Goal: Information Seeking & Learning: Learn about a topic

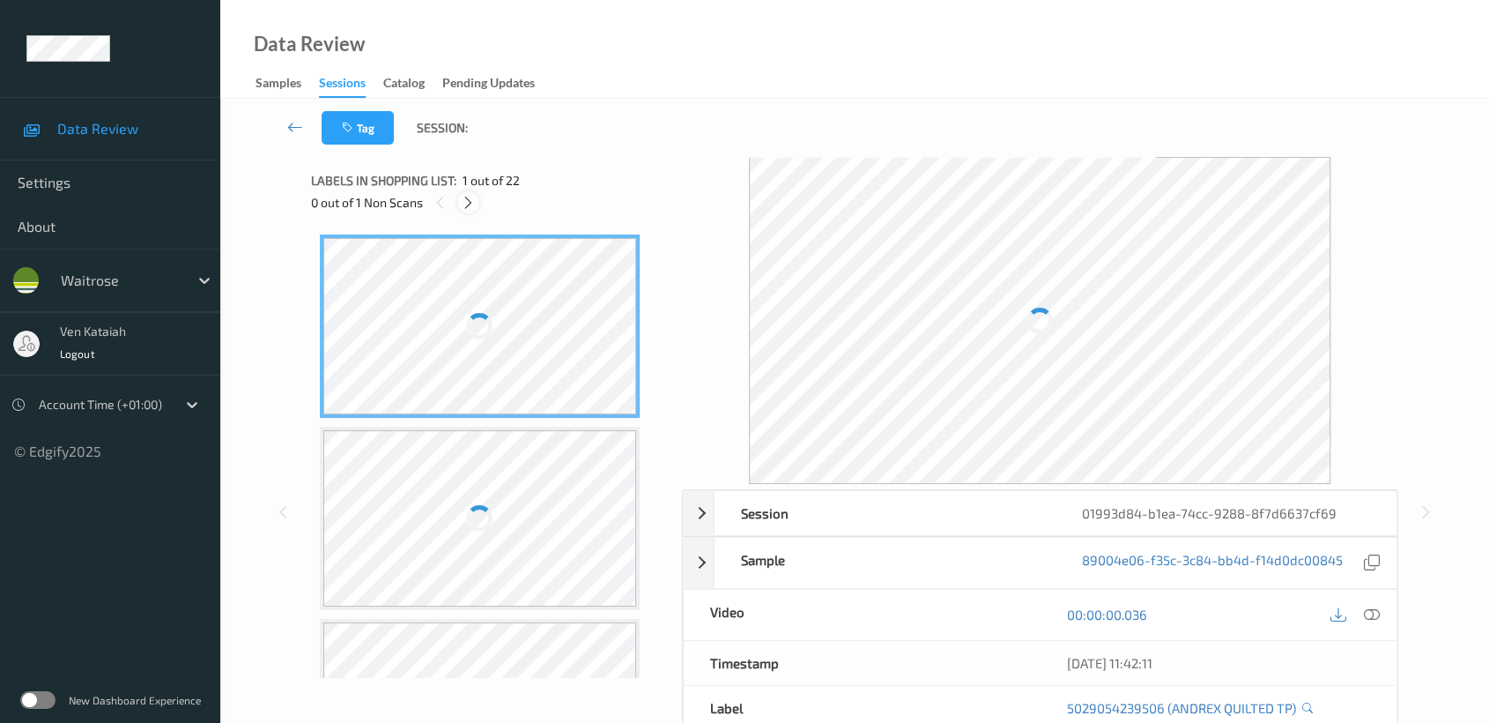
click at [466, 206] on icon at bounding box center [468, 203] width 15 height 16
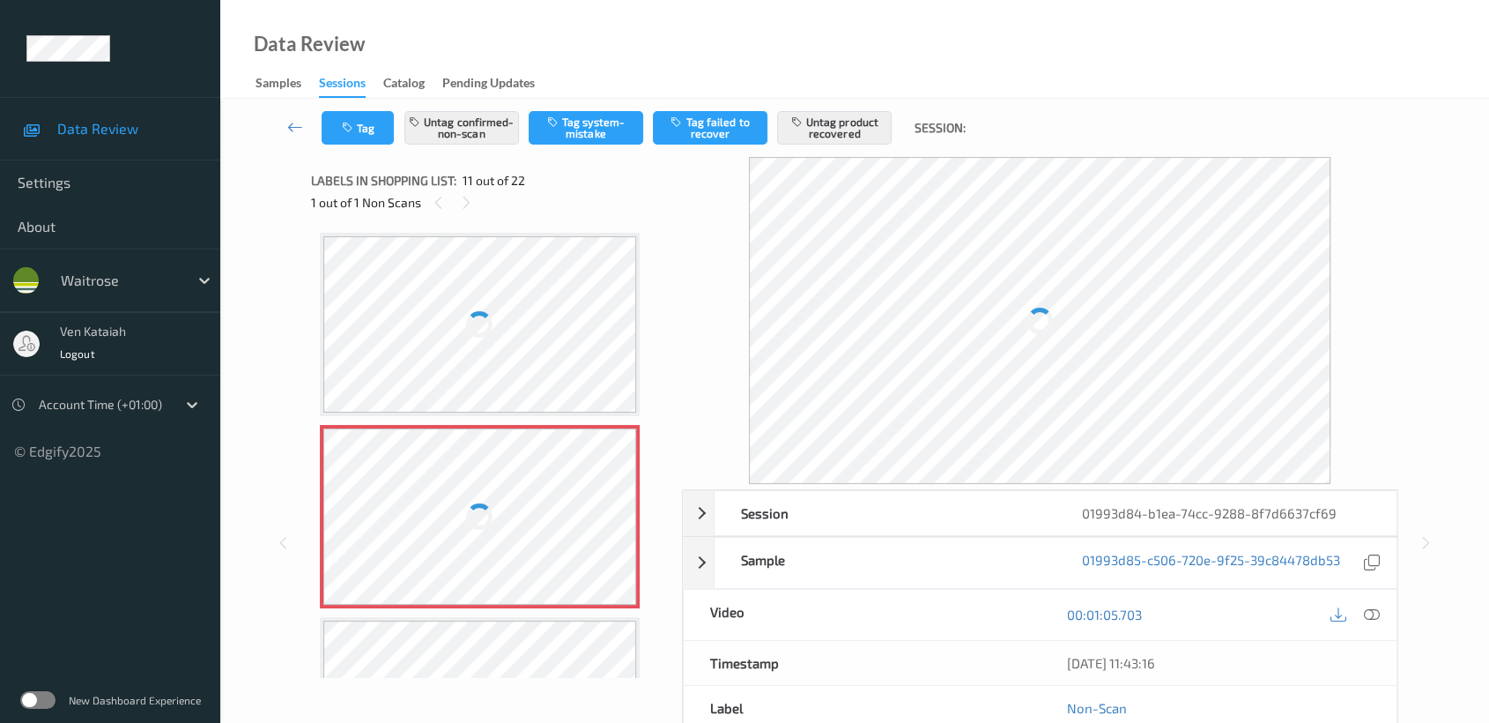
click at [522, 481] on div at bounding box center [480, 516] width 314 height 176
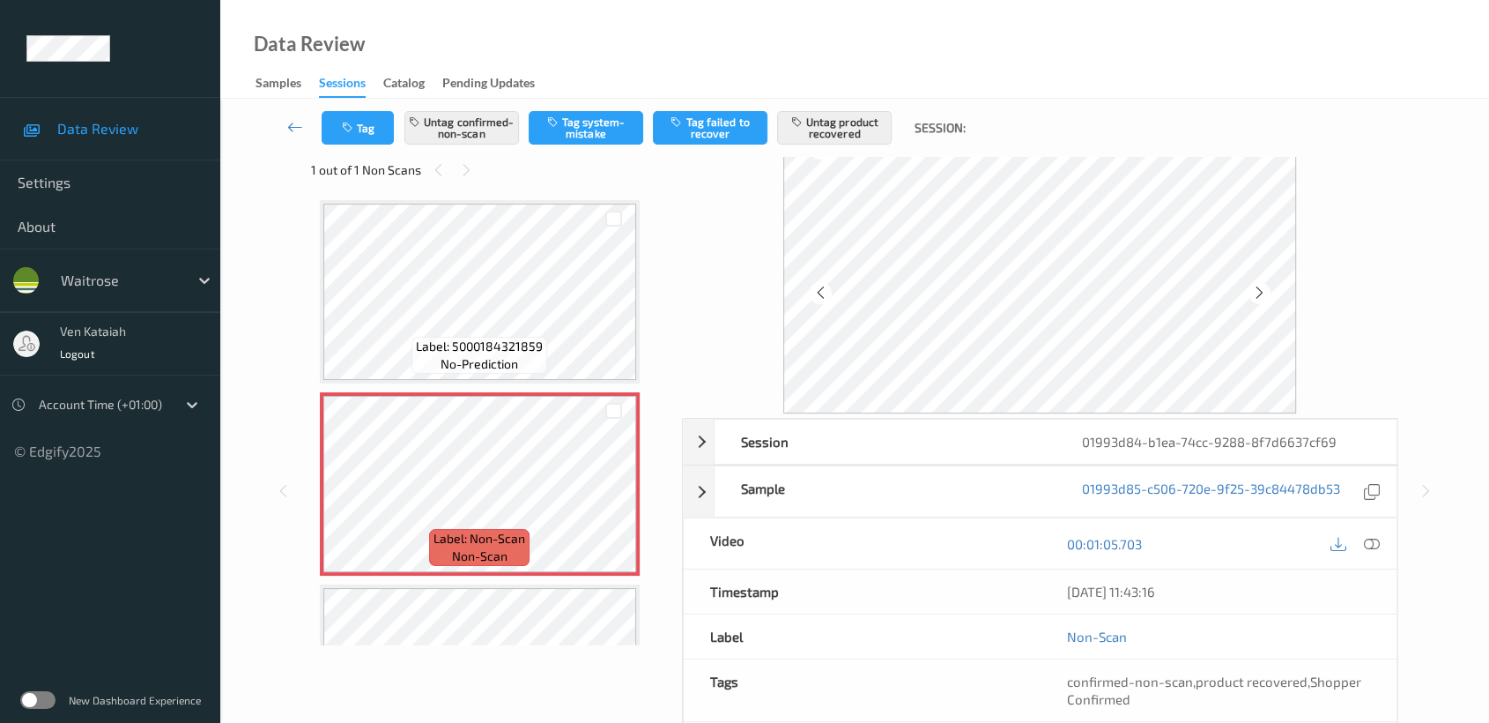
scroll to position [0, 0]
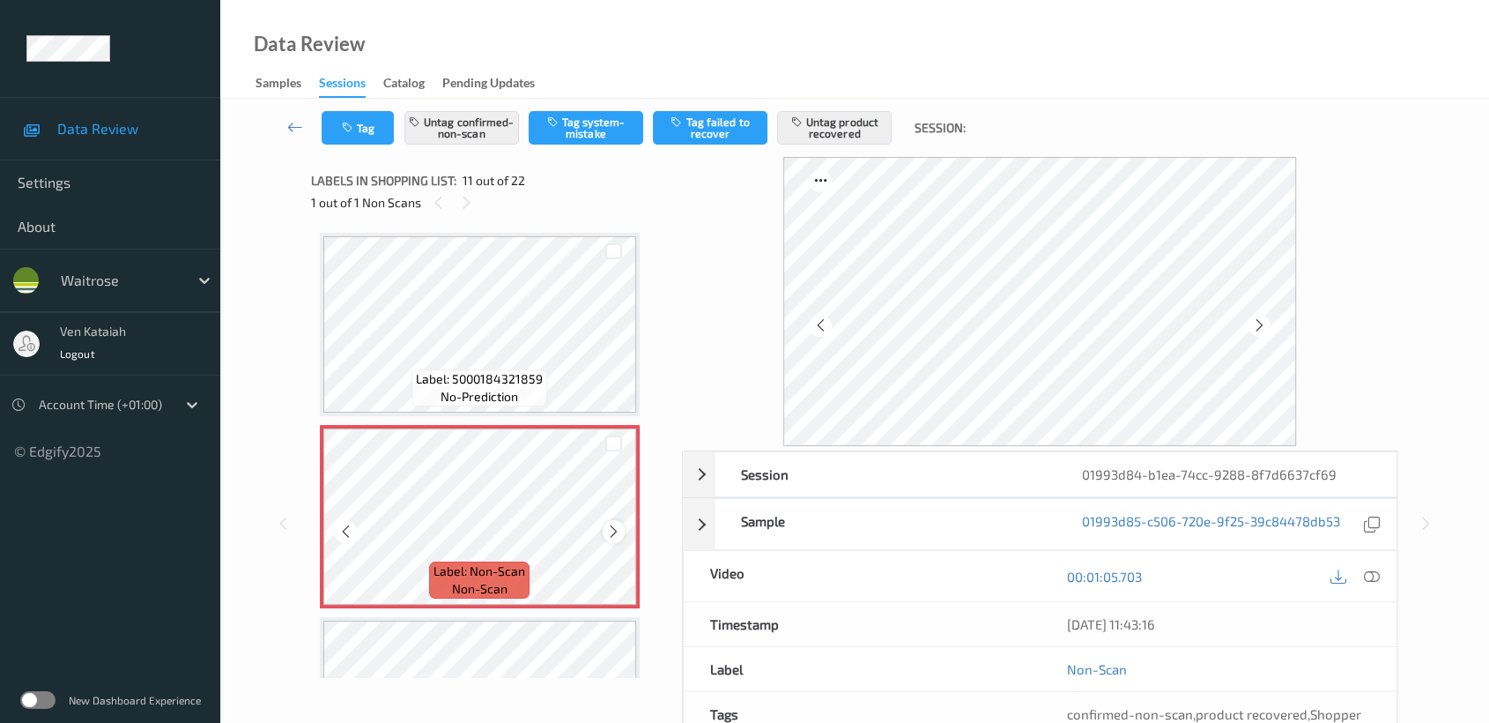
click at [619, 527] on icon at bounding box center [613, 531] width 15 height 16
click at [619, 527] on div at bounding box center [480, 516] width 314 height 176
click at [619, 527] on icon at bounding box center [613, 531] width 15 height 16
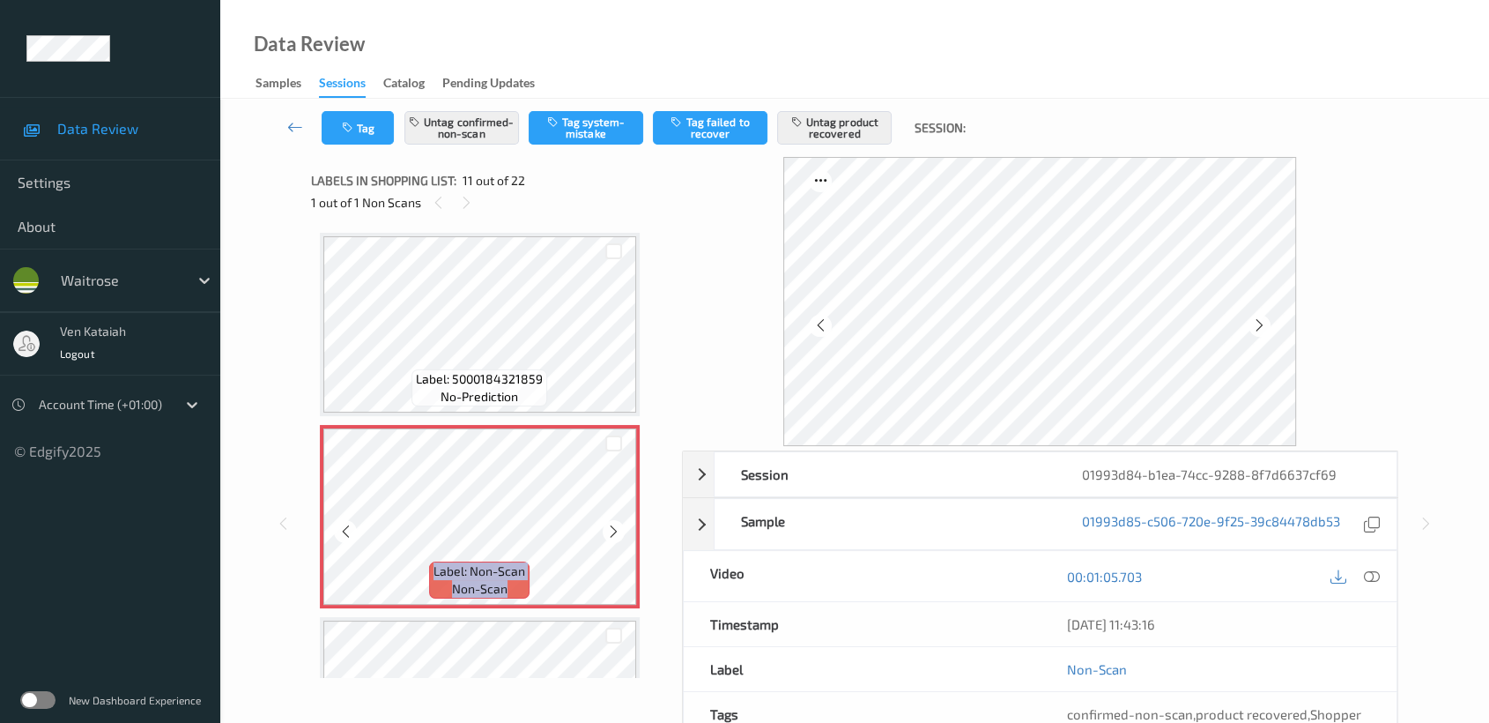
click at [619, 527] on icon at bounding box center [613, 531] width 15 height 16
click at [487, 375] on span "Label: 5000184321859" at bounding box center [479, 379] width 127 height 18
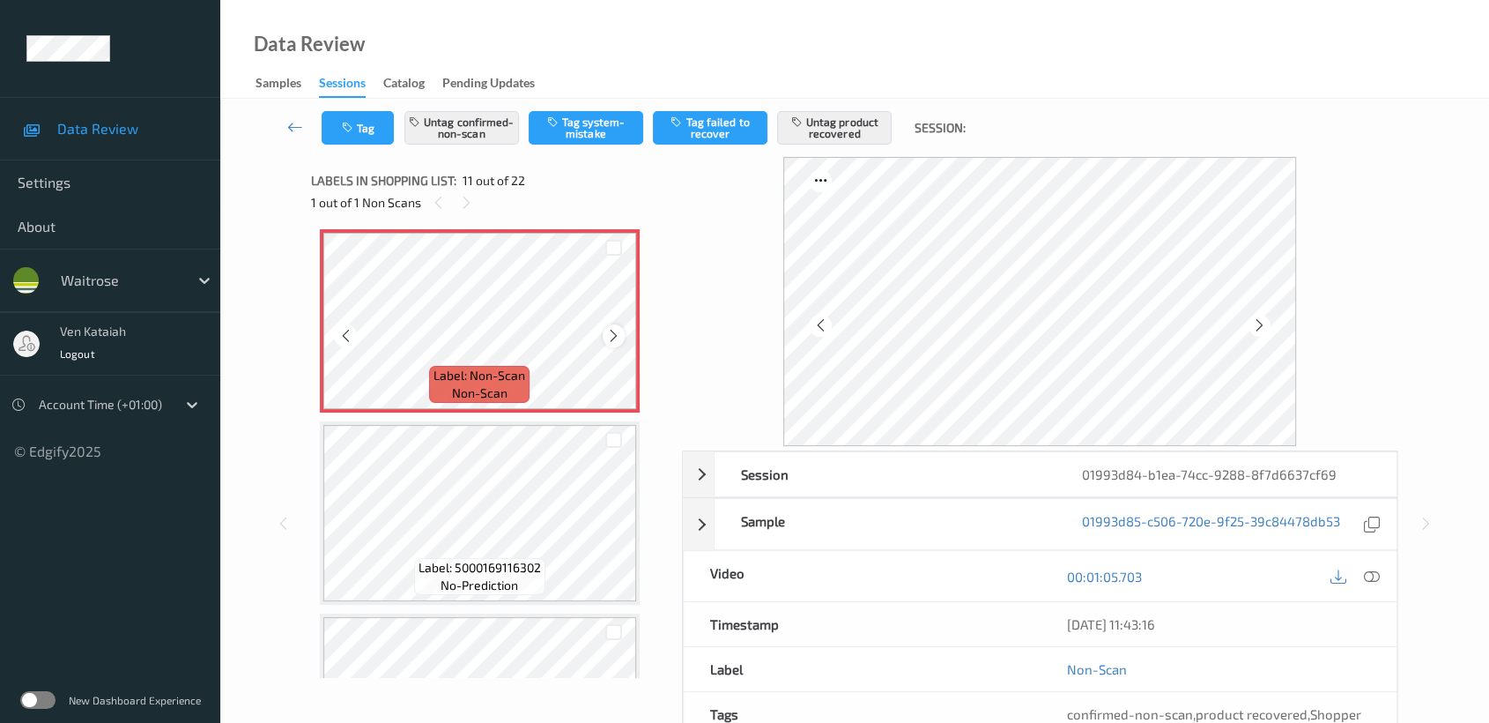
click at [604, 328] on div at bounding box center [614, 335] width 22 height 22
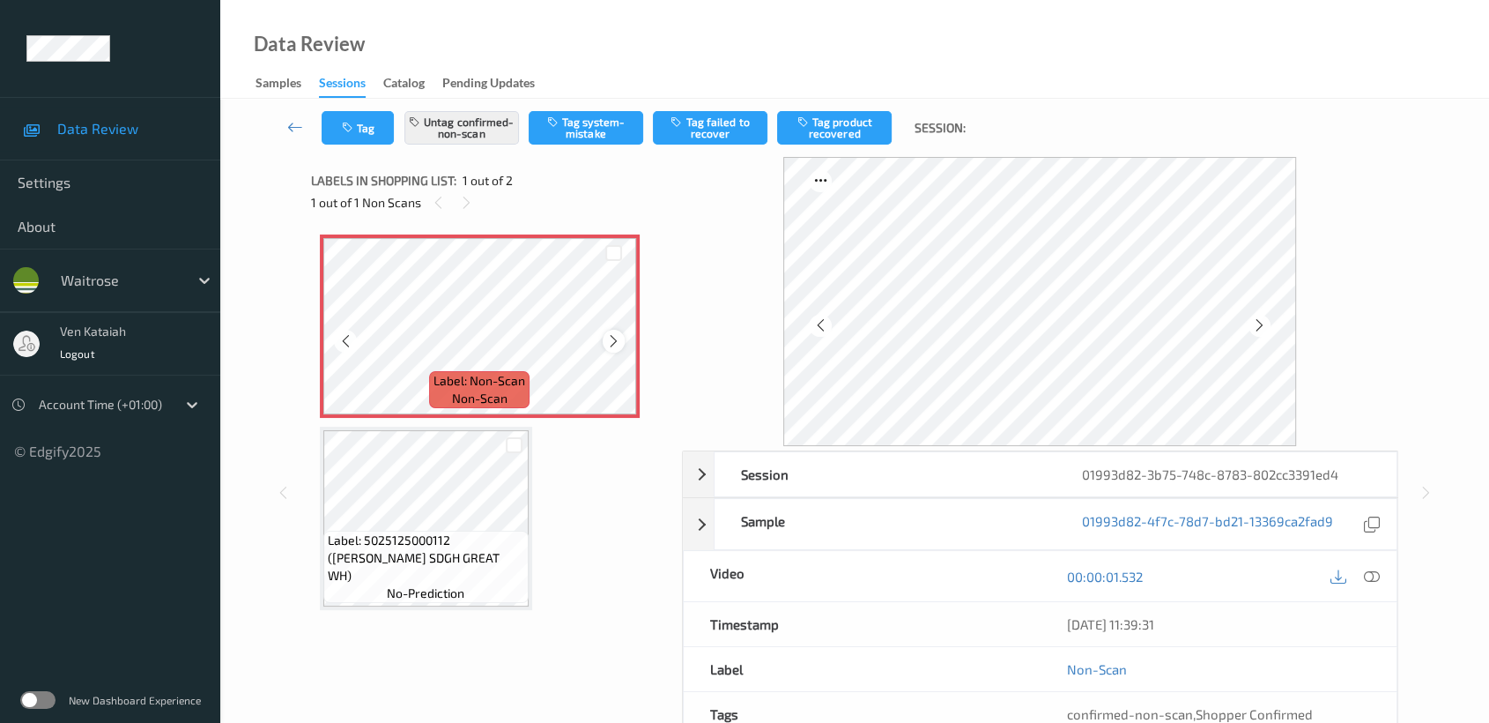
click at [611, 333] on icon at bounding box center [613, 341] width 15 height 16
click at [1259, 323] on icon at bounding box center [1259, 325] width 15 height 16
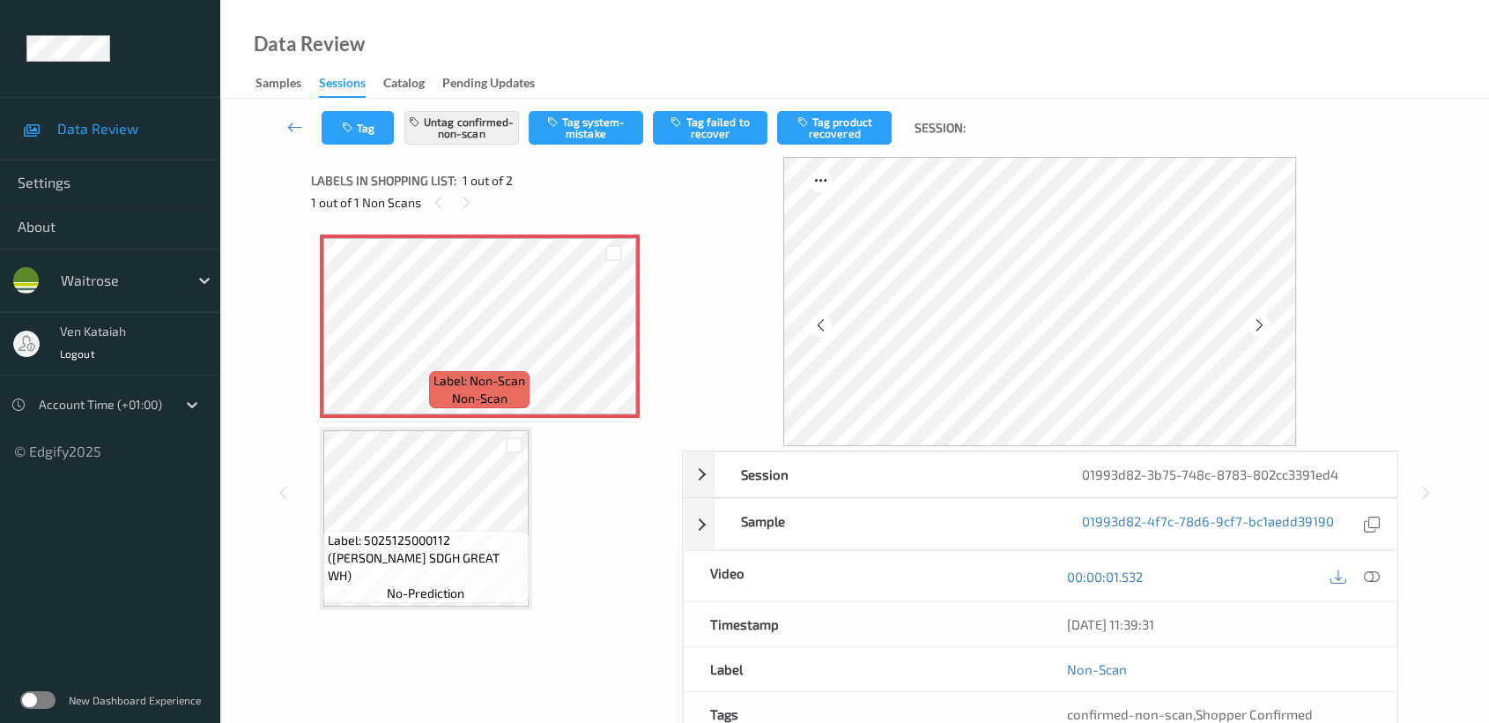
click at [1259, 323] on icon at bounding box center [1259, 325] width 15 height 16
click at [1384, 566] on div "00:00:01.532" at bounding box center [1218, 576] width 357 height 50
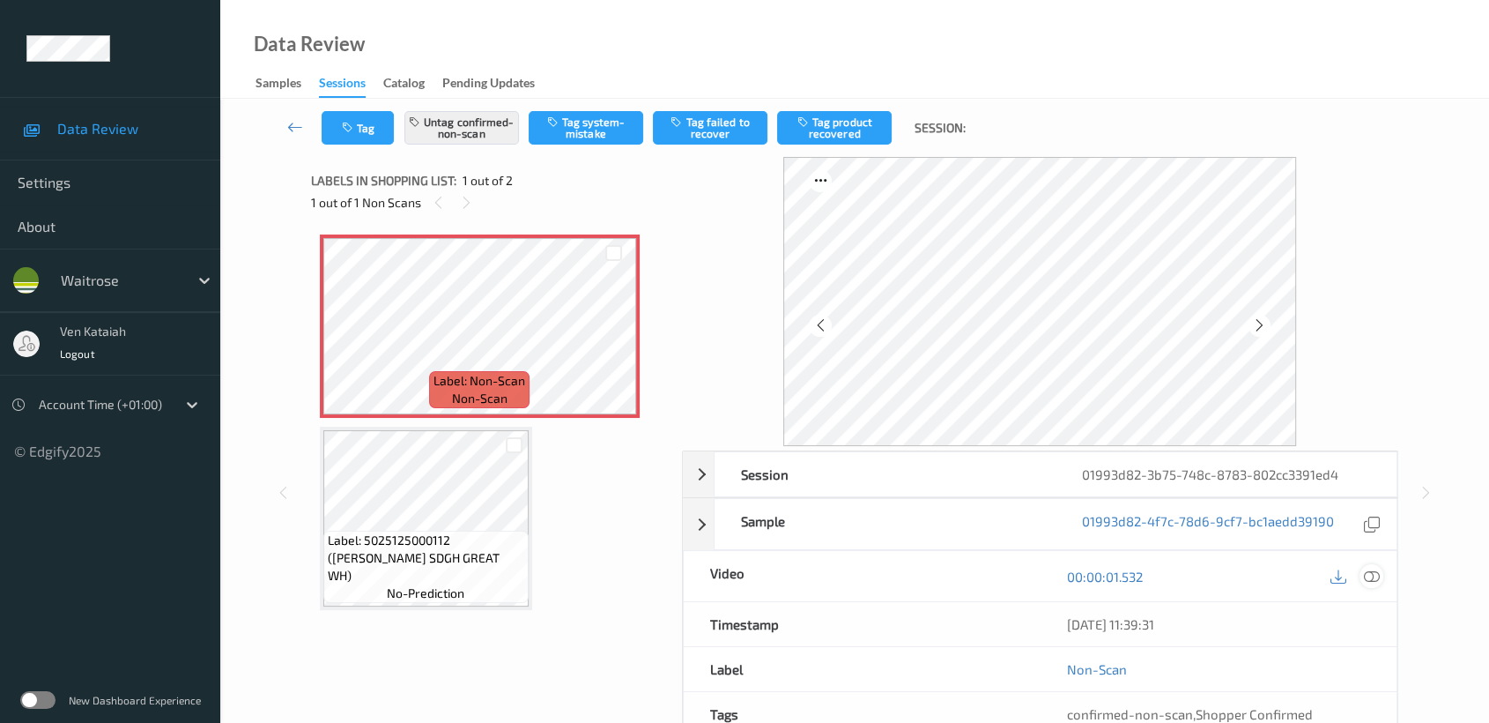
click at [1373, 575] on icon at bounding box center [1372, 576] width 16 height 16
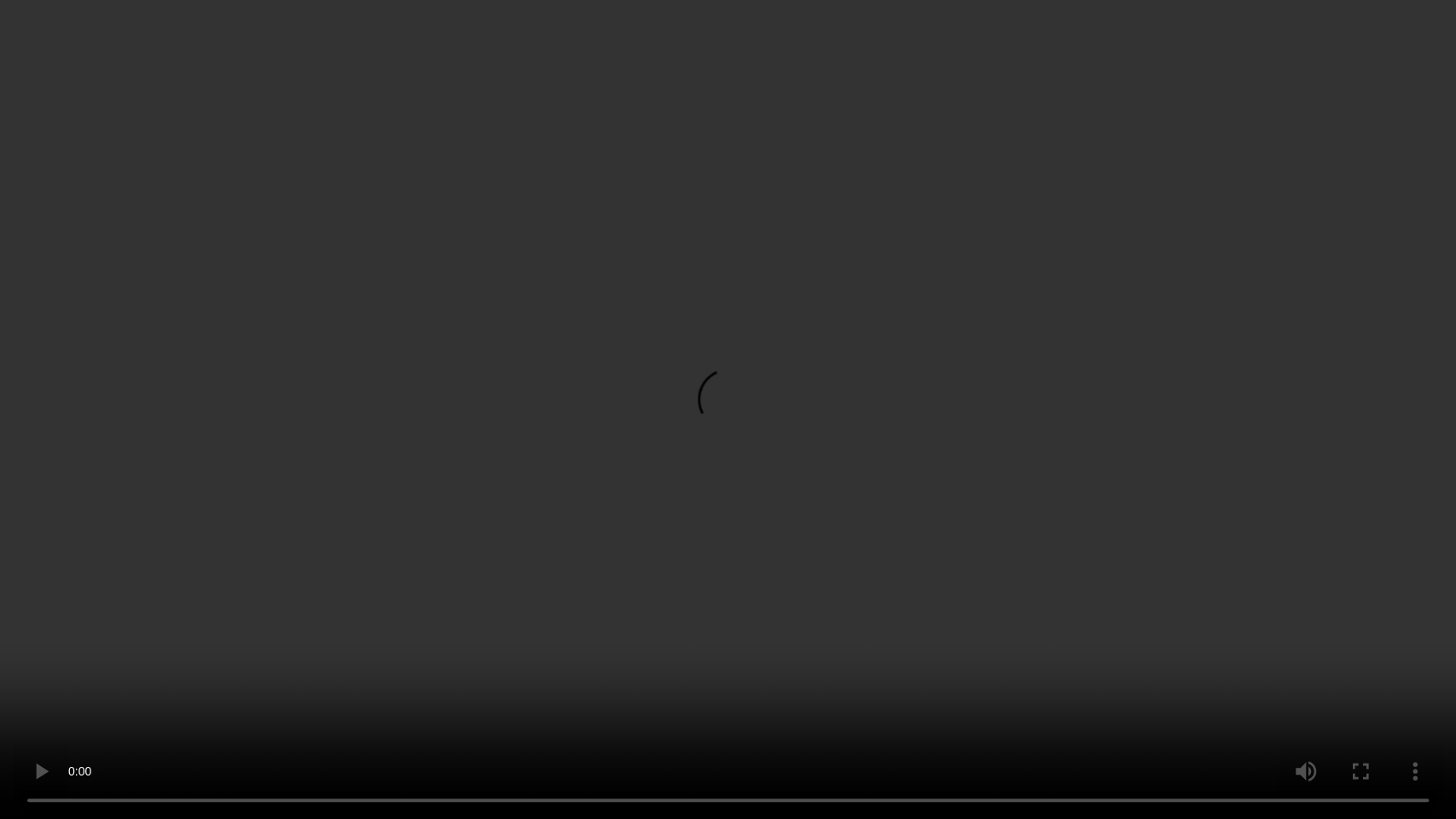
click at [652, 402] on video at bounding box center [728, 410] width 1456 height 819
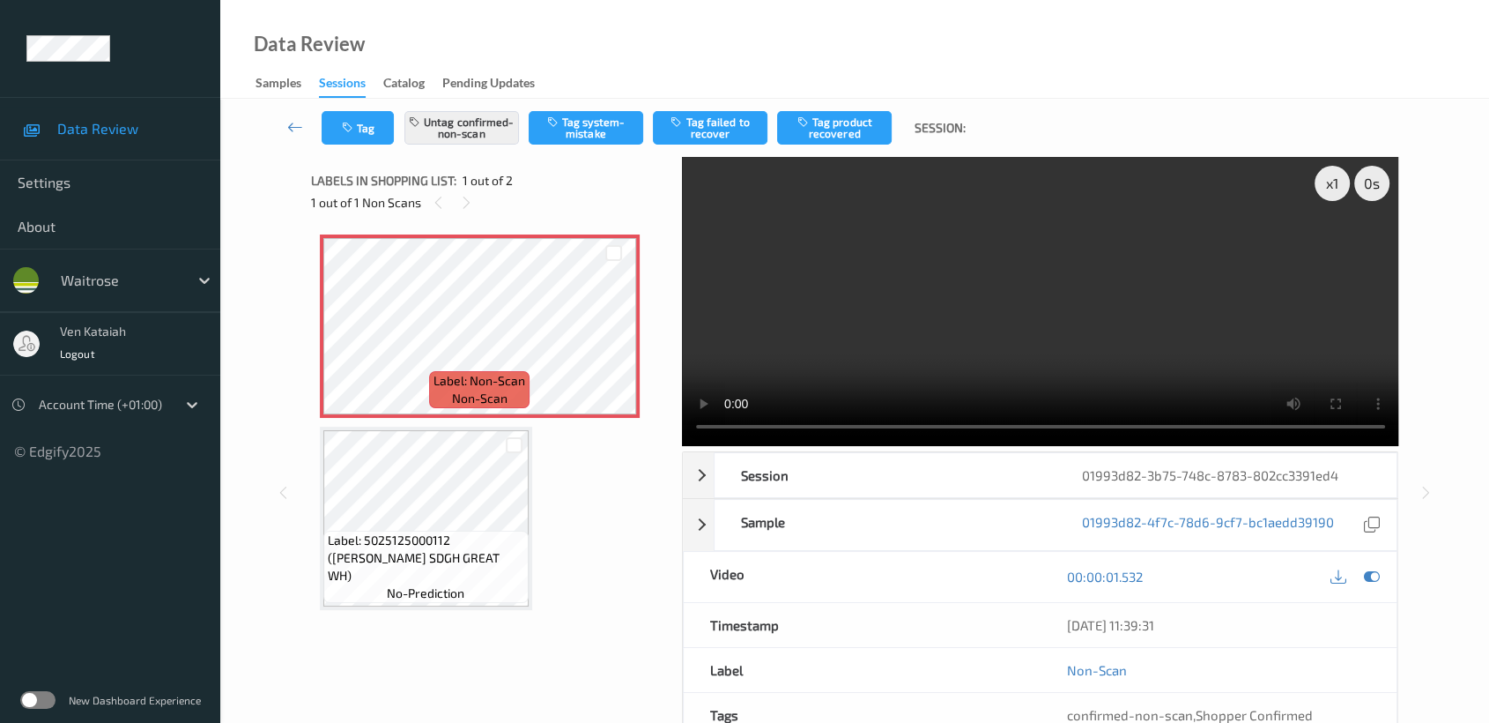
click at [1376, 561] on div "00:00:01.532" at bounding box center [1218, 577] width 357 height 50
click at [1366, 574] on icon at bounding box center [1372, 576] width 16 height 16
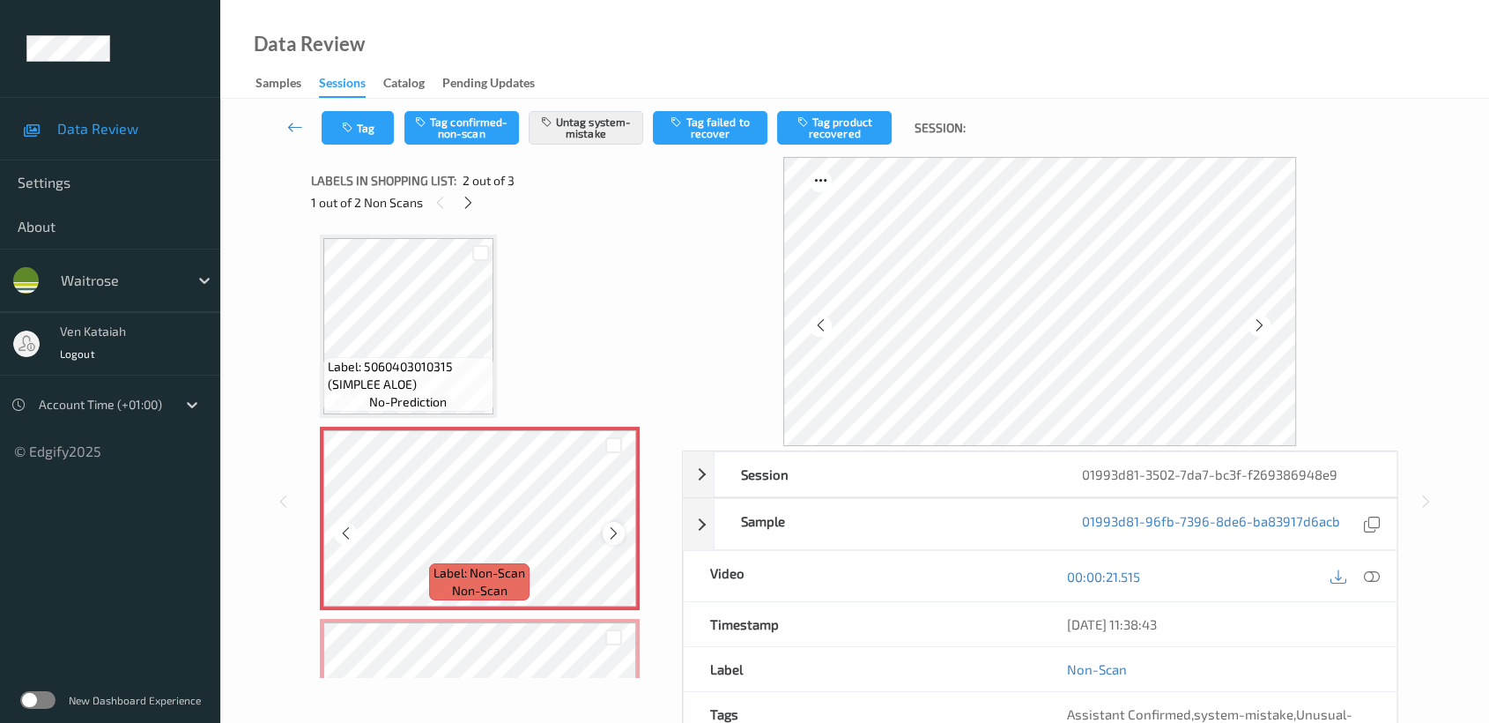
click at [614, 525] on icon at bounding box center [613, 533] width 15 height 16
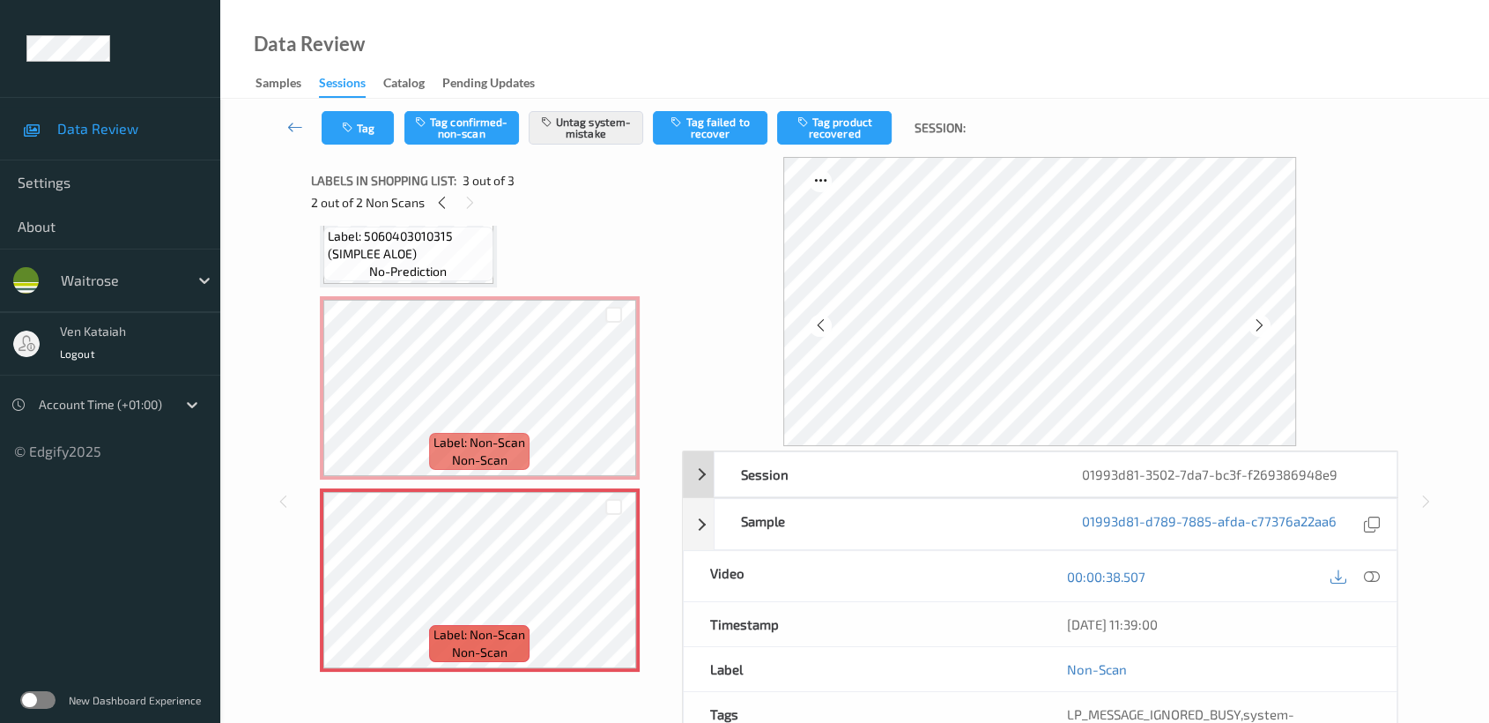
scroll to position [158, 0]
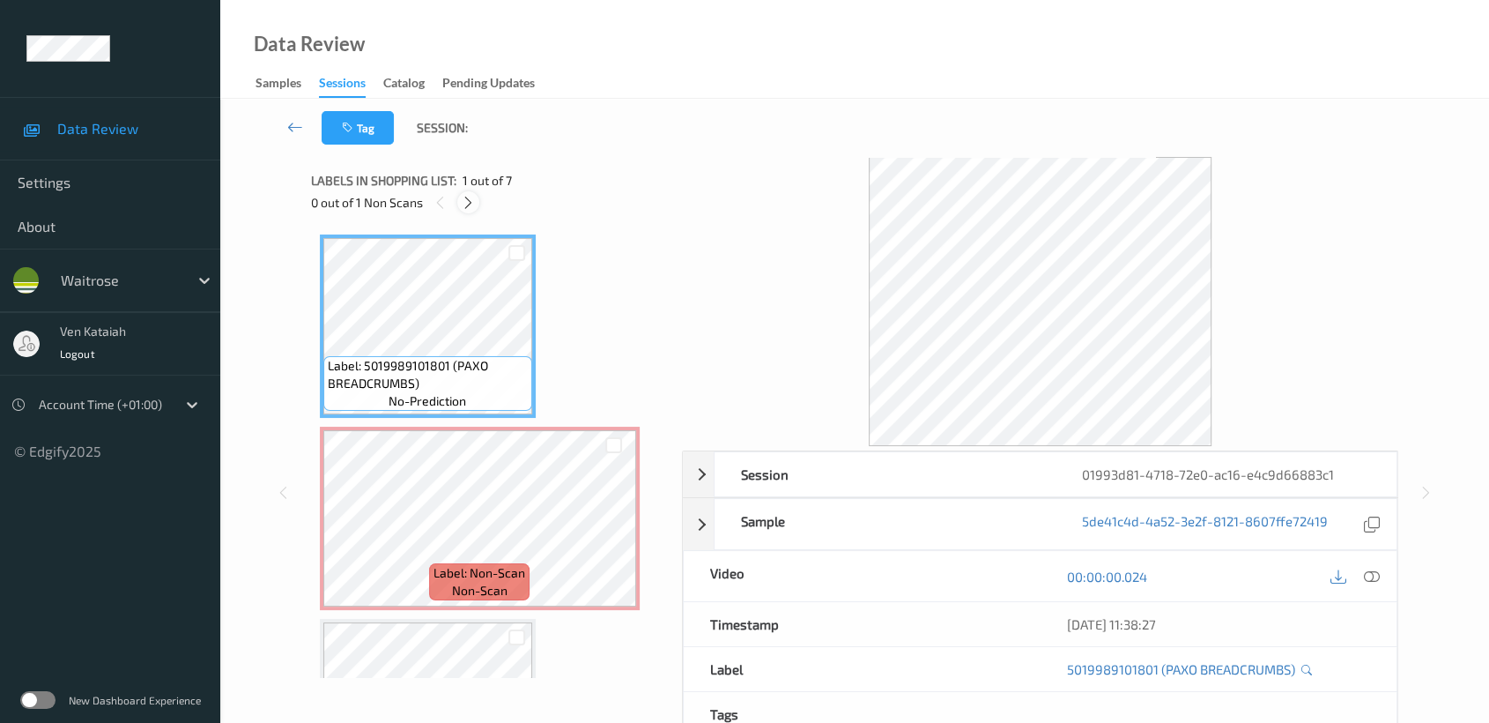
click at [476, 196] on div at bounding box center [468, 202] width 22 height 22
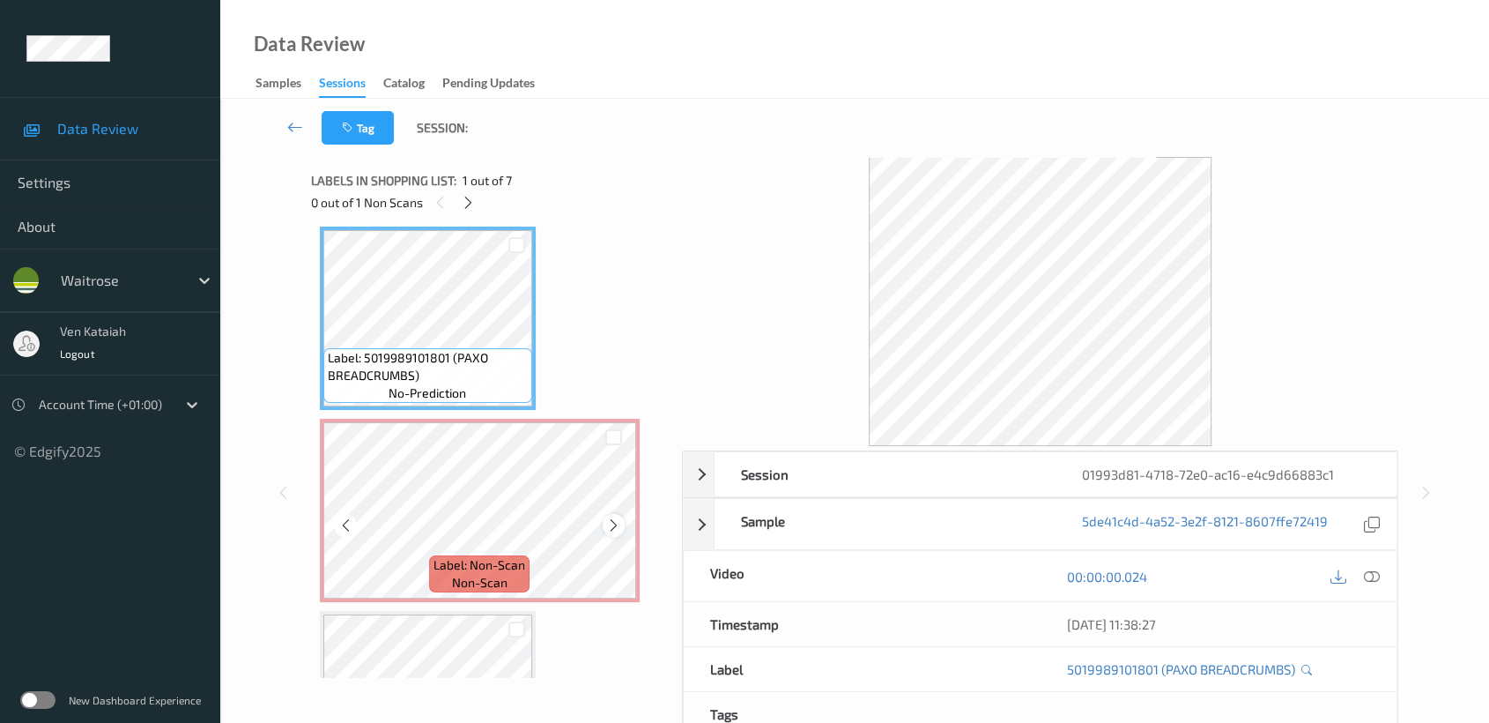
click at [612, 522] on icon at bounding box center [613, 525] width 15 height 16
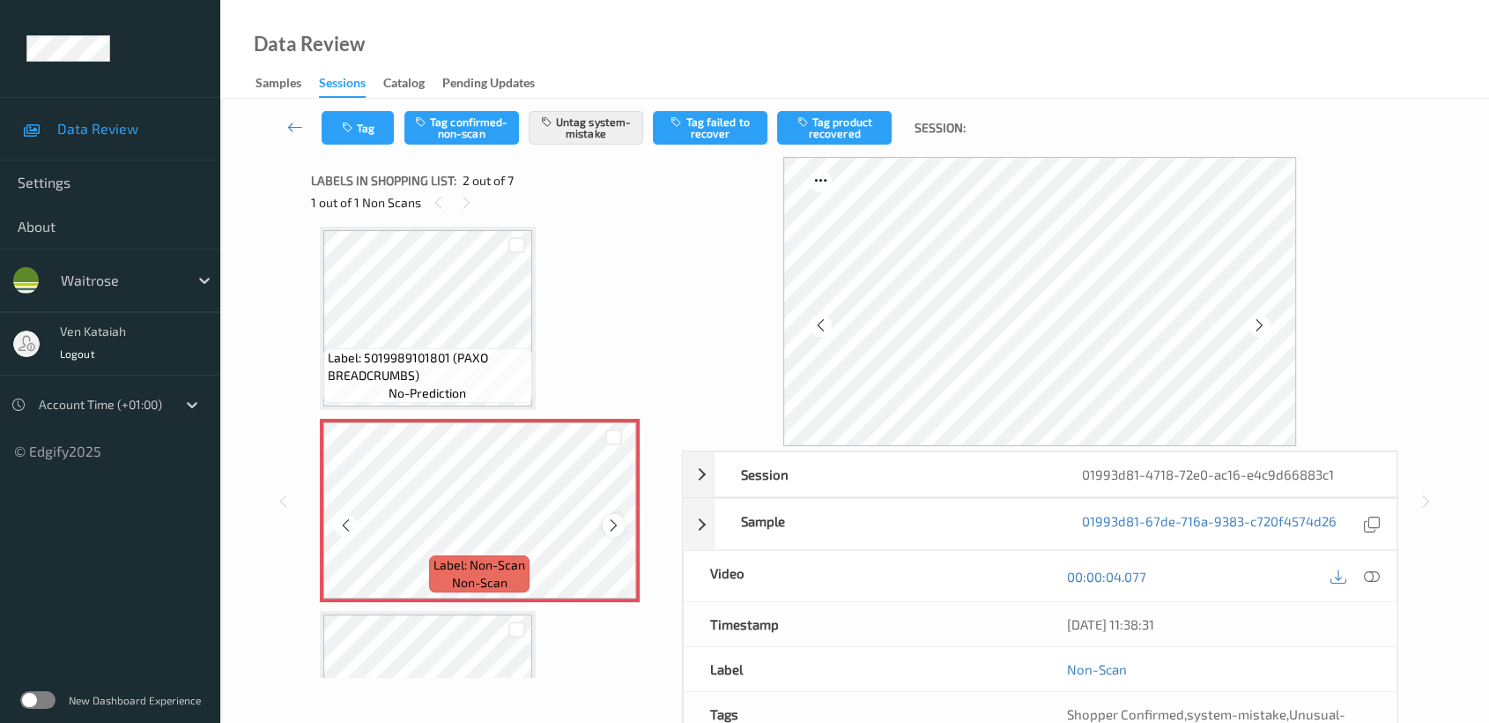
click at [616, 527] on icon at bounding box center [613, 525] width 15 height 16
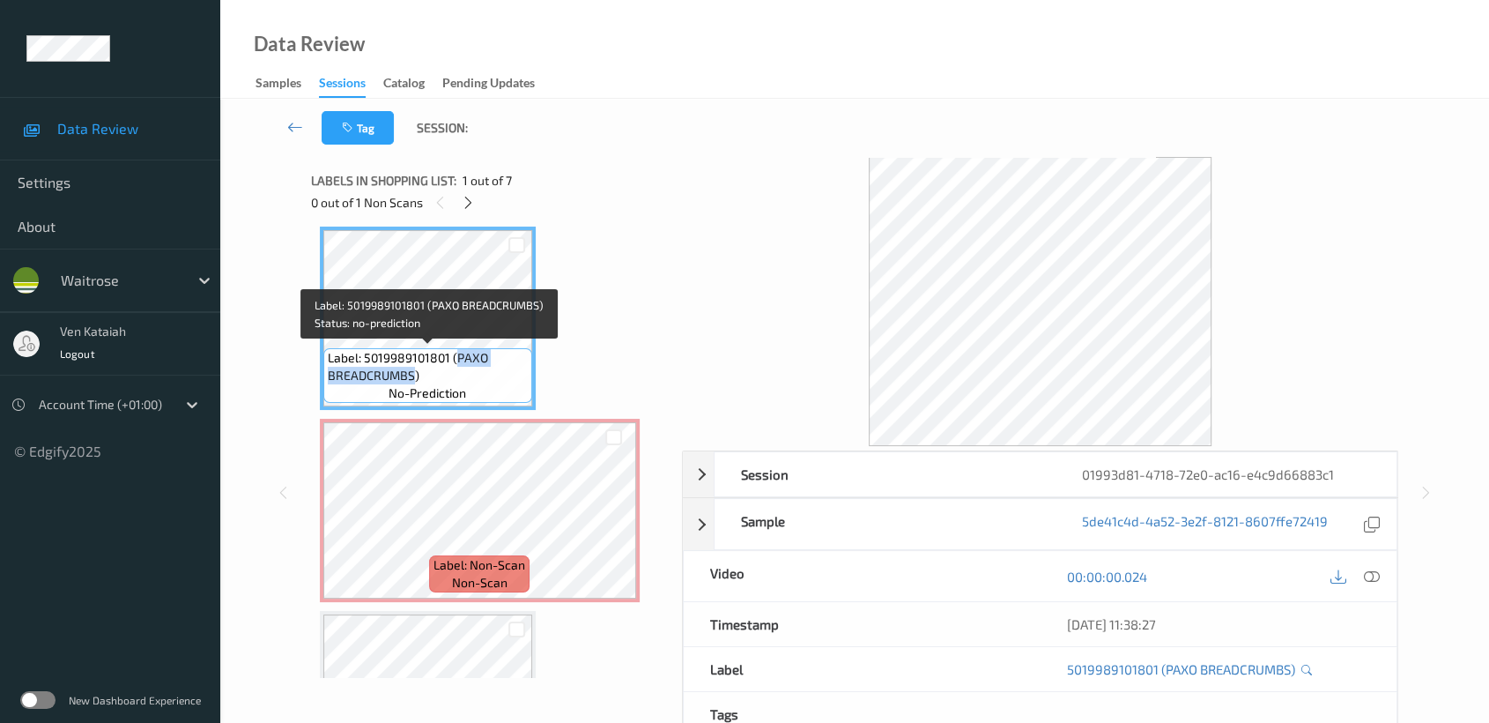
drag, startPoint x: 453, startPoint y: 361, endPoint x: 410, endPoint y: 375, distance: 45.4
click at [410, 375] on span "Label: 5019989101801 (PAXO BREADCRUMBS)" at bounding box center [428, 366] width 200 height 35
copy span "PAXO BREADCRUMBS"
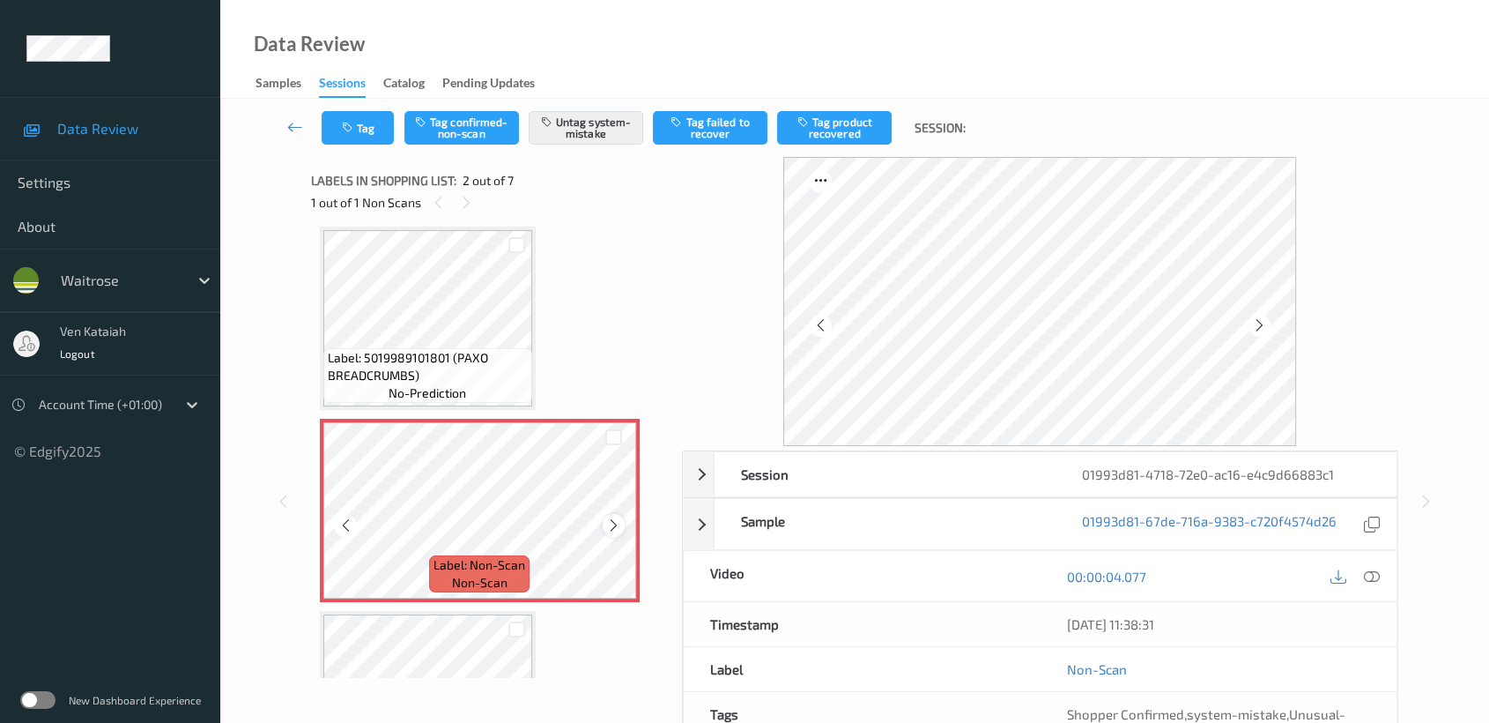
click at [611, 517] on icon at bounding box center [613, 525] width 15 height 16
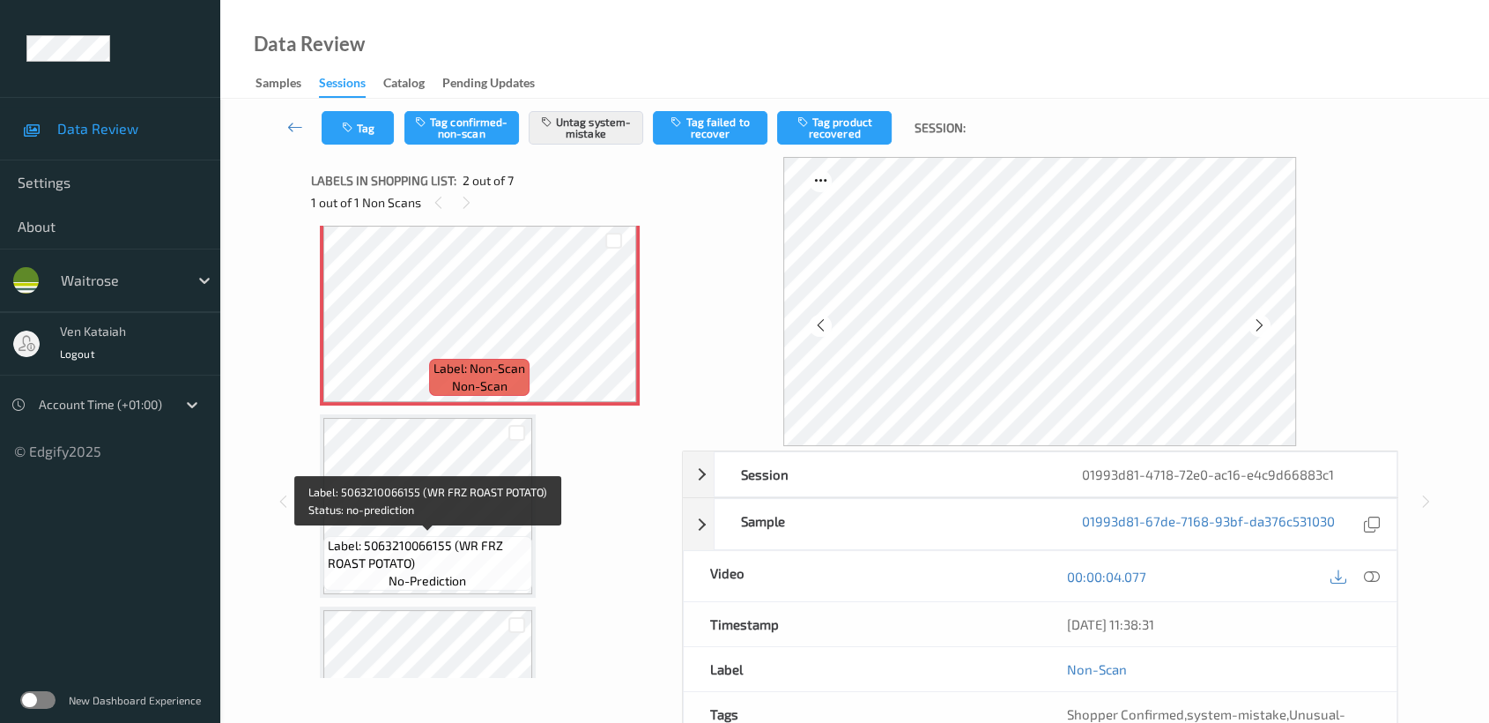
click at [483, 567] on span "Label: 5063210066155 (WR FRZ ROAST POTATO)" at bounding box center [428, 554] width 200 height 35
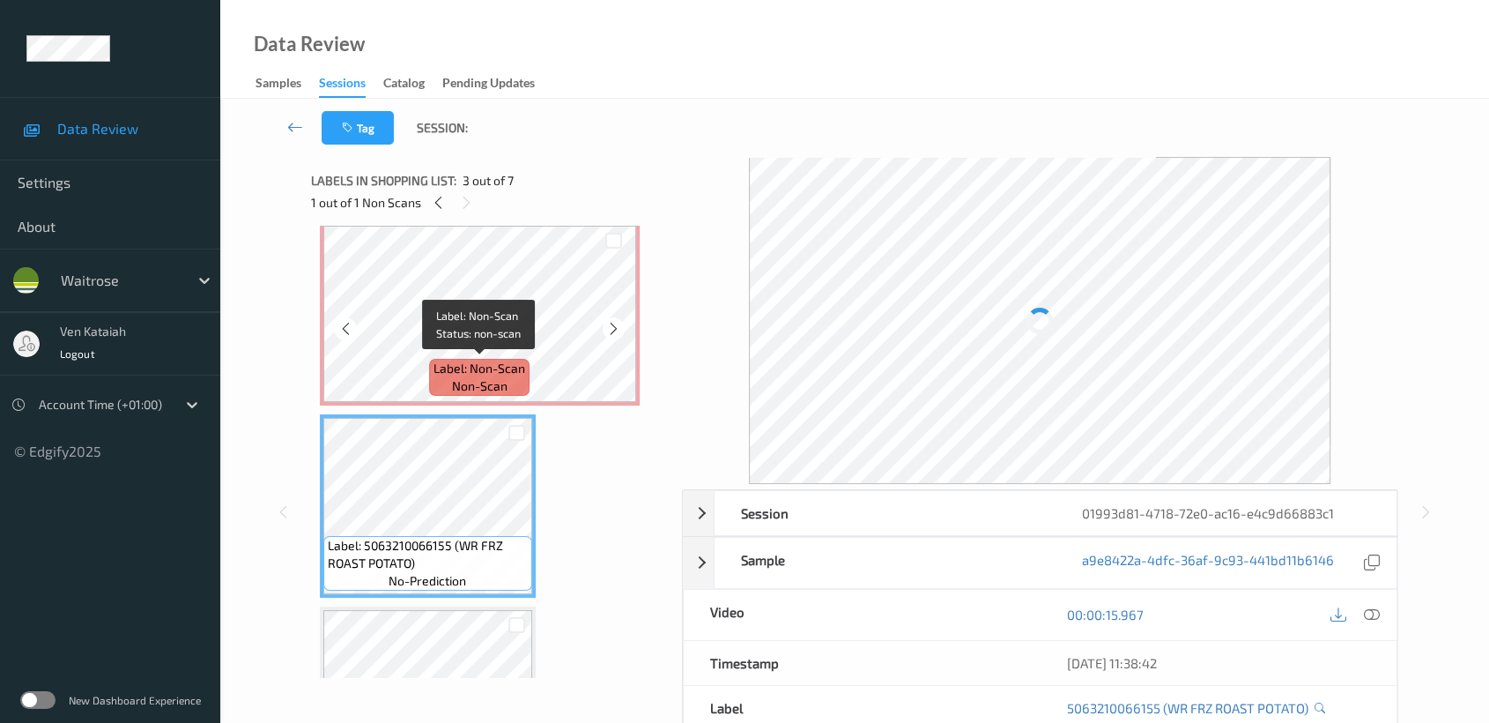
click at [520, 368] on span "Label: Non-Scan" at bounding box center [480, 369] width 92 height 18
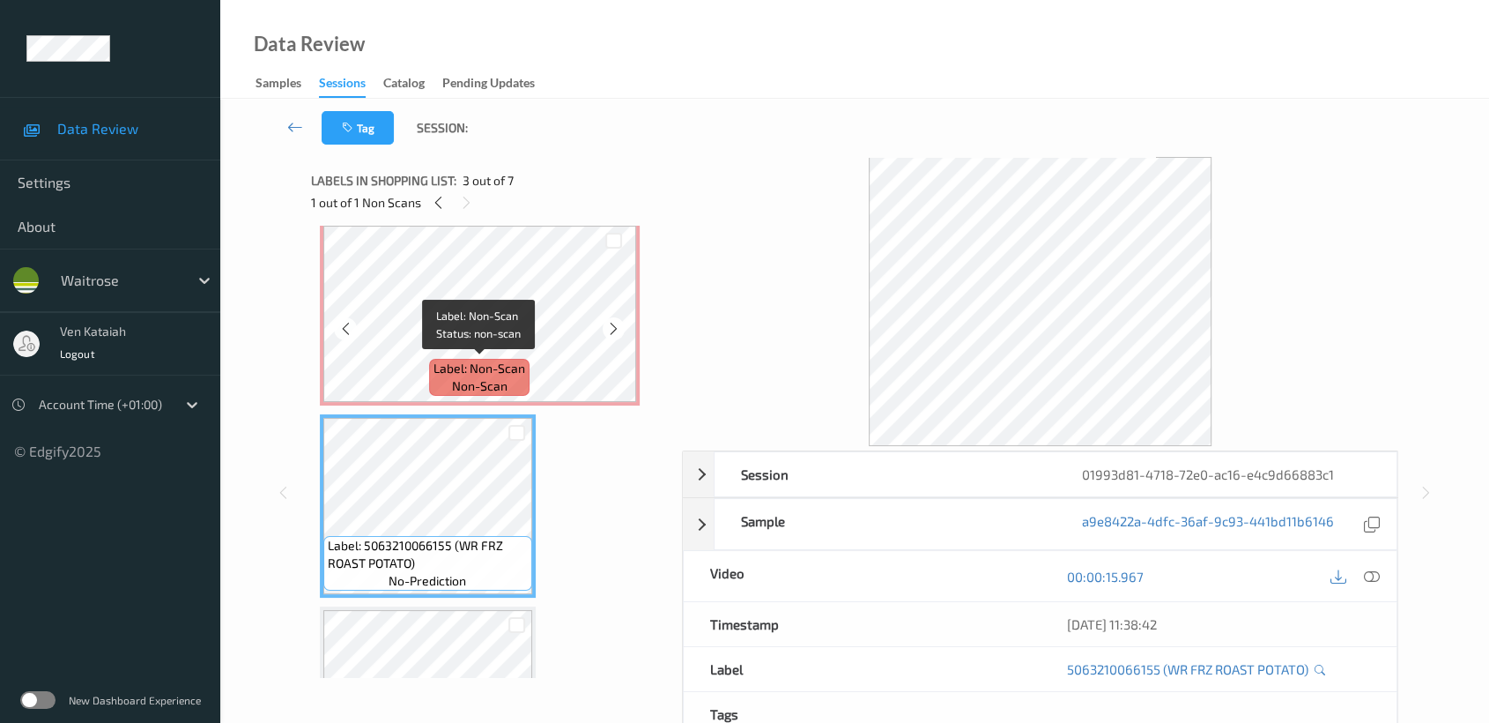
click at [501, 374] on span "Label: Non-Scan" at bounding box center [480, 369] width 92 height 18
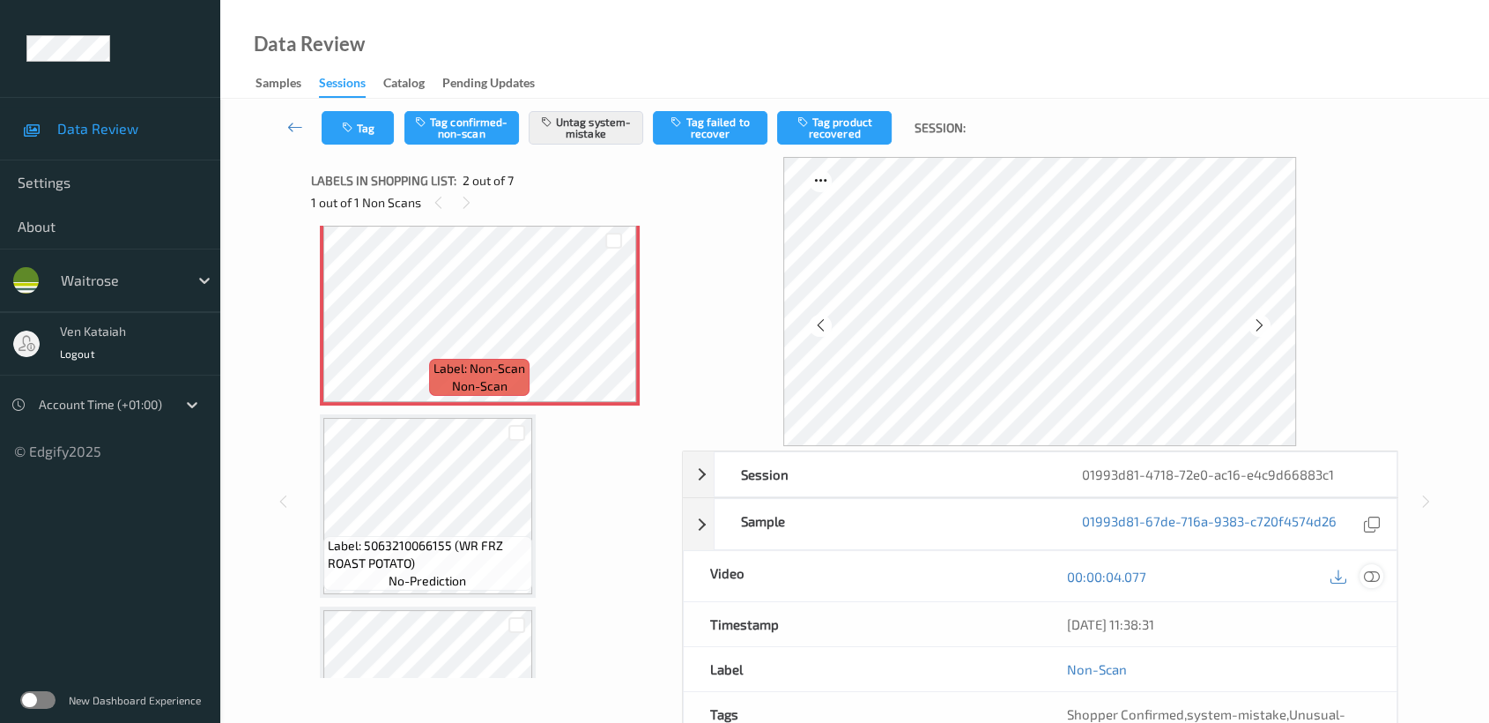
click at [1381, 581] on div at bounding box center [1372, 576] width 24 height 24
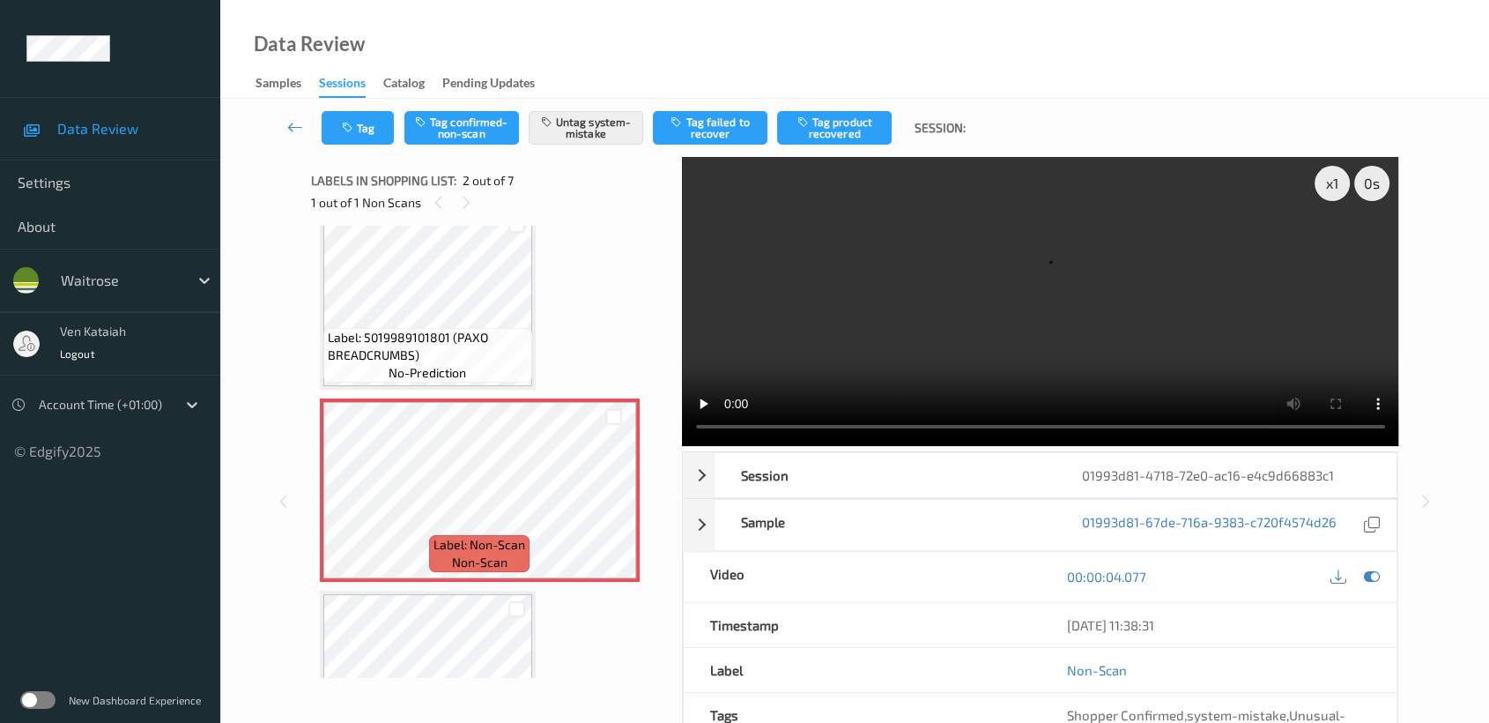
scroll to position [0, 0]
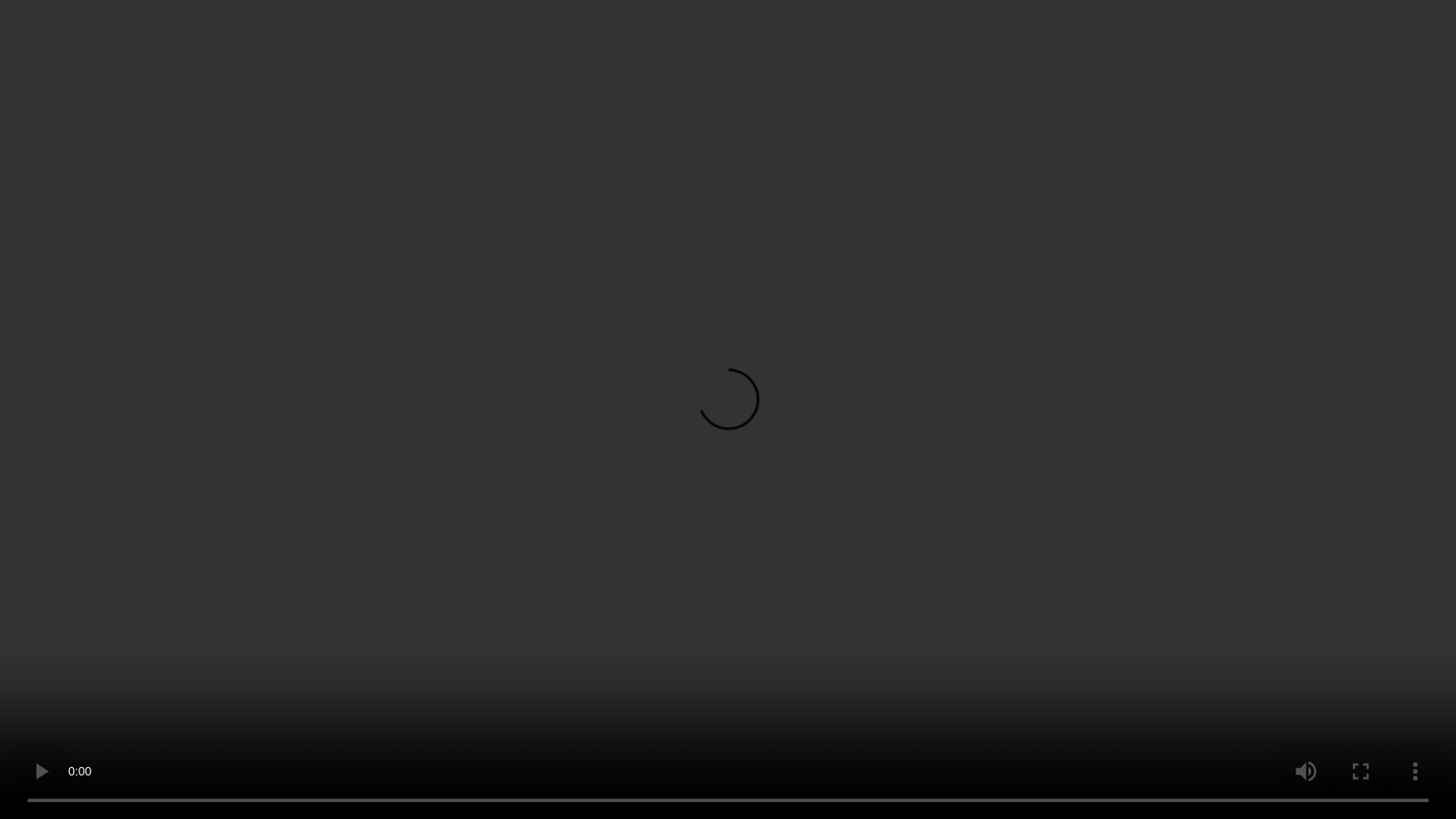
click at [1168, 427] on video at bounding box center [728, 410] width 1456 height 819
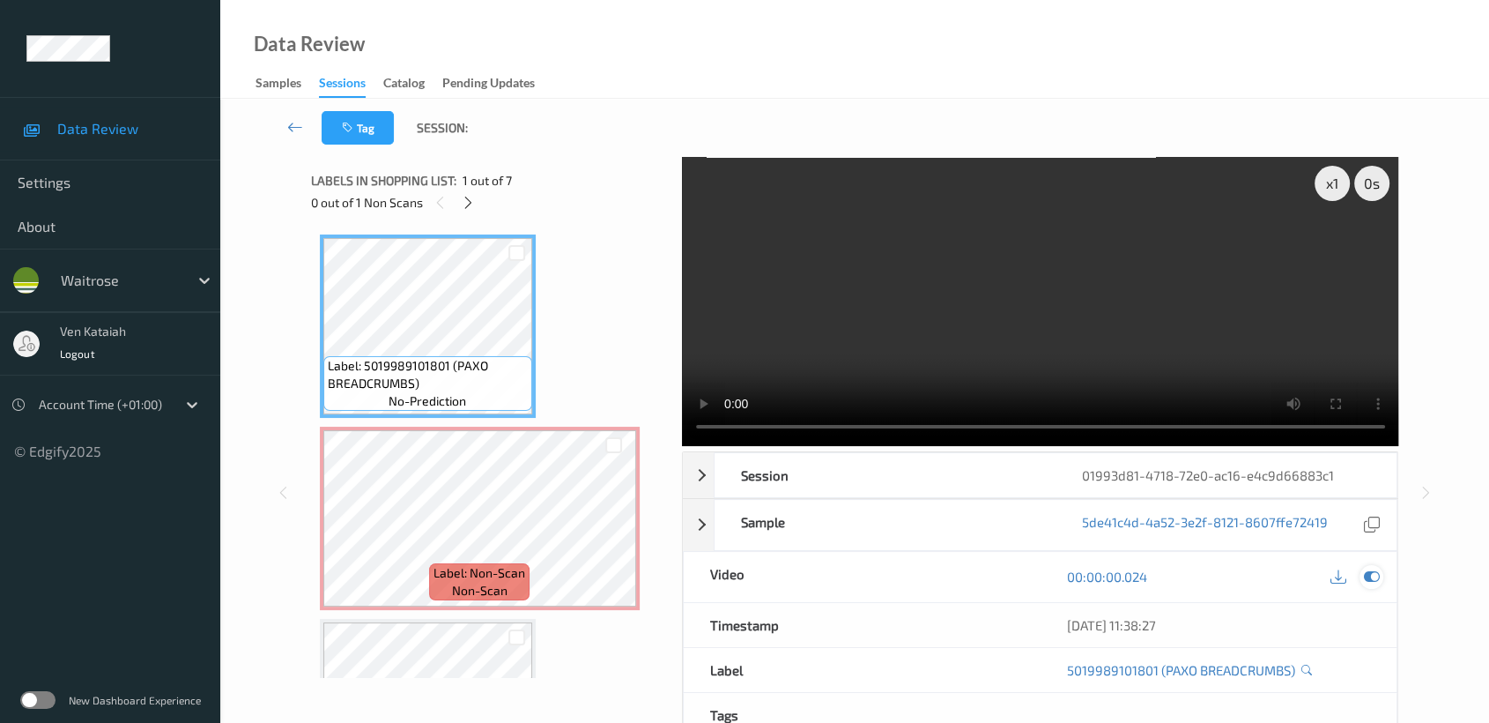
click at [1379, 581] on icon at bounding box center [1372, 576] width 16 height 16
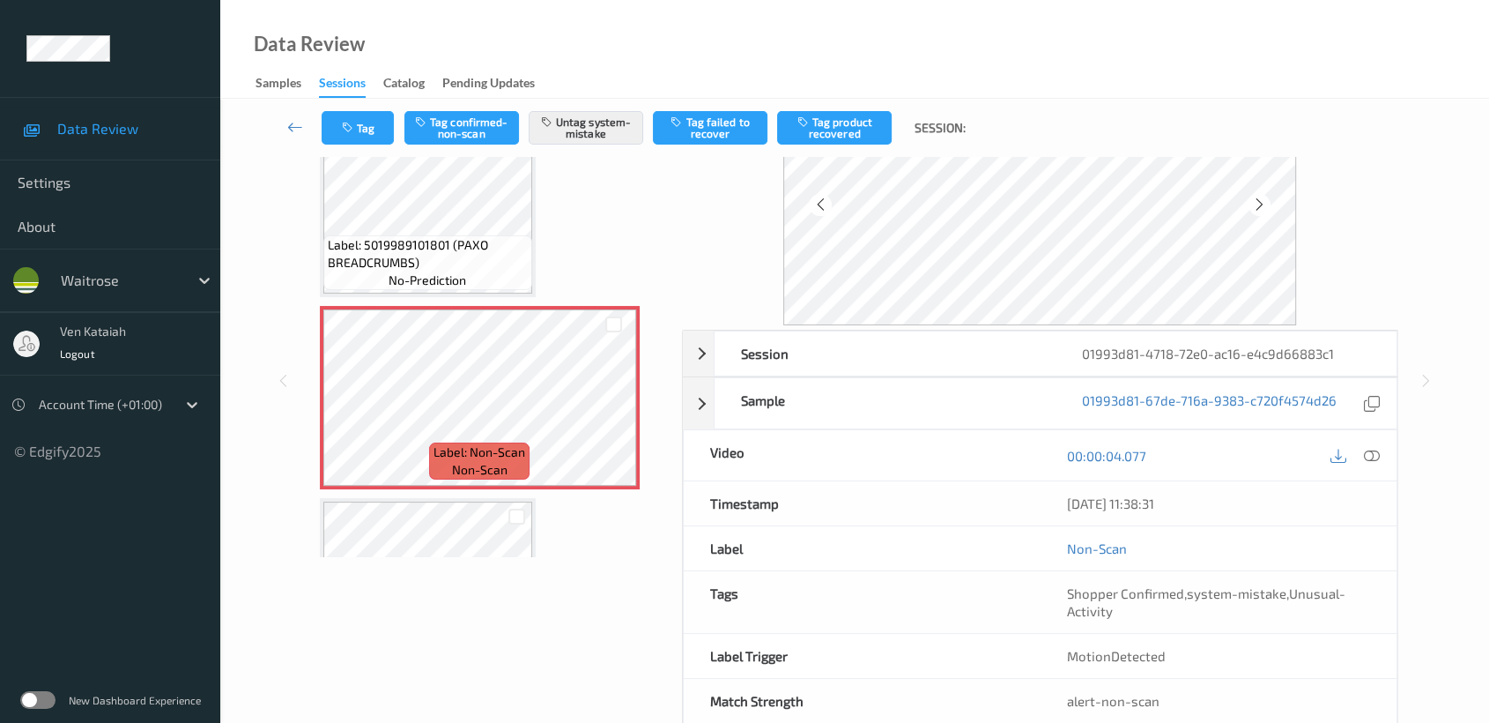
scroll to position [158, 0]
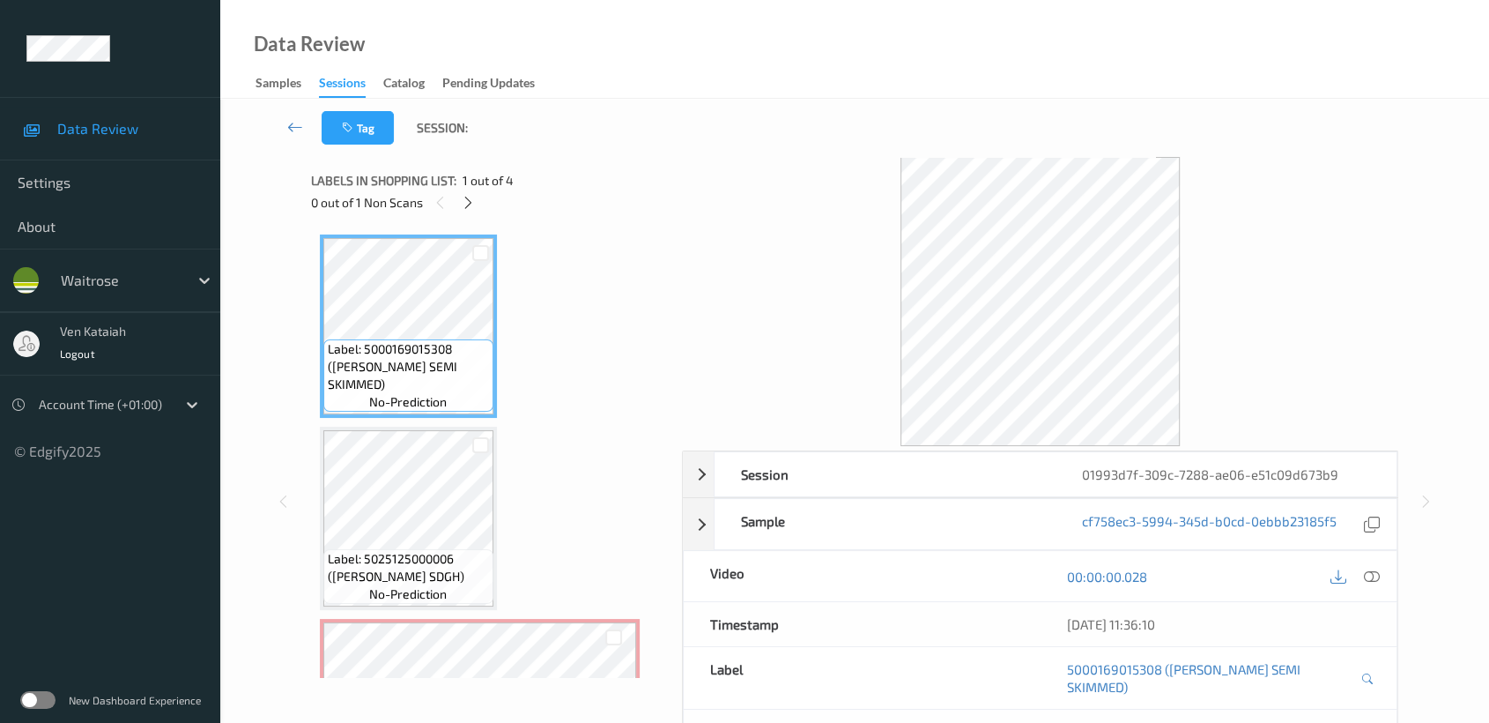
click at [463, 191] on div "0 out of 1 Non Scans" at bounding box center [490, 202] width 359 height 22
click at [463, 195] on icon at bounding box center [468, 203] width 15 height 16
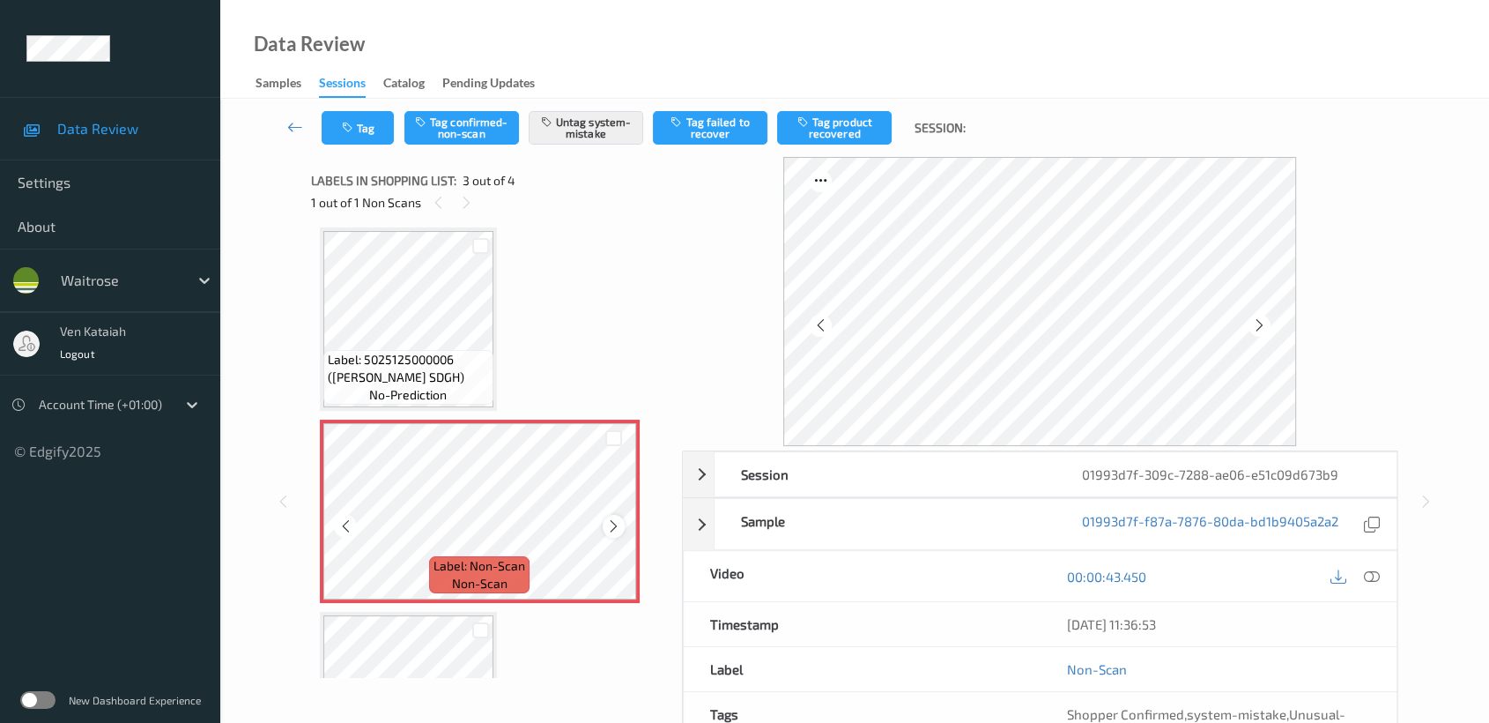
click at [613, 520] on icon at bounding box center [613, 526] width 15 height 16
click at [512, 356] on div "Label: 5000169015308 (WR ESS SEMI SKIMMED) no-prediction Label: 5025125000006 (…" at bounding box center [490, 415] width 341 height 760
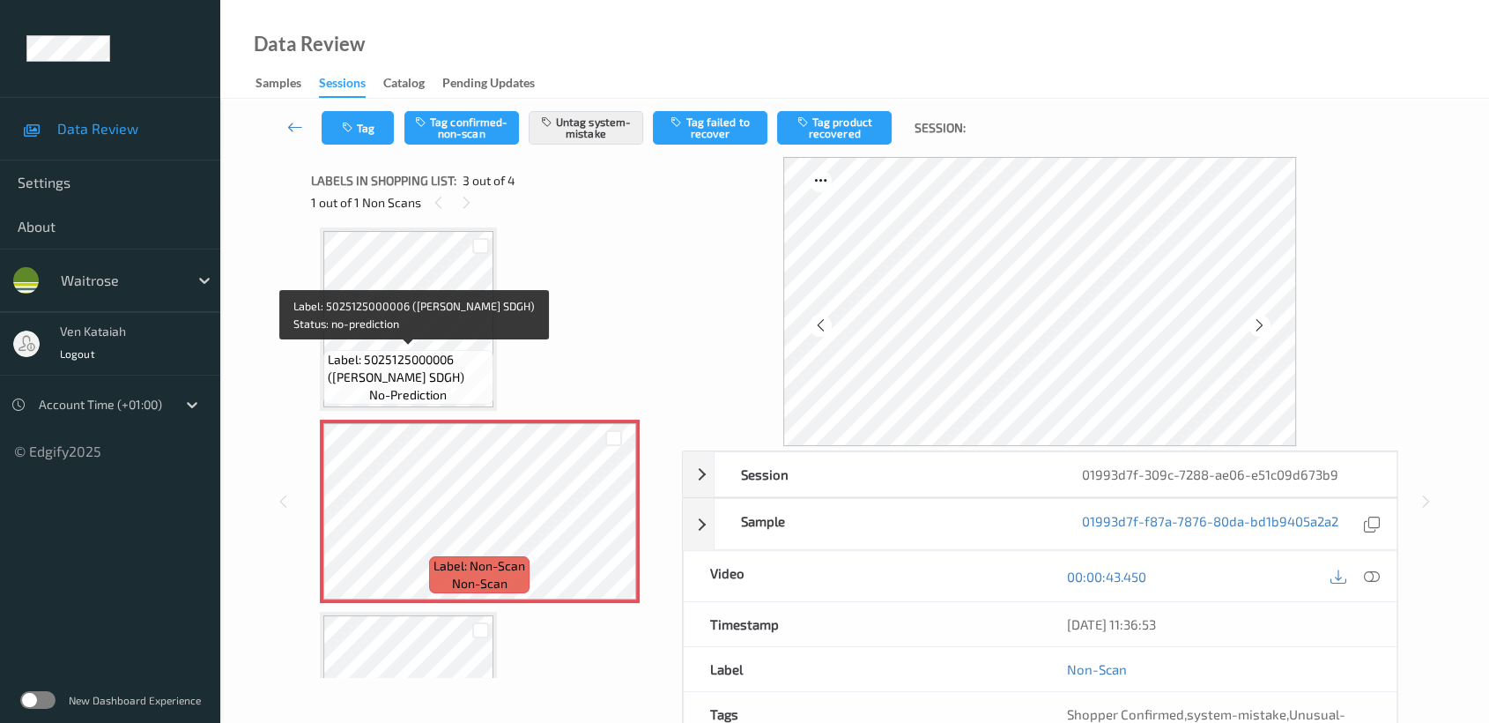
click at [472, 355] on span "Label: 5025125000006 (JASONS WHITE SDGH)" at bounding box center [408, 368] width 161 height 35
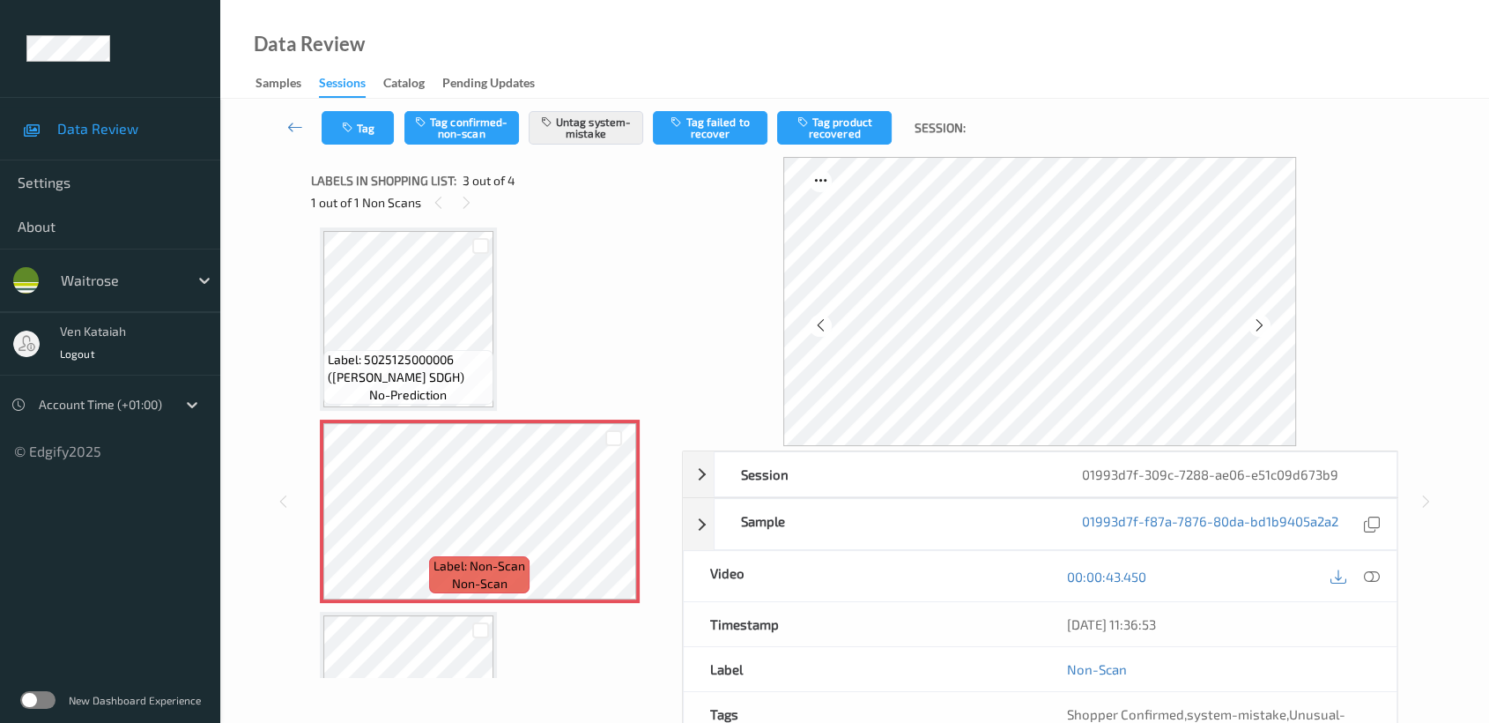
drag, startPoint x: 555, startPoint y: 330, endPoint x: 510, endPoint y: 329, distance: 45.0
click at [550, 329] on div "Label: 5000169015308 (WR ESS SEMI SKIMMED) no-prediction Label: 5025125000006 (…" at bounding box center [490, 415] width 341 height 760
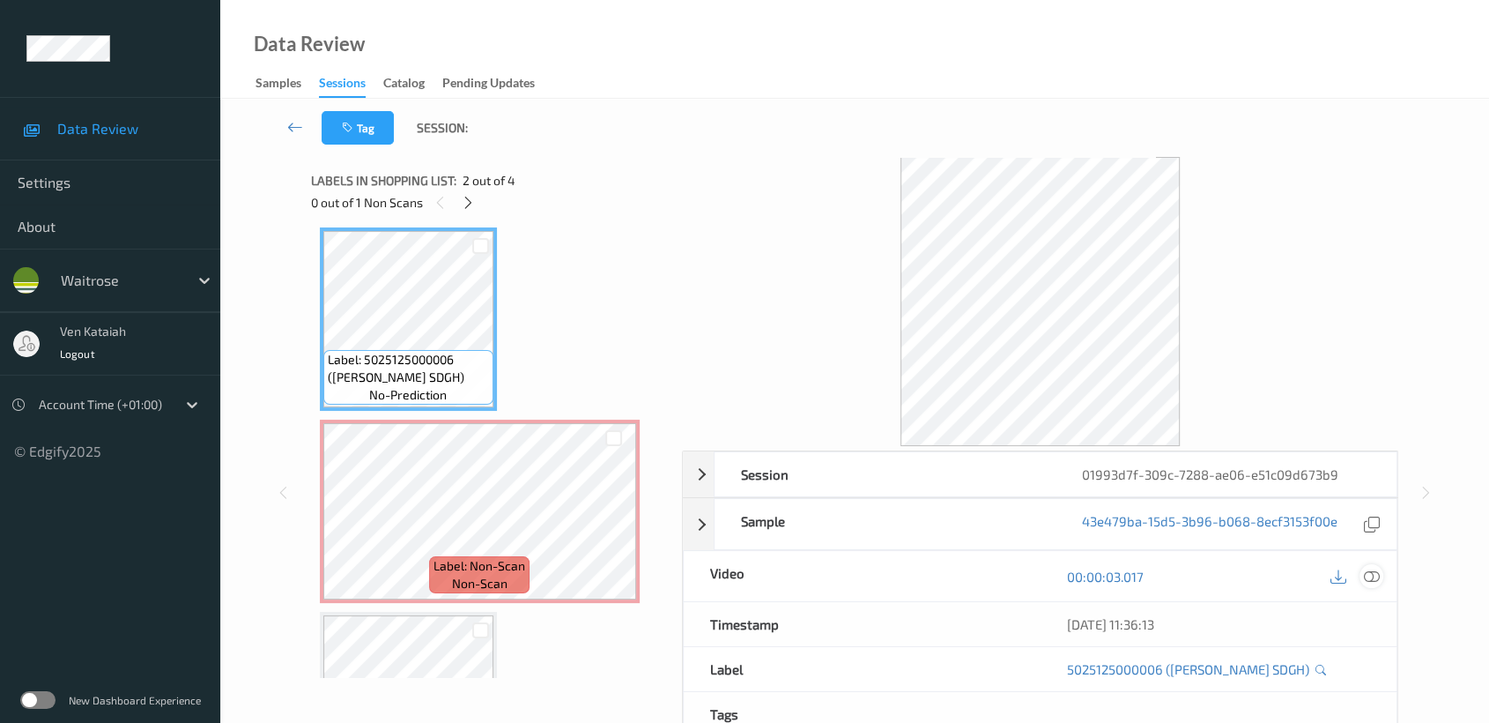
click at [1377, 571] on icon at bounding box center [1372, 576] width 16 height 16
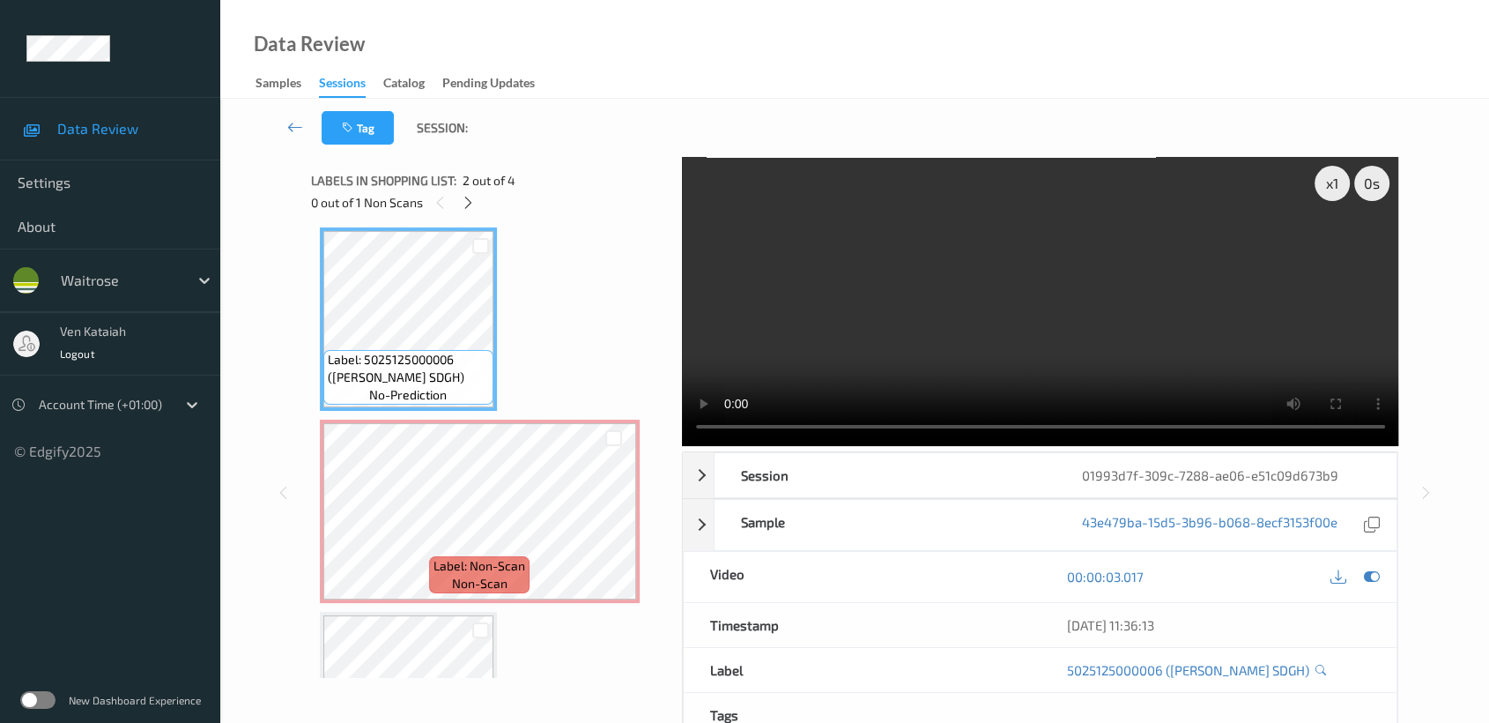
scroll to position [197, 0]
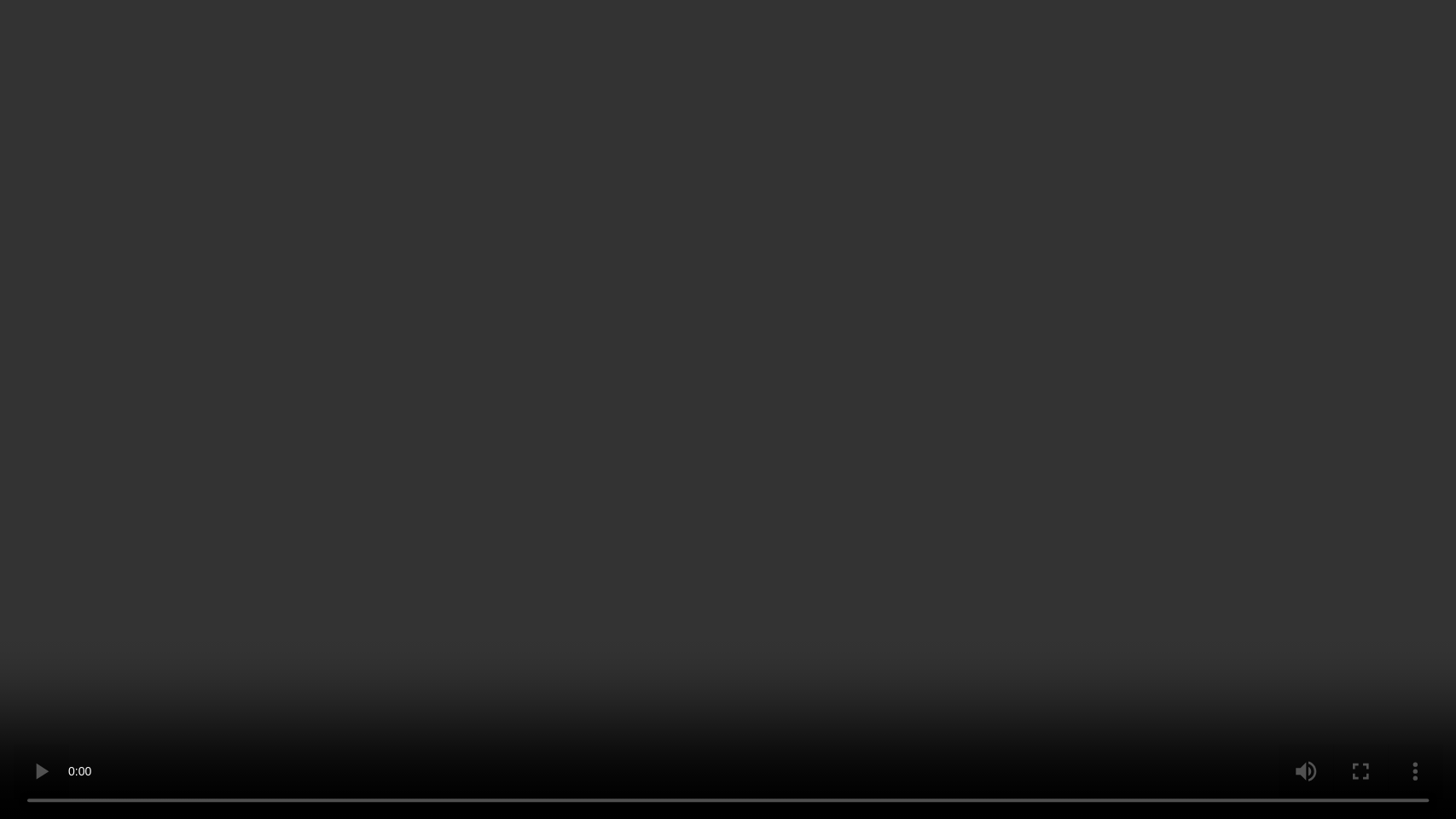
click at [916, 370] on video at bounding box center [728, 410] width 1456 height 819
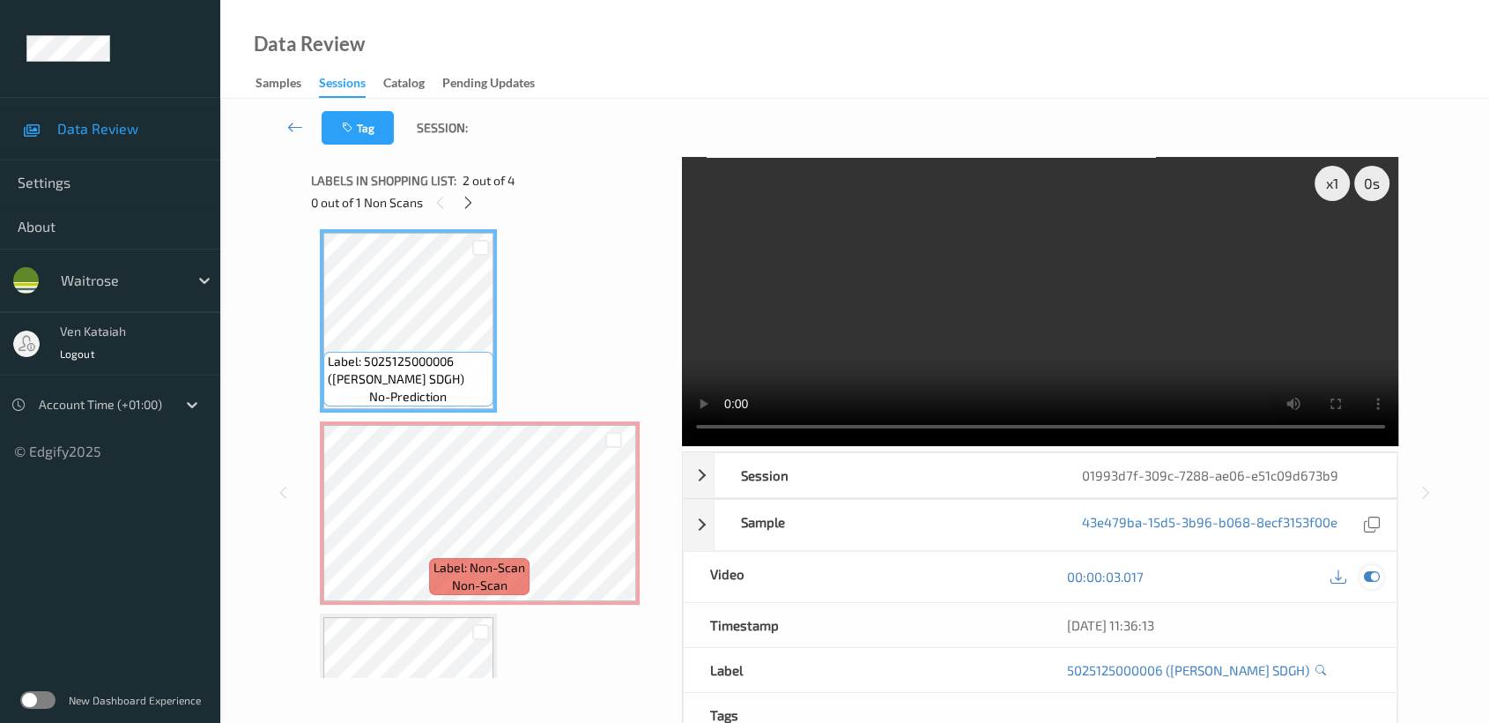
click at [1374, 584] on div at bounding box center [1372, 577] width 24 height 24
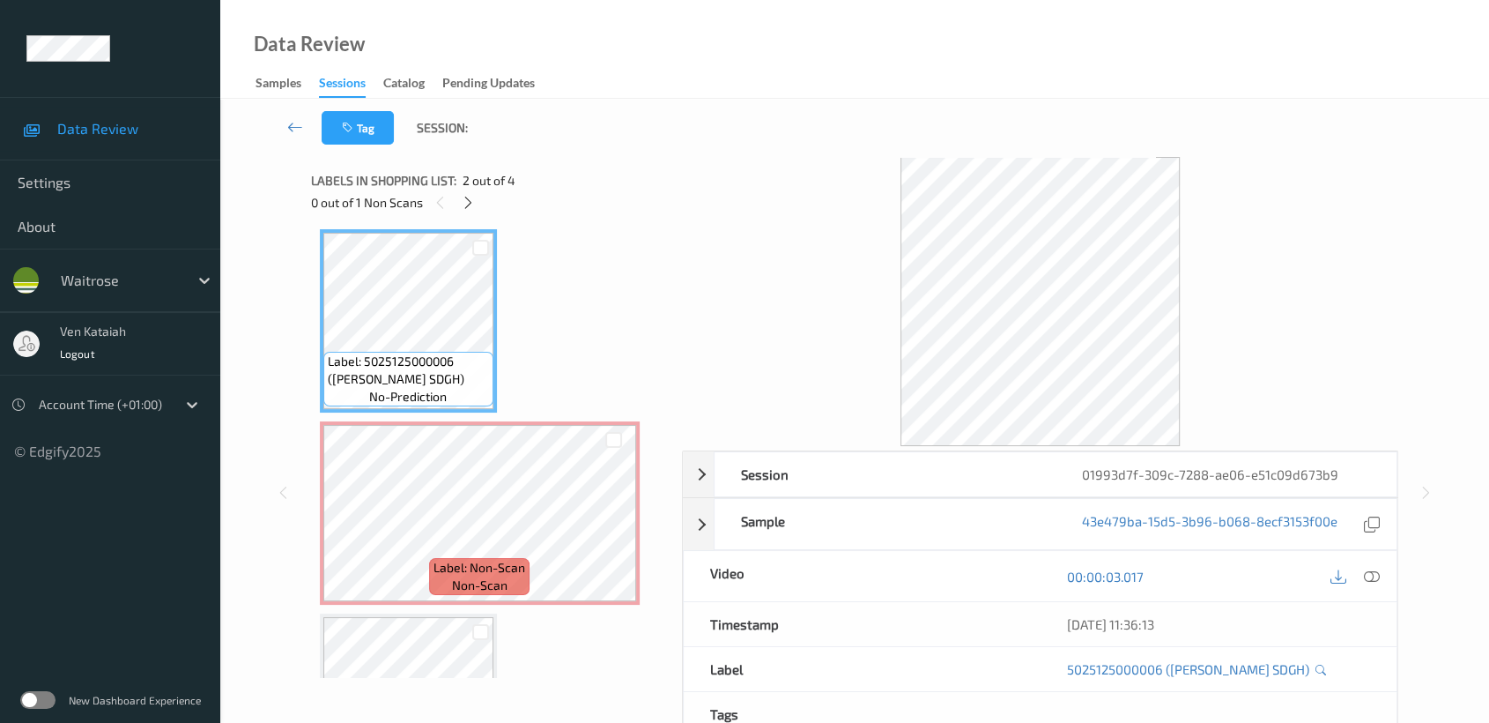
click at [361, 613] on div "Label: 8595021606161 (PRESIDENT EMMENTAL) no-prediction" at bounding box center [408, 704] width 177 height 183
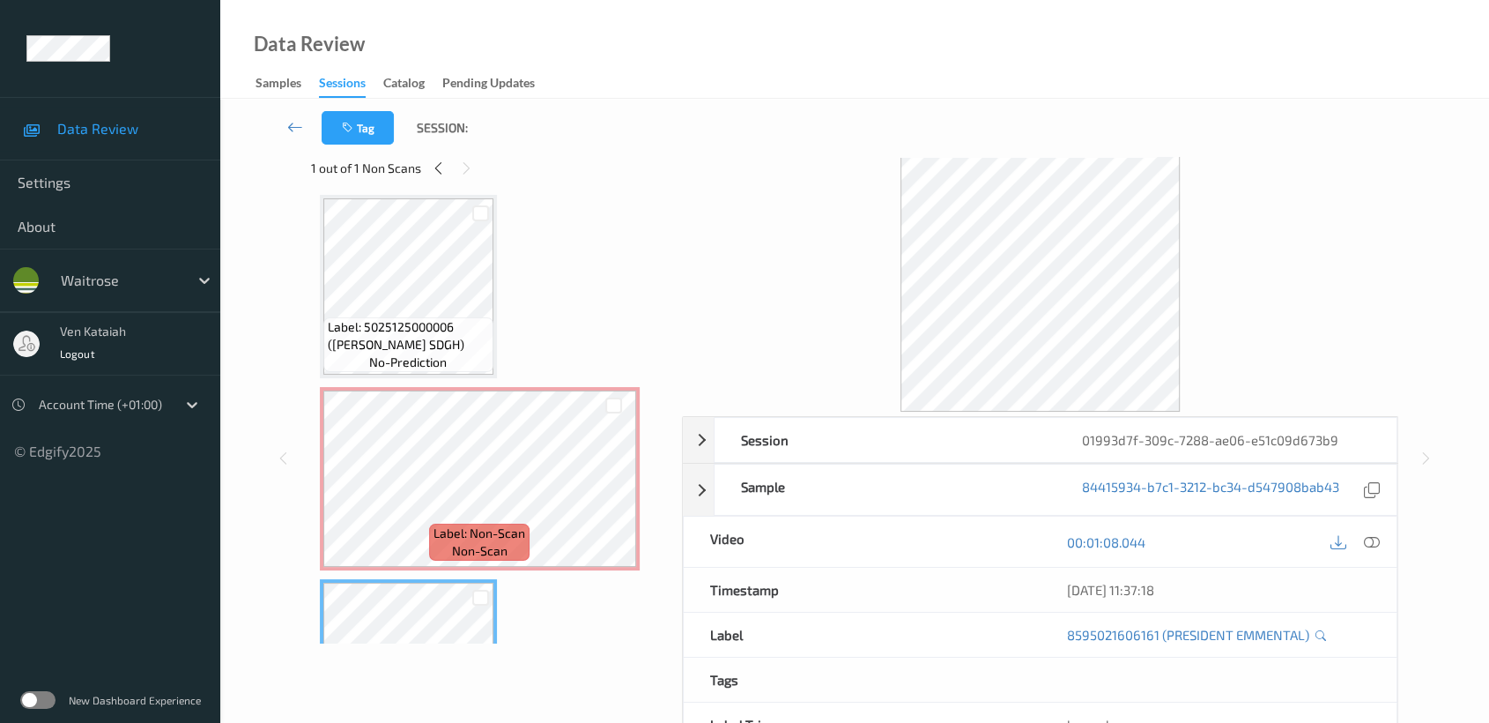
scroll to position [0, 0]
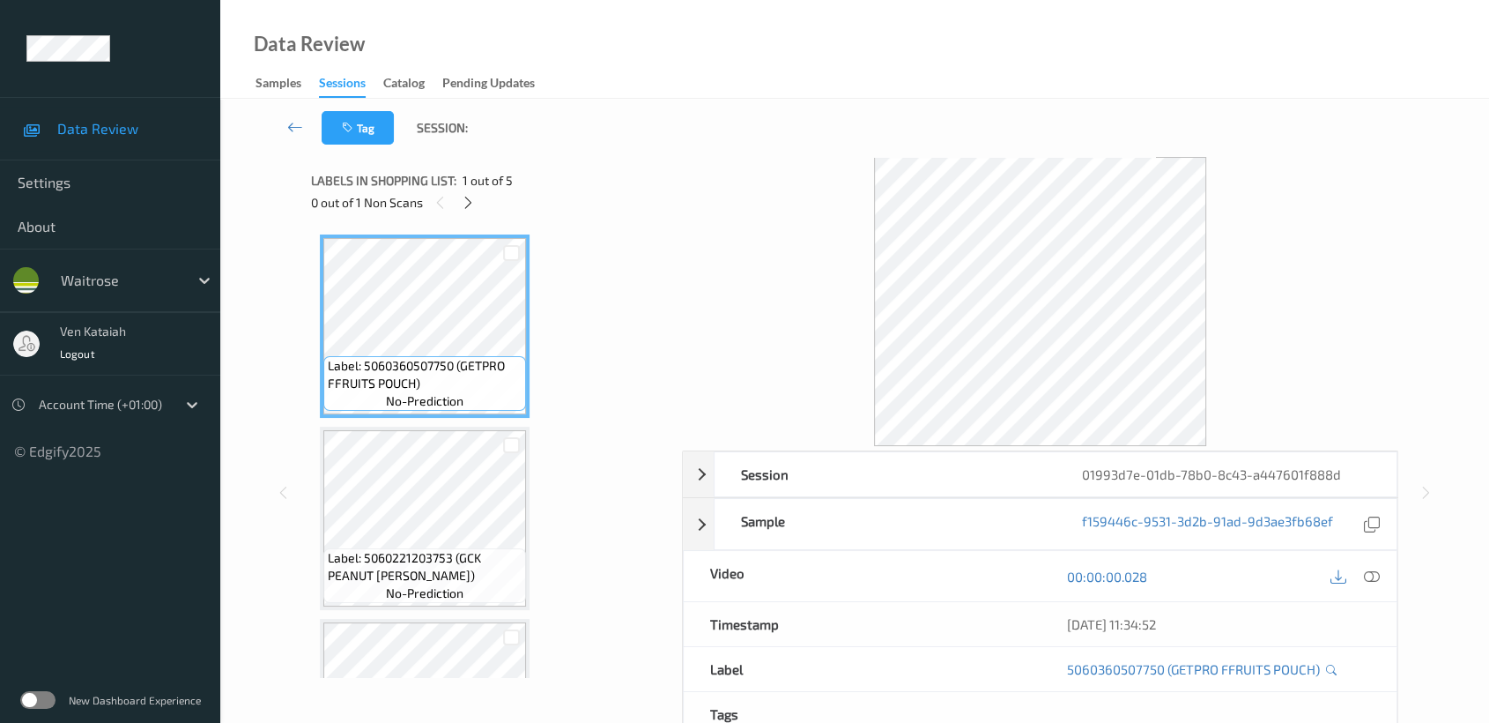
click at [480, 196] on div "0 out of 1 Non Scans" at bounding box center [490, 202] width 359 height 22
click at [479, 196] on div "0 out of 1 Non Scans" at bounding box center [490, 202] width 359 height 22
click at [478, 197] on div at bounding box center [468, 202] width 22 height 22
click at [470, 204] on icon at bounding box center [468, 203] width 15 height 16
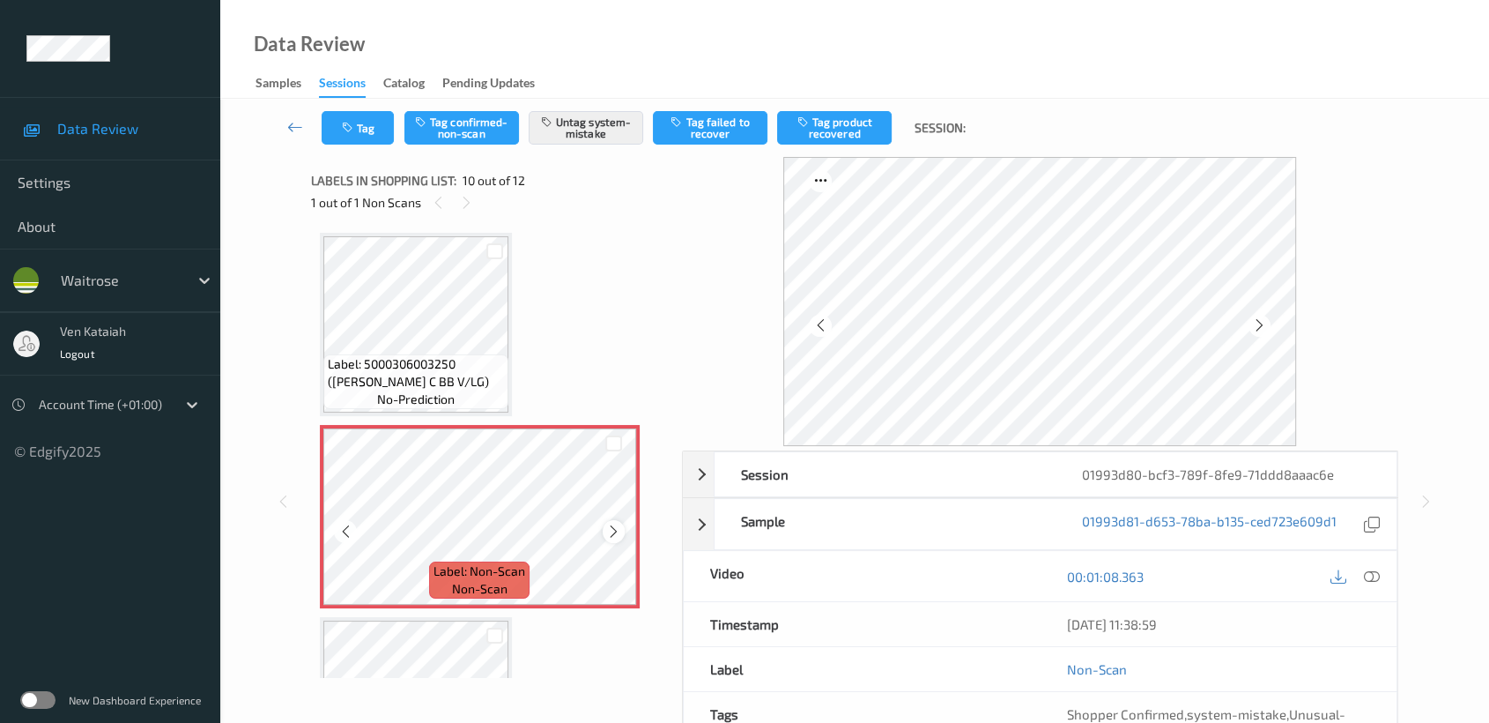
click at [614, 523] on icon at bounding box center [613, 531] width 15 height 16
click at [616, 523] on icon at bounding box center [613, 531] width 15 height 16
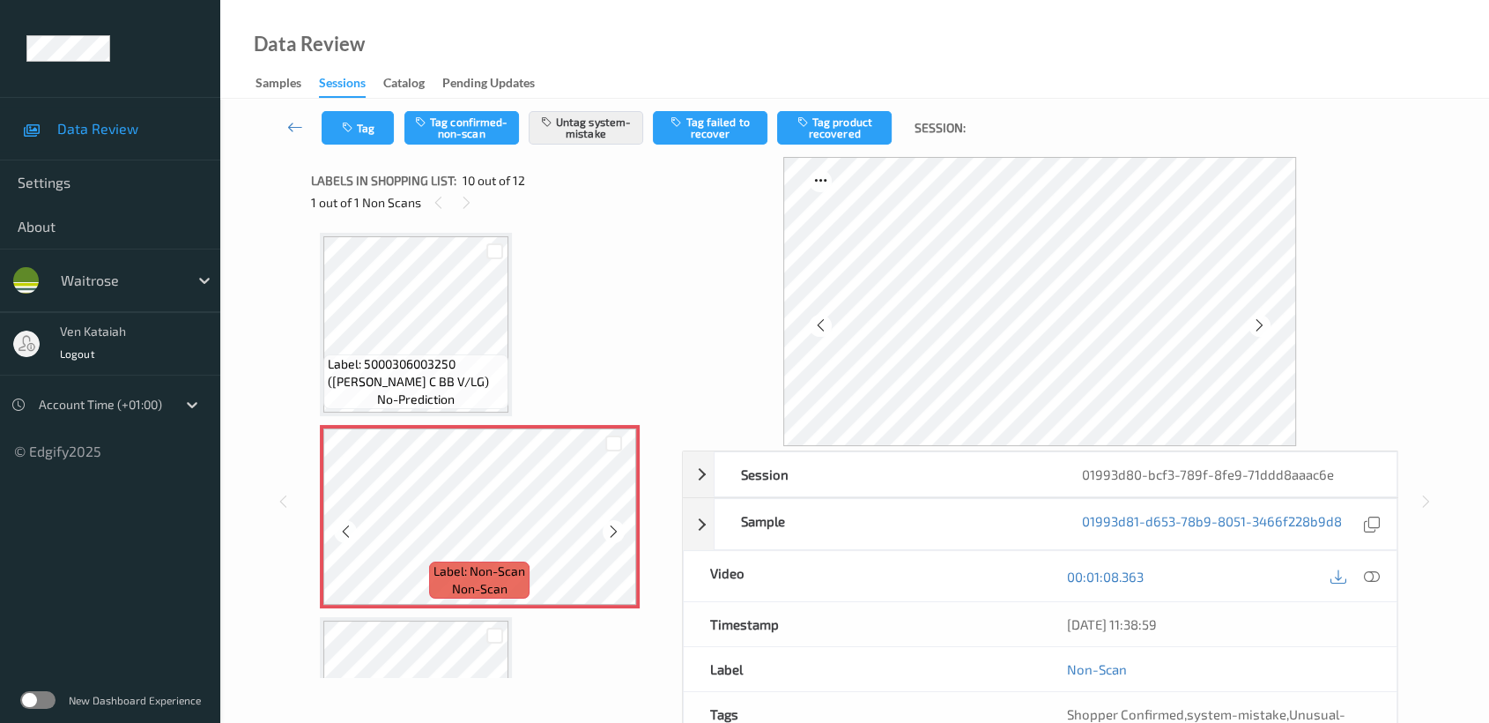
click at [616, 523] on icon at bounding box center [613, 531] width 15 height 16
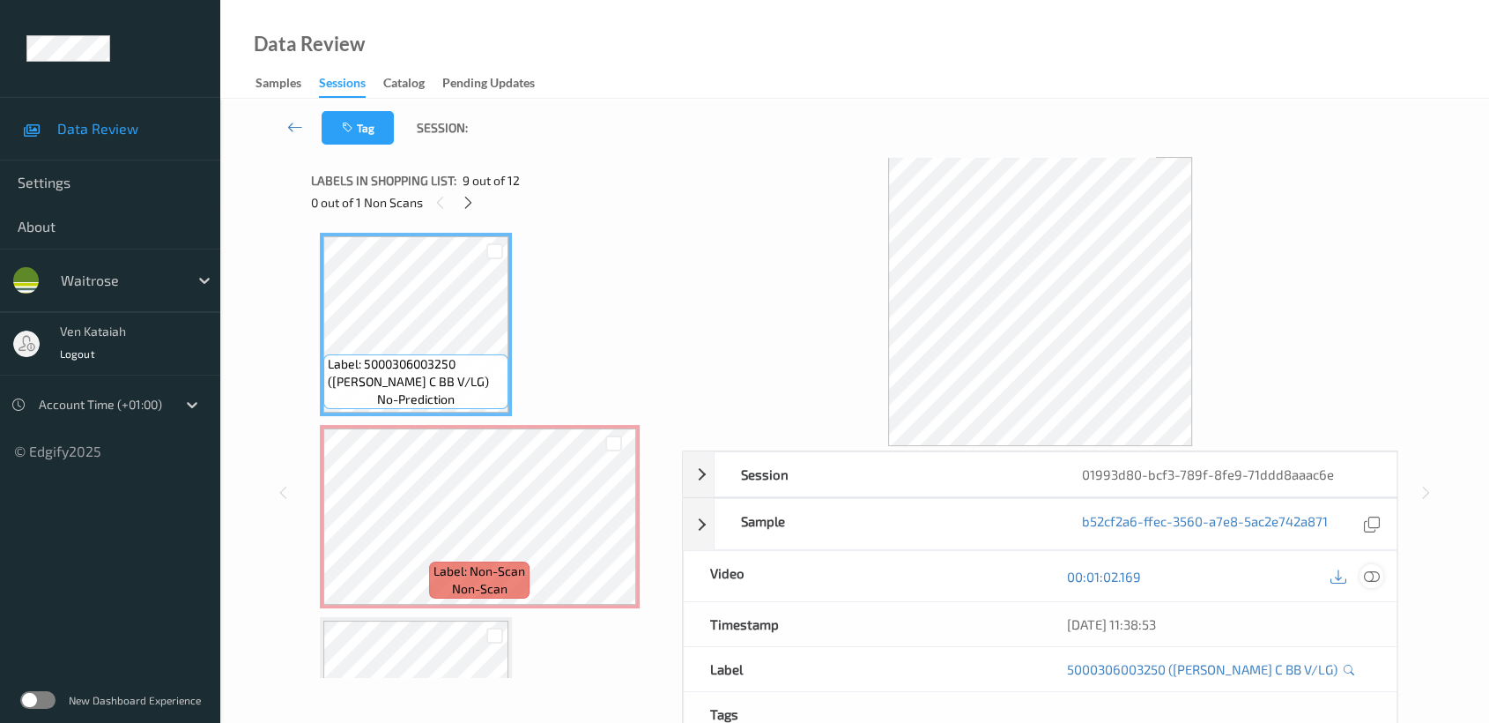
click at [1377, 579] on icon at bounding box center [1372, 576] width 16 height 16
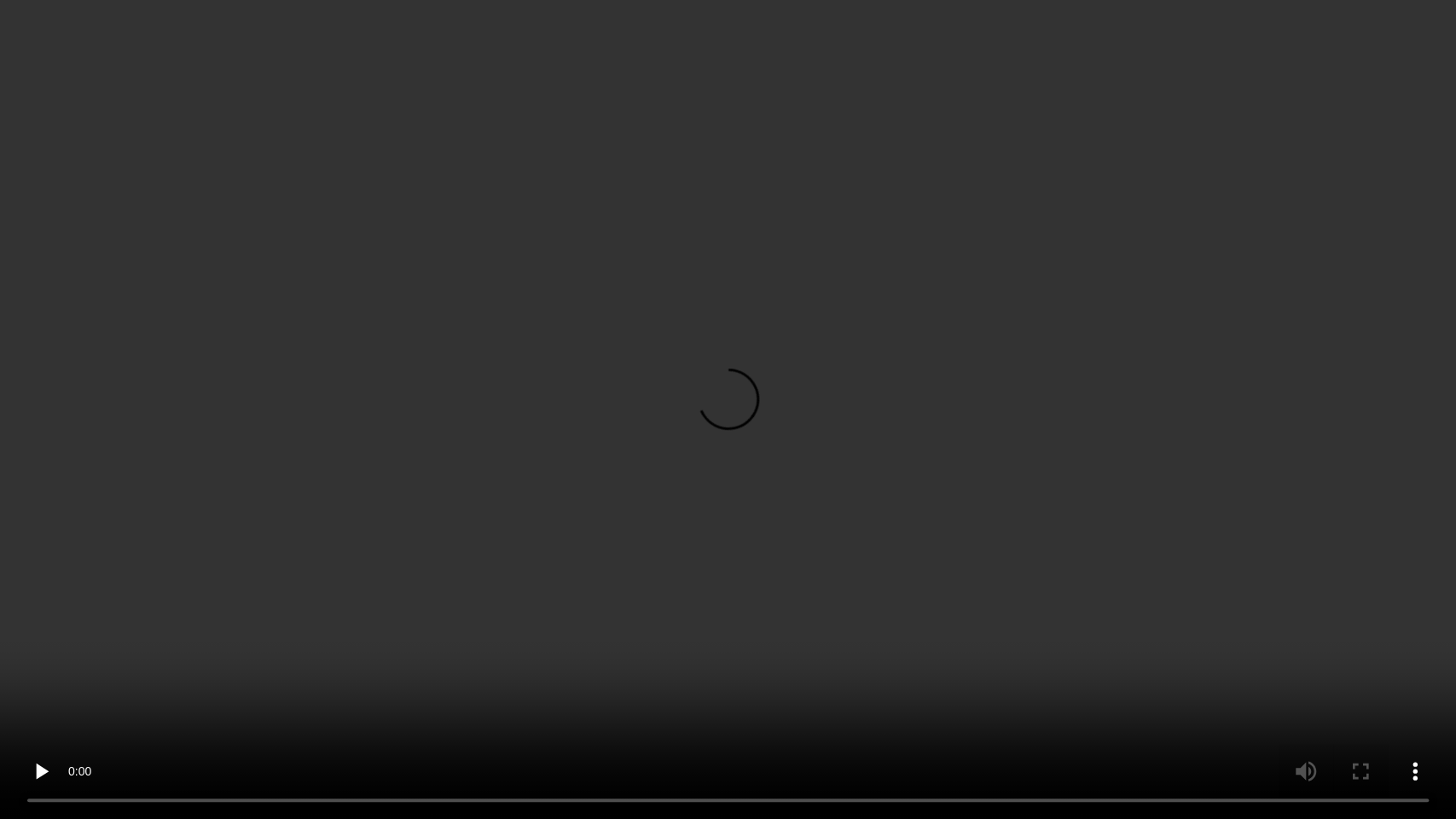
click at [831, 614] on video at bounding box center [728, 410] width 1456 height 819
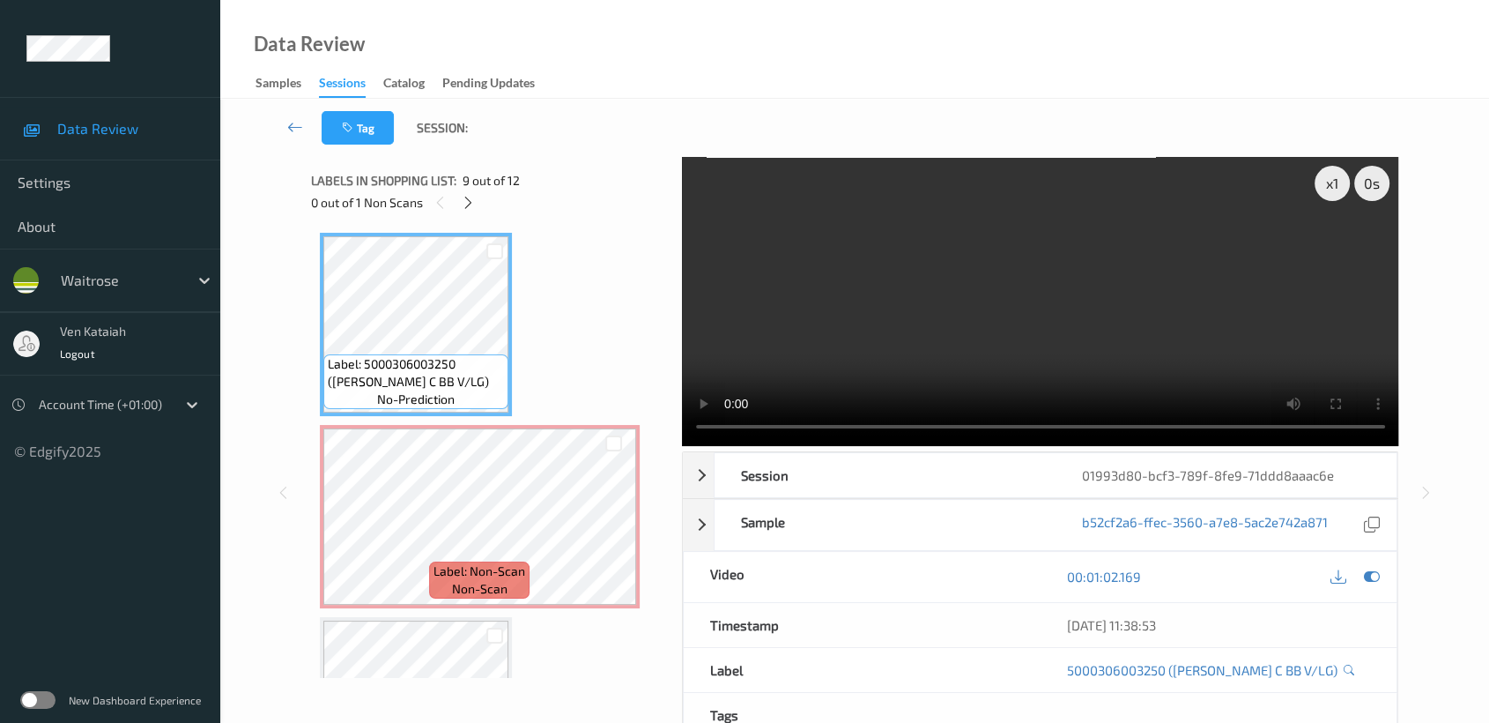
click at [1086, 346] on video at bounding box center [1040, 301] width 717 height 289
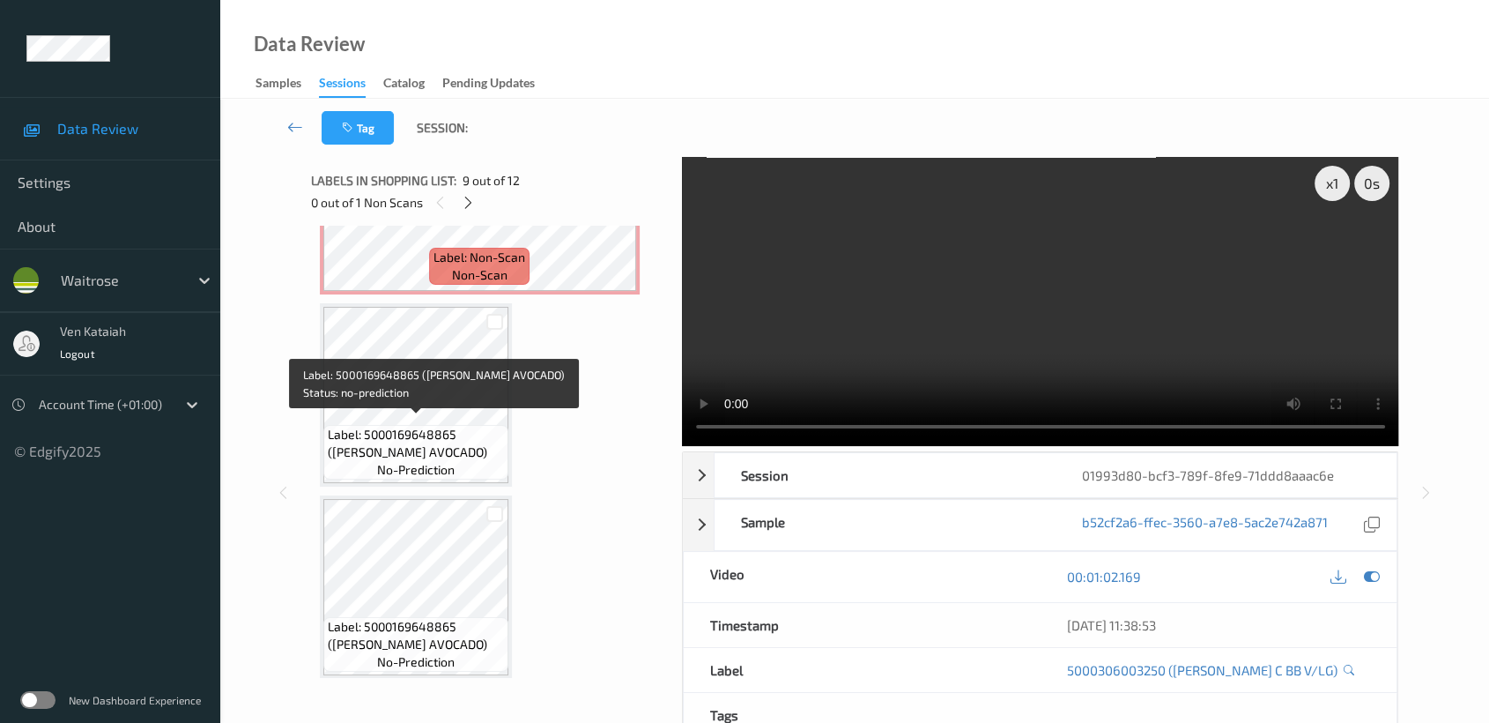
click at [402, 445] on span "Label: 5000169648865 (WR PRIPE AVOCADO)" at bounding box center [416, 443] width 176 height 35
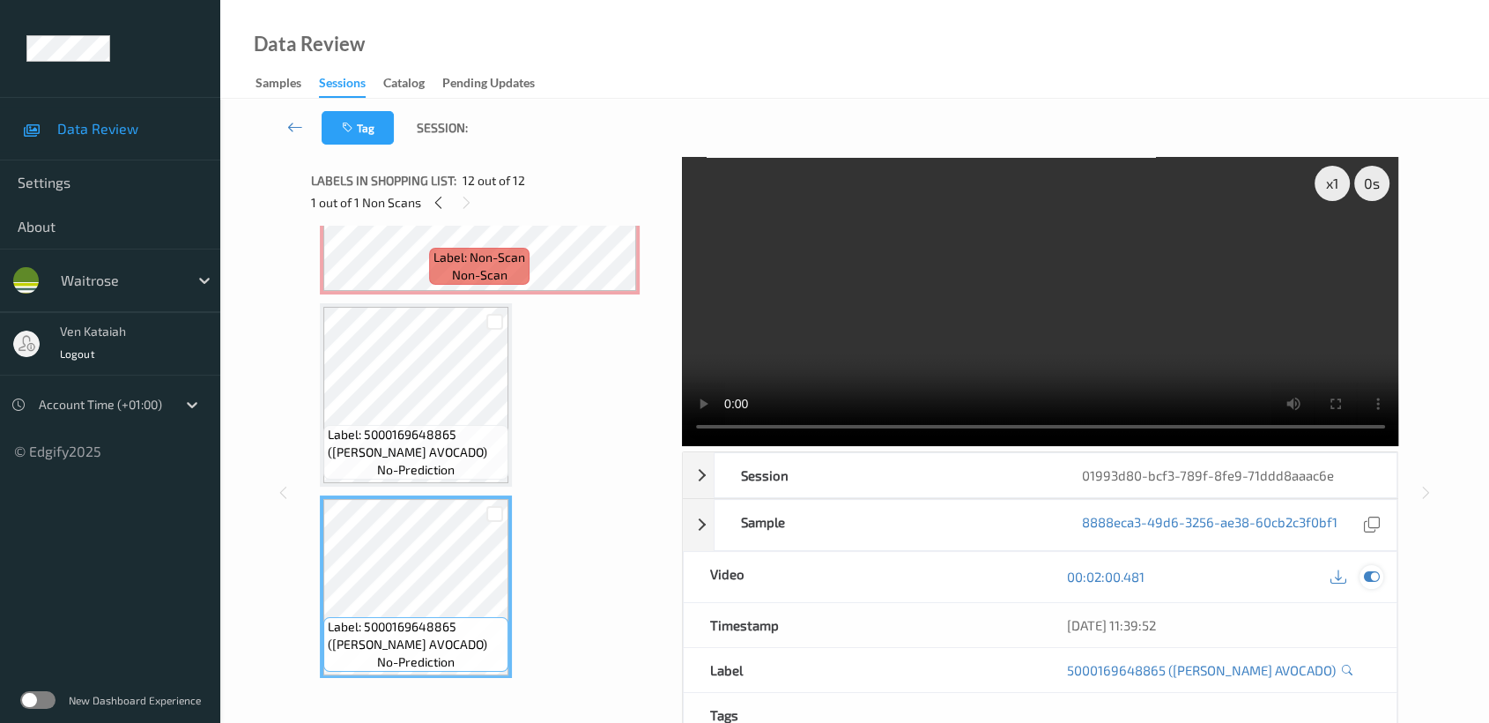
click at [1376, 575] on icon at bounding box center [1372, 576] width 16 height 16
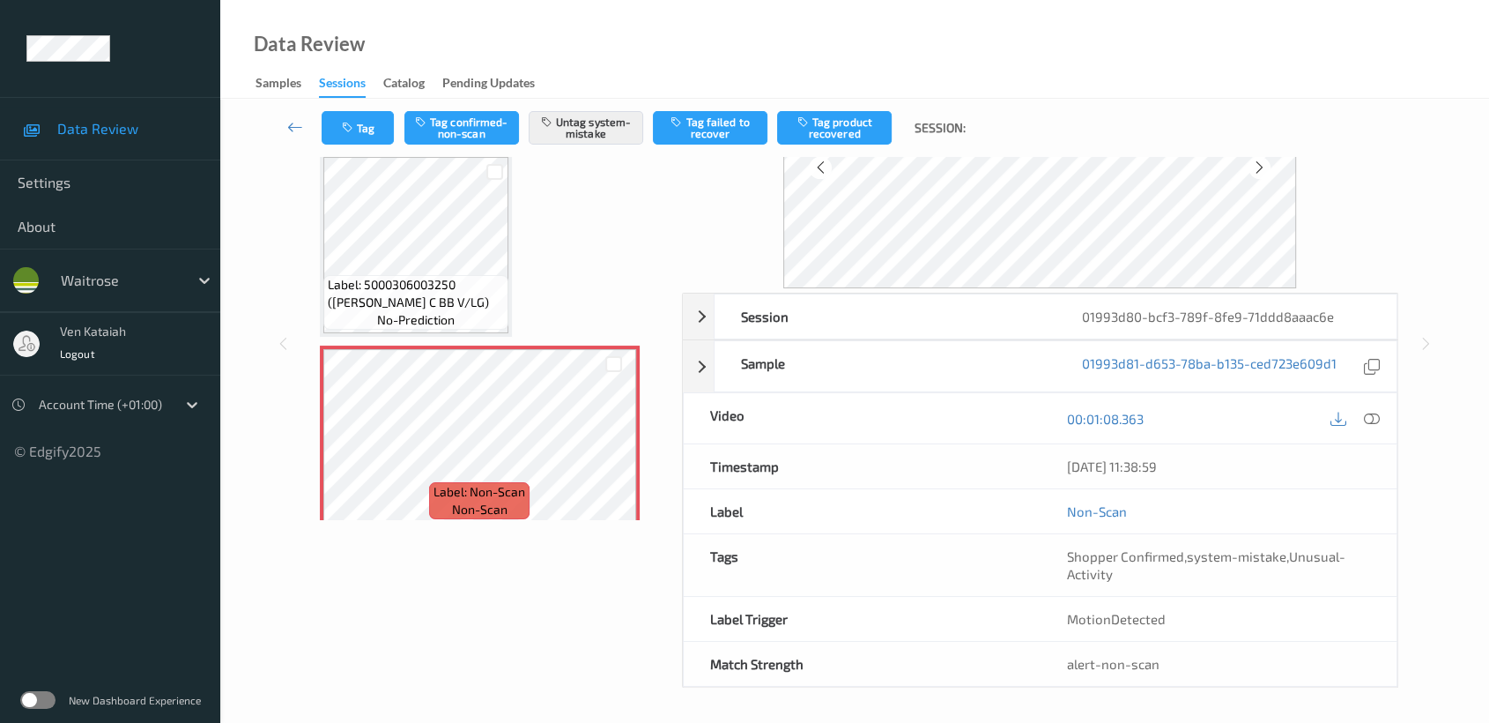
scroll to position [0, 0]
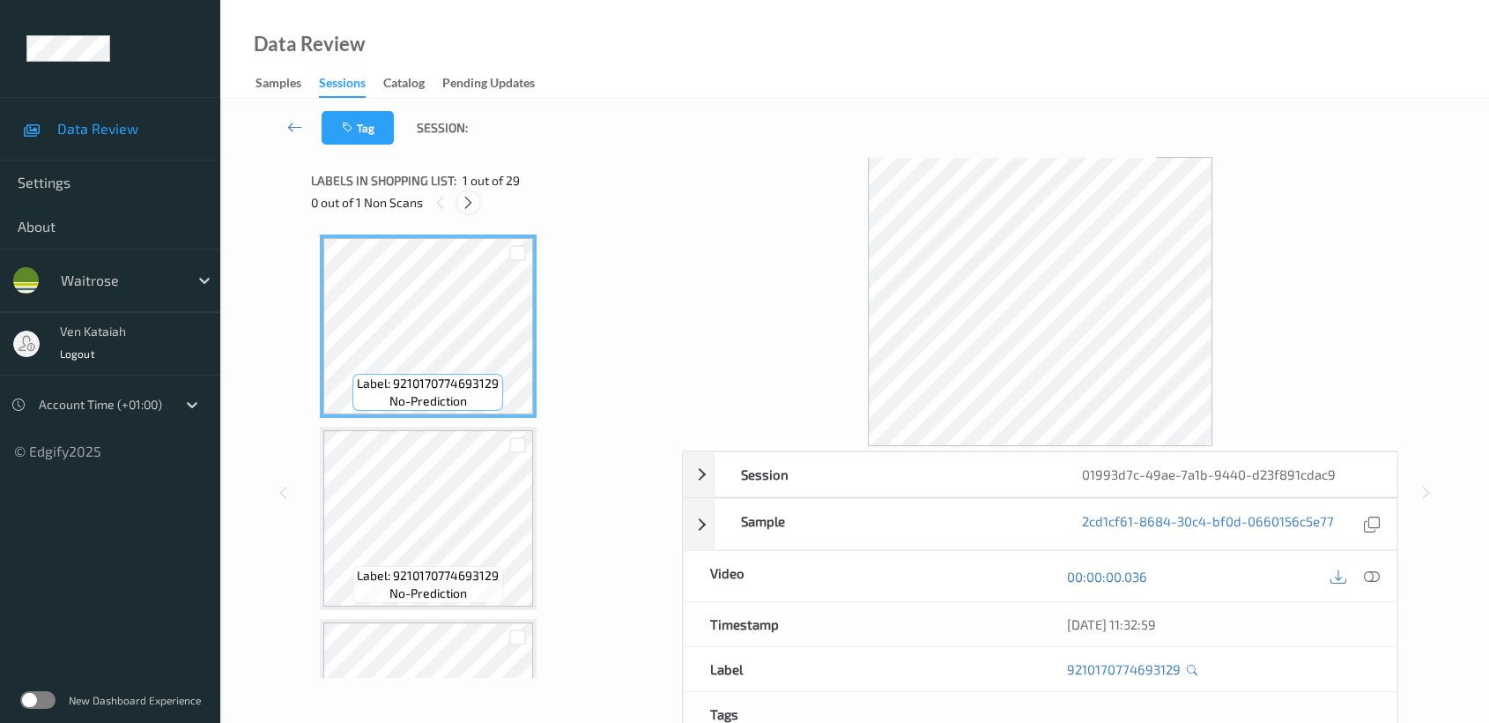
click at [460, 198] on div at bounding box center [468, 202] width 22 height 22
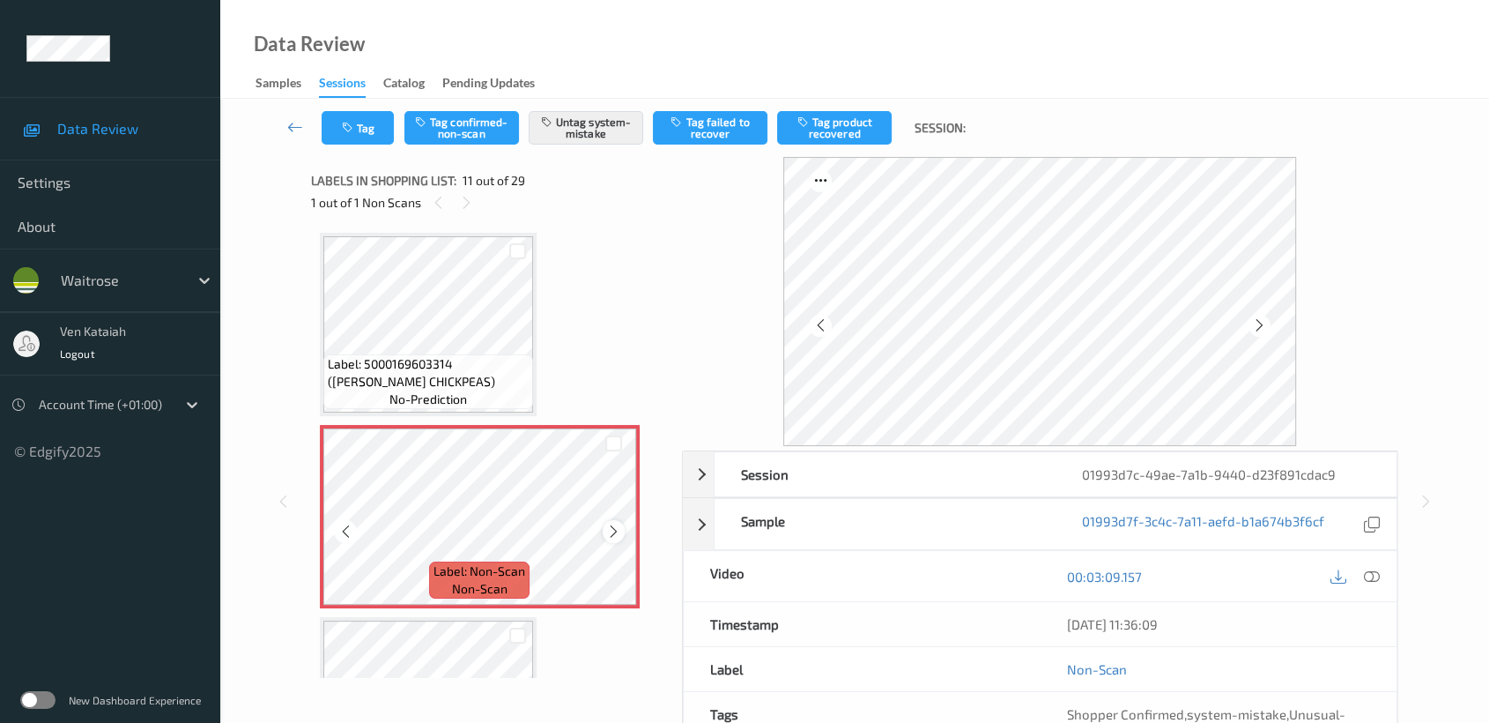
click at [610, 527] on icon at bounding box center [613, 531] width 15 height 16
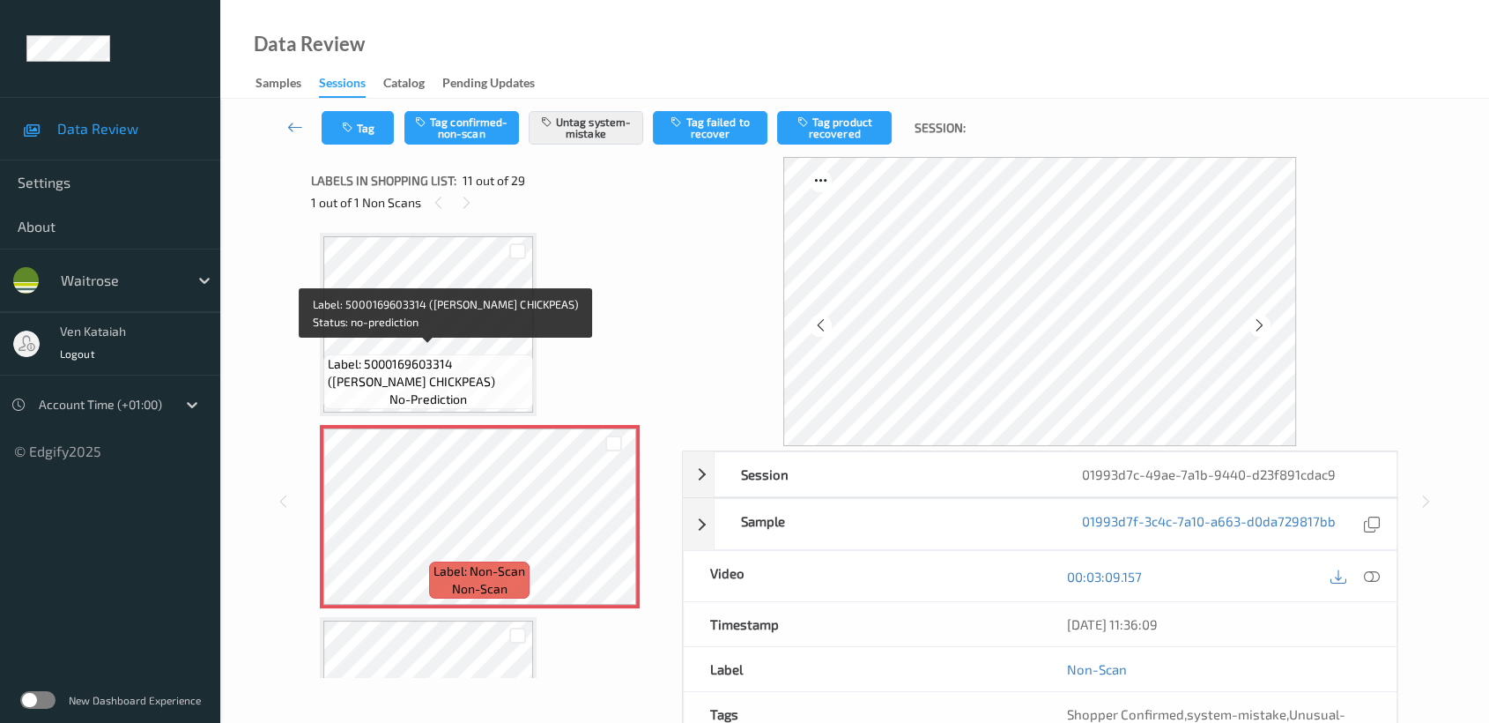
click at [500, 355] on span "Label: 5000169603314 (WR DORG CHICKPEAS)" at bounding box center [428, 372] width 201 height 35
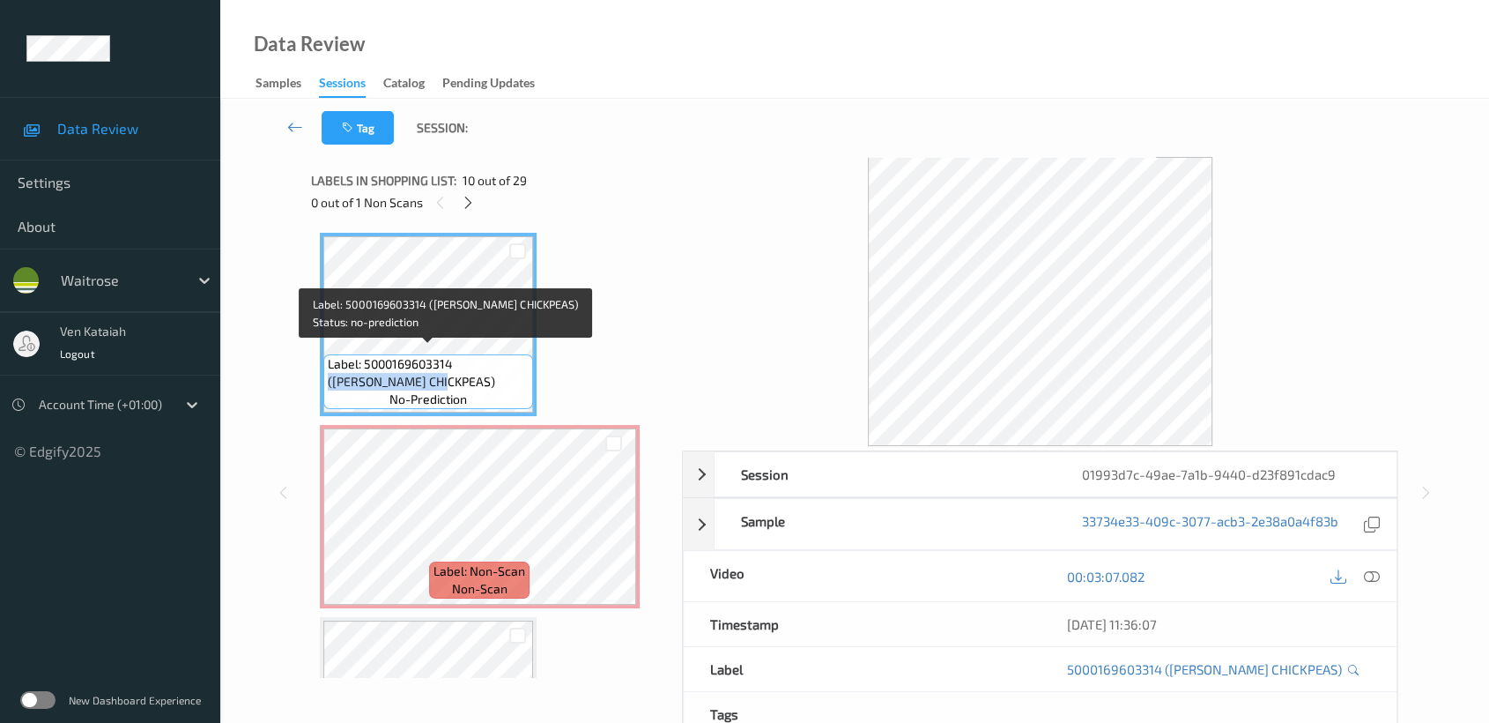
drag, startPoint x: 456, startPoint y: 354, endPoint x: 388, endPoint y: 380, distance: 72.5
click at [388, 380] on span "Label: 5000169603314 (WR DORG CHICKPEAS)" at bounding box center [428, 372] width 201 height 35
copy span "(WR DORG CHICKPEAS"
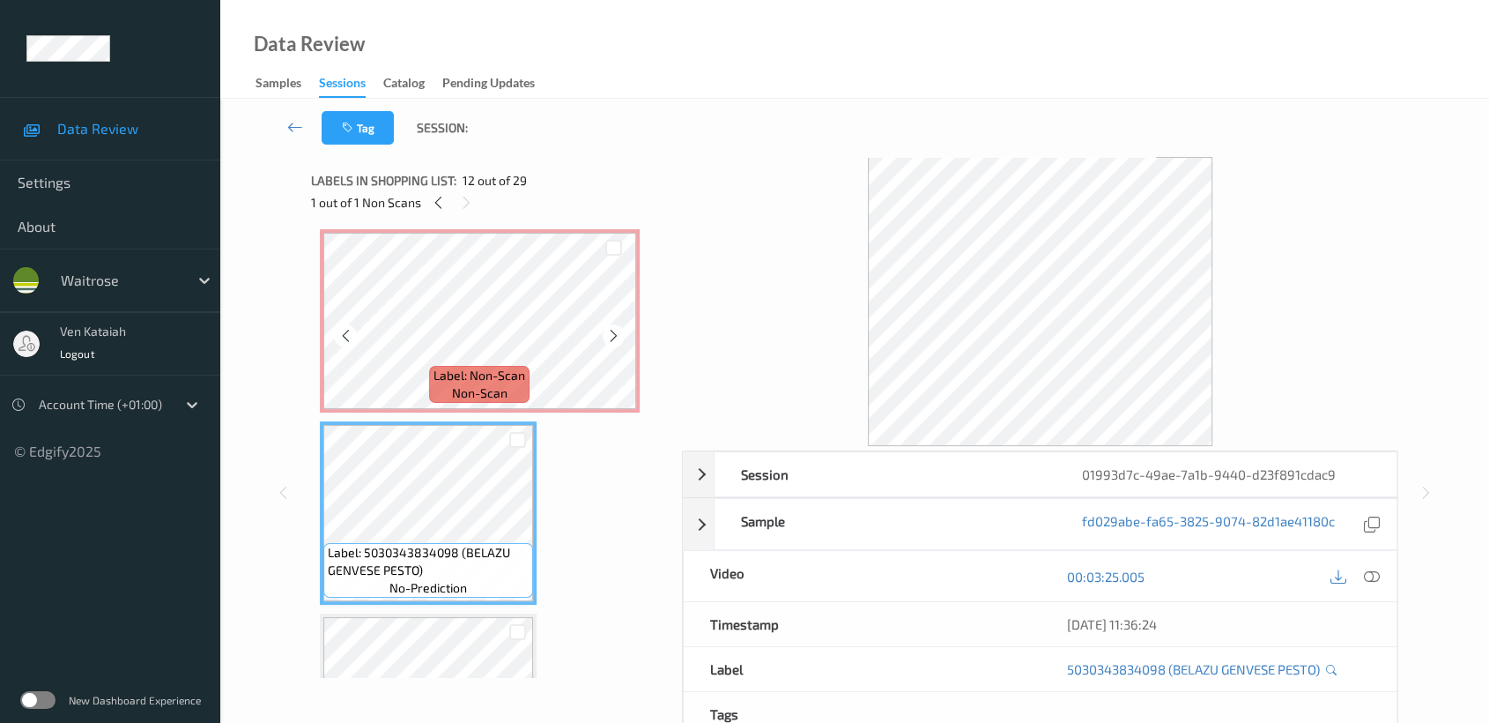
scroll to position [1535, 0]
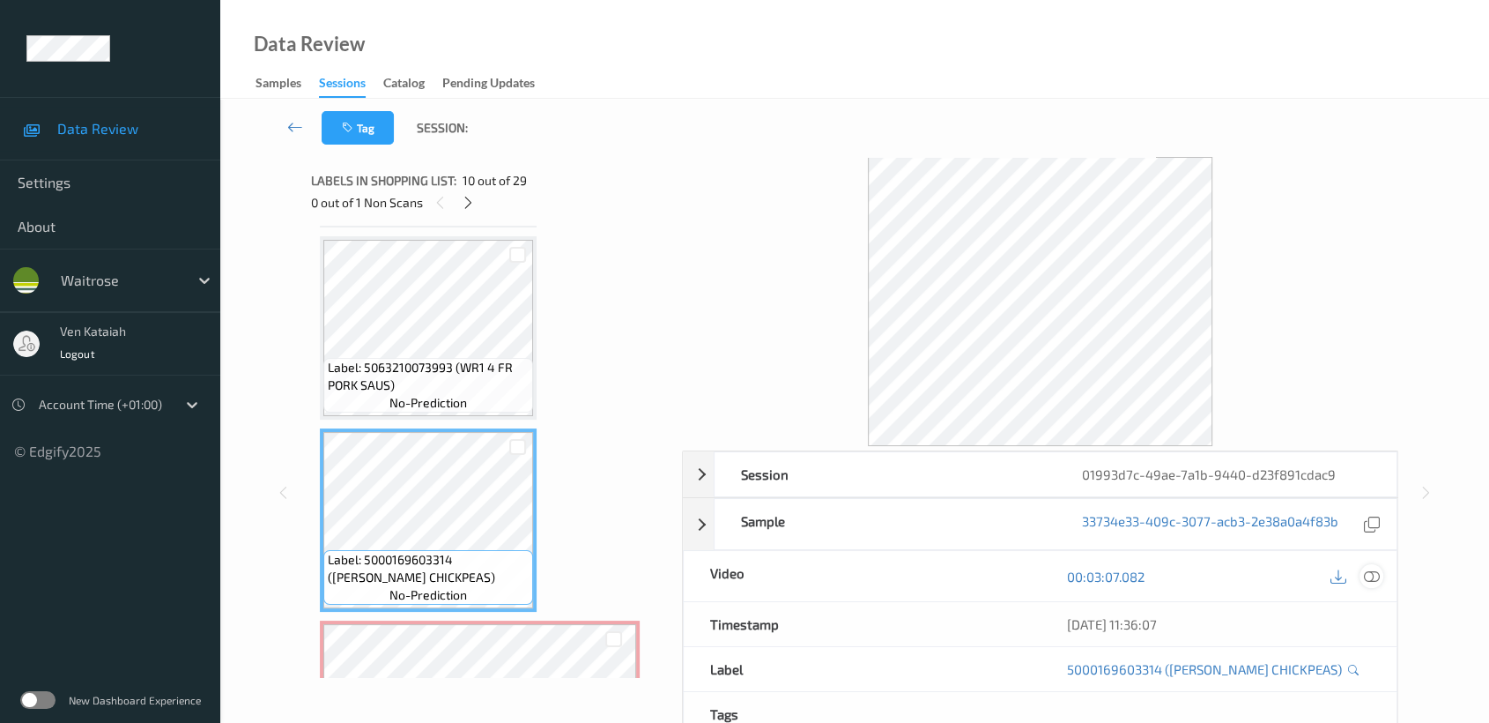
click at [1376, 568] on icon at bounding box center [1372, 576] width 16 height 16
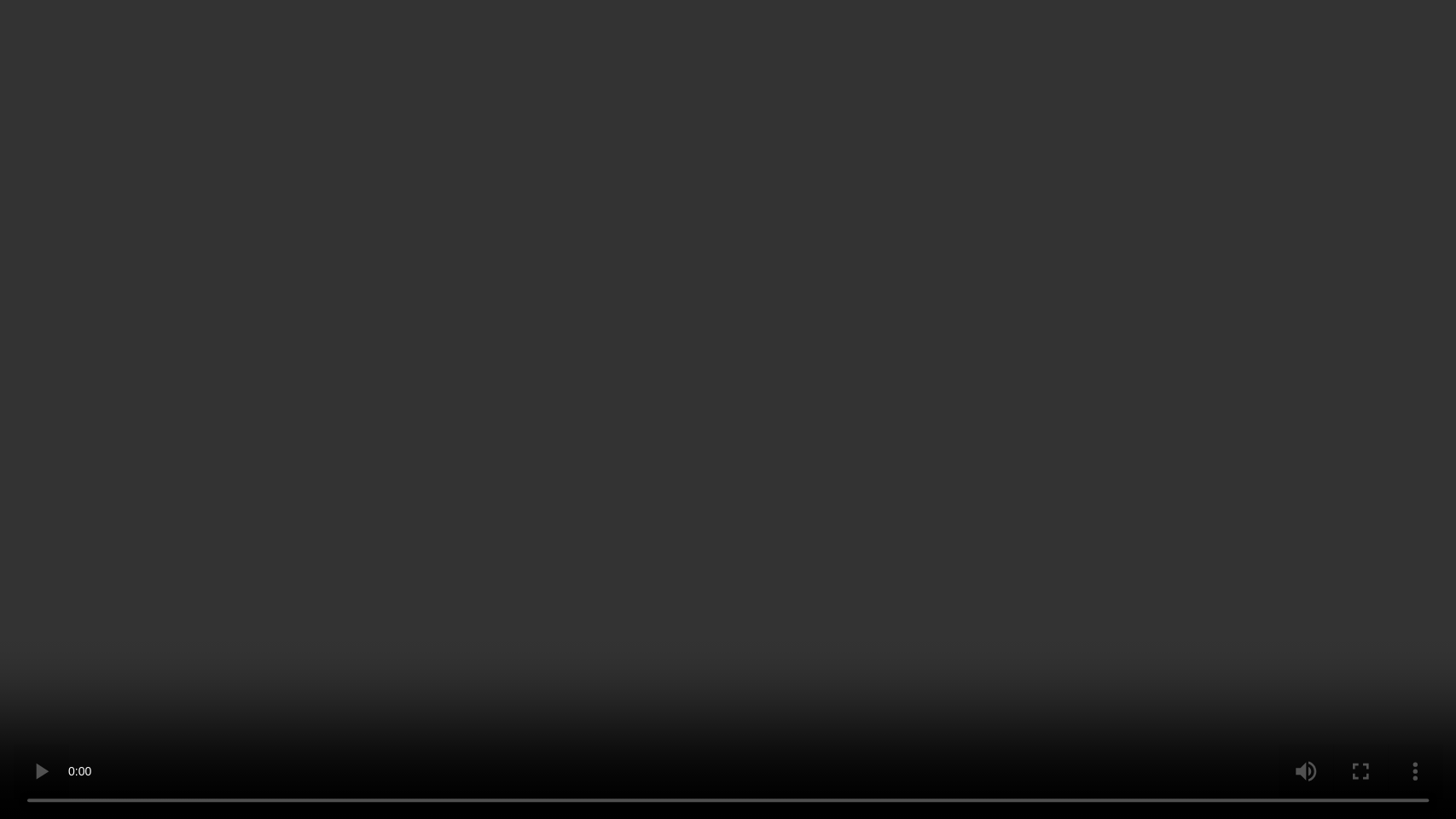
click at [964, 441] on video at bounding box center [728, 410] width 1456 height 819
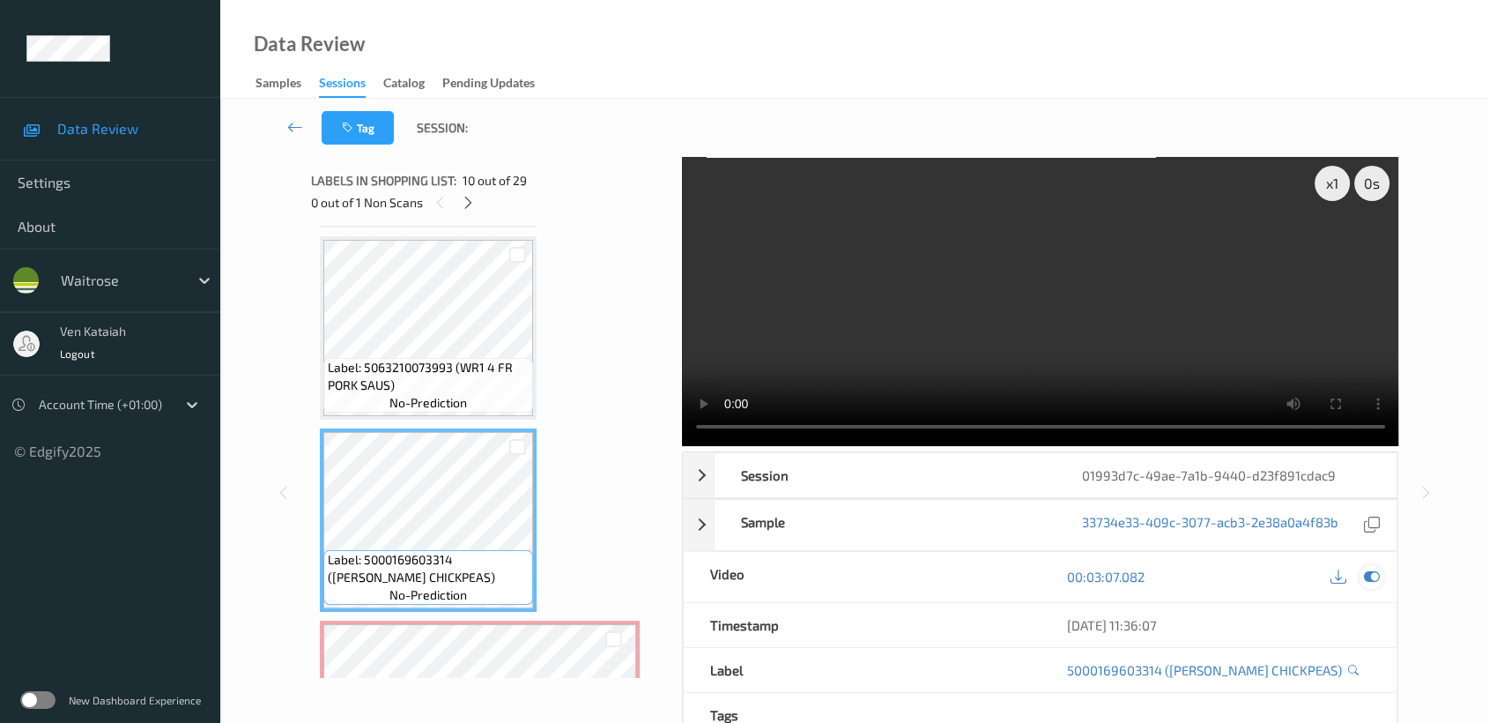
click at [1375, 568] on icon at bounding box center [1372, 576] width 16 height 16
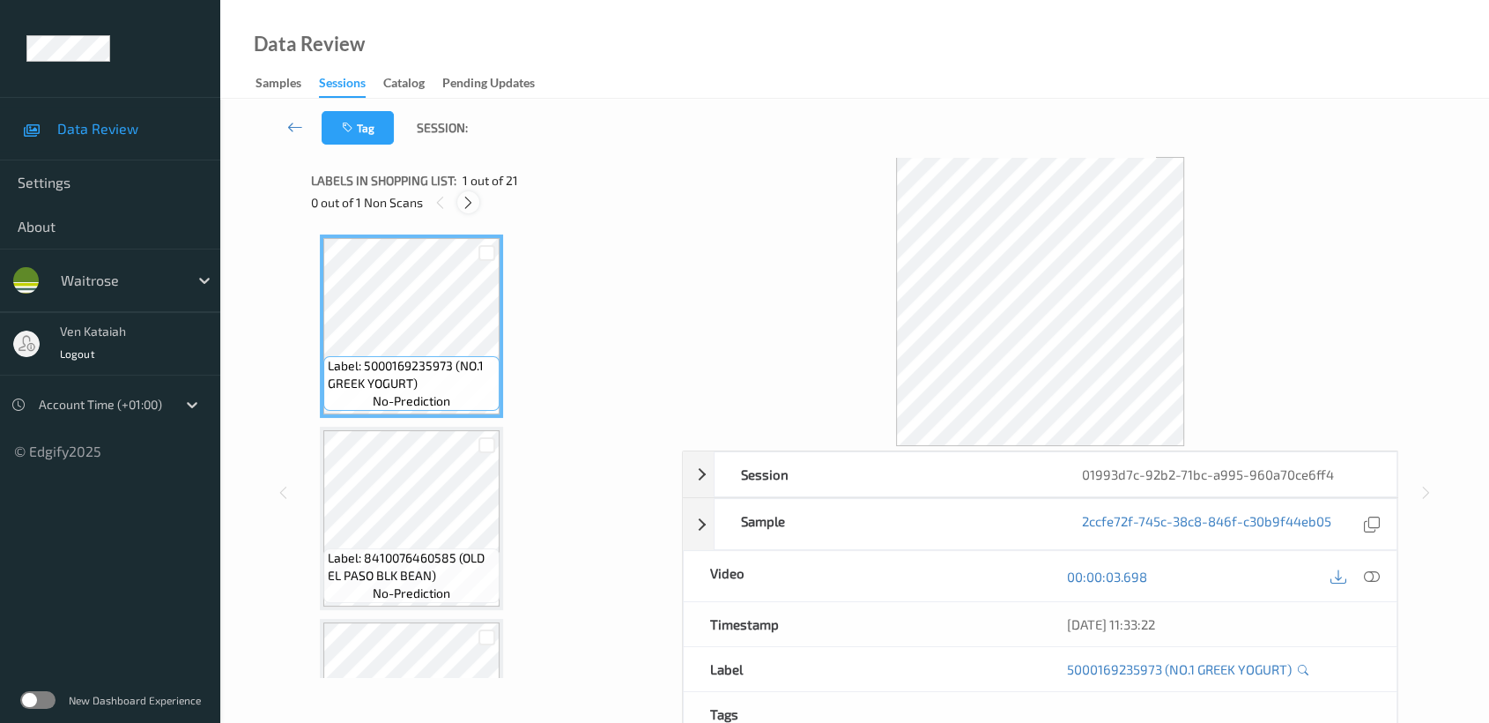
click at [464, 206] on icon at bounding box center [468, 203] width 15 height 16
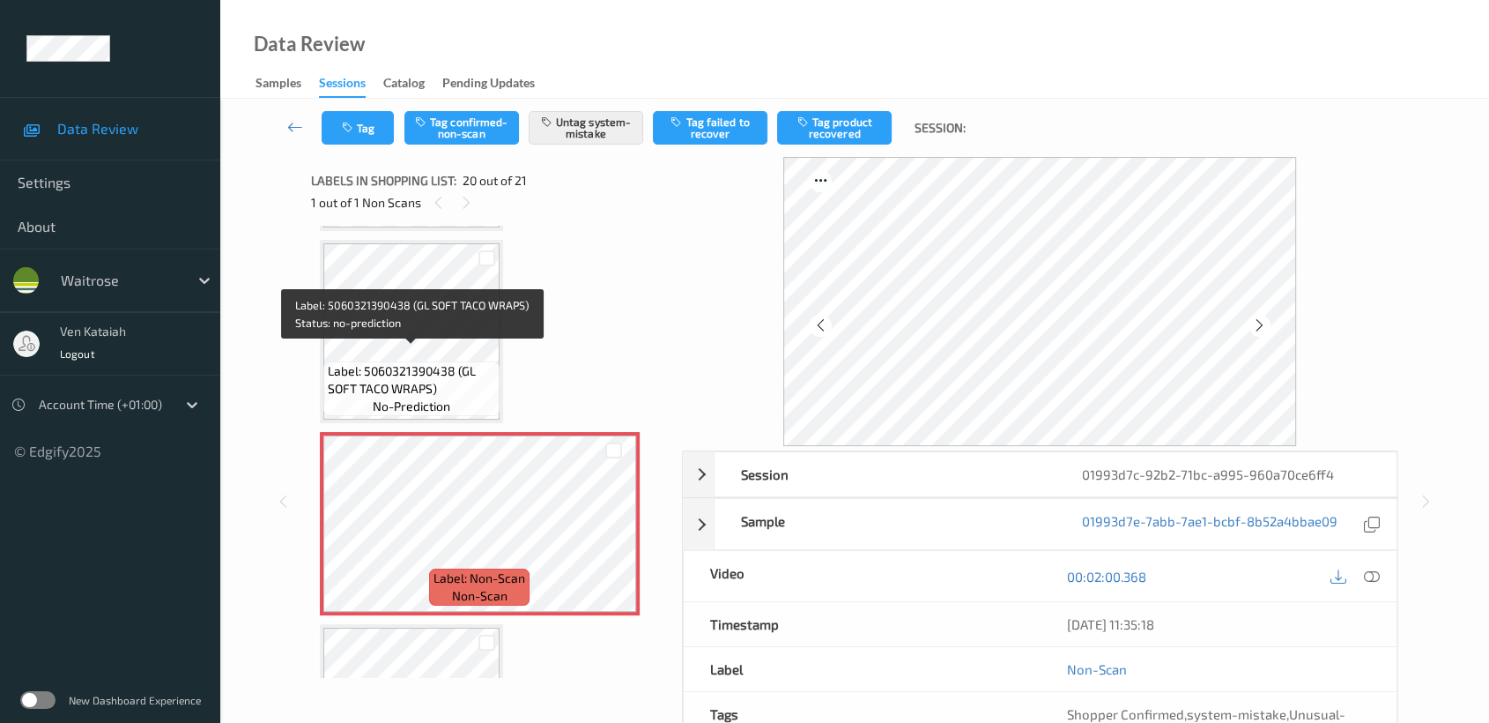
click at [428, 362] on span "Label: 5060321390438 (GL SOFT TACO WRAPS)" at bounding box center [411, 379] width 167 height 35
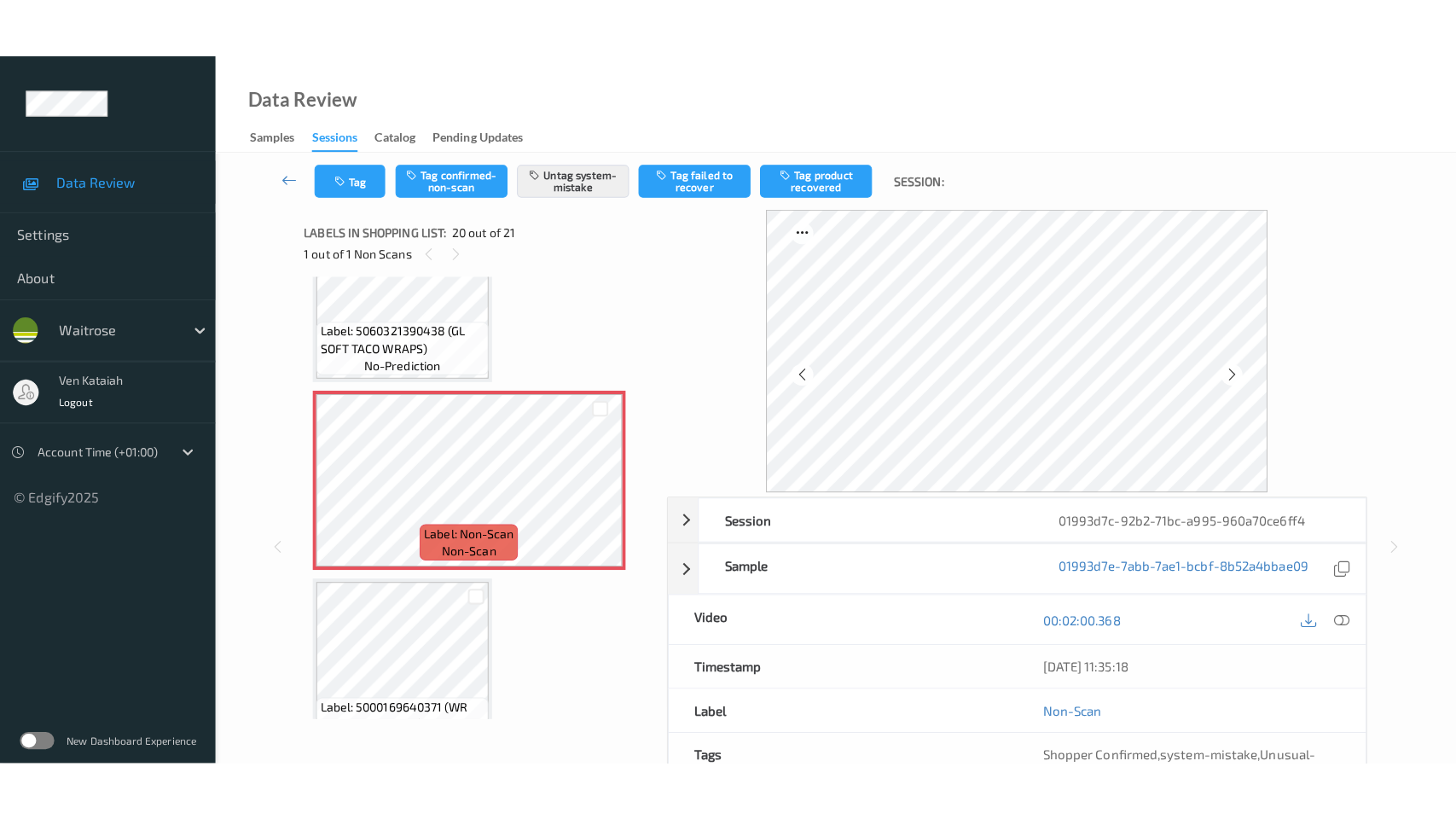
scroll to position [3460, 0]
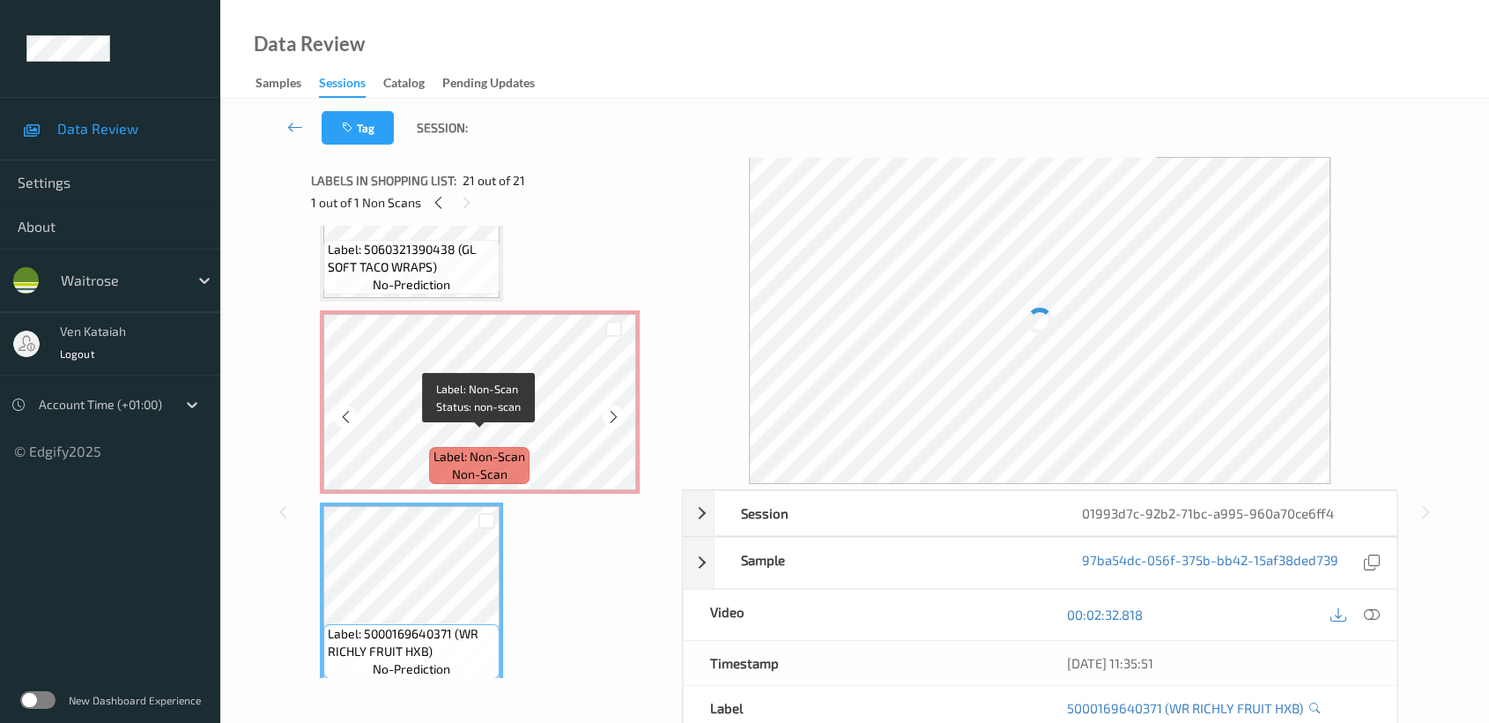
click at [473, 465] on span "non-scan" at bounding box center [480, 474] width 56 height 18
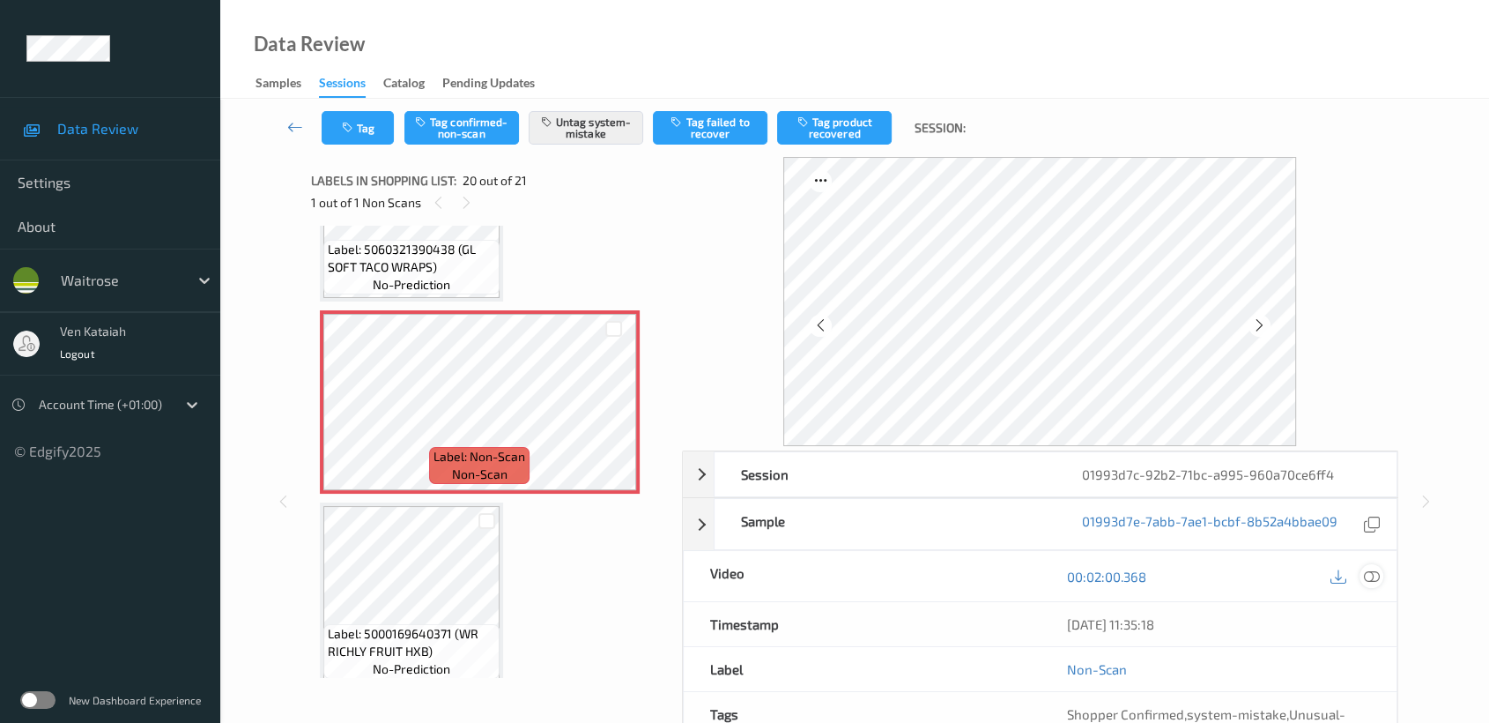
click at [1373, 569] on icon at bounding box center [1372, 576] width 16 height 16
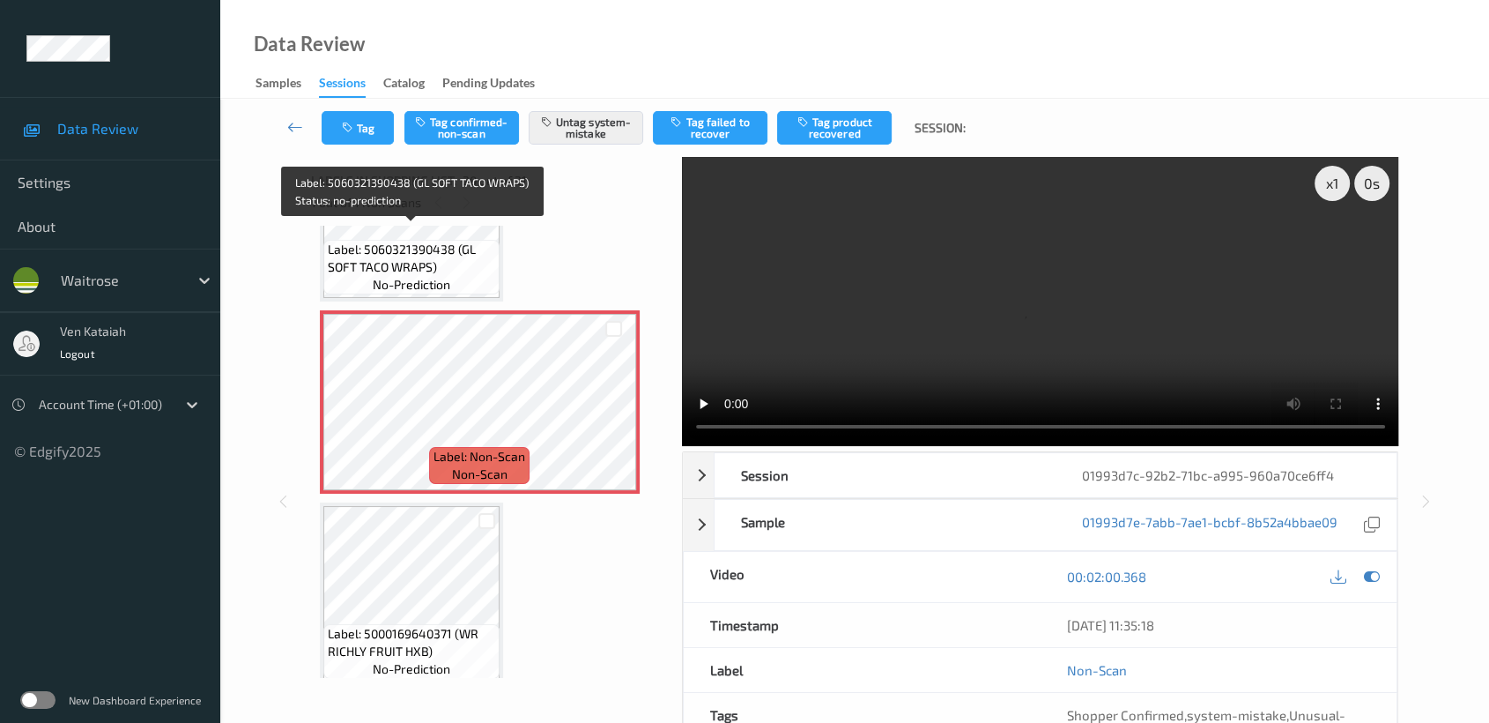
click at [413, 248] on span "Label: 5060321390438 (GL SOFT TACO WRAPS)" at bounding box center [411, 258] width 167 height 35
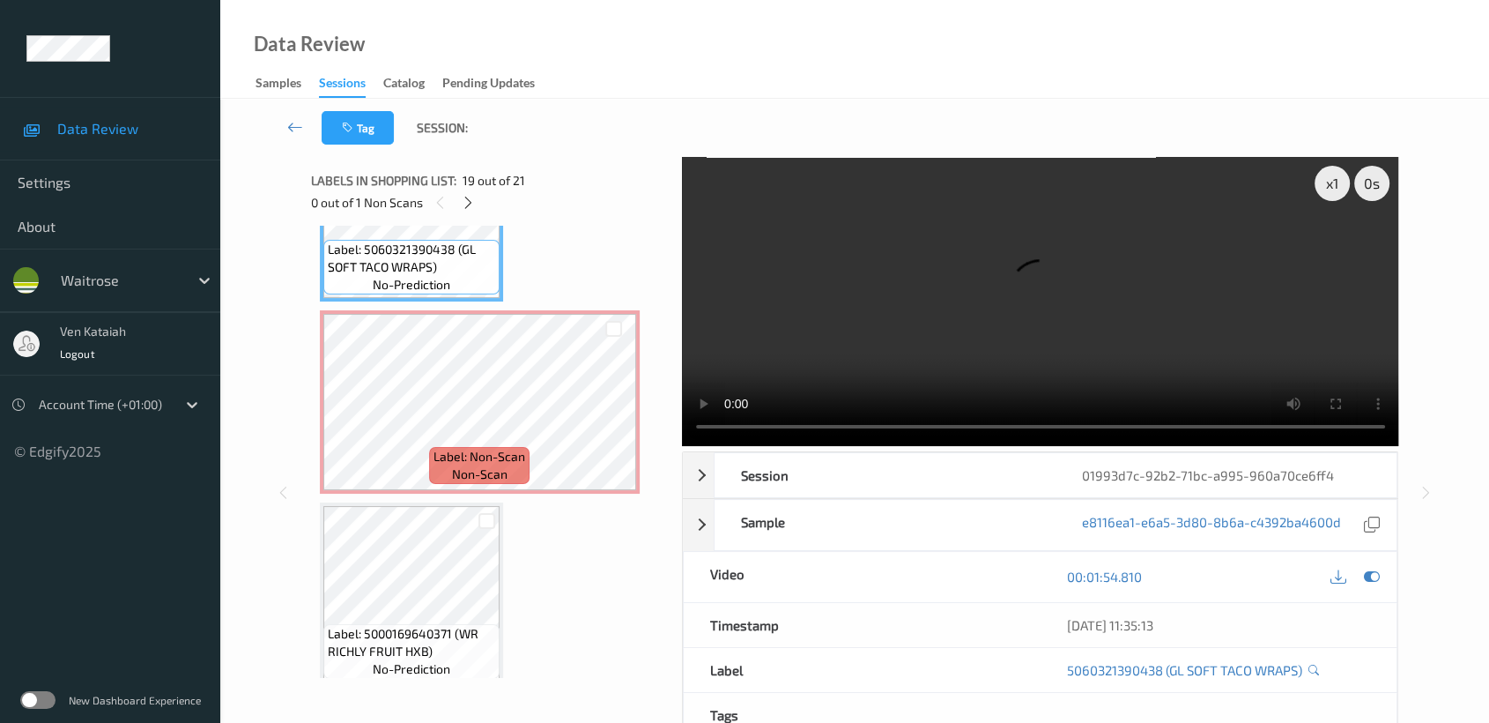
scroll to position [3451, 0]
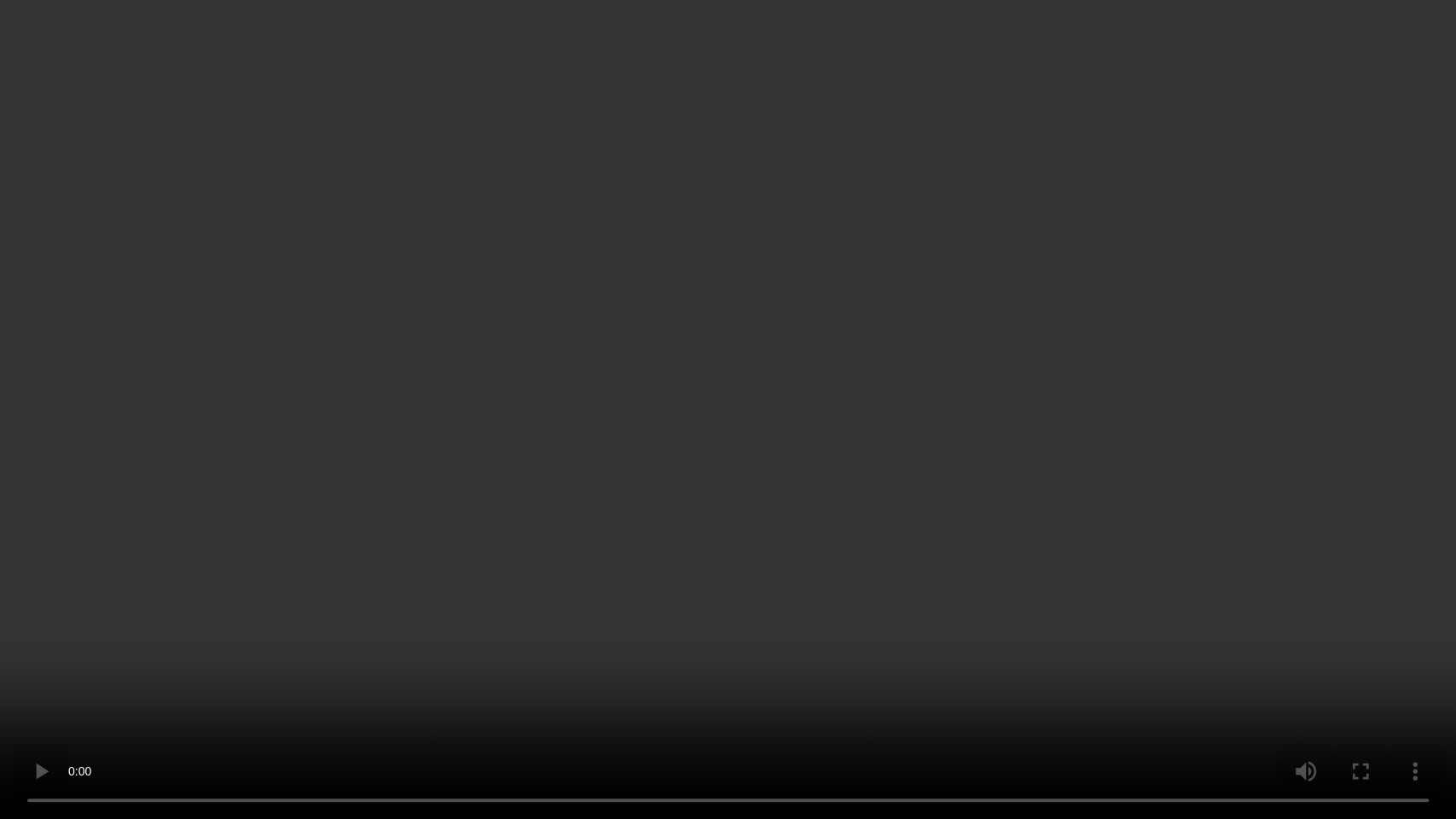
click at [927, 349] on video at bounding box center [728, 410] width 1456 height 819
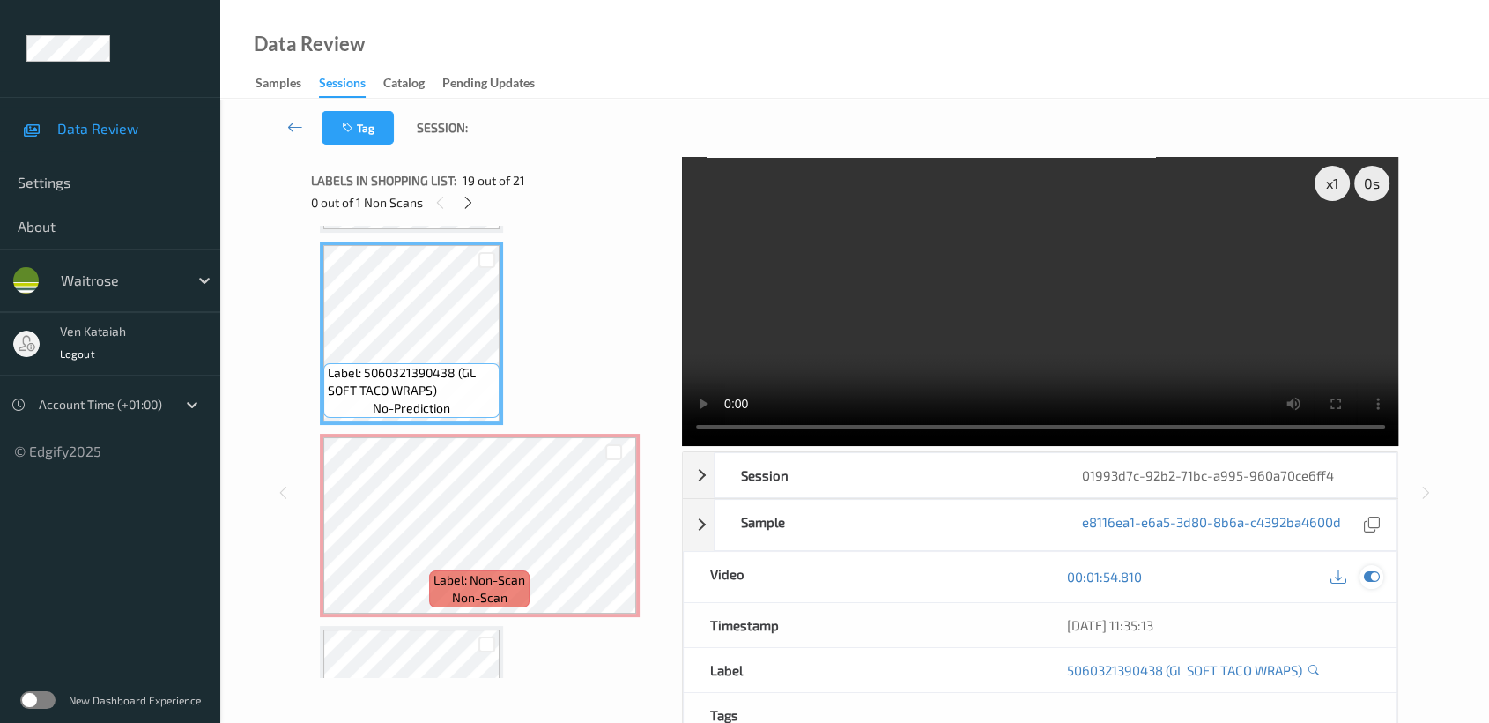
click at [1375, 573] on icon at bounding box center [1372, 576] width 16 height 16
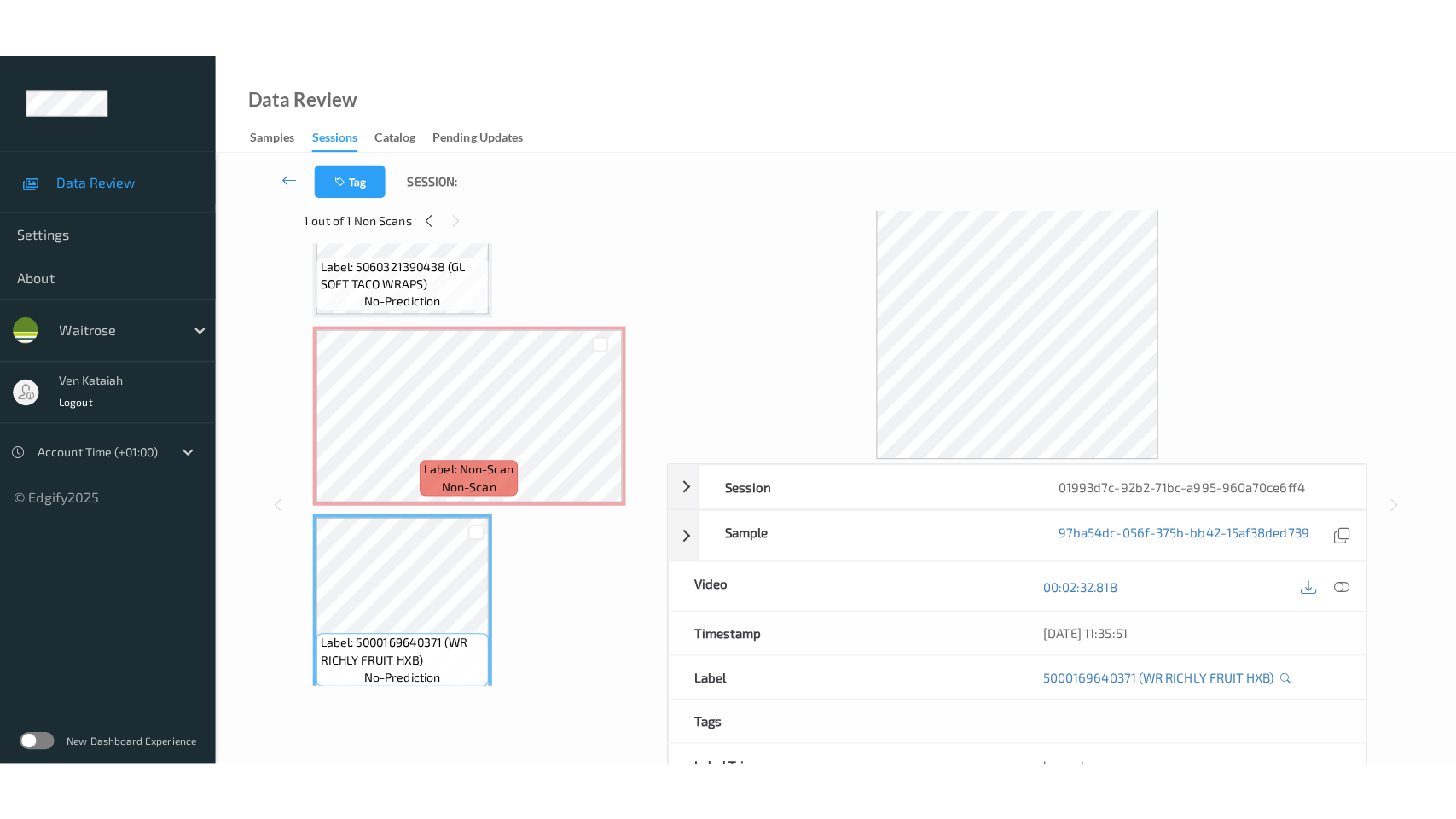
scroll to position [0, 0]
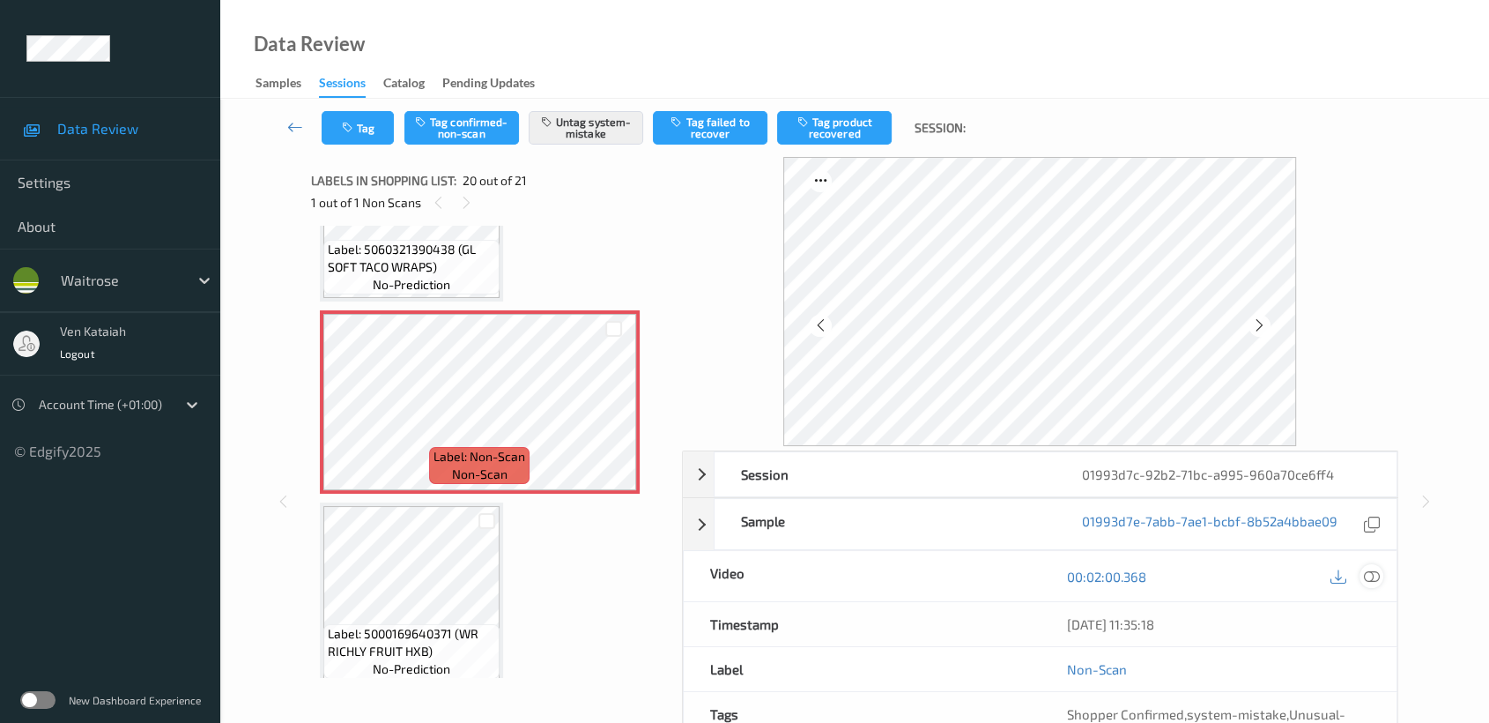
click at [1369, 571] on icon at bounding box center [1372, 576] width 16 height 16
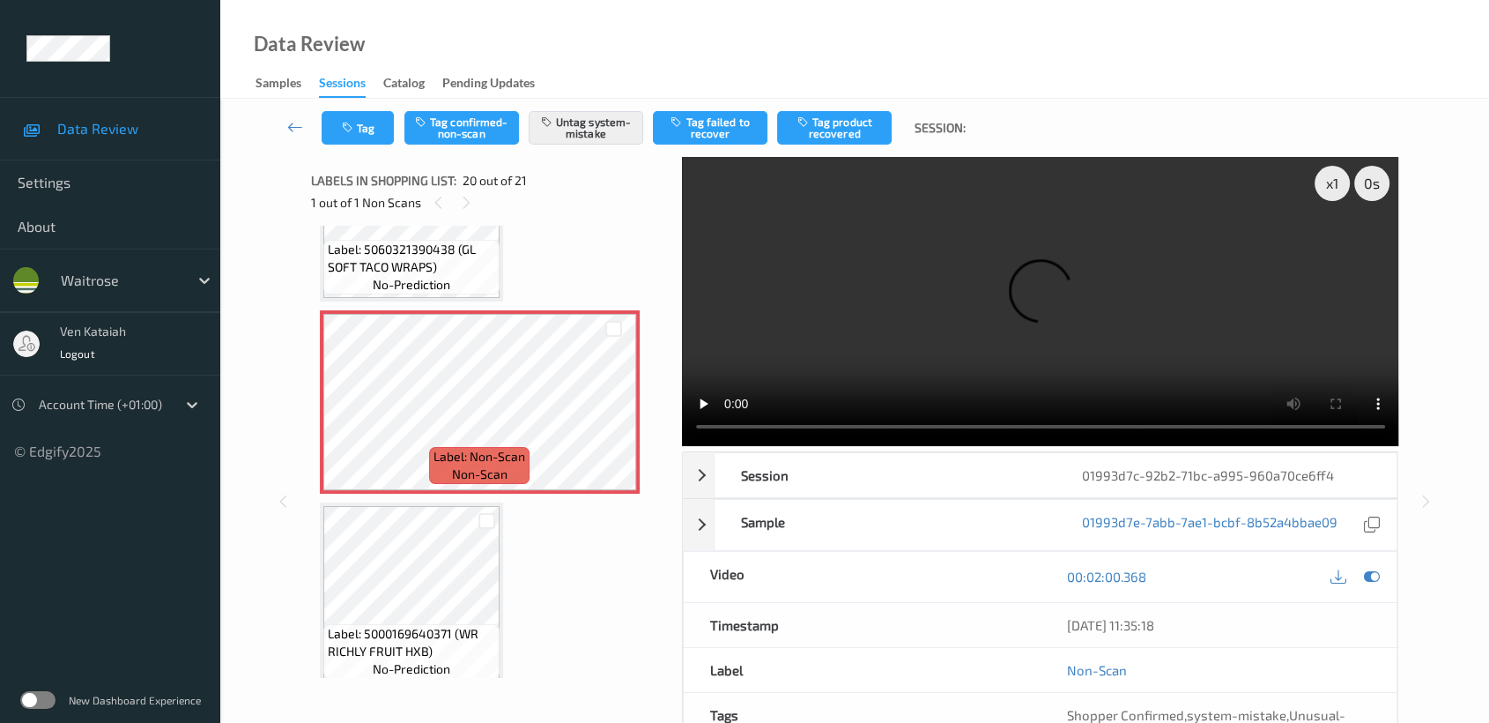
scroll to position [3451, 0]
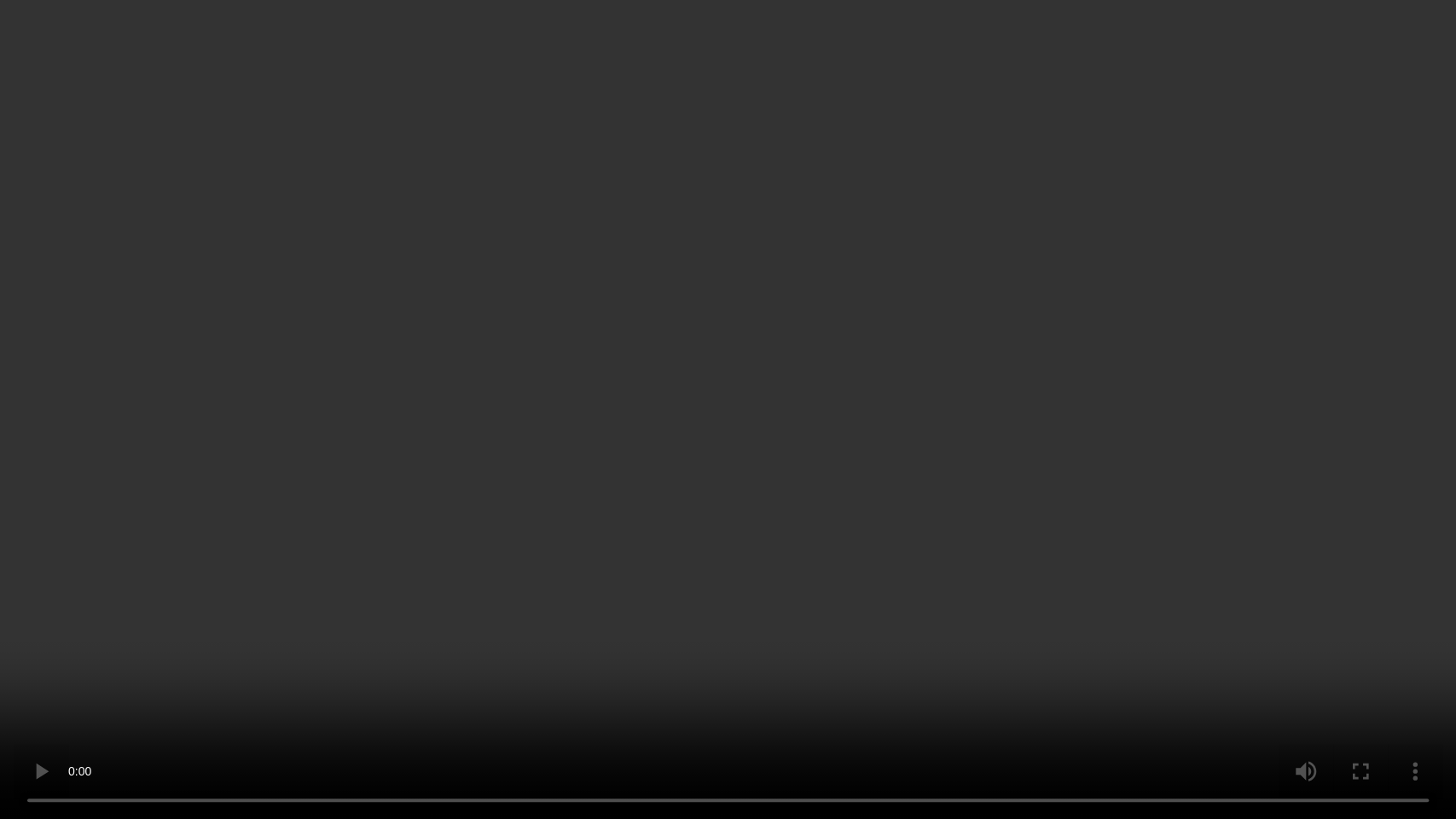
click at [948, 593] on video at bounding box center [728, 410] width 1456 height 819
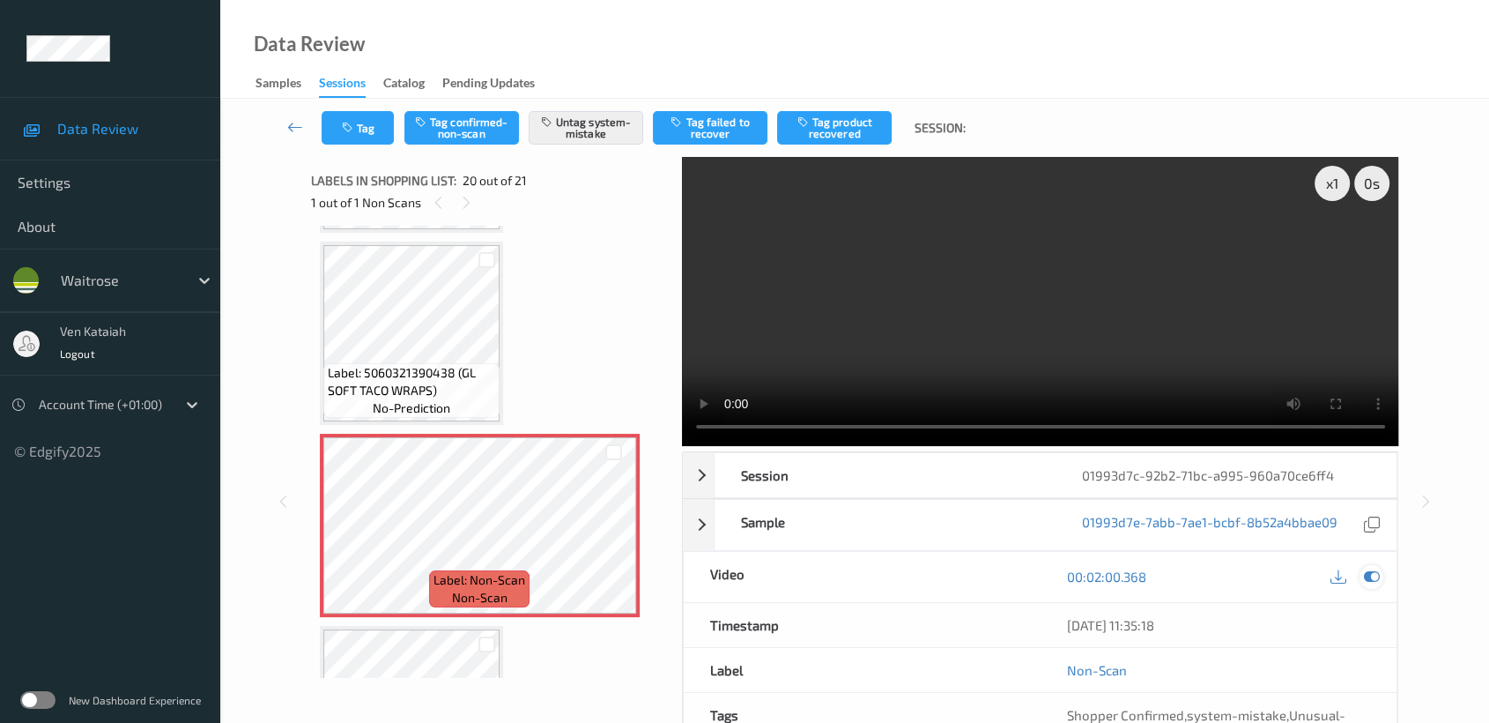
click at [1372, 576] on icon at bounding box center [1372, 576] width 16 height 16
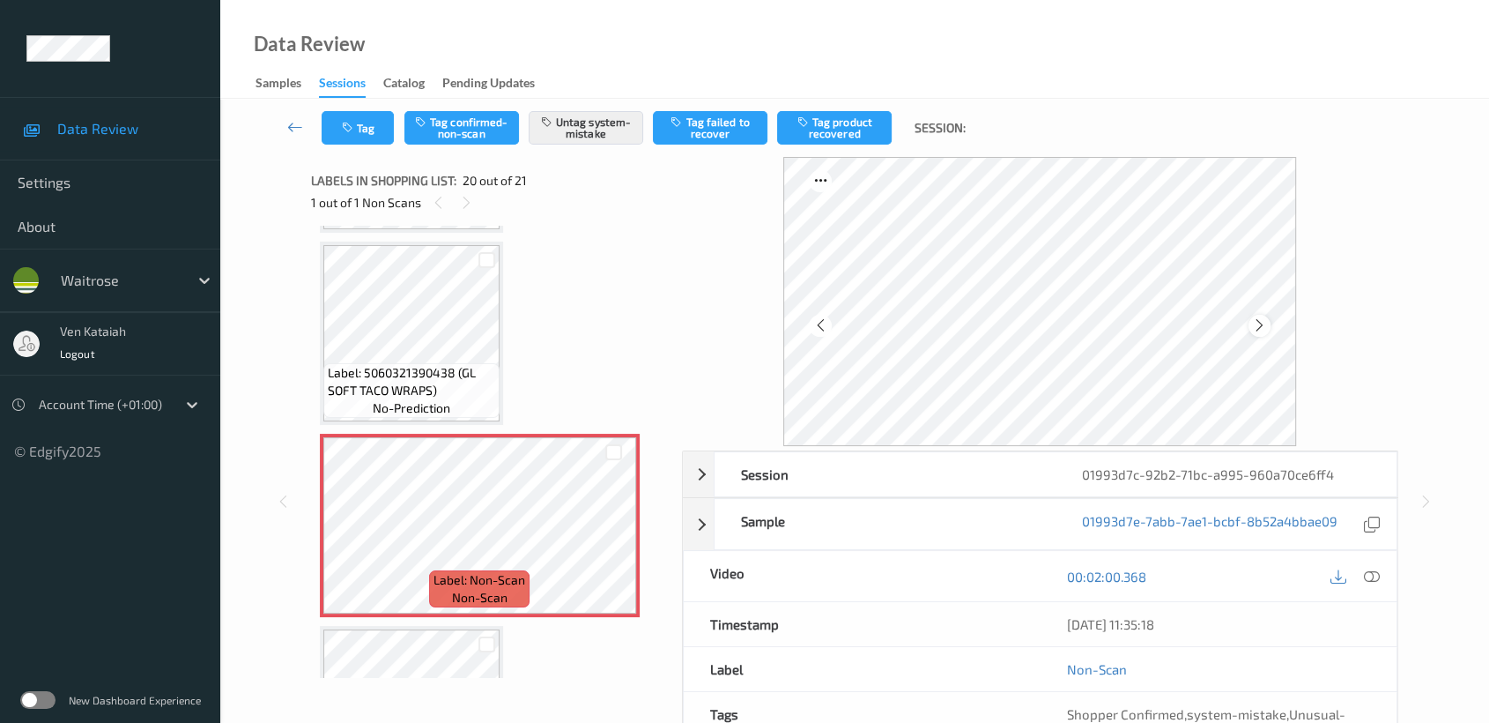
click at [1256, 321] on icon at bounding box center [1259, 325] width 15 height 16
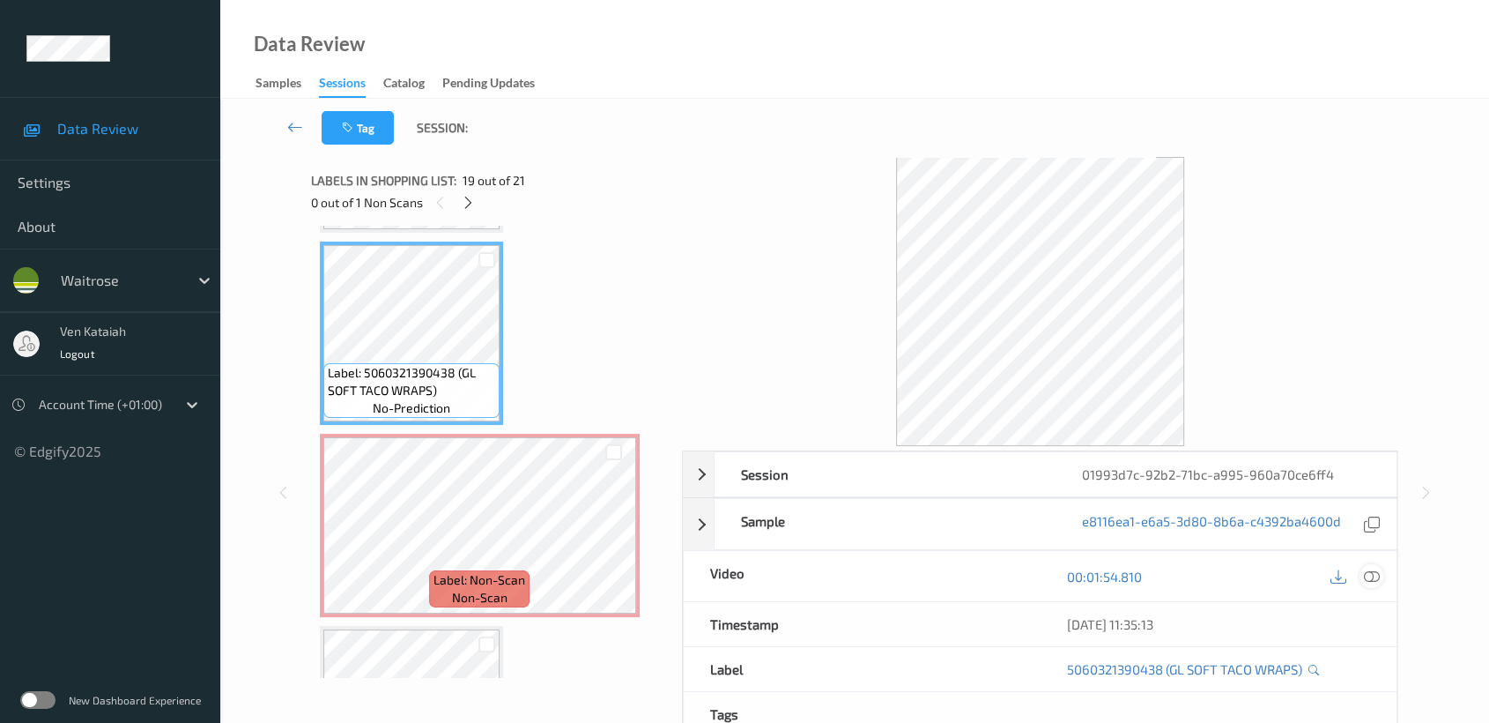
click at [1371, 572] on icon at bounding box center [1372, 576] width 16 height 16
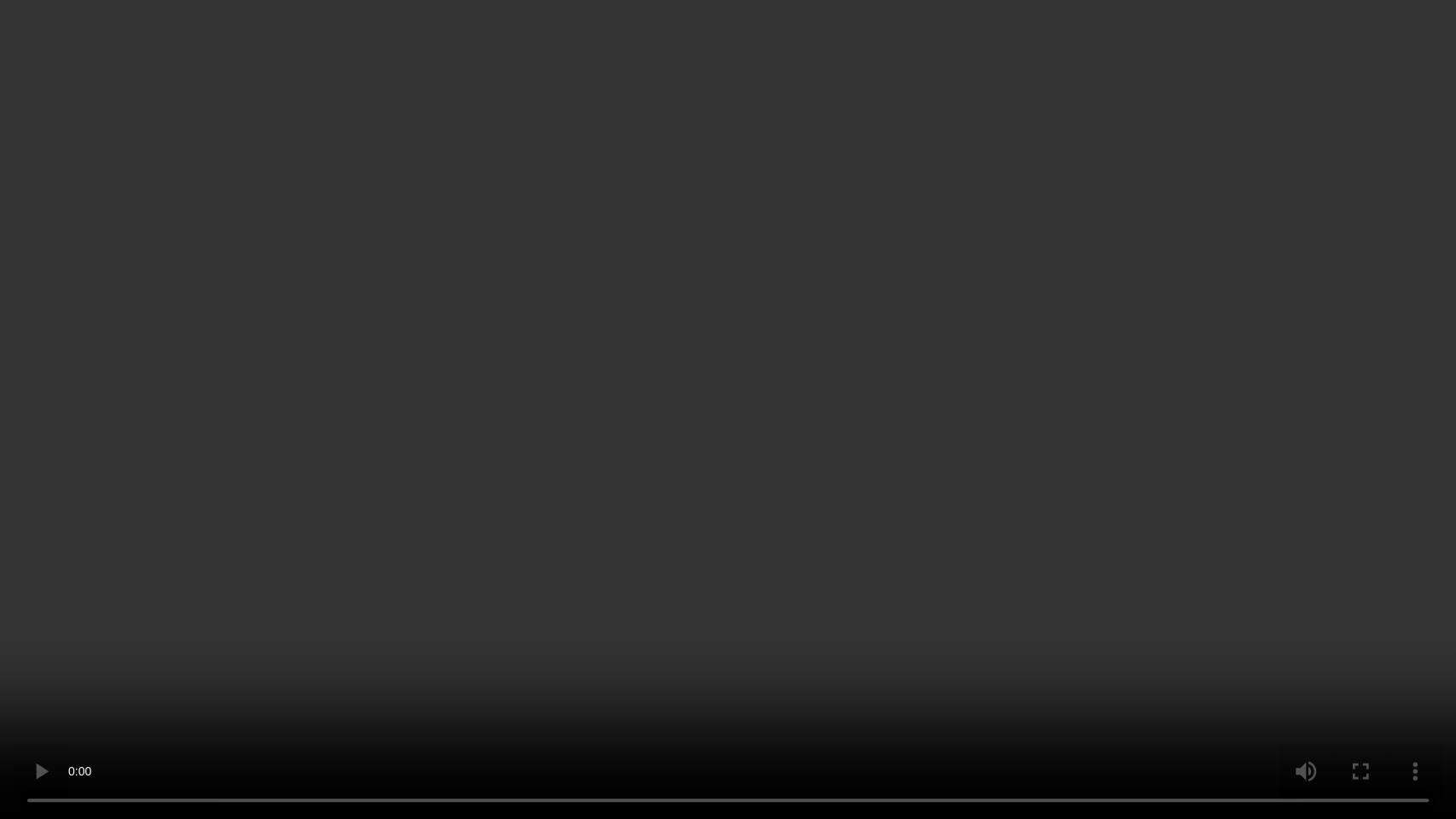
click at [1092, 448] on video at bounding box center [728, 410] width 1456 height 819
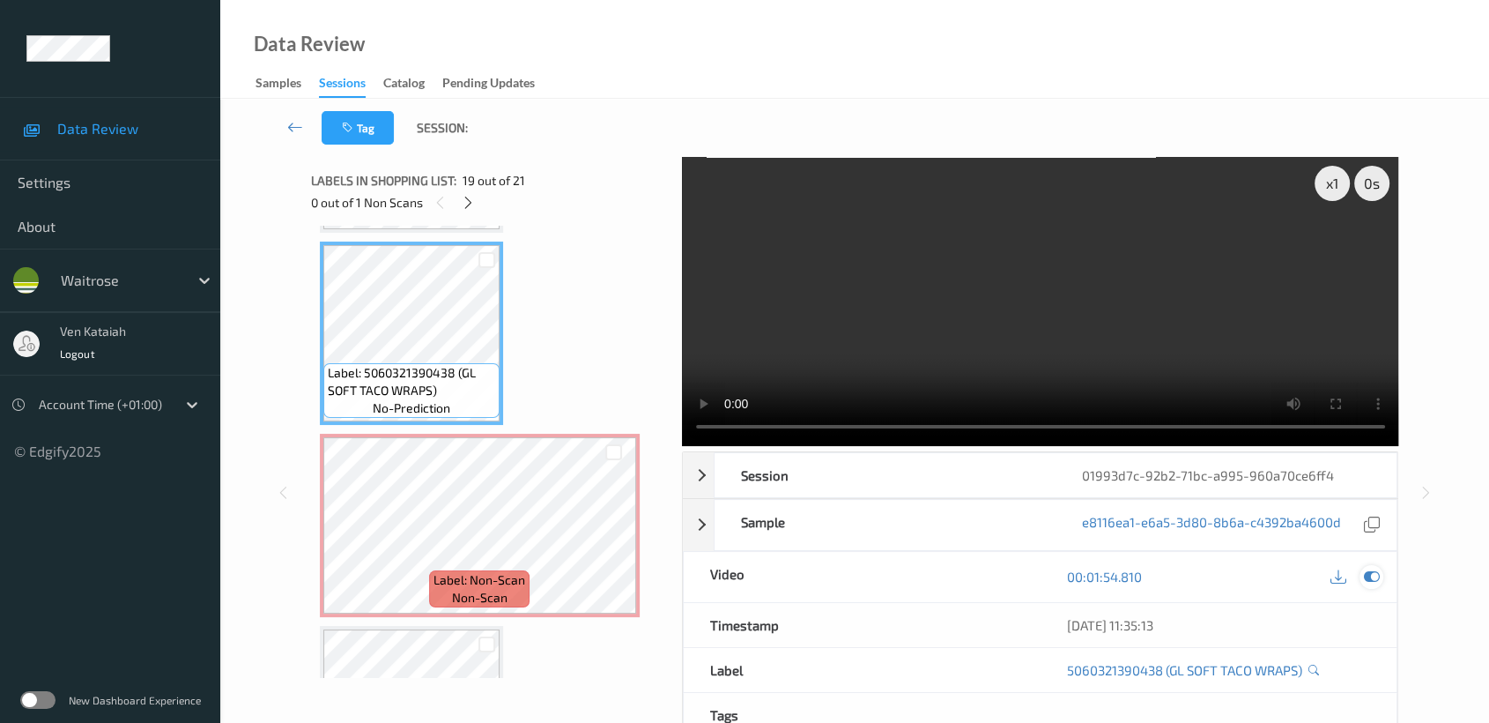
click at [1380, 577] on div at bounding box center [1372, 577] width 24 height 24
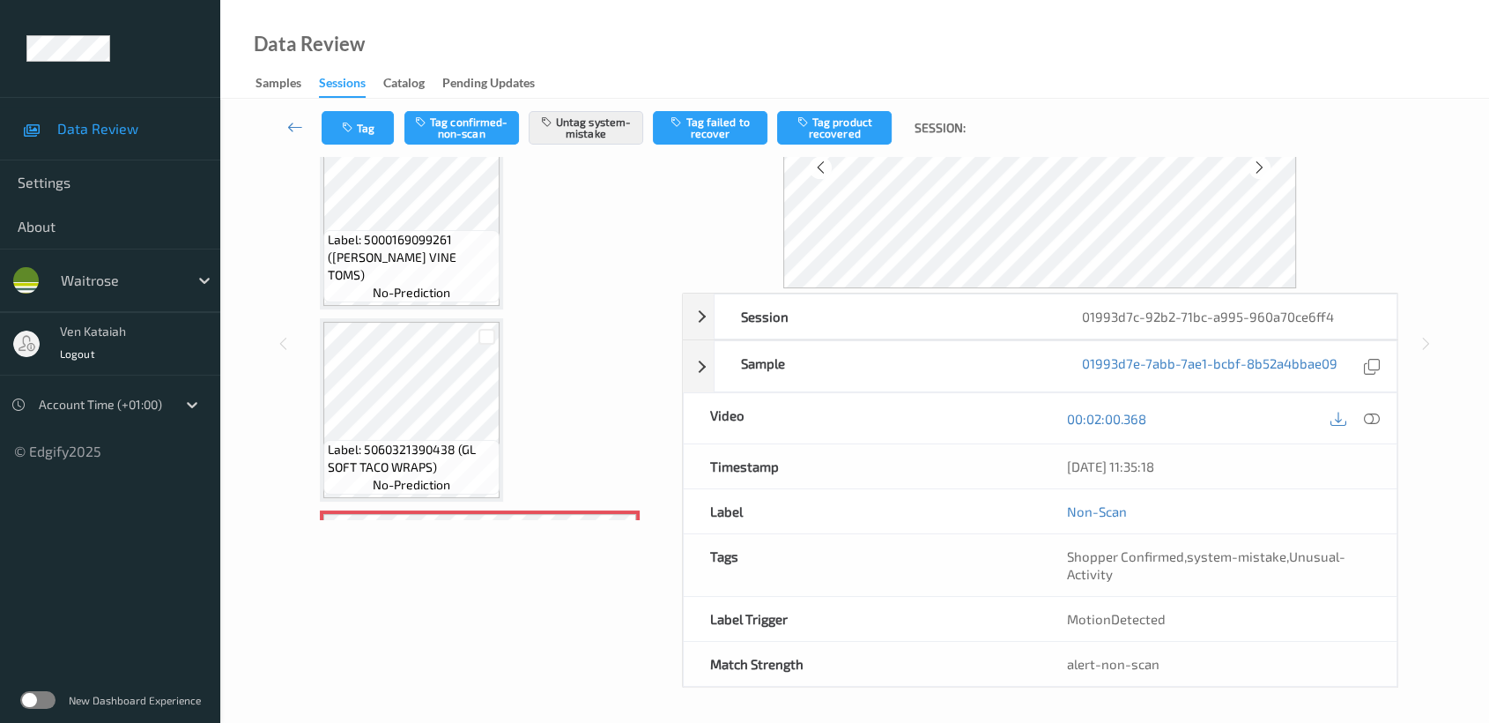
scroll to position [3059, 0]
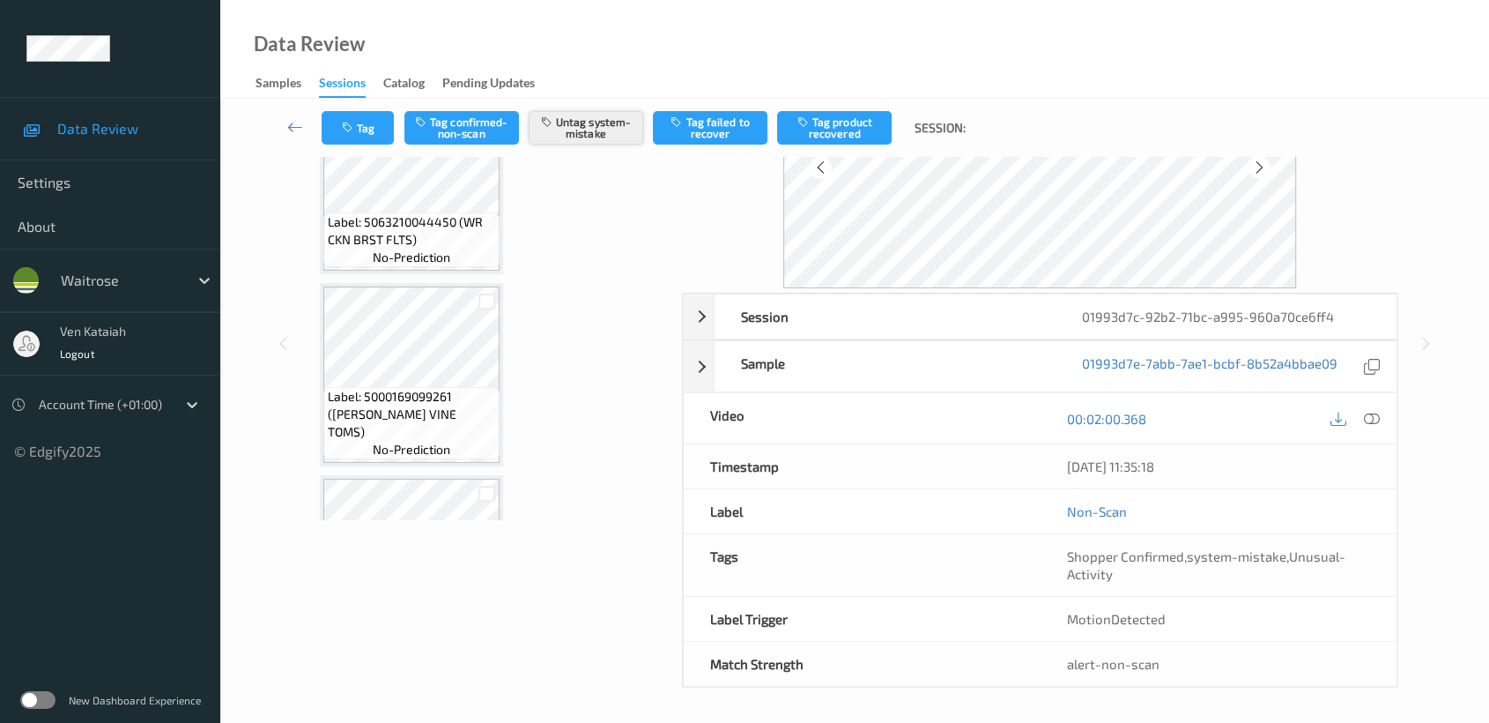
click at [580, 136] on button "Untag system-mistake" at bounding box center [586, 127] width 115 height 33
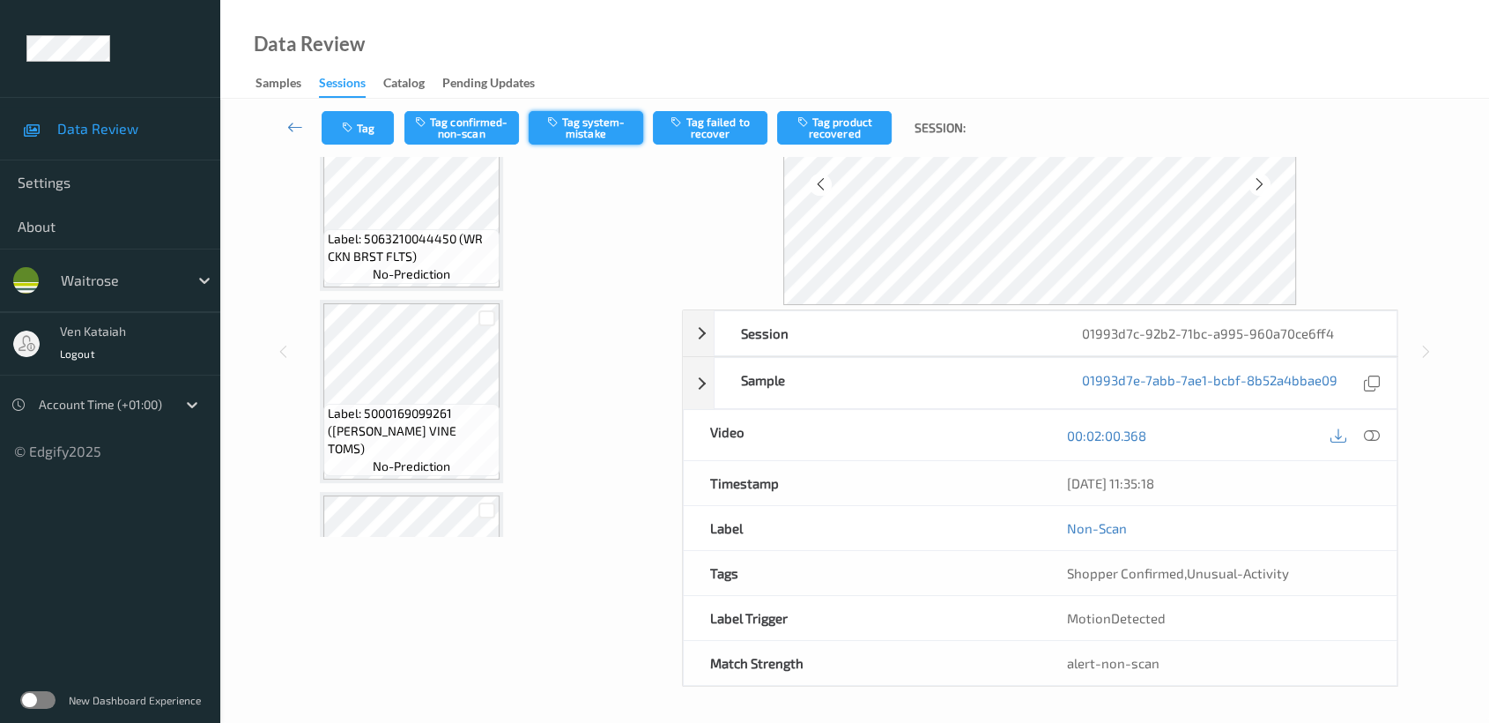
scroll to position [140, 0]
click at [495, 135] on button "Tag confirmed-non-scan" at bounding box center [461, 127] width 115 height 33
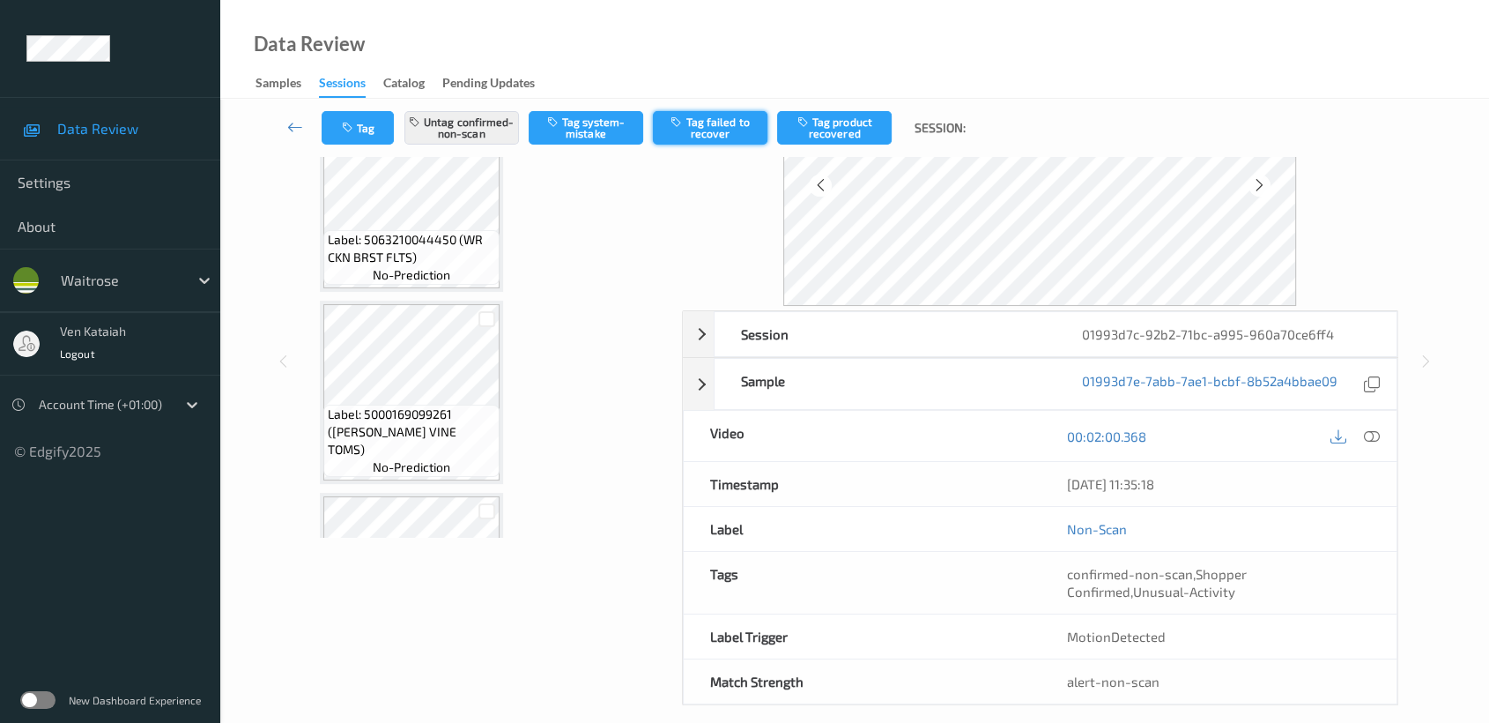
click at [705, 128] on button "Tag failed to recover" at bounding box center [710, 127] width 115 height 33
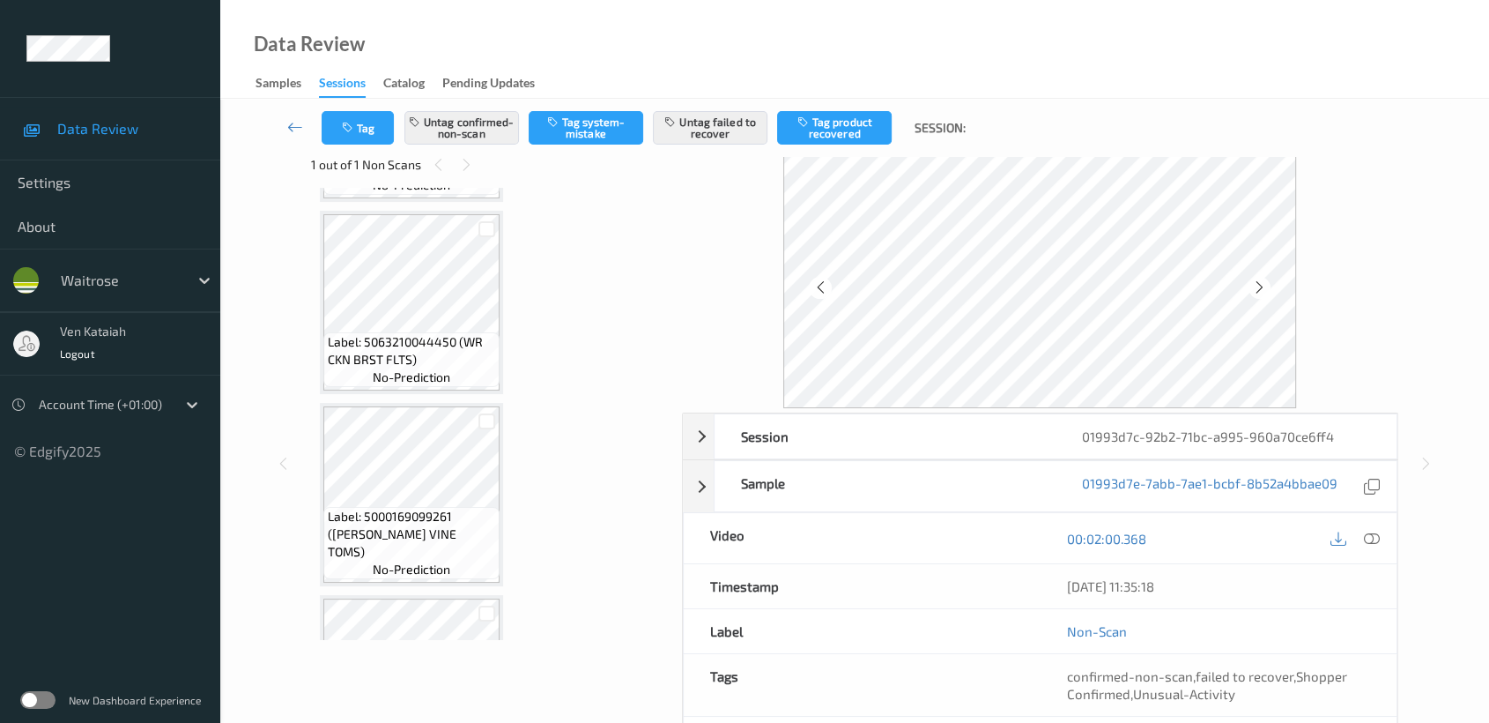
scroll to position [0, 0]
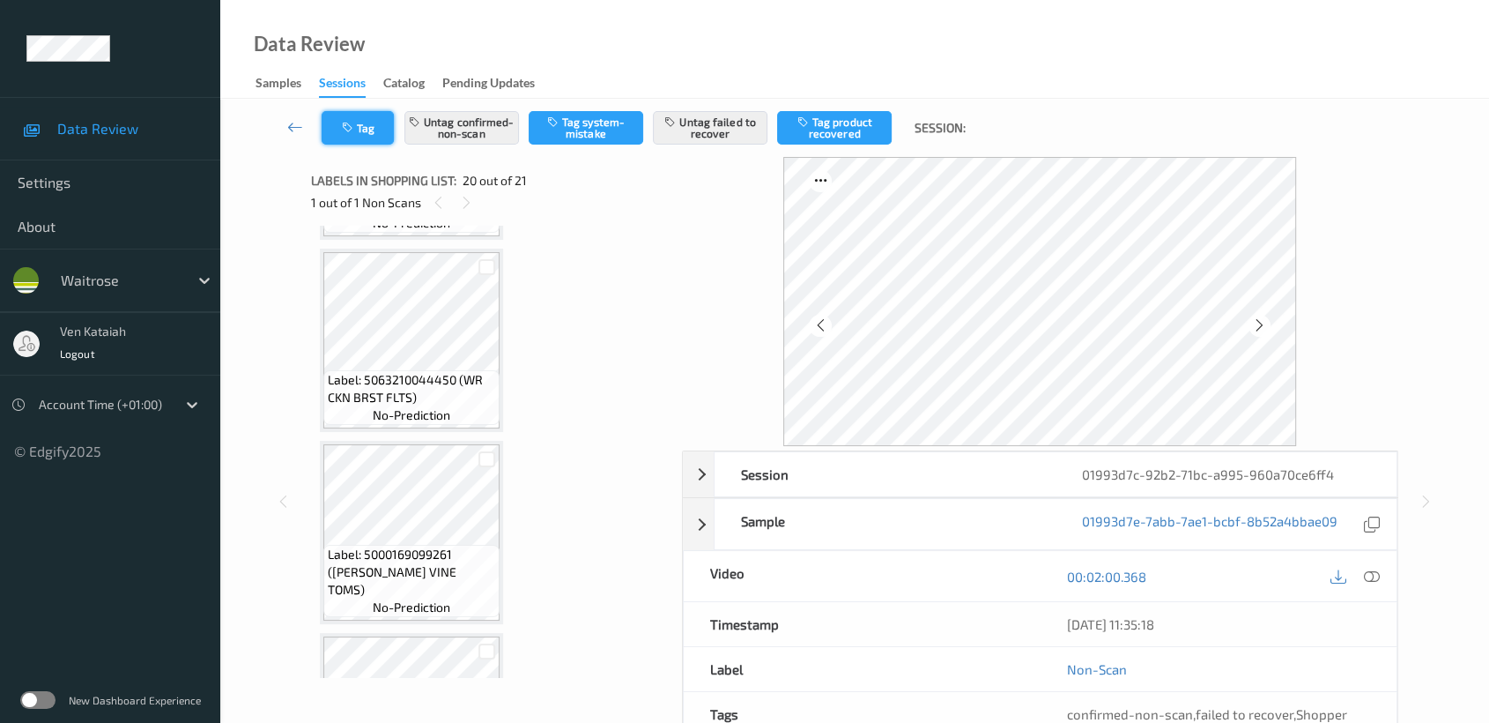
click at [381, 116] on button "Tag" at bounding box center [358, 127] width 72 height 33
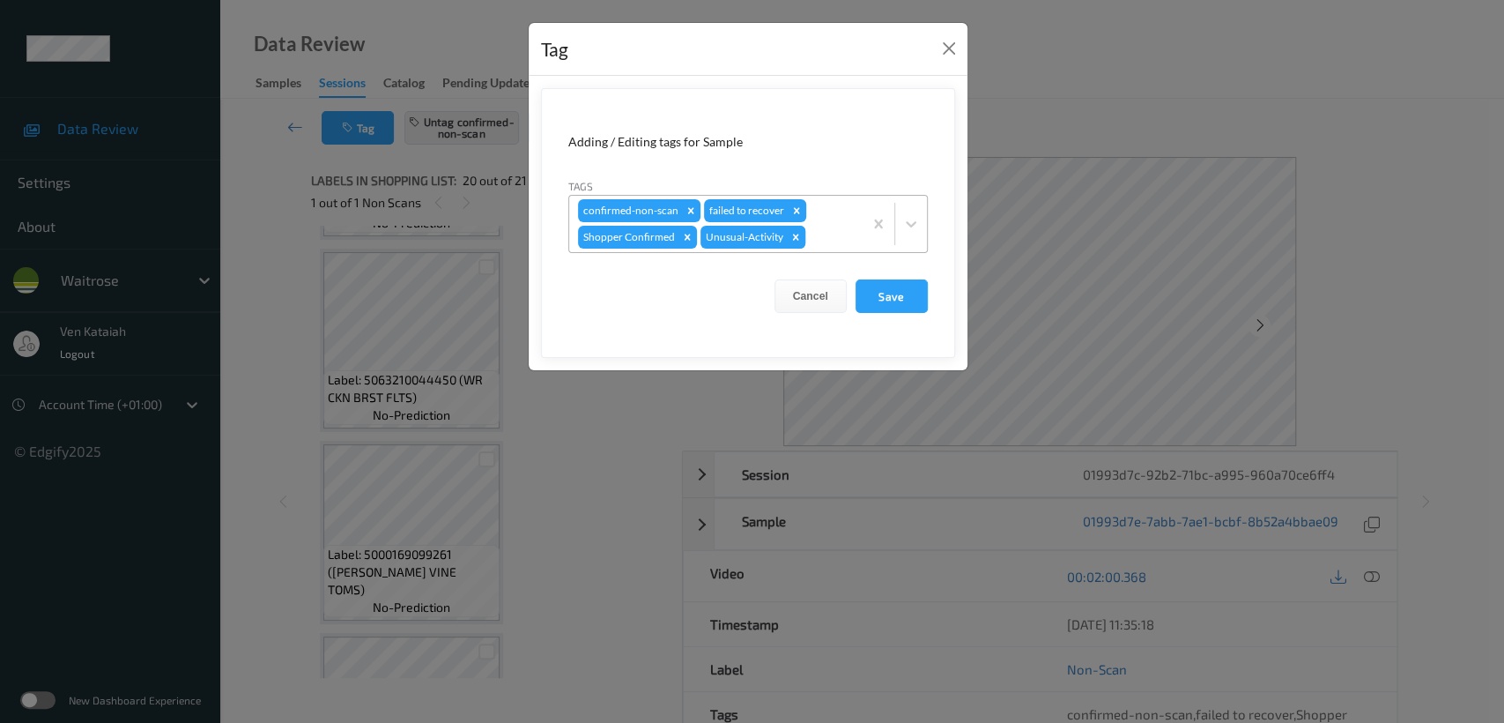
click at [796, 239] on icon "Remove Unusual-Activity" at bounding box center [796, 237] width 12 height 12
click at [886, 298] on button "Save" at bounding box center [892, 295] width 72 height 33
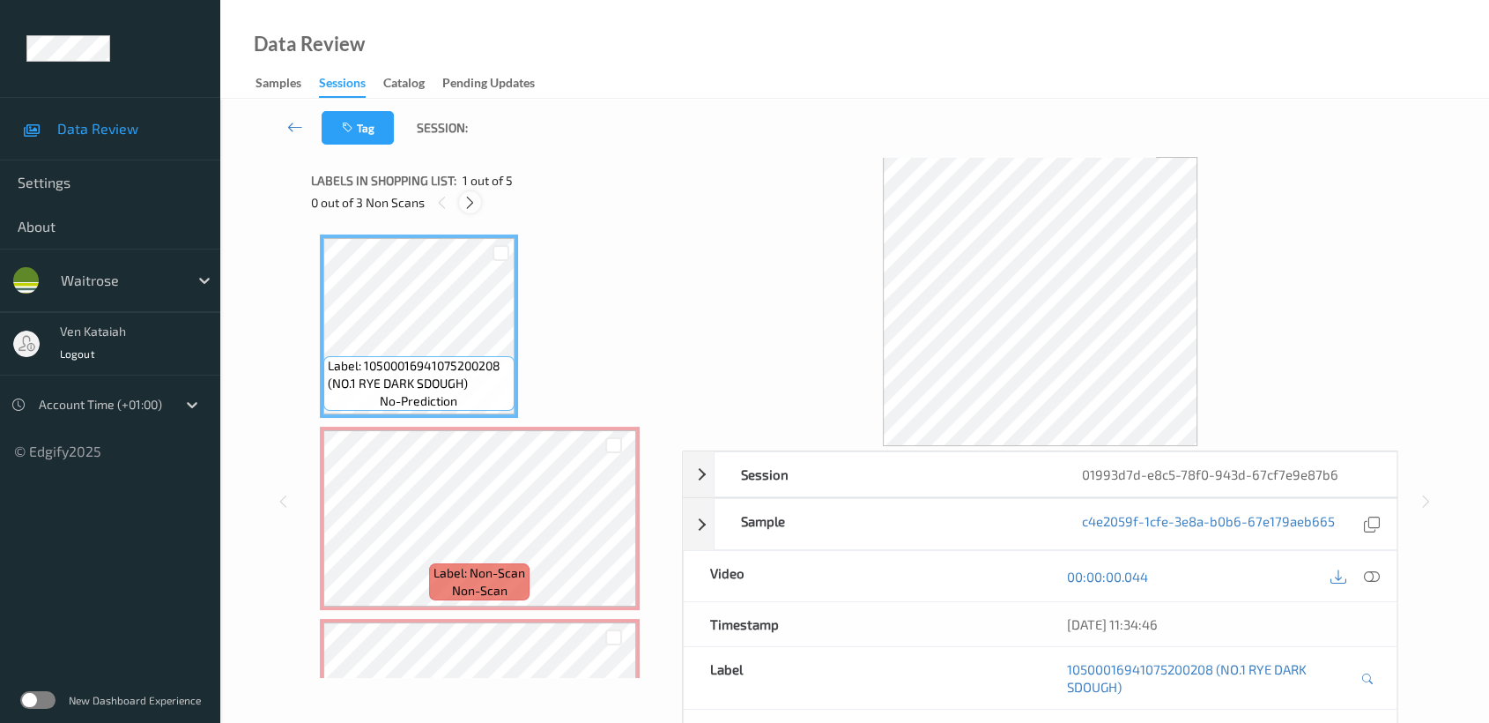
click at [470, 204] on icon at bounding box center [470, 203] width 15 height 16
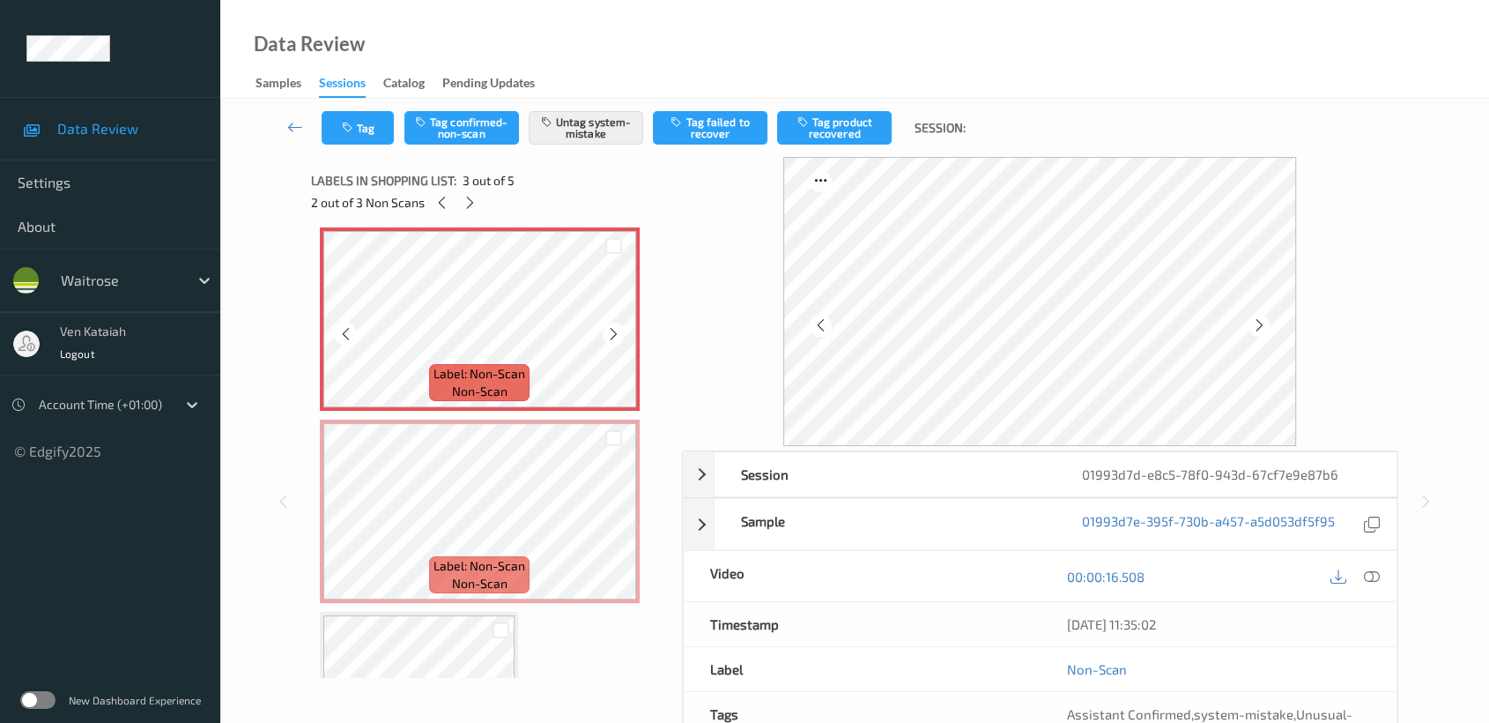
scroll to position [514, 0]
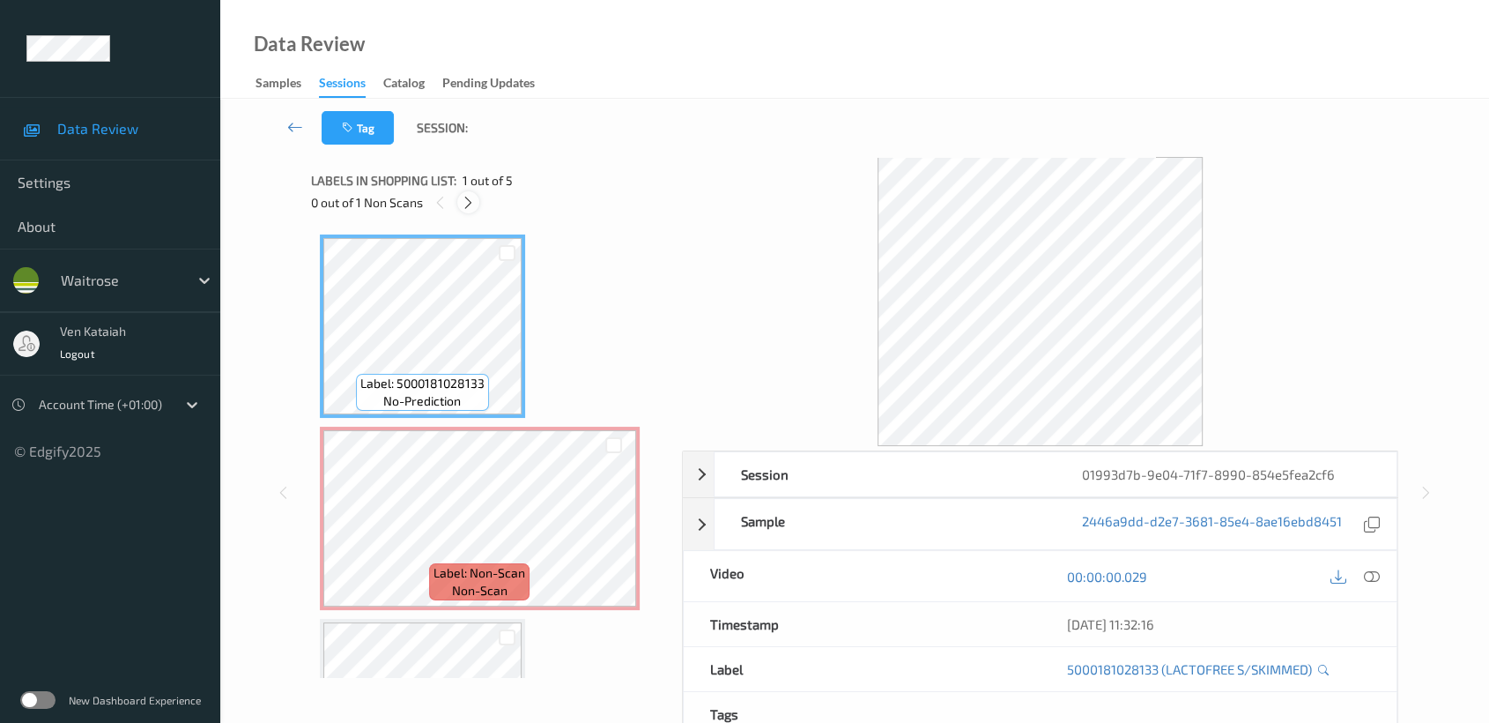
click at [464, 202] on icon at bounding box center [468, 203] width 15 height 16
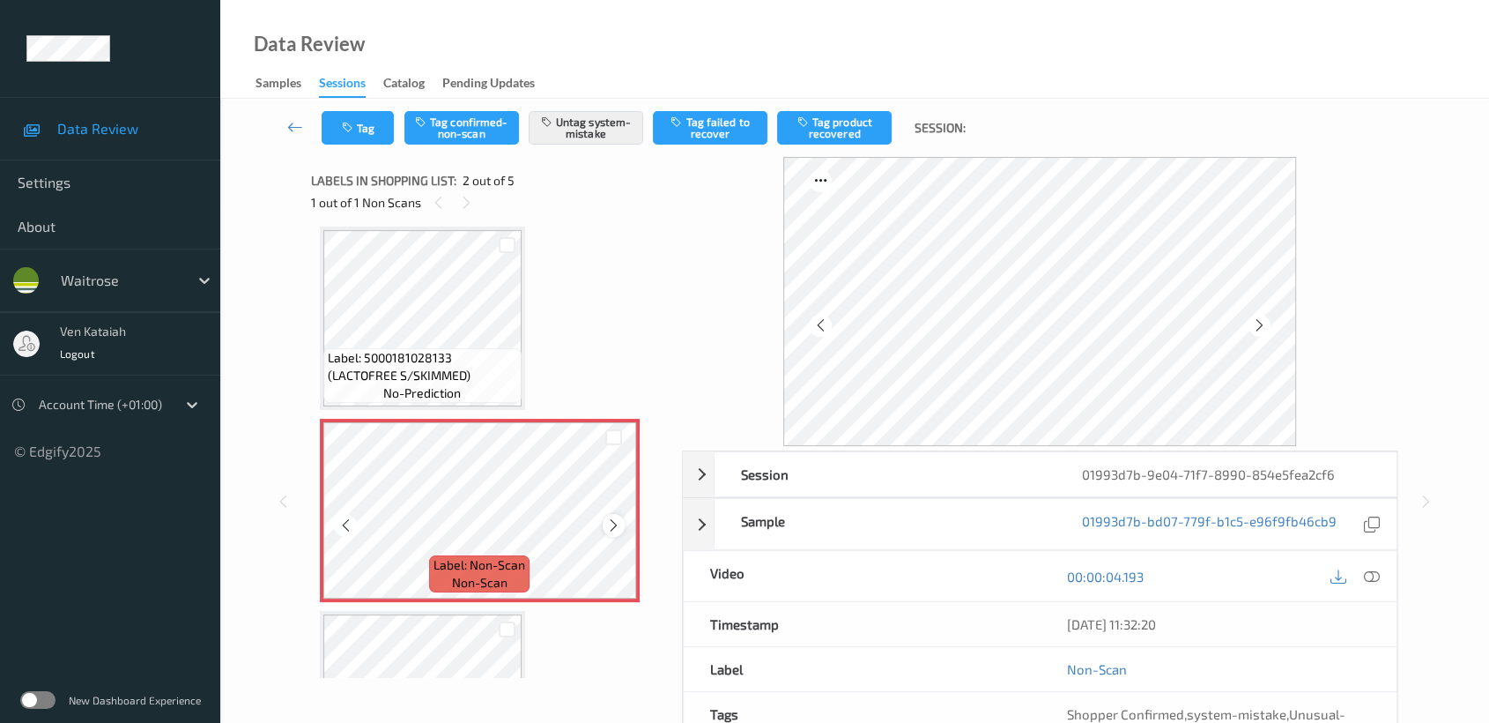
click at [620, 527] on div at bounding box center [614, 525] width 22 height 22
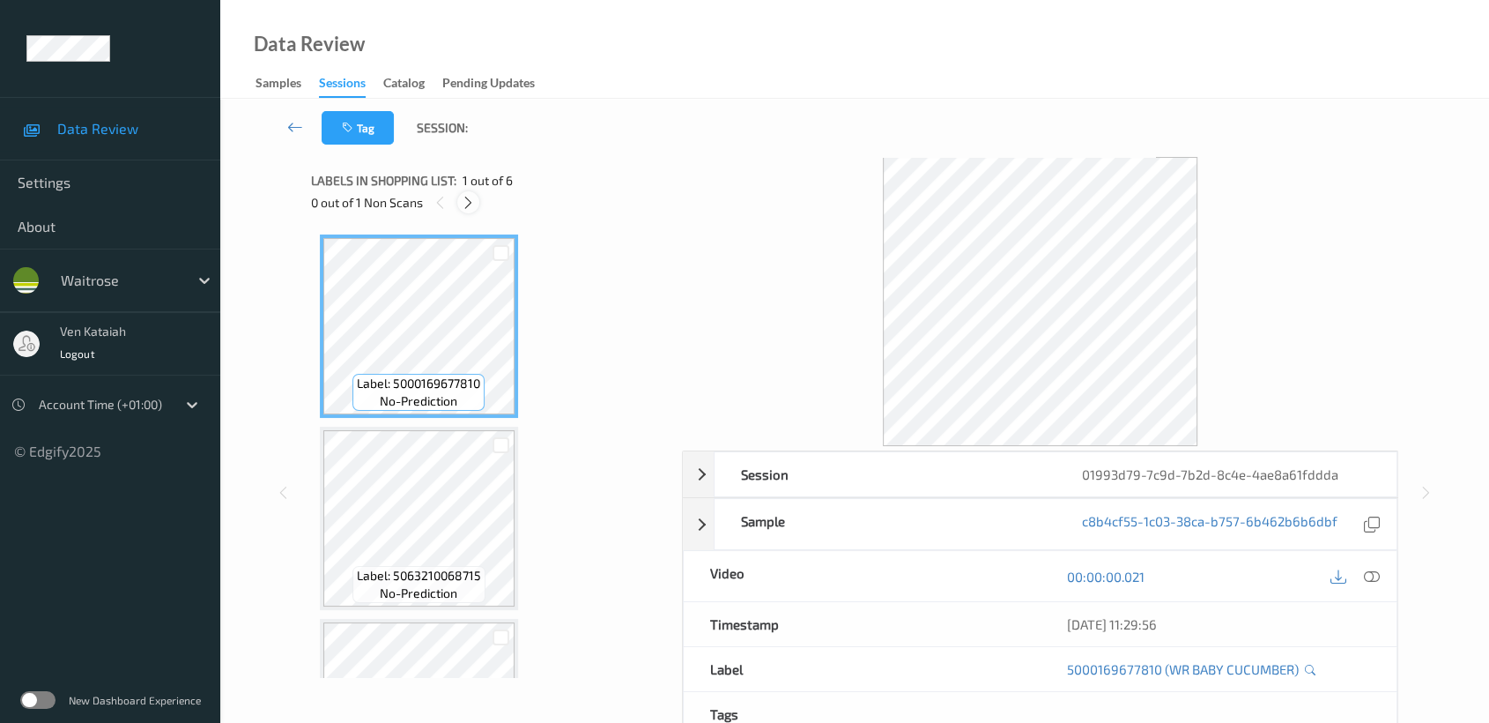
click at [473, 199] on icon at bounding box center [468, 203] width 15 height 16
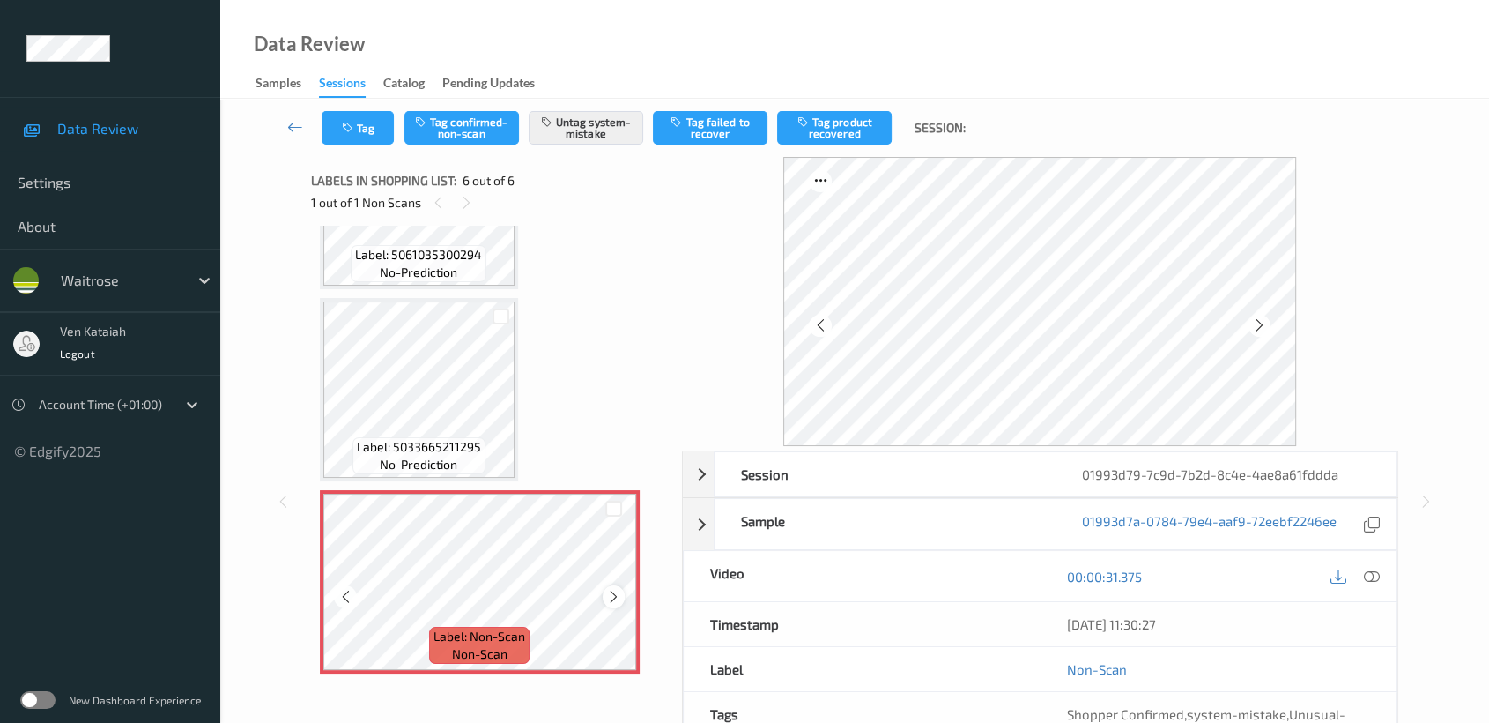
click at [608, 589] on icon at bounding box center [613, 597] width 15 height 16
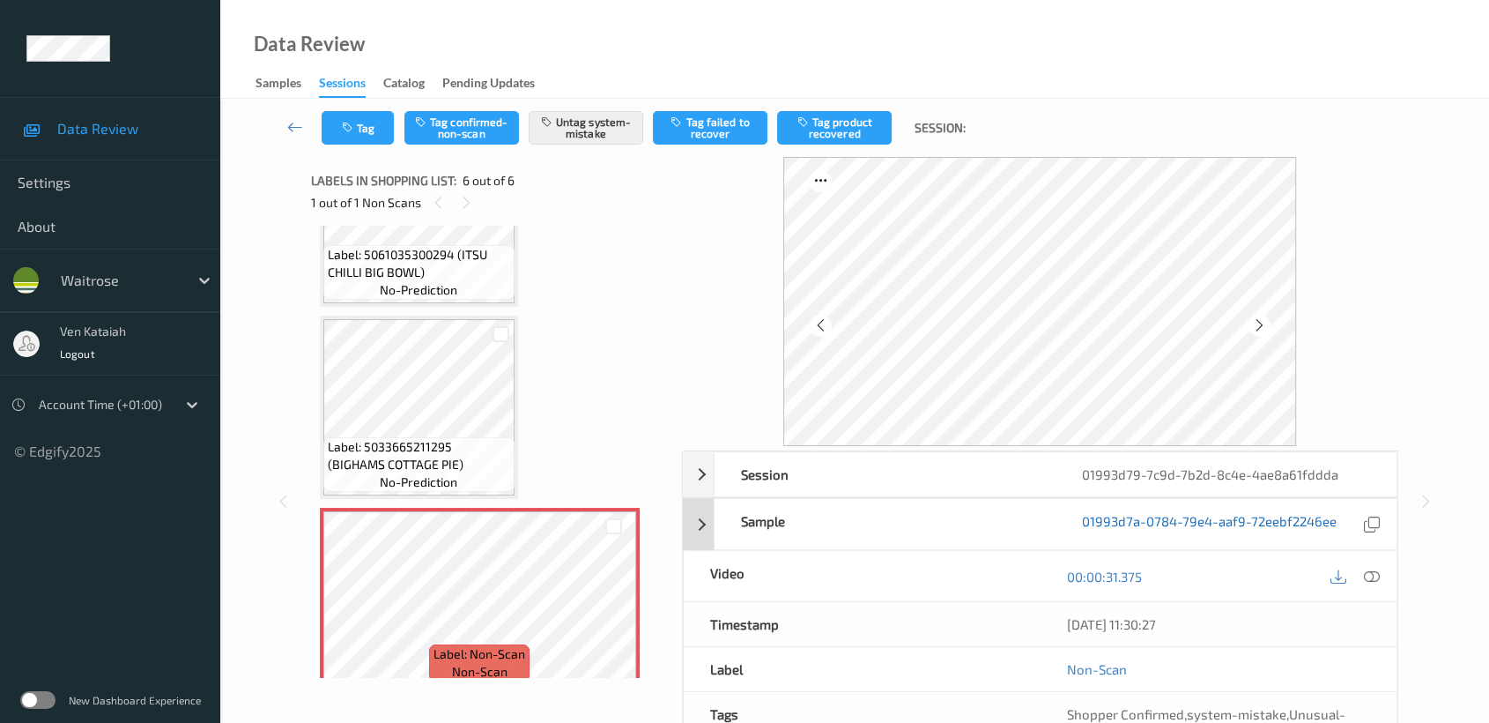
scroll to position [158, 0]
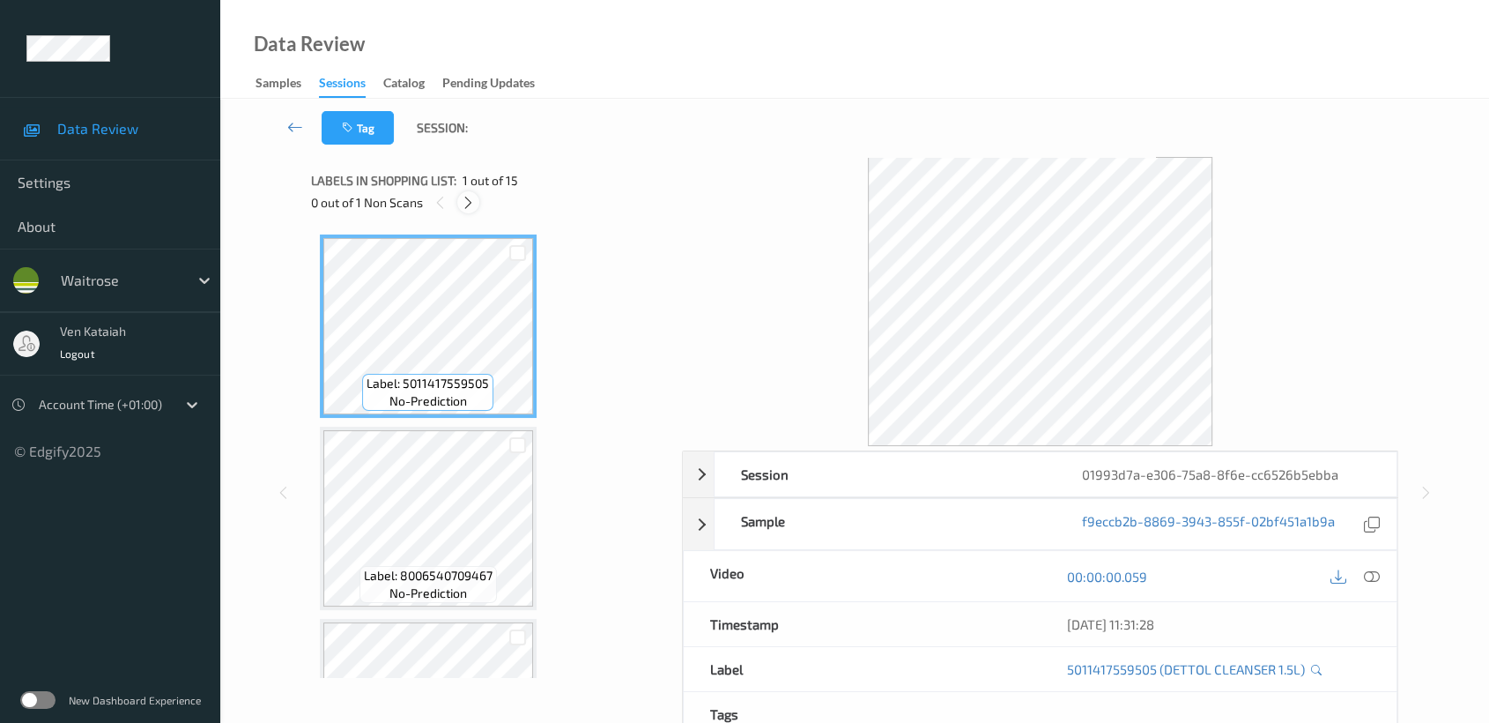
click at [471, 211] on div at bounding box center [468, 202] width 22 height 22
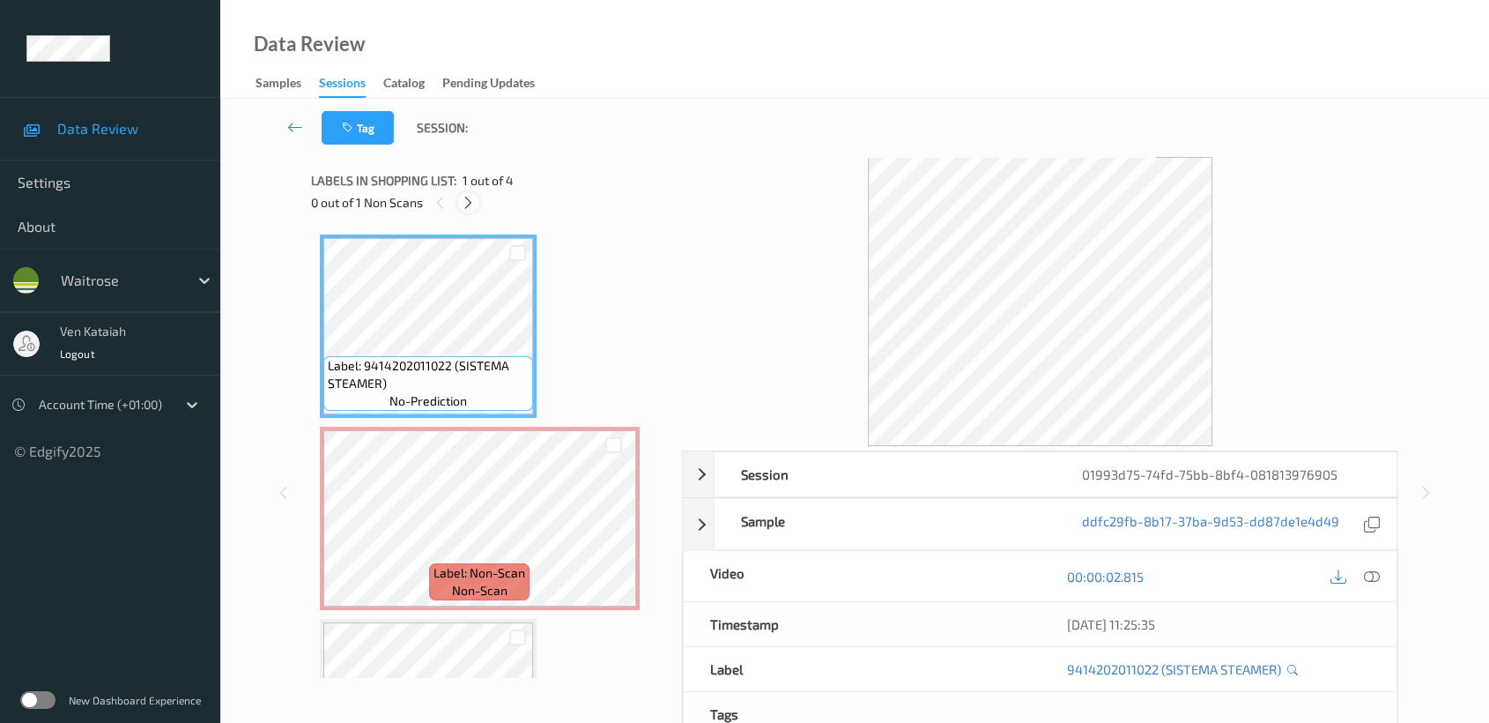
click at [469, 211] on div at bounding box center [468, 202] width 22 height 22
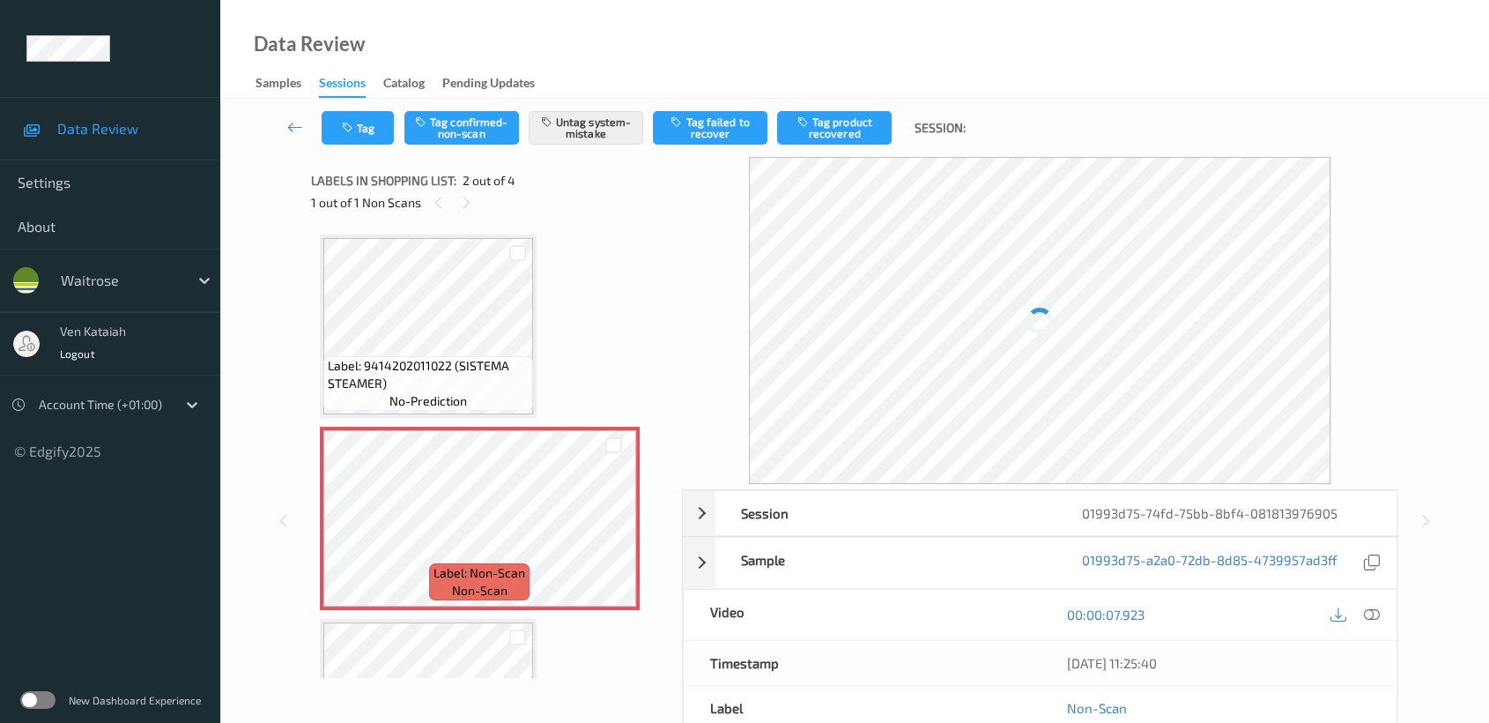
scroll to position [8, 0]
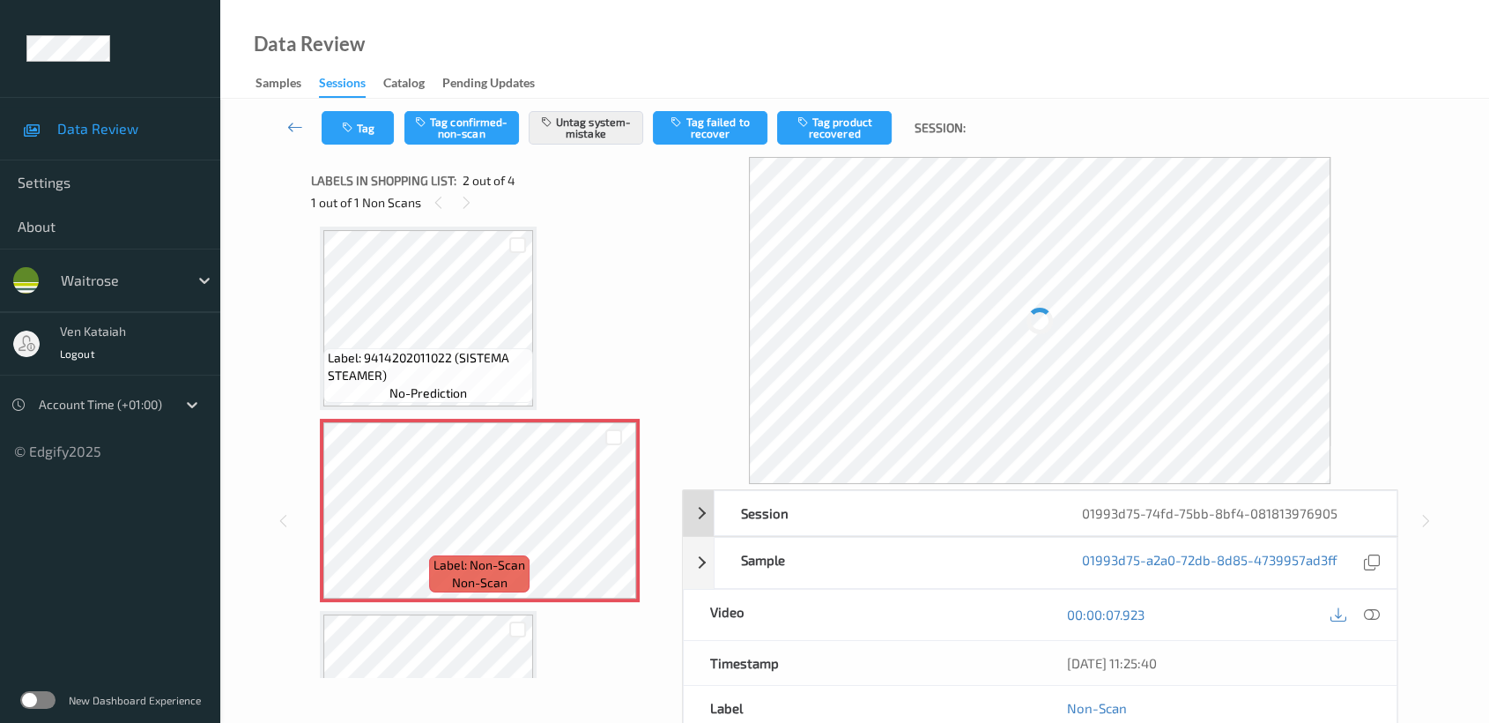
click at [976, 495] on div "Session" at bounding box center [885, 513] width 341 height 44
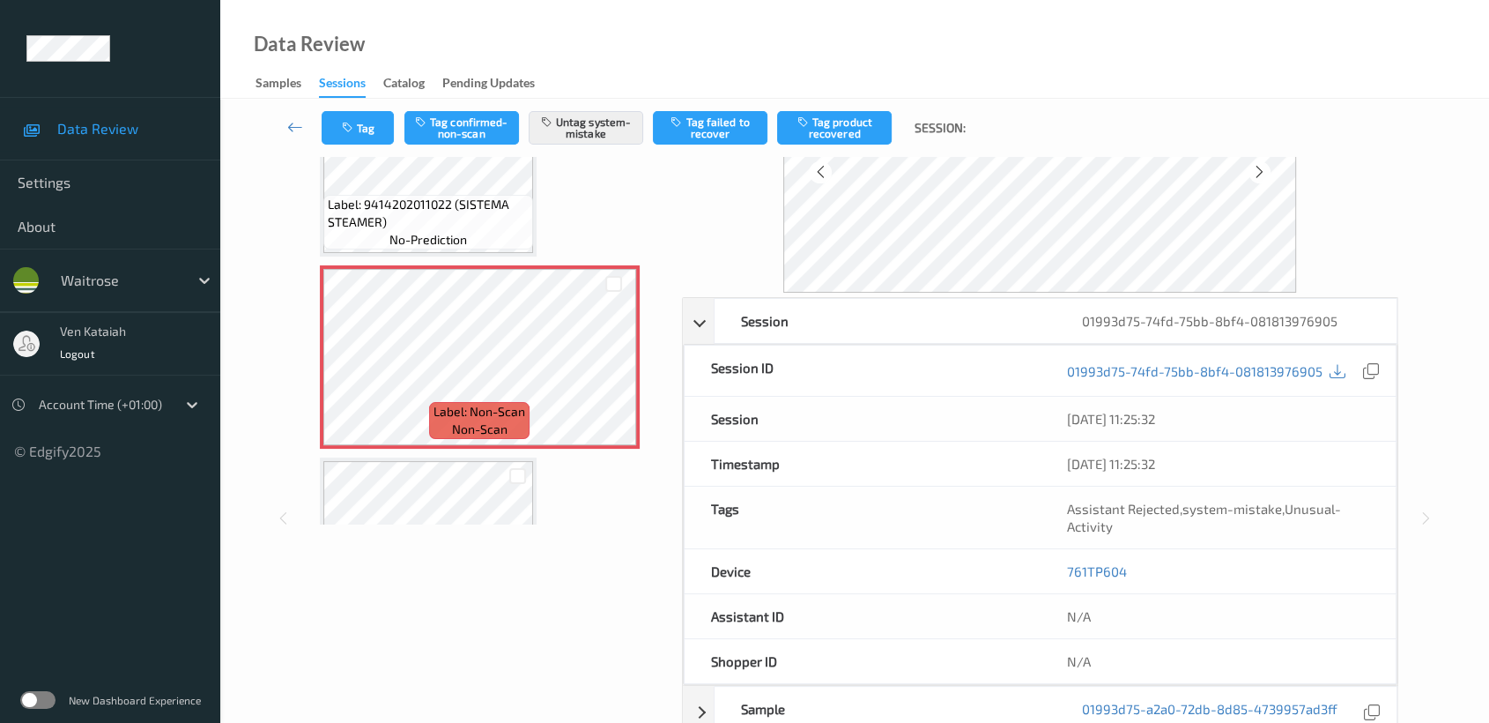
scroll to position [0, 0]
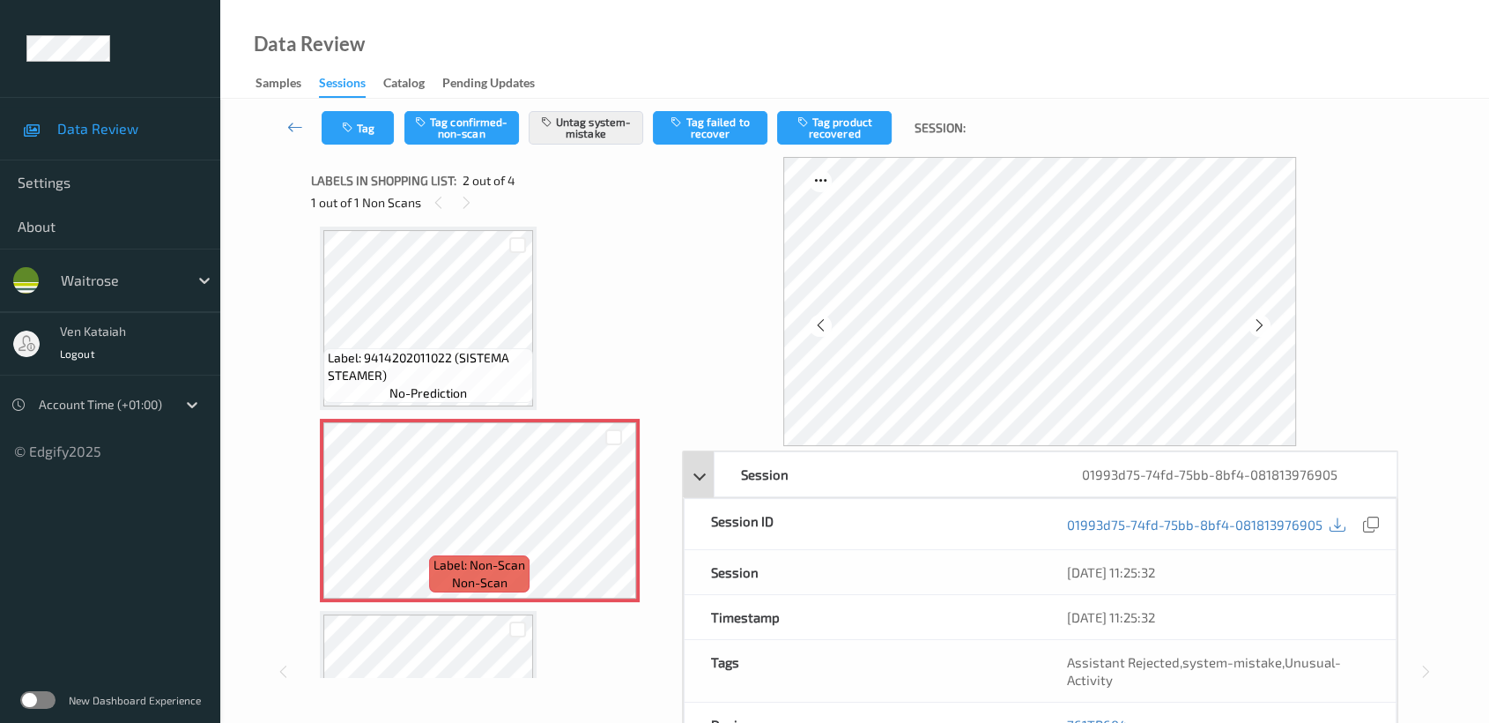
click at [693, 481] on div "Session 01993d75-74fd-75bb-8bf4-081813976905" at bounding box center [1041, 474] width 716 height 46
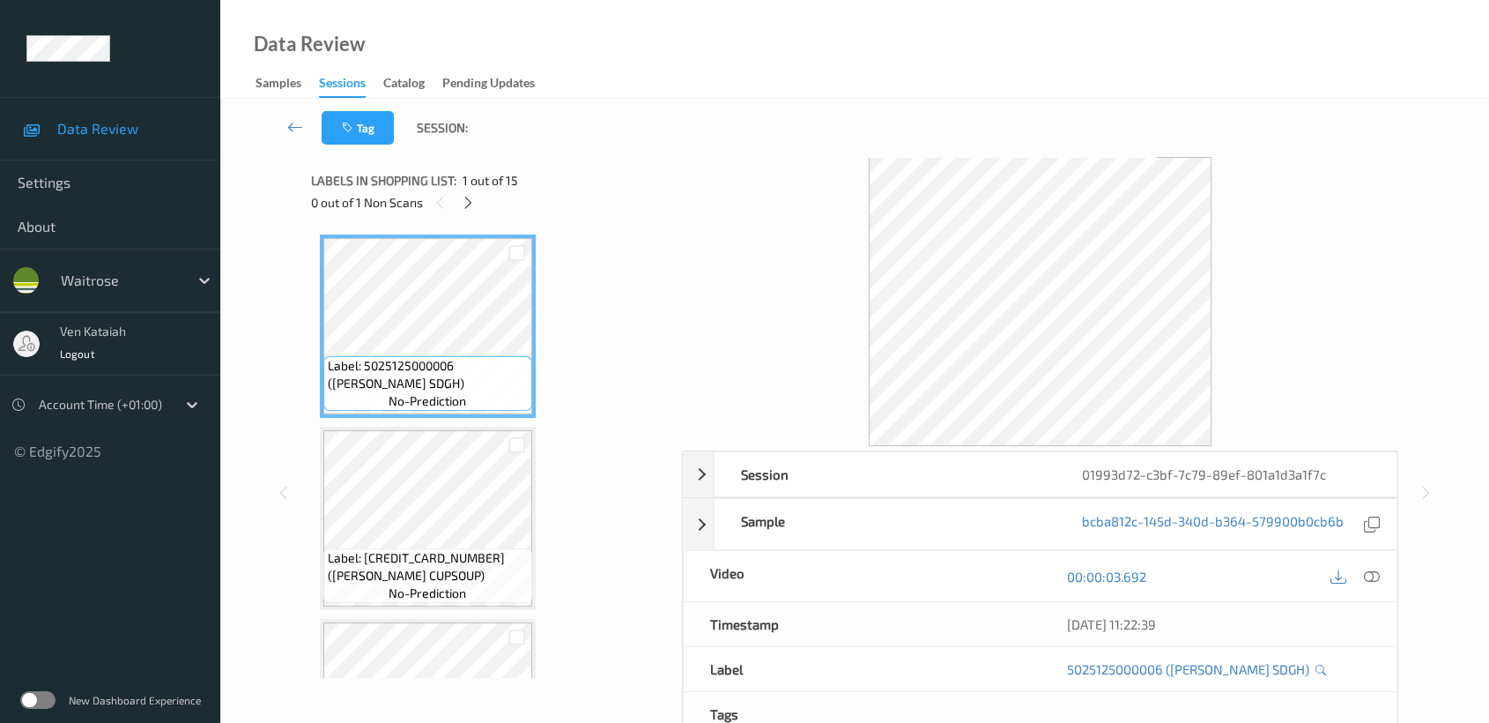
click at [481, 201] on div "0 out of 1 Non Scans" at bounding box center [490, 202] width 359 height 22
click at [462, 201] on icon at bounding box center [468, 203] width 15 height 16
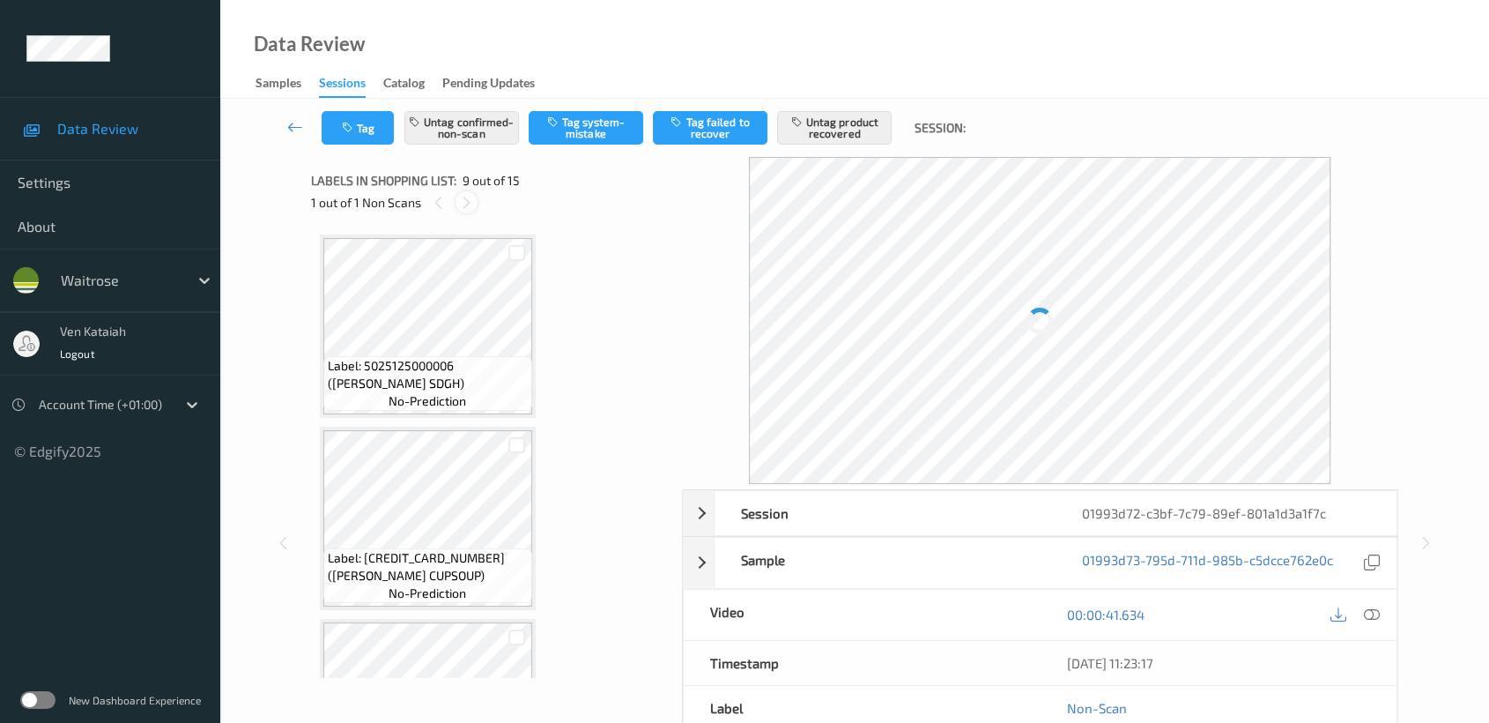
scroll to position [1347, 0]
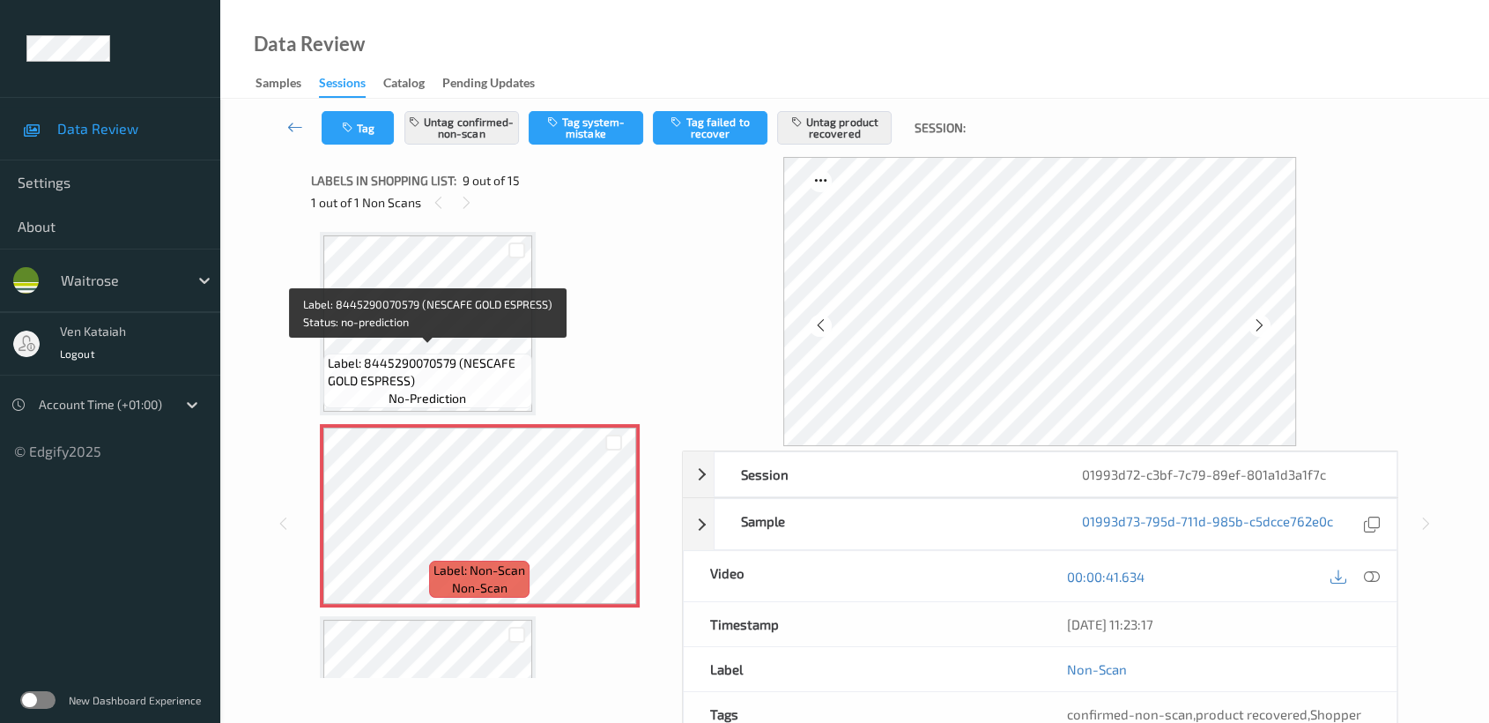
click at [490, 389] on div "Label: 8445290070579 (NESCAFE GOLD ESPRESS) no-prediction" at bounding box center [427, 380] width 209 height 55
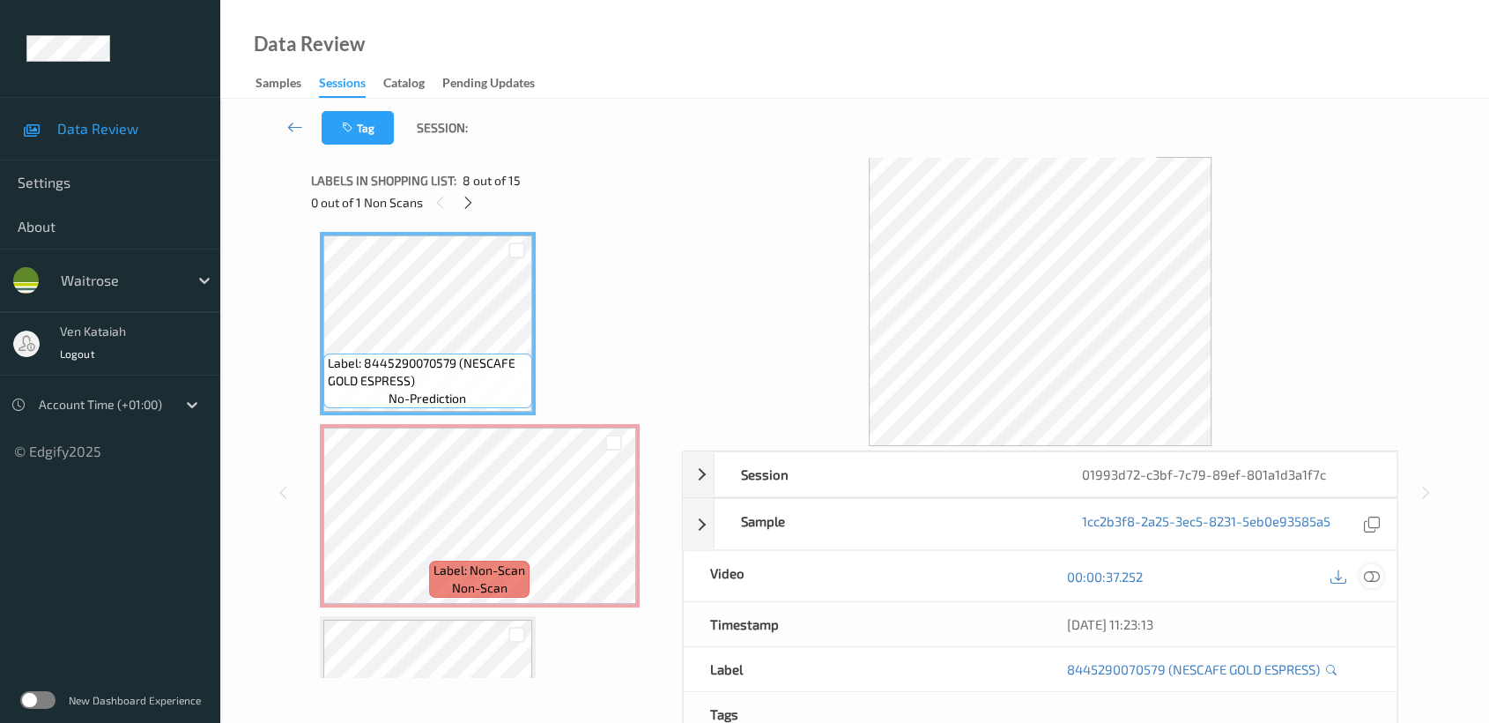
click at [1375, 575] on icon at bounding box center [1372, 576] width 16 height 16
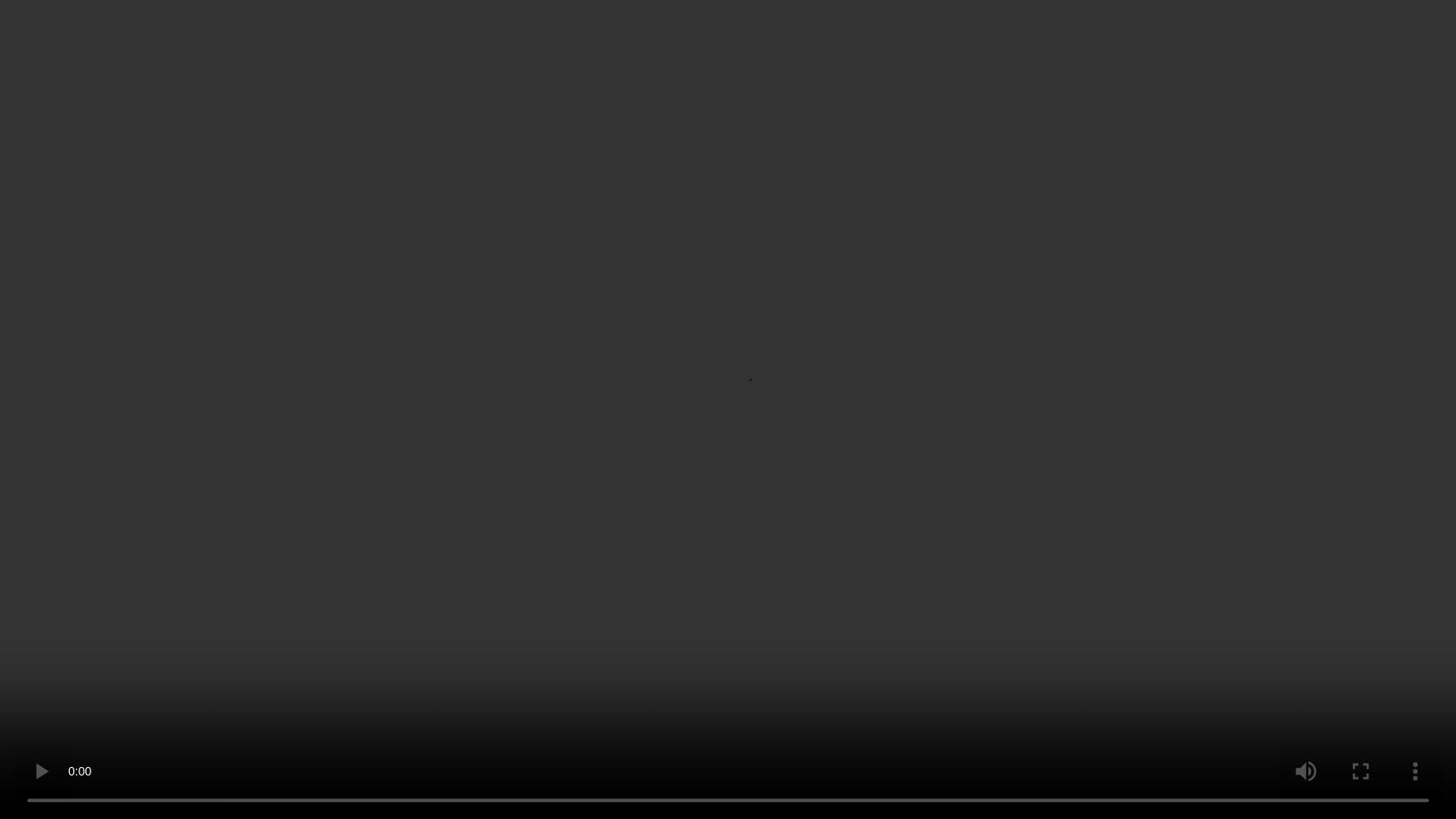
click at [1076, 415] on video at bounding box center [728, 410] width 1456 height 819
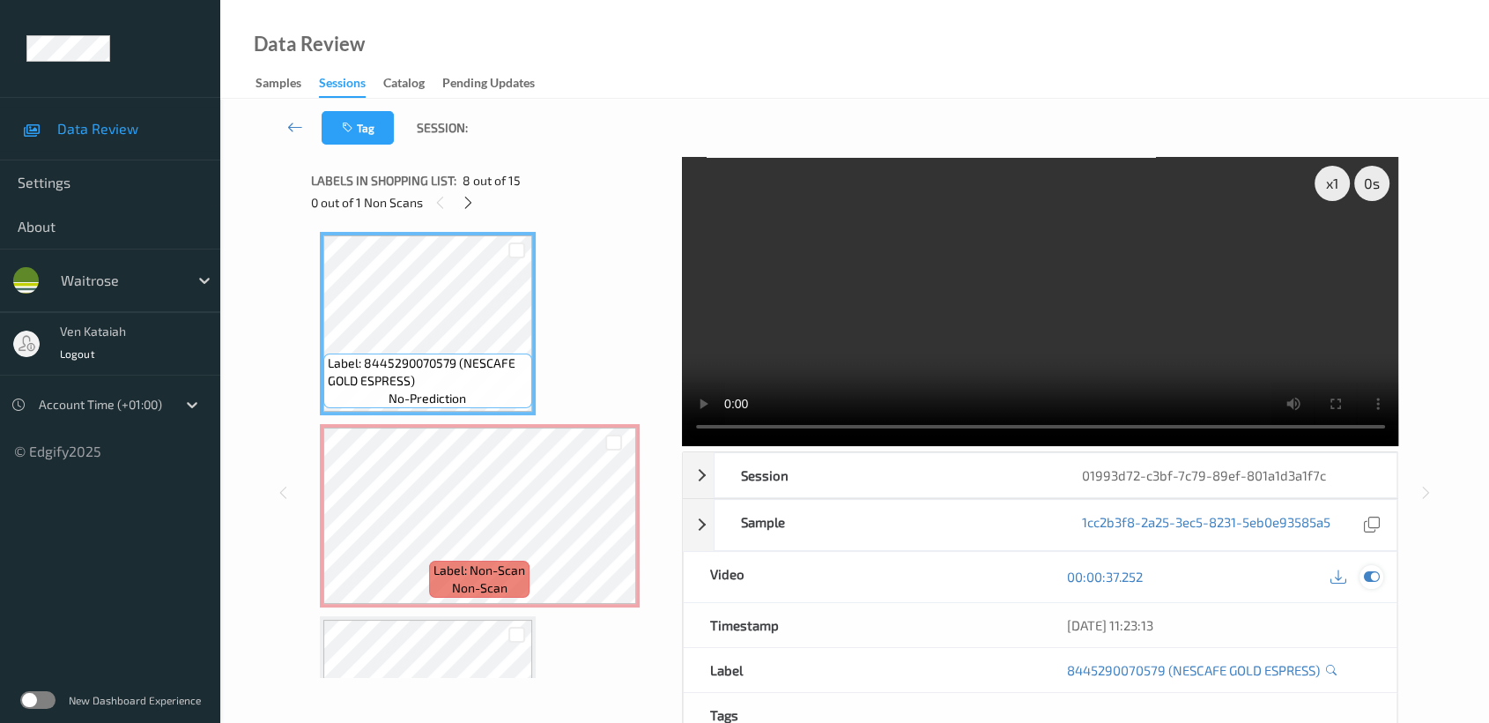
click at [1371, 586] on div at bounding box center [1372, 577] width 24 height 24
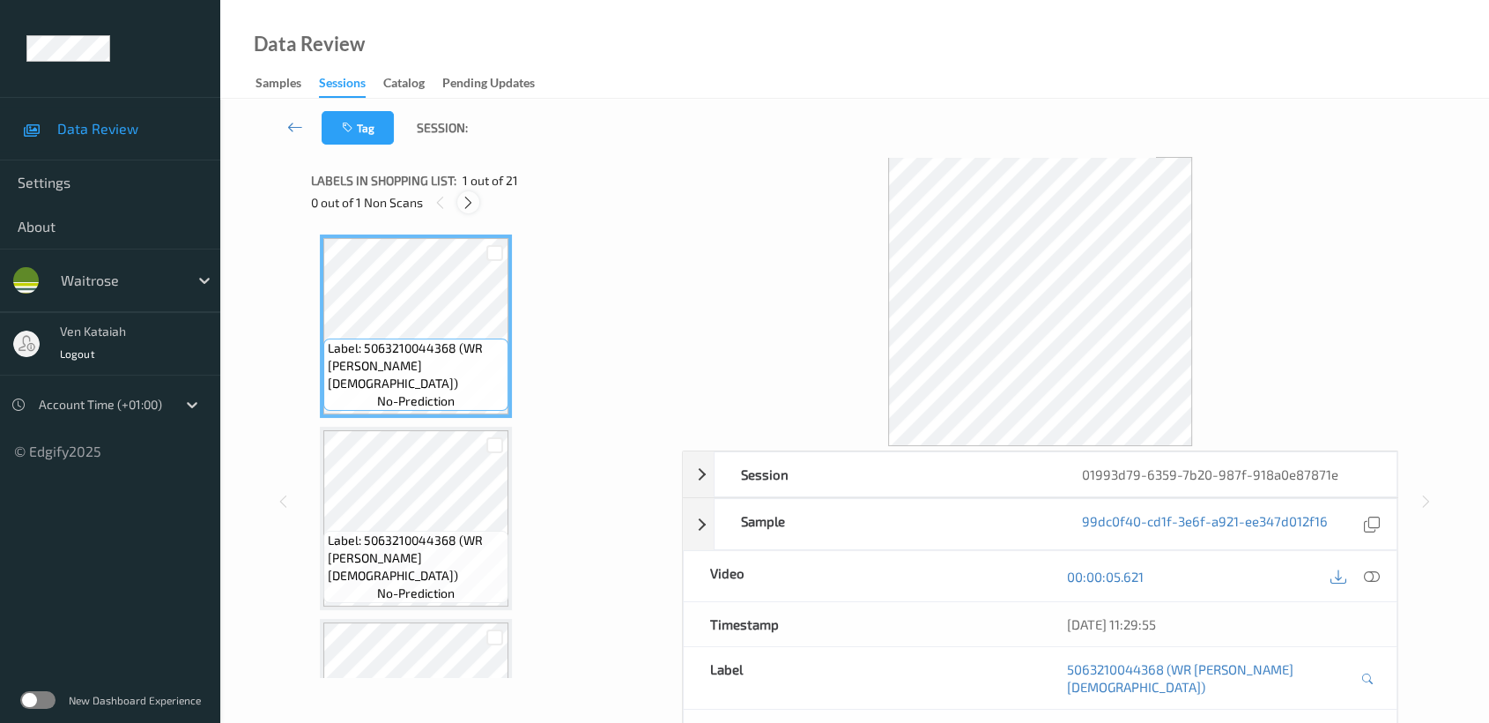
click at [478, 204] on div at bounding box center [468, 202] width 22 height 22
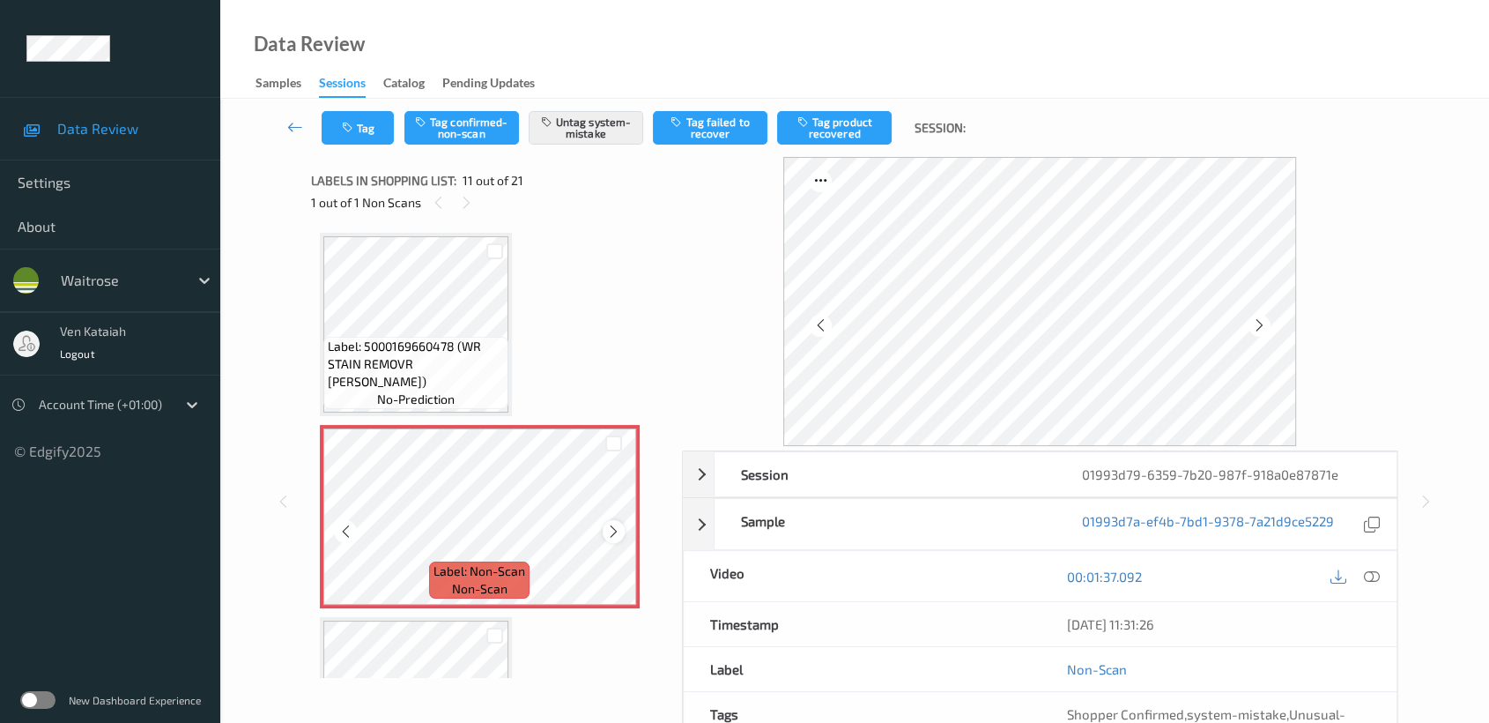
click at [623, 526] on div at bounding box center [614, 531] width 22 height 22
click at [618, 525] on icon at bounding box center [613, 531] width 15 height 16
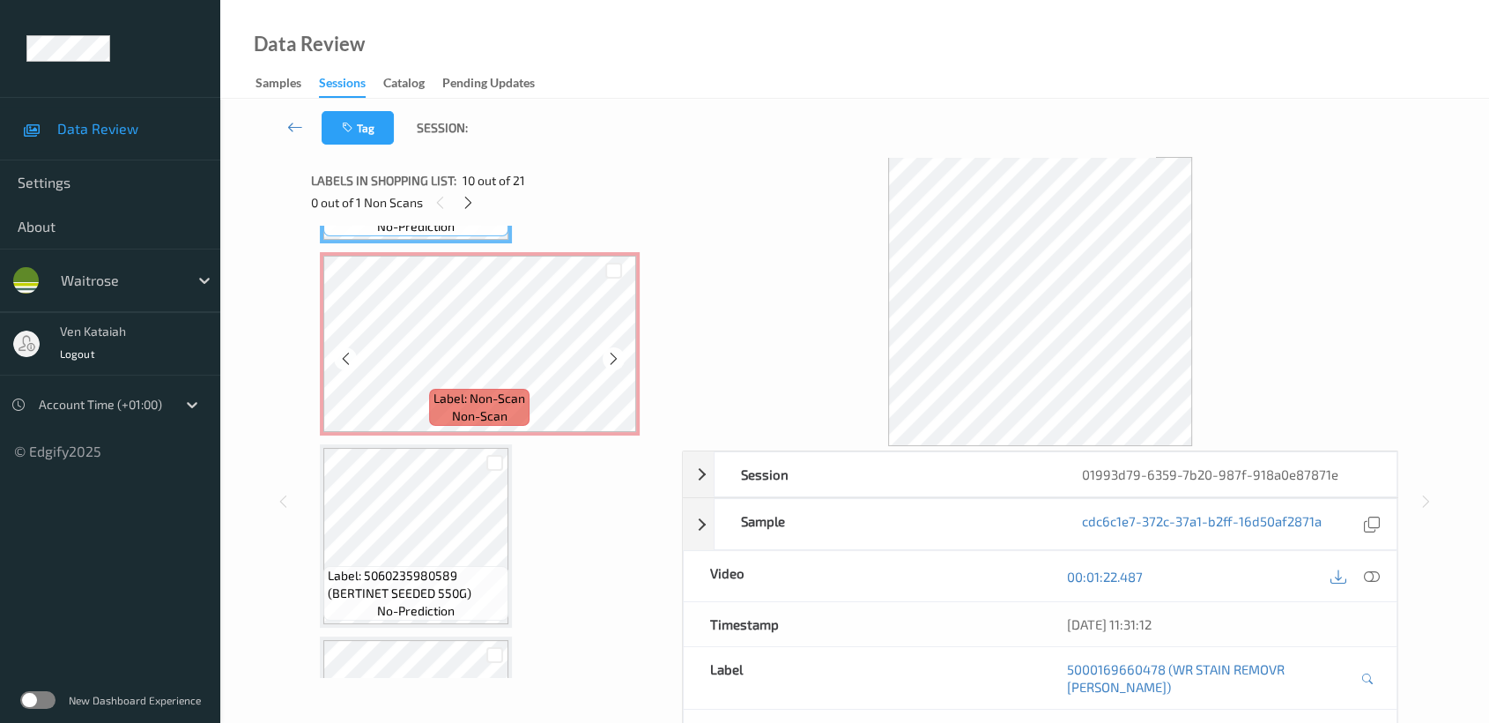
scroll to position [1926, 0]
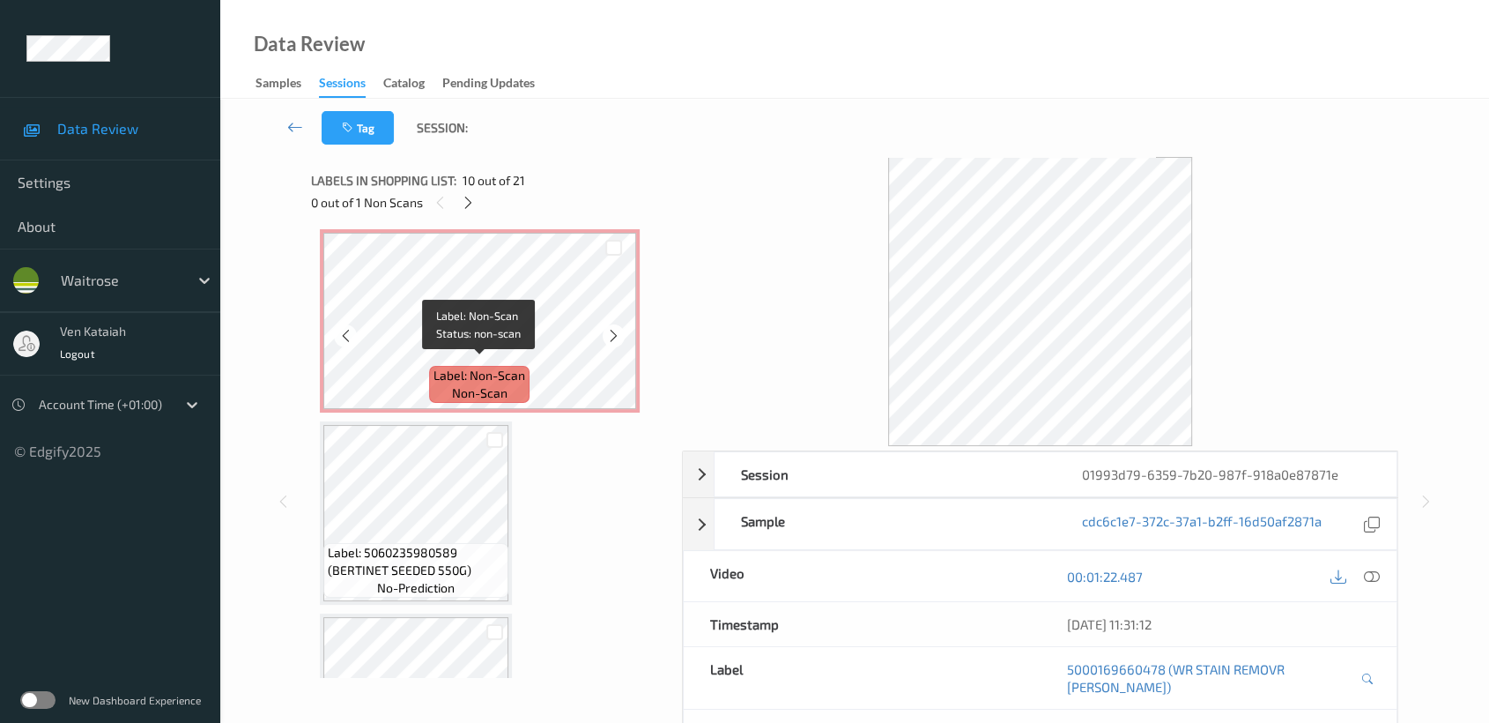
click at [486, 367] on span "Label: Non-Scan" at bounding box center [480, 376] width 92 height 18
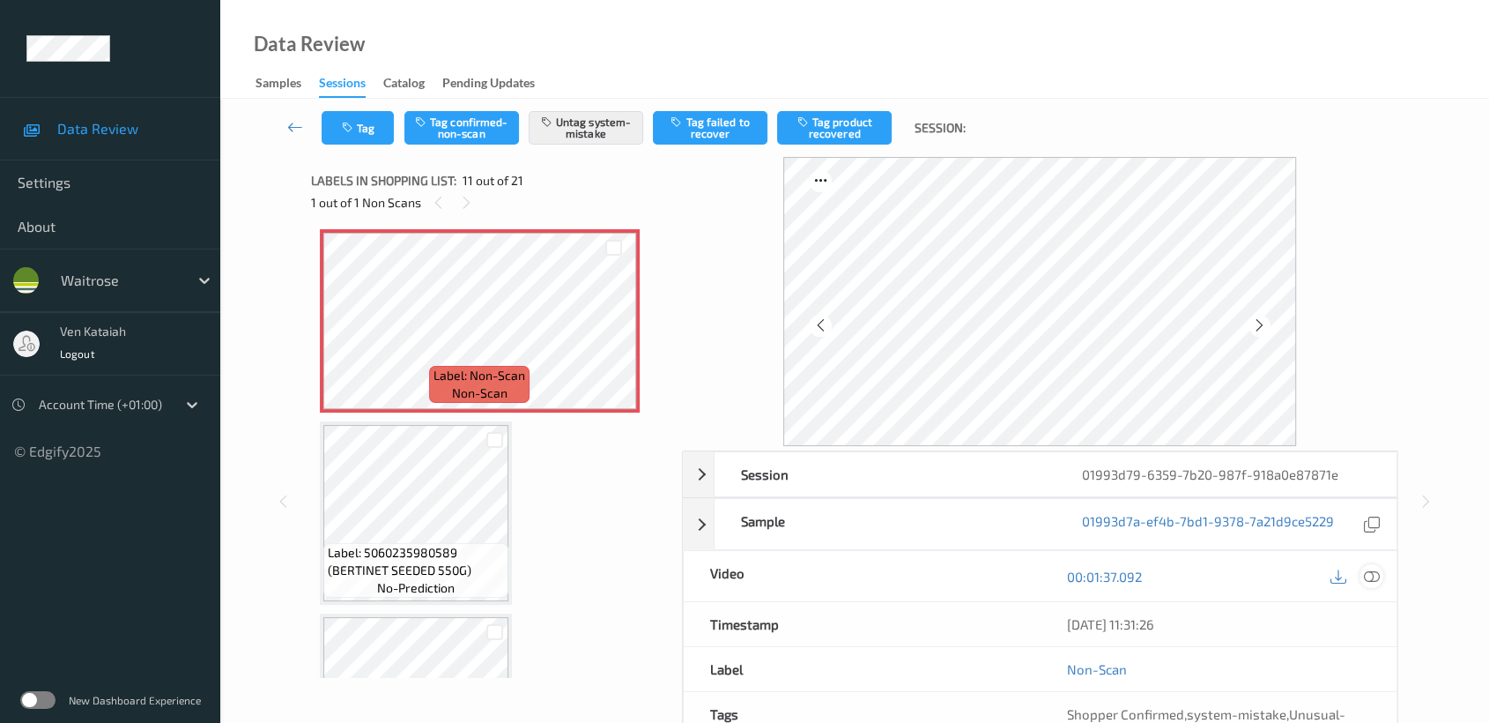
click at [1371, 576] on icon at bounding box center [1372, 576] width 16 height 16
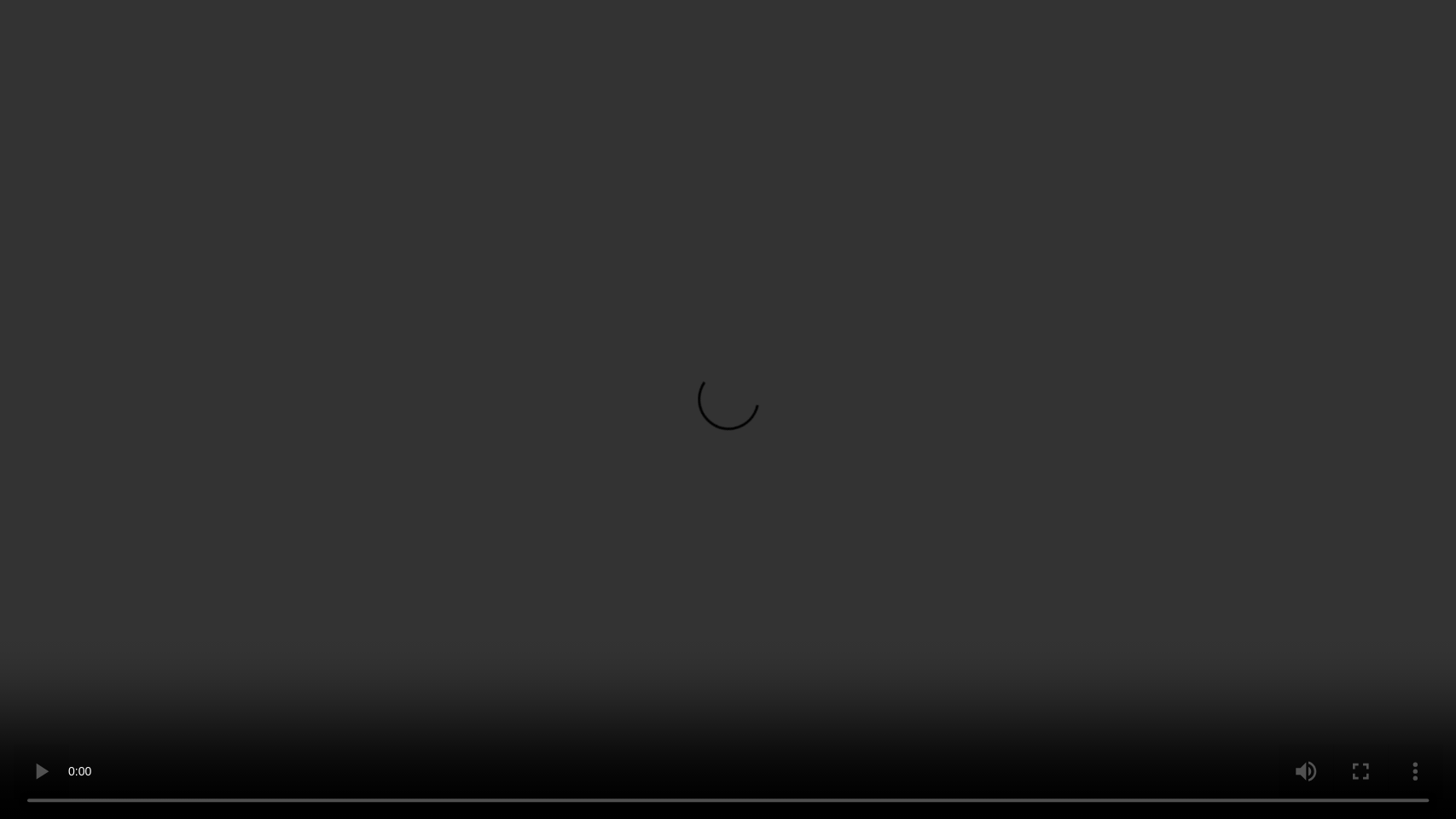
click at [1122, 435] on video at bounding box center [728, 410] width 1456 height 819
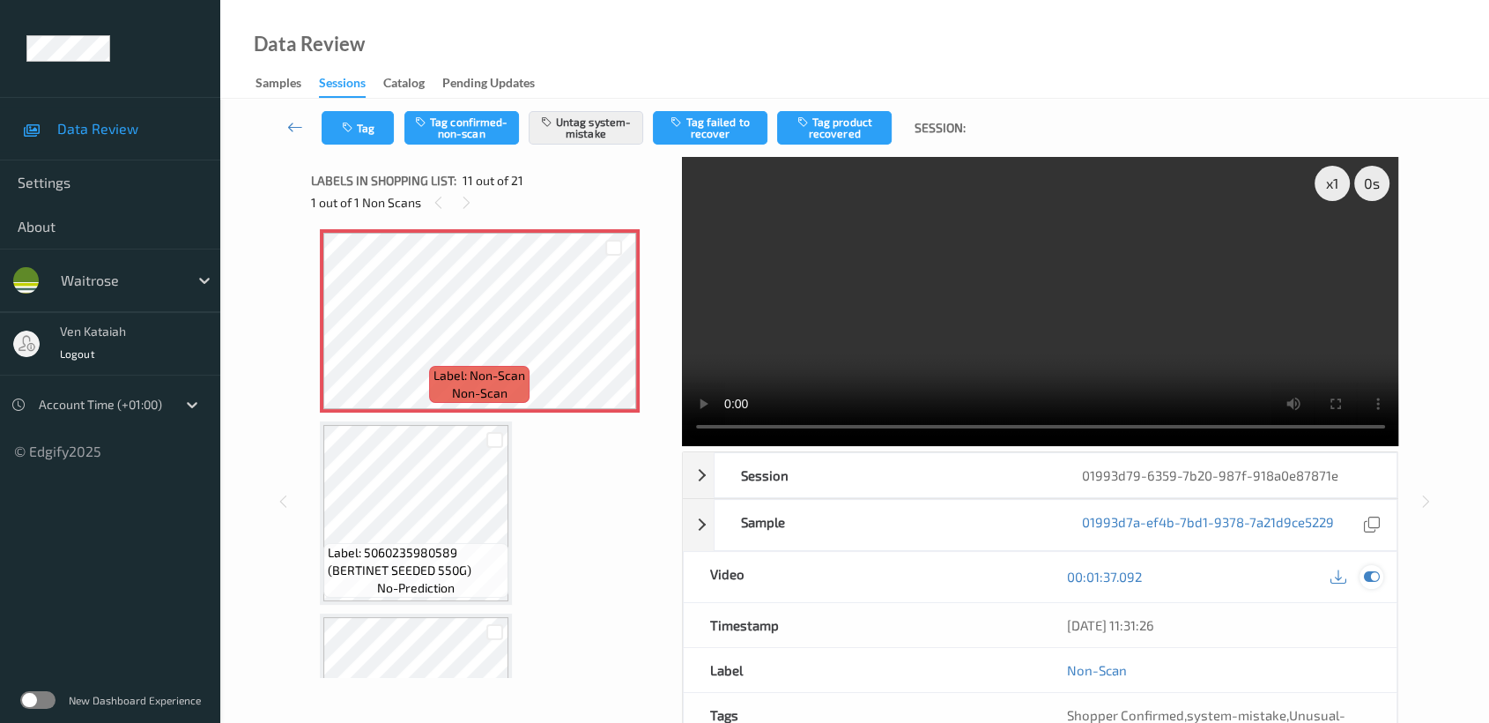
click at [1377, 568] on icon at bounding box center [1372, 576] width 16 height 16
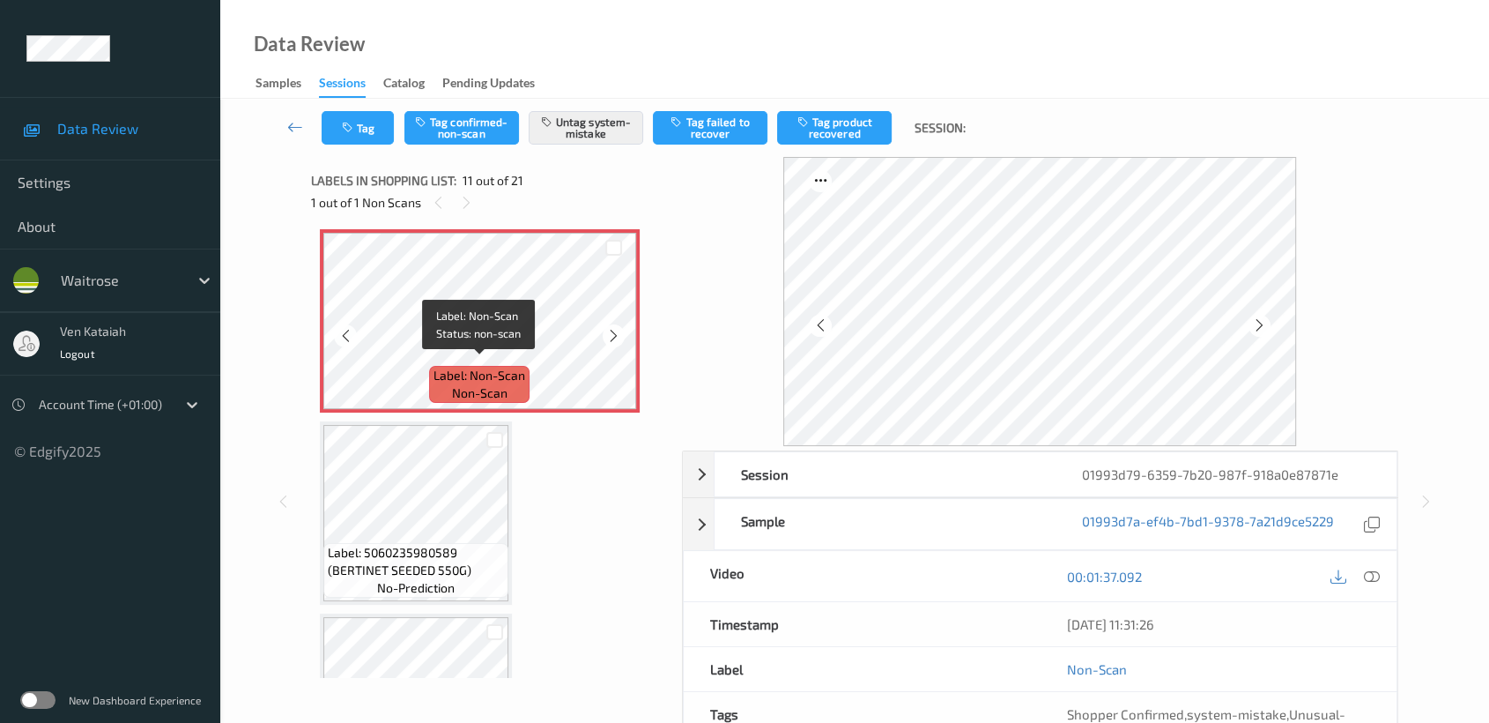
click at [486, 367] on span "Label: Non-Scan" at bounding box center [480, 376] width 92 height 18
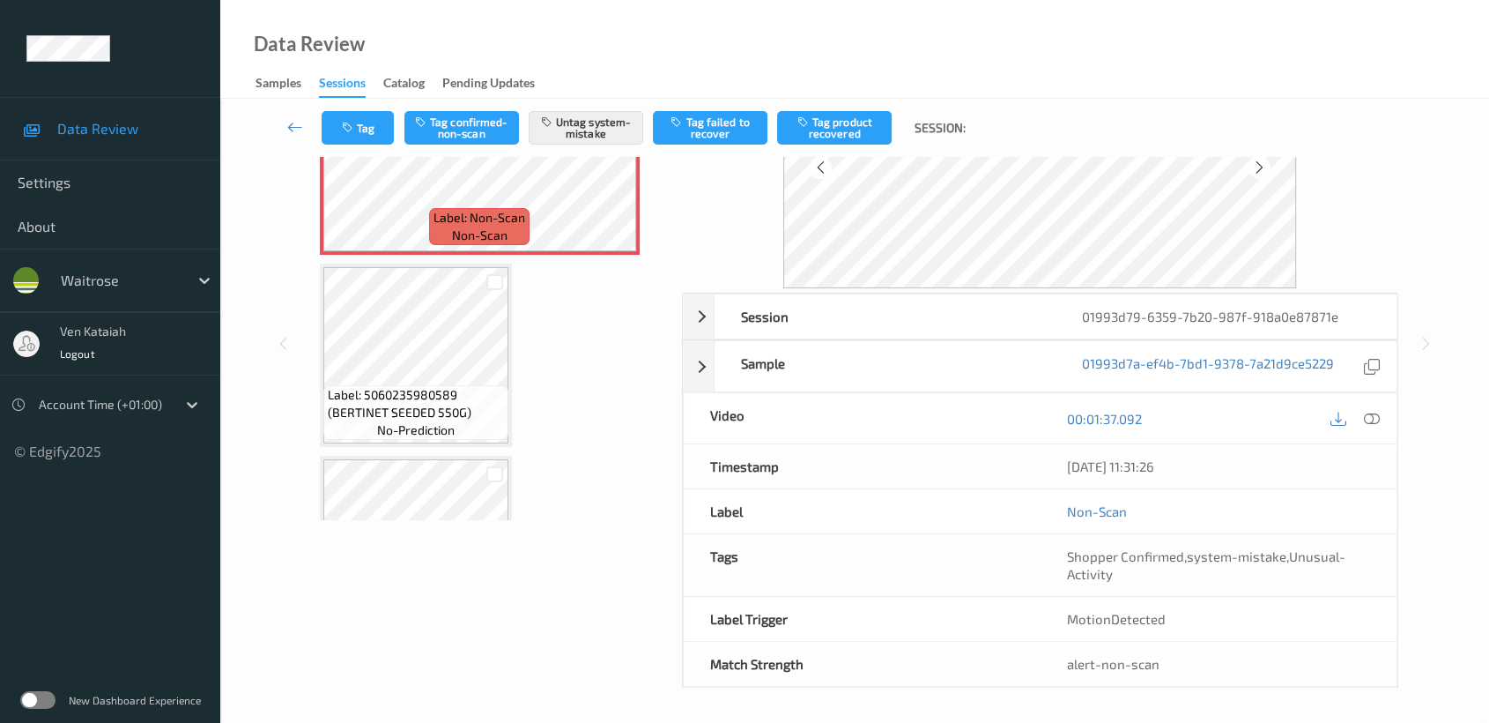
scroll to position [0, 0]
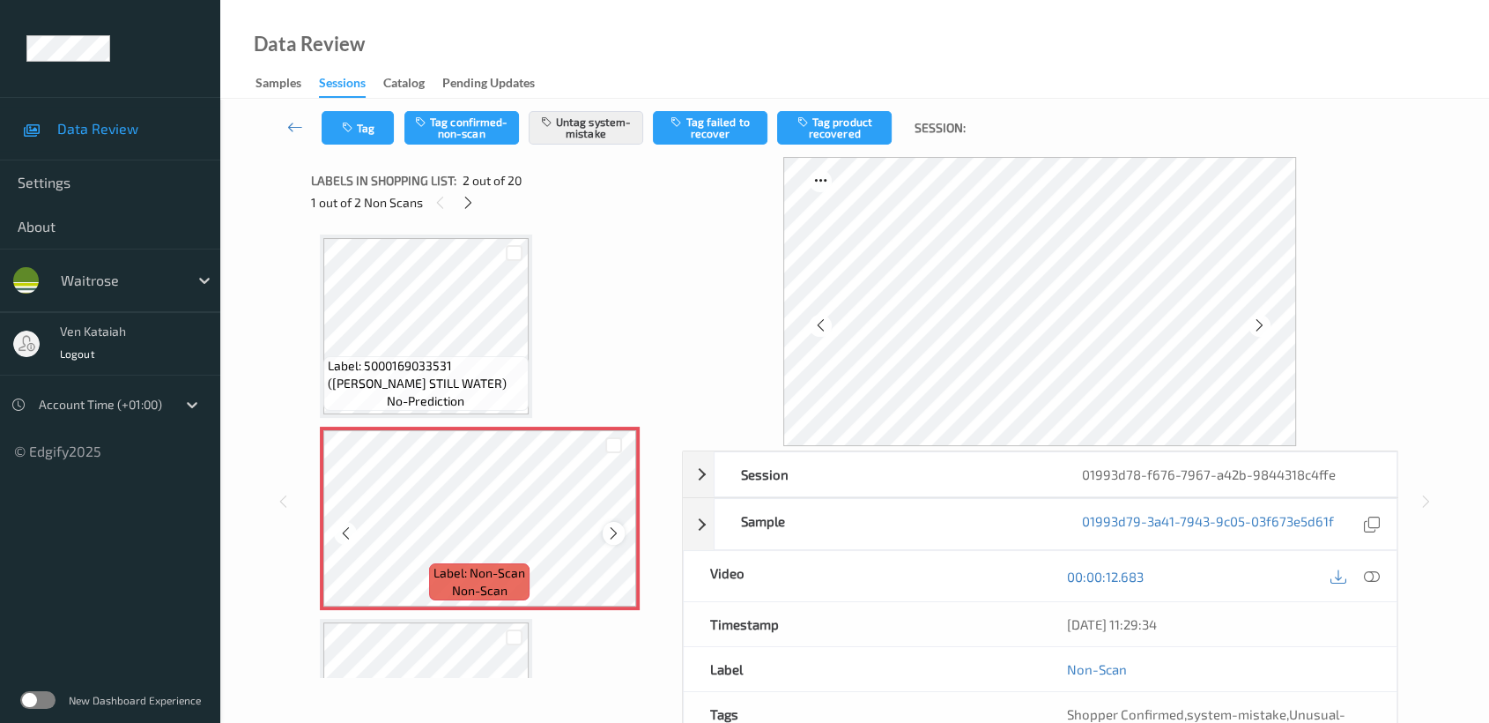
click at [608, 535] on icon at bounding box center [613, 533] width 15 height 16
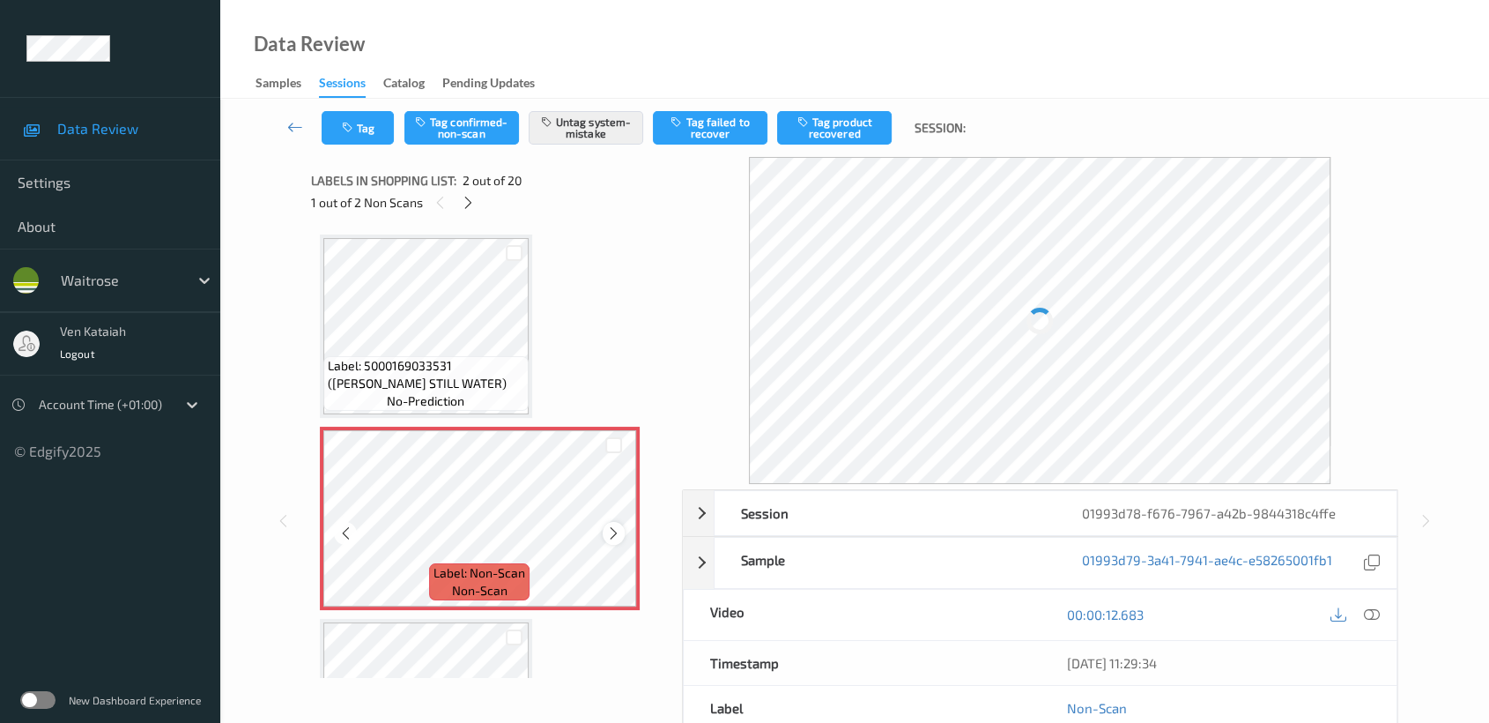
click at [607, 535] on icon at bounding box center [613, 533] width 15 height 16
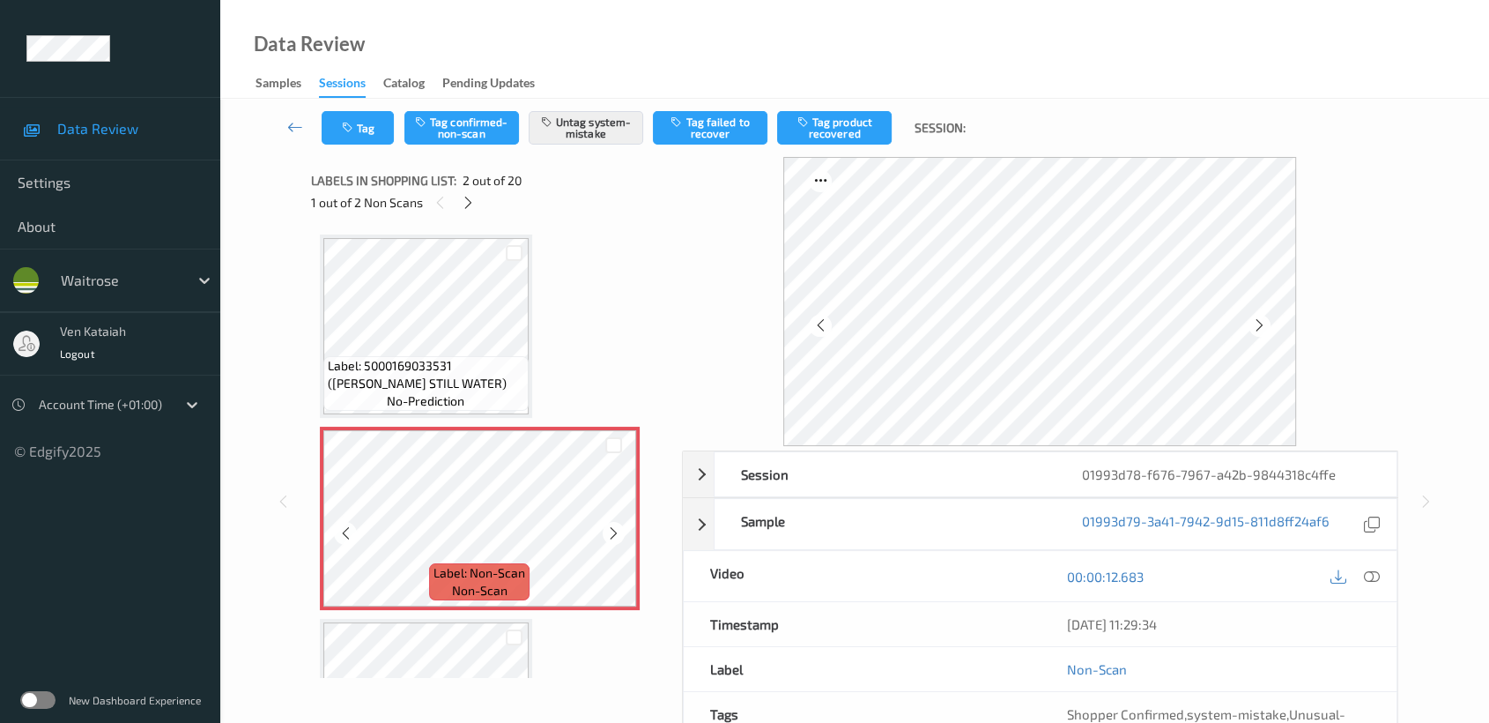
click at [607, 535] on icon at bounding box center [613, 533] width 15 height 16
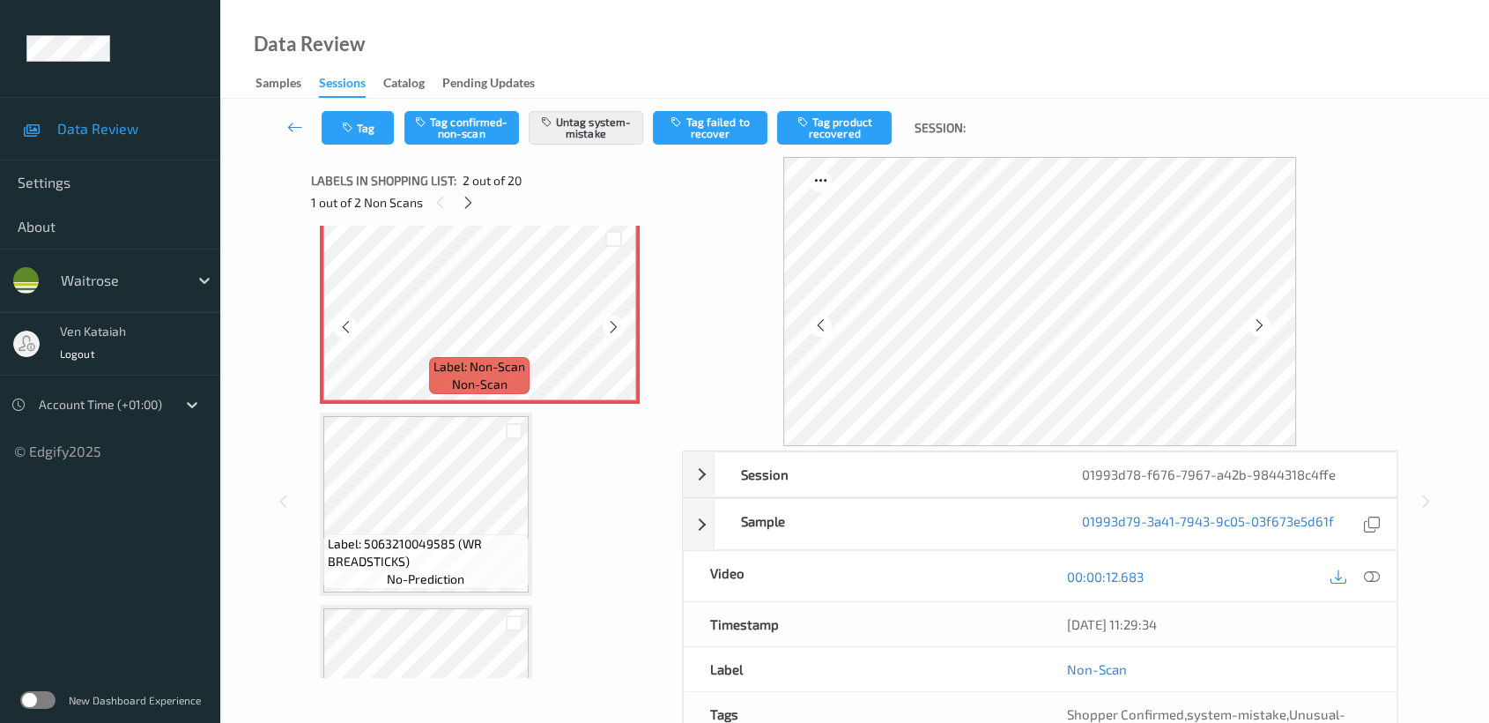
scroll to position [391, 0]
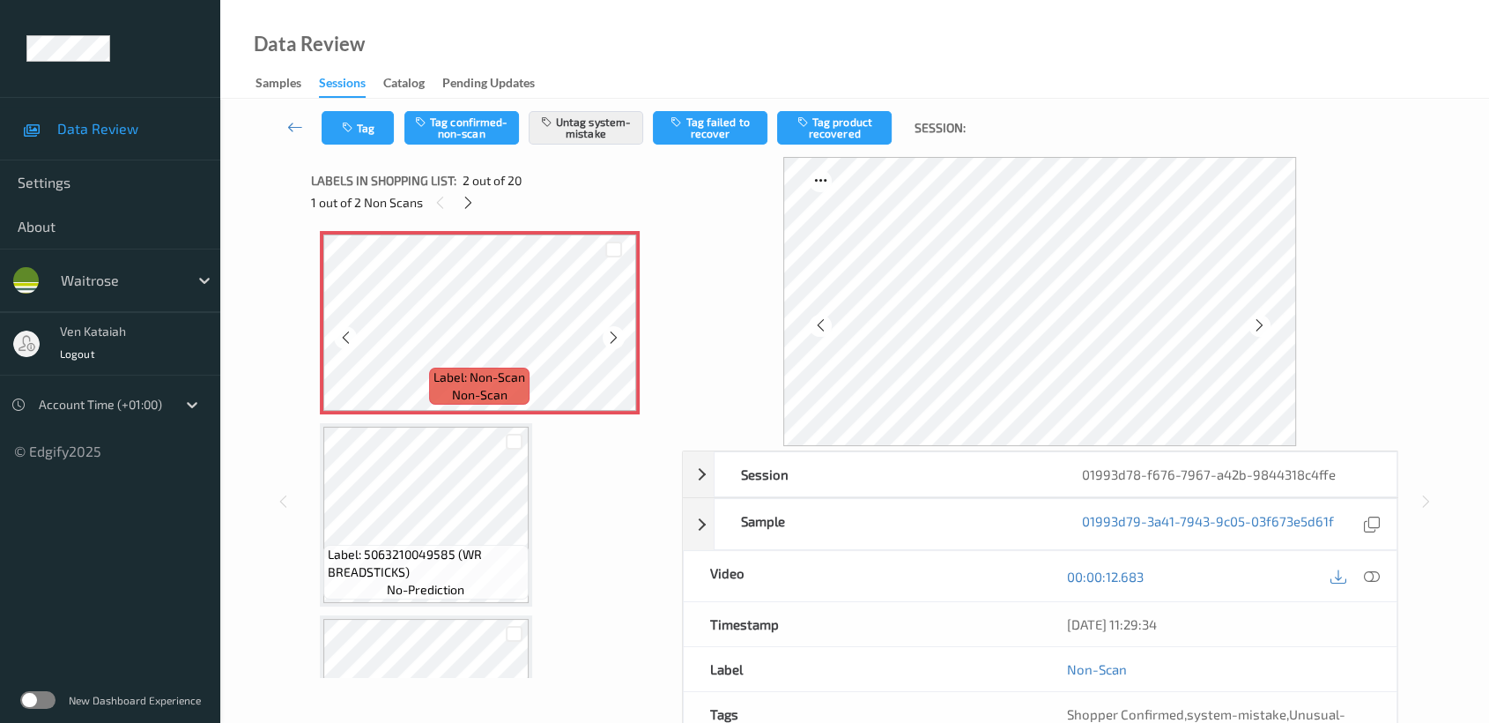
scroll to position [0, 0]
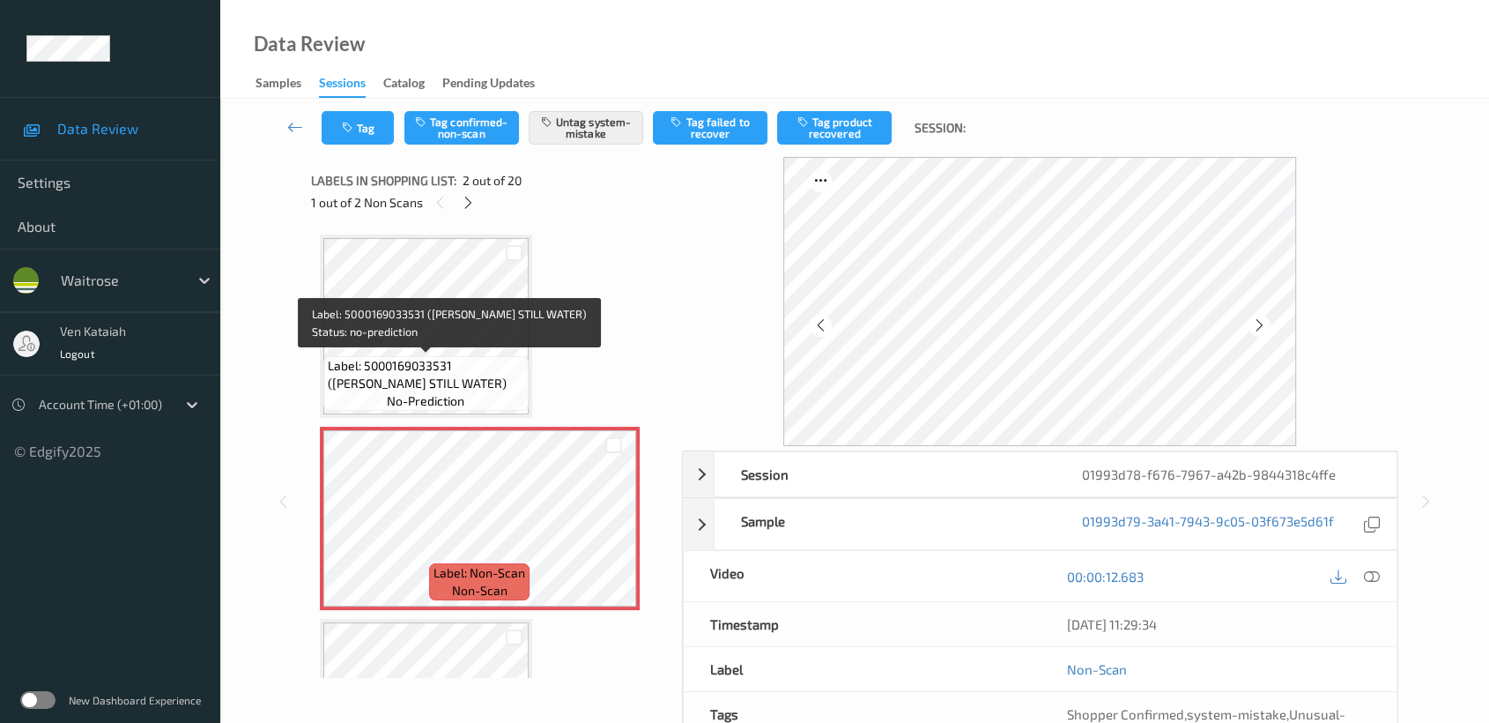
click at [464, 357] on span "Label: 5000169033531 (WR ESS STILL WATER)" at bounding box center [426, 374] width 196 height 35
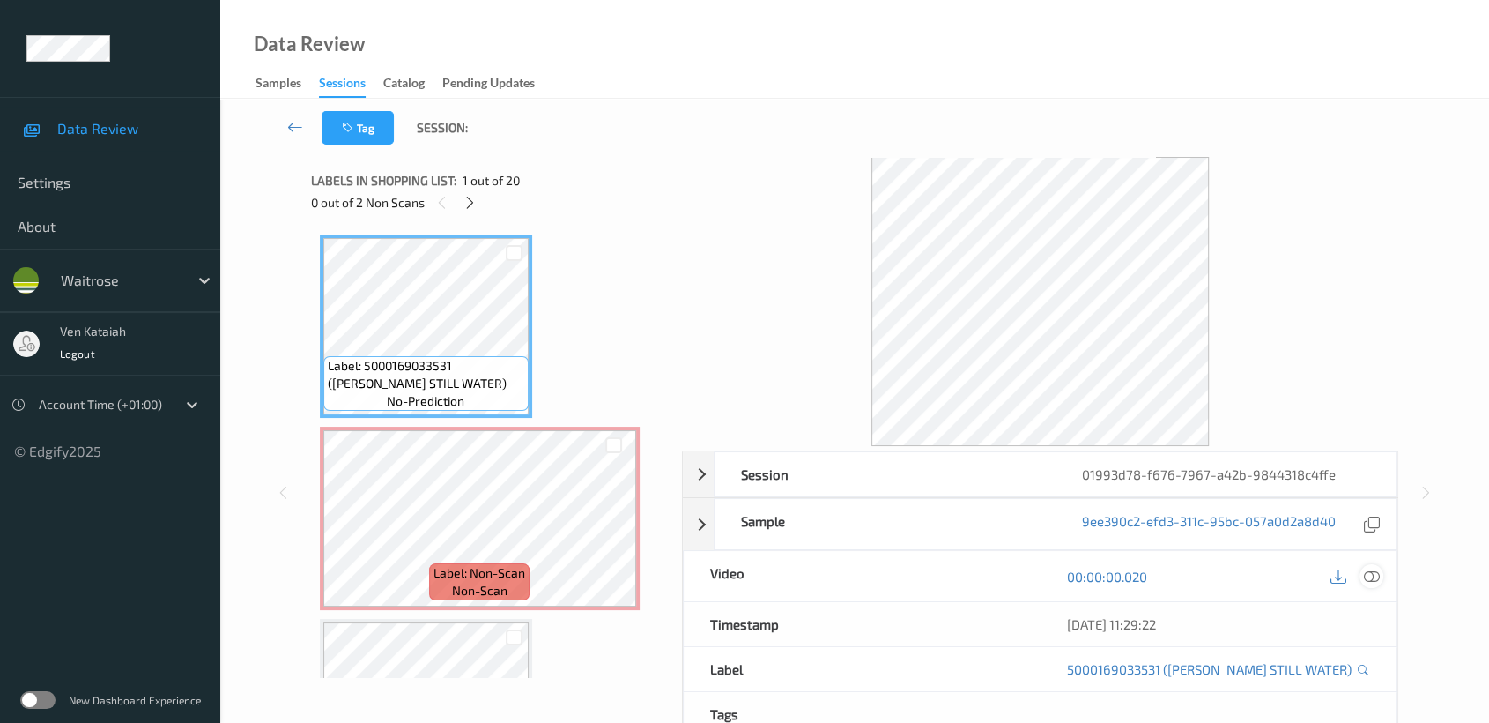
click at [1370, 584] on div at bounding box center [1372, 576] width 24 height 24
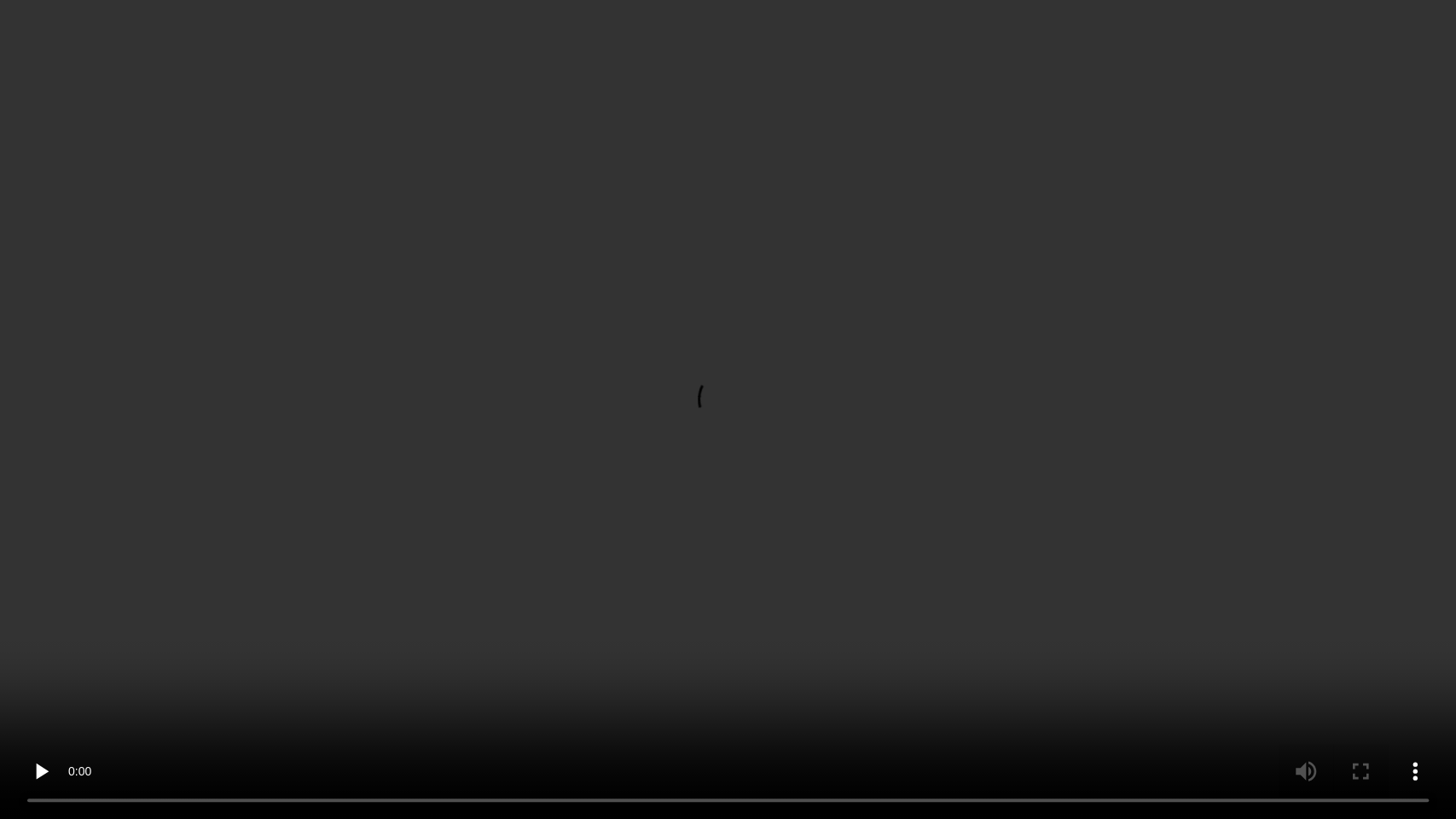
click at [1105, 443] on video at bounding box center [728, 410] width 1456 height 819
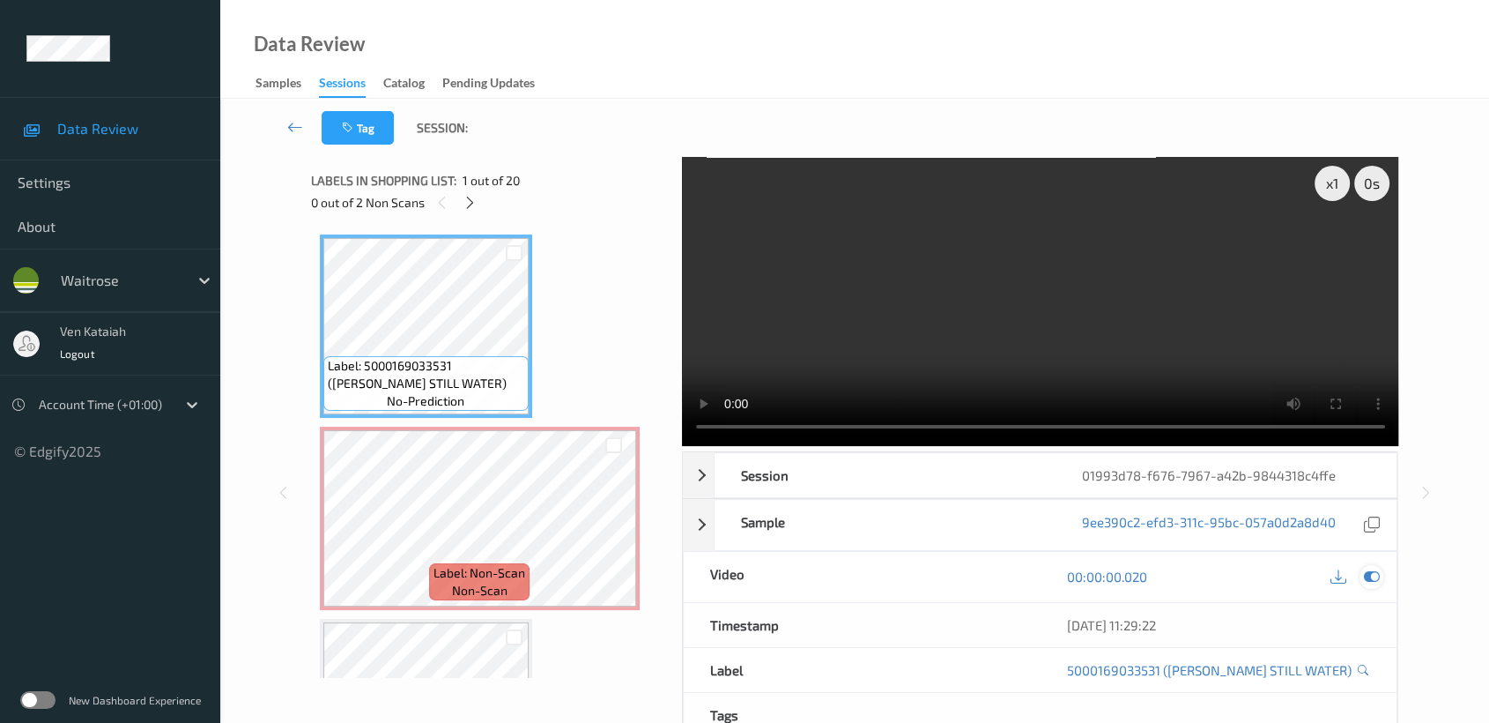
click at [1375, 581] on icon at bounding box center [1372, 576] width 16 height 16
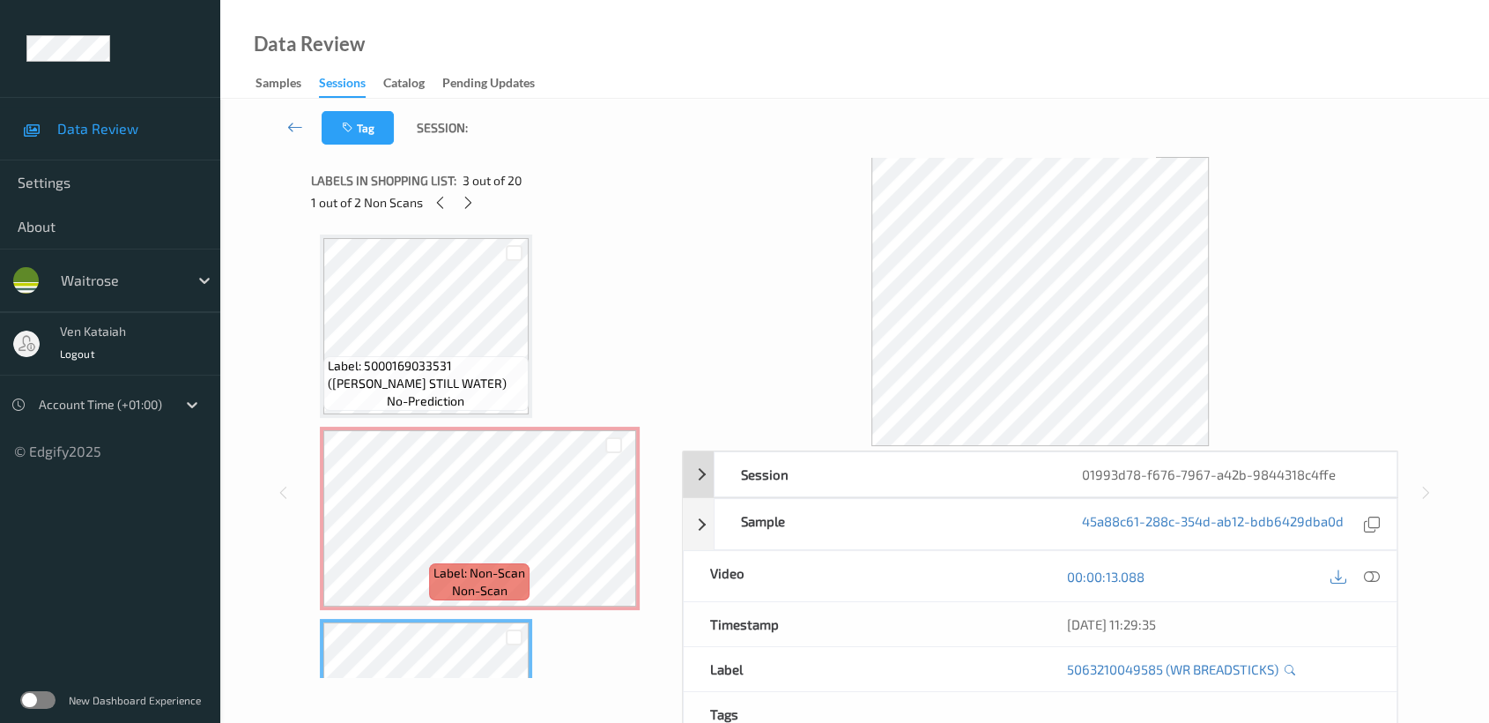
scroll to position [140, 0]
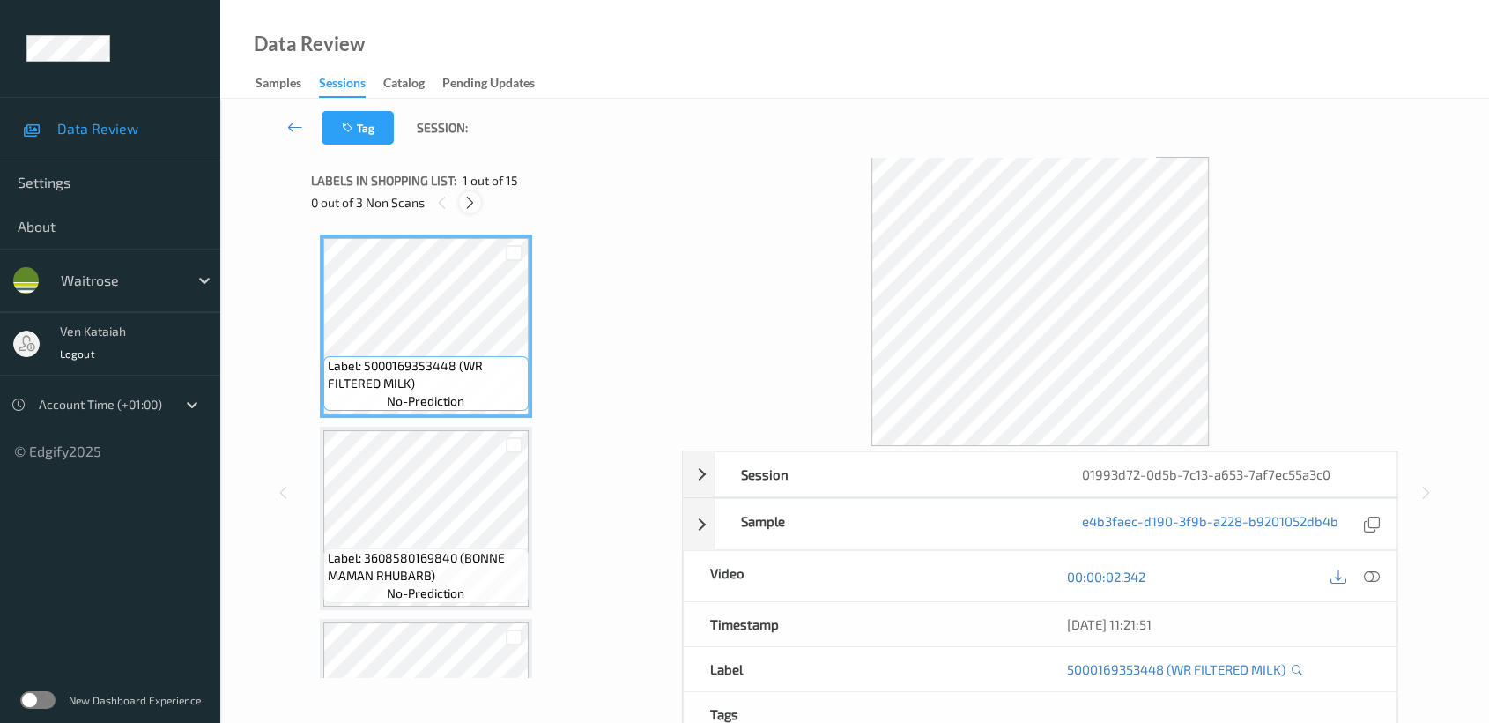
click at [473, 192] on div at bounding box center [470, 202] width 22 height 22
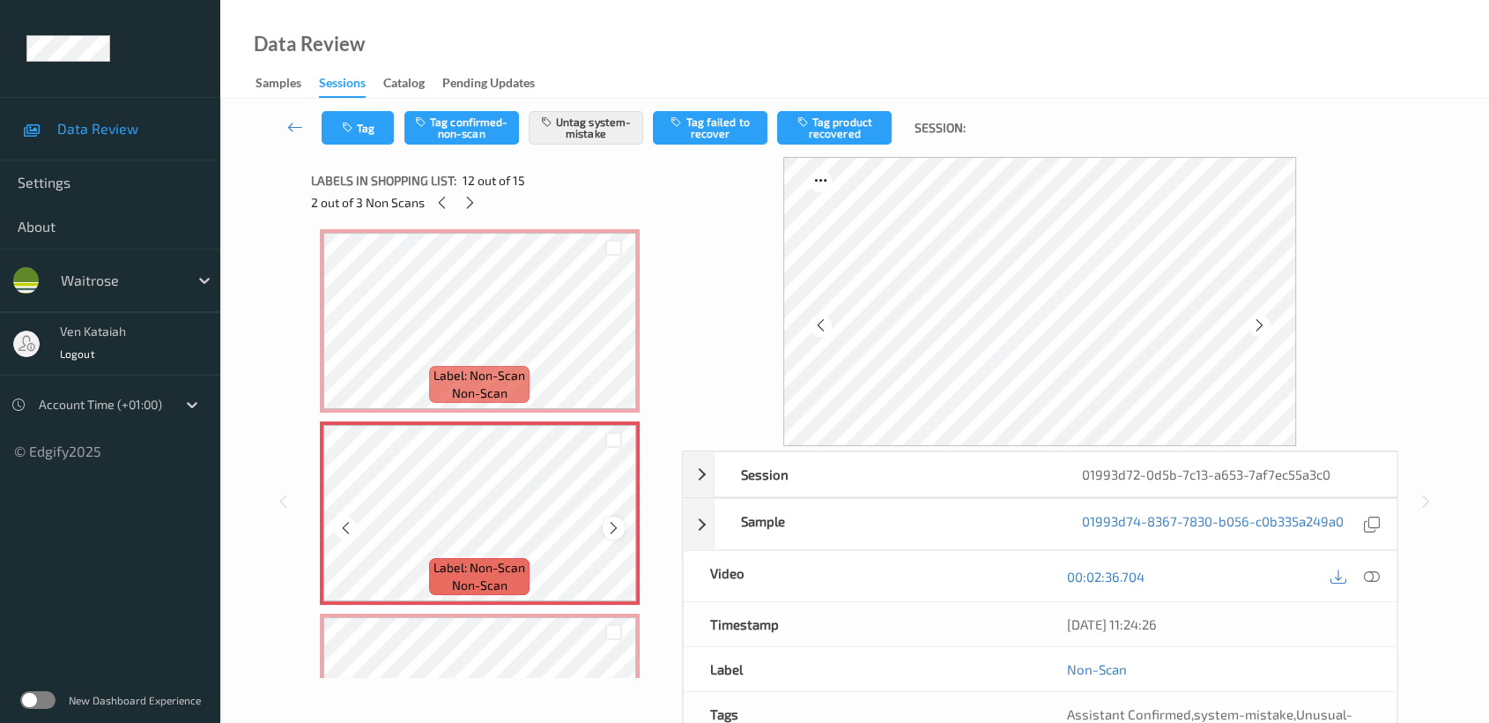
click at [613, 520] on icon at bounding box center [613, 528] width 15 height 16
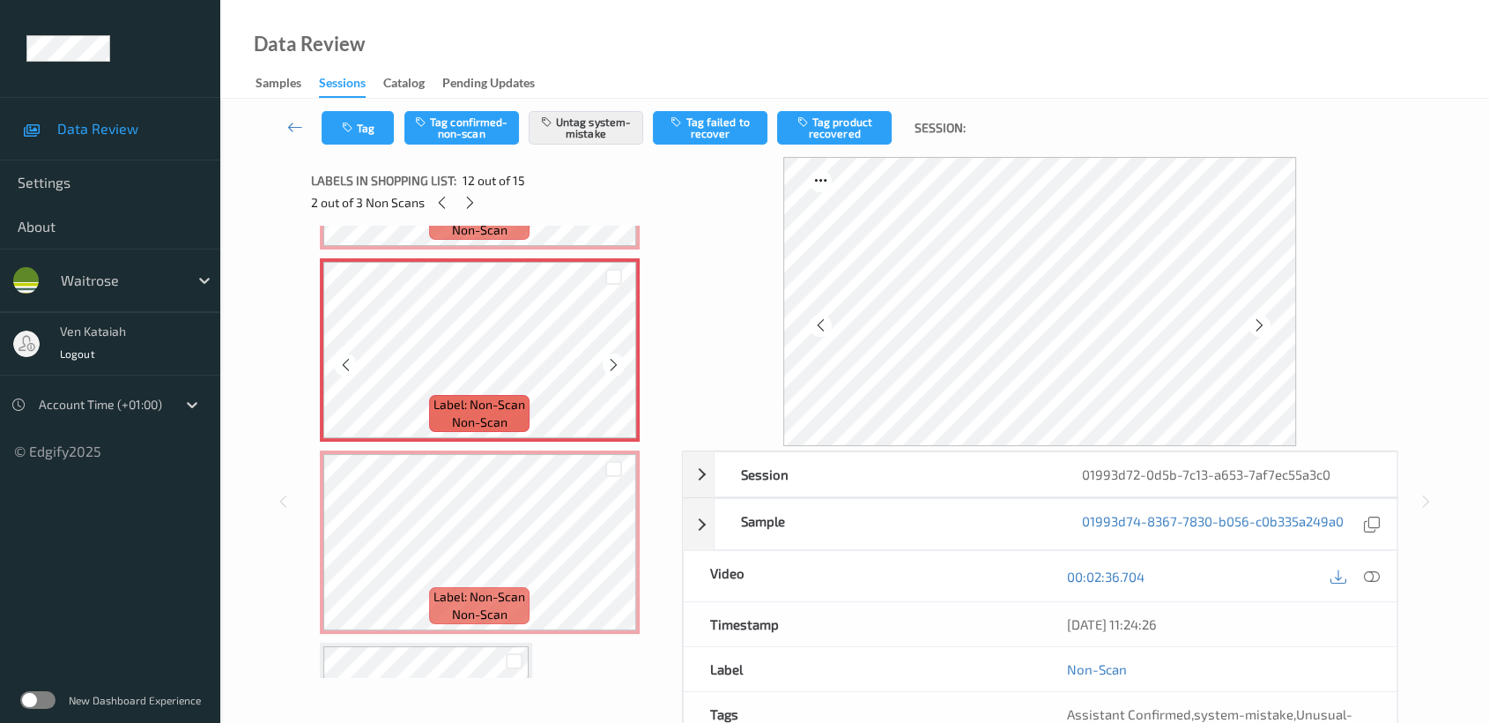
scroll to position [2122, 0]
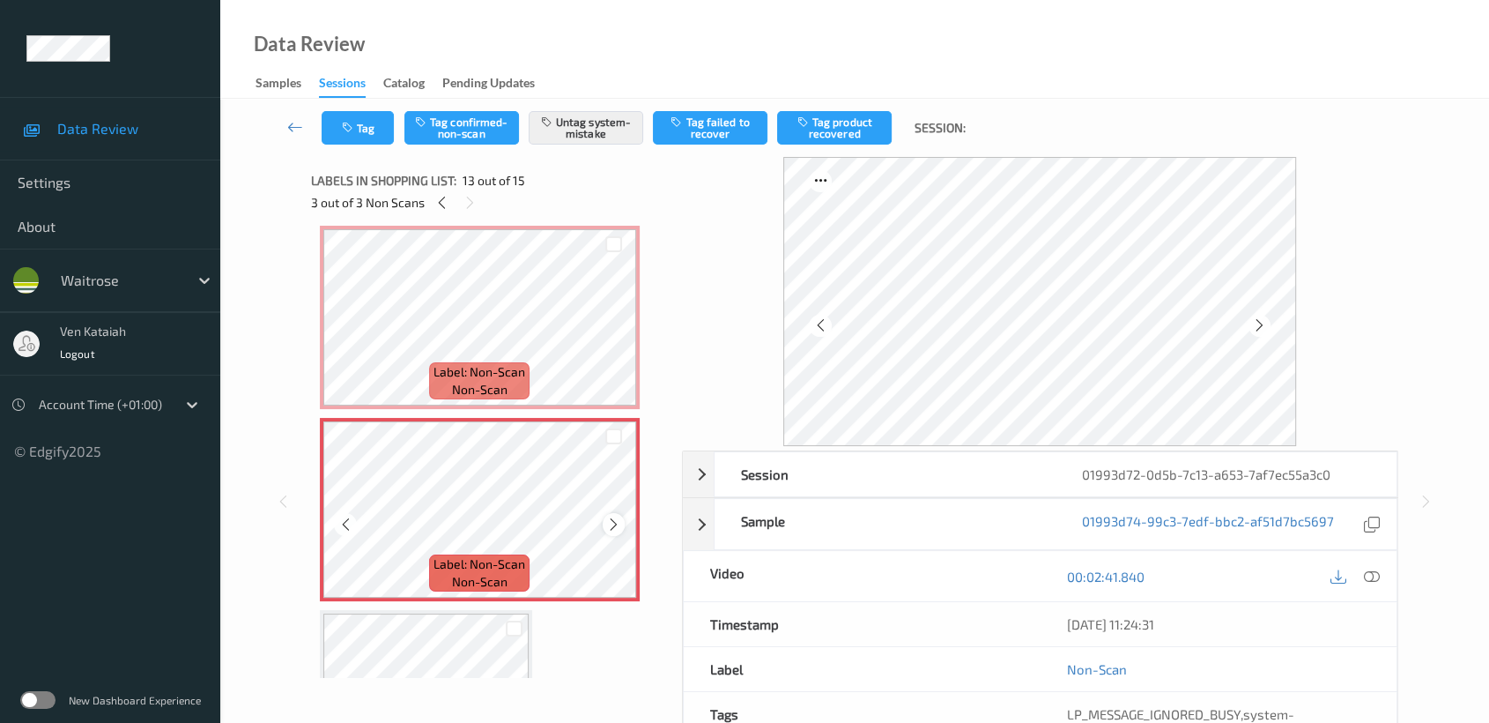
click at [613, 516] on icon at bounding box center [613, 524] width 15 height 16
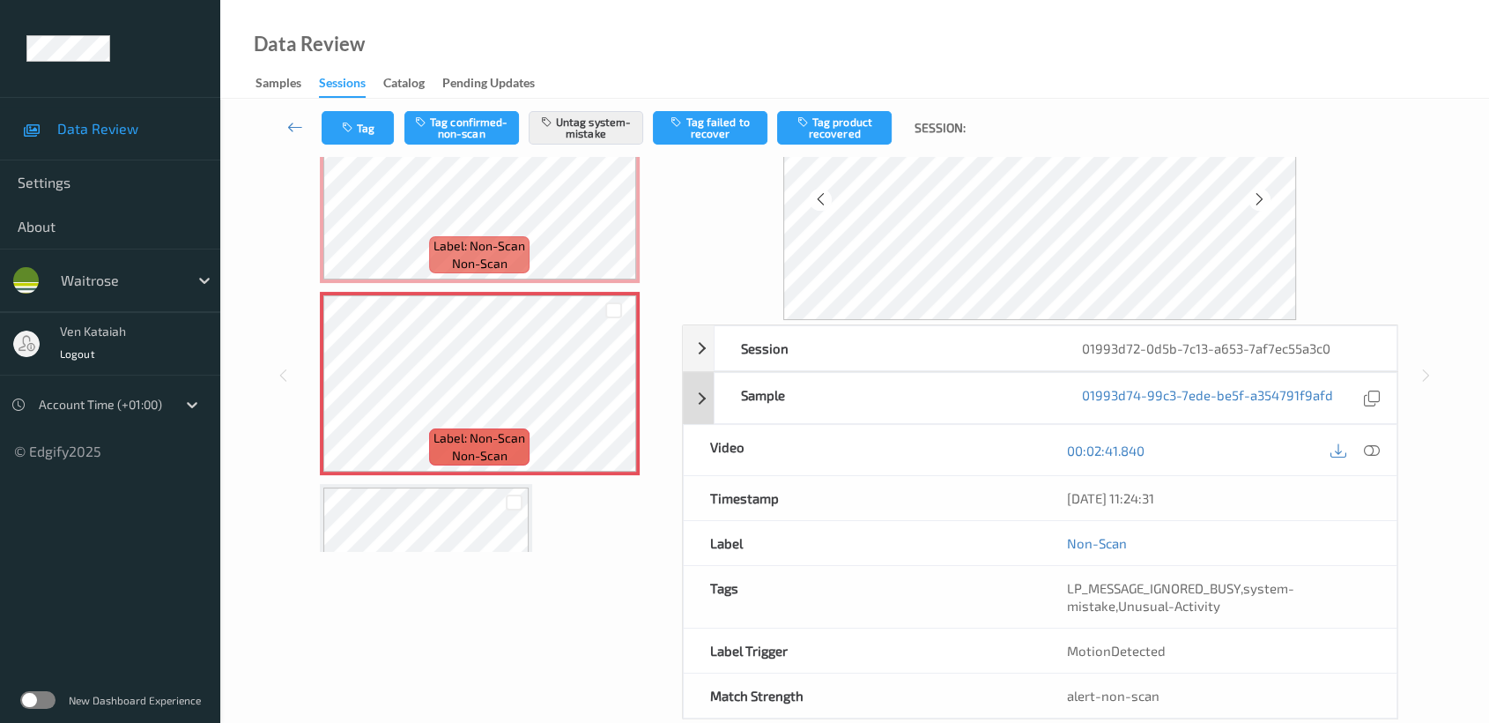
scroll to position [158, 0]
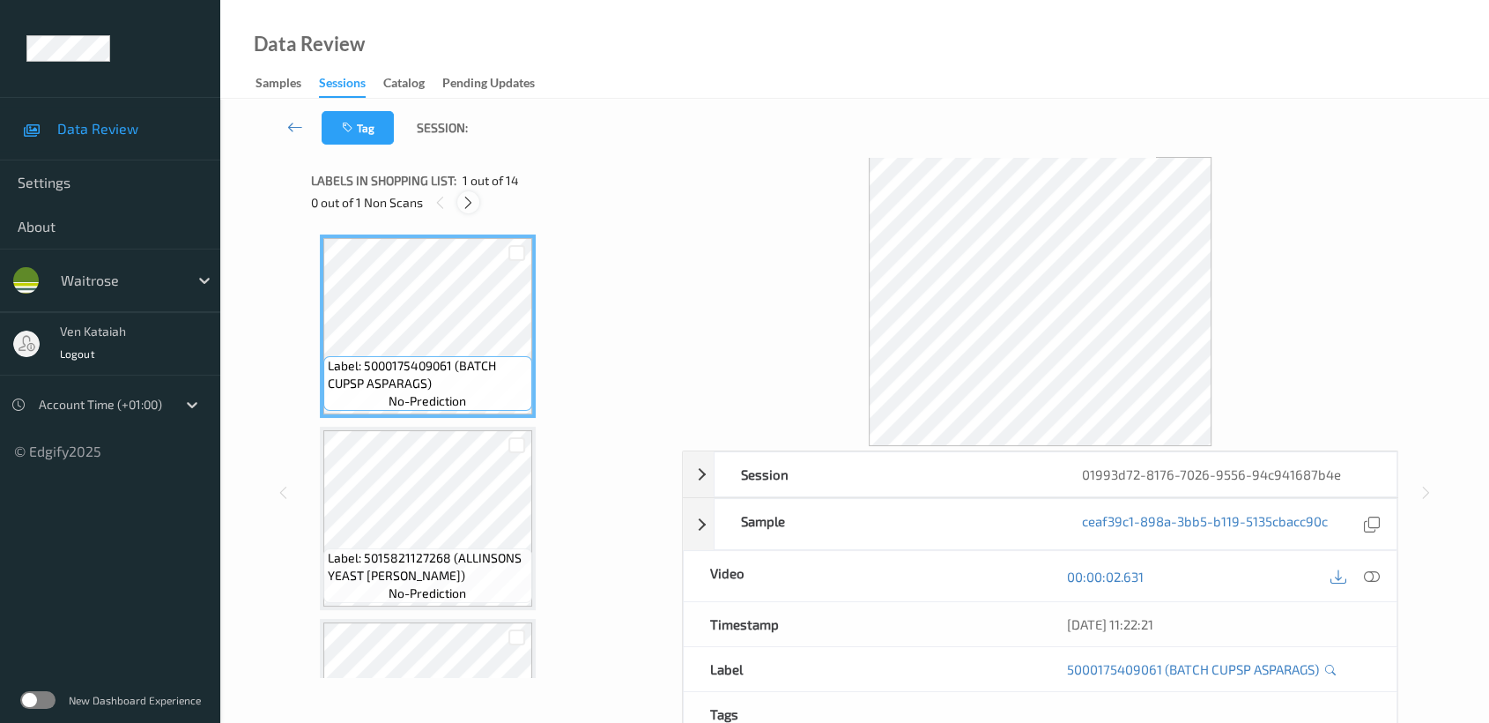
click at [462, 205] on icon at bounding box center [468, 203] width 15 height 16
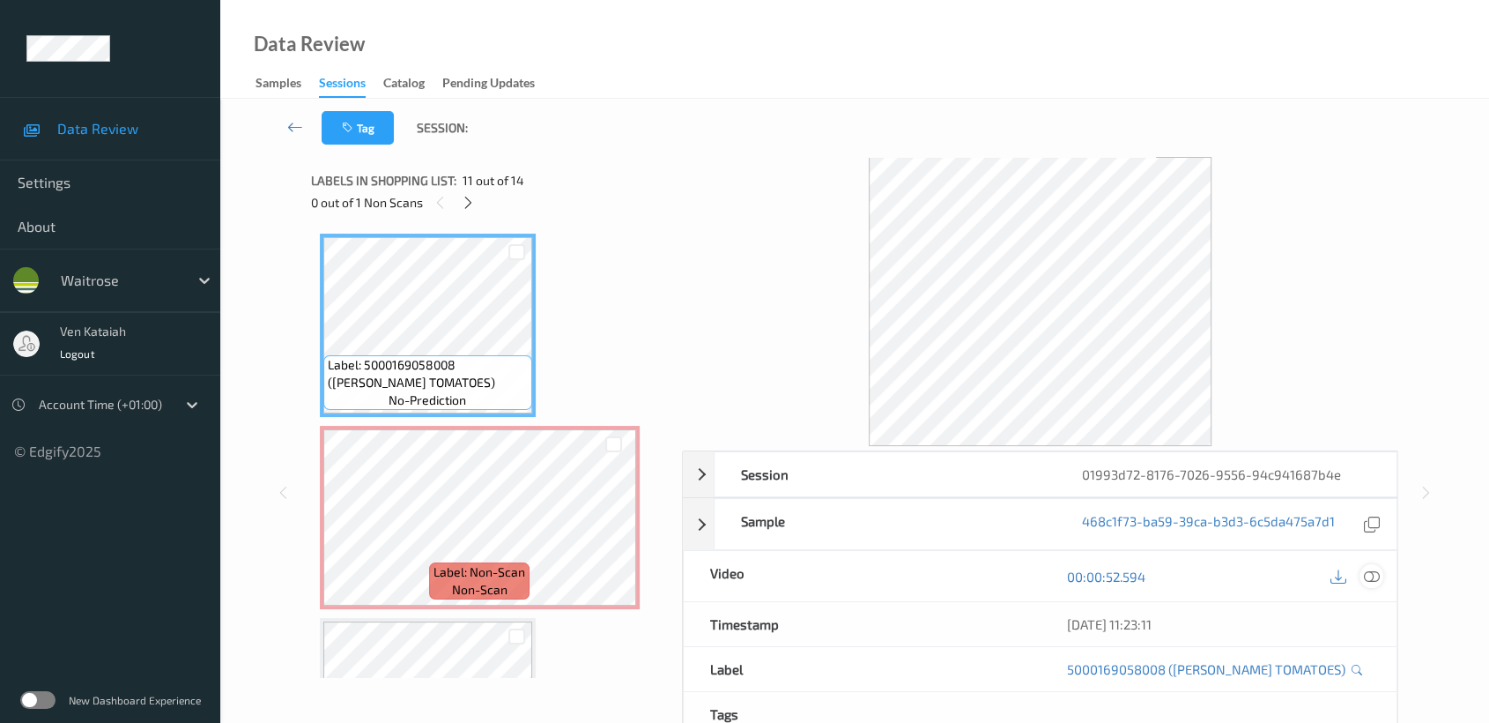
click at [1368, 573] on icon at bounding box center [1372, 576] width 16 height 16
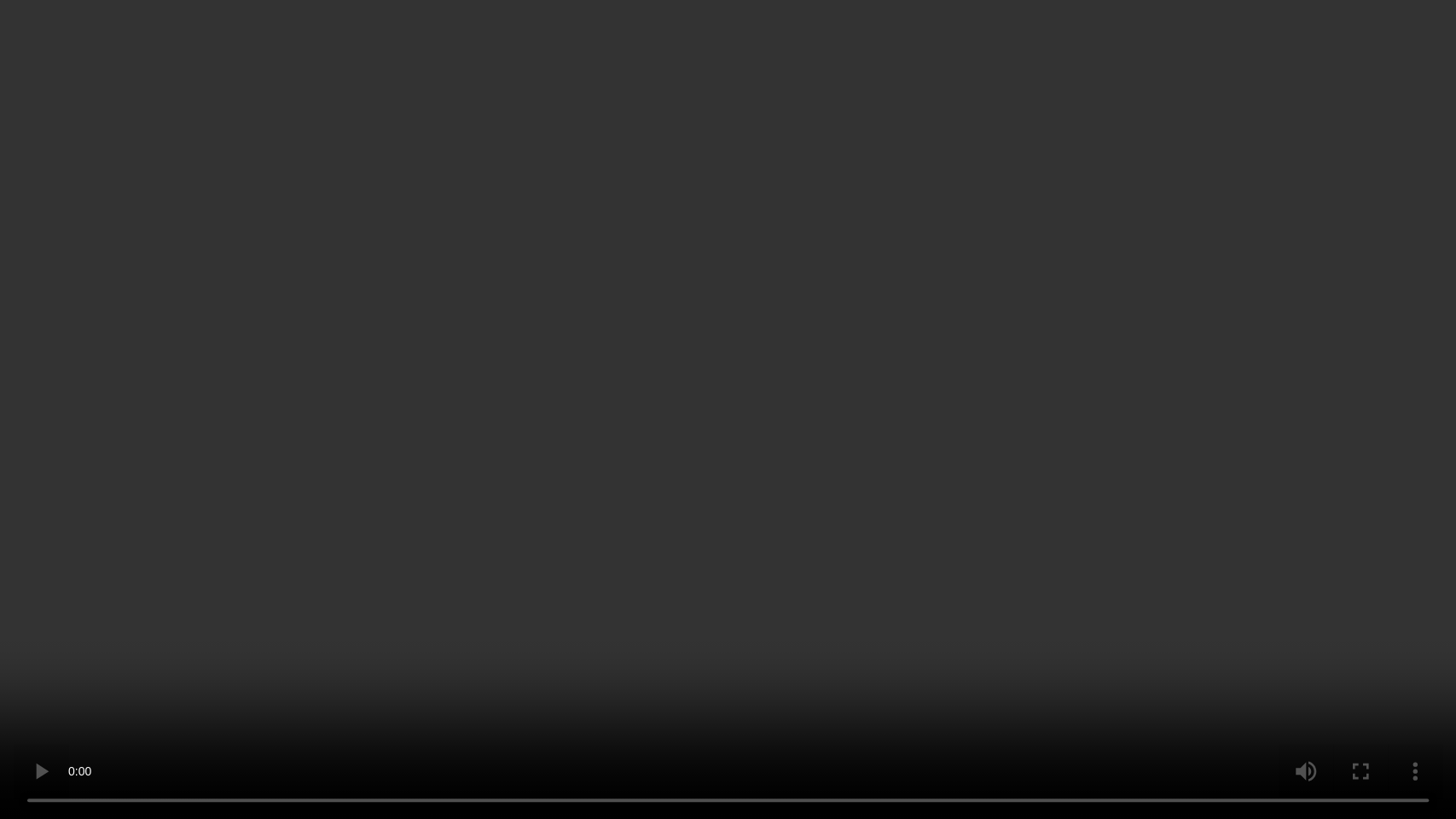
click at [1095, 441] on video at bounding box center [728, 410] width 1456 height 819
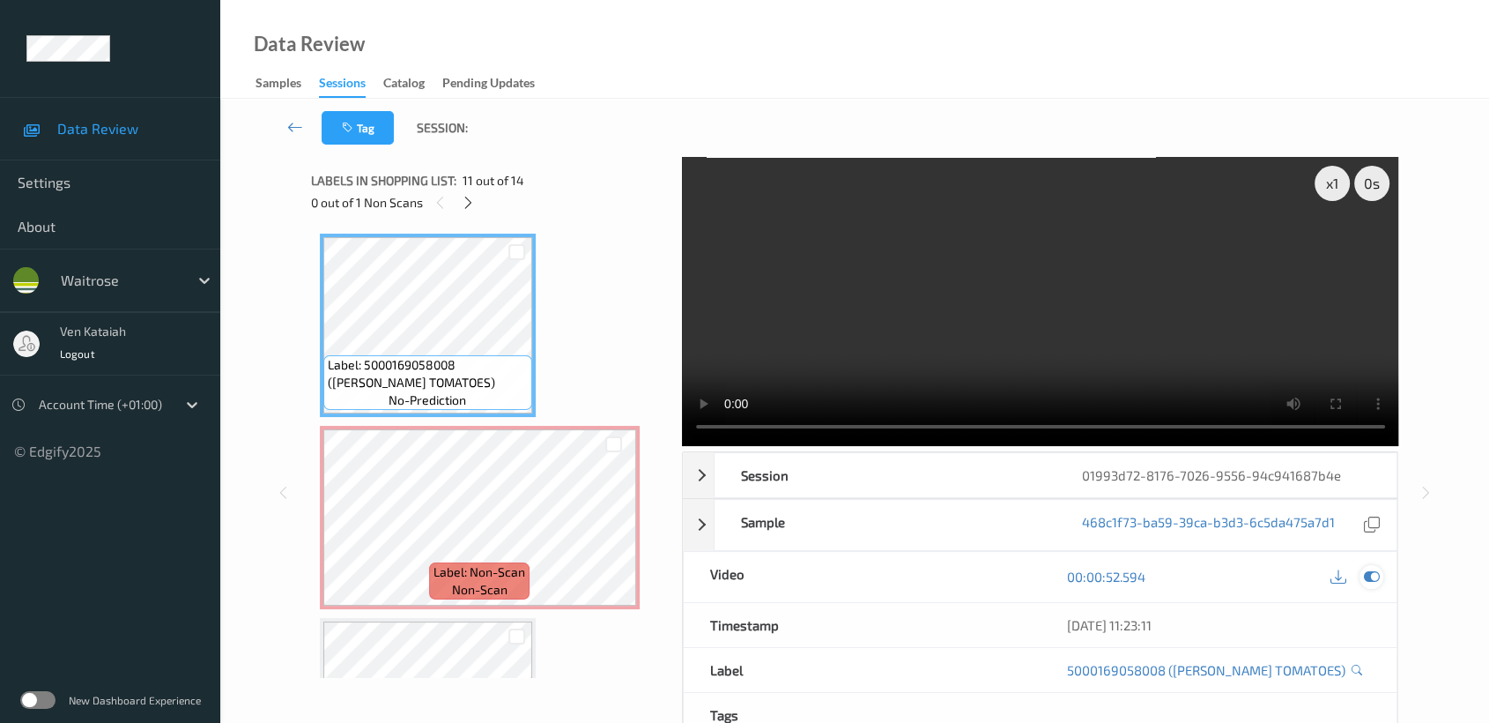
click at [1375, 575] on icon at bounding box center [1372, 576] width 16 height 16
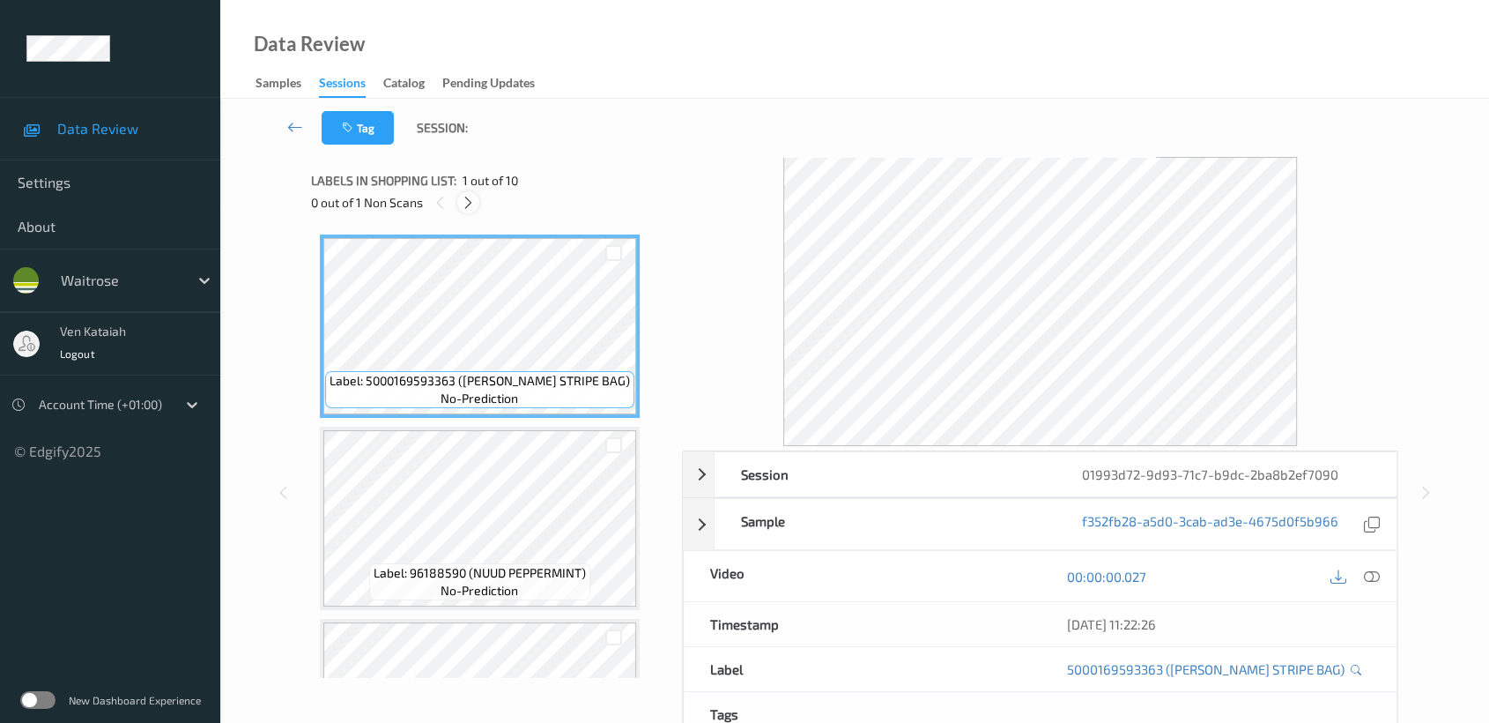
click at [472, 206] on icon at bounding box center [468, 203] width 15 height 16
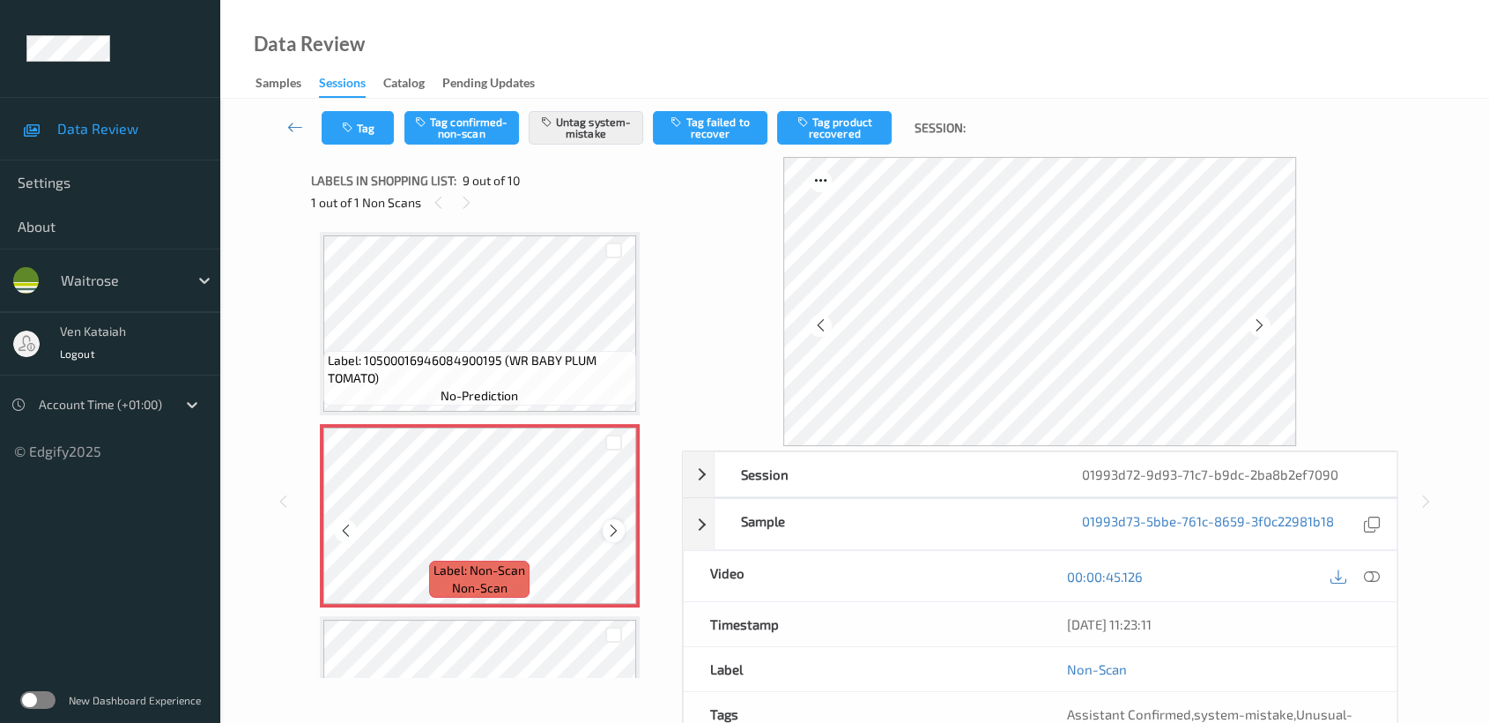
click at [606, 524] on icon at bounding box center [613, 531] width 15 height 16
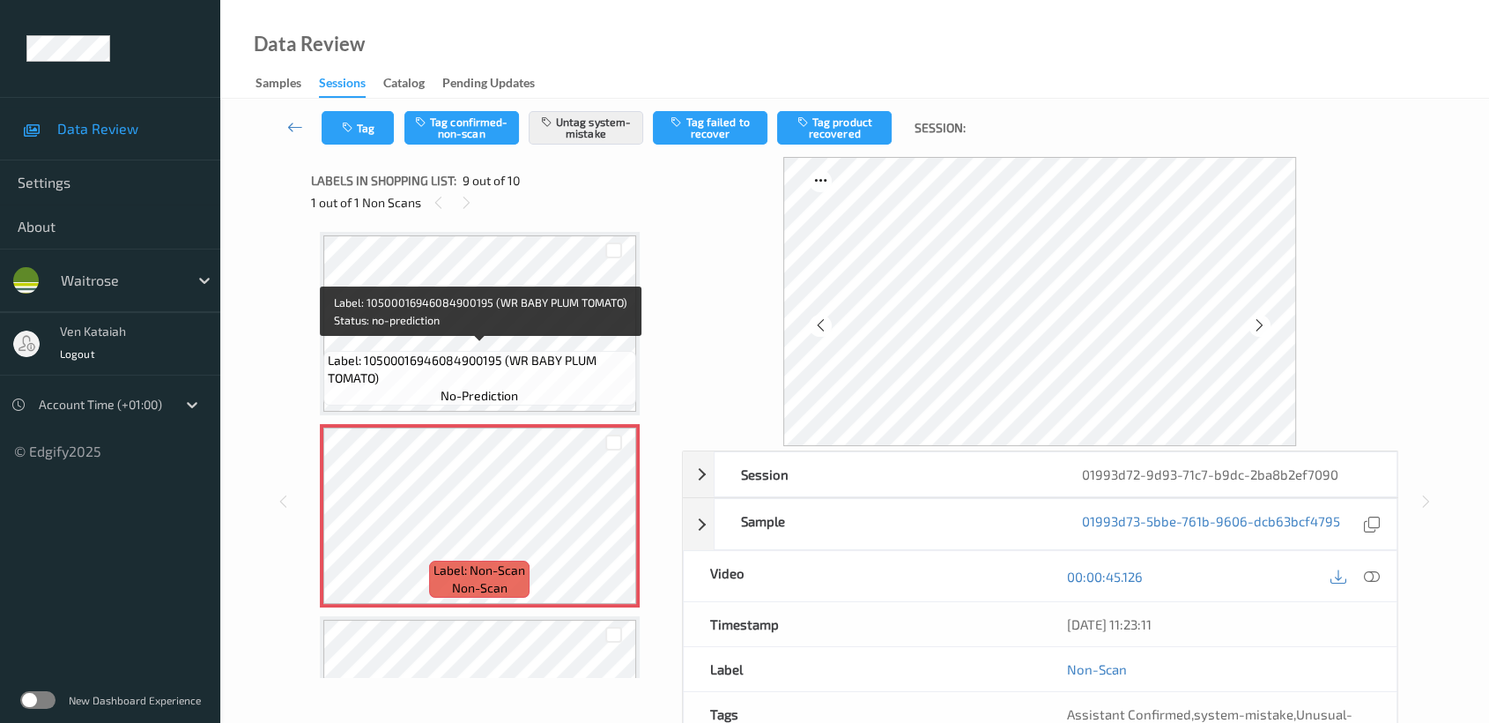
click at [531, 364] on span "Label: 10500016946084900195 (WR BABY PLUM TOMATO)" at bounding box center [480, 369] width 304 height 35
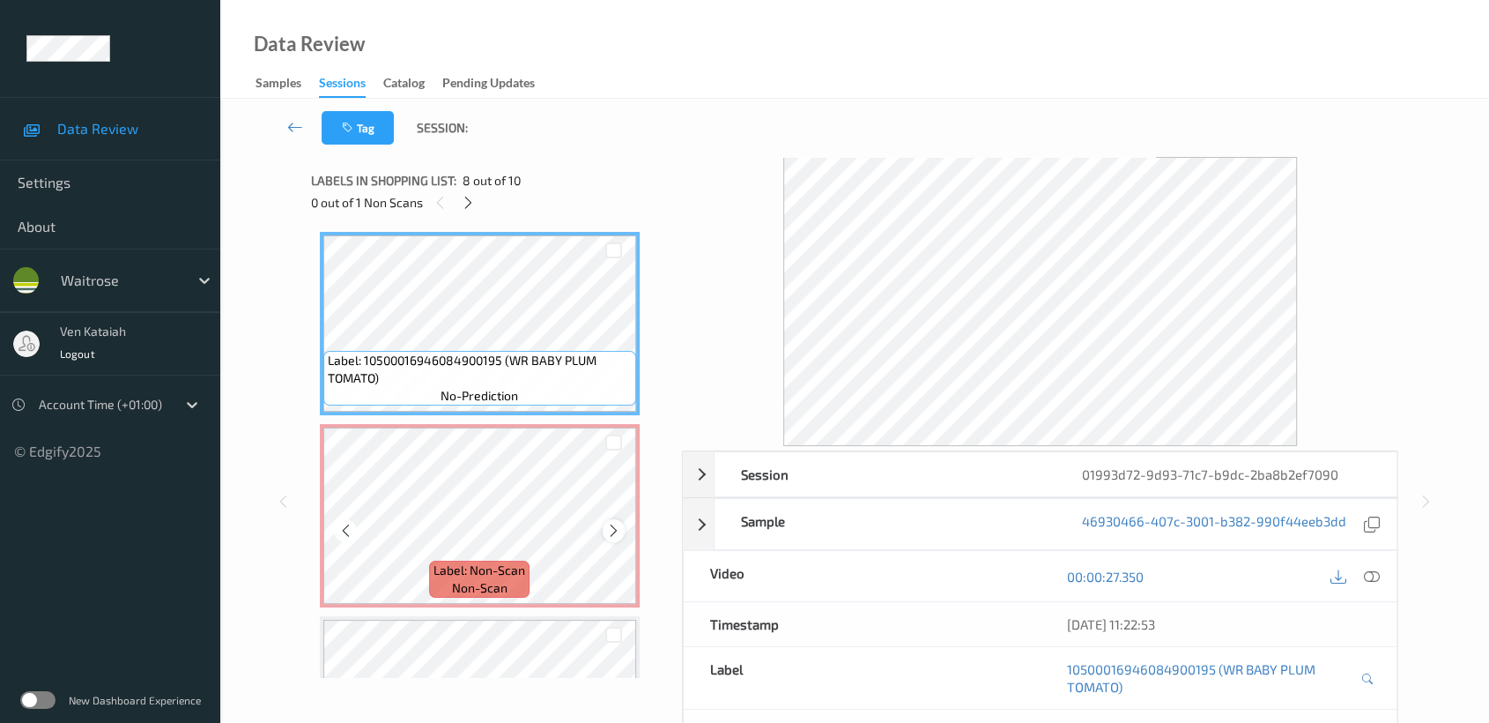
click at [619, 526] on icon at bounding box center [613, 531] width 15 height 16
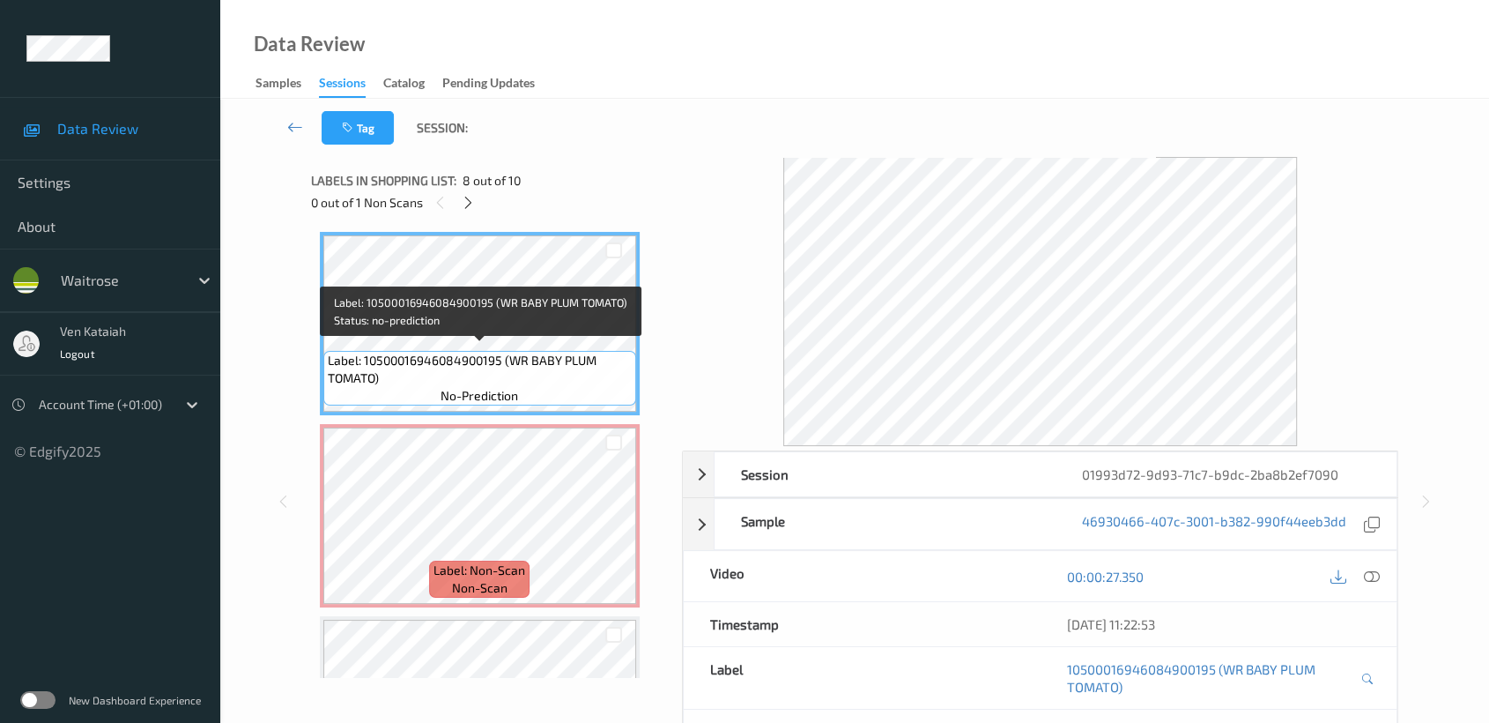
click at [493, 352] on span "Label: 10500016946084900195 (WR BABY PLUM TOMATO)" at bounding box center [480, 369] width 304 height 35
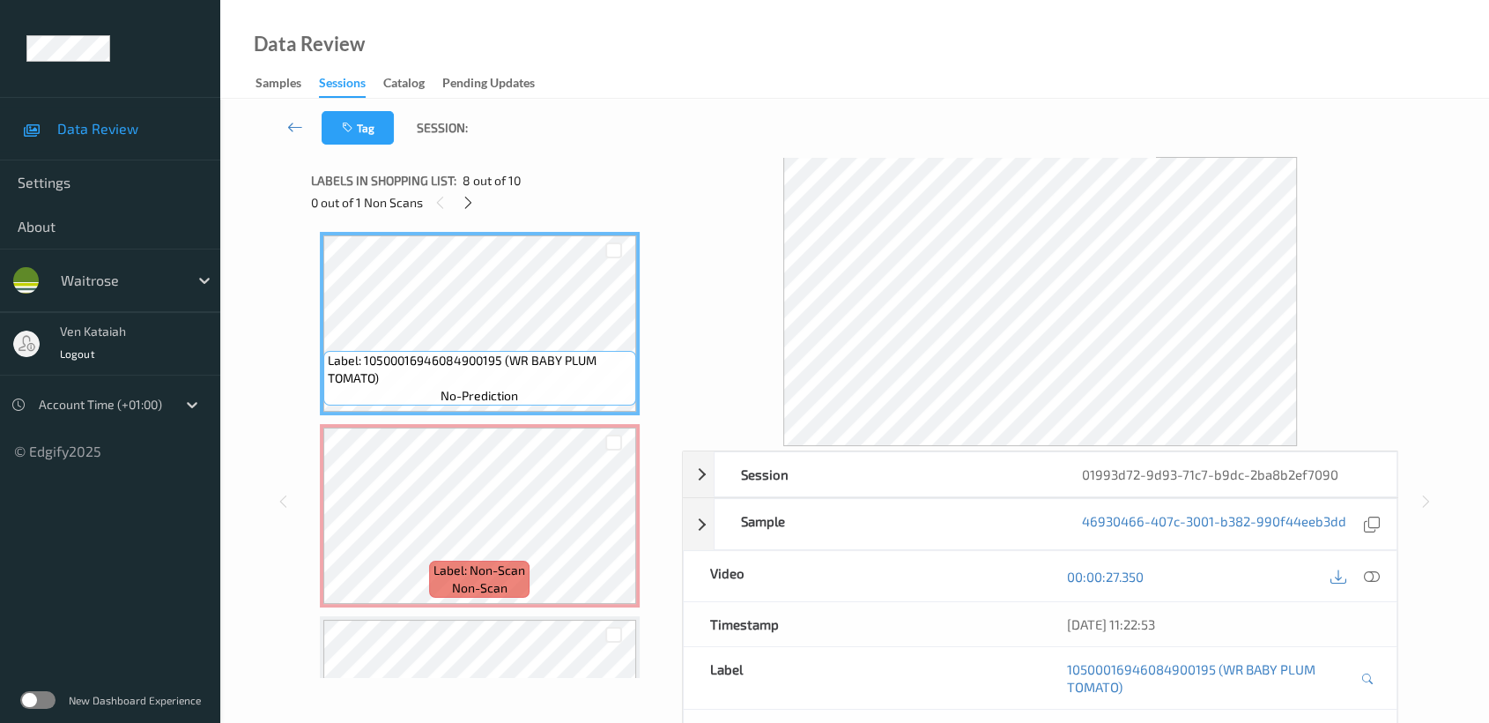
click at [1368, 587] on div "00:00:27.350" at bounding box center [1218, 576] width 357 height 50
click at [1370, 578] on icon at bounding box center [1372, 576] width 16 height 16
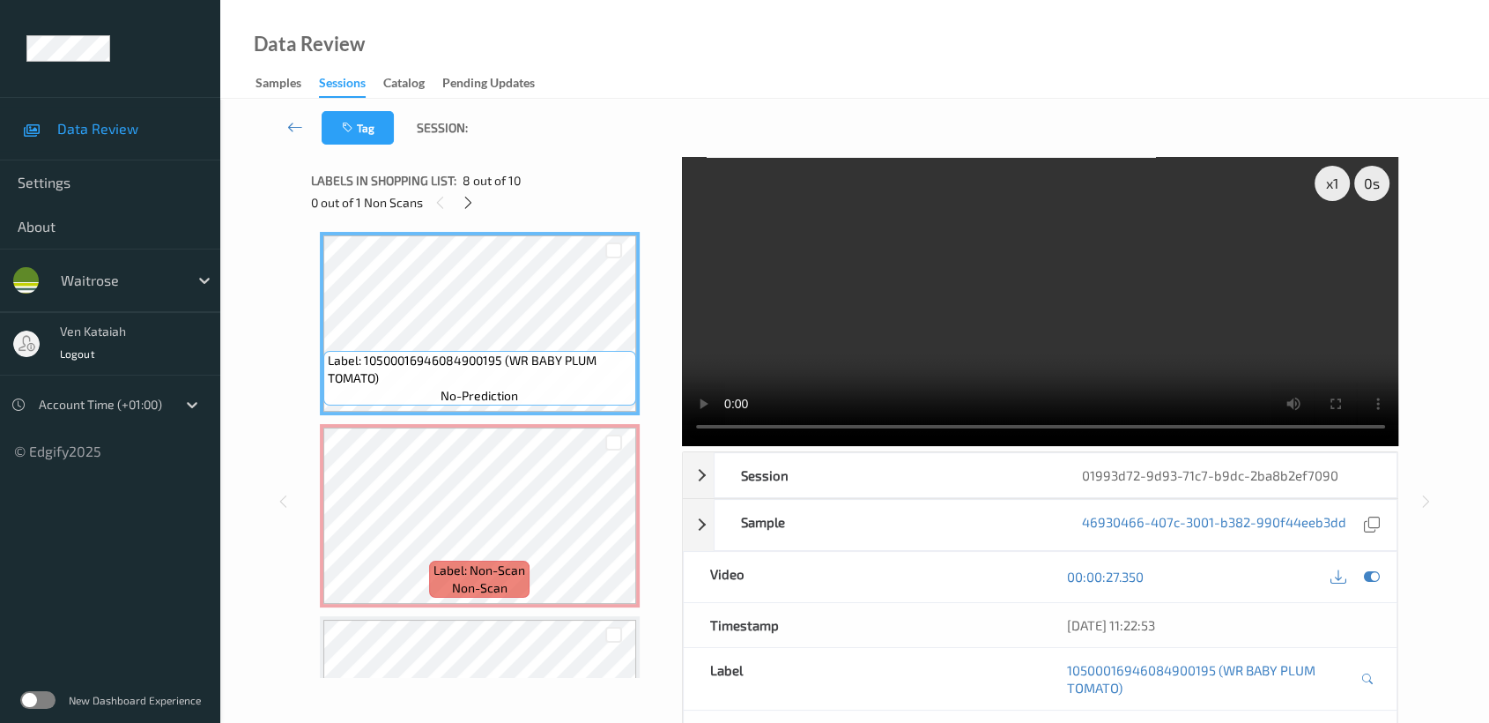
scroll to position [1346, 0]
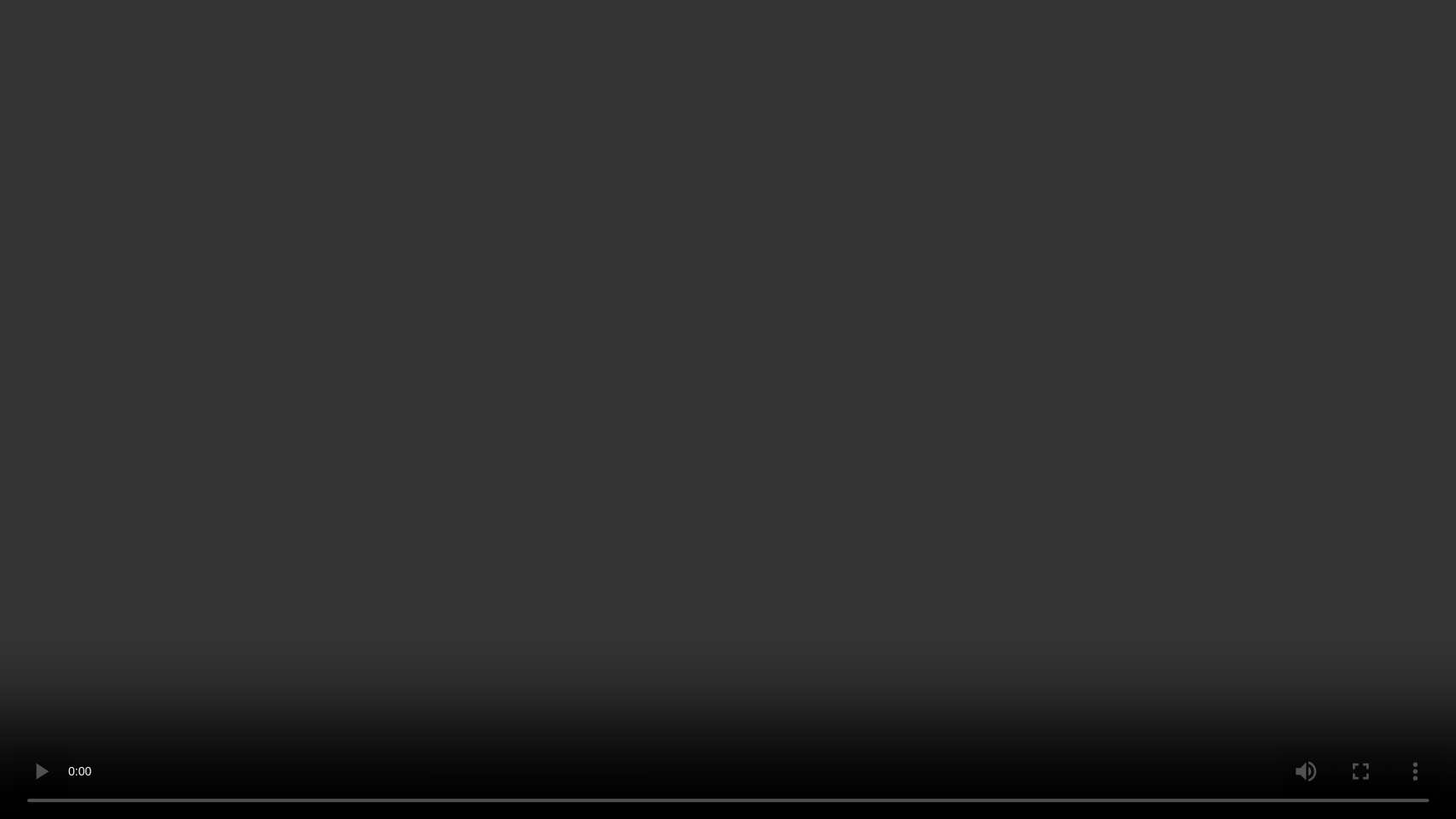
click at [950, 444] on video at bounding box center [728, 410] width 1456 height 819
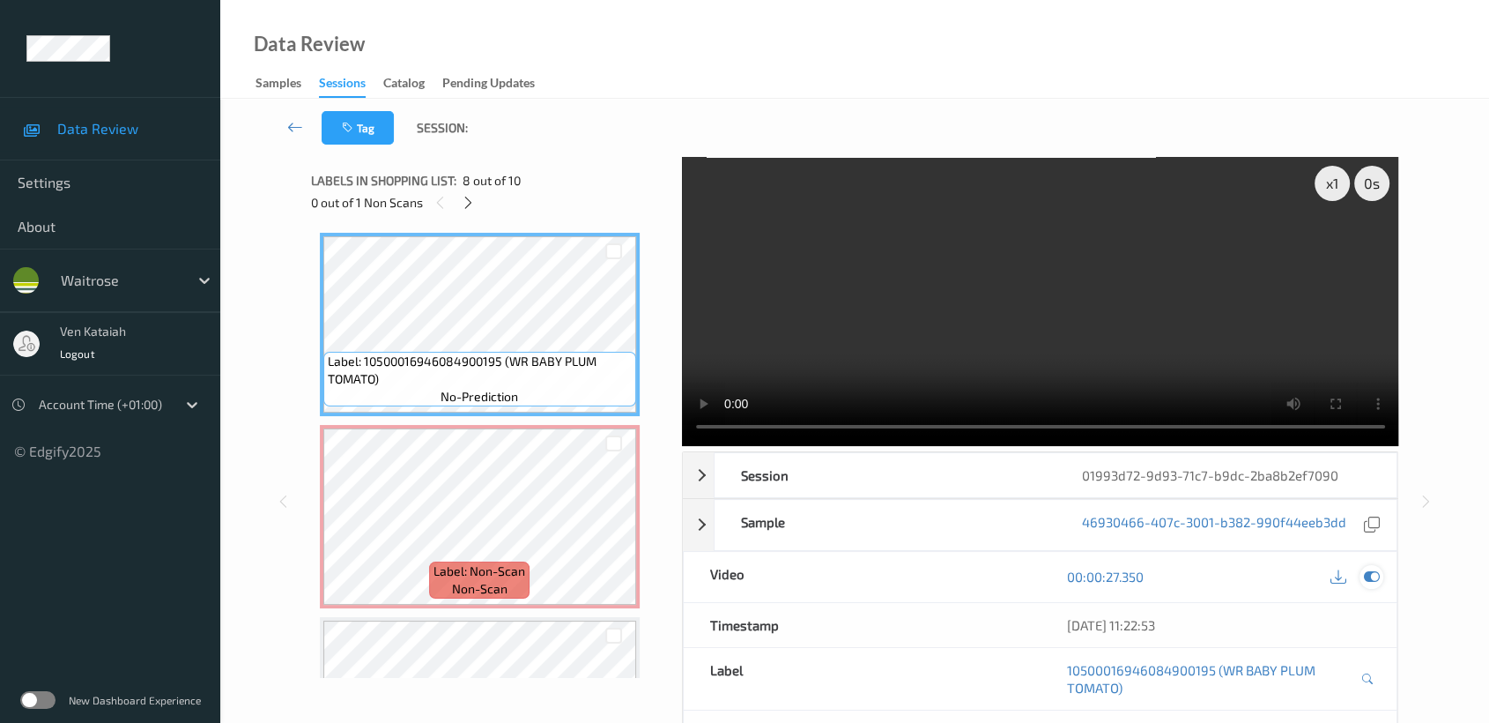
click at [1369, 585] on div at bounding box center [1372, 577] width 24 height 24
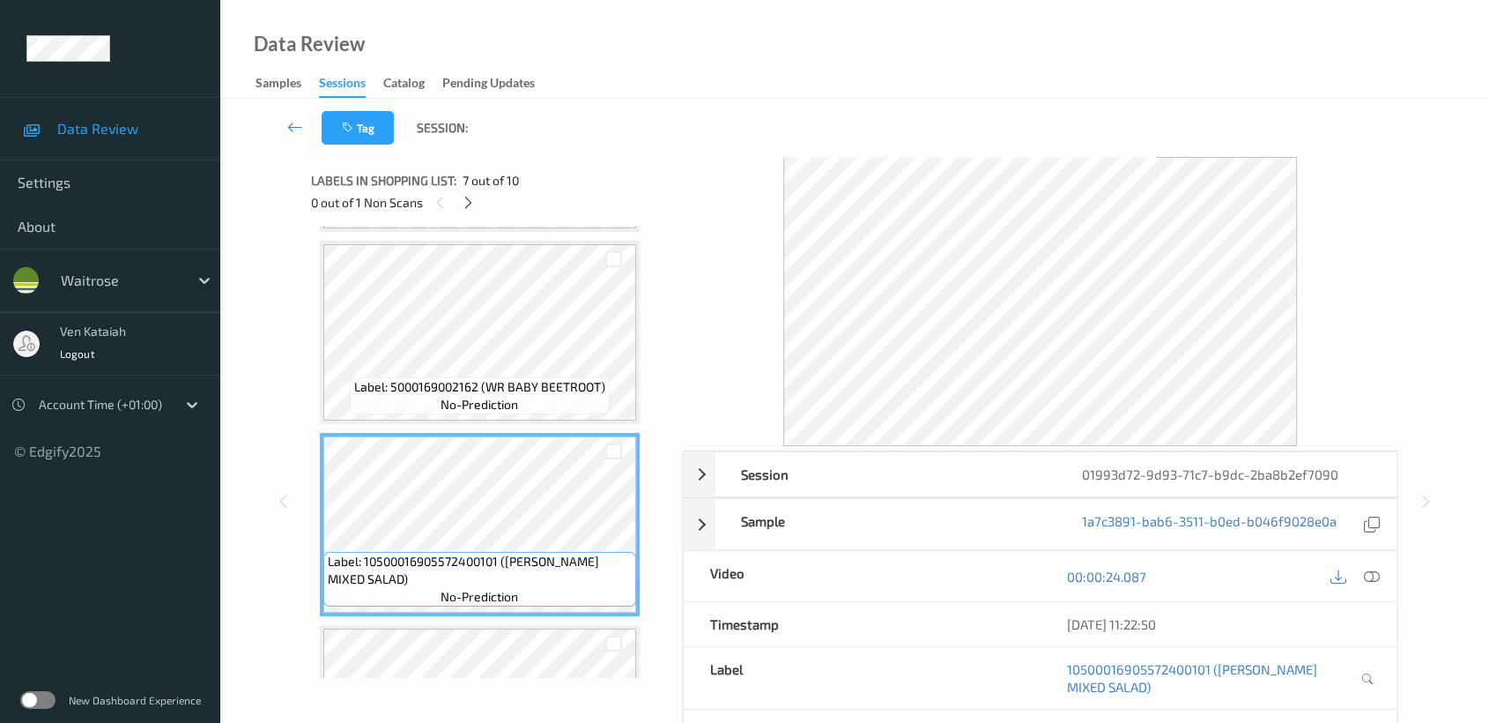
scroll to position [1150, 0]
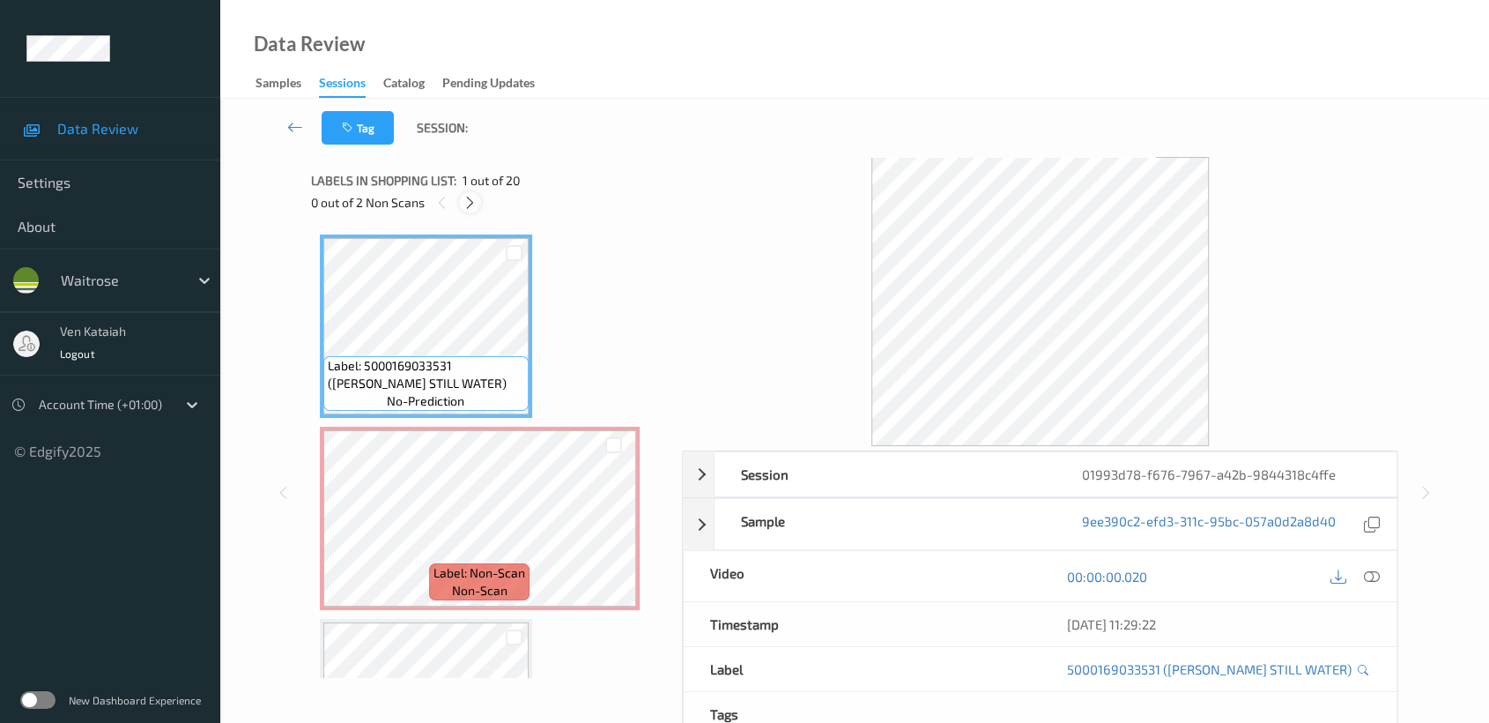
click at [477, 206] on icon at bounding box center [470, 203] width 15 height 16
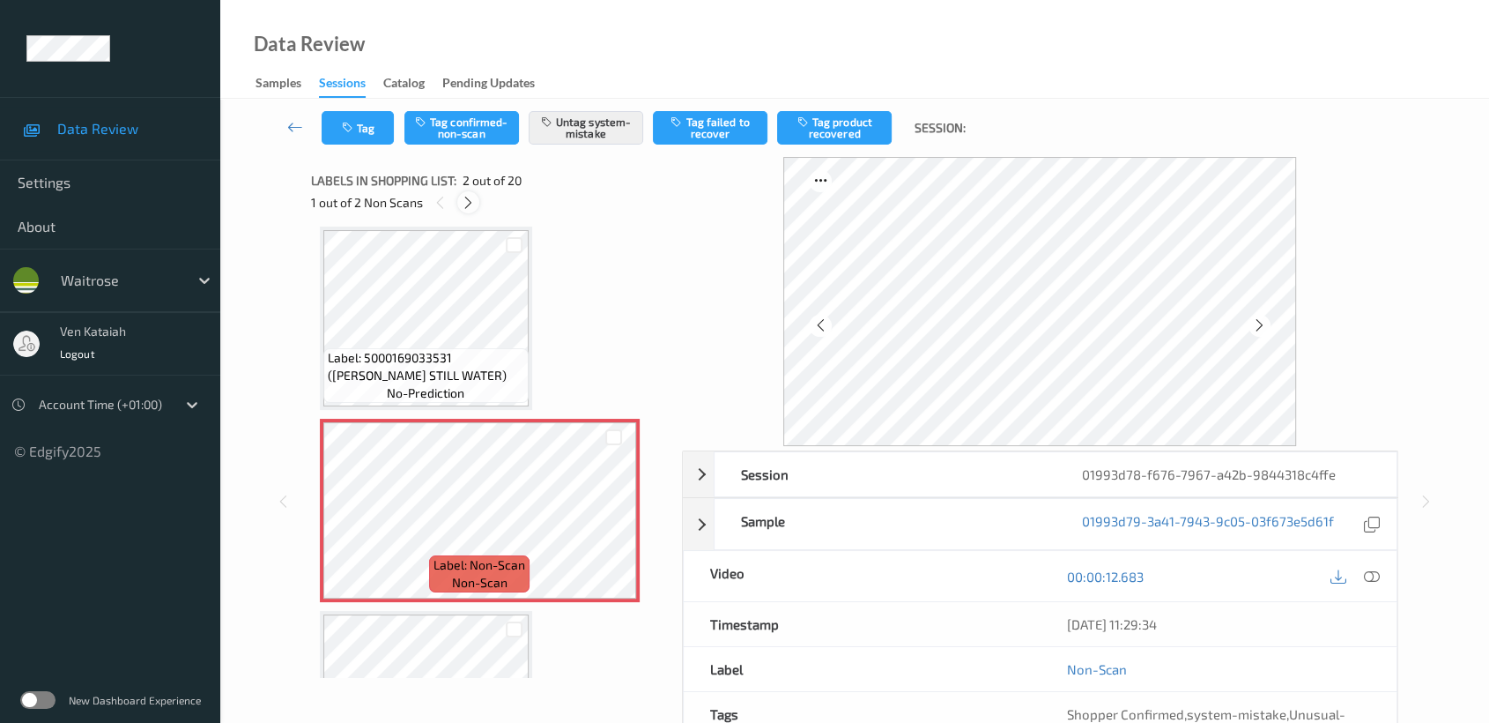
click at [477, 206] on div at bounding box center [468, 202] width 22 height 22
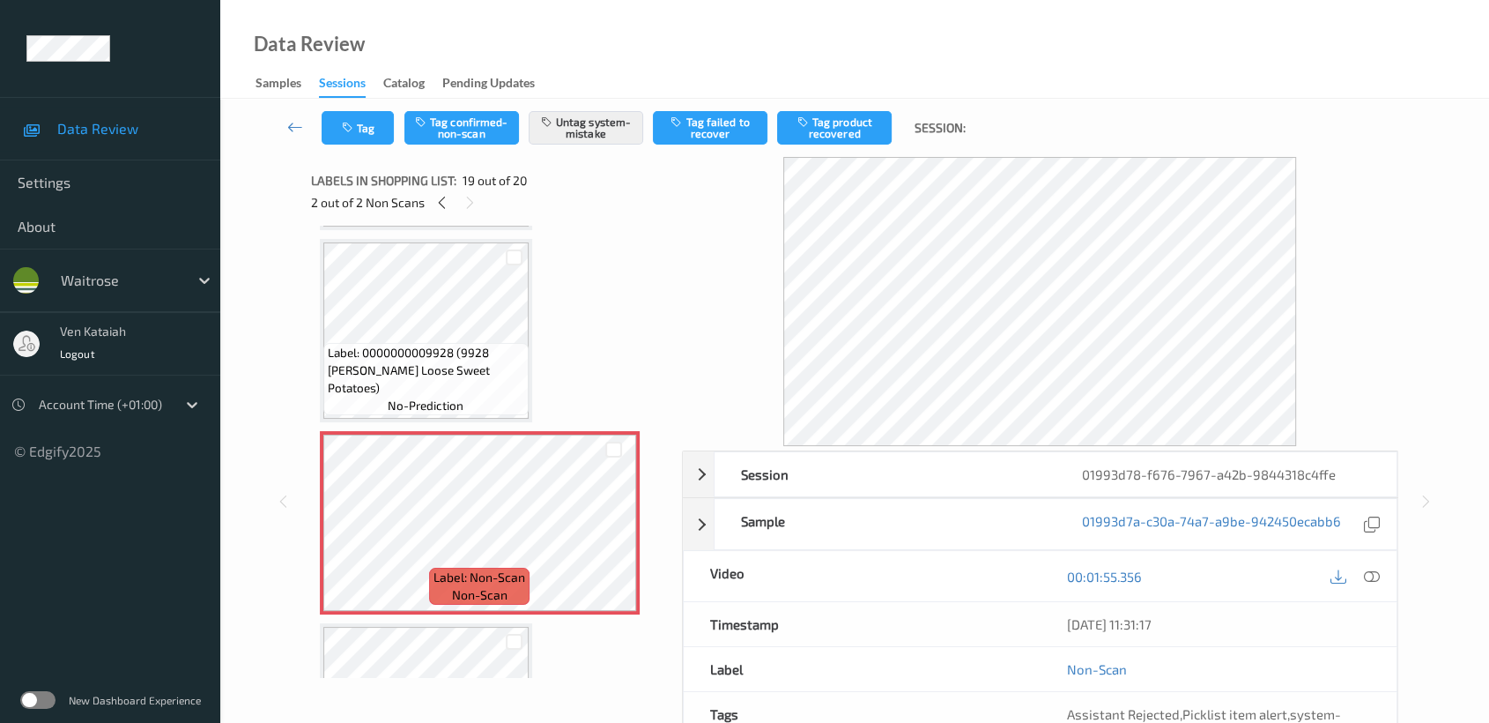
click at [486, 347] on span "Label: 0000000009928 (9928 WR Ess Loose Sweet Potatoes)" at bounding box center [426, 370] width 196 height 53
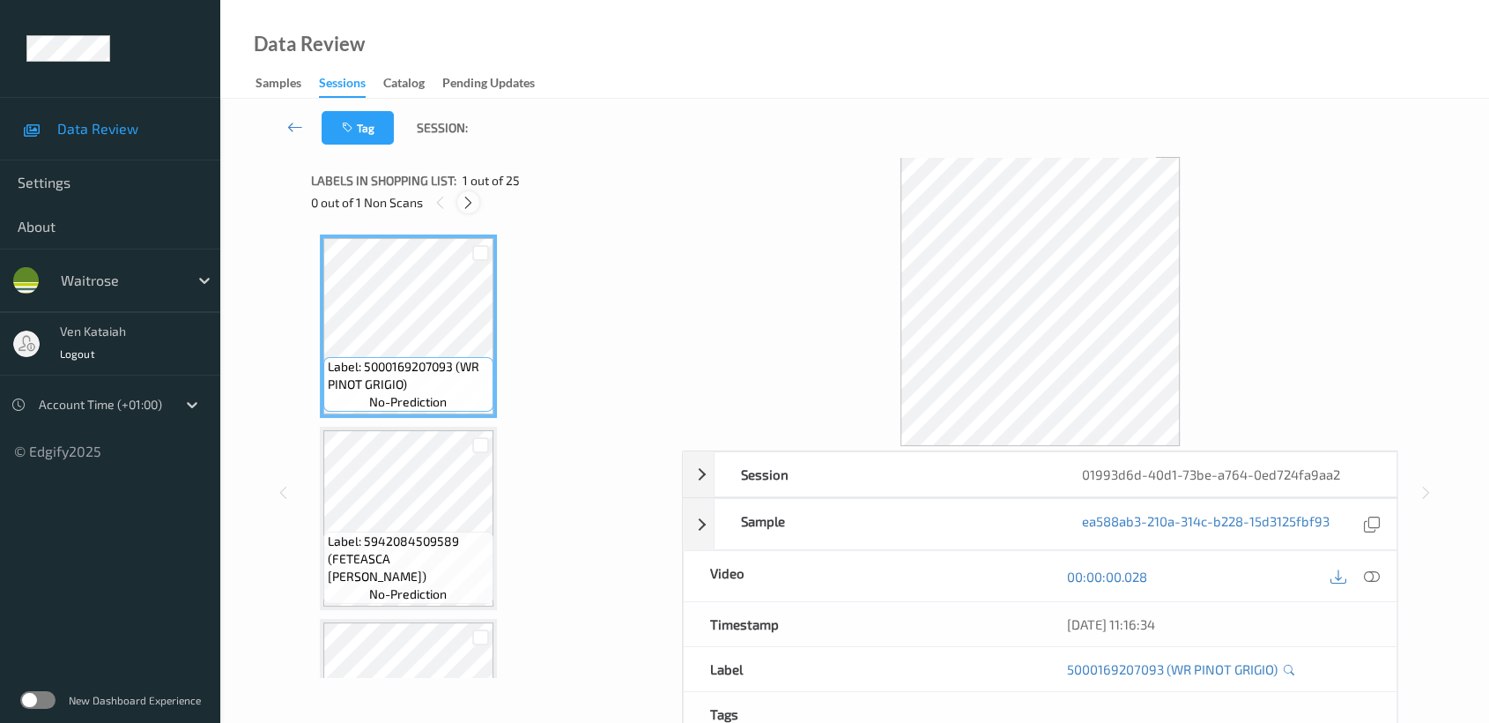
click at [476, 198] on div at bounding box center [468, 202] width 22 height 22
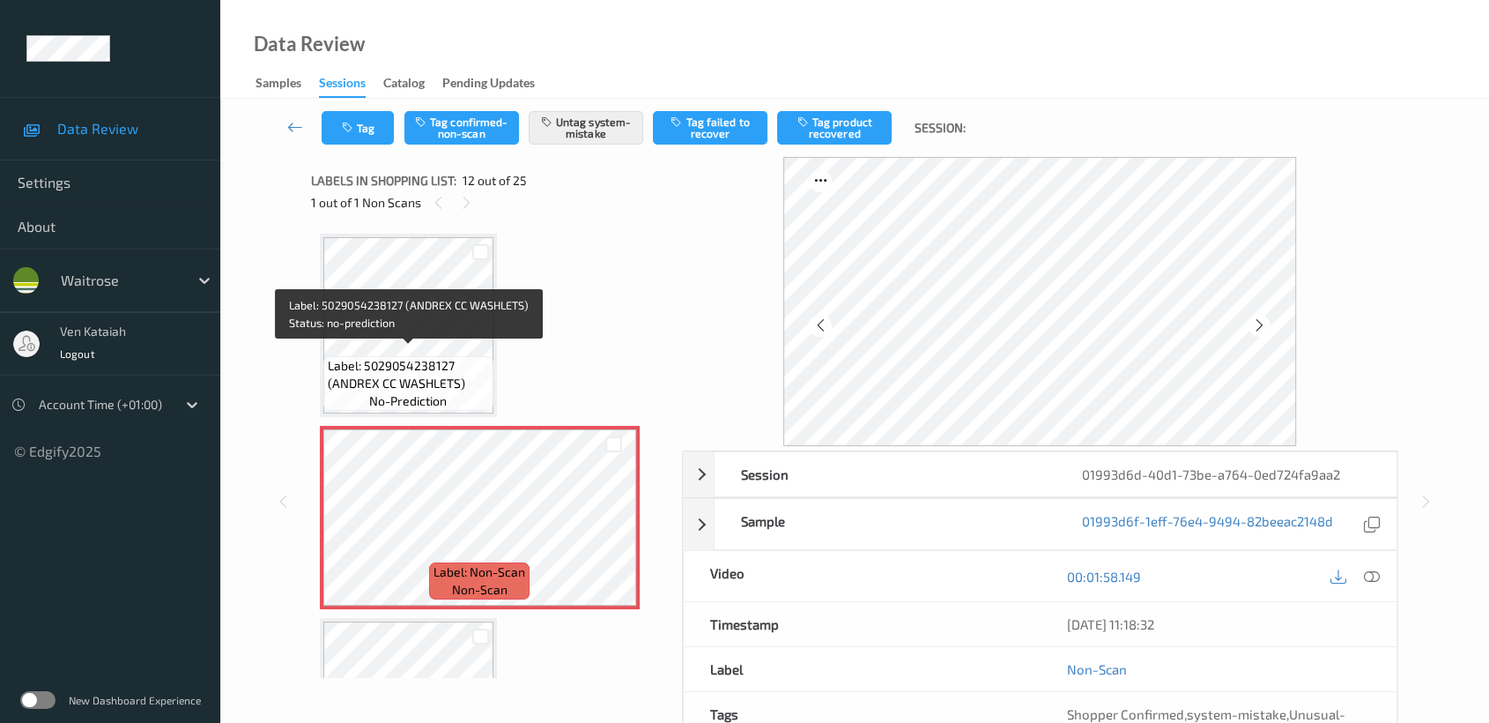
click at [437, 357] on span "Label: 5029054238127 (ANDREX CC WASHLETS)" at bounding box center [408, 374] width 161 height 35
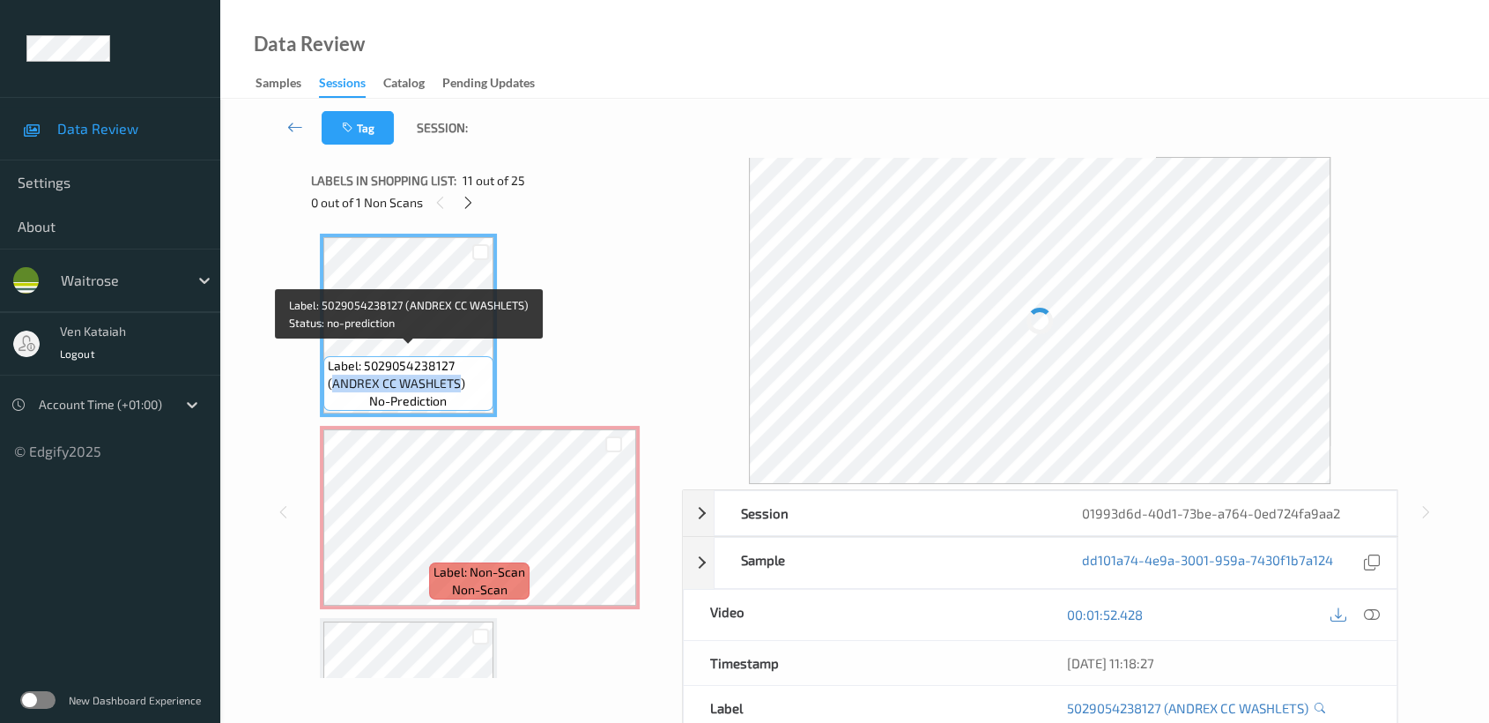
drag, startPoint x: 332, startPoint y: 372, endPoint x: 459, endPoint y: 377, distance: 127.0
click at [459, 377] on span "Label: 5029054238127 (ANDREX CC WASHLETS)" at bounding box center [408, 374] width 161 height 35
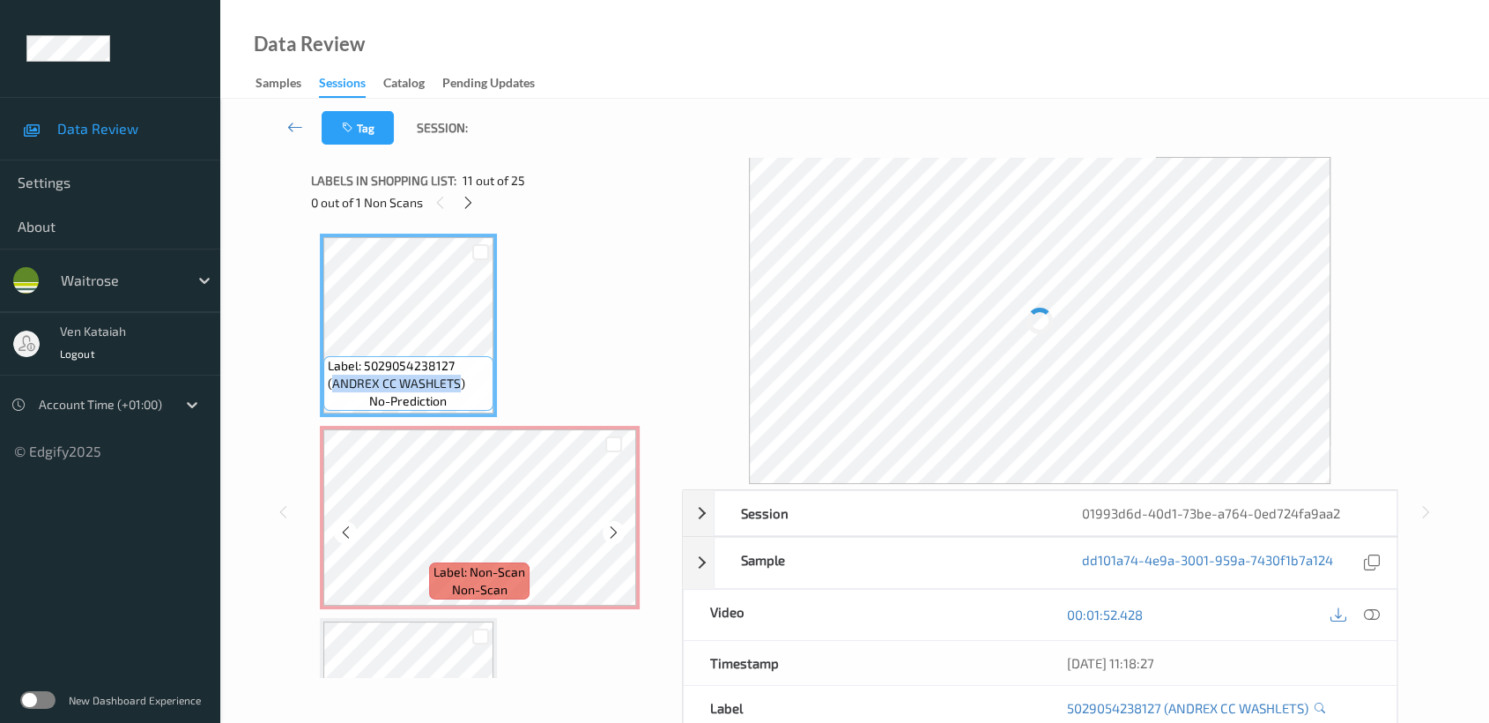
copy span "ANDREX CC WASHLETS"
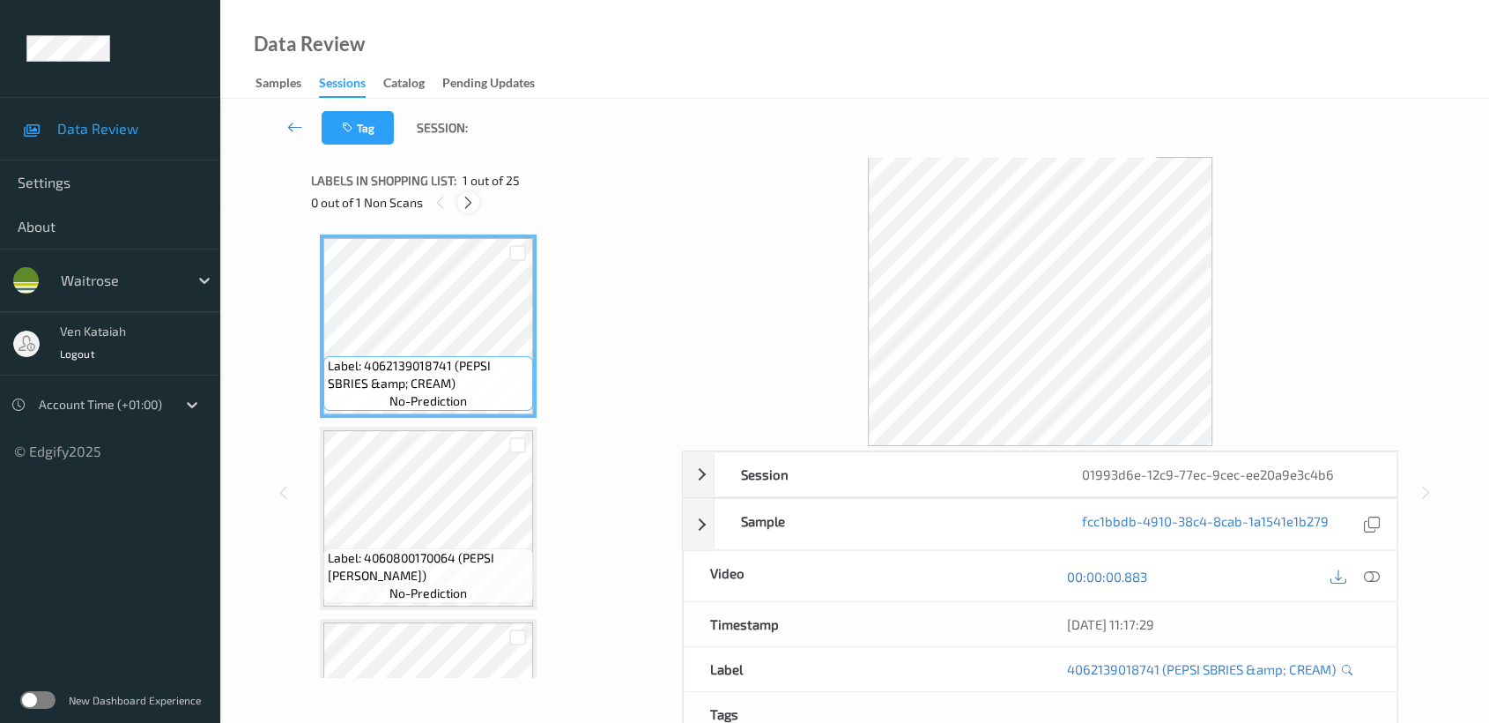
click at [477, 204] on div at bounding box center [468, 202] width 22 height 22
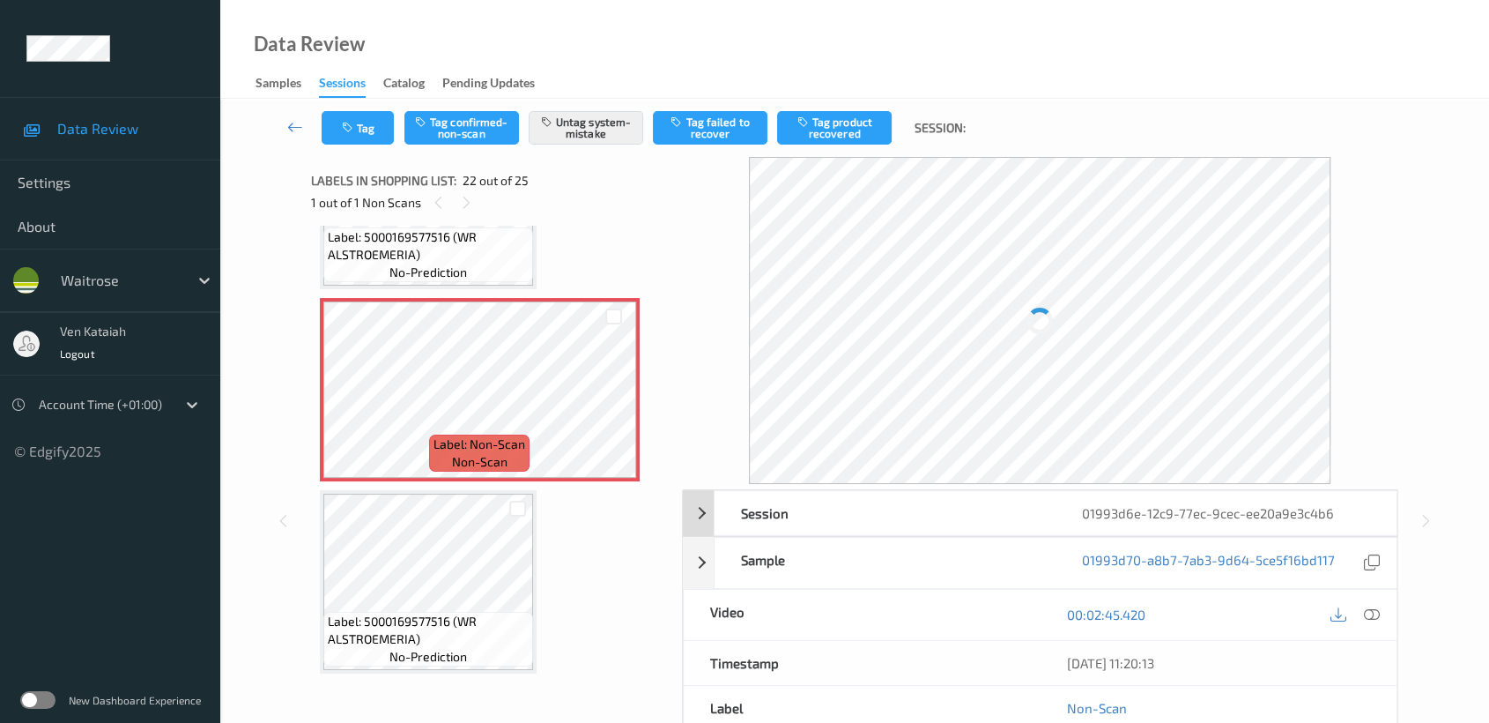
scroll to position [4030, 0]
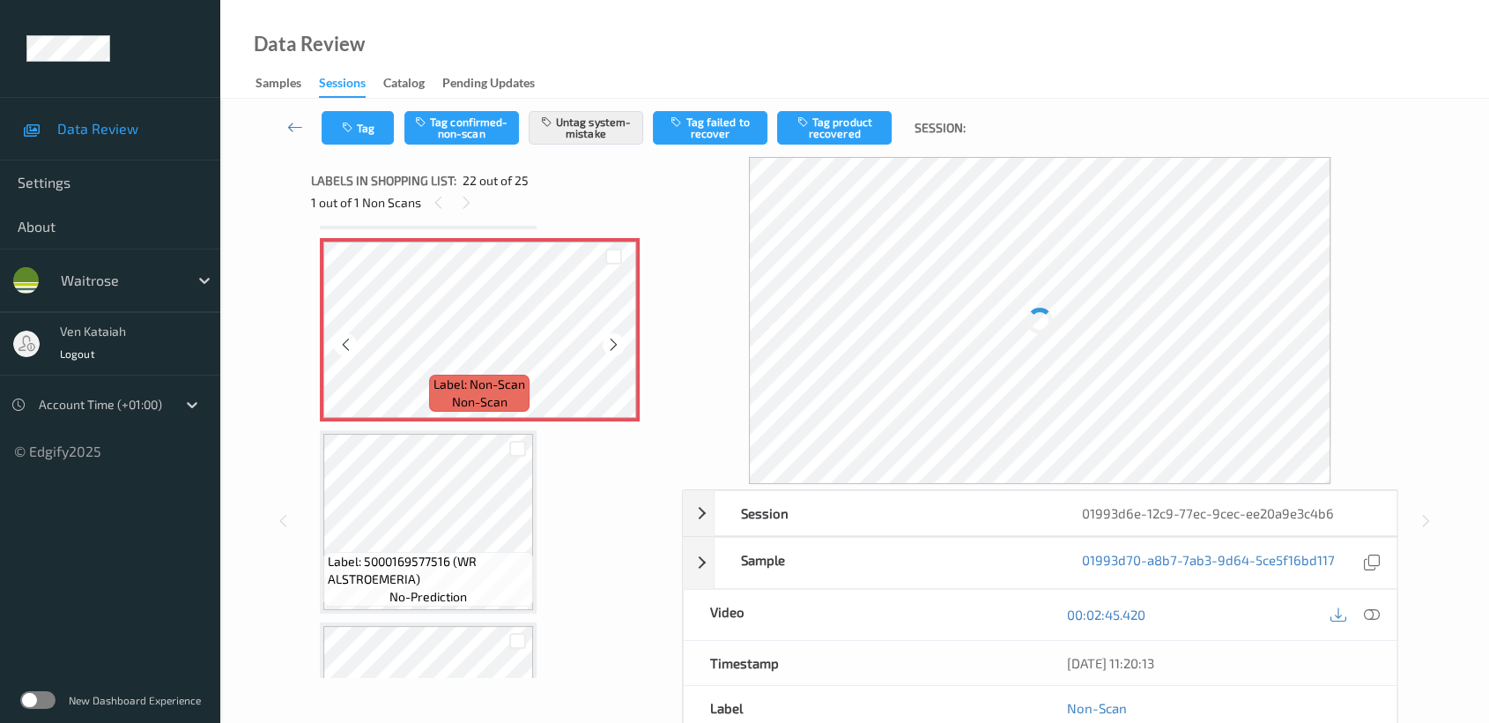
click at [470, 375] on span "Label: Non-Scan" at bounding box center [480, 384] width 92 height 18
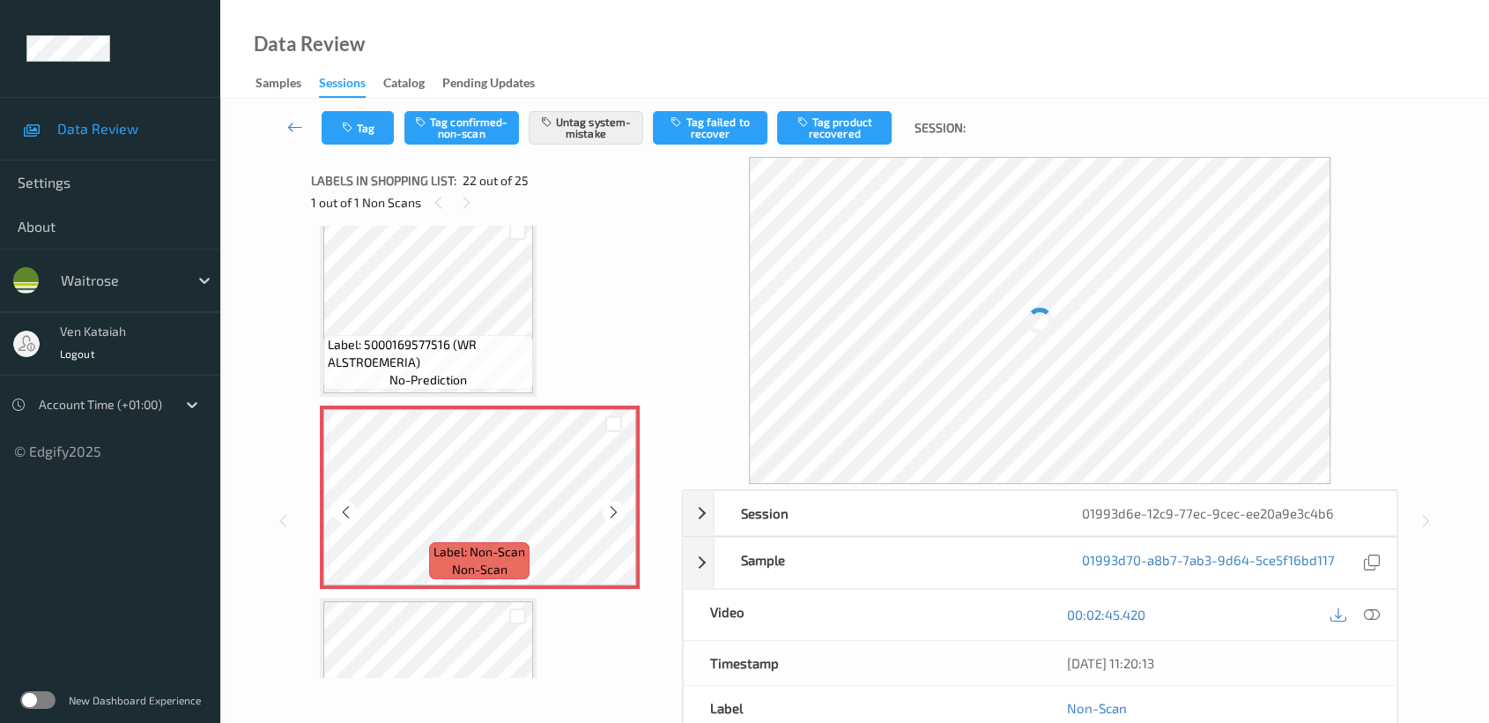
scroll to position [3835, 0]
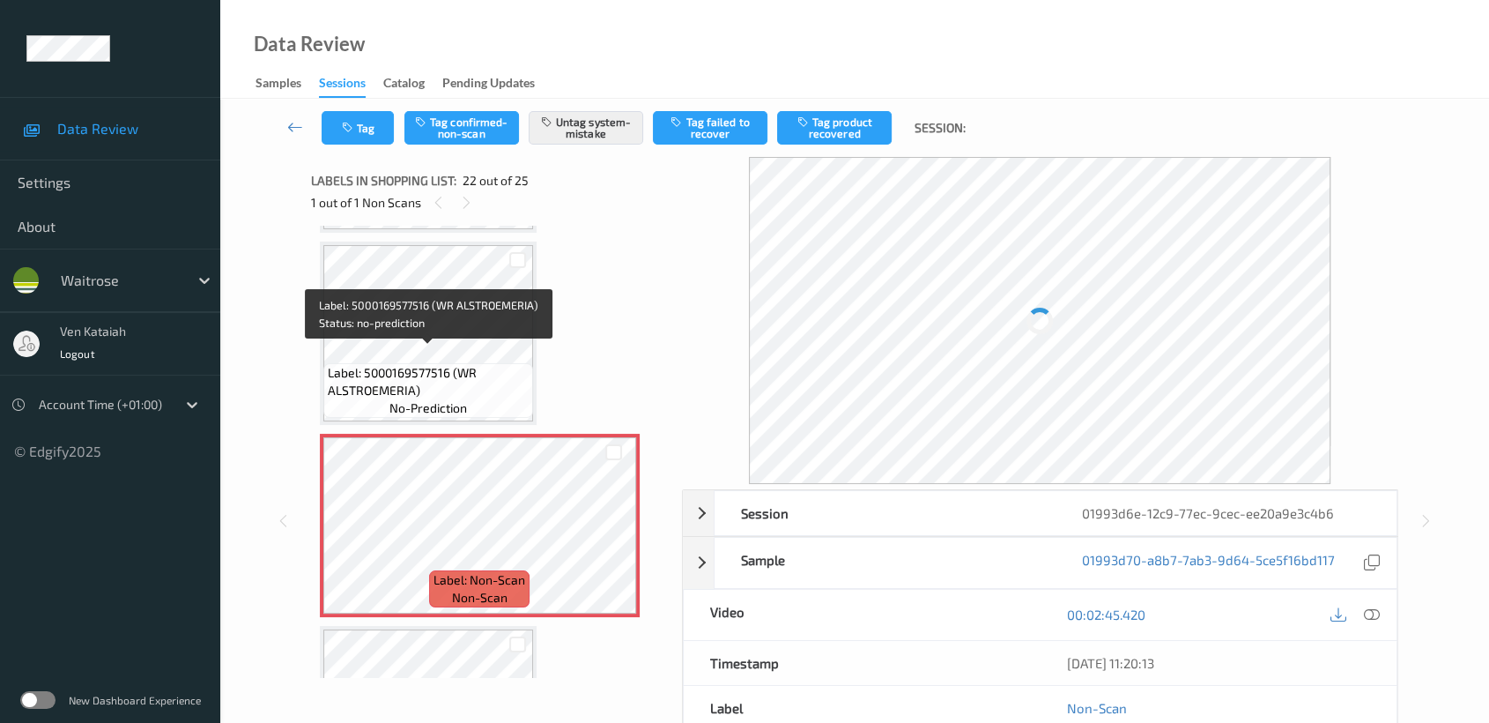
click at [457, 364] on span "Label: 5000169577516 (WR ALSTROEMERIA)" at bounding box center [428, 381] width 201 height 35
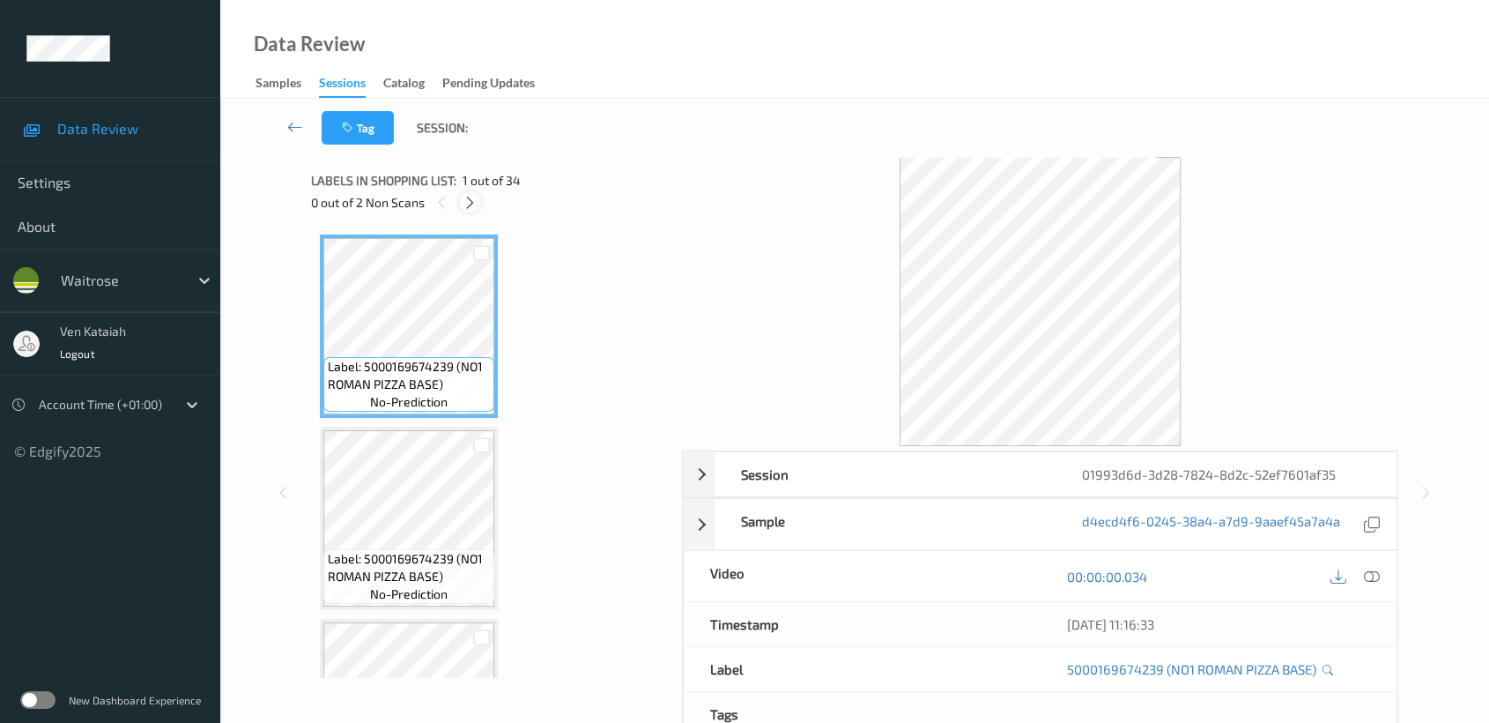
click at [465, 208] on icon at bounding box center [470, 203] width 15 height 16
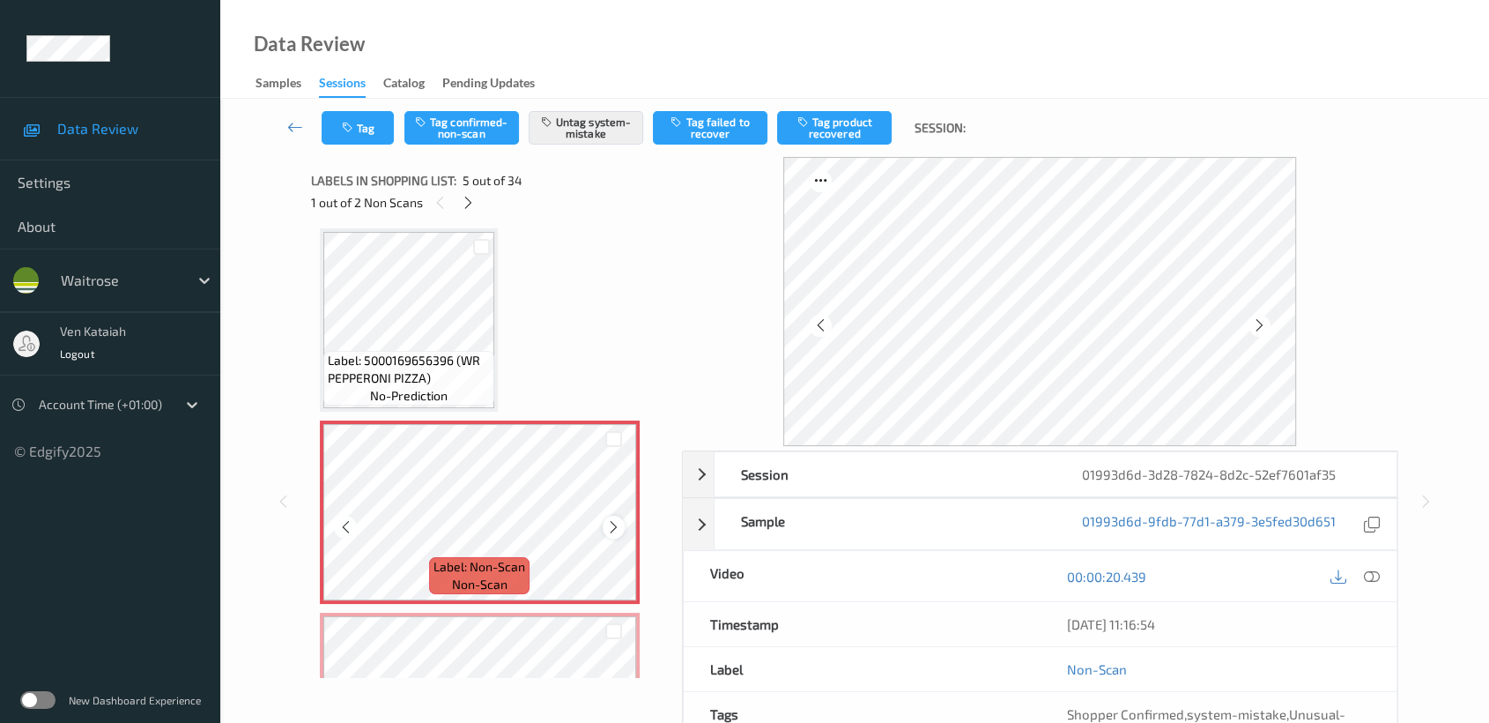
click at [606, 524] on icon at bounding box center [613, 527] width 15 height 16
click at [606, 519] on icon at bounding box center [613, 527] width 15 height 16
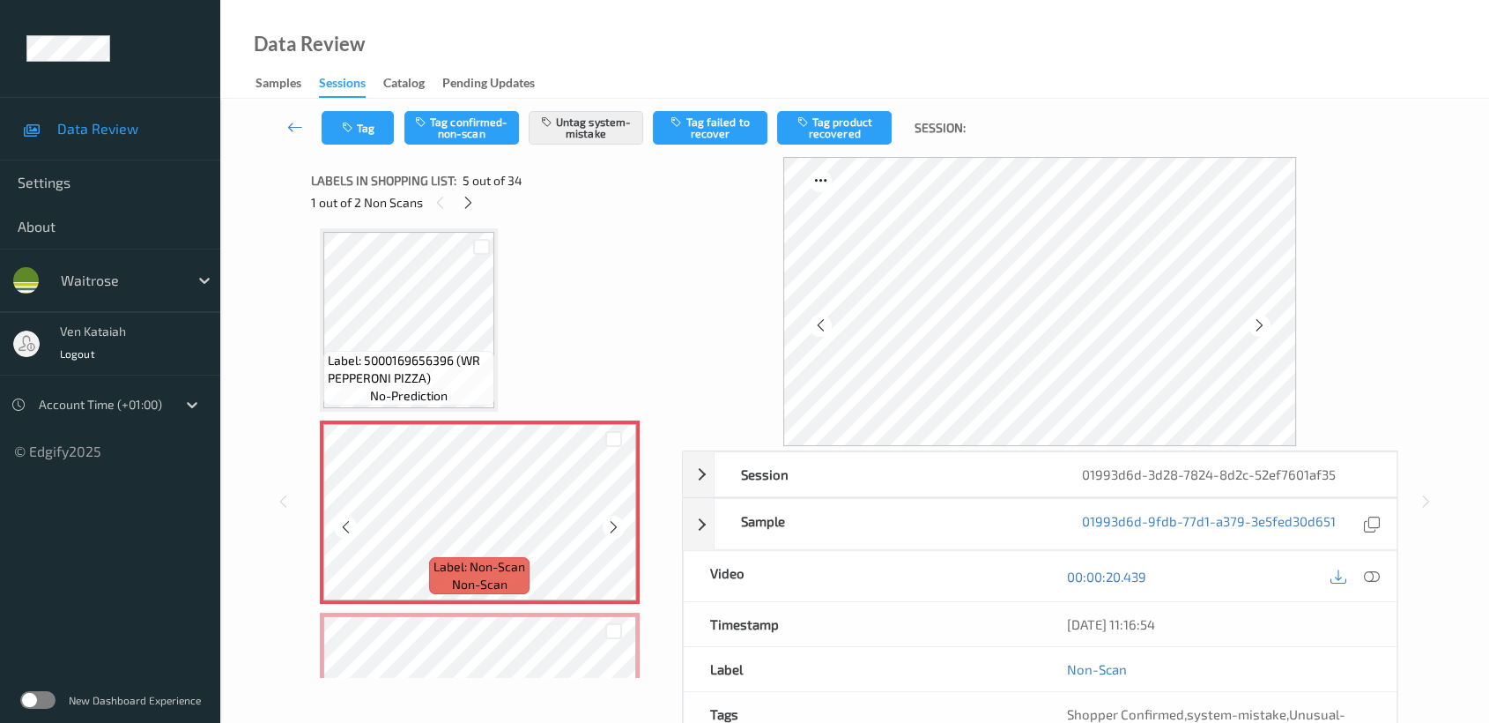
scroll to position [778, 0]
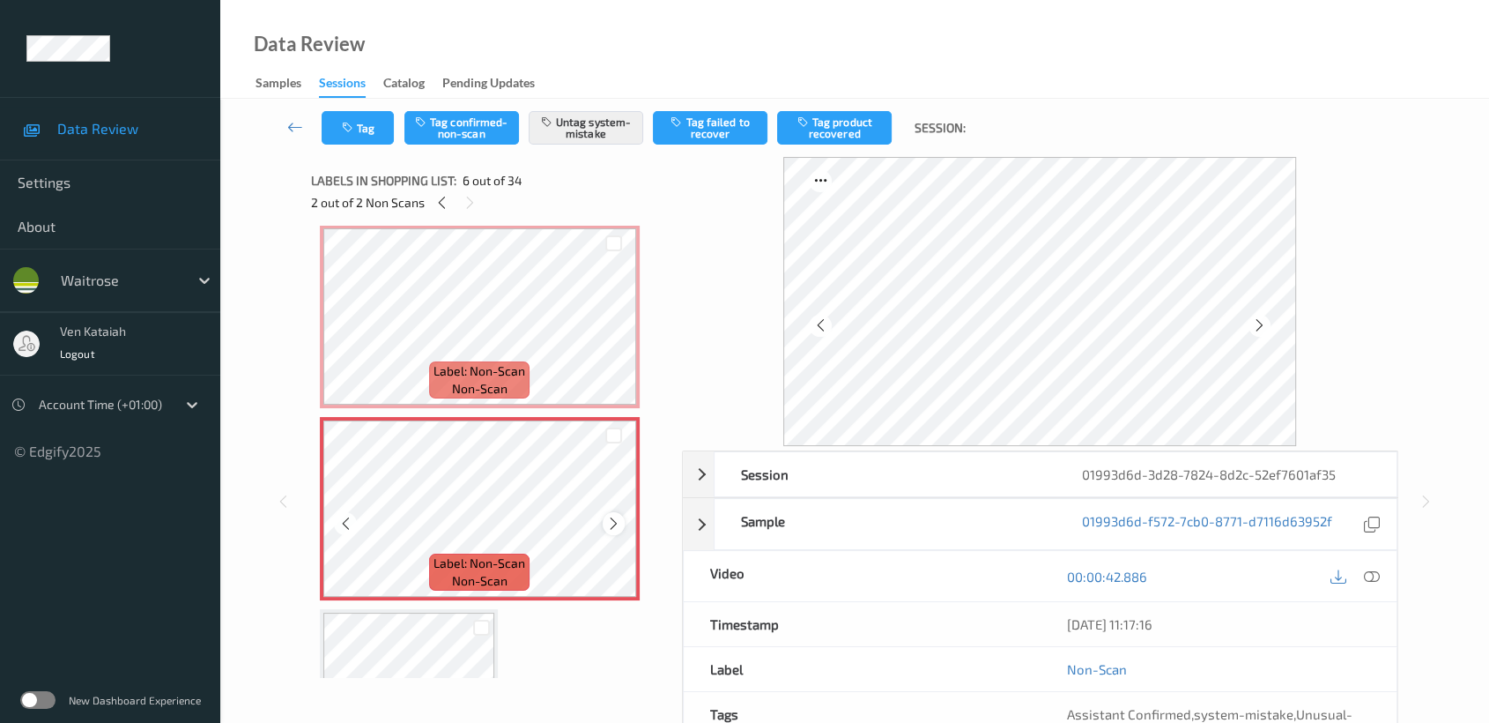
click at [612, 515] on icon at bounding box center [613, 523] width 15 height 16
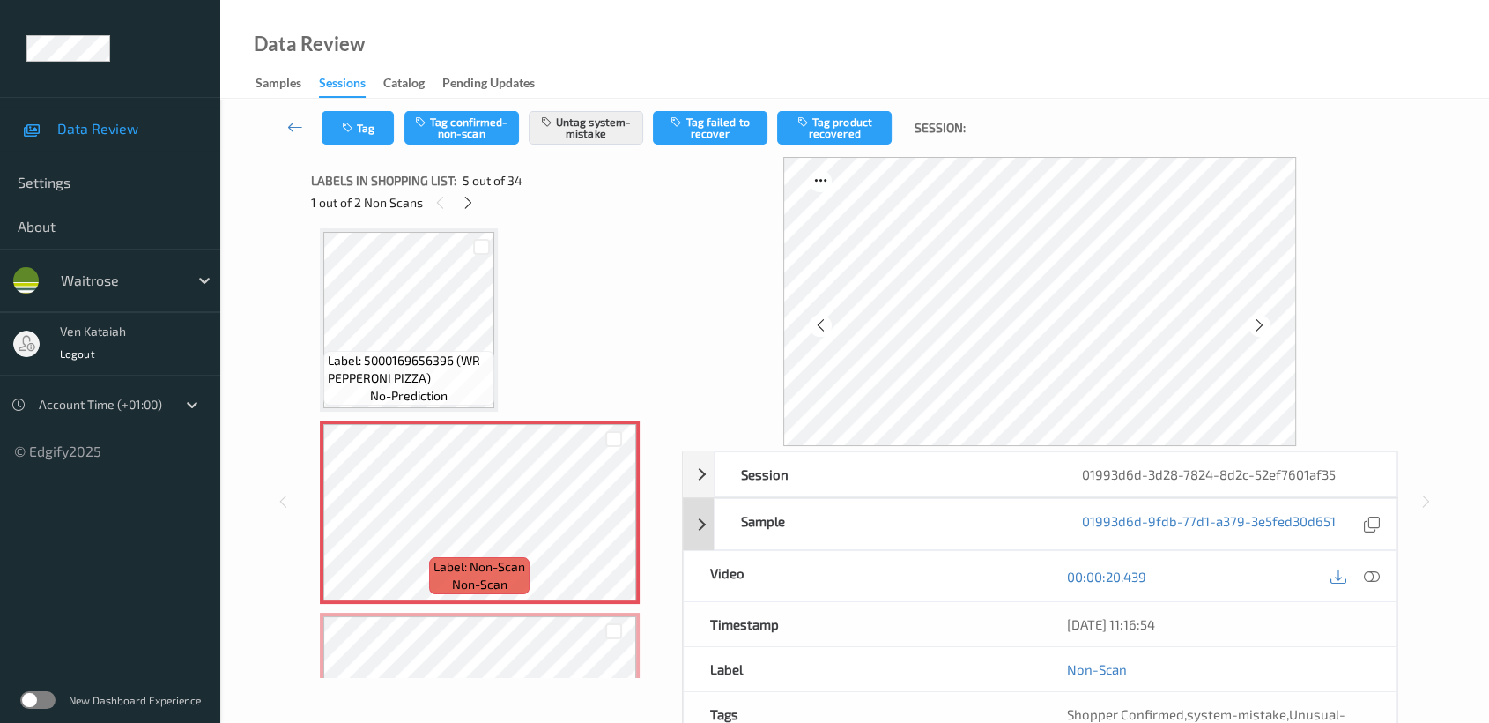
scroll to position [158, 0]
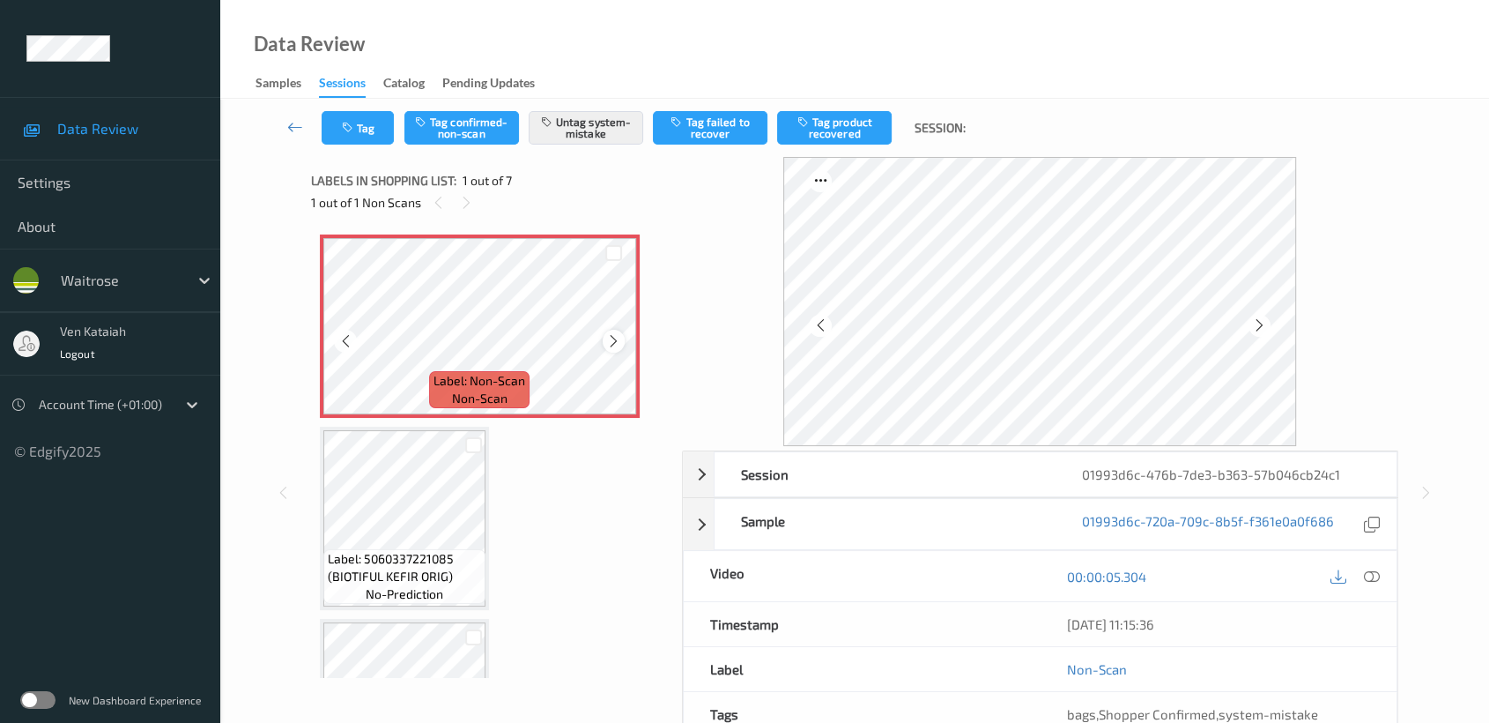
click at [611, 340] on icon at bounding box center [613, 341] width 15 height 16
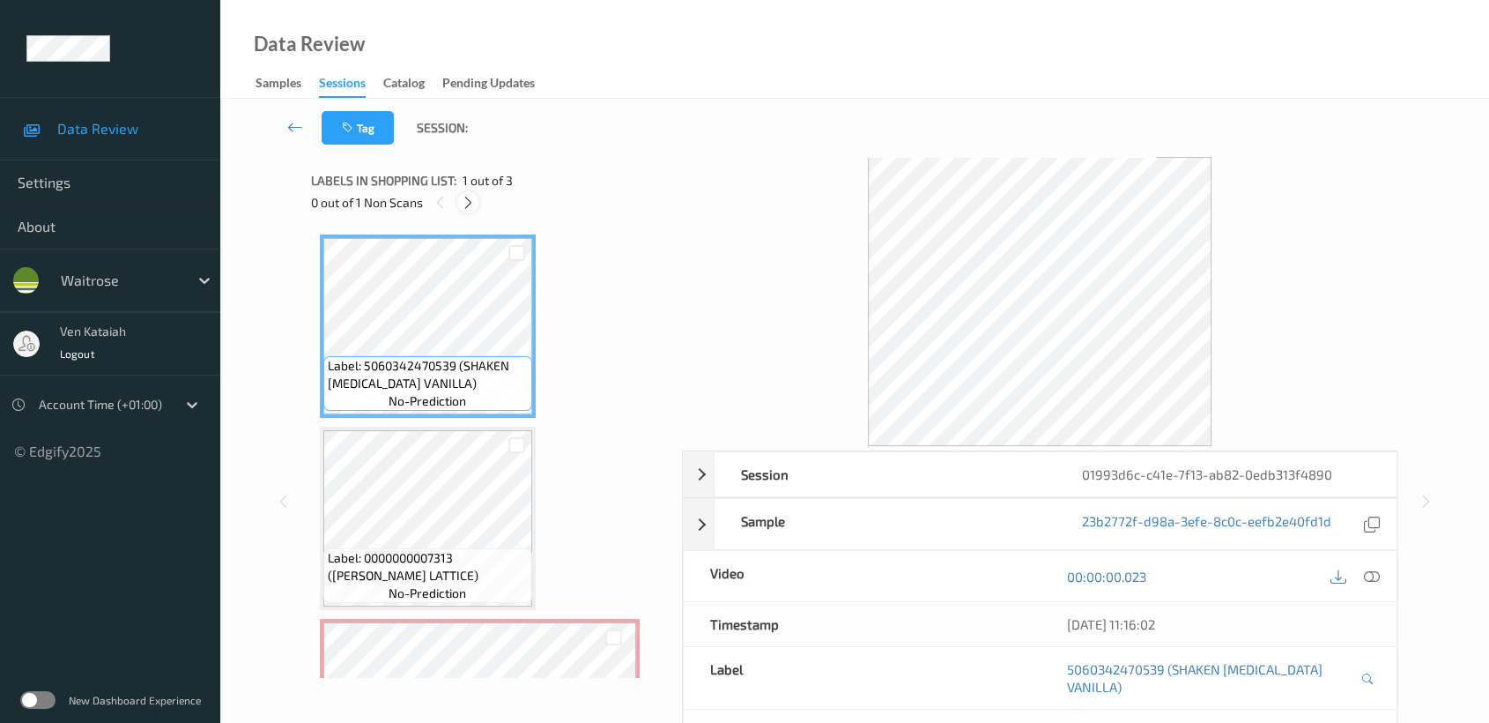
click at [468, 196] on icon at bounding box center [468, 203] width 15 height 16
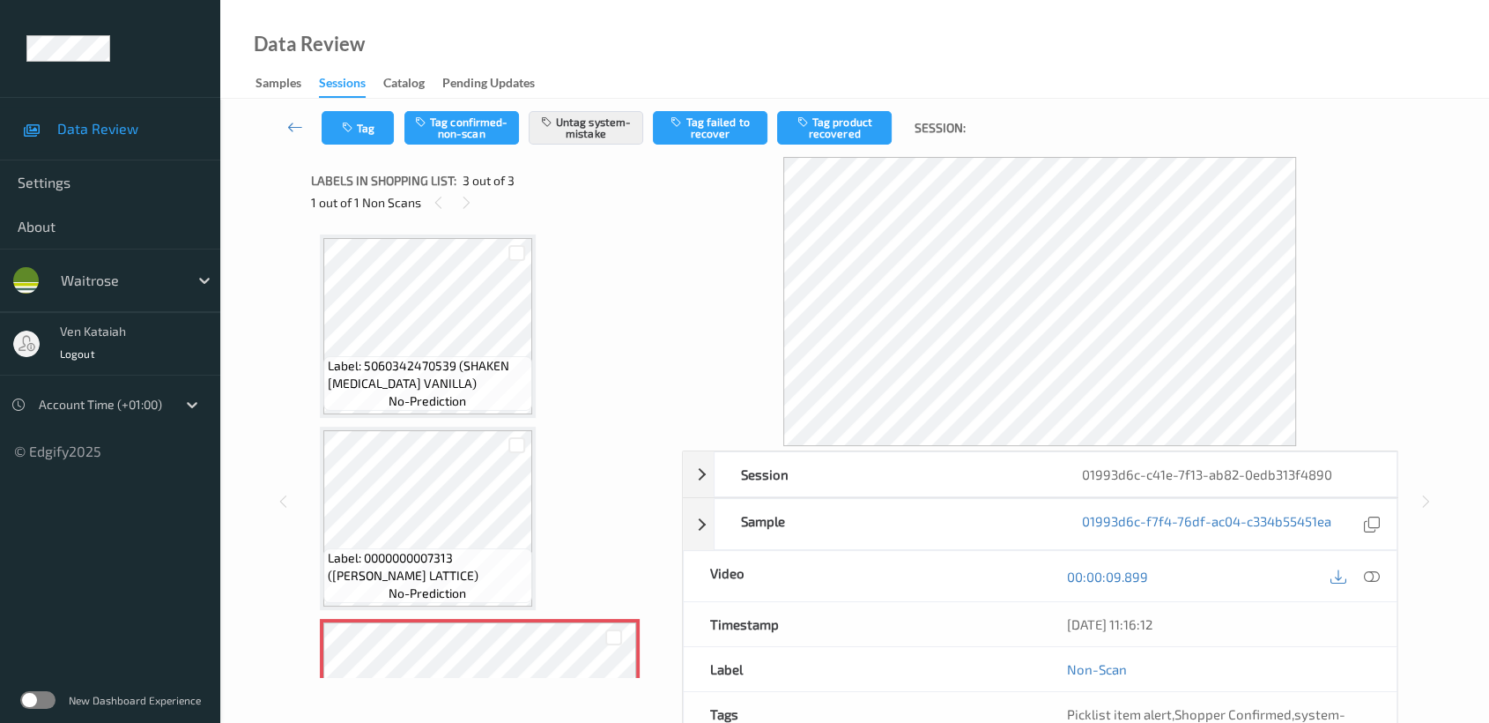
click at [596, 634] on div at bounding box center [613, 636] width 45 height 29
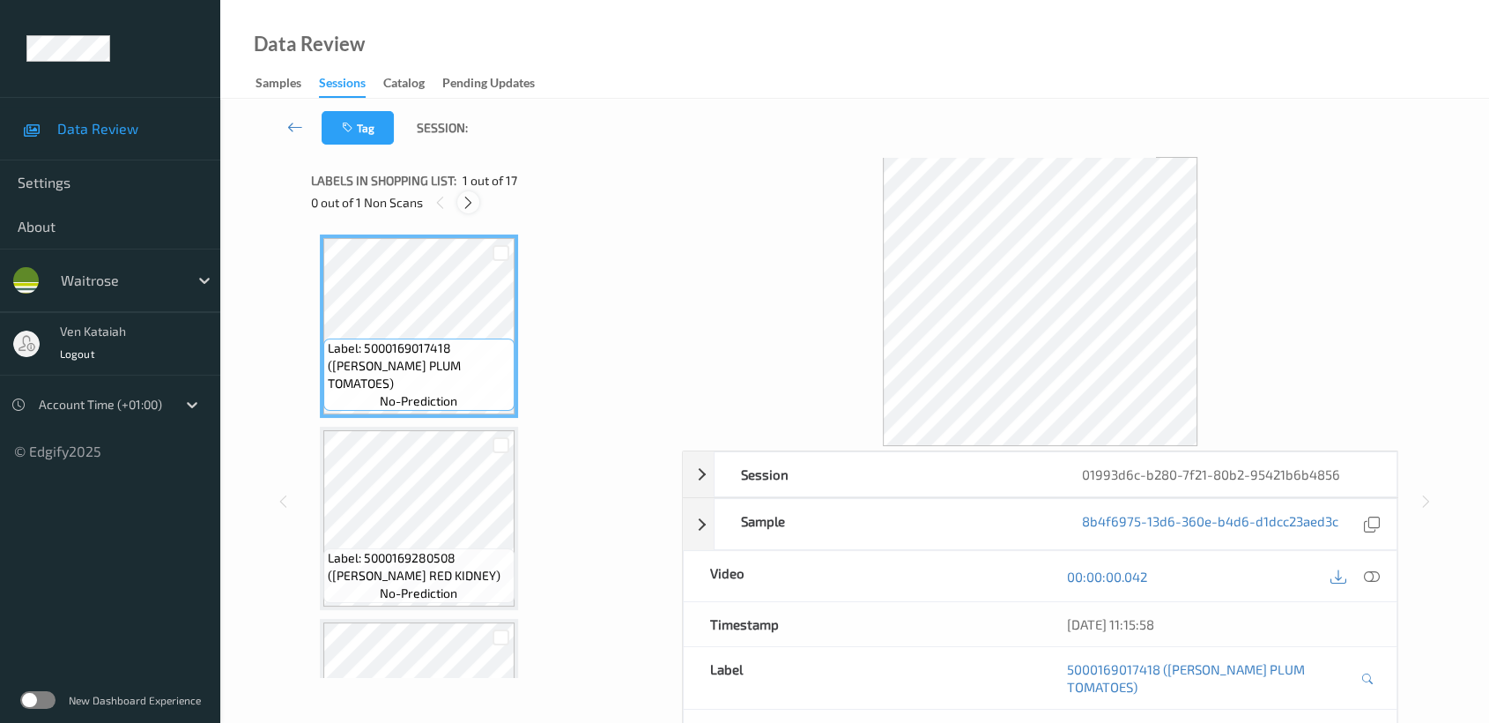
click at [465, 207] on icon at bounding box center [468, 203] width 15 height 16
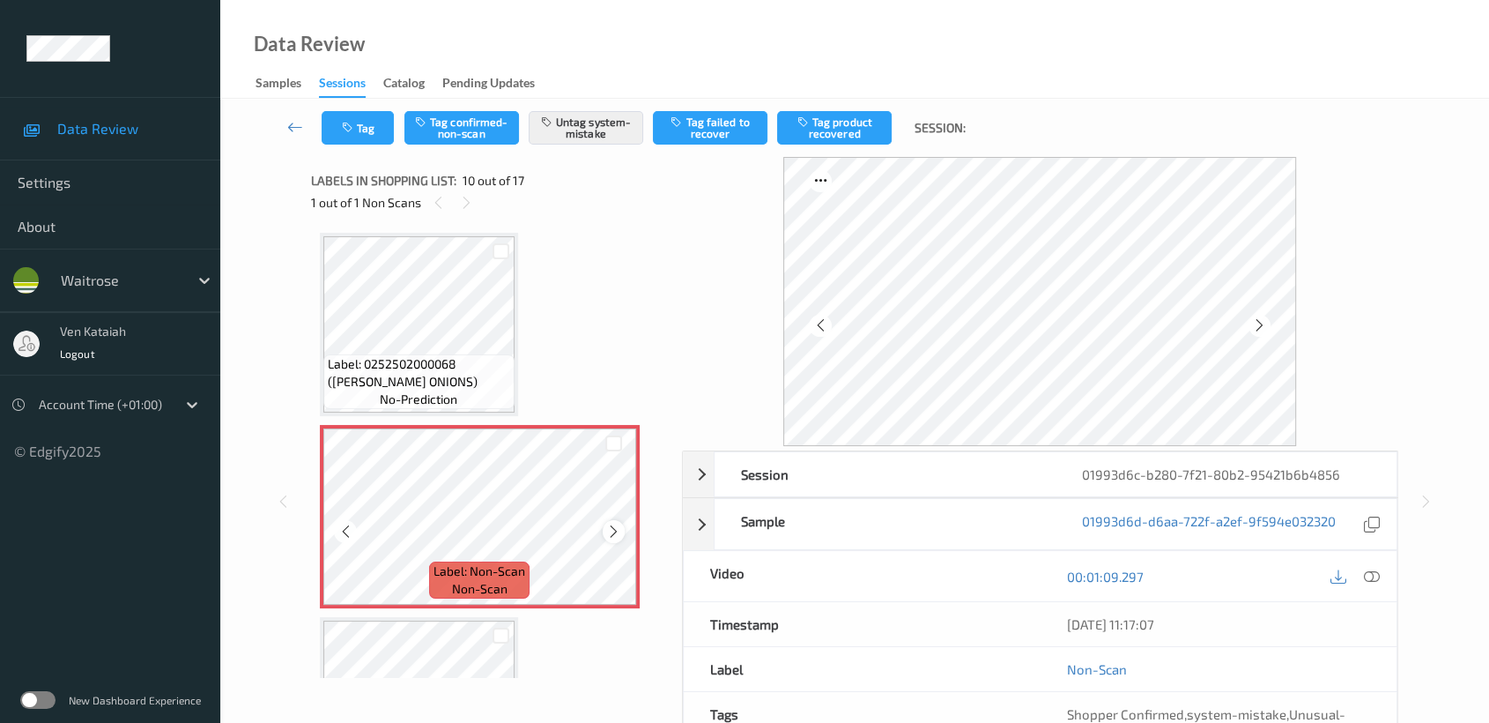
click at [610, 526] on icon at bounding box center [613, 531] width 15 height 16
click at [614, 523] on icon at bounding box center [613, 531] width 15 height 16
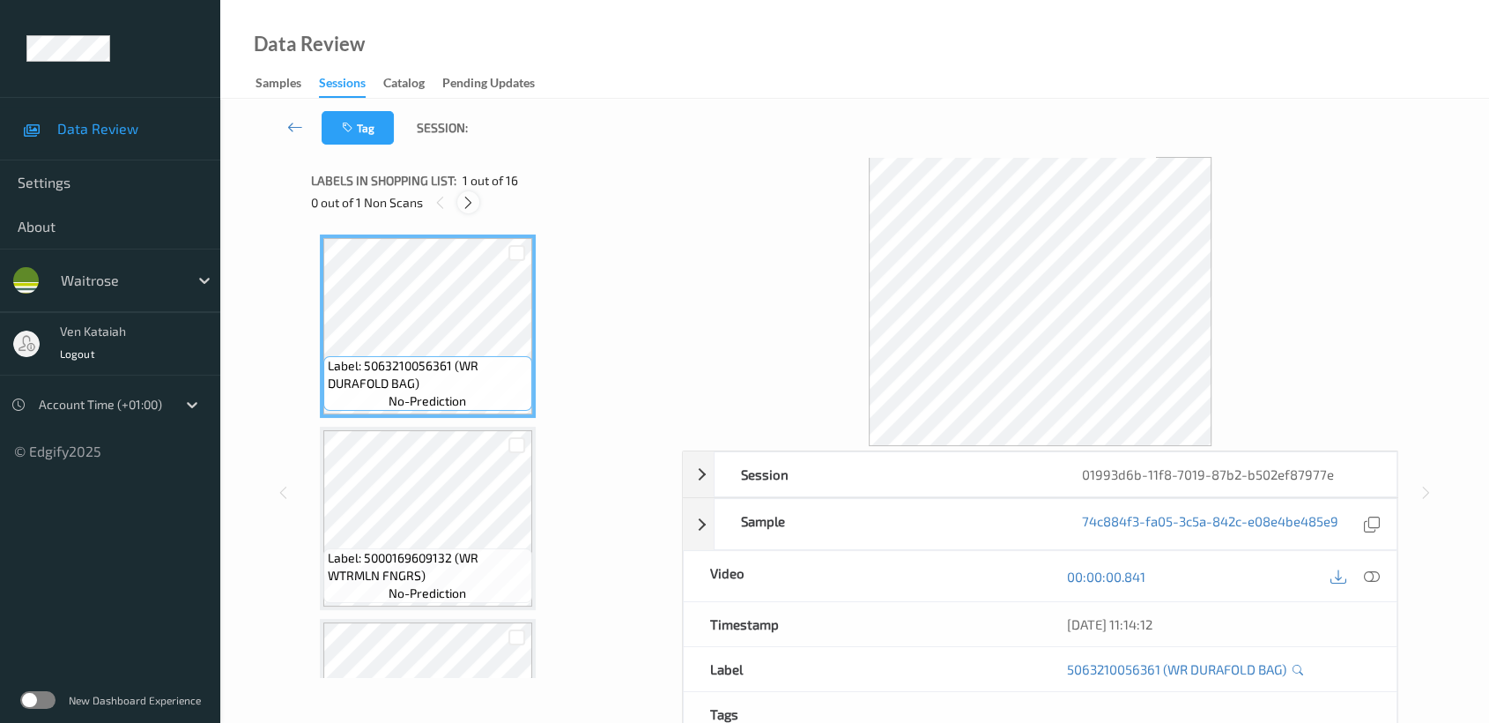
click at [474, 205] on icon at bounding box center [468, 203] width 15 height 16
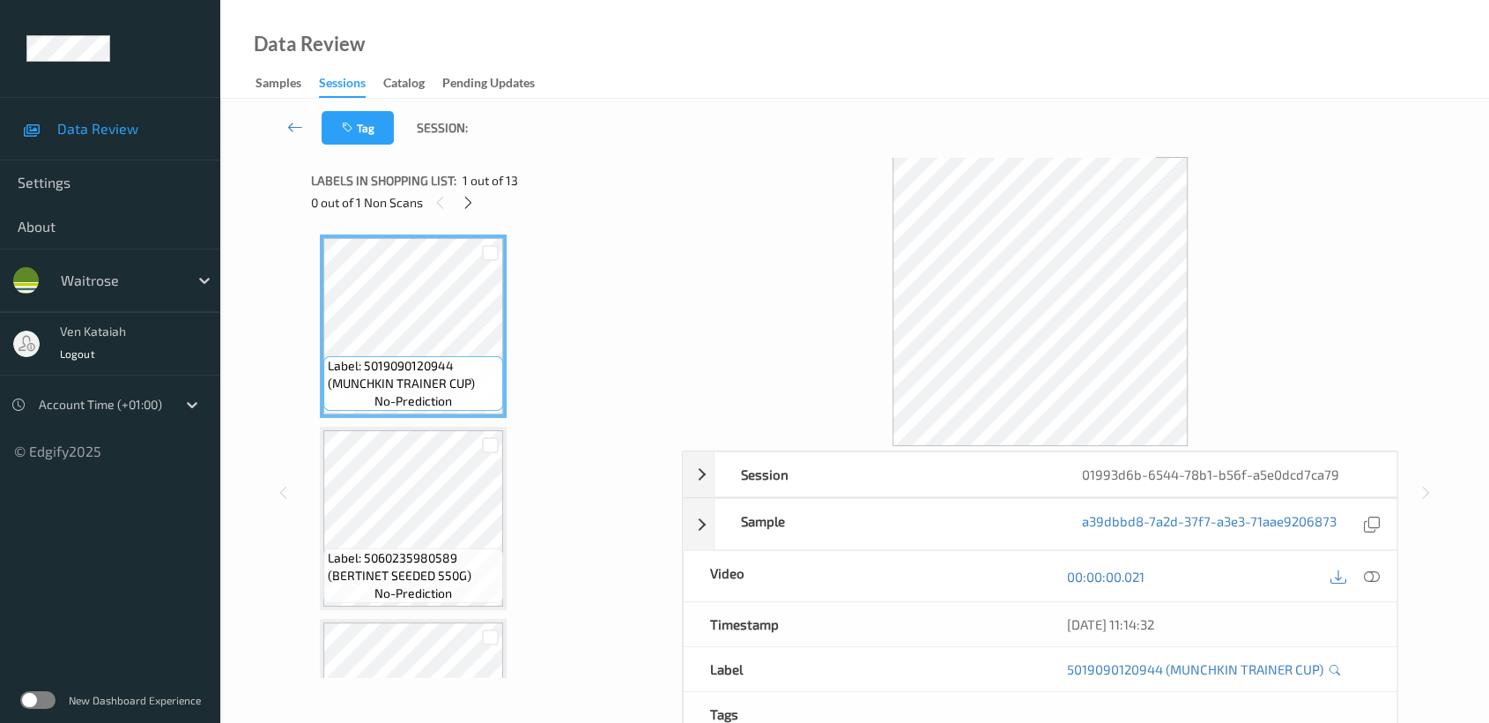
click at [456, 199] on div "0 out of 1 Non Scans" at bounding box center [490, 202] width 359 height 22
click at [458, 203] on div at bounding box center [468, 202] width 22 height 22
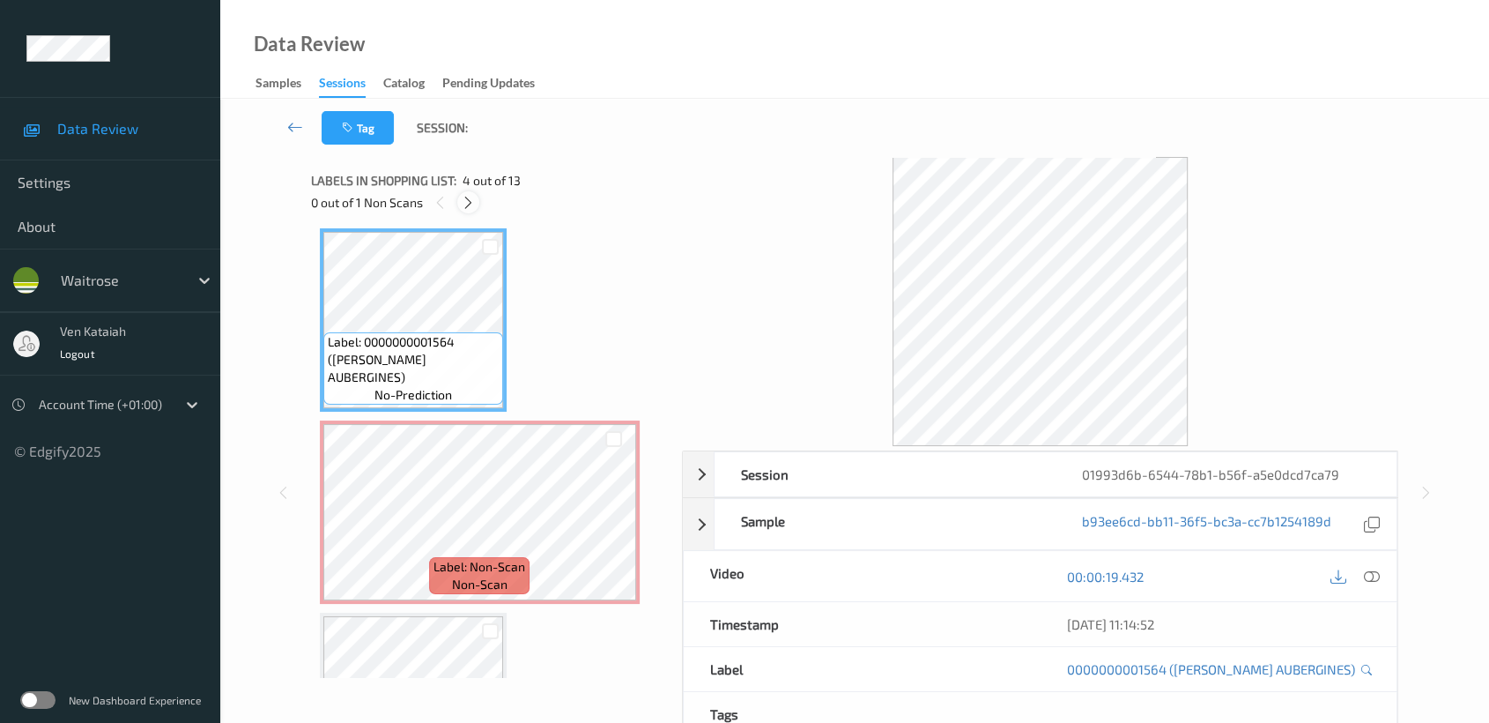
click at [475, 206] on icon at bounding box center [468, 203] width 15 height 16
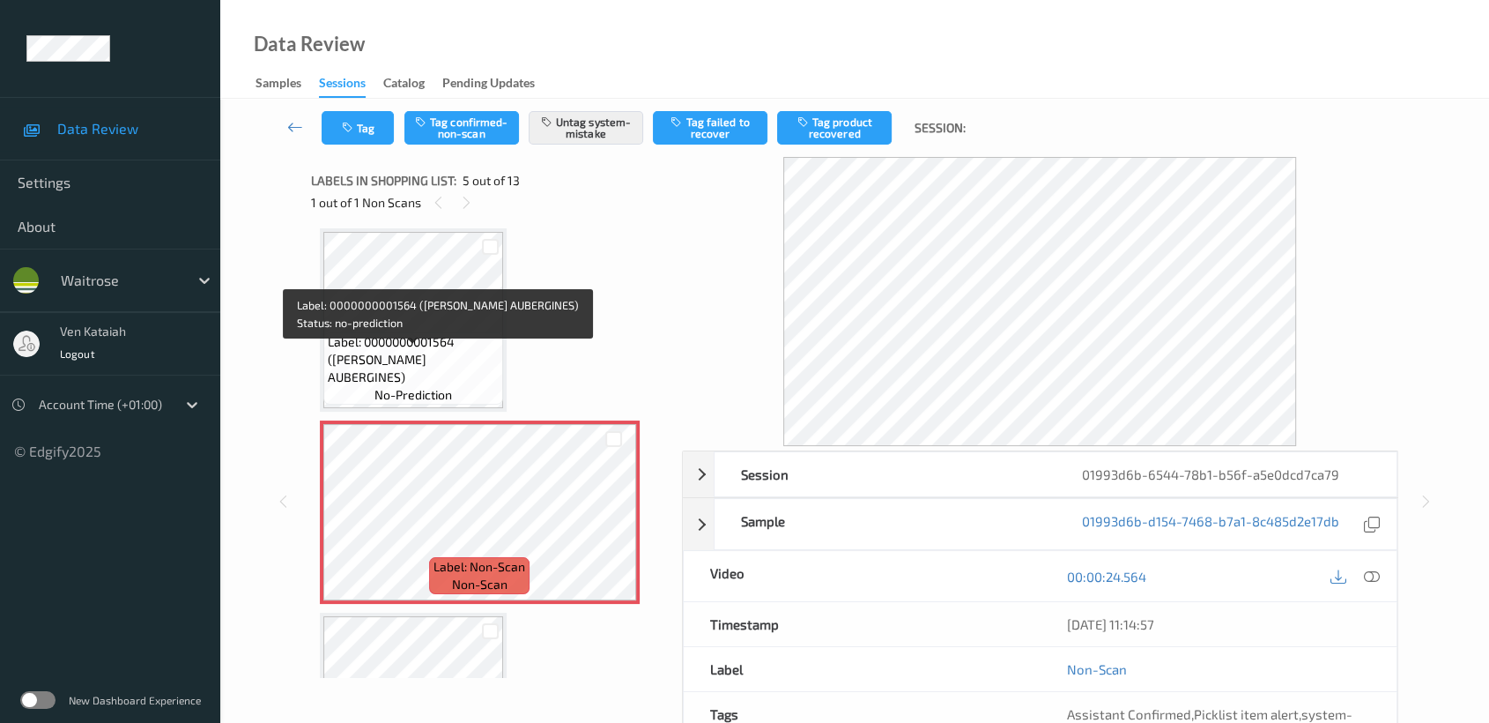
click at [490, 385] on div "Label: 0000000001564 ([PERSON_NAME] AUBERGINES) no-prediction" at bounding box center [413, 368] width 180 height 72
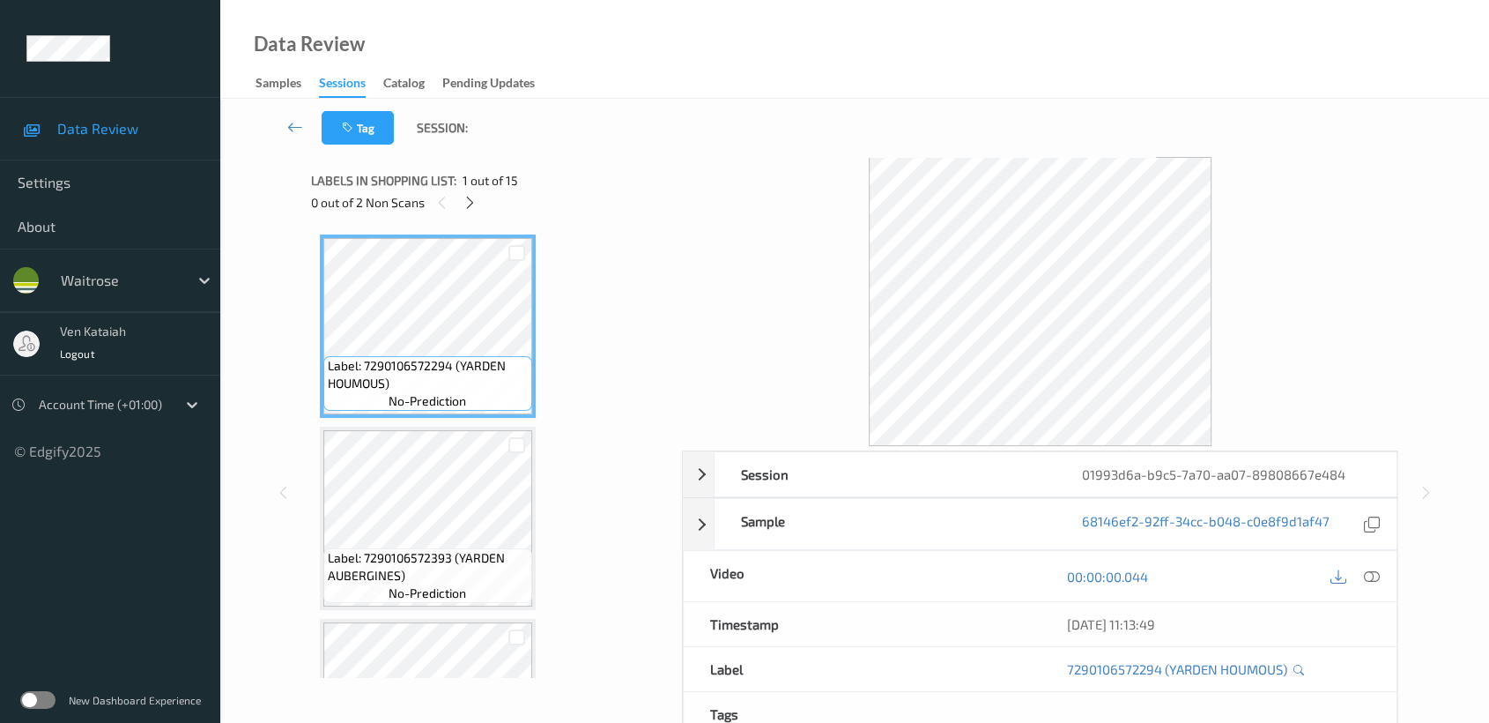
click at [457, 189] on div "Labels in shopping list: 1 out of 15" at bounding box center [490, 180] width 359 height 22
click at [469, 195] on icon at bounding box center [470, 203] width 15 height 16
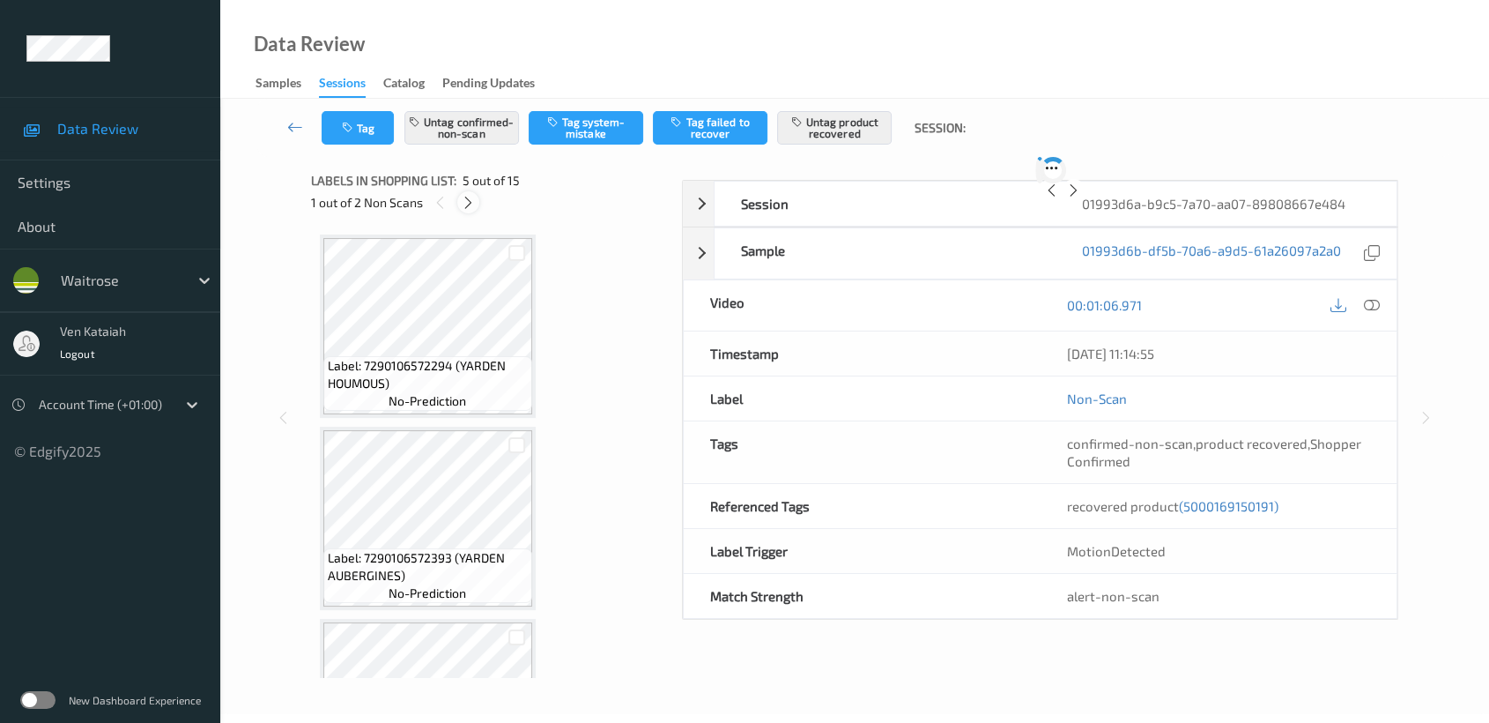
scroll to position [582, 0]
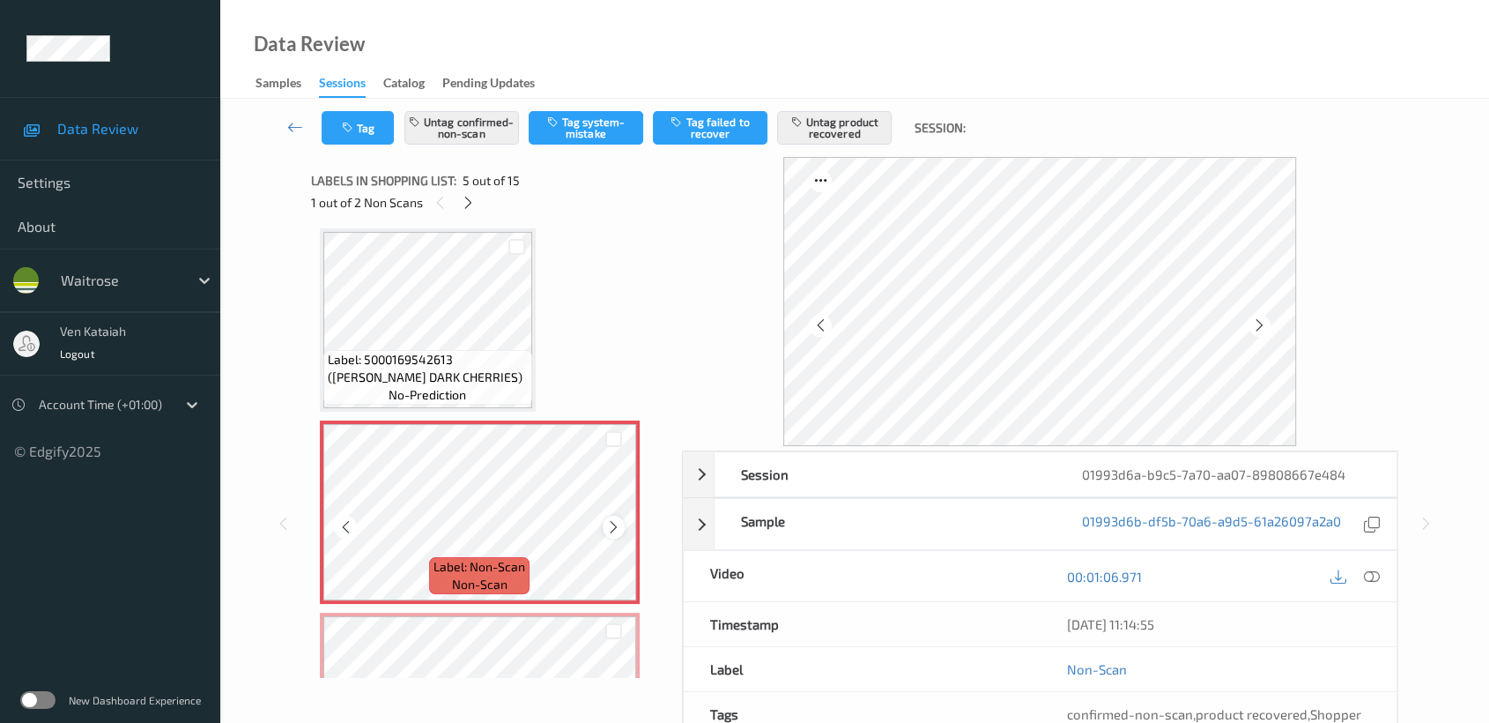
click at [603, 520] on div at bounding box center [614, 526] width 22 height 22
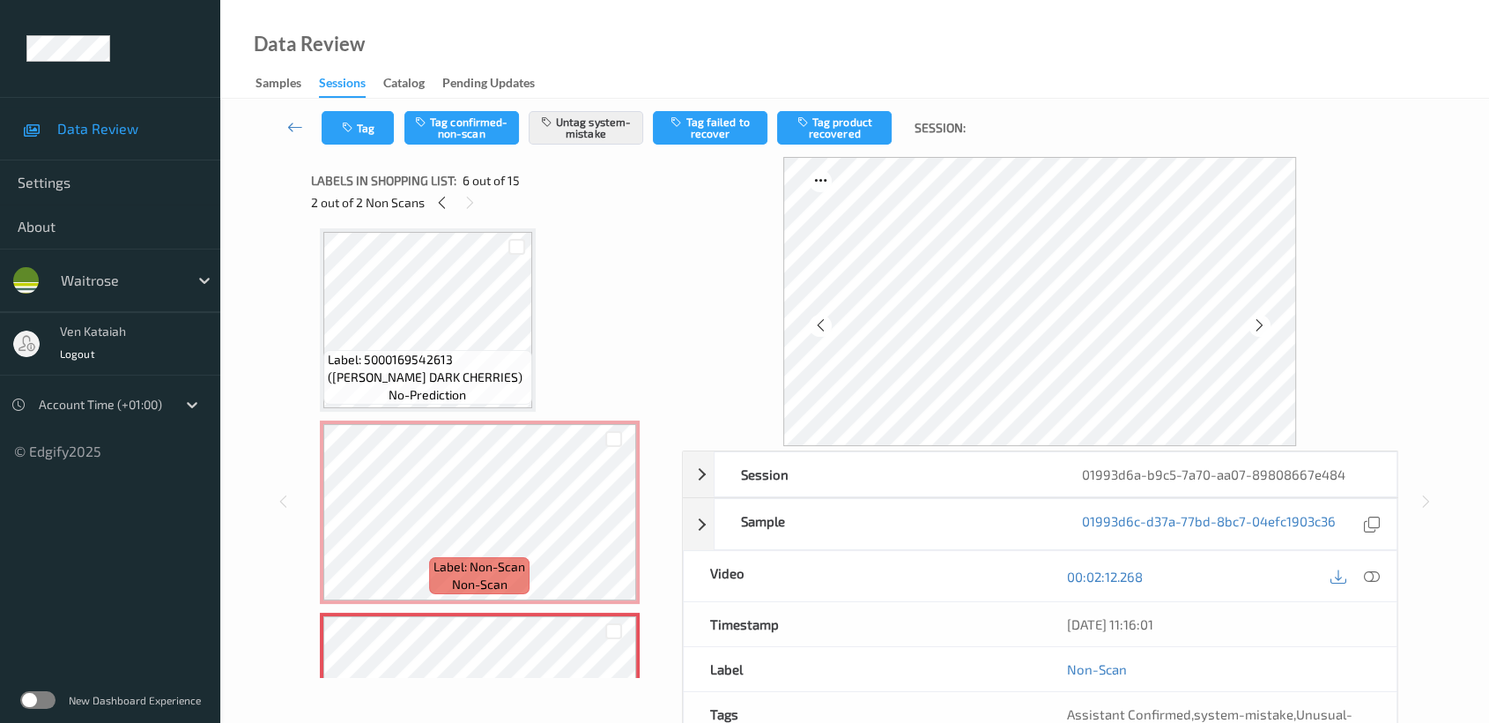
scroll to position [778, 0]
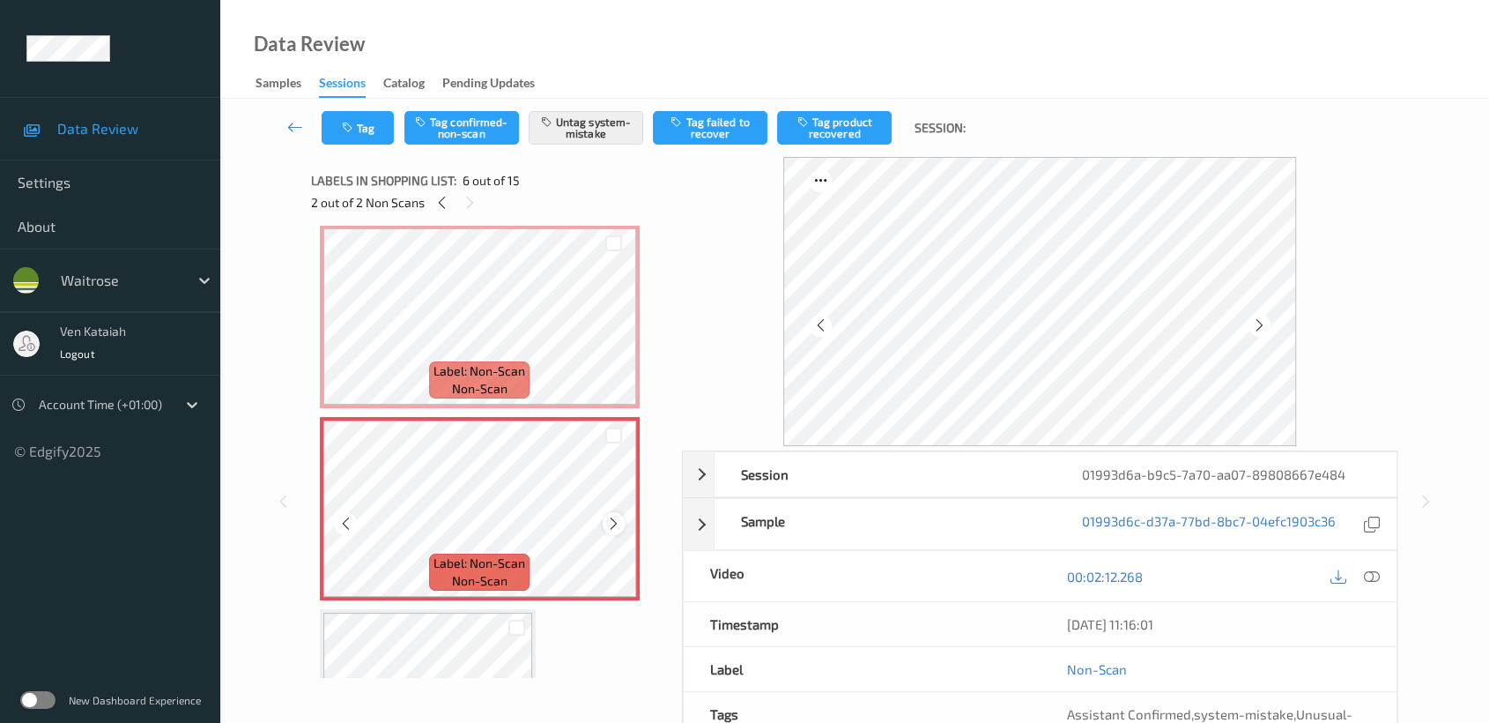
click at [604, 516] on div at bounding box center [614, 523] width 22 height 22
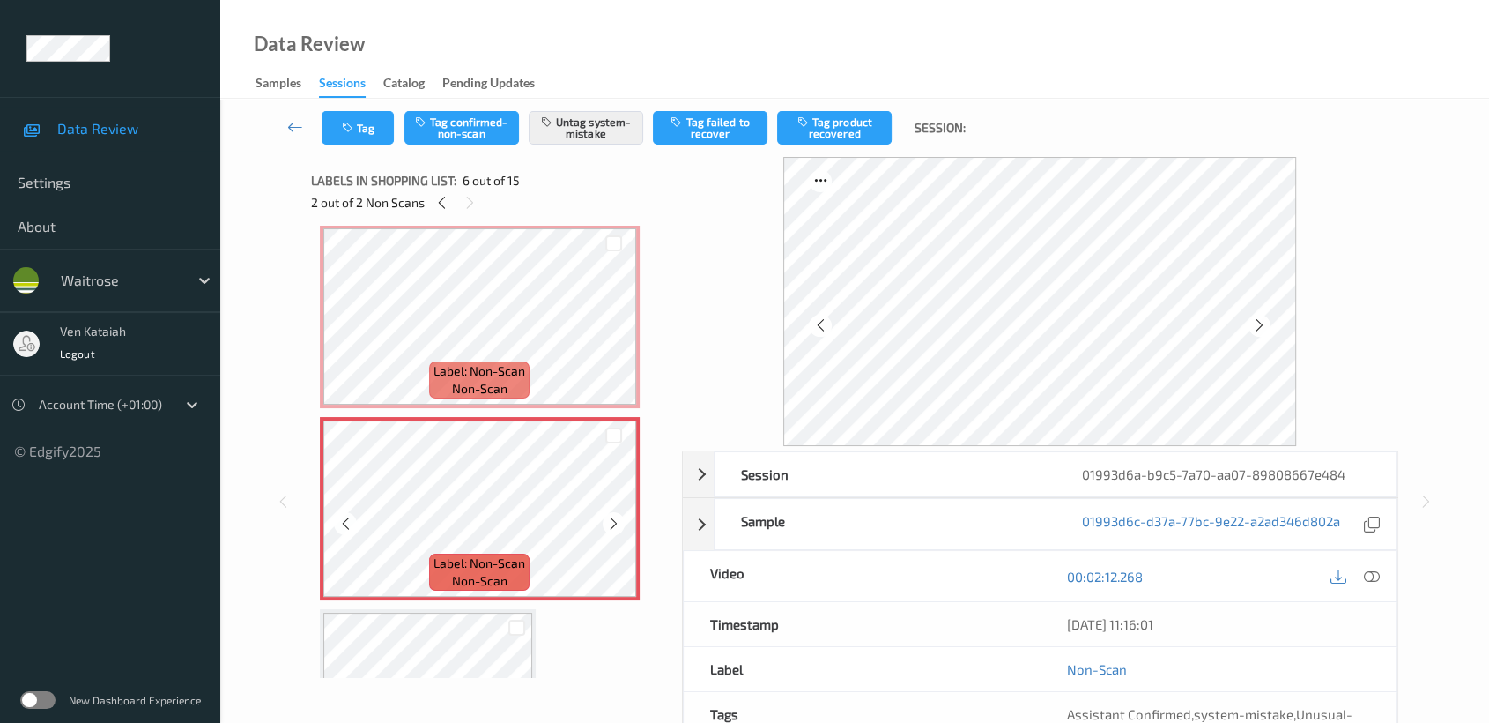
click at [604, 516] on div at bounding box center [614, 523] width 22 height 22
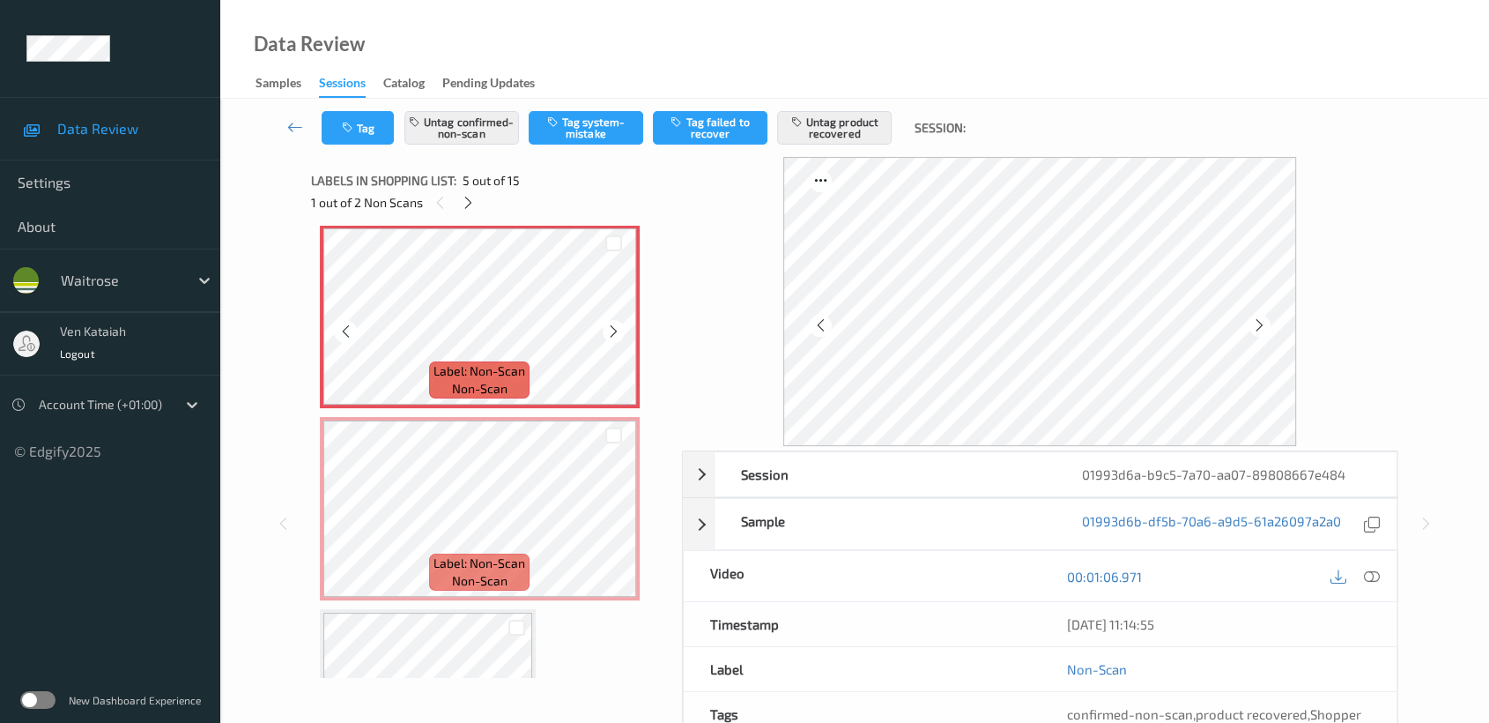
scroll to position [582, 0]
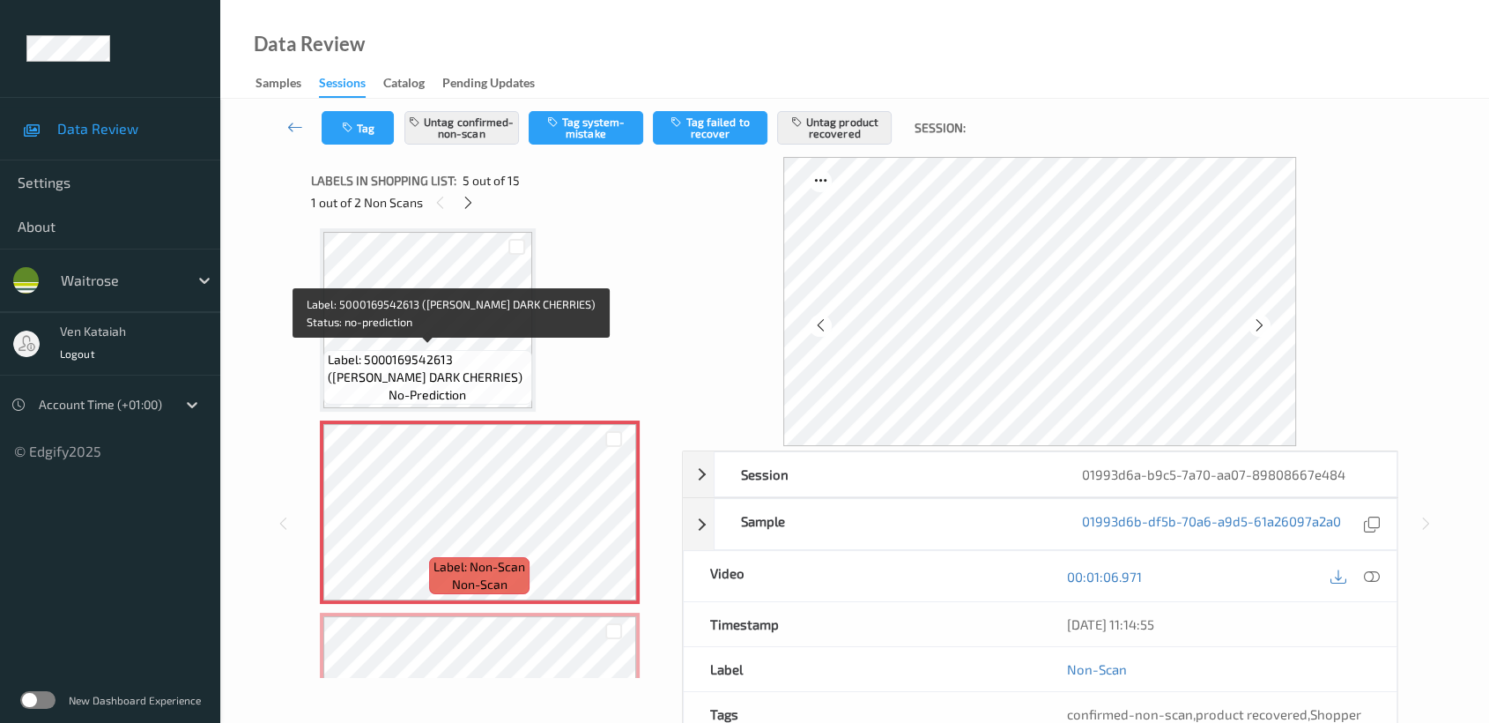
drag, startPoint x: 477, startPoint y: 363, endPoint x: 500, endPoint y: 382, distance: 30.0
click at [476, 367] on span "Label: 5000169542613 (WR ESS DARK CHERRIES)" at bounding box center [428, 368] width 200 height 35
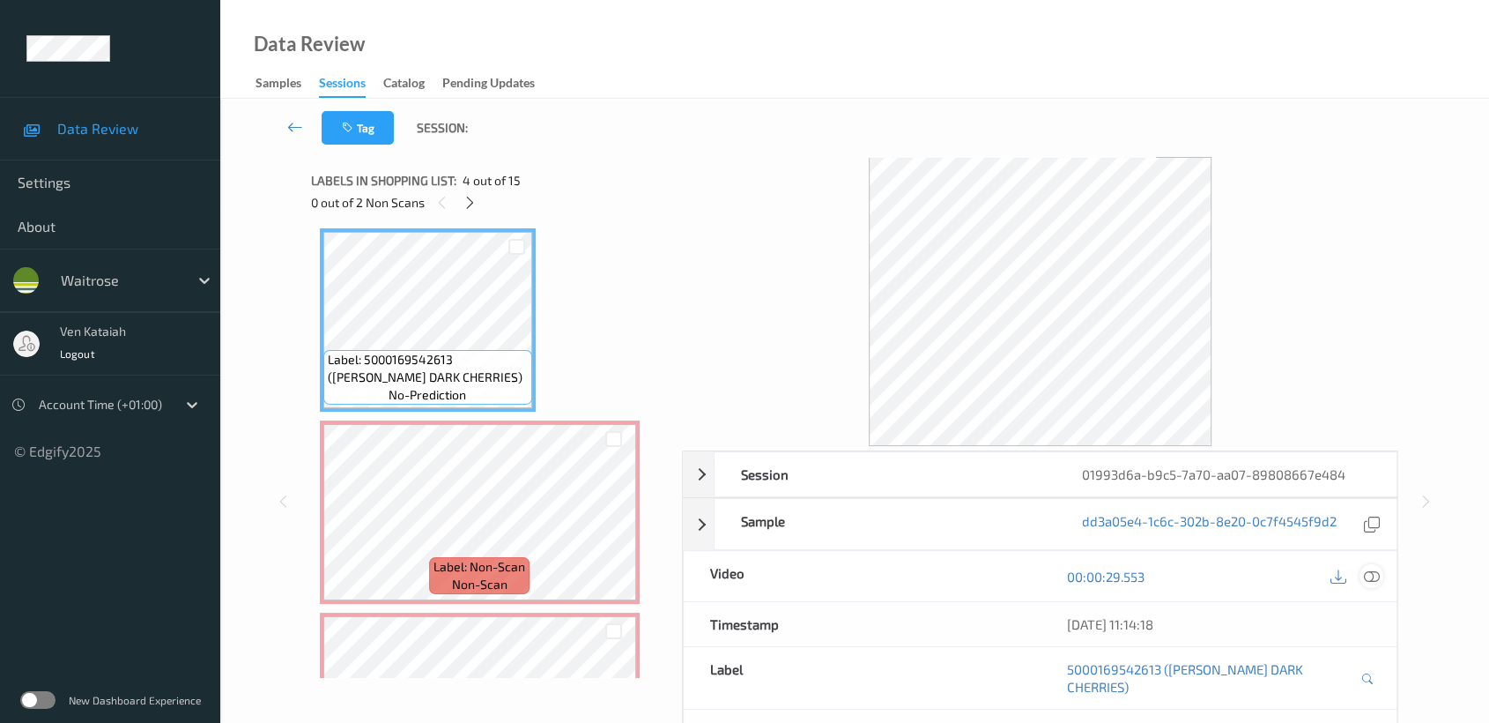
click at [1374, 572] on icon at bounding box center [1372, 576] width 16 height 16
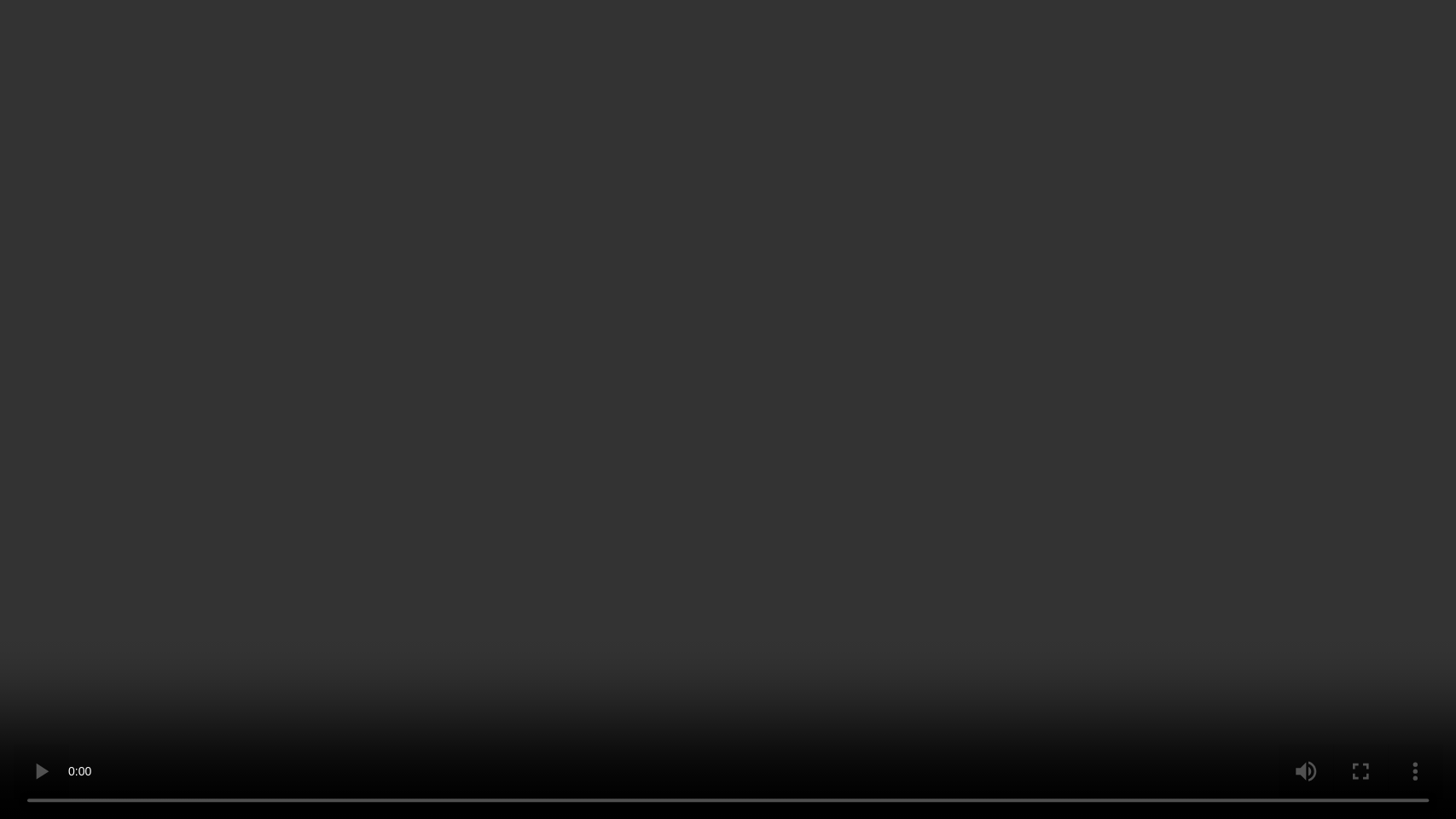
click at [407, 653] on video at bounding box center [728, 410] width 1456 height 819
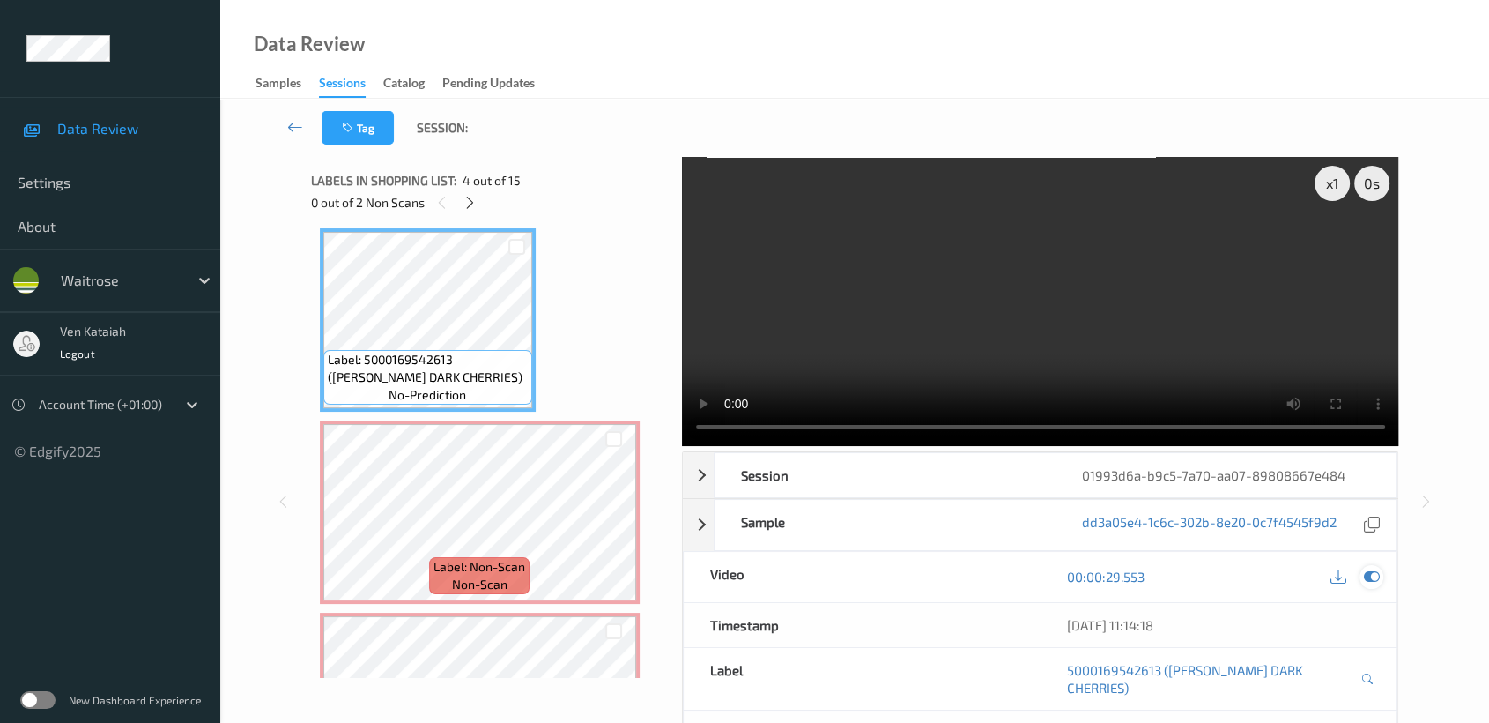
click at [1372, 573] on icon at bounding box center [1372, 576] width 16 height 16
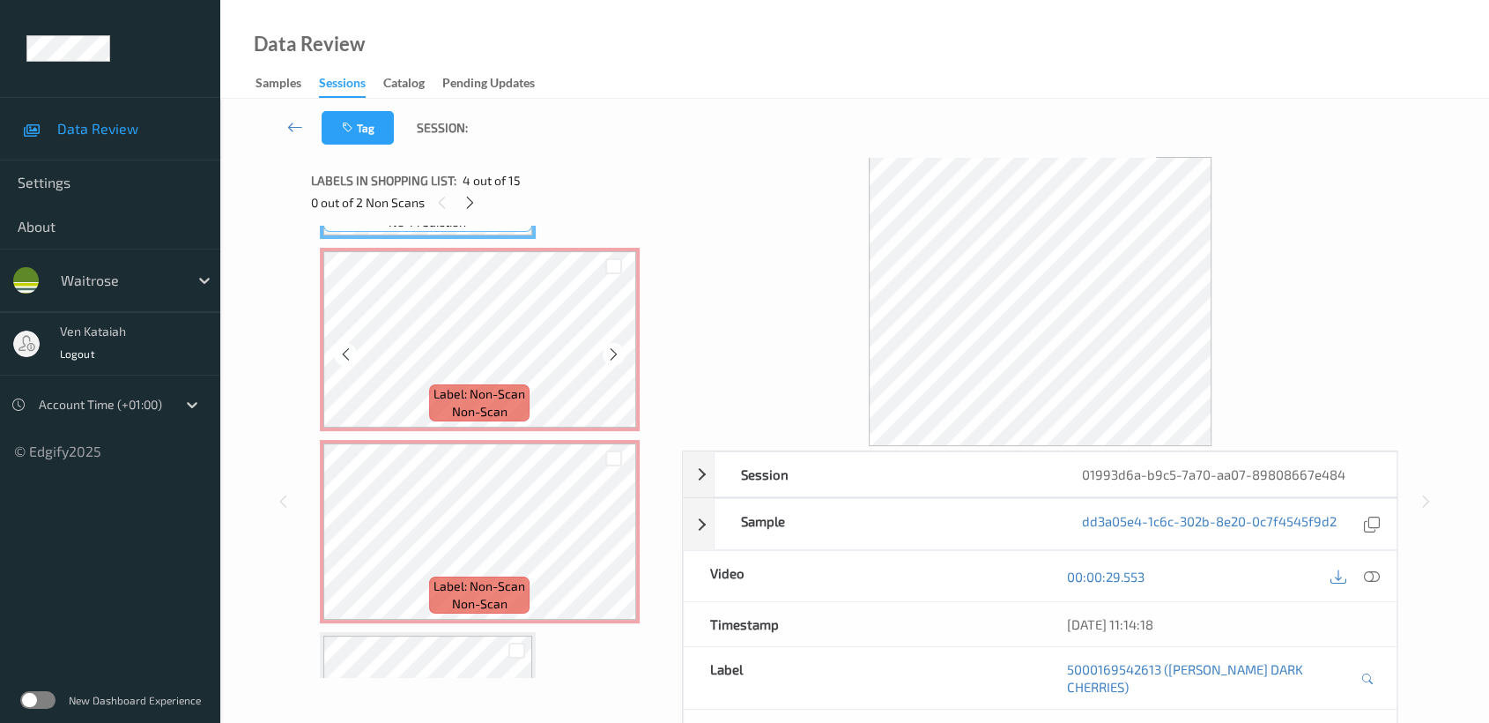
scroll to position [778, 0]
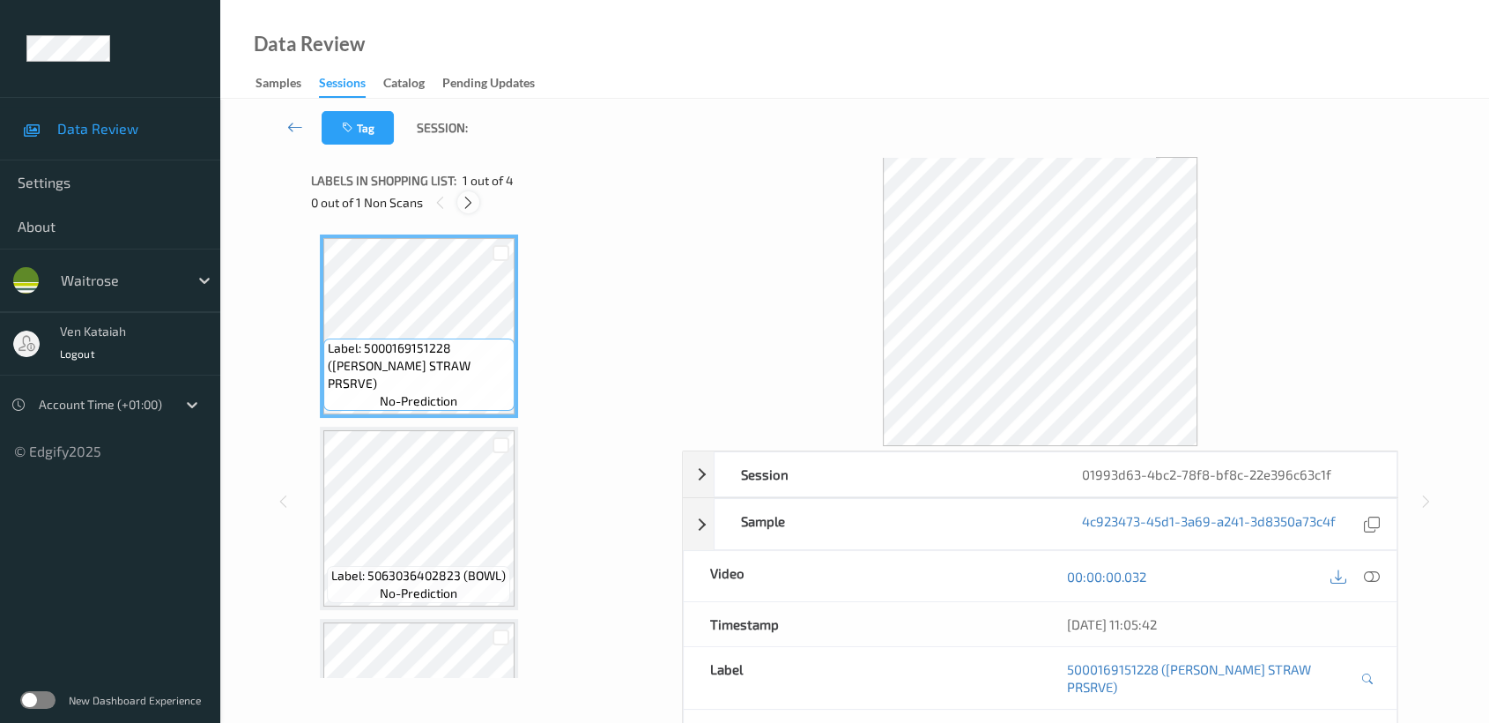
click at [469, 204] on icon at bounding box center [468, 203] width 15 height 16
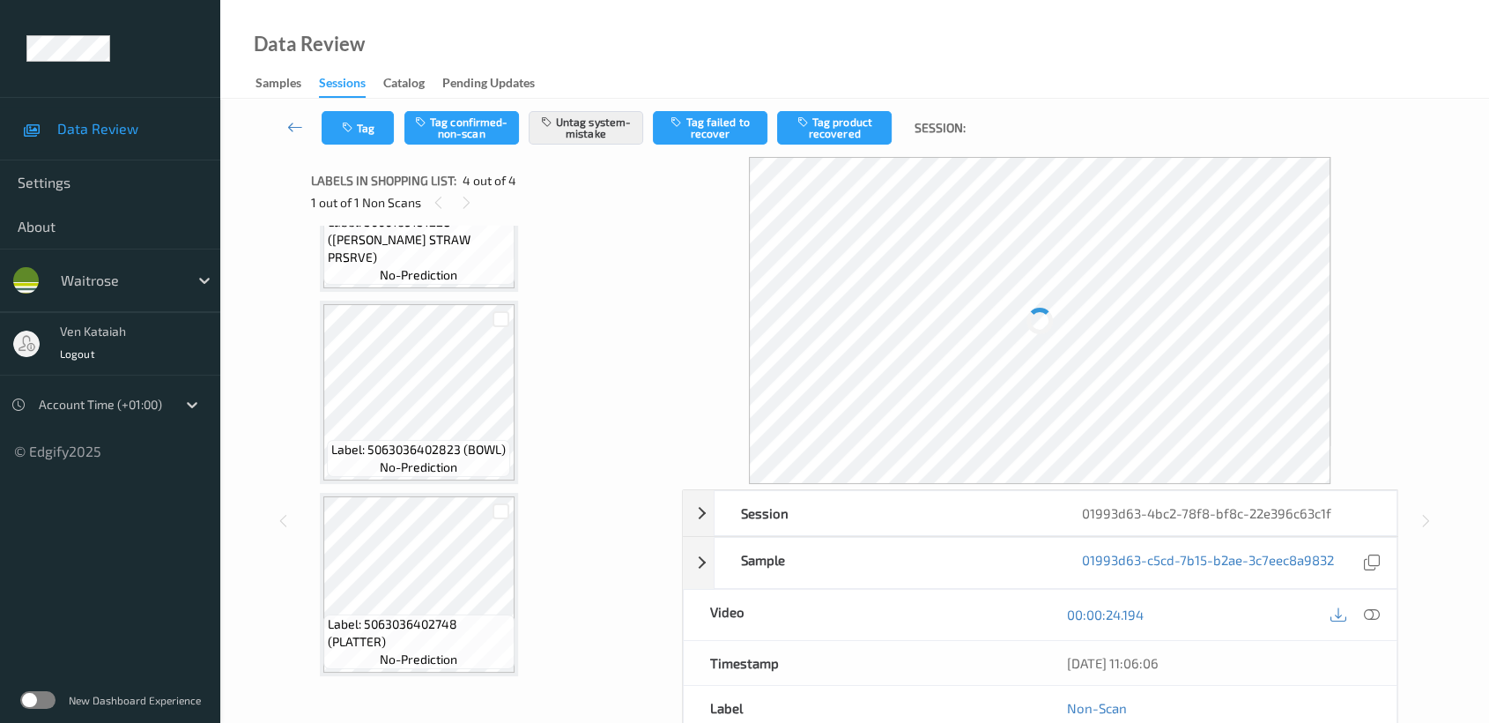
scroll to position [322, 0]
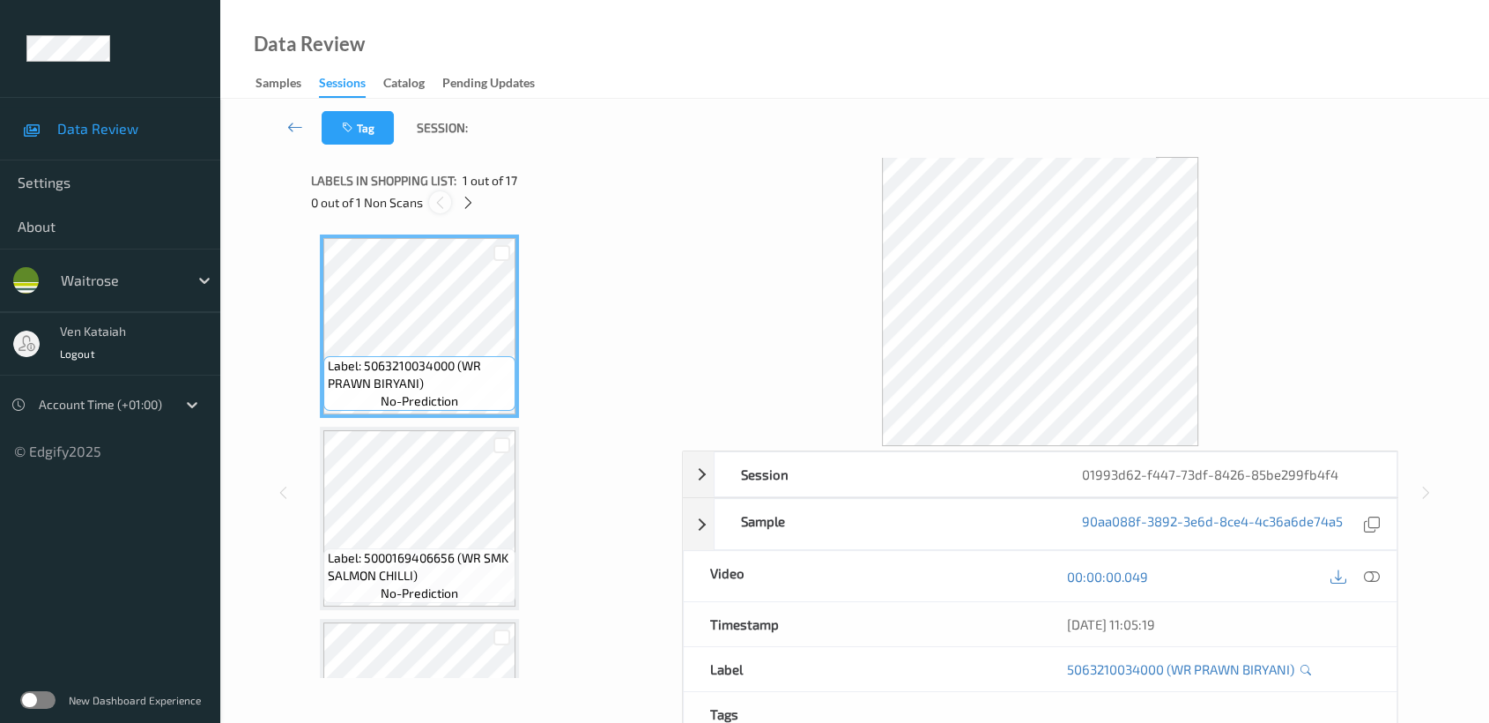
click at [429, 201] on div at bounding box center [440, 202] width 22 height 22
click at [465, 205] on icon at bounding box center [468, 203] width 15 height 16
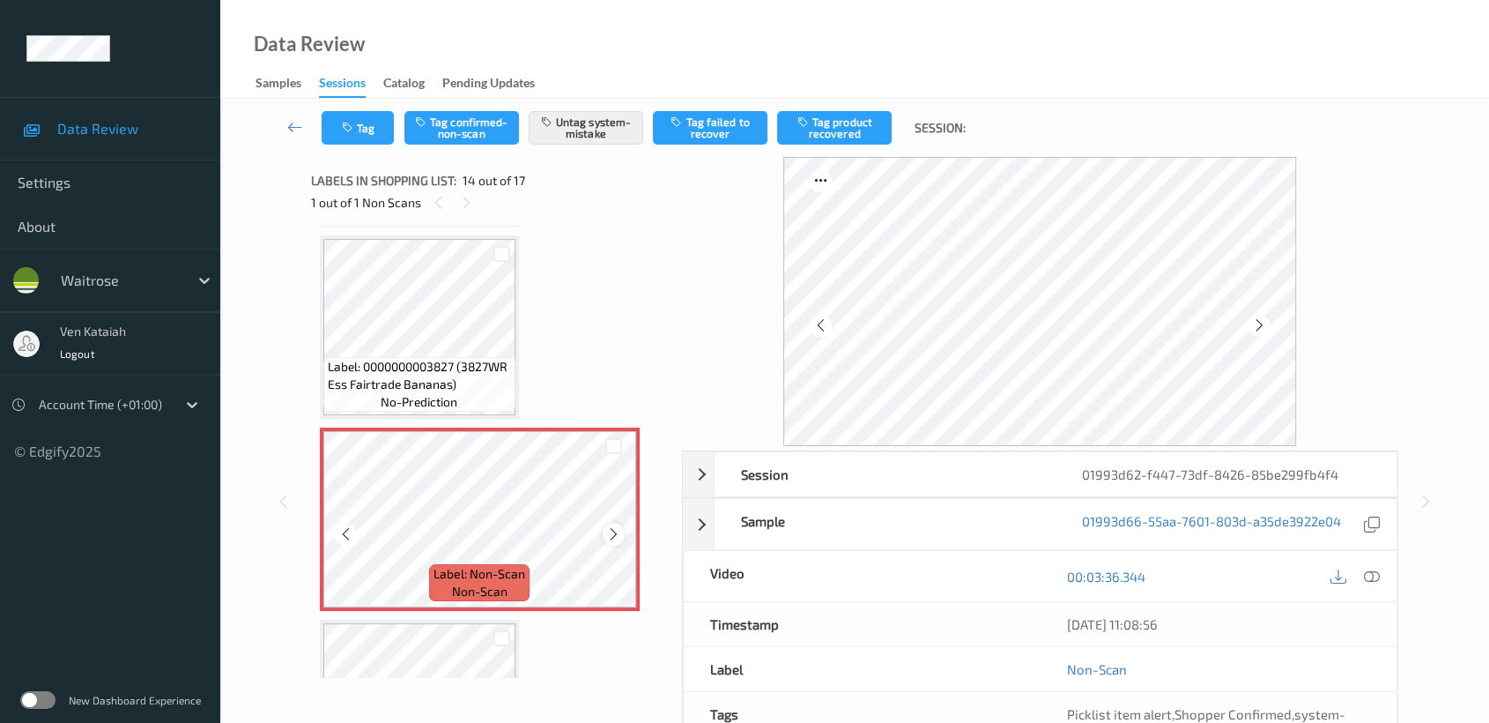
click at [611, 526] on icon at bounding box center [613, 534] width 15 height 16
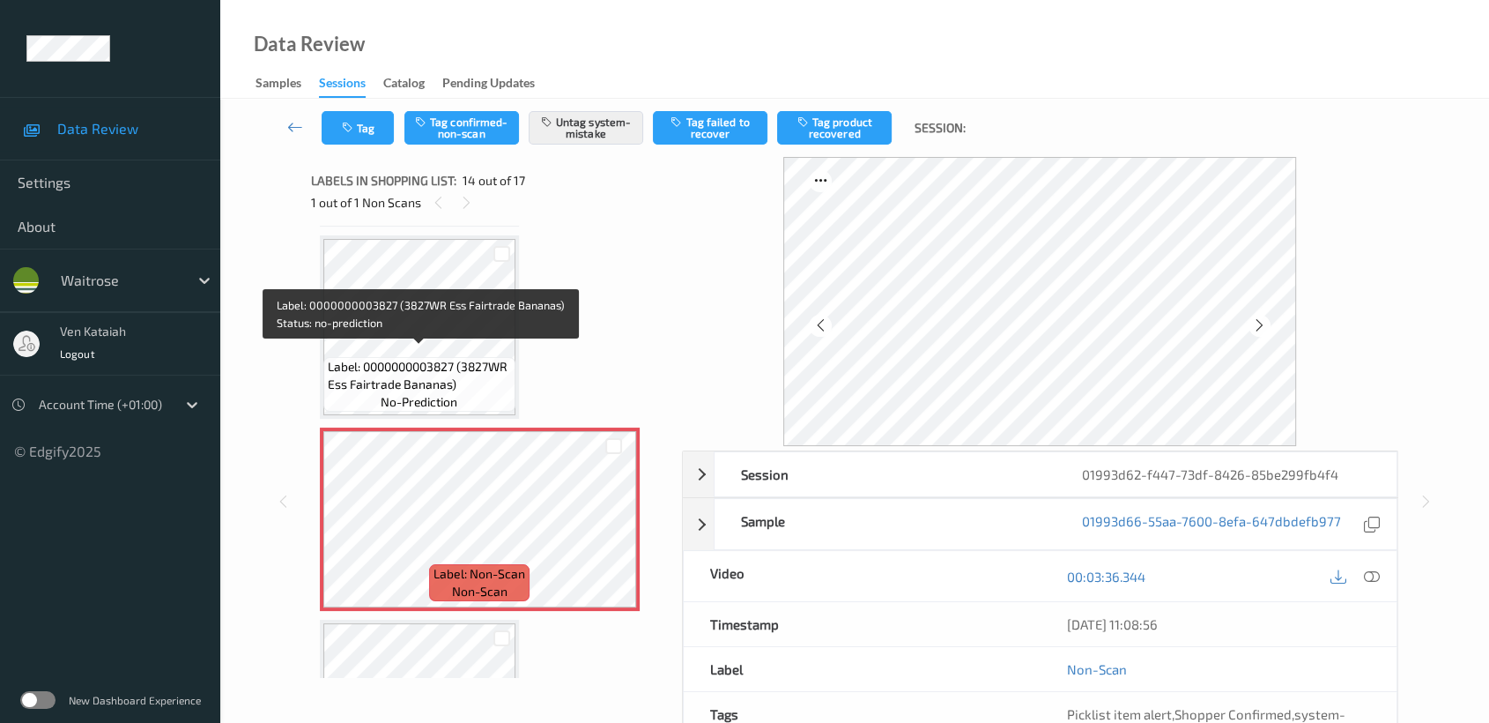
click at [510, 382] on div "Label: 0000000003827 (3827WR Ess Fairtrade Bananas) no-prediction" at bounding box center [419, 384] width 192 height 55
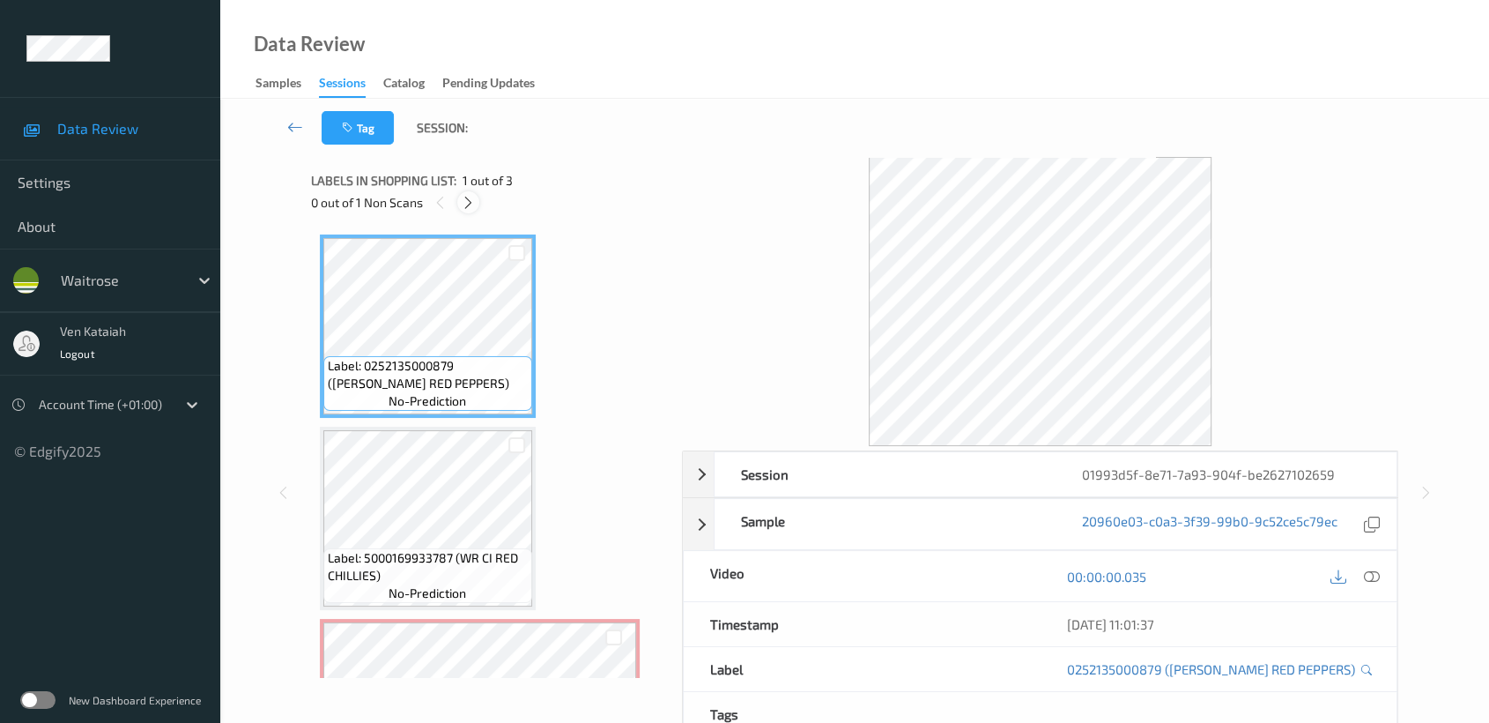
click at [475, 205] on icon at bounding box center [468, 203] width 15 height 16
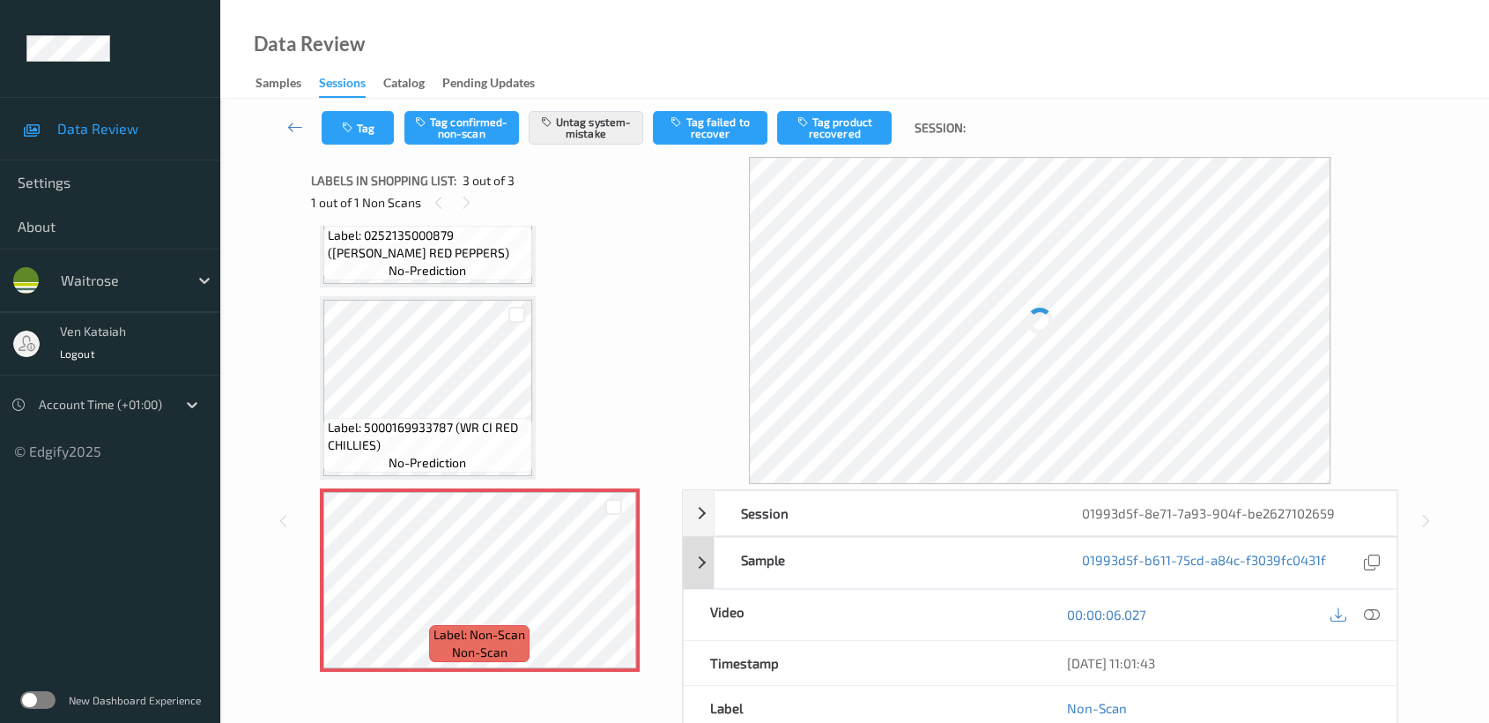
click at [1089, 549] on div "01993d5f-b611-75cd-a84c-f3039fc0431f" at bounding box center [1226, 563] width 341 height 50
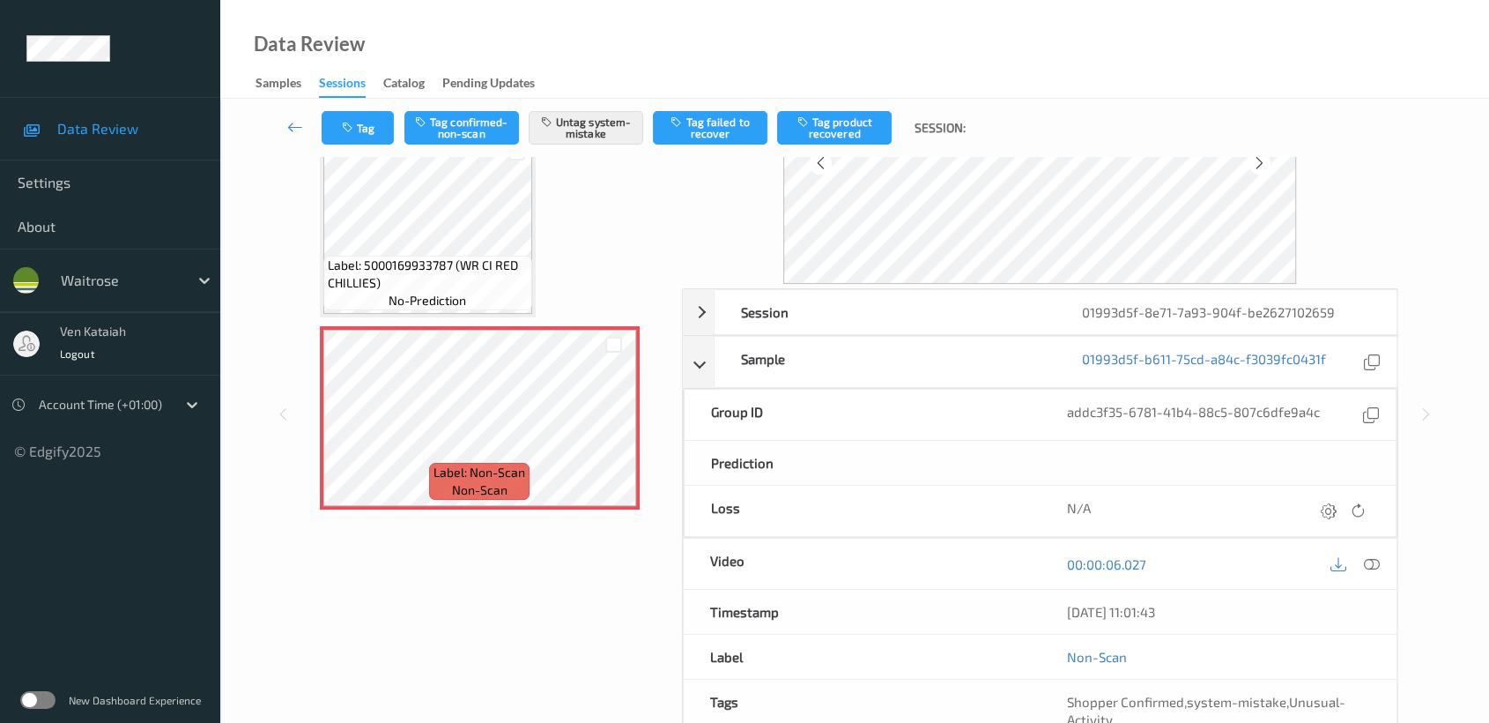
scroll to position [196, 0]
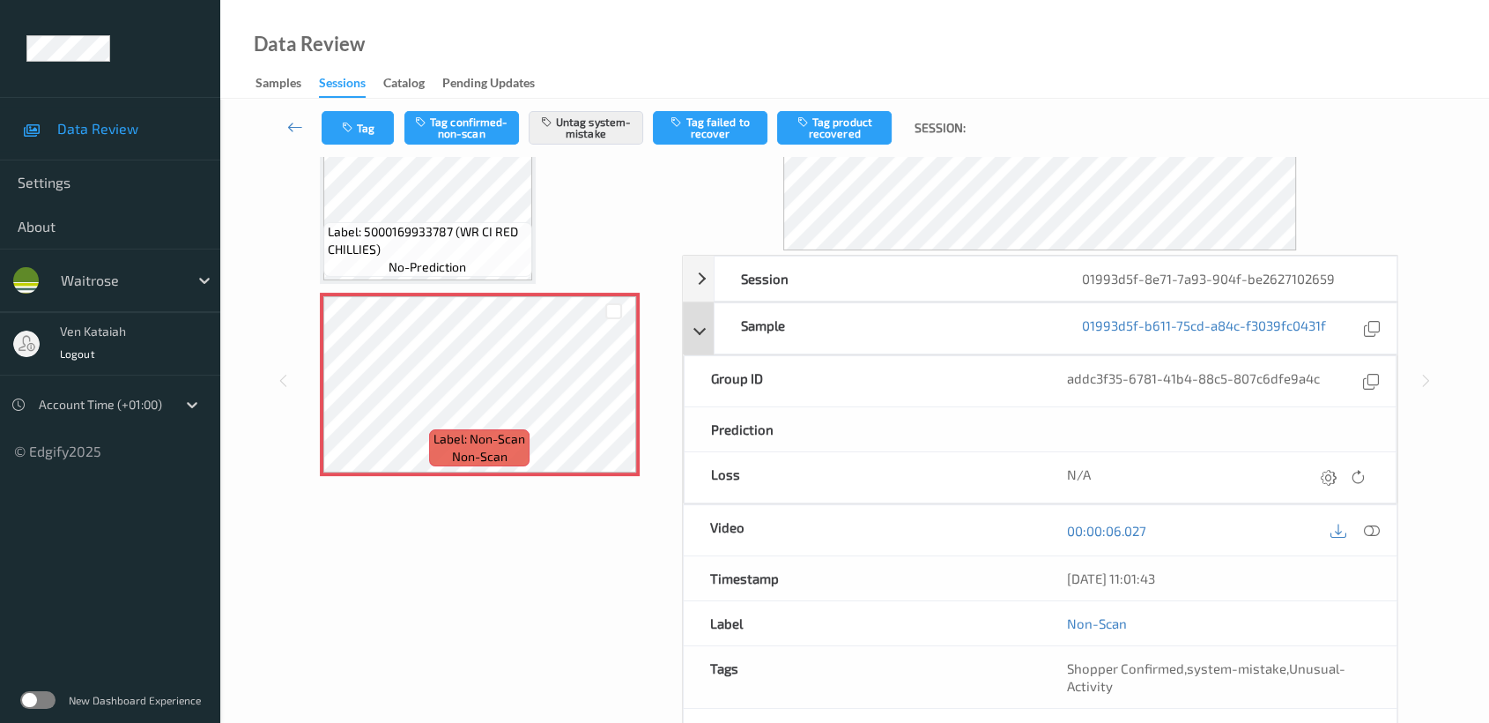
click at [706, 327] on div "Sample 01993d5f-b611-75cd-a84c-f3039fc0431f" at bounding box center [1041, 328] width 716 height 52
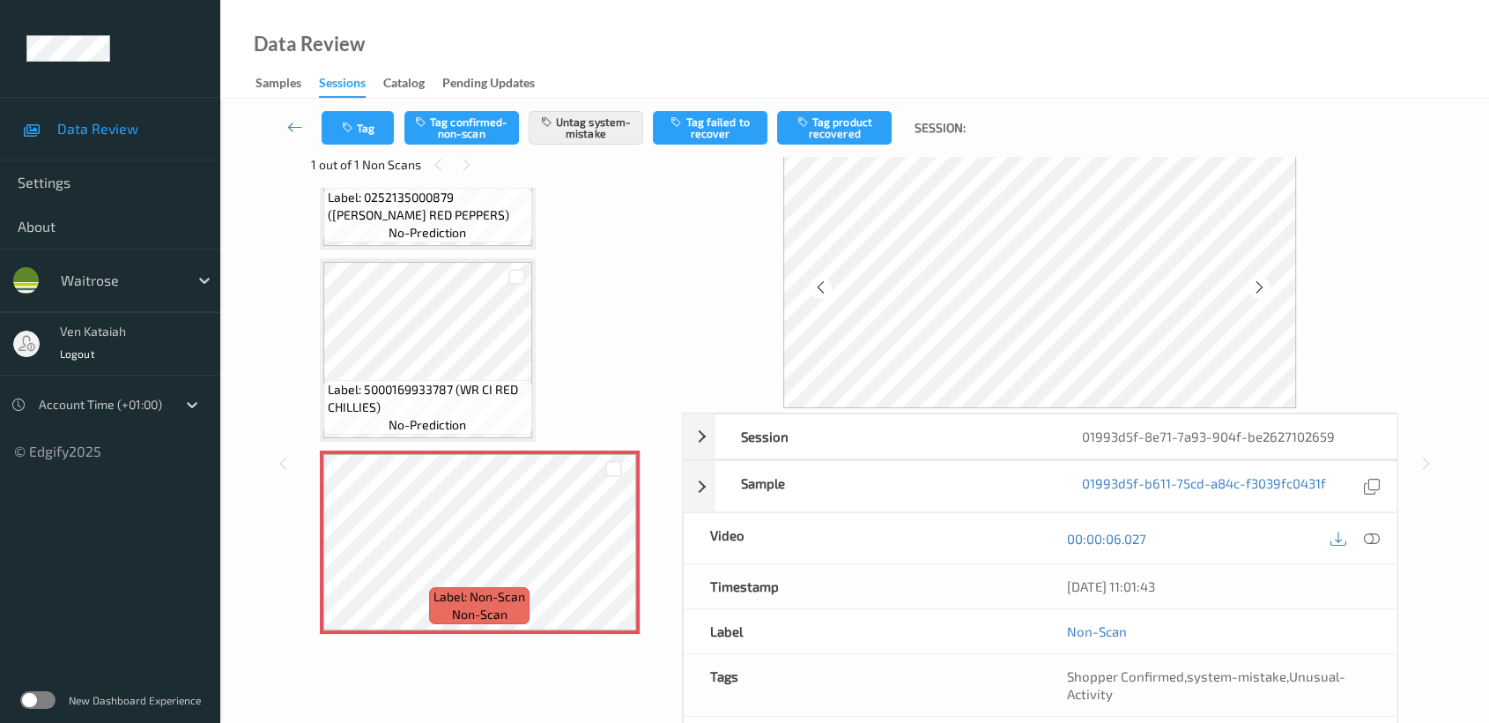
scroll to position [0, 0]
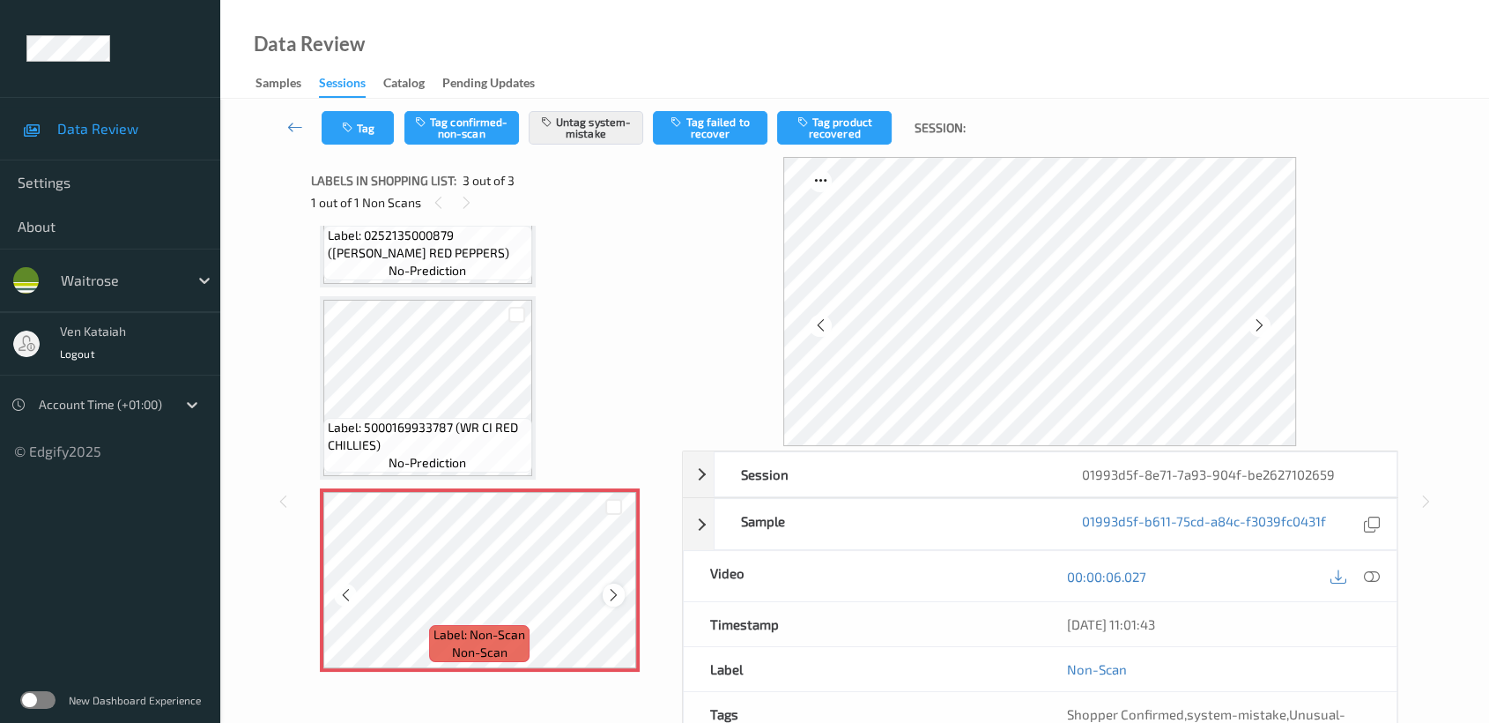
click at [606, 594] on icon at bounding box center [613, 595] width 15 height 16
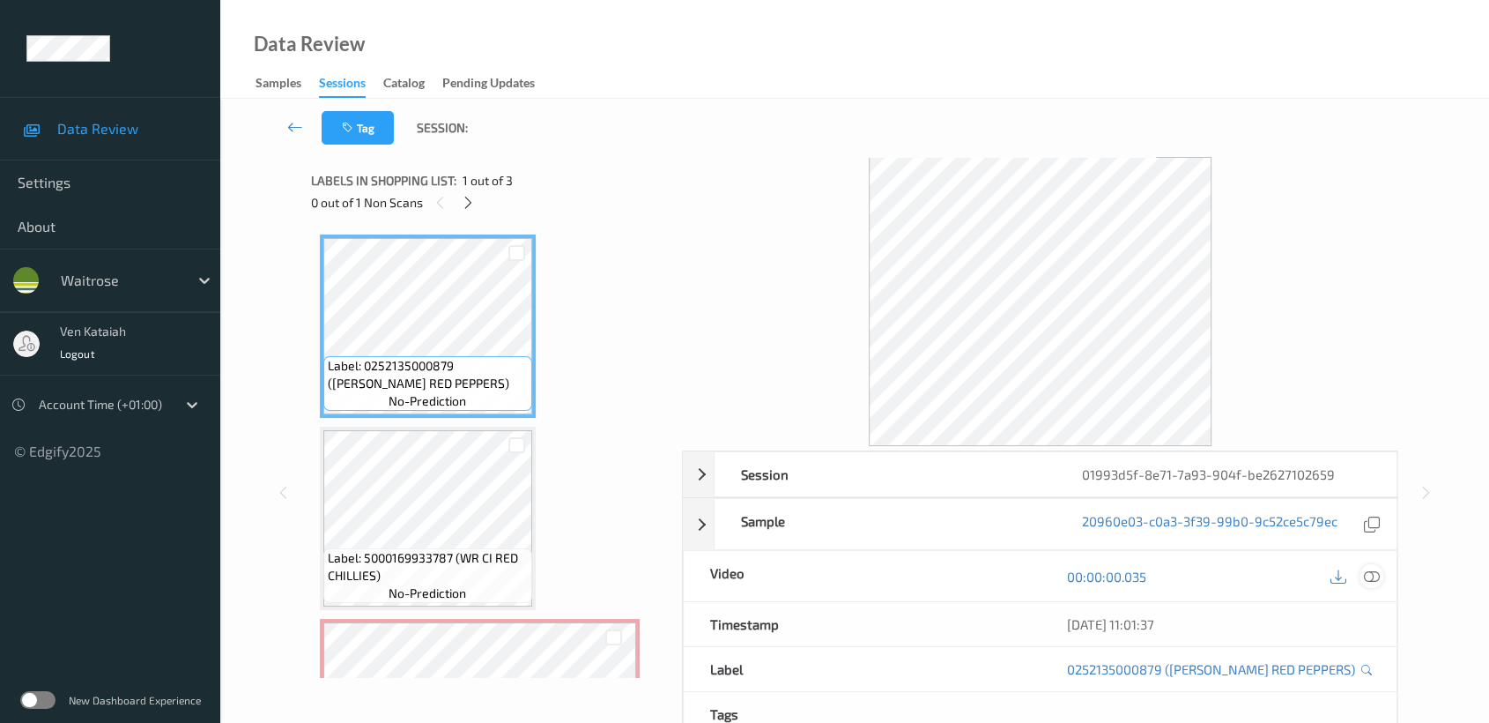
click at [1373, 575] on icon at bounding box center [1372, 576] width 16 height 16
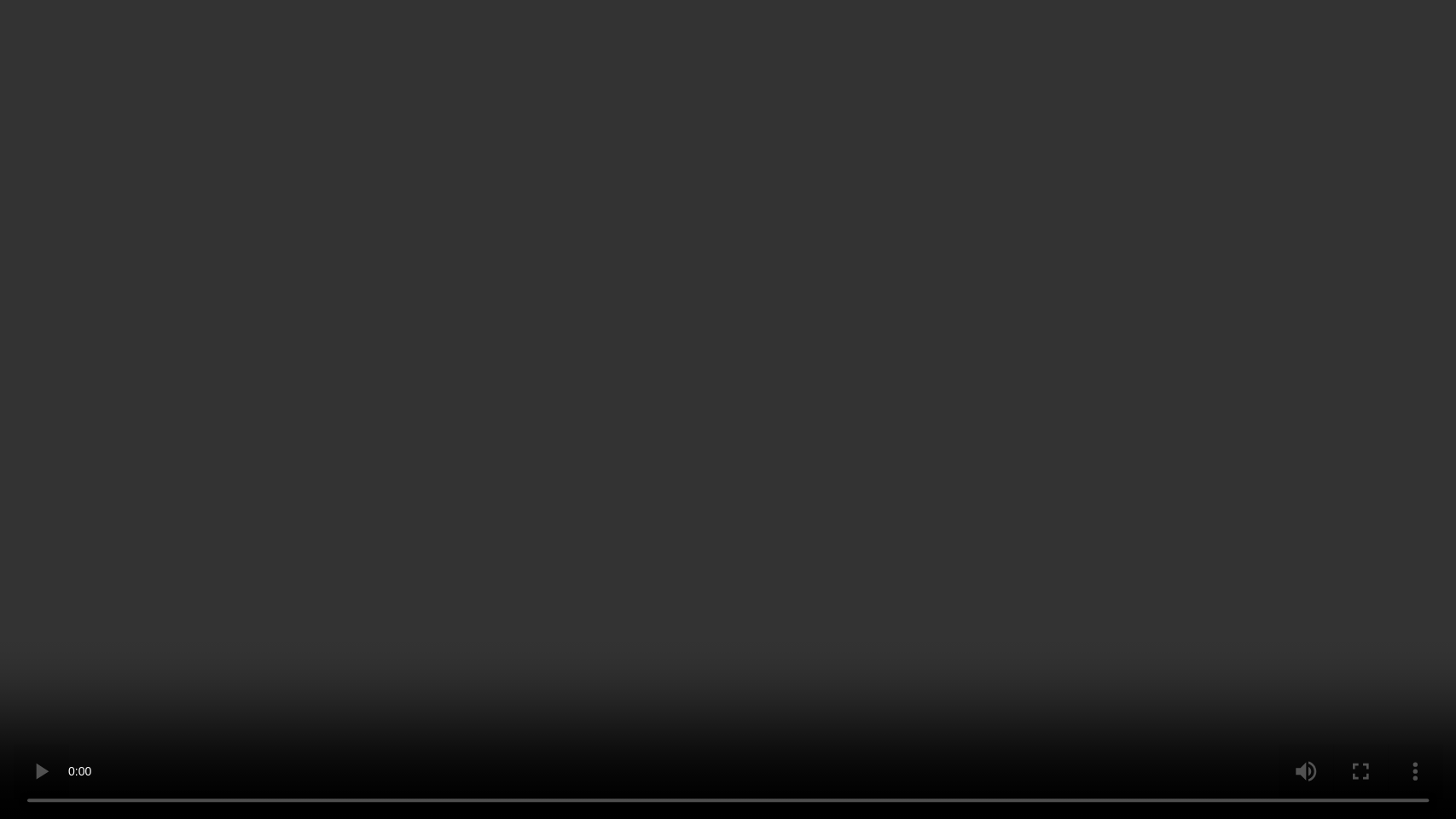
click at [1105, 462] on video at bounding box center [728, 410] width 1456 height 819
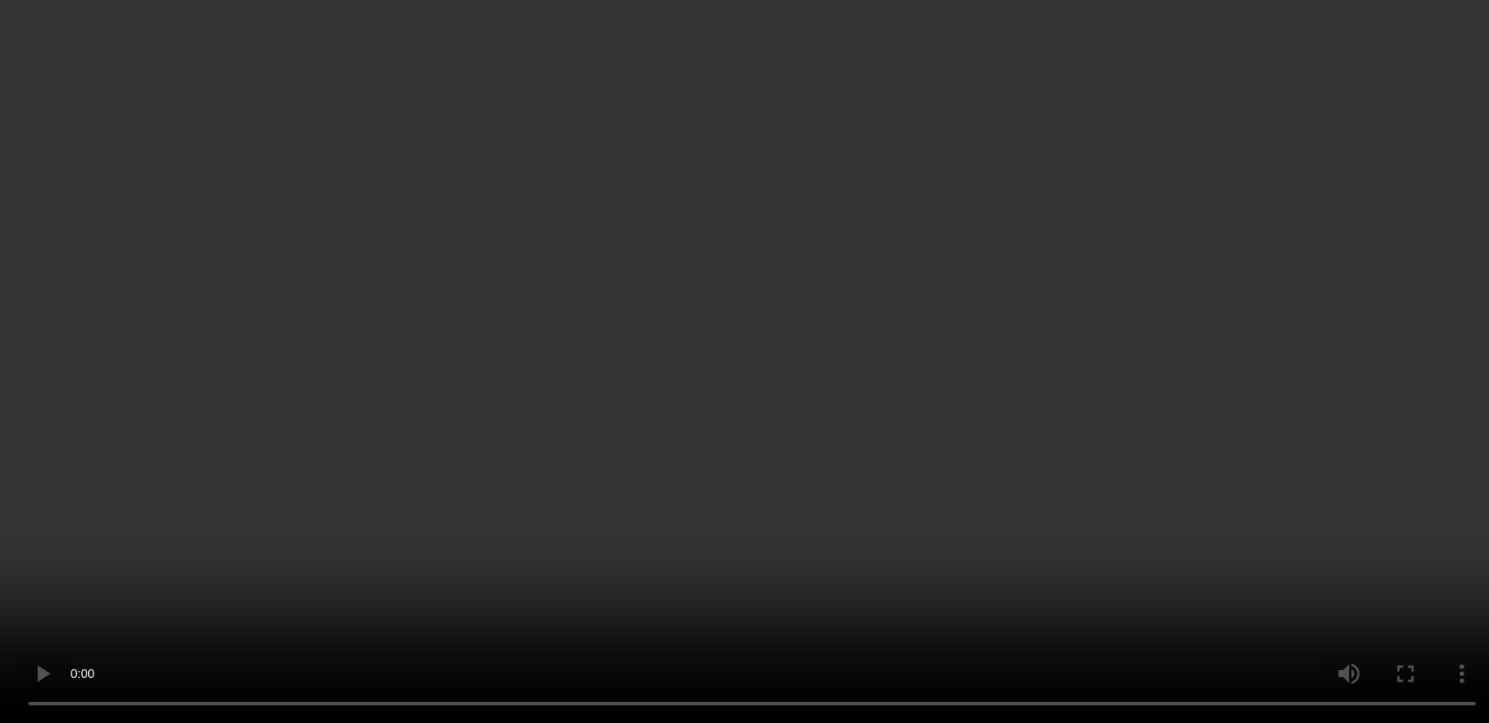
scroll to position [158, 0]
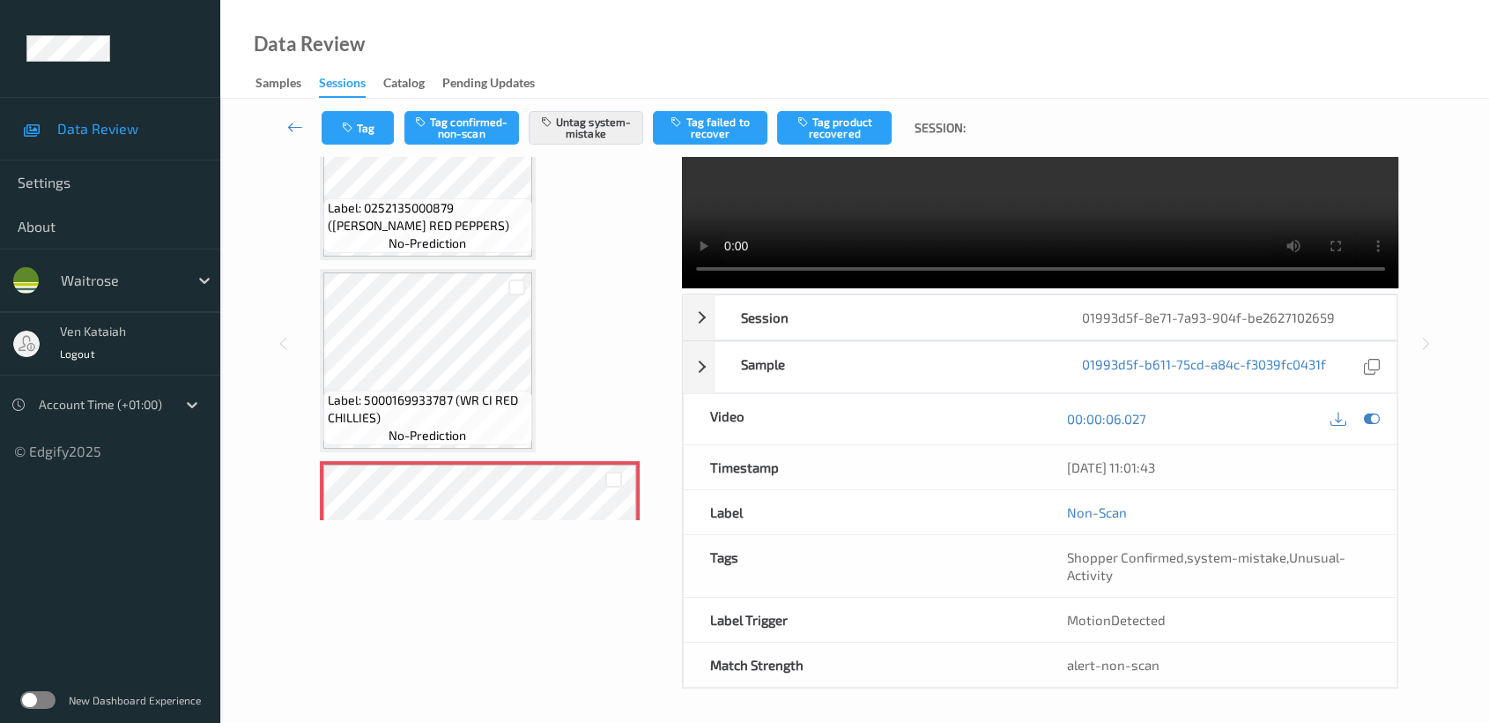
drag, startPoint x: 1368, startPoint y: 422, endPoint x: 1086, endPoint y: 402, distance: 283.6
click at [1364, 422] on icon at bounding box center [1372, 419] width 16 height 16
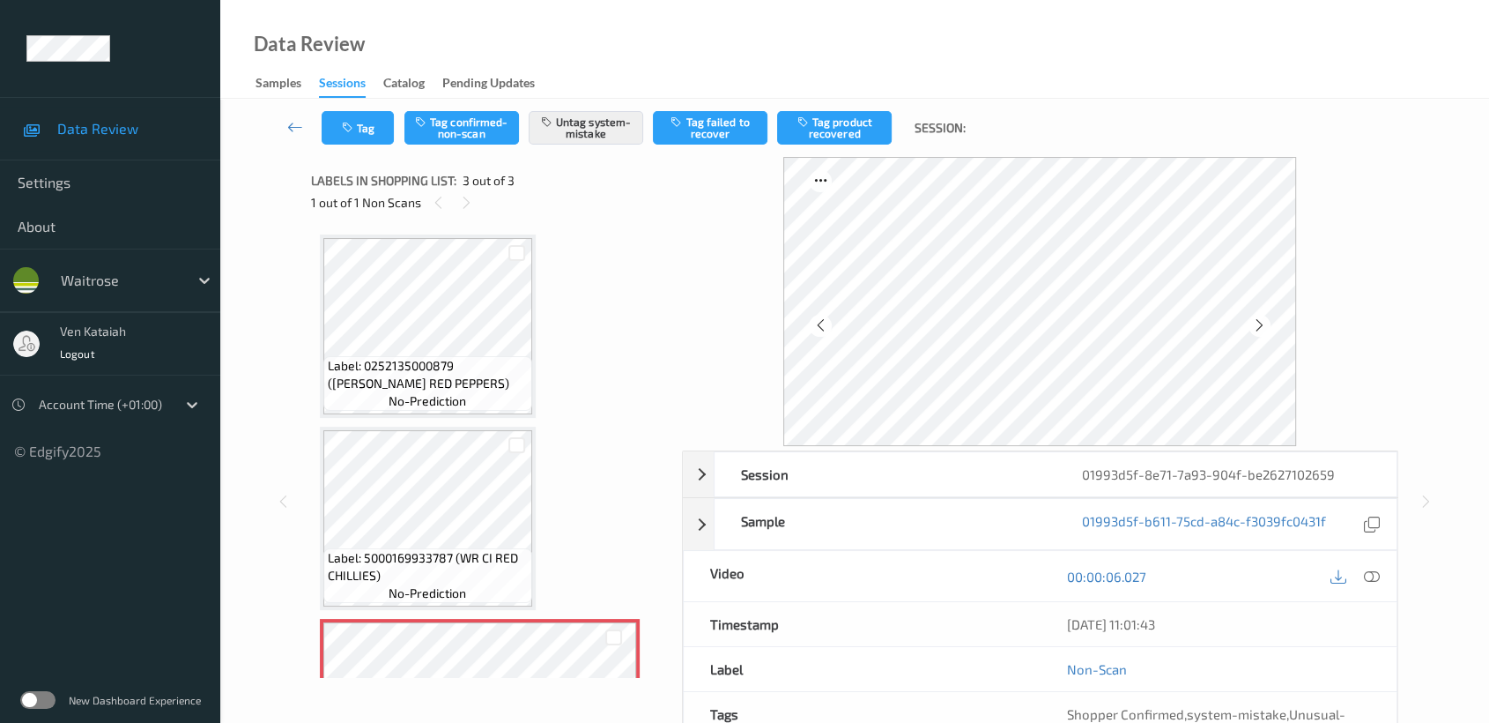
scroll to position [130, 0]
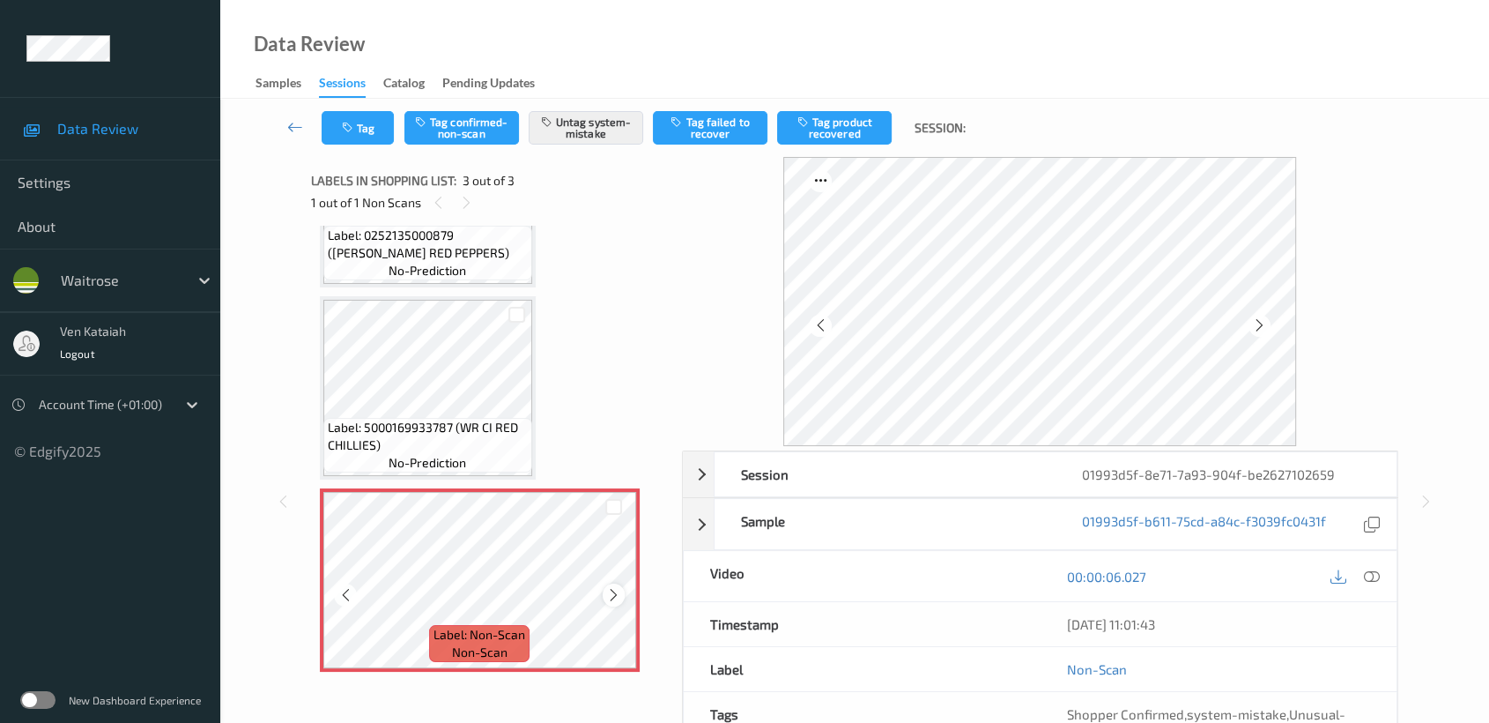
click at [604, 593] on div at bounding box center [614, 594] width 22 height 22
click at [604, 592] on div at bounding box center [614, 594] width 22 height 22
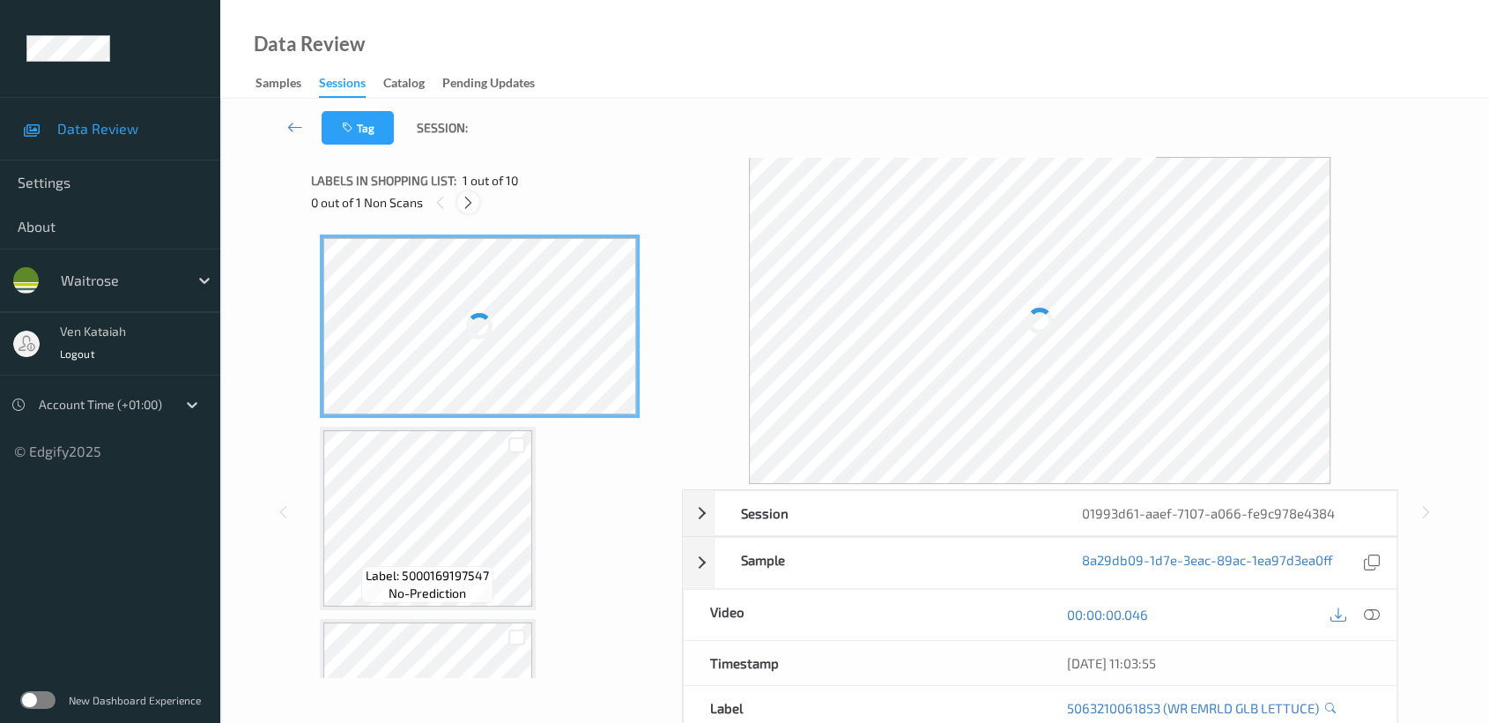
click at [463, 206] on icon at bounding box center [468, 203] width 15 height 16
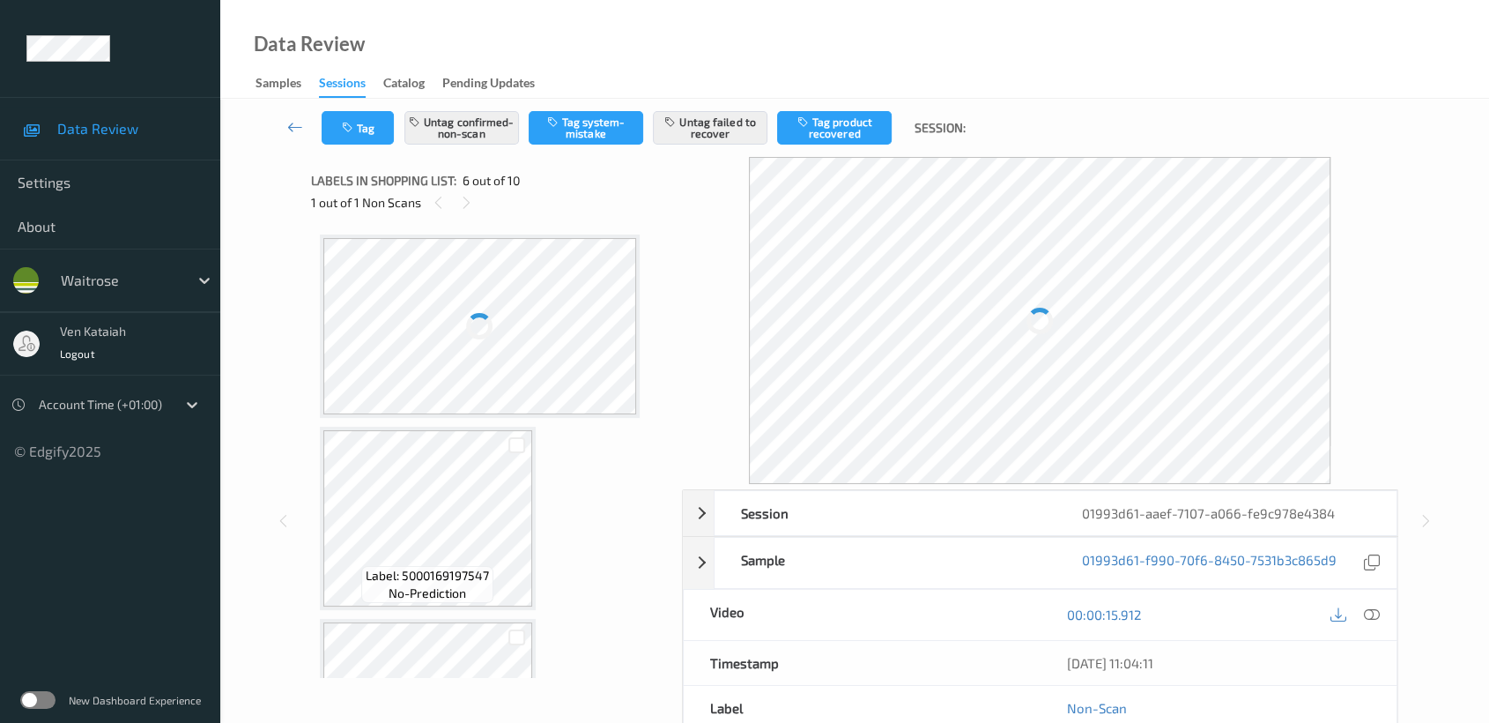
scroll to position [774, 0]
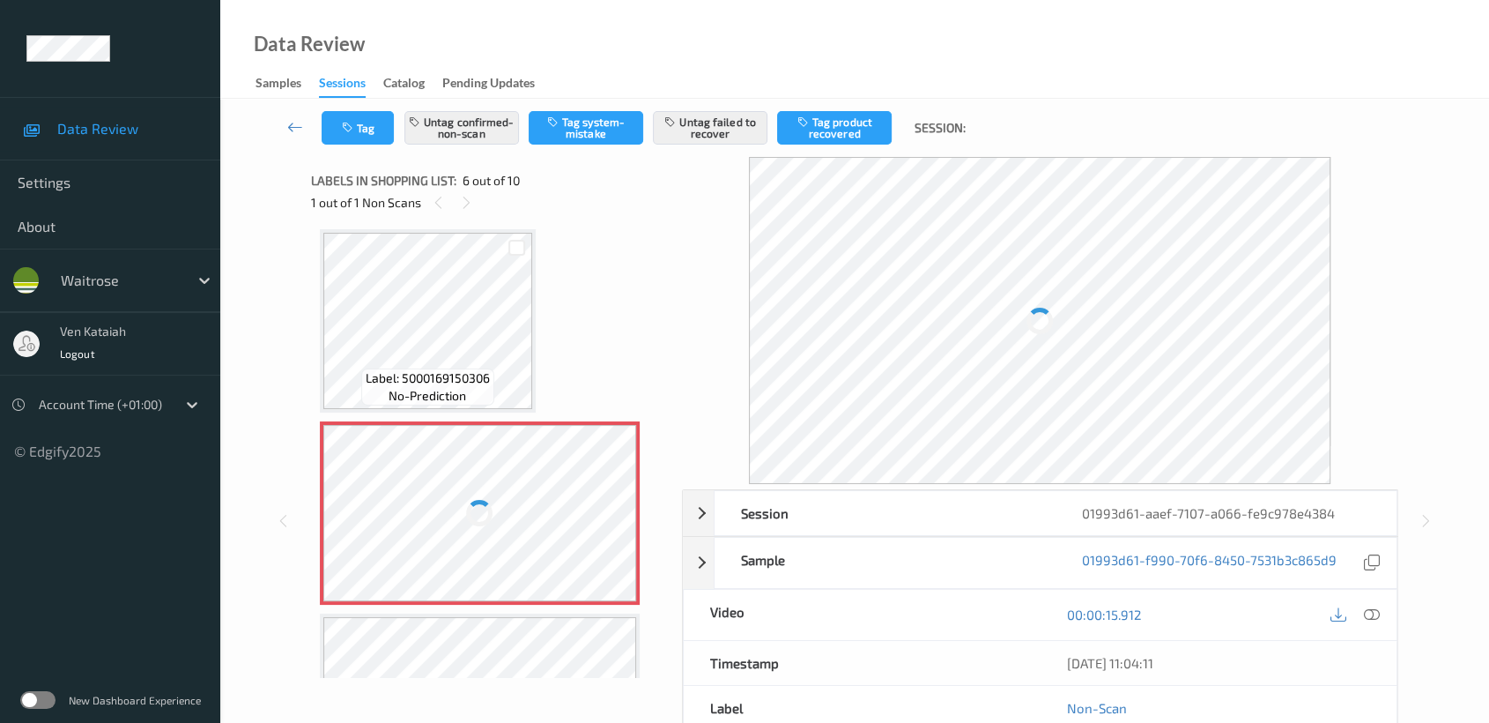
click at [458, 506] on div at bounding box center [480, 513] width 314 height 176
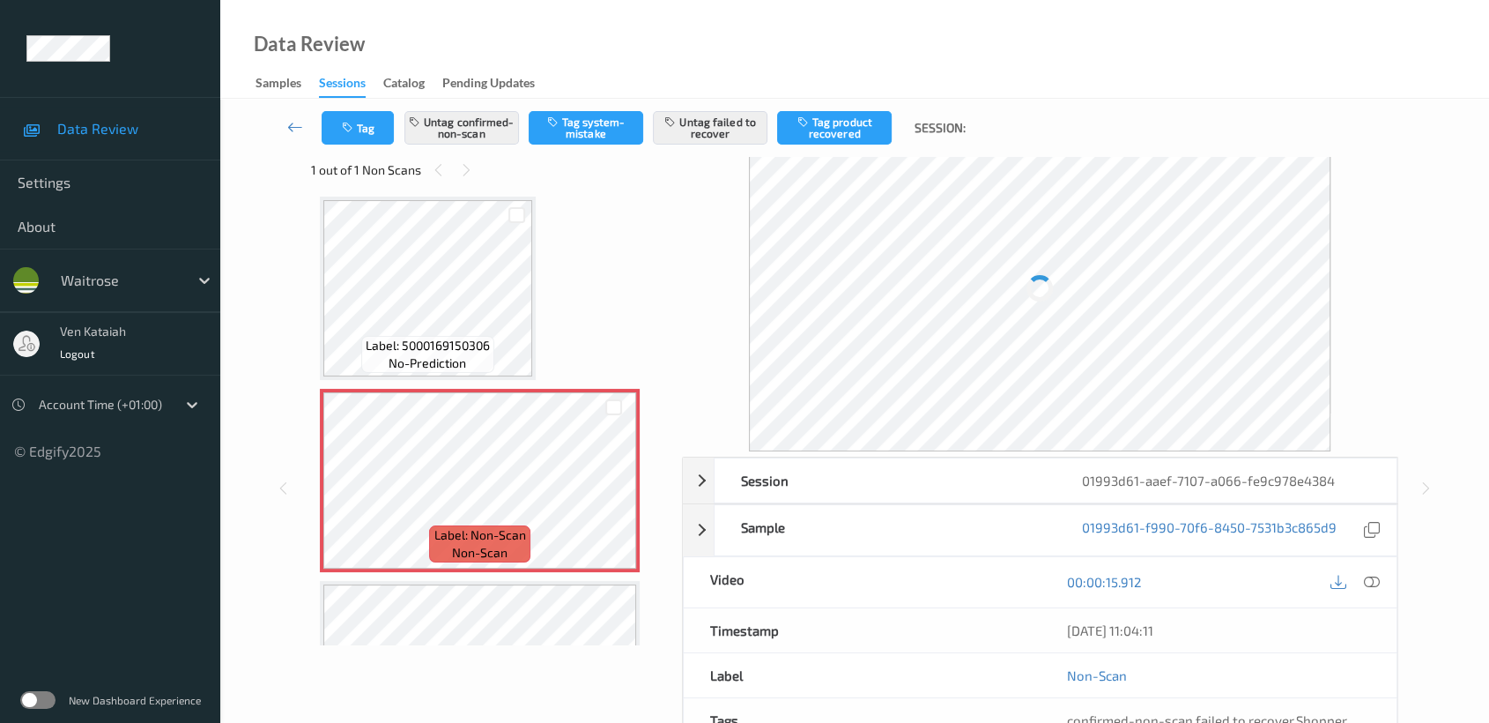
scroll to position [0, 0]
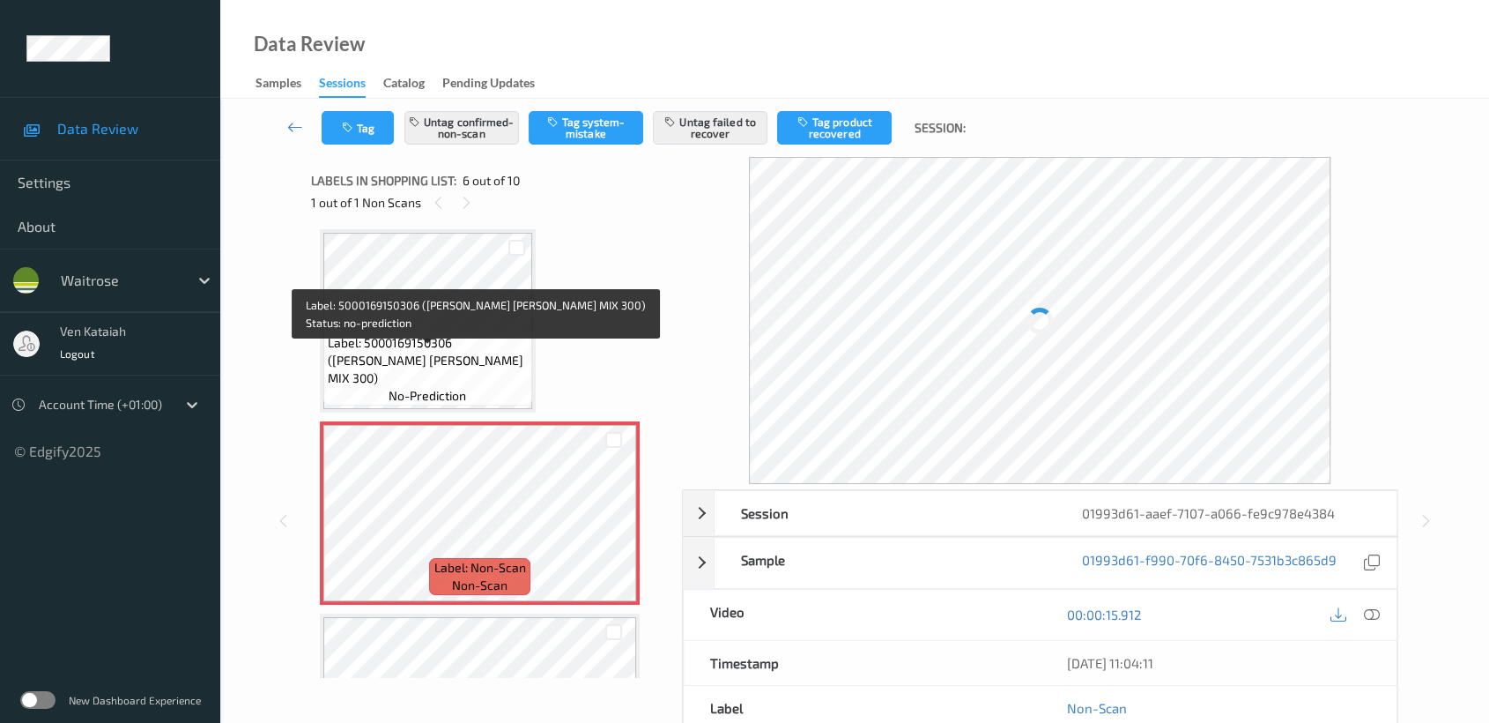
click at [493, 351] on span "Label: 5000169150306 (WR DORG BRRY MIX 300)" at bounding box center [428, 360] width 200 height 53
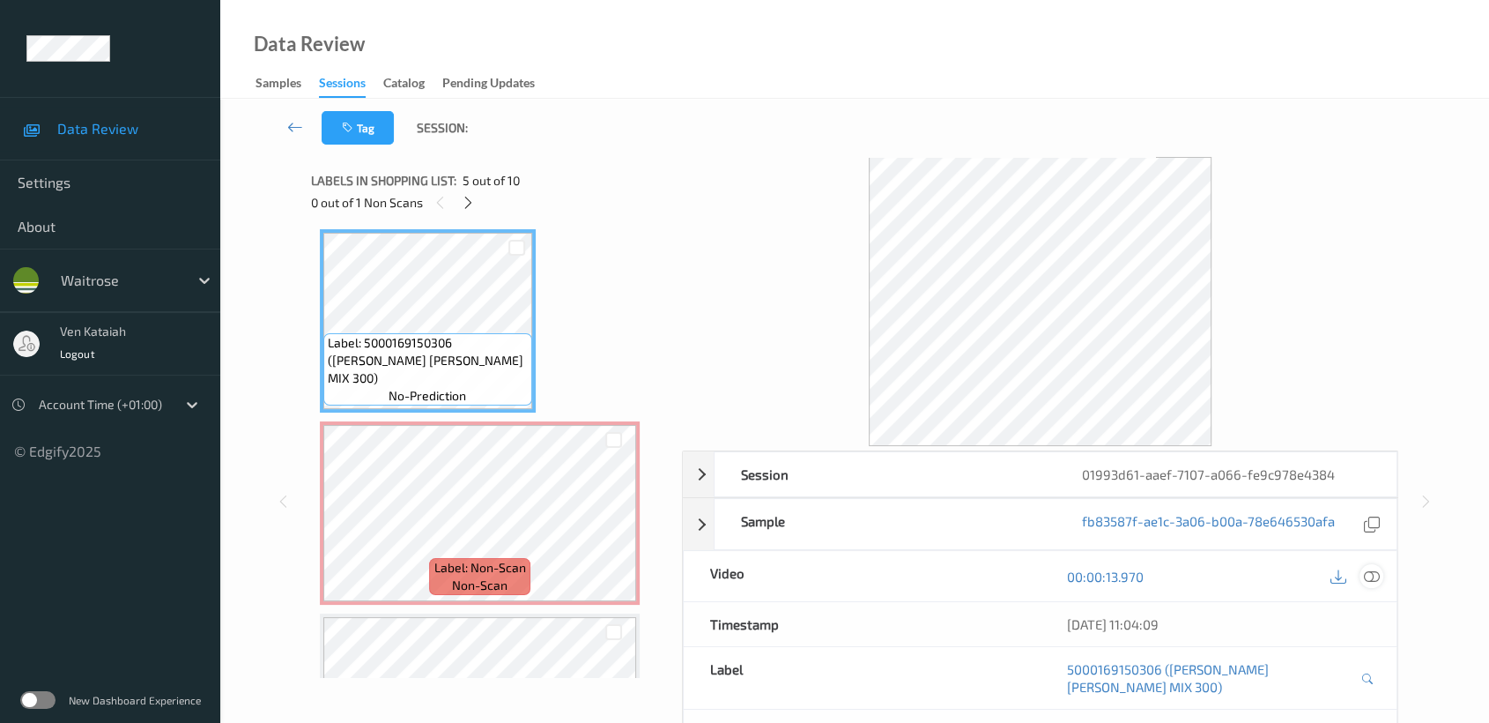
click at [1376, 570] on icon at bounding box center [1372, 576] width 16 height 16
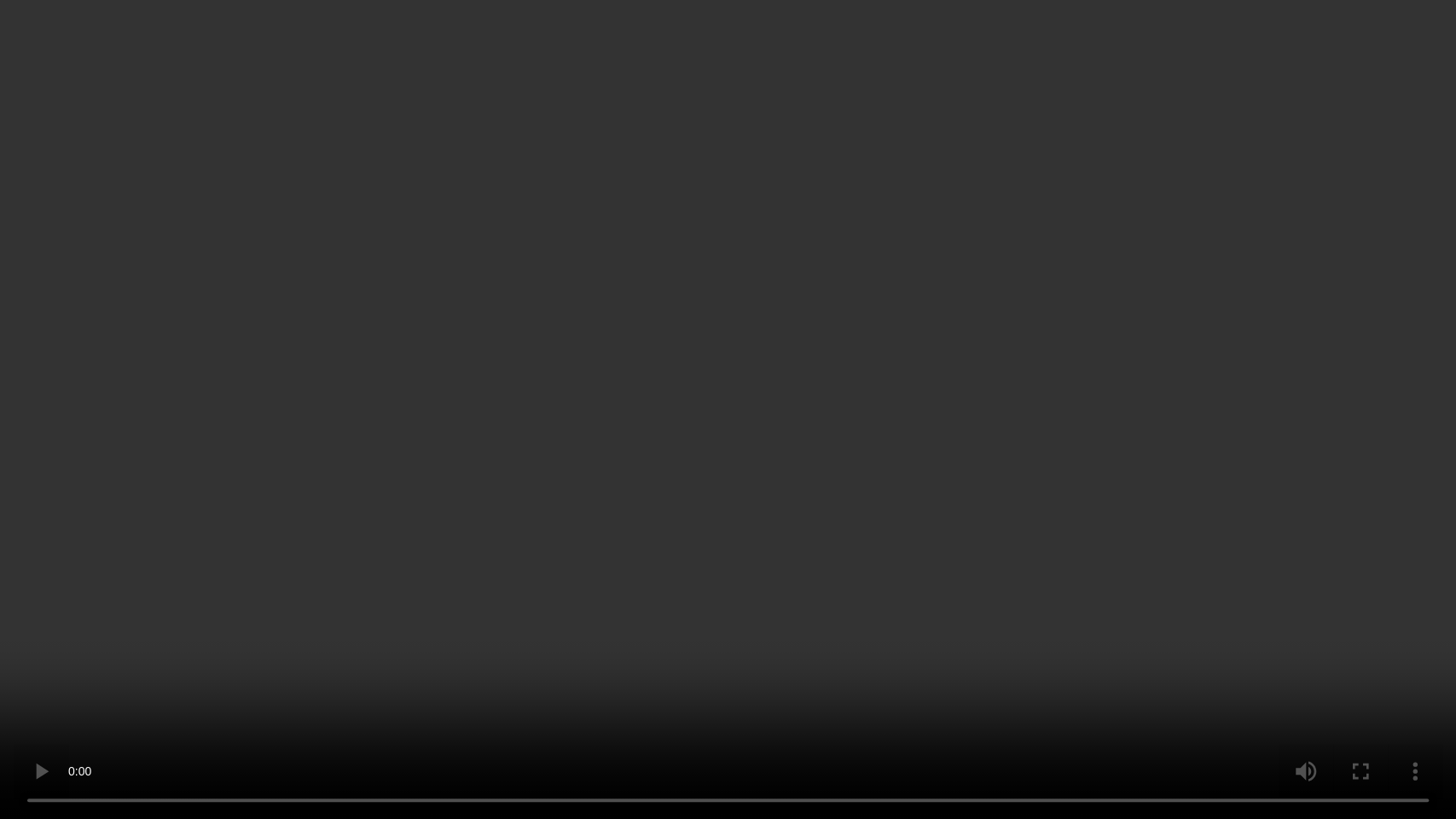
click at [622, 652] on video at bounding box center [728, 410] width 1456 height 819
click at [570, 637] on video at bounding box center [728, 410] width 1456 height 819
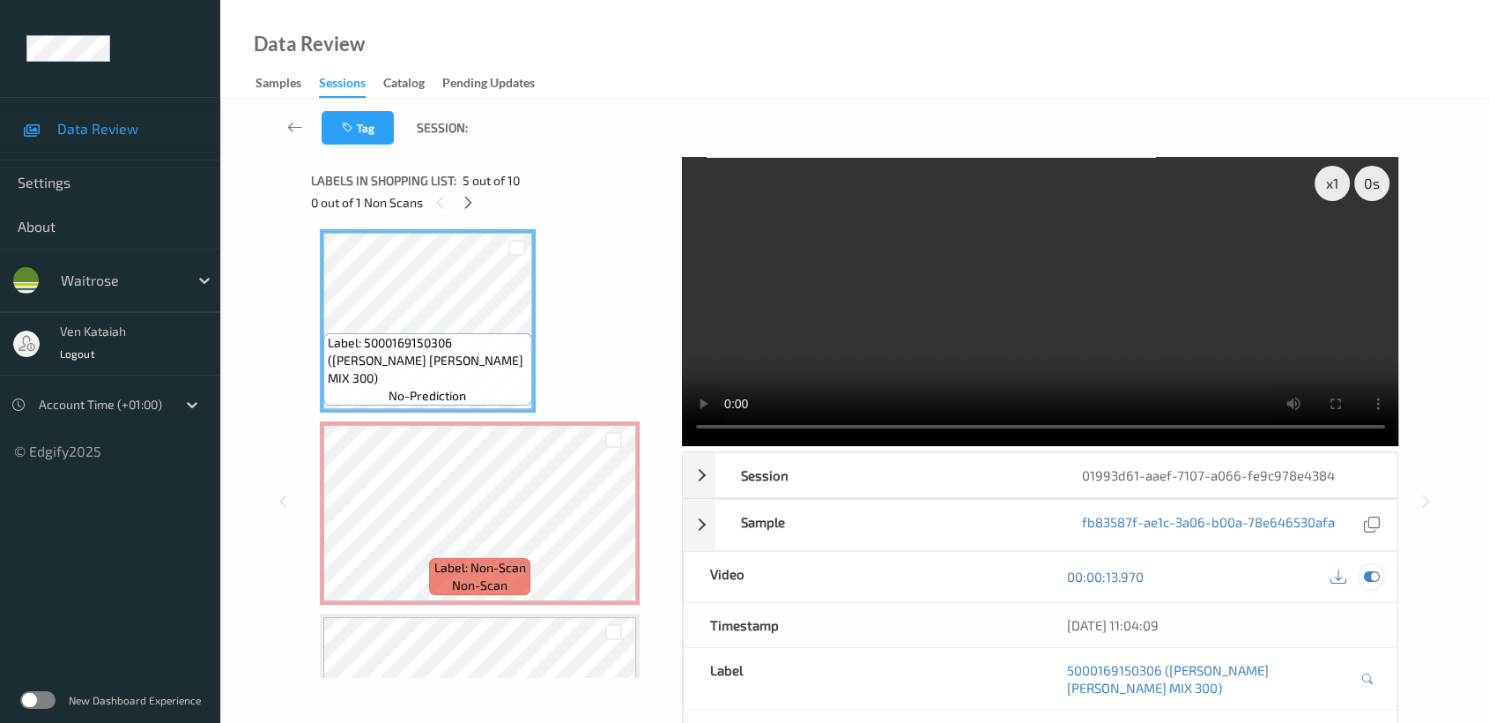
click at [1377, 580] on icon at bounding box center [1372, 576] width 16 height 16
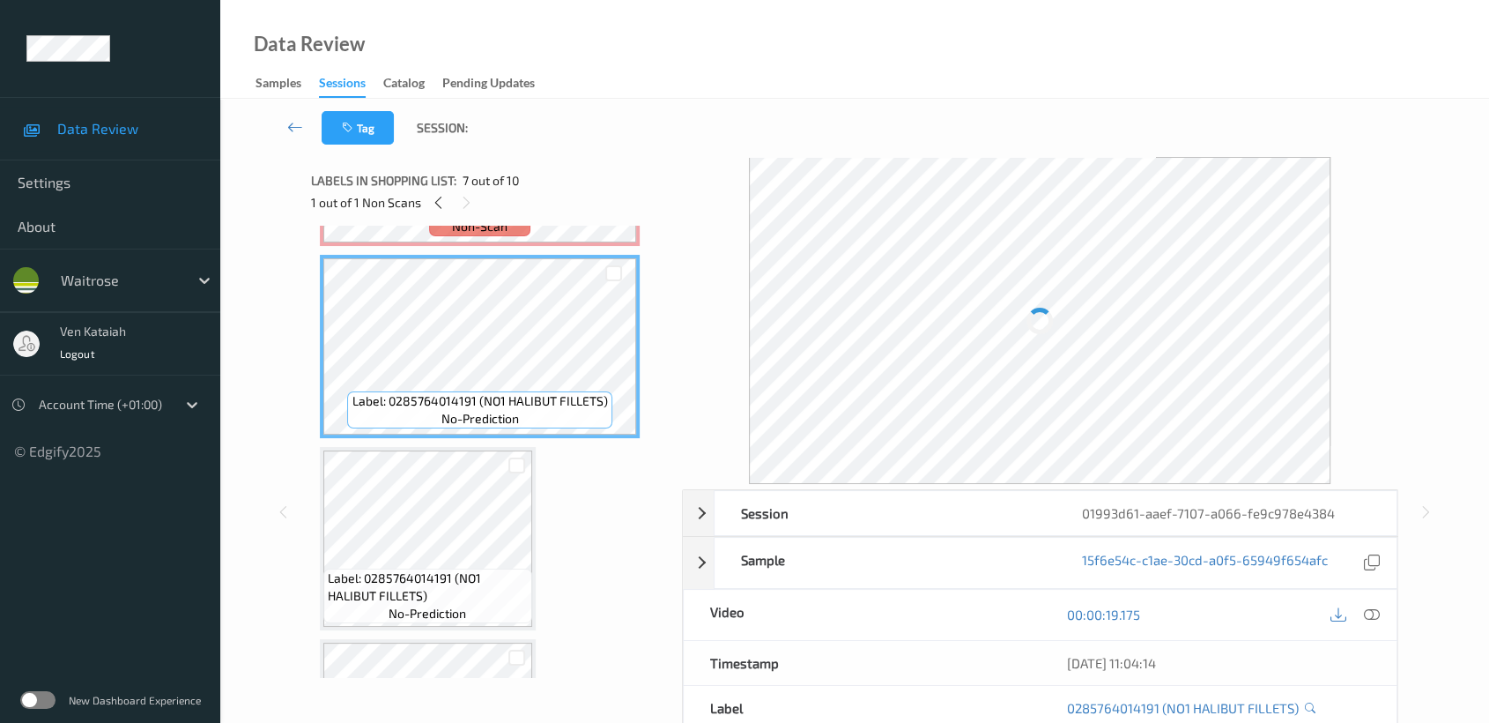
scroll to position [1165, 0]
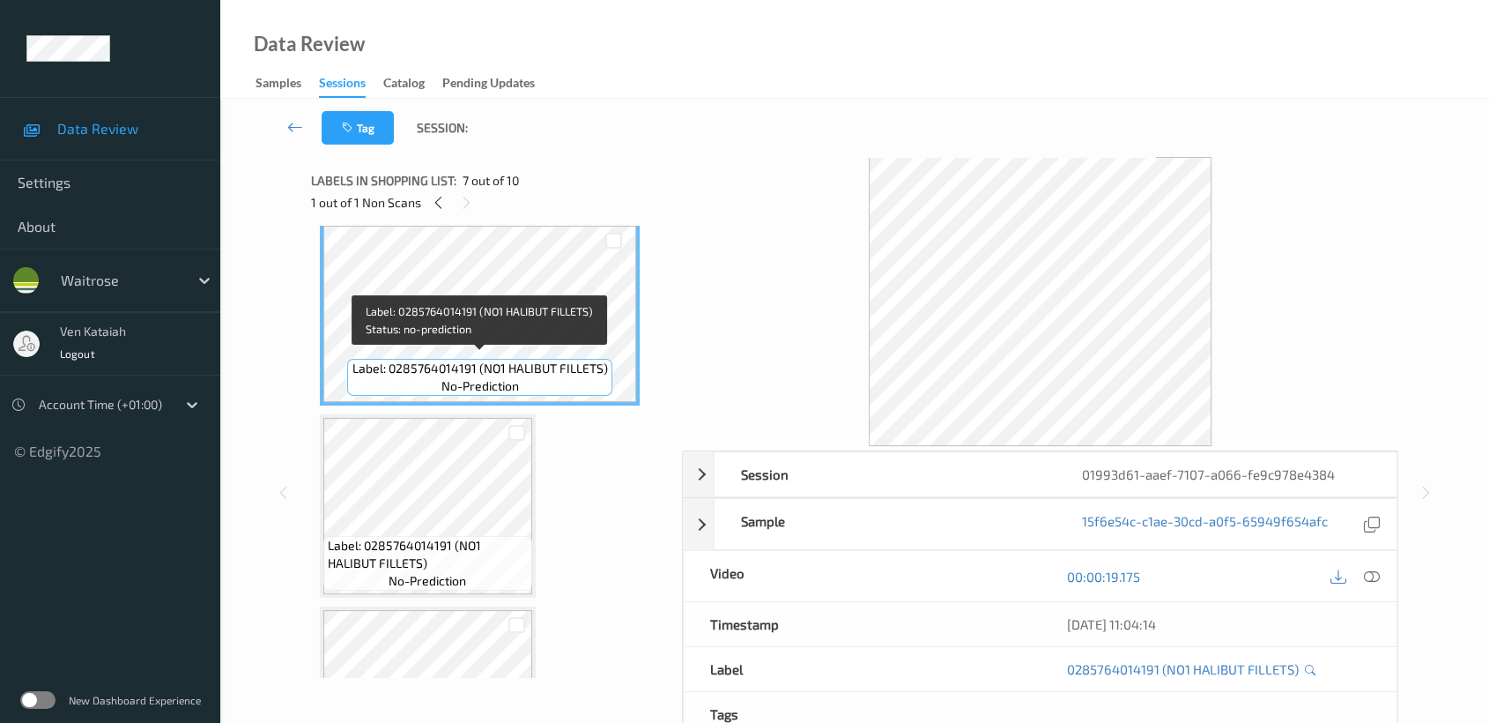
click at [440, 361] on span "Label: 0285764014191 (NO1 HALIBUT FILLETS)" at bounding box center [480, 369] width 256 height 18
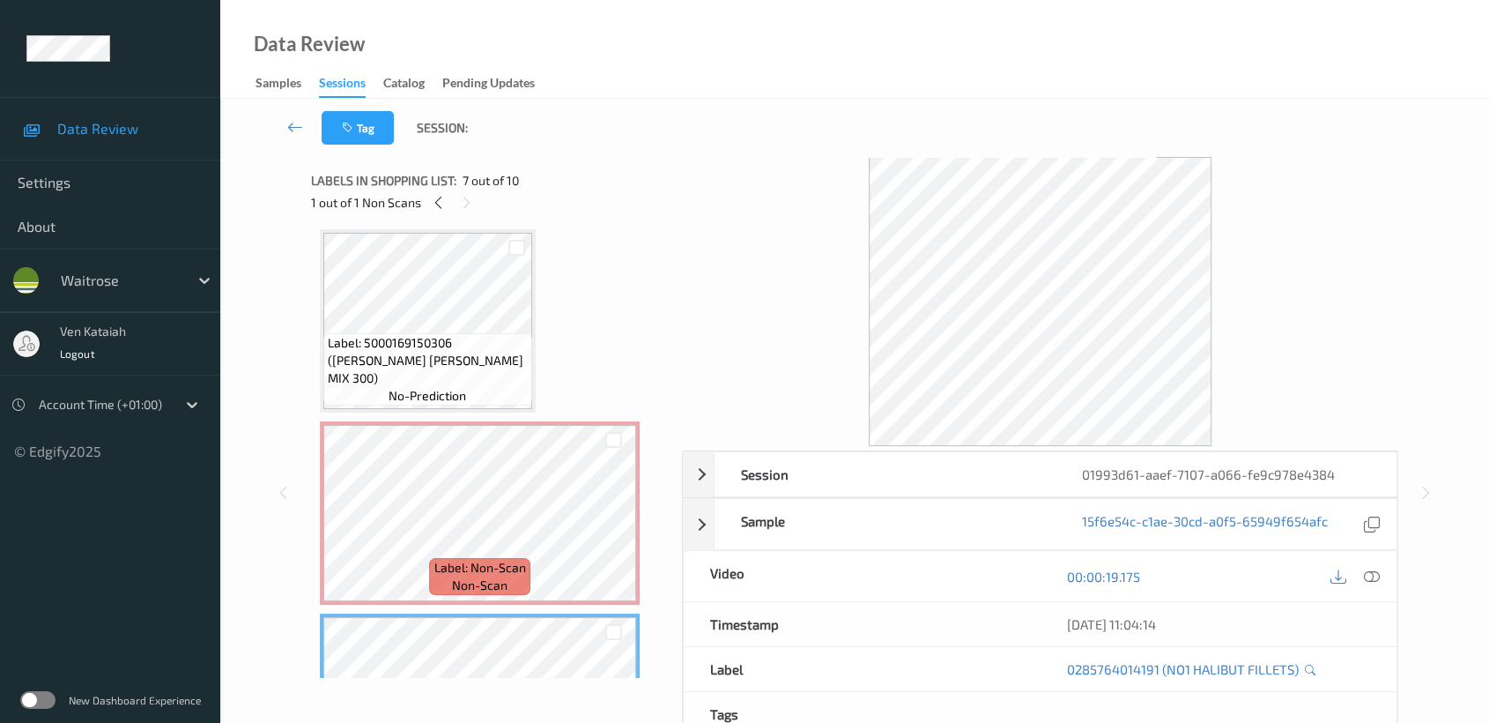
scroll to position [969, 0]
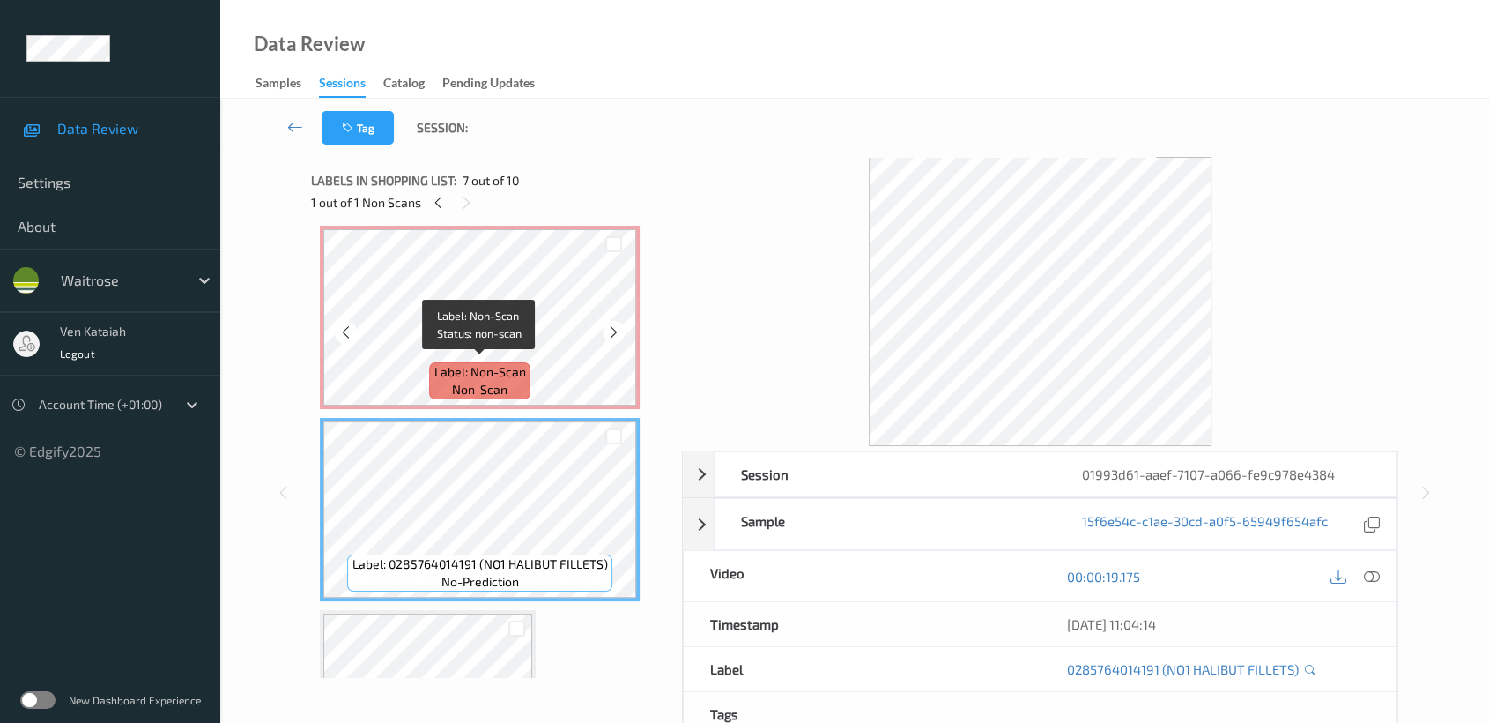
click at [508, 382] on div "Label: Non-Scan non-scan" at bounding box center [479, 380] width 100 height 37
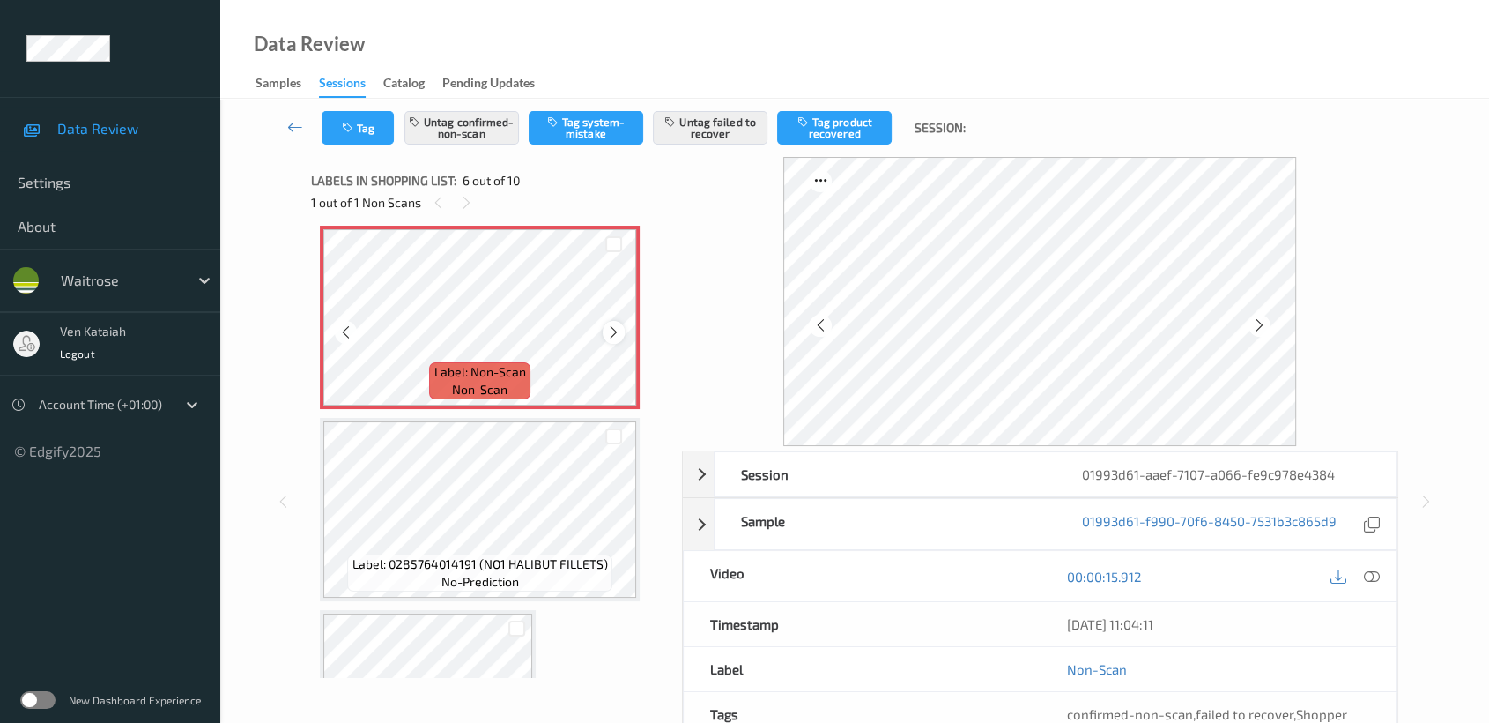
click at [619, 326] on icon at bounding box center [613, 332] width 15 height 16
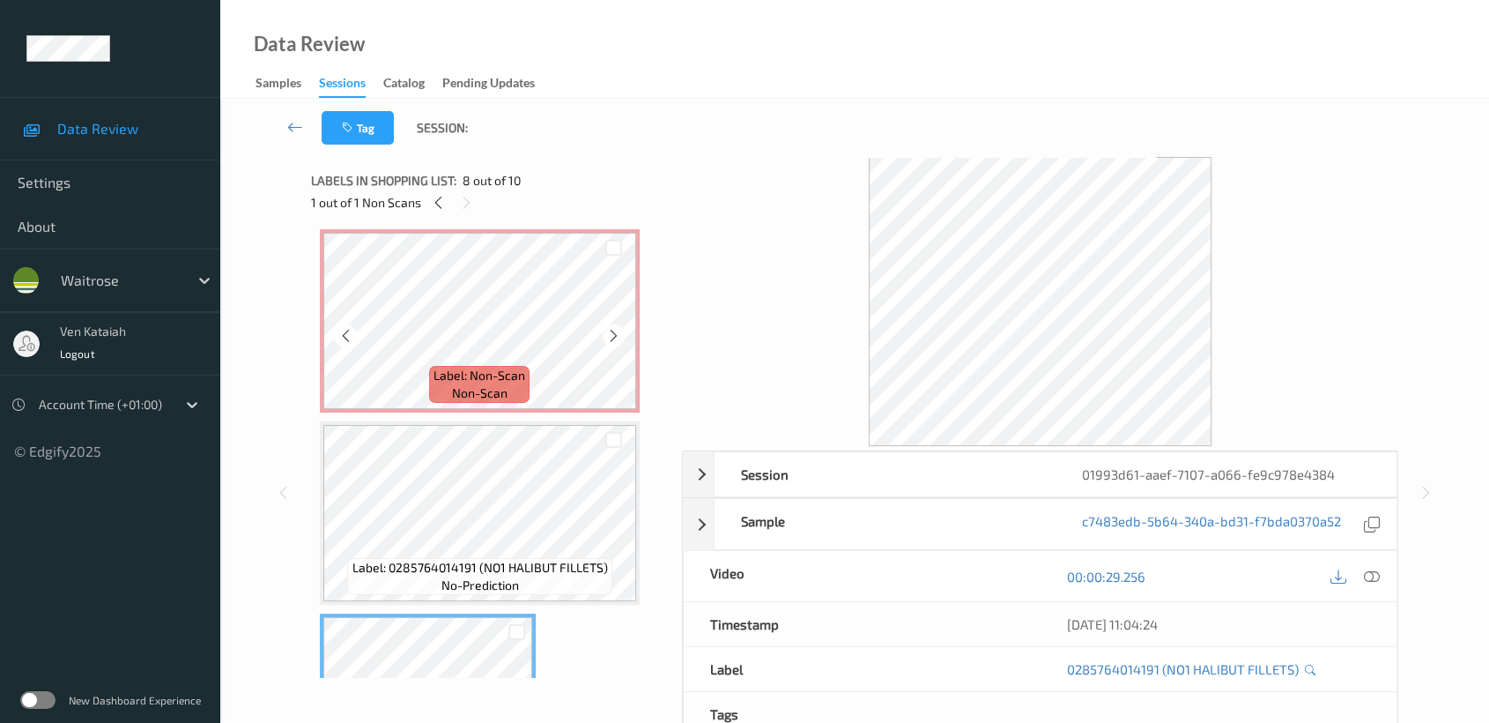
scroll to position [774, 0]
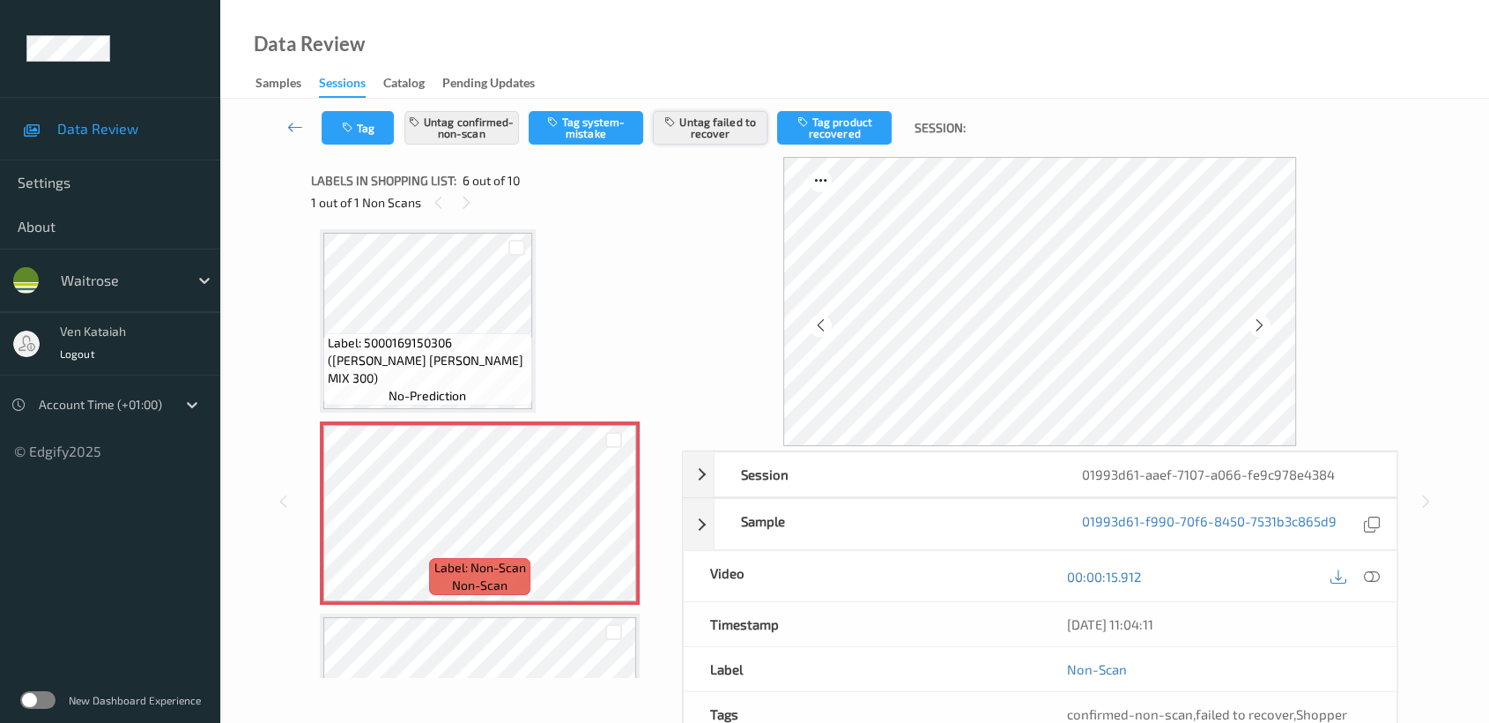
click at [672, 124] on icon "button" at bounding box center [671, 121] width 15 height 12
drag, startPoint x: 812, startPoint y: 131, endPoint x: 731, endPoint y: 185, distance: 97.3
click at [811, 130] on button "Tag product recovered" at bounding box center [834, 127] width 115 height 33
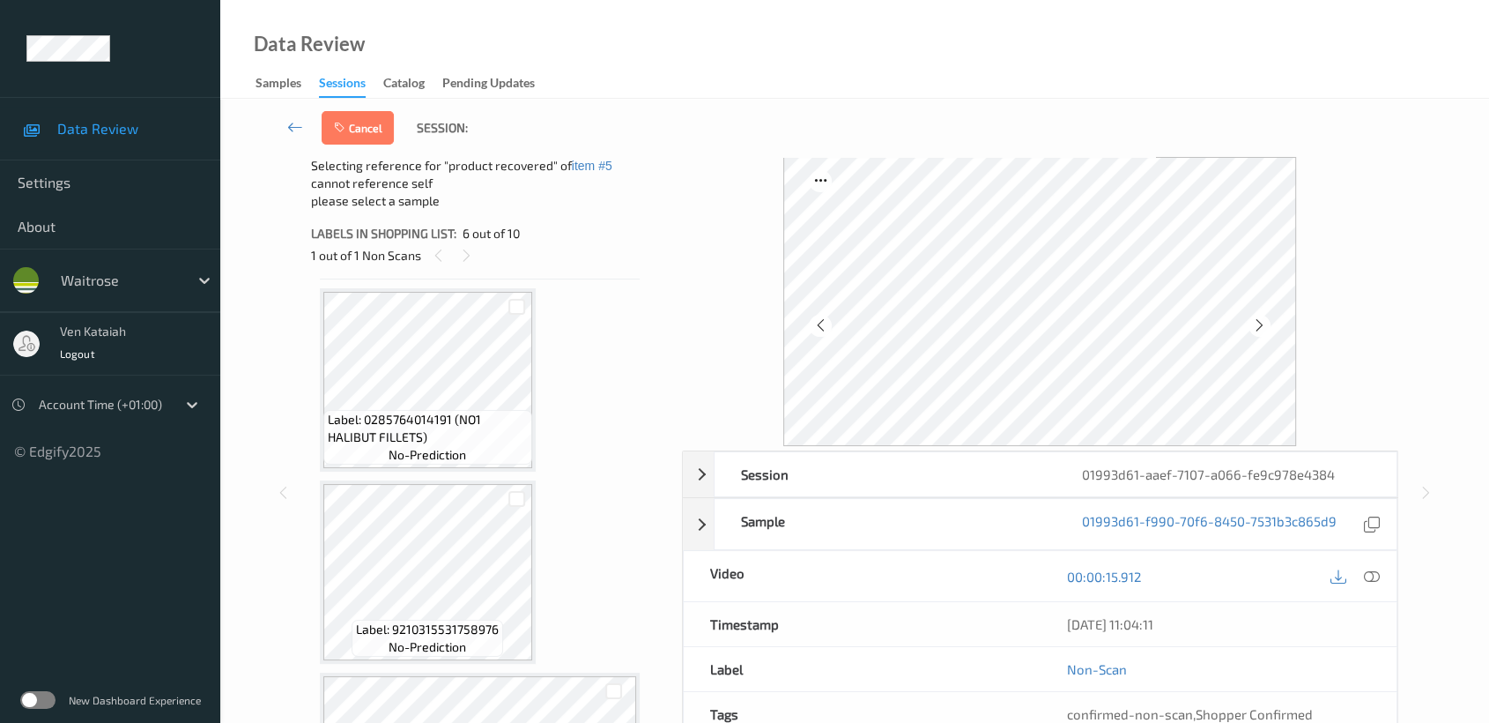
scroll to position [1361, 0]
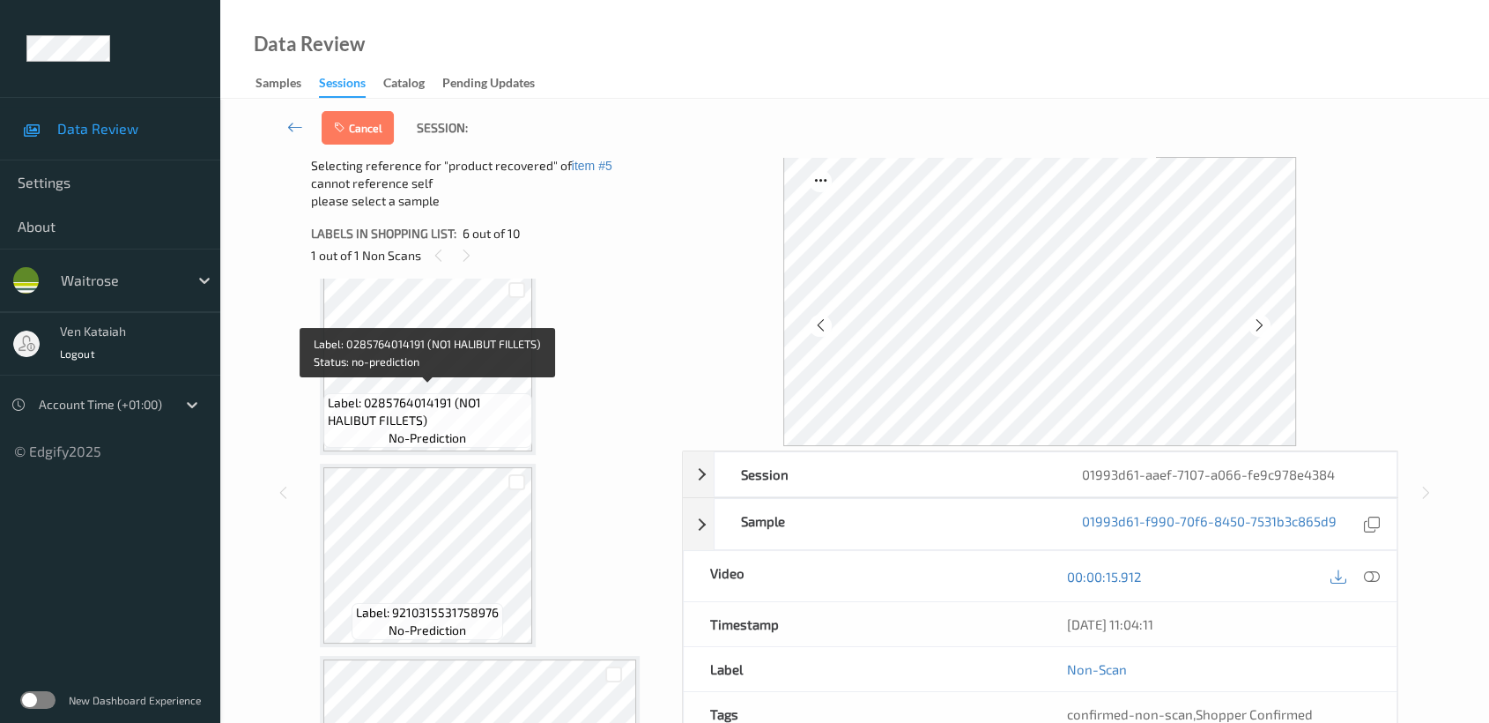
click at [459, 394] on span "Label: 0285764014191 (NO1 HALIBUT FILLETS)" at bounding box center [428, 411] width 200 height 35
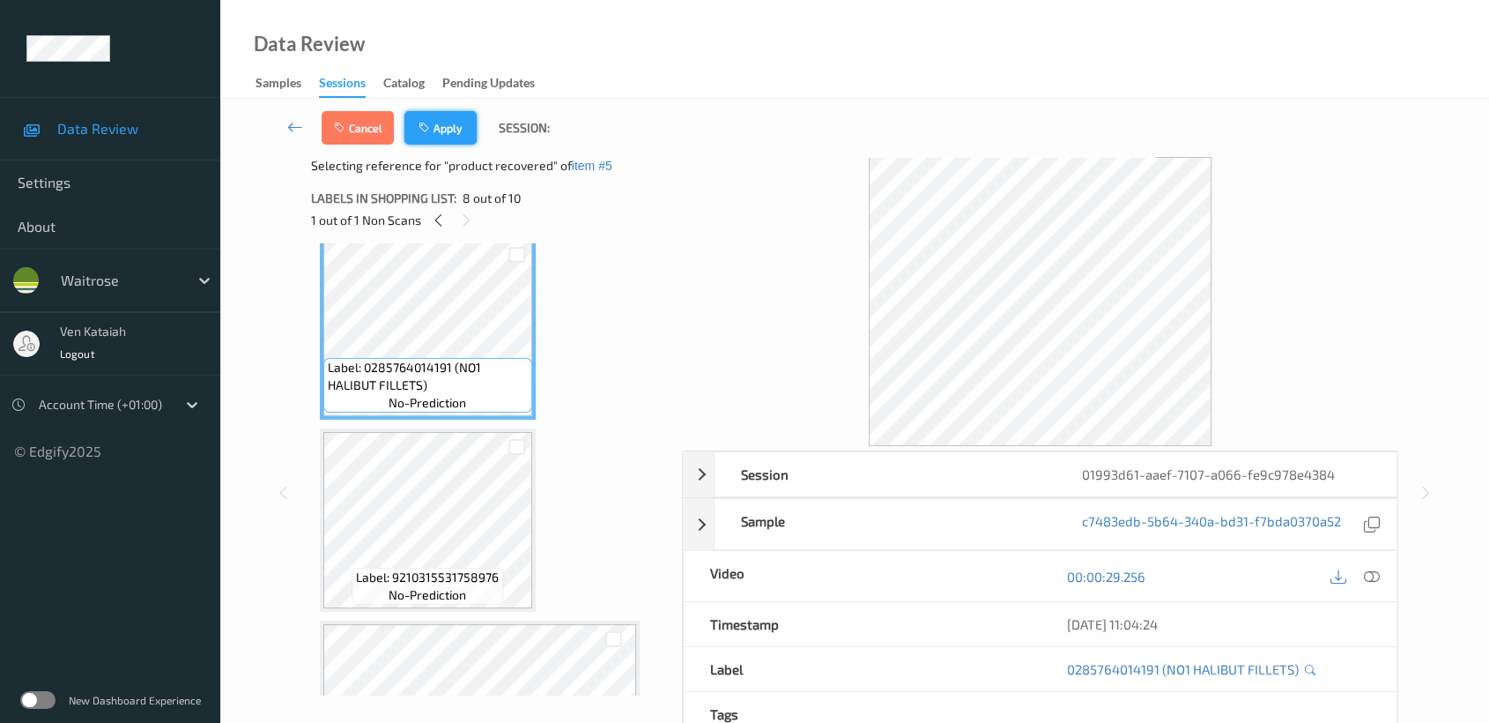
click at [450, 129] on button "Apply" at bounding box center [440, 127] width 72 height 33
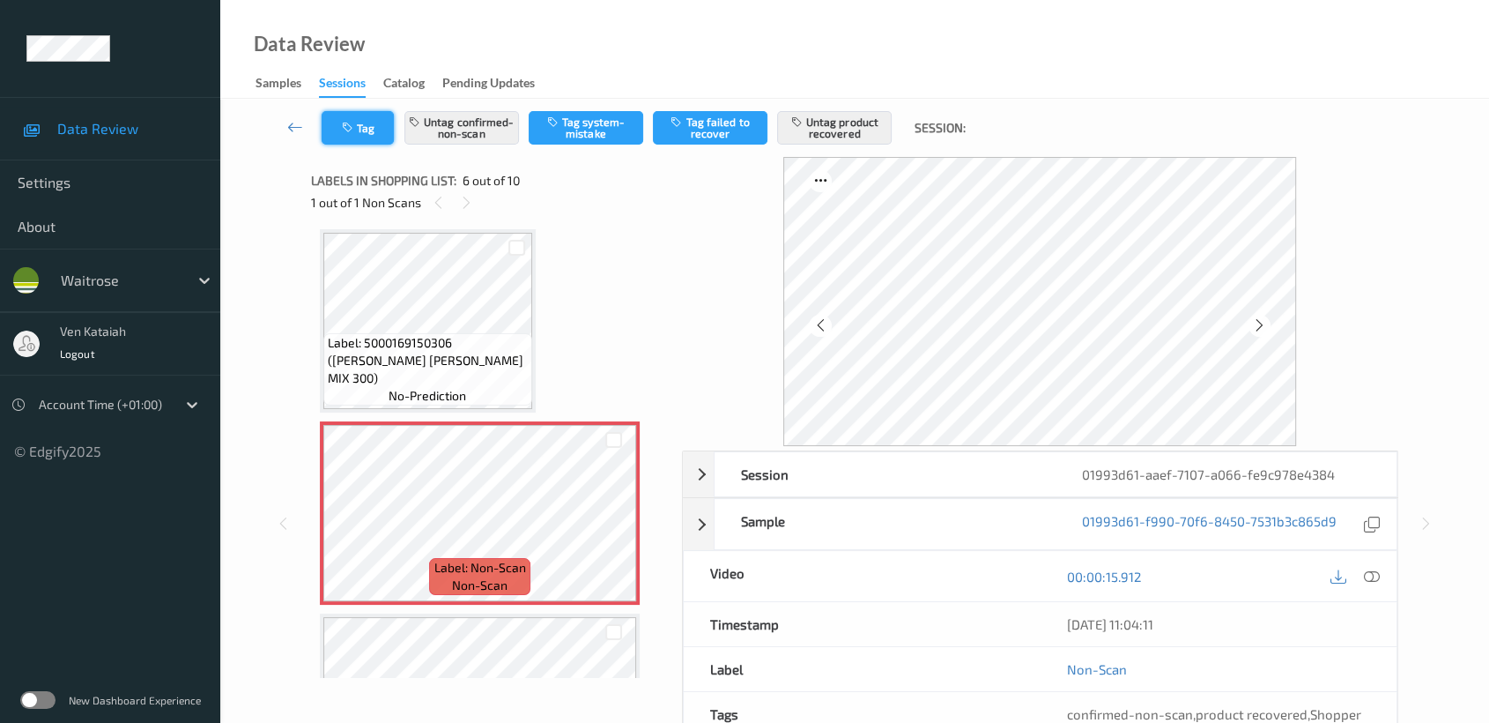
click at [349, 124] on icon "button" at bounding box center [349, 128] width 15 height 12
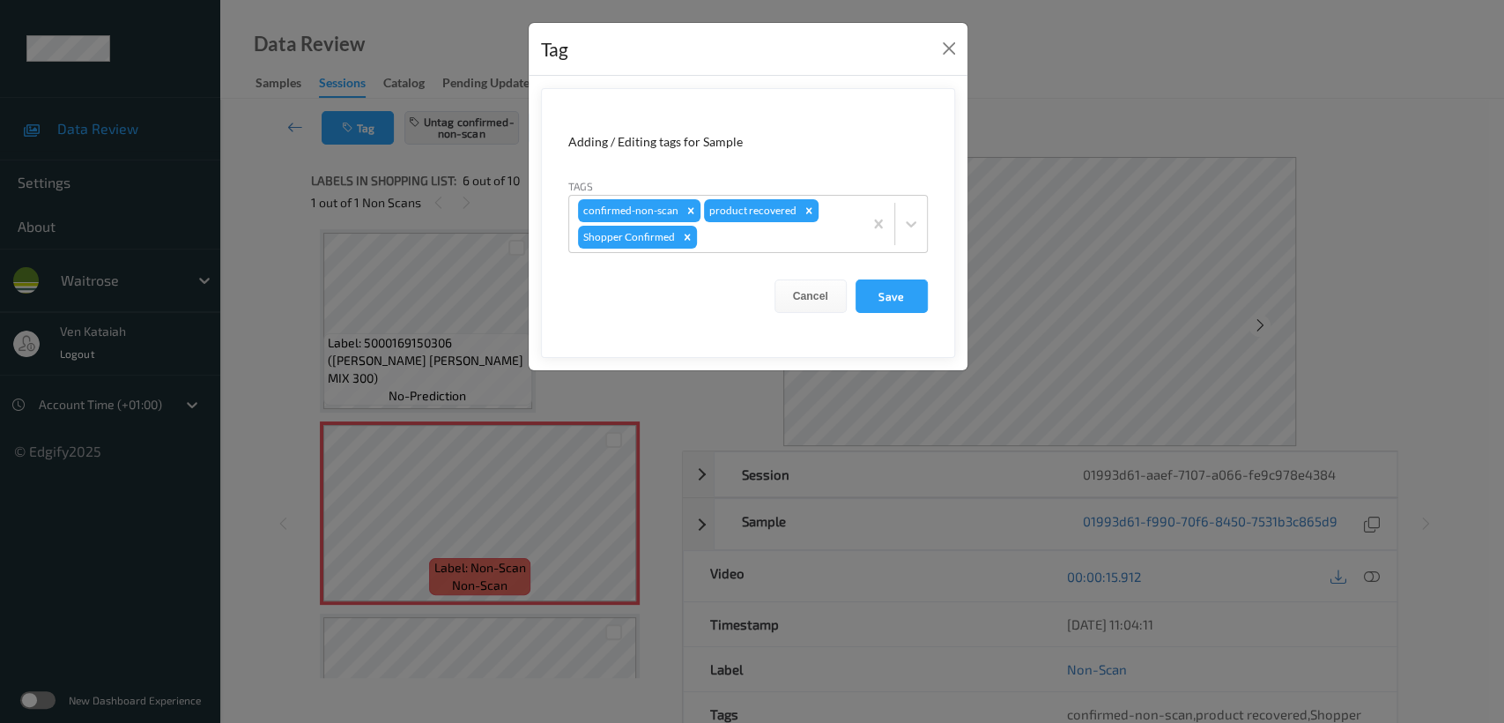
click at [268, 272] on div "Tag Adding / Editing tags for Sample Tags confirmed-non-scan product recovered …" at bounding box center [752, 361] width 1504 height 723
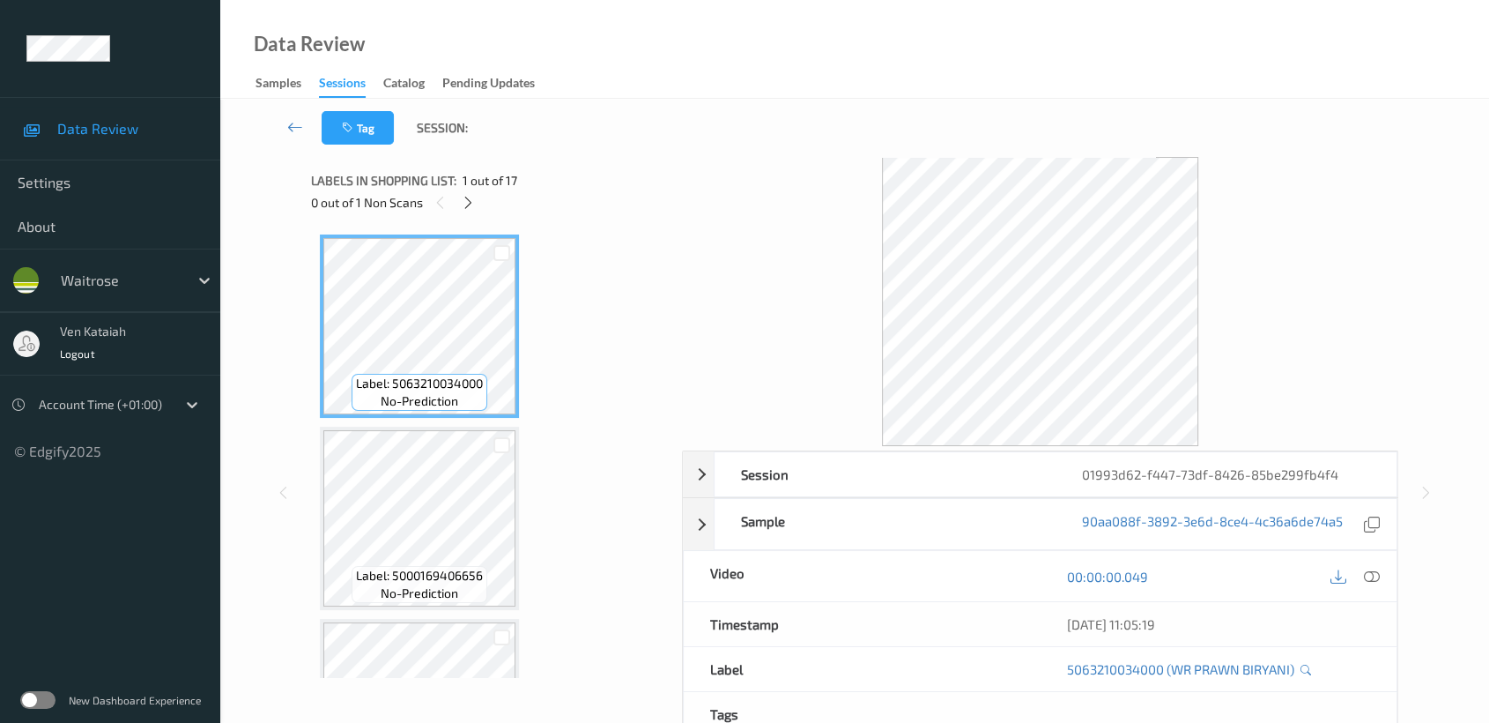
click at [466, 214] on div "Labels in shopping list: 1 out of 17 0 out of 1 Non Scans" at bounding box center [490, 191] width 359 height 69
click at [466, 206] on icon at bounding box center [468, 203] width 15 height 16
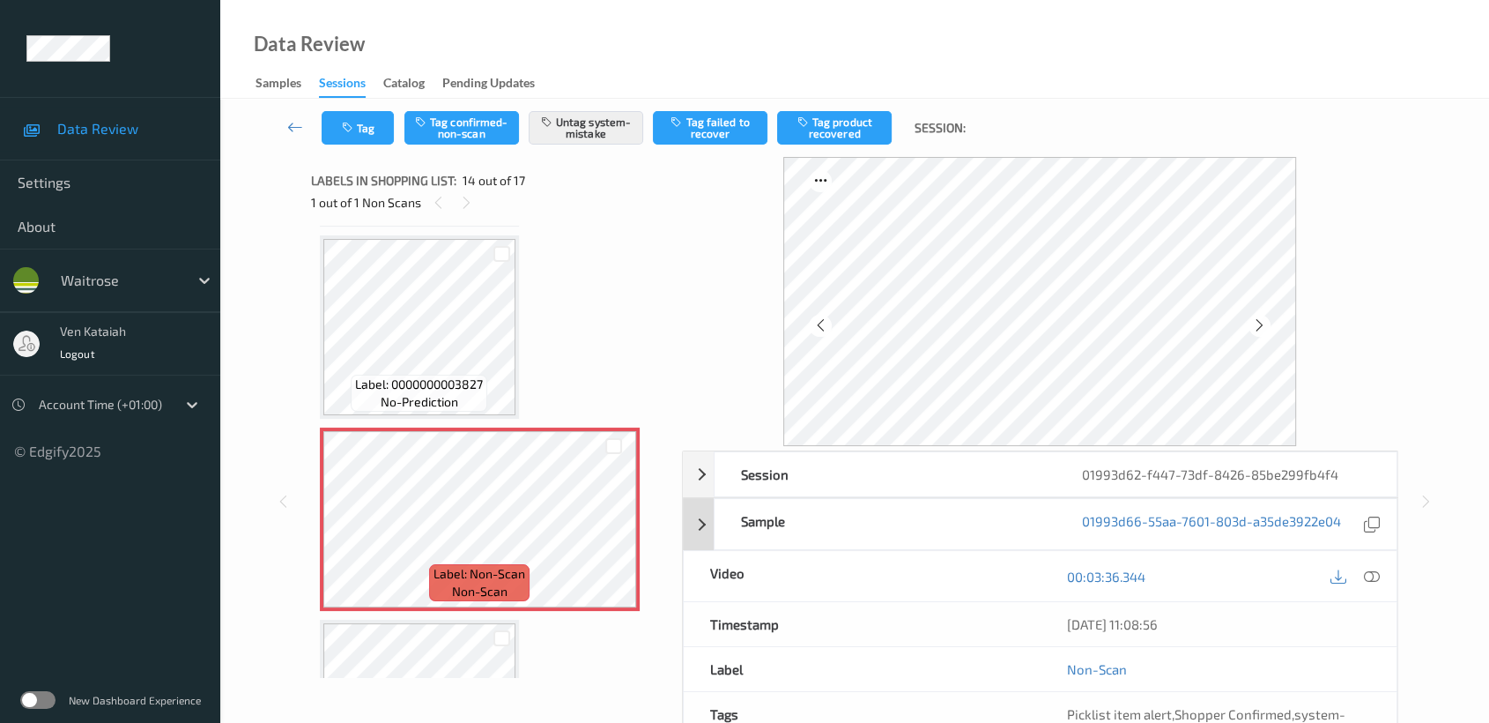
scroll to position [158, 0]
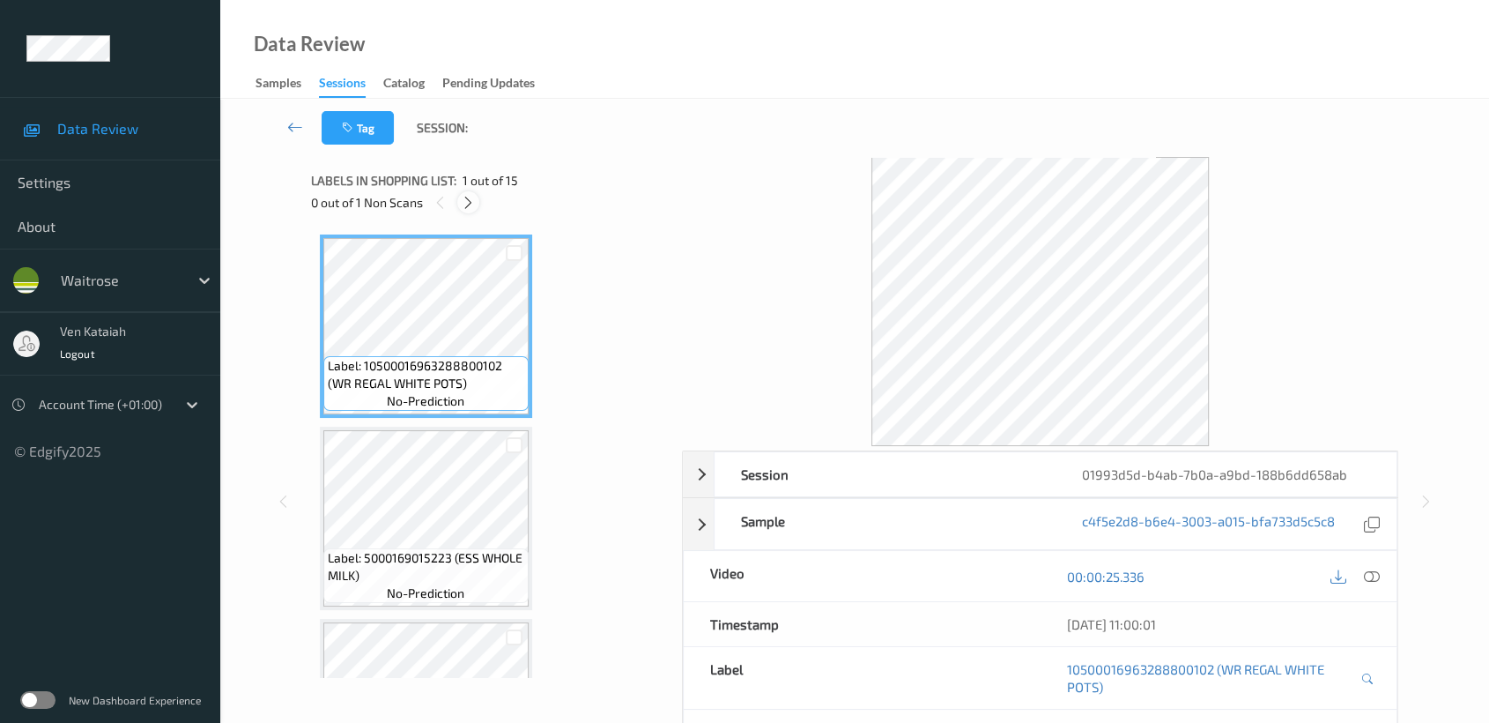
click at [478, 199] on div at bounding box center [468, 202] width 22 height 22
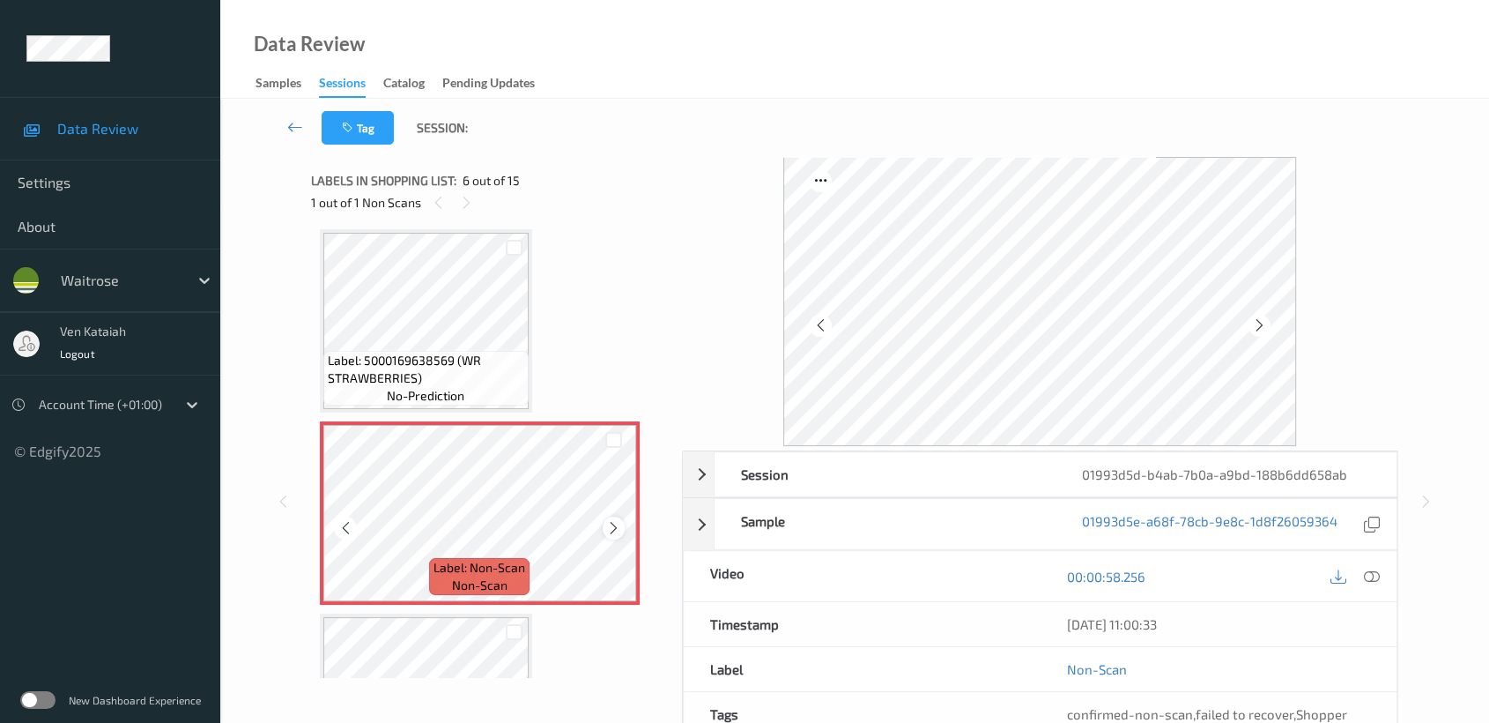
click at [610, 524] on icon at bounding box center [613, 528] width 15 height 16
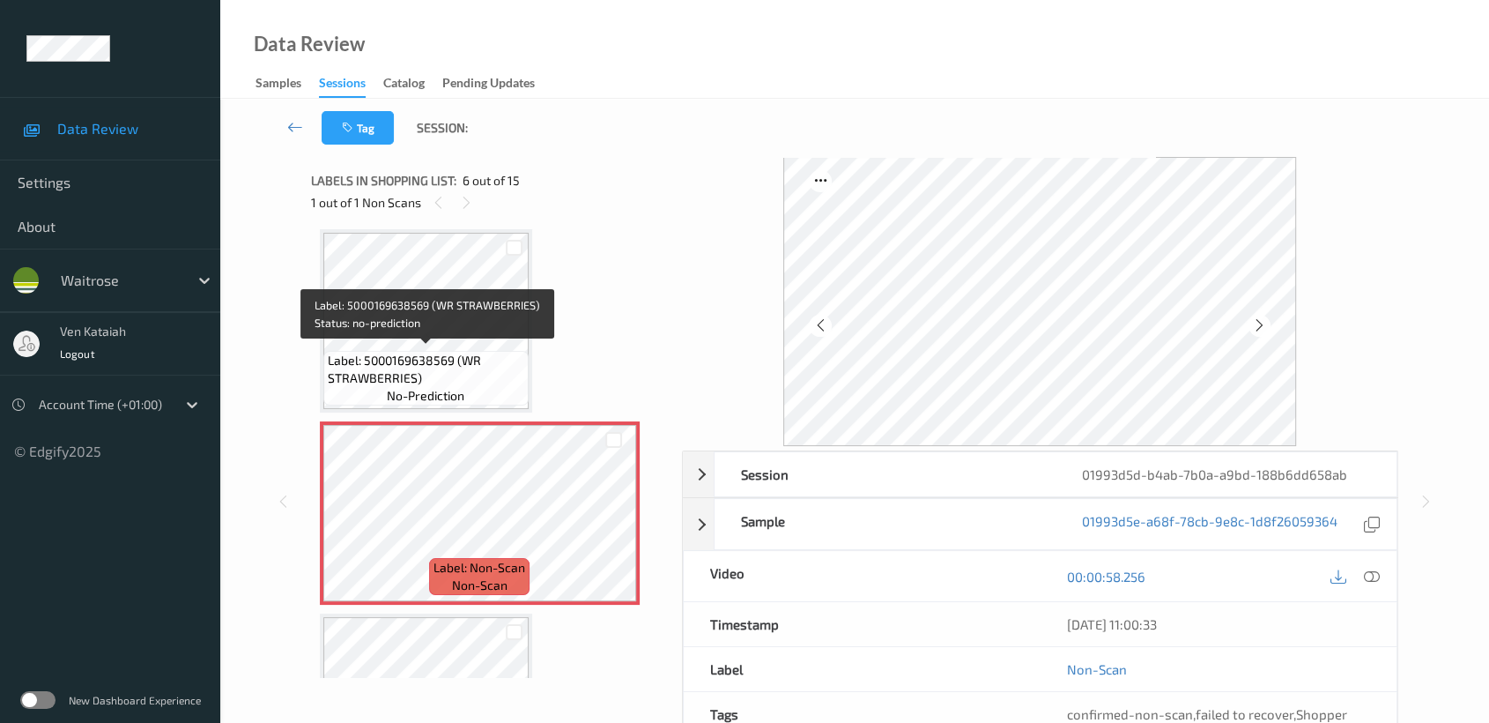
click at [491, 352] on span "Label: 5000169638569 (WR STRAWBERRIES)" at bounding box center [426, 369] width 196 height 35
click at [456, 352] on span "Label: 5000169638569 (WR STRAWBERRIES)" at bounding box center [426, 369] width 196 height 35
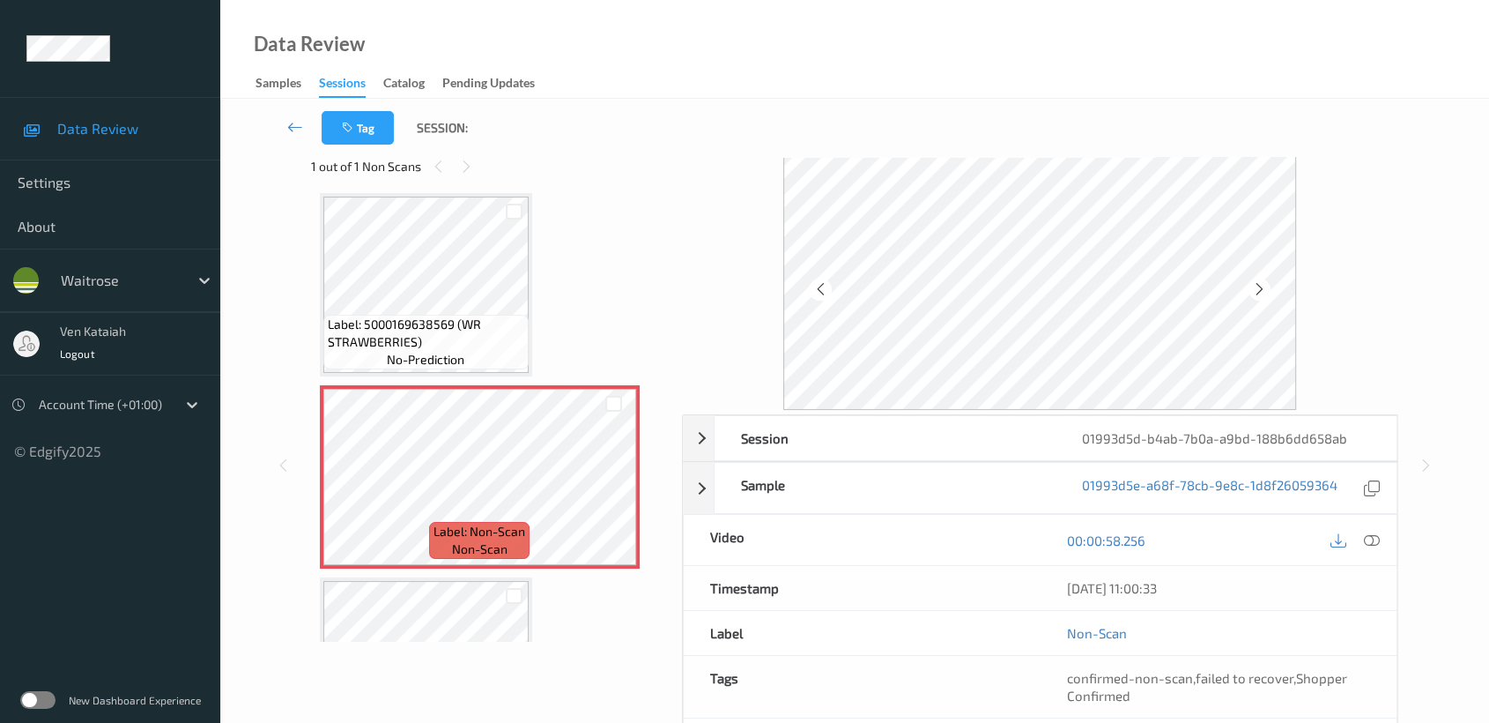
scroll to position [0, 0]
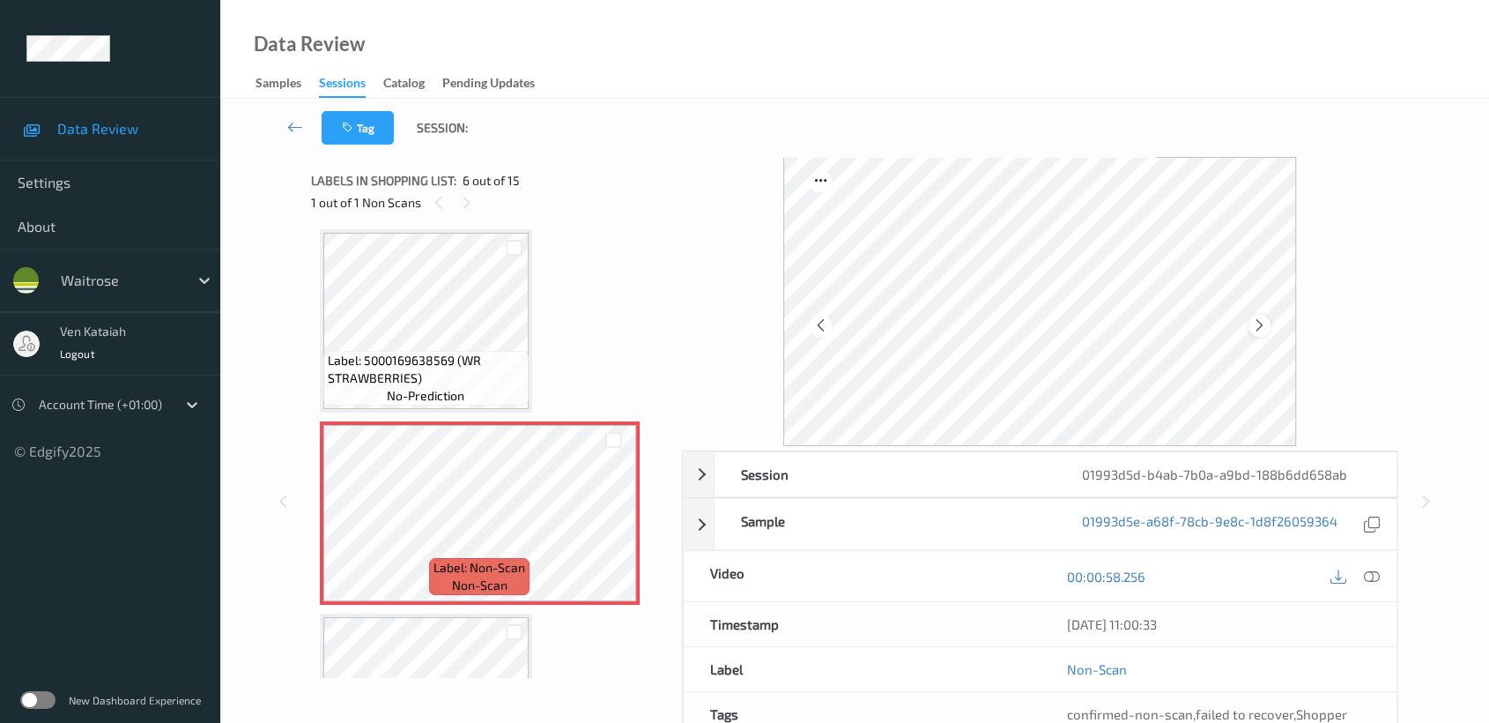
click at [1252, 323] on icon at bounding box center [1259, 325] width 15 height 16
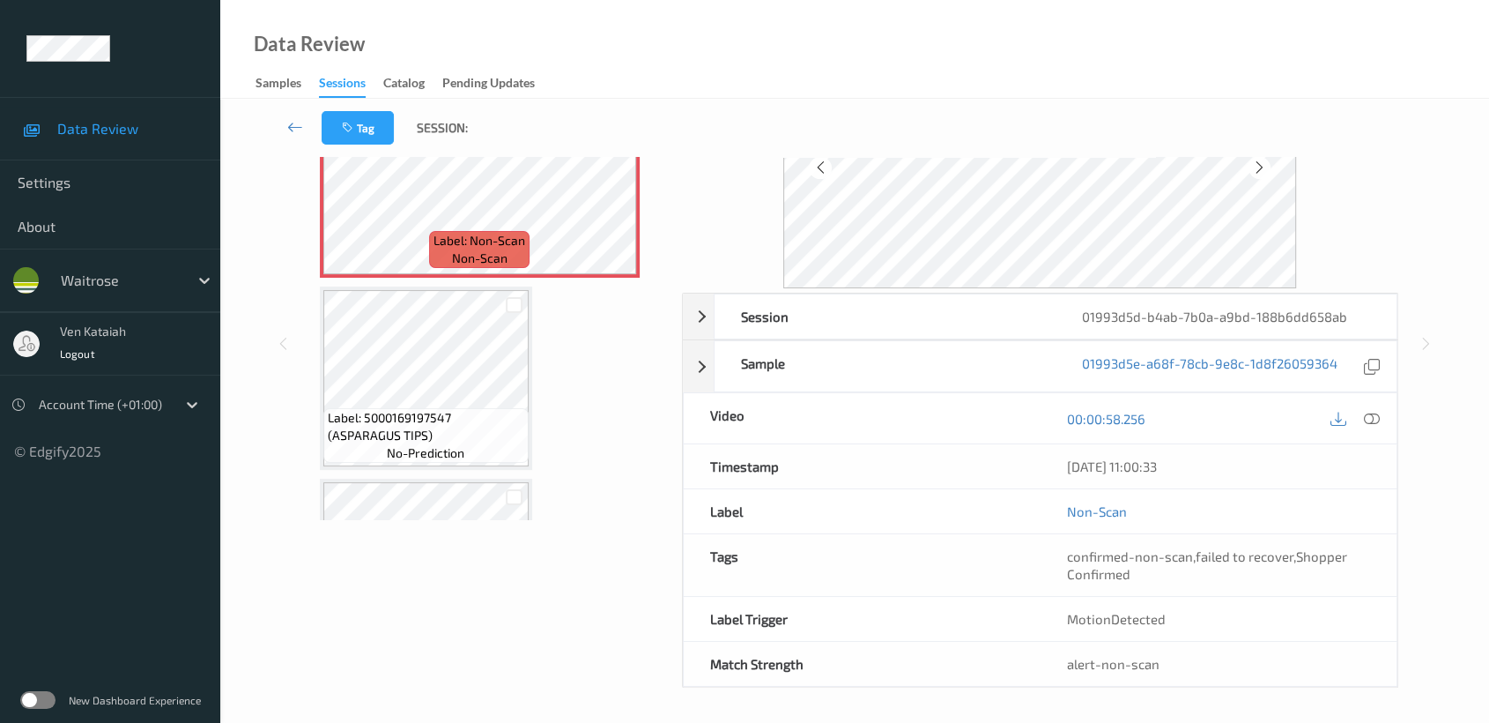
scroll to position [969, 0]
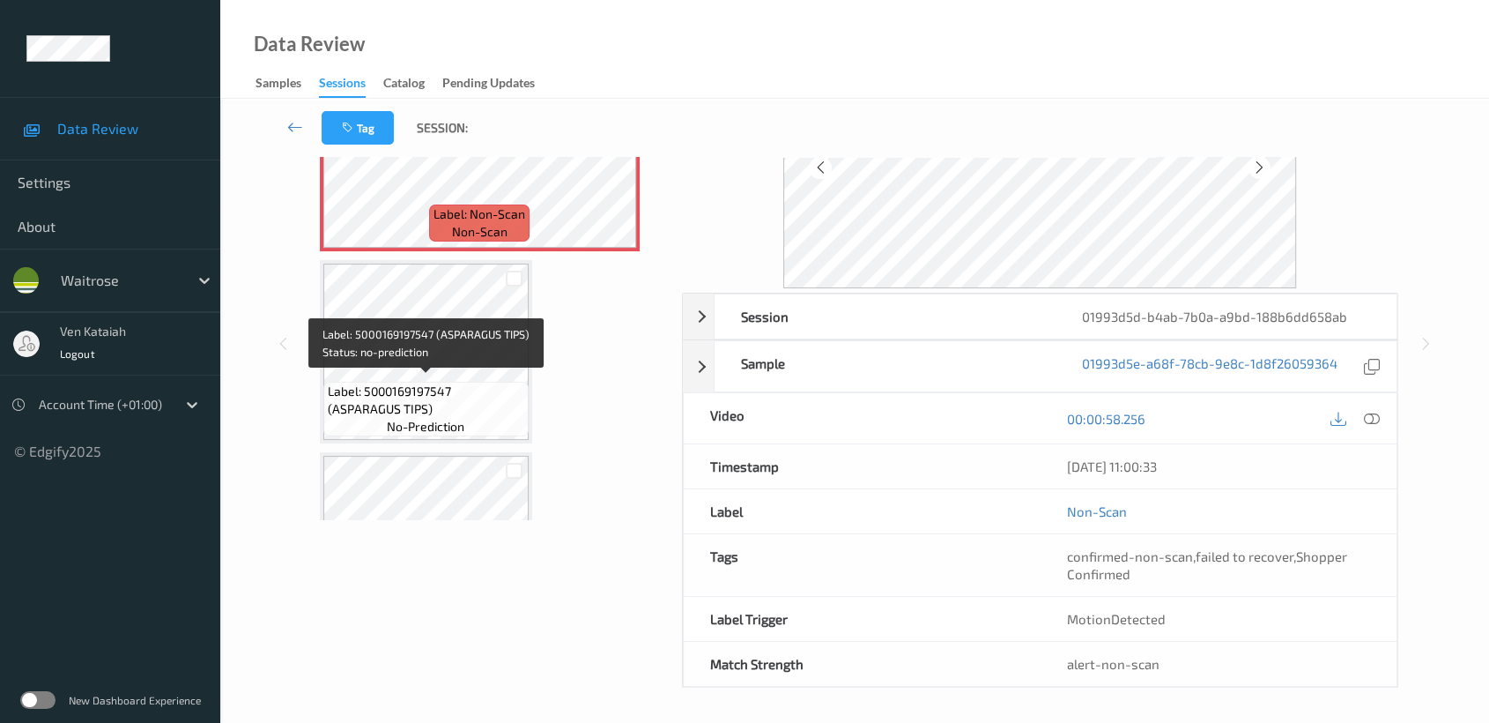
click at [454, 397] on span "Label: 5000169197547 (ASPARAGUS TIPS)" at bounding box center [426, 399] width 196 height 35
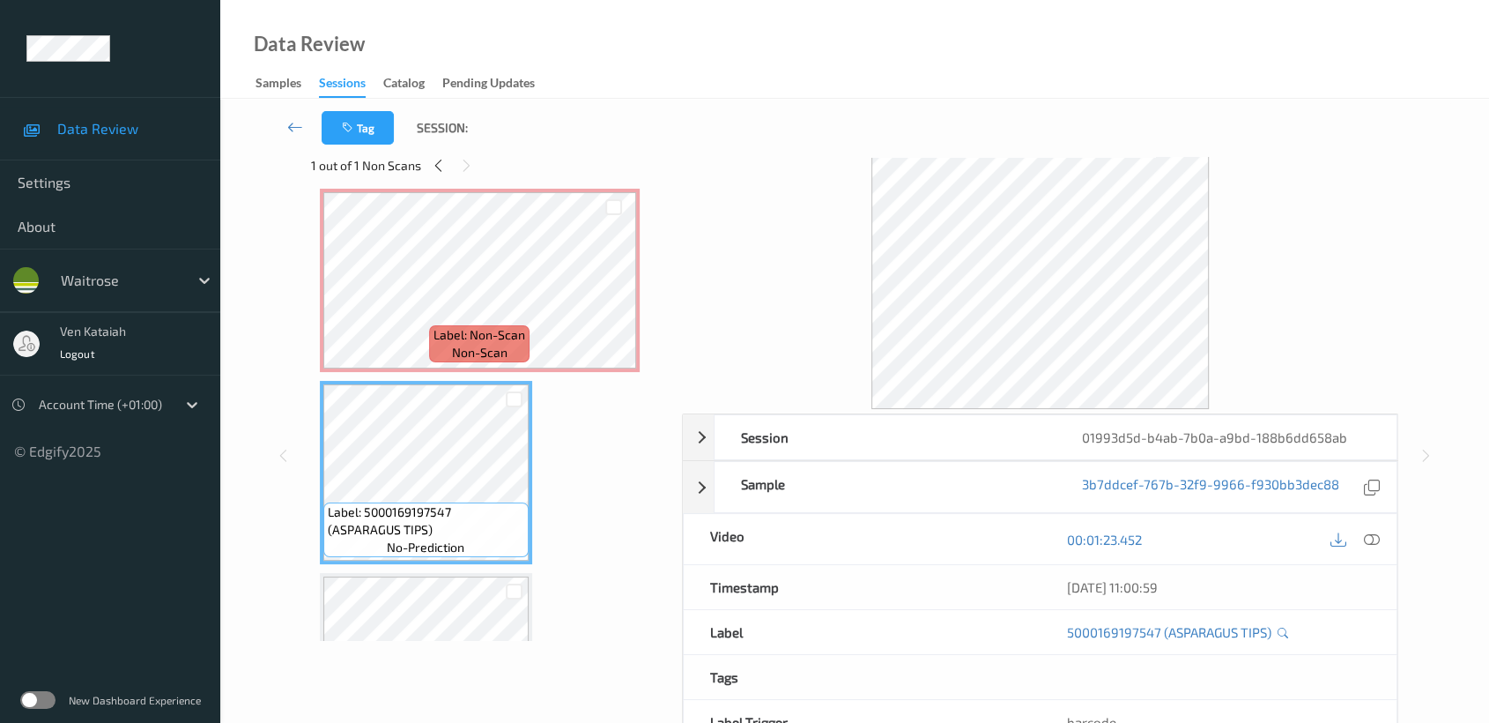
scroll to position [0, 0]
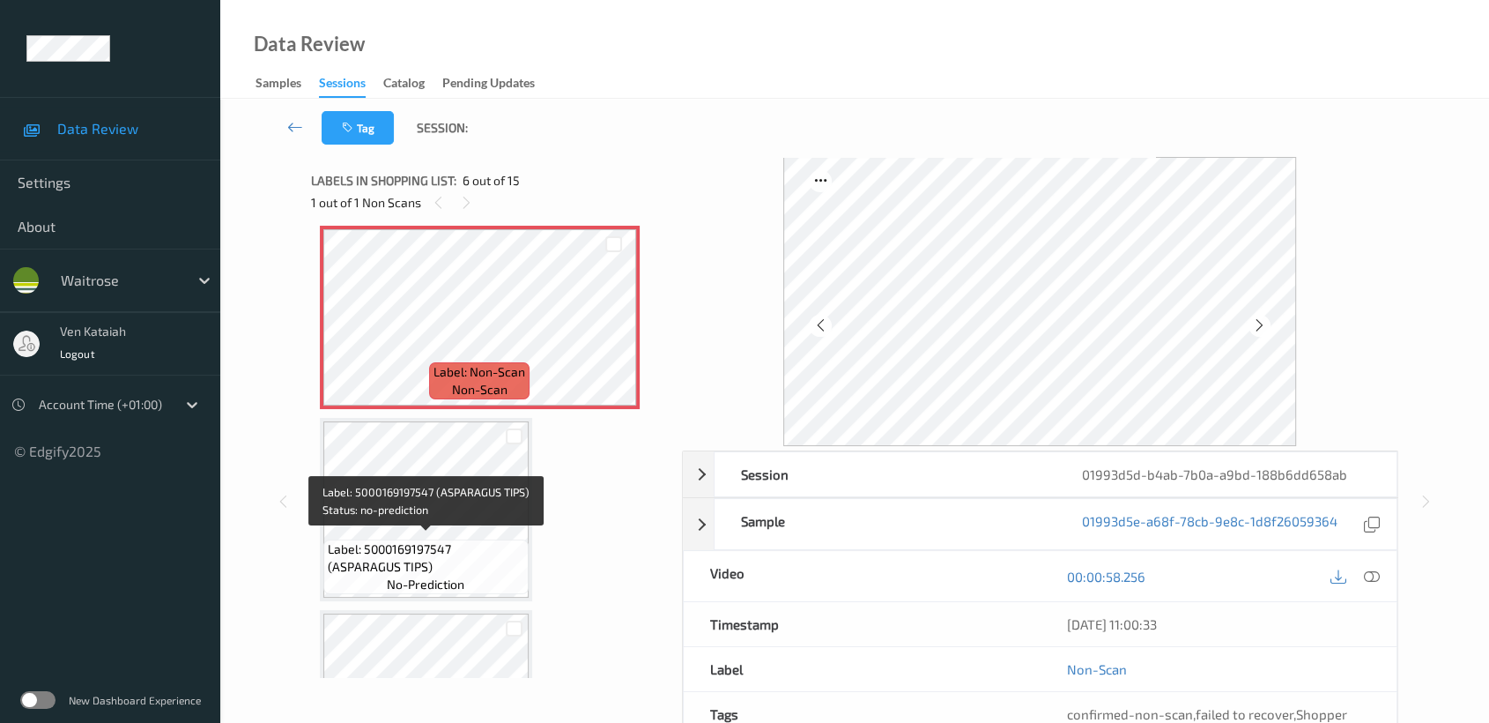
click at [501, 540] on span "Label: 5000169197547 (ASPARAGUS TIPS)" at bounding box center [426, 557] width 196 height 35
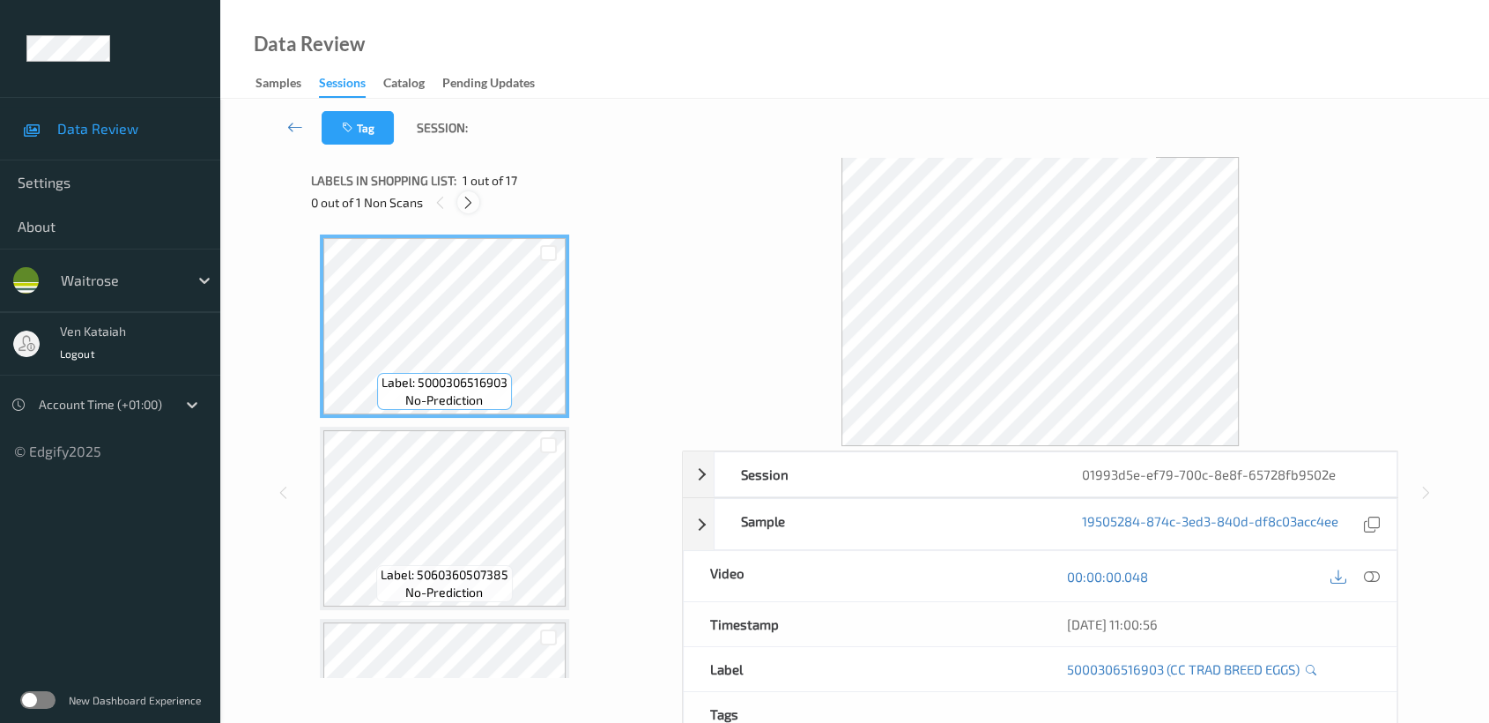
click at [465, 199] on icon at bounding box center [468, 203] width 15 height 16
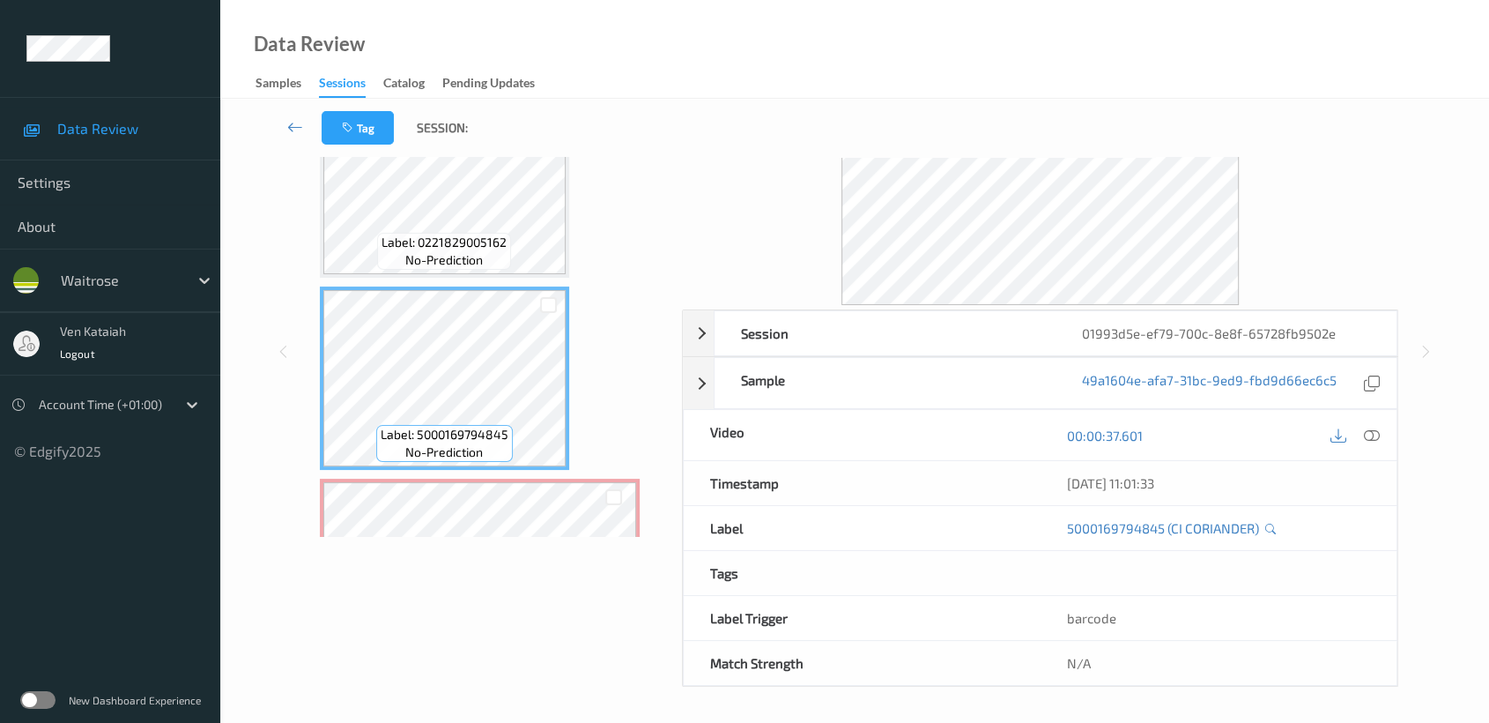
scroll to position [140, 0]
click at [1379, 433] on icon at bounding box center [1372, 436] width 16 height 16
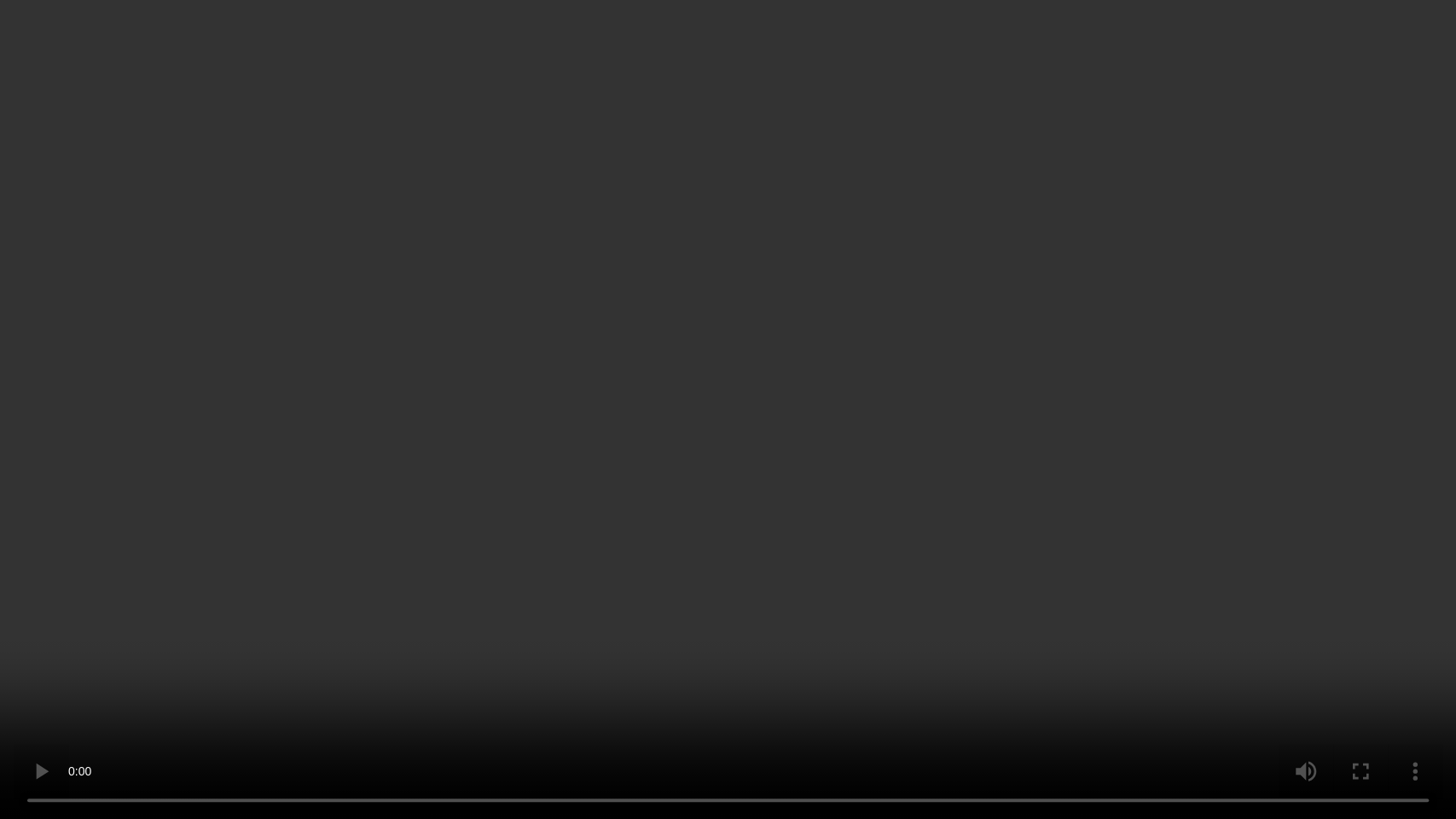
click at [531, 618] on video at bounding box center [728, 410] width 1456 height 819
click at [855, 599] on video at bounding box center [728, 410] width 1456 height 819
click at [726, 528] on video at bounding box center [728, 410] width 1456 height 819
click at [680, 514] on video at bounding box center [728, 410] width 1456 height 819
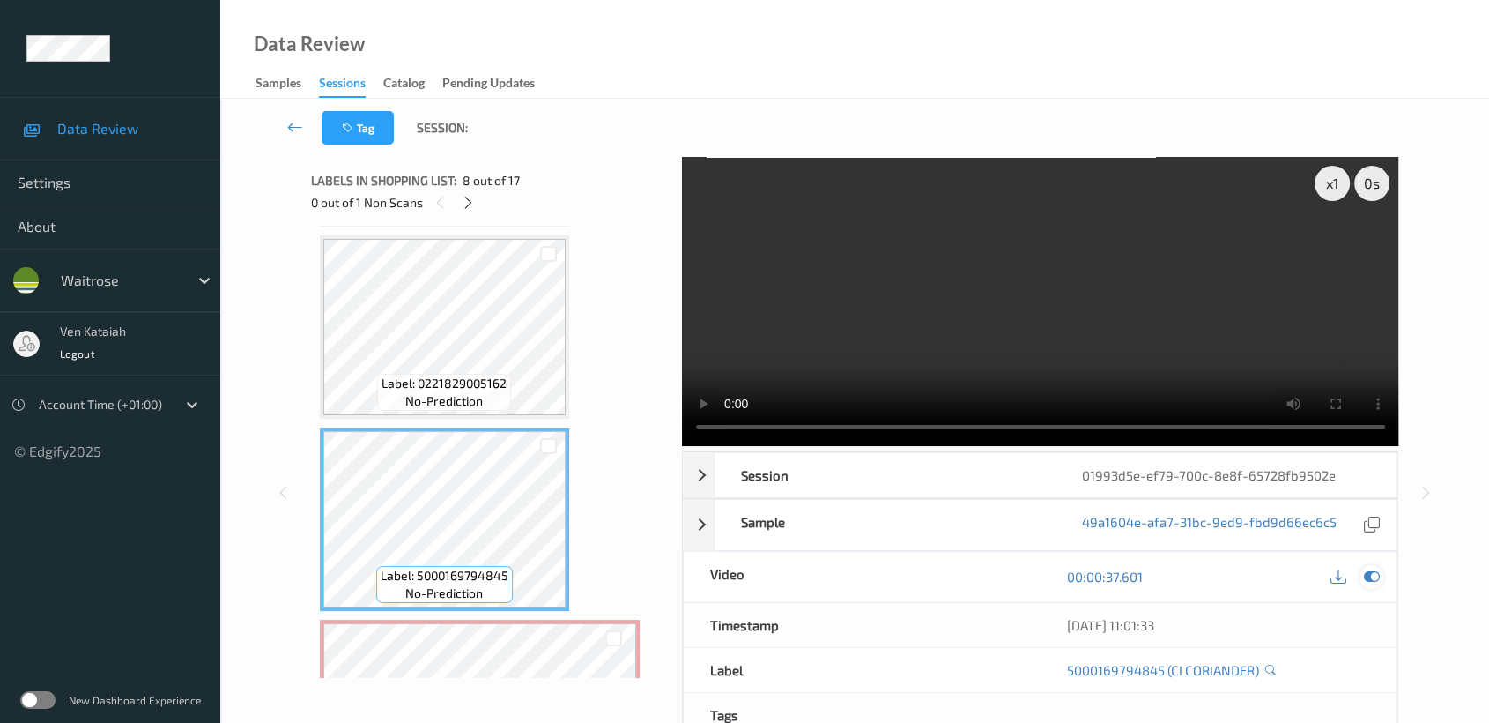
click at [1377, 575] on icon at bounding box center [1372, 576] width 16 height 16
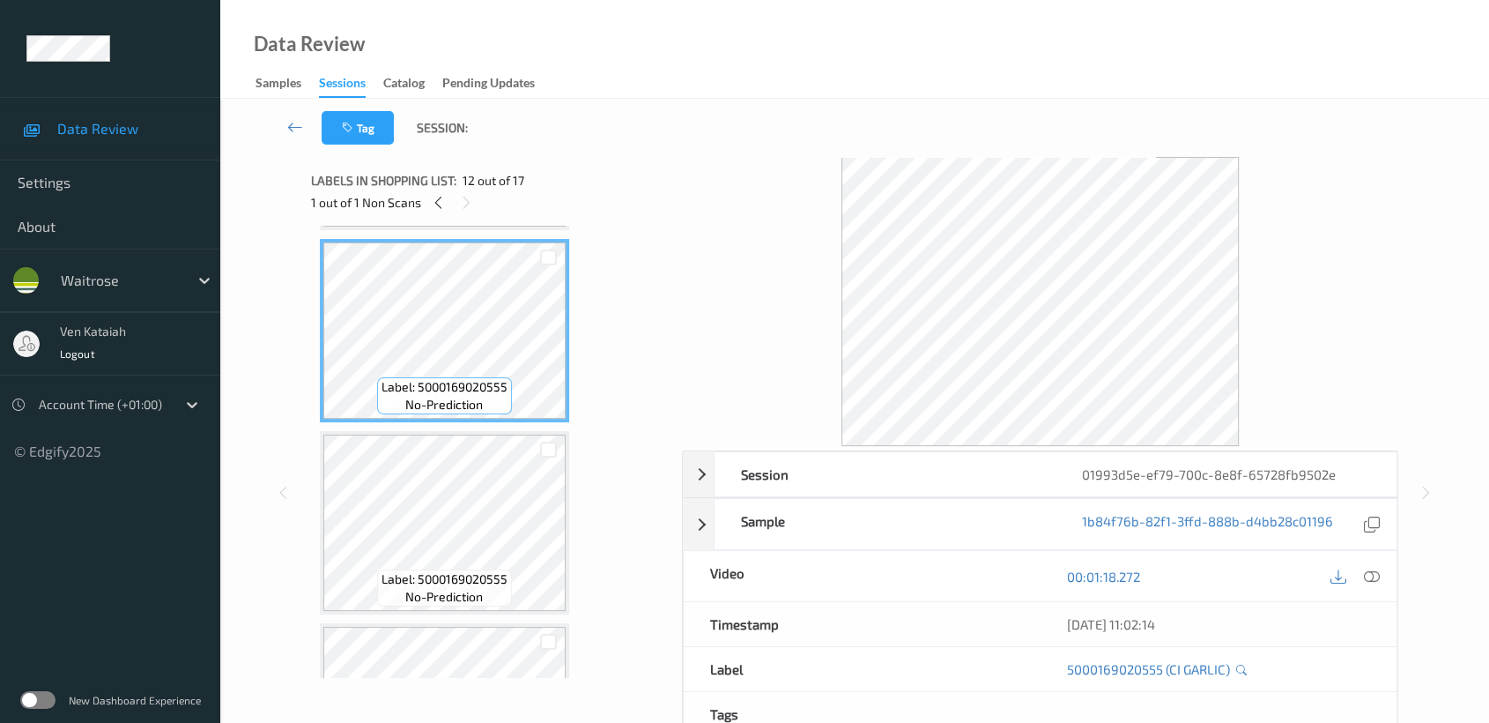
scroll to position [2131, 0]
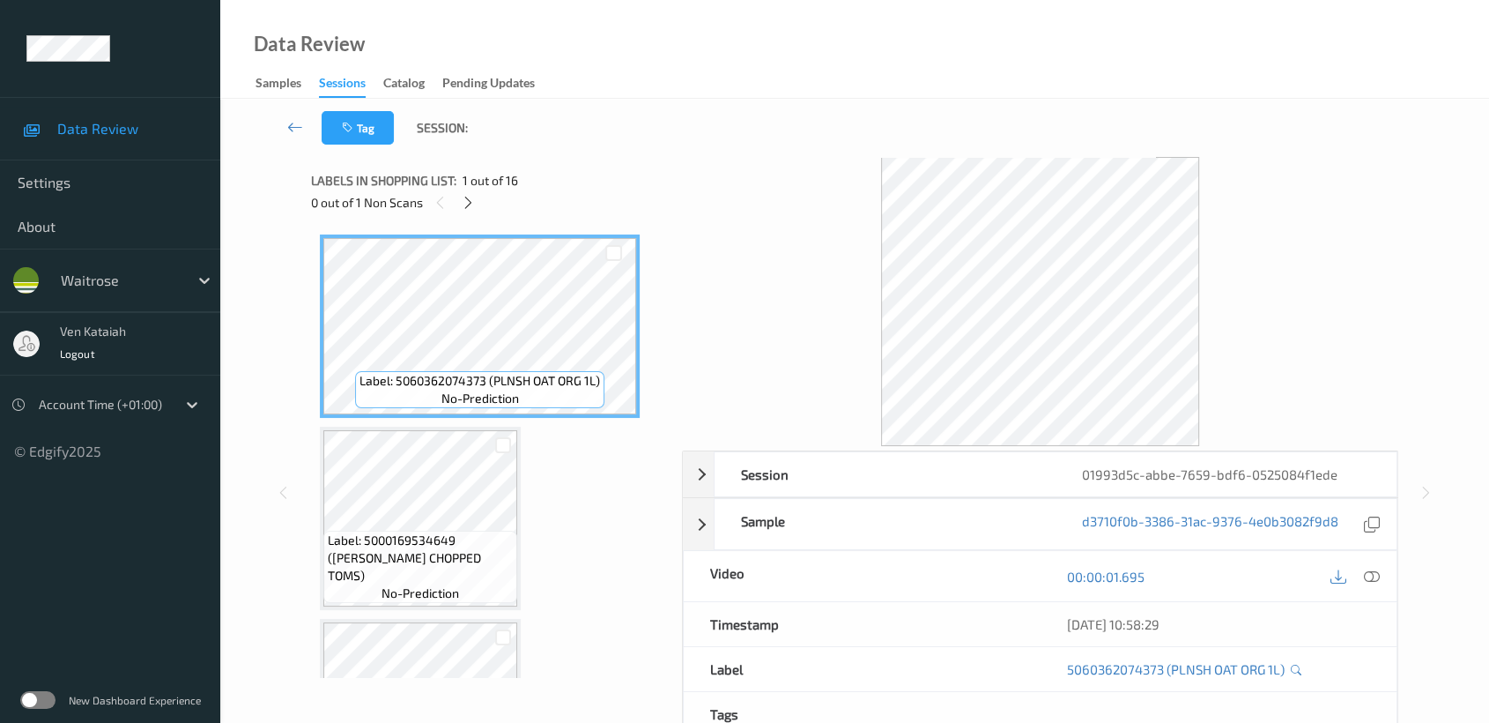
click at [485, 205] on div "0 out of 1 Non Scans" at bounding box center [490, 202] width 359 height 22
click at [479, 202] on div "0 out of 1 Non Scans" at bounding box center [490, 202] width 359 height 22
click at [472, 202] on icon at bounding box center [468, 203] width 15 height 16
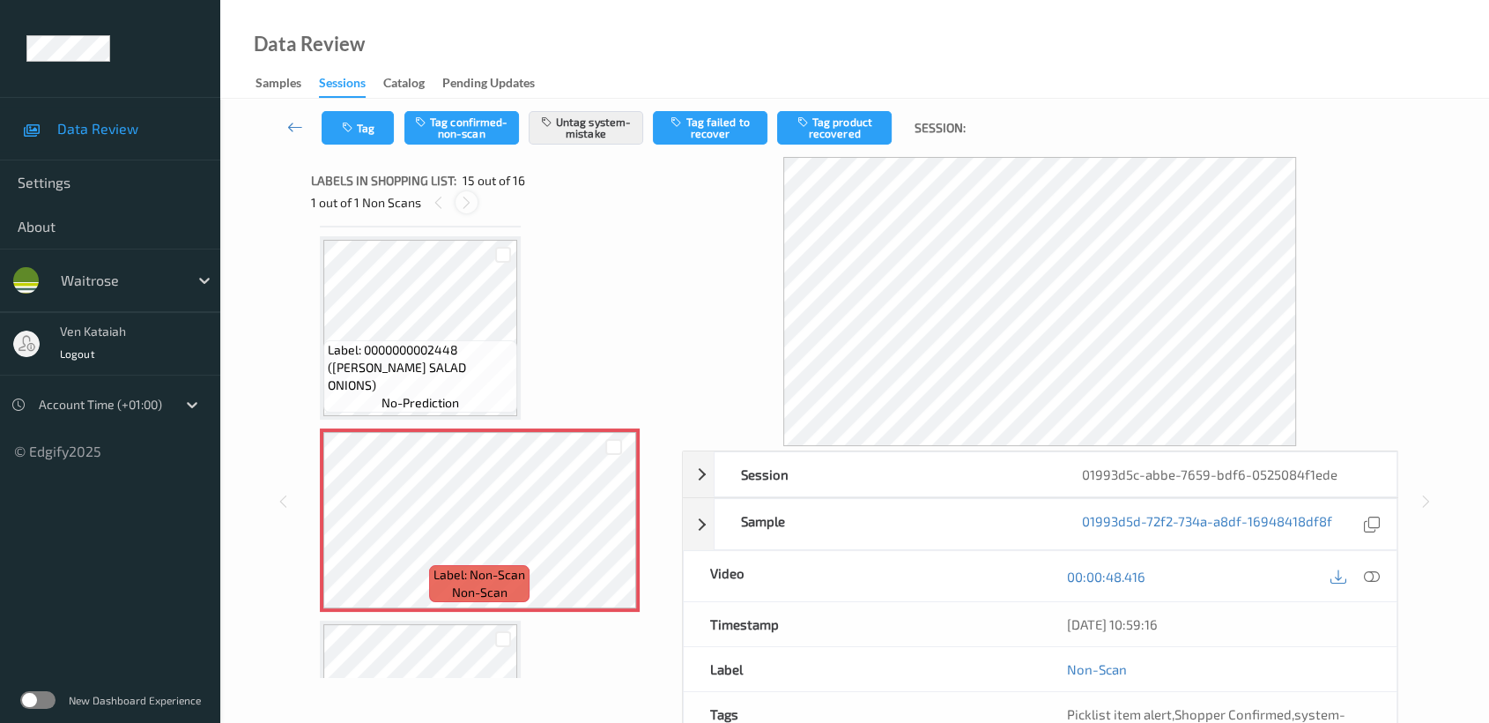
drag, startPoint x: 471, startPoint y: 199, endPoint x: 479, endPoint y: 417, distance: 217.8
click at [471, 198] on icon at bounding box center [466, 203] width 15 height 16
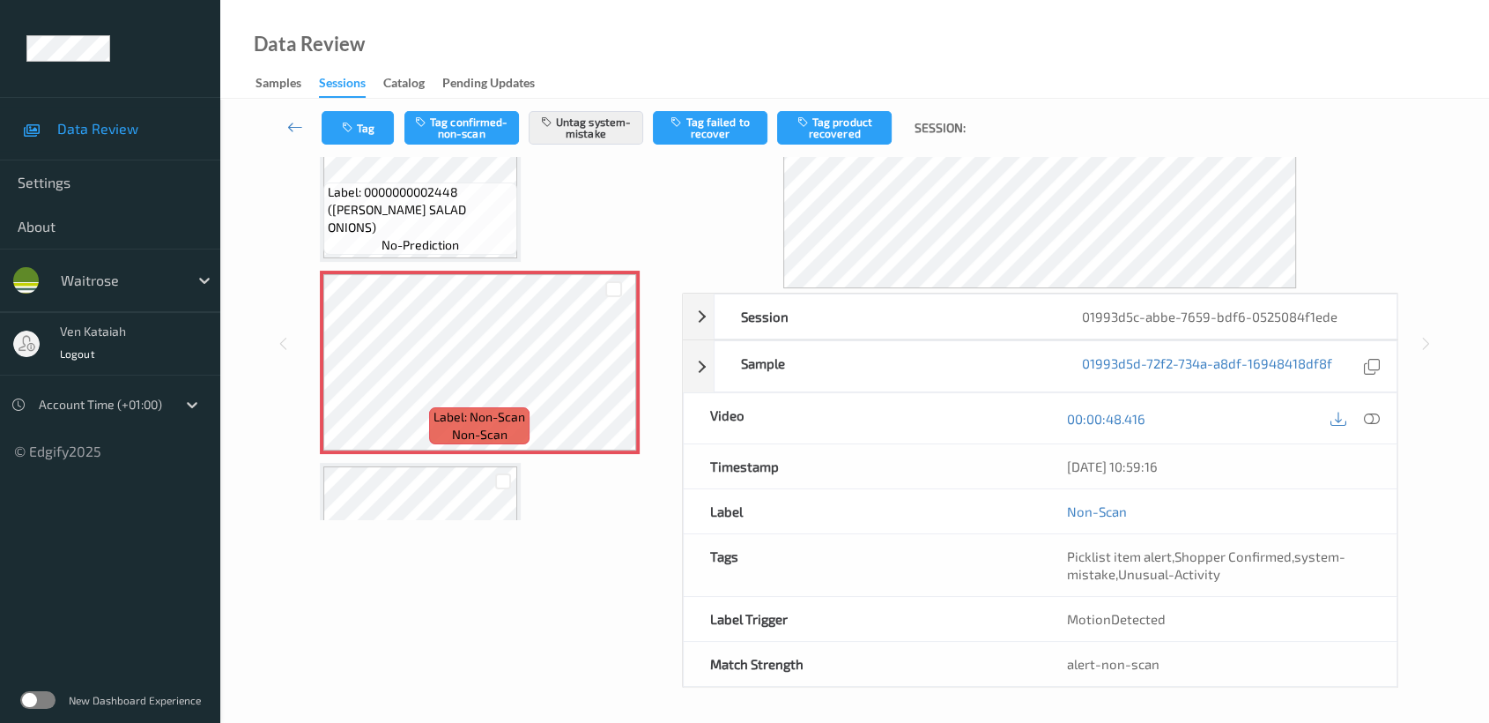
scroll to position [0, 0]
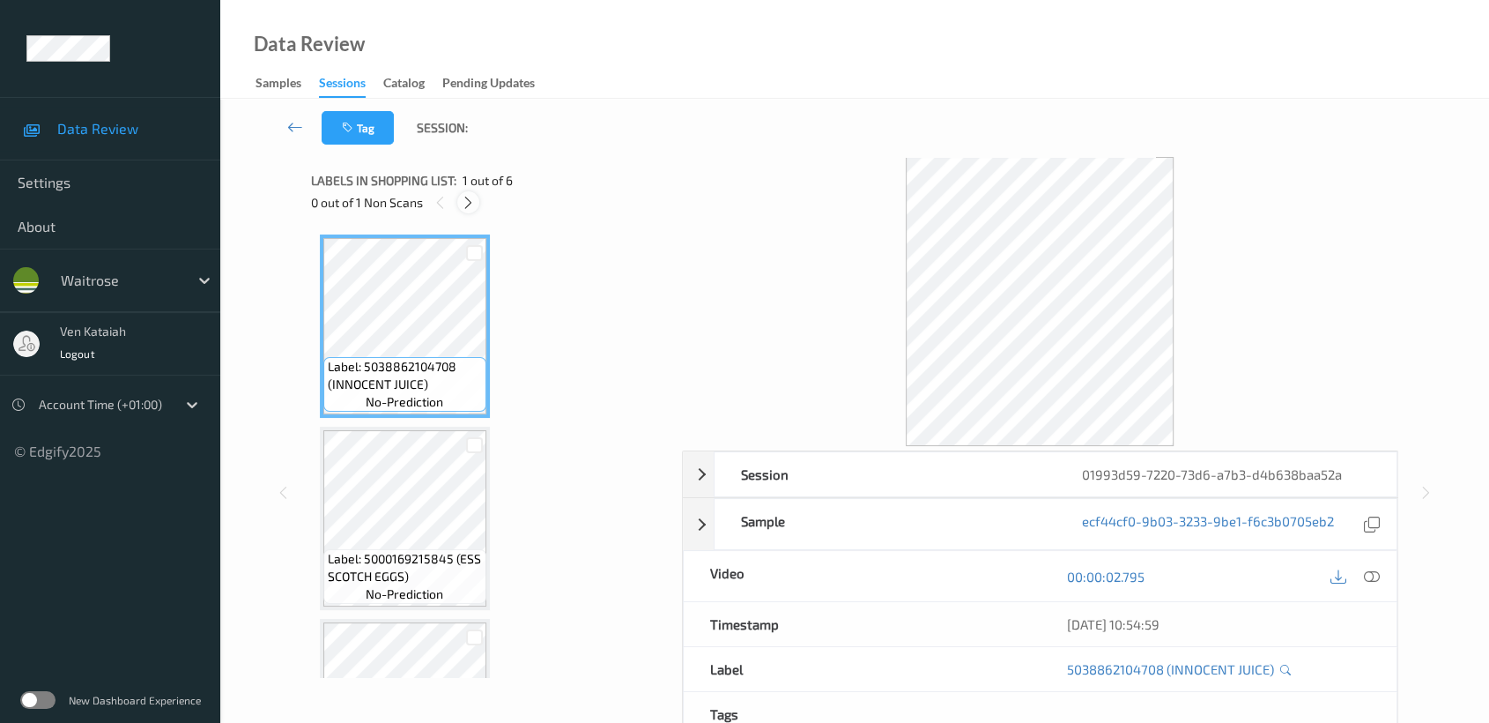
click at [470, 204] on icon at bounding box center [468, 203] width 15 height 16
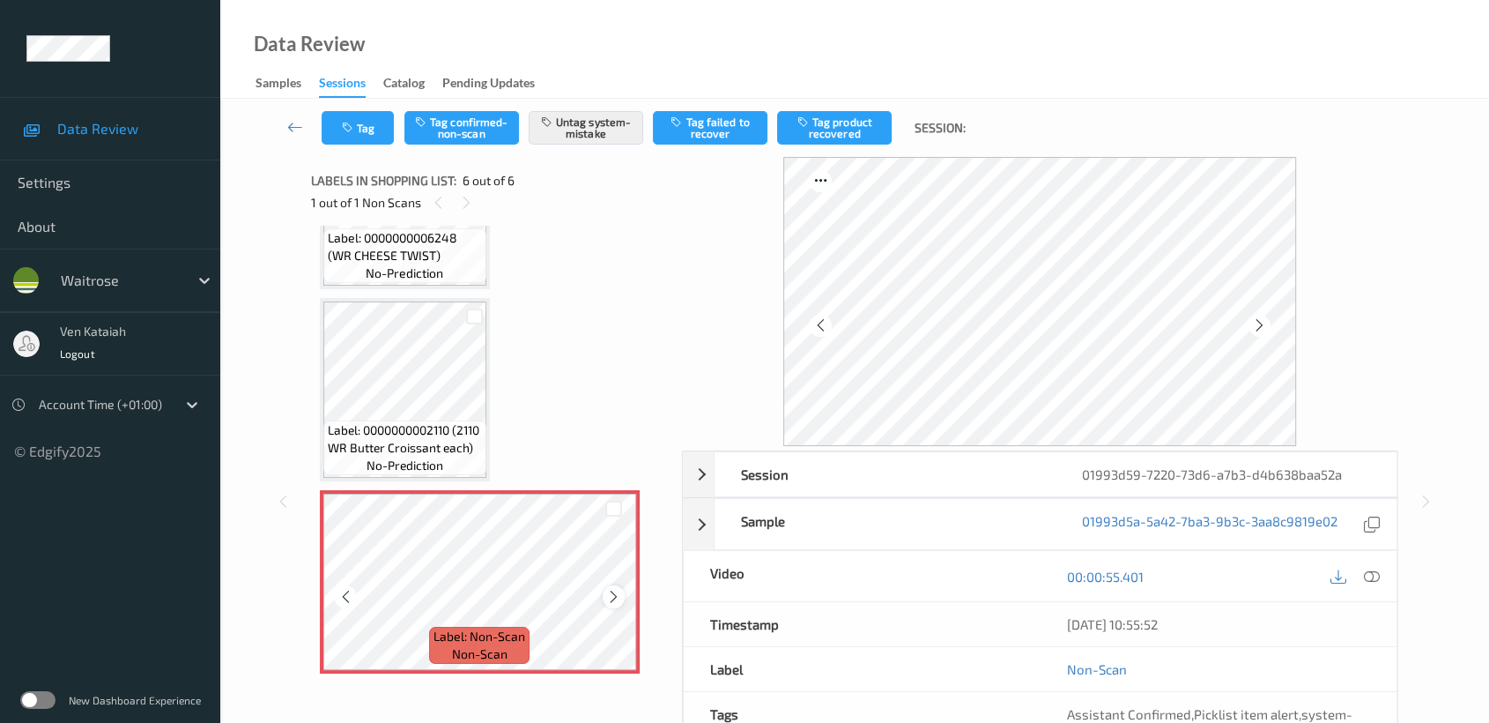
click at [615, 592] on icon at bounding box center [613, 597] width 15 height 16
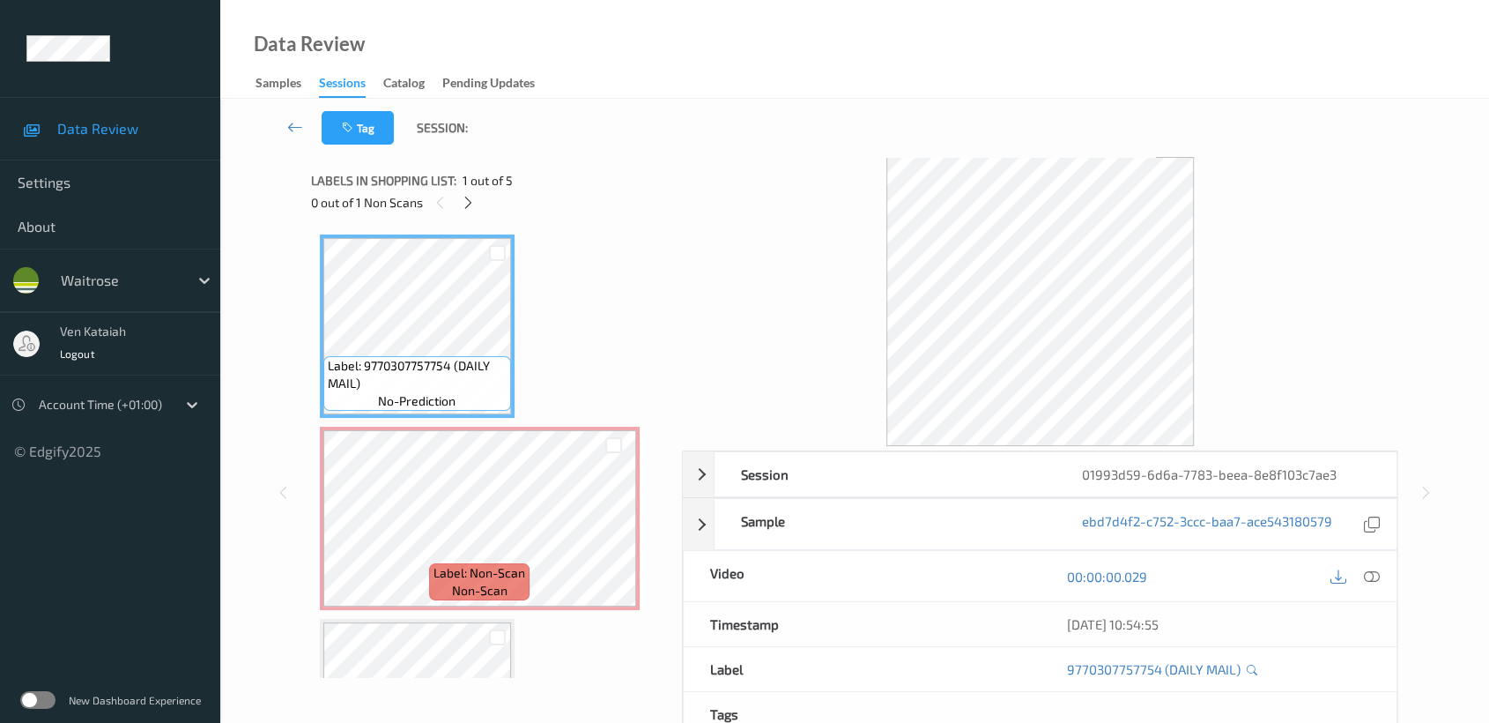
click at [486, 203] on div "0 out of 1 Non Scans" at bounding box center [490, 202] width 359 height 22
click at [463, 205] on icon at bounding box center [468, 203] width 15 height 16
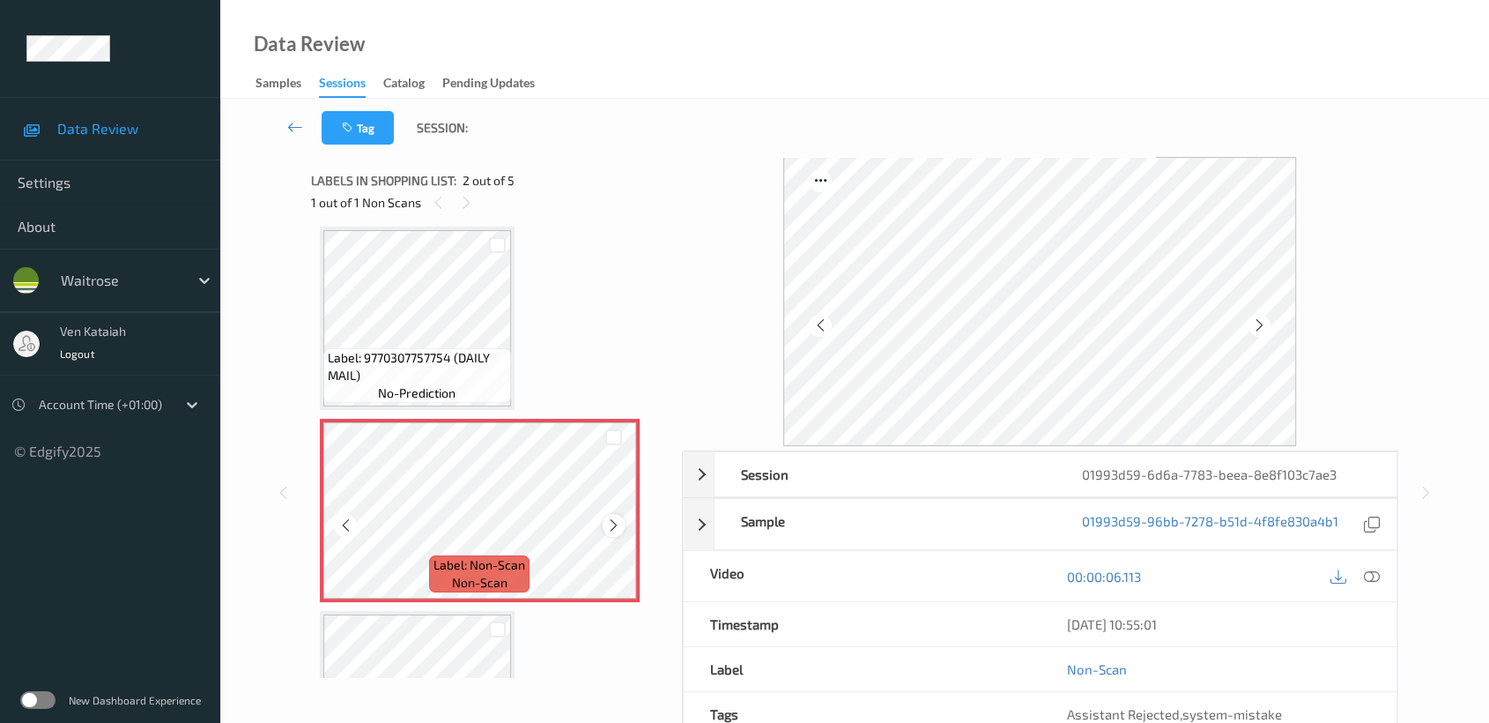
click at [618, 521] on icon at bounding box center [613, 525] width 15 height 16
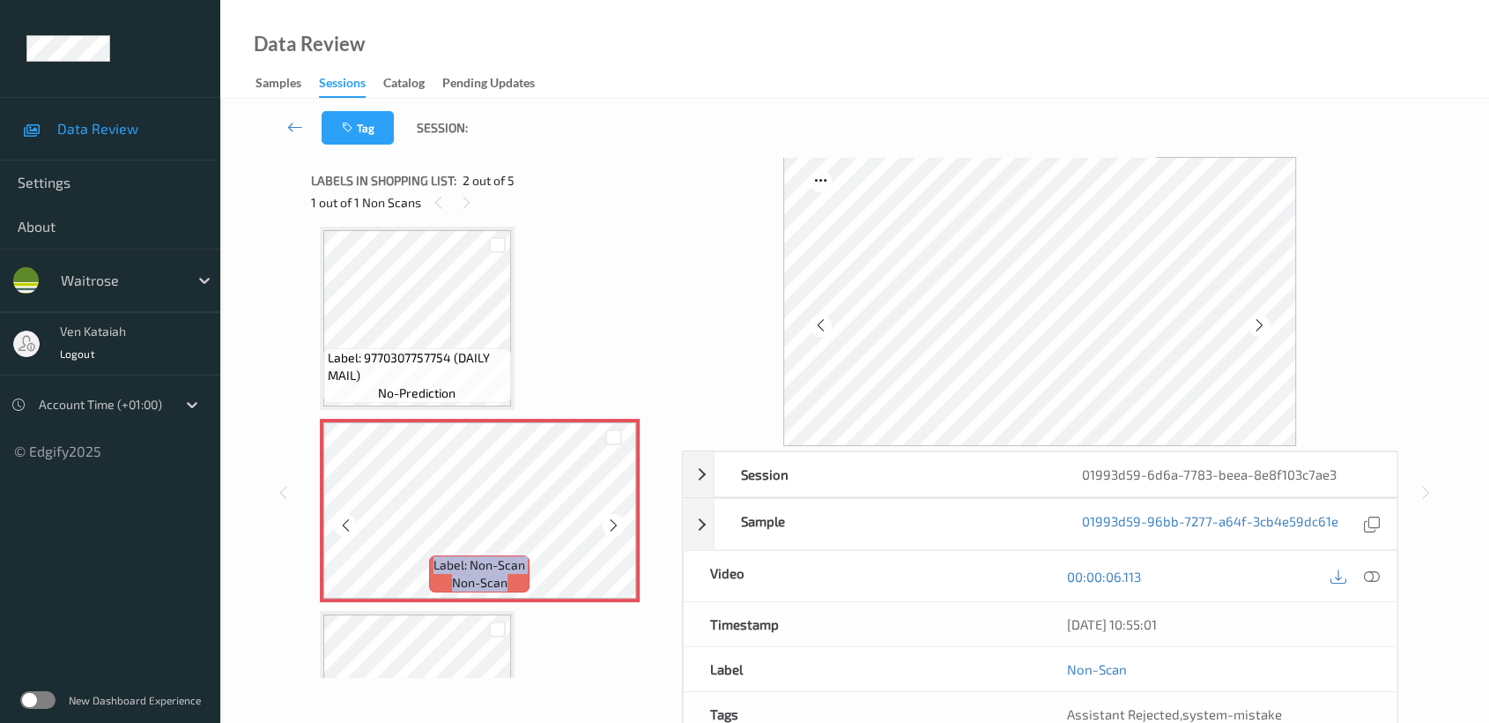
click at [618, 521] on icon at bounding box center [613, 525] width 15 height 16
click at [606, 517] on icon at bounding box center [613, 525] width 15 height 16
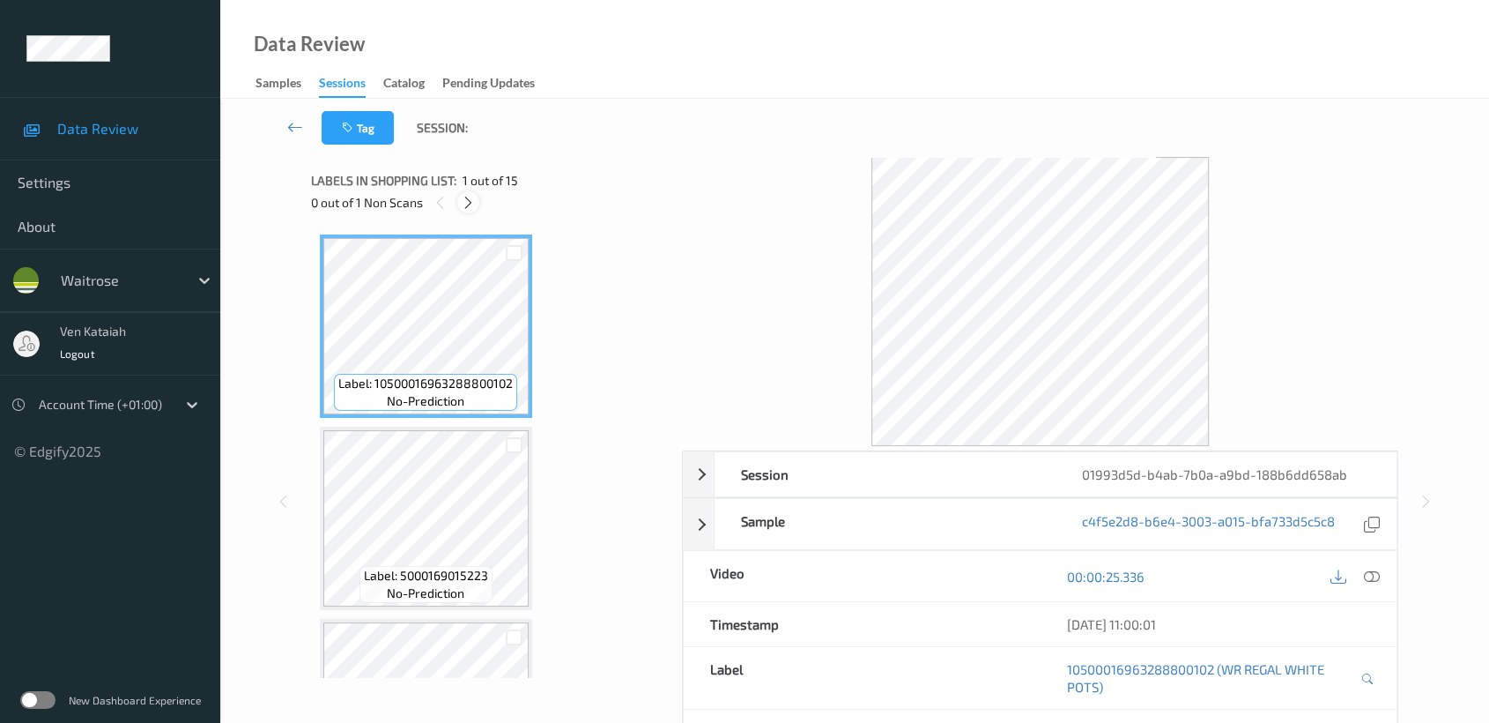
click at [470, 203] on icon at bounding box center [468, 203] width 15 height 16
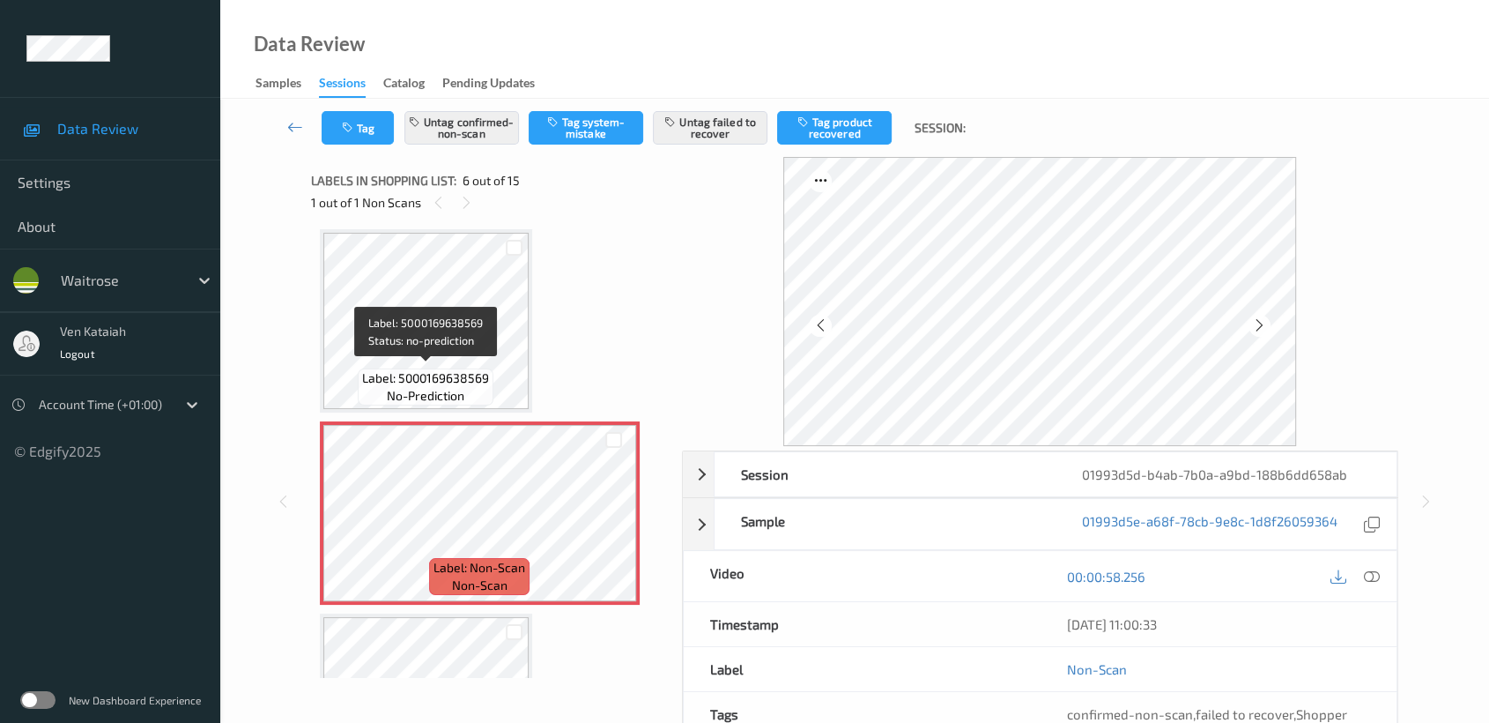
click at [471, 389] on div "Label: 5000169638569 no-prediction" at bounding box center [426, 386] width 136 height 37
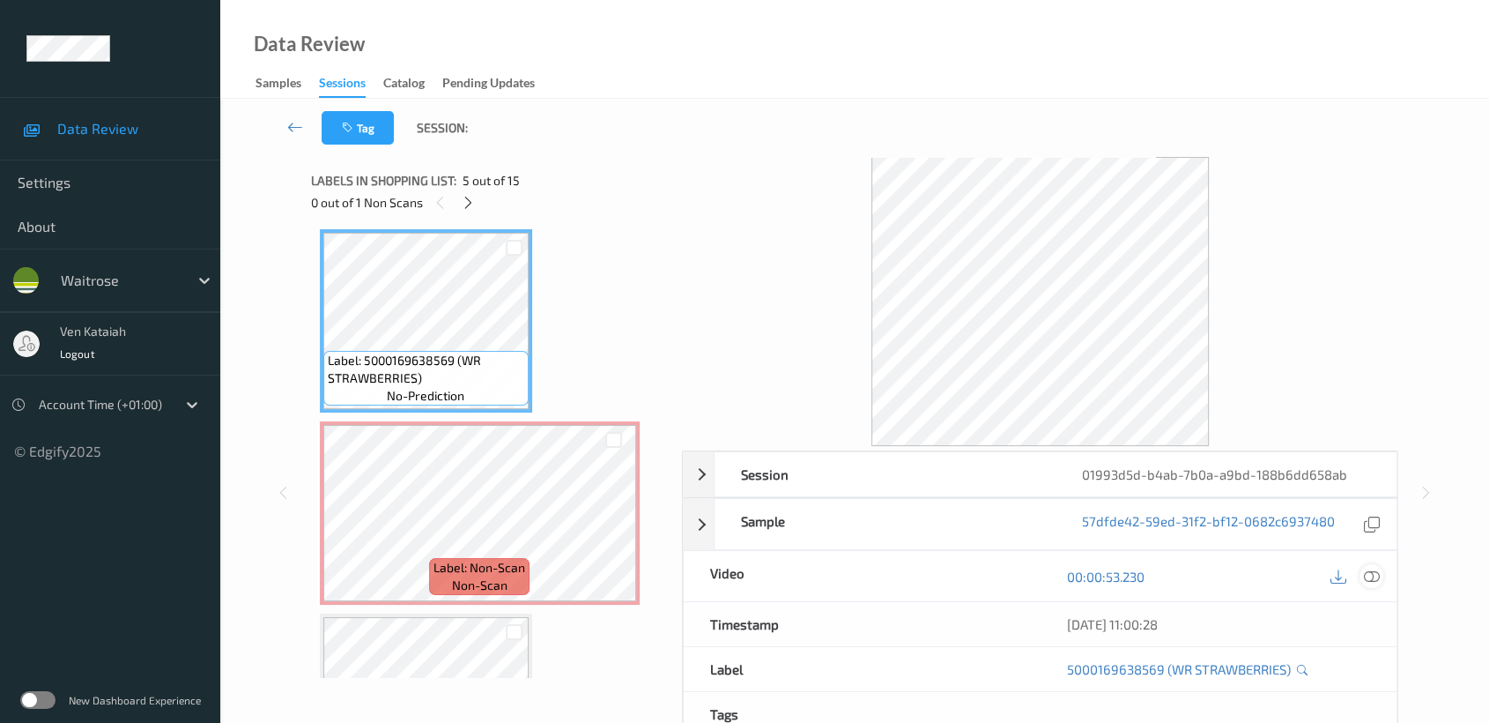
click at [1369, 575] on icon at bounding box center [1372, 576] width 16 height 16
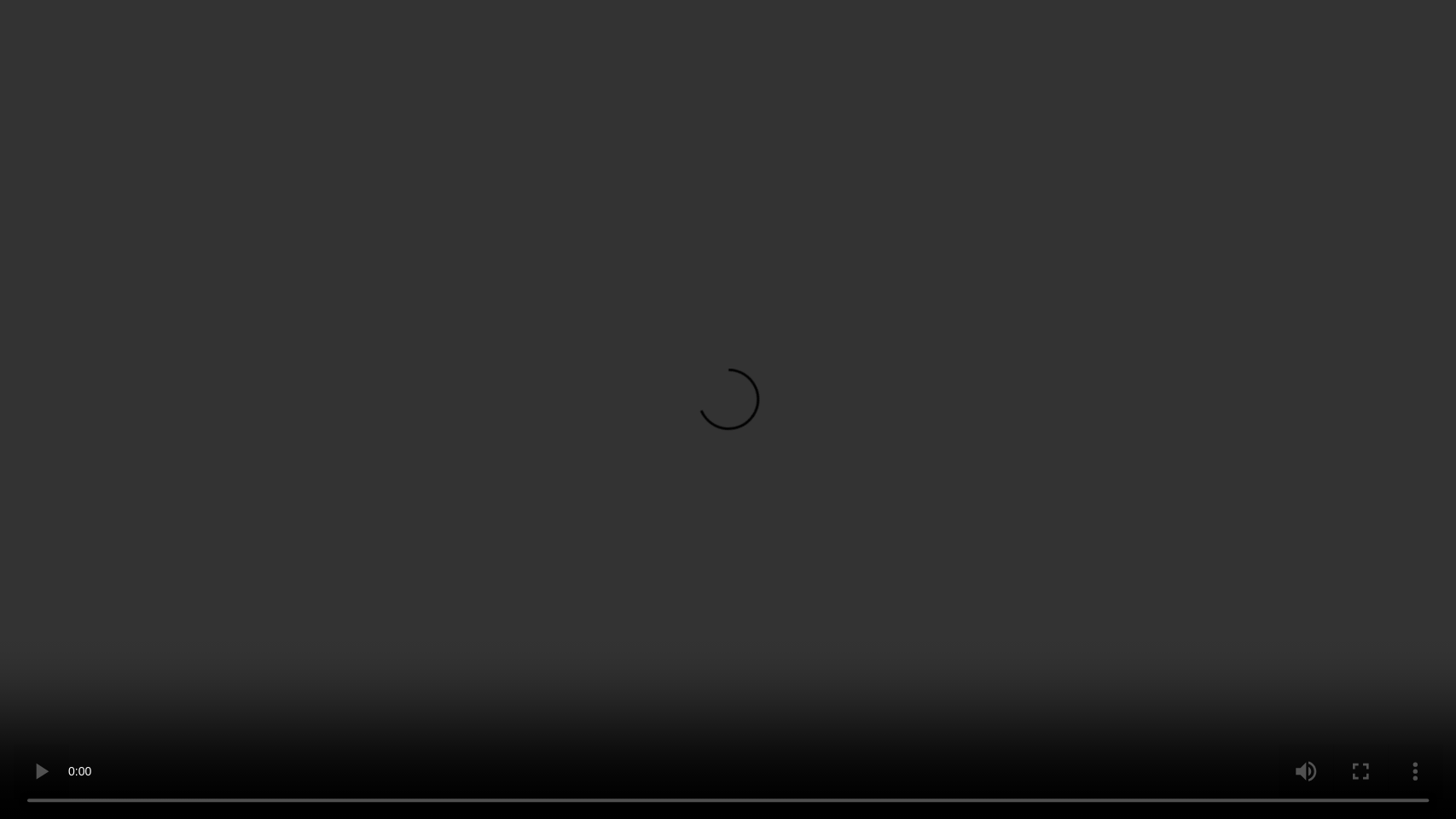
click at [971, 431] on video at bounding box center [728, 410] width 1456 height 819
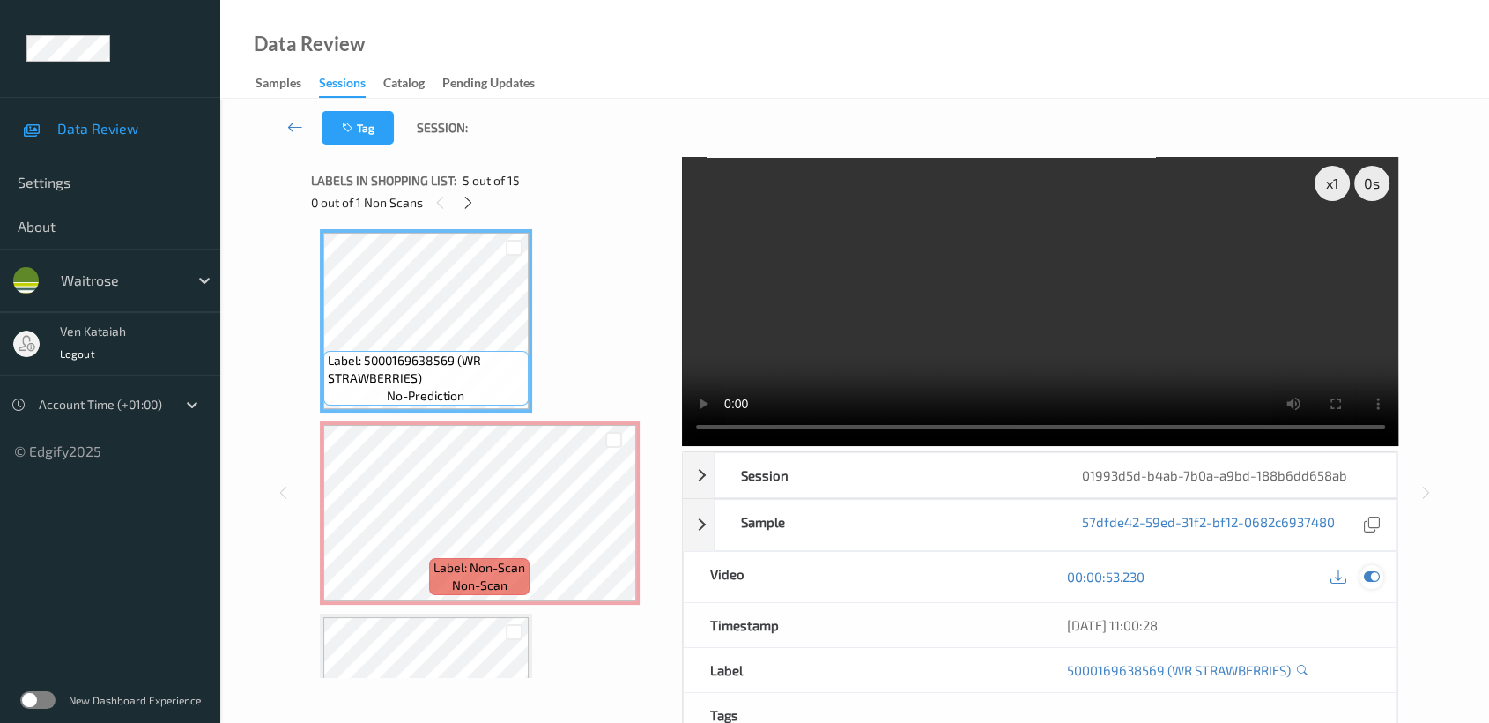
click at [1375, 569] on icon at bounding box center [1372, 576] width 16 height 16
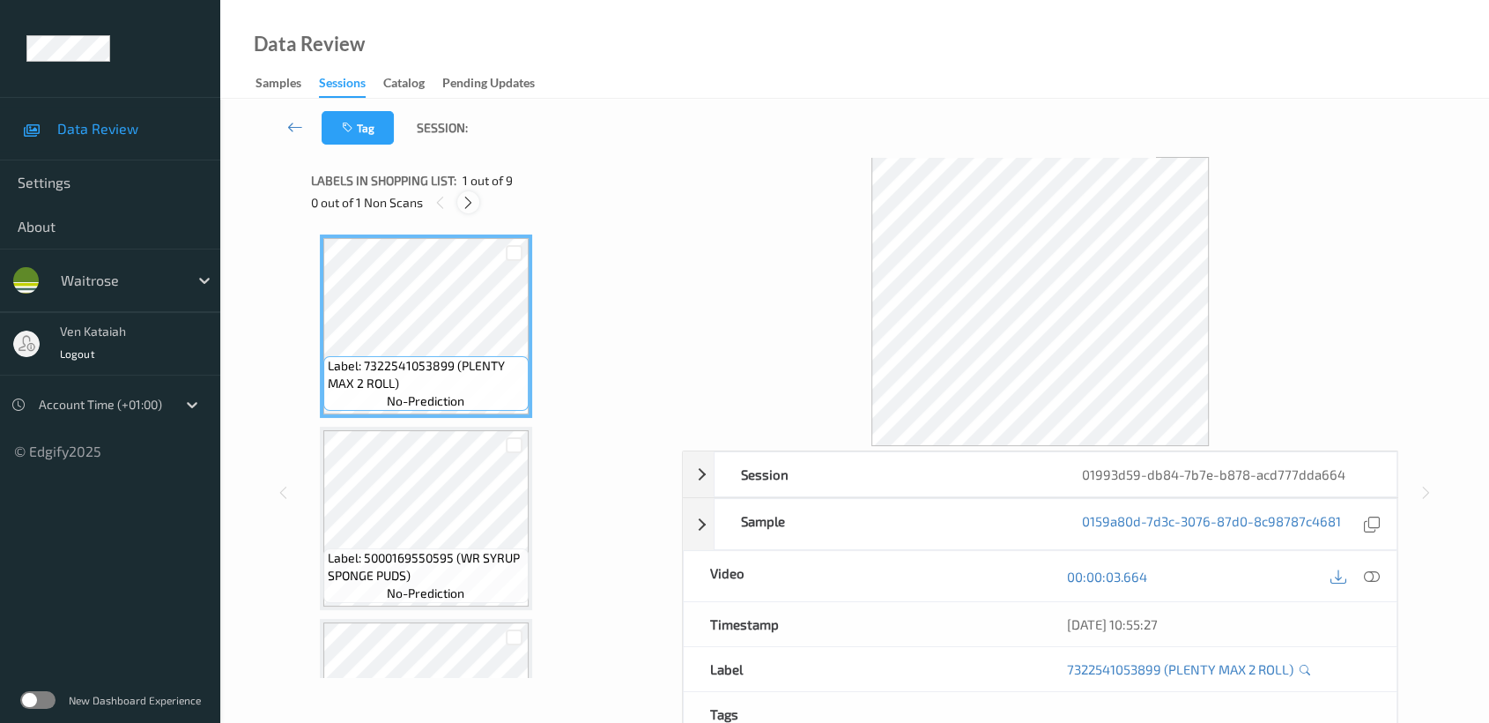
click at [476, 199] on div at bounding box center [468, 202] width 22 height 22
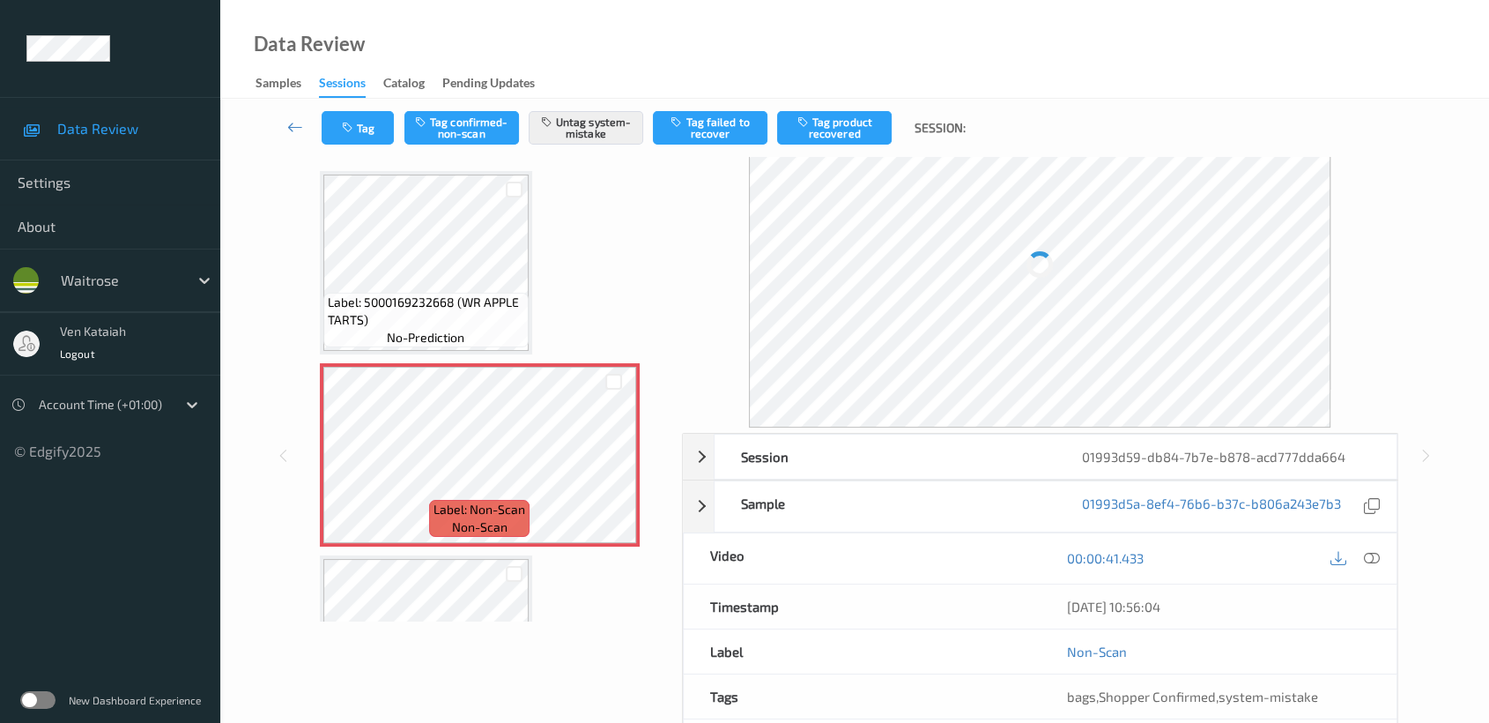
scroll to position [178, 0]
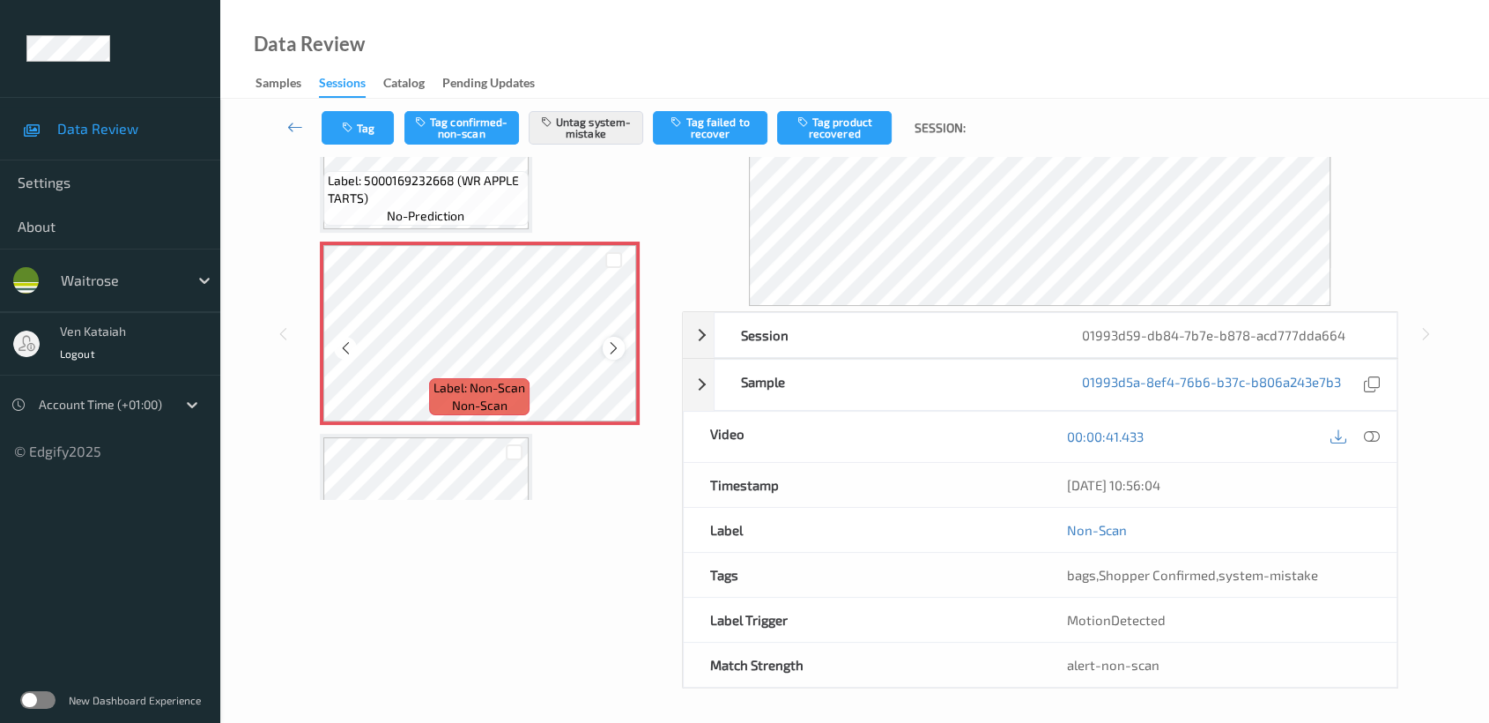
click at [612, 340] on icon at bounding box center [613, 348] width 15 height 16
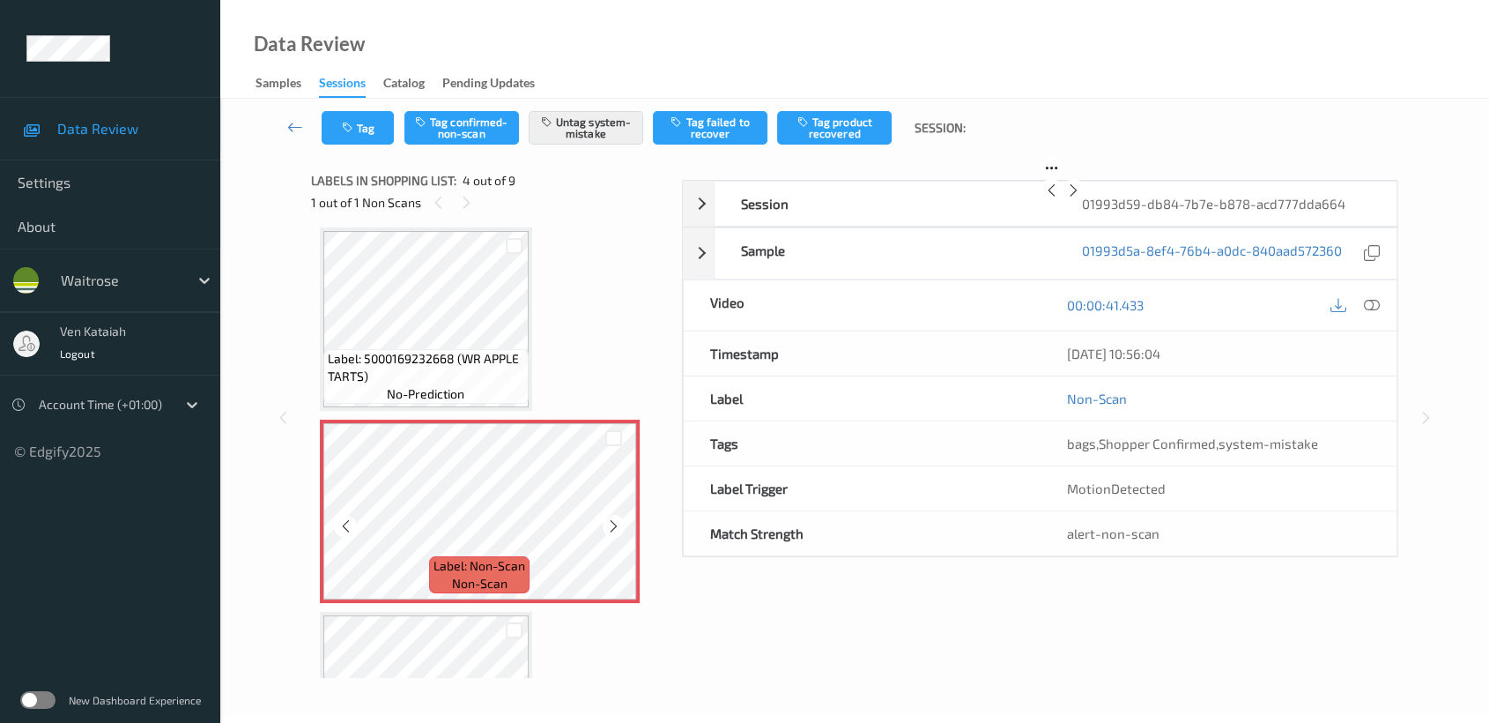
scroll to position [140, 0]
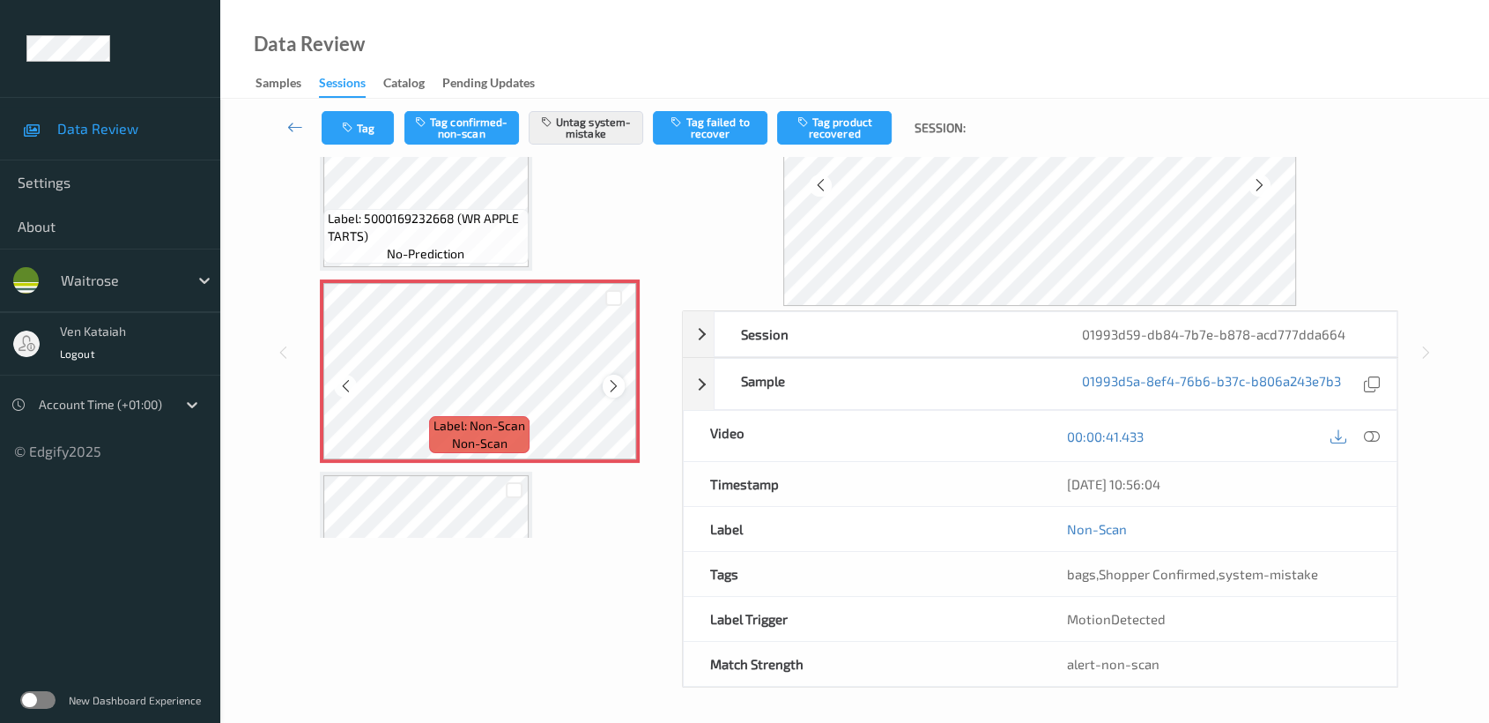
click at [615, 380] on icon at bounding box center [613, 386] width 15 height 16
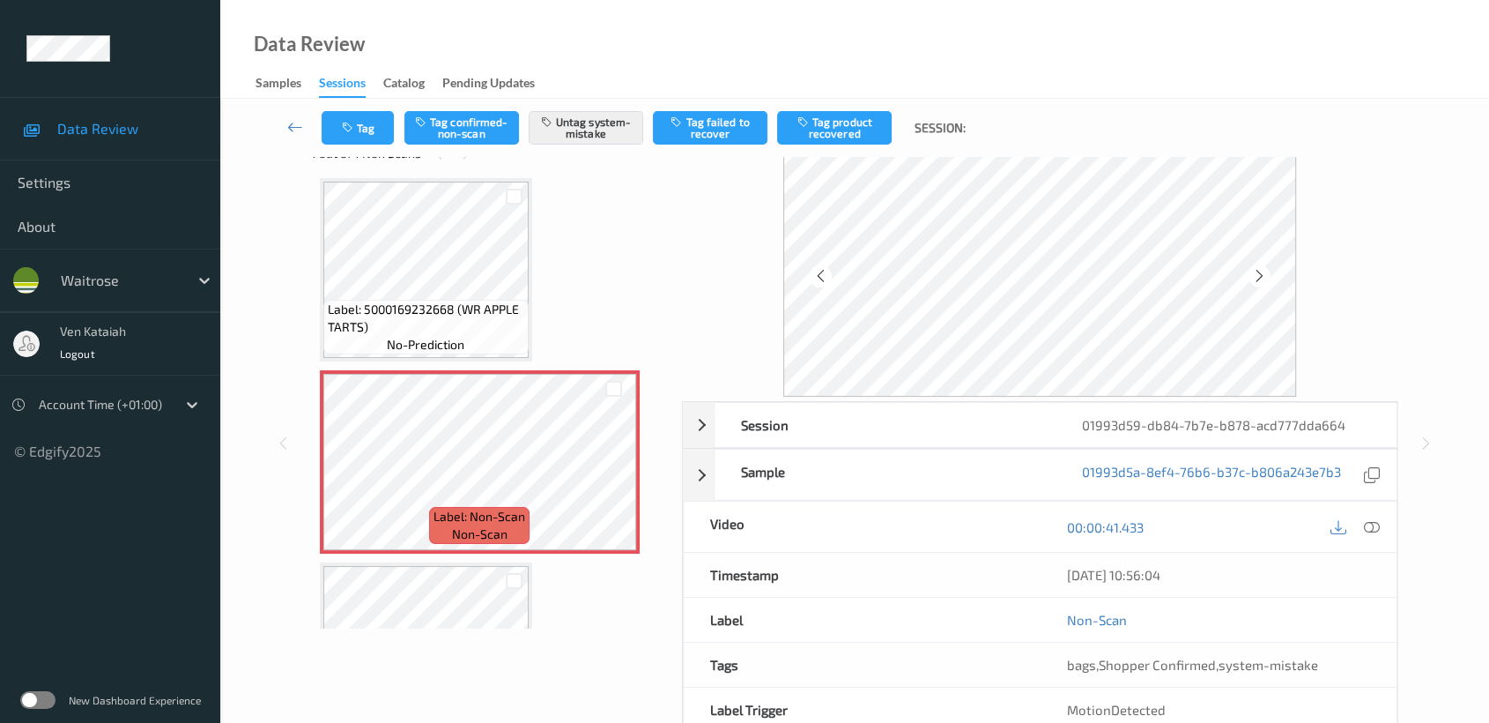
scroll to position [0, 0]
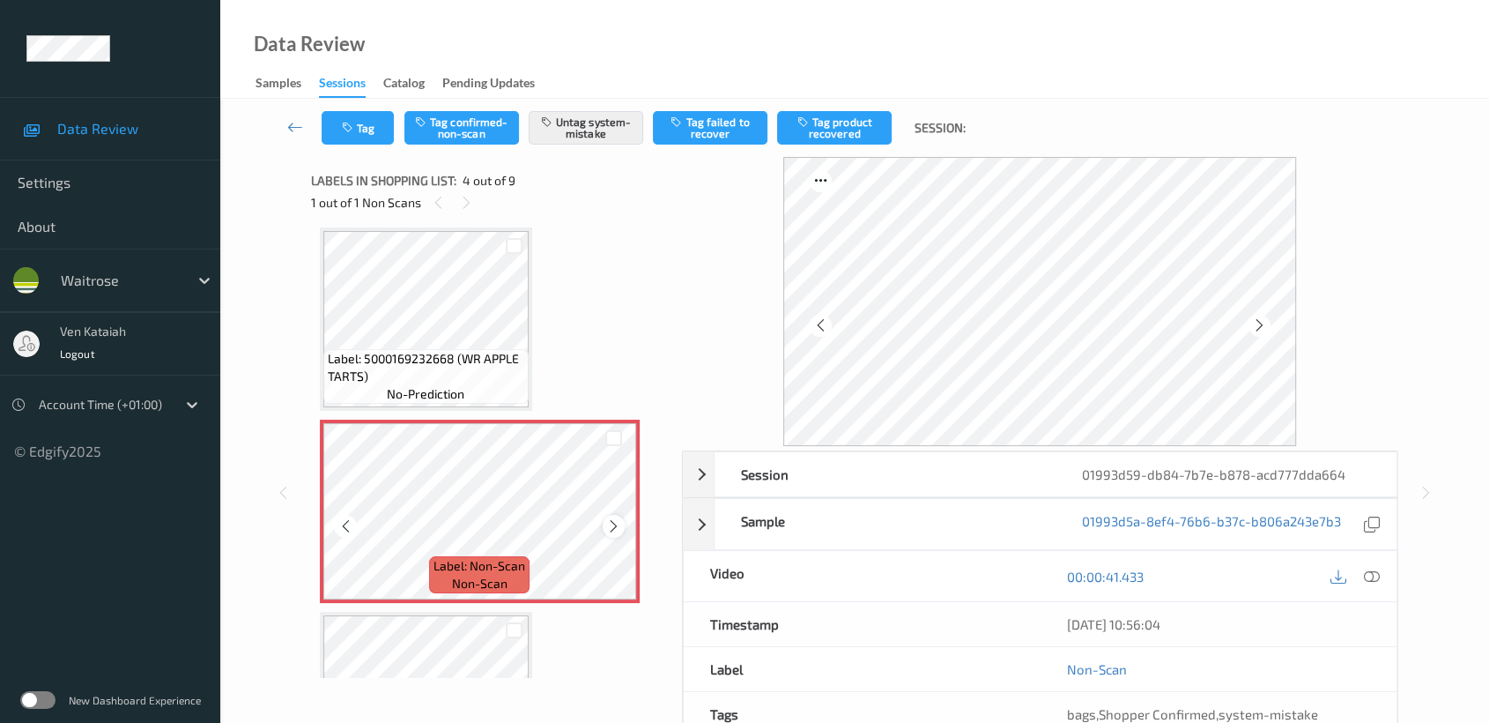
click at [613, 526] on icon at bounding box center [613, 526] width 15 height 16
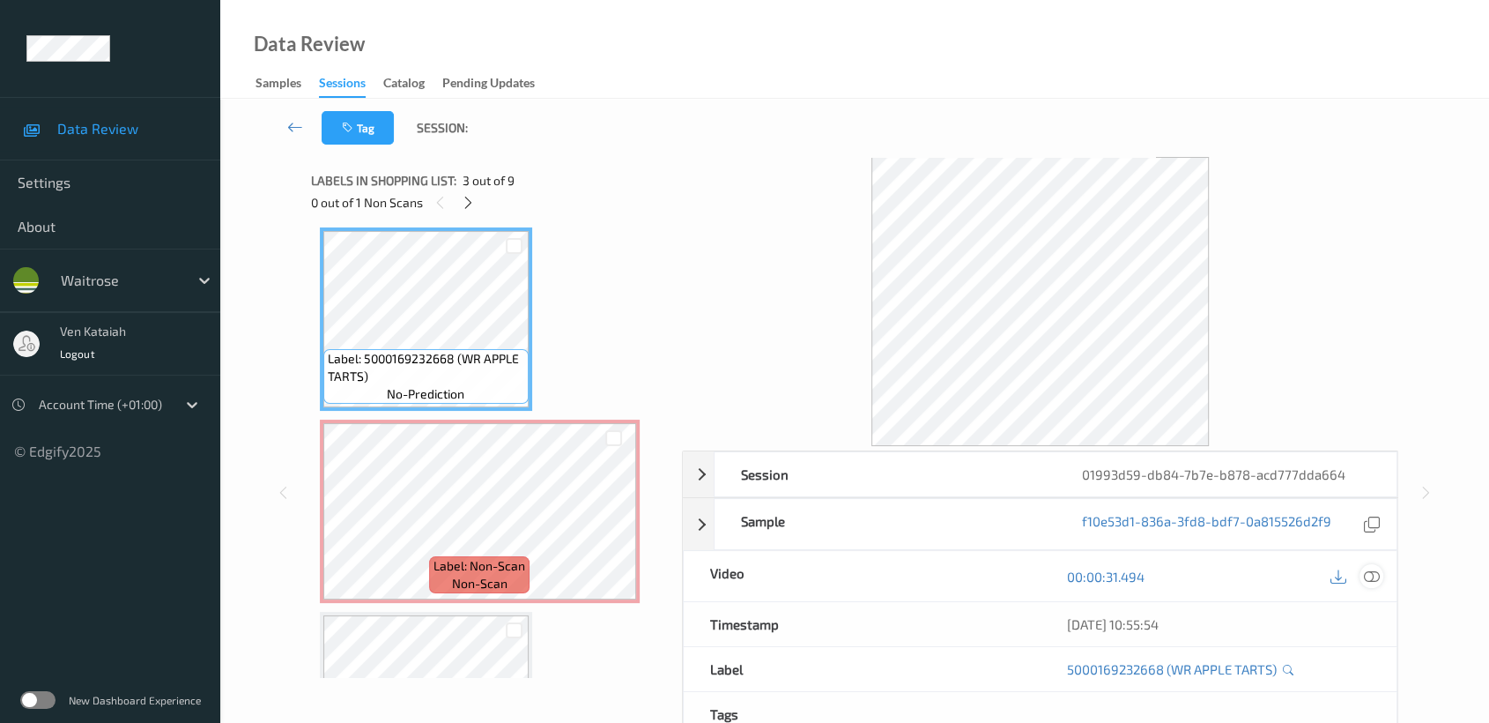
click at [1377, 569] on icon at bounding box center [1372, 576] width 16 height 16
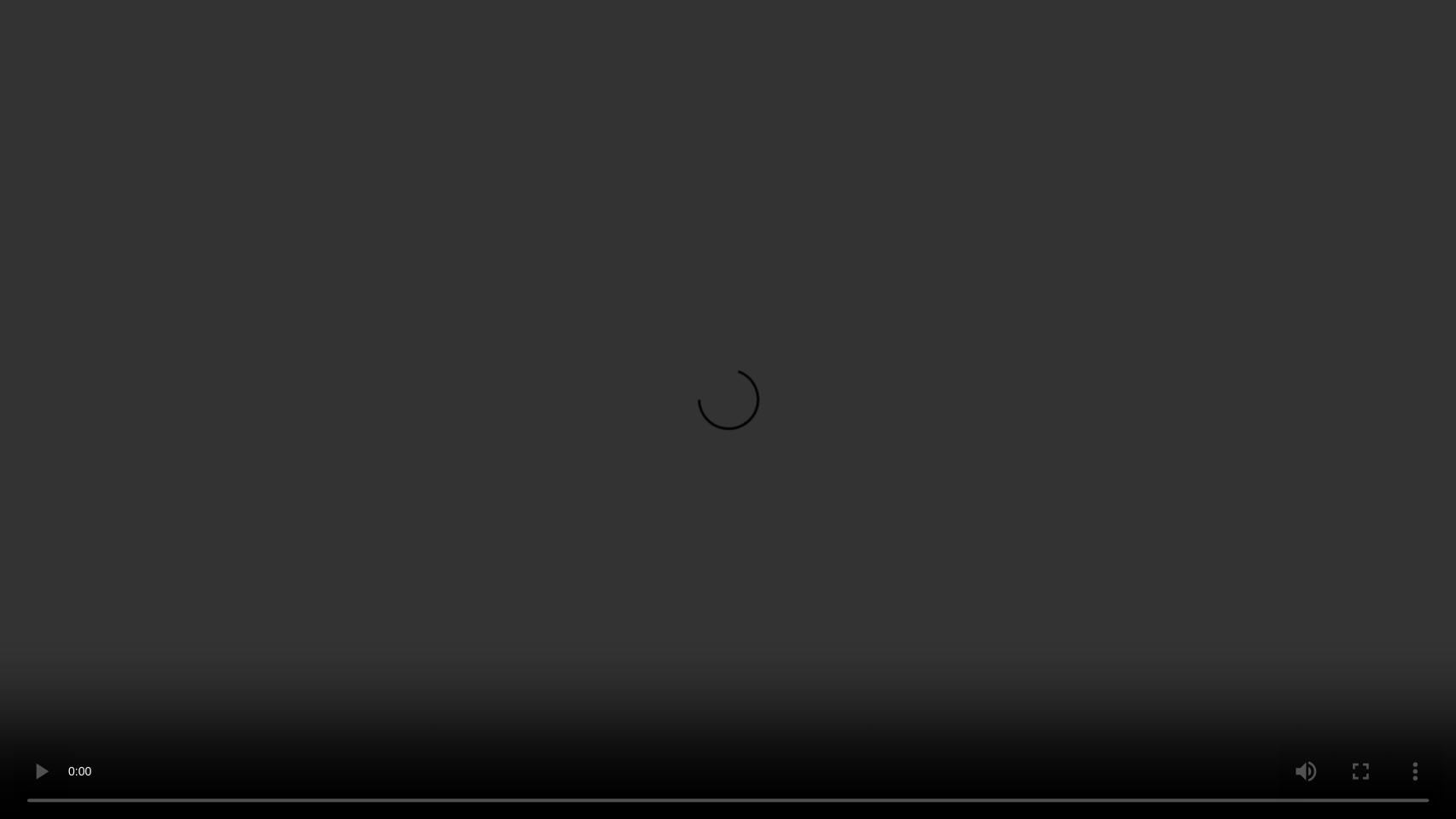
click at [756, 392] on video at bounding box center [728, 410] width 1456 height 819
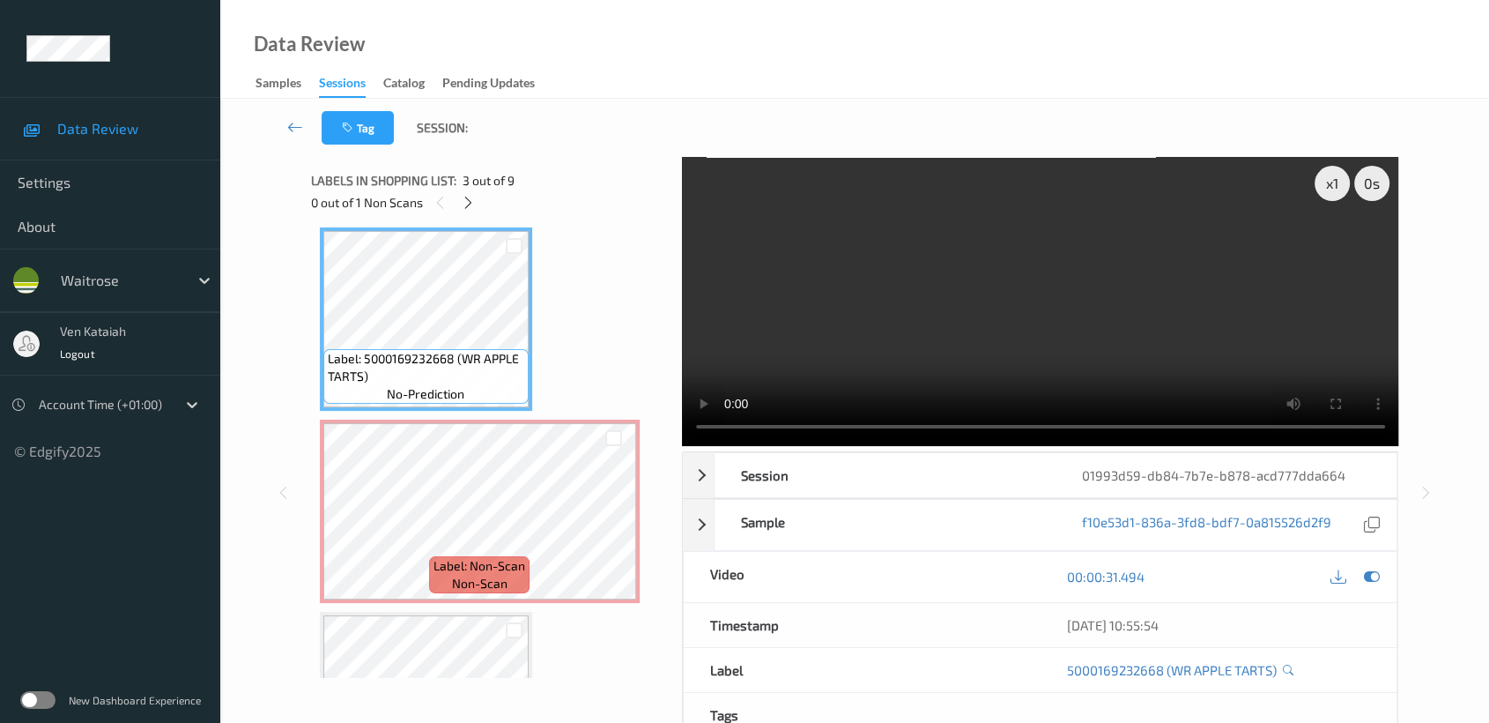
click at [1162, 346] on video at bounding box center [1040, 301] width 717 height 289
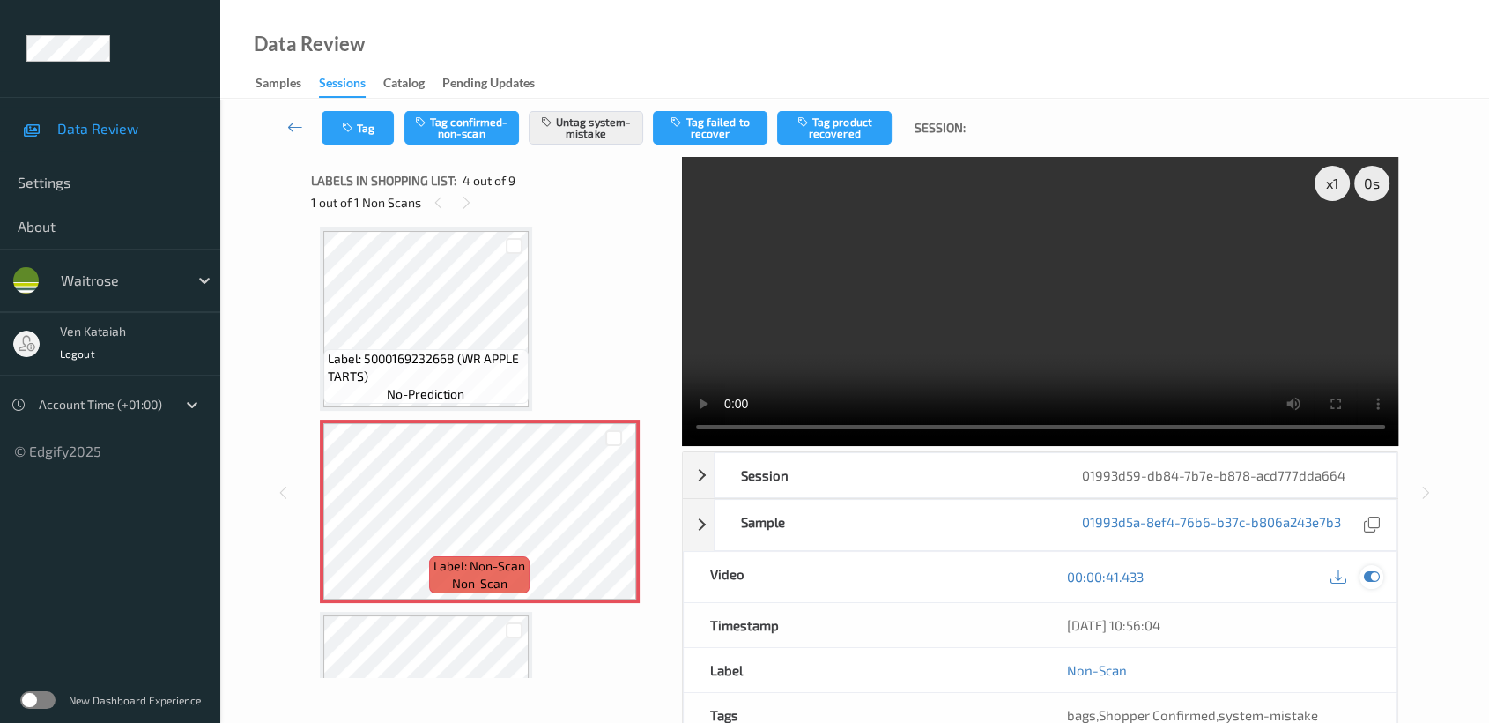
click at [1375, 574] on icon at bounding box center [1372, 576] width 16 height 16
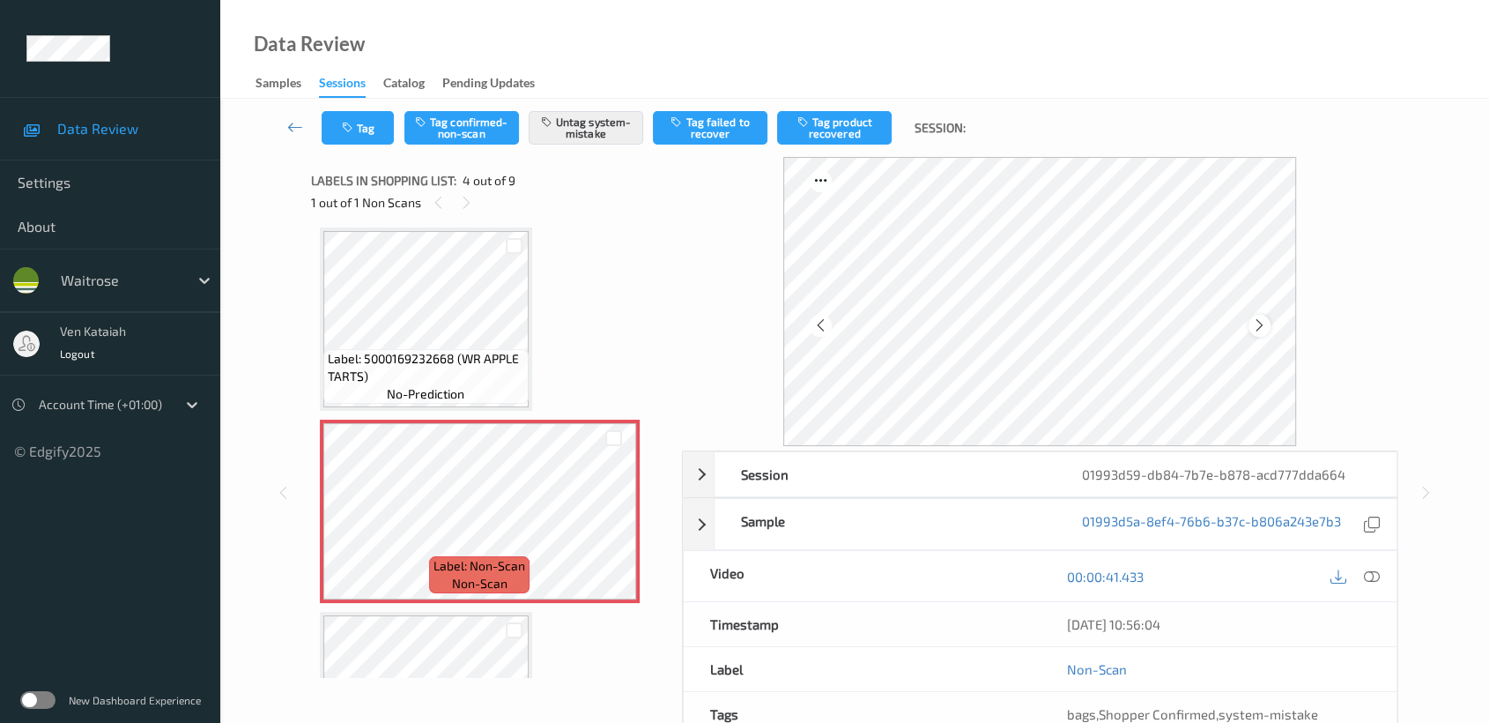
click at [1268, 320] on div at bounding box center [1260, 326] width 22 height 22
click at [1253, 325] on icon at bounding box center [1259, 325] width 15 height 16
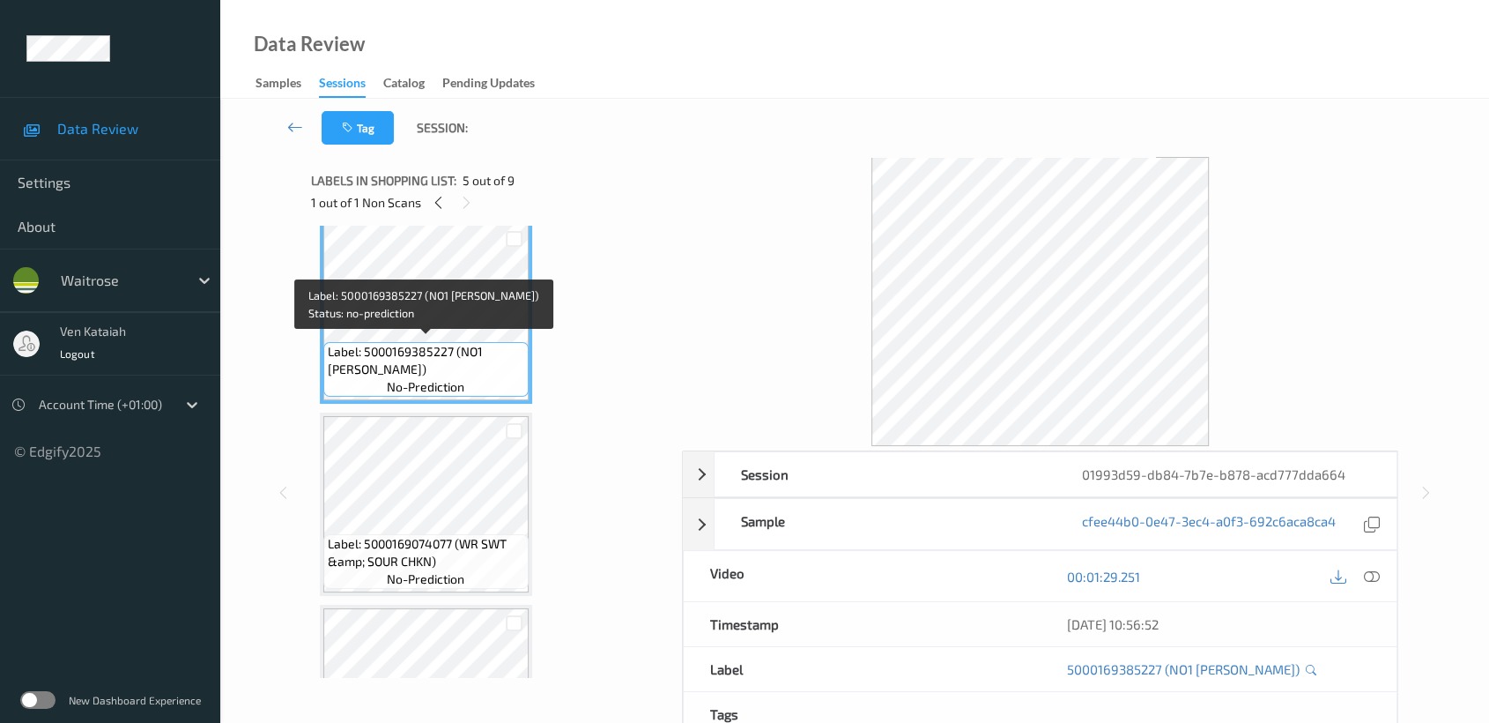
scroll to position [587, 0]
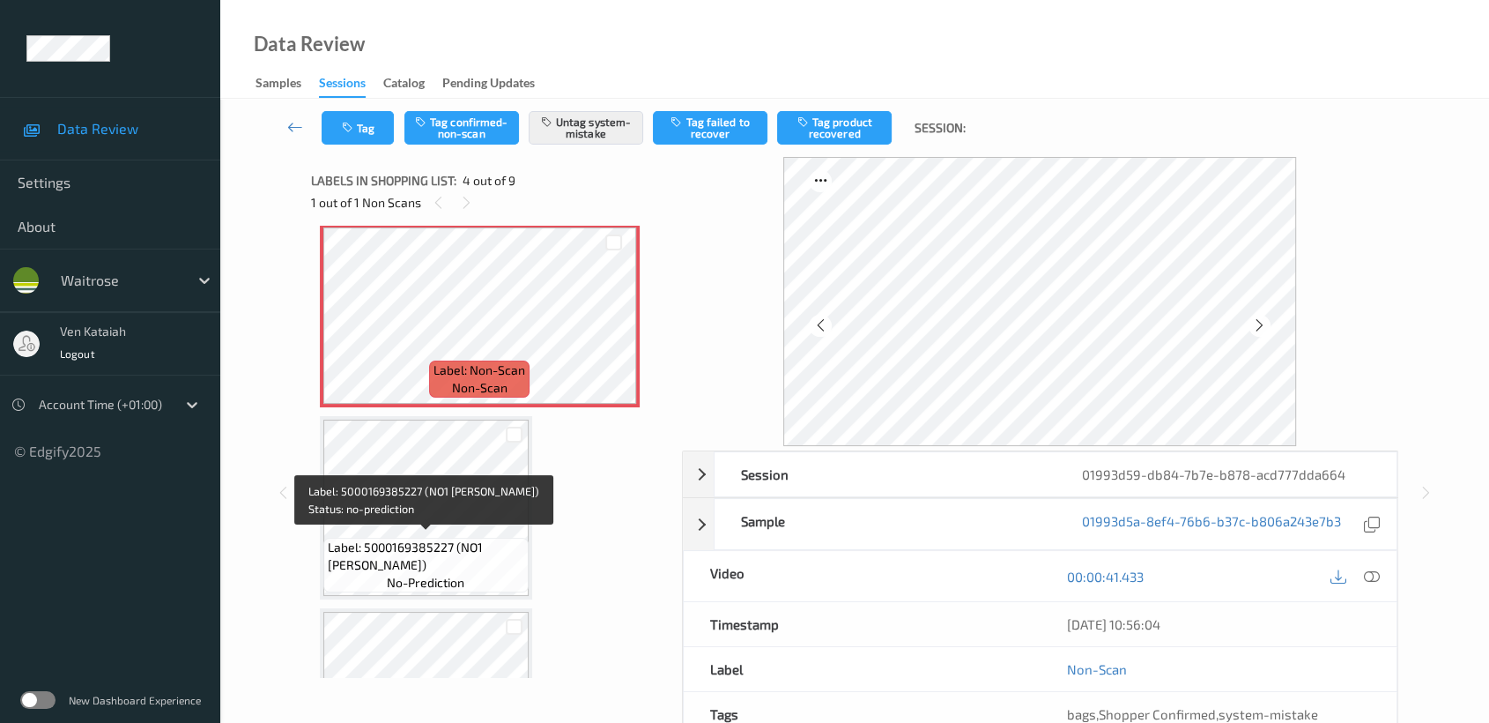
click at [487, 538] on span "Label: 5000169385227 (NO1 VICTORIA SPONGE)" at bounding box center [426, 555] width 196 height 35
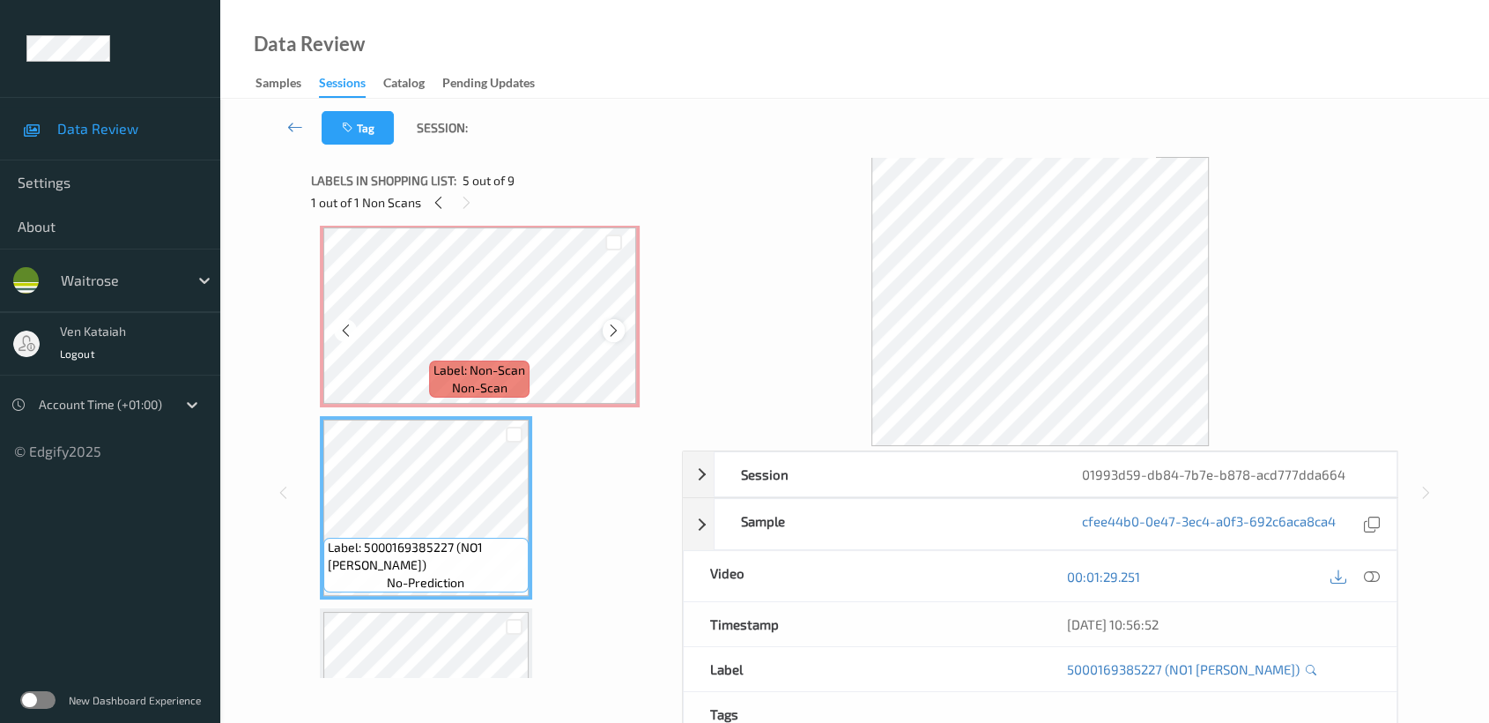
click at [619, 324] on icon at bounding box center [613, 331] width 15 height 16
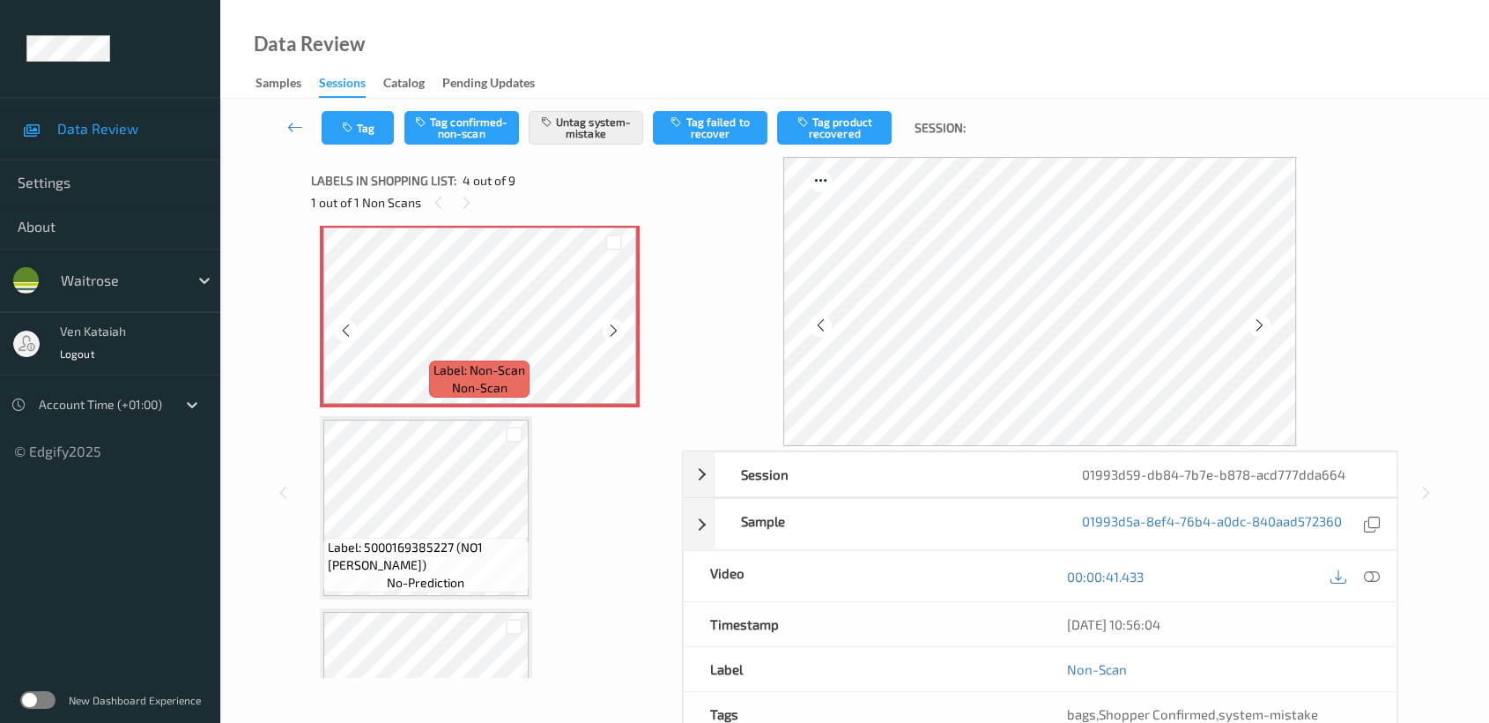
click at [619, 324] on icon at bounding box center [613, 331] width 15 height 16
click at [1372, 569] on icon at bounding box center [1372, 576] width 16 height 16
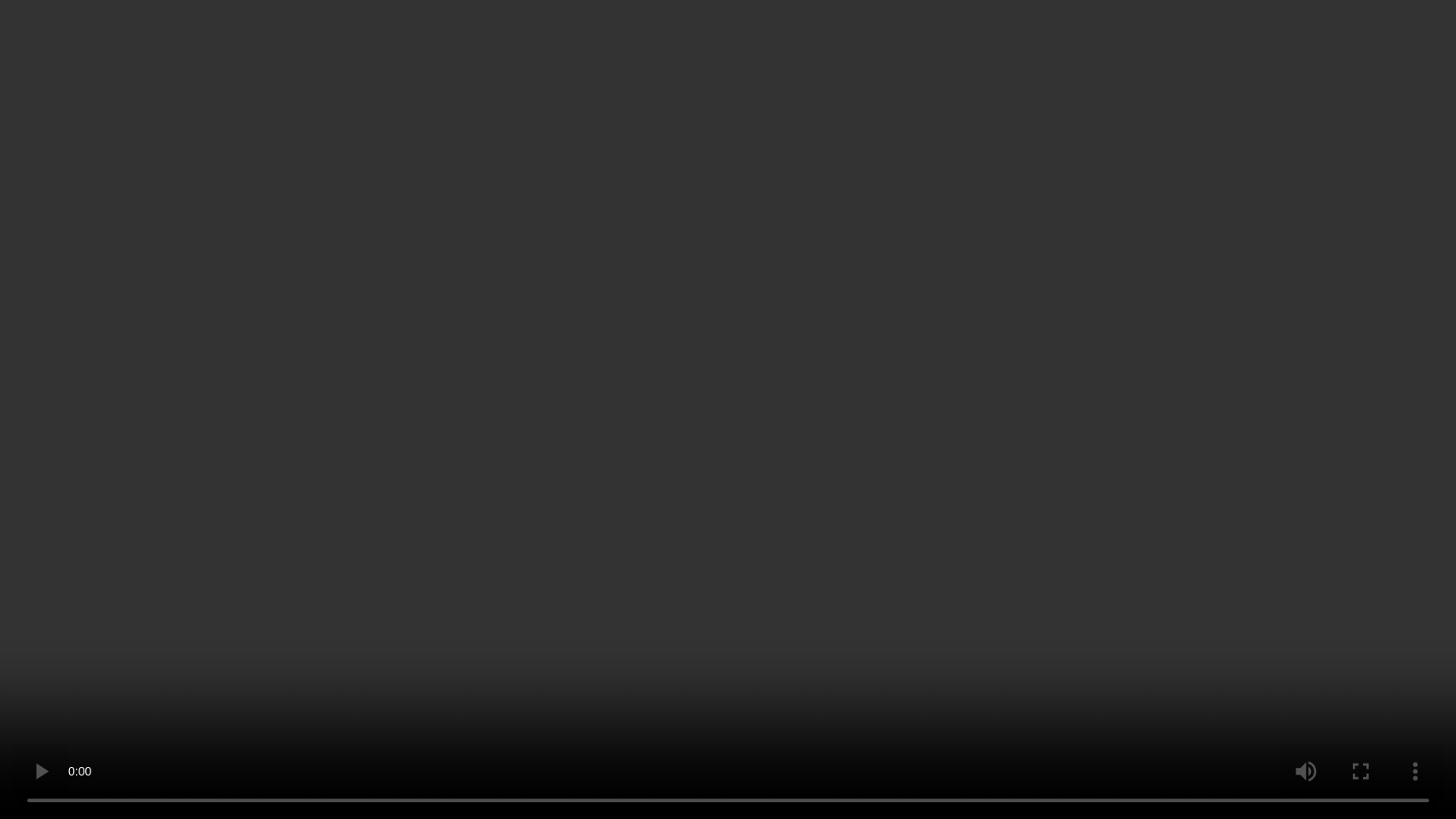
click at [1303, 601] on video at bounding box center [728, 410] width 1456 height 819
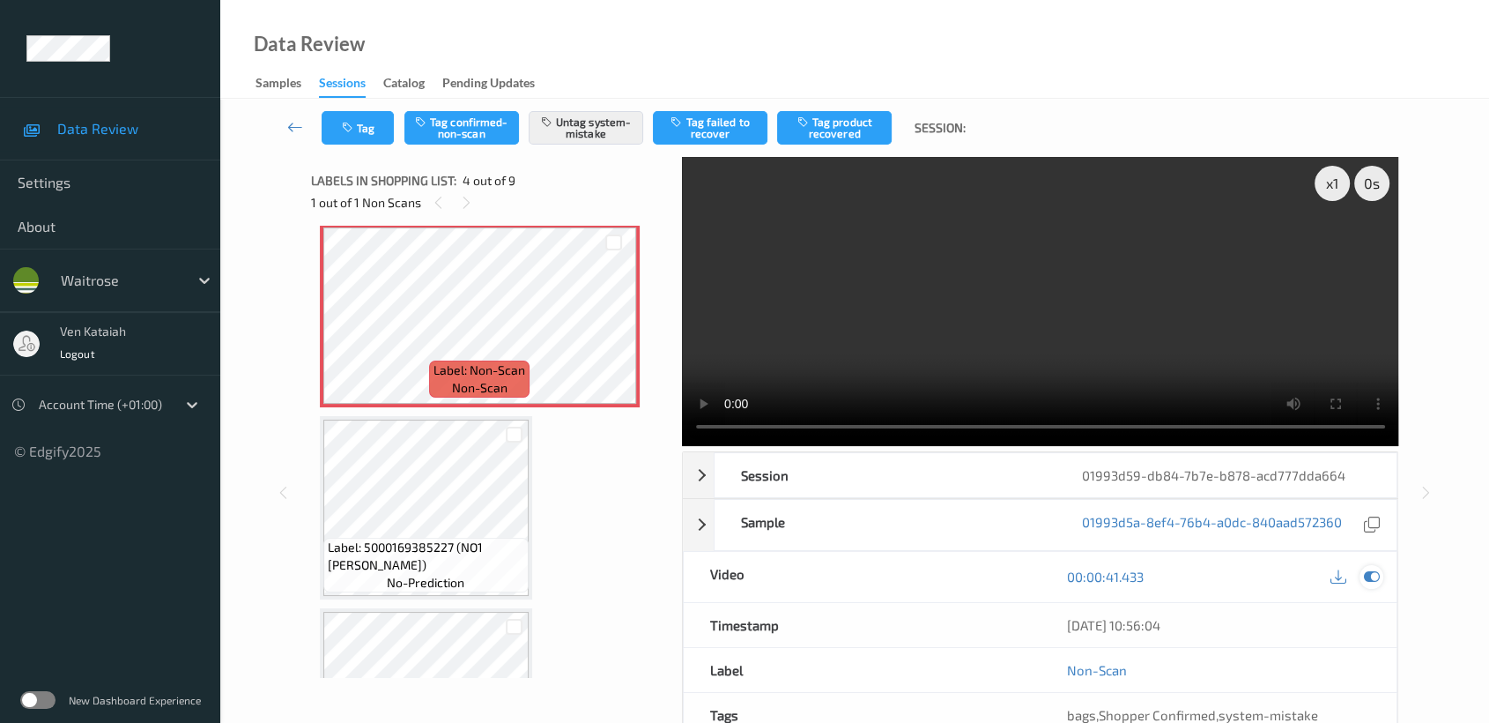
click at [1365, 568] on icon at bounding box center [1372, 576] width 16 height 16
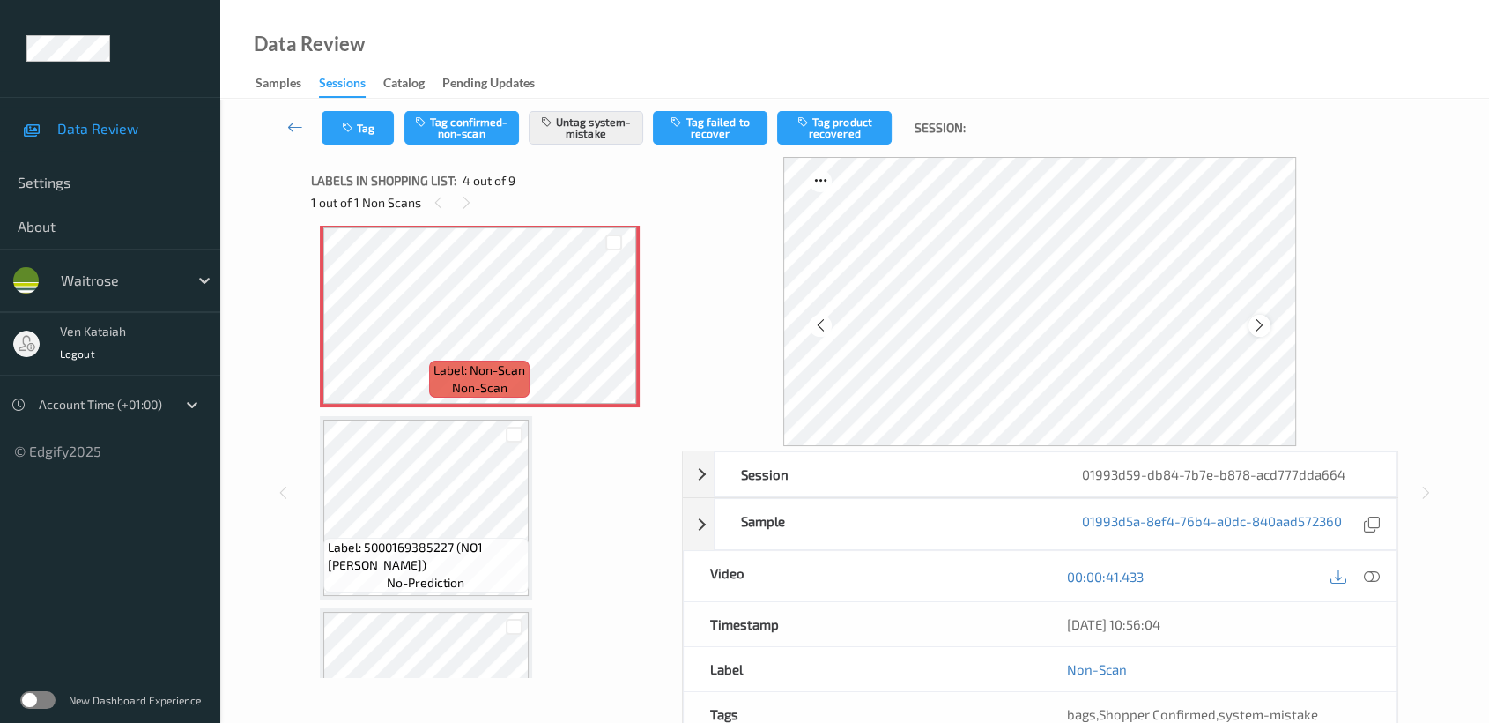
click at [1268, 326] on div at bounding box center [1260, 326] width 22 height 22
click at [578, 137] on button "Untag system-mistake" at bounding box center [586, 127] width 115 height 33
click at [340, 119] on button "Tag" at bounding box center [358, 127] width 72 height 33
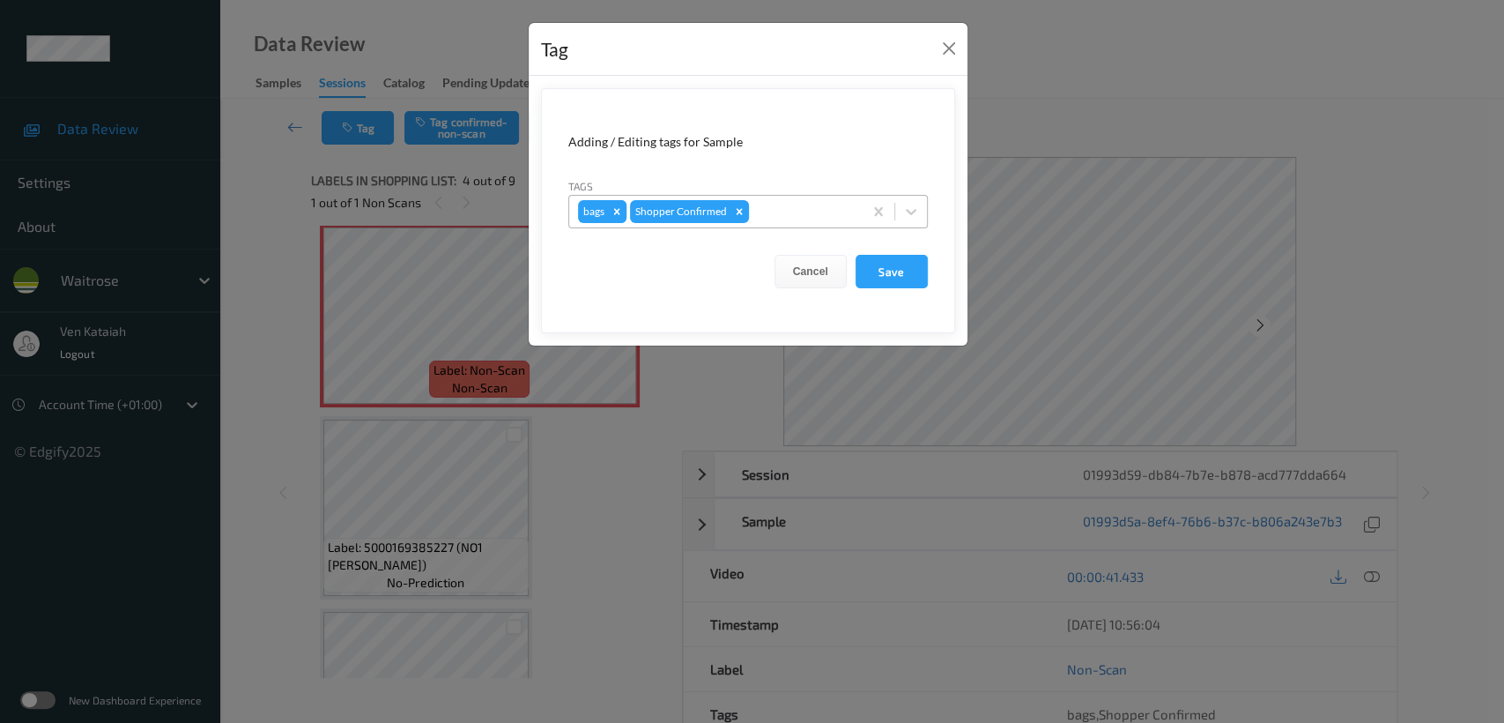
click at [614, 213] on icon "Remove bags" at bounding box center [616, 211] width 6 height 6
click at [874, 272] on button "Save" at bounding box center [892, 271] width 72 height 33
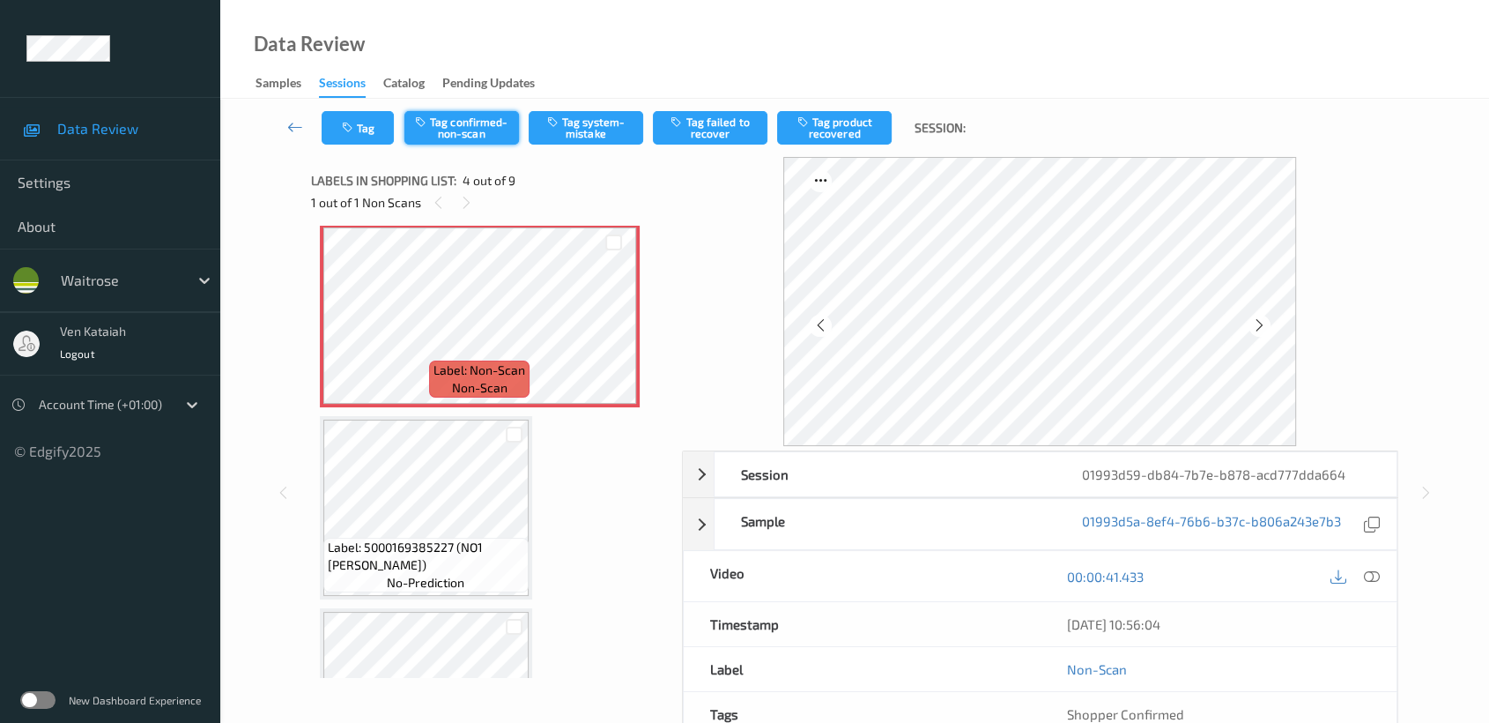
click at [479, 142] on button "Tag confirmed-non-scan" at bounding box center [461, 127] width 115 height 33
click at [830, 132] on button "Tag product recovered" at bounding box center [834, 127] width 115 height 33
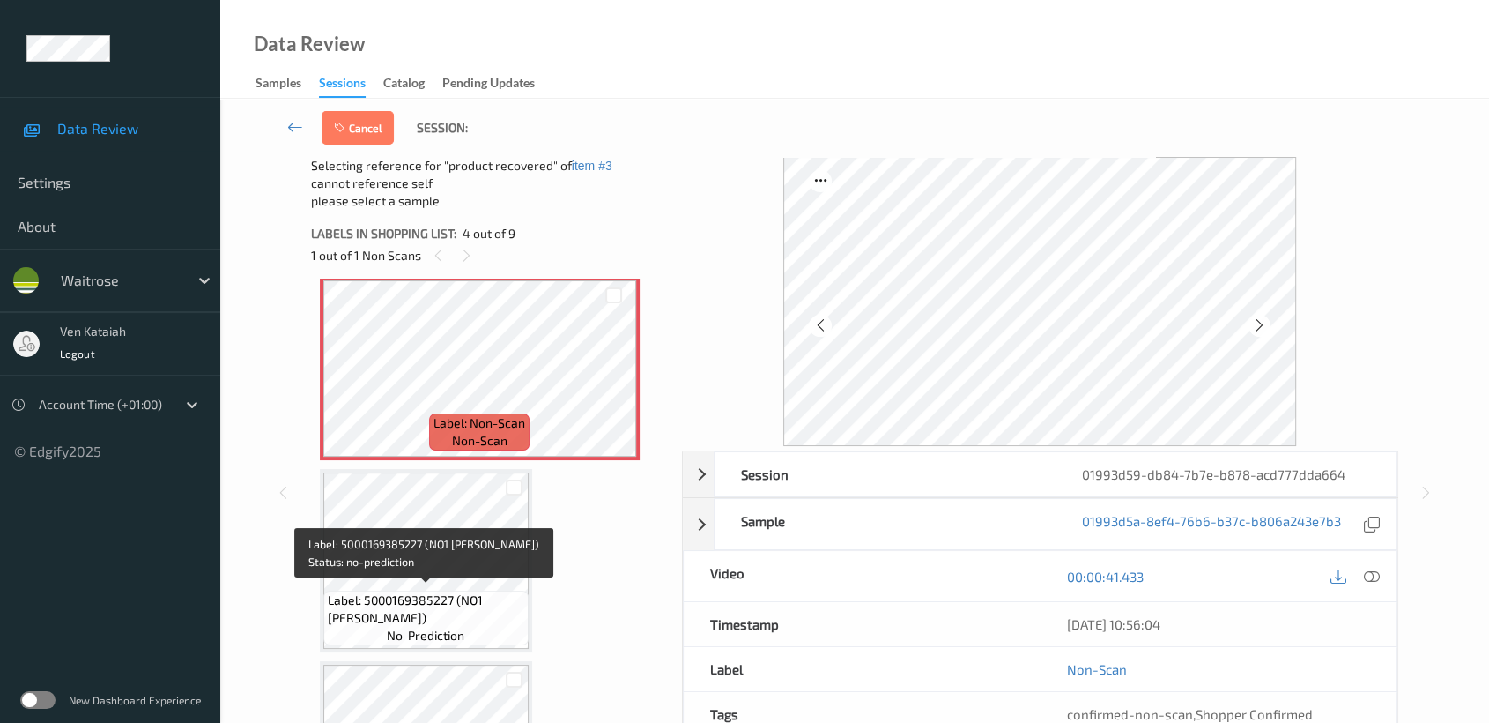
scroll to position [782, 0]
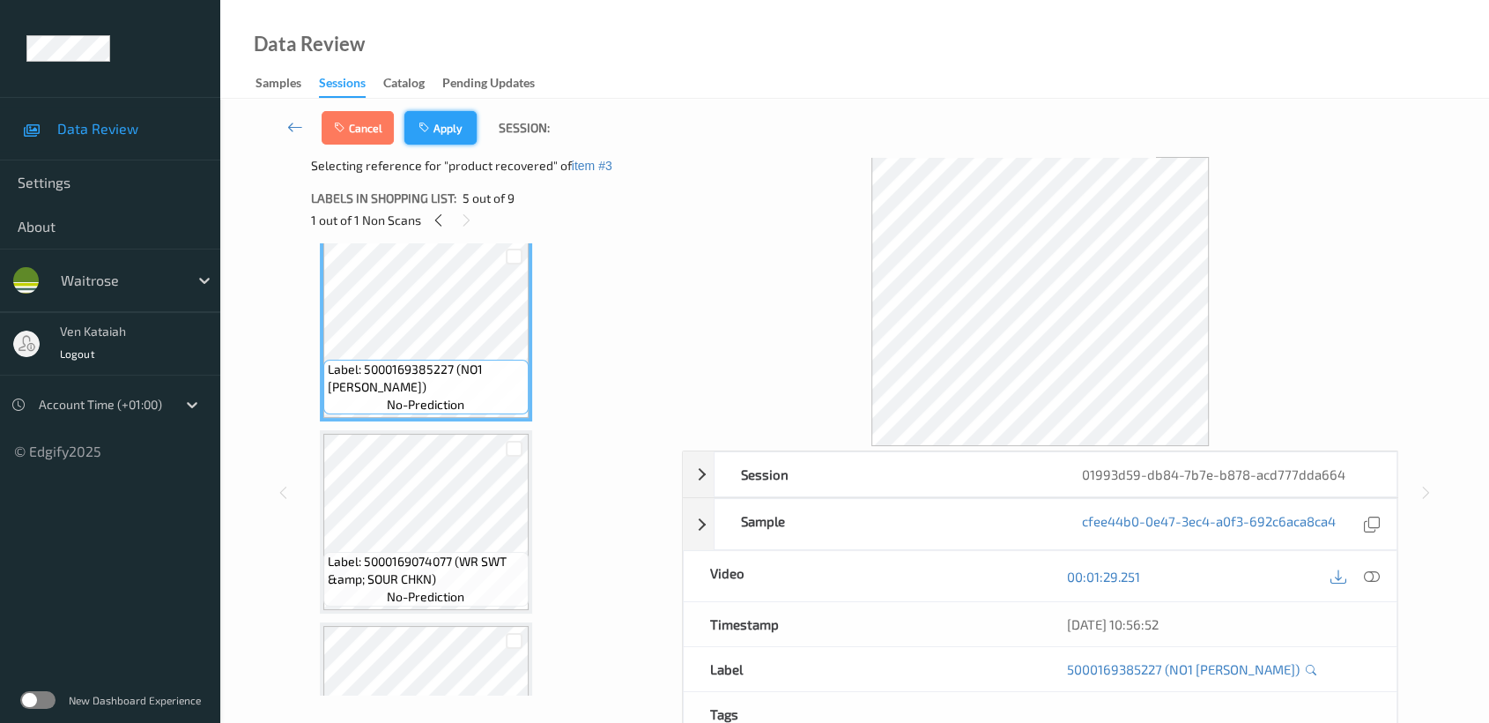
click at [451, 130] on button "Apply" at bounding box center [440, 127] width 72 height 33
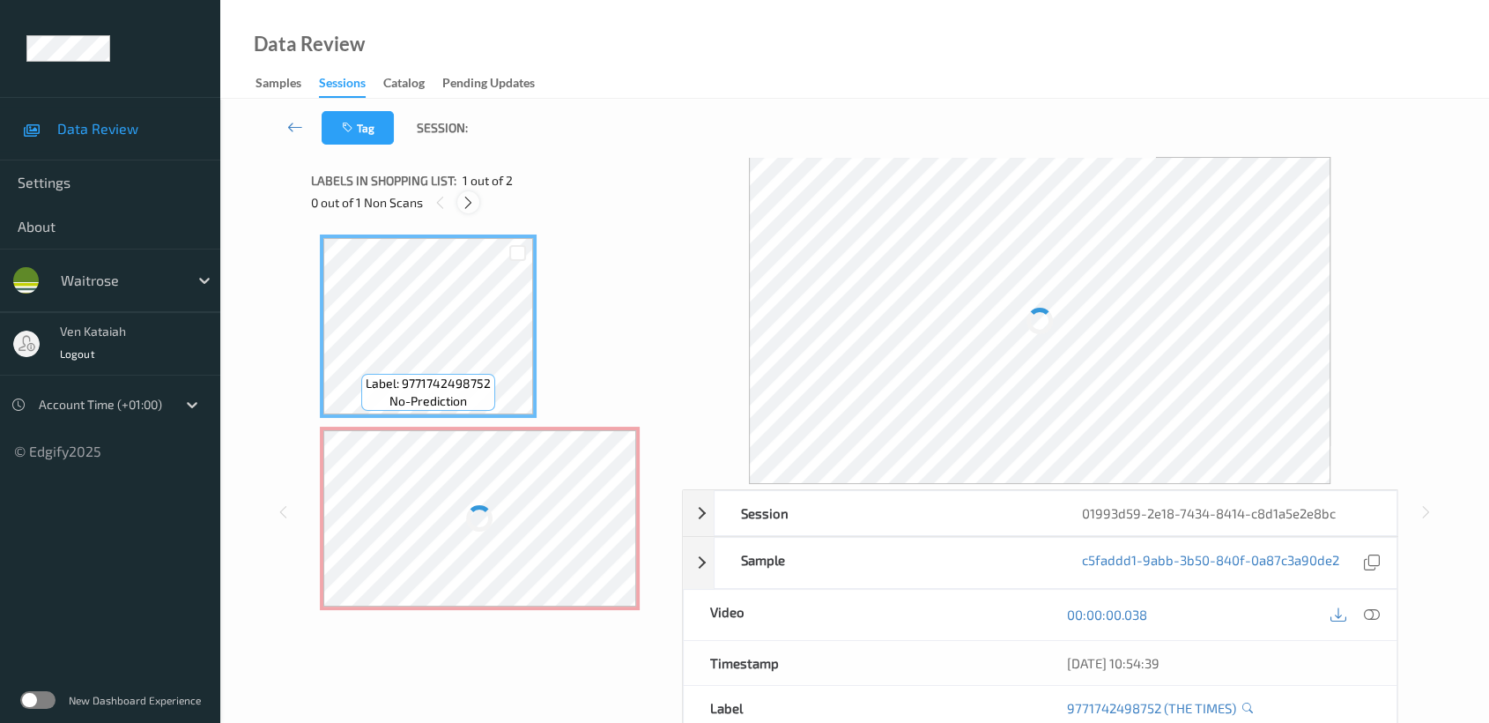
click at [473, 199] on icon at bounding box center [468, 203] width 15 height 16
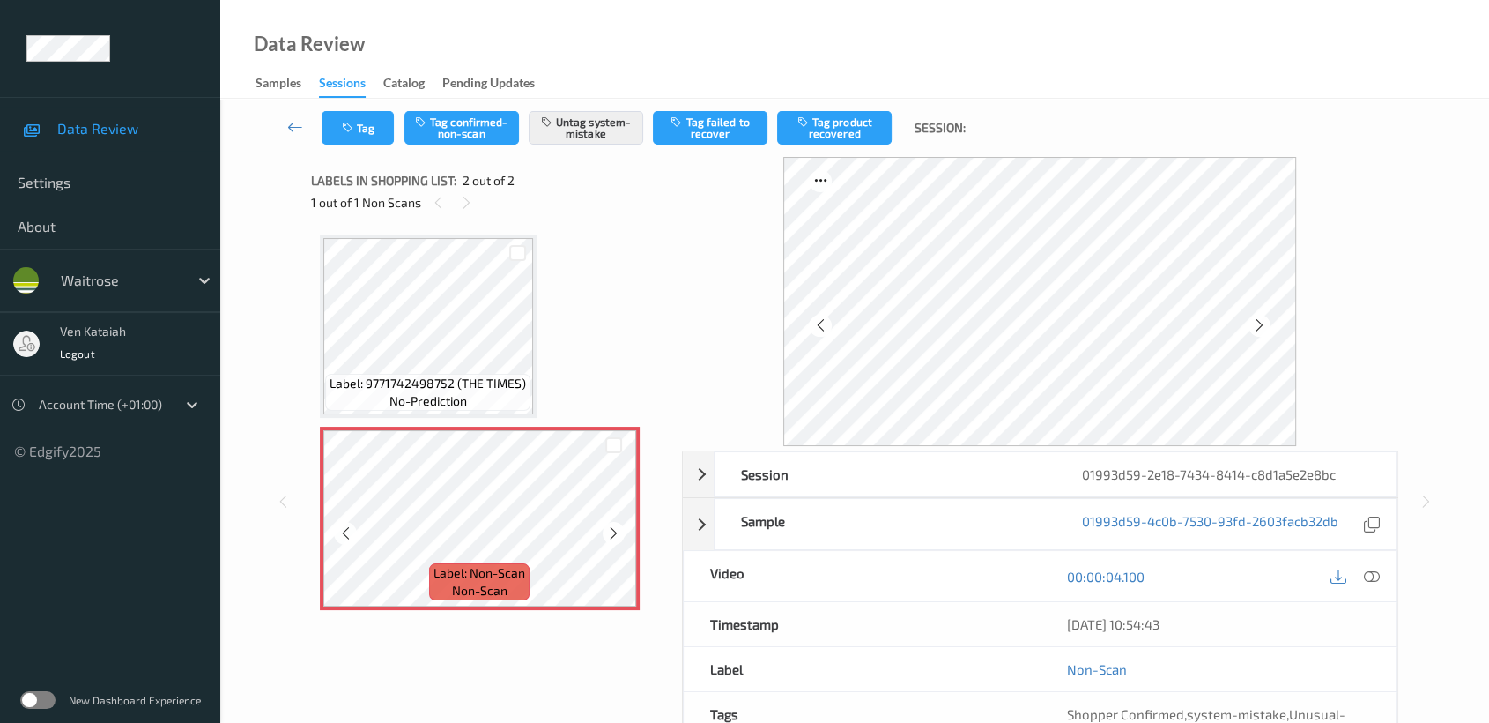
click at [603, 529] on div at bounding box center [614, 533] width 22 height 22
click at [612, 529] on icon at bounding box center [613, 533] width 15 height 16
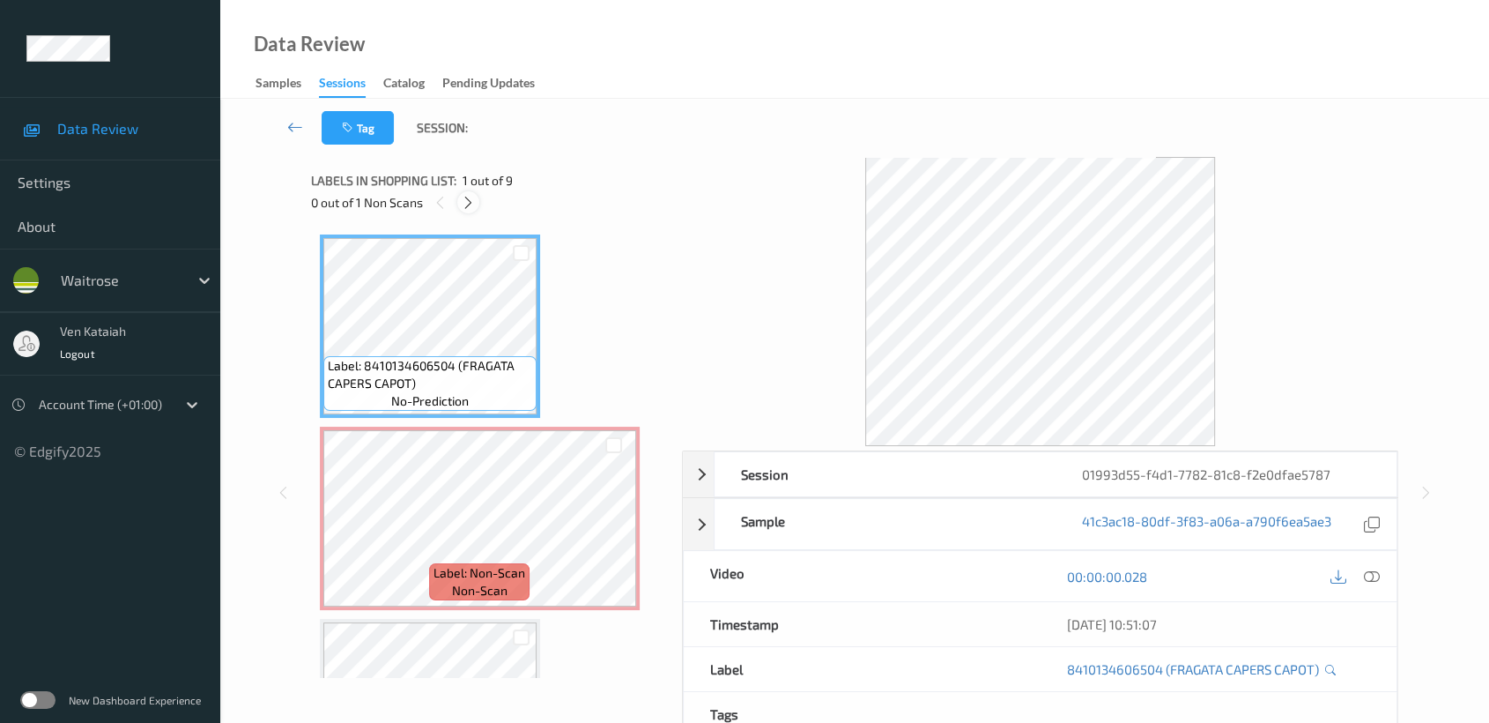
click at [473, 202] on icon at bounding box center [468, 203] width 15 height 16
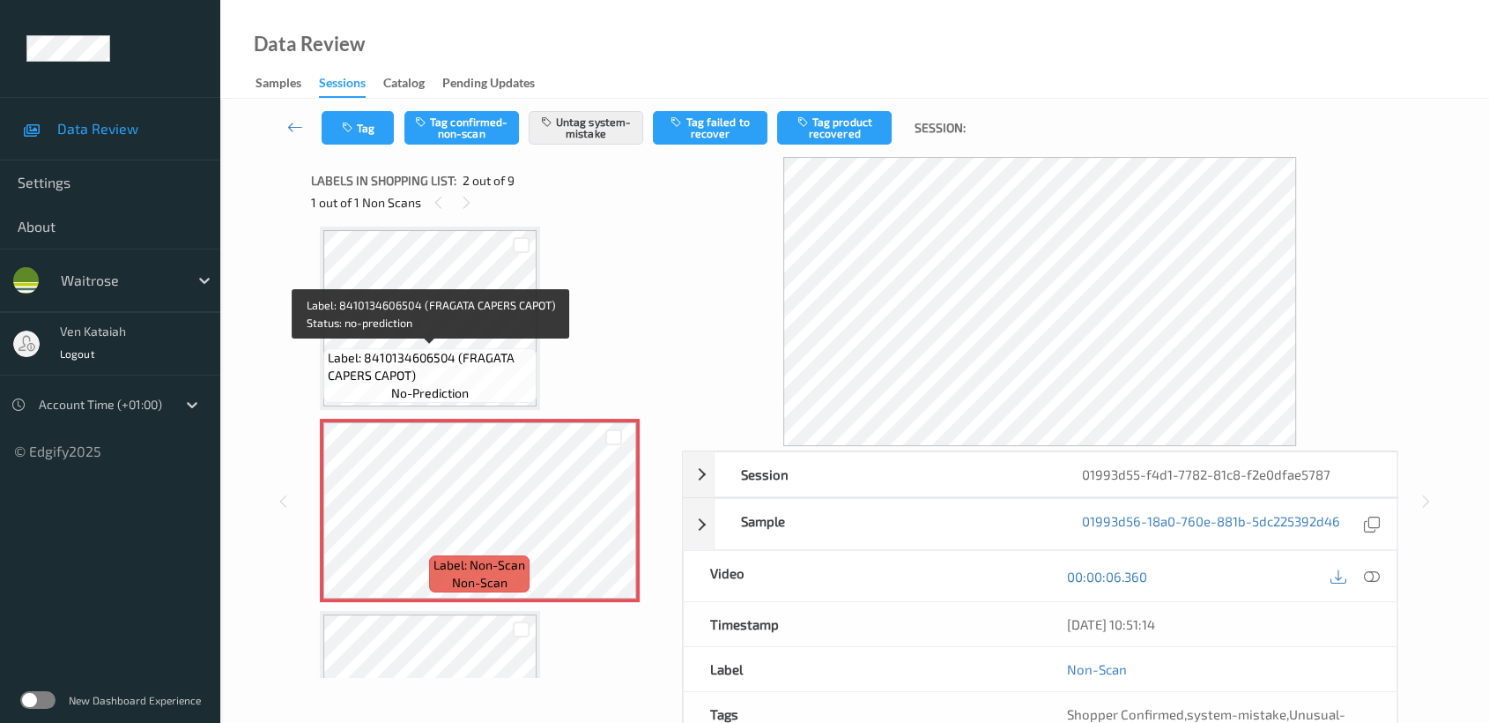
click at [483, 368] on span "Label: 8410134606504 (FRAGATA CAPERS CAPOT)" at bounding box center [430, 366] width 204 height 35
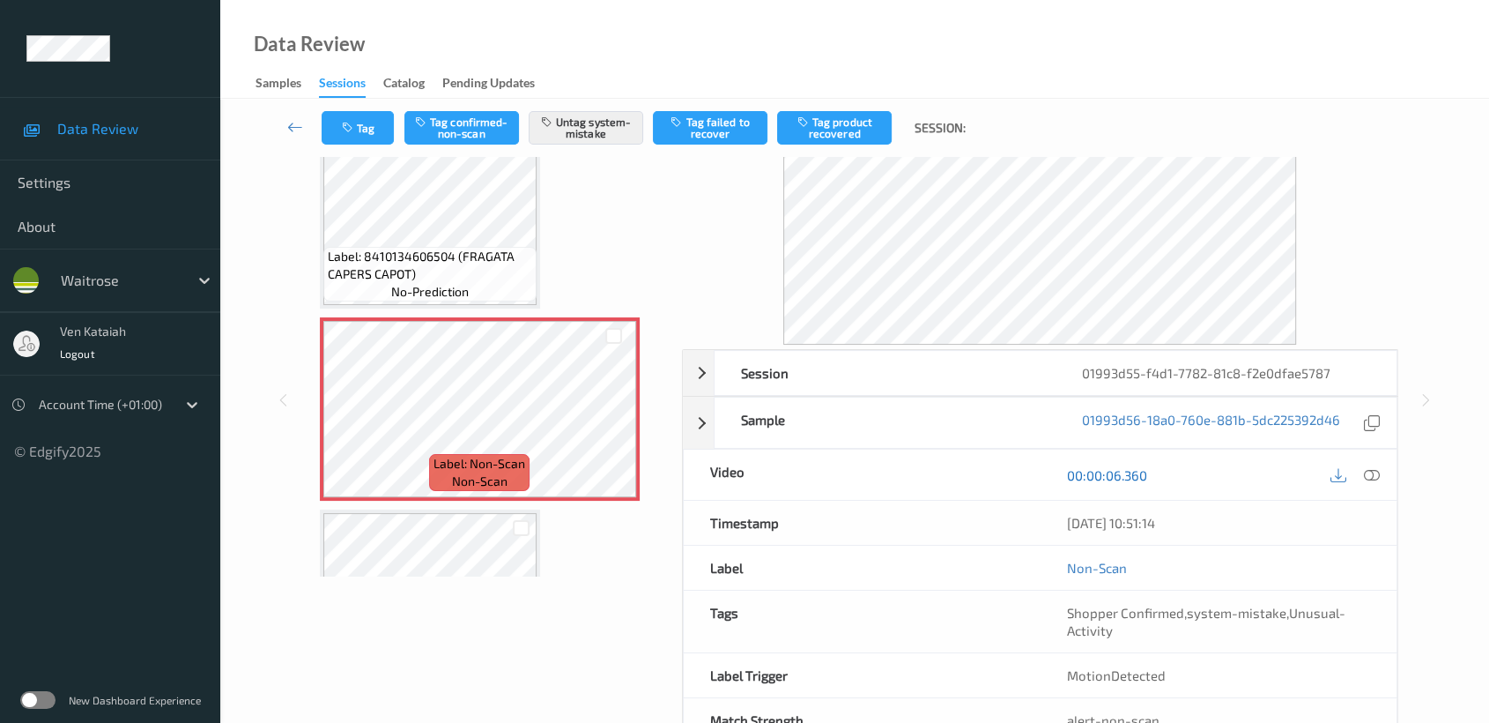
scroll to position [158, 0]
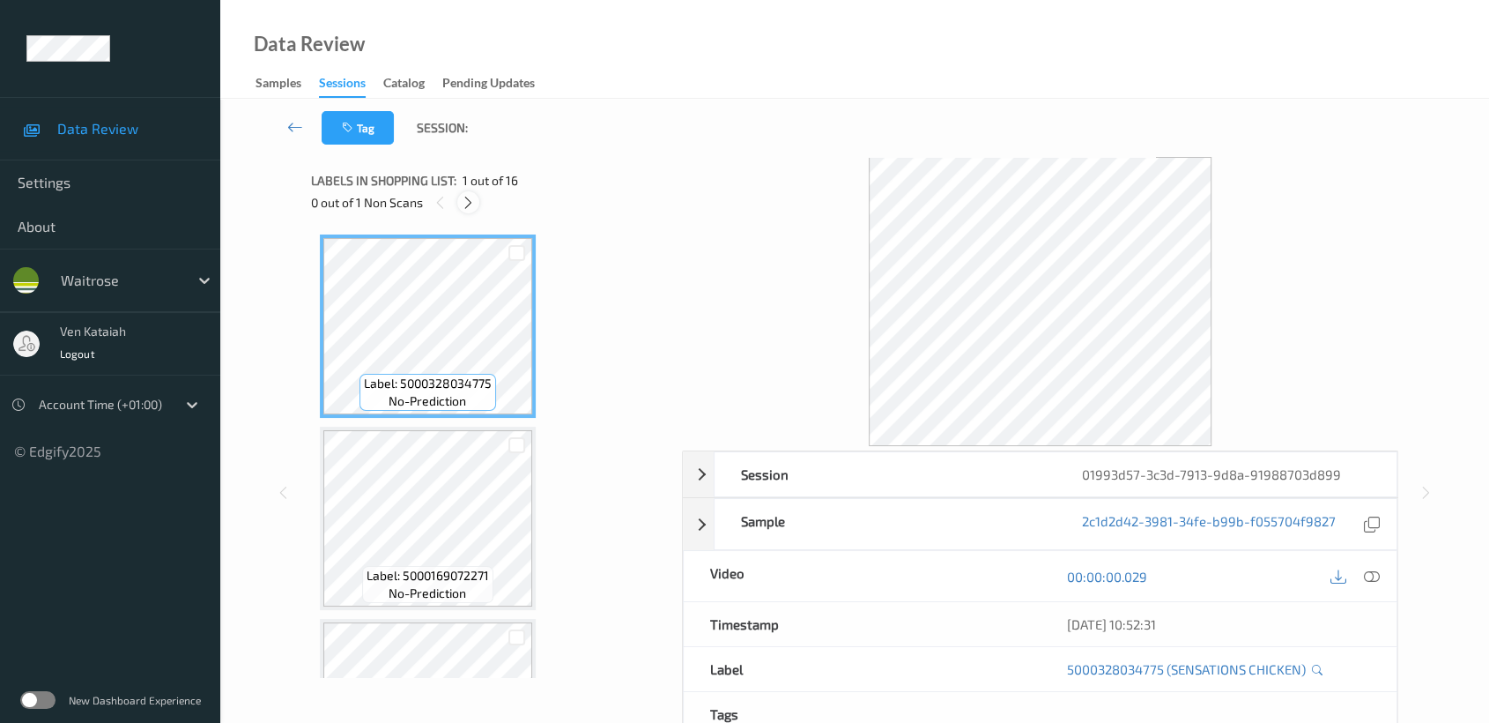
click at [468, 200] on icon at bounding box center [468, 203] width 15 height 16
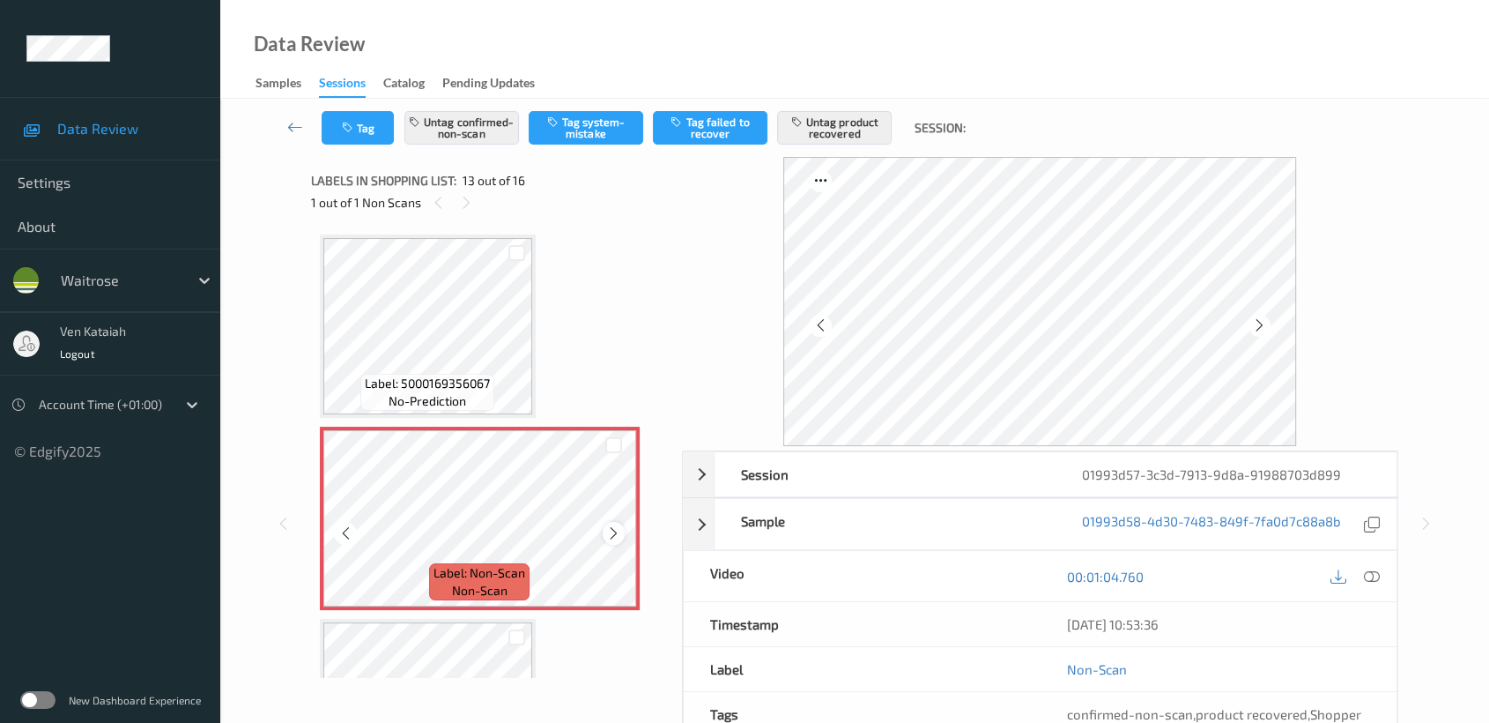
click at [606, 530] on icon at bounding box center [613, 533] width 15 height 16
click at [618, 525] on icon at bounding box center [613, 533] width 15 height 16
click at [615, 525] on icon at bounding box center [613, 533] width 15 height 16
click at [614, 525] on icon at bounding box center [613, 533] width 15 height 16
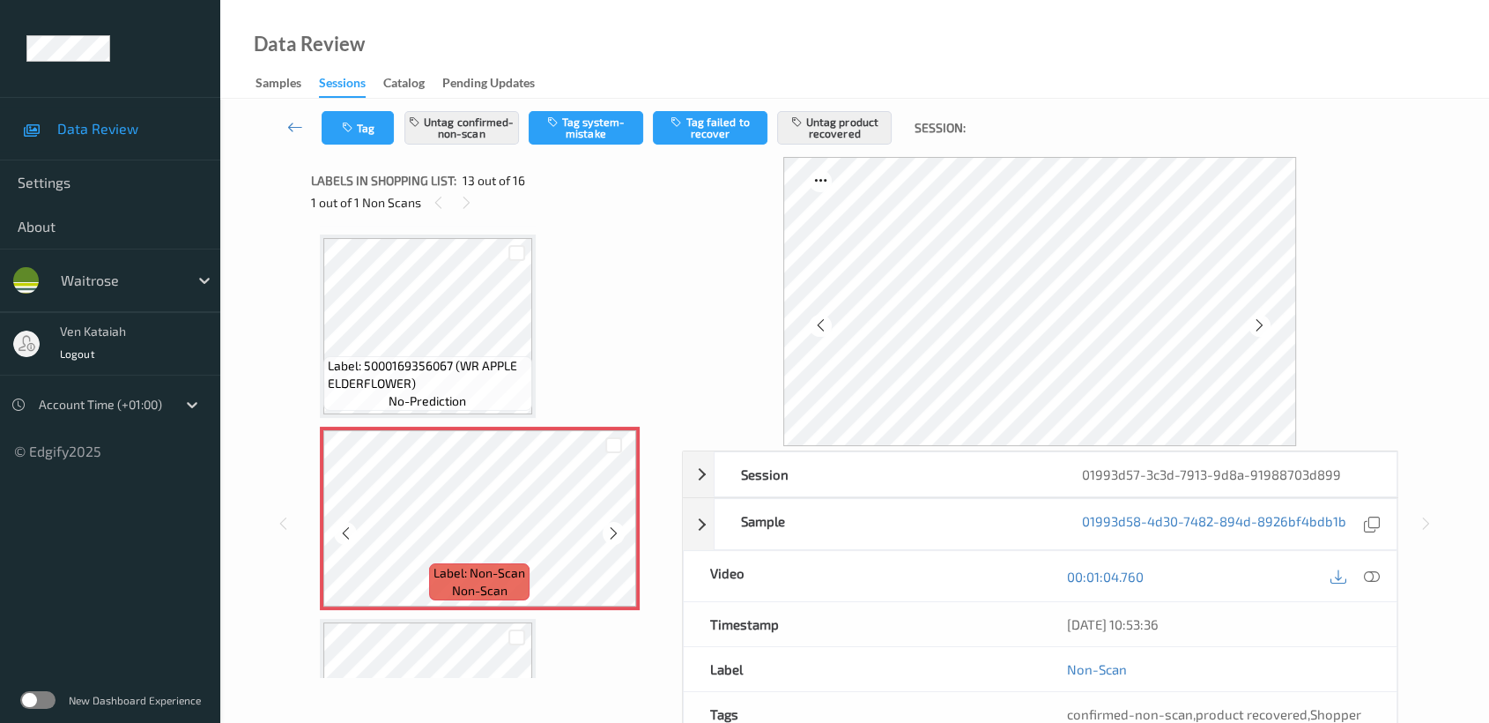
click at [614, 525] on icon at bounding box center [613, 533] width 15 height 16
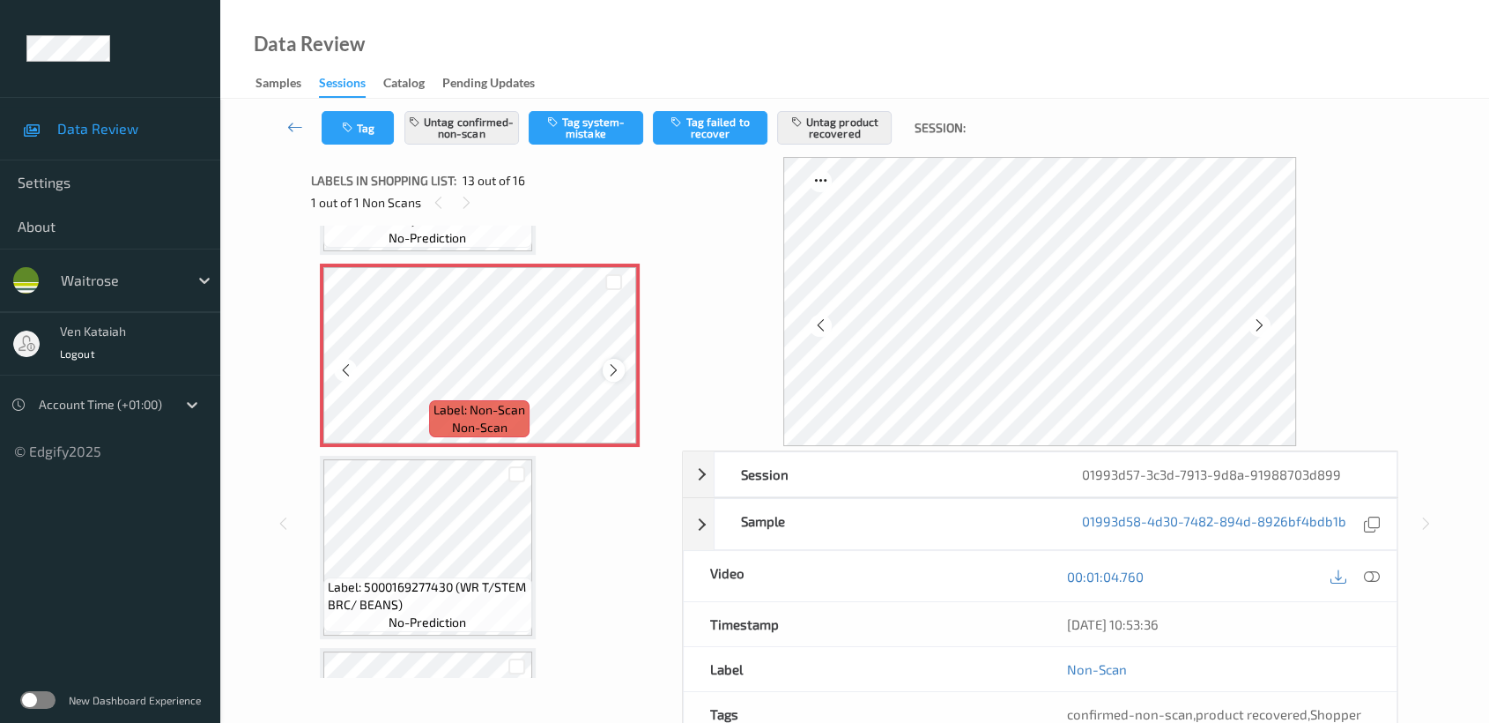
scroll to position [2309, 0]
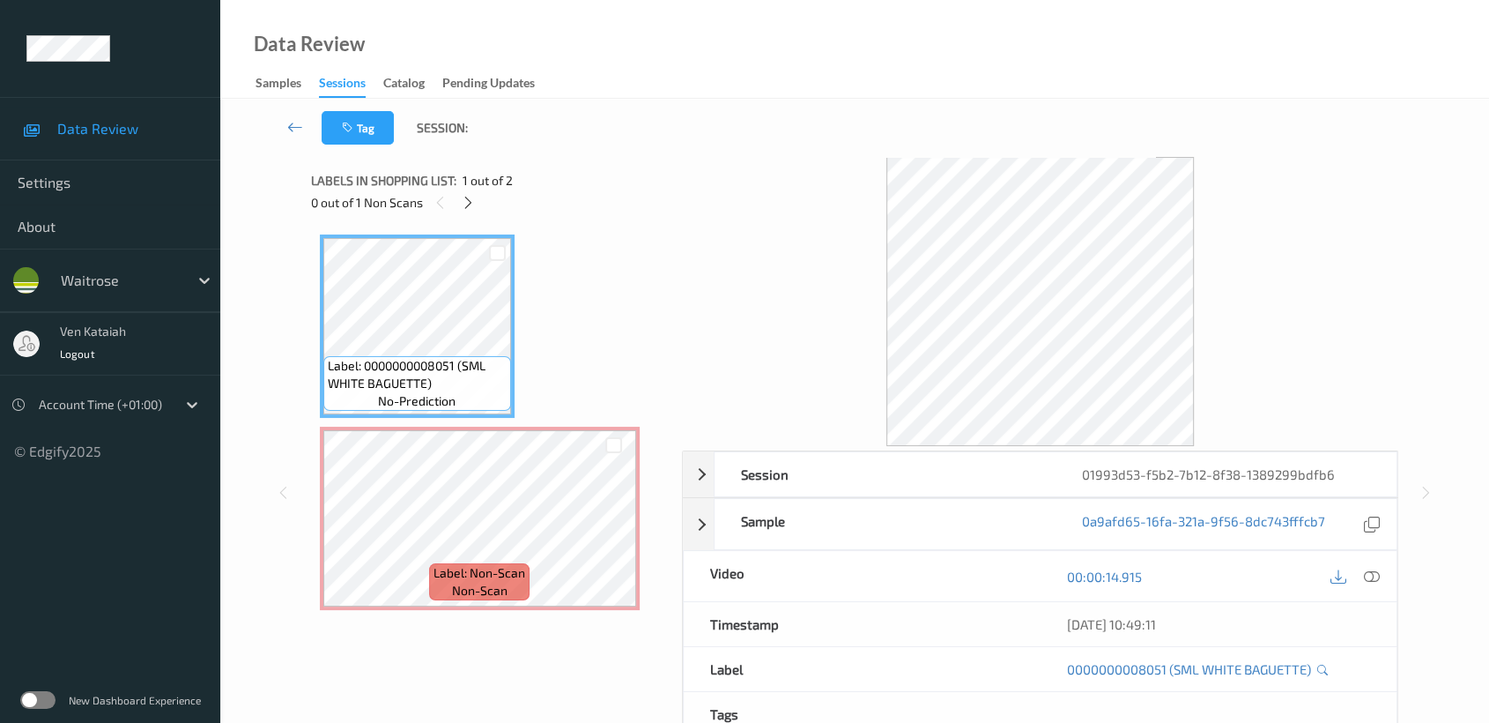
click at [459, 192] on div "0 out of 1 Non Scans" at bounding box center [490, 202] width 359 height 22
click at [468, 211] on div at bounding box center [468, 202] width 22 height 22
click at [475, 208] on icon at bounding box center [468, 203] width 15 height 16
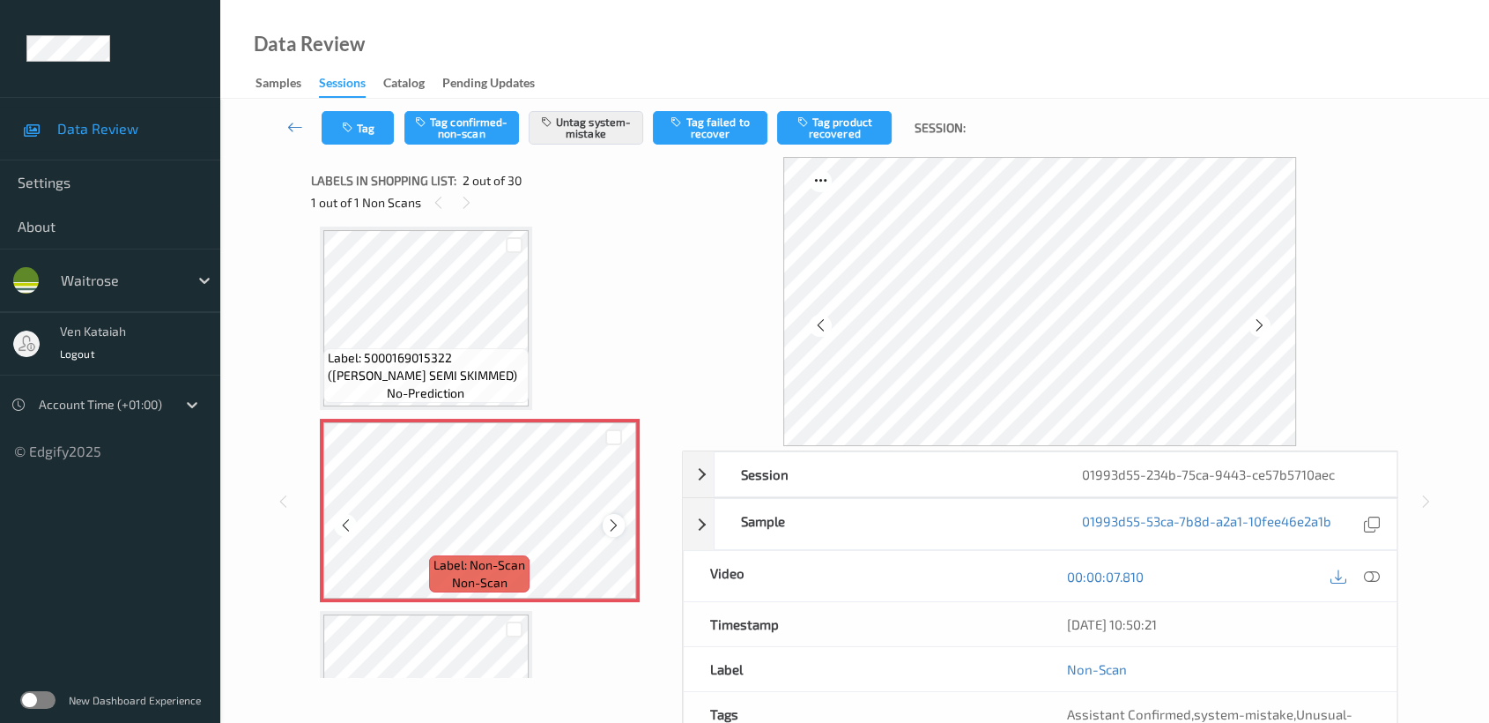
click at [604, 517] on div at bounding box center [614, 525] width 22 height 22
click at [635, 530] on div "Label: Non-Scan non-scan" at bounding box center [480, 510] width 320 height 183
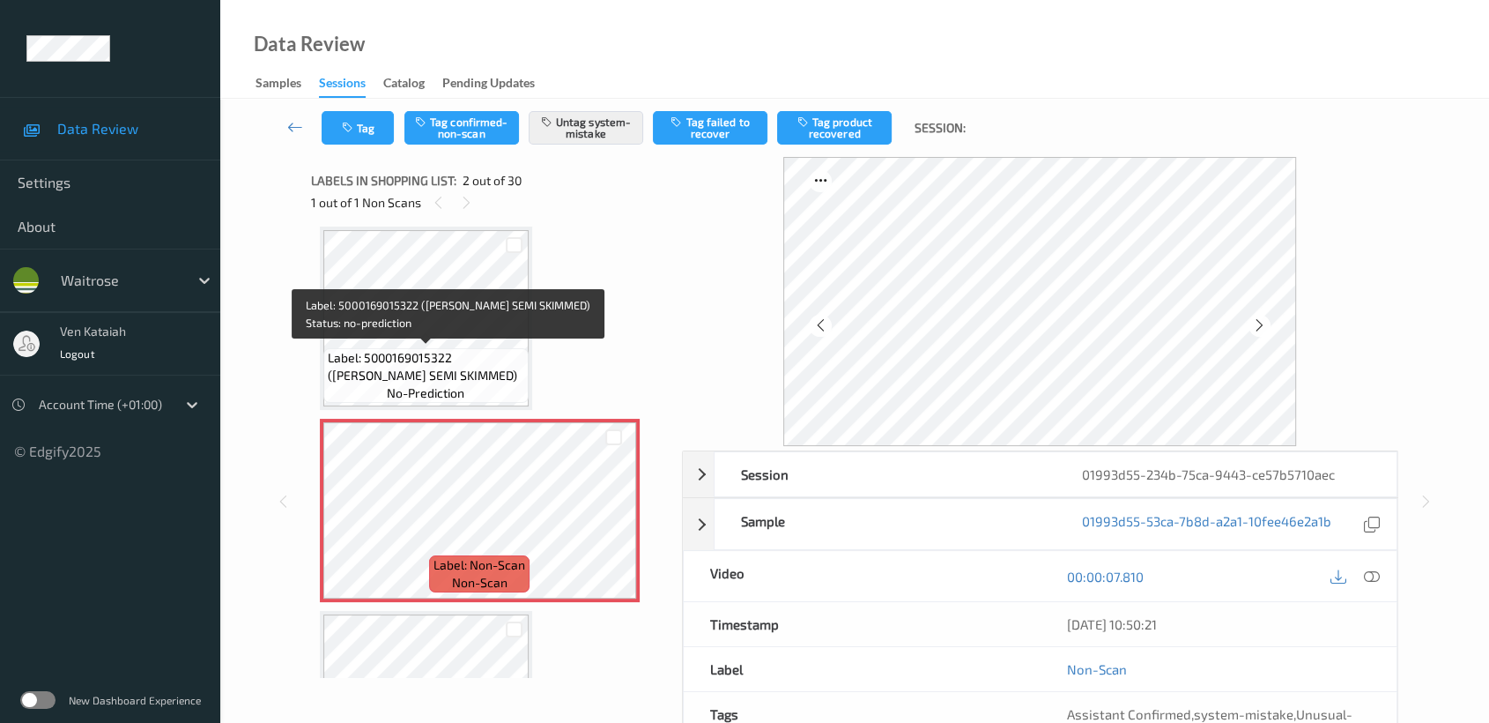
click at [479, 348] on div "Label: 5000169015322 (WR ESS SEMI SKIMMED) no-prediction" at bounding box center [425, 375] width 205 height 55
click at [409, 357] on span "Label: 5000169015322 (WR ESS SEMI SKIMMED)" at bounding box center [426, 366] width 196 height 35
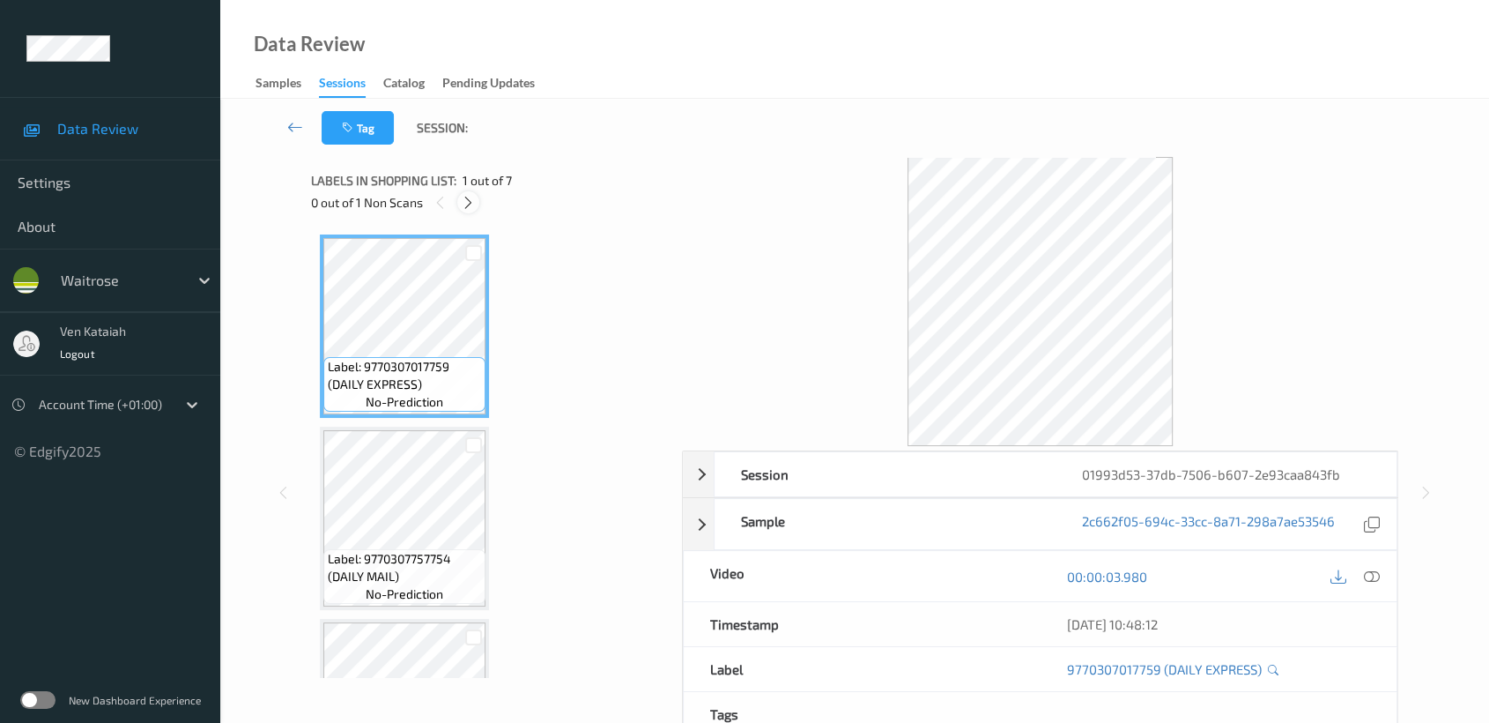
click at [468, 202] on icon at bounding box center [468, 203] width 15 height 16
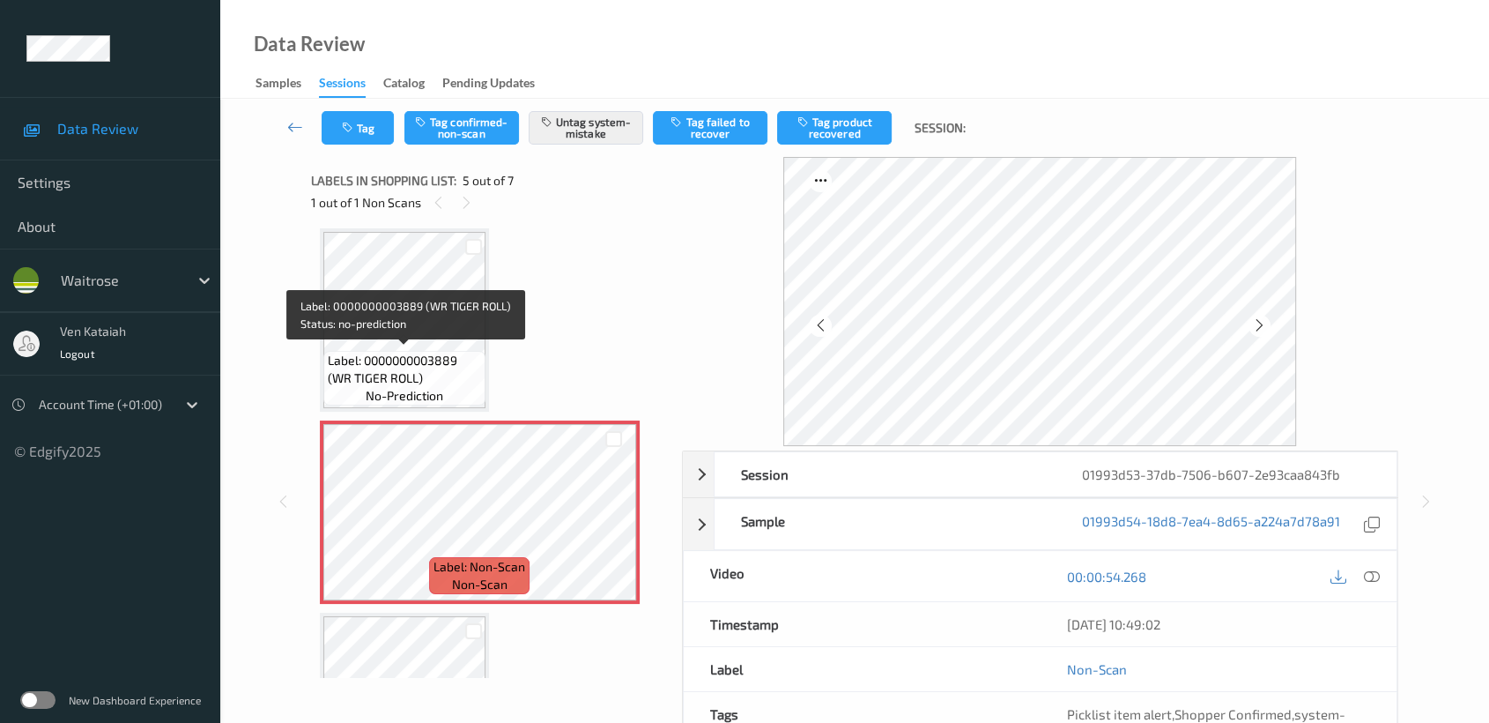
click at [479, 359] on span "Label: 0000000003889 (WR TIGER ROLL)" at bounding box center [404, 369] width 153 height 35
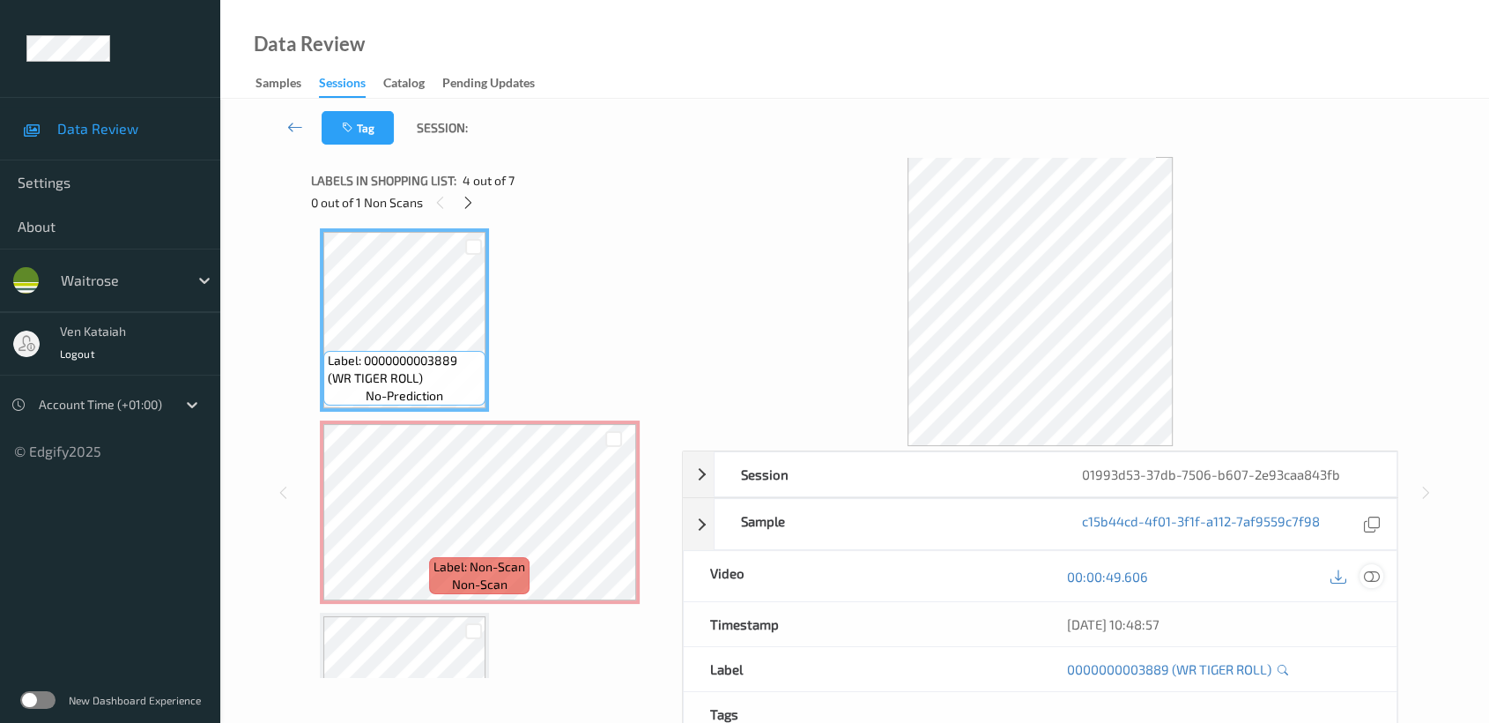
click at [1371, 580] on icon at bounding box center [1372, 576] width 16 height 16
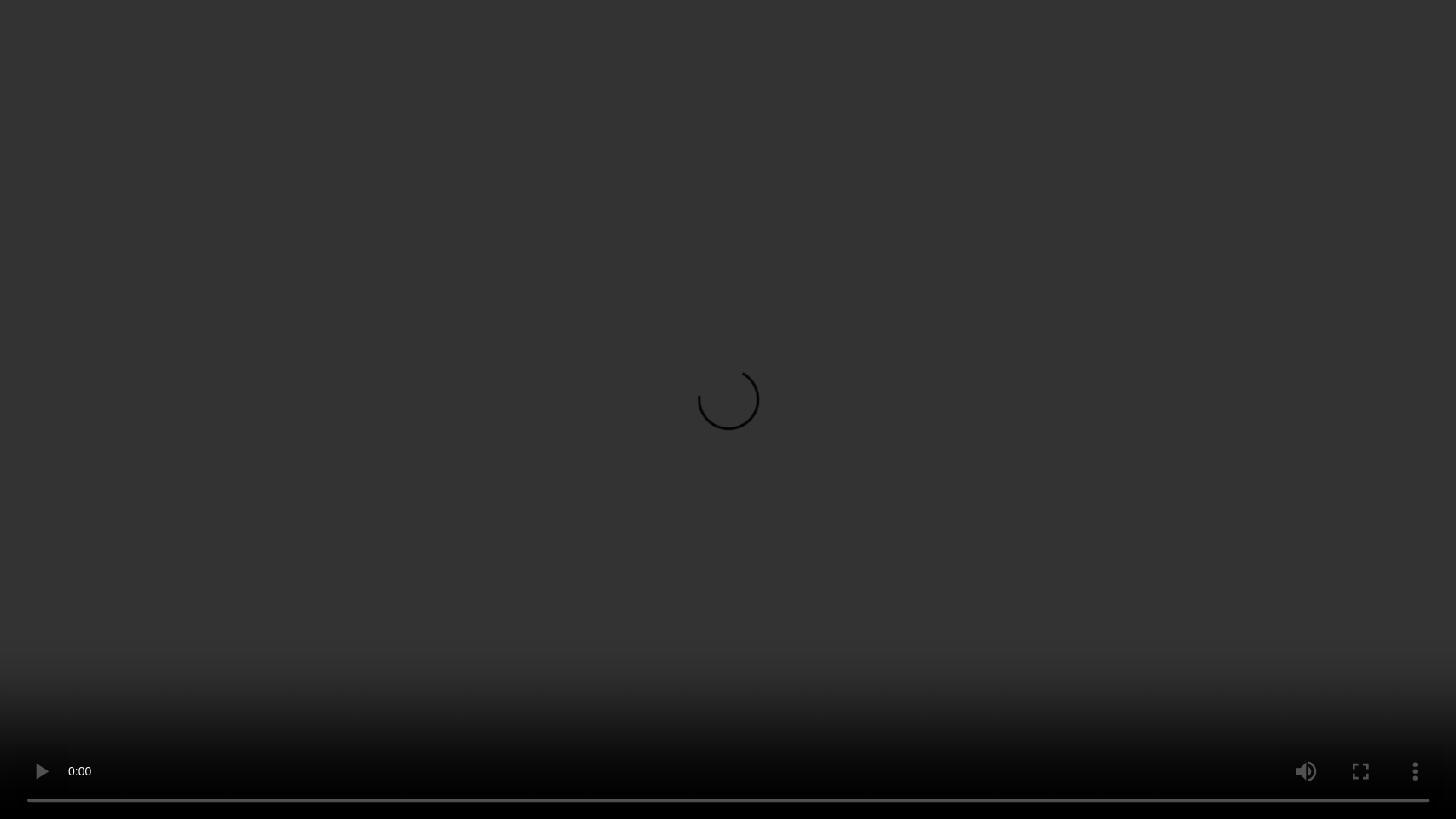
click at [1024, 355] on video at bounding box center [728, 410] width 1456 height 819
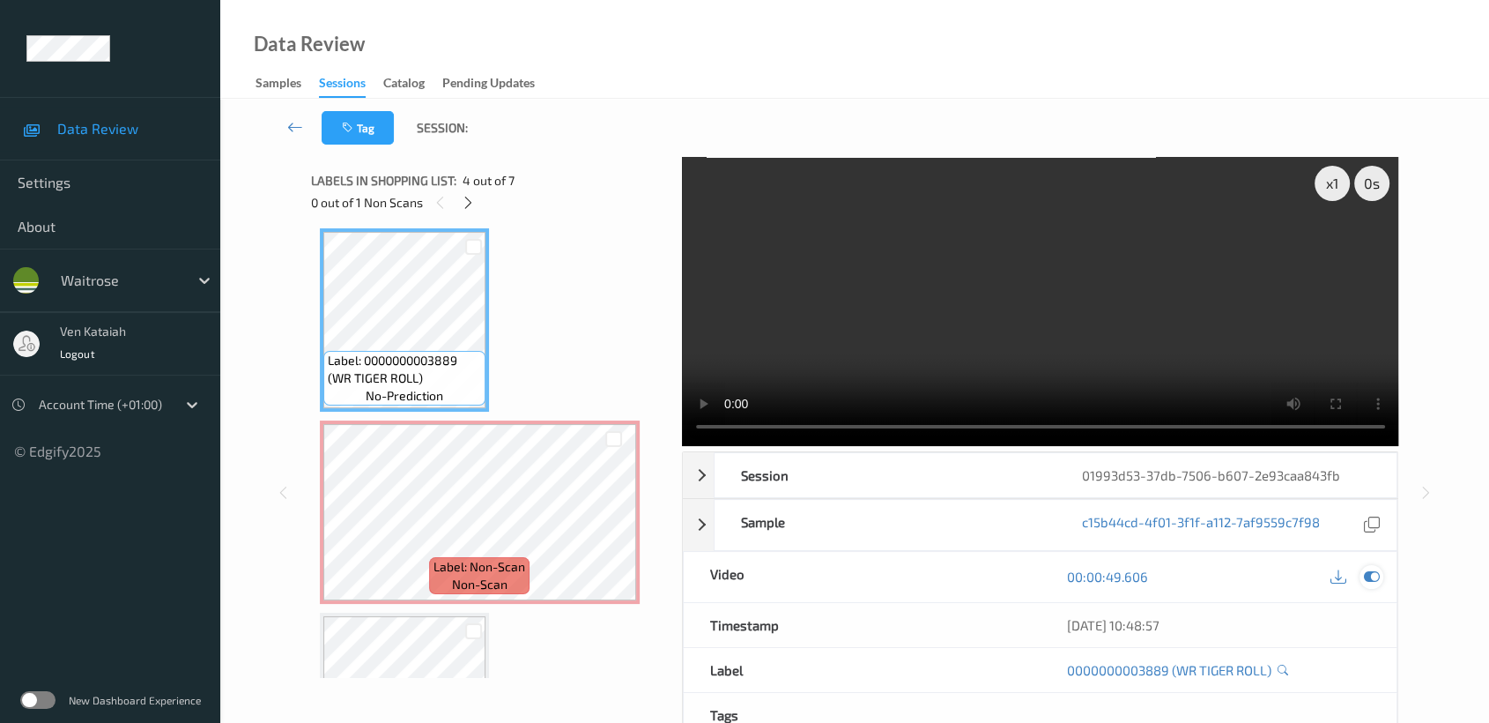
drag, startPoint x: 1376, startPoint y: 562, endPoint x: 1375, endPoint y: 582, distance: 19.5
click at [1376, 566] on div "00:00:49.606" at bounding box center [1218, 577] width 357 height 50
click at [1375, 582] on icon at bounding box center [1372, 576] width 16 height 16
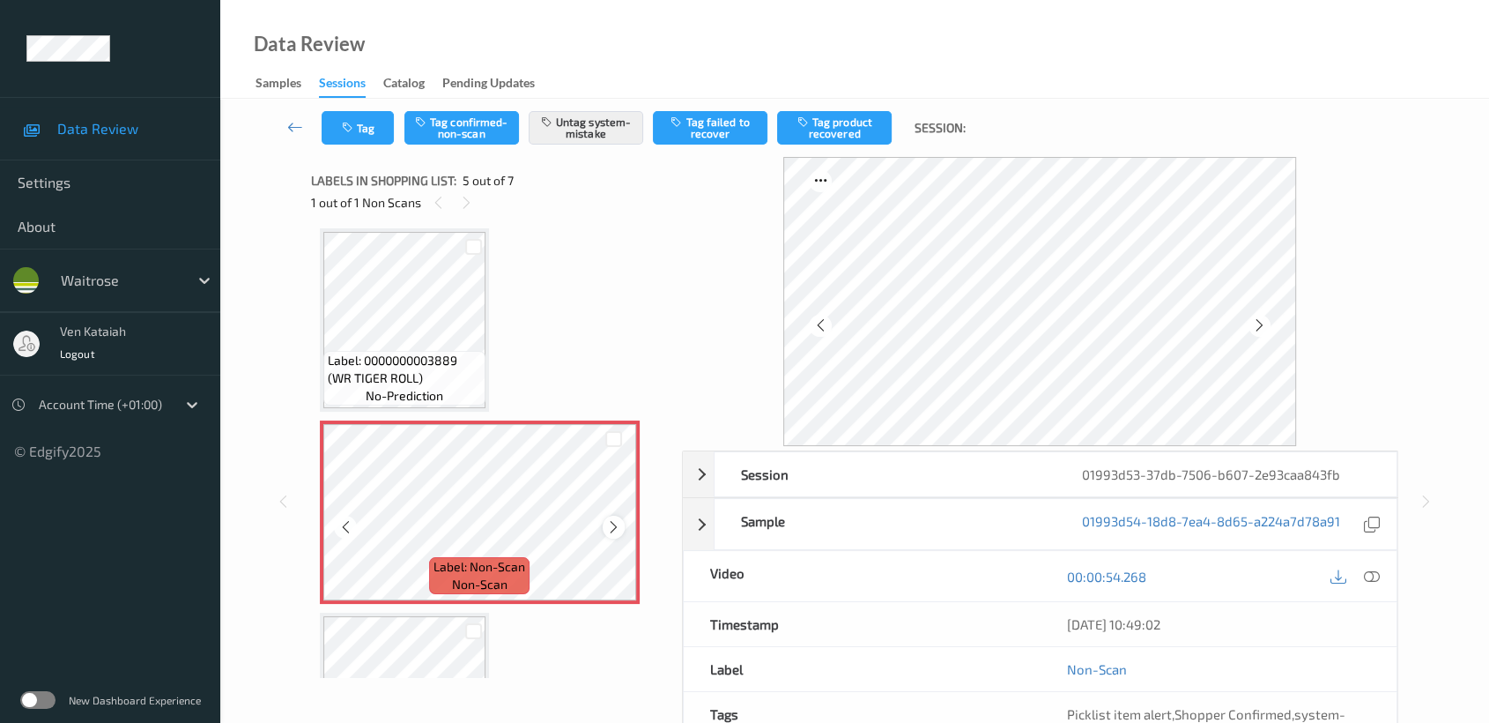
click at [614, 520] on icon at bounding box center [613, 527] width 15 height 16
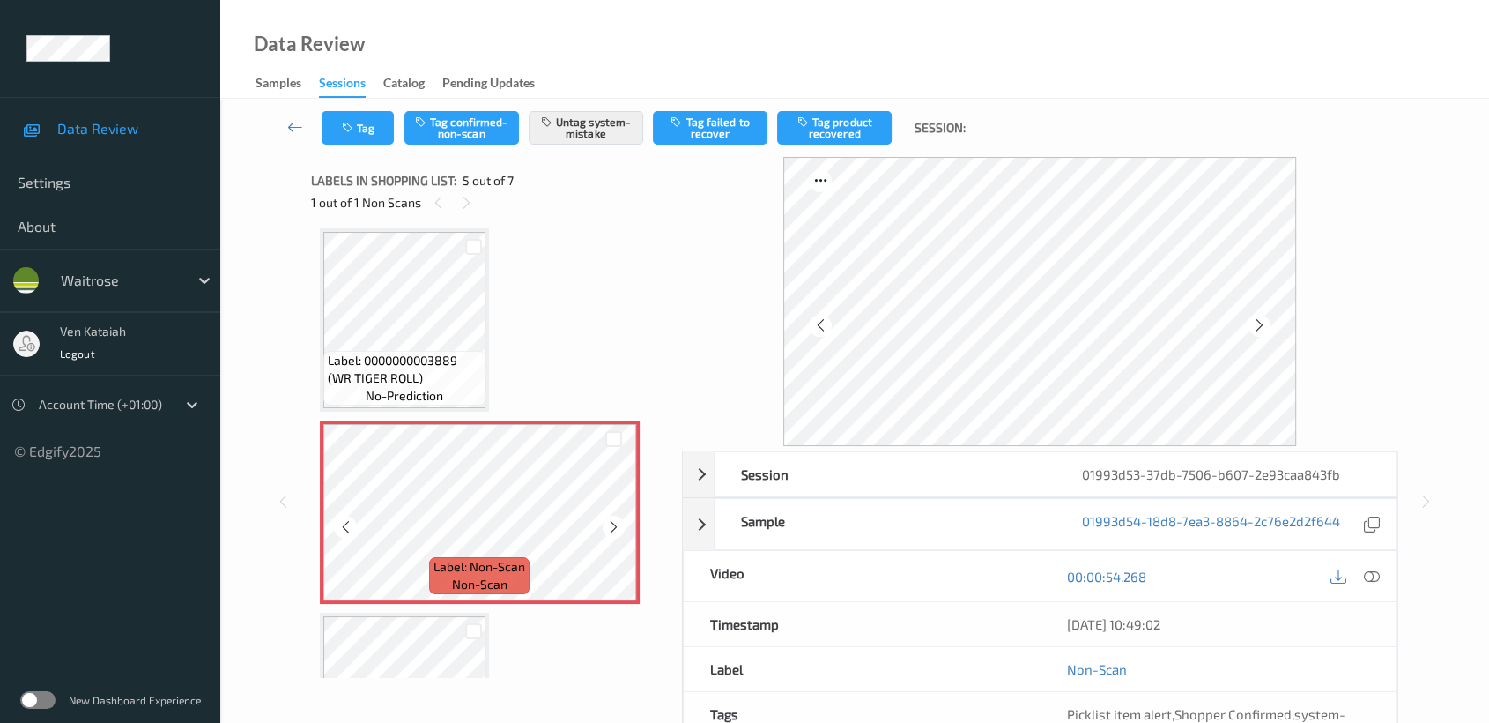
click at [614, 520] on icon at bounding box center [613, 527] width 15 height 16
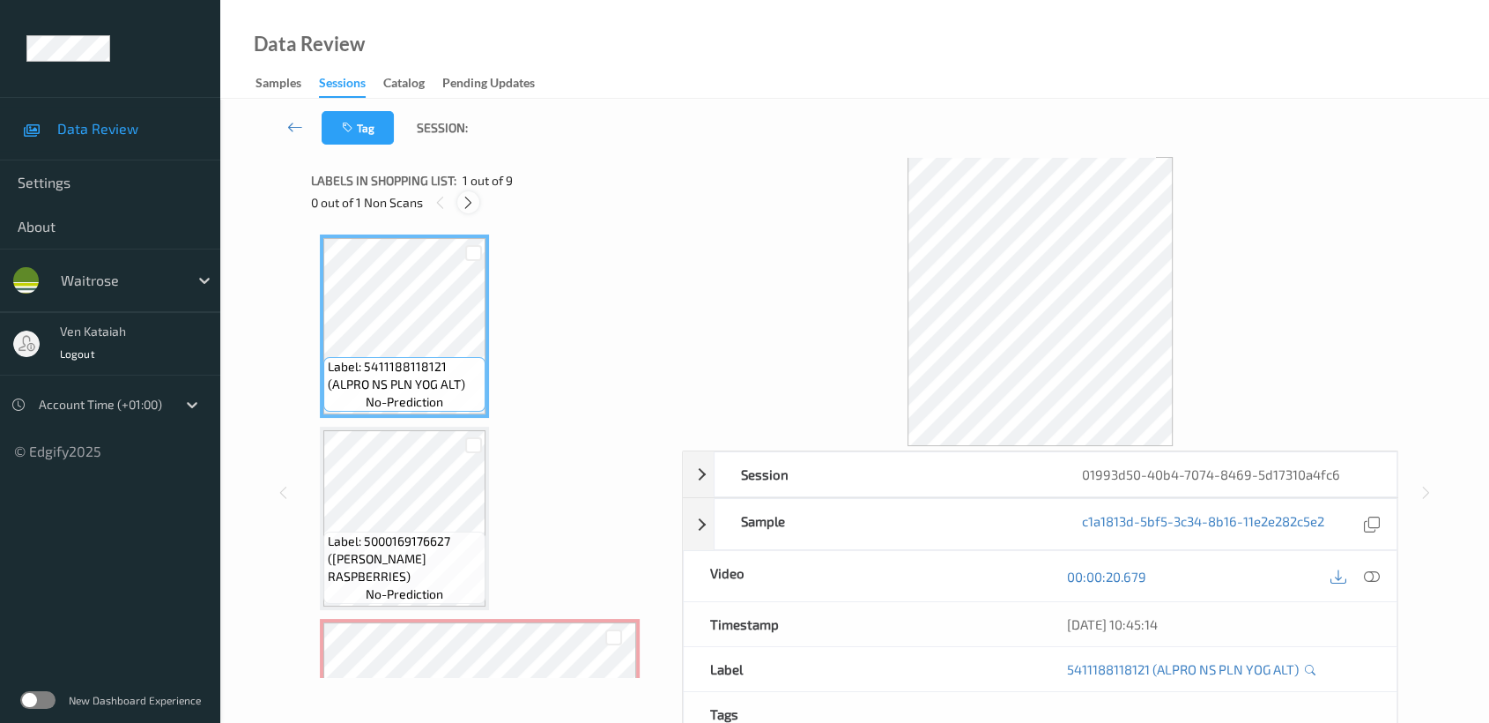
click at [478, 206] on div at bounding box center [468, 202] width 22 height 22
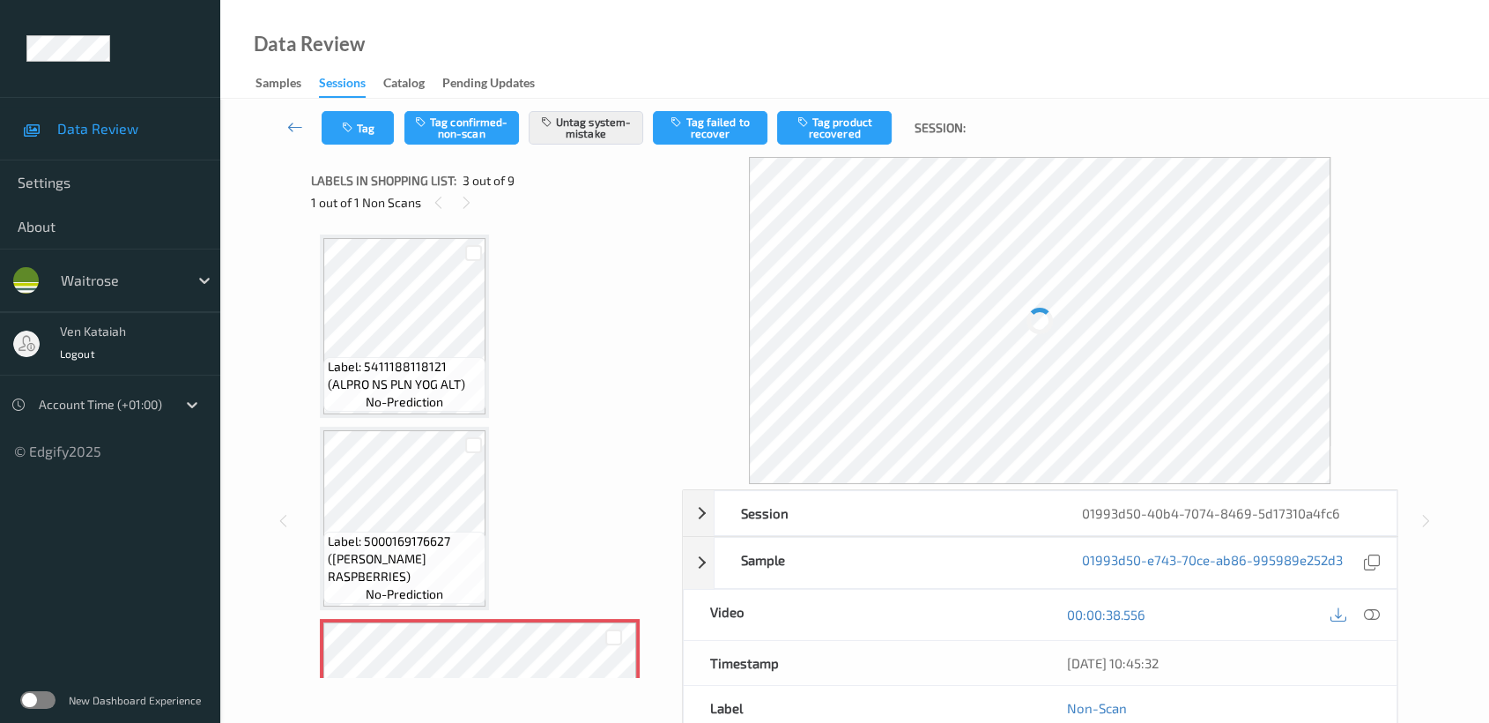
scroll to position [199, 0]
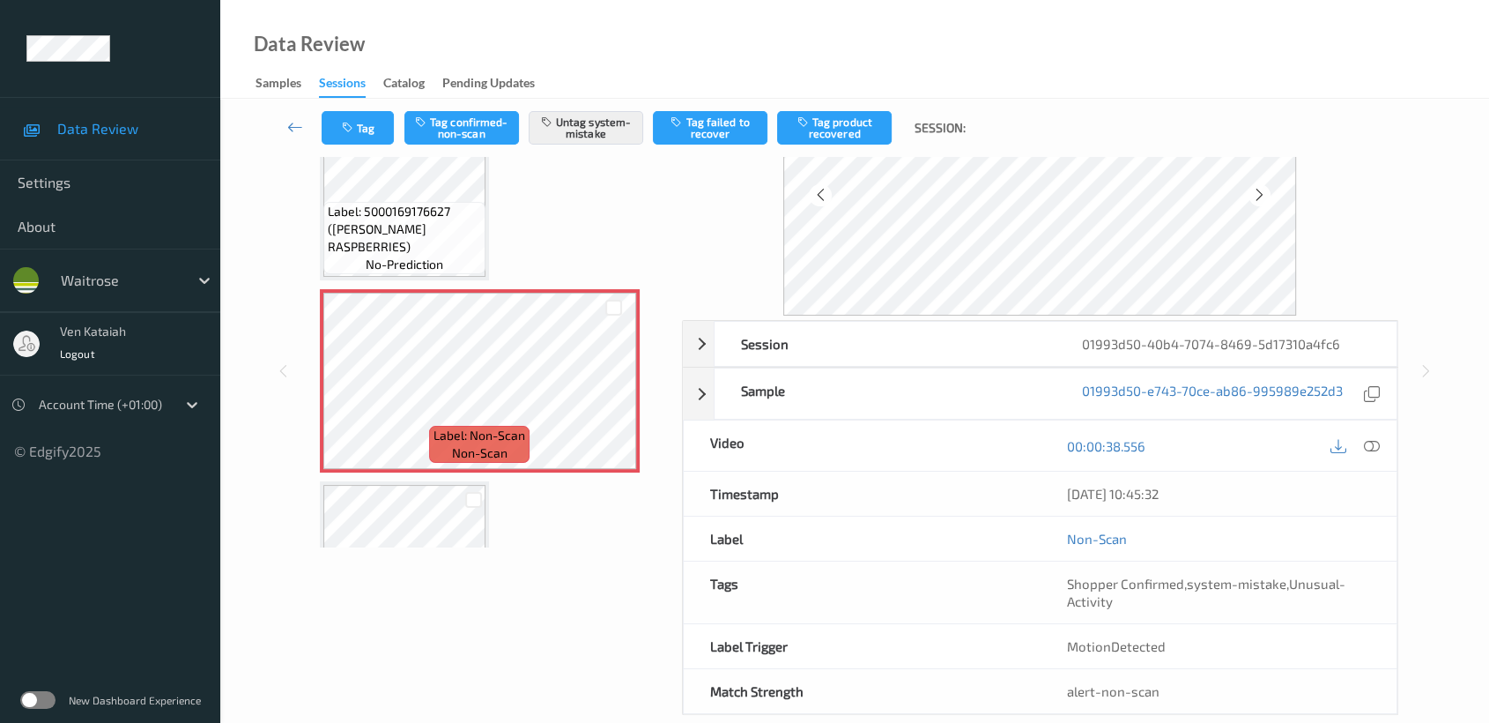
scroll to position [0, 0]
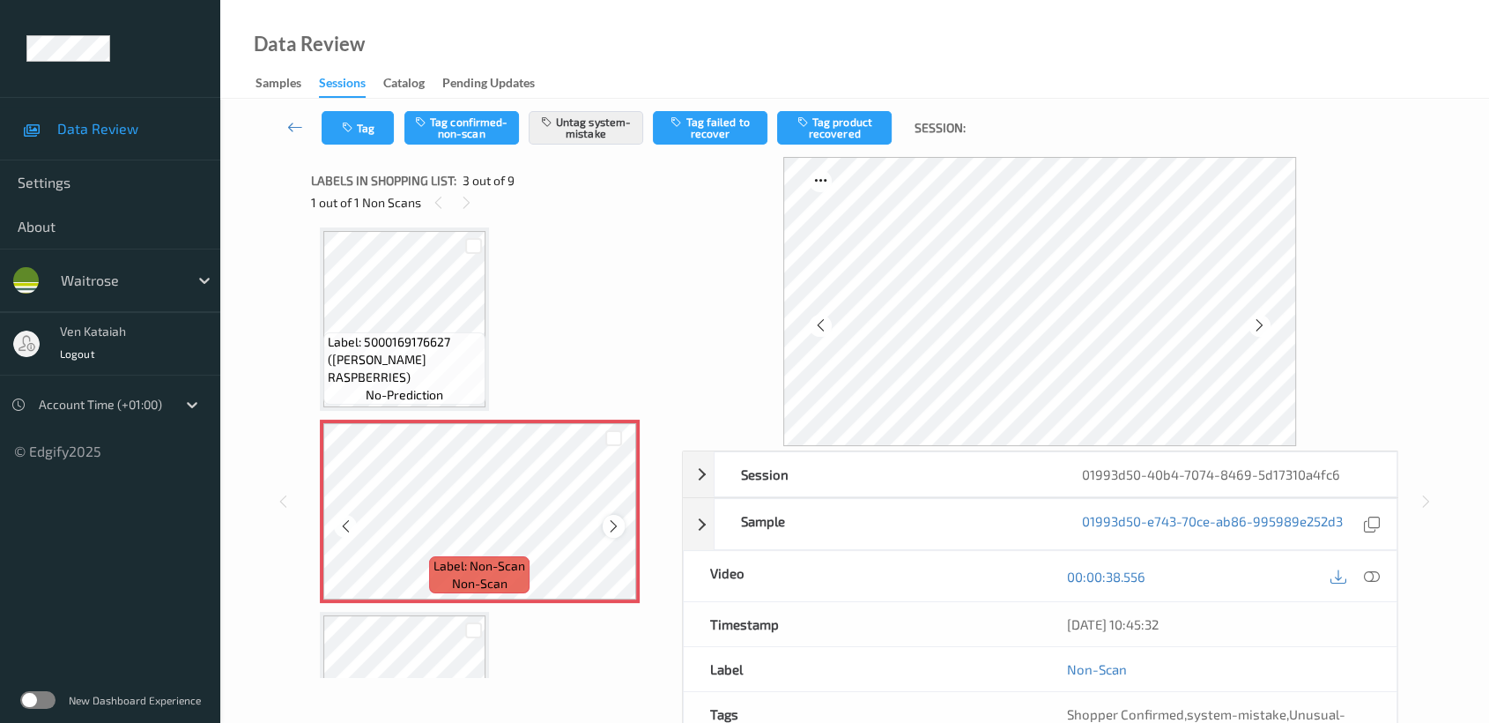
click at [612, 523] on icon at bounding box center [613, 526] width 15 height 16
click at [611, 523] on icon at bounding box center [613, 526] width 15 height 16
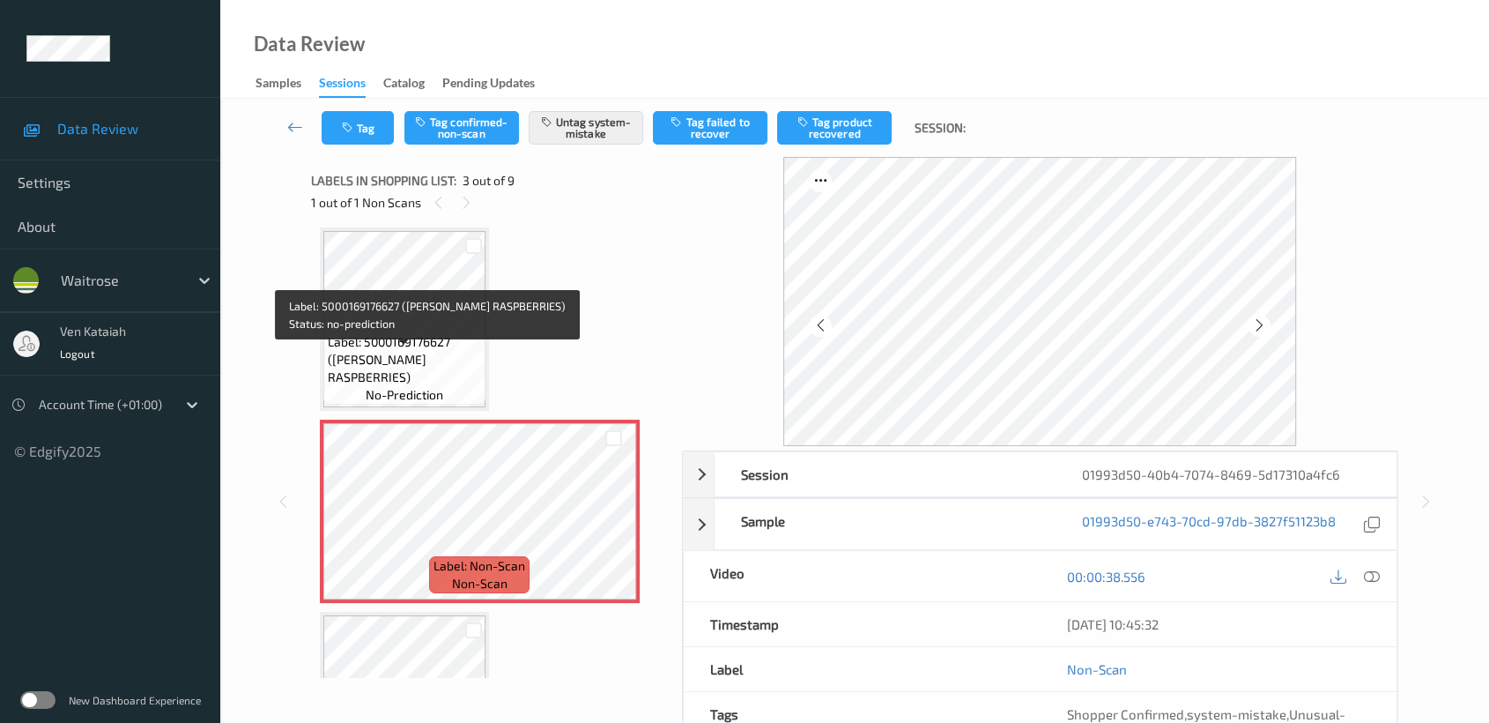
click at [467, 355] on span "Label: 5000169176627 (WR ESS RASPBERRIES)" at bounding box center [404, 359] width 153 height 53
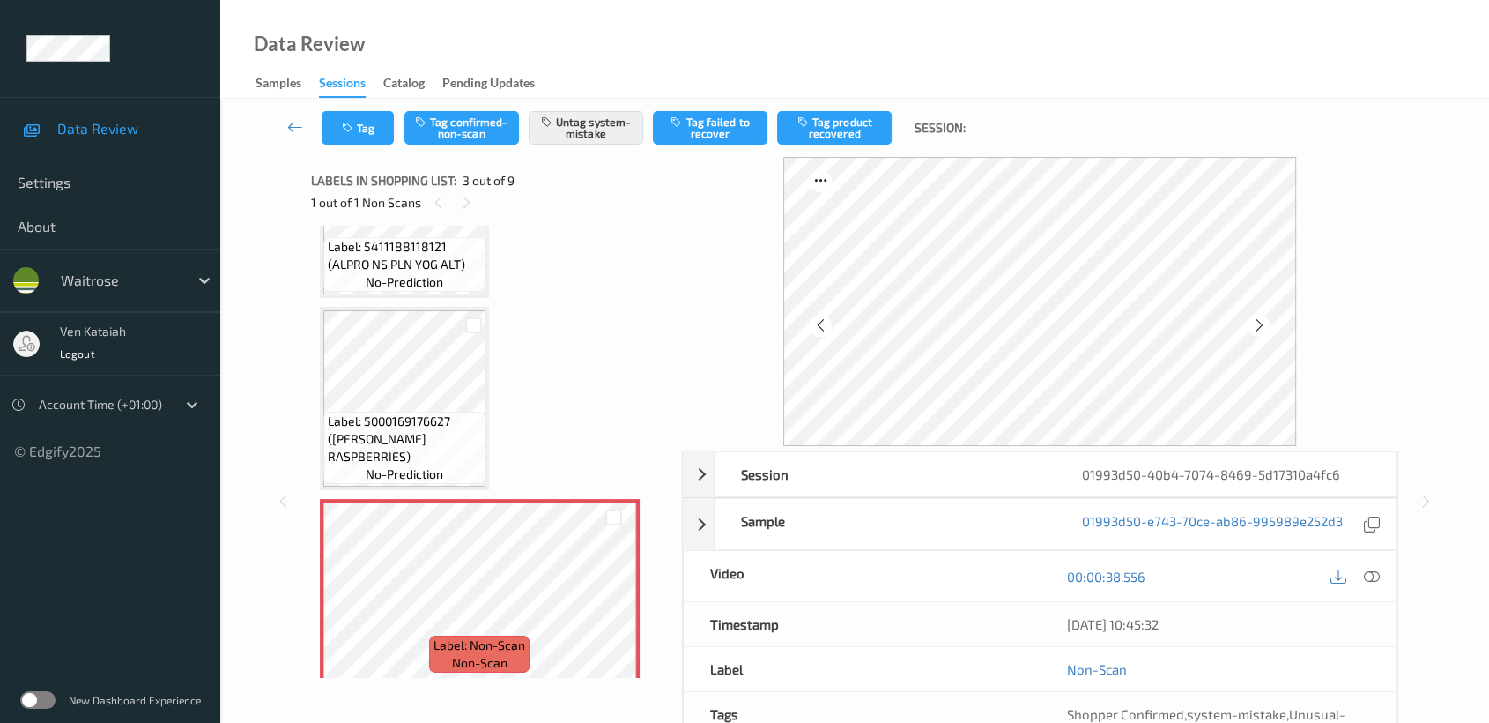
scroll to position [4, 0]
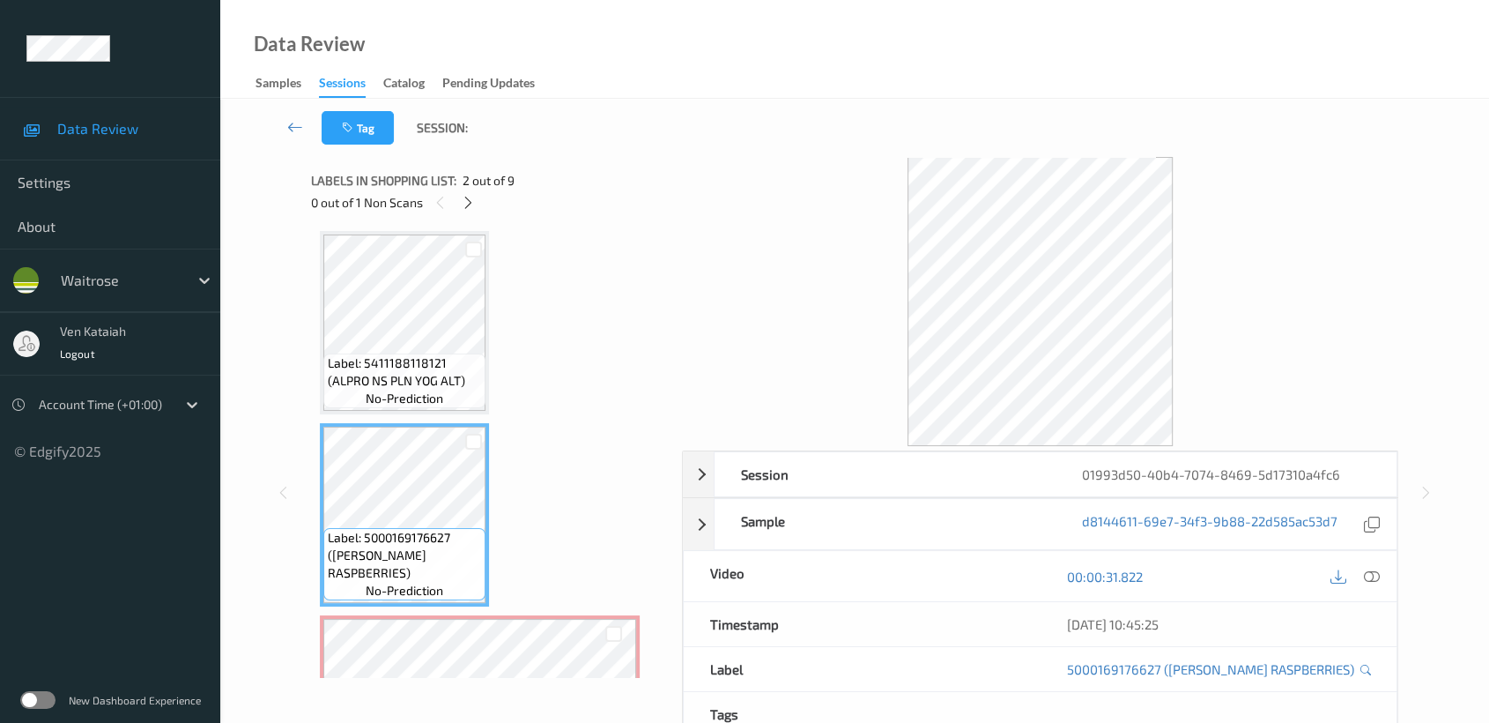
click at [1346, 561] on div "00:00:31.822" at bounding box center [1218, 576] width 357 height 50
click at [1364, 574] on icon at bounding box center [1372, 576] width 16 height 16
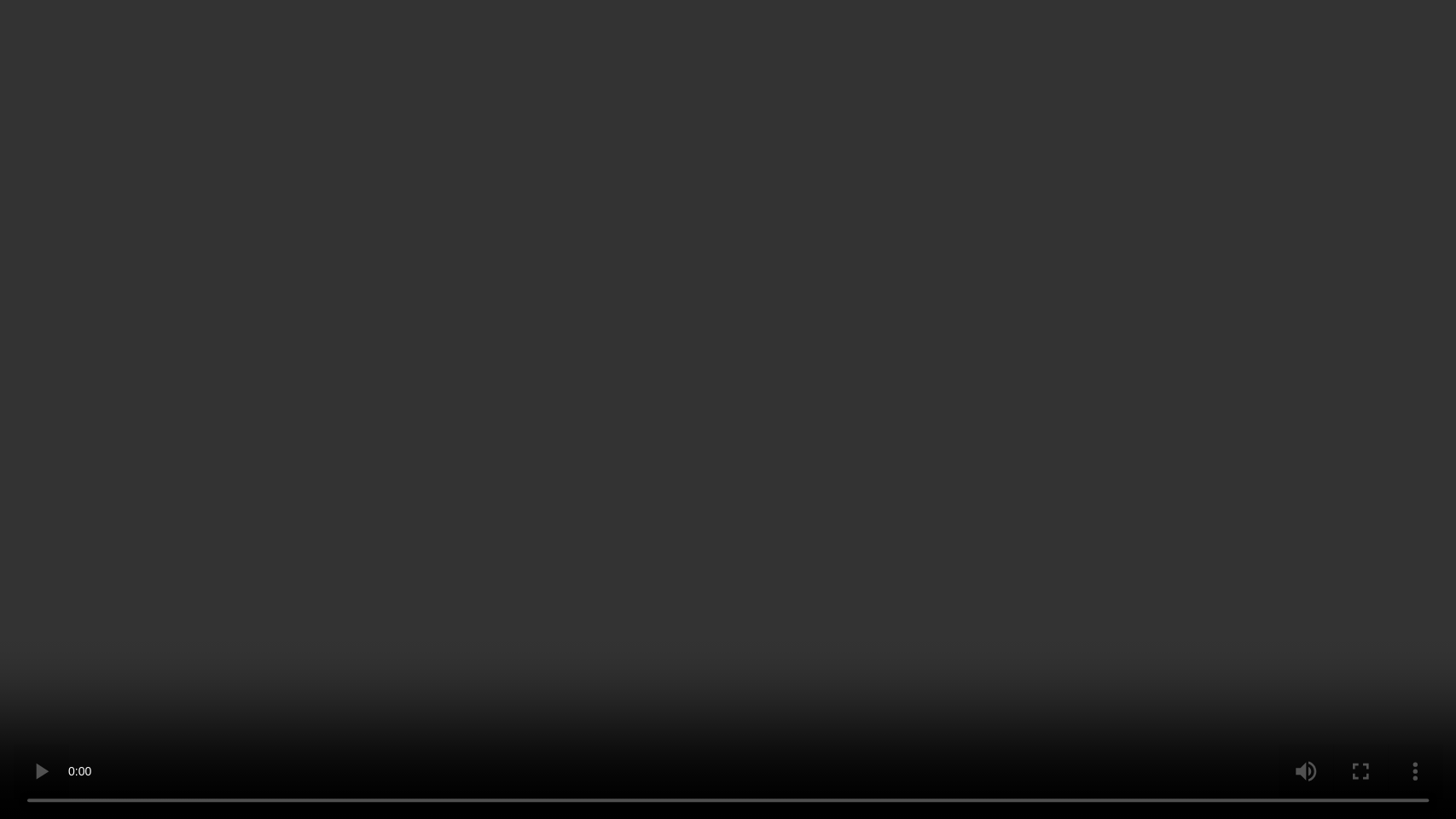
click at [920, 415] on video at bounding box center [728, 410] width 1456 height 819
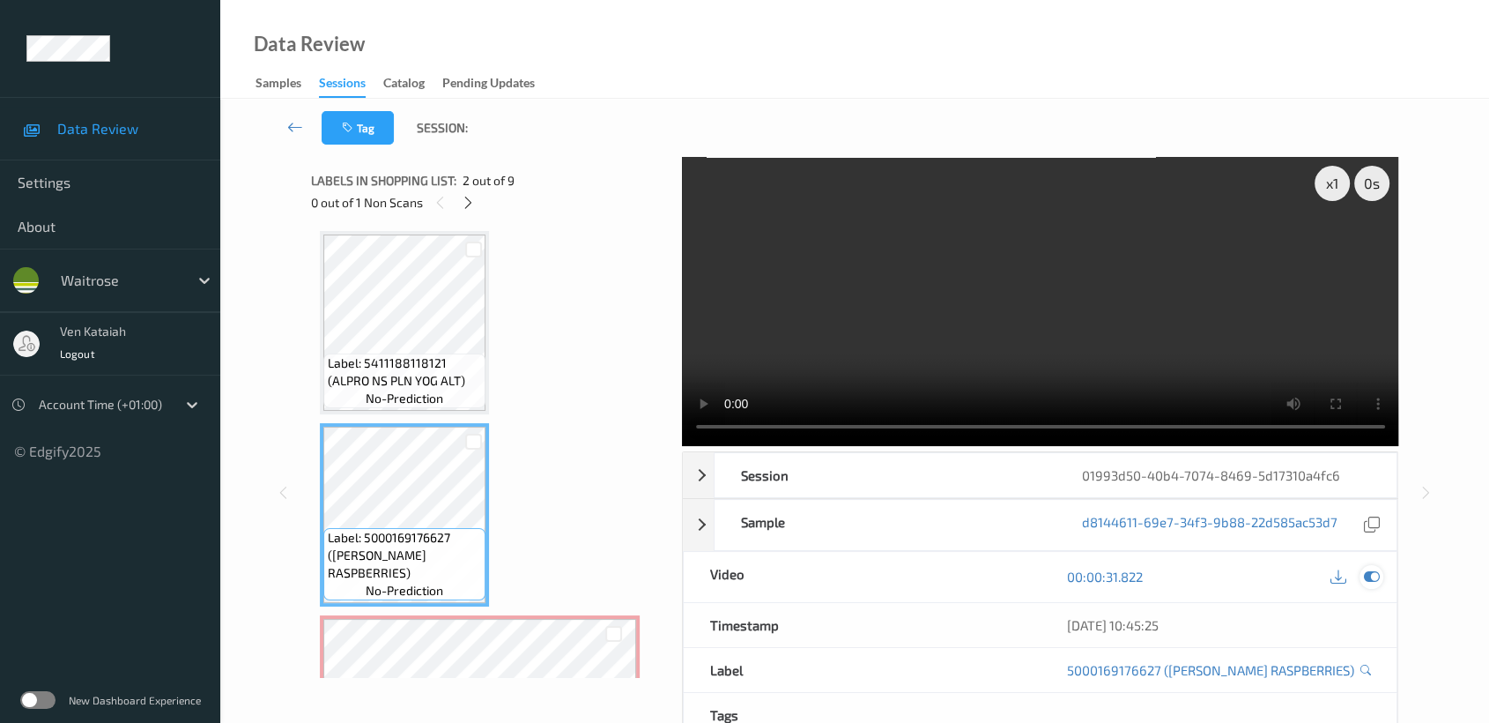
drag, startPoint x: 1380, startPoint y: 572, endPoint x: 1363, endPoint y: 579, distance: 18.2
click at [1379, 577] on div at bounding box center [1372, 577] width 24 height 24
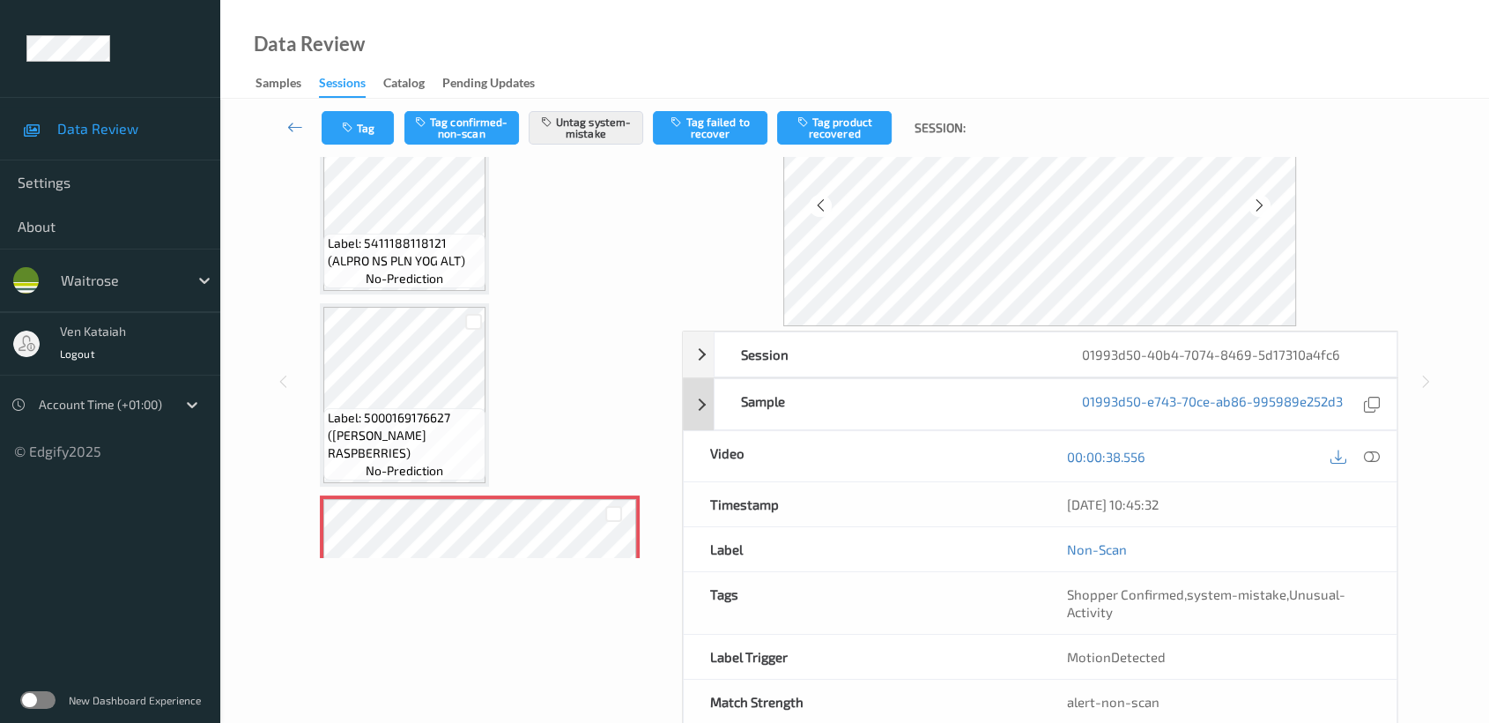
scroll to position [158, 0]
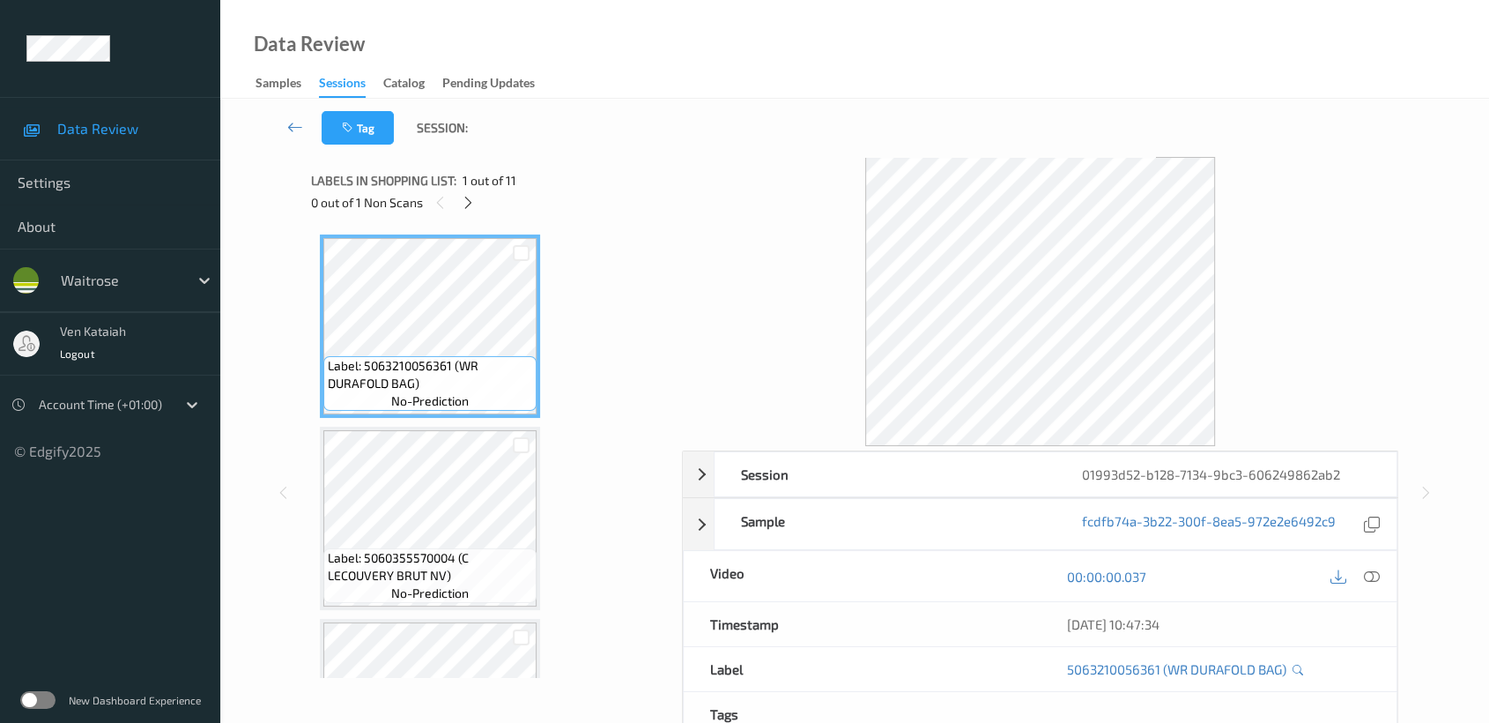
click at [482, 200] on div "0 out of 1 Non Scans" at bounding box center [490, 202] width 359 height 22
click at [473, 198] on icon at bounding box center [468, 203] width 15 height 16
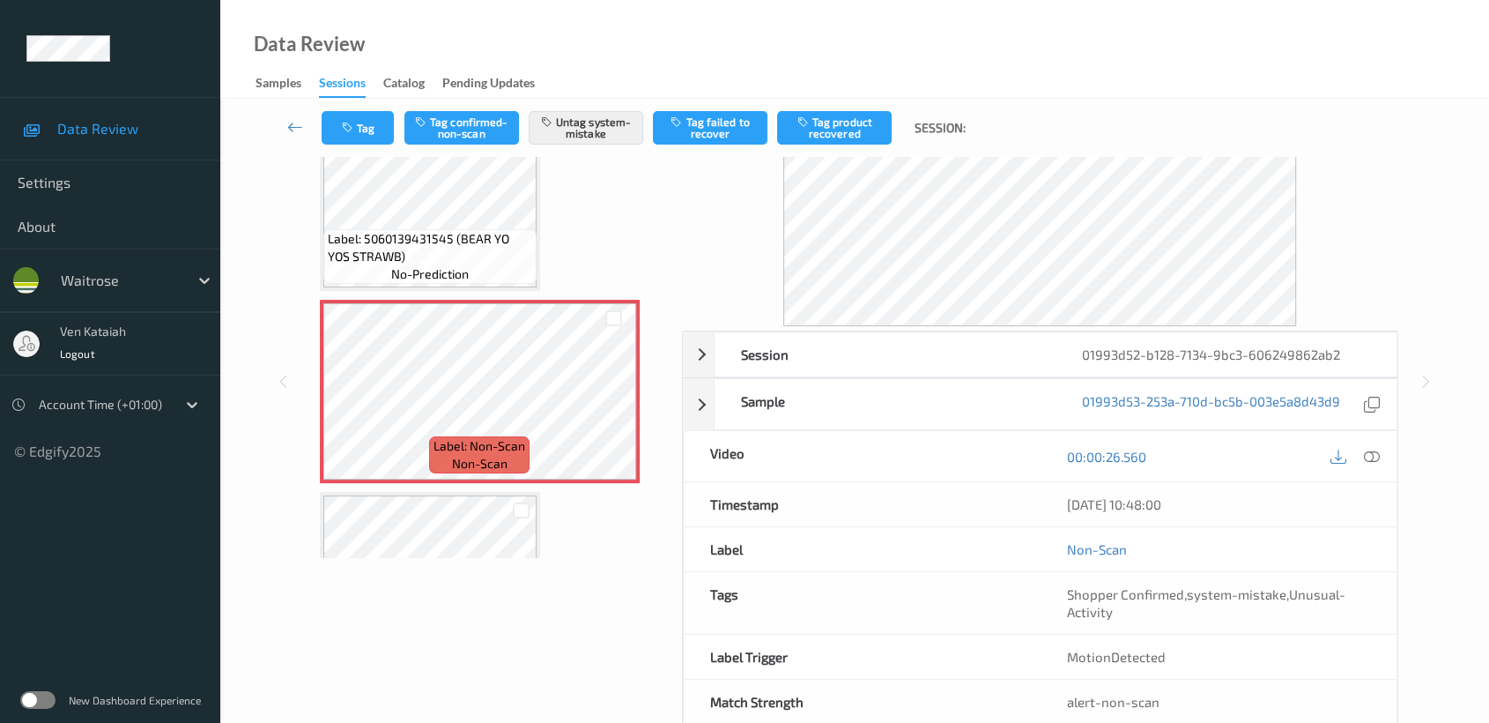
scroll to position [158, 0]
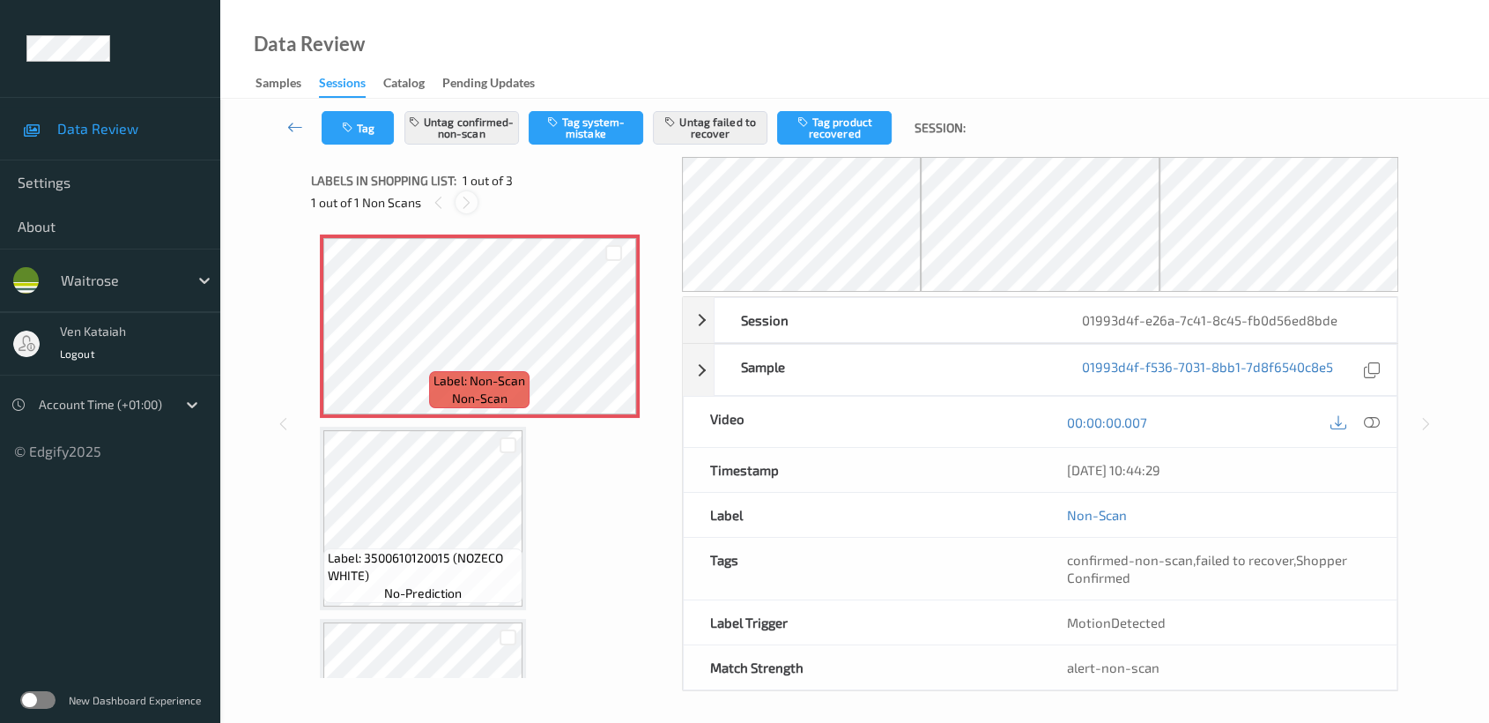
click at [464, 203] on icon at bounding box center [466, 203] width 15 height 16
click at [516, 382] on span "Label: Non-Scan" at bounding box center [480, 381] width 92 height 18
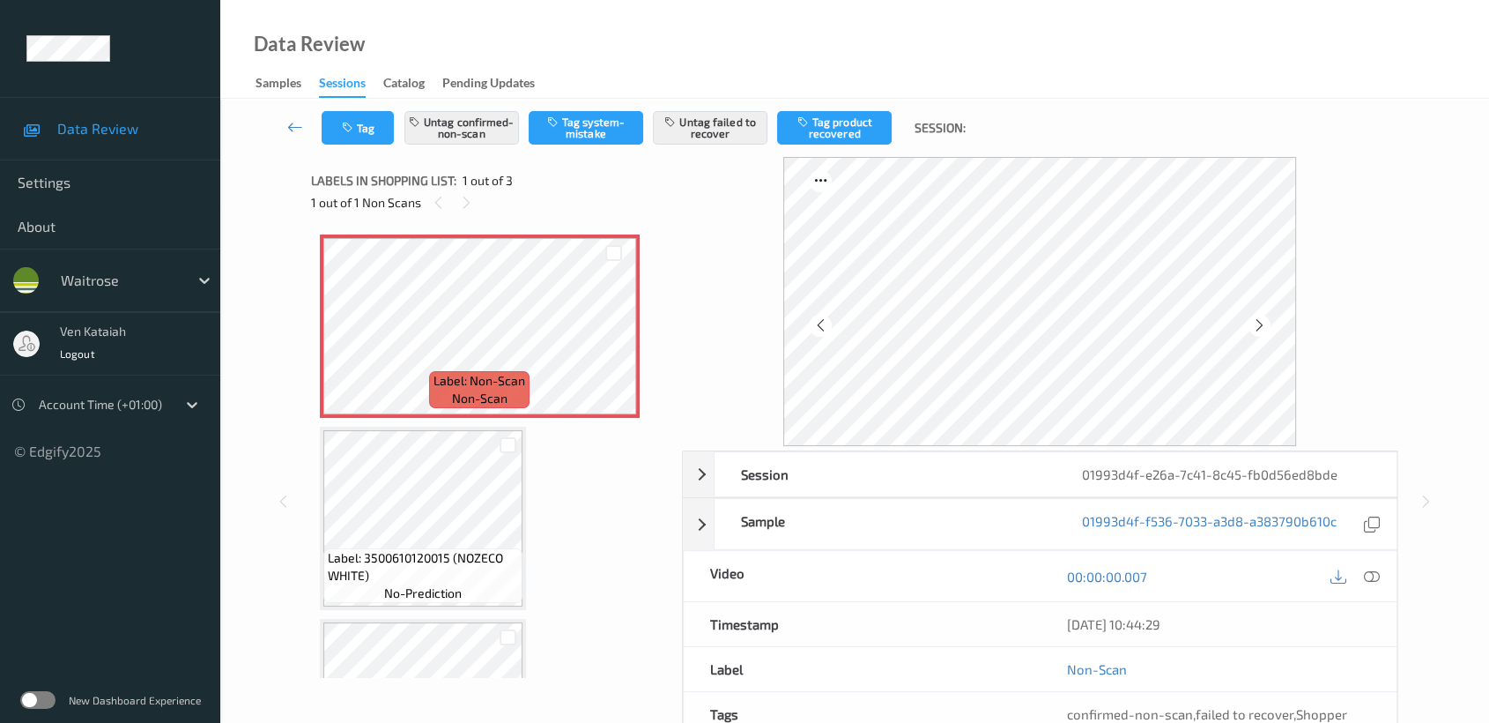
click at [1392, 585] on div "00:00:00.007" at bounding box center [1218, 576] width 357 height 50
click at [1375, 582] on icon at bounding box center [1372, 576] width 16 height 16
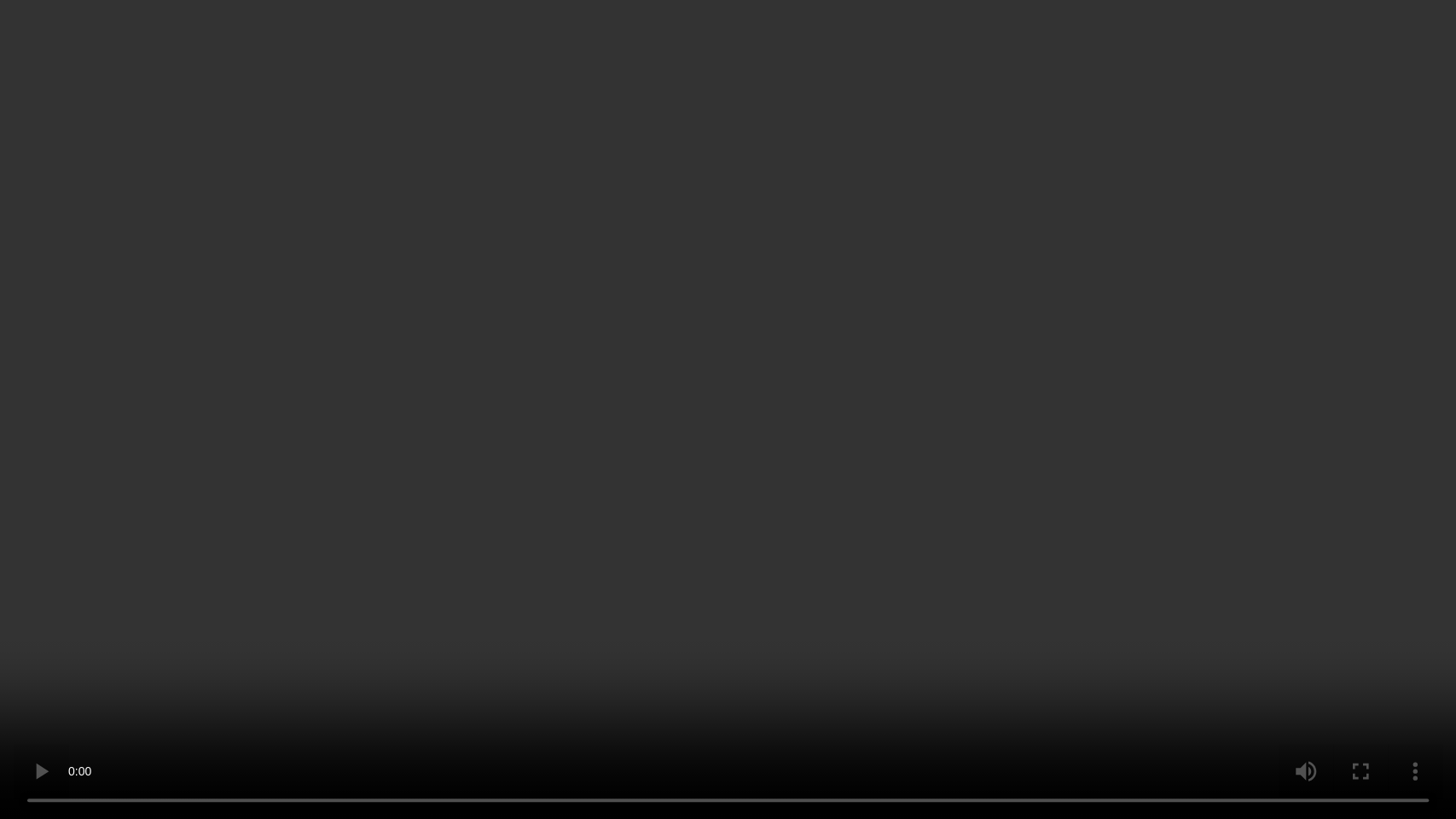
click at [860, 375] on video at bounding box center [728, 410] width 1456 height 819
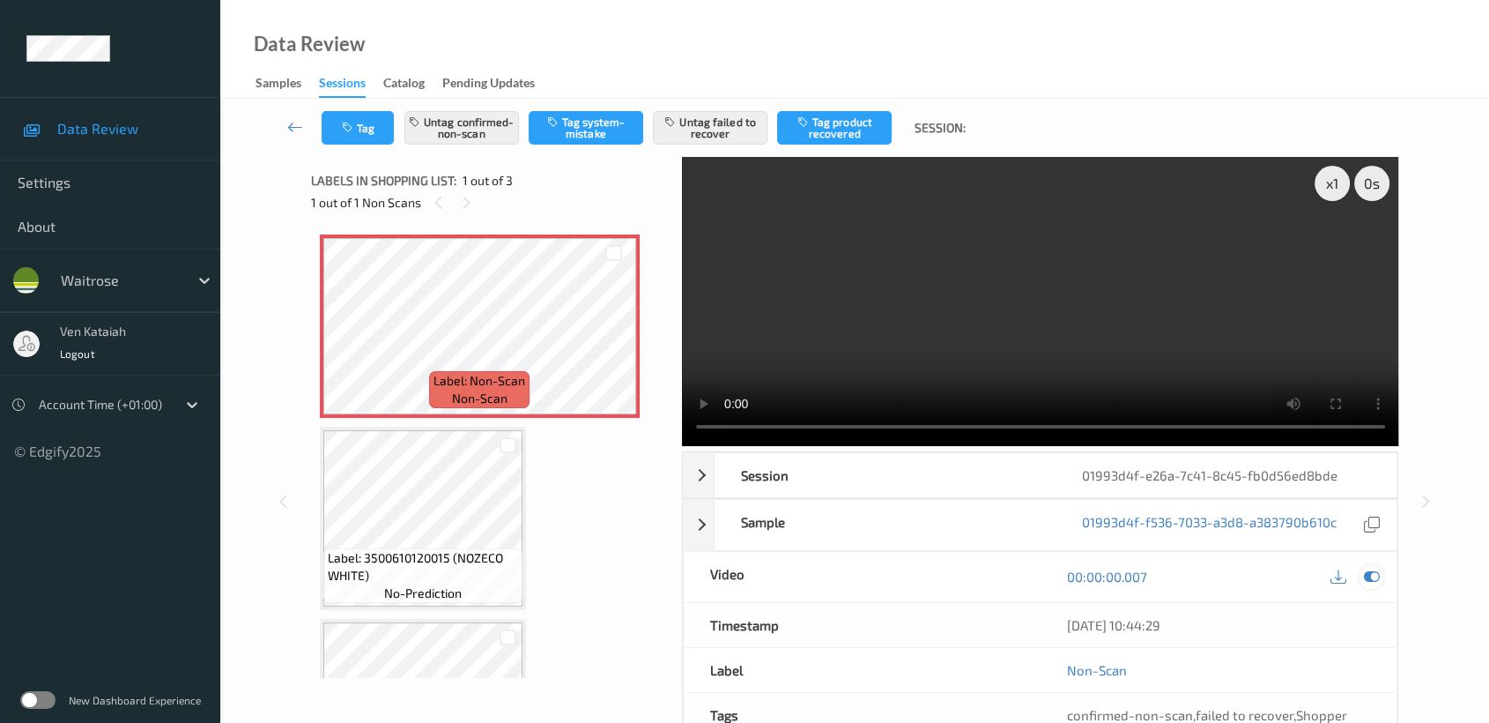
click at [1373, 575] on icon at bounding box center [1372, 576] width 16 height 16
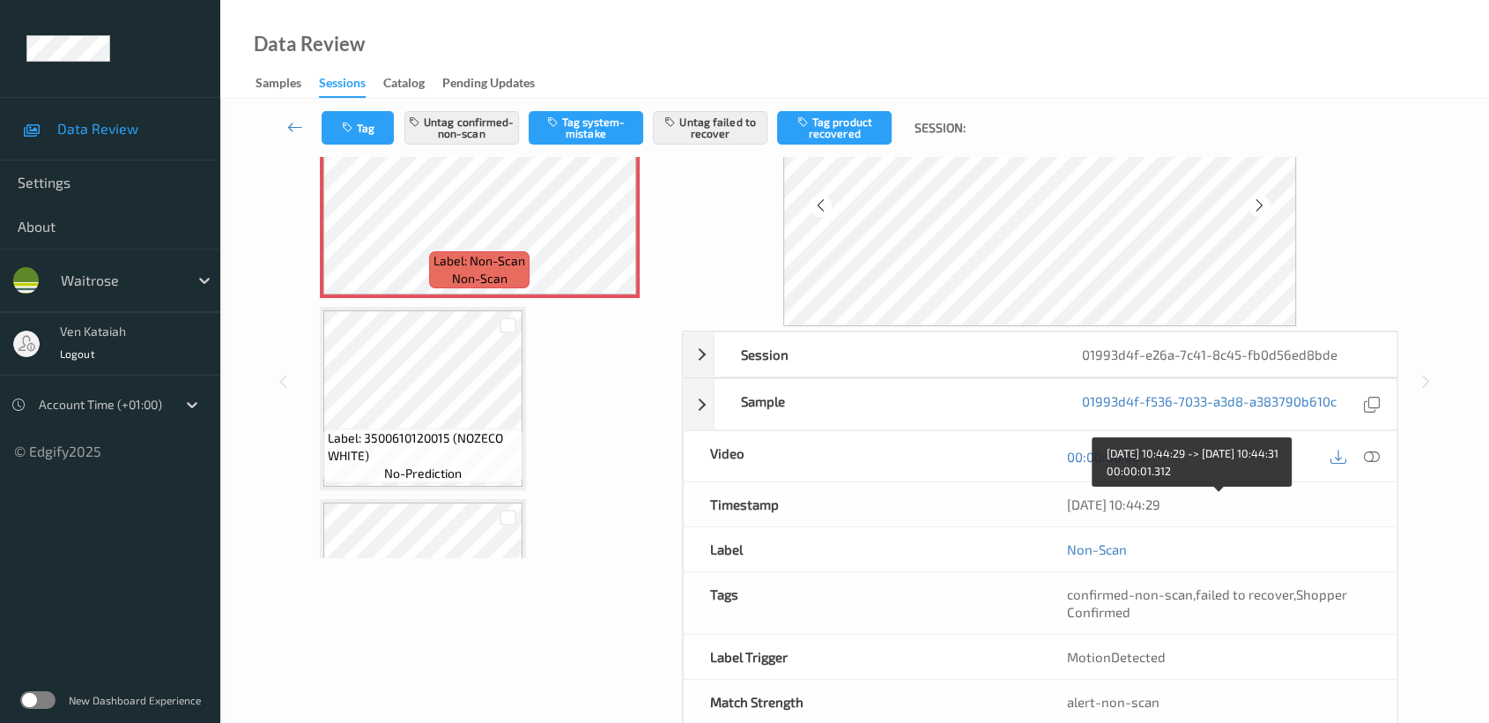
scroll to position [158, 0]
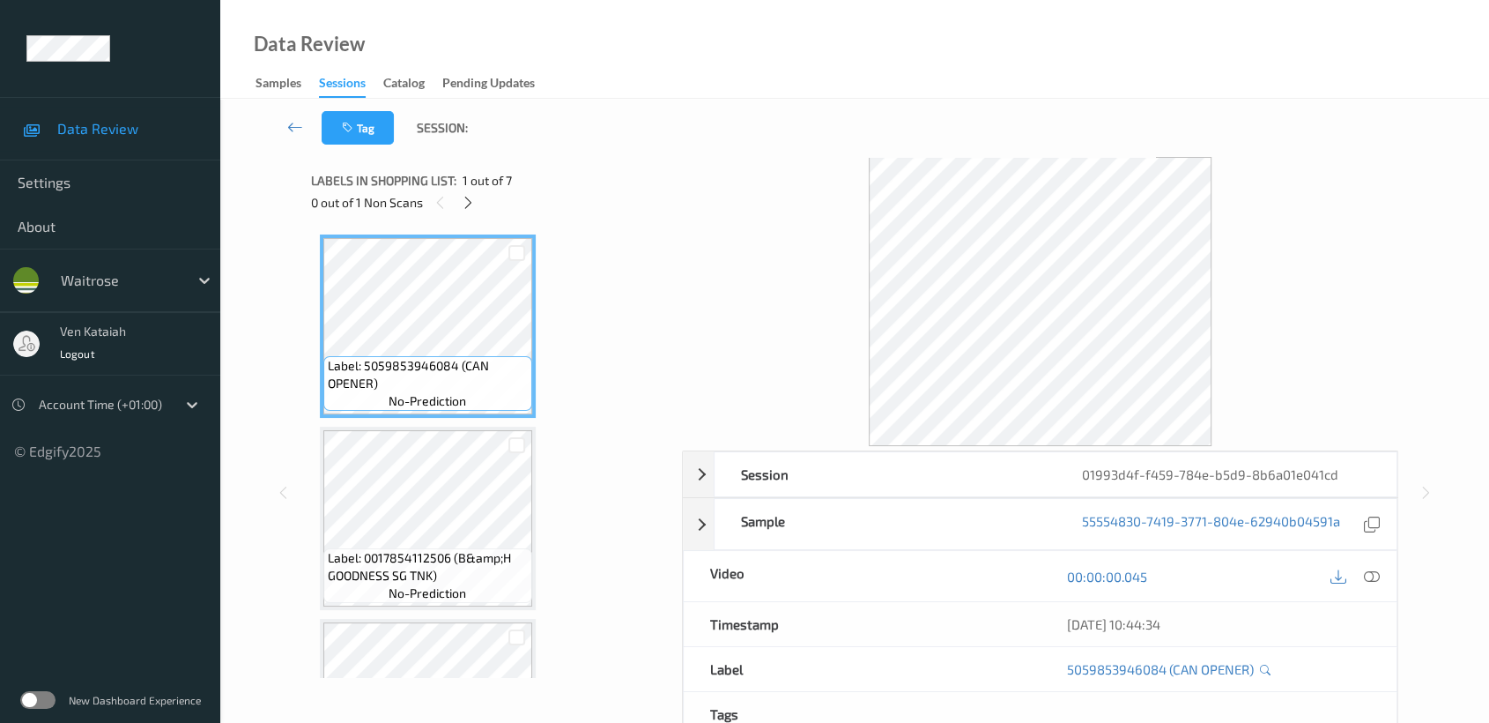
click at [480, 204] on div "0 out of 1 Non Scans" at bounding box center [490, 202] width 359 height 22
click at [479, 204] on div "0 out of 1 Non Scans" at bounding box center [490, 202] width 359 height 22
click at [468, 206] on icon at bounding box center [468, 203] width 15 height 16
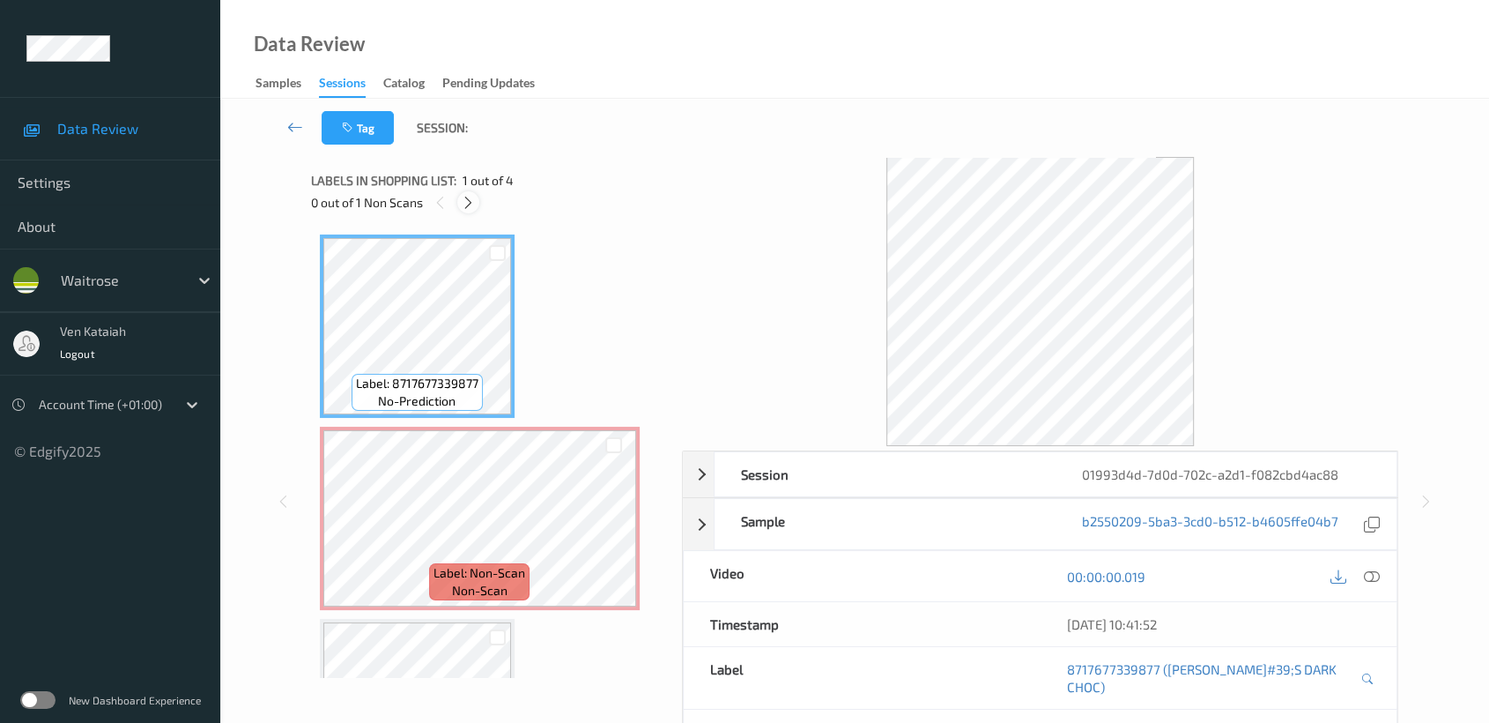
click at [479, 199] on div at bounding box center [468, 202] width 22 height 22
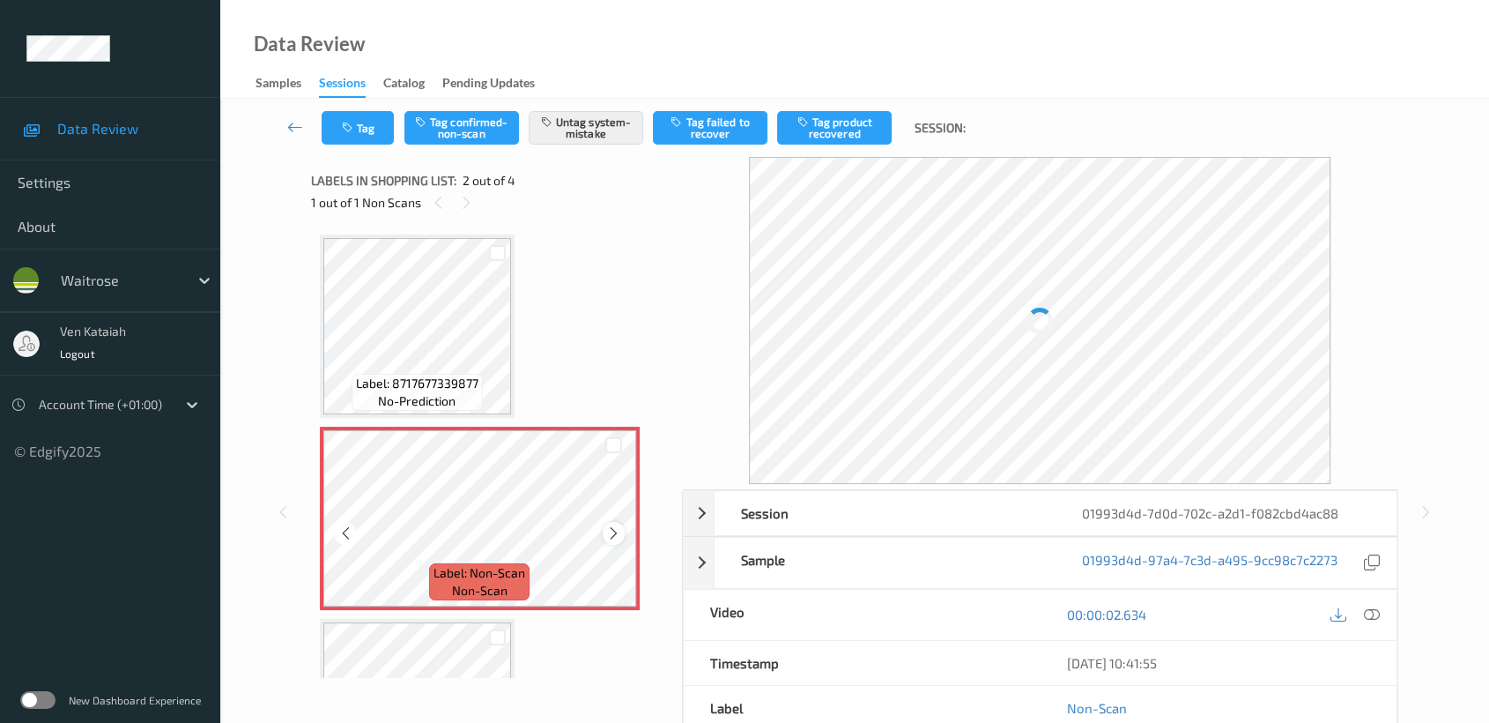
click at [610, 528] on icon at bounding box center [613, 533] width 15 height 16
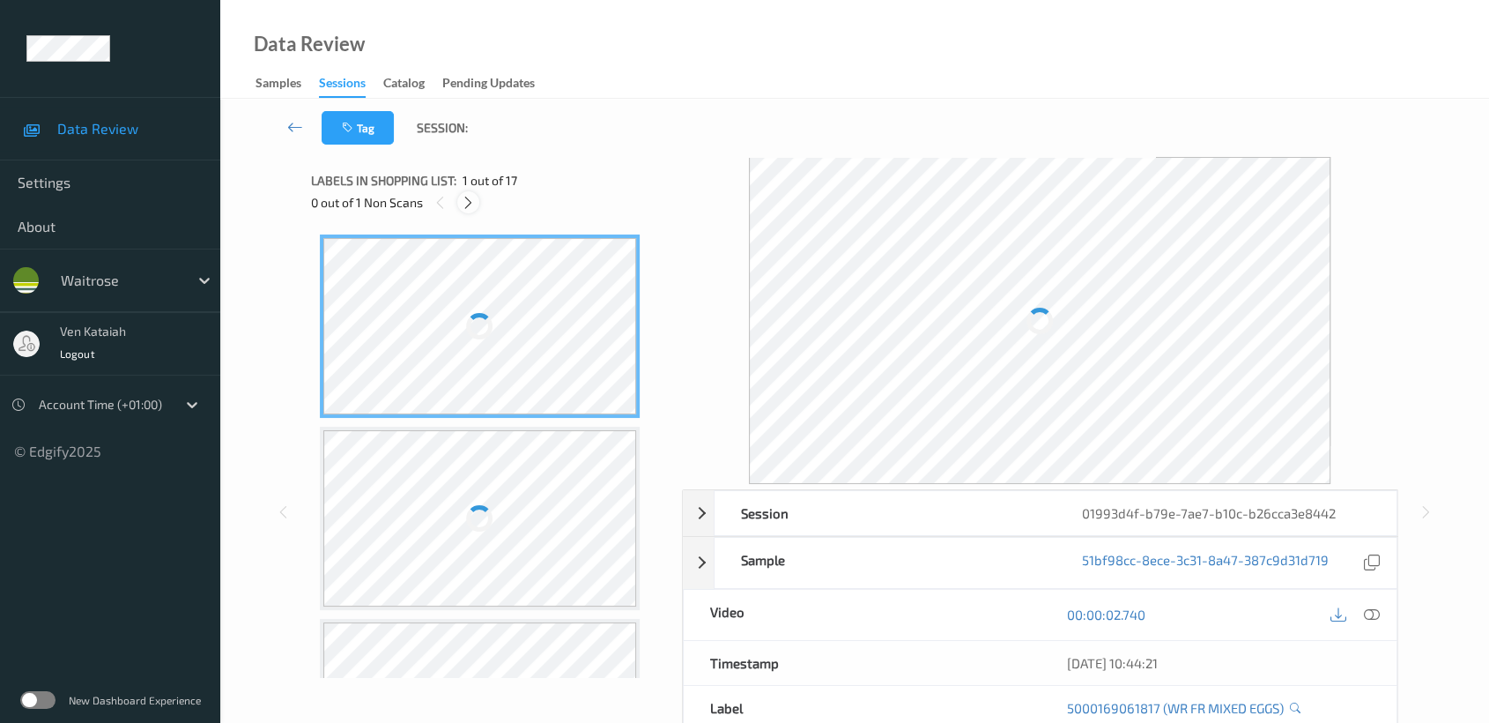
click at [469, 202] on icon at bounding box center [468, 203] width 15 height 16
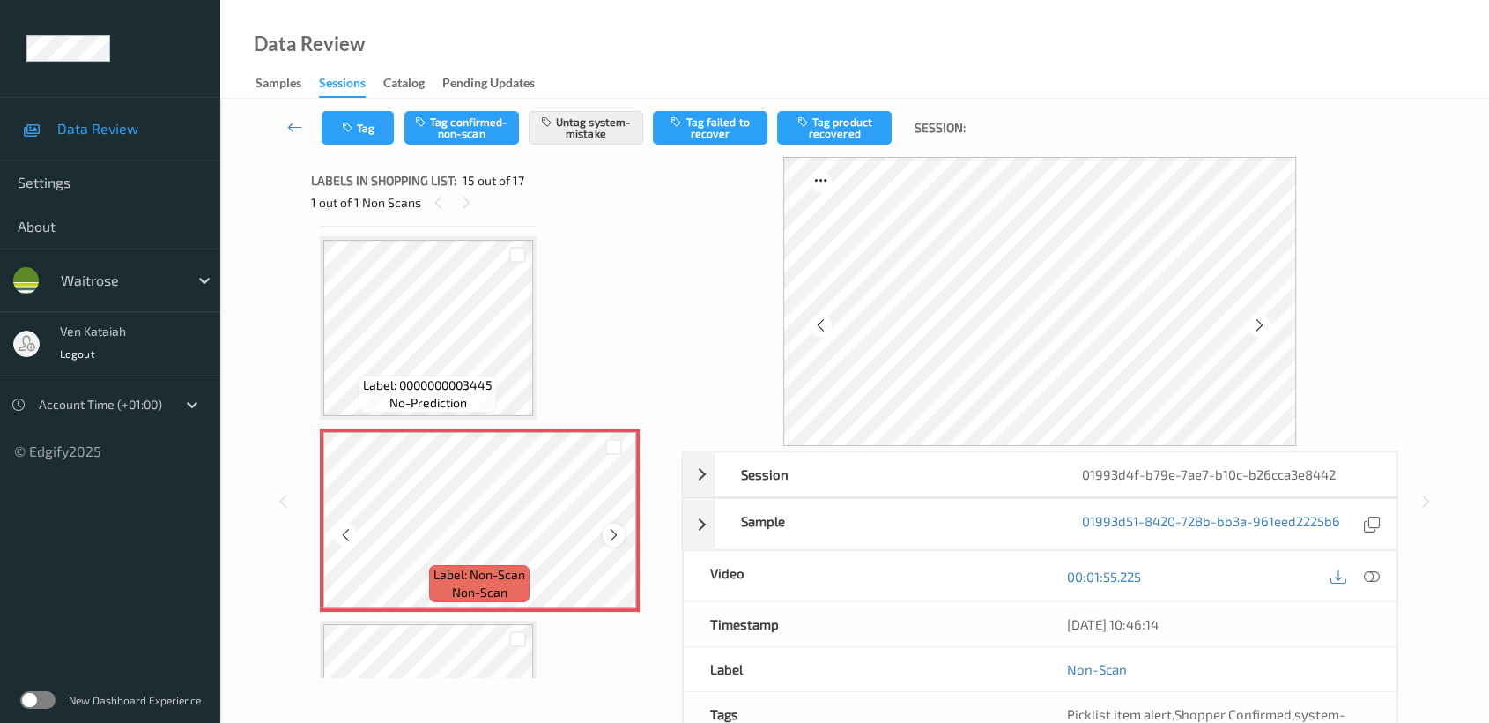
click at [604, 527] on div at bounding box center [614, 534] width 22 height 22
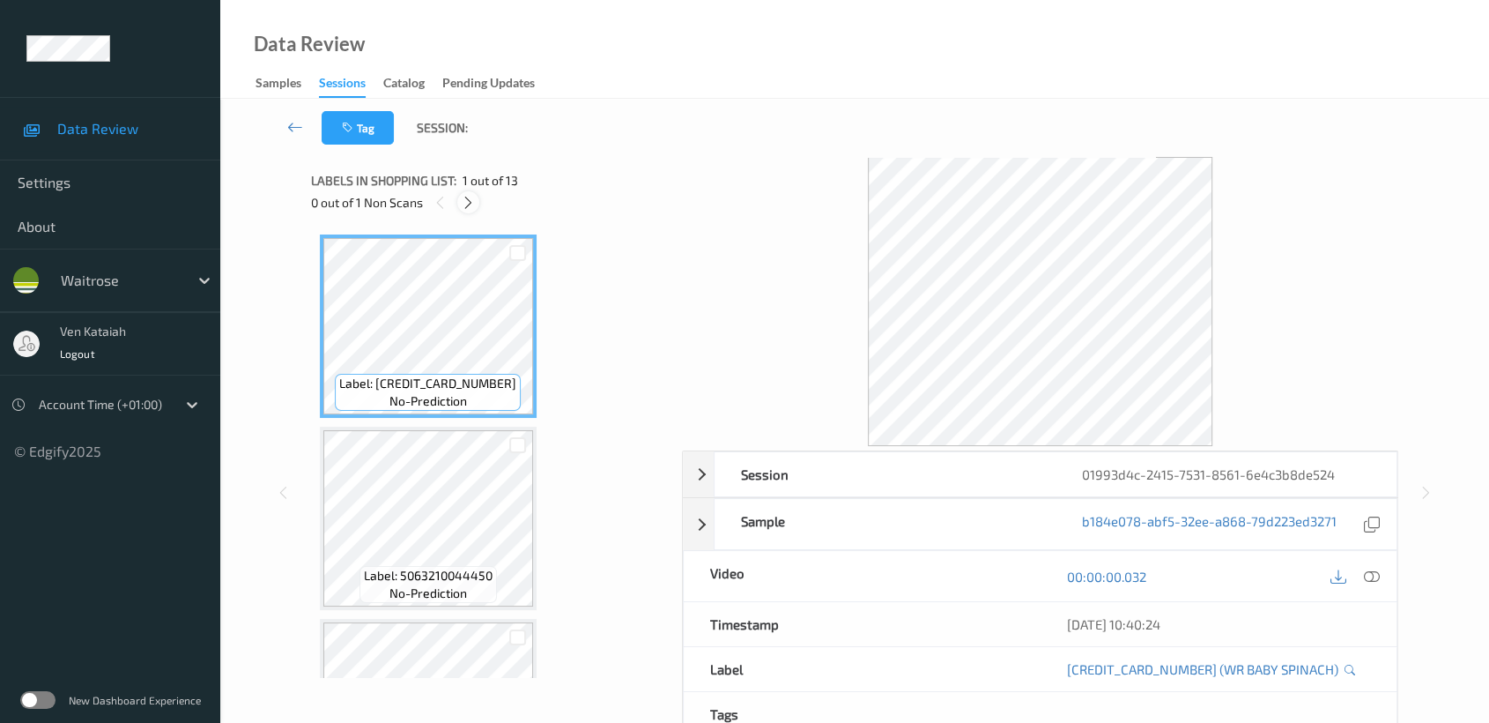
click at [472, 212] on div at bounding box center [468, 202] width 22 height 22
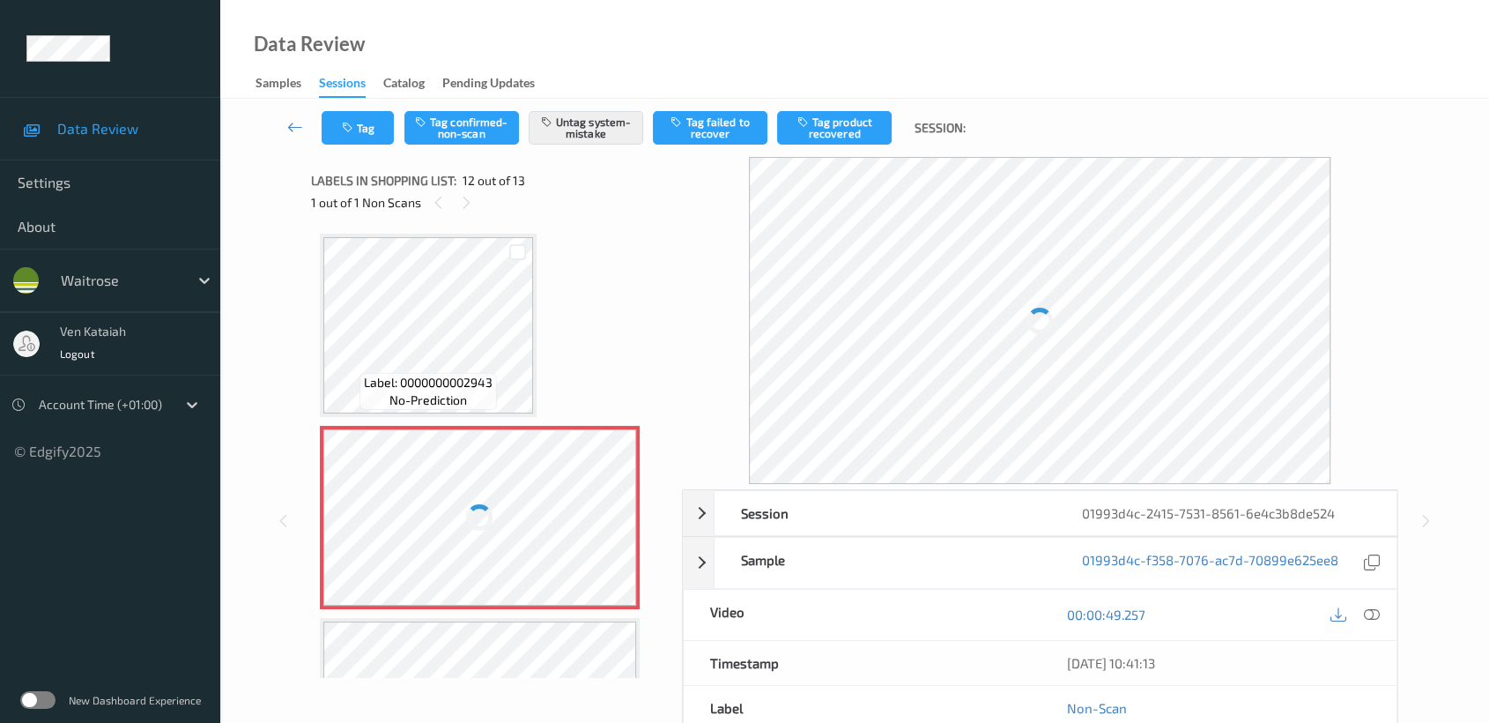
click at [446, 501] on div at bounding box center [480, 517] width 314 height 176
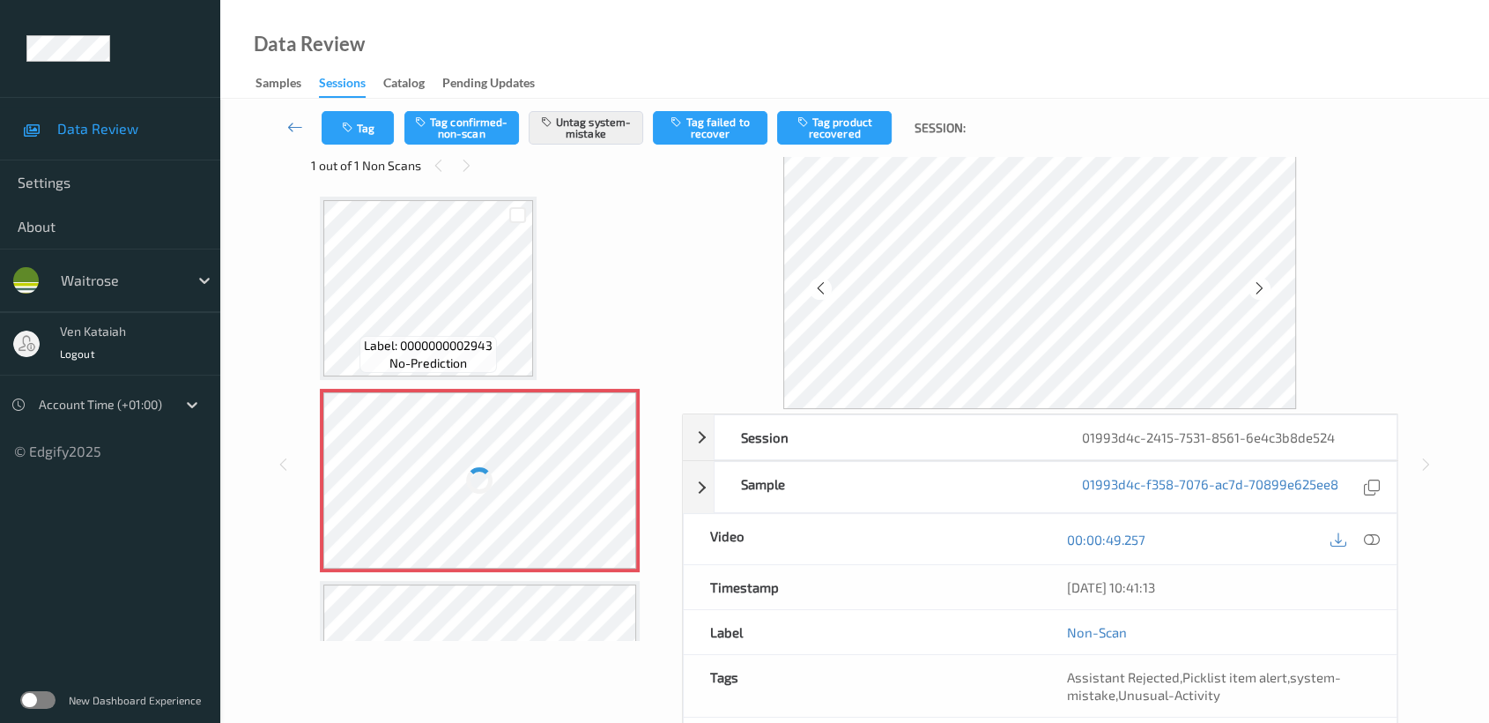
scroll to position [0, 0]
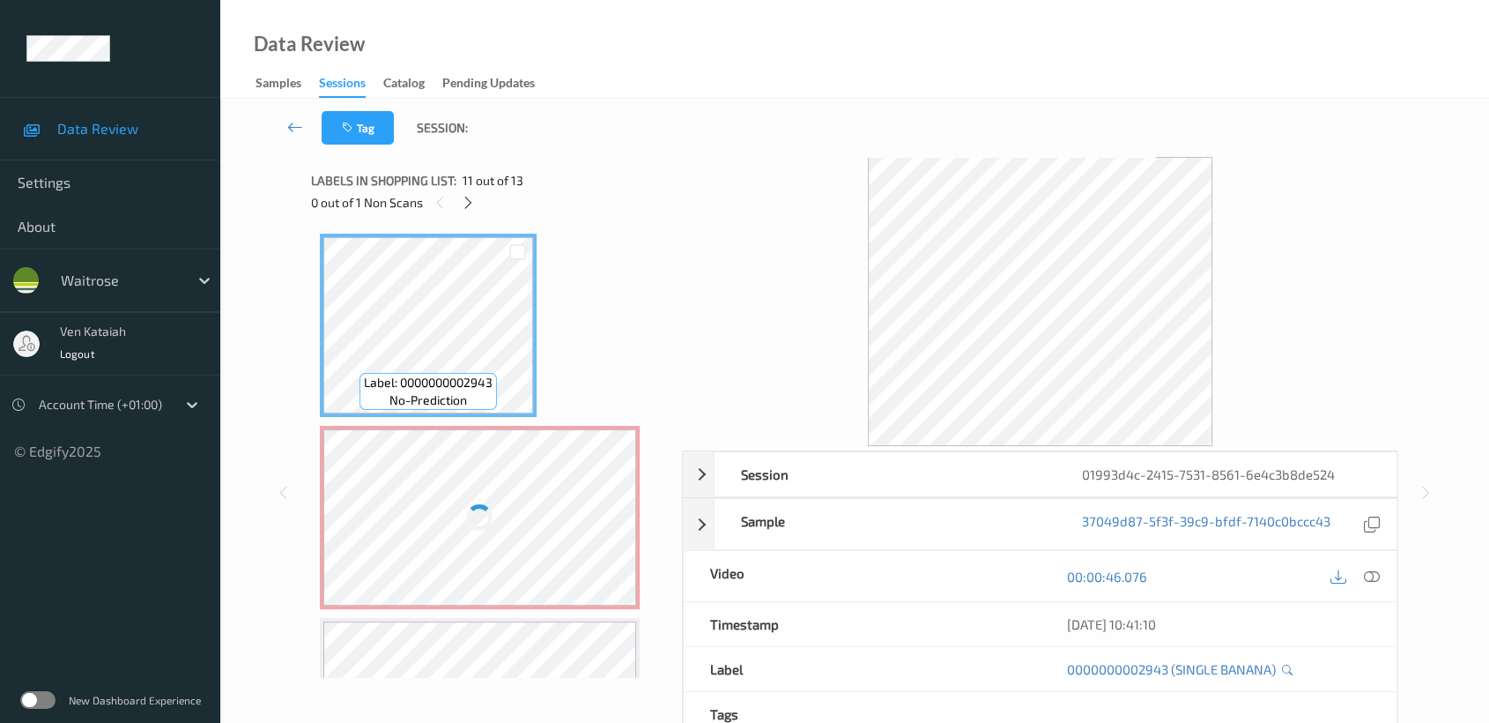
click at [537, 552] on div at bounding box center [480, 517] width 314 height 176
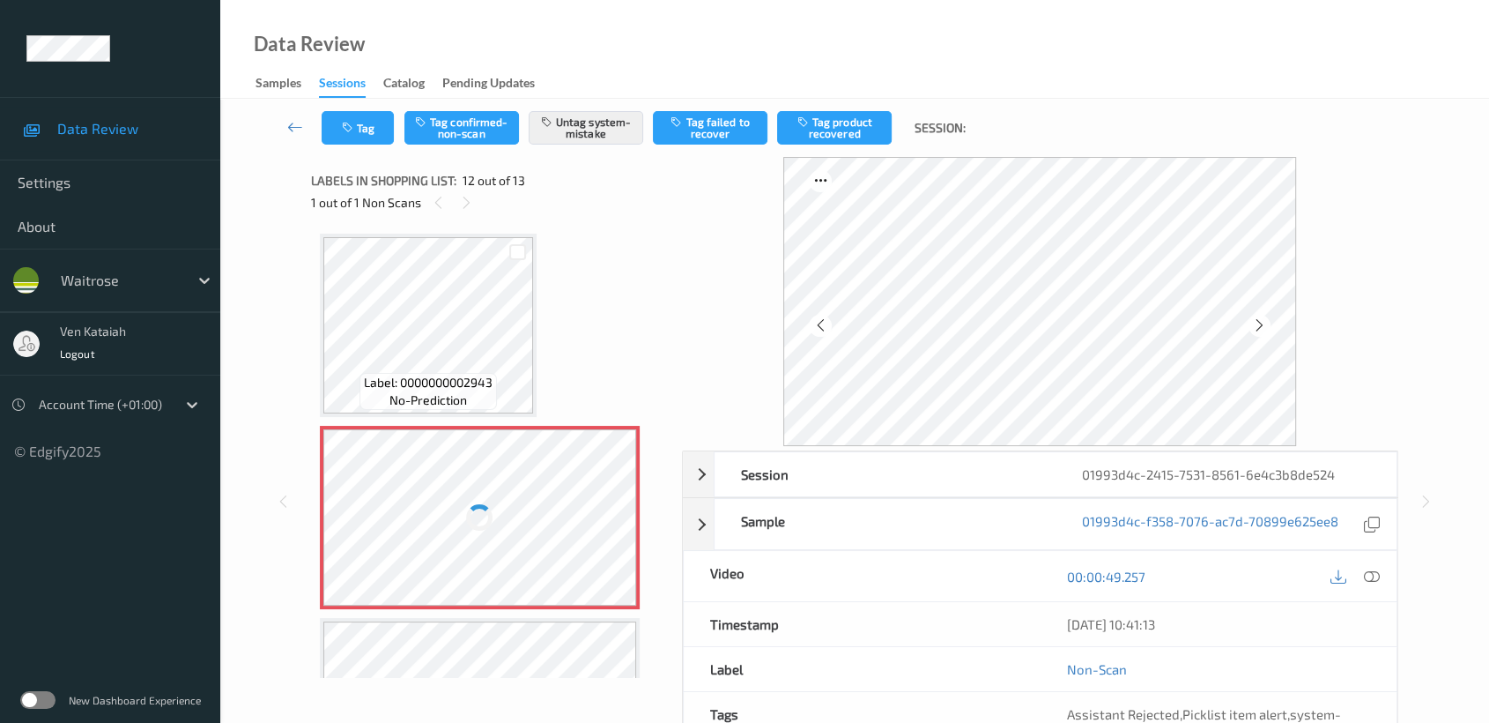
drag, startPoint x: 571, startPoint y: 332, endPoint x: 546, endPoint y: 332, distance: 24.7
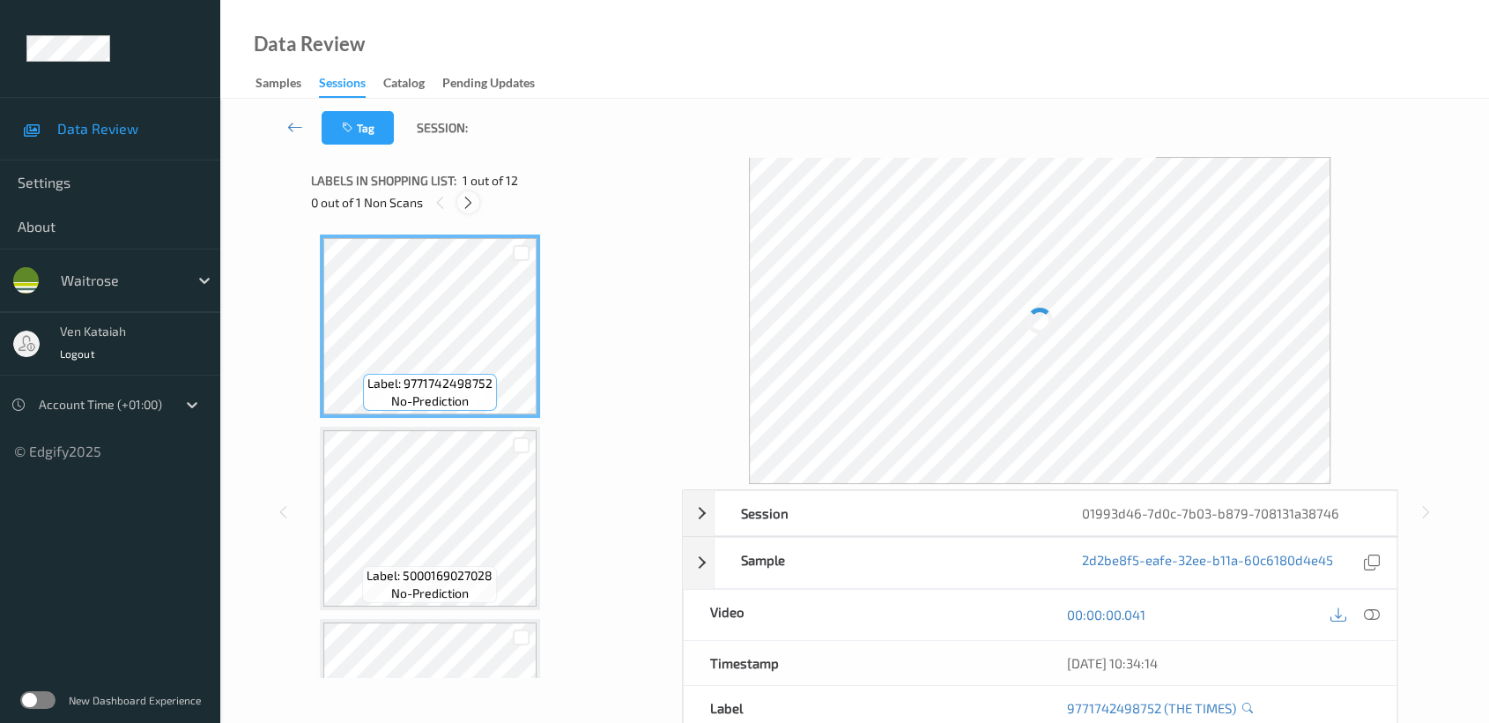
click at [471, 200] on icon at bounding box center [468, 203] width 15 height 16
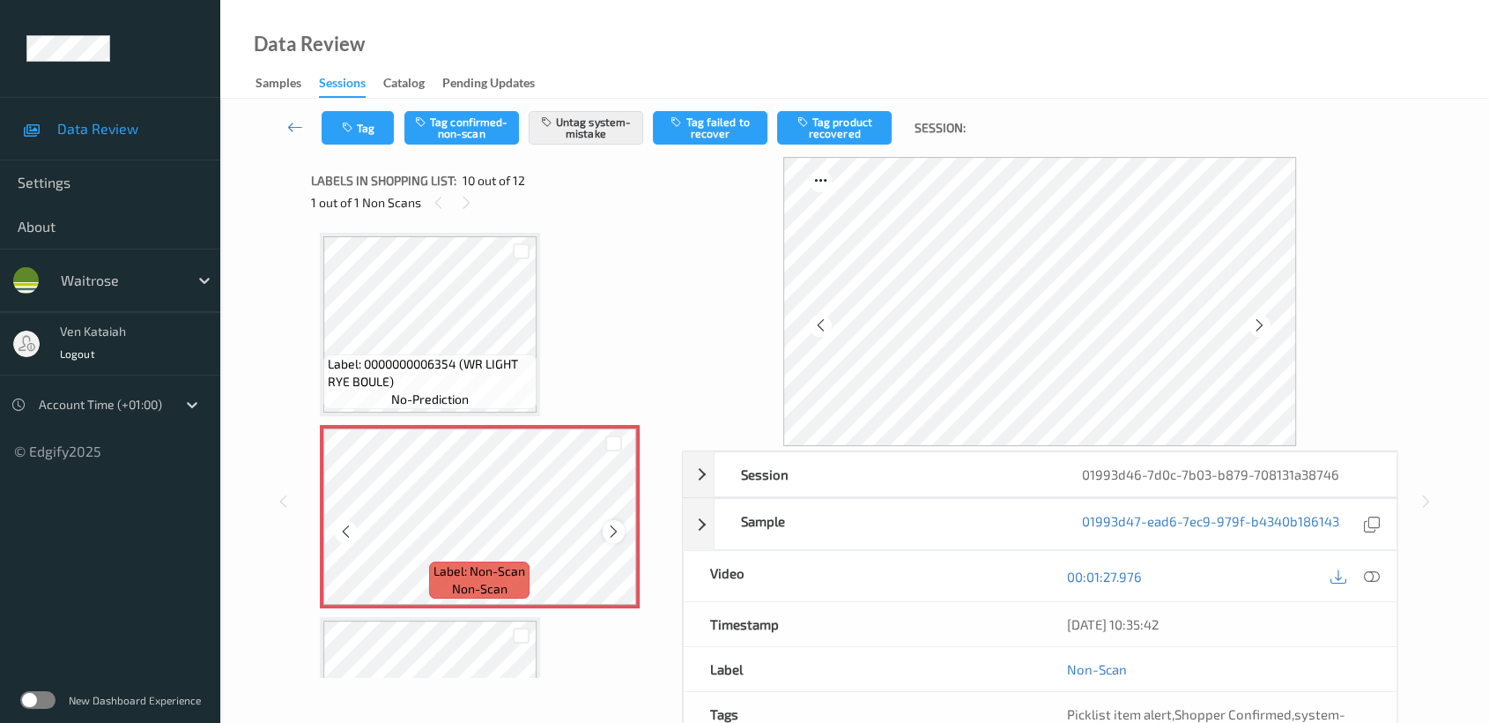
click at [614, 523] on icon at bounding box center [613, 531] width 15 height 16
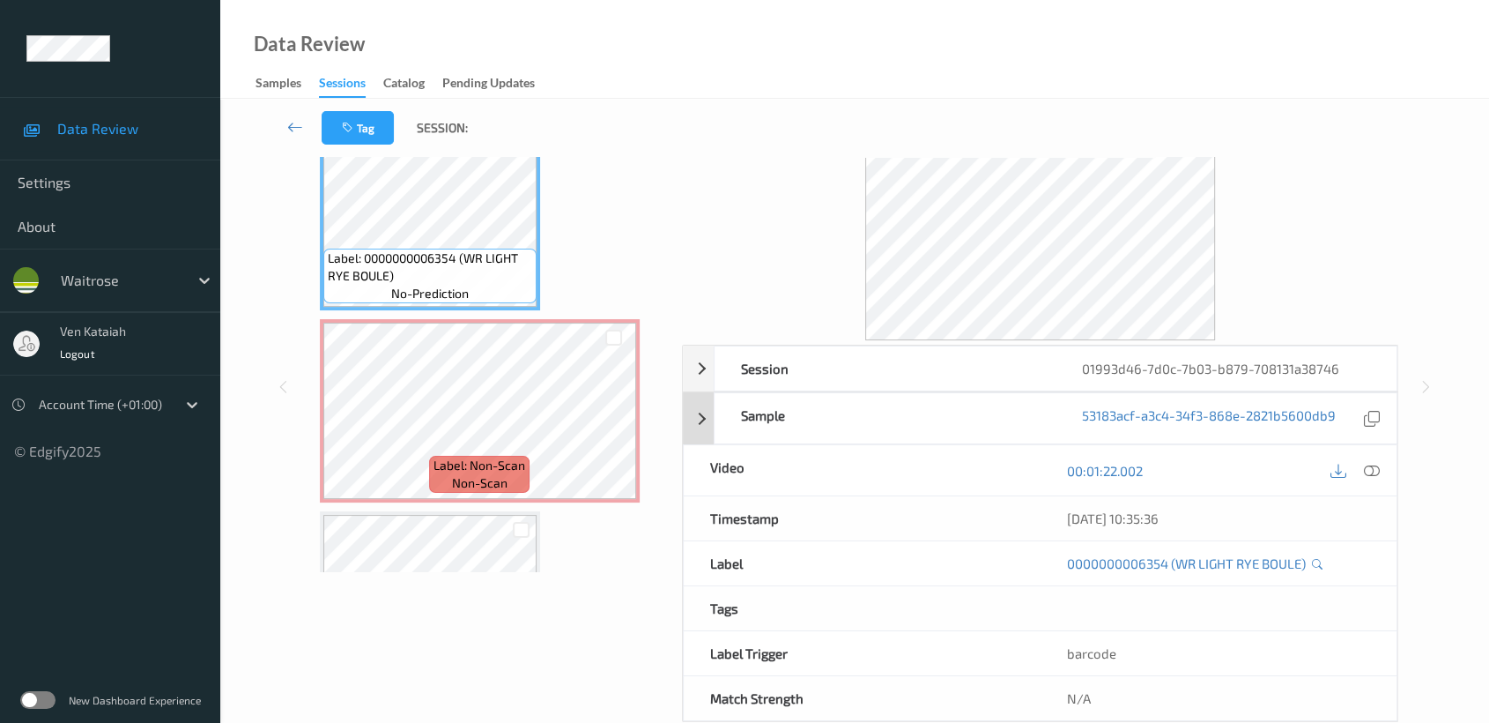
scroll to position [140, 0]
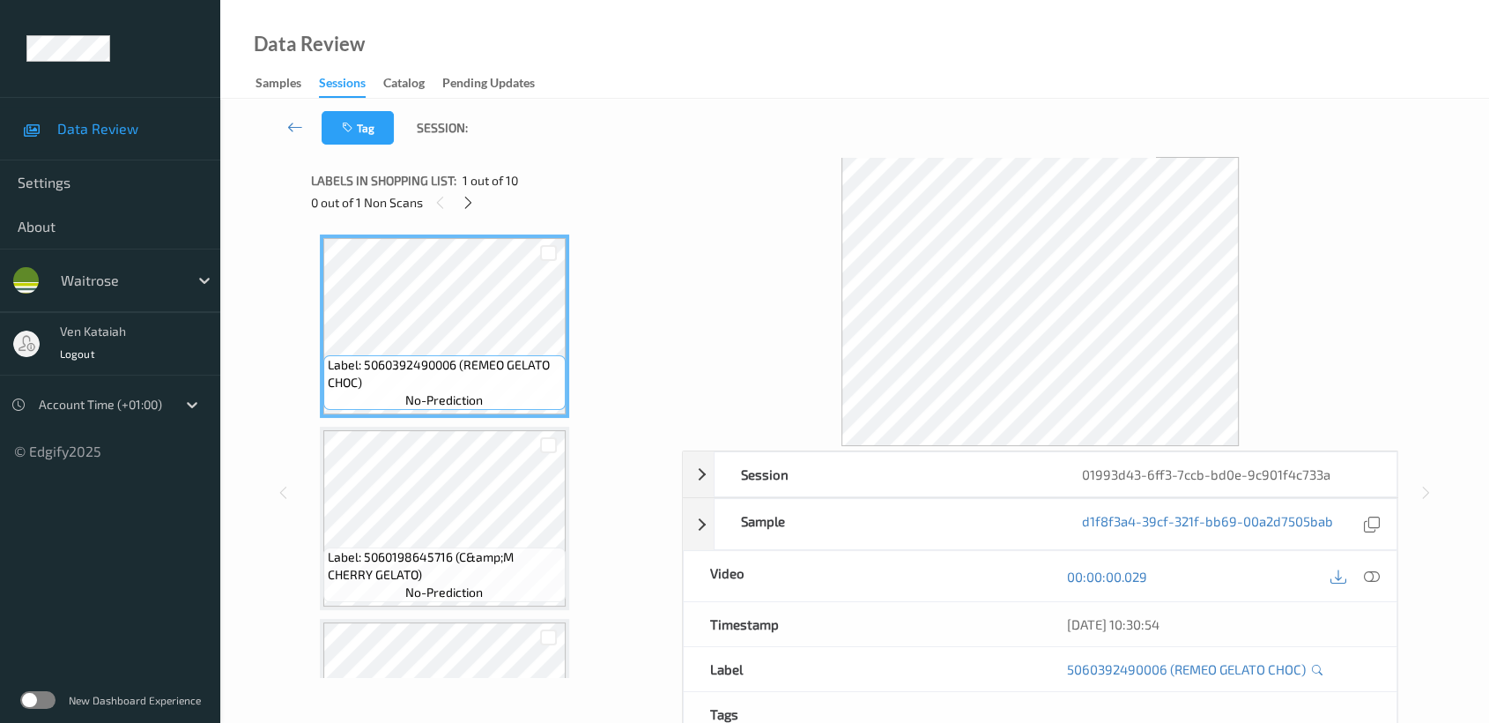
click at [463, 189] on div "Labels in shopping list: 1 out of 10" at bounding box center [490, 180] width 359 height 22
click at [486, 210] on div "0 out of 1 Non Scans" at bounding box center [490, 202] width 359 height 22
click at [478, 200] on div at bounding box center [468, 202] width 22 height 22
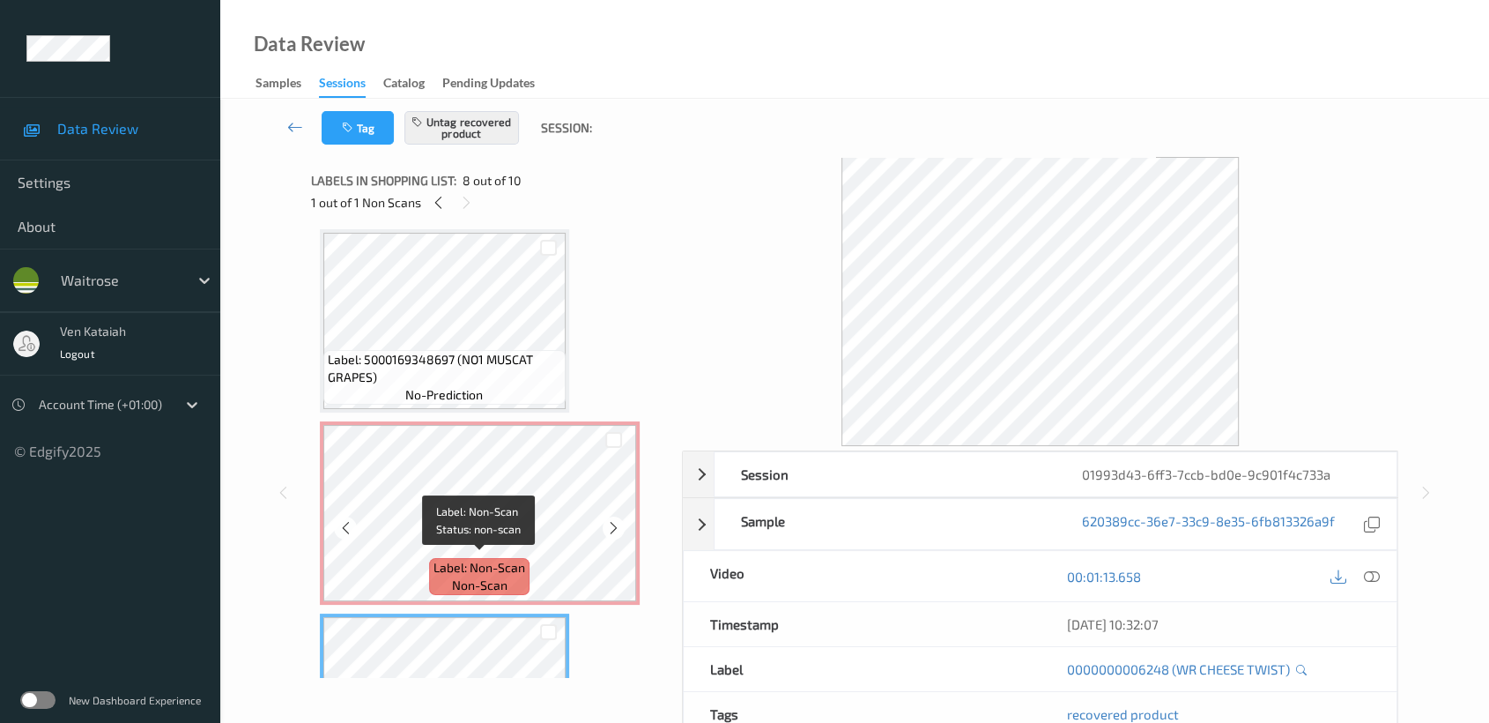
scroll to position [1161, 0]
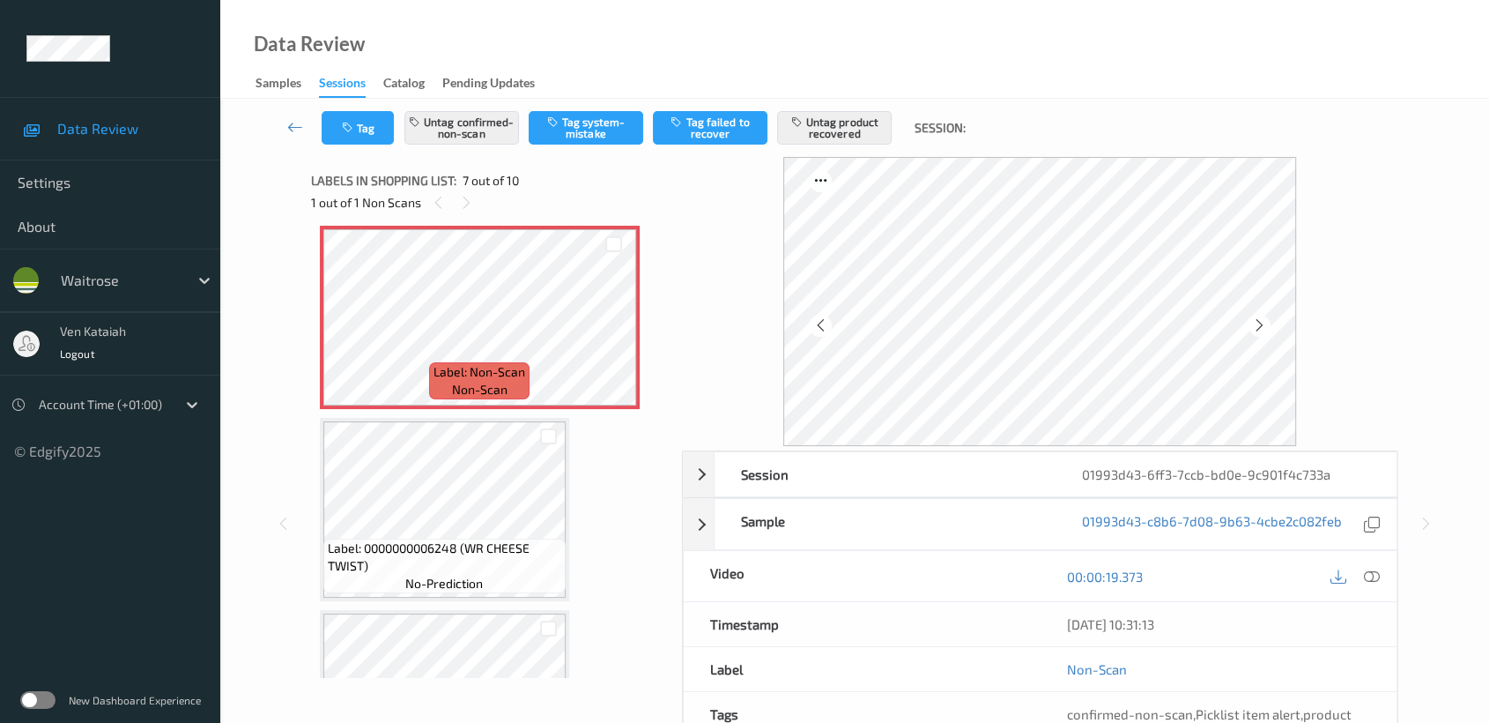
click at [454, 597] on div "Label: 5060392490006 (REMEO GELATO CHOC) no-prediction Label: 5060198645716 (C&…" at bounding box center [490, 29] width 341 height 1912
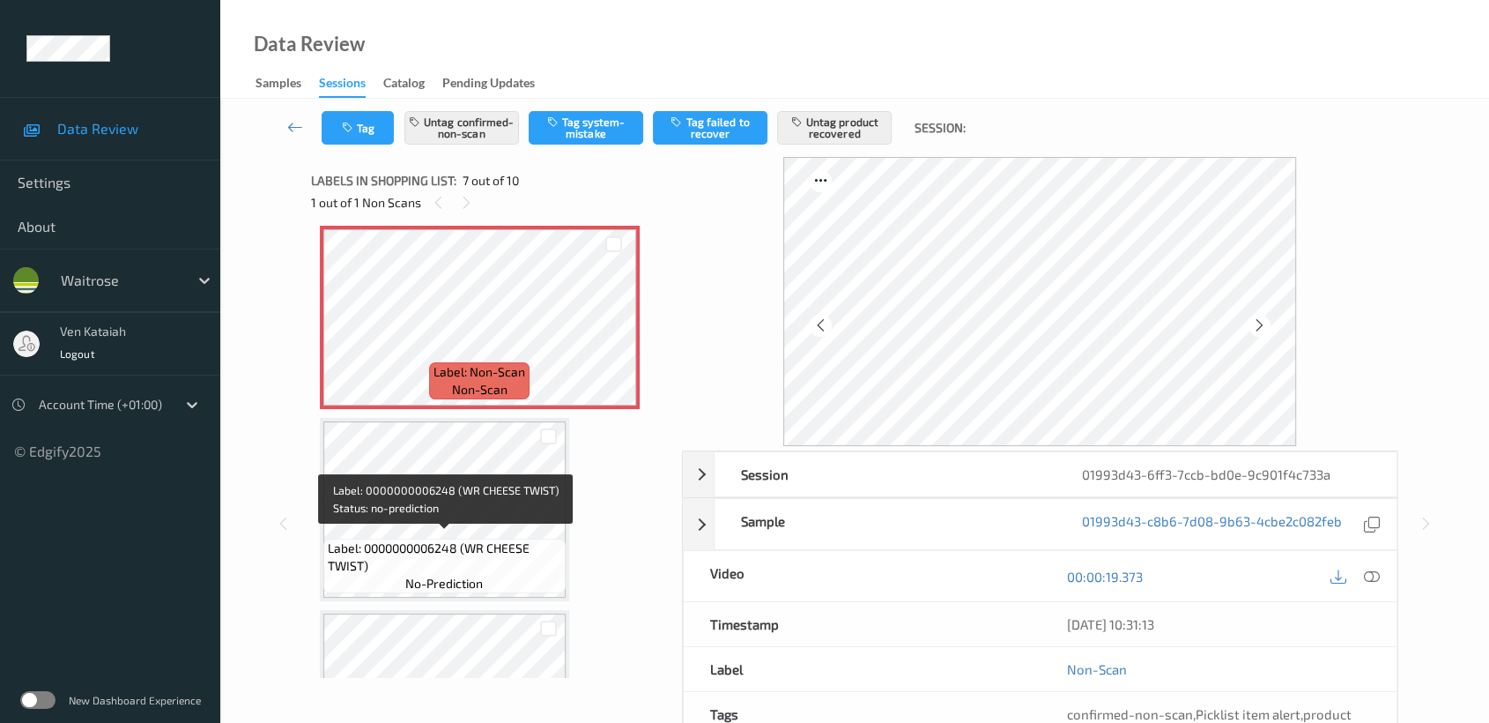
click at [451, 539] on span "Label: 0000000006248 (WR CHEESE TWIST)" at bounding box center [445, 556] width 234 height 35
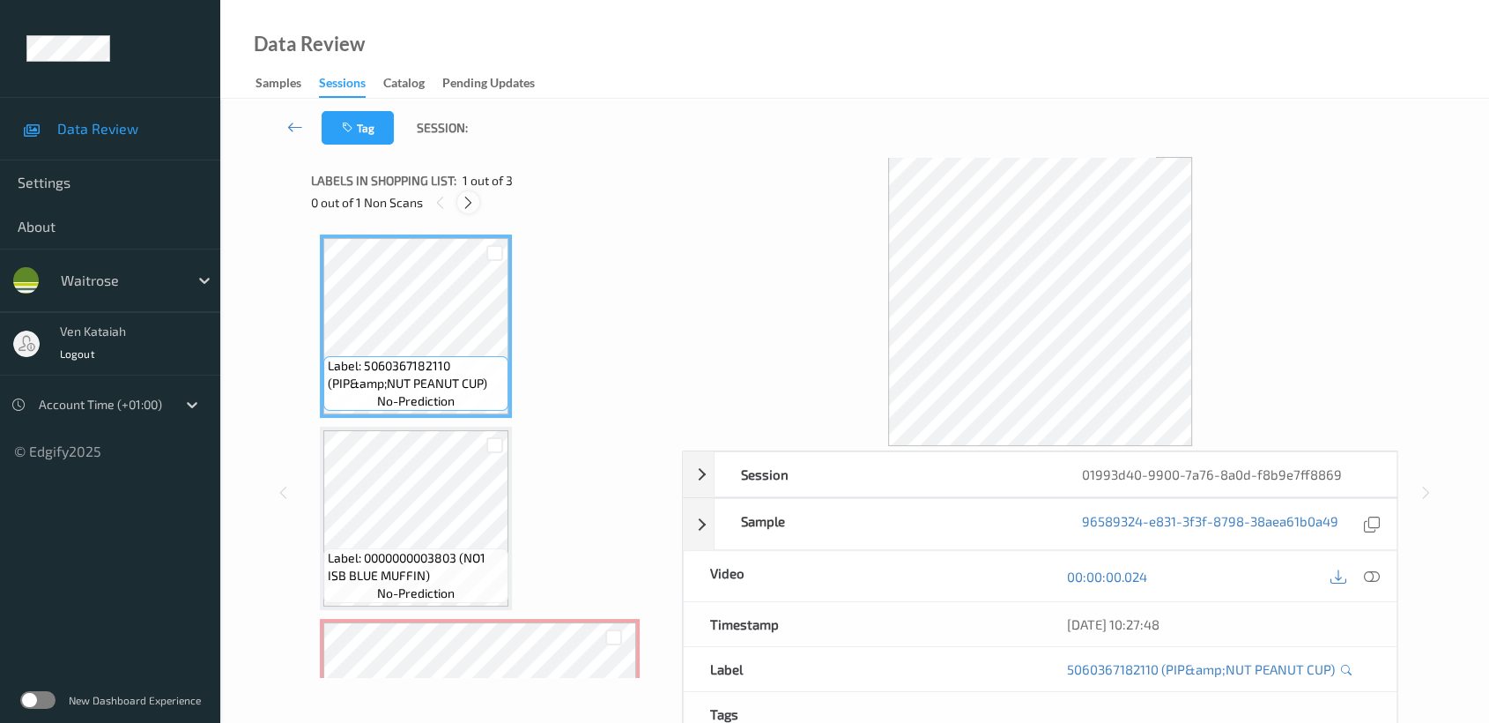
click at [466, 191] on div at bounding box center [468, 202] width 22 height 22
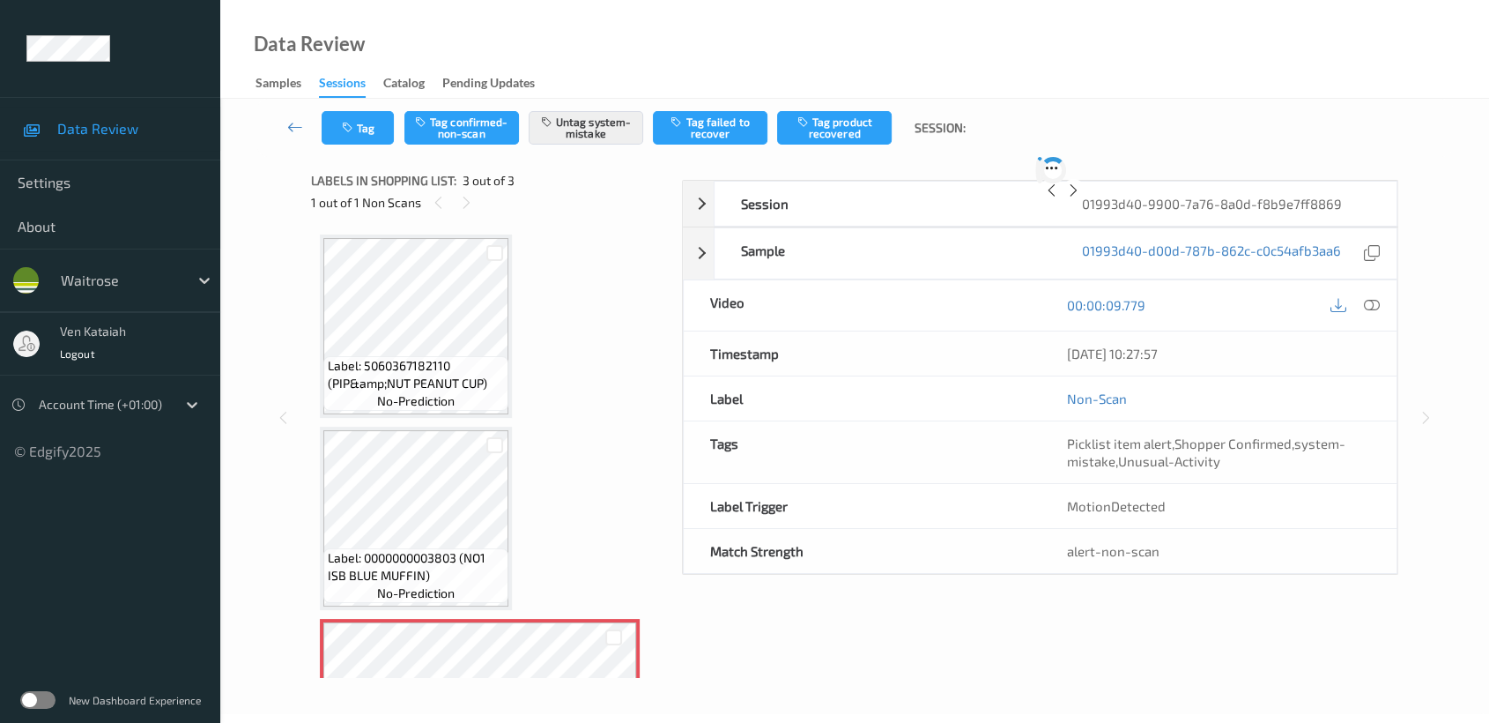
scroll to position [130, 0]
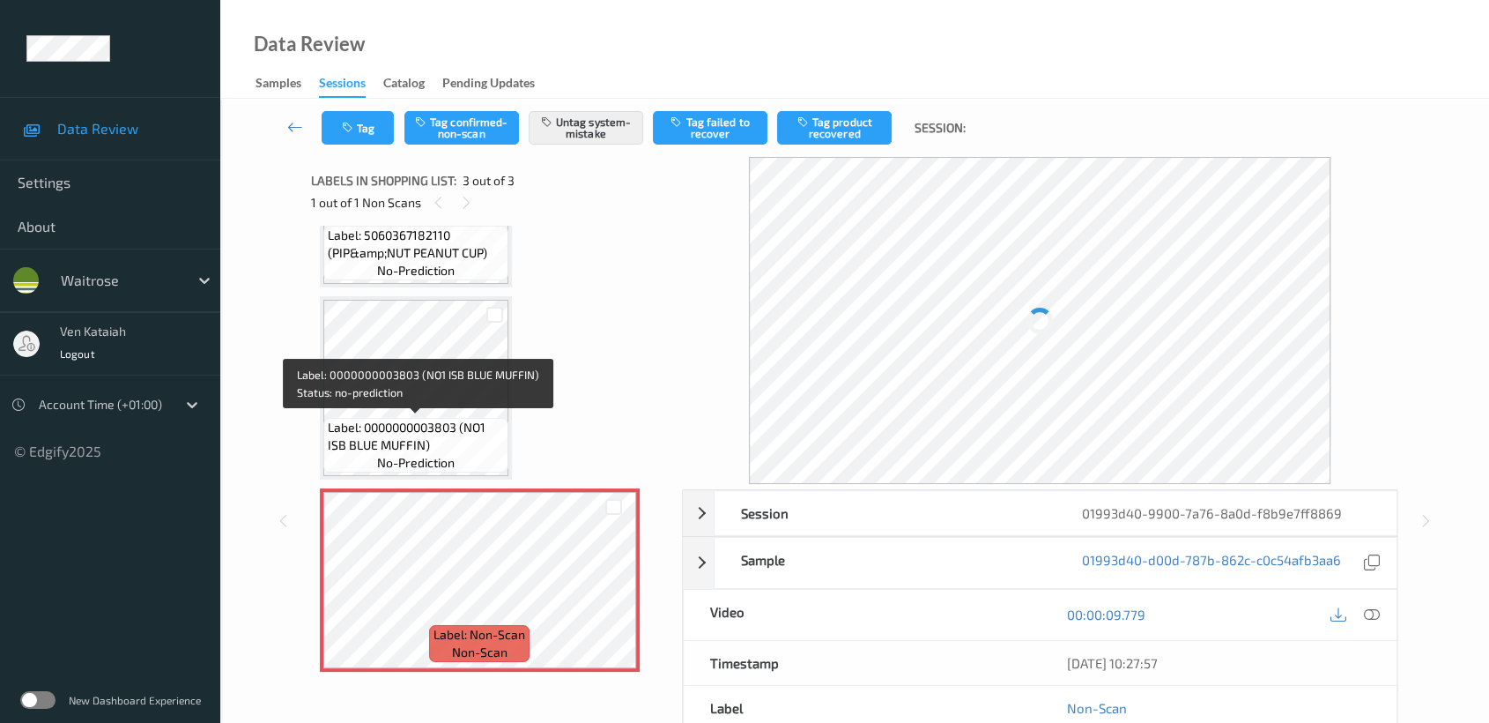
click at [458, 432] on span "Label: 0000000003803 (NO1 ISB BLUE MUFFIN)" at bounding box center [416, 436] width 176 height 35
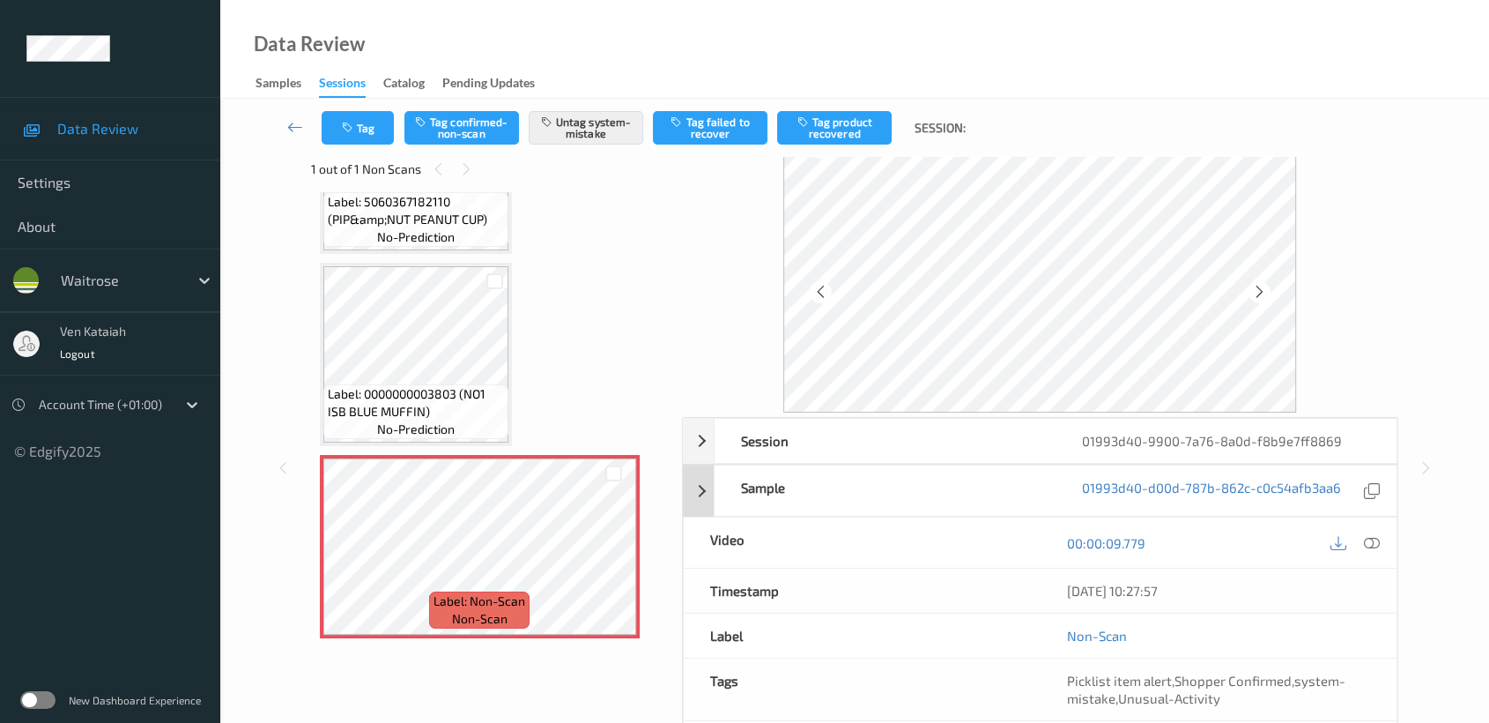
scroll to position [0, 0]
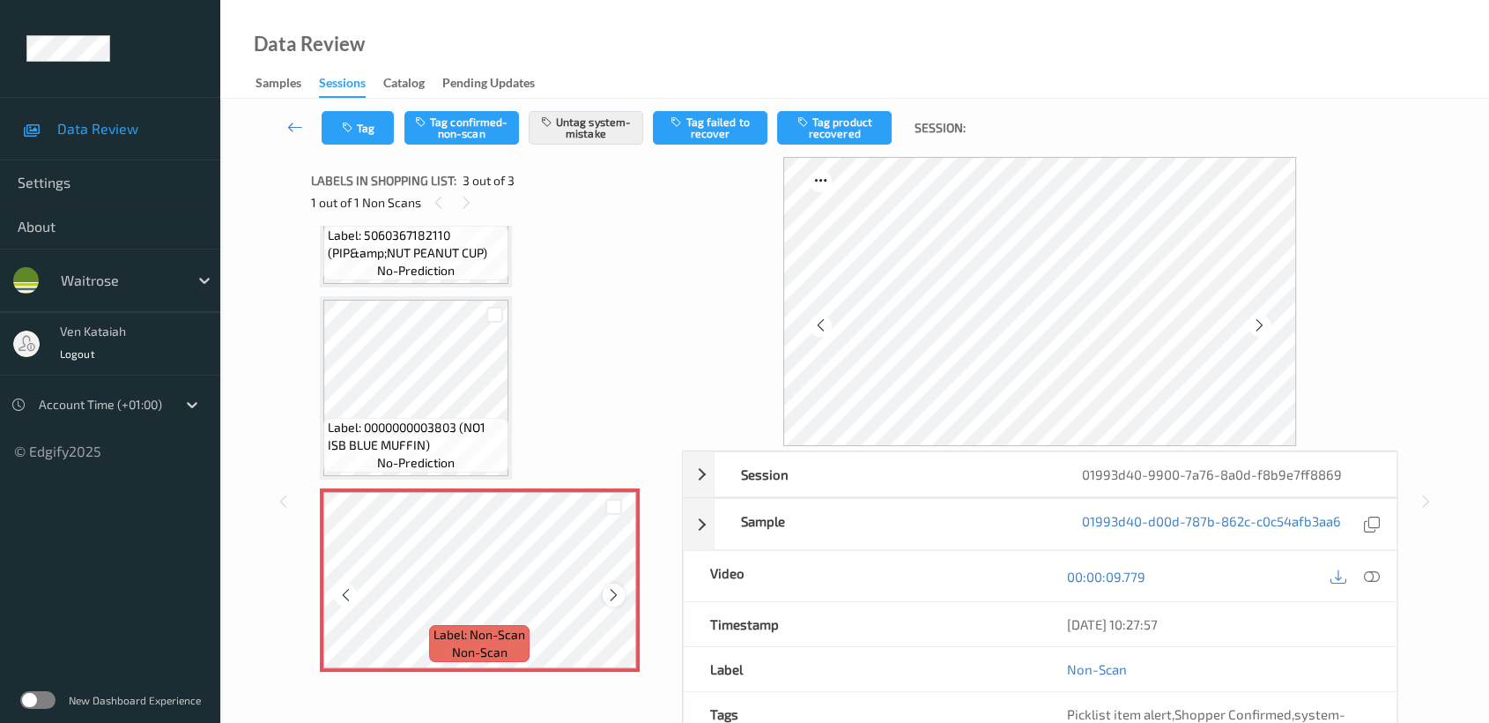
click at [620, 594] on icon at bounding box center [613, 595] width 15 height 16
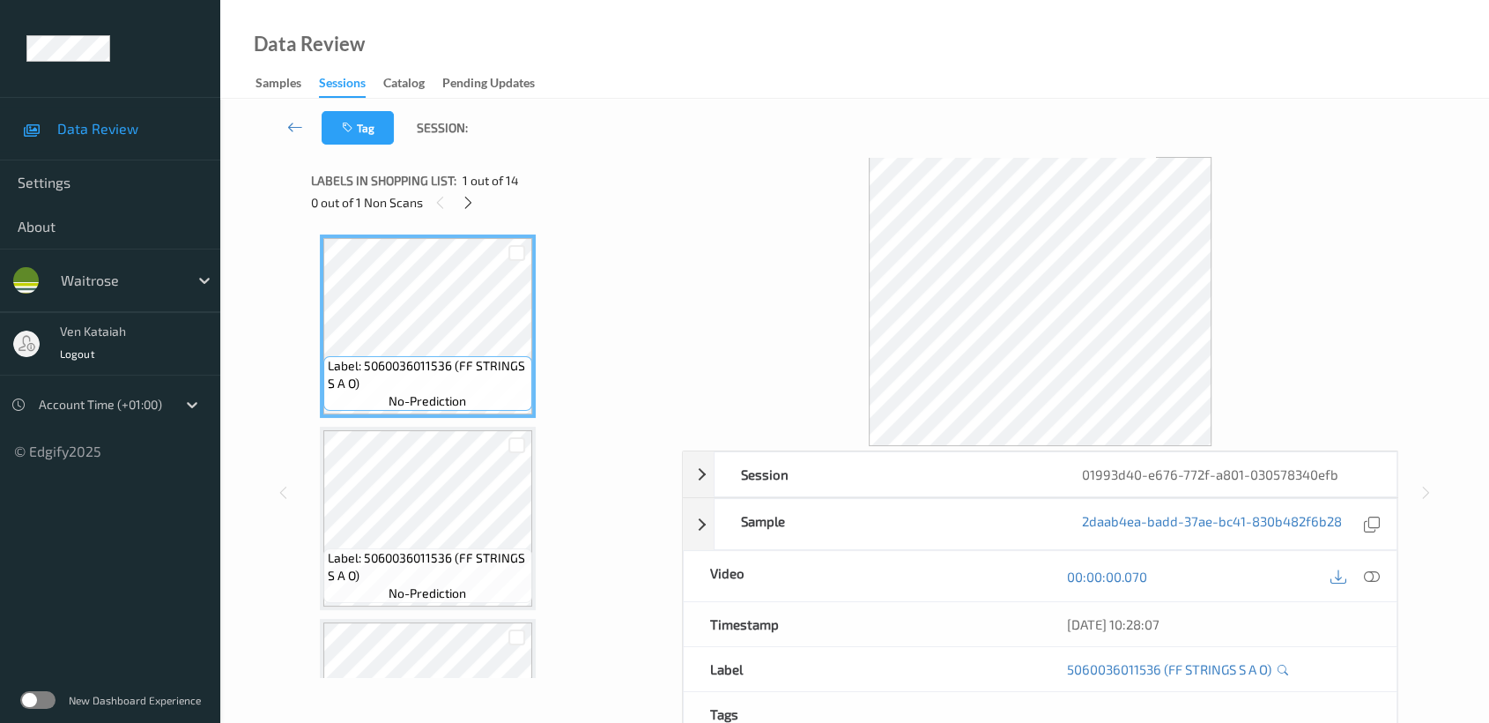
click at [482, 206] on div "0 out of 1 Non Scans" at bounding box center [490, 202] width 359 height 22
click at [473, 206] on icon at bounding box center [468, 203] width 15 height 16
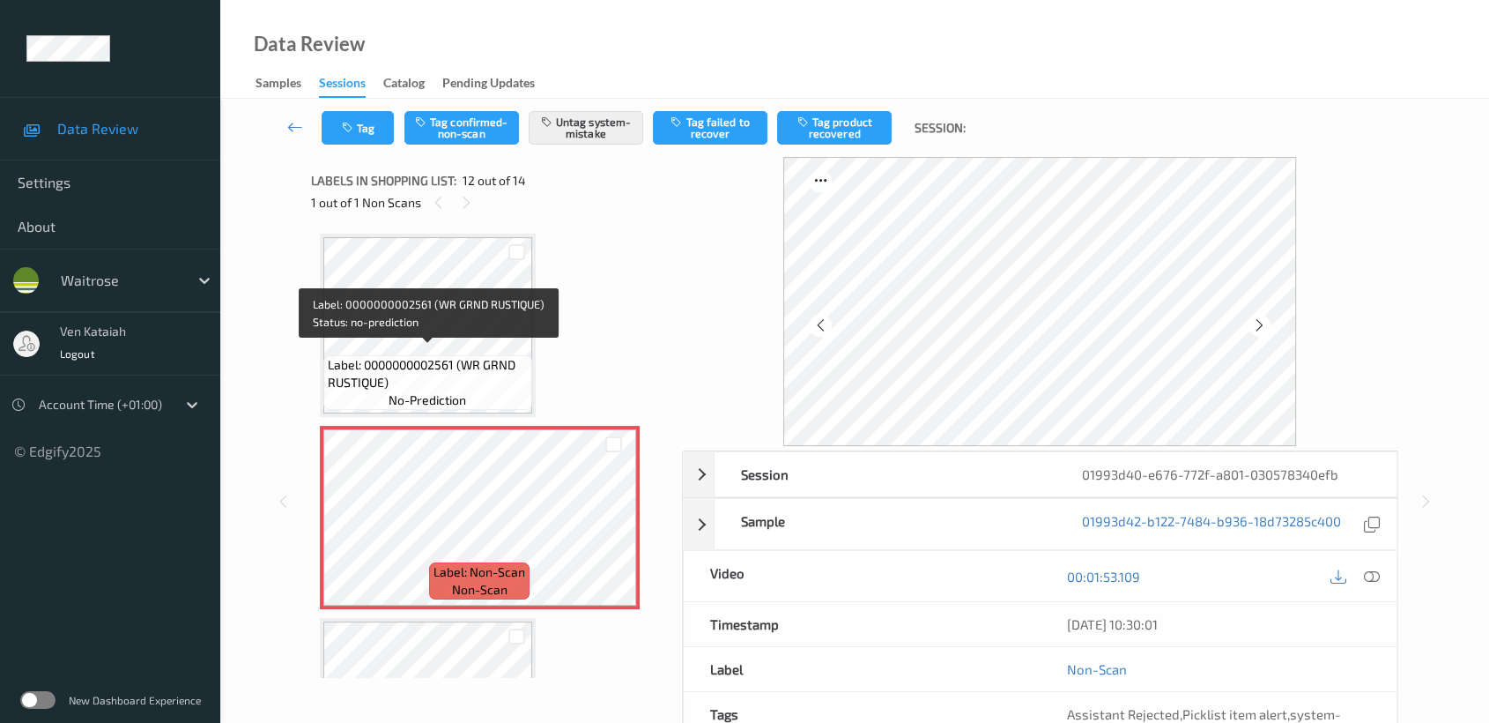
click at [471, 356] on span "Label: 0000000002561 (WR GRND RUSTIQUE)" at bounding box center [428, 373] width 200 height 35
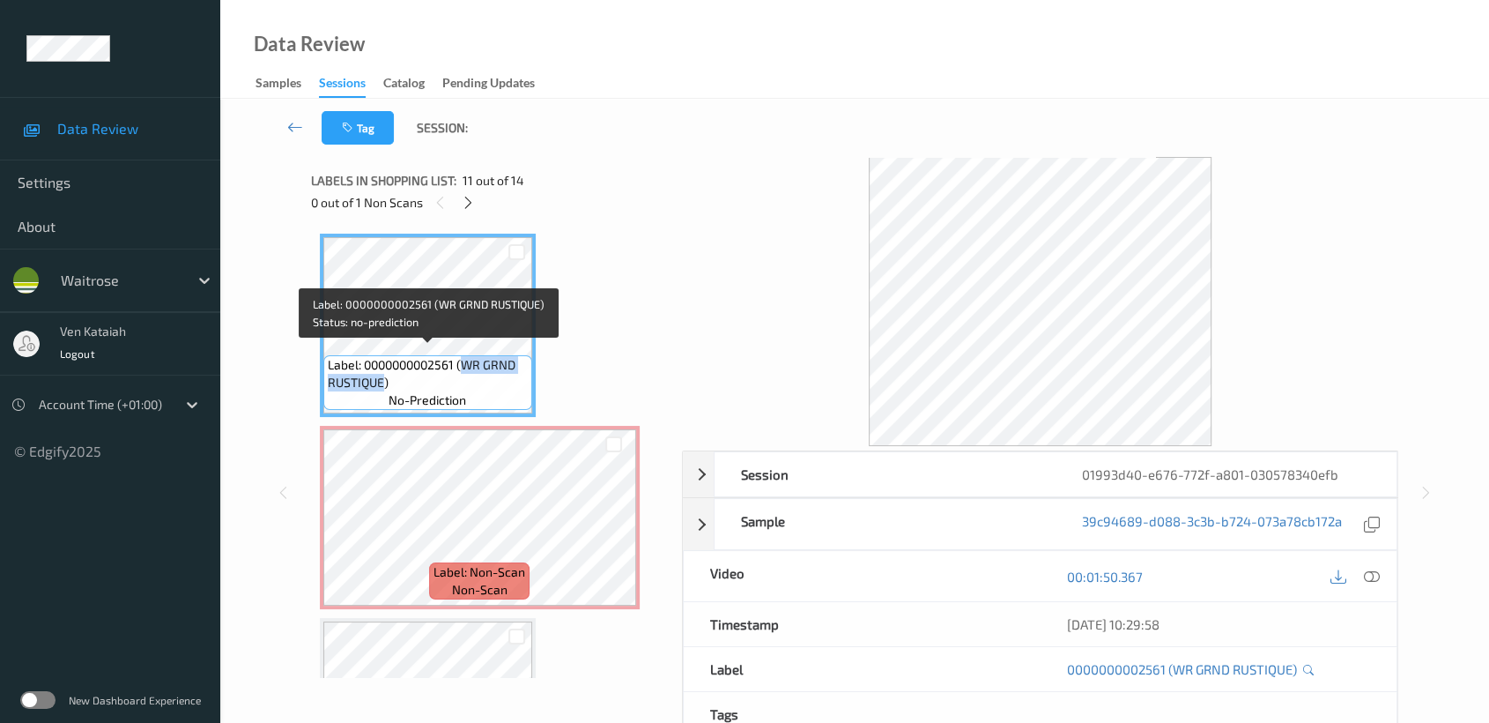
drag, startPoint x: 464, startPoint y: 352, endPoint x: 381, endPoint y: 375, distance: 87.0
click at [381, 375] on span "Label: 0000000002561 (WR GRND RUSTIQUE)" at bounding box center [428, 373] width 200 height 35
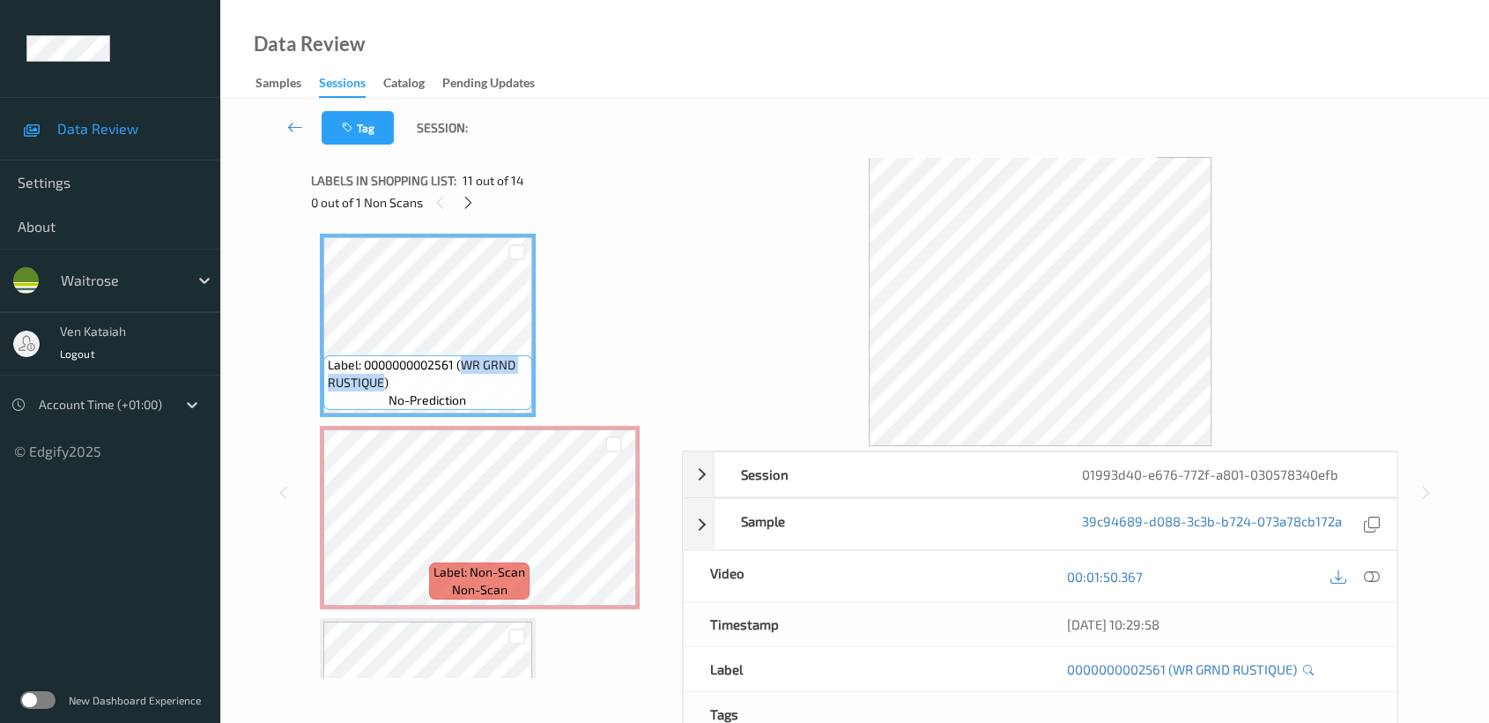
copy span "WR GRND RUSTIQUE"
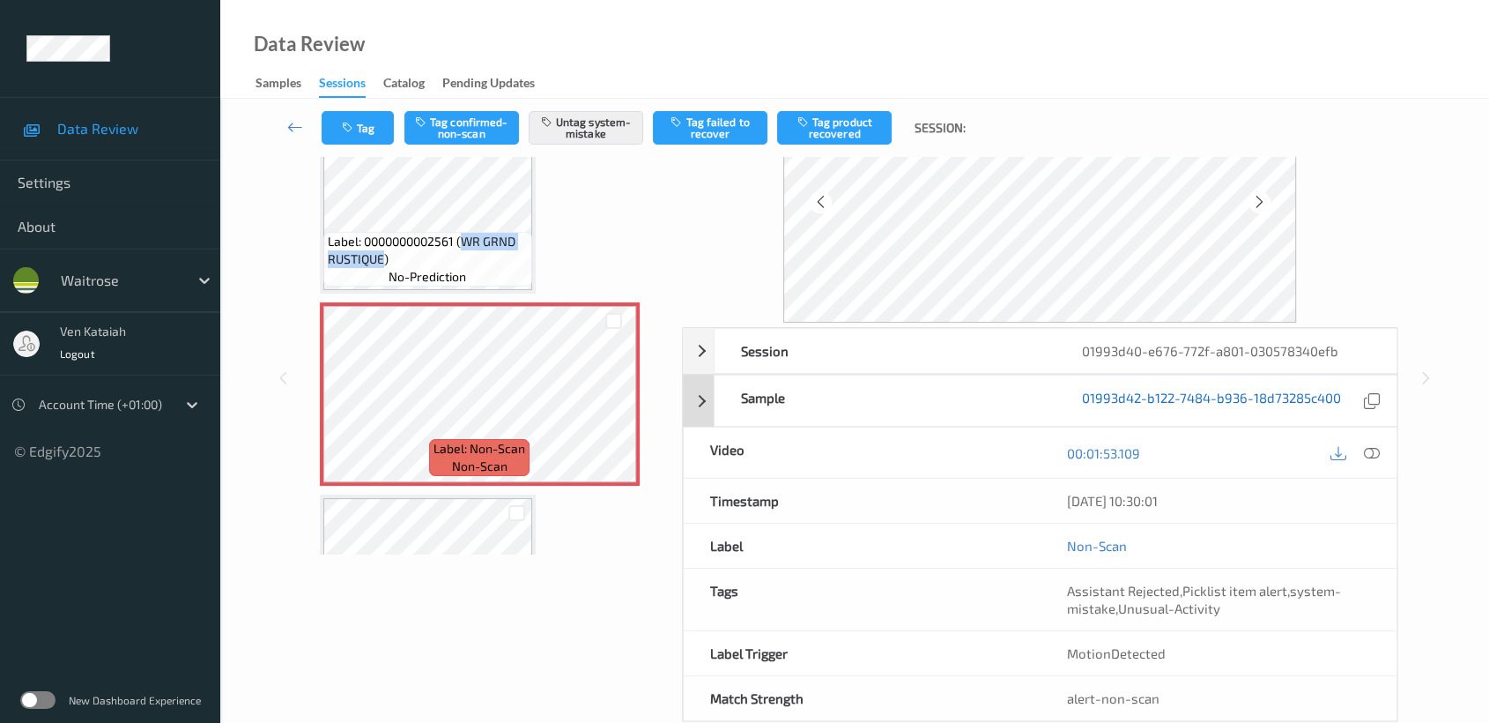
scroll to position [158, 0]
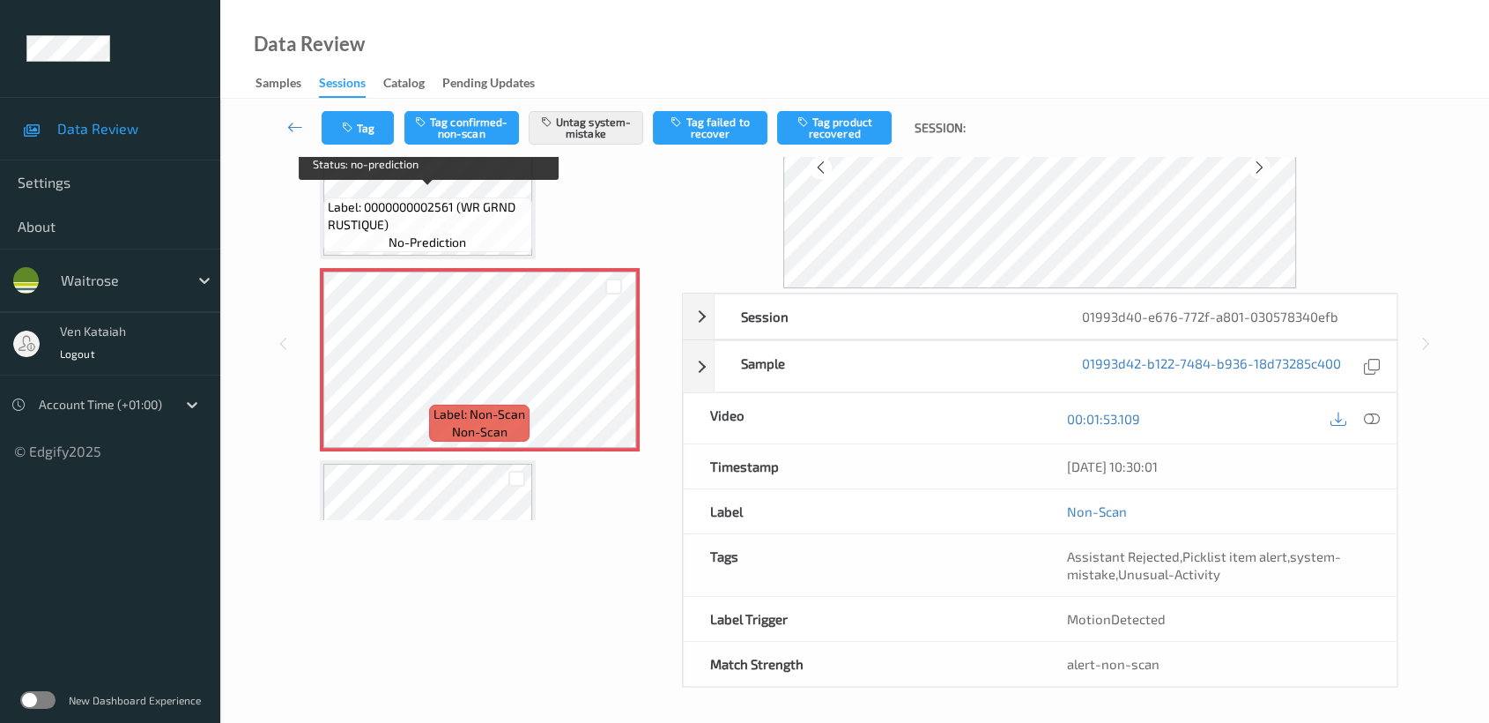
click at [392, 198] on span "Label: 0000000002561 (WR GRND RUSTIQUE)" at bounding box center [428, 215] width 200 height 35
click at [440, 211] on span "Label: 0000000002561 (WR GRND RUSTIQUE)" at bounding box center [428, 215] width 200 height 35
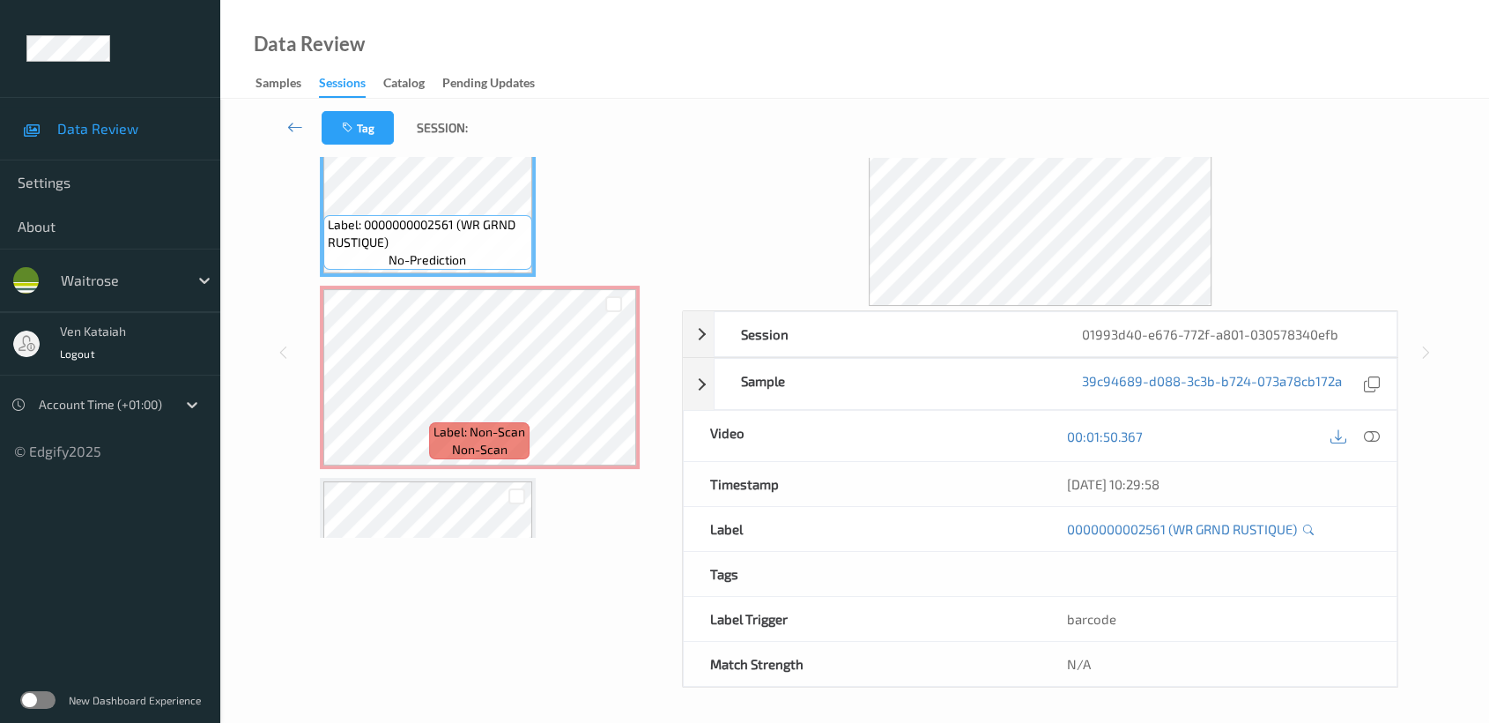
scroll to position [0, 0]
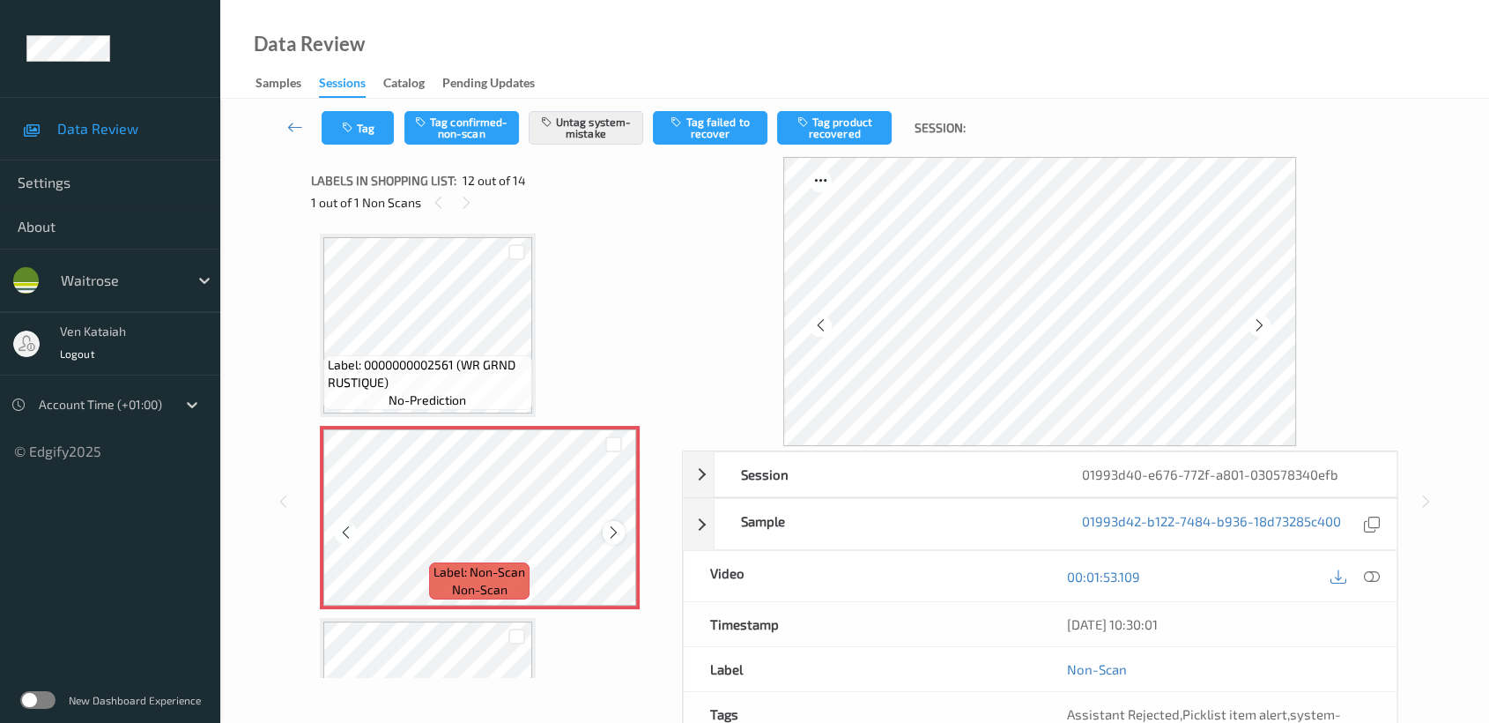
click at [612, 524] on icon at bounding box center [613, 532] width 15 height 16
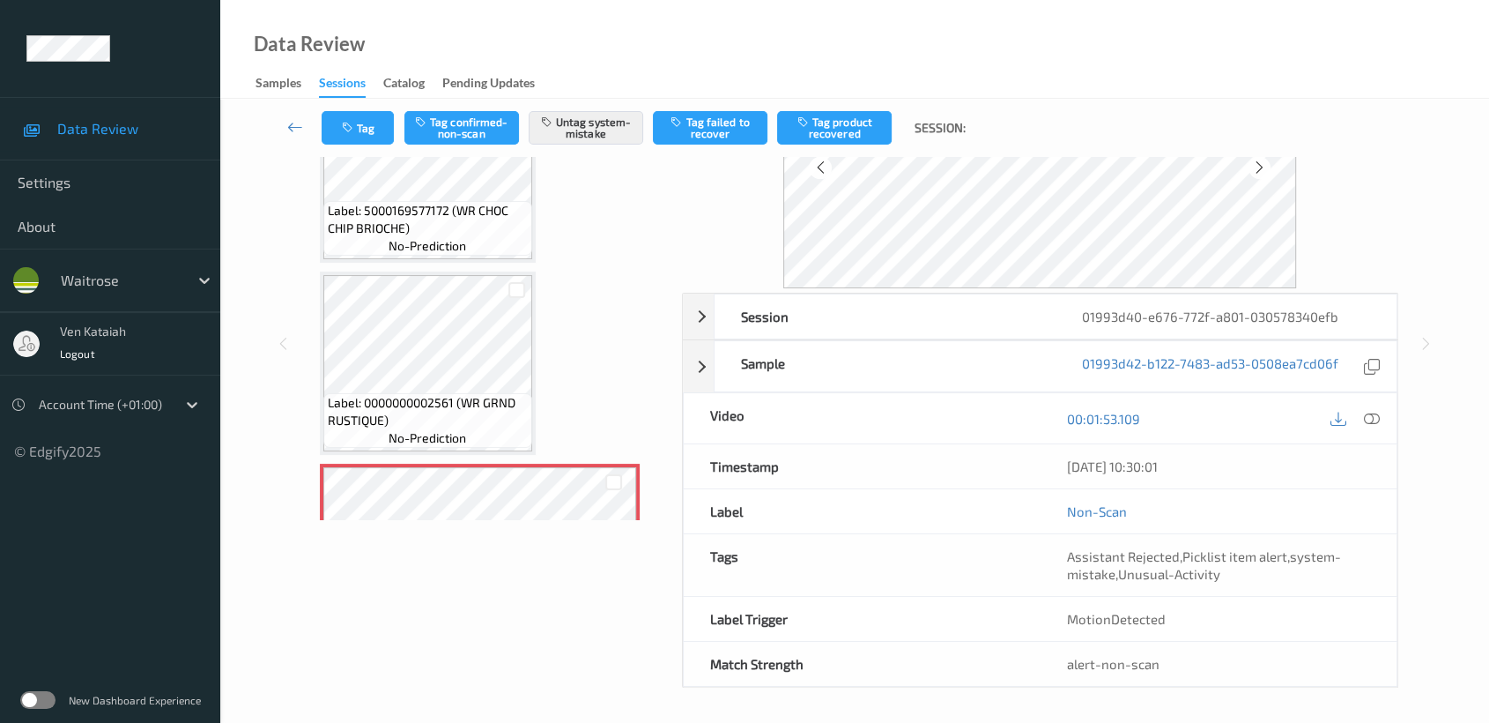
scroll to position [140, 0]
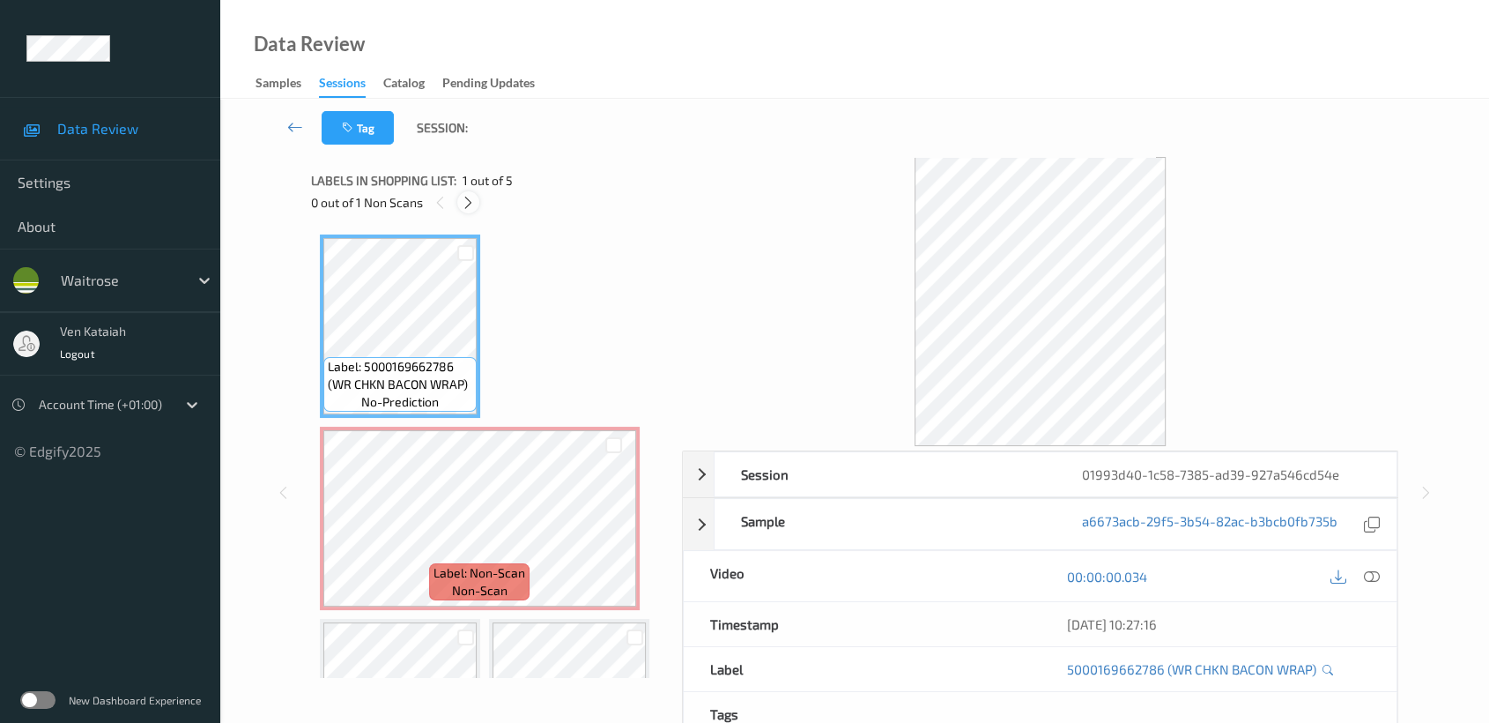
click at [469, 204] on icon at bounding box center [468, 203] width 15 height 16
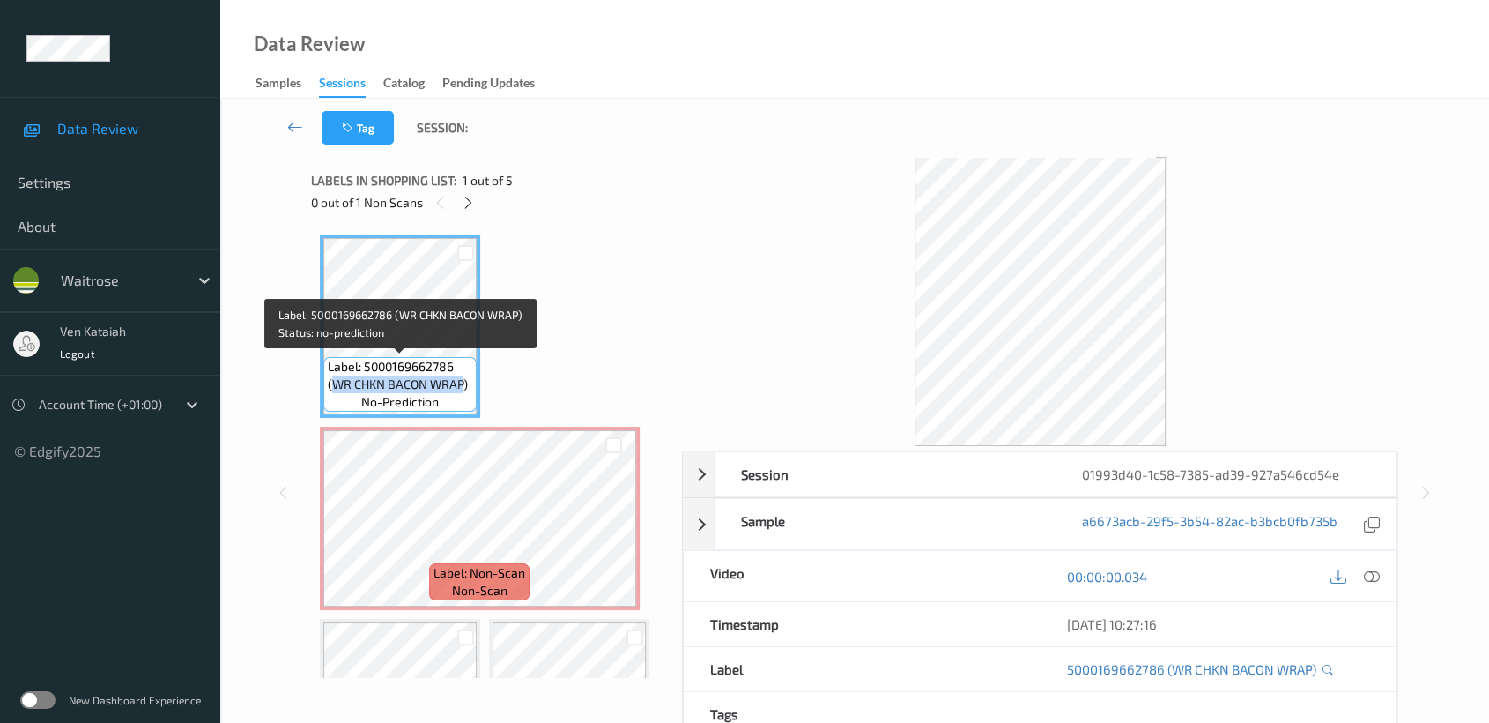
drag, startPoint x: 336, startPoint y: 382, endPoint x: 465, endPoint y: 384, distance: 129.5
click at [465, 384] on span "Label: 5000169662786 (WR CHKN BACON WRAP)" at bounding box center [400, 375] width 145 height 35
copy span "WR CHKN BACON WRAP"
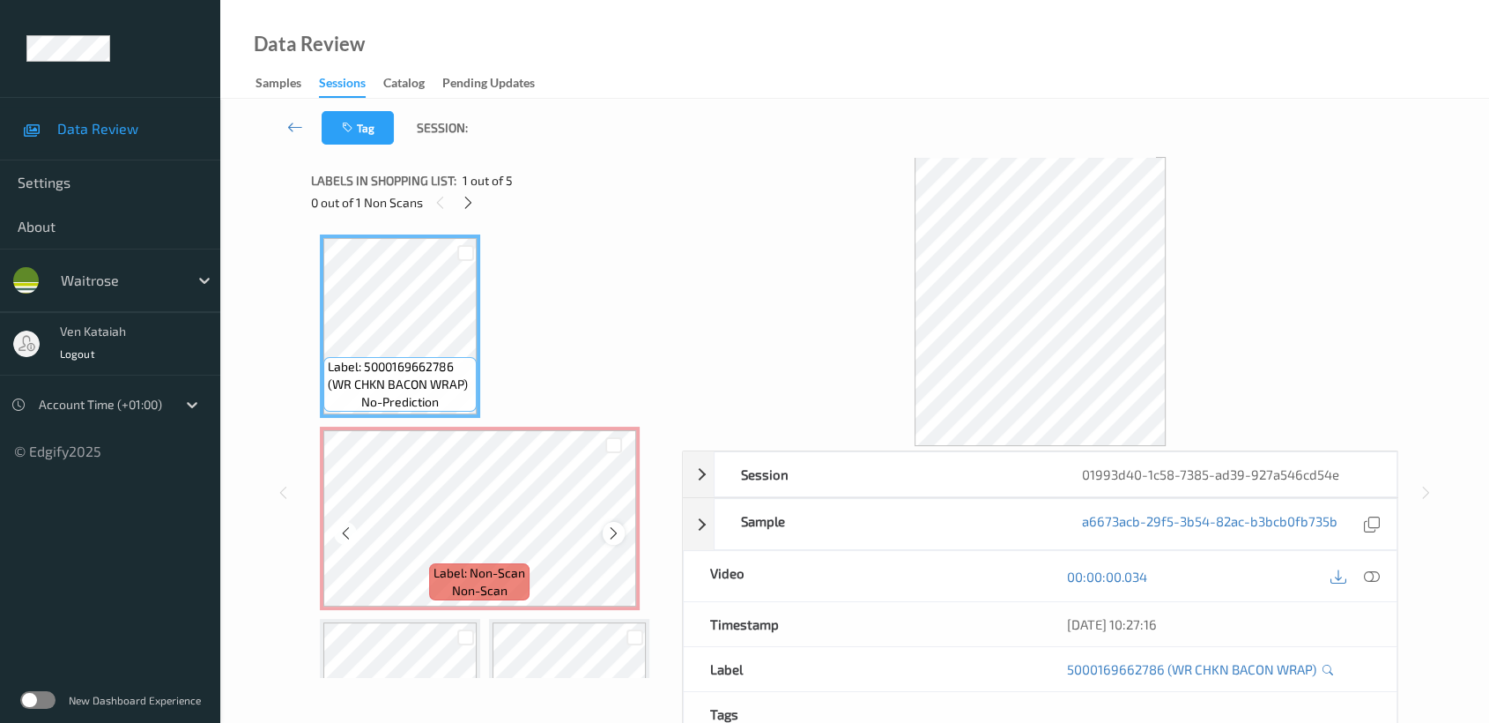
click at [612, 532] on icon at bounding box center [613, 533] width 15 height 16
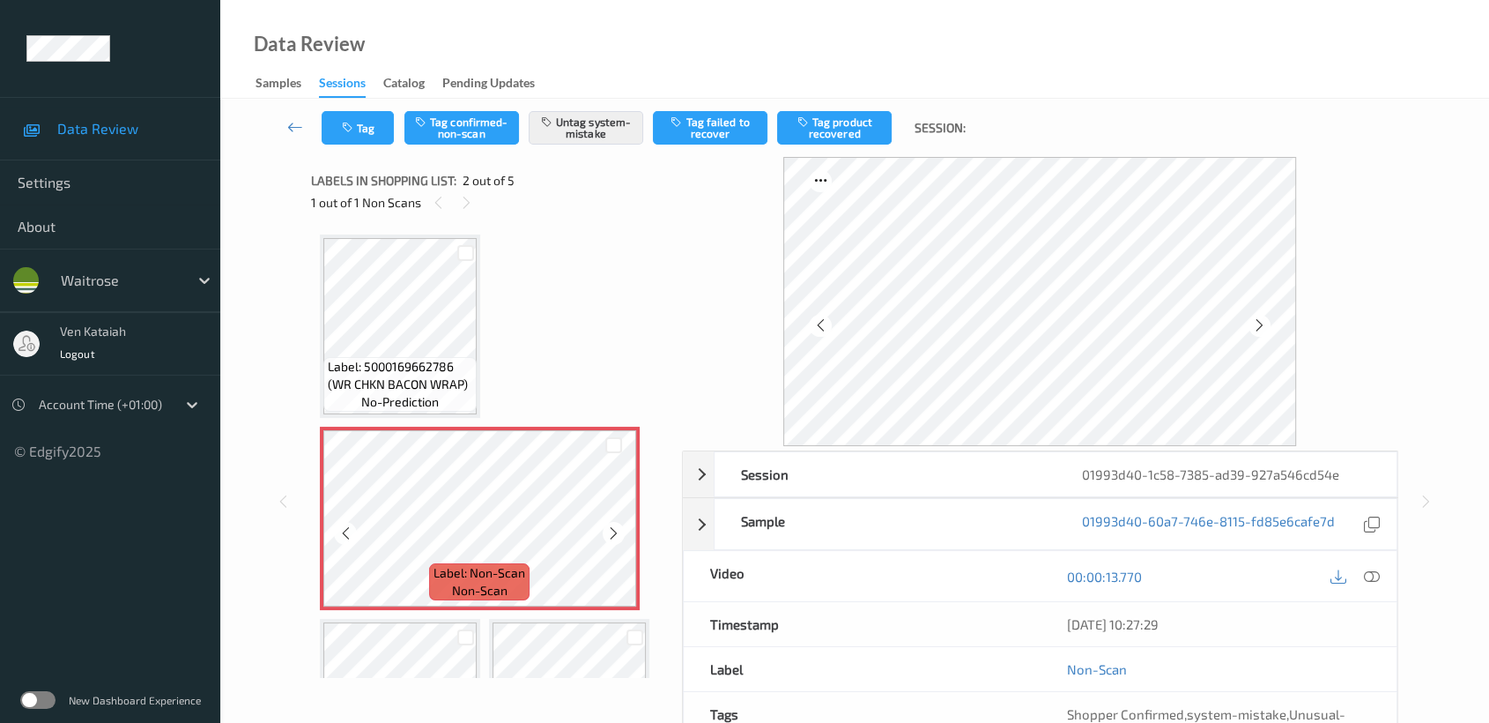
click at [612, 532] on icon at bounding box center [613, 533] width 15 height 16
click at [612, 531] on icon at bounding box center [613, 533] width 15 height 16
click at [613, 530] on icon at bounding box center [613, 533] width 15 height 16
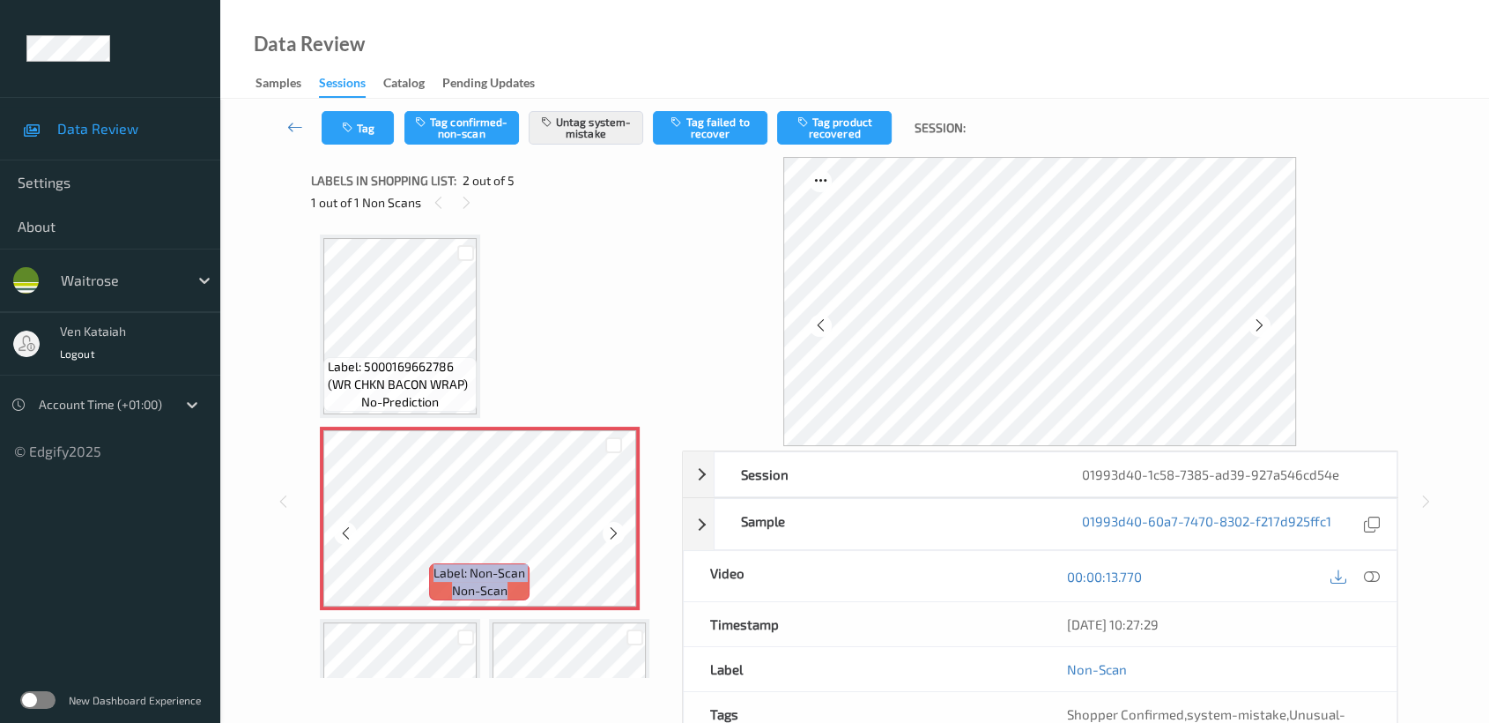
click at [613, 530] on icon at bounding box center [613, 533] width 15 height 16
click at [479, 361] on div "Label: 5000169662786 (WR CHKN BACON WRAP) no-prediction Label: Non-Scan non-sca…" at bounding box center [490, 614] width 341 height 760
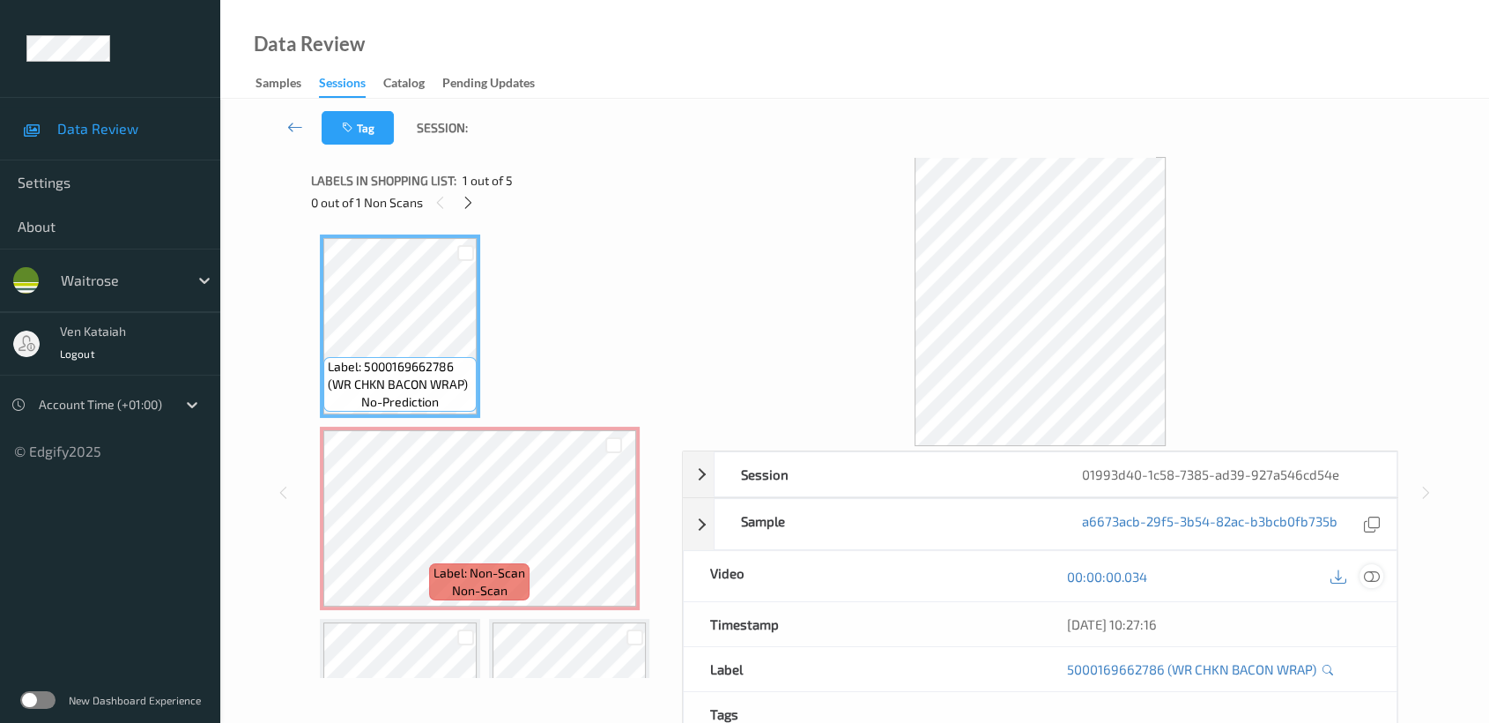
click at [1369, 576] on icon at bounding box center [1372, 576] width 16 height 16
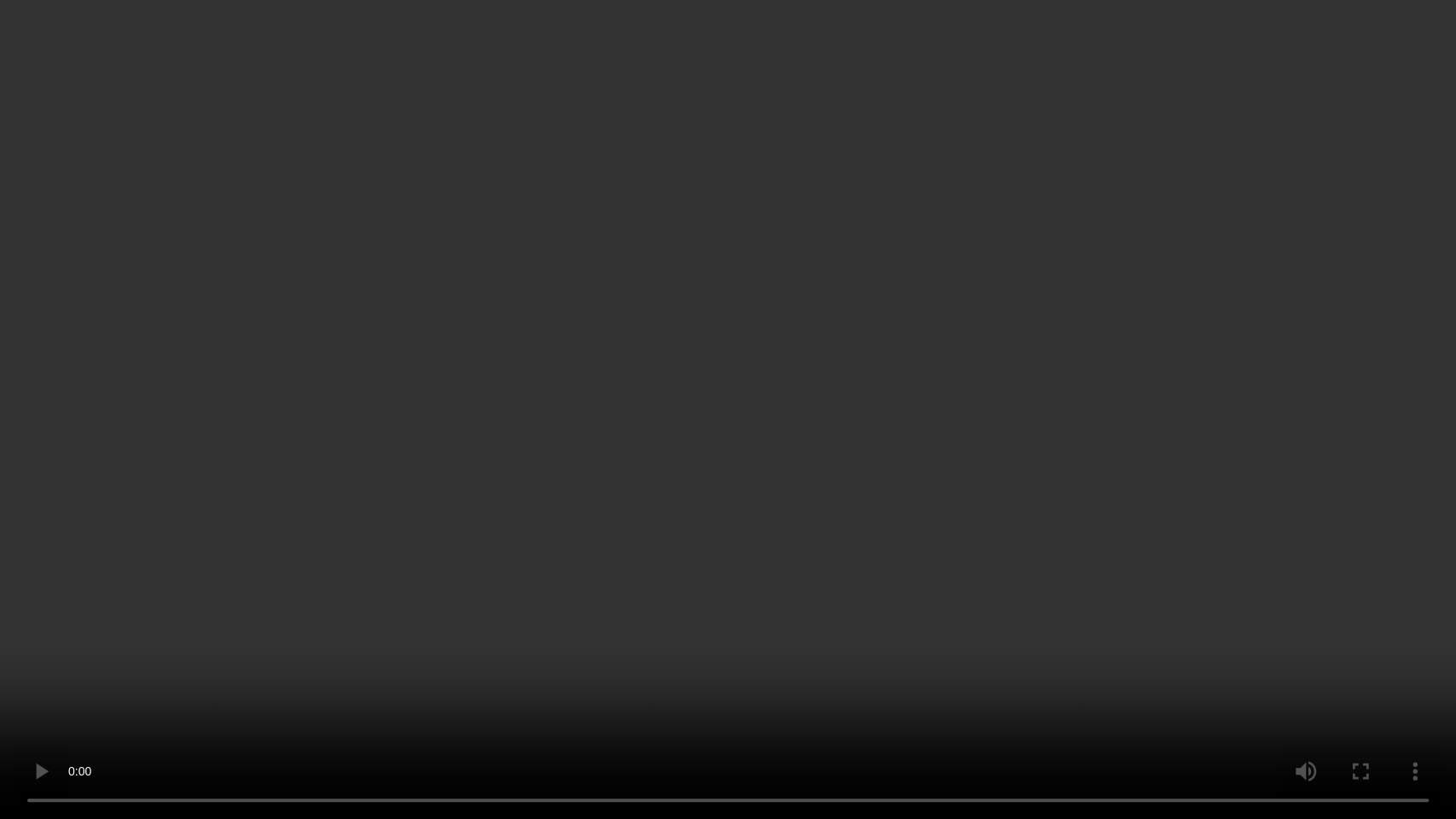
click at [537, 403] on video at bounding box center [728, 410] width 1456 height 819
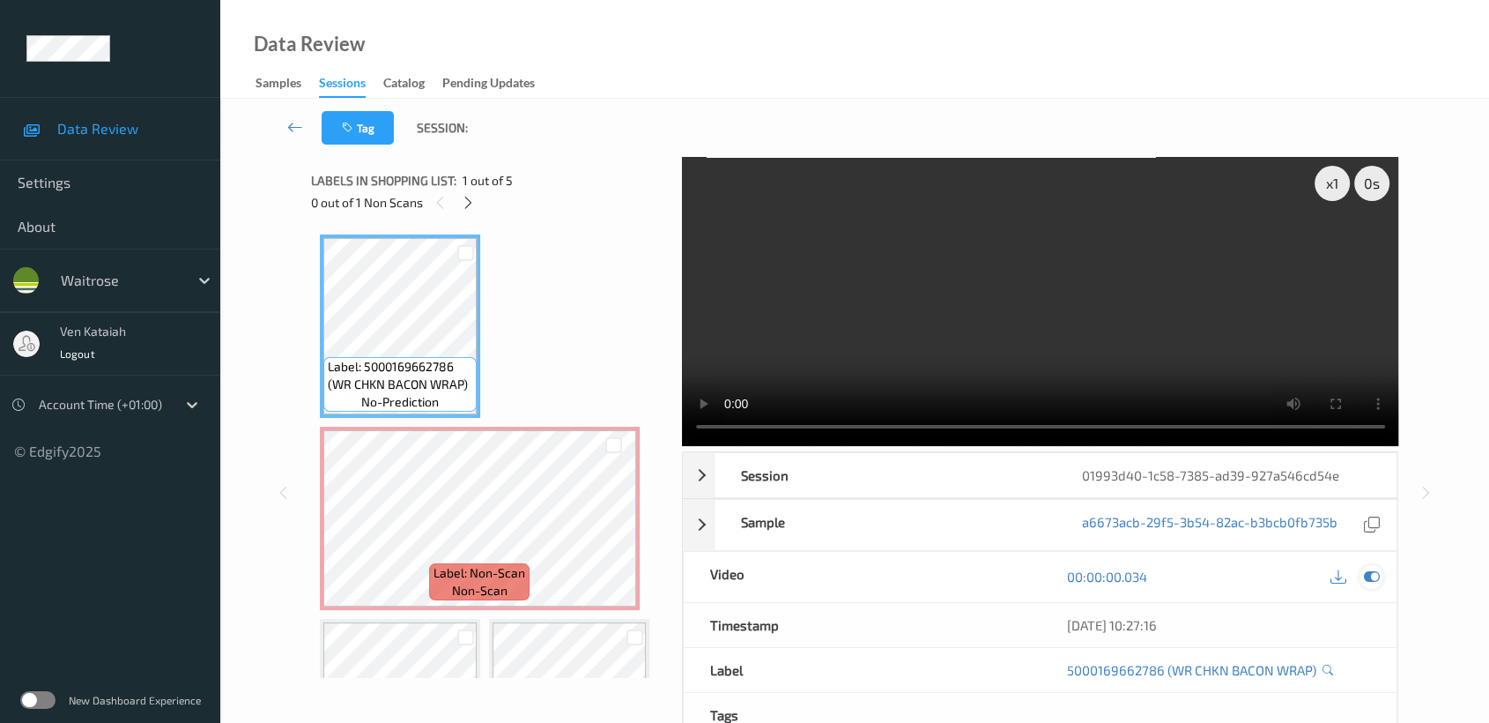
click at [1379, 581] on icon at bounding box center [1372, 576] width 16 height 16
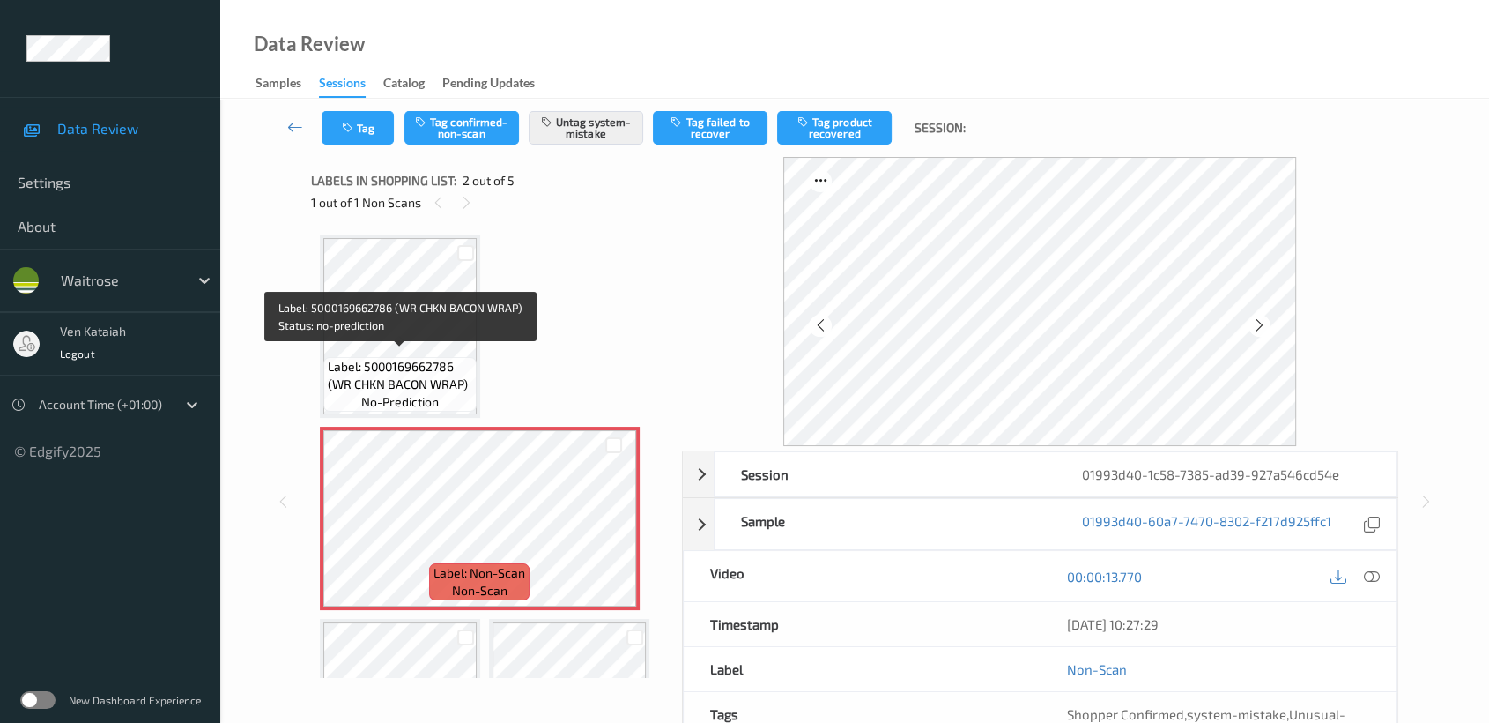
click at [418, 362] on span "Label: 5000169662786 (WR CHKN BACON WRAP)" at bounding box center [400, 375] width 145 height 35
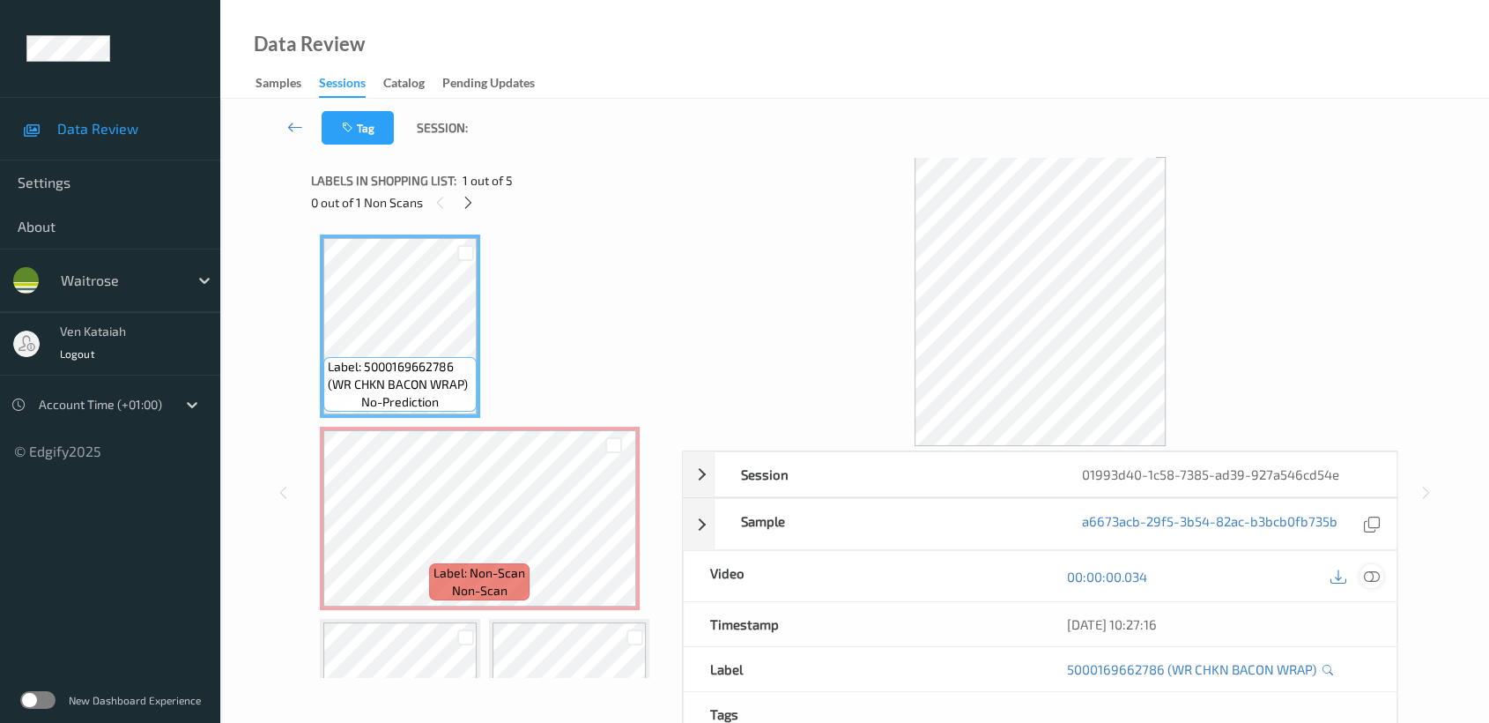
click at [1375, 577] on icon at bounding box center [1372, 576] width 16 height 16
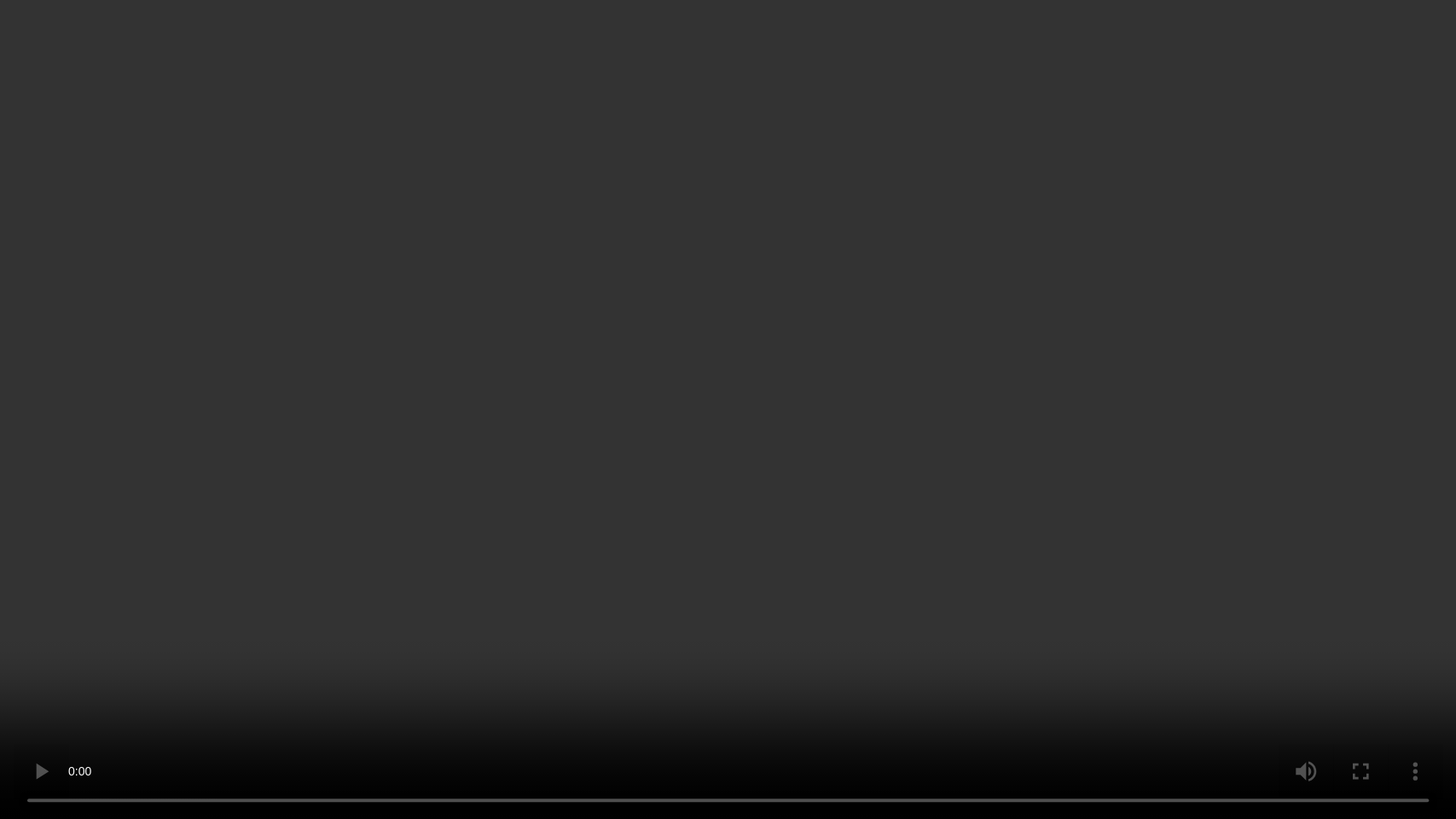
click at [470, 519] on video at bounding box center [728, 410] width 1456 height 819
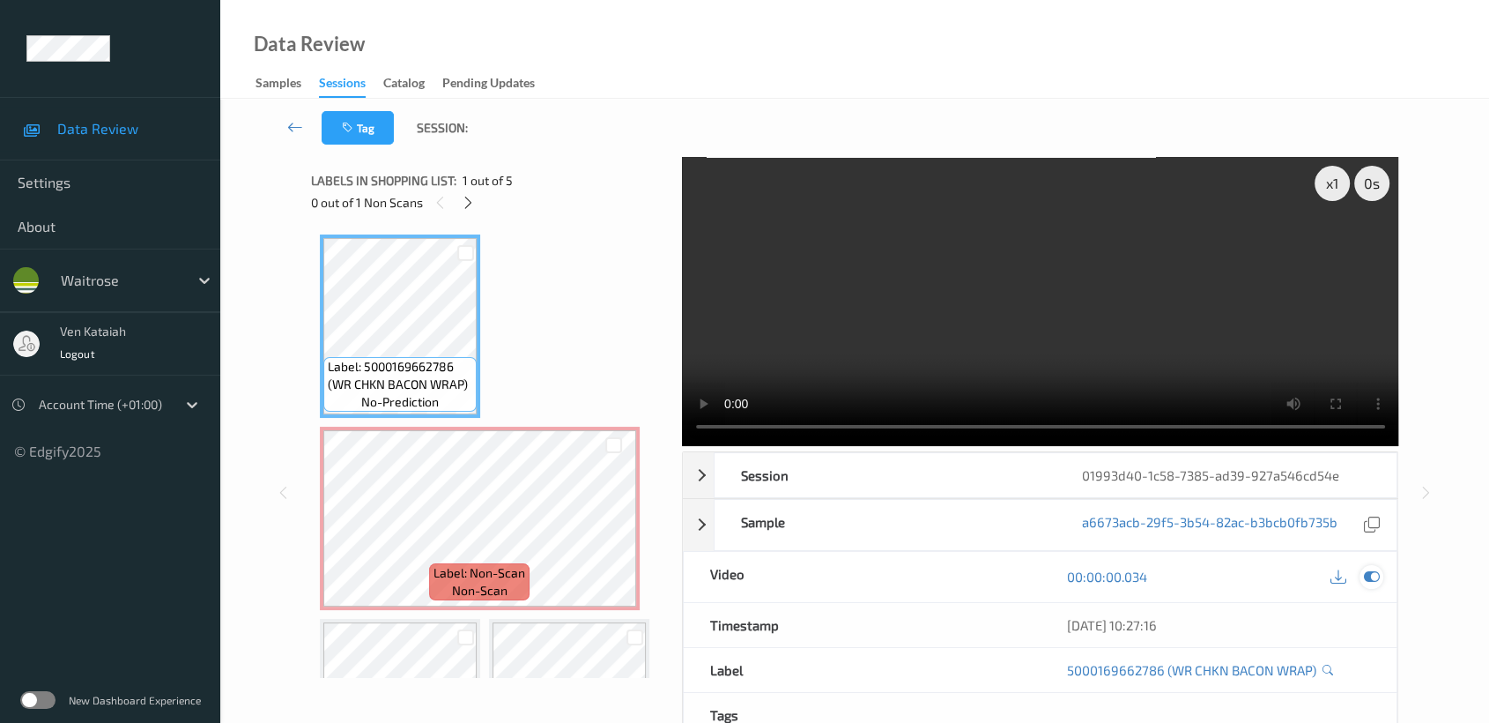
click at [1370, 568] on icon at bounding box center [1372, 576] width 16 height 16
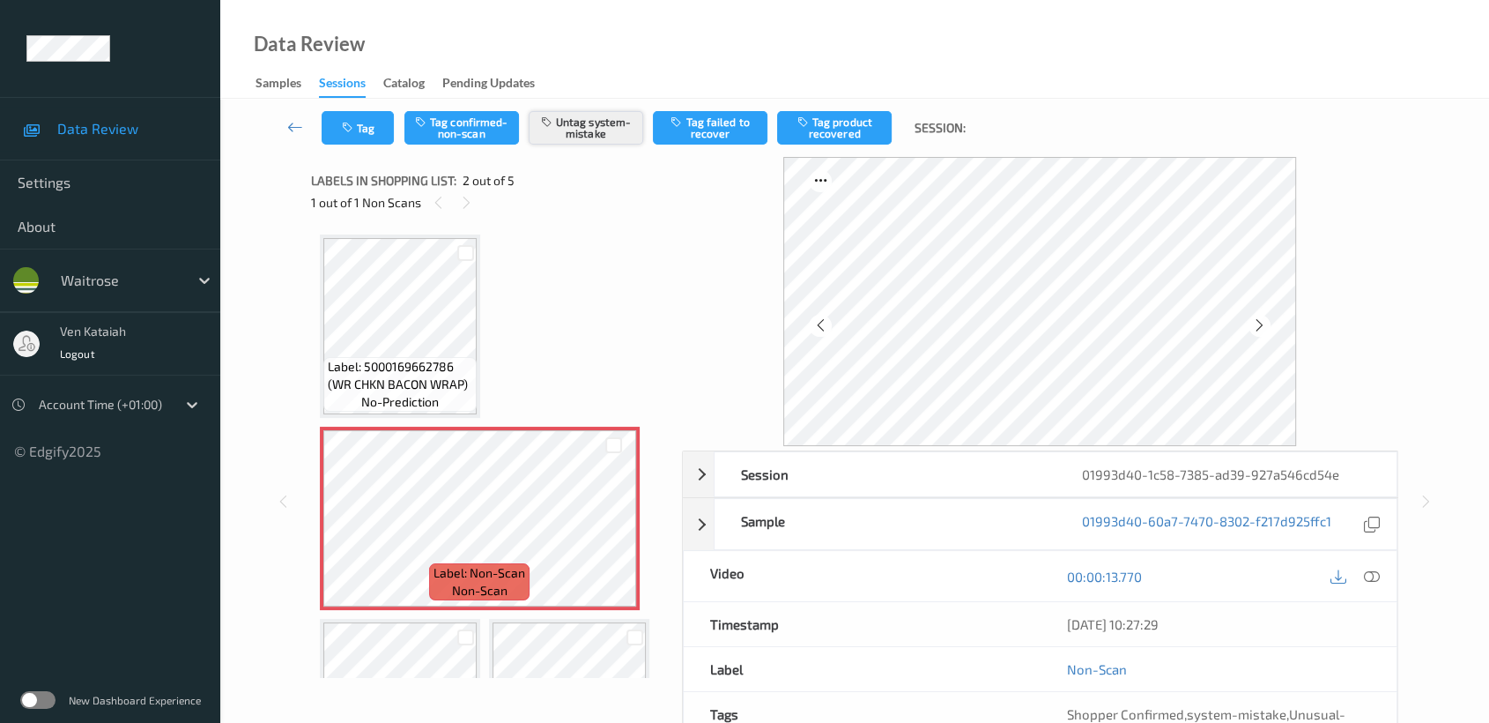
click at [557, 141] on button "Untag system-mistake" at bounding box center [586, 127] width 115 height 33
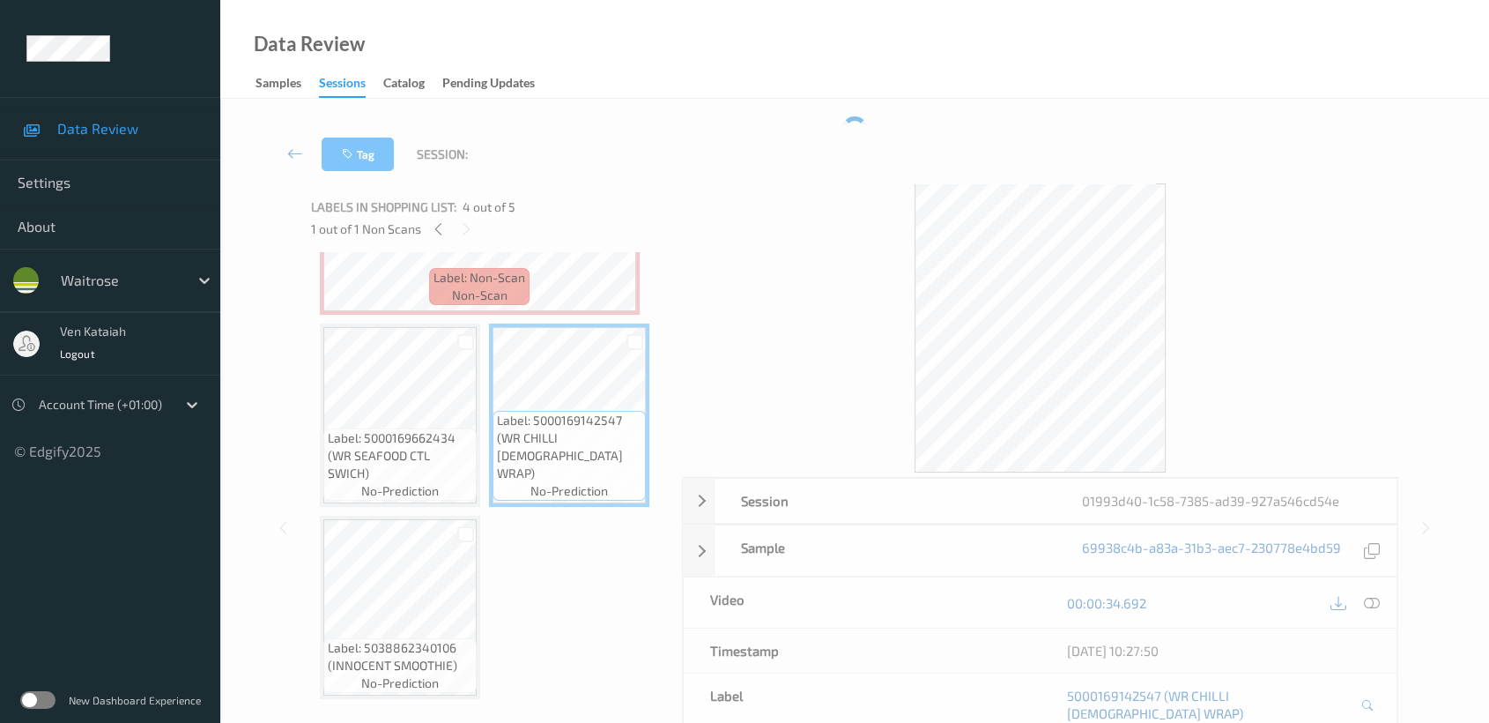
scroll to position [126, 0]
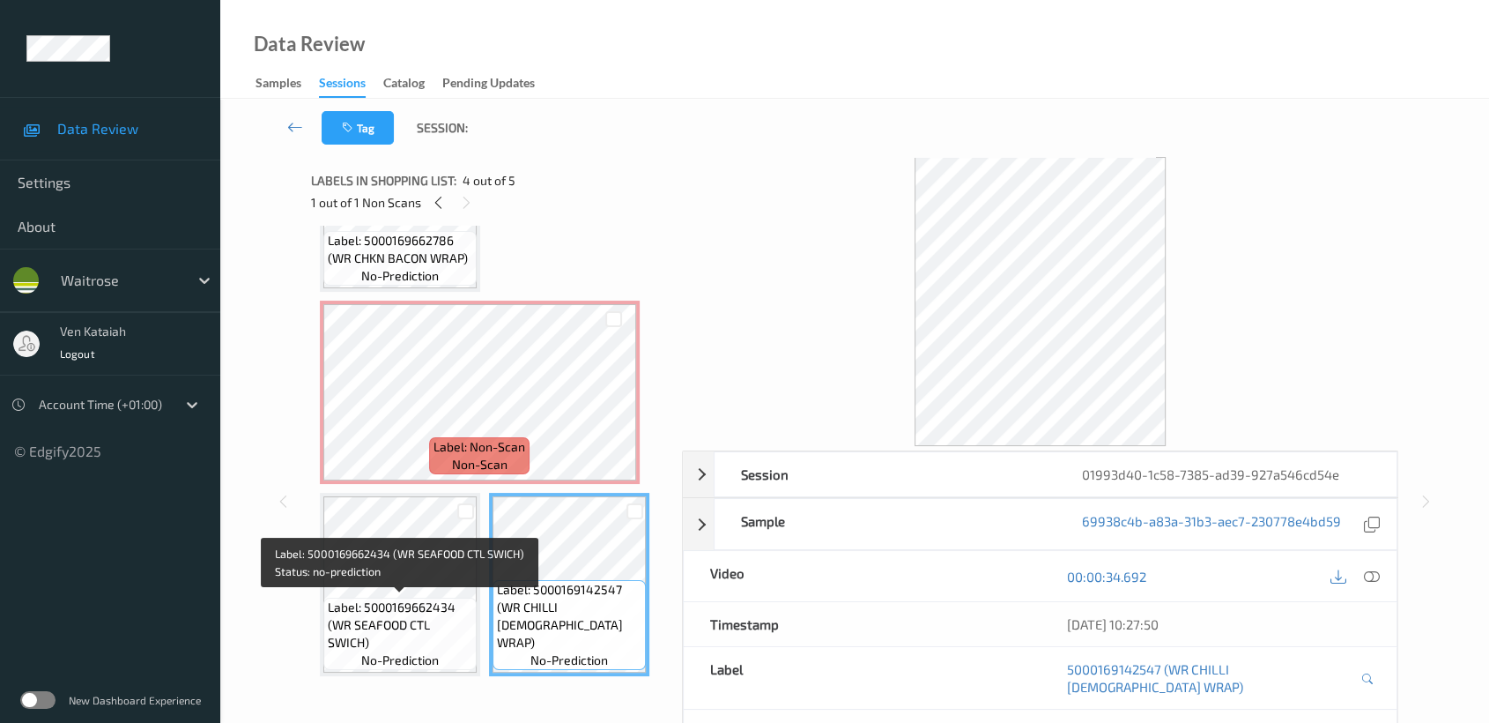
click at [388, 610] on span "Label: 5000169662434 (WR SEAFOOD CTL SWICH)" at bounding box center [400, 624] width 145 height 53
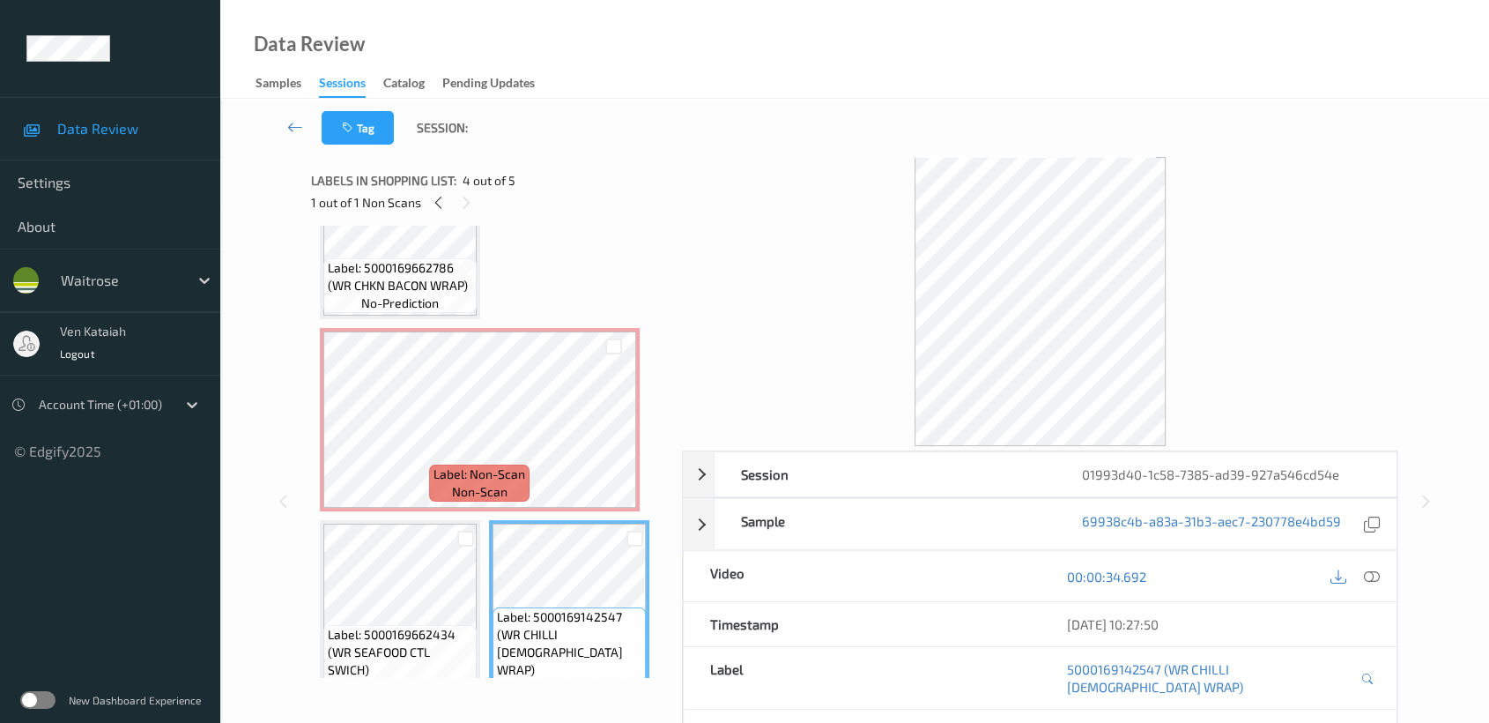
scroll to position [0, 0]
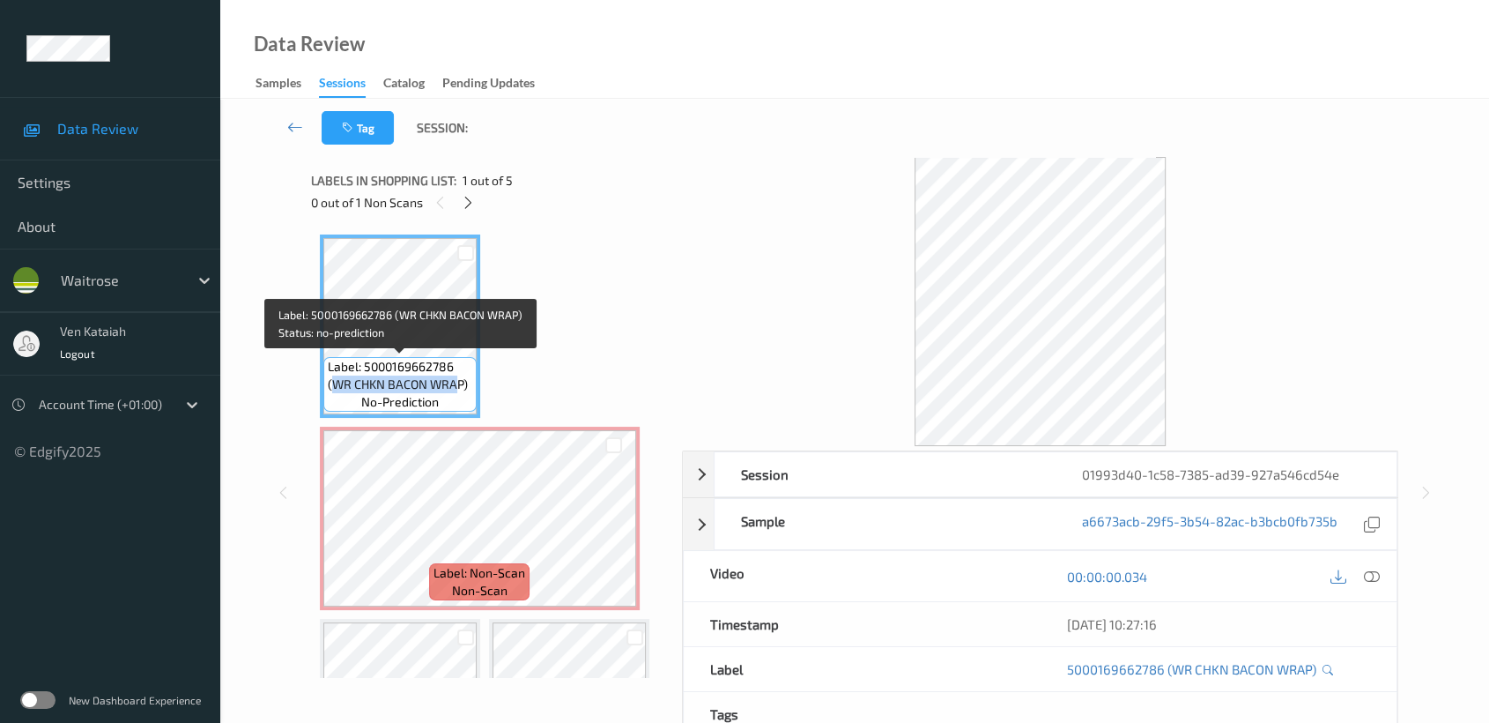
drag, startPoint x: 333, startPoint y: 384, endPoint x: 458, endPoint y: 383, distance: 125.1
click at [458, 383] on span "Label: 5000169662786 (WR CHKN BACON WRAP)" at bounding box center [400, 375] width 145 height 35
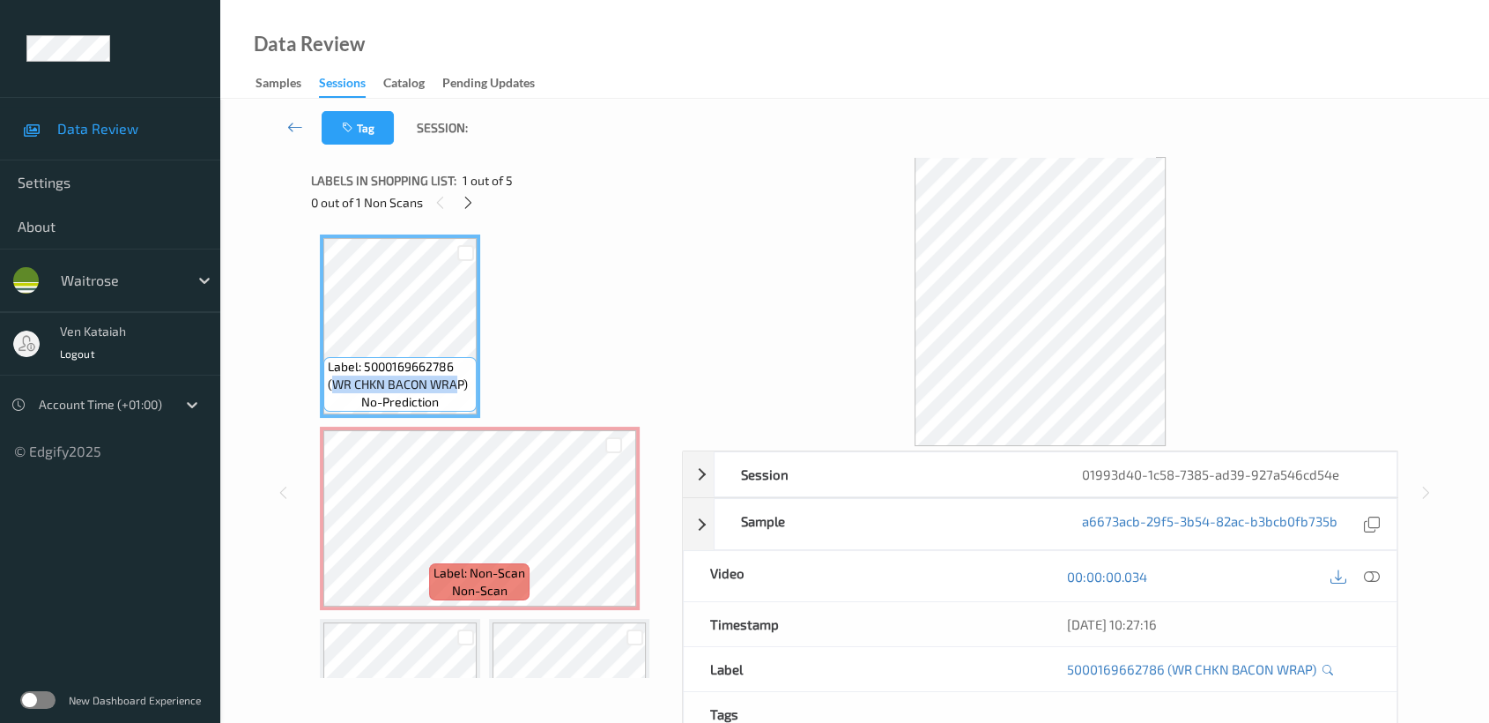
scroll to position [322, 0]
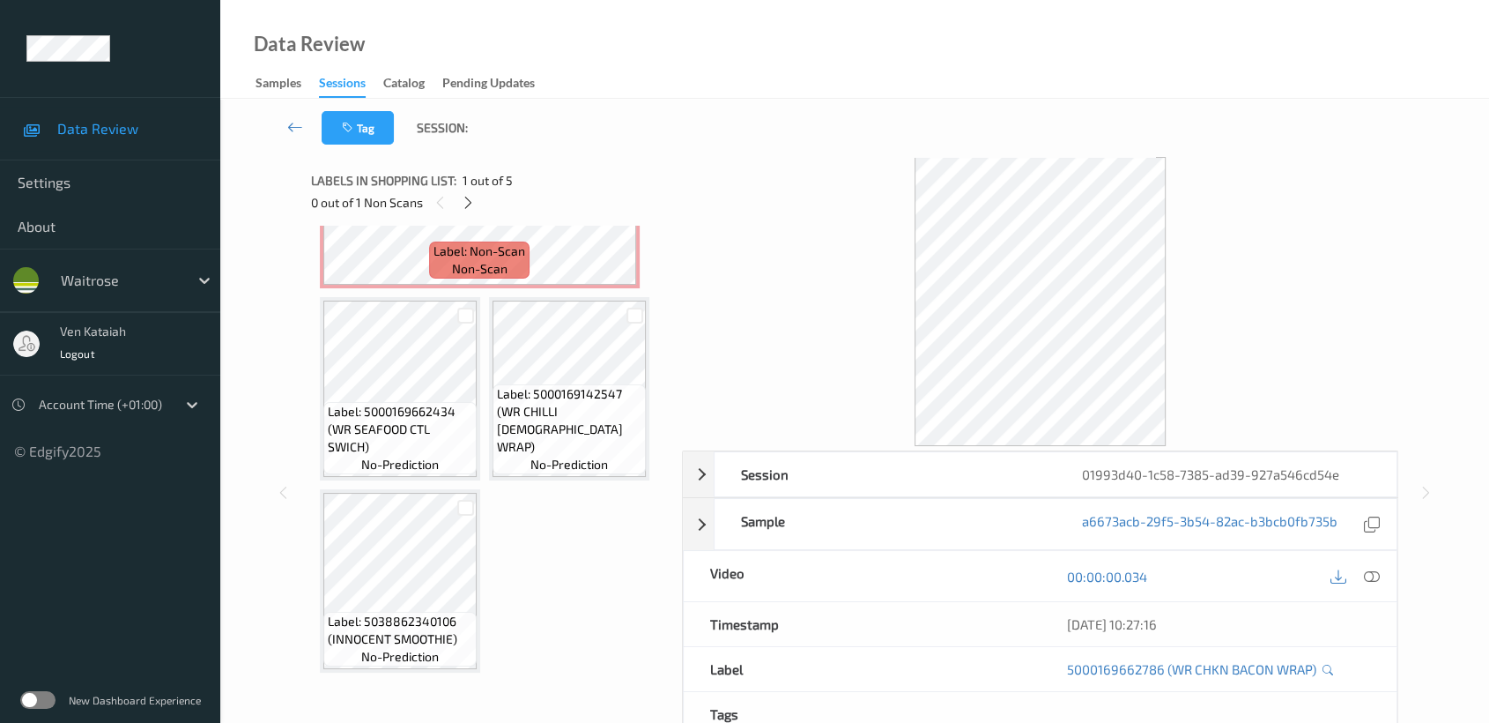
click at [426, 403] on span "Label: 5000169662434 (WR SEAFOOD CTL SWICH)" at bounding box center [400, 429] width 145 height 53
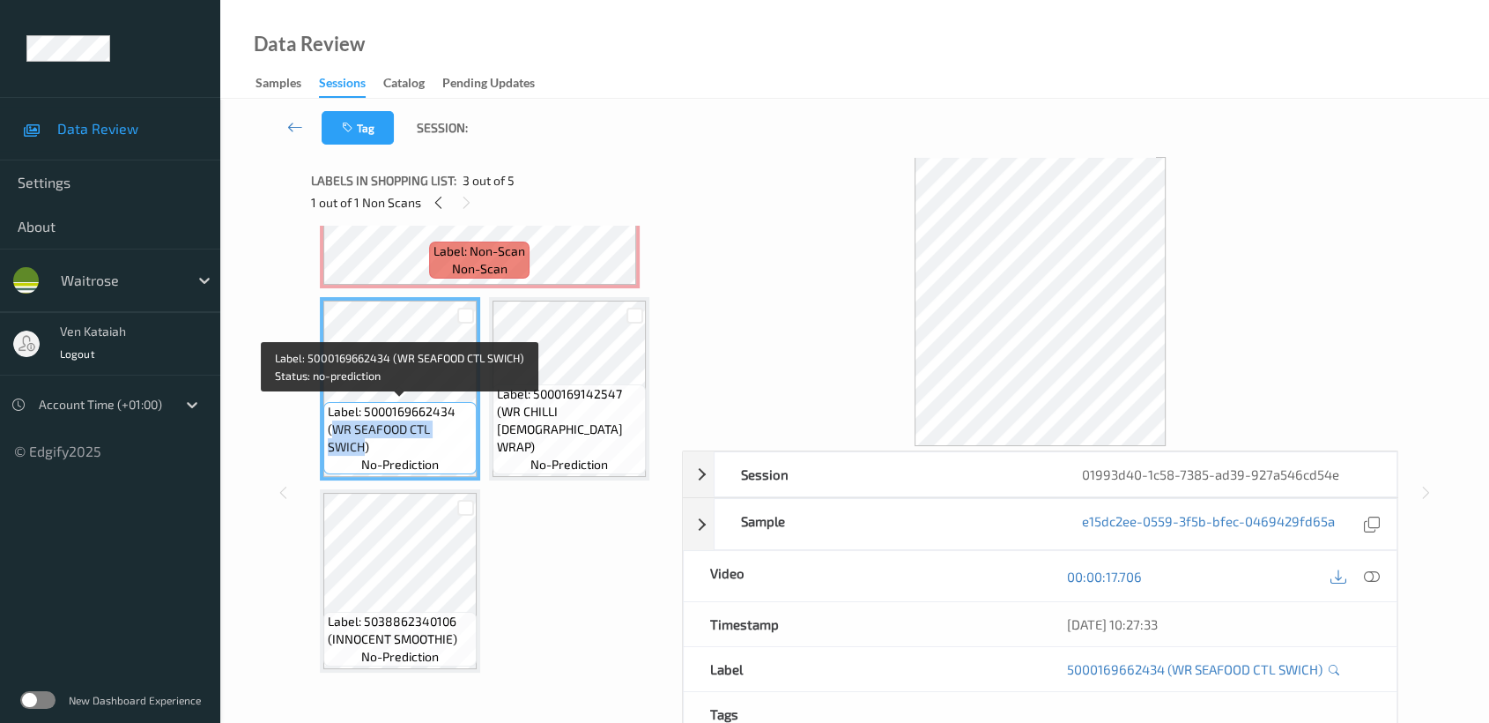
drag, startPoint x: 331, startPoint y: 425, endPoint x: 364, endPoint y: 446, distance: 38.9
click at [364, 446] on span "Label: 5000169662434 (WR SEAFOOD CTL SWICH)" at bounding box center [400, 429] width 145 height 53
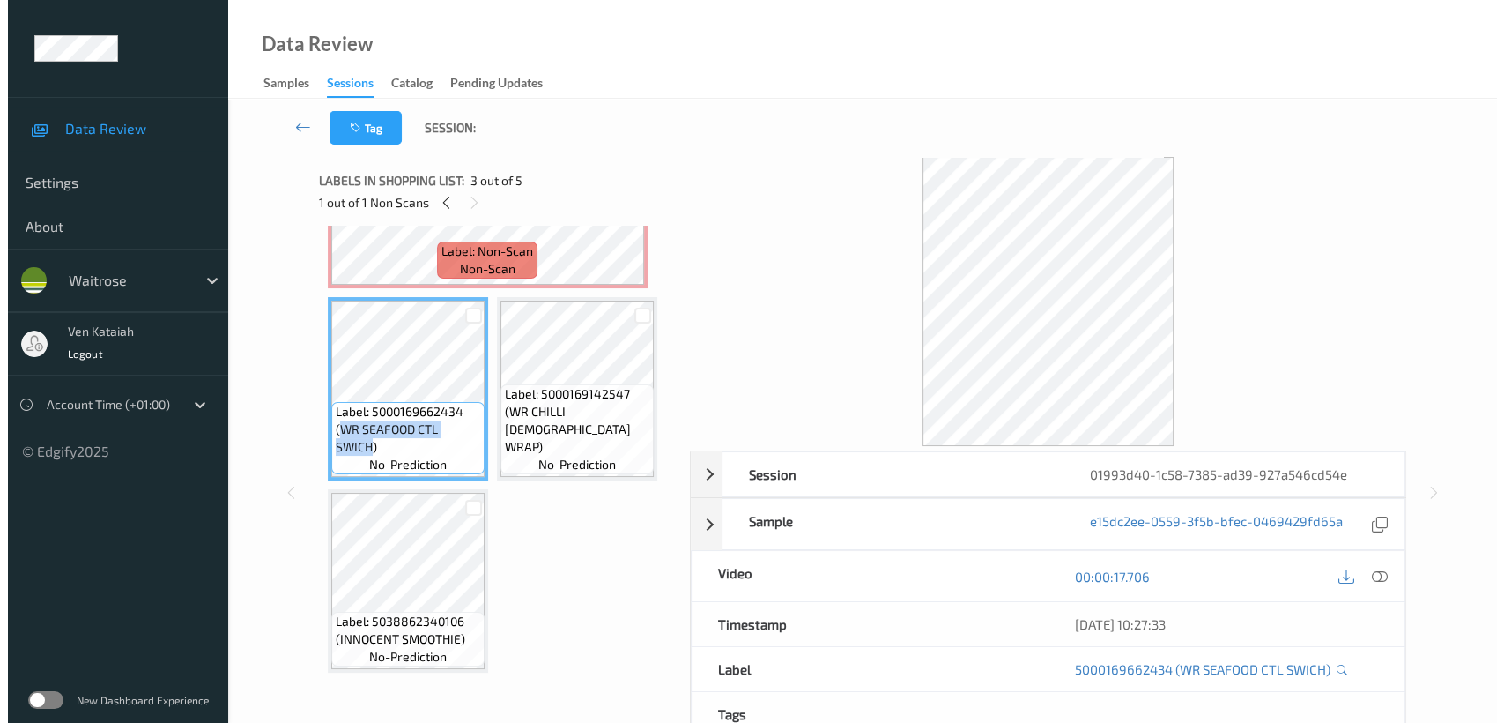
scroll to position [0, 0]
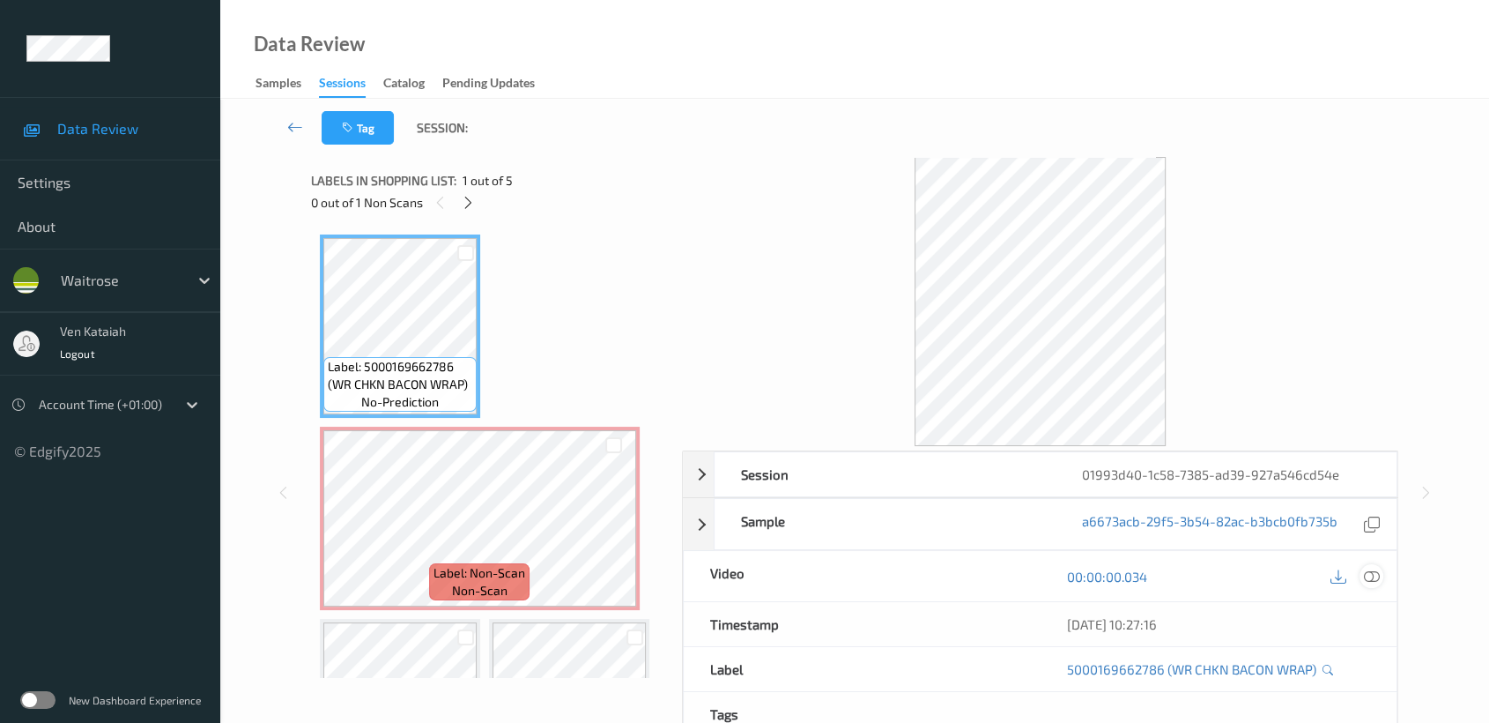
click at [1366, 572] on icon at bounding box center [1372, 576] width 16 height 16
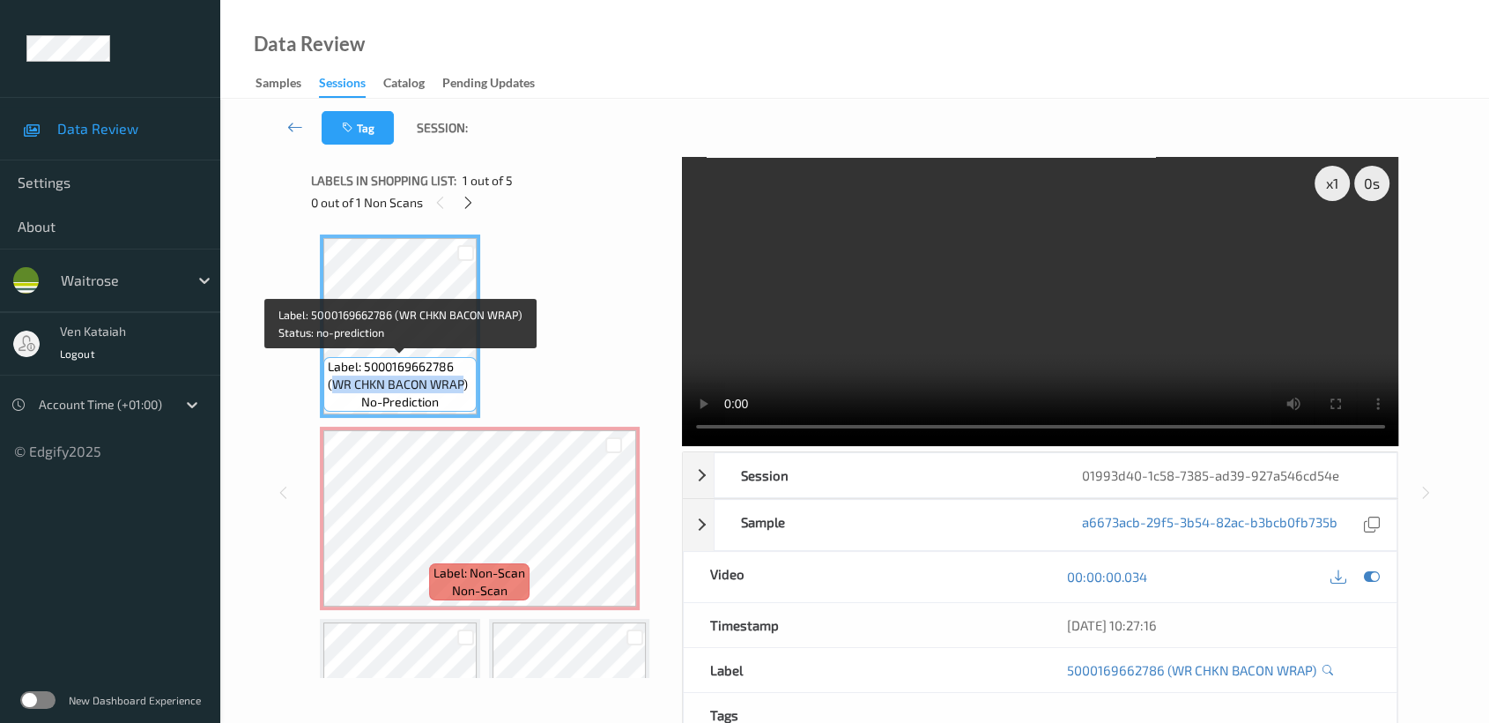
drag, startPoint x: 331, startPoint y: 385, endPoint x: 462, endPoint y: 387, distance: 130.4
click at [462, 387] on span "Label: 5000169662786 (WR CHKN BACON WRAP)" at bounding box center [400, 375] width 145 height 35
copy span "WR CHKN BACON WRAP"
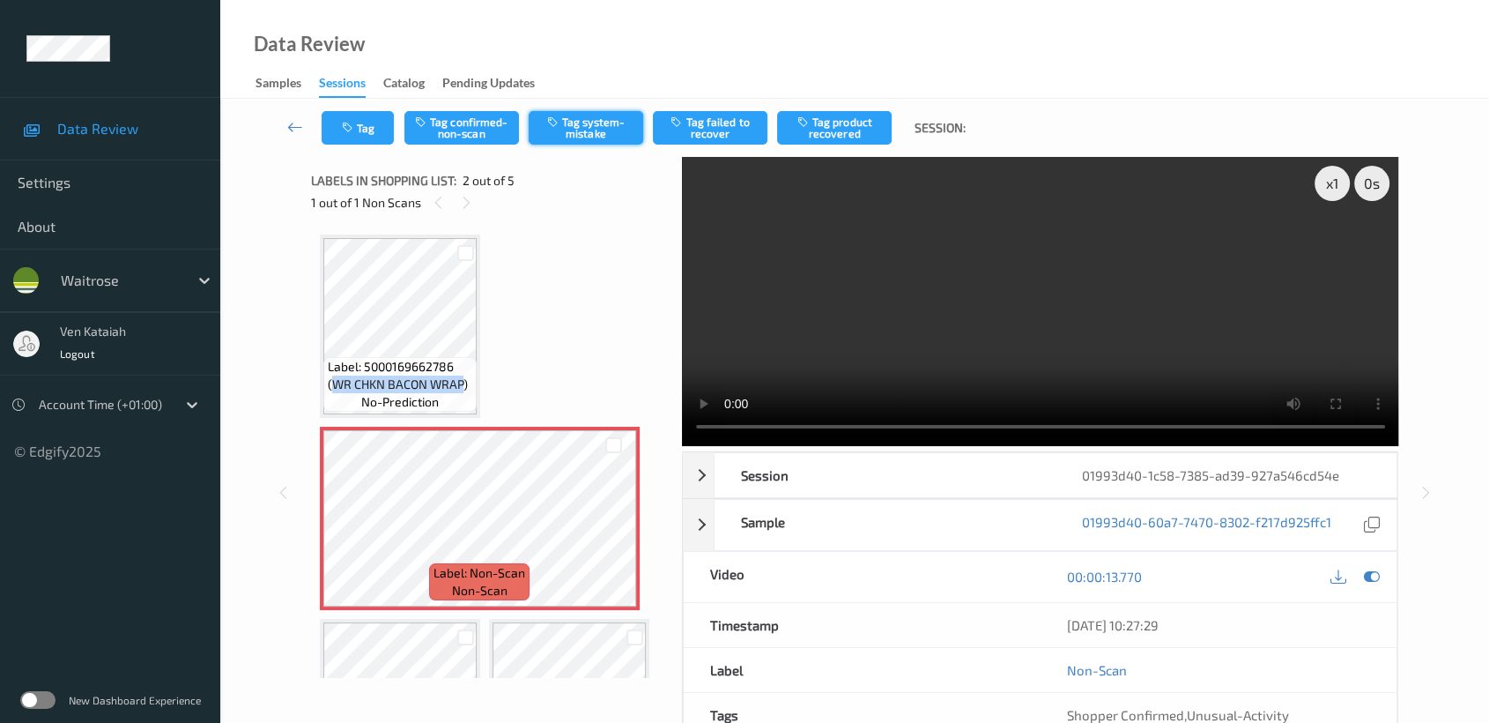
click at [589, 124] on button "Tag system-mistake" at bounding box center [586, 127] width 115 height 33
click at [1366, 565] on div at bounding box center [1372, 577] width 24 height 24
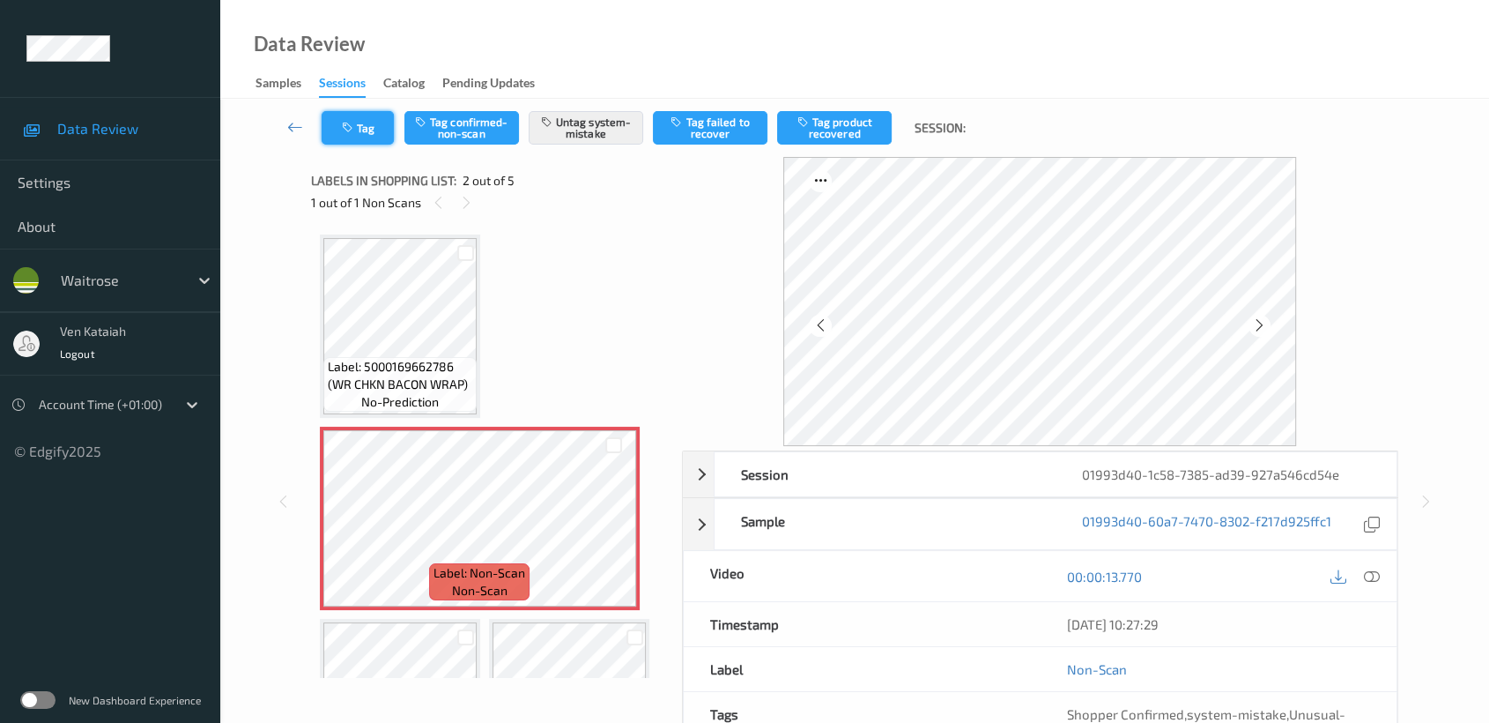
click at [370, 137] on button "Tag" at bounding box center [358, 127] width 72 height 33
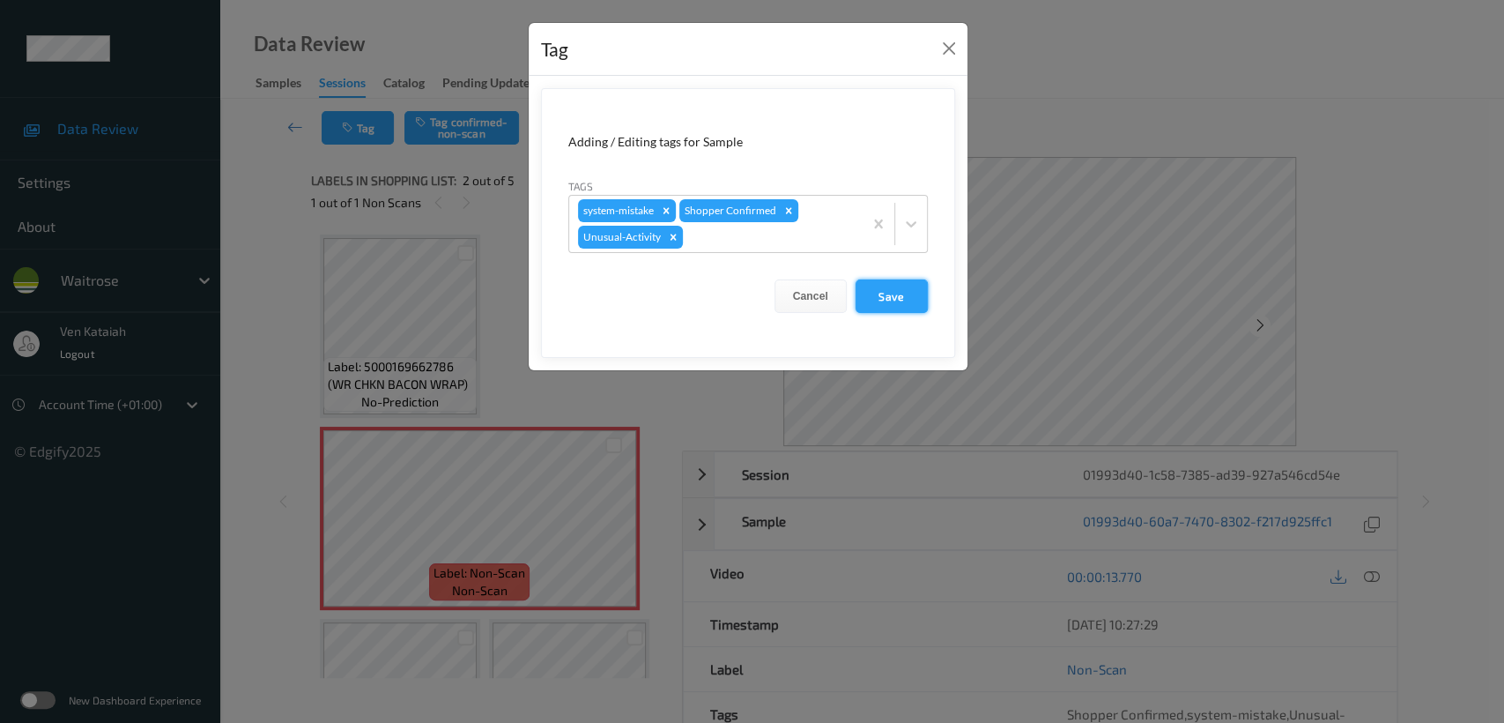
click at [873, 292] on button "Save" at bounding box center [892, 295] width 72 height 33
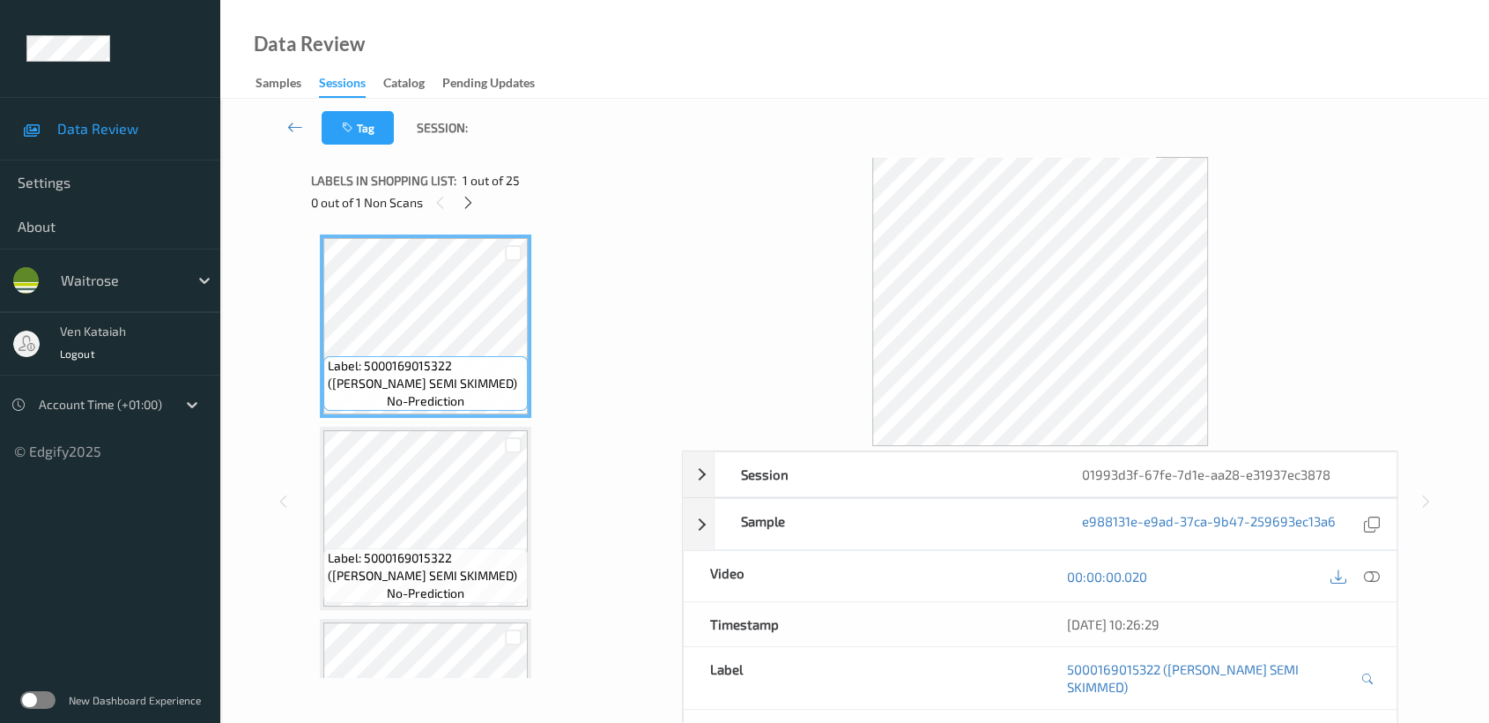
click at [480, 204] on div "0 out of 1 Non Scans" at bounding box center [490, 202] width 359 height 22
click at [472, 204] on icon at bounding box center [468, 203] width 15 height 16
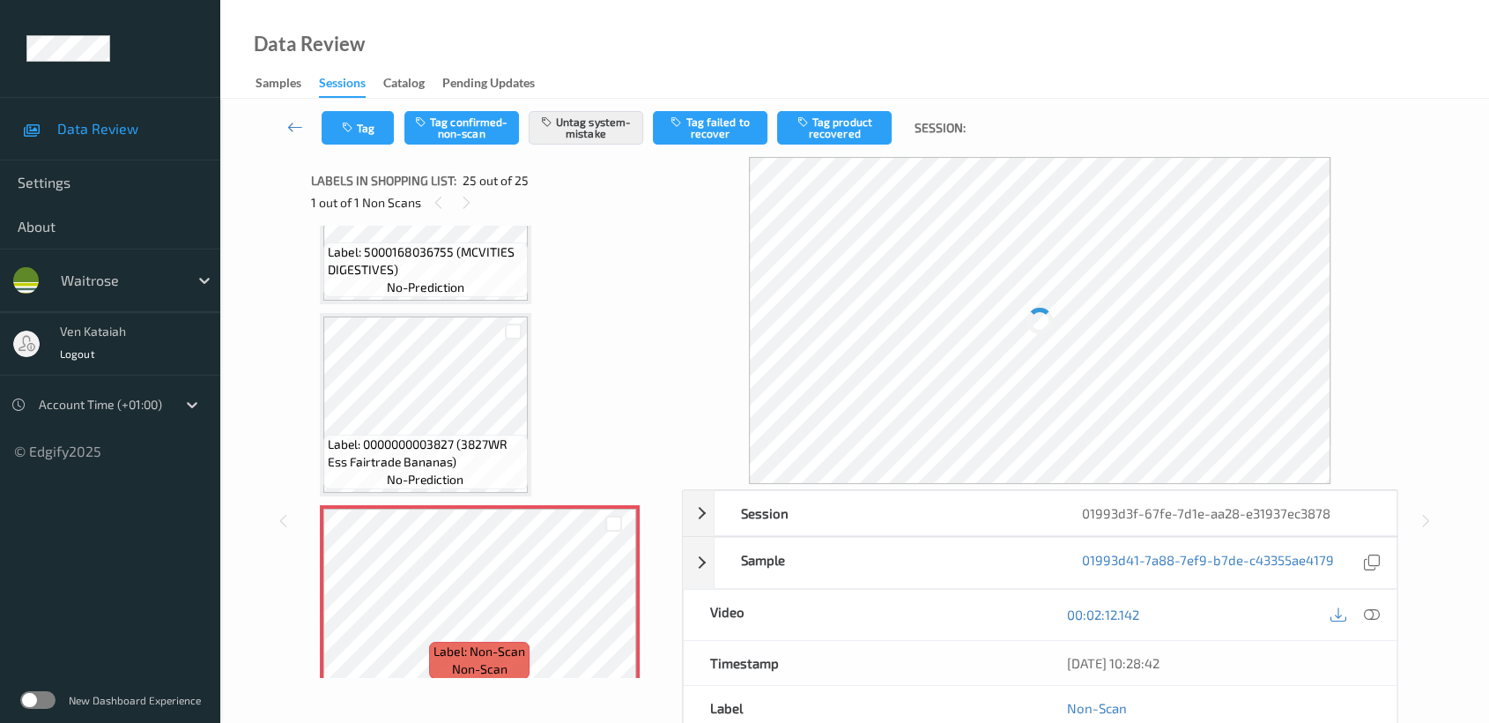
click at [467, 435] on span "Label: 0000000003827 (3827WR Ess Fairtrade Bananas)" at bounding box center [426, 452] width 196 height 35
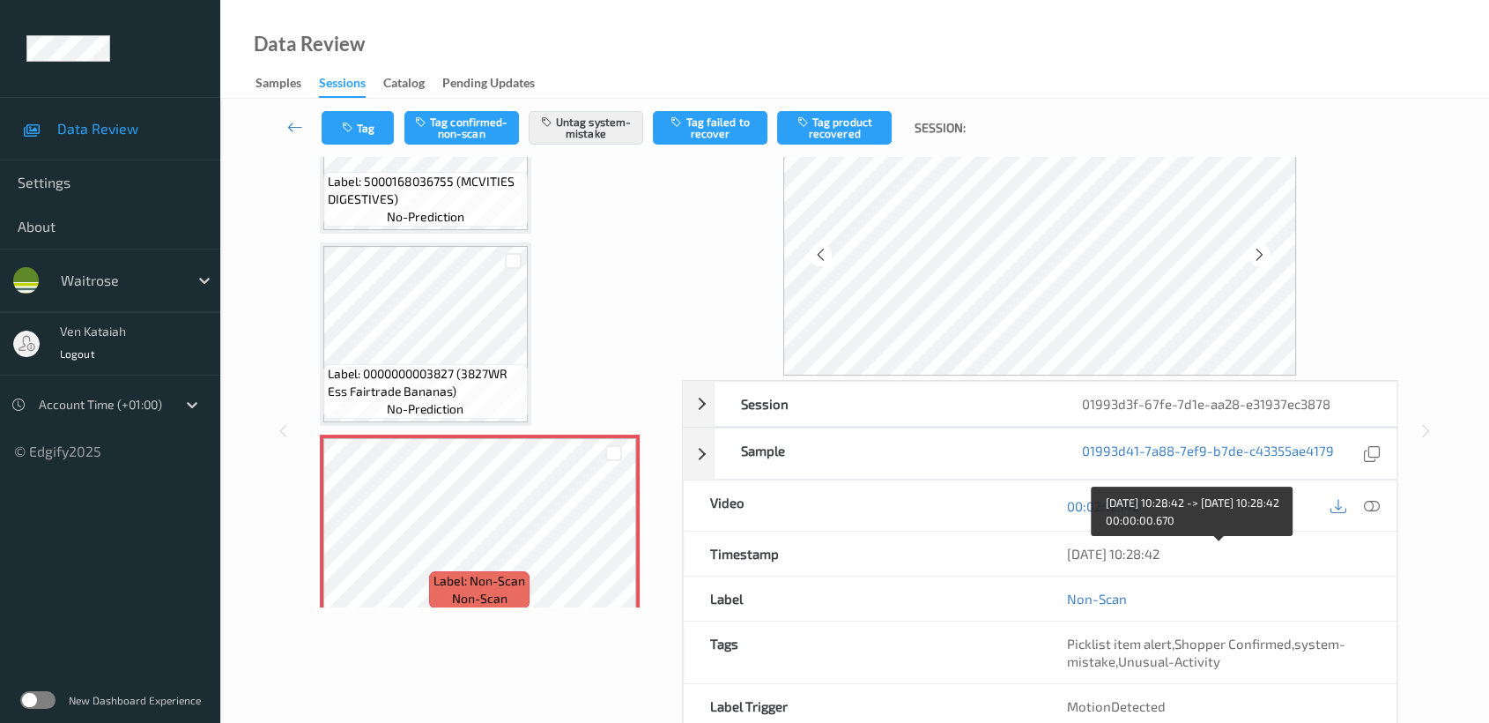
scroll to position [158, 0]
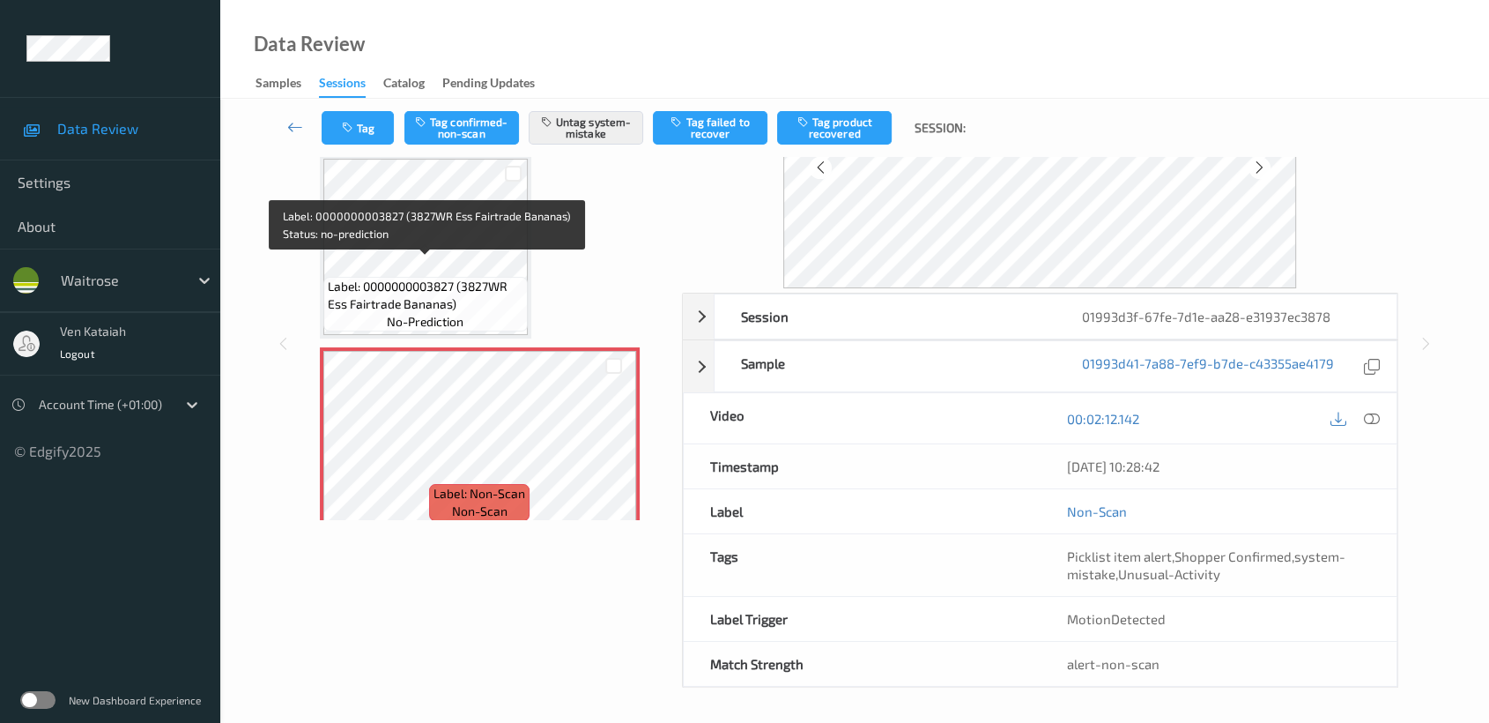
click at [479, 278] on span "Label: 0000000003827 (3827WR Ess Fairtrade Bananas)" at bounding box center [426, 295] width 196 height 35
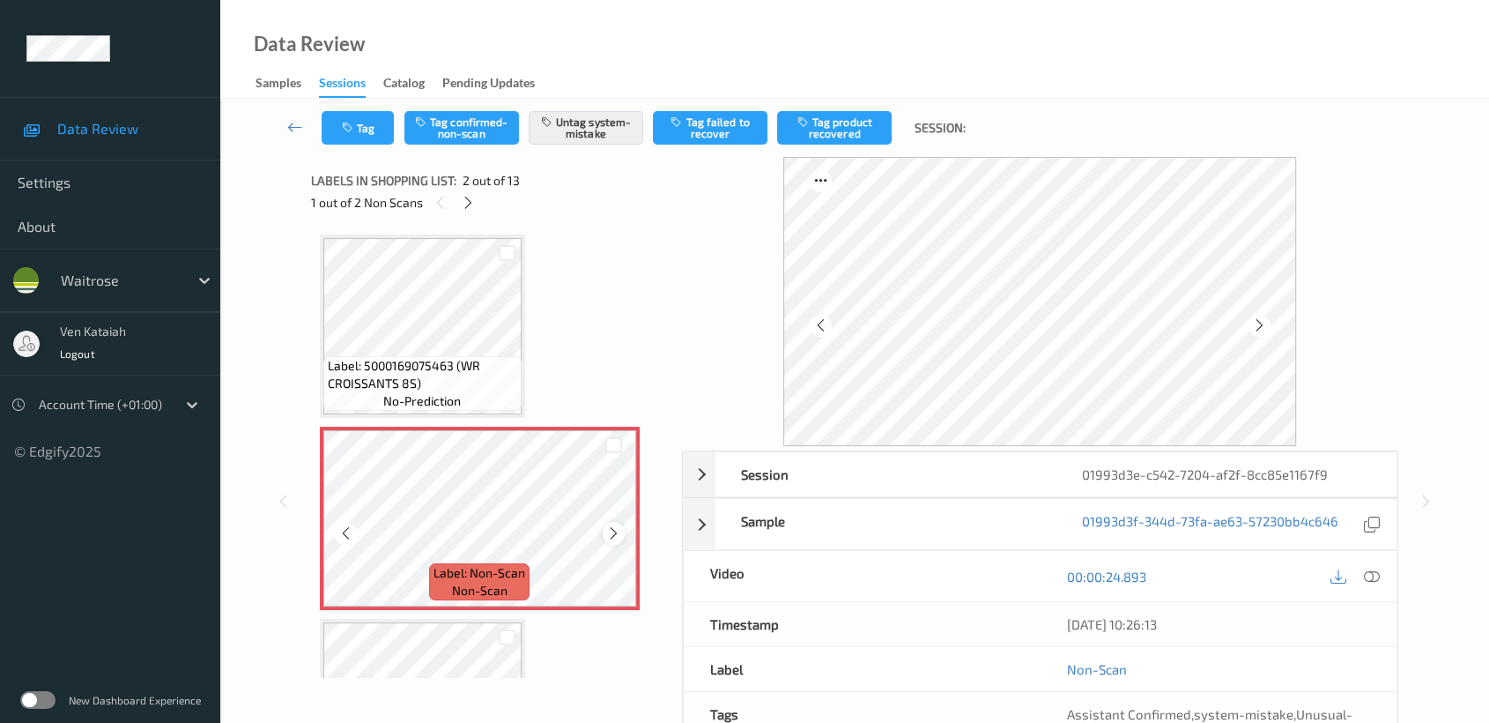
click at [613, 536] on icon at bounding box center [613, 533] width 15 height 16
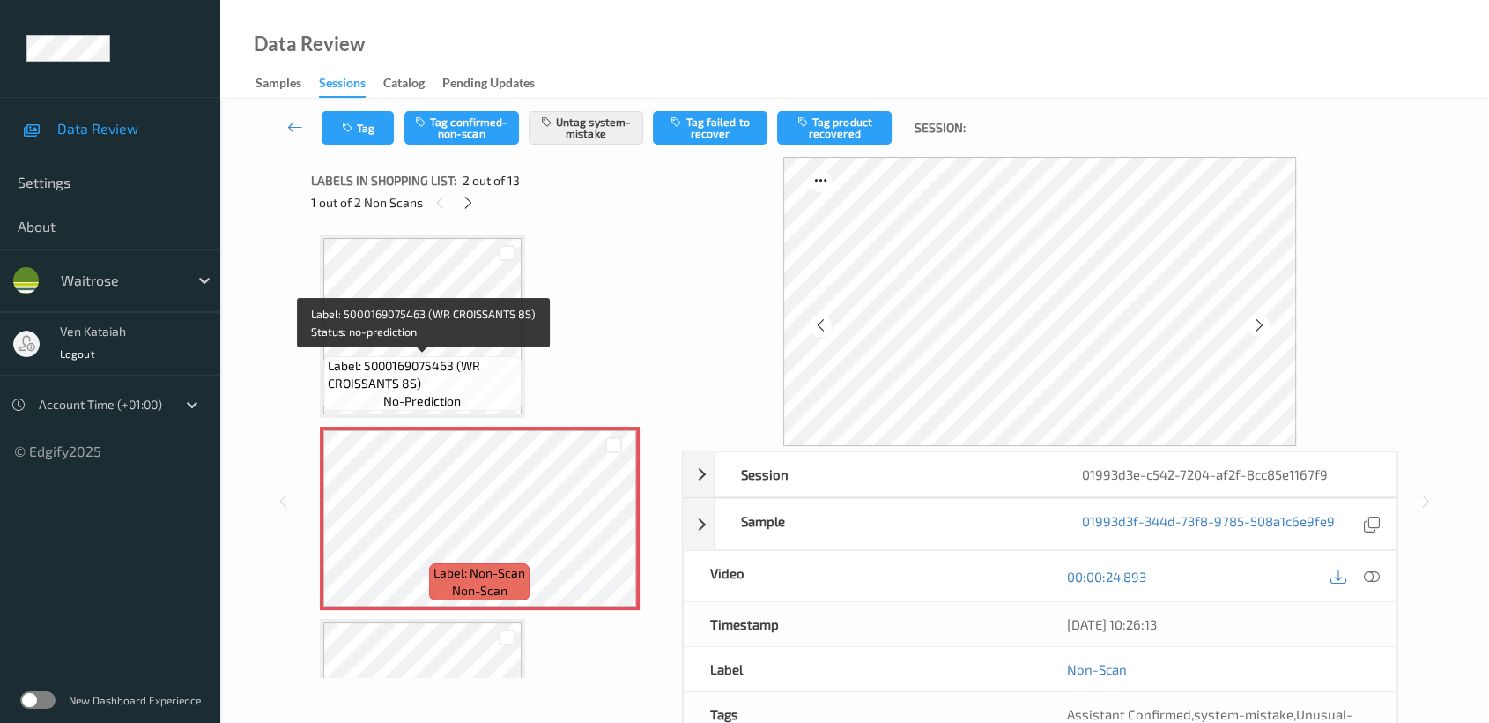
click at [451, 367] on span "Label: 5000169075463 (WR CROISSANTS 8S)" at bounding box center [422, 374] width 189 height 35
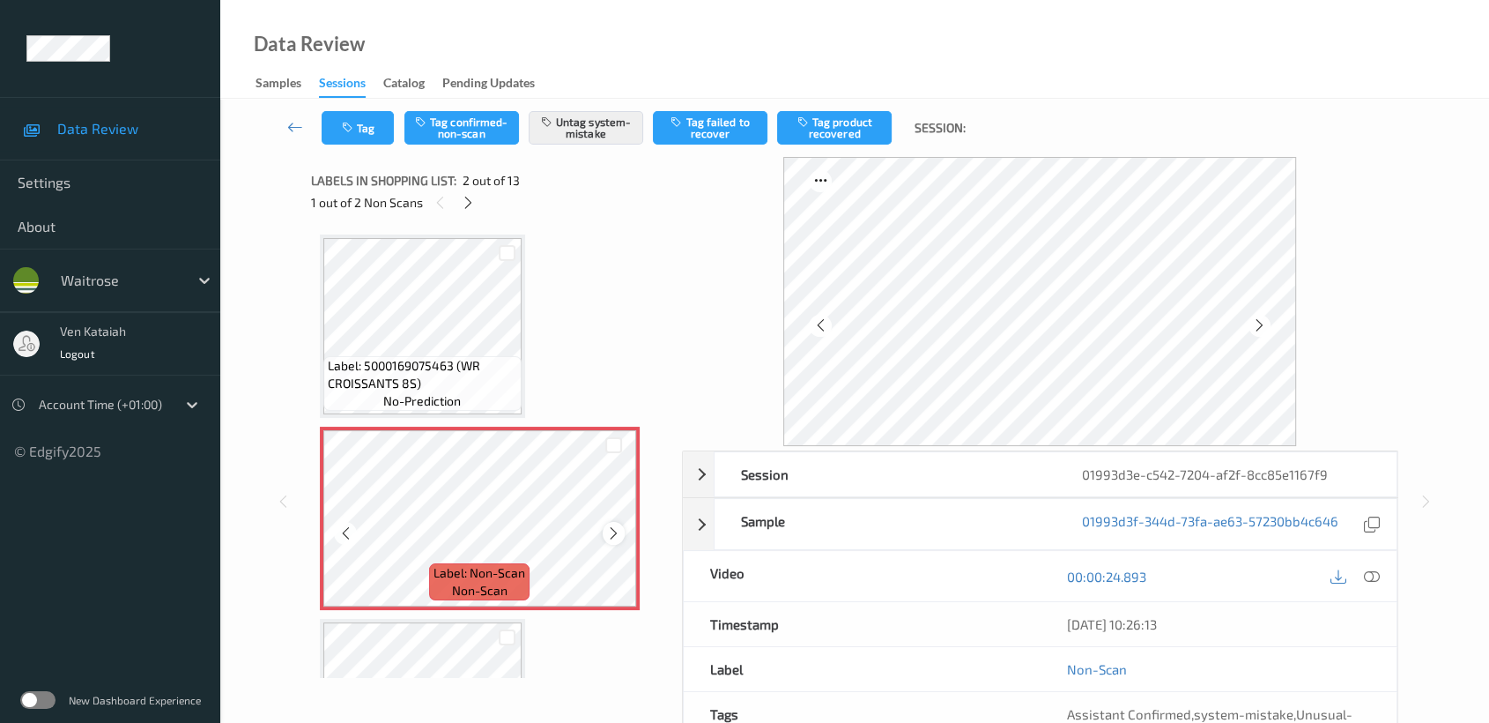
click at [621, 529] on div at bounding box center [614, 533] width 22 height 22
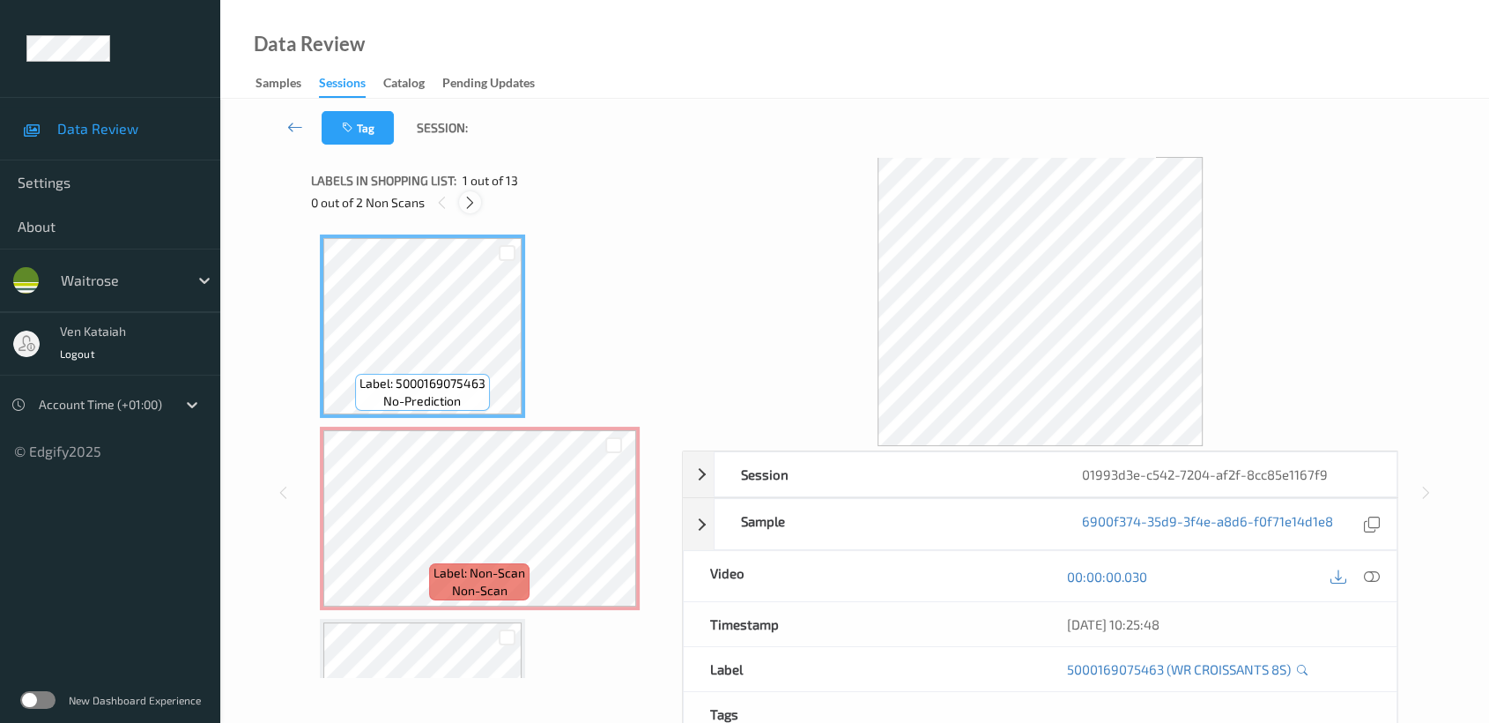
click at [467, 196] on icon at bounding box center [470, 203] width 15 height 16
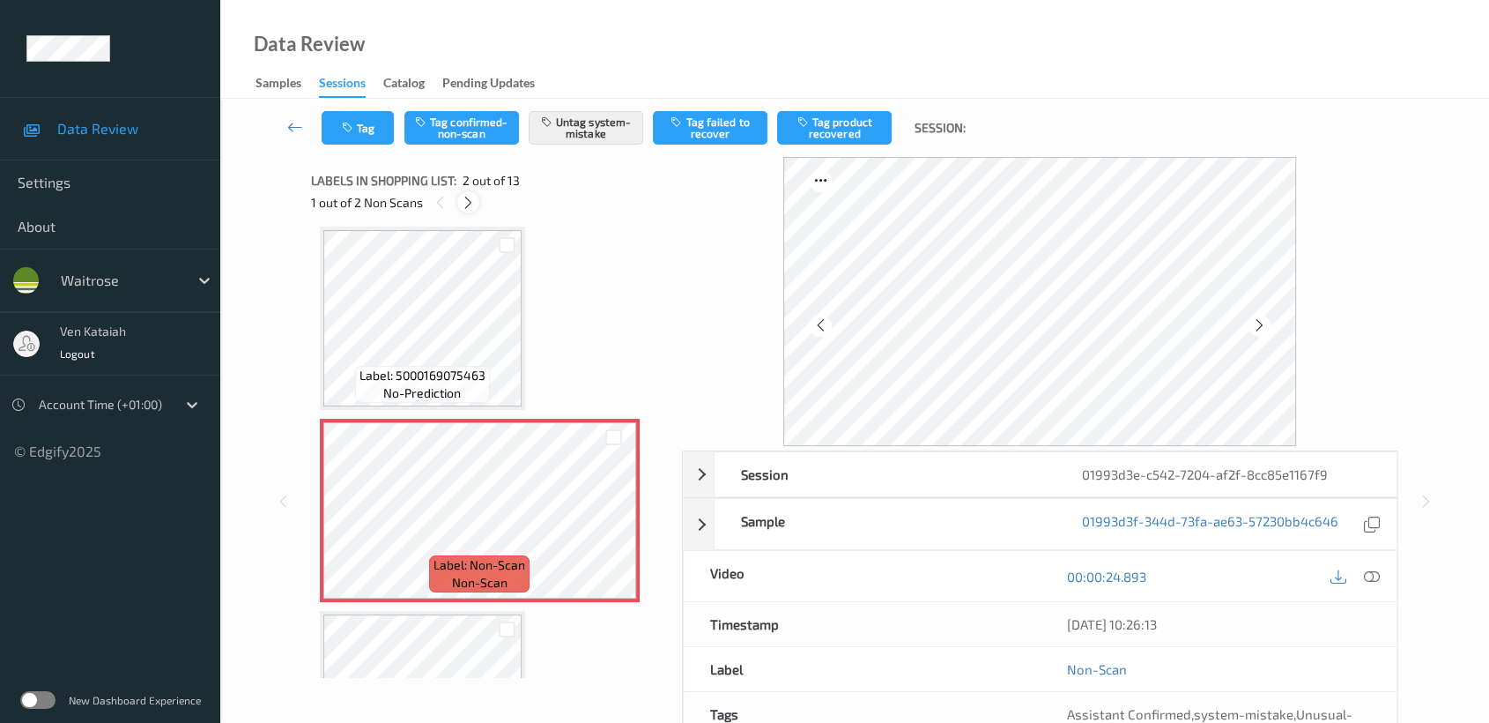
click at [467, 196] on icon at bounding box center [468, 203] width 15 height 16
click at [606, 518] on icon at bounding box center [613, 526] width 15 height 16
click at [608, 518] on icon at bounding box center [613, 526] width 15 height 16
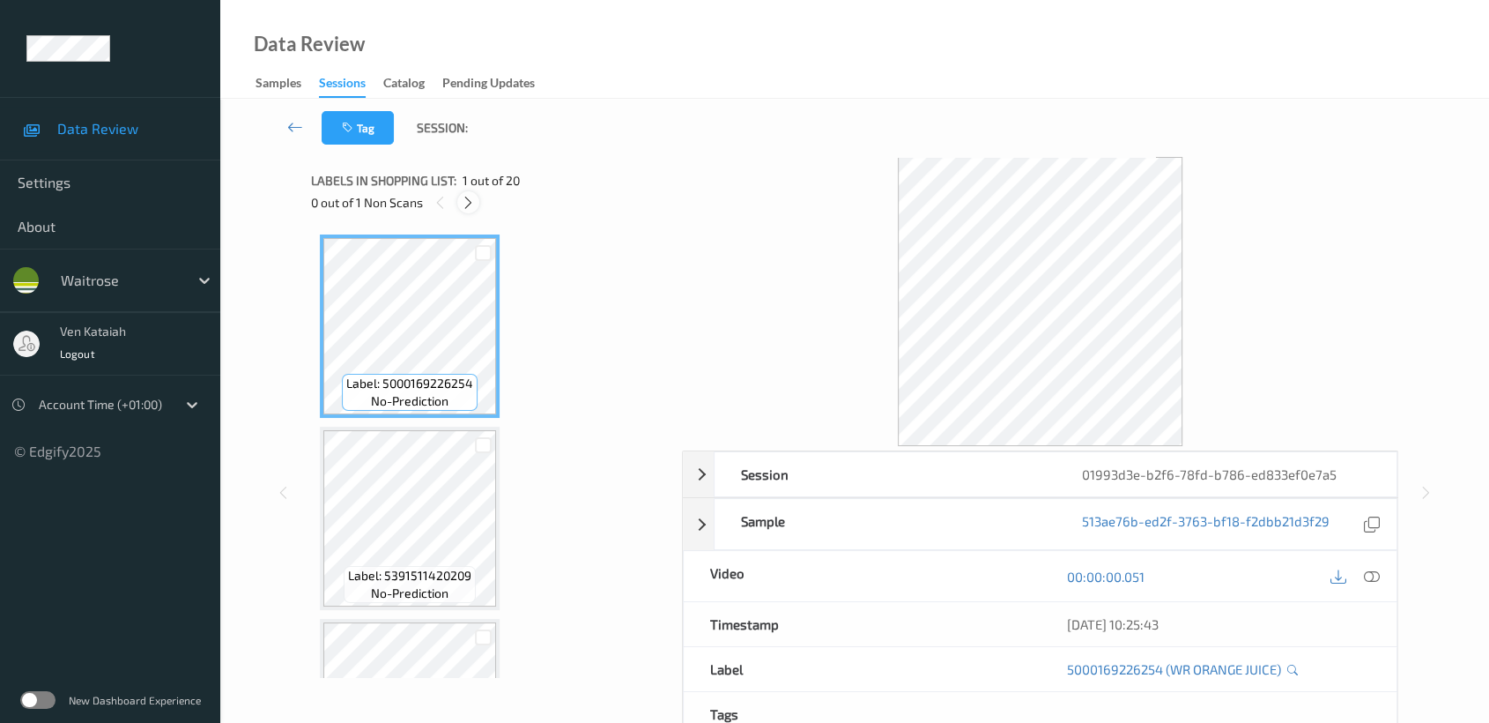
click at [460, 207] on div at bounding box center [468, 202] width 22 height 22
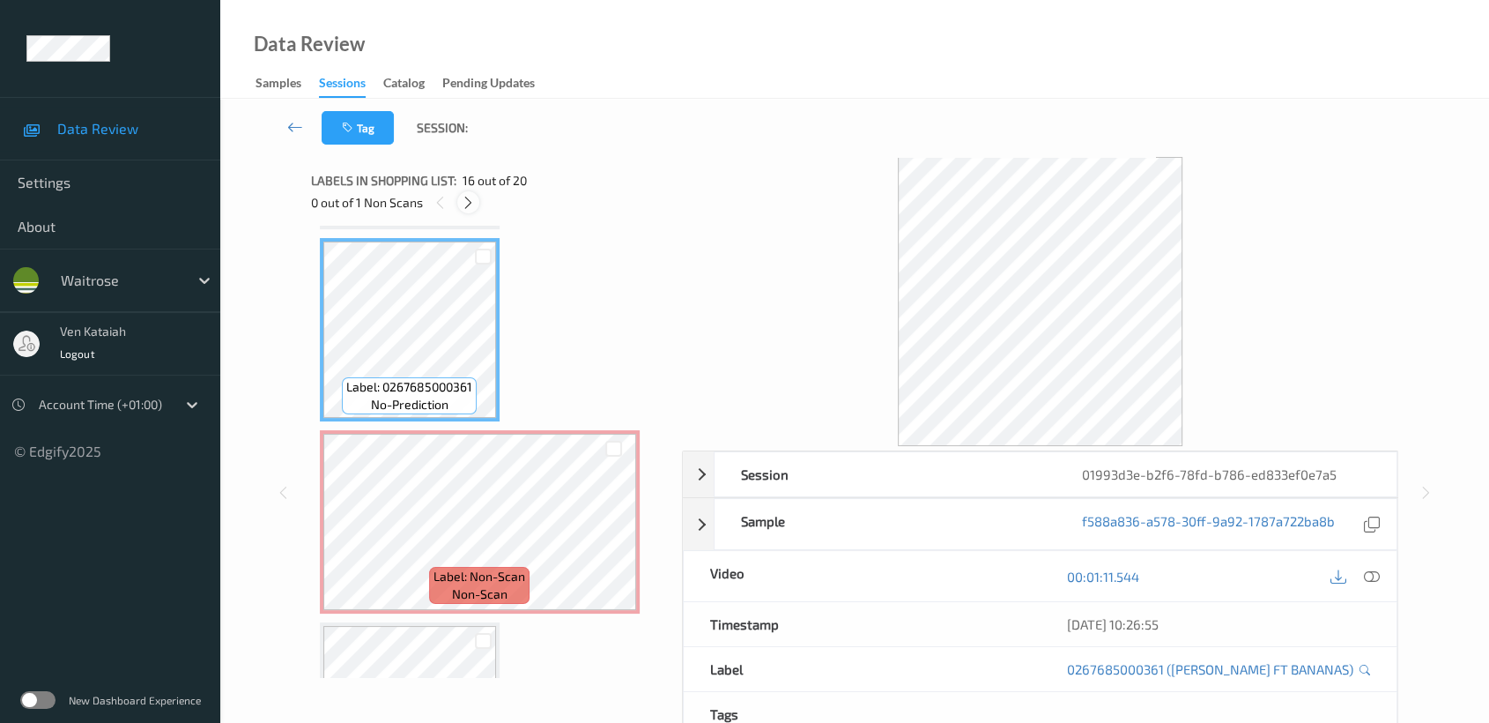
click at [468, 197] on icon at bounding box center [468, 203] width 15 height 16
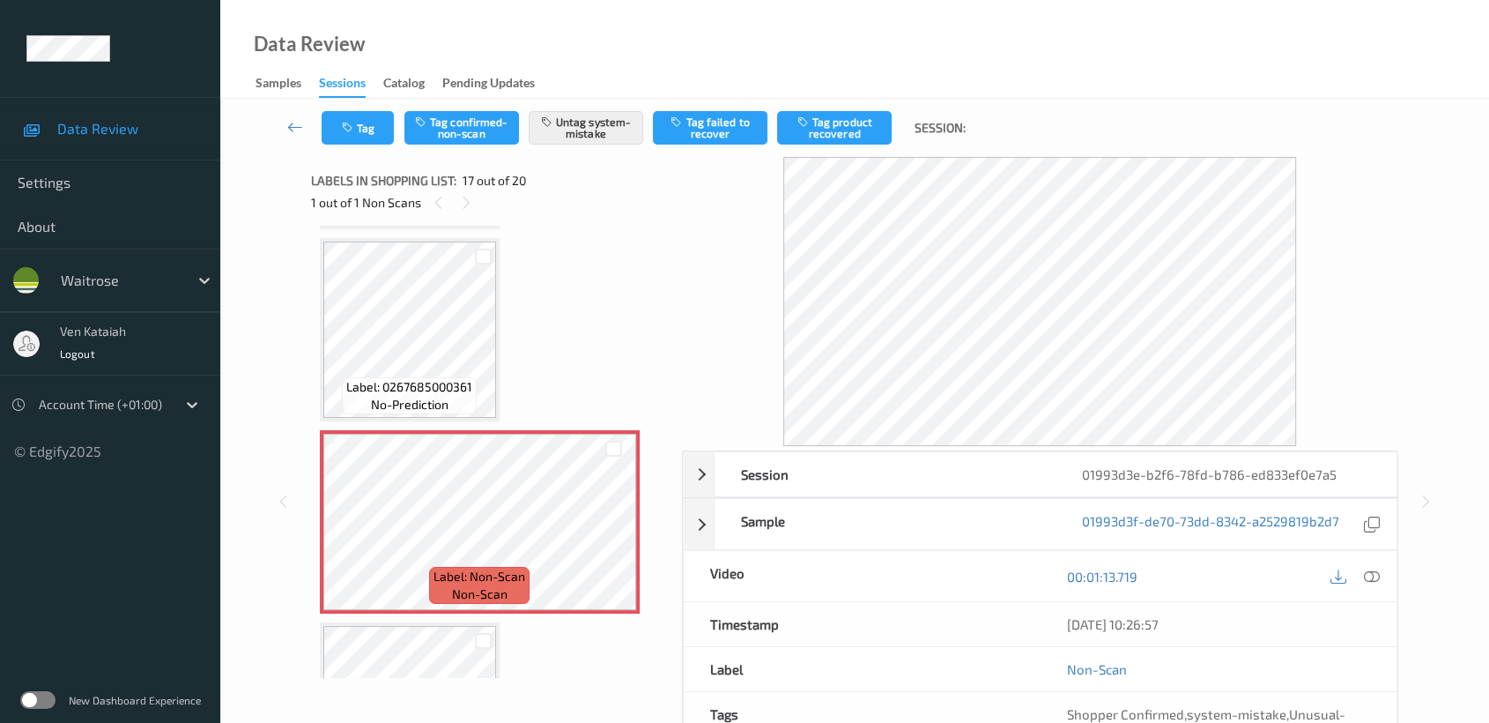
scroll to position [3073, 0]
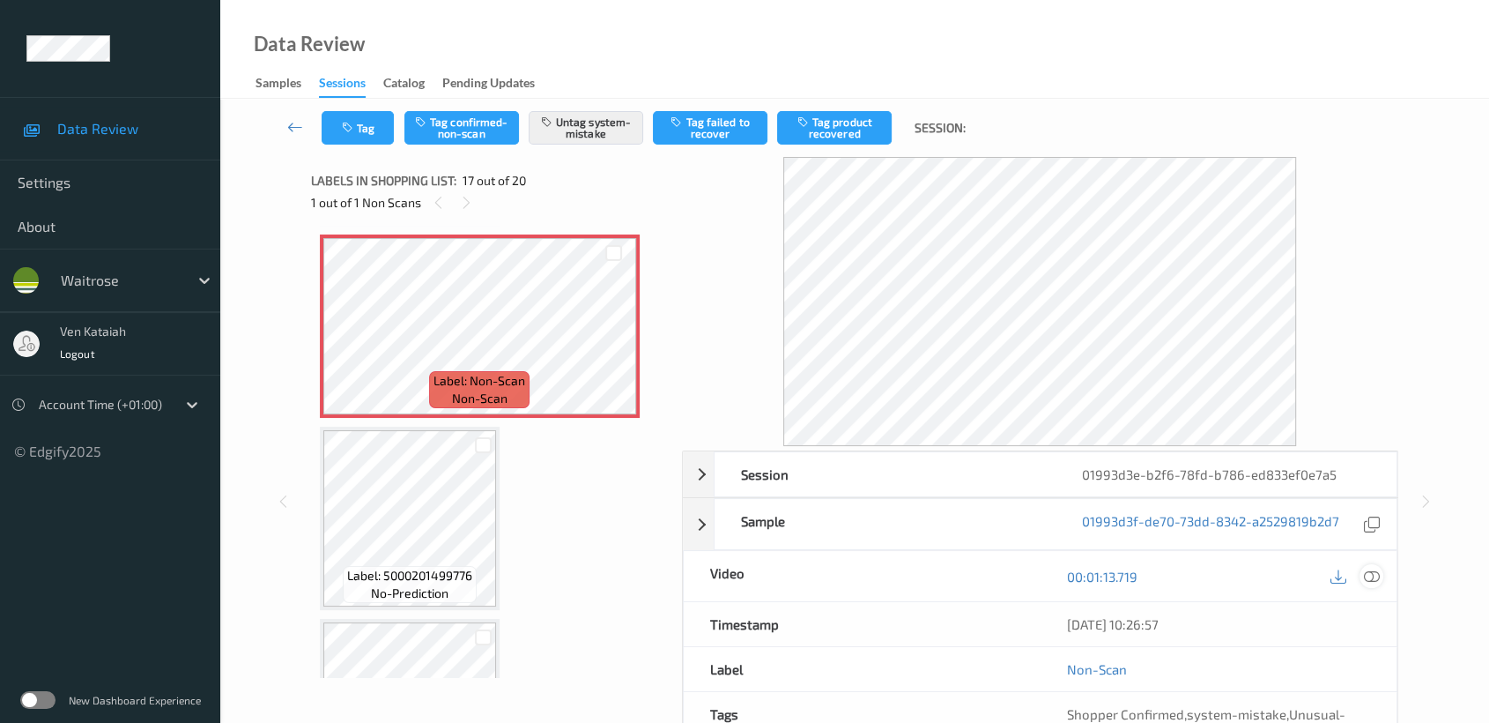
click at [1373, 566] on div at bounding box center [1372, 576] width 24 height 24
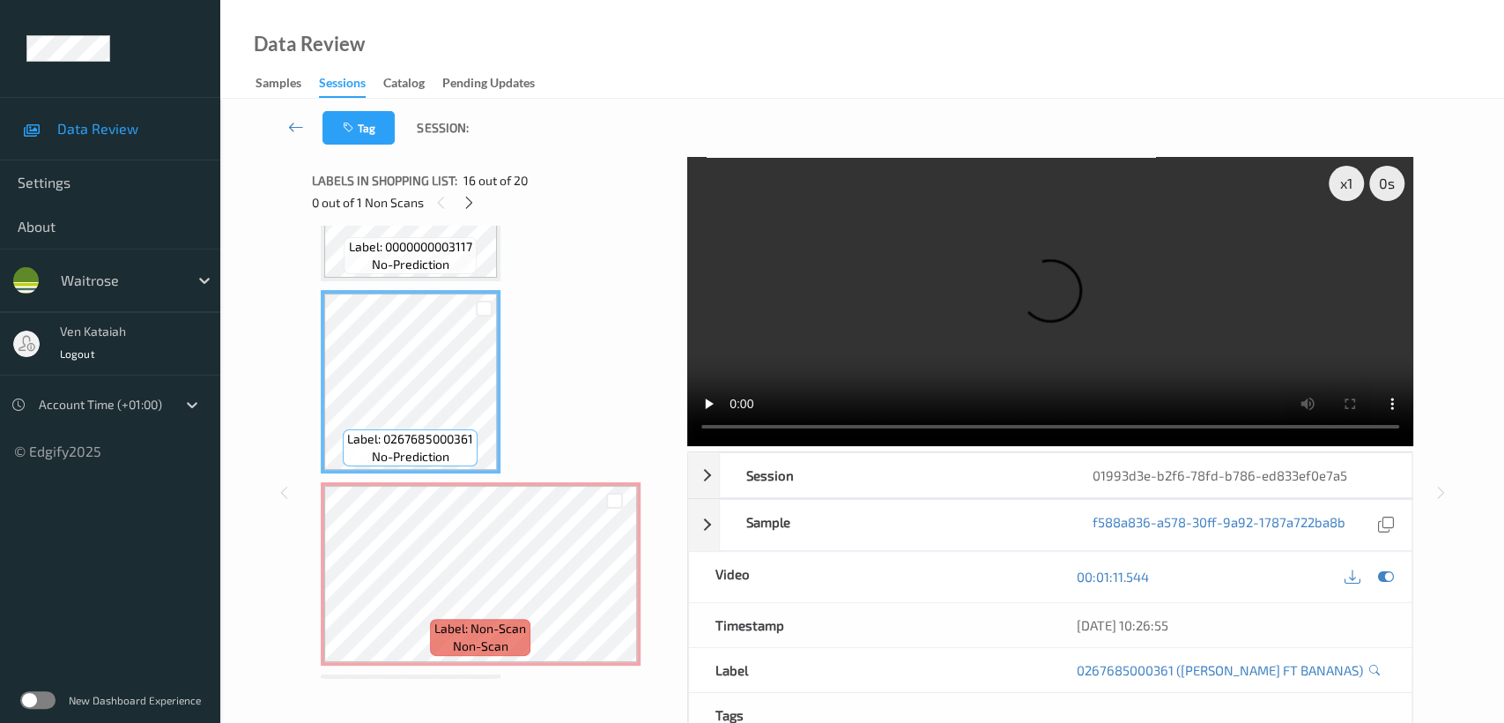
scroll to position [2878, 0]
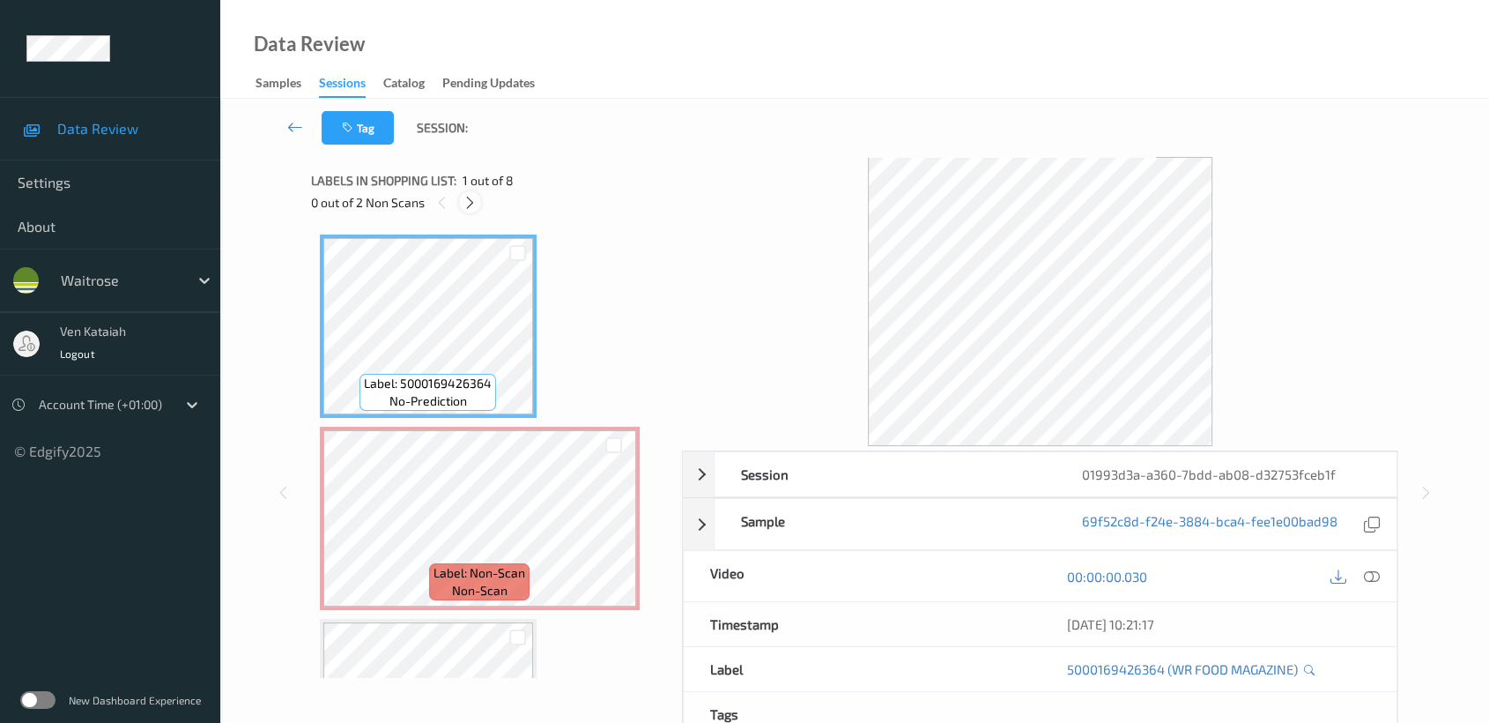
click at [472, 199] on icon at bounding box center [470, 203] width 15 height 16
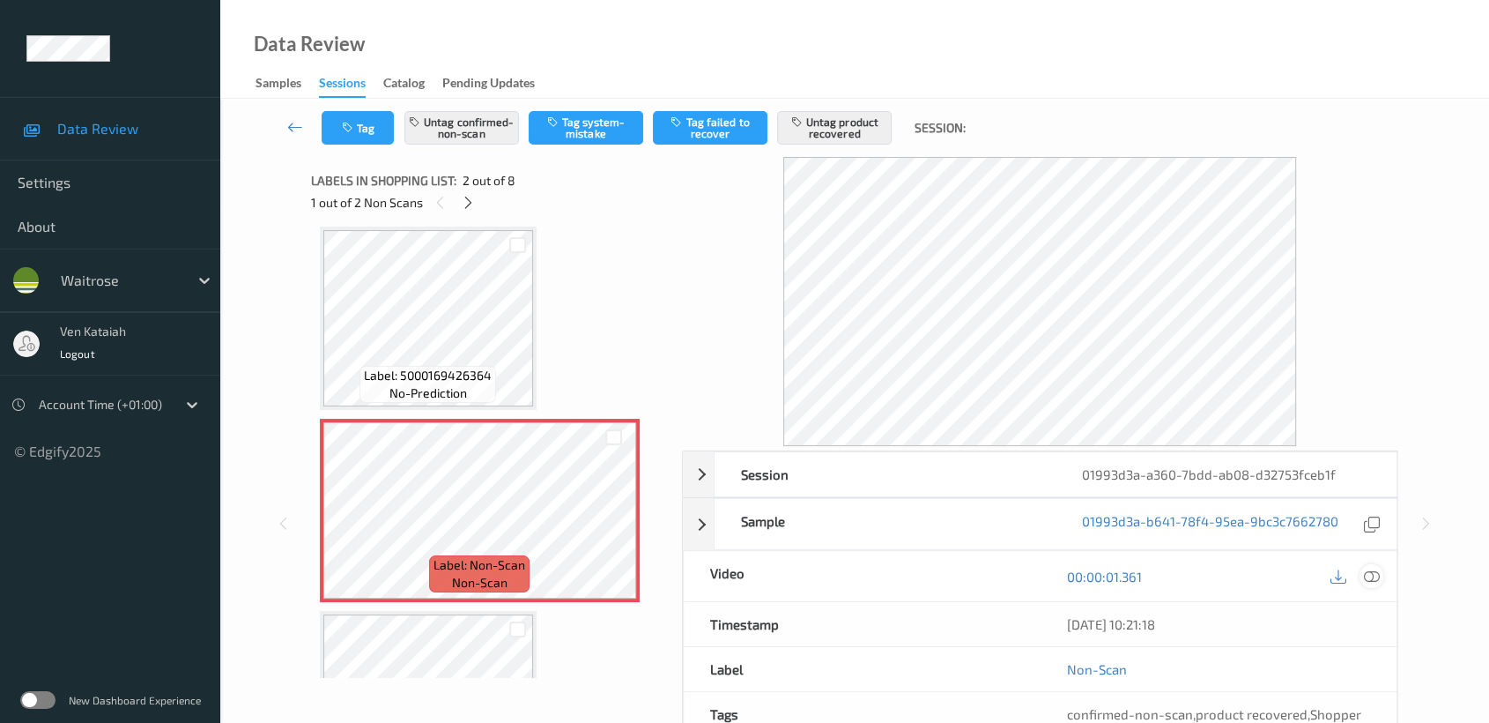
click at [1369, 568] on icon at bounding box center [1372, 576] width 16 height 16
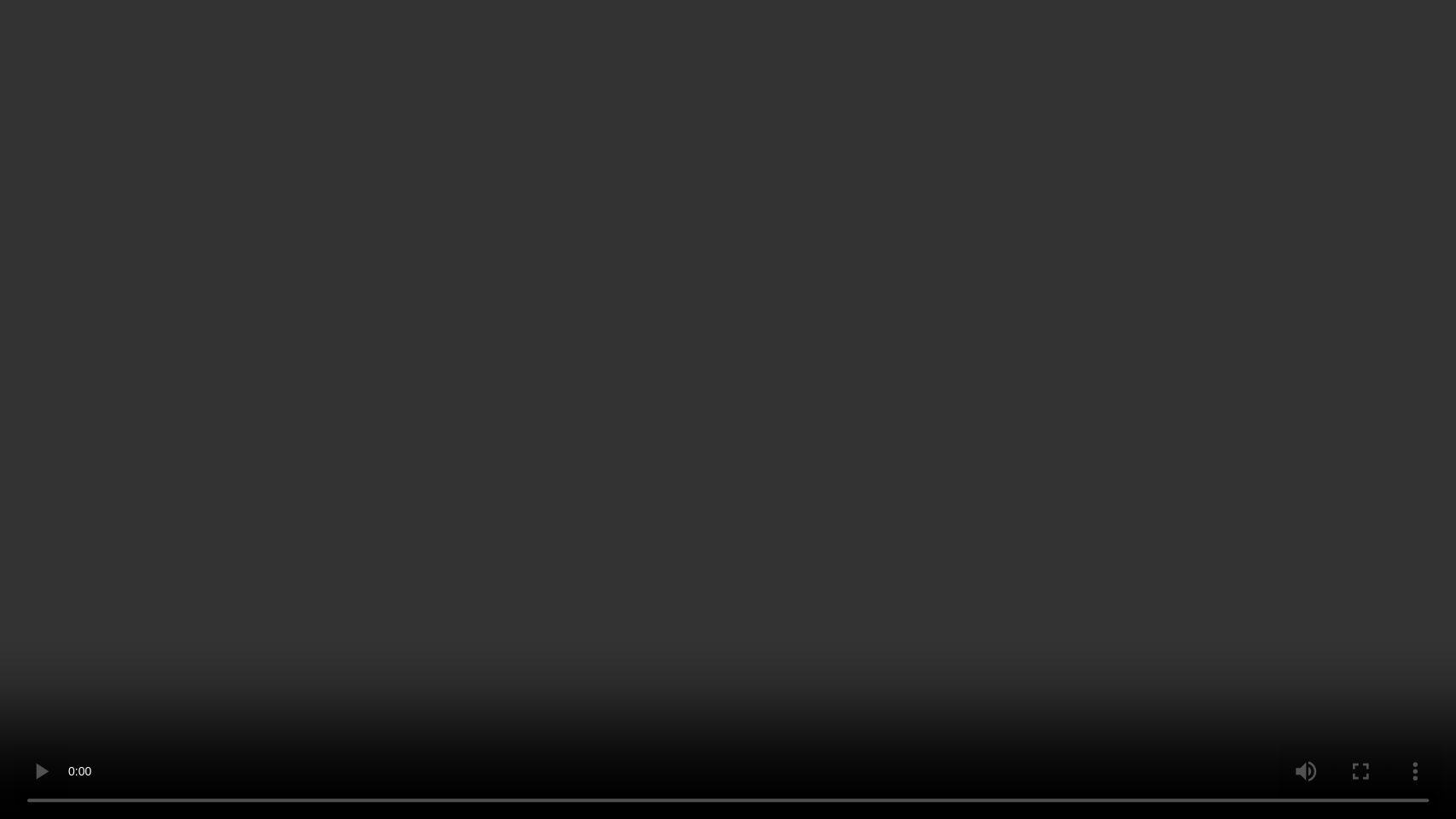
click at [388, 560] on video at bounding box center [728, 410] width 1456 height 819
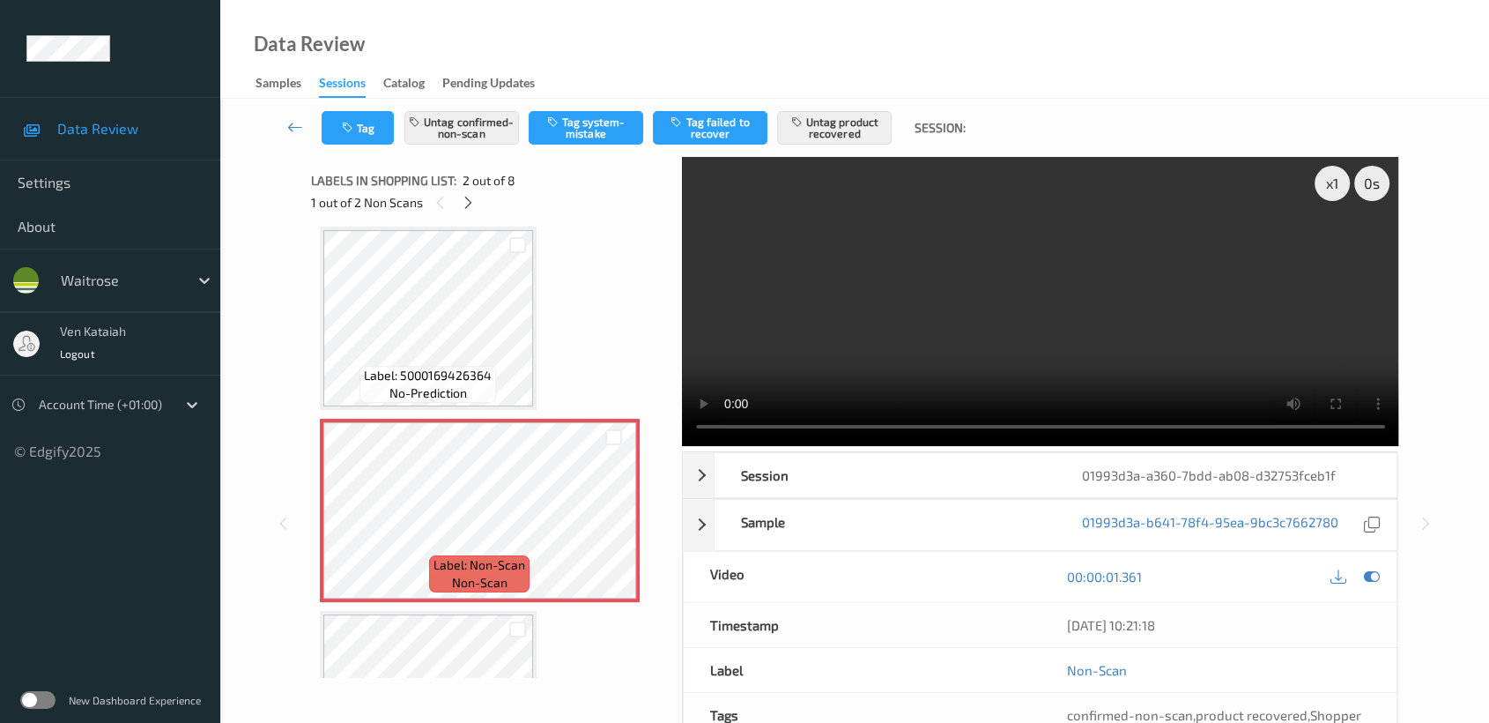
click at [1361, 582] on div at bounding box center [1354, 577] width 57 height 24
click at [1364, 573] on icon at bounding box center [1372, 576] width 16 height 16
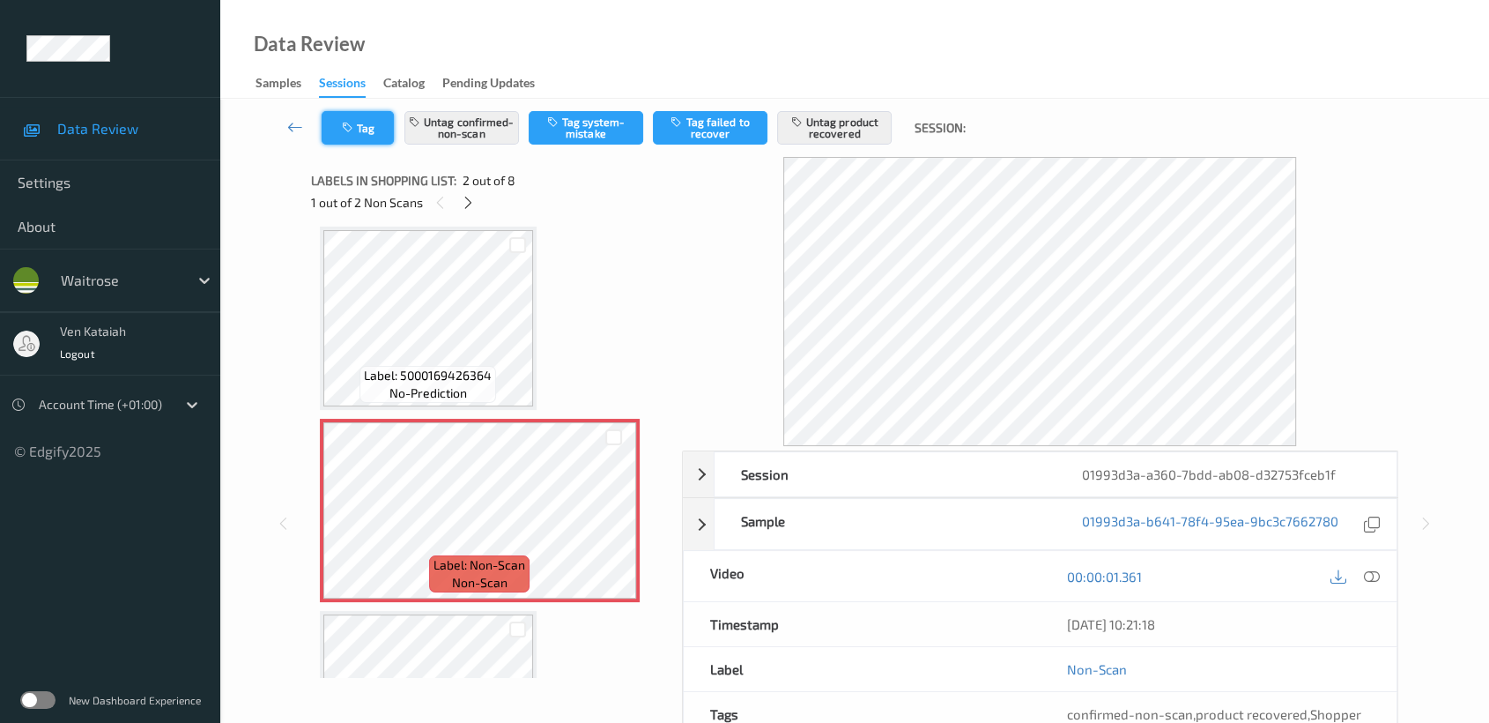
click at [365, 122] on button "Tag" at bounding box center [358, 127] width 72 height 33
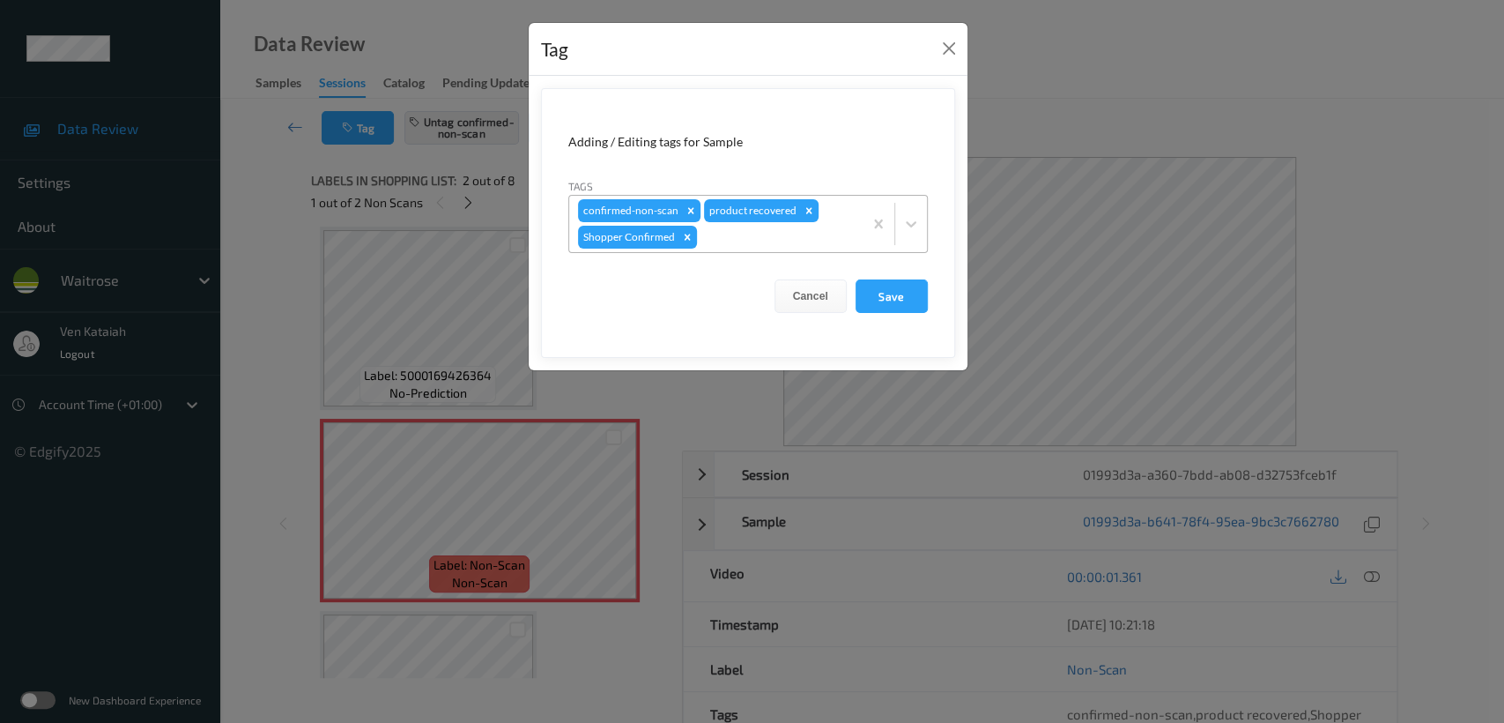
click at [724, 232] on div at bounding box center [777, 236] width 153 height 21
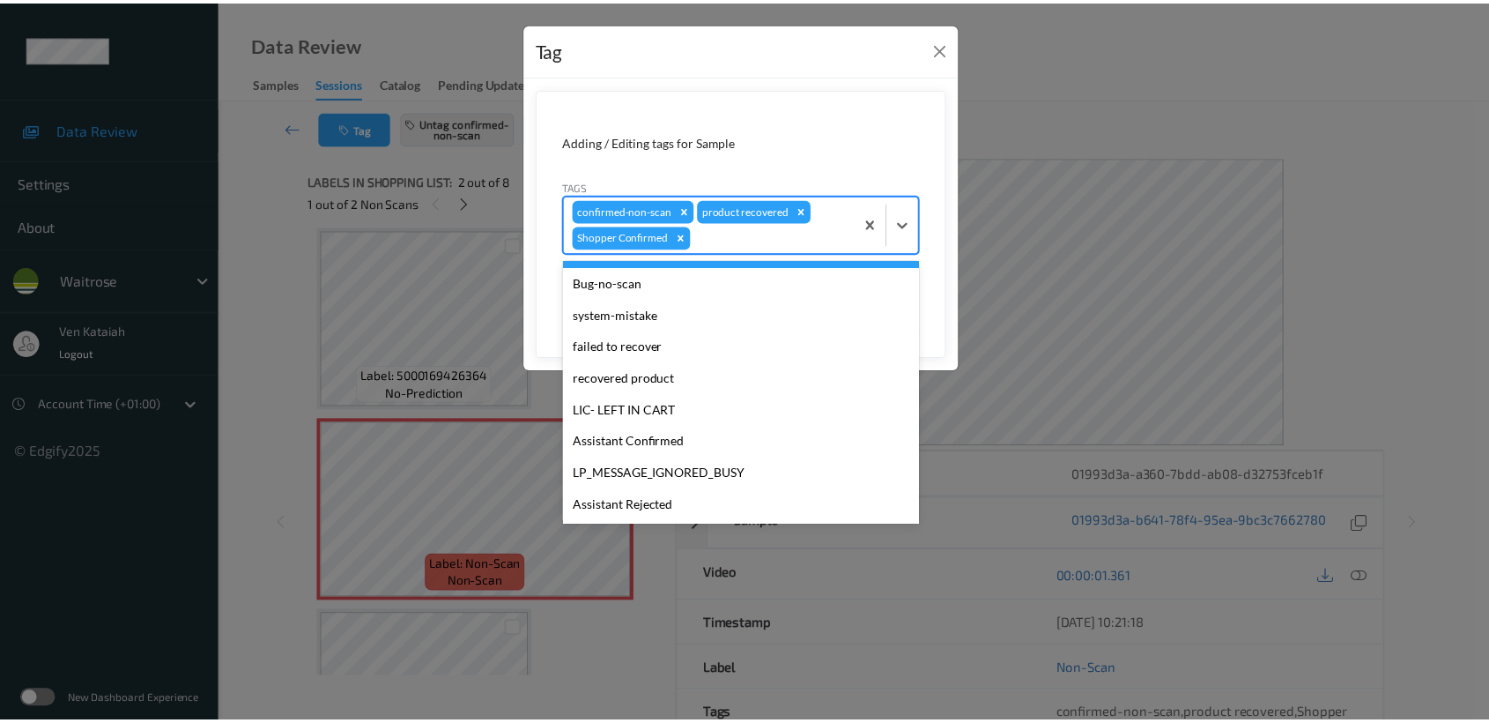
scroll to position [391, 0]
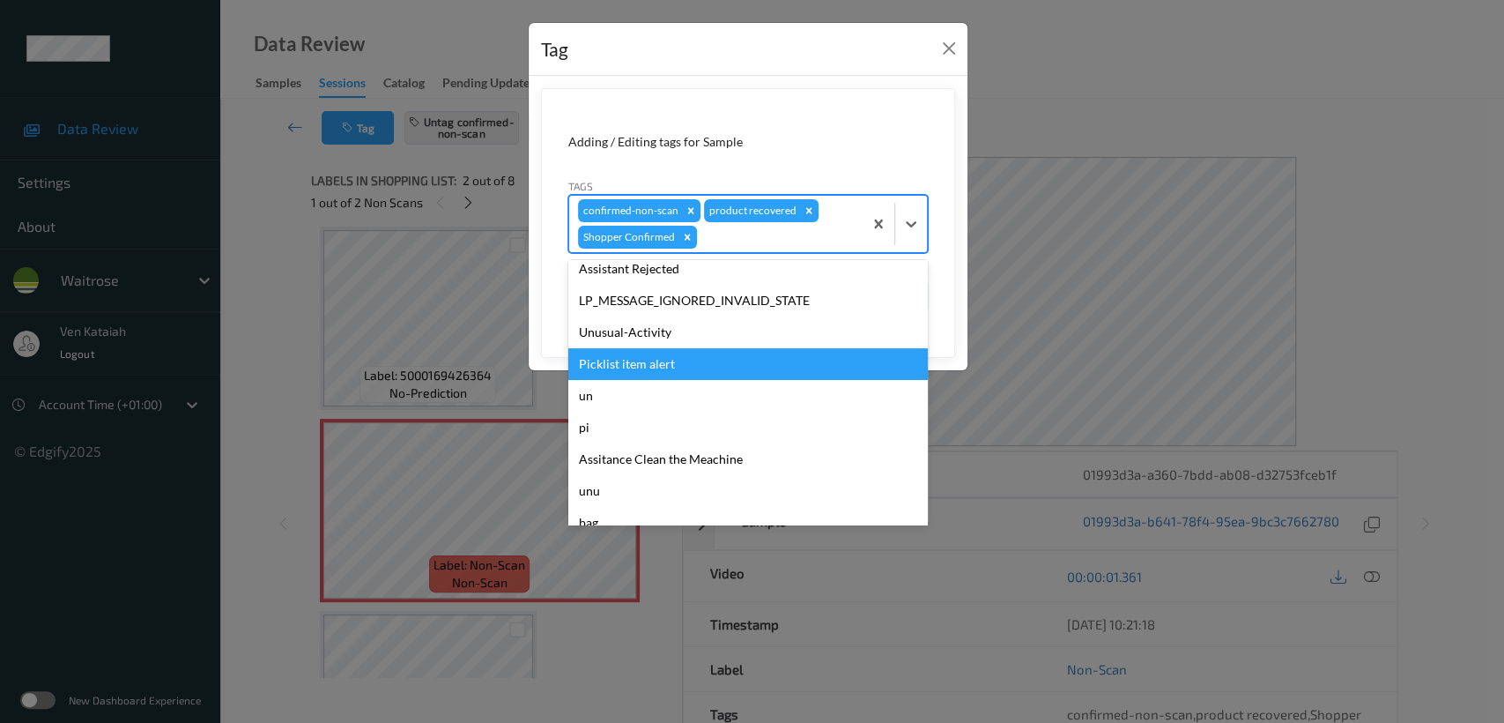
drag, startPoint x: 631, startPoint y: 357, endPoint x: 684, endPoint y: 363, distance: 53.2
click at [629, 359] on div "Picklist item alert" at bounding box center [748, 364] width 360 height 32
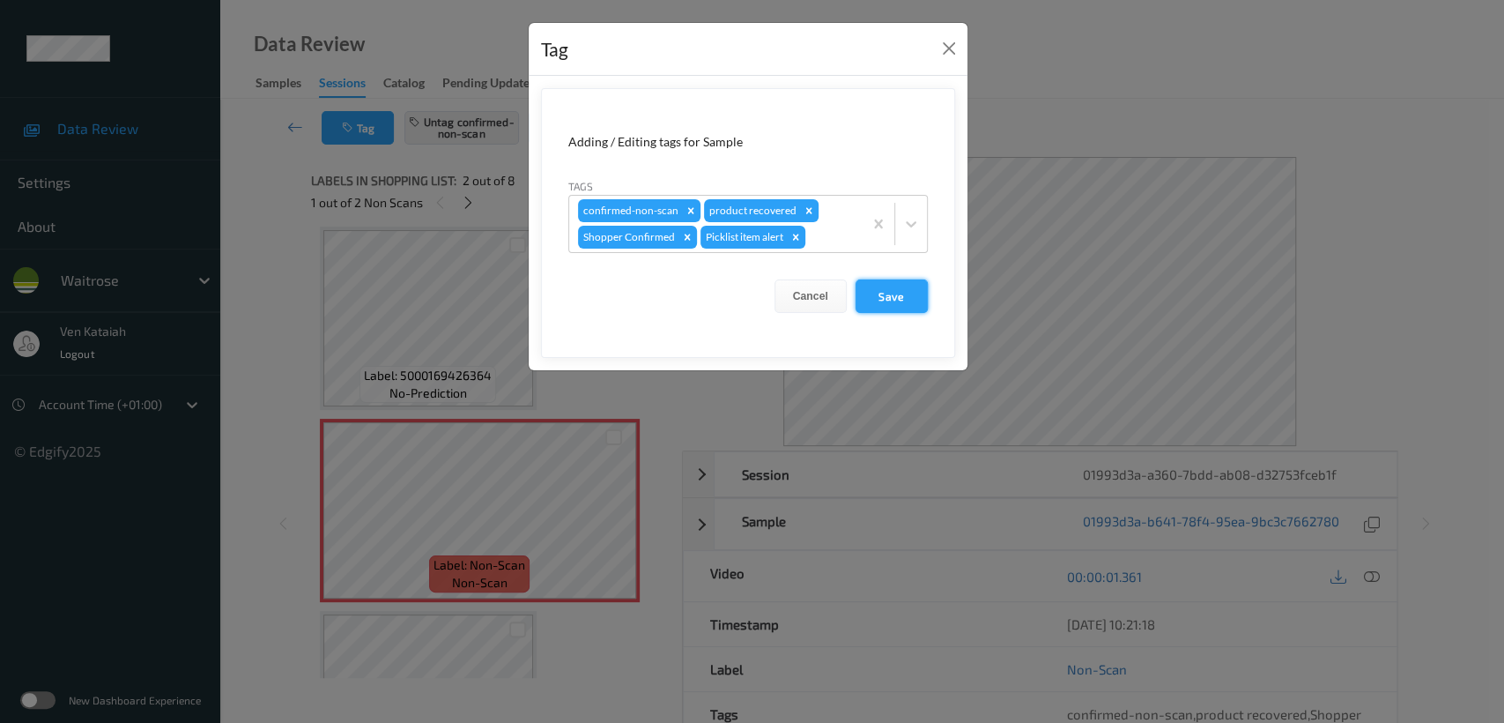
click at [906, 285] on button "Save" at bounding box center [892, 295] width 72 height 33
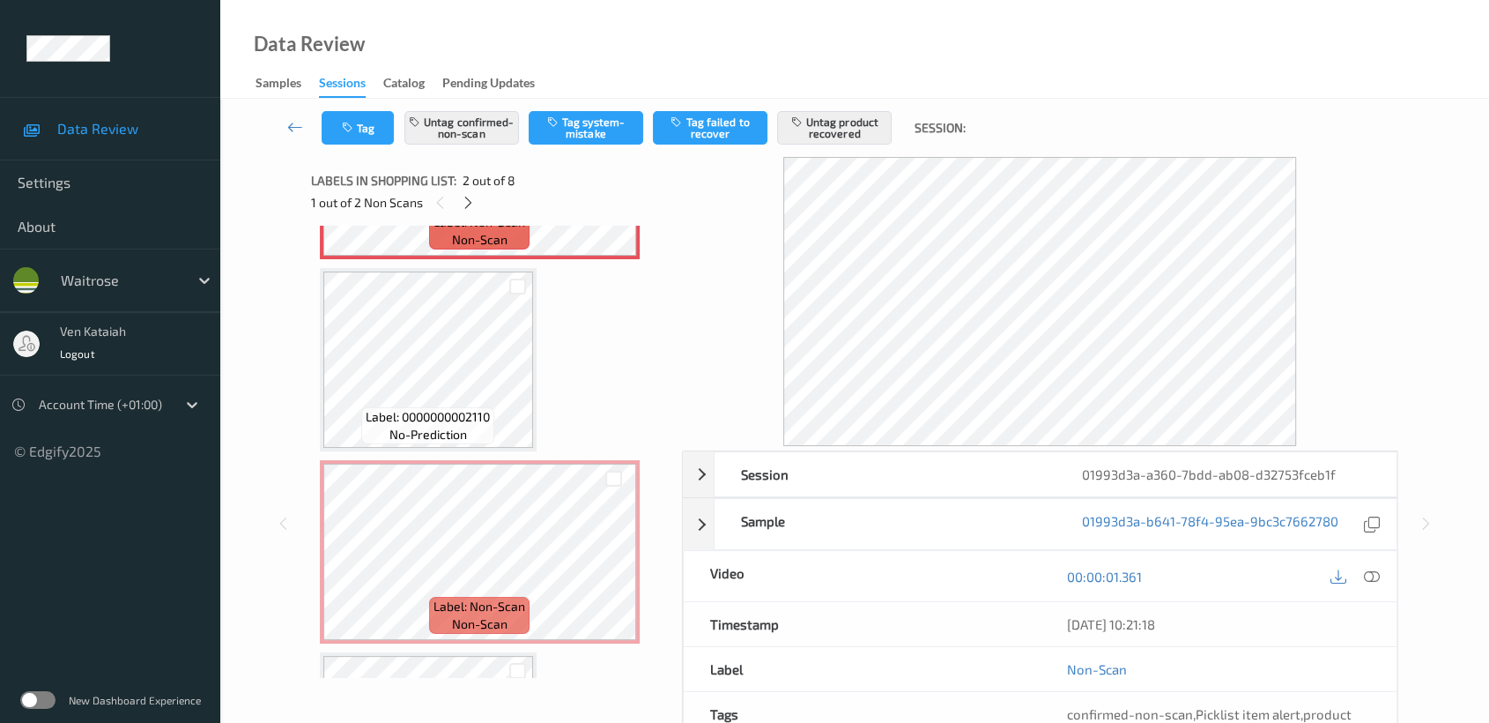
scroll to position [400, 0]
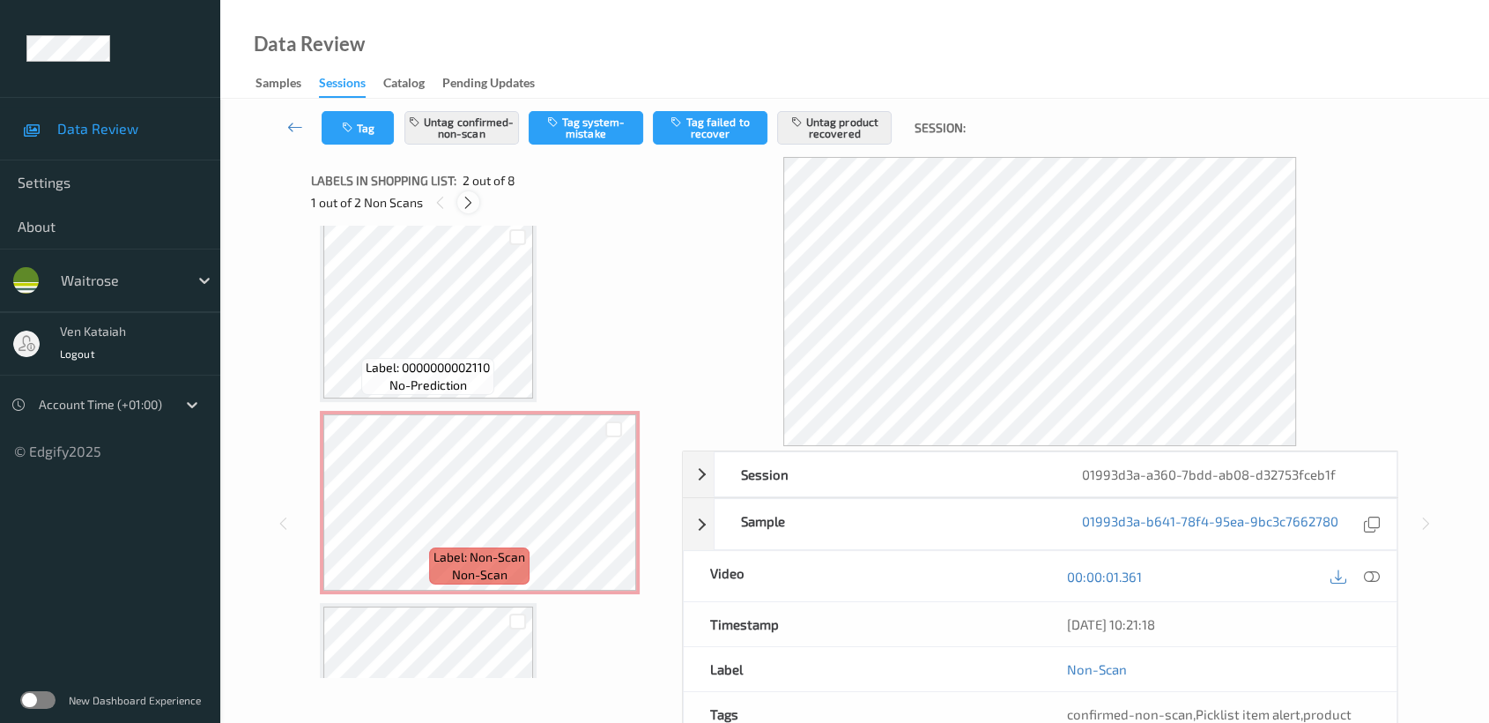
click at [465, 195] on icon at bounding box center [468, 203] width 15 height 16
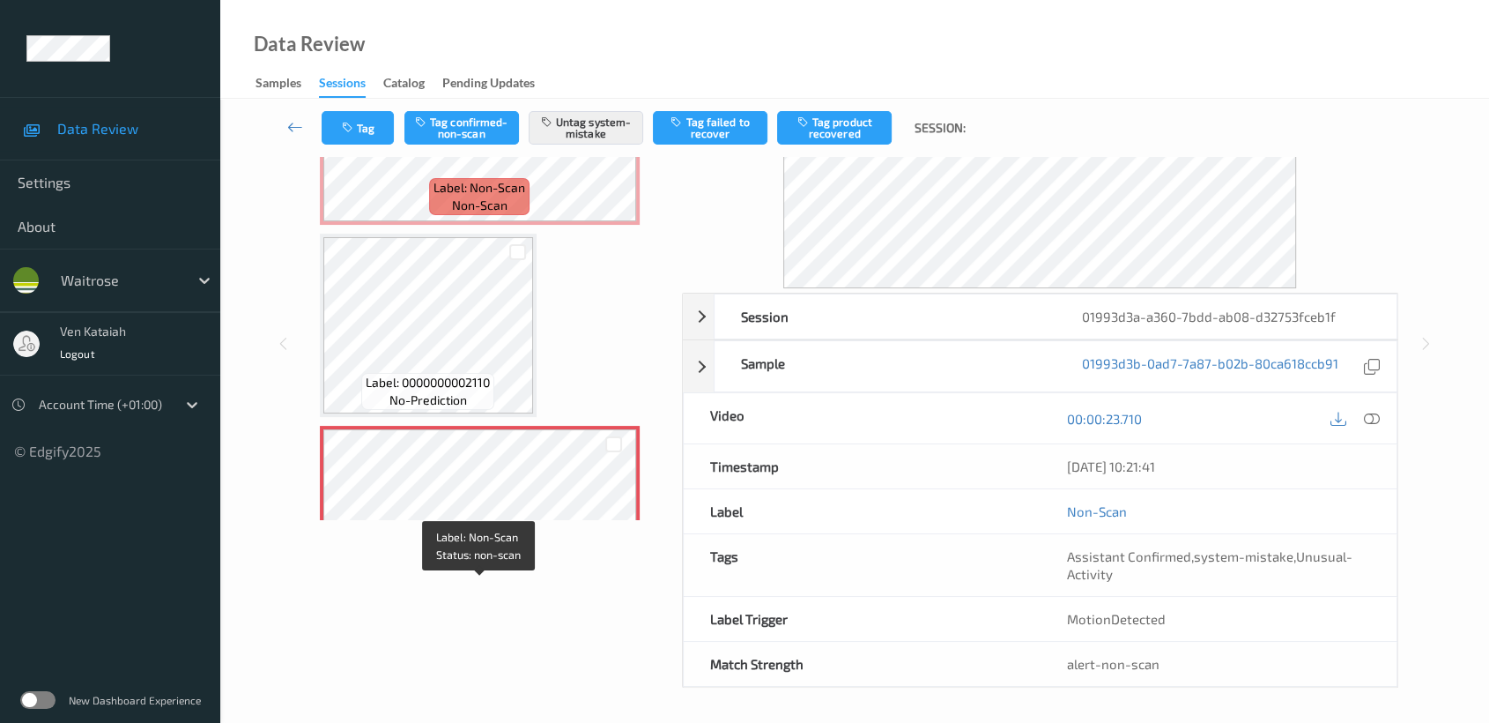
scroll to position [196, 0]
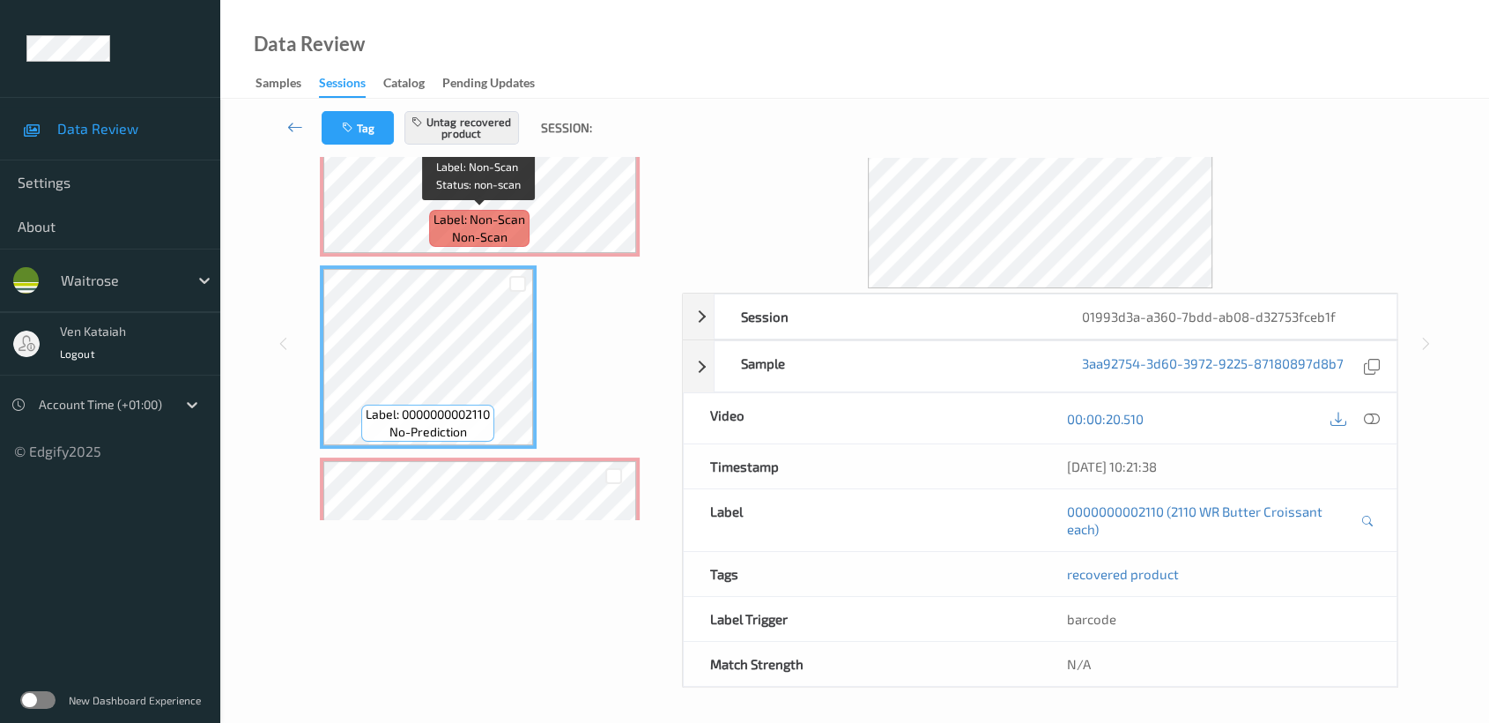
click at [510, 217] on span "Label: Non-Scan" at bounding box center [480, 220] width 92 height 18
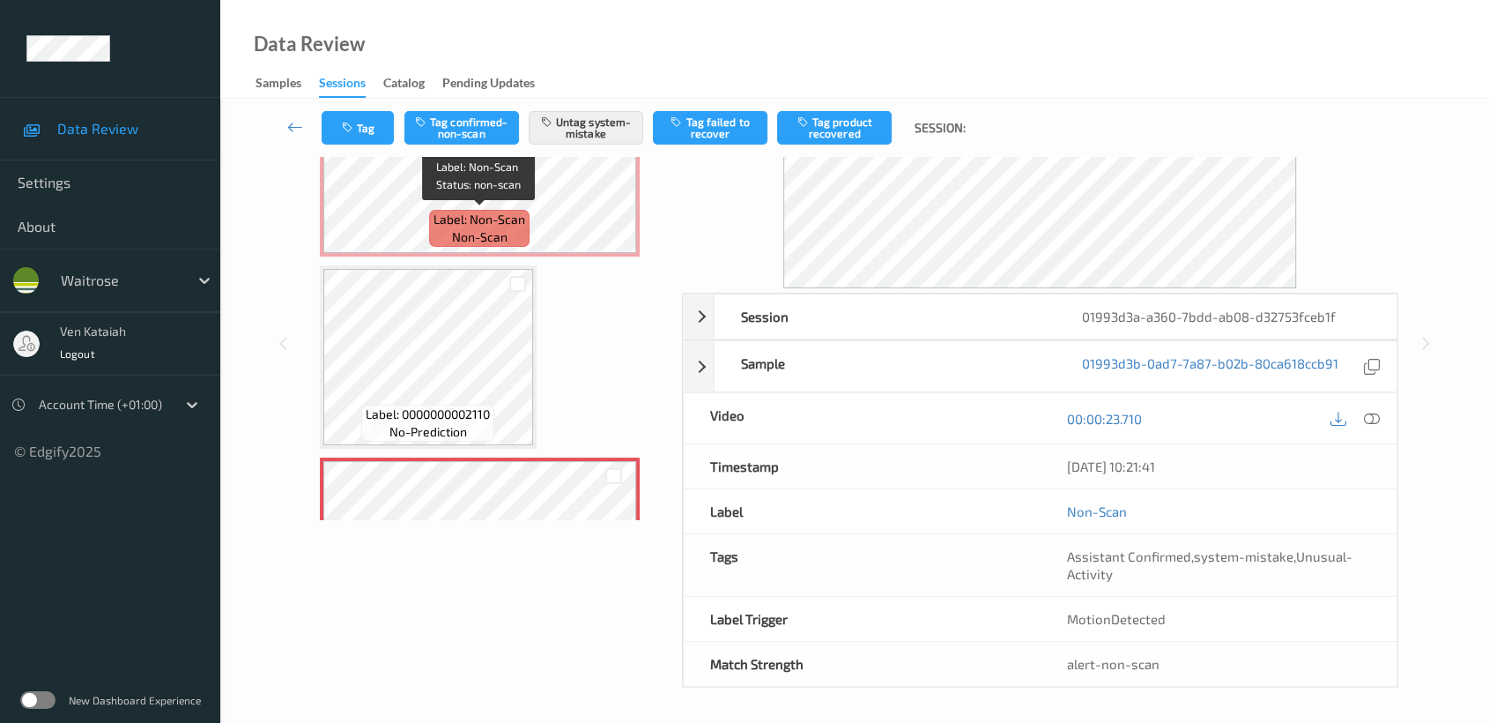
click at [518, 234] on div "Label: Non-Scan non-scan" at bounding box center [479, 228] width 100 height 37
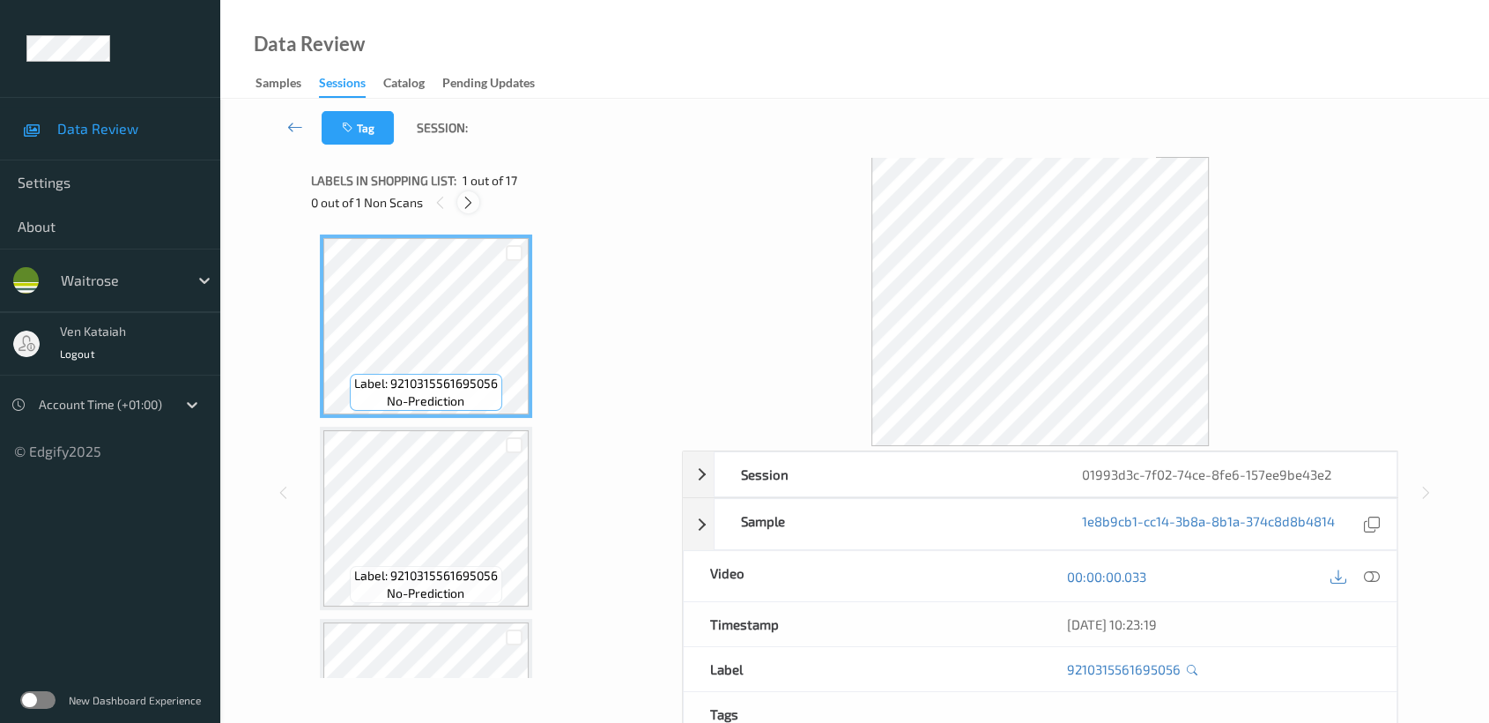
click at [473, 202] on icon at bounding box center [468, 203] width 15 height 16
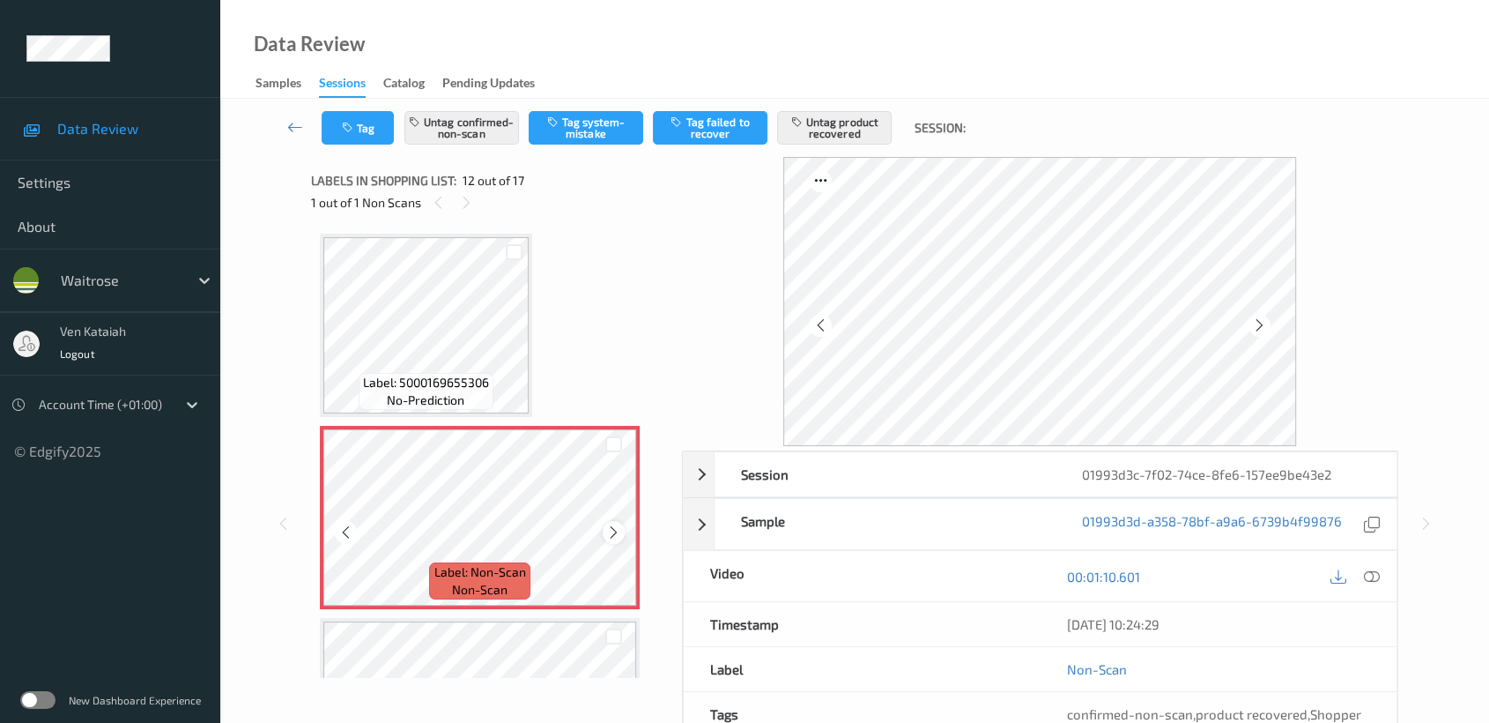
click at [613, 524] on icon at bounding box center [613, 532] width 15 height 16
click at [612, 524] on icon at bounding box center [613, 532] width 15 height 16
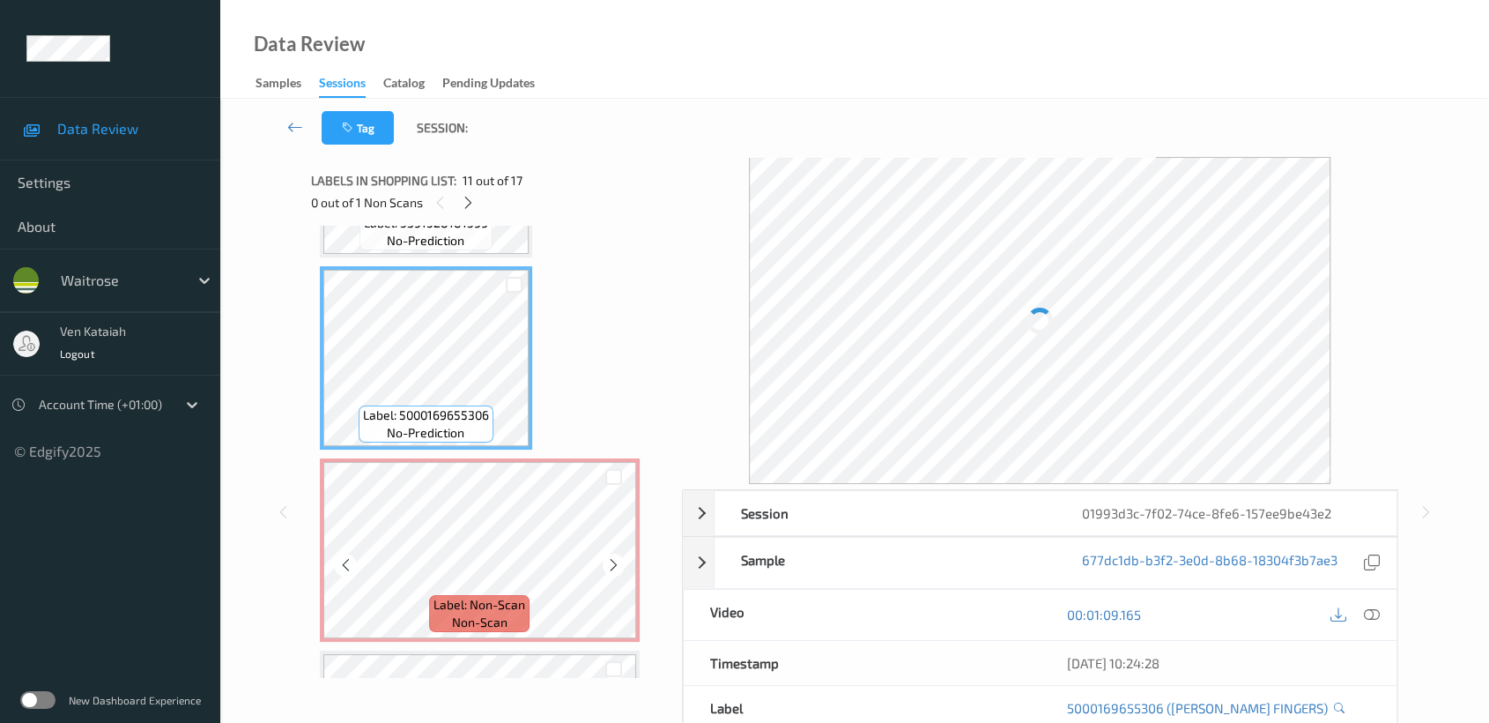
scroll to position [1922, 0]
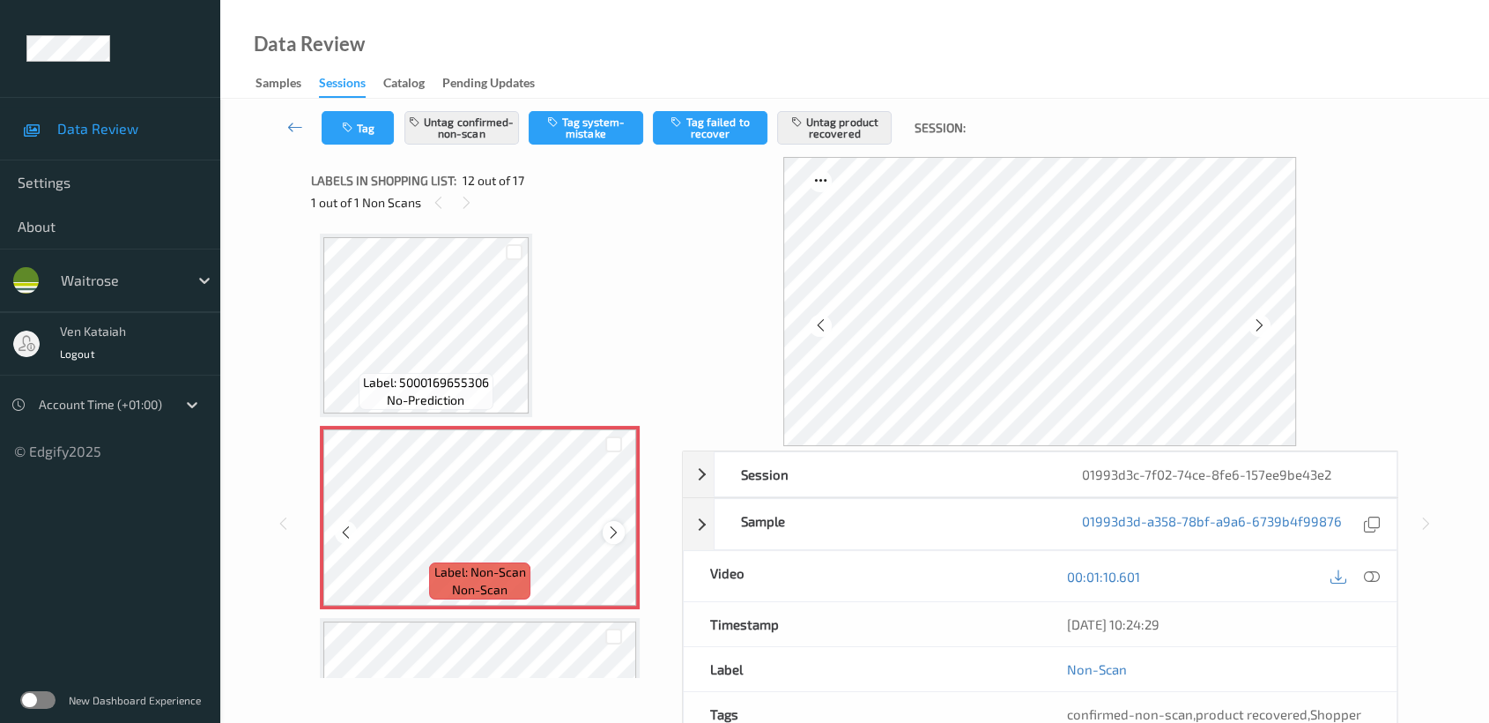
click at [613, 524] on icon at bounding box center [613, 532] width 15 height 16
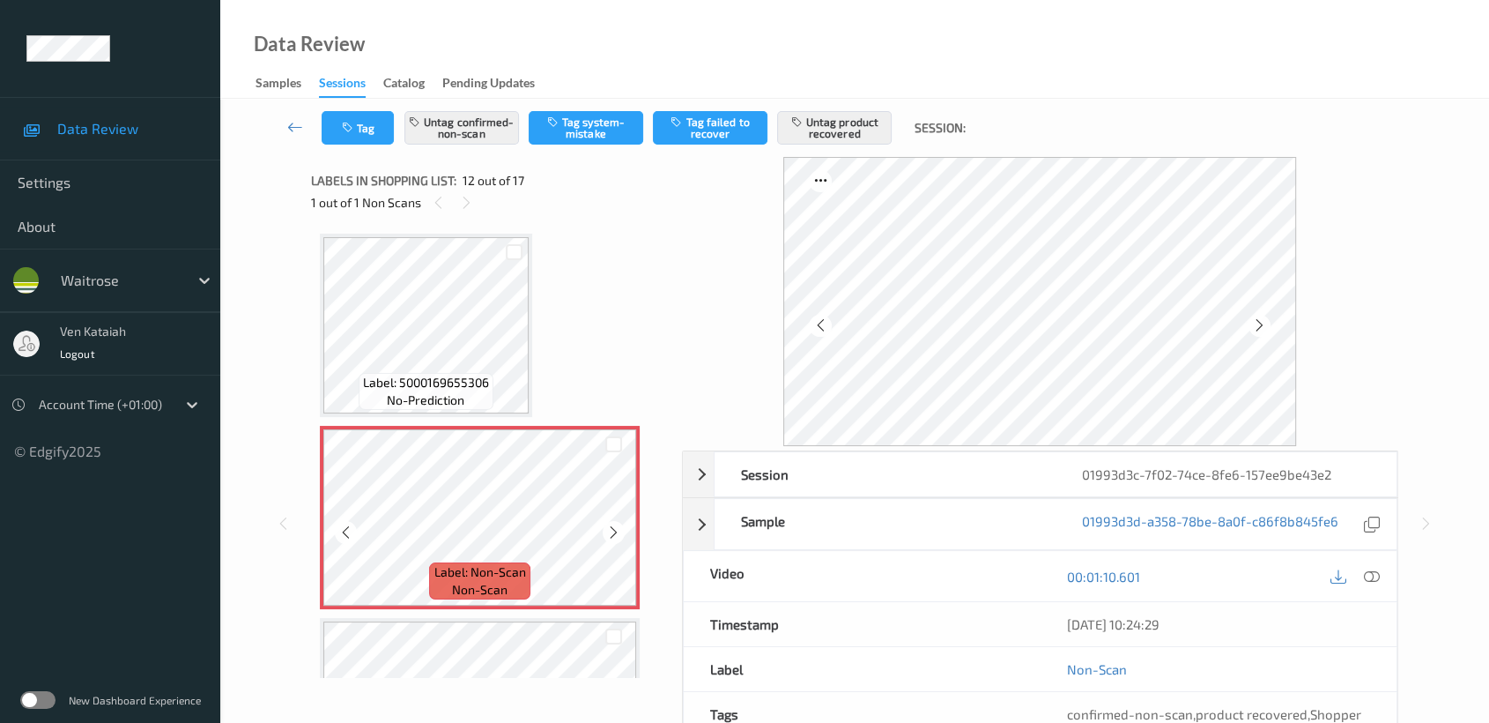
click at [613, 524] on icon at bounding box center [613, 532] width 15 height 16
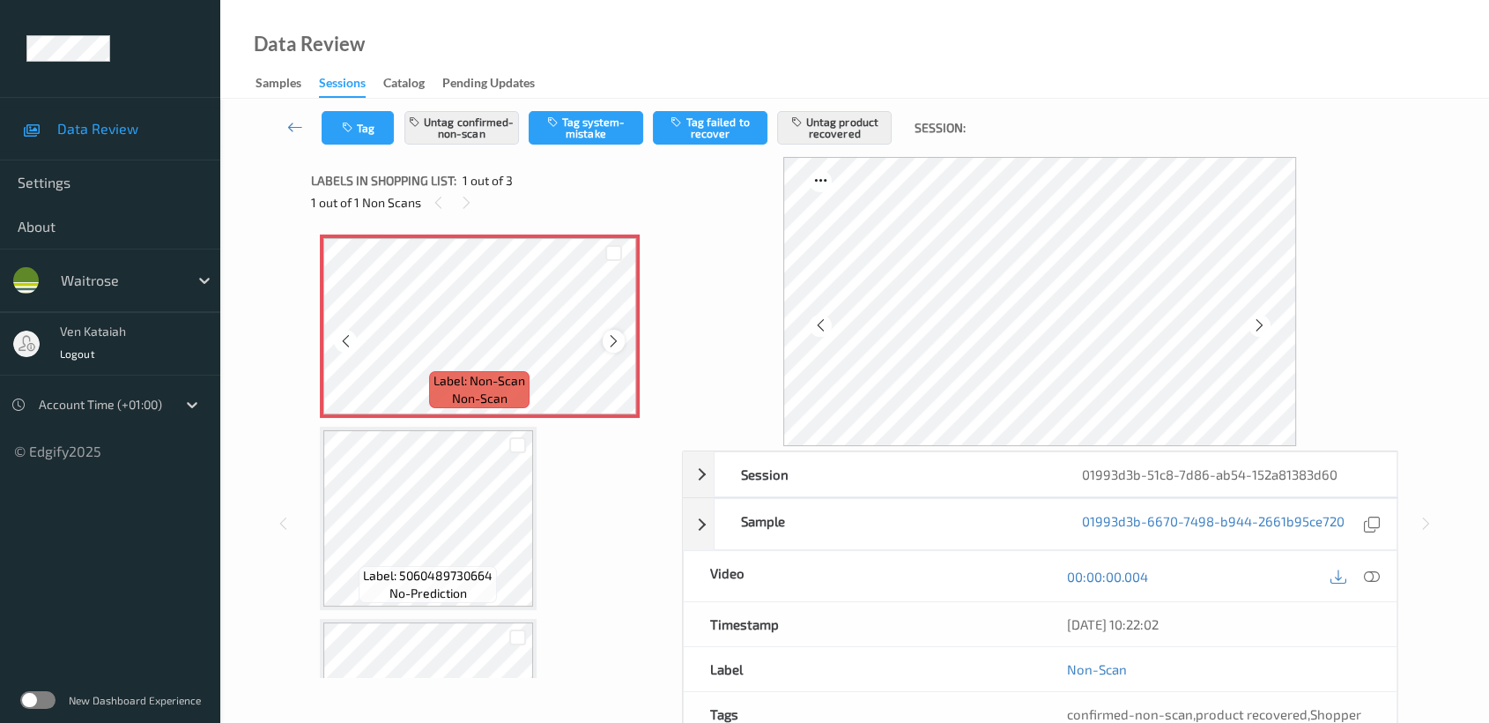
click at [614, 337] on icon at bounding box center [613, 341] width 15 height 16
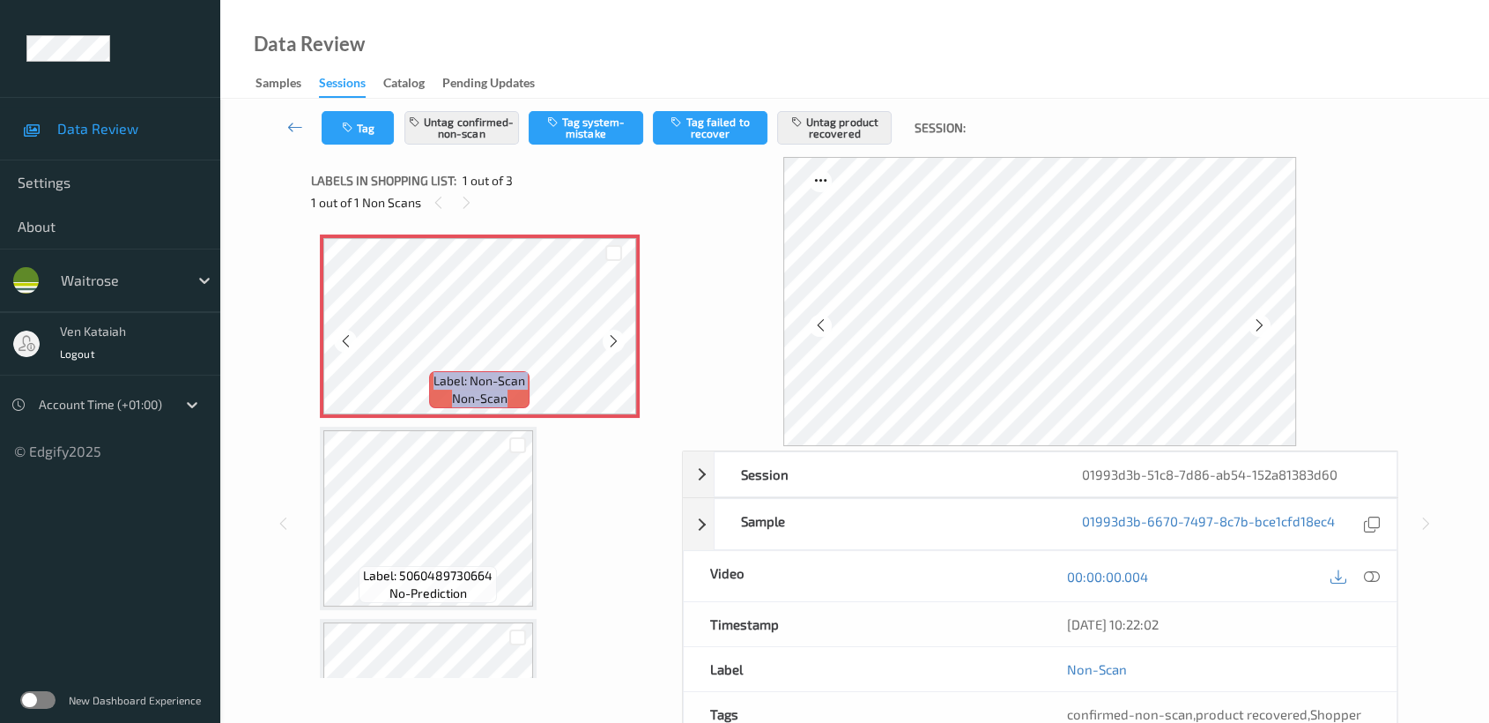
click at [614, 337] on icon at bounding box center [613, 341] width 15 height 16
click at [1364, 580] on icon at bounding box center [1372, 576] width 16 height 16
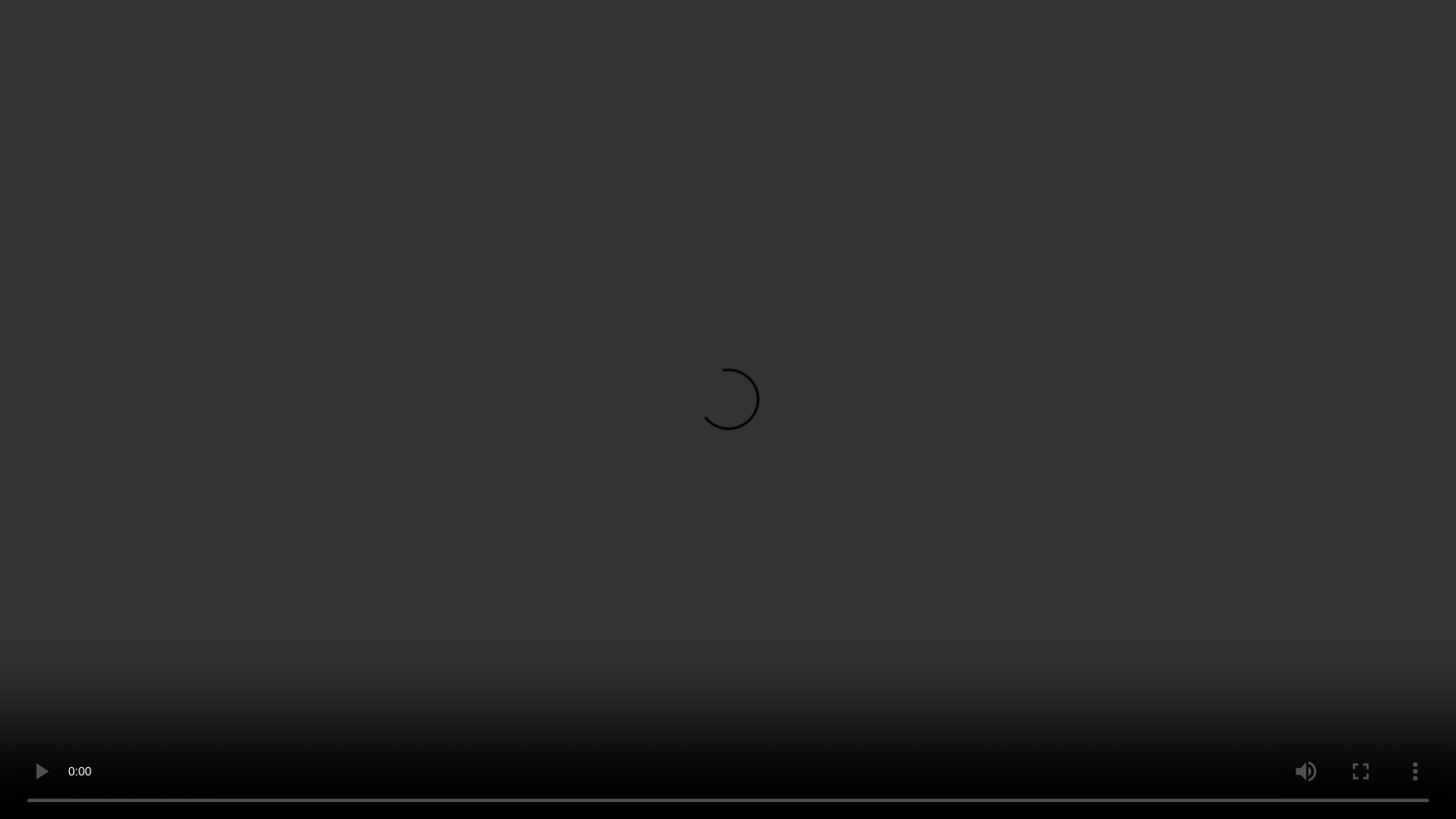
click at [1161, 436] on video at bounding box center [728, 410] width 1456 height 819
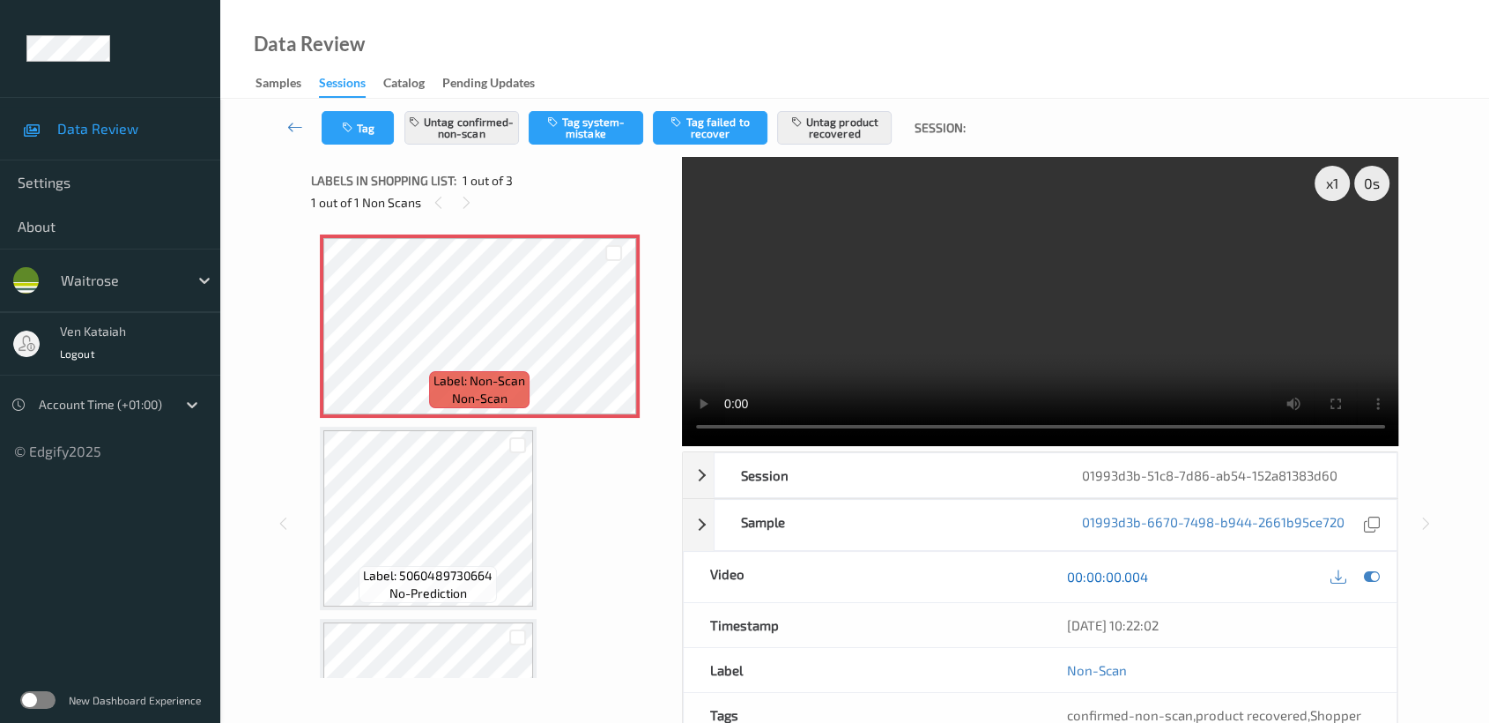
drag, startPoint x: 1378, startPoint y: 575, endPoint x: 1102, endPoint y: 575, distance: 275.8
click at [1377, 574] on icon at bounding box center [1372, 576] width 16 height 16
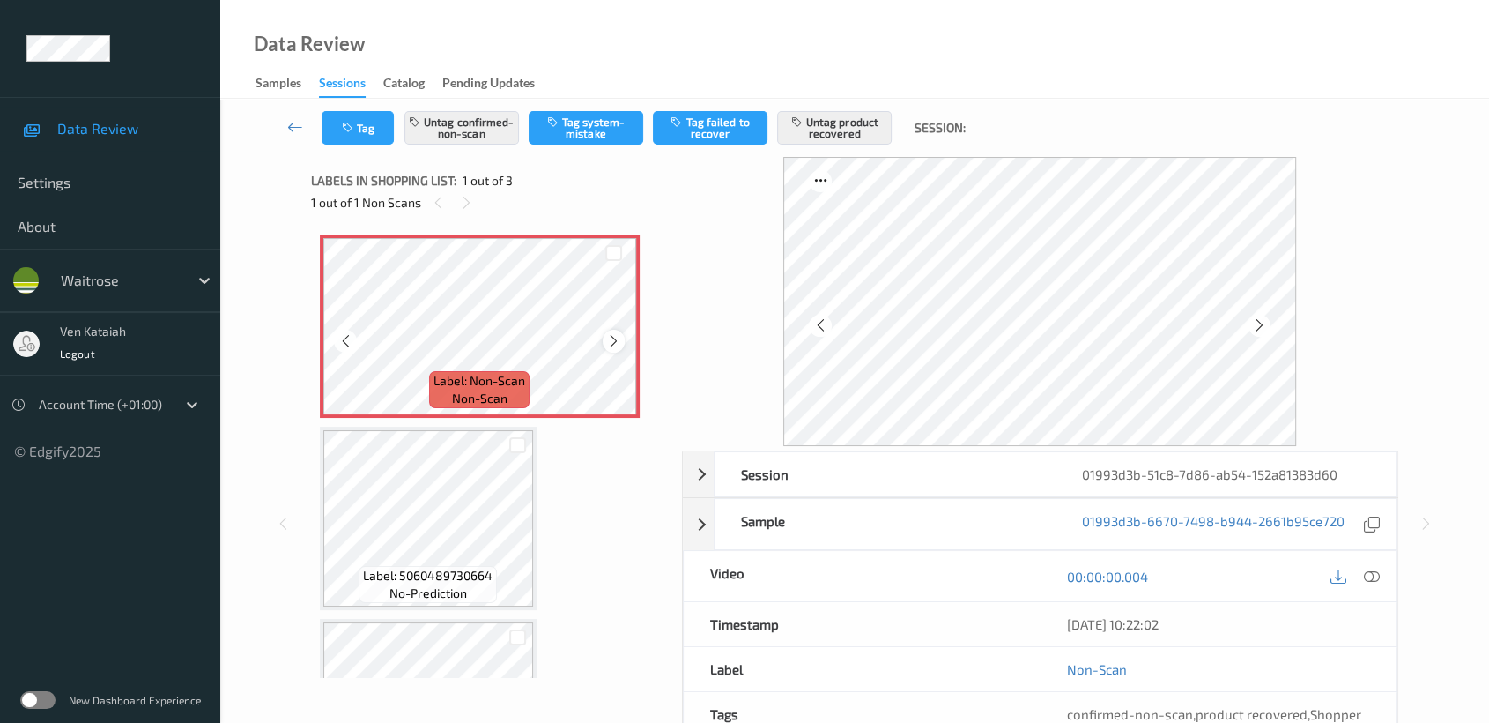
click at [606, 340] on icon at bounding box center [613, 341] width 15 height 16
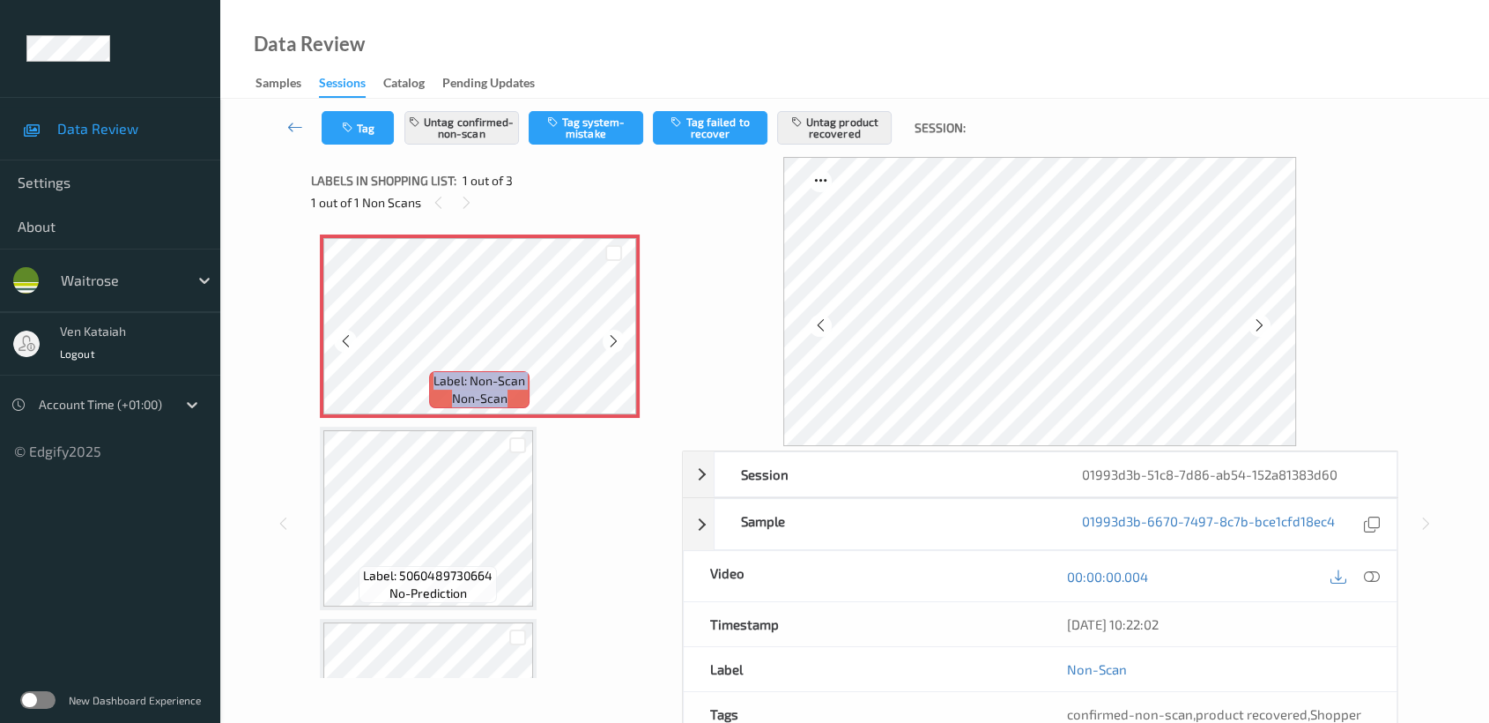
click at [604, 340] on div at bounding box center [614, 341] width 22 height 22
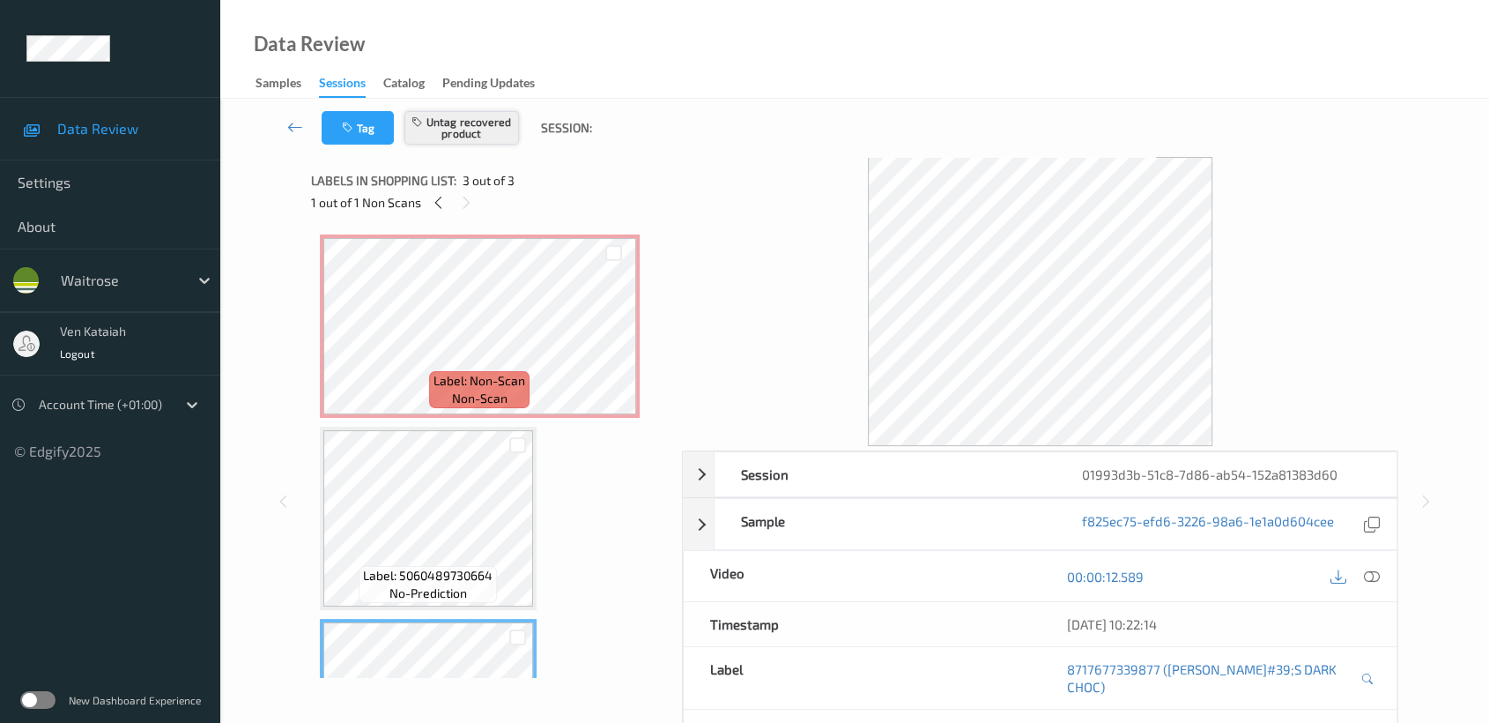
click at [444, 143] on button "Untag recovered product" at bounding box center [461, 127] width 115 height 33
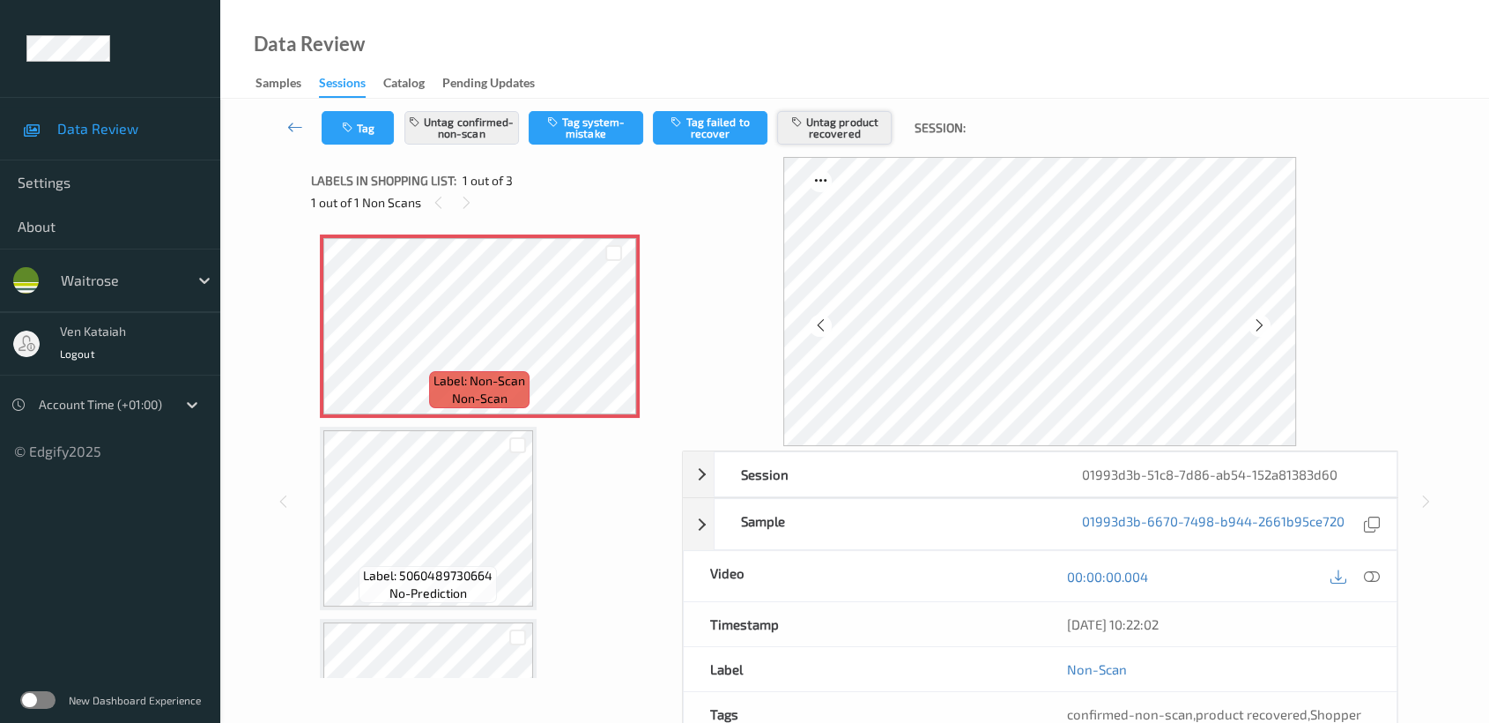
click at [856, 126] on button "Untag product recovered" at bounding box center [834, 127] width 115 height 33
click at [840, 127] on button "Tag product recovered" at bounding box center [834, 127] width 115 height 33
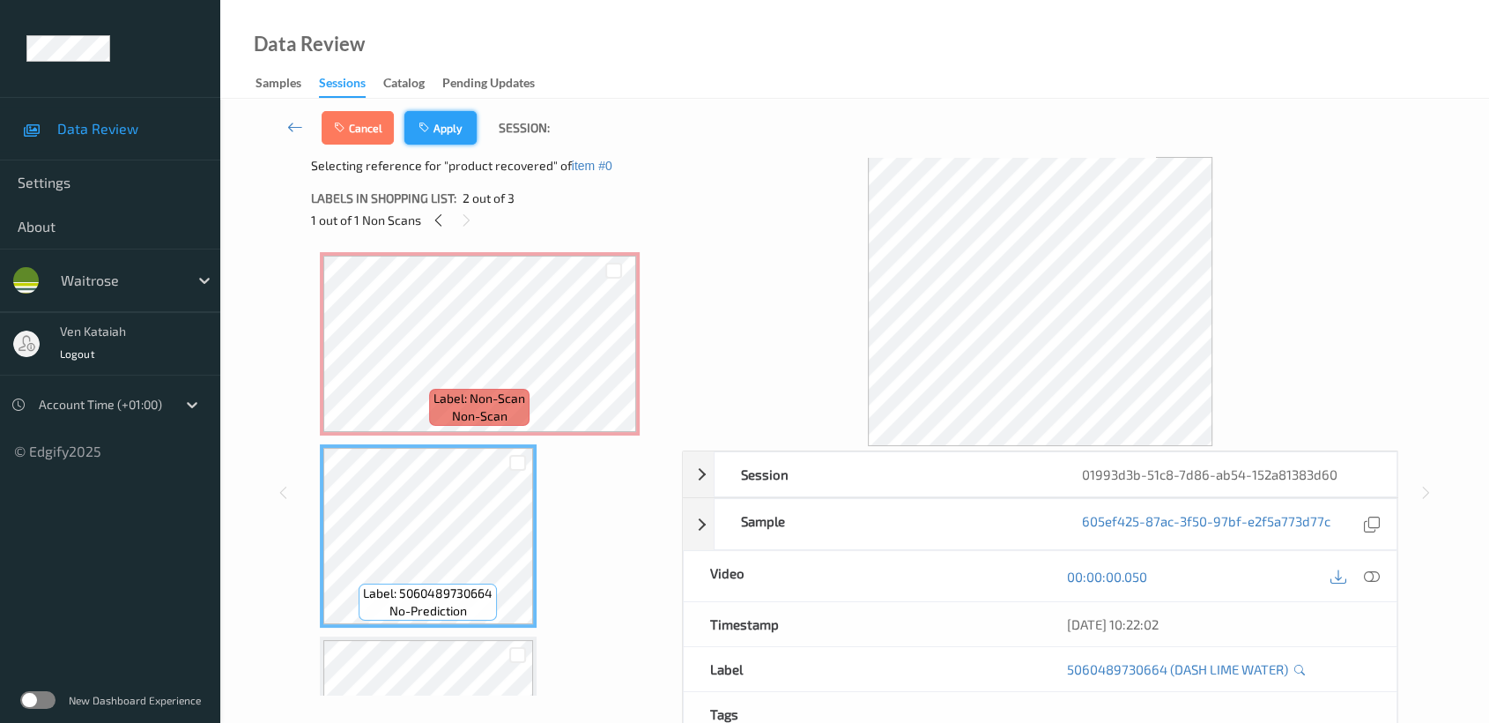
click at [447, 134] on button "Apply" at bounding box center [440, 127] width 72 height 33
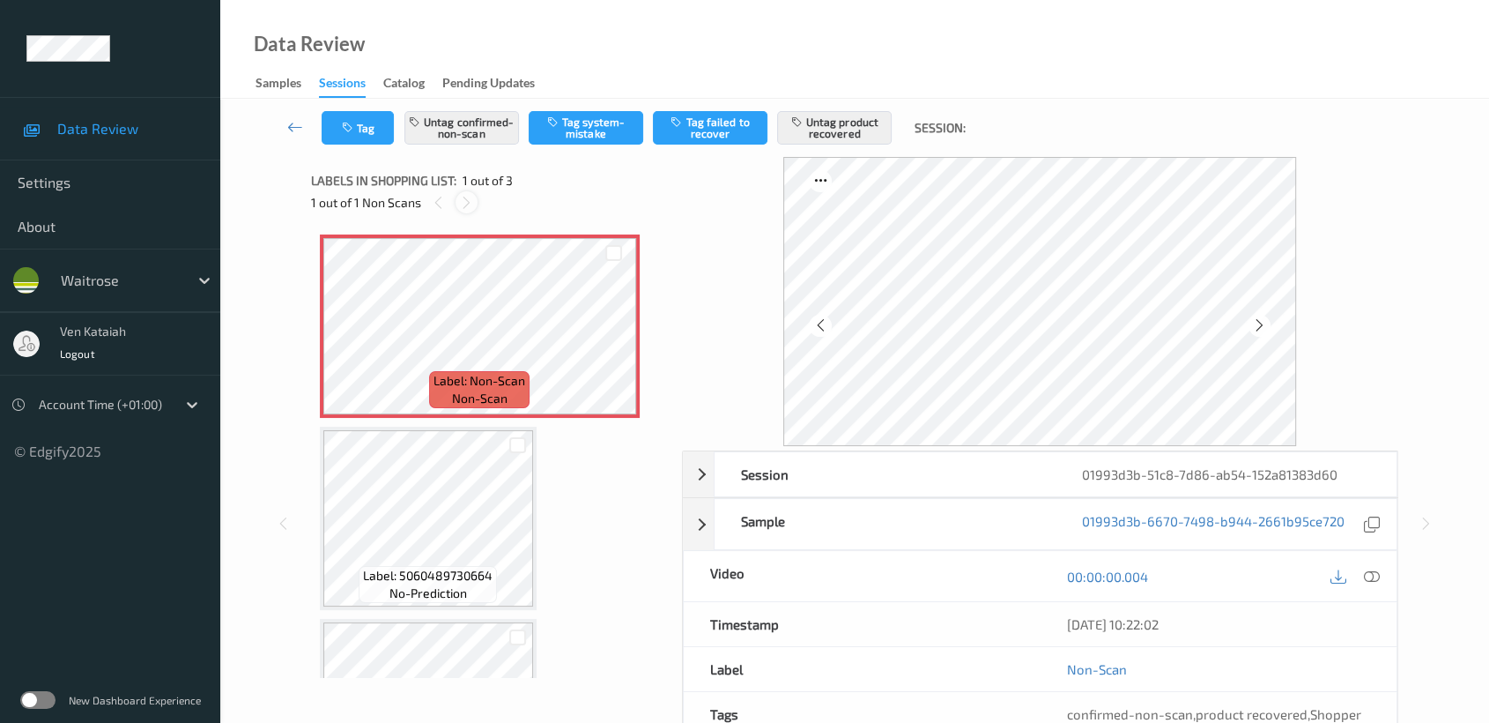
click at [465, 202] on icon at bounding box center [466, 203] width 15 height 16
click at [501, 374] on span "Label: Non-Scan" at bounding box center [480, 381] width 92 height 18
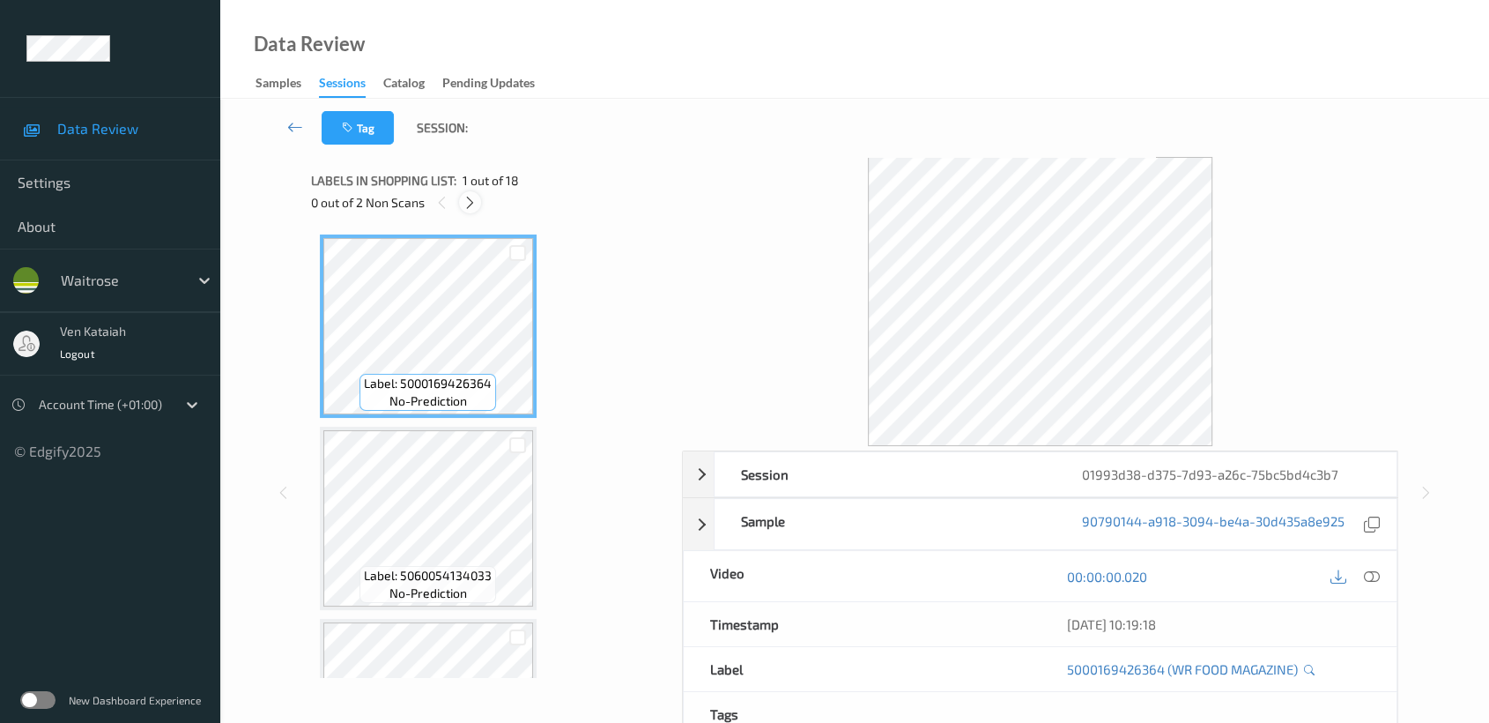
click at [477, 202] on icon at bounding box center [470, 203] width 15 height 16
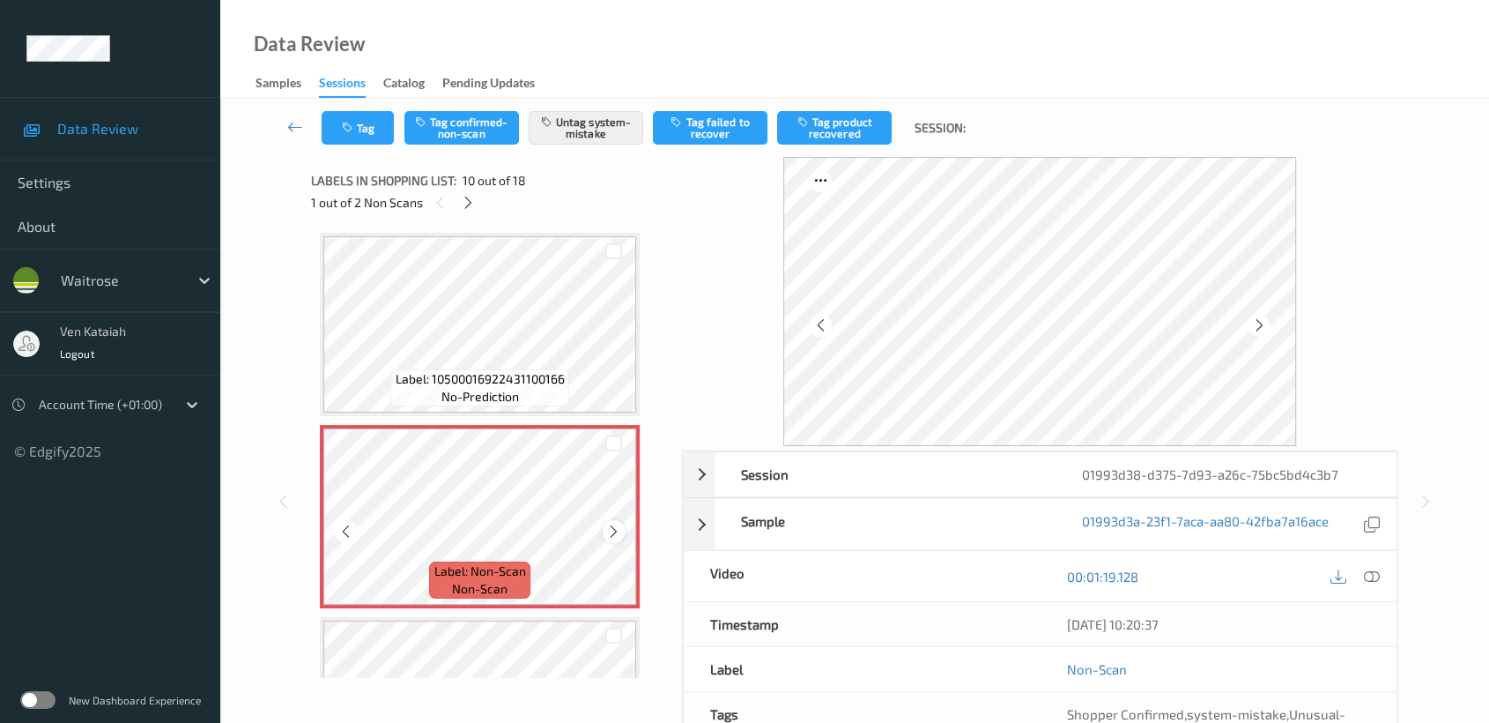
click at [621, 524] on div at bounding box center [614, 531] width 22 height 22
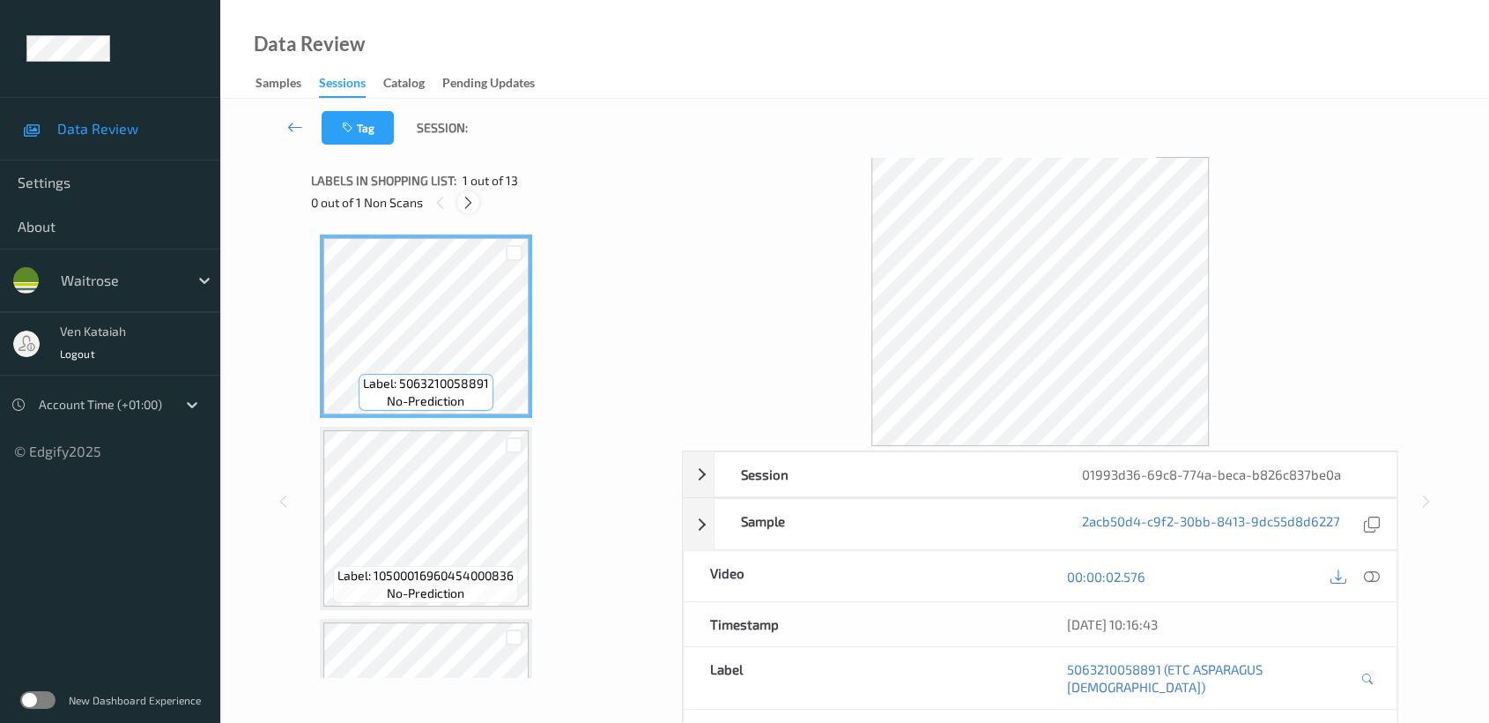
click at [474, 199] on icon at bounding box center [468, 203] width 15 height 16
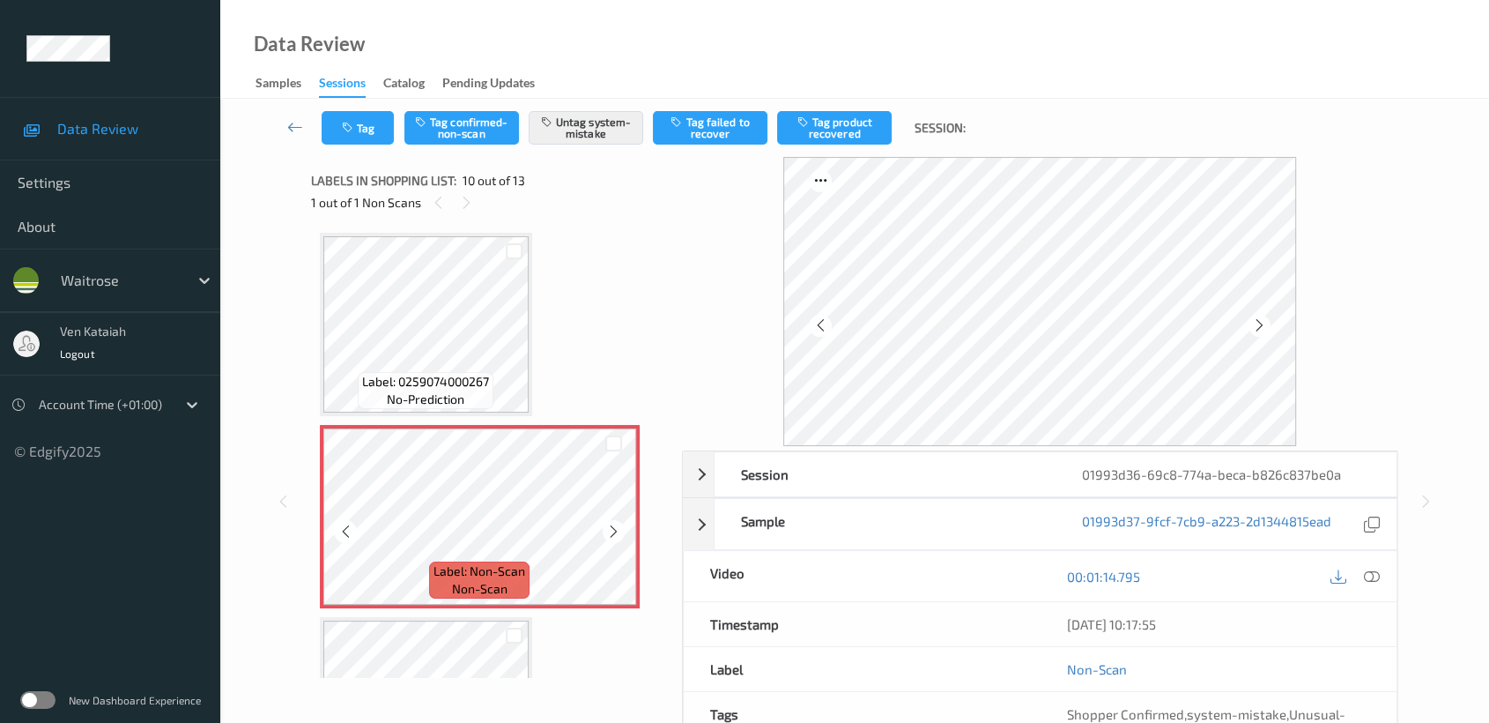
click at [623, 520] on div at bounding box center [614, 531] width 22 height 22
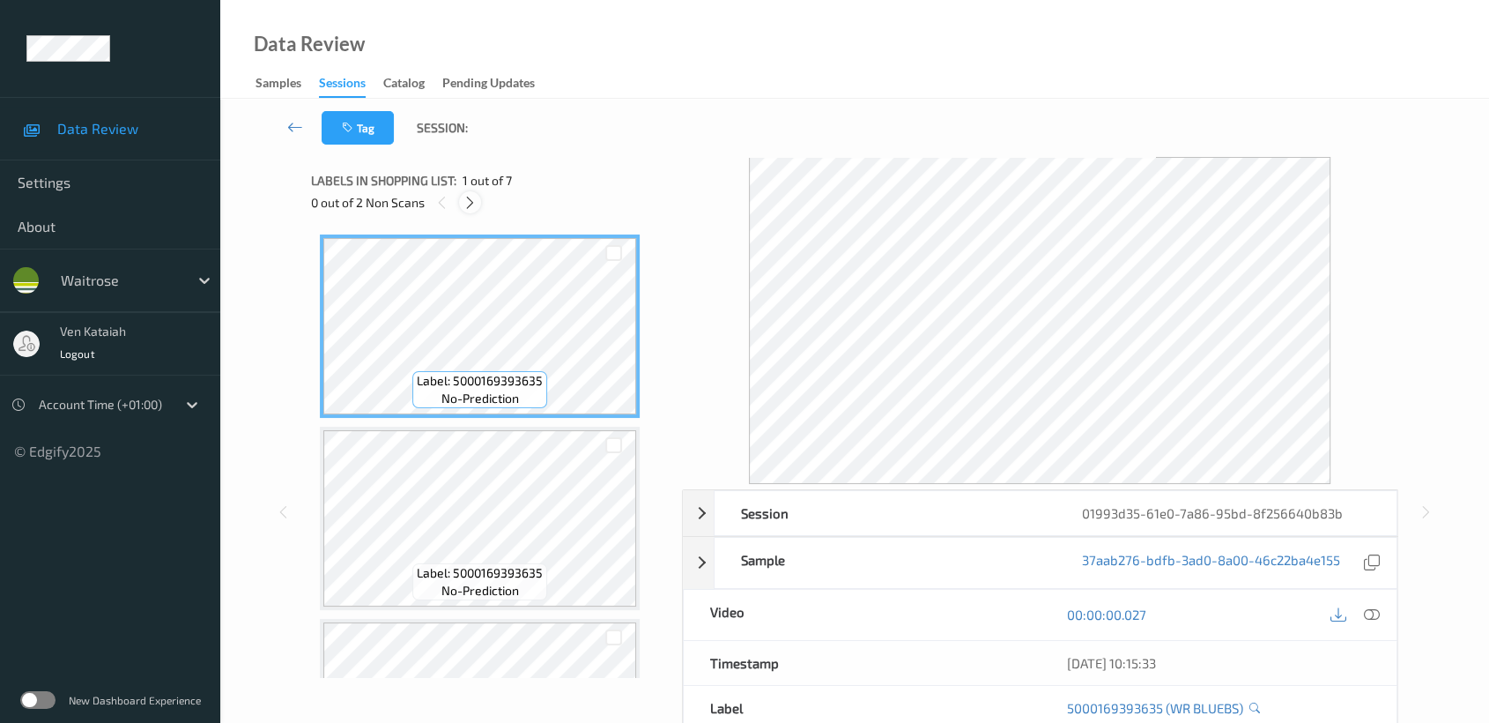
click at [463, 198] on icon at bounding box center [470, 203] width 15 height 16
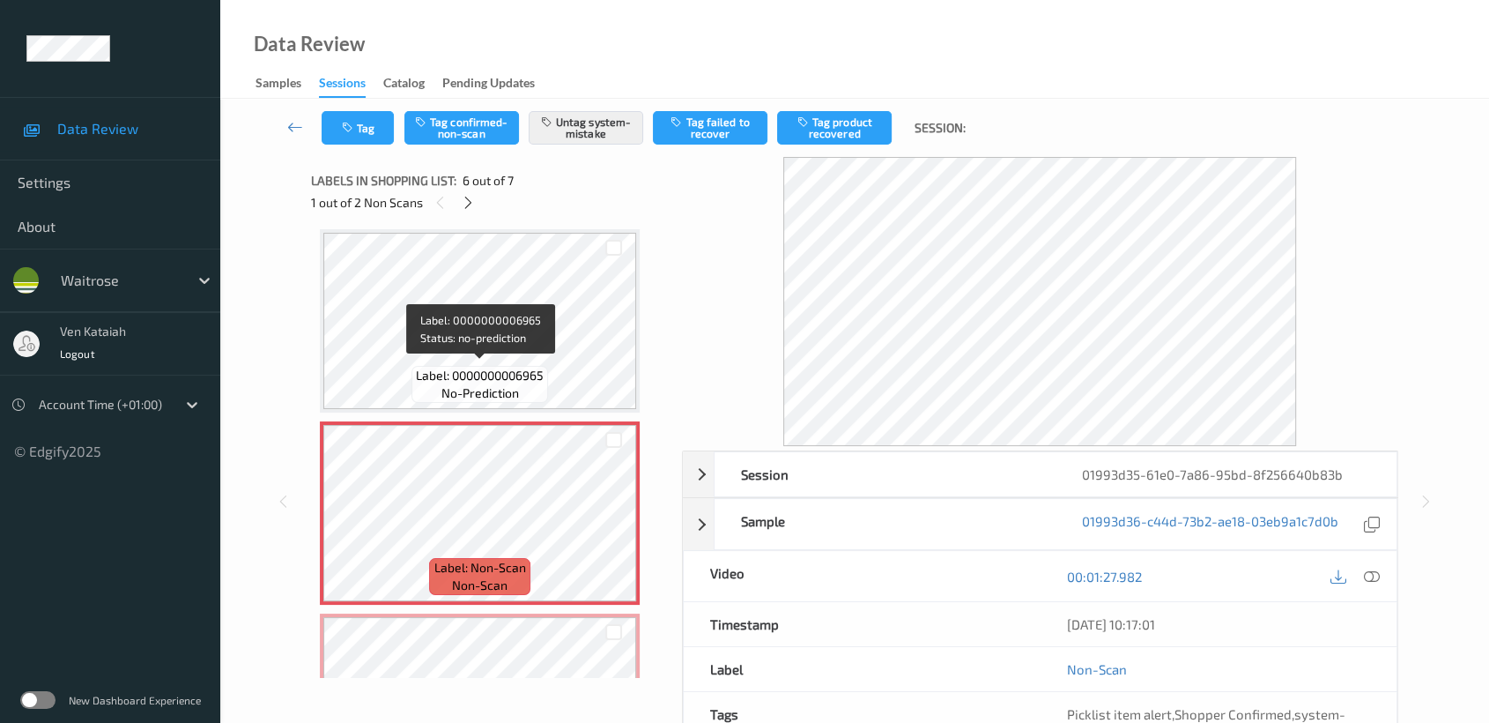
click at [500, 368] on span "Label: 0000000006965" at bounding box center [480, 376] width 128 height 18
click at [508, 367] on span "Label: 0000000006965" at bounding box center [480, 376] width 128 height 18
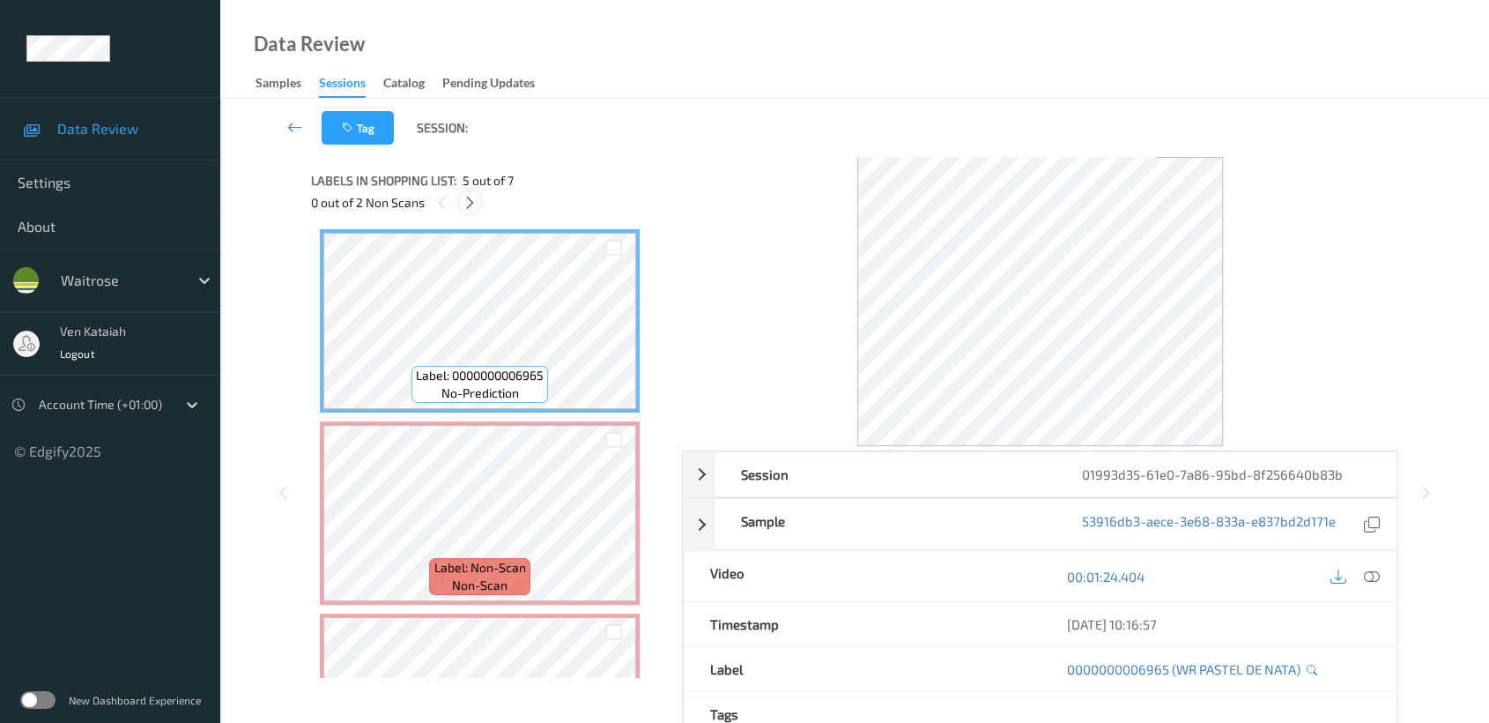
click at [464, 201] on icon at bounding box center [470, 203] width 15 height 16
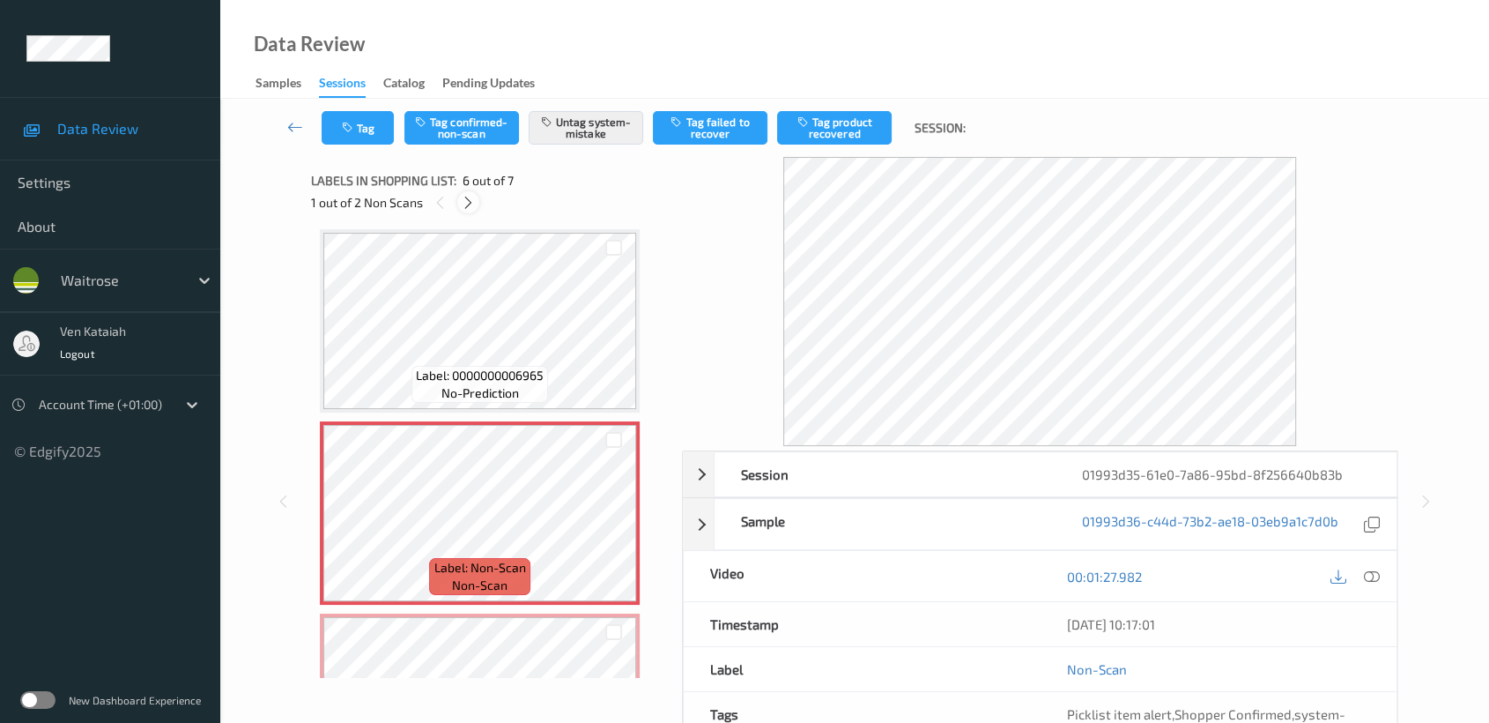
click at [464, 201] on icon at bounding box center [468, 203] width 15 height 16
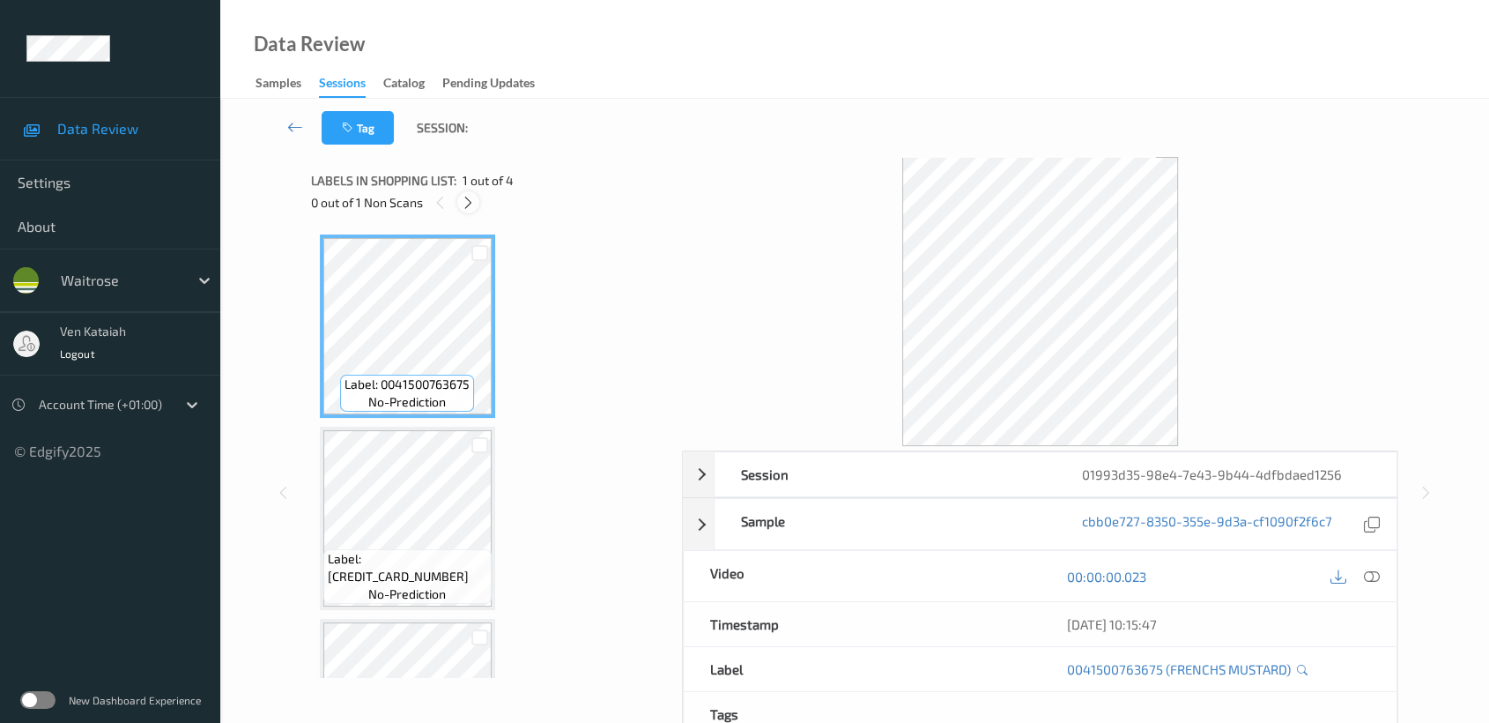
click at [465, 197] on icon at bounding box center [468, 203] width 15 height 16
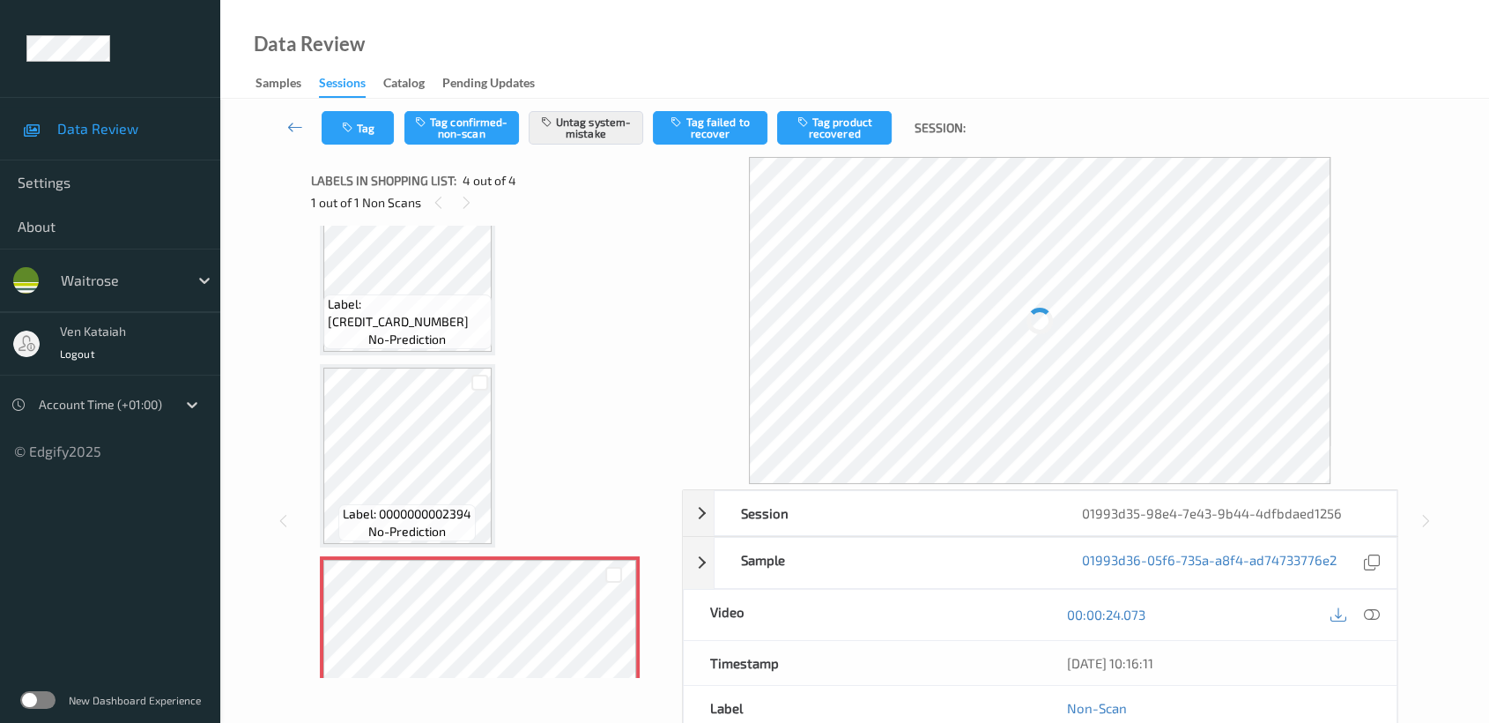
scroll to position [322, 0]
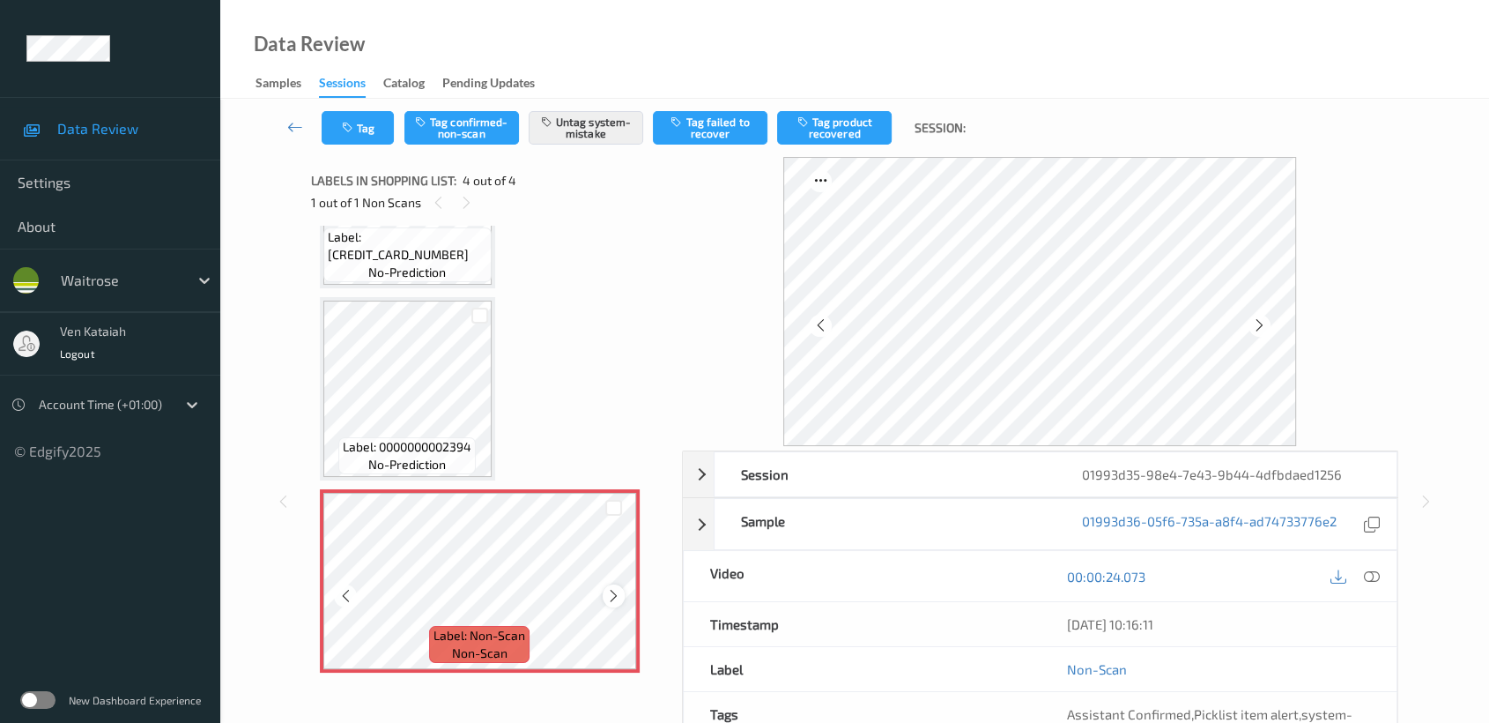
click at [611, 589] on icon at bounding box center [613, 596] width 15 height 16
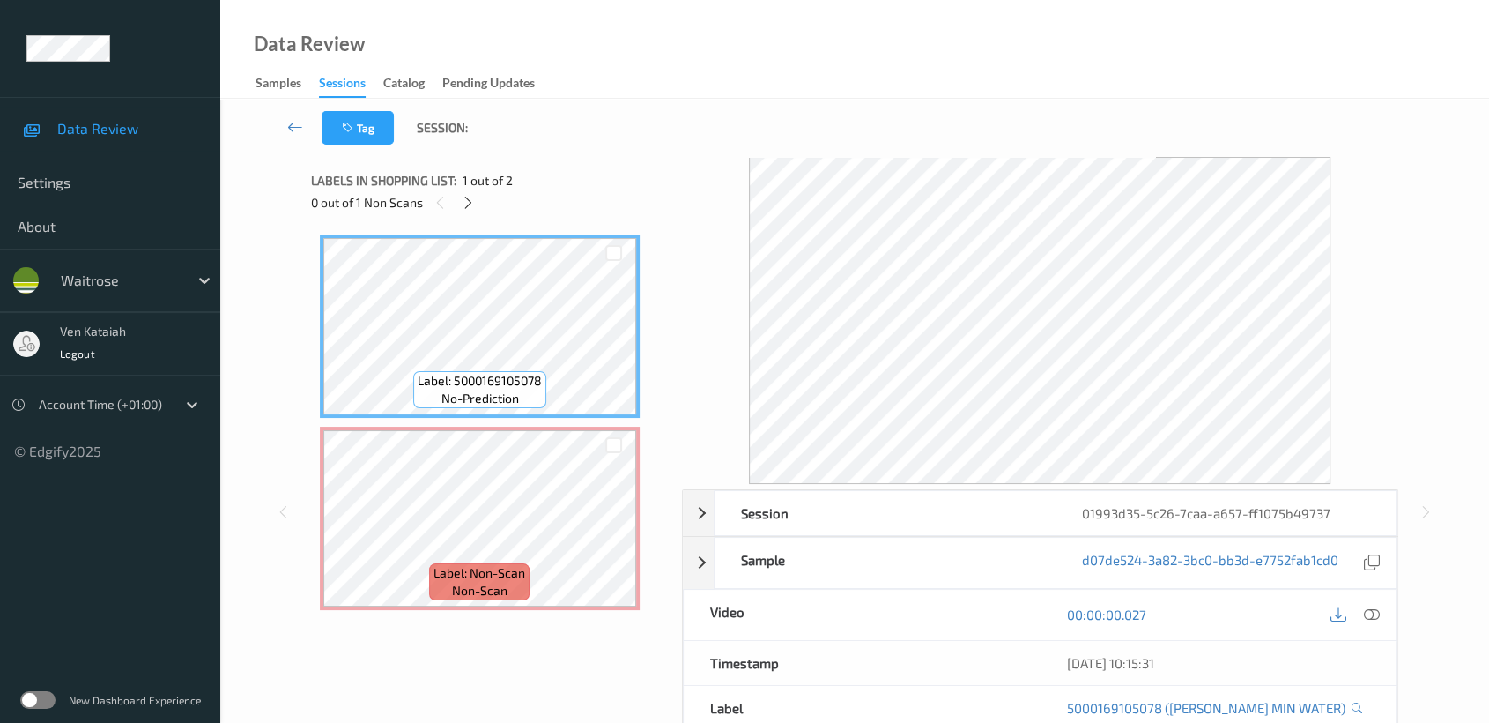
drag, startPoint x: 469, startPoint y: 200, endPoint x: 428, endPoint y: 372, distance: 176.5
click at [467, 200] on icon at bounding box center [468, 203] width 15 height 16
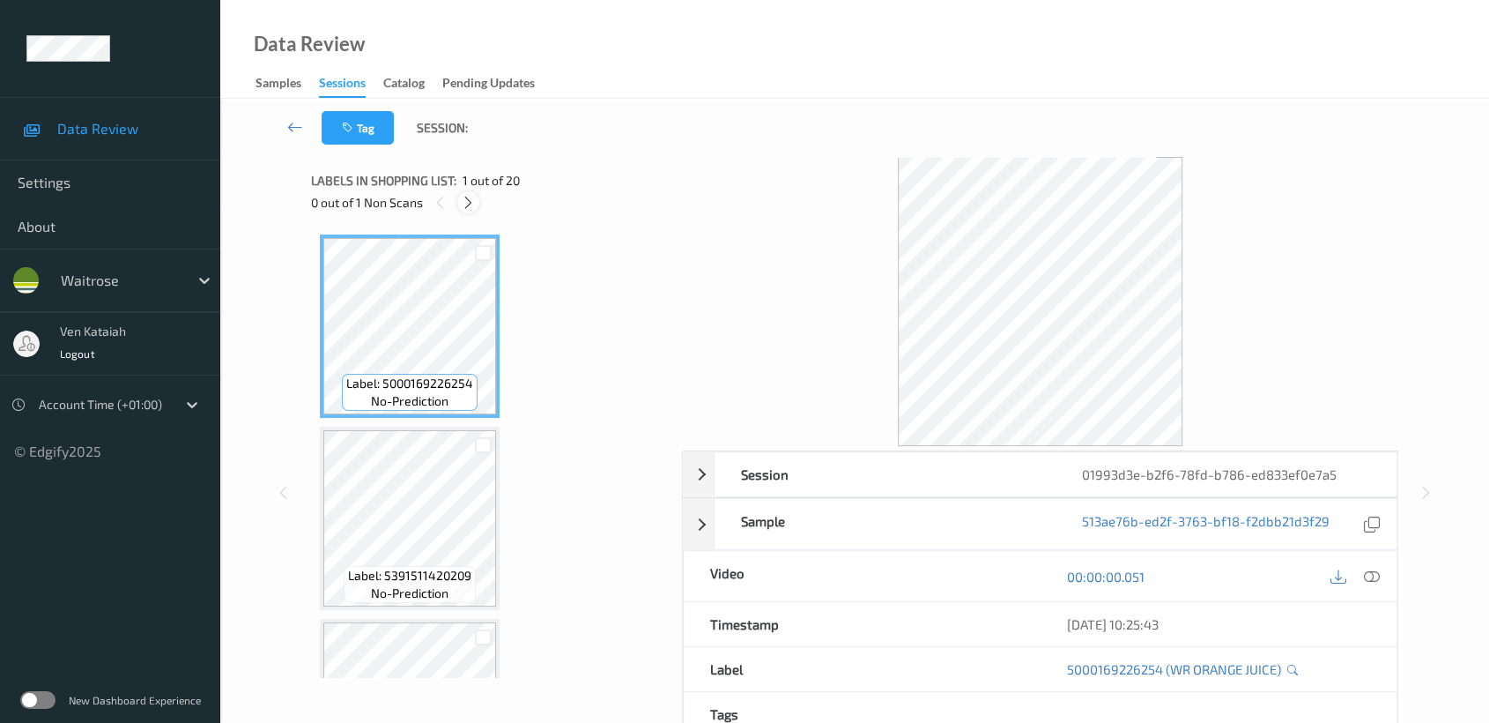
click at [466, 204] on icon at bounding box center [468, 203] width 15 height 16
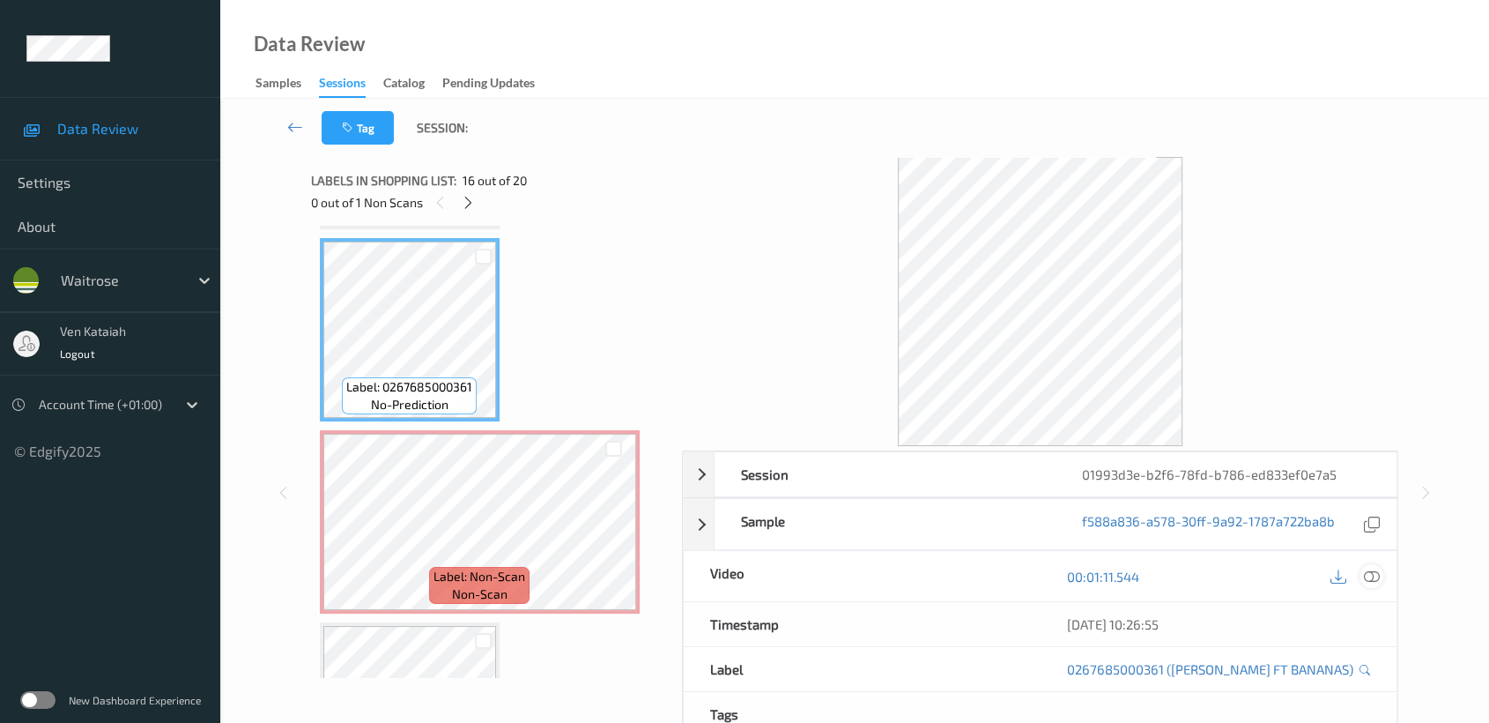
click at [1375, 577] on icon at bounding box center [1372, 576] width 16 height 16
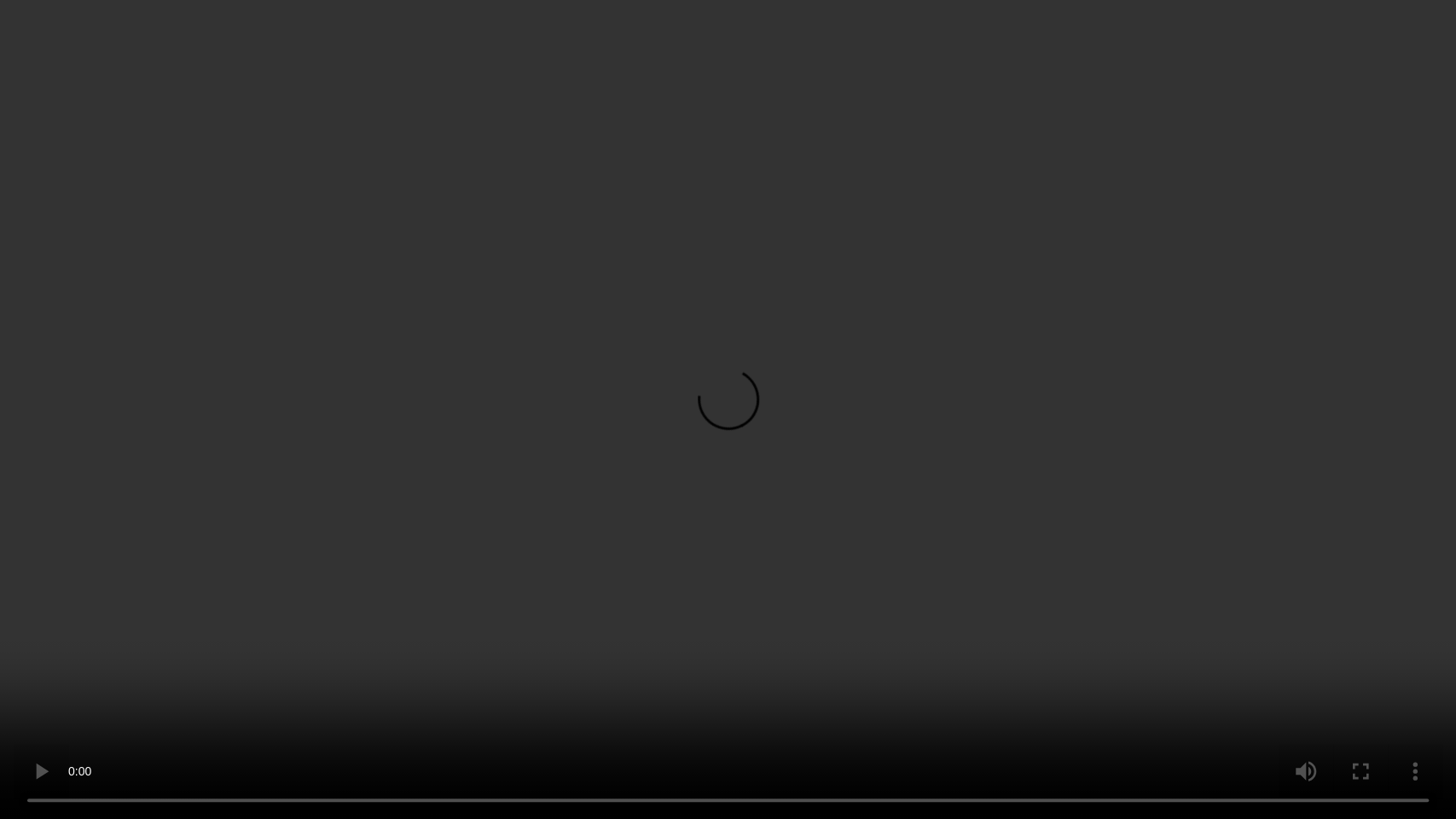
click at [717, 615] on video at bounding box center [728, 410] width 1456 height 819
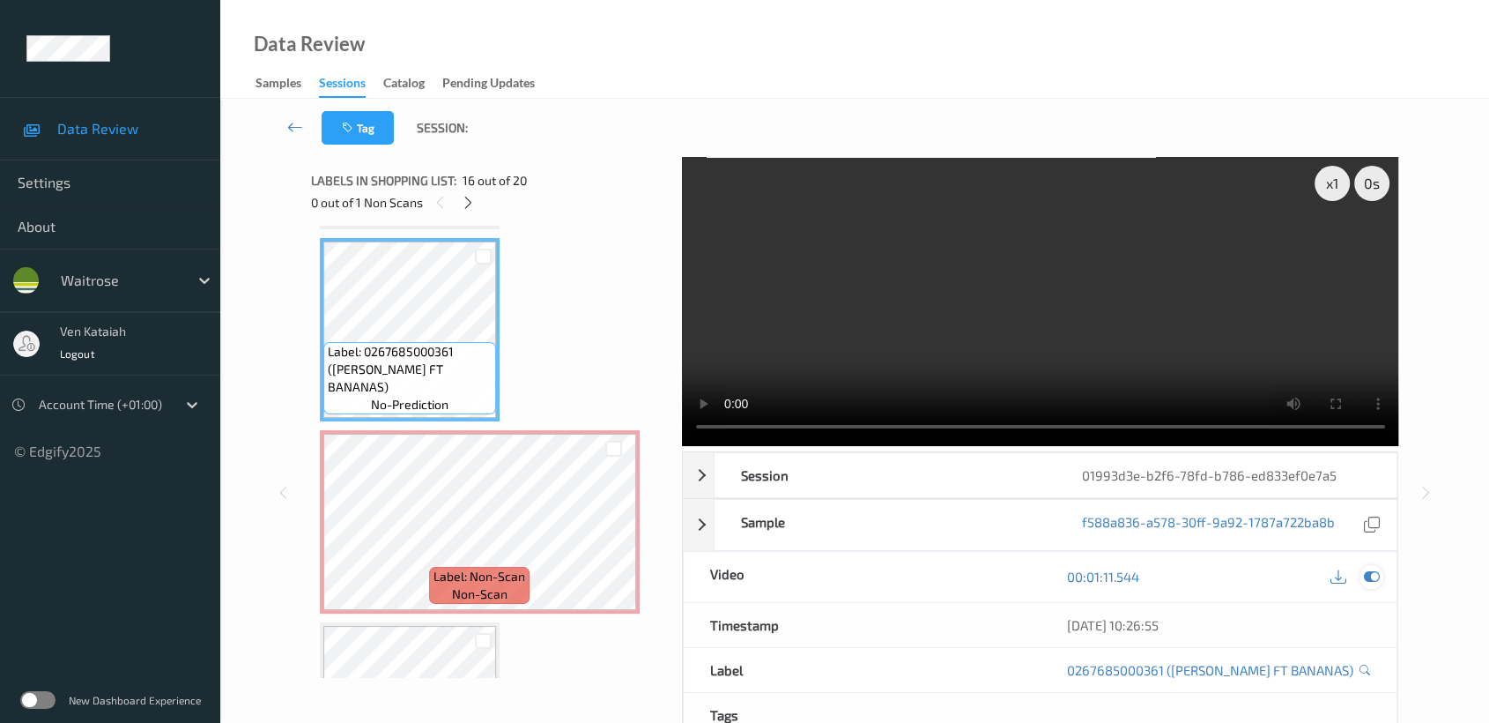
click at [1375, 582] on icon at bounding box center [1372, 576] width 16 height 16
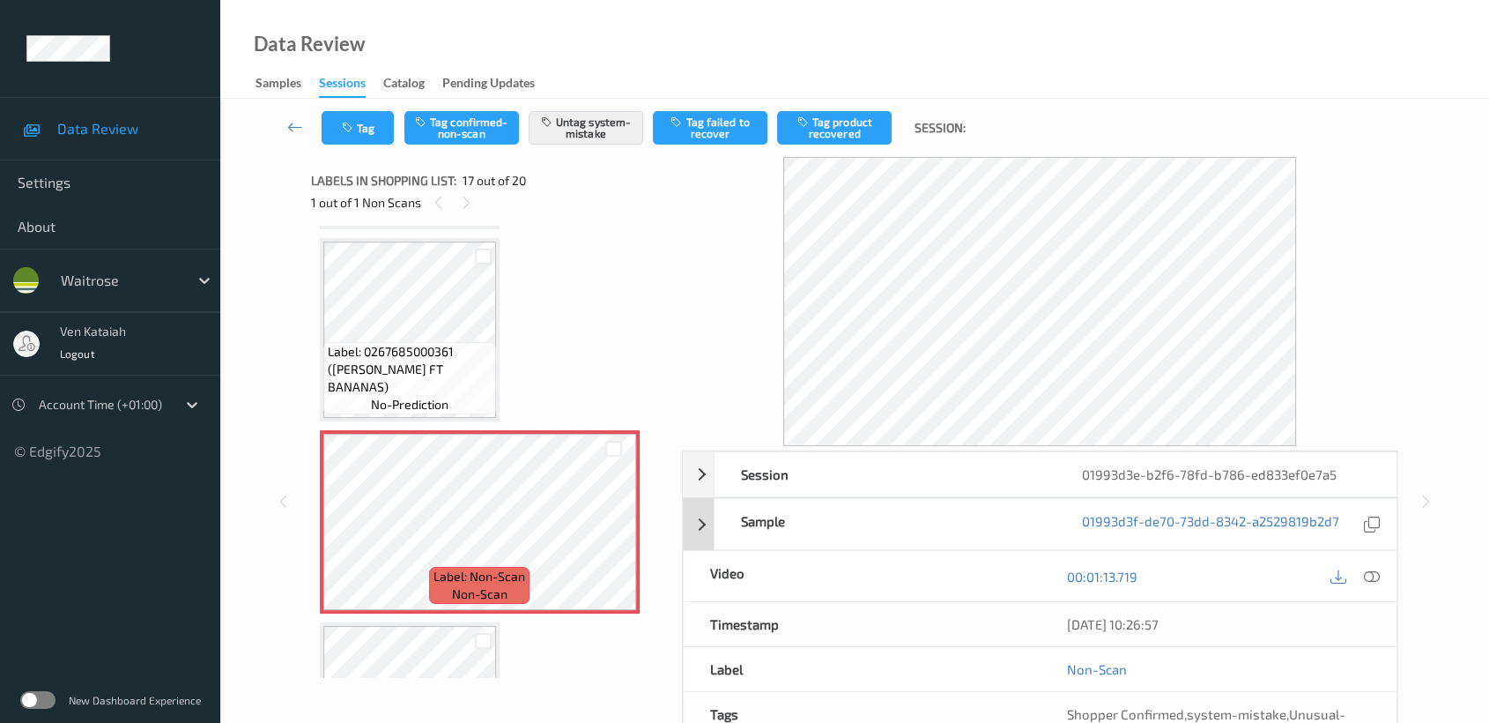
scroll to position [158, 0]
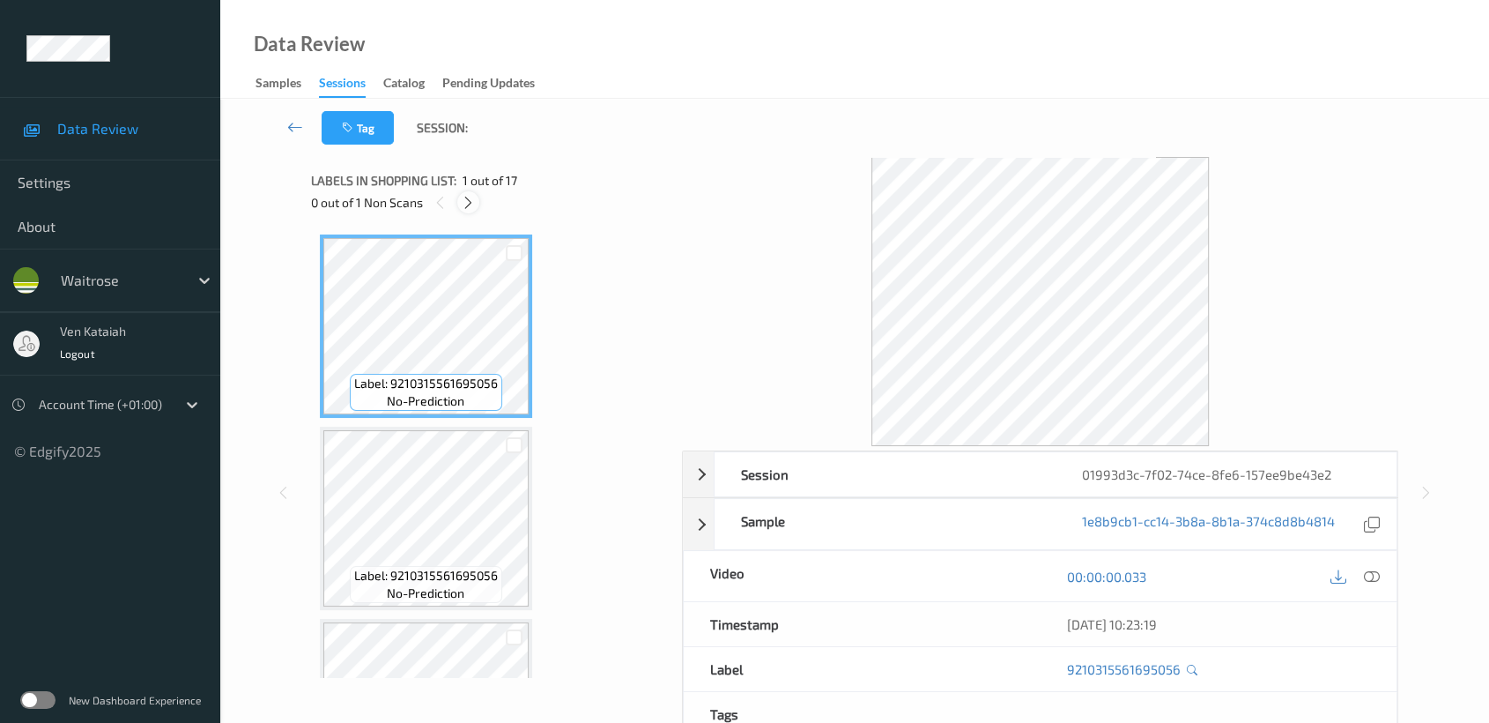
click at [457, 200] on div "0 out of 1 Non Scans" at bounding box center [490, 202] width 359 height 22
click at [469, 202] on icon at bounding box center [468, 203] width 15 height 16
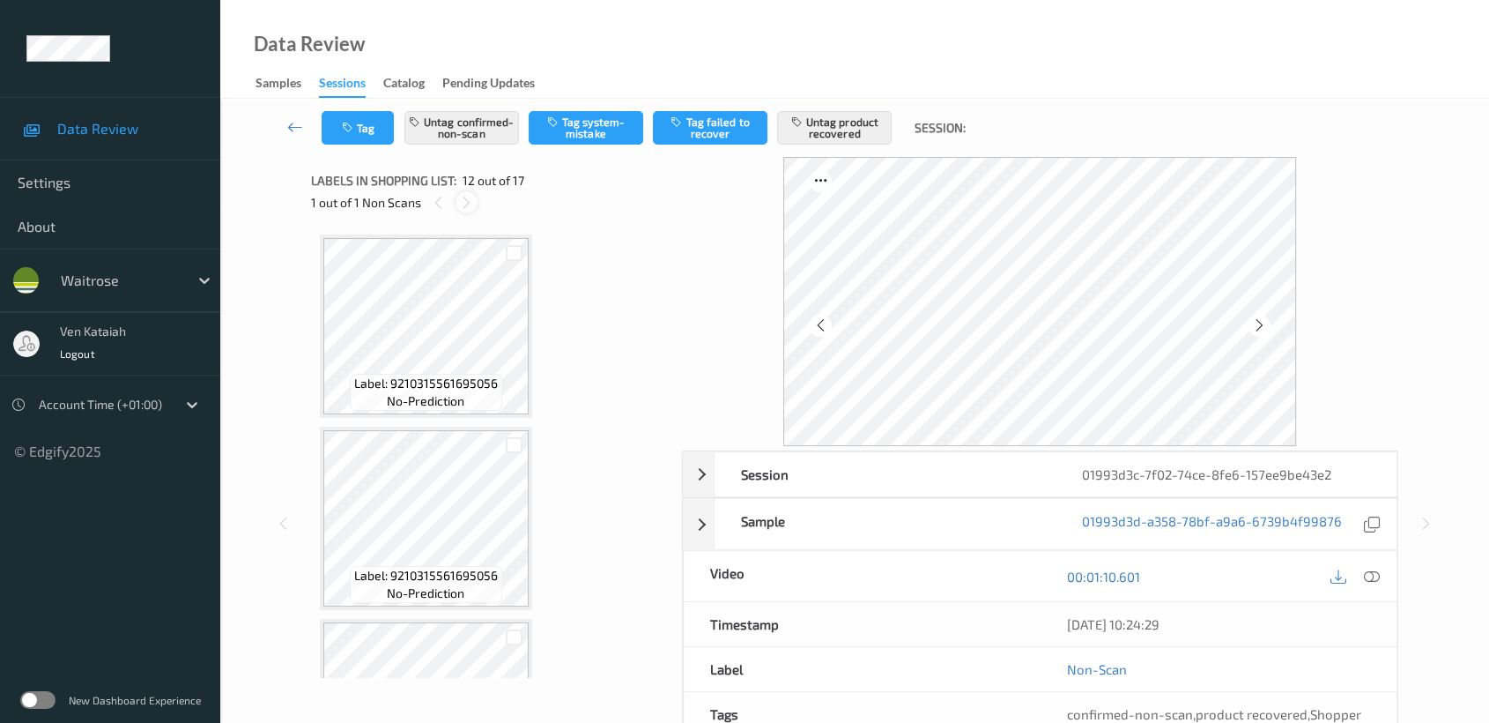
scroll to position [1922, 0]
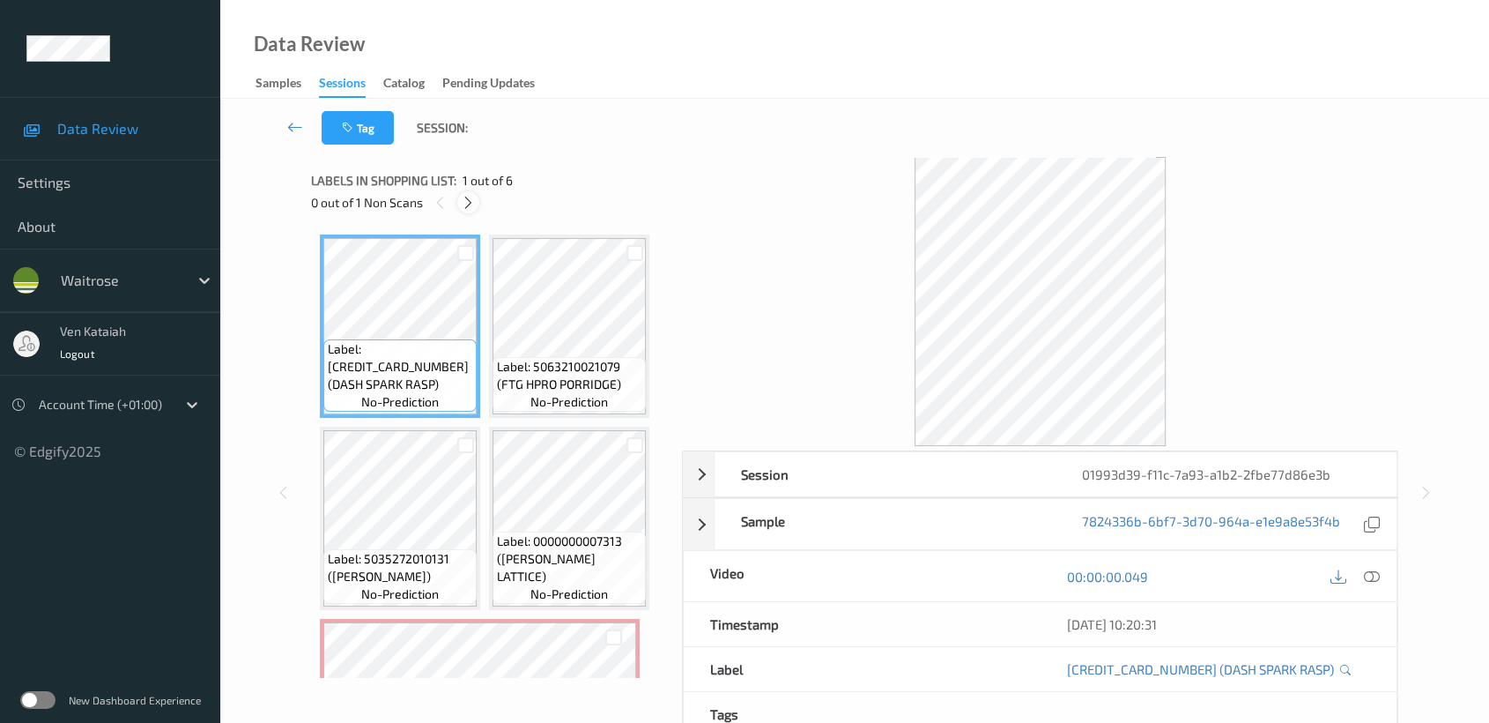
click at [467, 195] on icon at bounding box center [468, 203] width 15 height 16
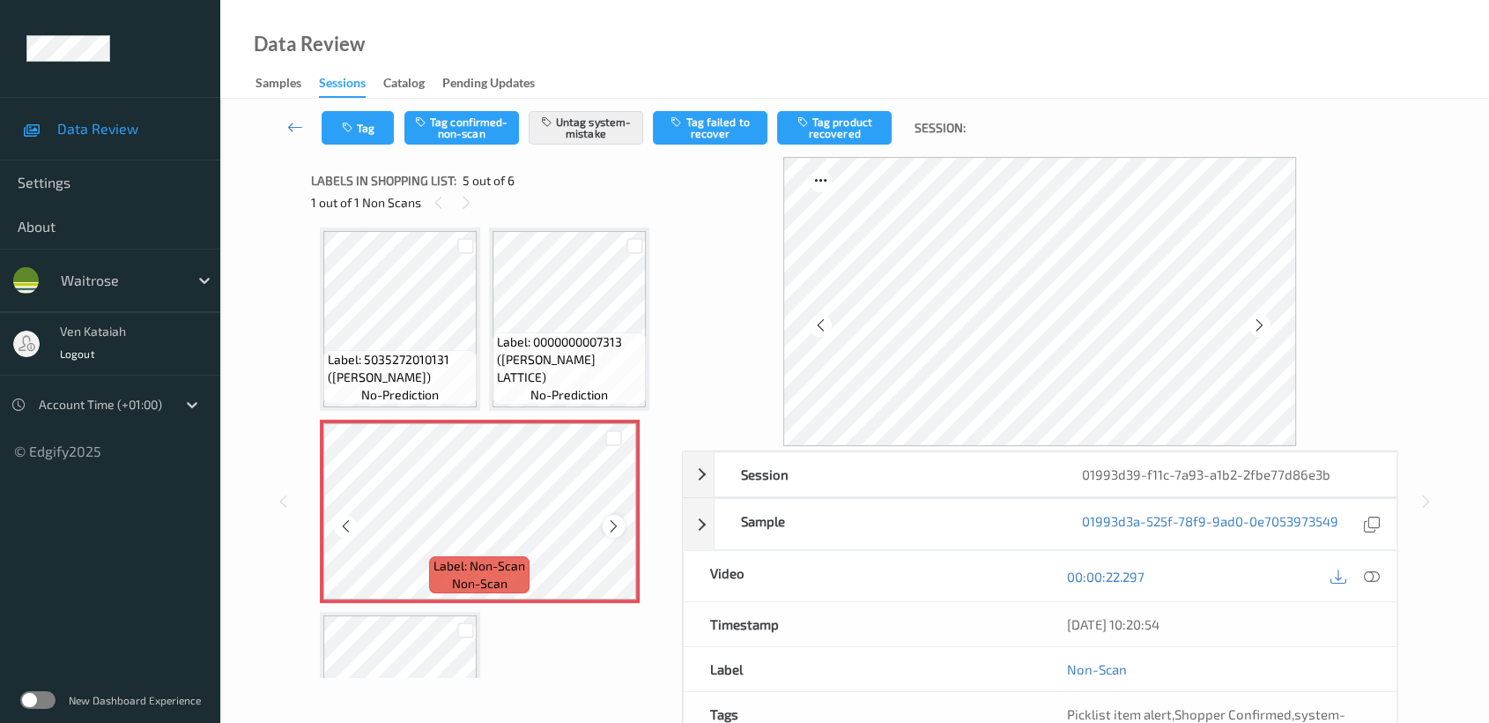
click at [616, 523] on icon at bounding box center [613, 526] width 15 height 16
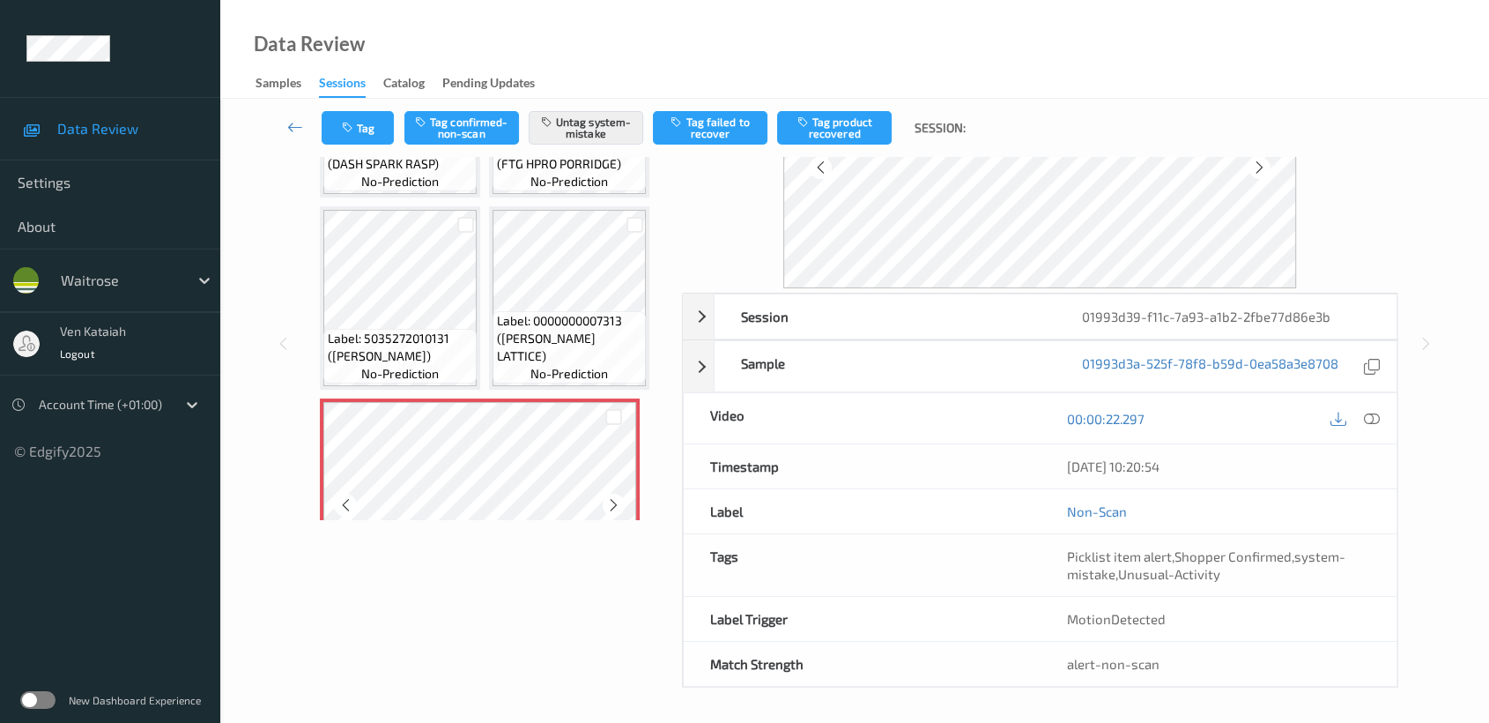
scroll to position [4, 0]
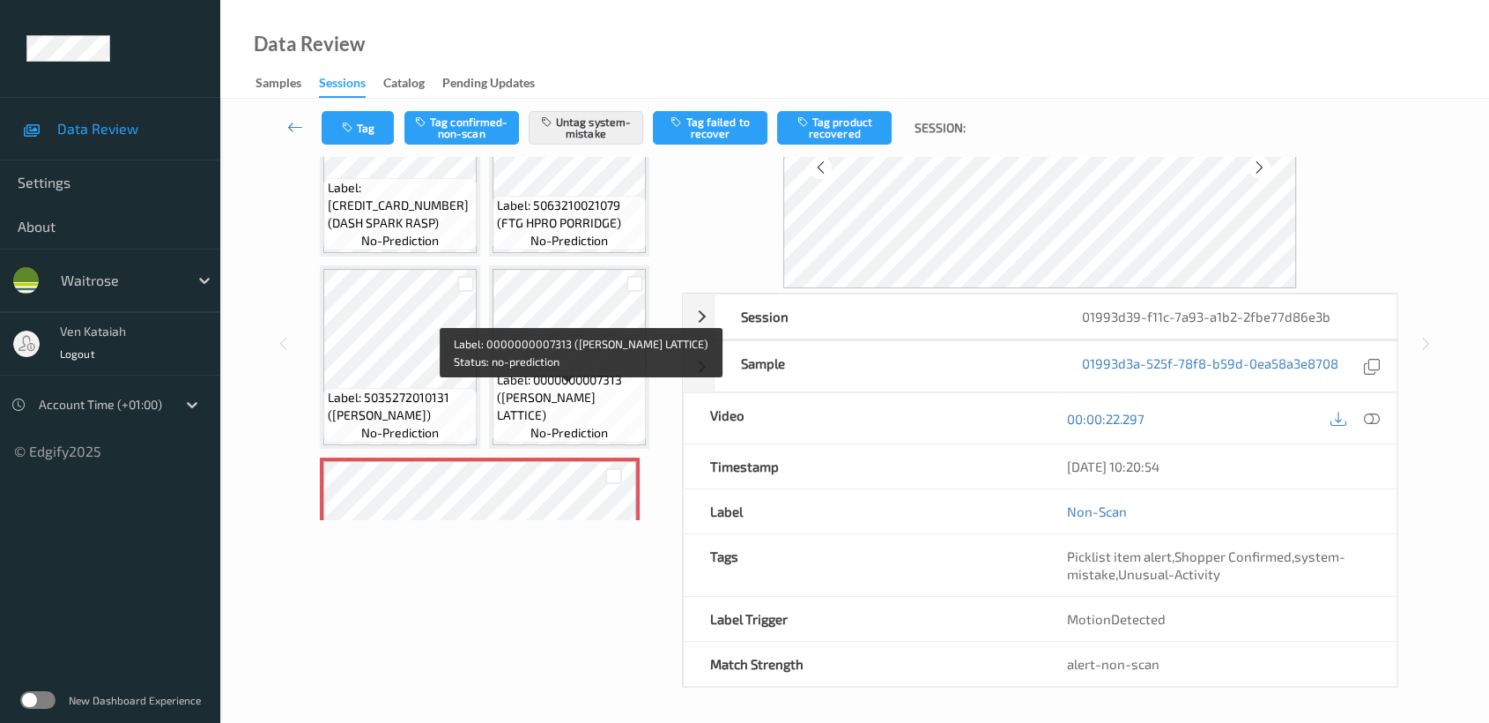
click at [571, 387] on span "Label: 0000000007313 (WR CHERRY LATTICE)" at bounding box center [569, 397] width 145 height 53
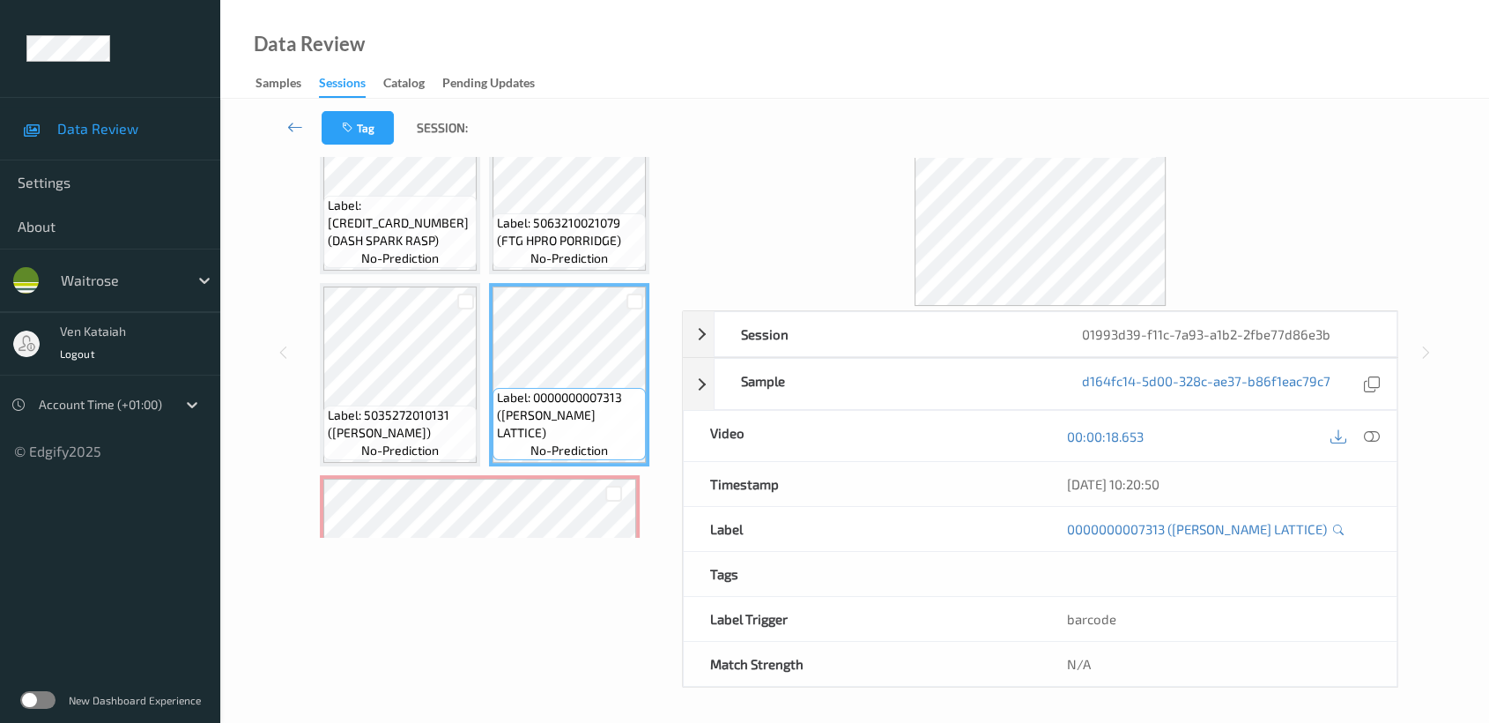
scroll to position [158, 0]
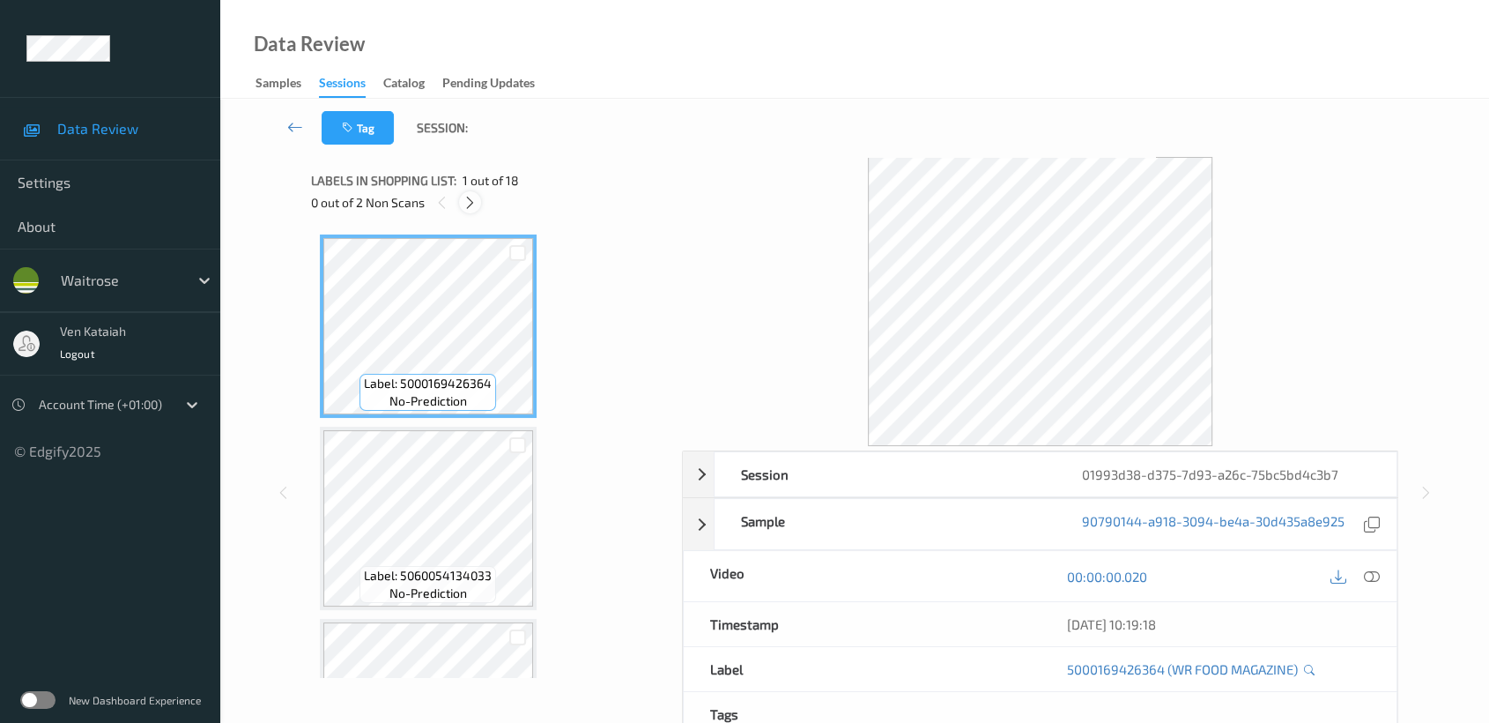
click at [464, 197] on icon at bounding box center [470, 203] width 15 height 16
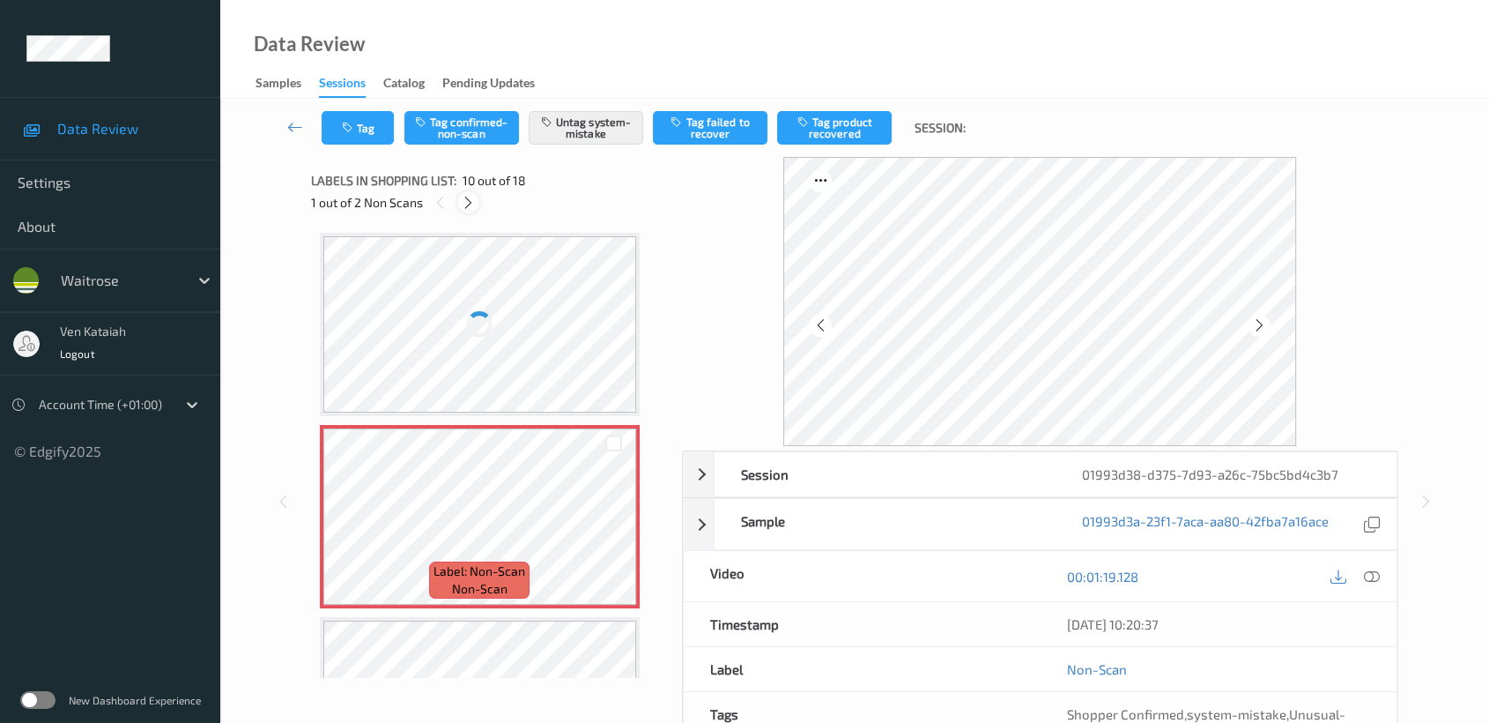
click at [473, 200] on icon at bounding box center [468, 203] width 15 height 16
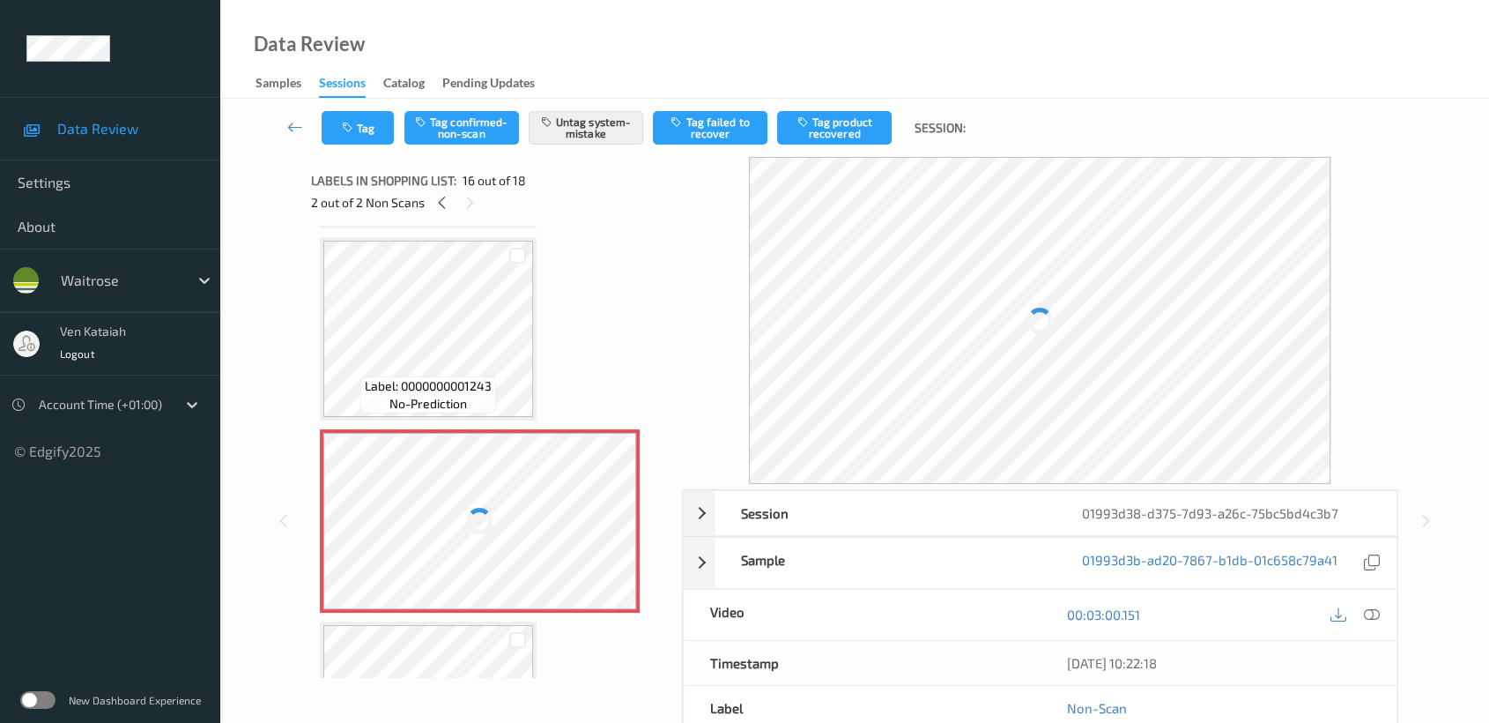
click at [489, 461] on div at bounding box center [480, 521] width 314 height 176
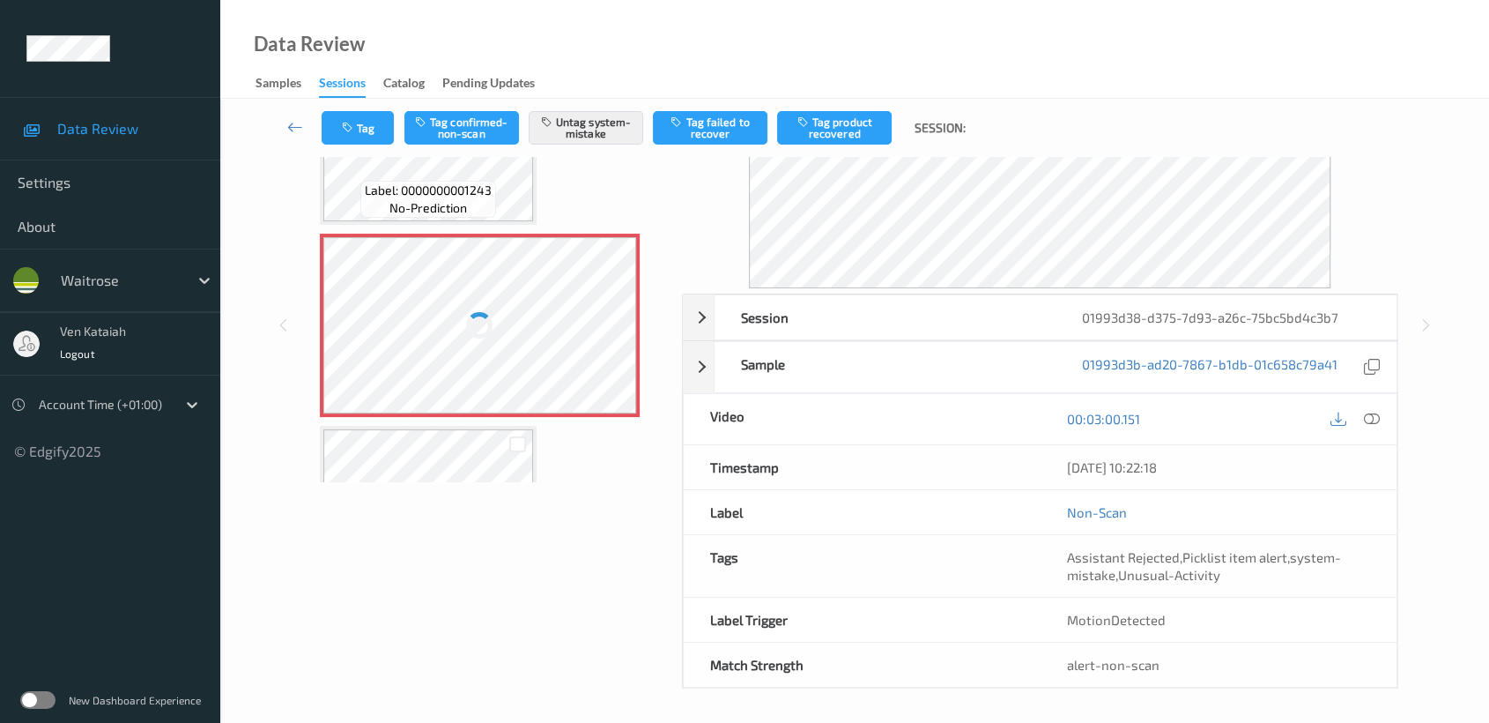
scroll to position [0, 0]
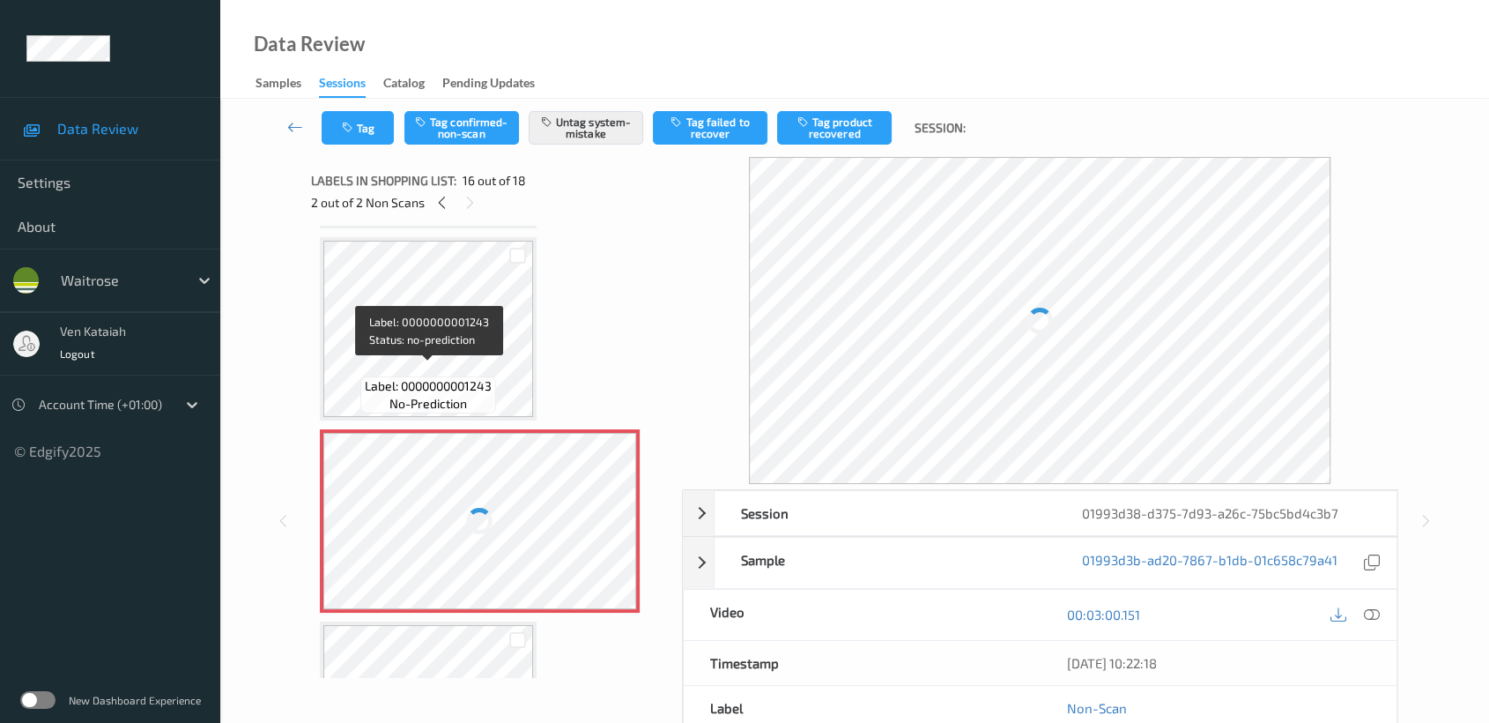
click at [426, 377] on span "Label: 0000000001243" at bounding box center [428, 386] width 127 height 18
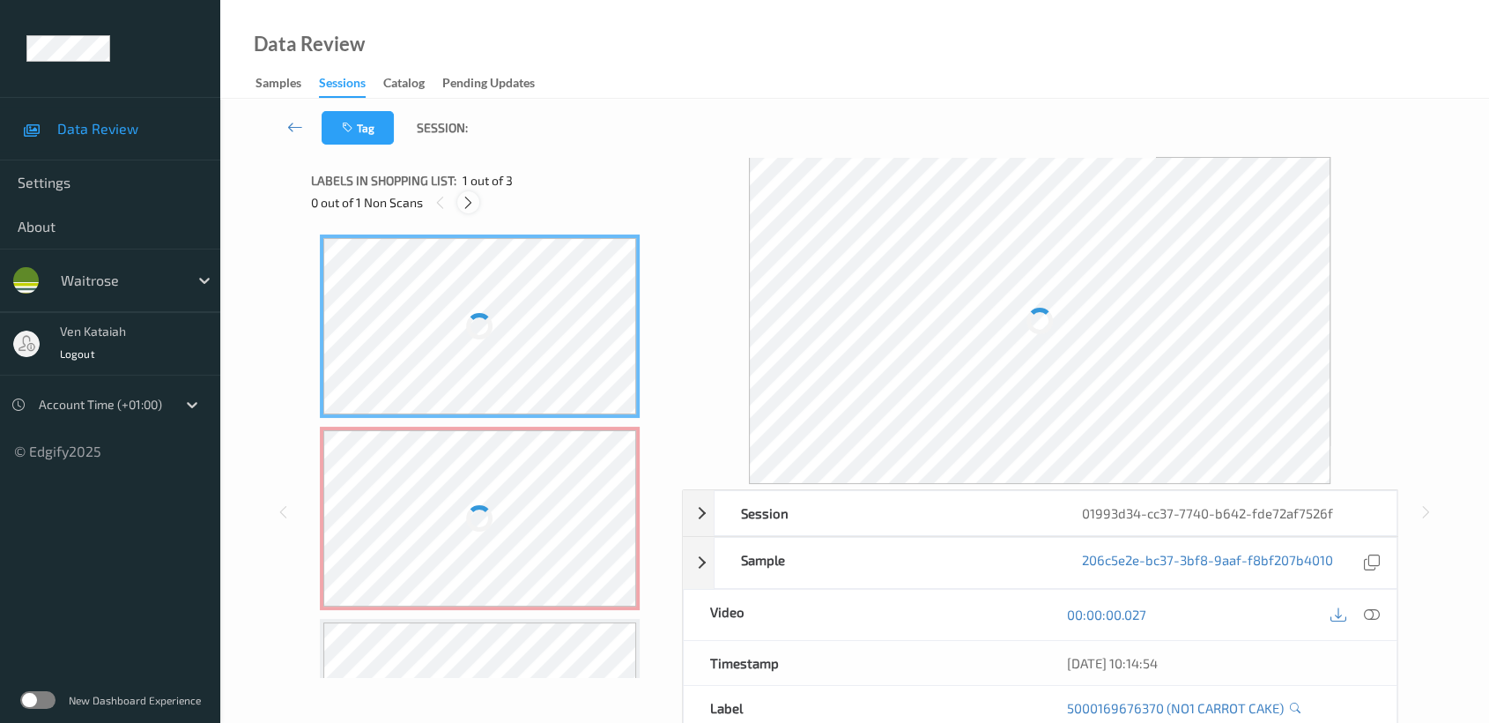
click at [463, 203] on icon at bounding box center [468, 203] width 15 height 16
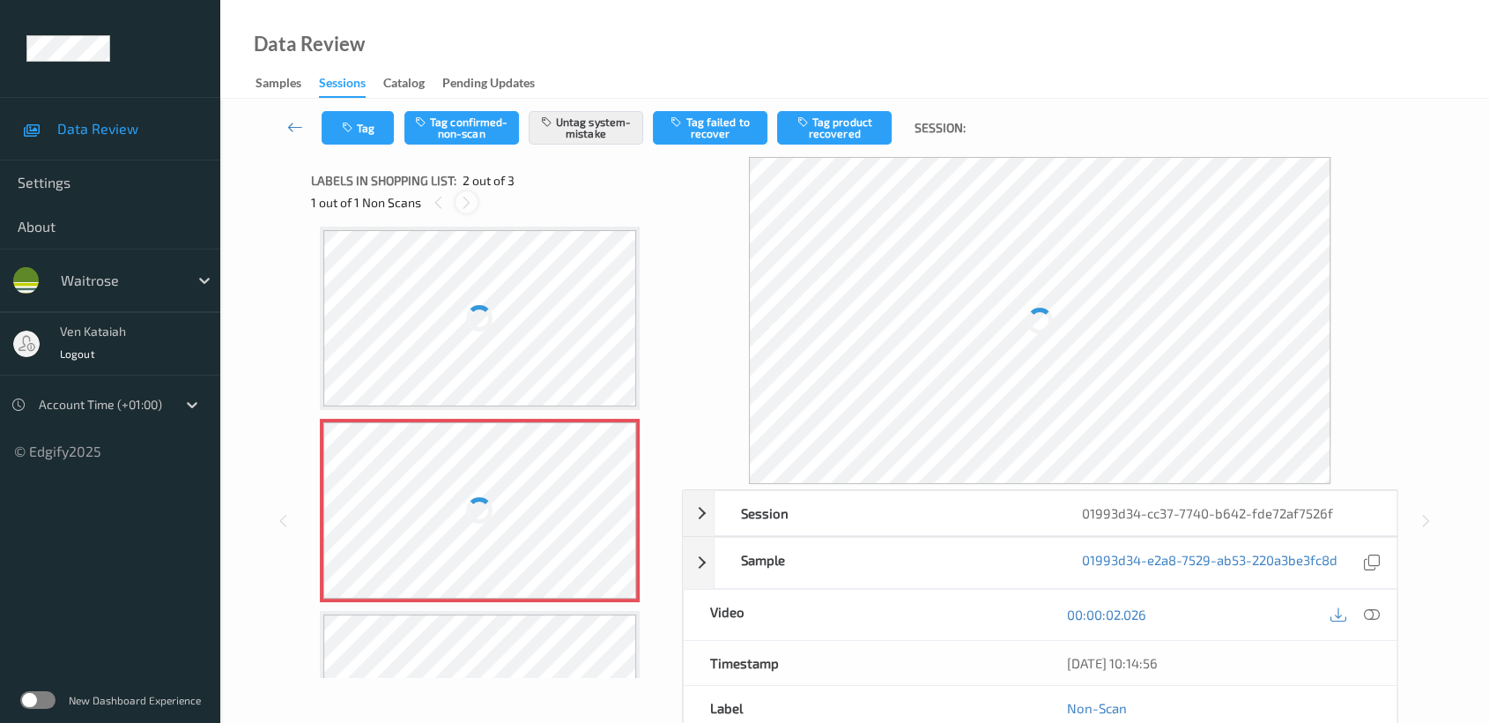
click at [459, 200] on icon at bounding box center [466, 203] width 15 height 16
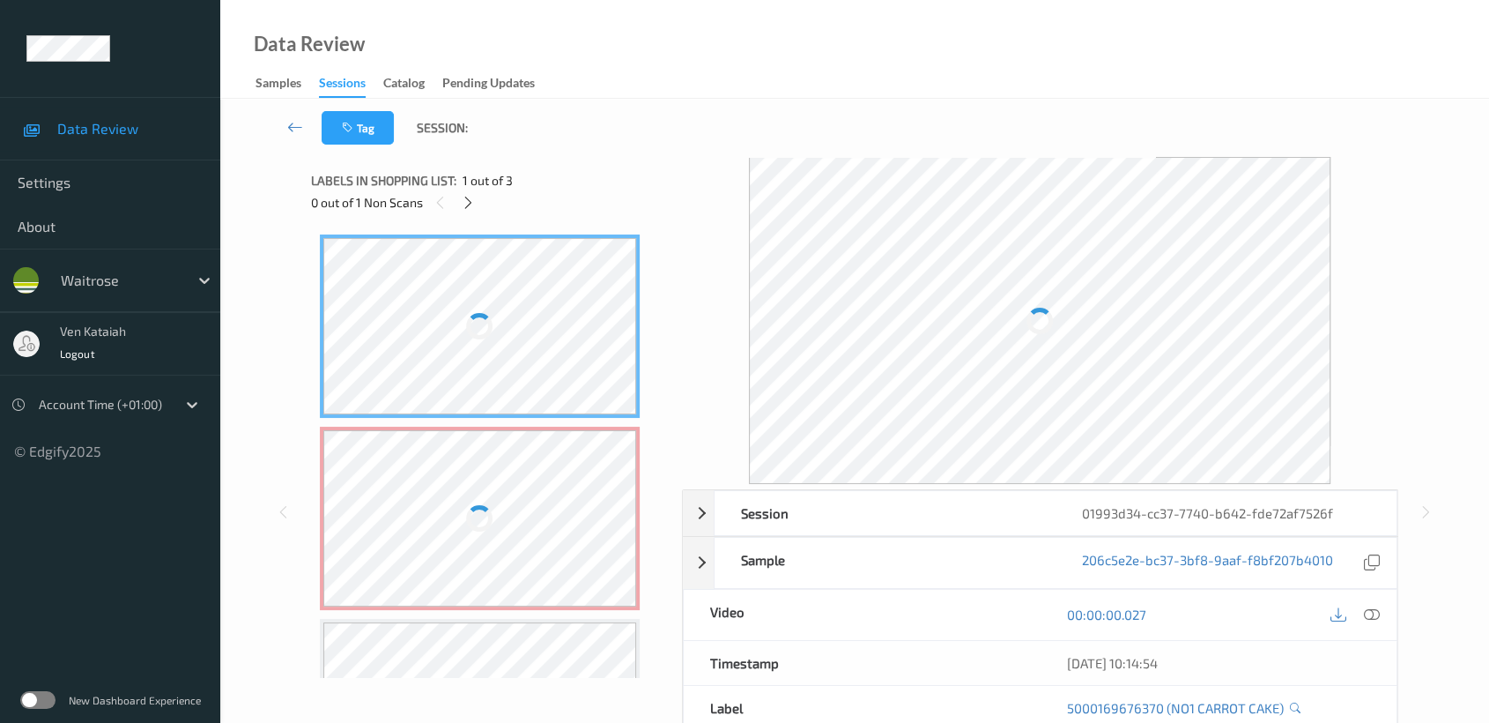
click at [456, 201] on div "0 out of 1 Non Scans" at bounding box center [490, 202] width 359 height 22
click at [468, 202] on icon at bounding box center [468, 203] width 15 height 16
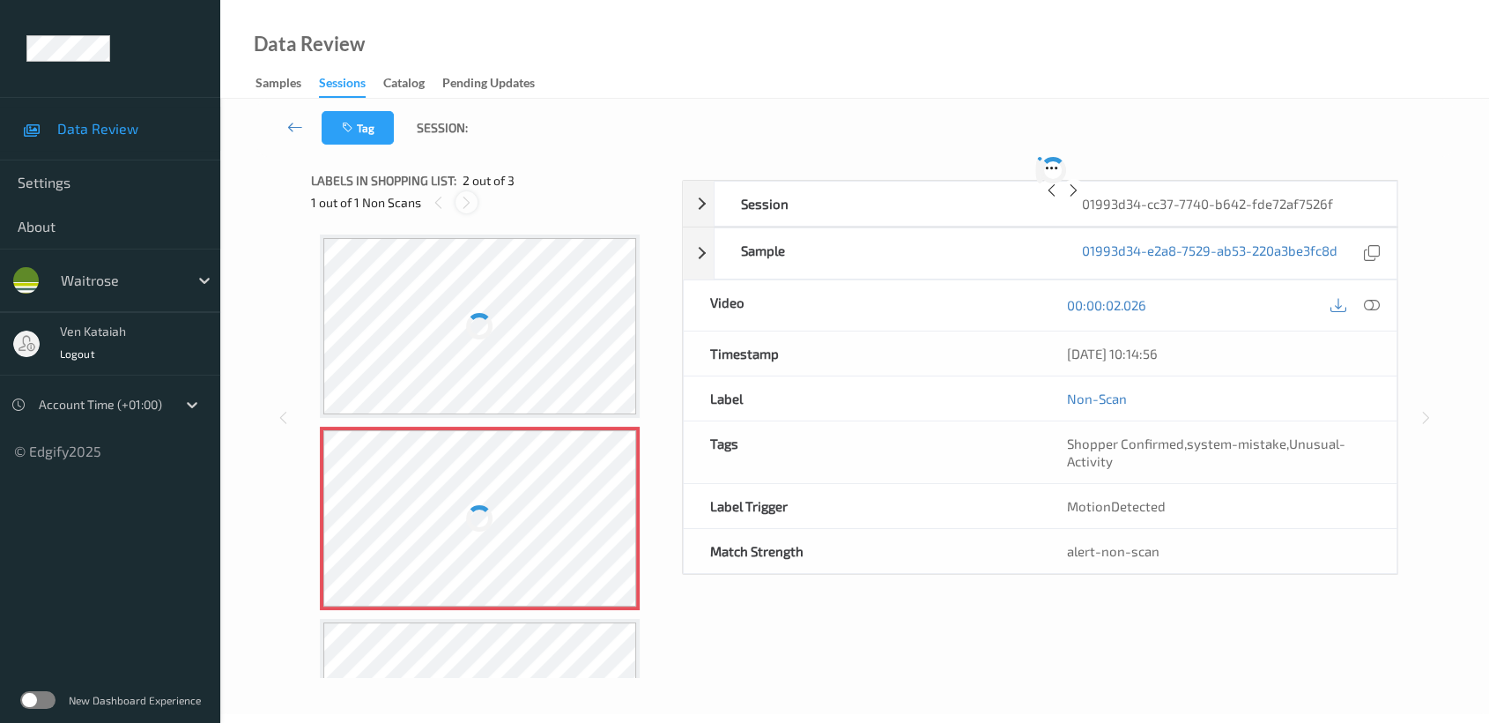
scroll to position [8, 0]
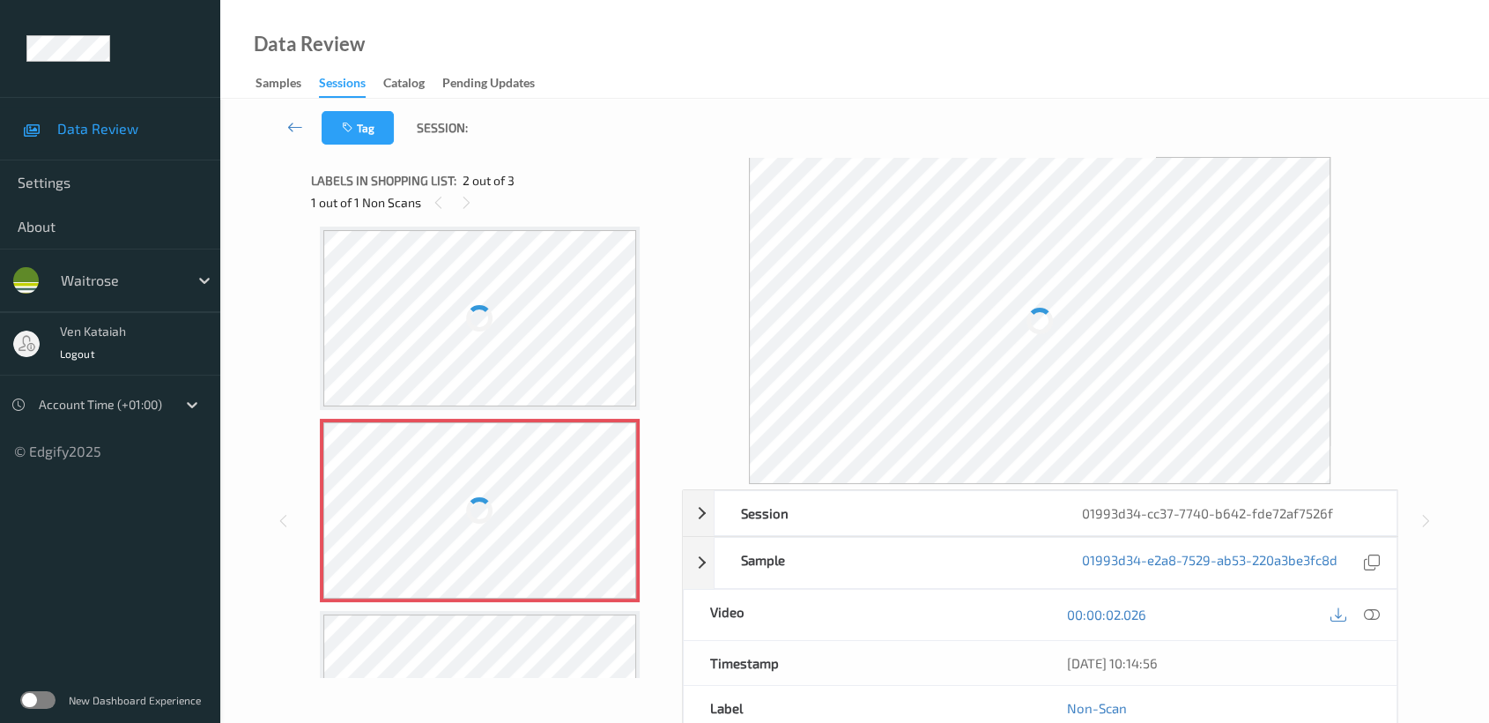
click at [521, 512] on div at bounding box center [480, 510] width 314 height 176
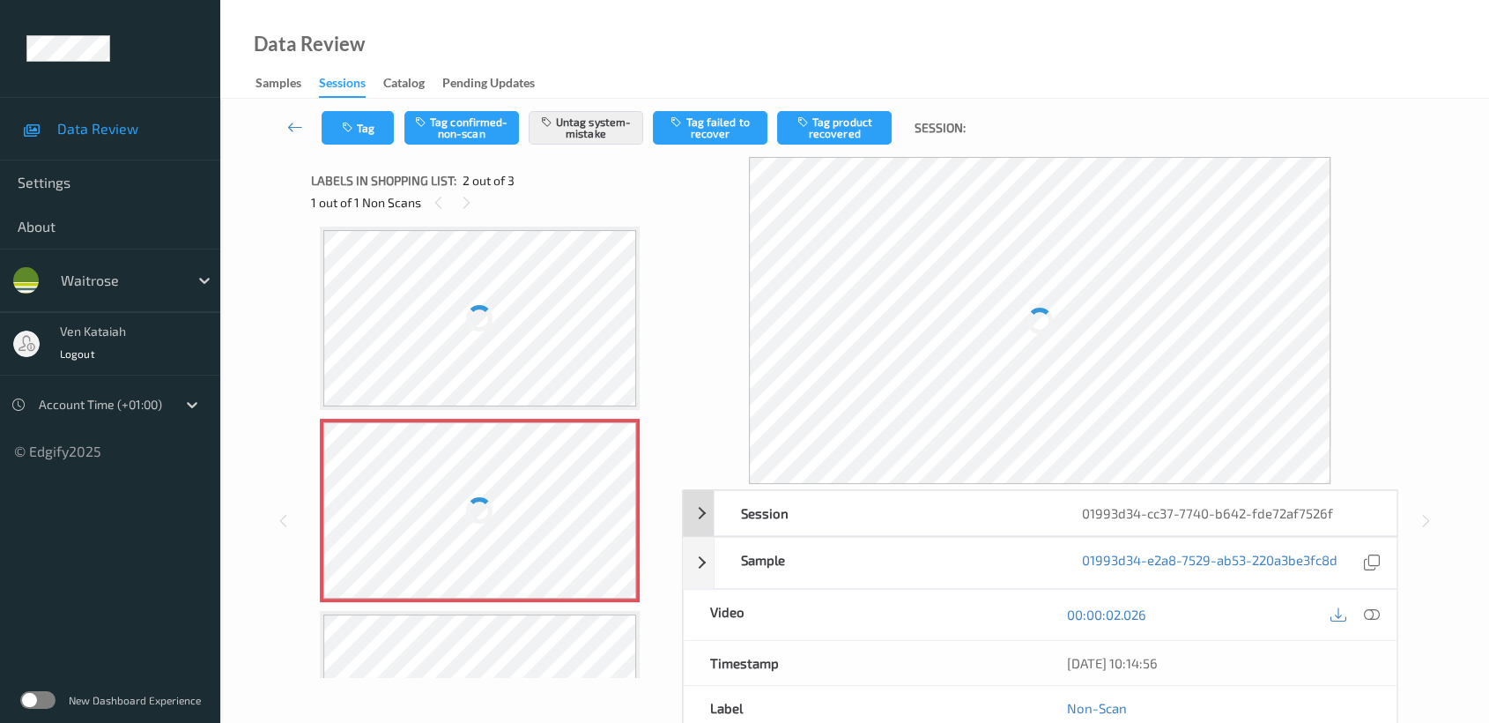
scroll to position [196, 0]
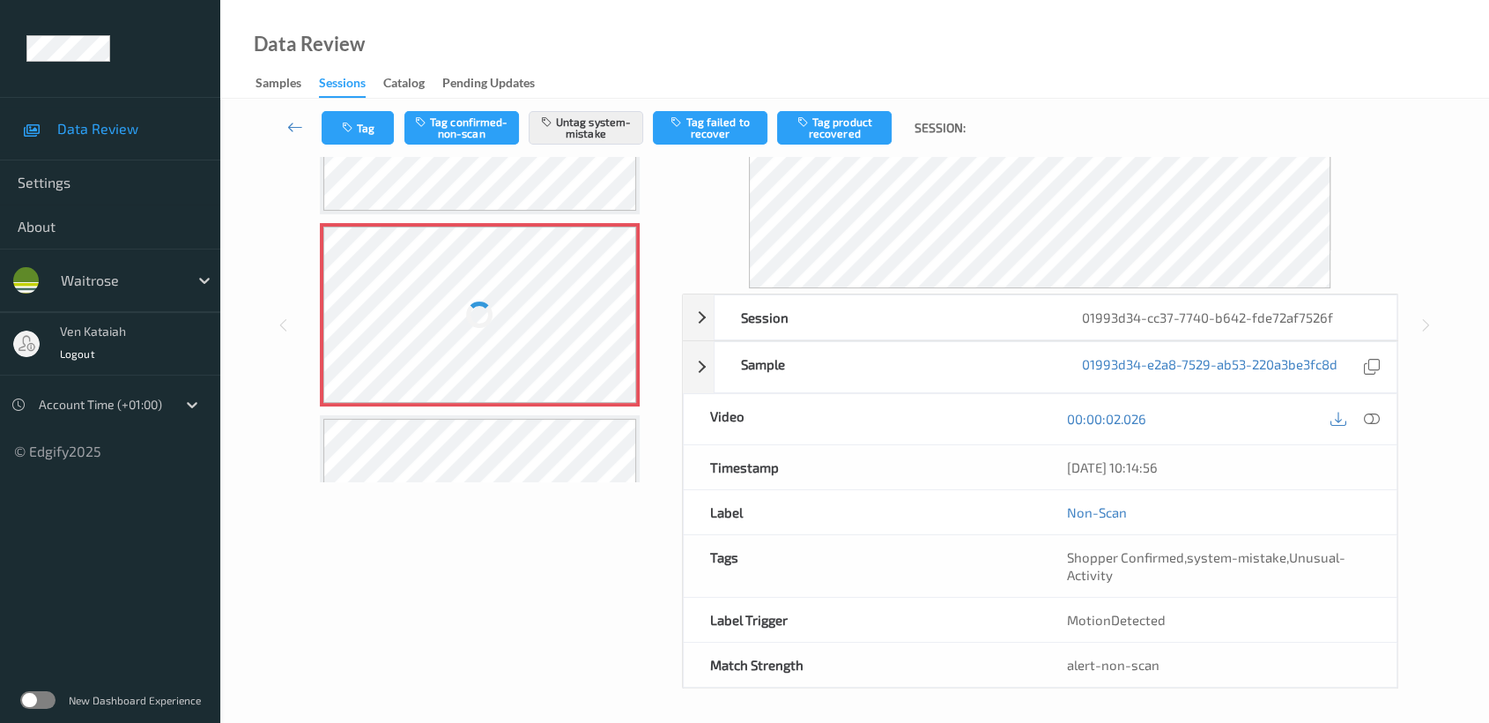
click at [509, 298] on div at bounding box center [480, 314] width 314 height 176
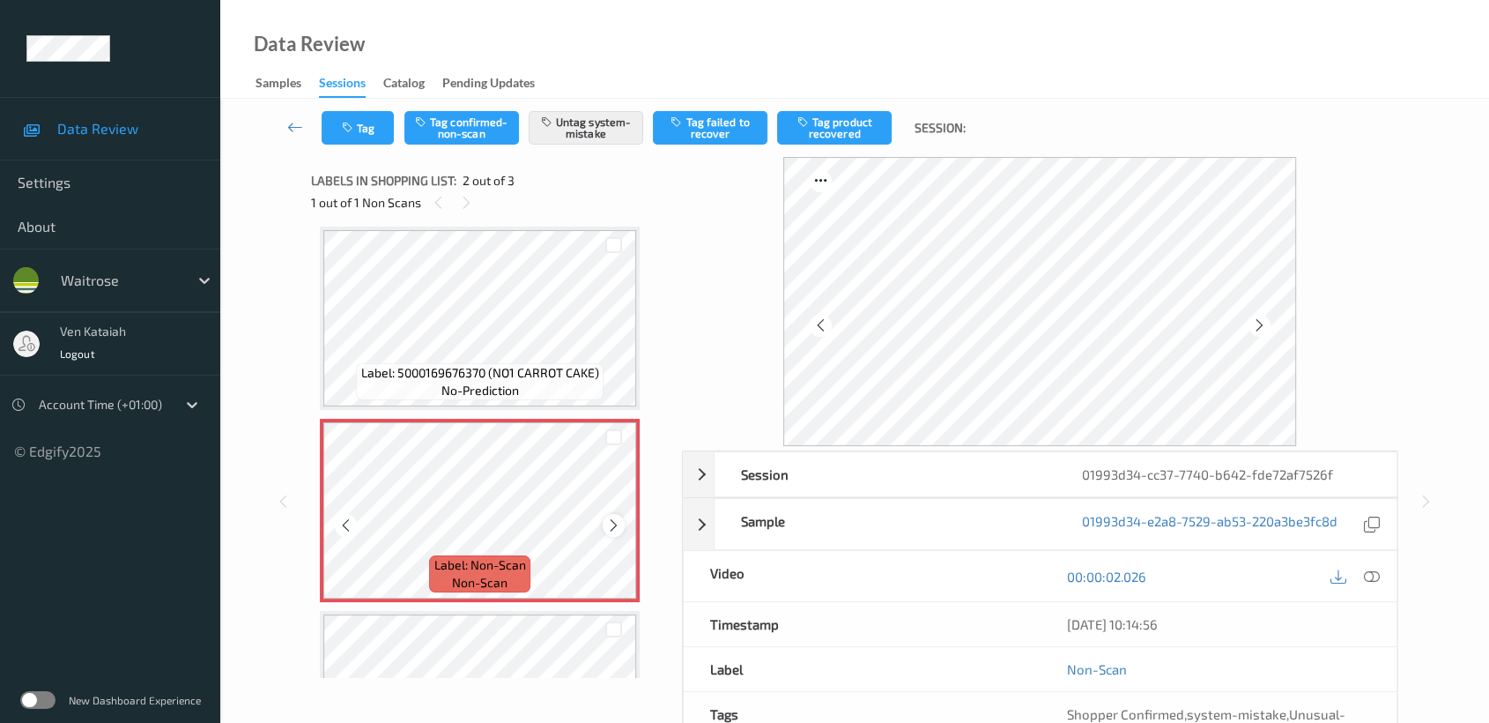
click at [619, 523] on icon at bounding box center [613, 525] width 15 height 16
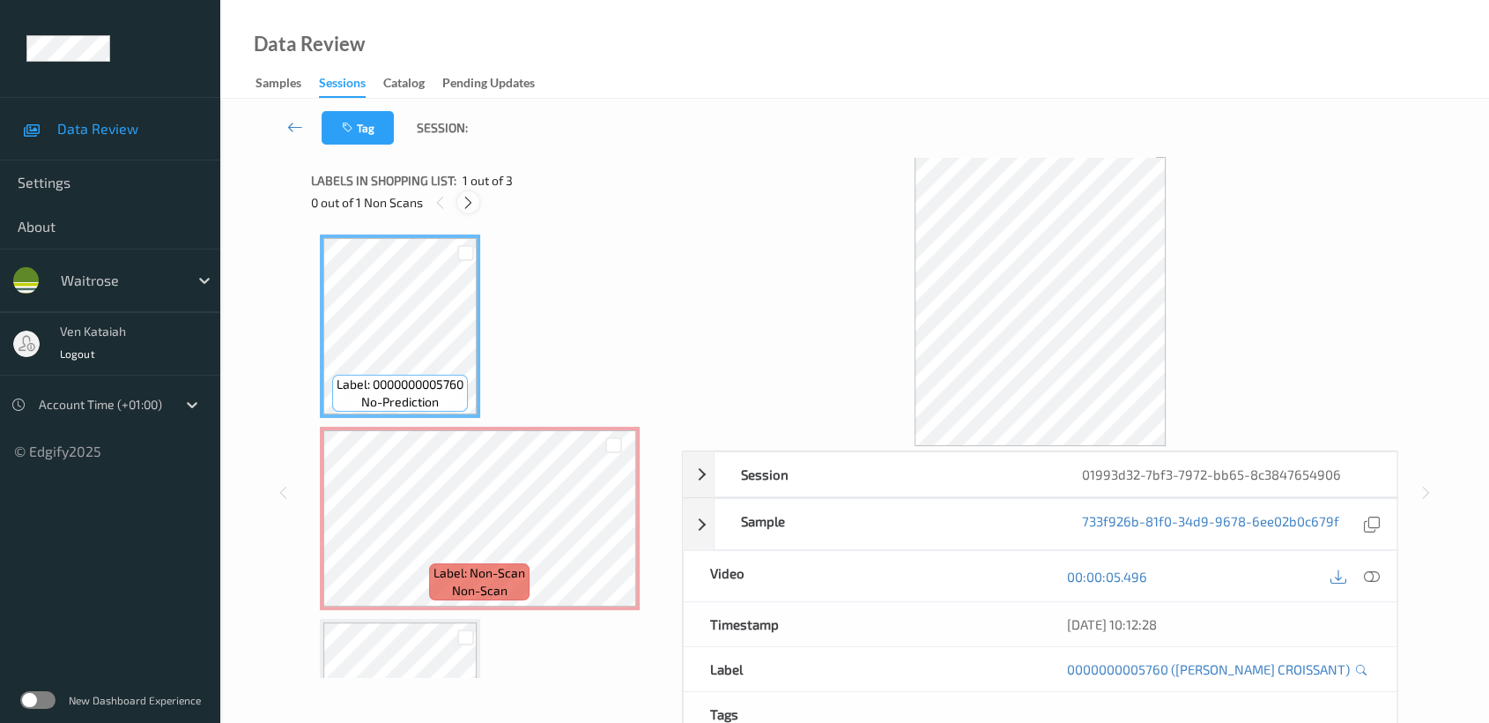
click at [466, 205] on icon at bounding box center [468, 203] width 15 height 16
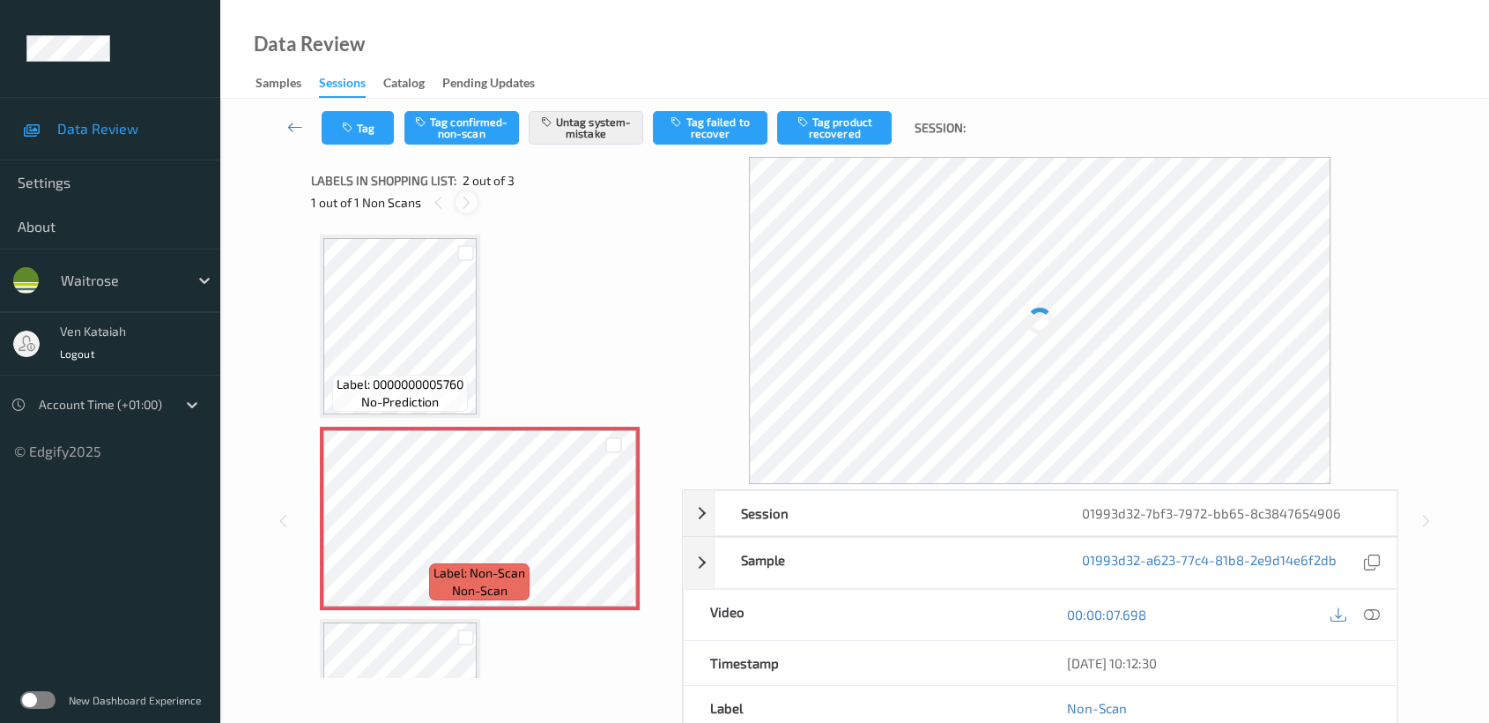
scroll to position [8, 0]
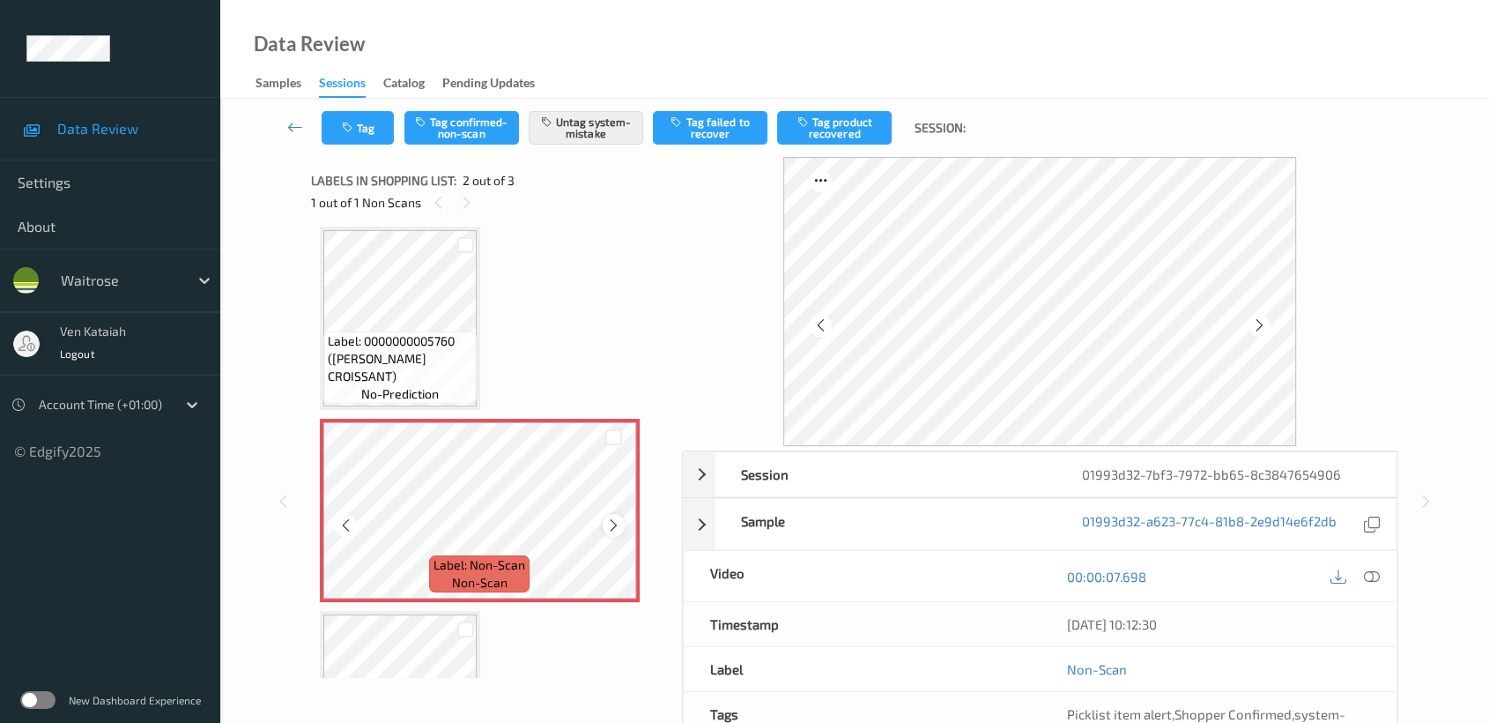
click at [621, 520] on div at bounding box center [614, 525] width 22 height 22
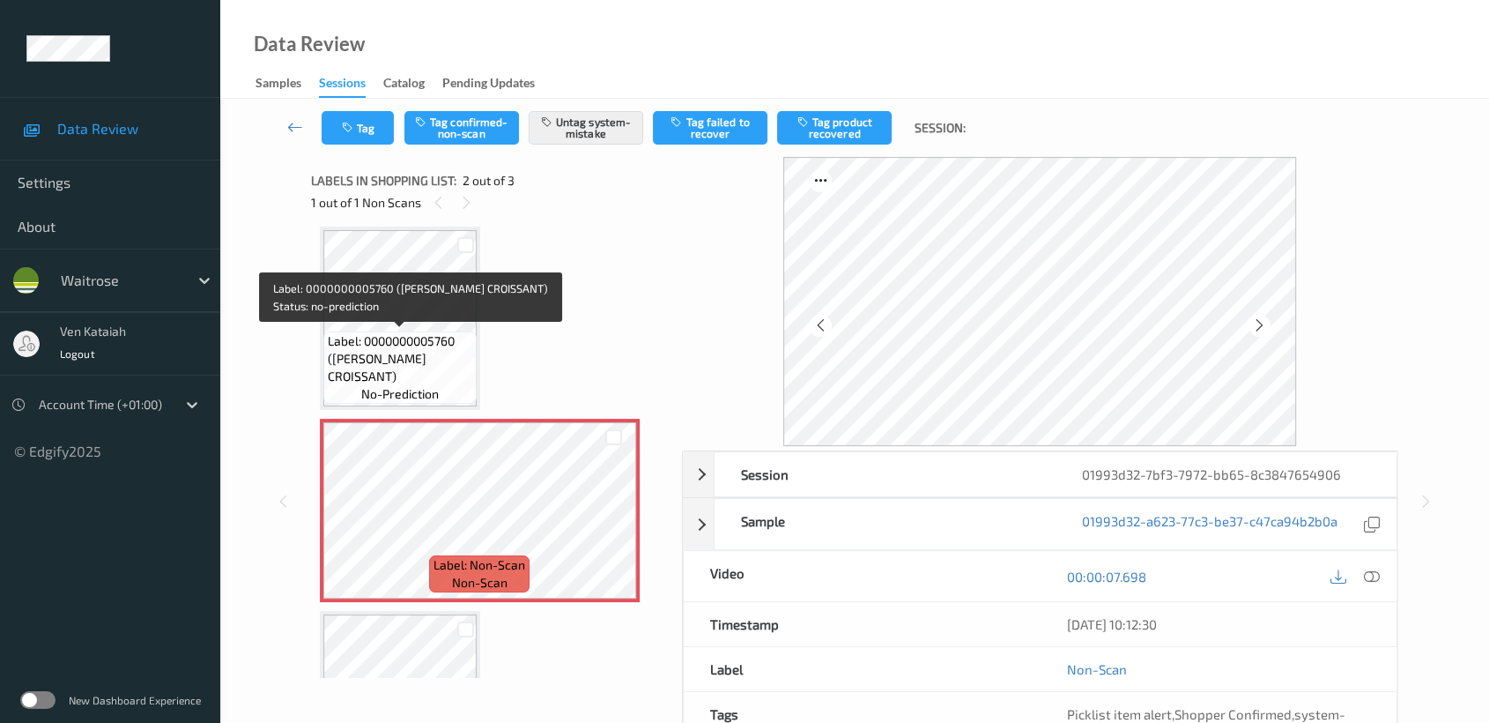
click at [410, 339] on span "Label: 0000000005760 (WR ALMOND CROISSANT)" at bounding box center [400, 358] width 145 height 53
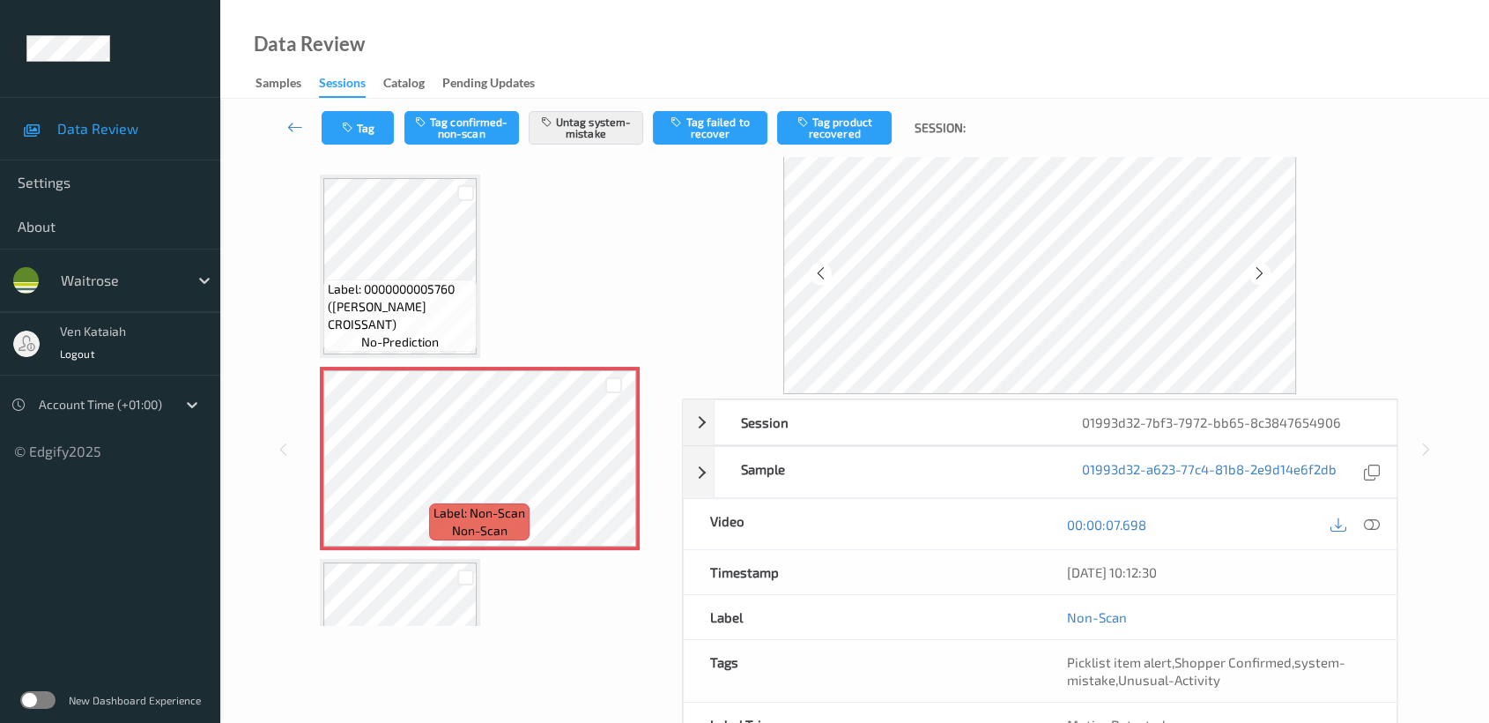
scroll to position [0, 0]
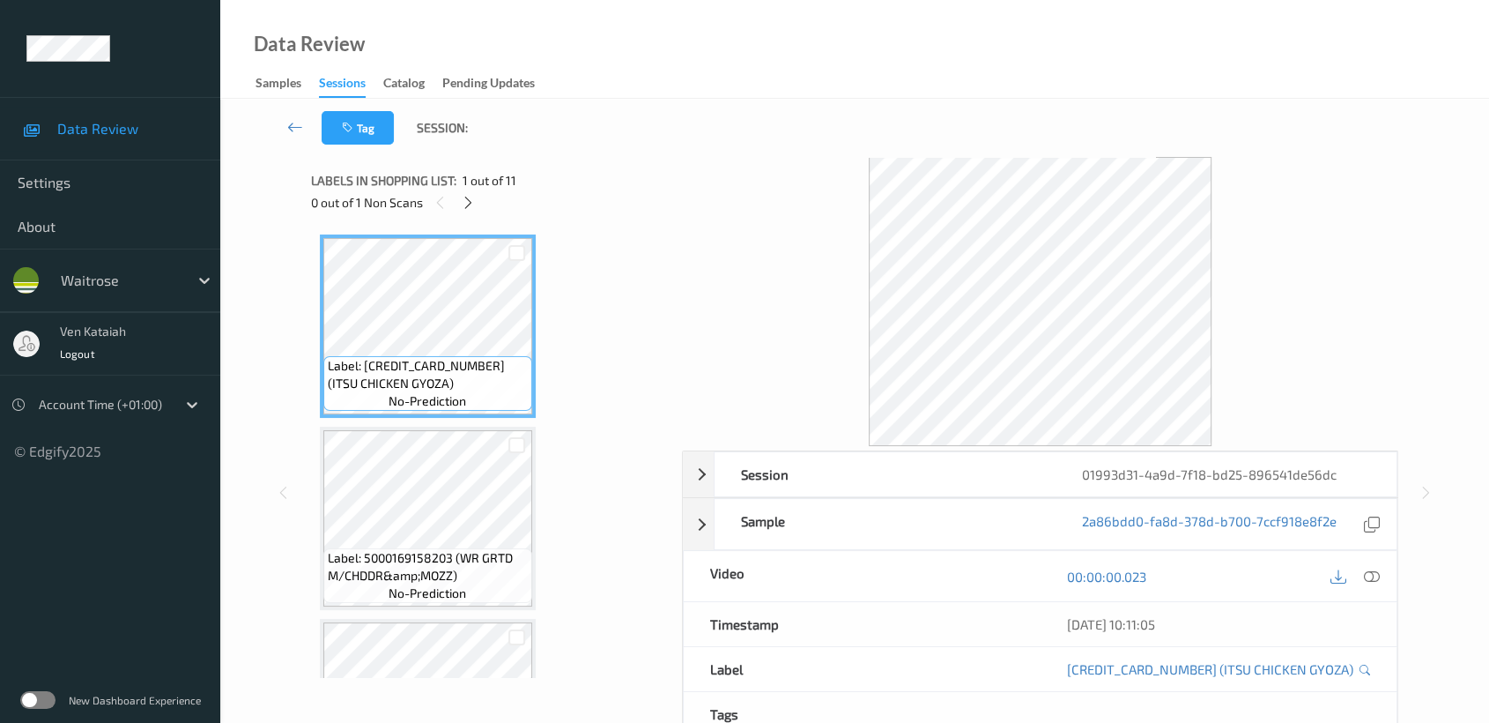
click at [479, 207] on div "0 out of 1 Non Scans" at bounding box center [490, 202] width 359 height 22
click at [457, 211] on div "0 out of 1 Non Scans" at bounding box center [490, 202] width 359 height 22
click at [469, 205] on icon at bounding box center [468, 203] width 15 height 16
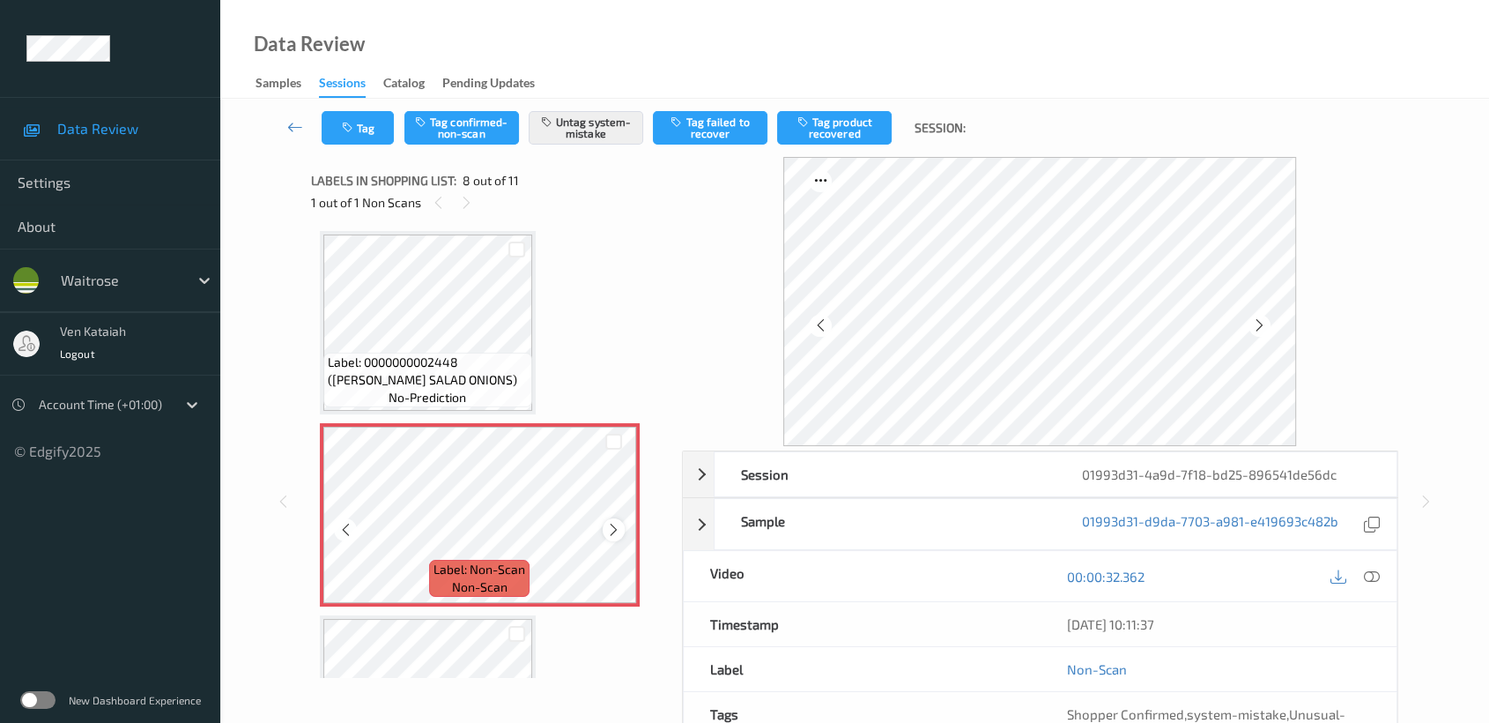
click at [620, 523] on icon at bounding box center [613, 530] width 15 height 16
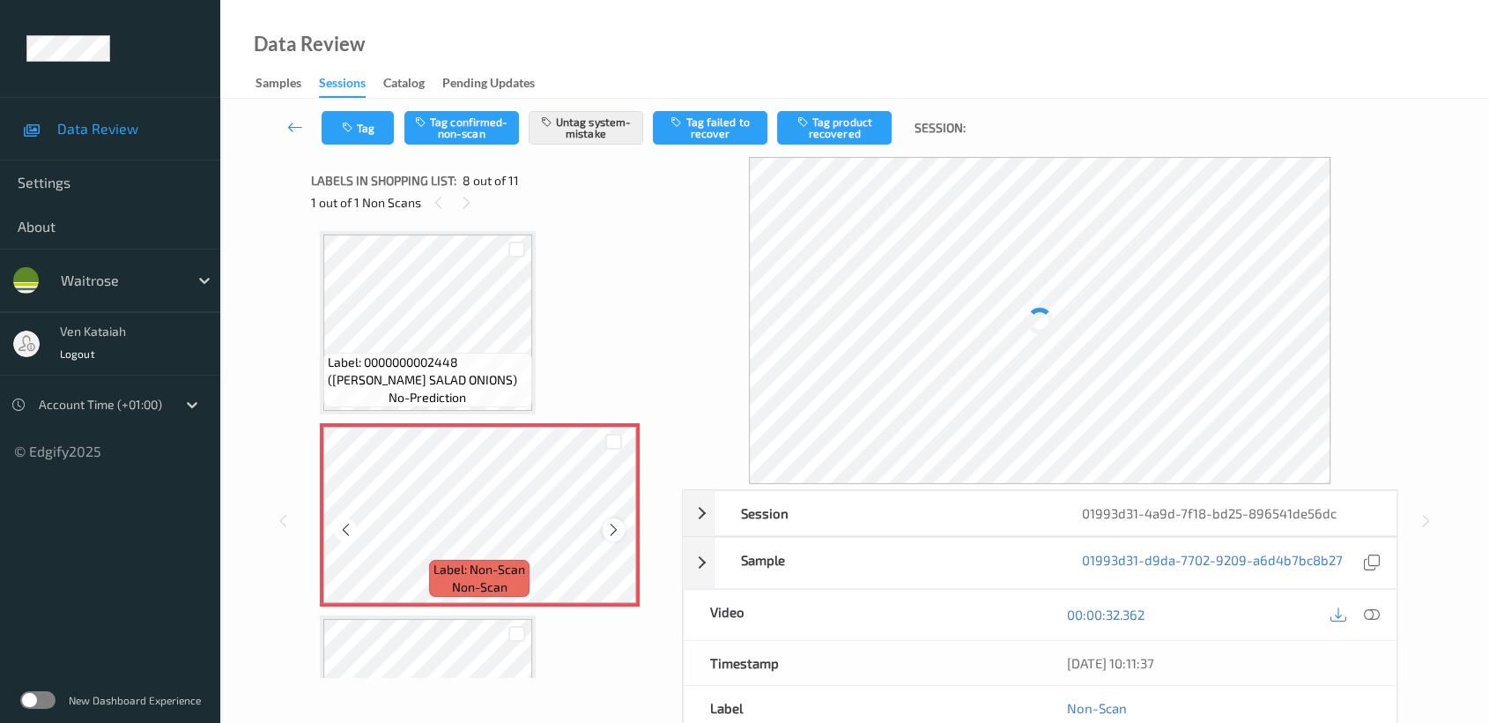
click at [616, 522] on icon at bounding box center [613, 530] width 15 height 16
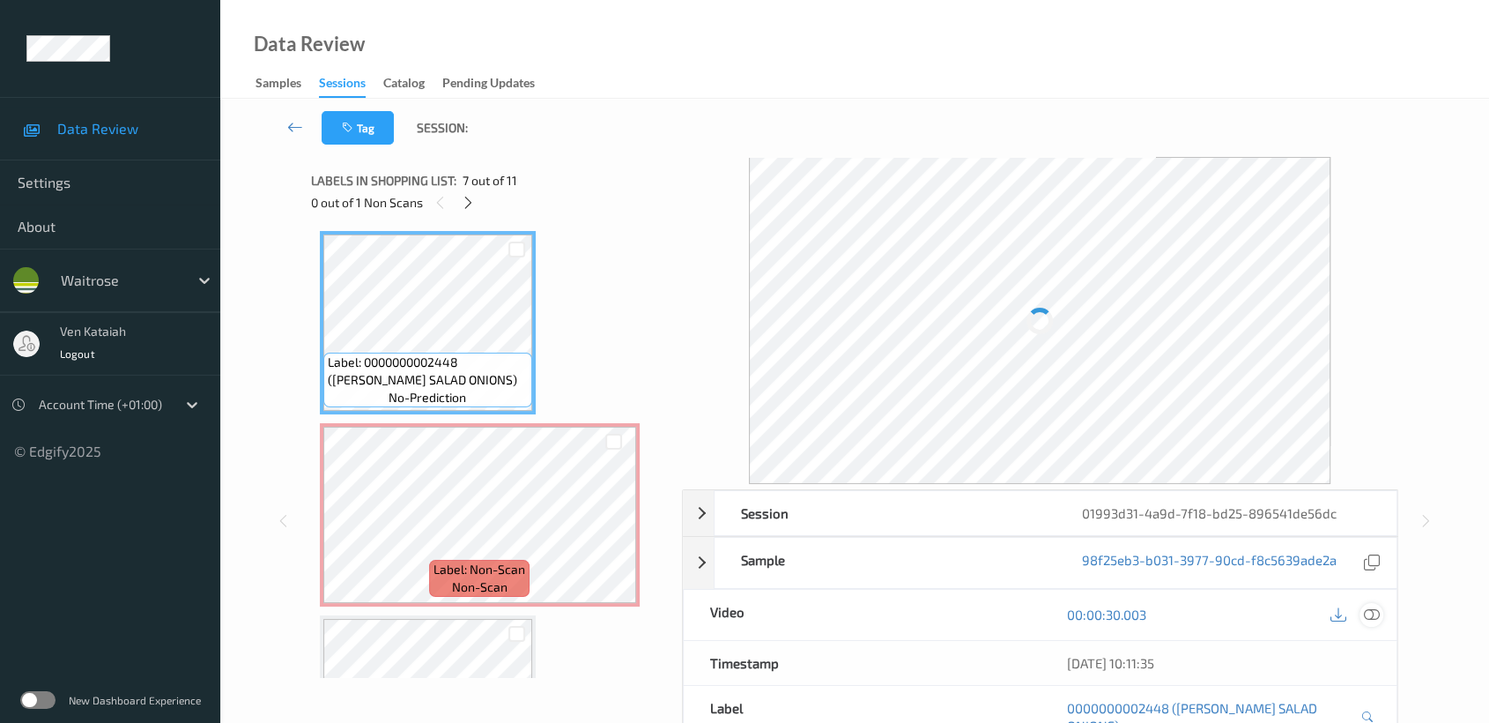
click at [1368, 615] on icon at bounding box center [1372, 614] width 16 height 16
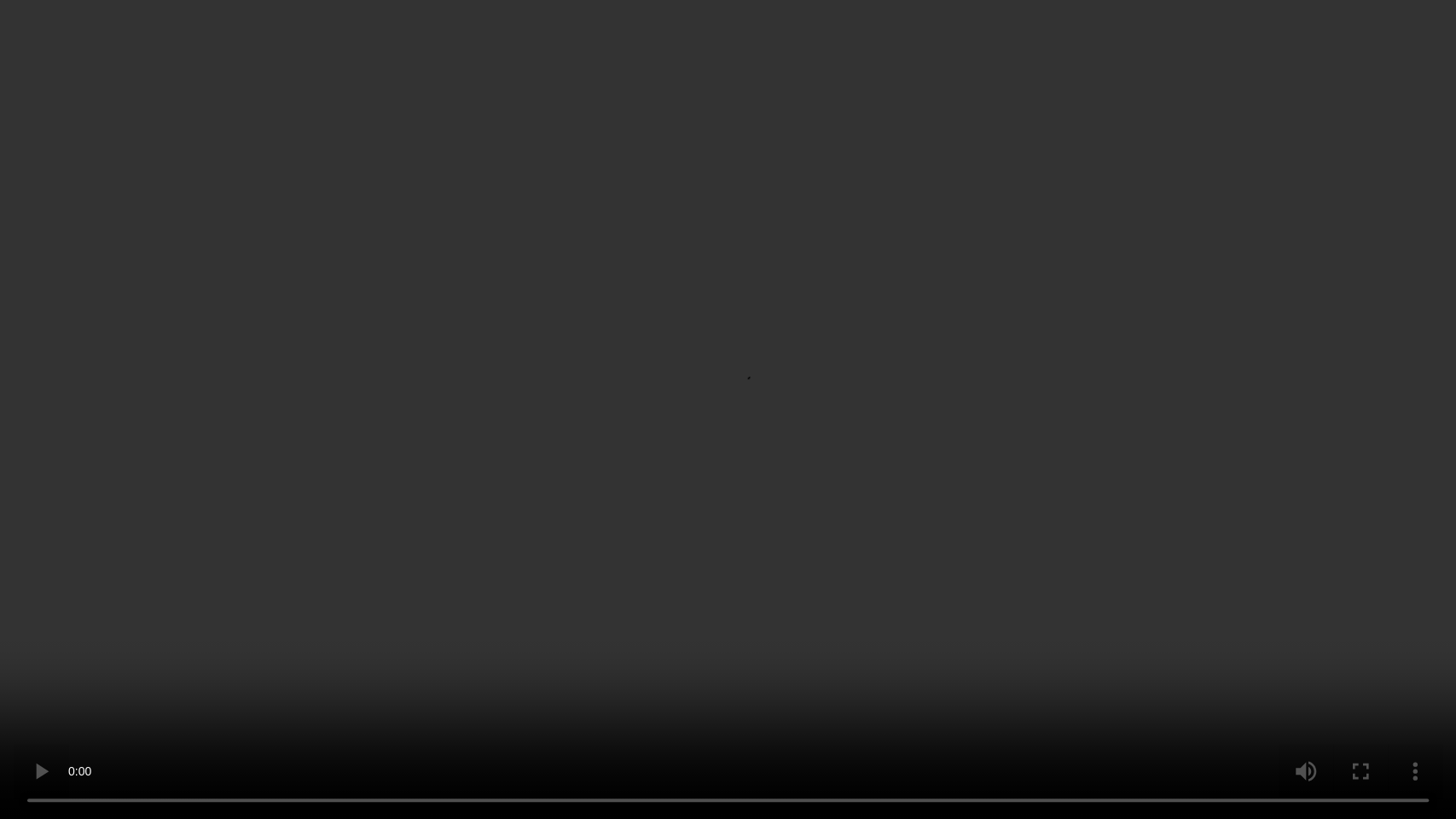
click at [817, 431] on video at bounding box center [728, 410] width 1456 height 819
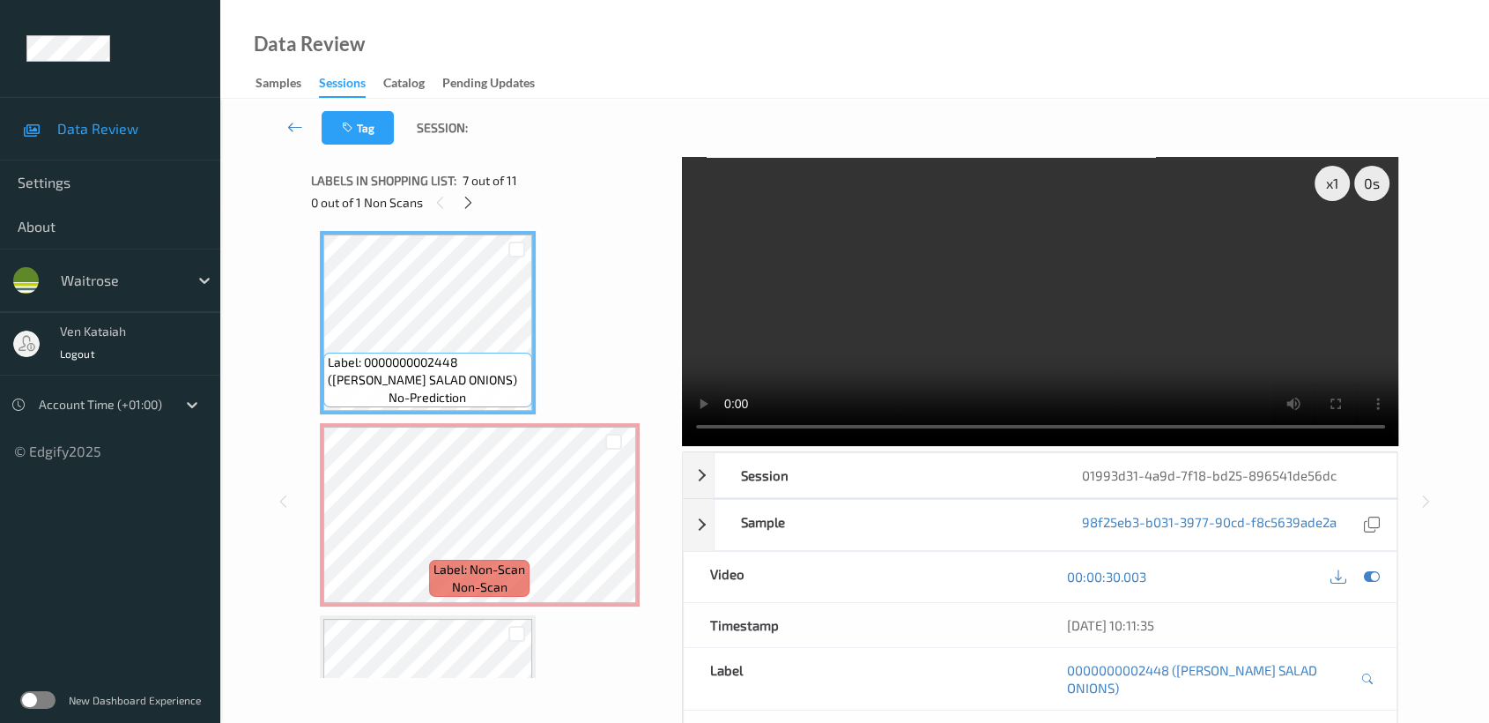
click at [1382, 587] on div at bounding box center [1354, 577] width 57 height 24
click at [1375, 573] on icon at bounding box center [1372, 576] width 16 height 16
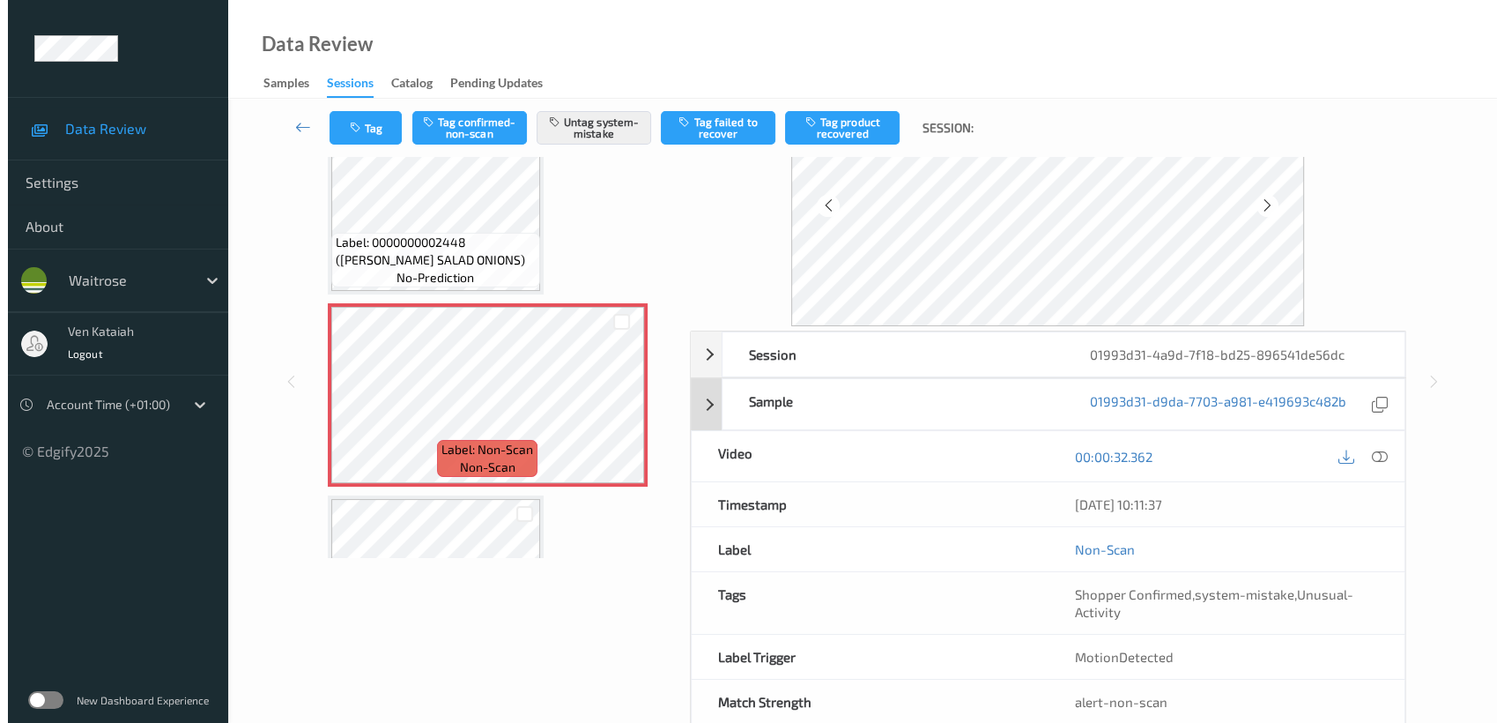
scroll to position [158, 0]
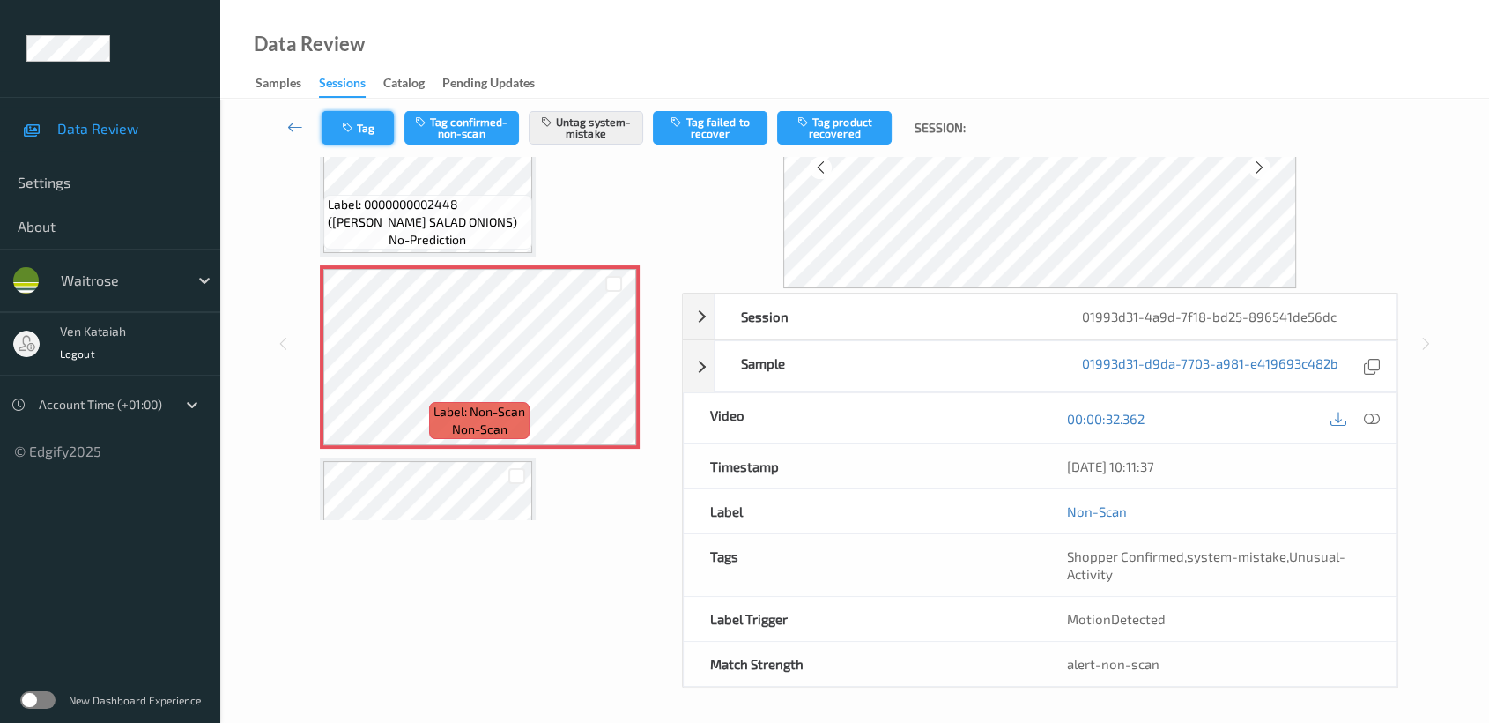
click at [350, 115] on button "Tag" at bounding box center [358, 127] width 72 height 33
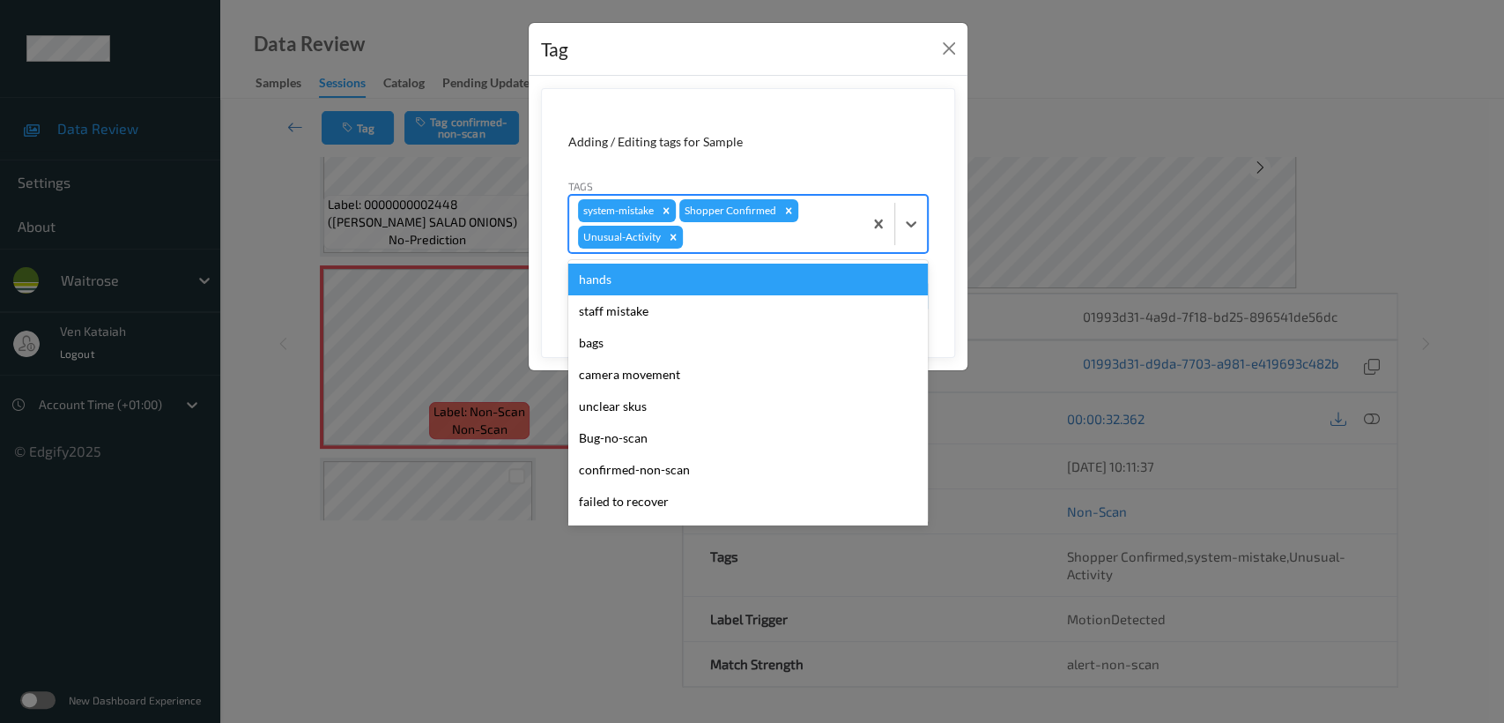
click at [775, 244] on div at bounding box center [769, 236] width 167 height 21
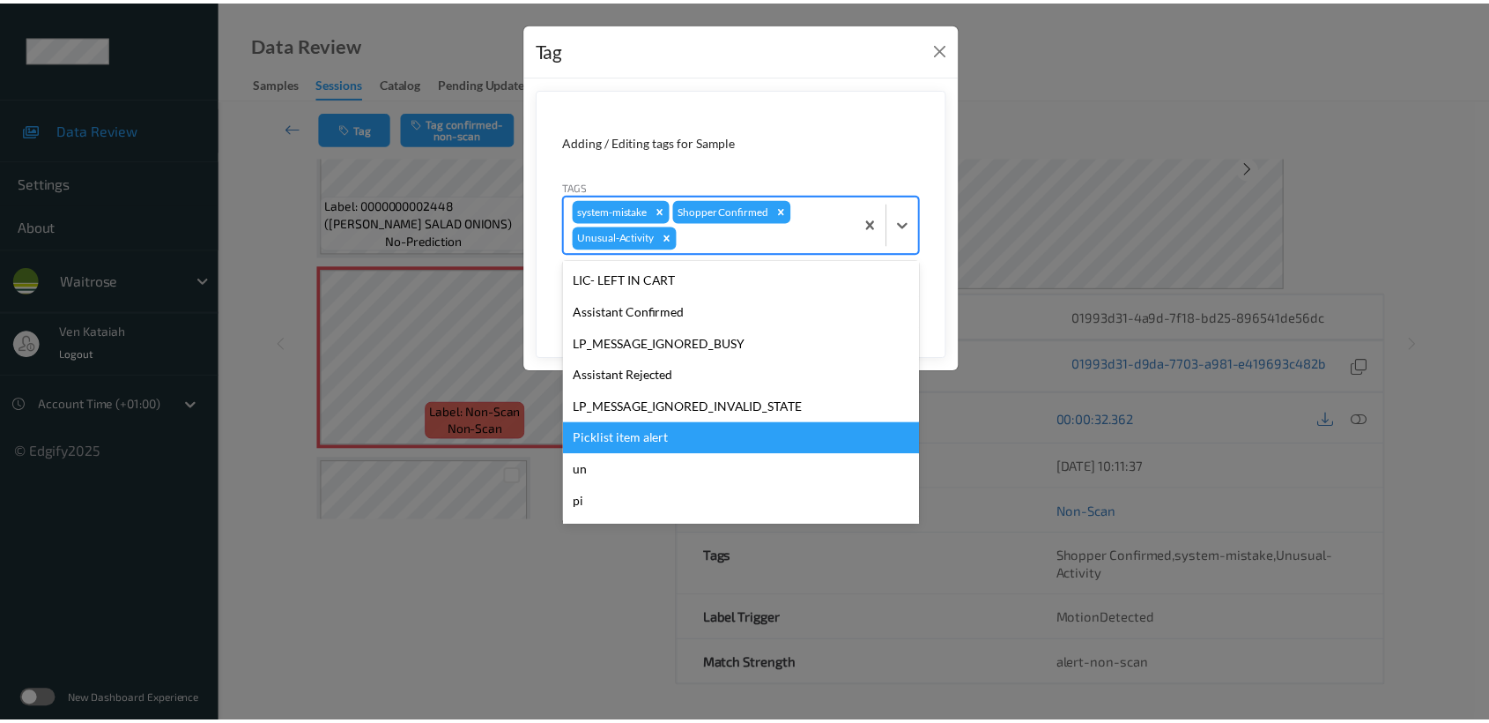
scroll to position [391, 0]
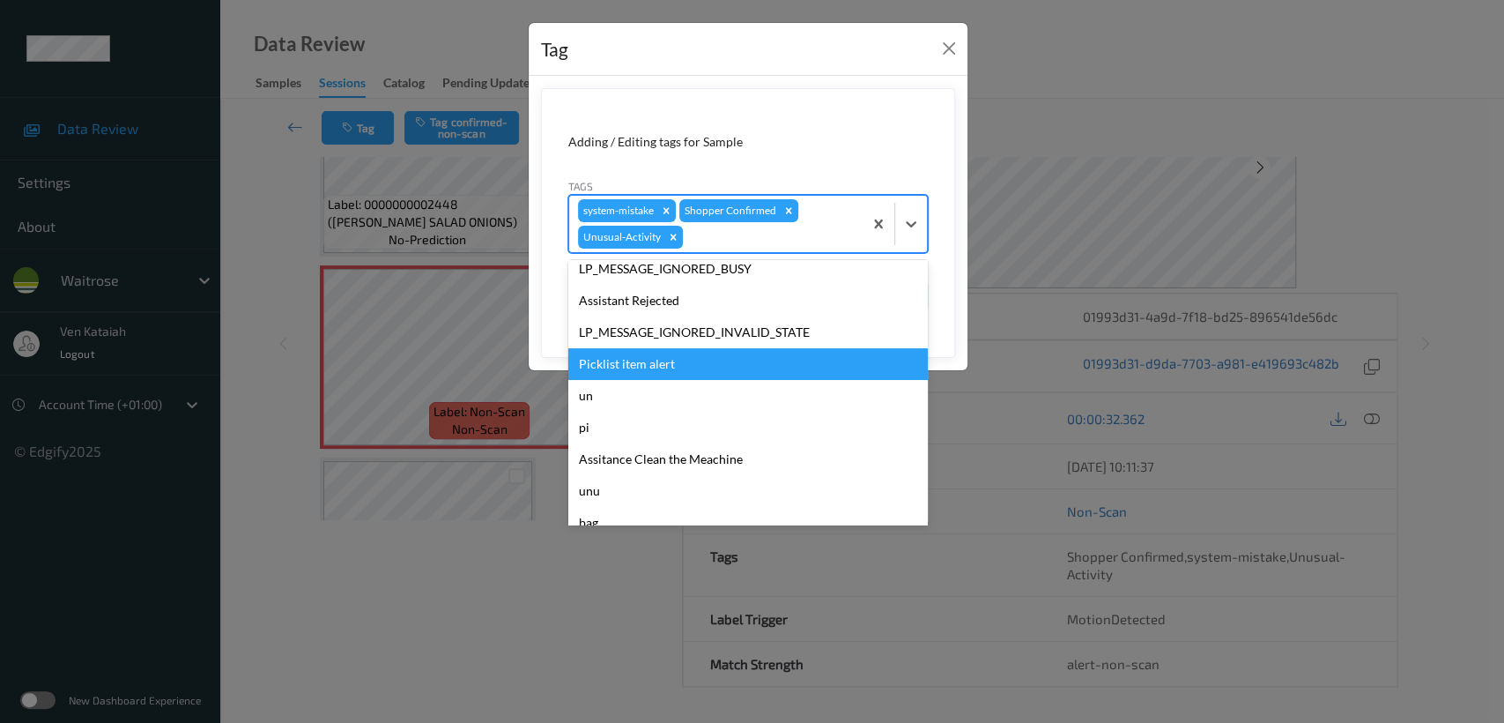
click at [645, 369] on div "Picklist item alert" at bounding box center [748, 364] width 360 height 32
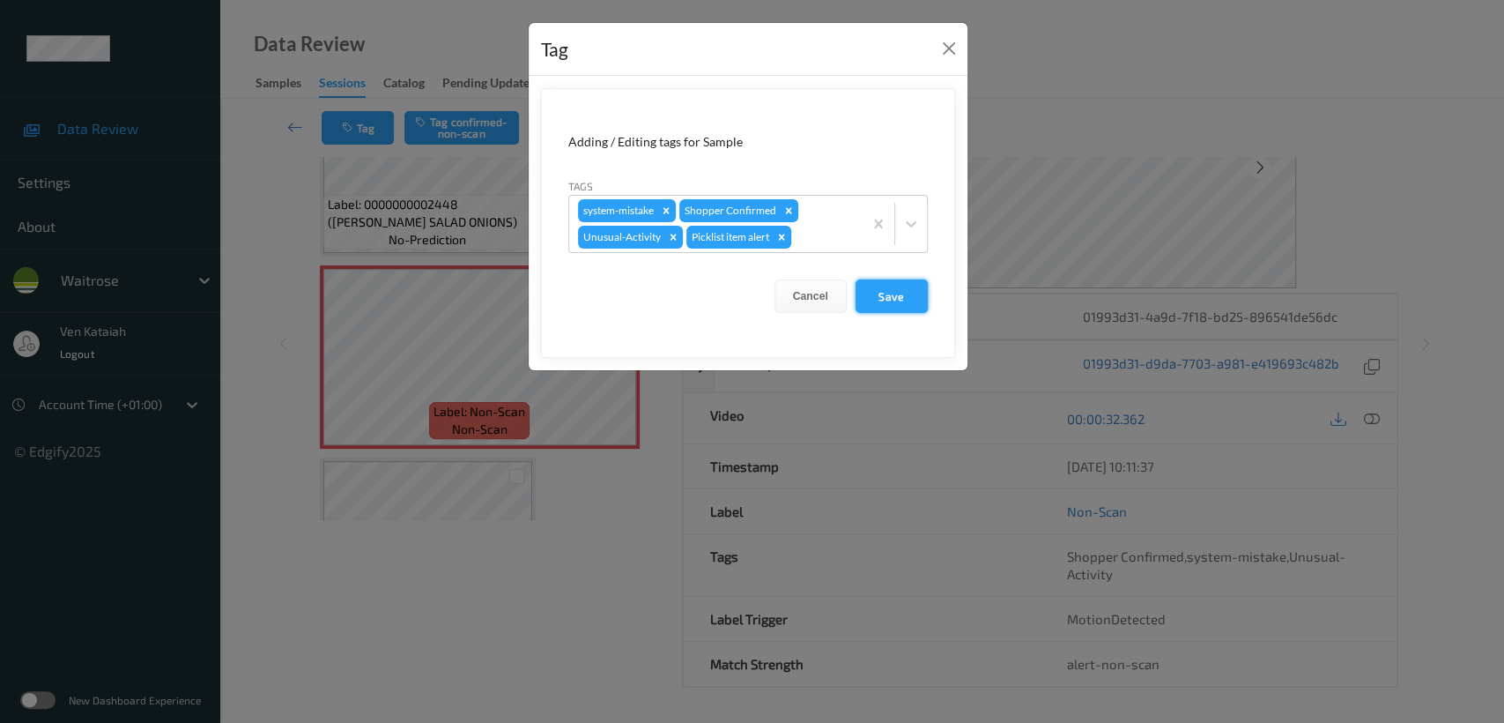
drag, startPoint x: 907, startPoint y: 294, endPoint x: 906, endPoint y: 303, distance: 8.9
click at [906, 297] on button "Save" at bounding box center [892, 295] width 72 height 33
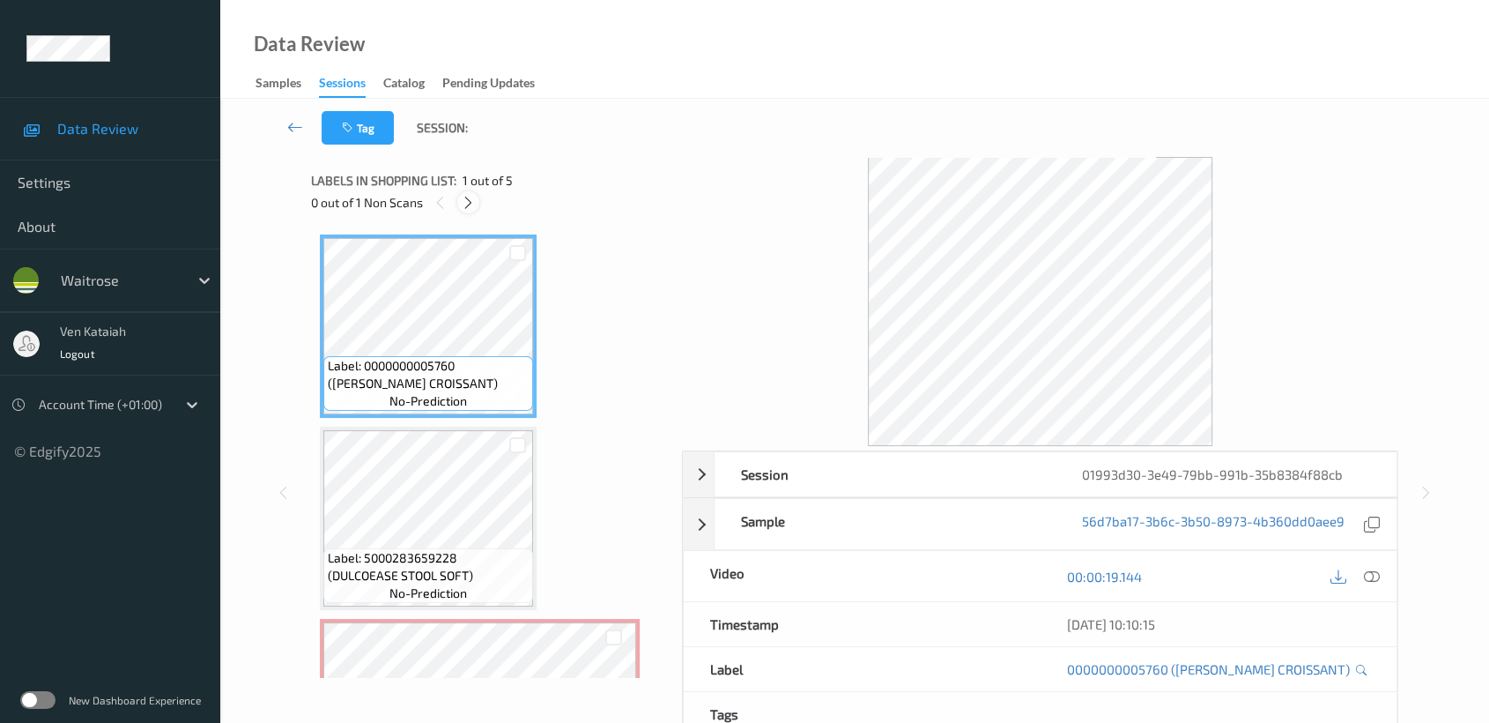
click at [472, 202] on icon at bounding box center [468, 203] width 15 height 16
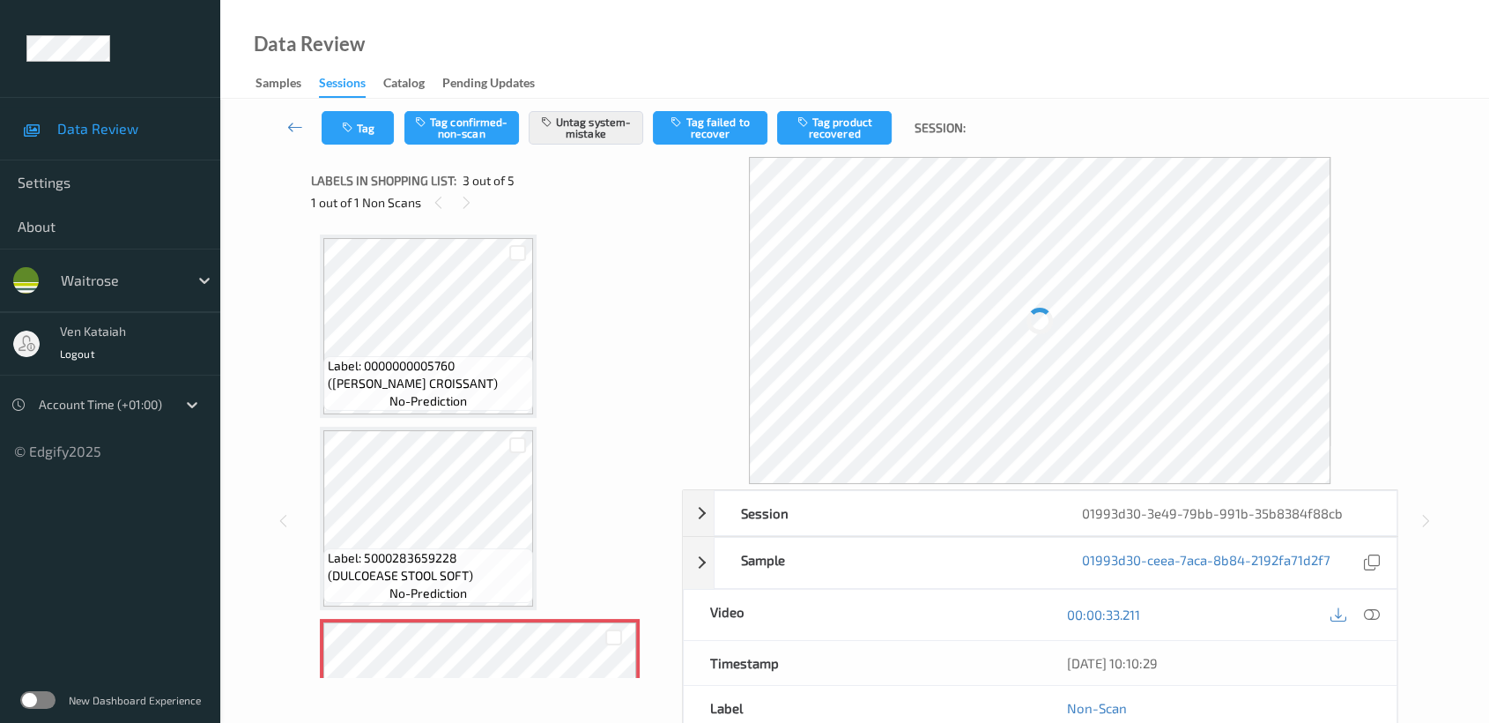
scroll to position [199, 0]
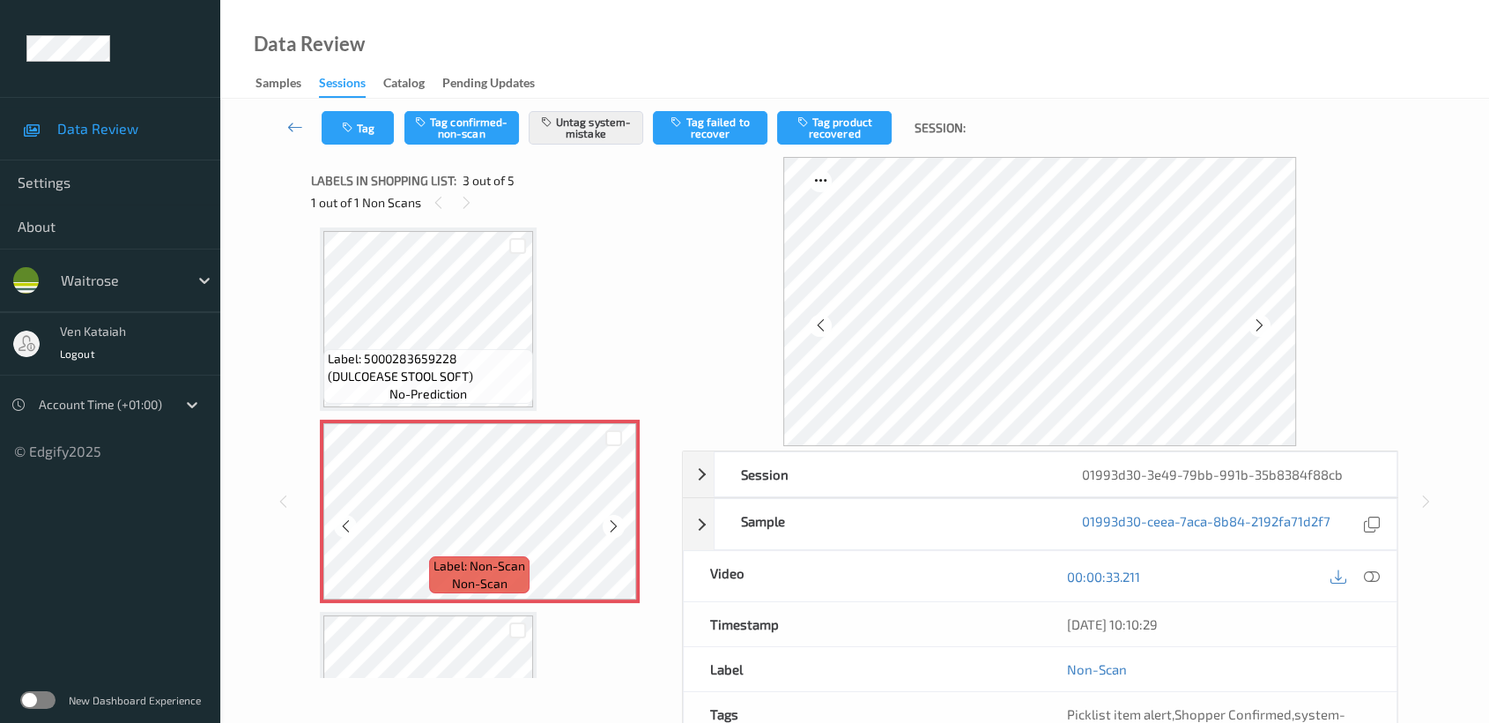
click at [618, 522] on icon at bounding box center [613, 526] width 15 height 16
click at [501, 386] on div "Label: 5000283659228 (DULCOEASE STOOL SOFT) no-prediction" at bounding box center [428, 376] width 210 height 55
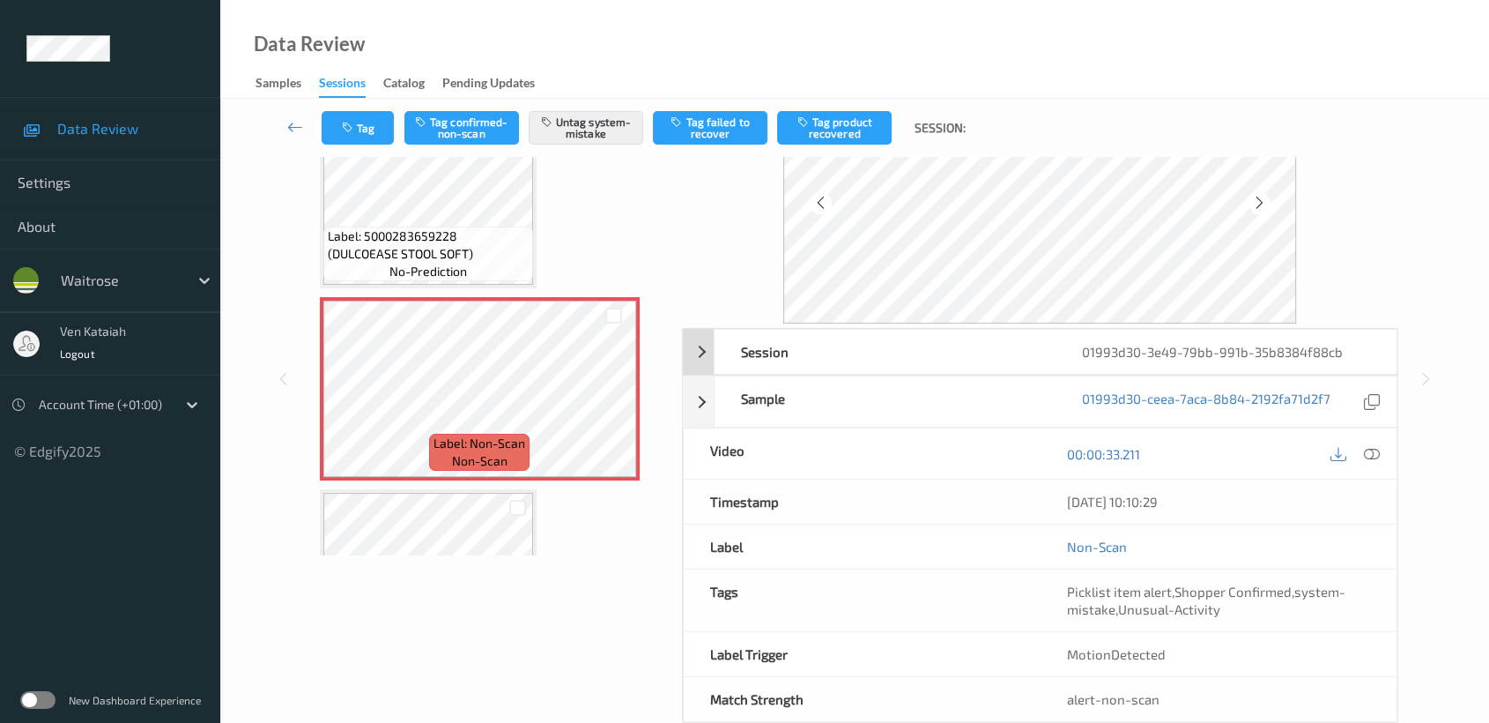
scroll to position [158, 0]
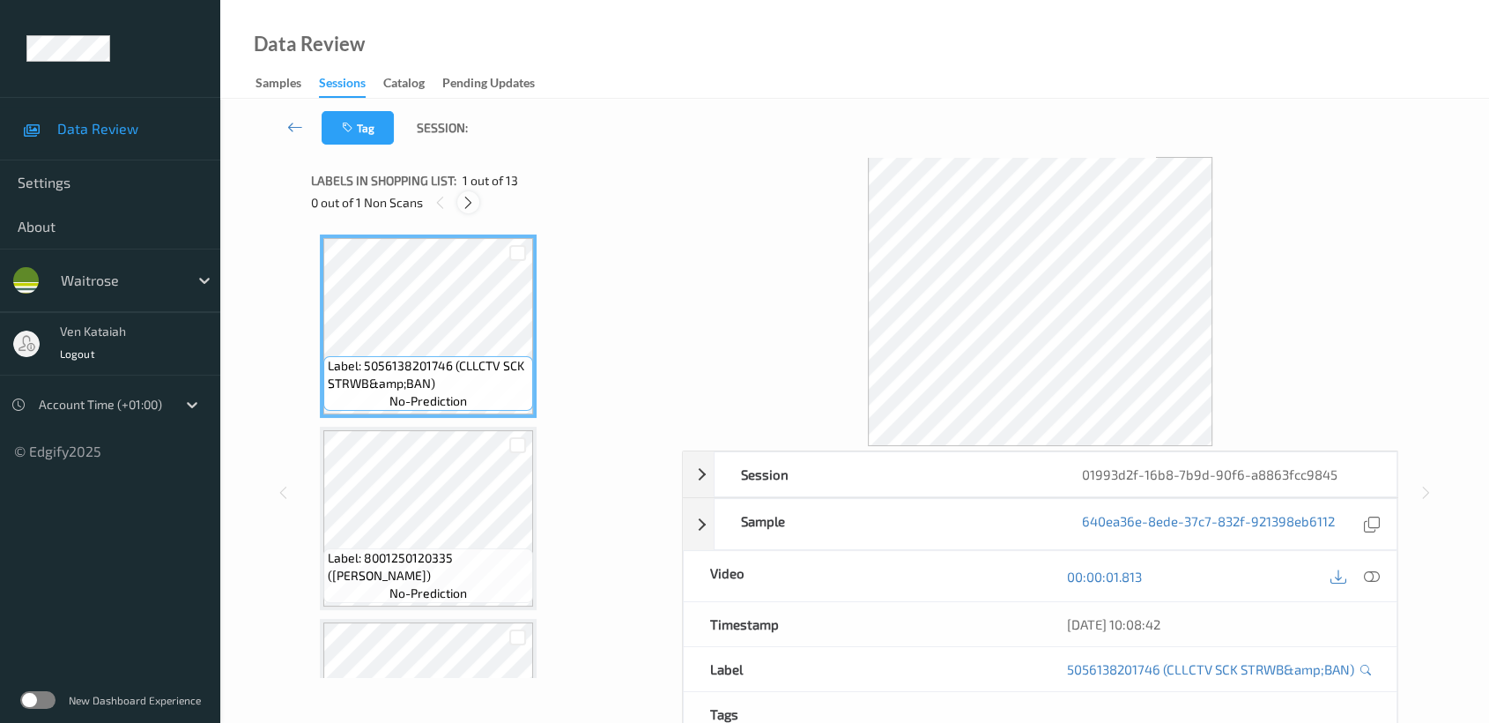
click at [478, 201] on div at bounding box center [468, 202] width 22 height 22
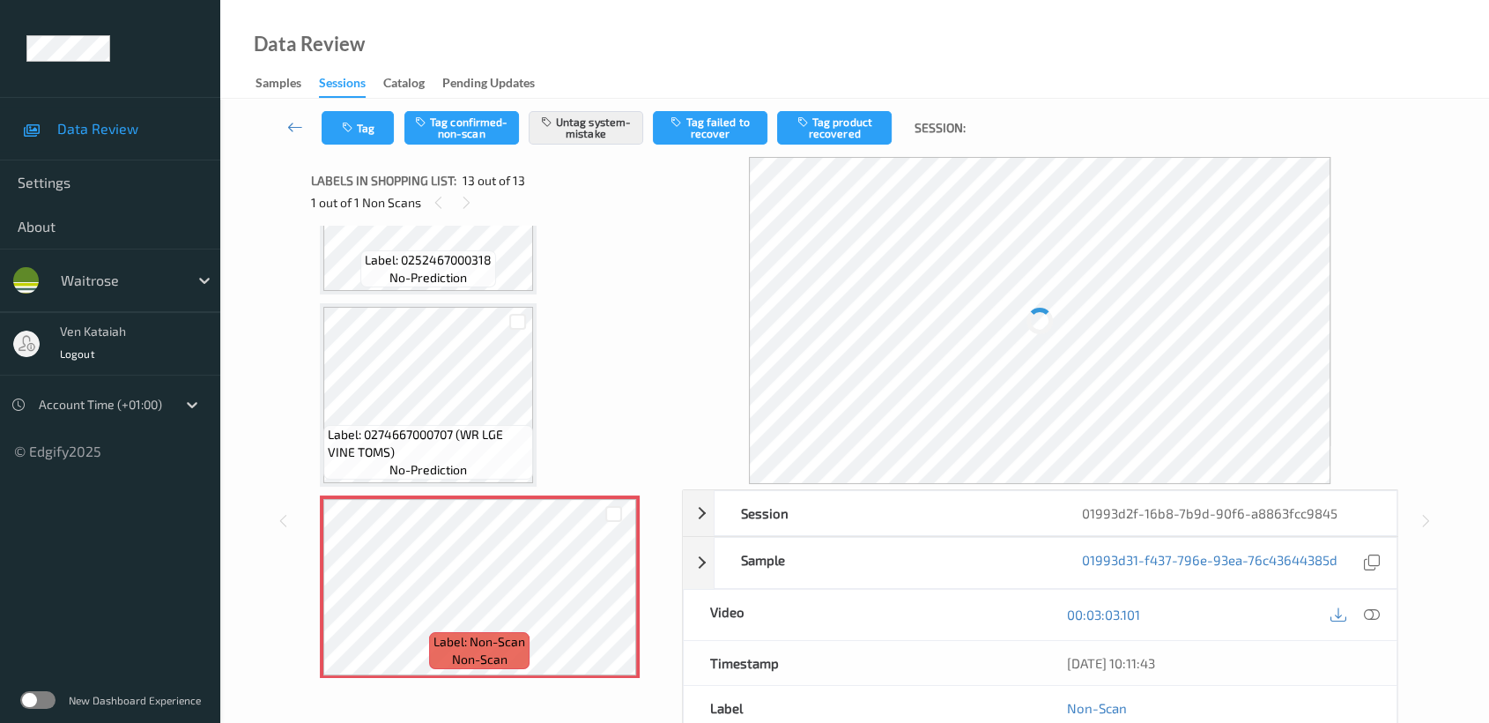
click at [478, 460] on div "Label: 0274667000707 (WR LGE VINE TOMS) no-prediction" at bounding box center [428, 452] width 210 height 55
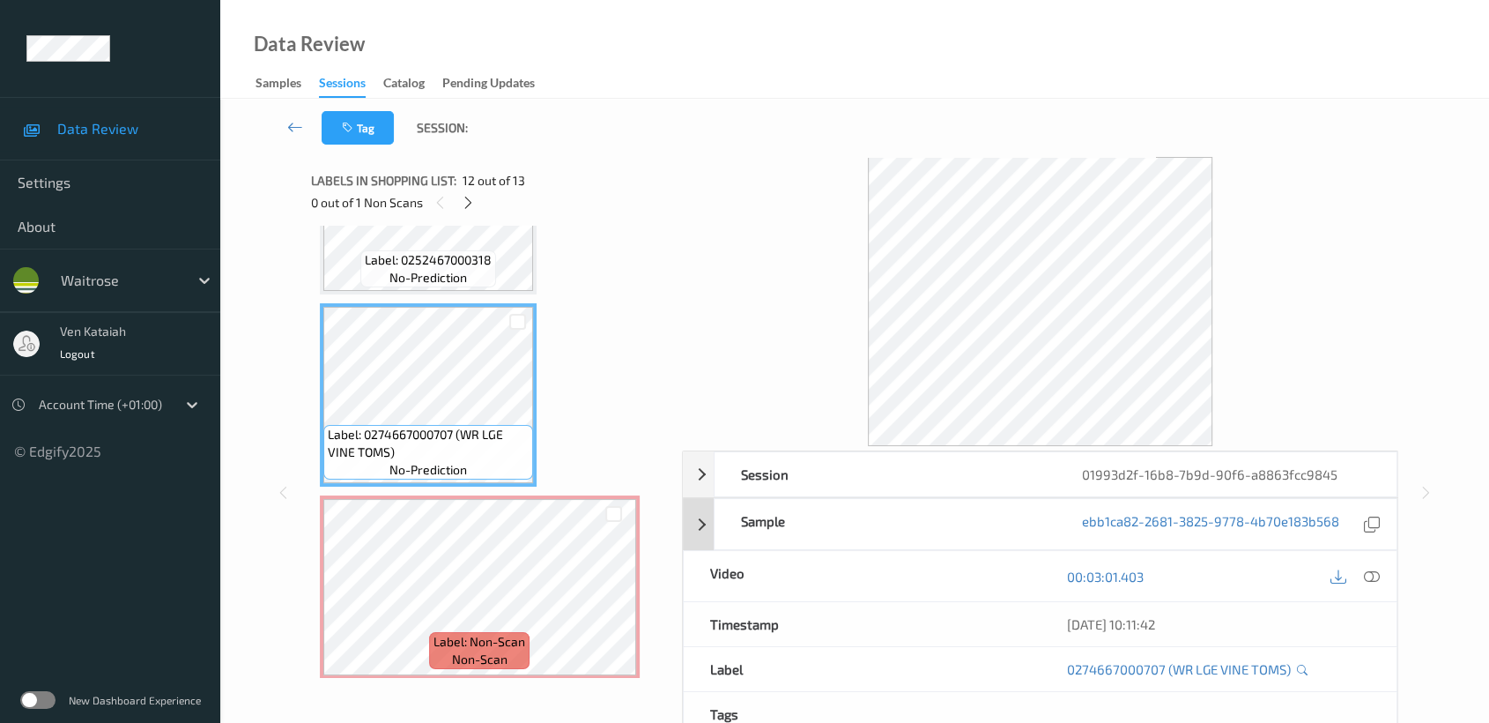
scroll to position [140, 0]
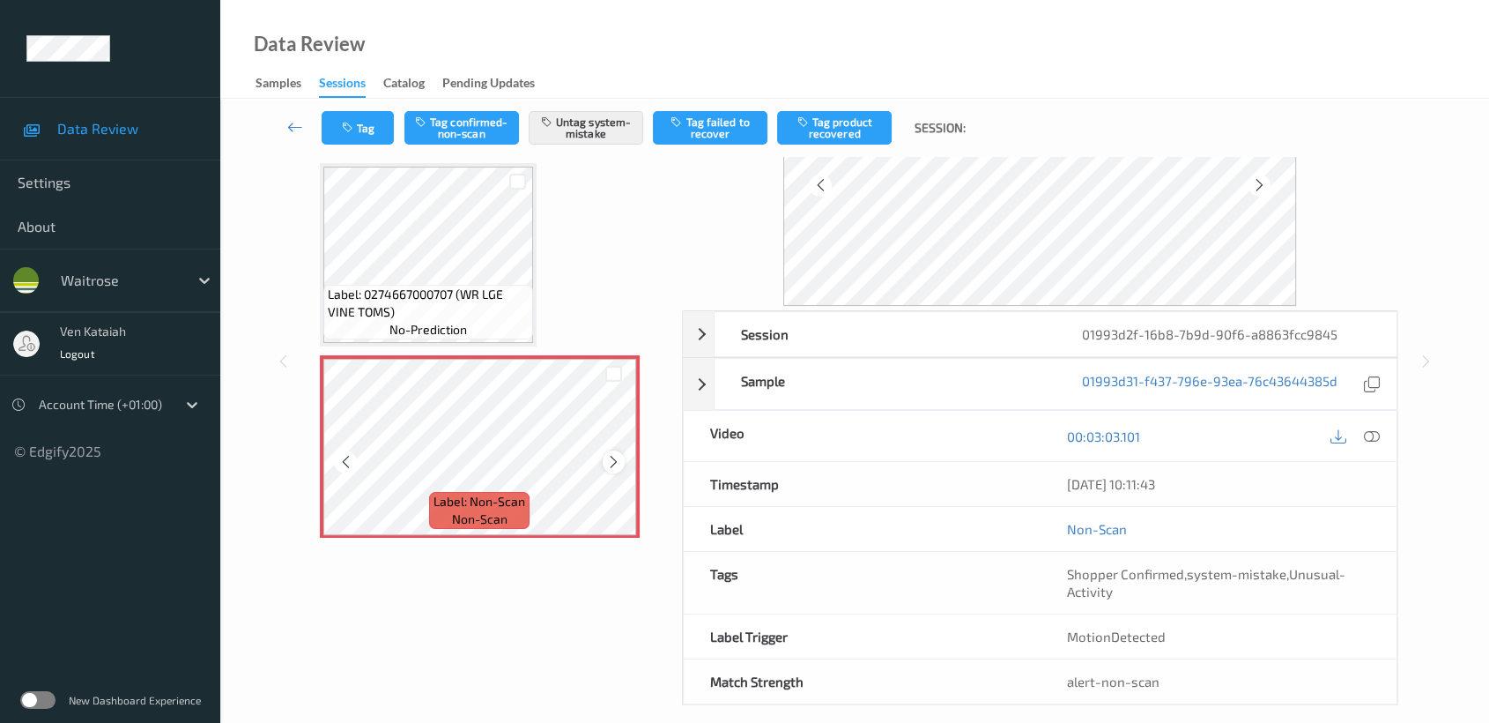
click at [619, 454] on icon at bounding box center [613, 462] width 15 height 16
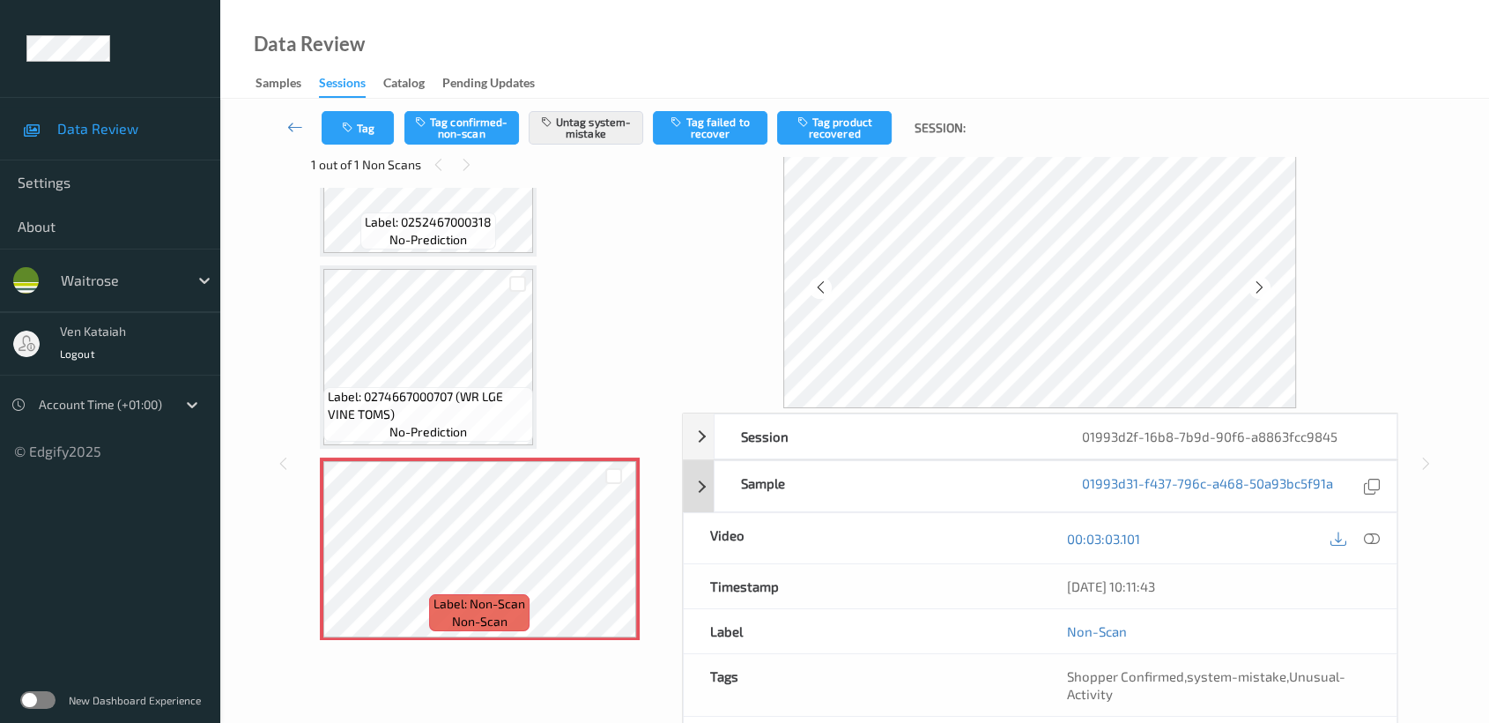
scroll to position [0, 0]
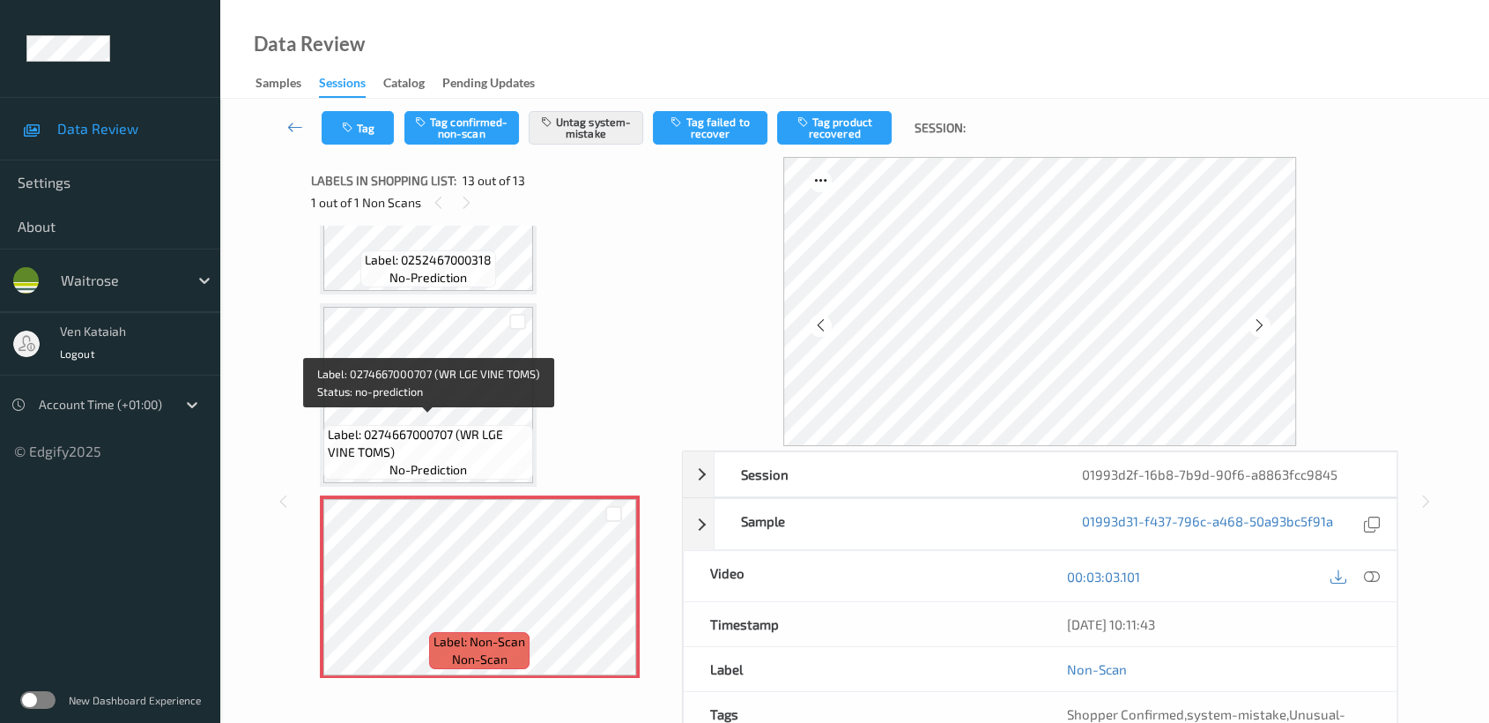
click at [501, 426] on span "Label: 0274667000707 (WR LGE VINE TOMS)" at bounding box center [428, 443] width 201 height 35
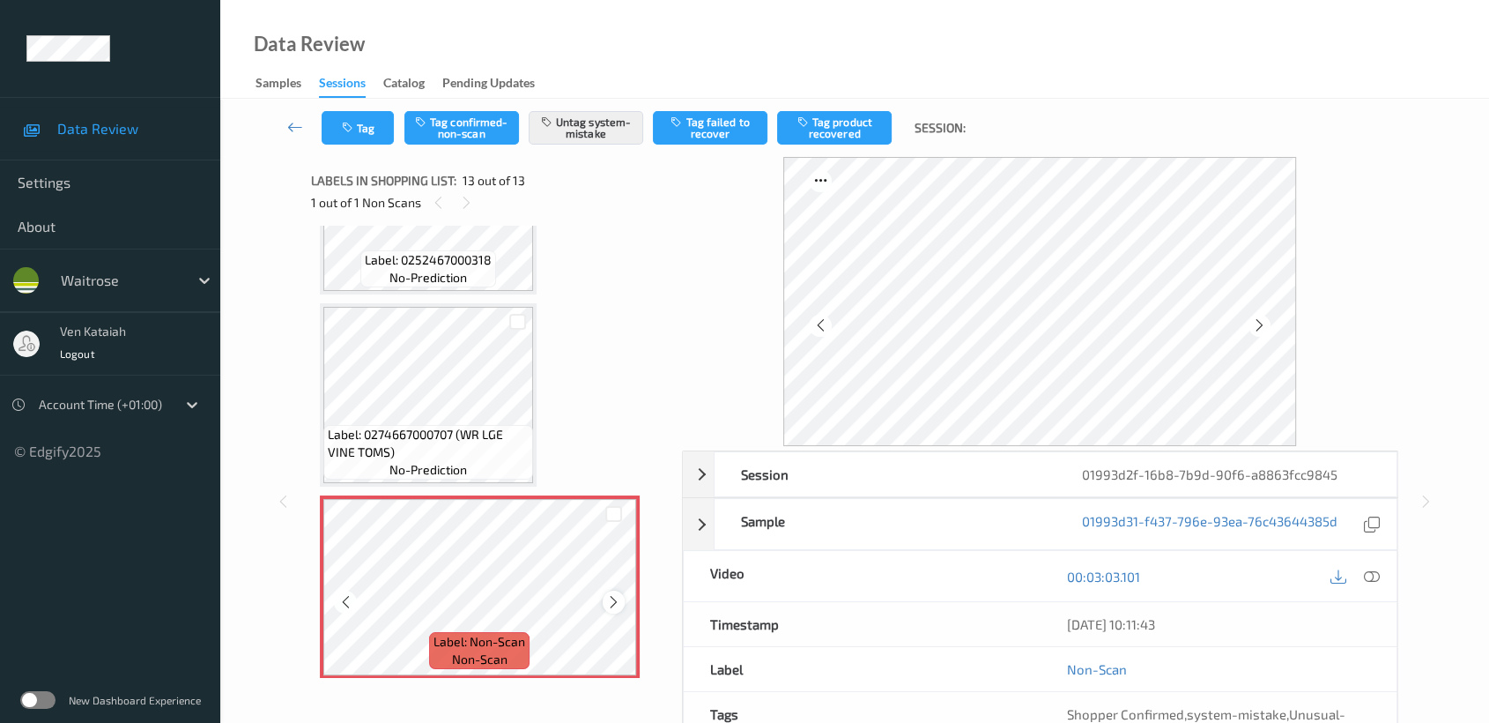
click at [612, 594] on icon at bounding box center [613, 602] width 15 height 16
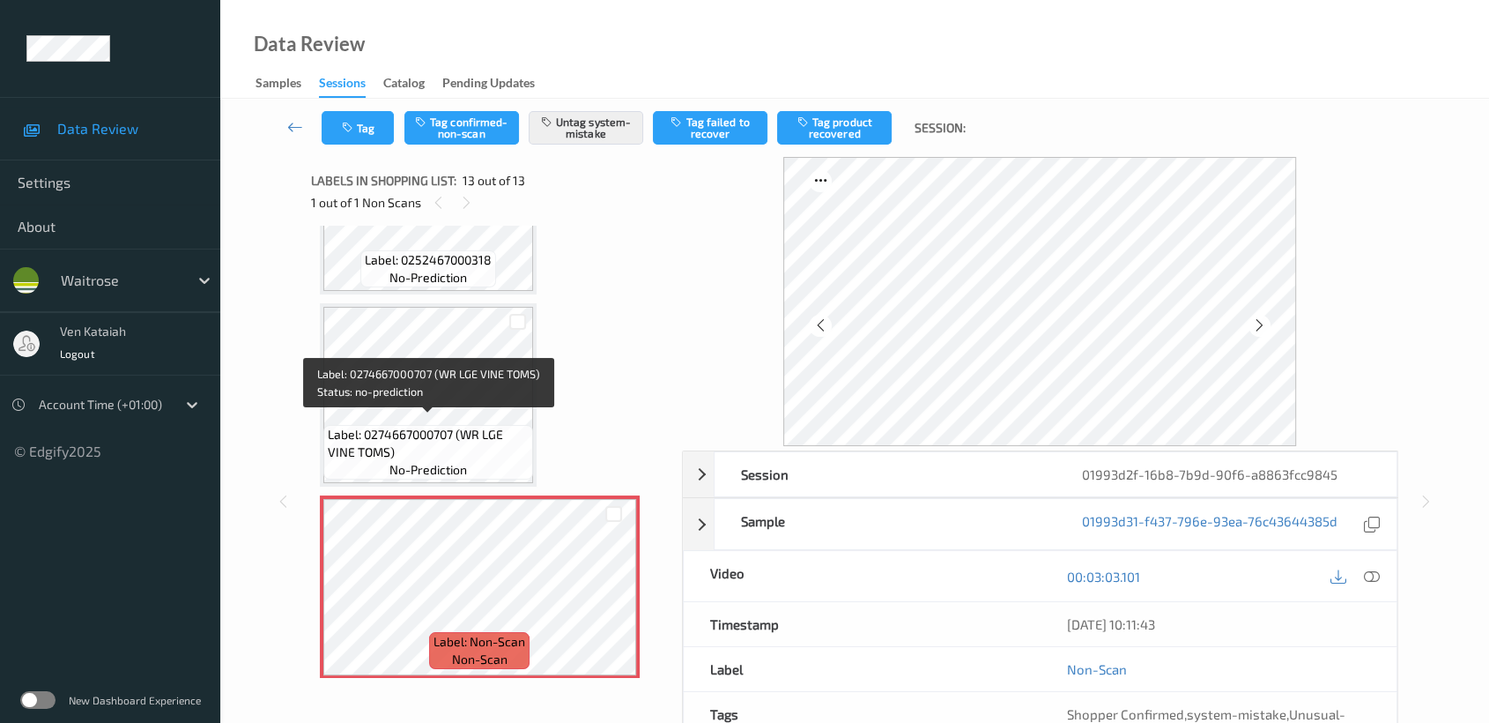
click at [507, 440] on span "Label: 0274667000707 (WR LGE VINE TOMS)" at bounding box center [428, 443] width 201 height 35
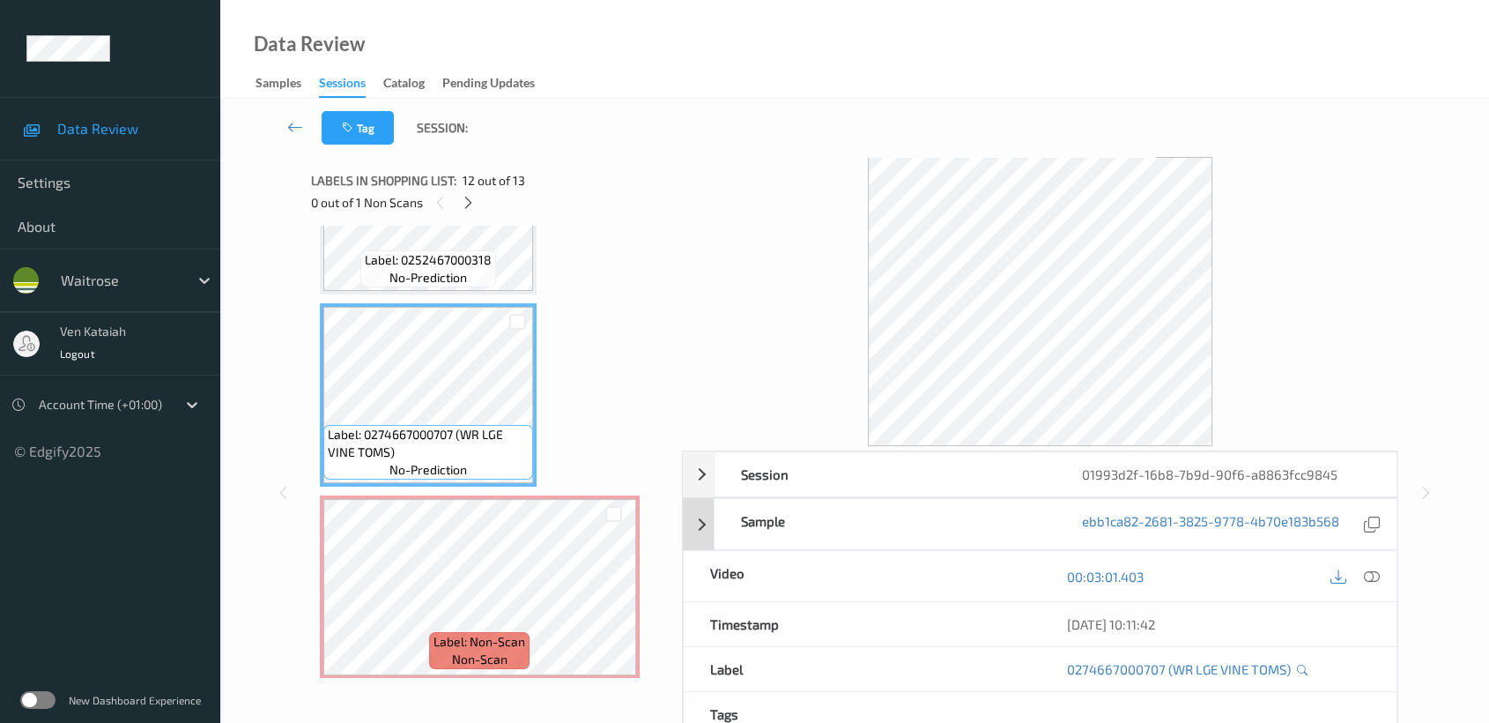
scroll to position [140, 0]
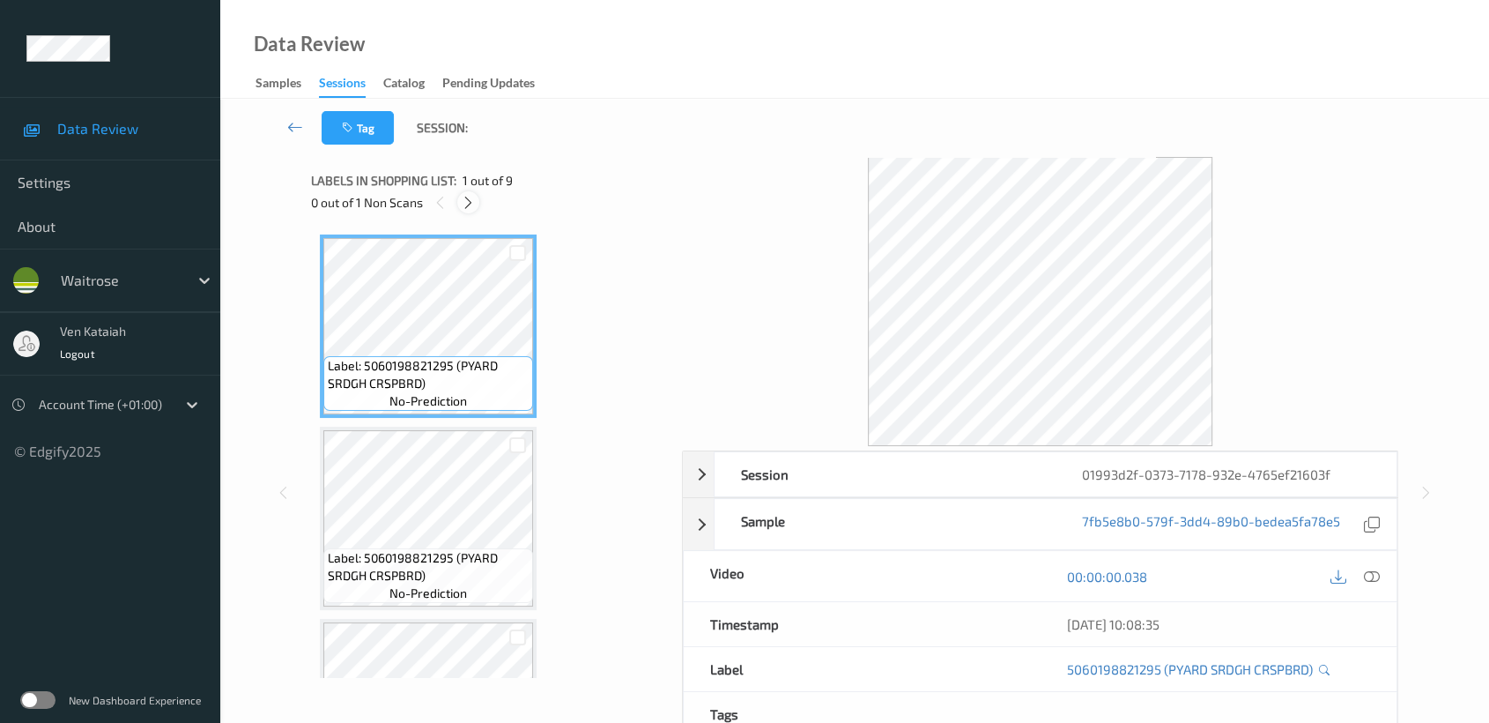
click at [465, 196] on icon at bounding box center [468, 203] width 15 height 16
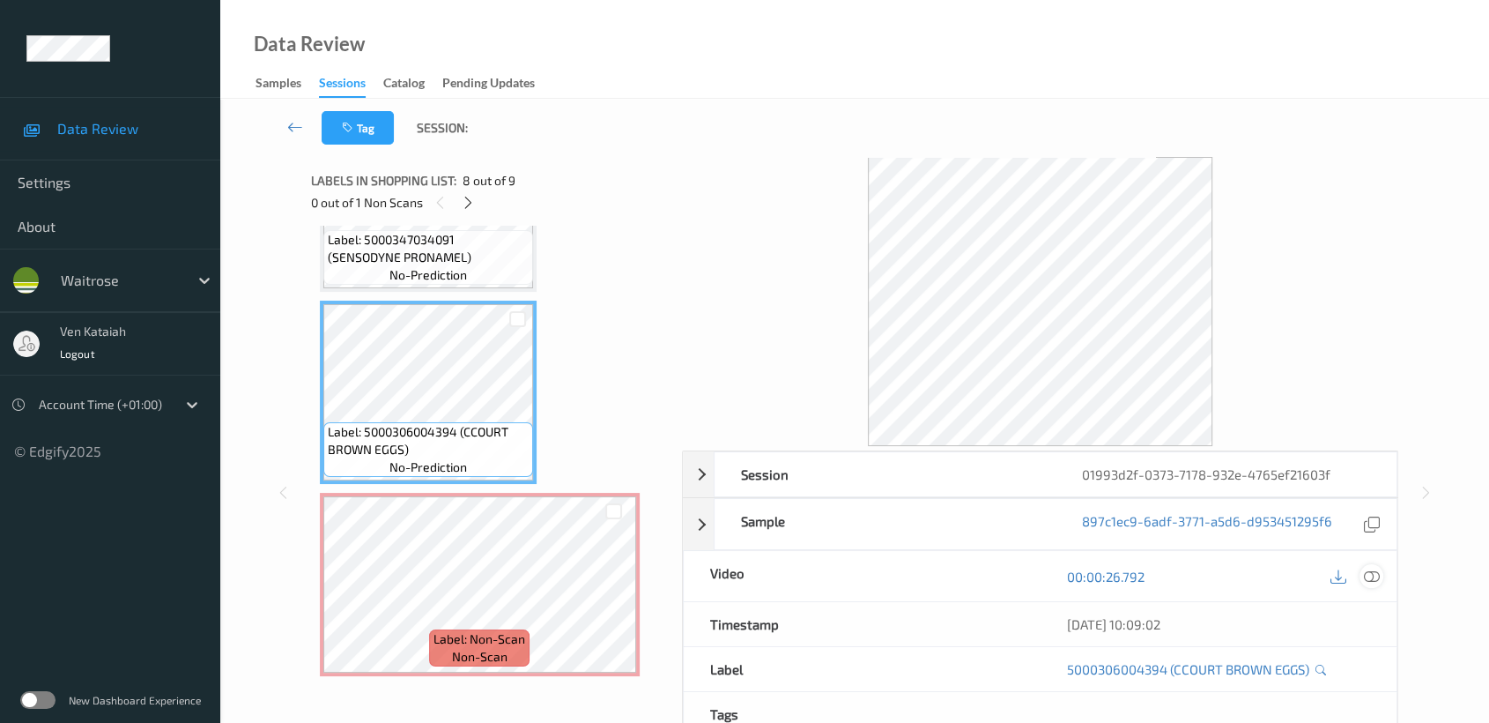
click at [1375, 572] on icon at bounding box center [1372, 576] width 16 height 16
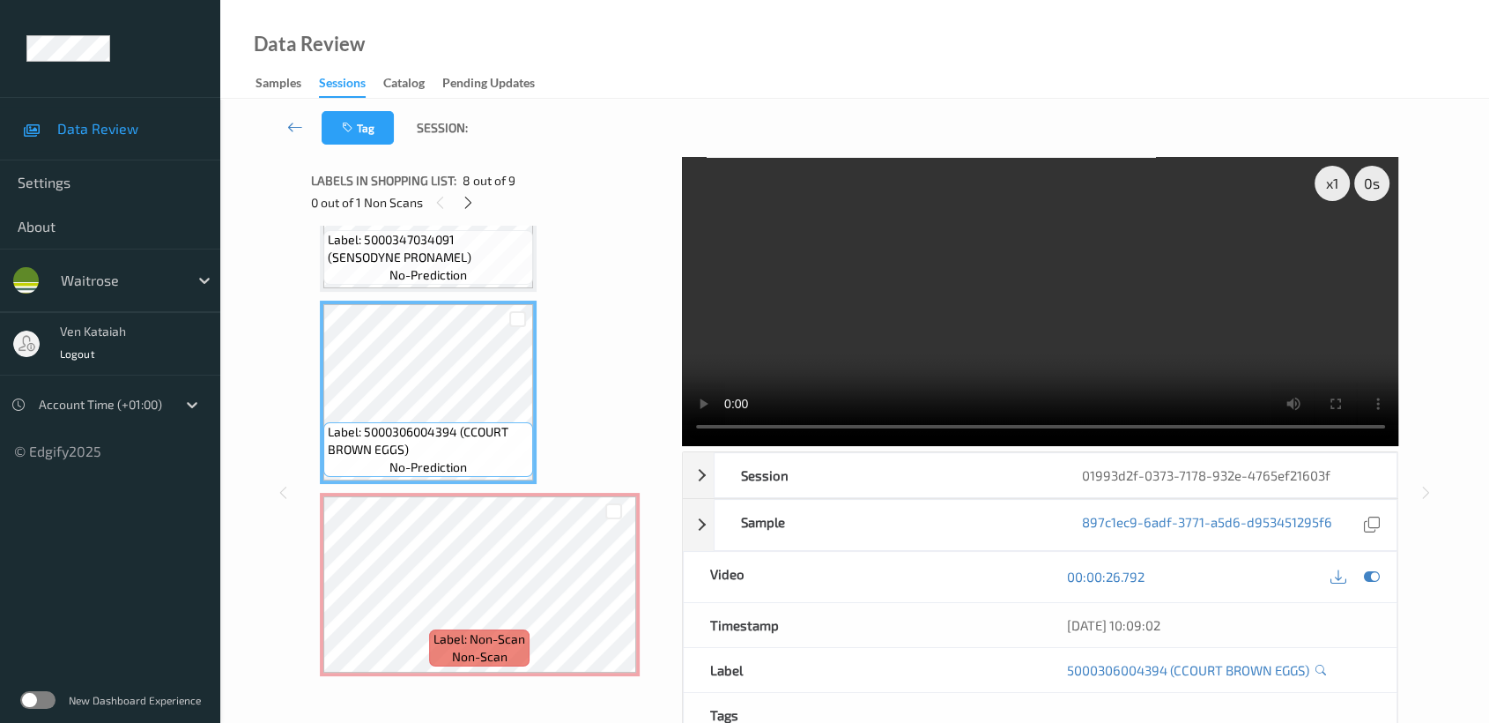
scroll to position [1155, 0]
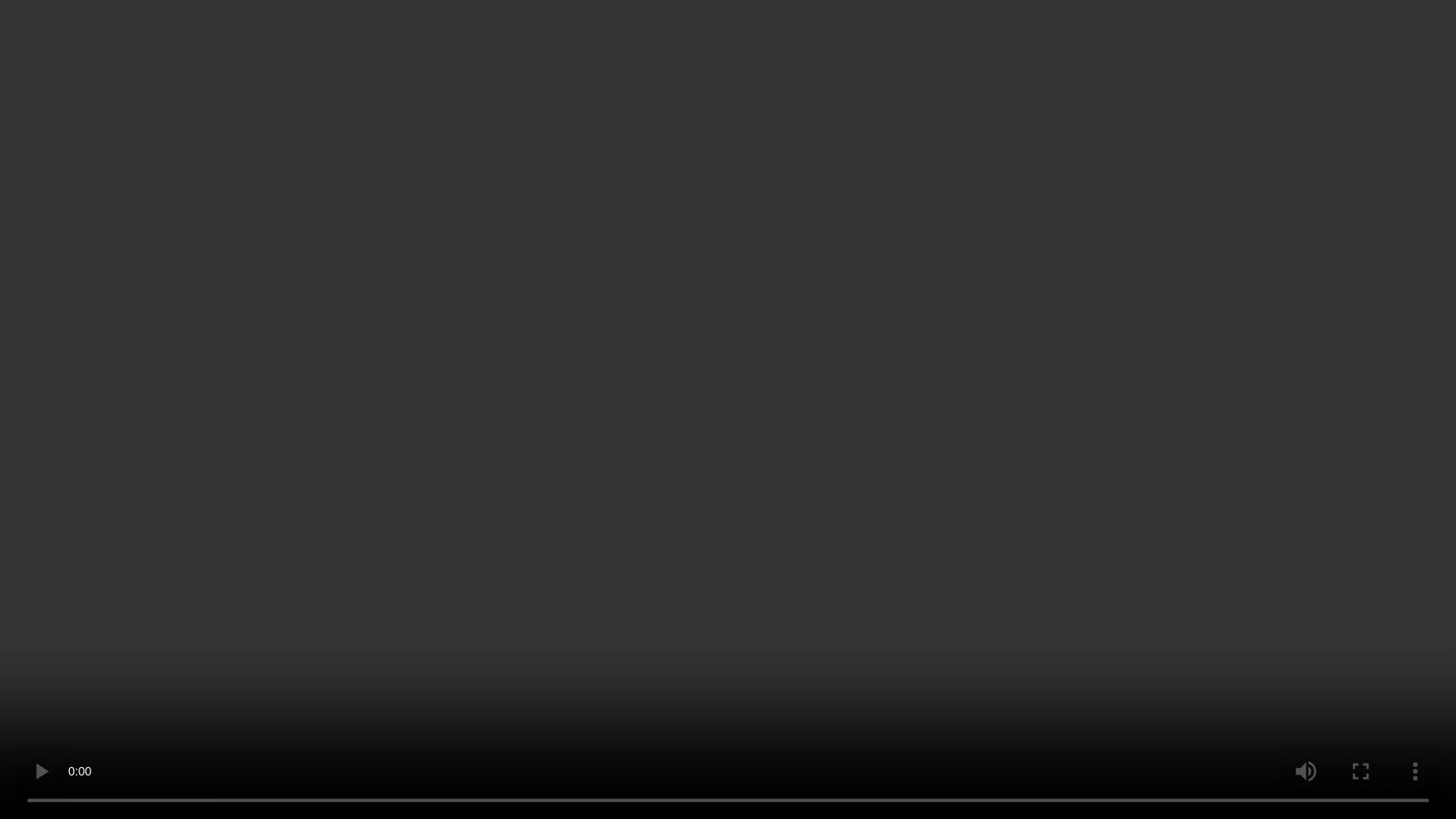
click at [665, 386] on video at bounding box center [728, 410] width 1456 height 819
click at [1404, 506] on video at bounding box center [728, 410] width 1456 height 819
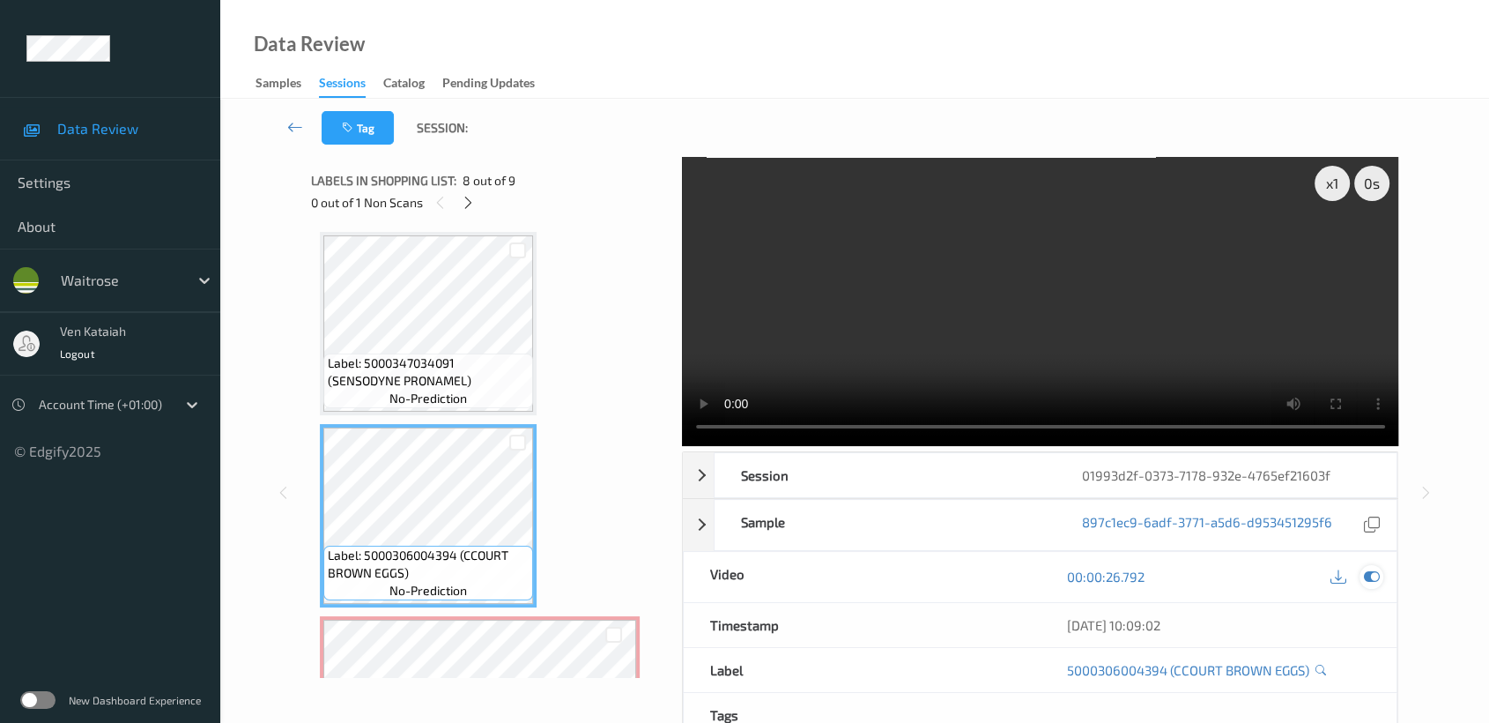
click at [1375, 566] on div at bounding box center [1372, 577] width 24 height 24
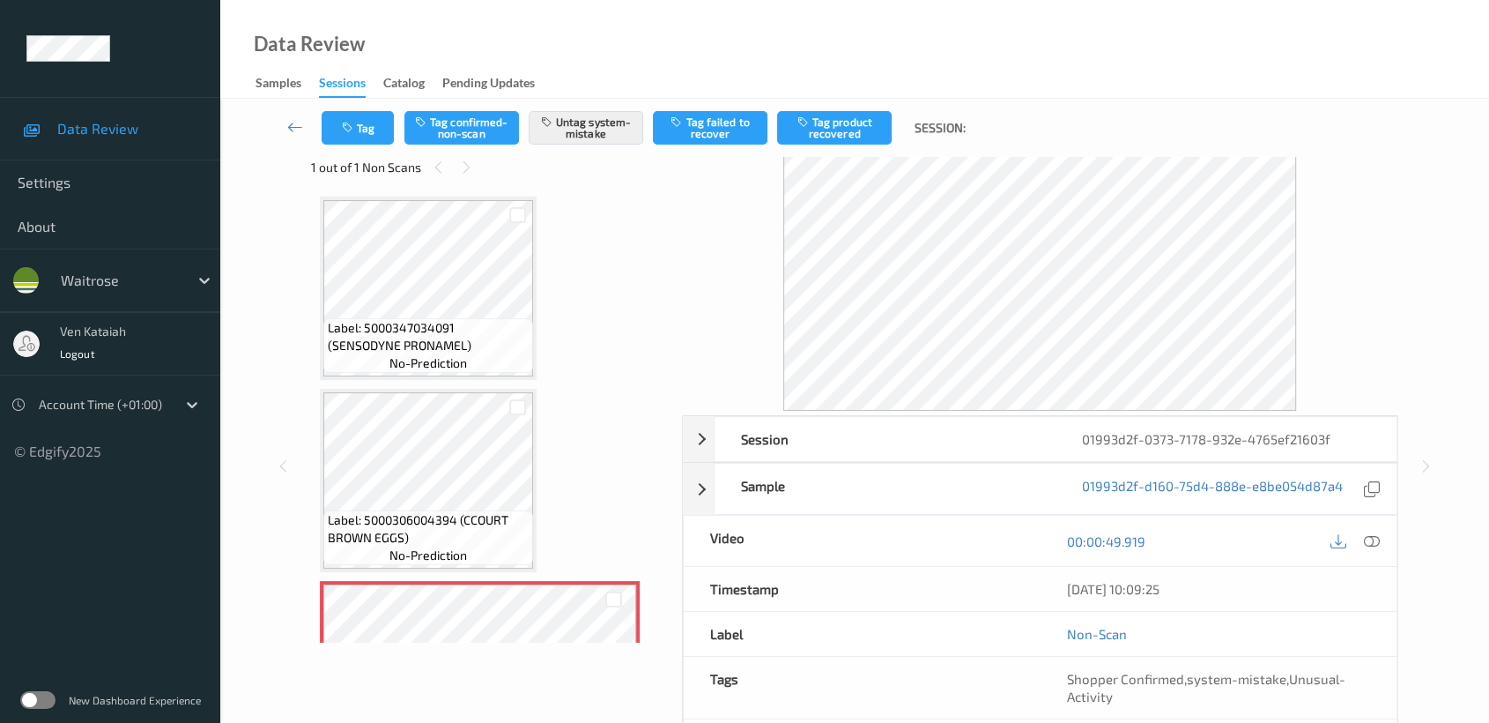
scroll to position [0, 0]
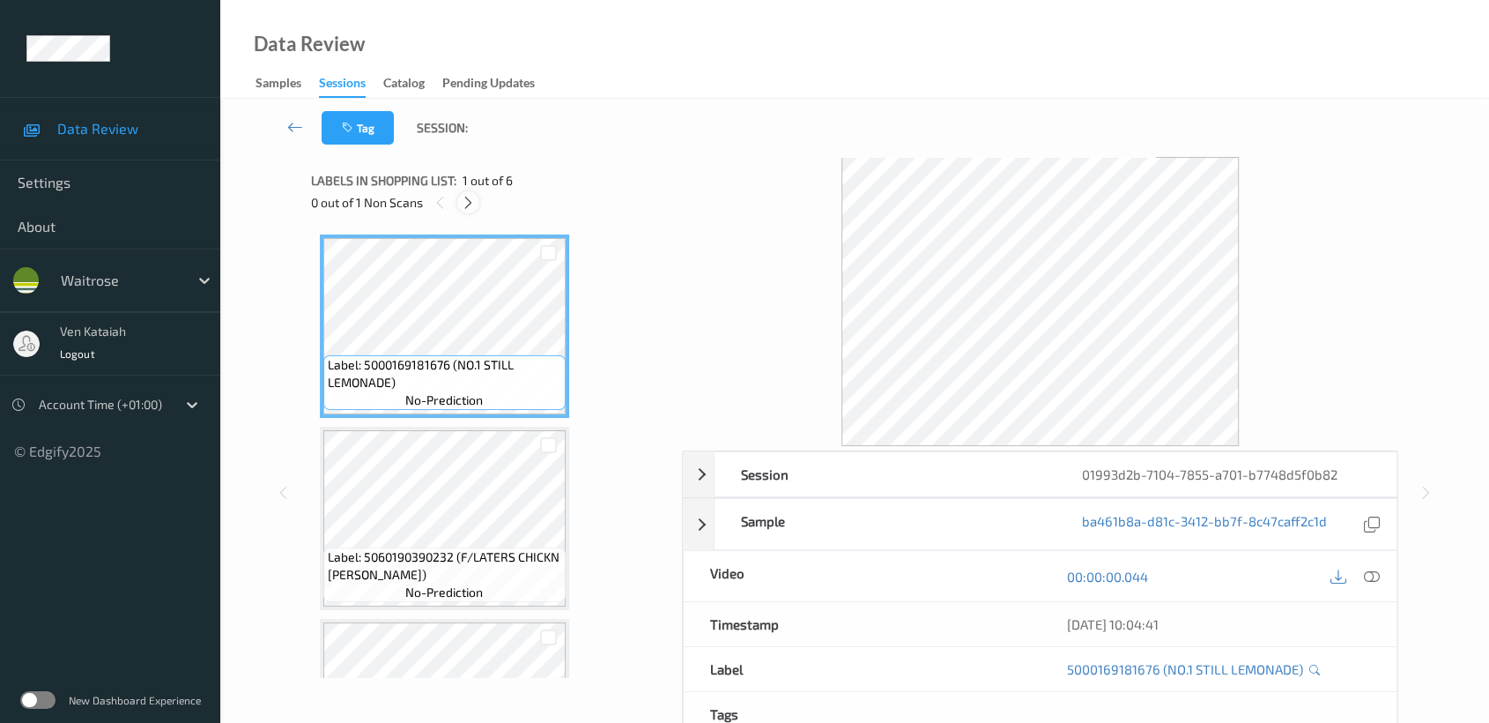
click at [477, 202] on div at bounding box center [468, 202] width 22 height 22
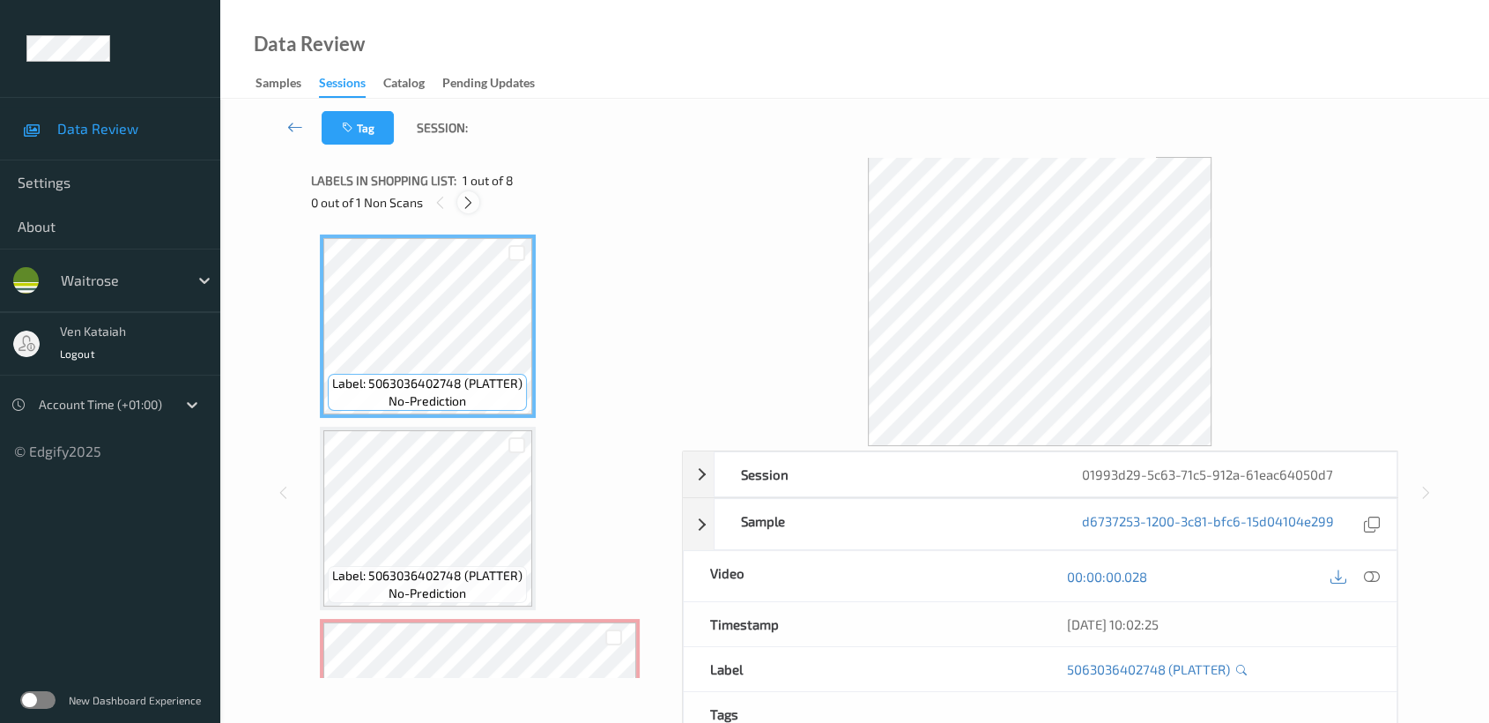
click at [463, 201] on icon at bounding box center [468, 203] width 15 height 16
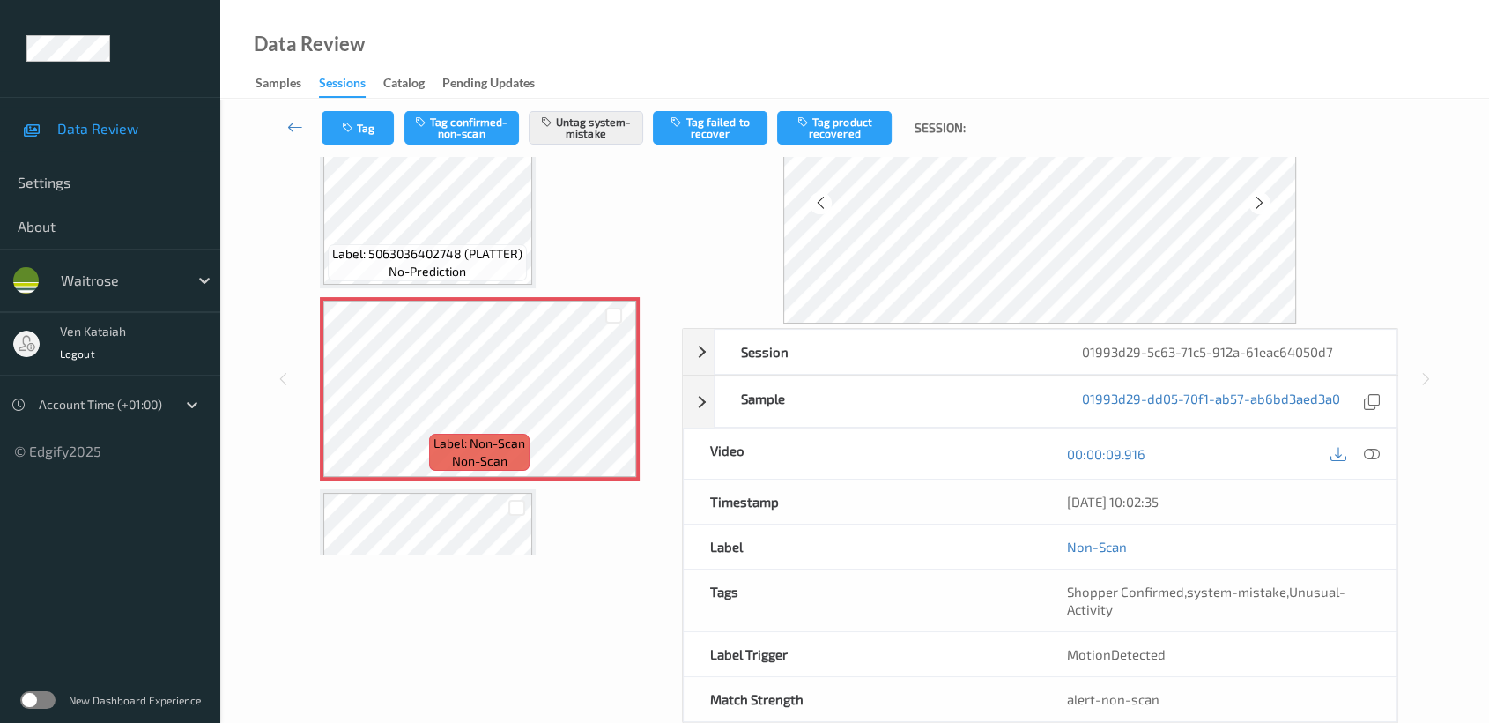
scroll to position [158, 0]
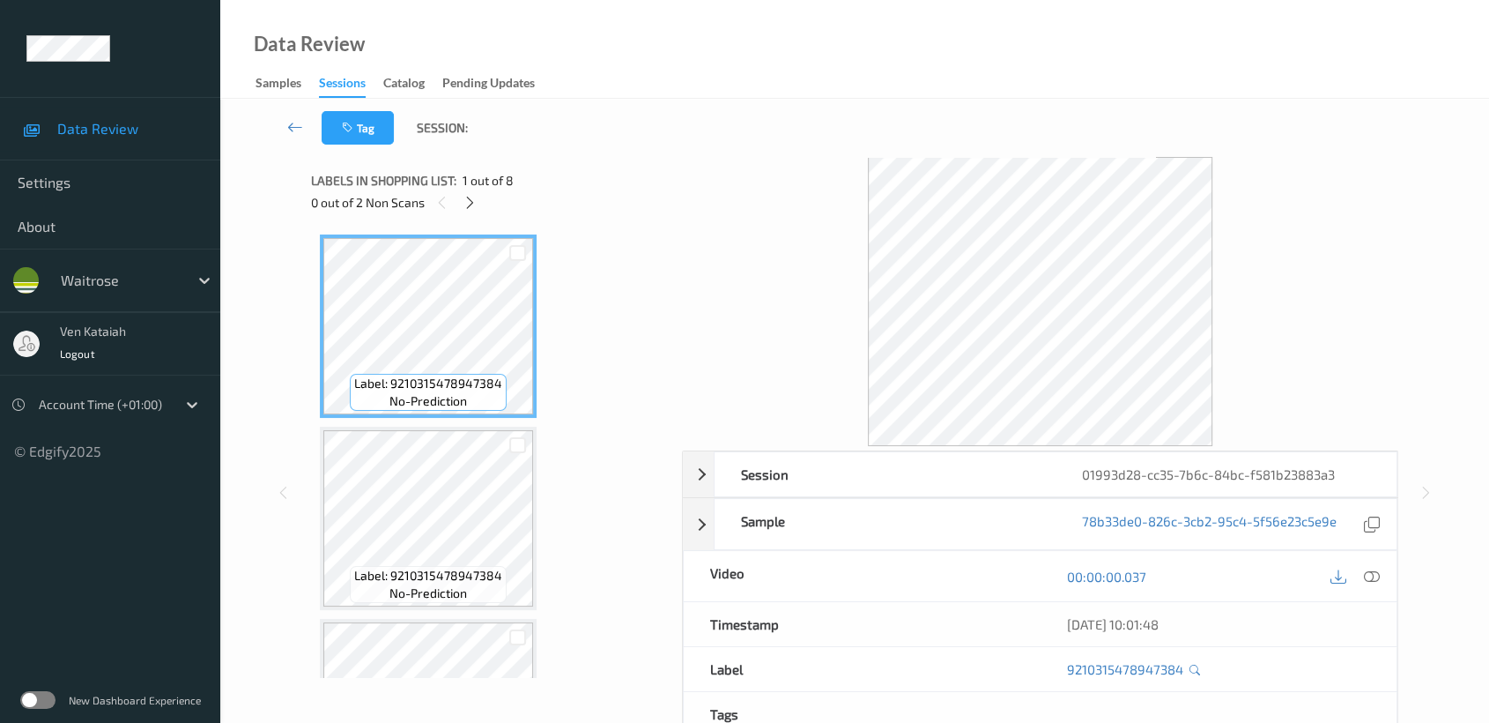
click at [486, 202] on div "0 out of 2 Non Scans" at bounding box center [490, 202] width 359 height 22
click at [465, 202] on icon at bounding box center [470, 203] width 15 height 16
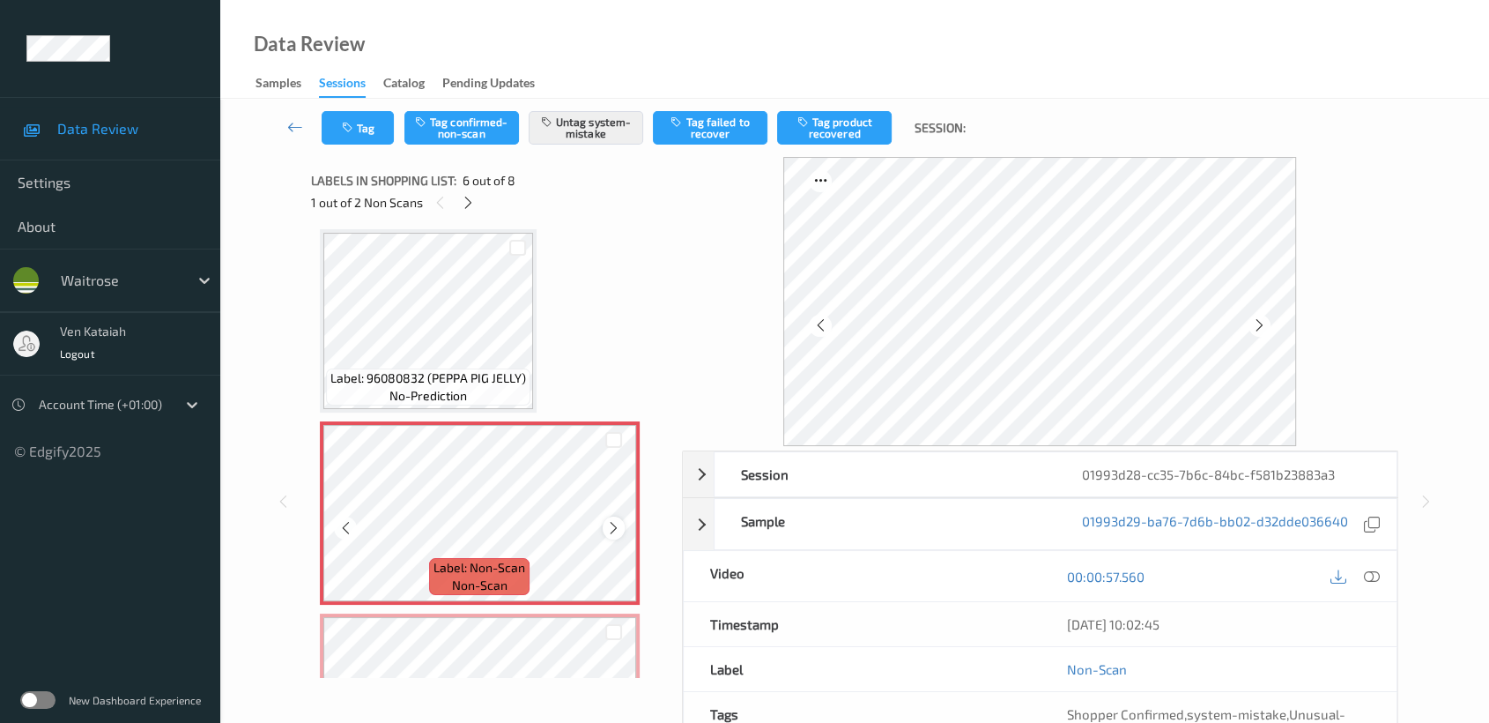
click at [613, 523] on icon at bounding box center [613, 528] width 15 height 16
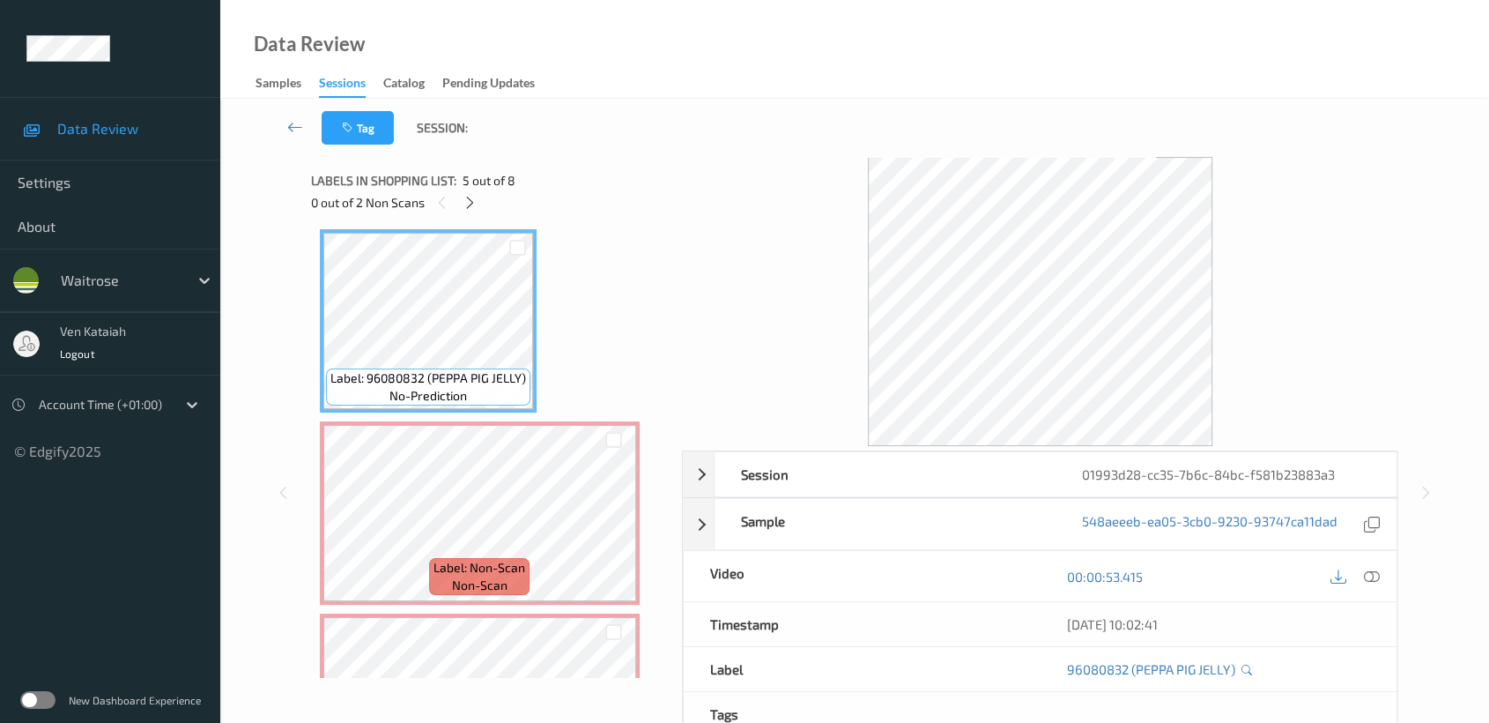
scroll to position [578, 0]
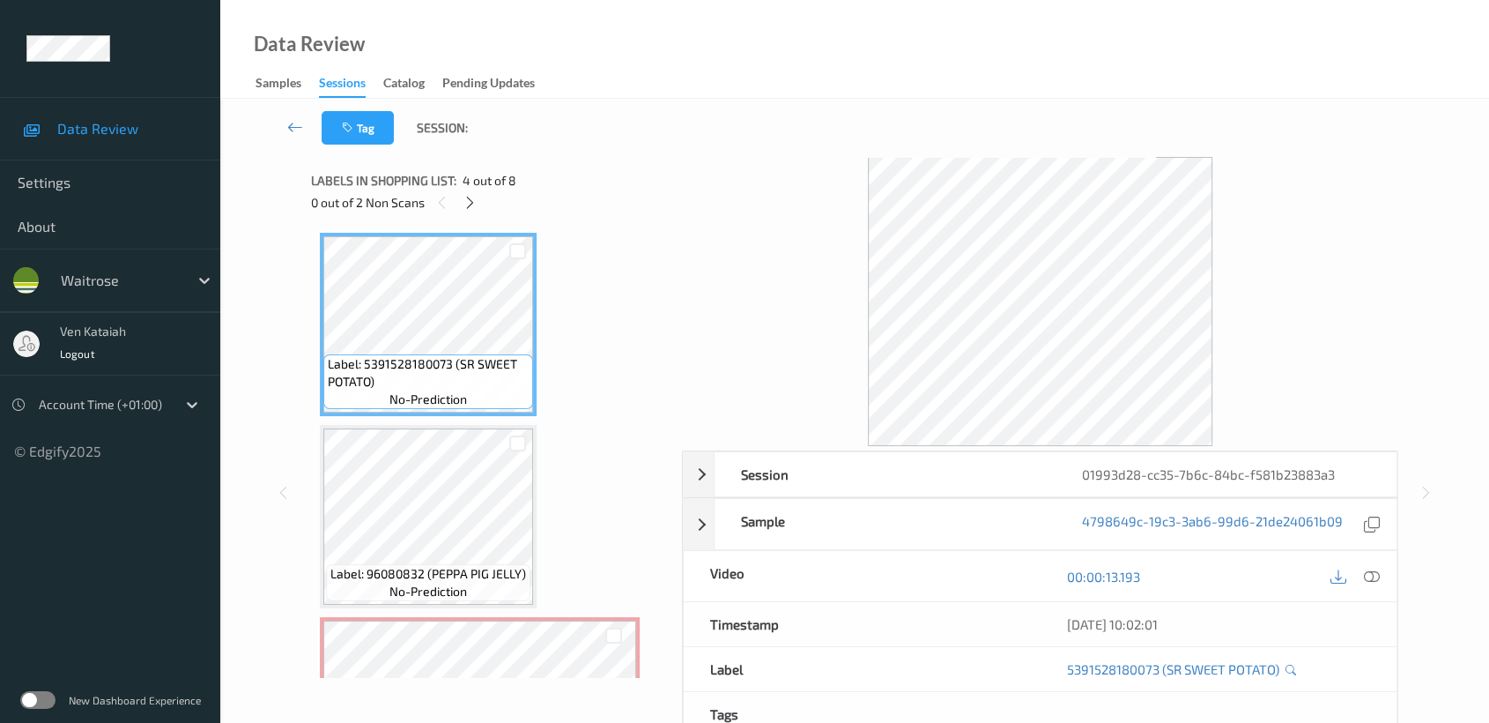
click at [1361, 609] on div "12/09/2025 10:02:01" at bounding box center [1218, 624] width 357 height 44
click at [1368, 575] on icon at bounding box center [1372, 576] width 16 height 16
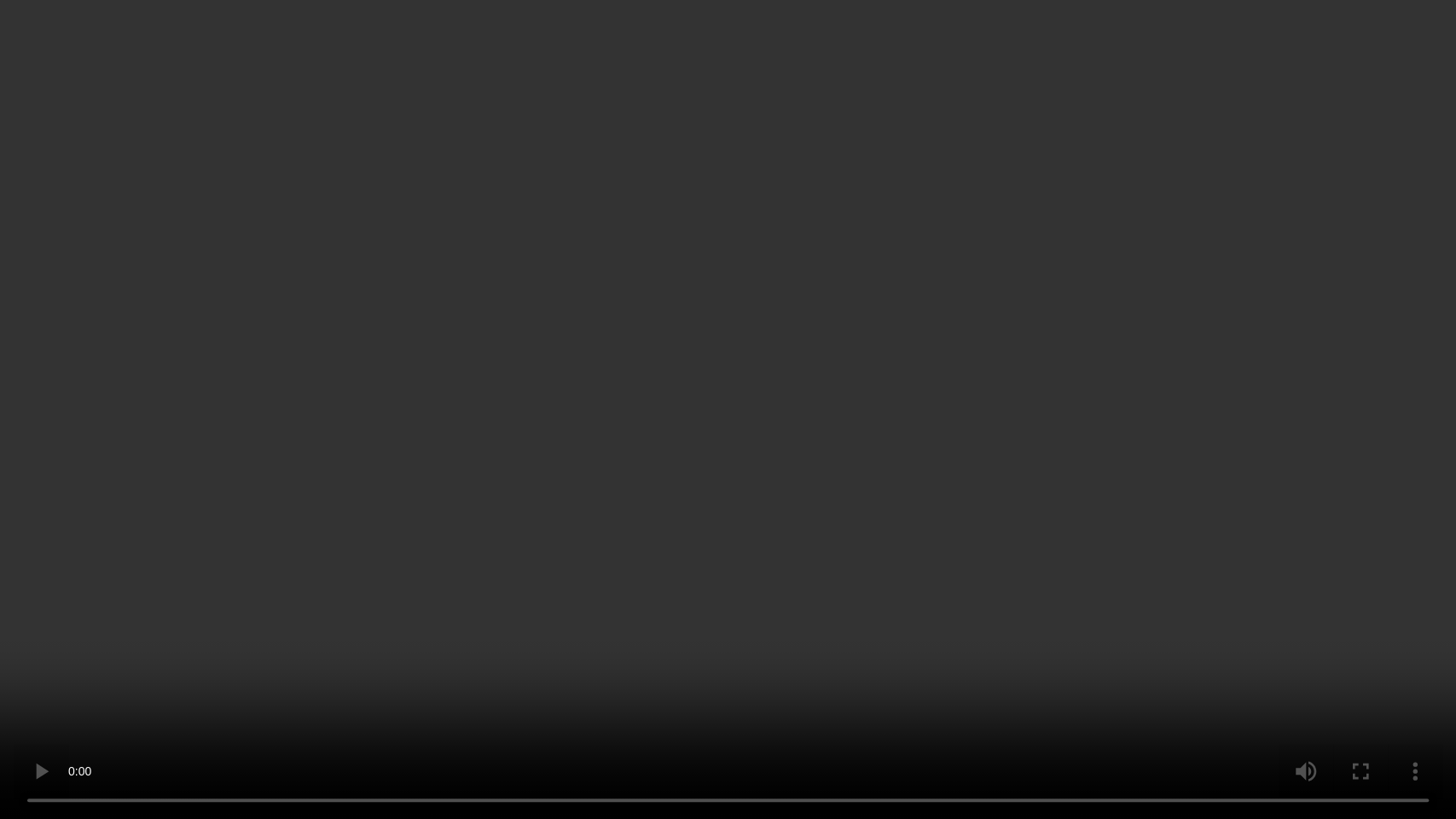
click at [1134, 422] on video at bounding box center [728, 410] width 1456 height 819
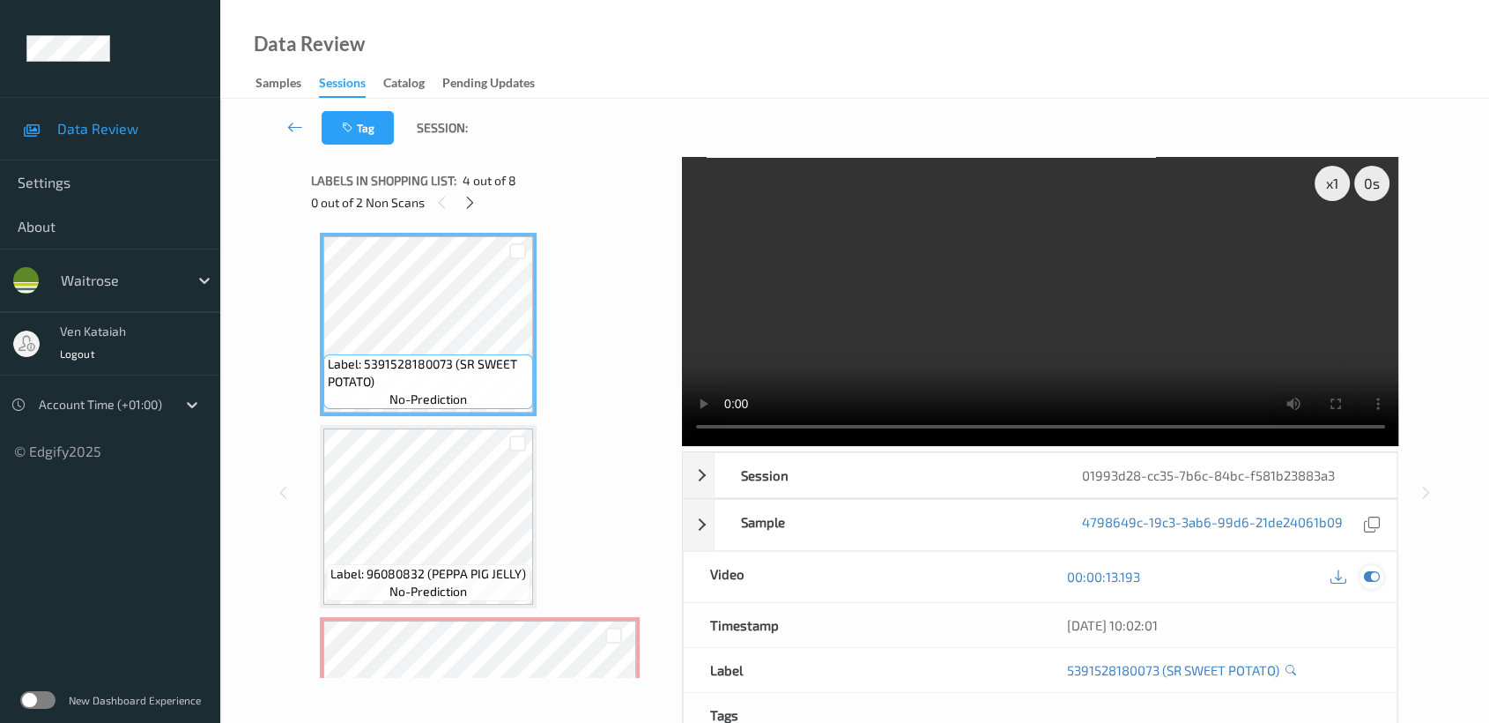
click at [1364, 577] on icon at bounding box center [1372, 576] width 16 height 16
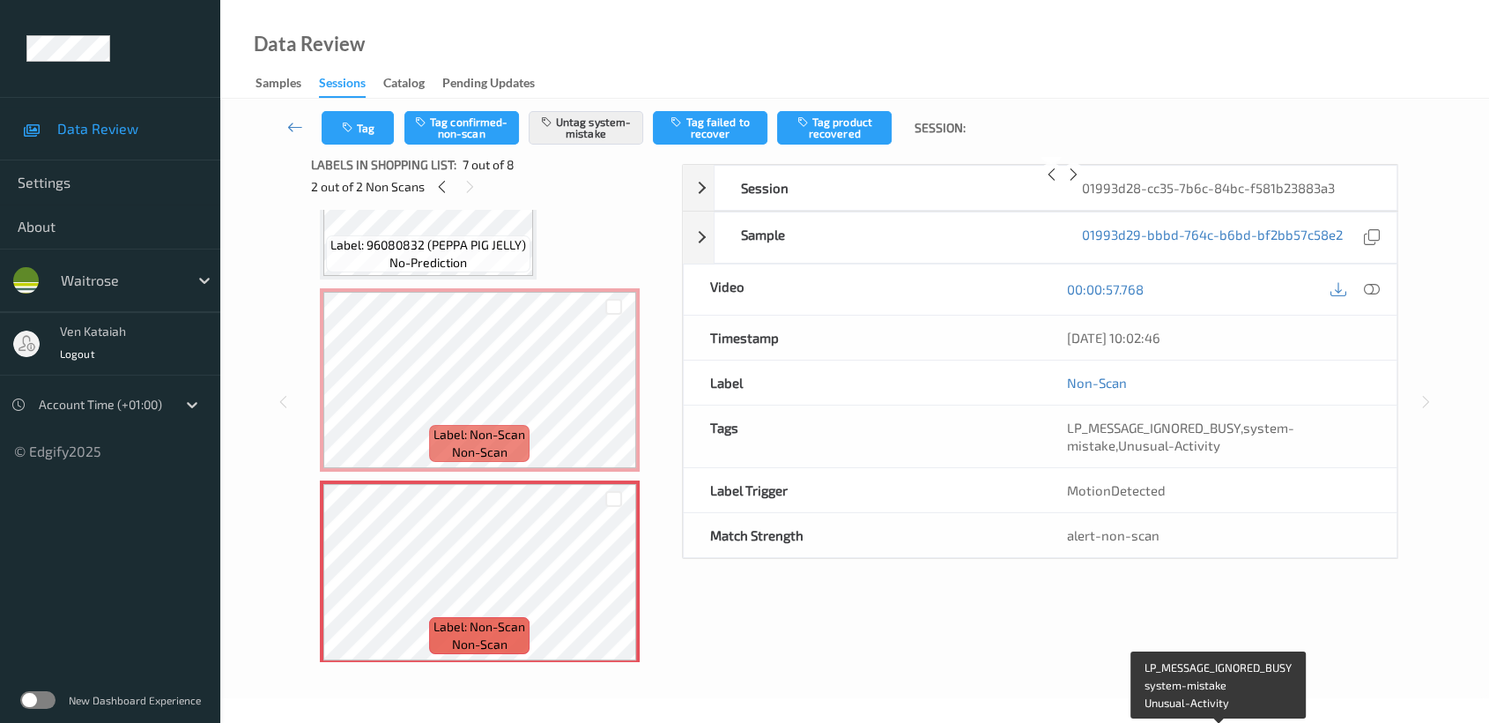
scroll to position [158, 0]
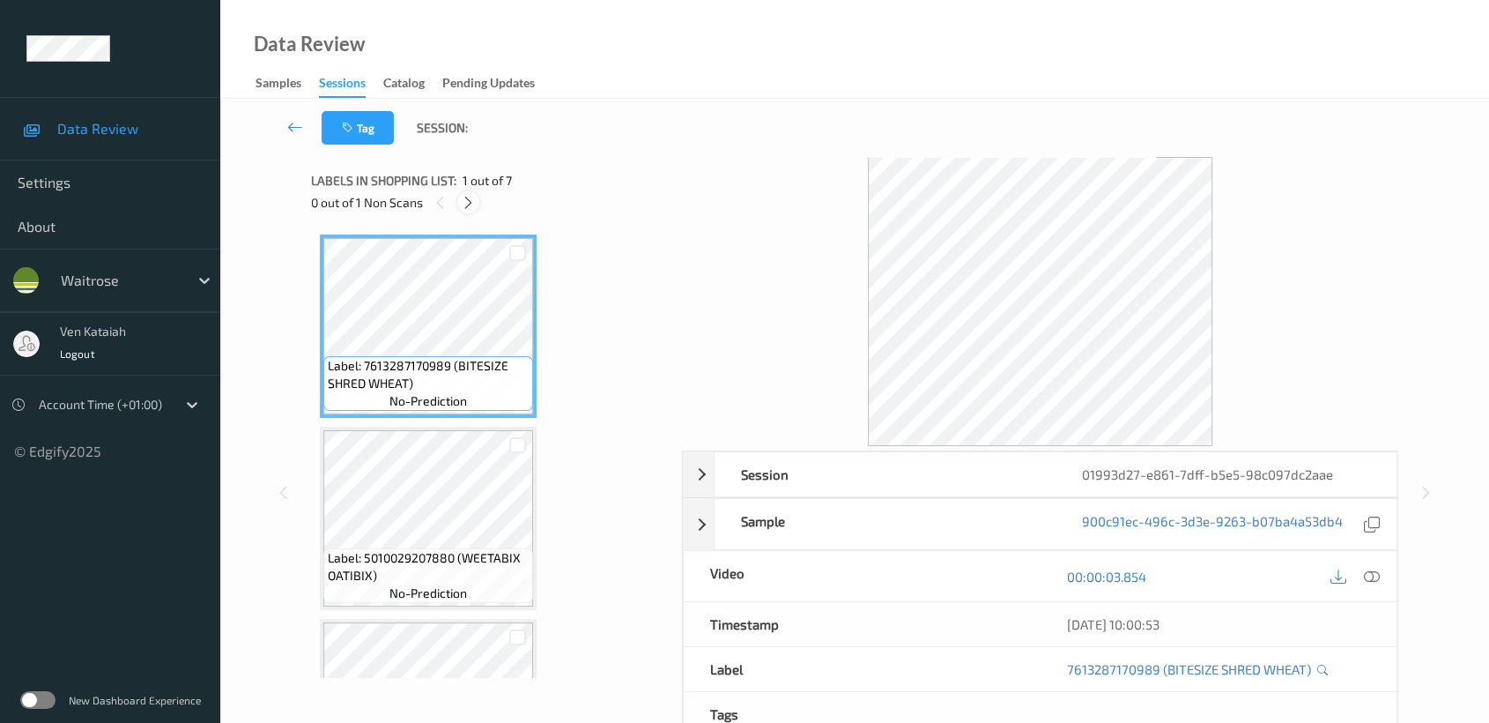
click at [477, 206] on div at bounding box center [468, 202] width 22 height 22
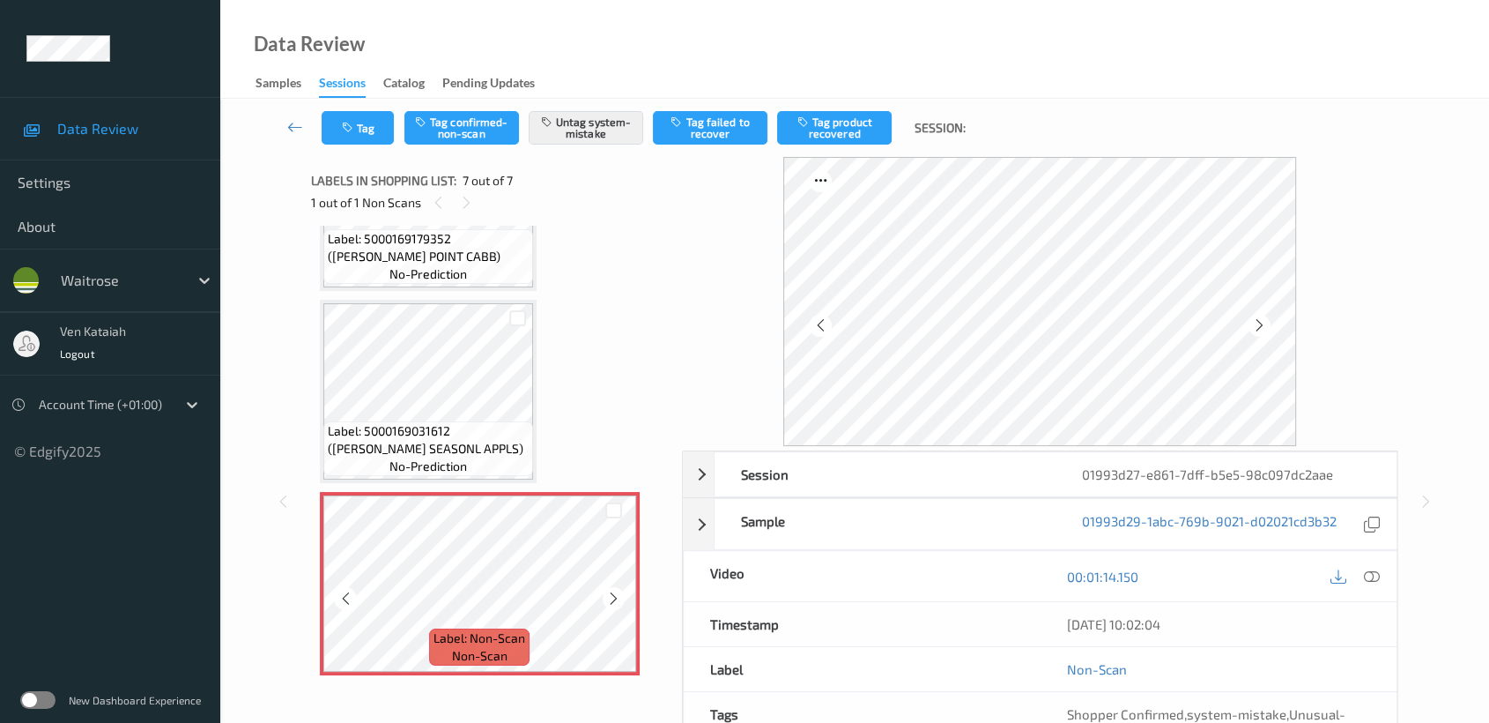
click at [612, 590] on icon at bounding box center [613, 598] width 15 height 16
click at [622, 591] on div at bounding box center [614, 598] width 22 height 22
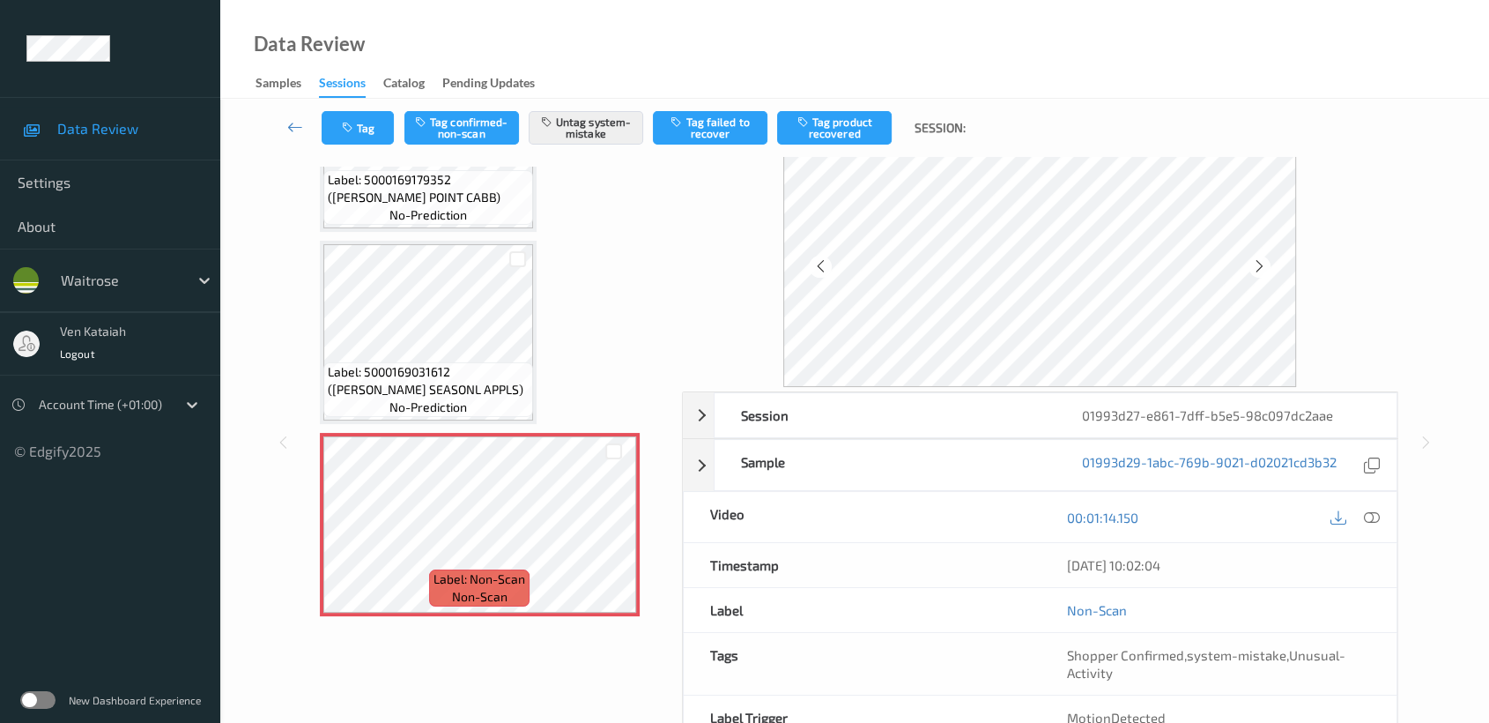
scroll to position [0, 0]
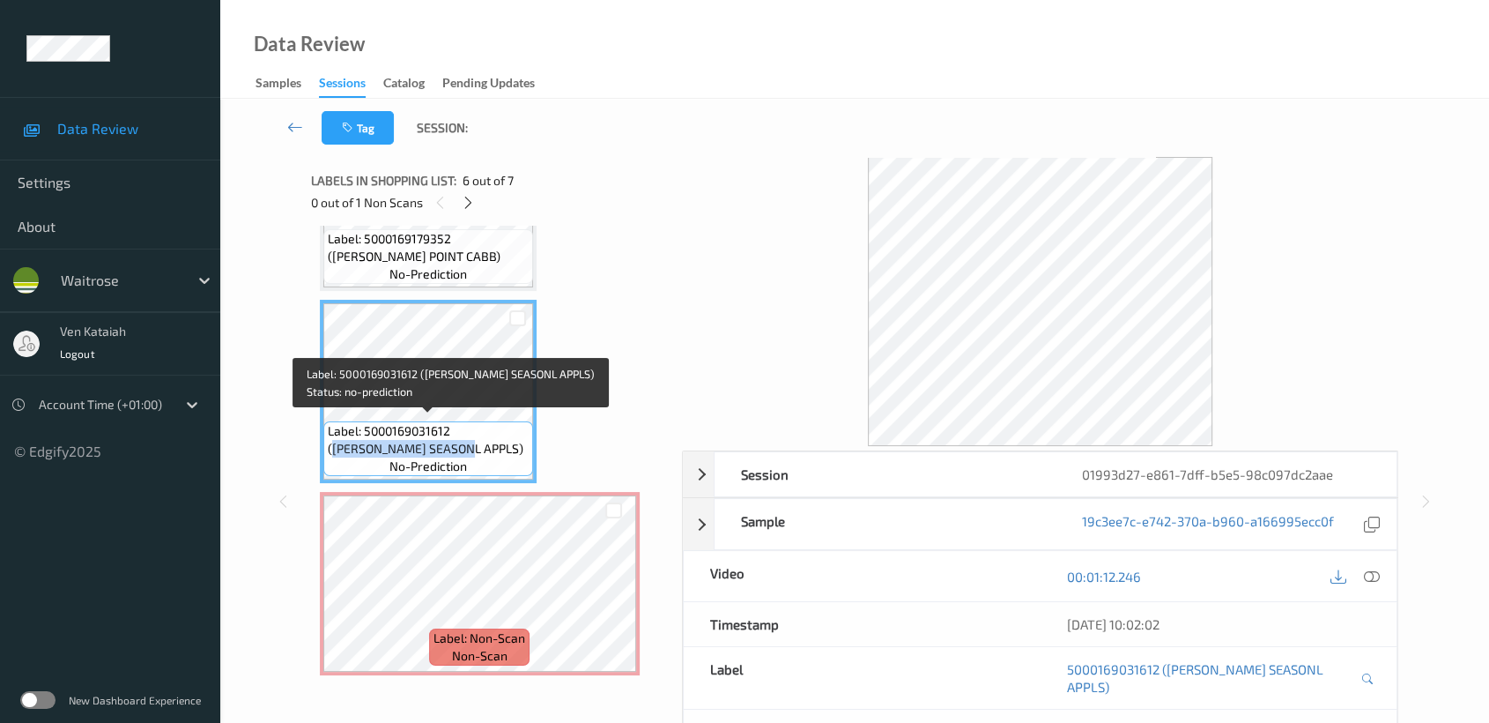
drag, startPoint x: 456, startPoint y: 425, endPoint x: 416, endPoint y: 441, distance: 43.9
click at [416, 441] on span "Label: 5000169031612 (WR ESS SEASONL APPLS)" at bounding box center [428, 439] width 201 height 35
copy span "WR ESS SEASONL APPLS"
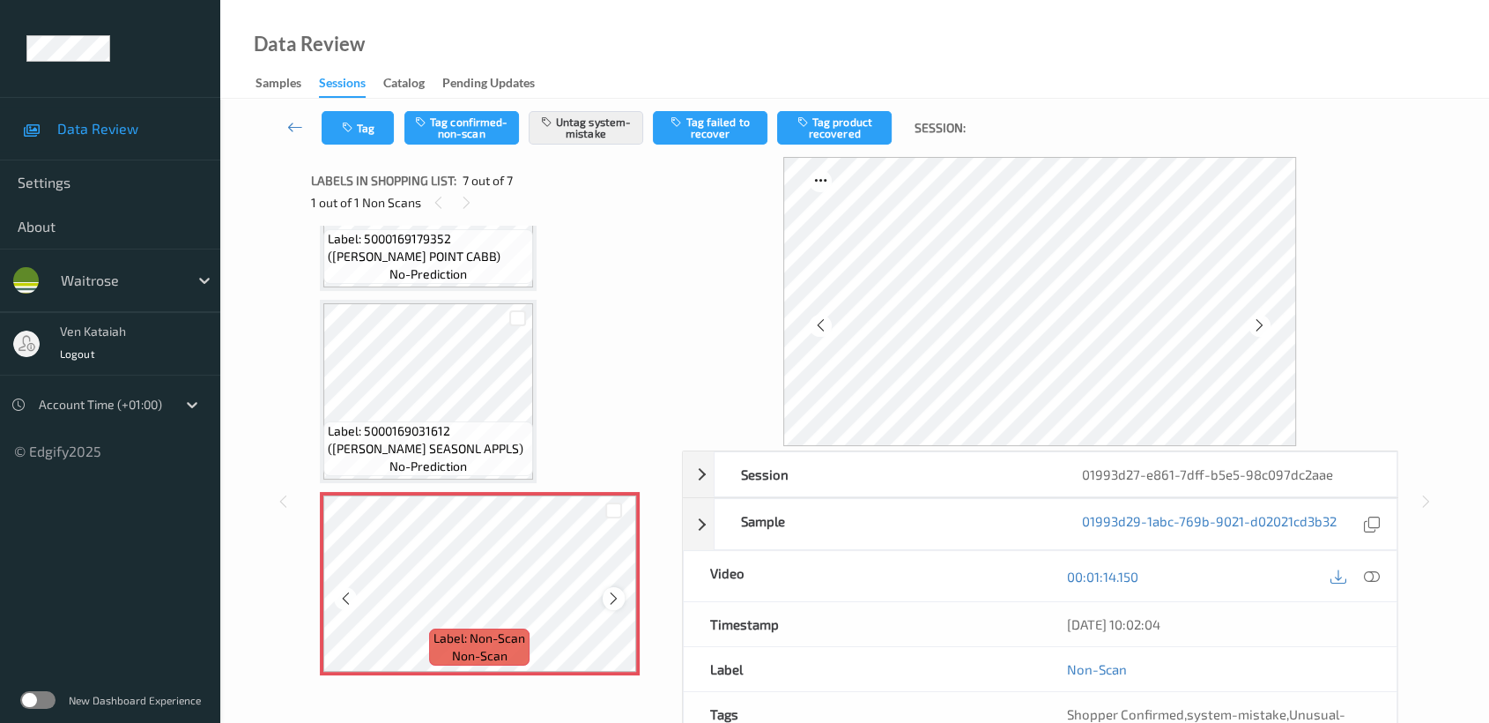
click at [618, 594] on icon at bounding box center [613, 598] width 15 height 16
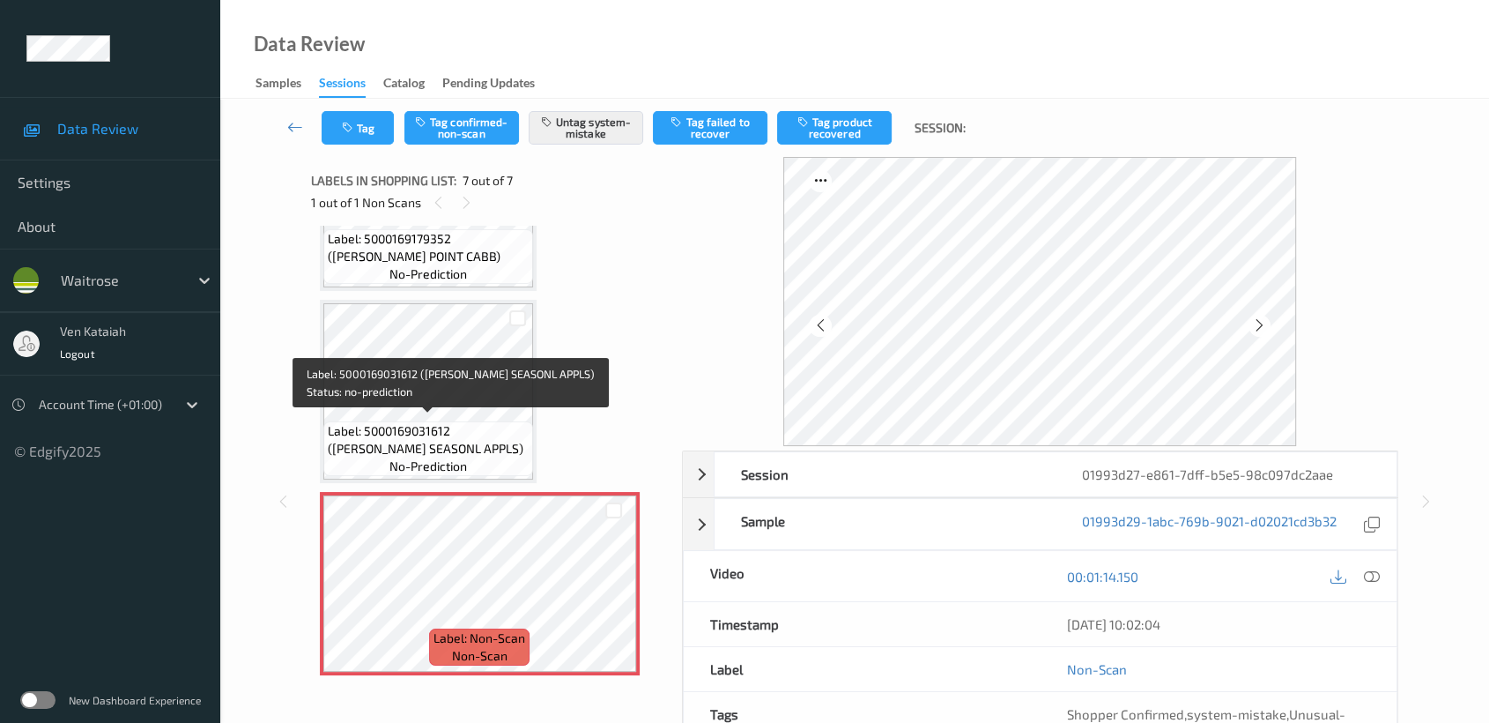
click at [519, 425] on span "Label: 5000169031612 (WR ESS SEASONL APPLS)" at bounding box center [428, 439] width 201 height 35
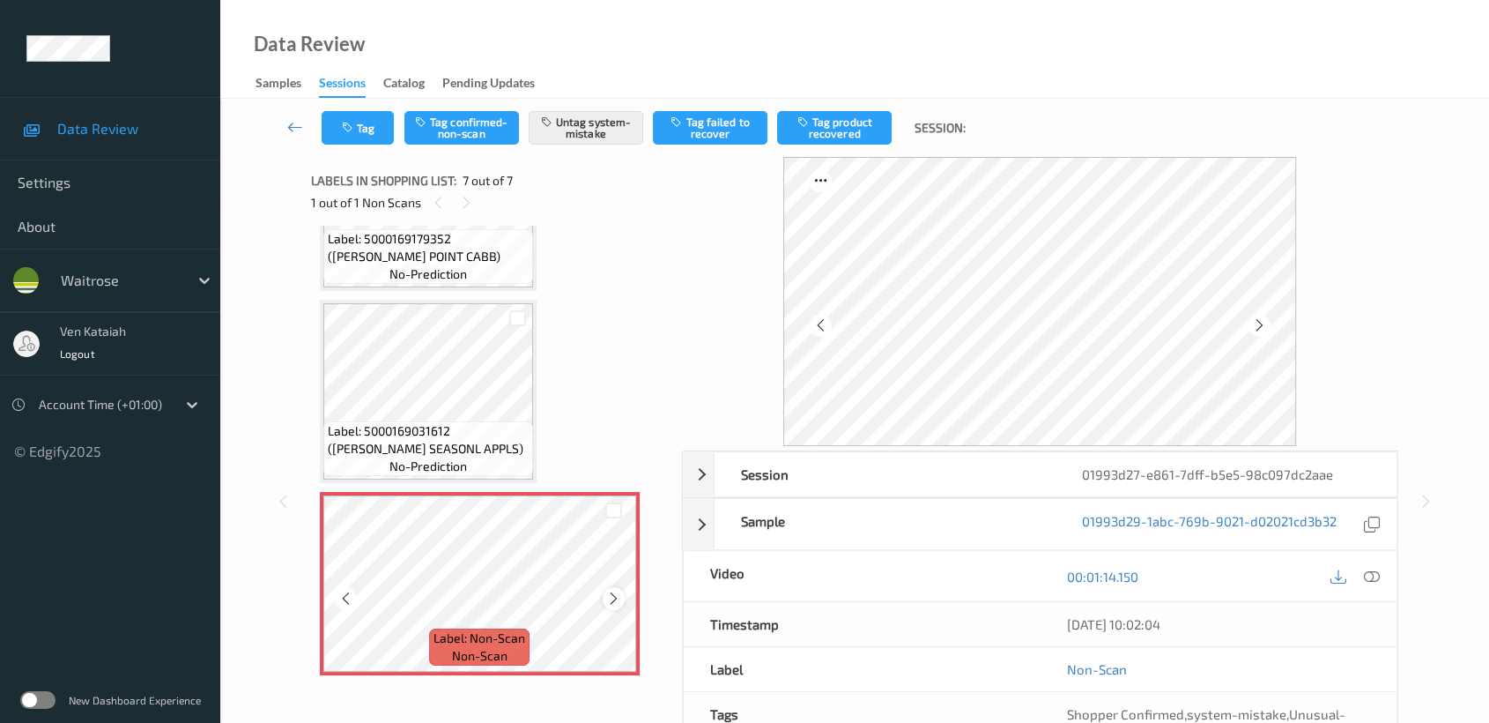
click at [610, 592] on icon at bounding box center [613, 598] width 15 height 16
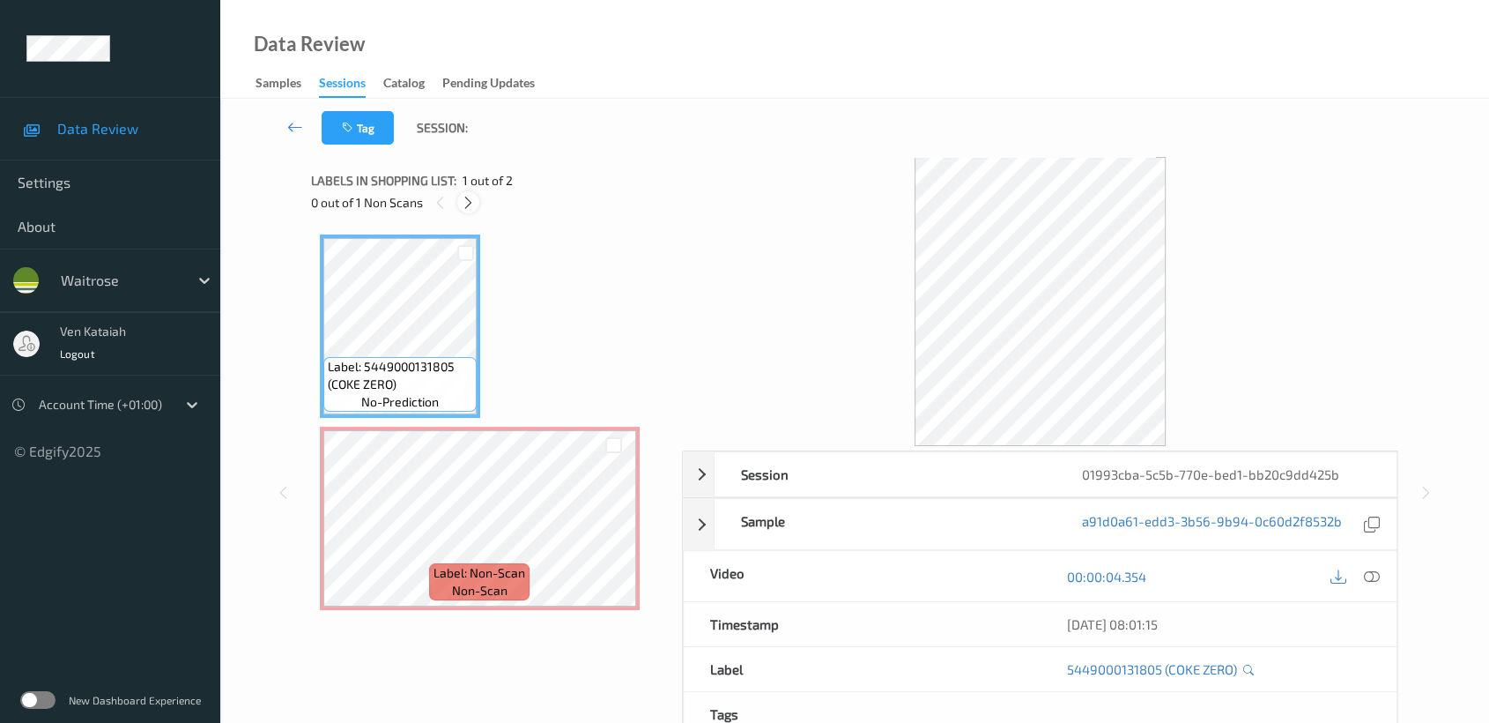
click at [471, 196] on icon at bounding box center [468, 203] width 15 height 16
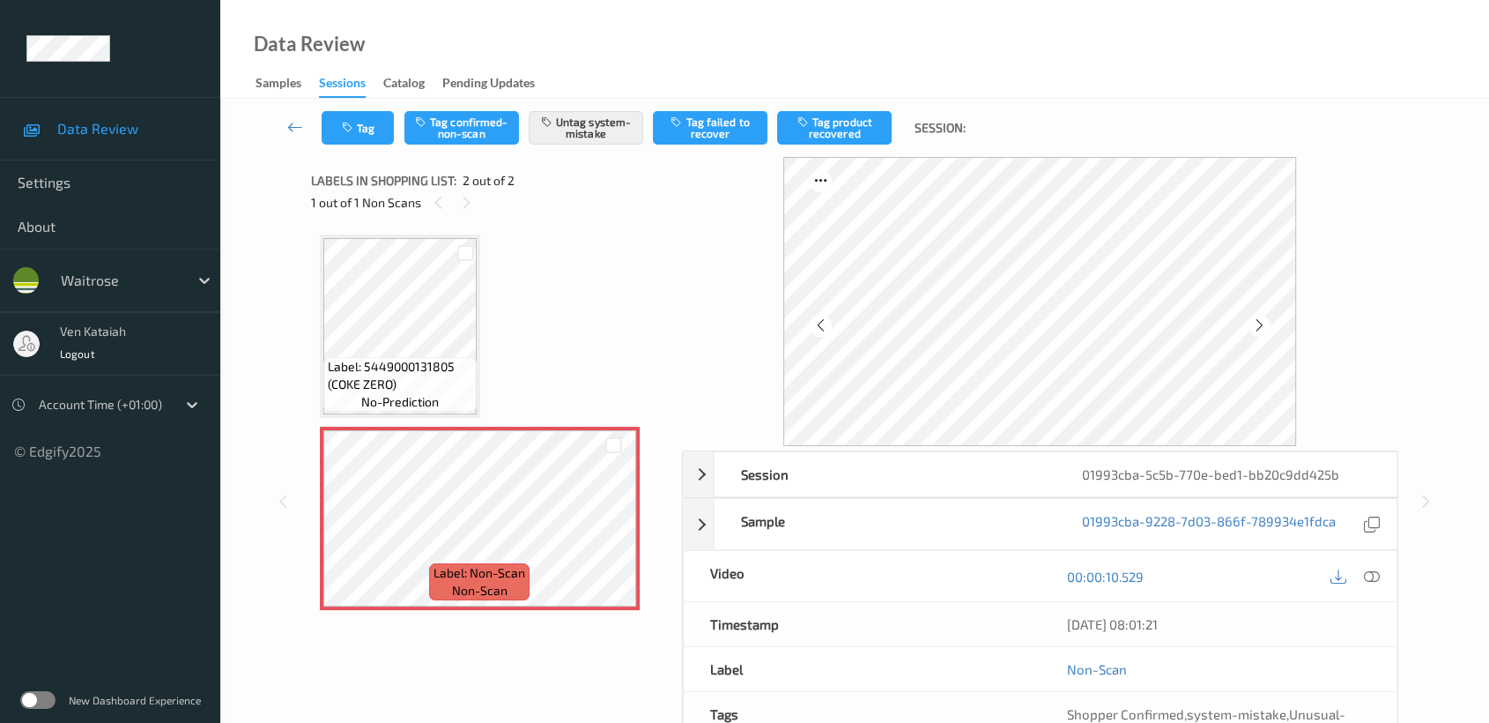
scroll to position [158, 0]
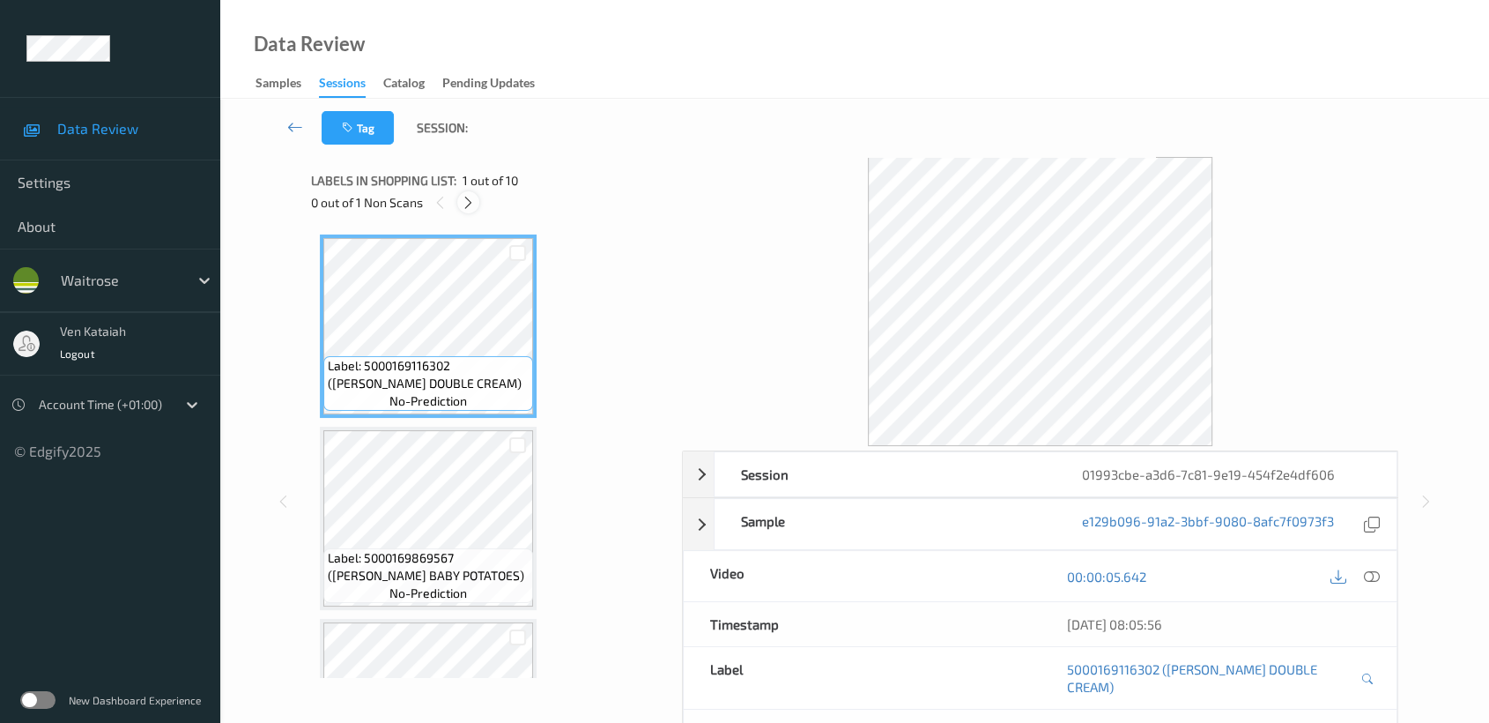
click at [473, 208] on icon at bounding box center [468, 203] width 15 height 16
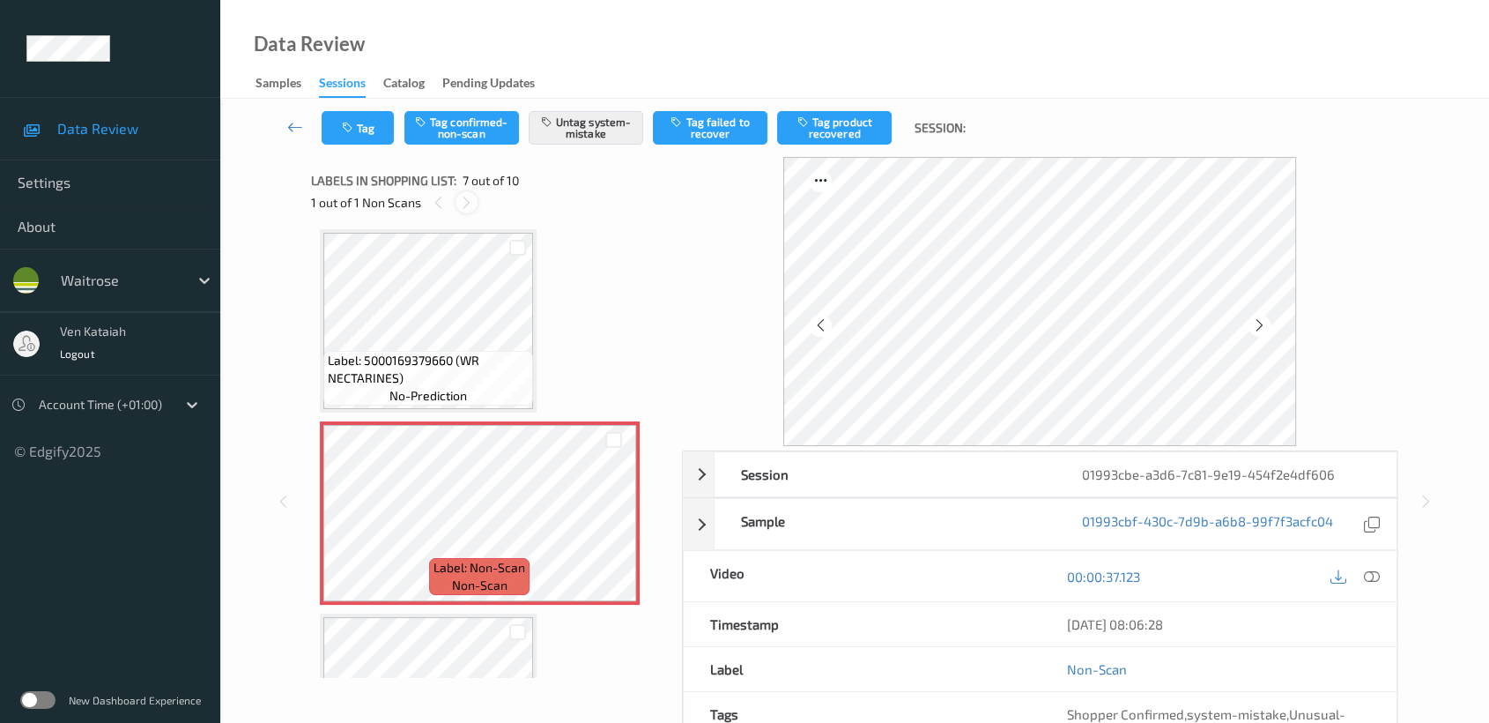
click at [463, 195] on icon at bounding box center [466, 203] width 15 height 16
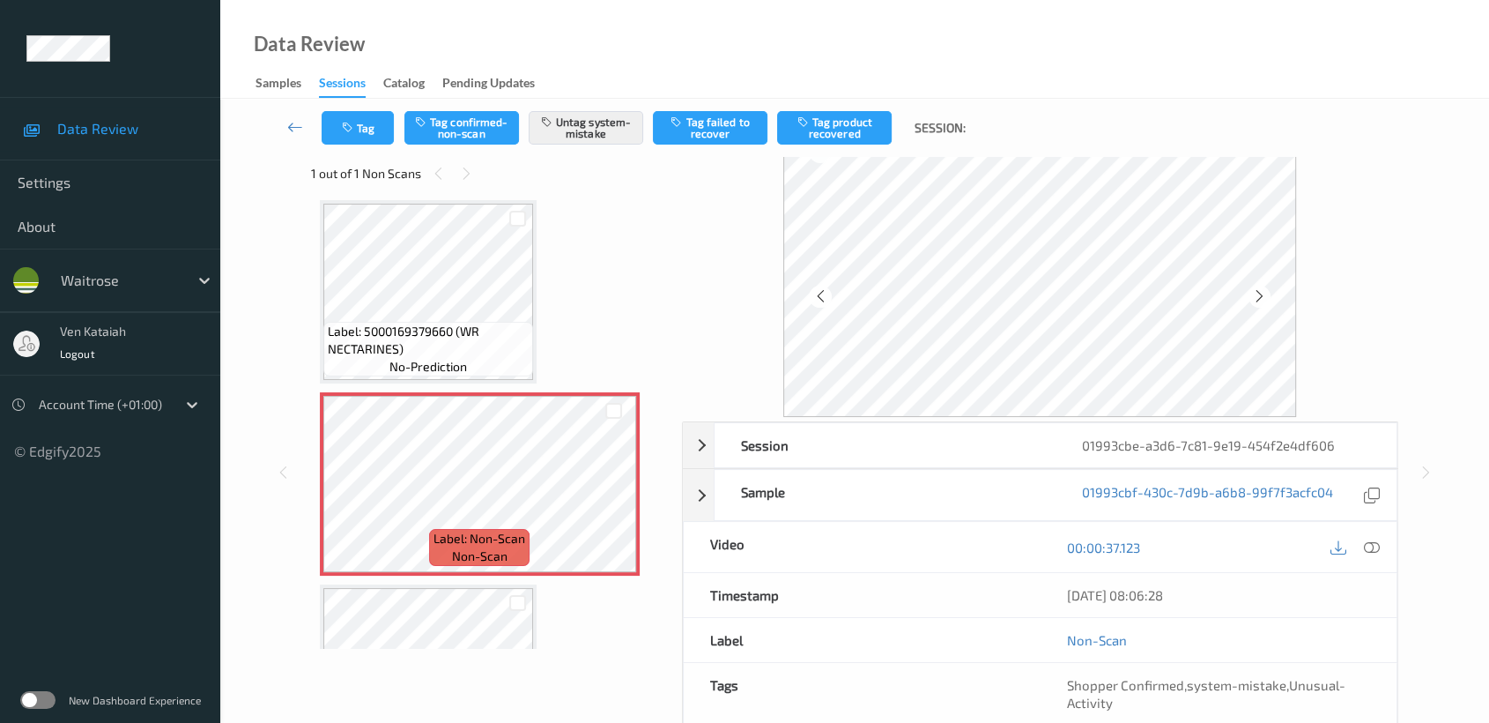
scroll to position [0, 0]
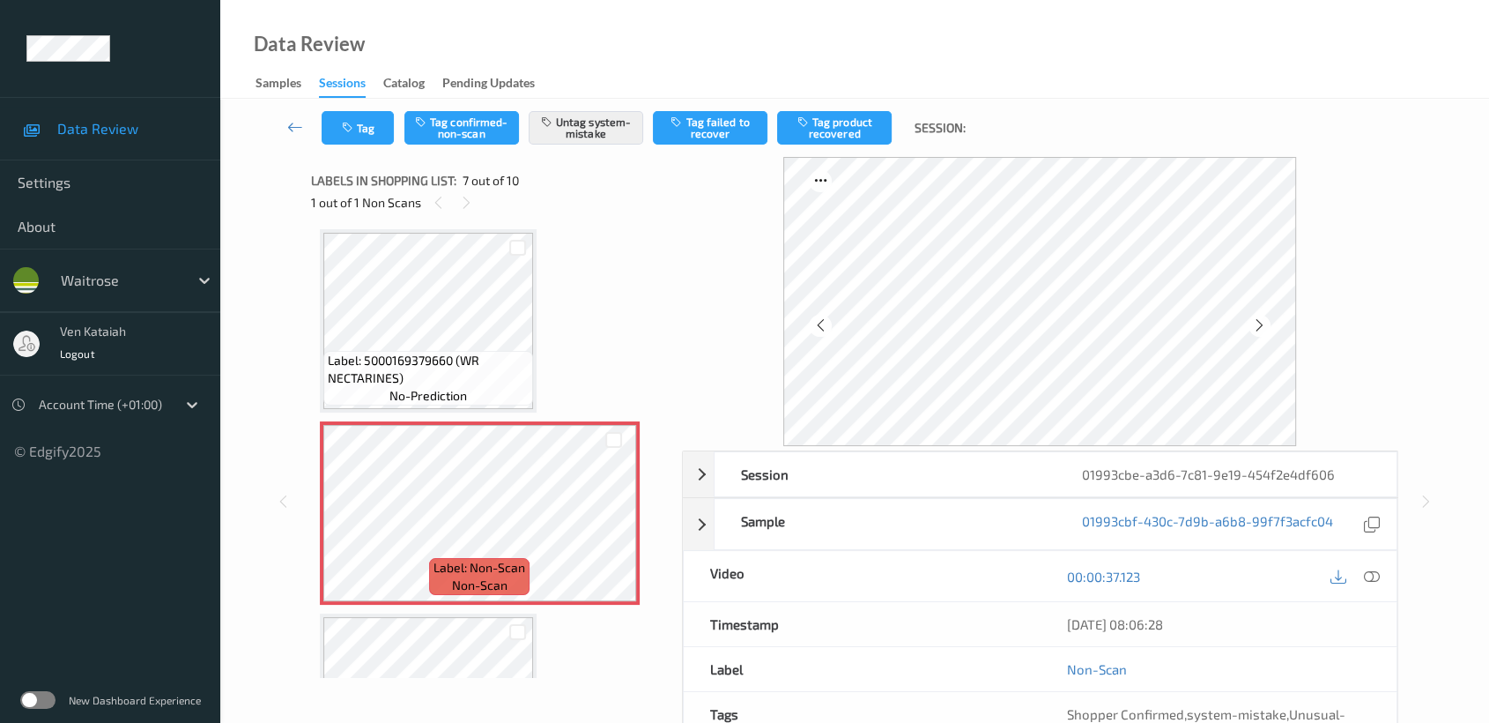
click at [1365, 571] on div at bounding box center [1372, 576] width 24 height 24
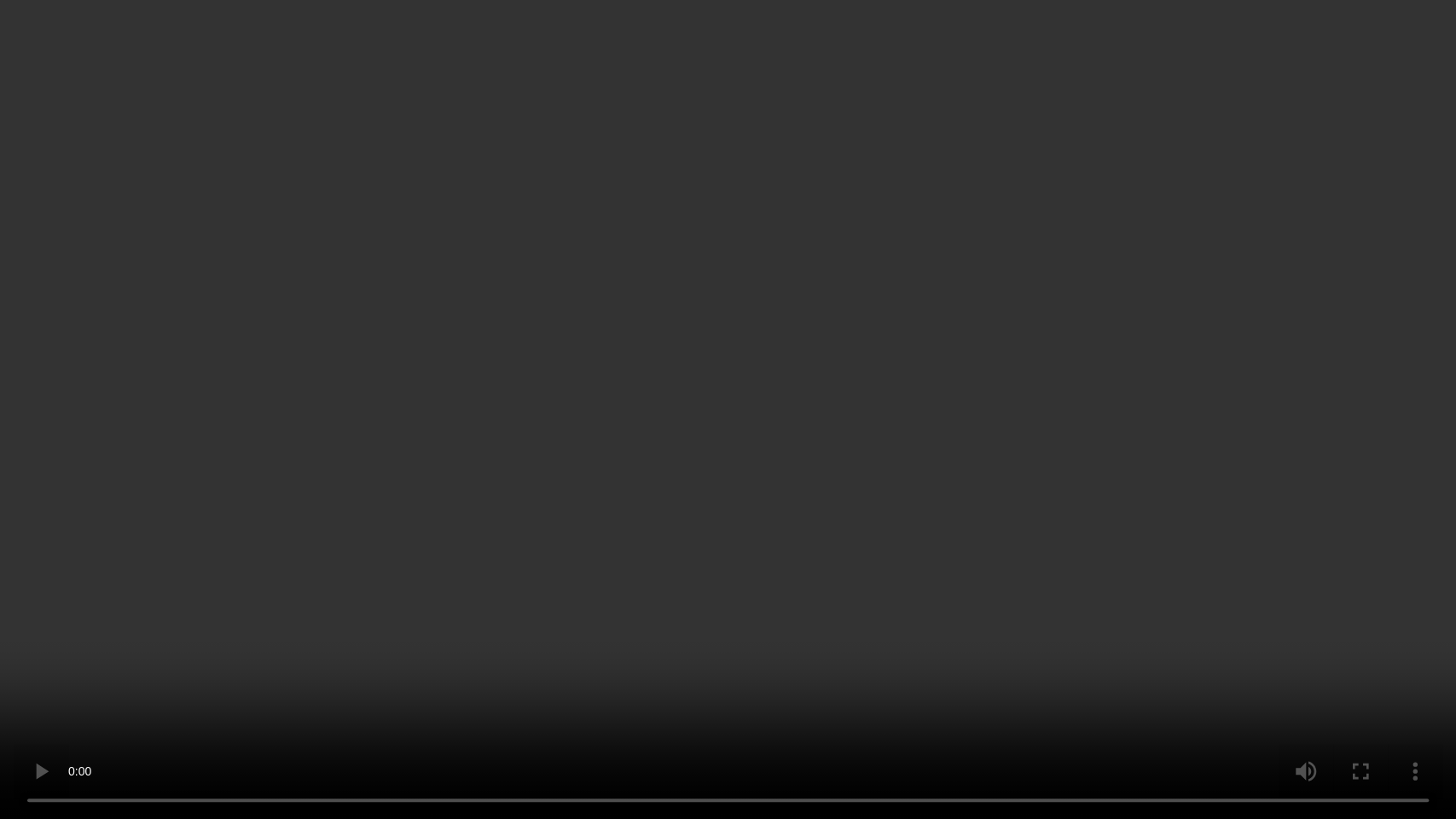
click at [1086, 426] on video at bounding box center [728, 410] width 1456 height 819
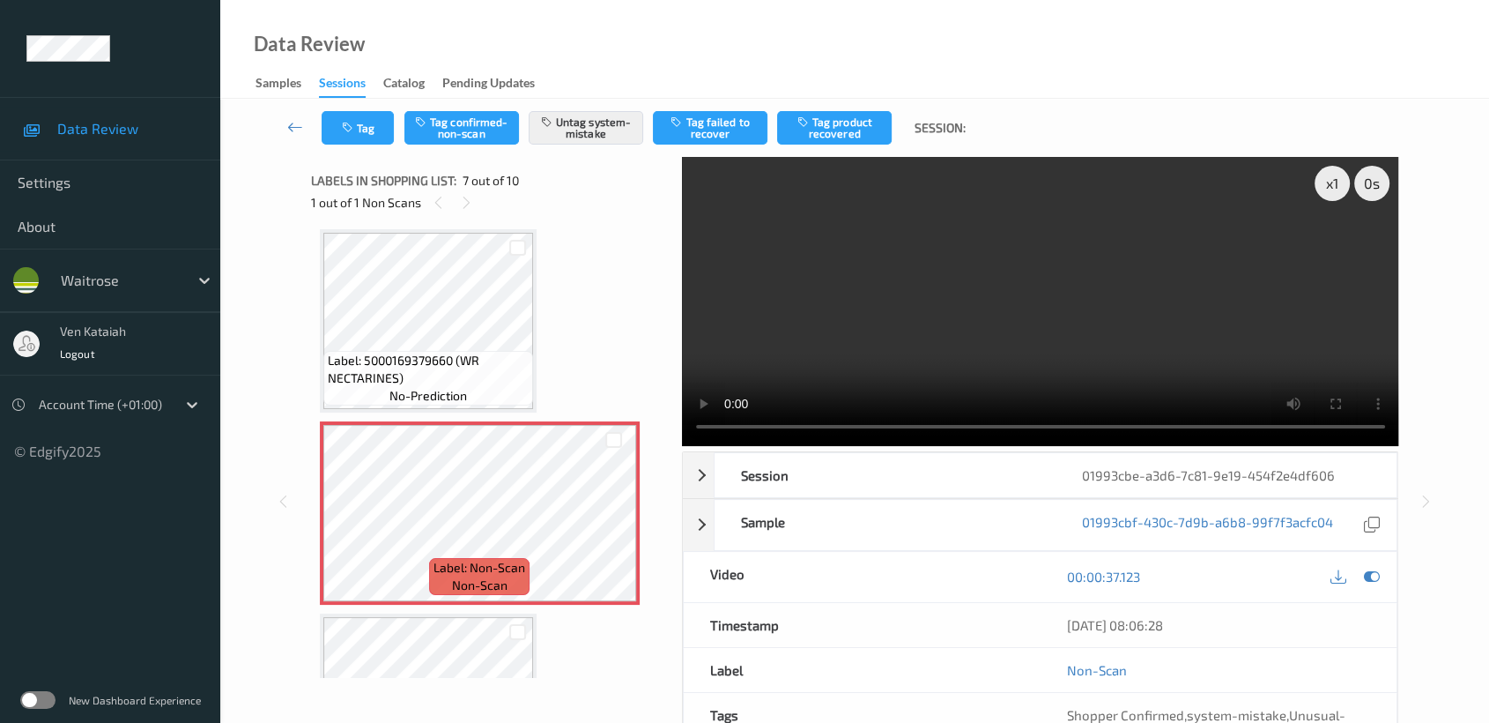
click at [1372, 588] on div at bounding box center [1372, 577] width 24 height 24
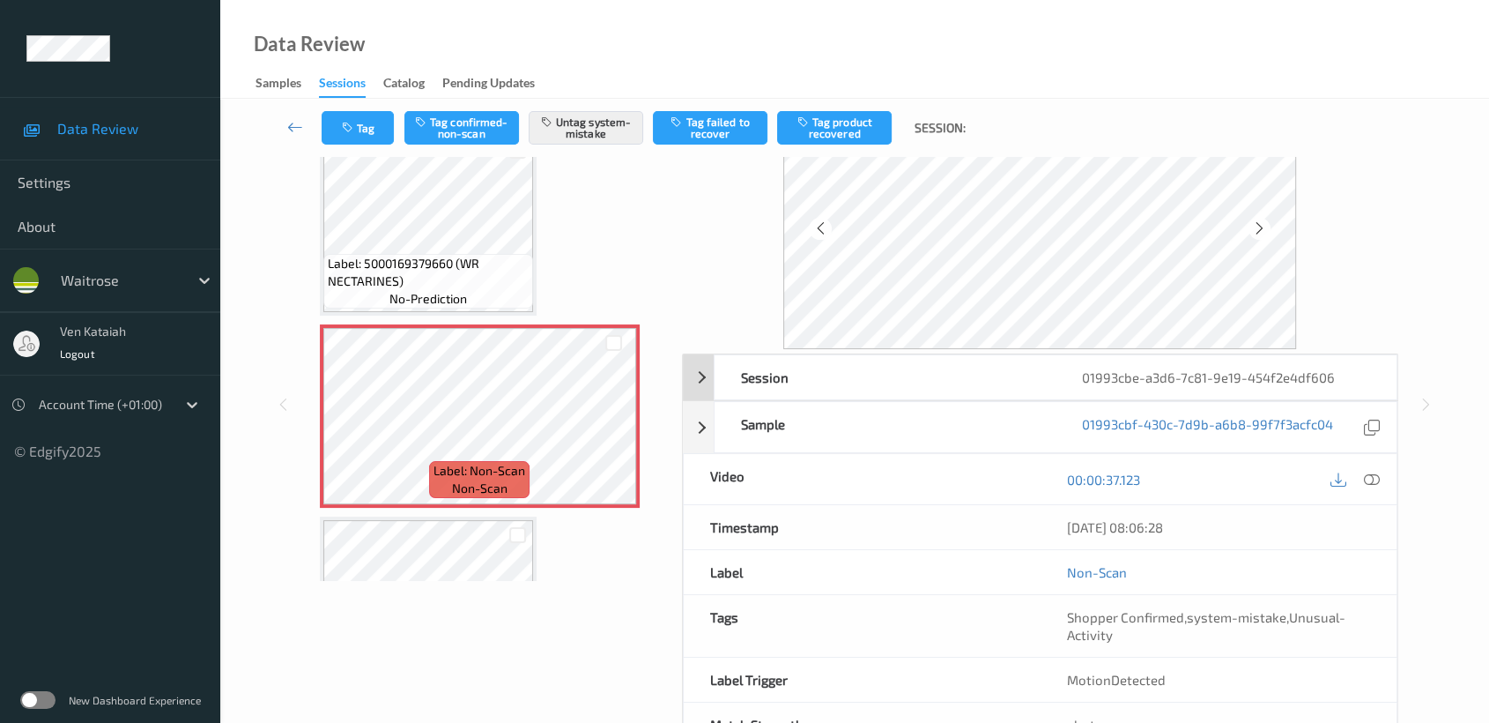
scroll to position [158, 0]
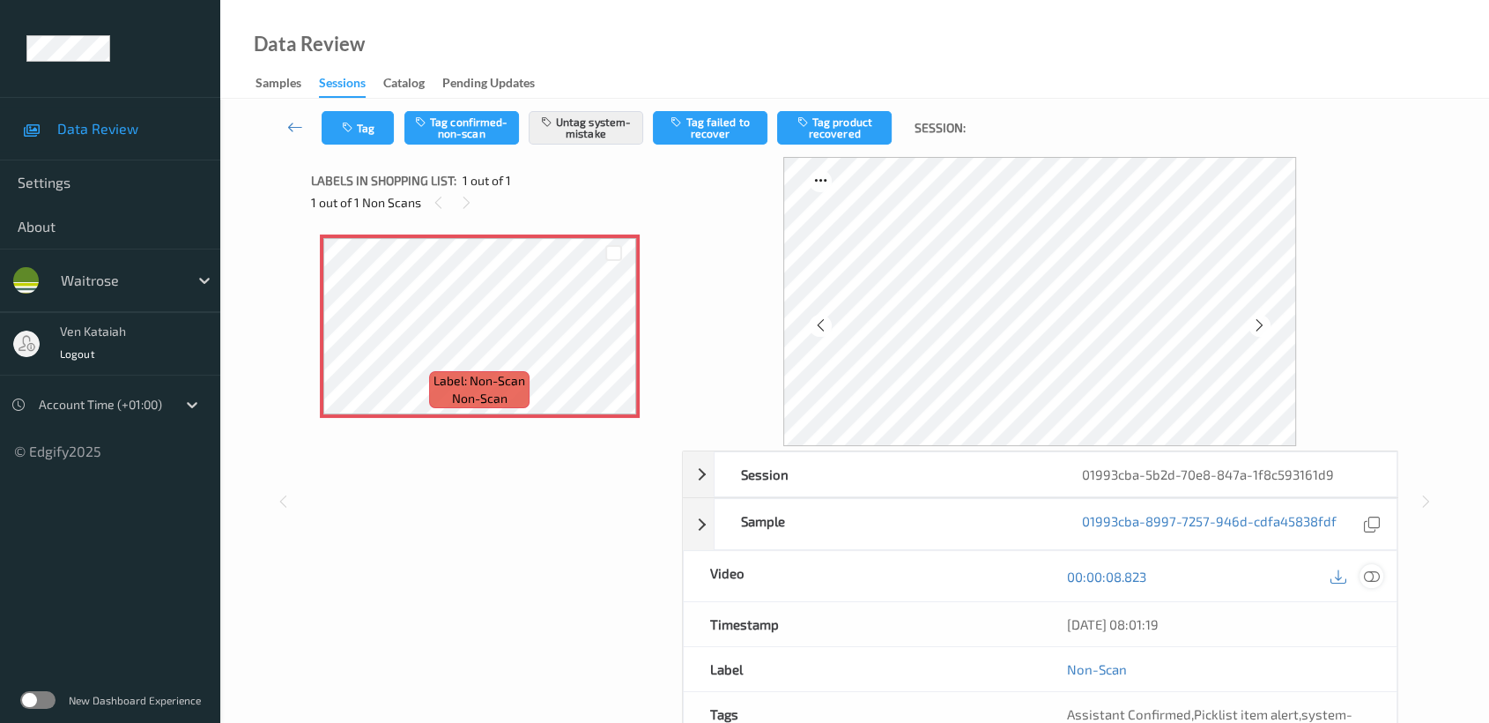
click at [1369, 575] on icon at bounding box center [1372, 576] width 16 height 16
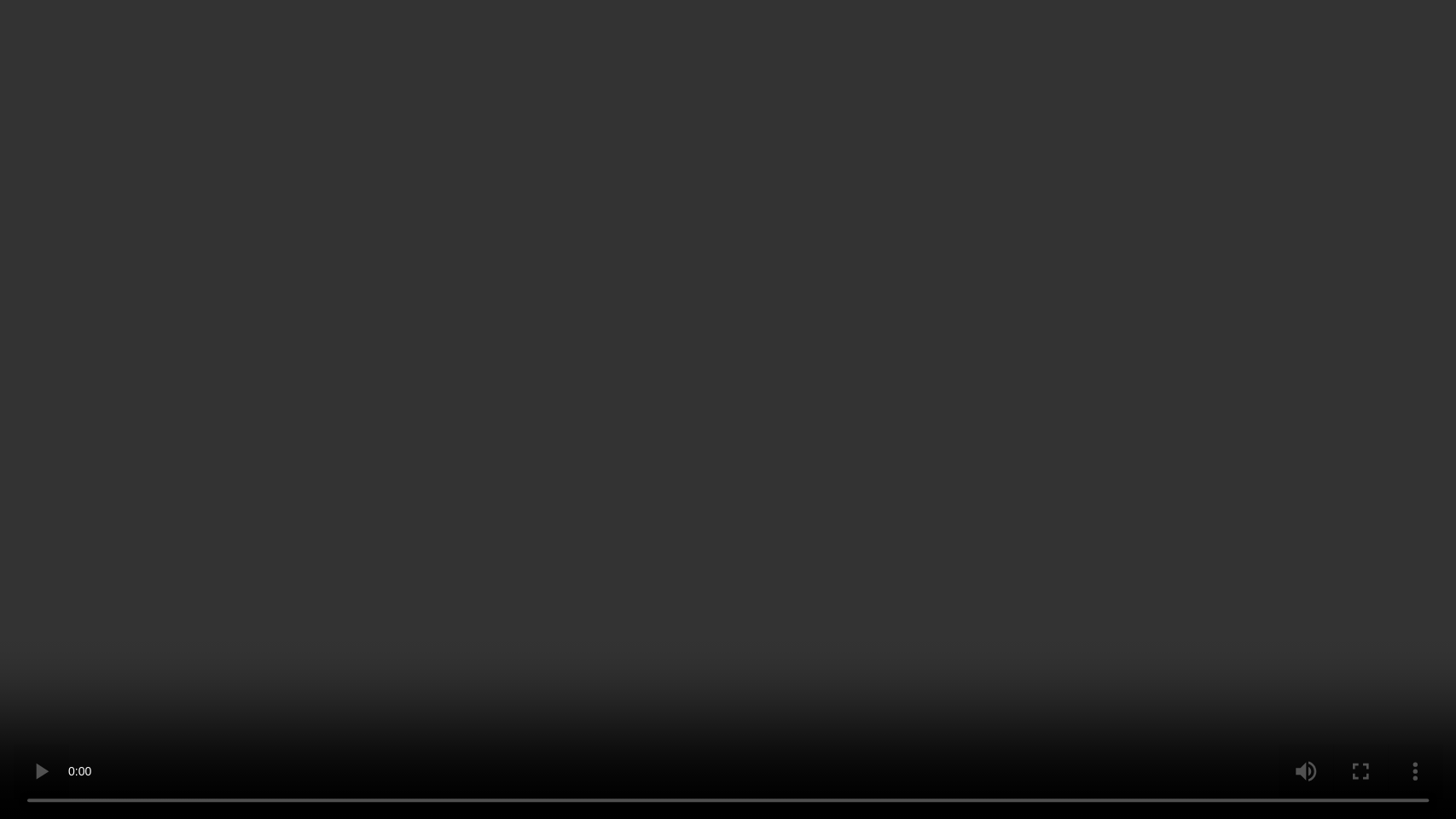
click at [993, 343] on video at bounding box center [728, 410] width 1456 height 819
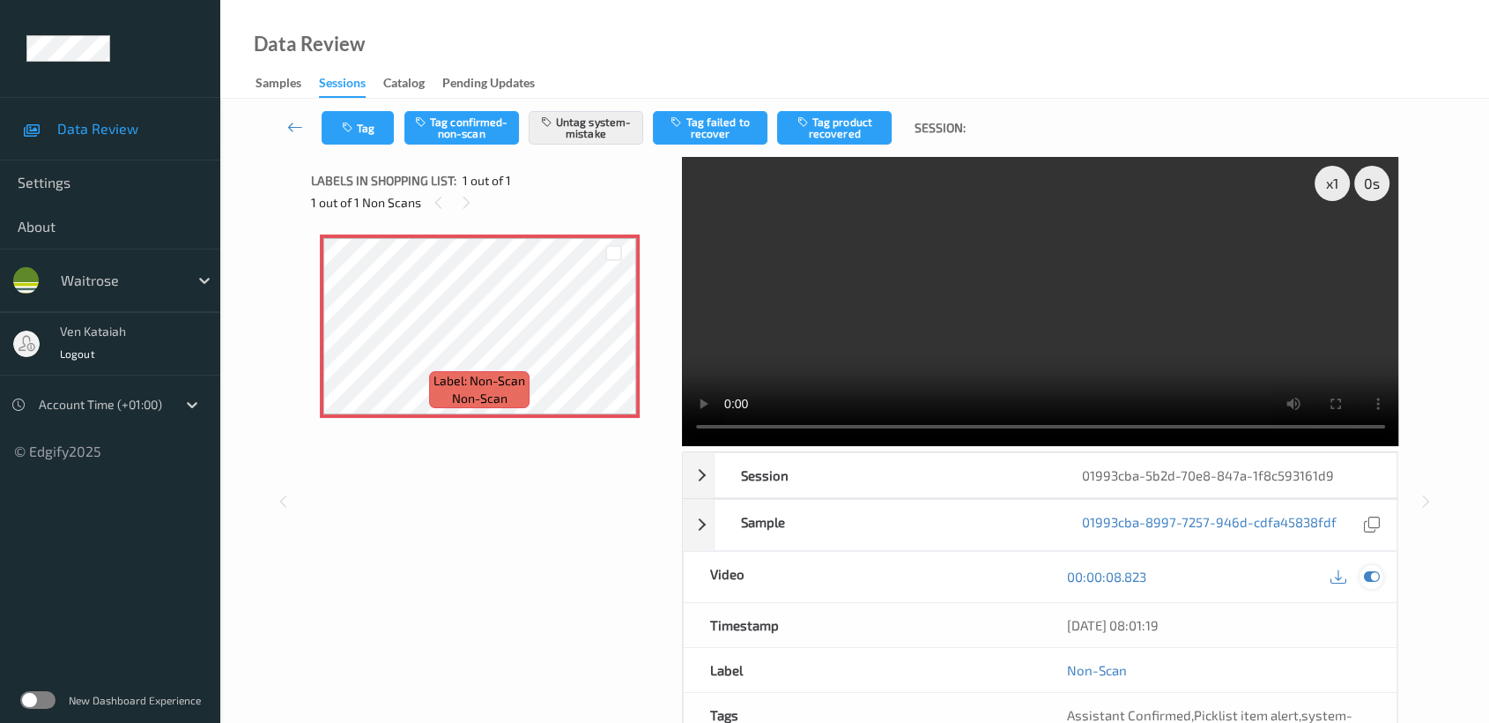
click at [1374, 573] on icon at bounding box center [1372, 576] width 16 height 16
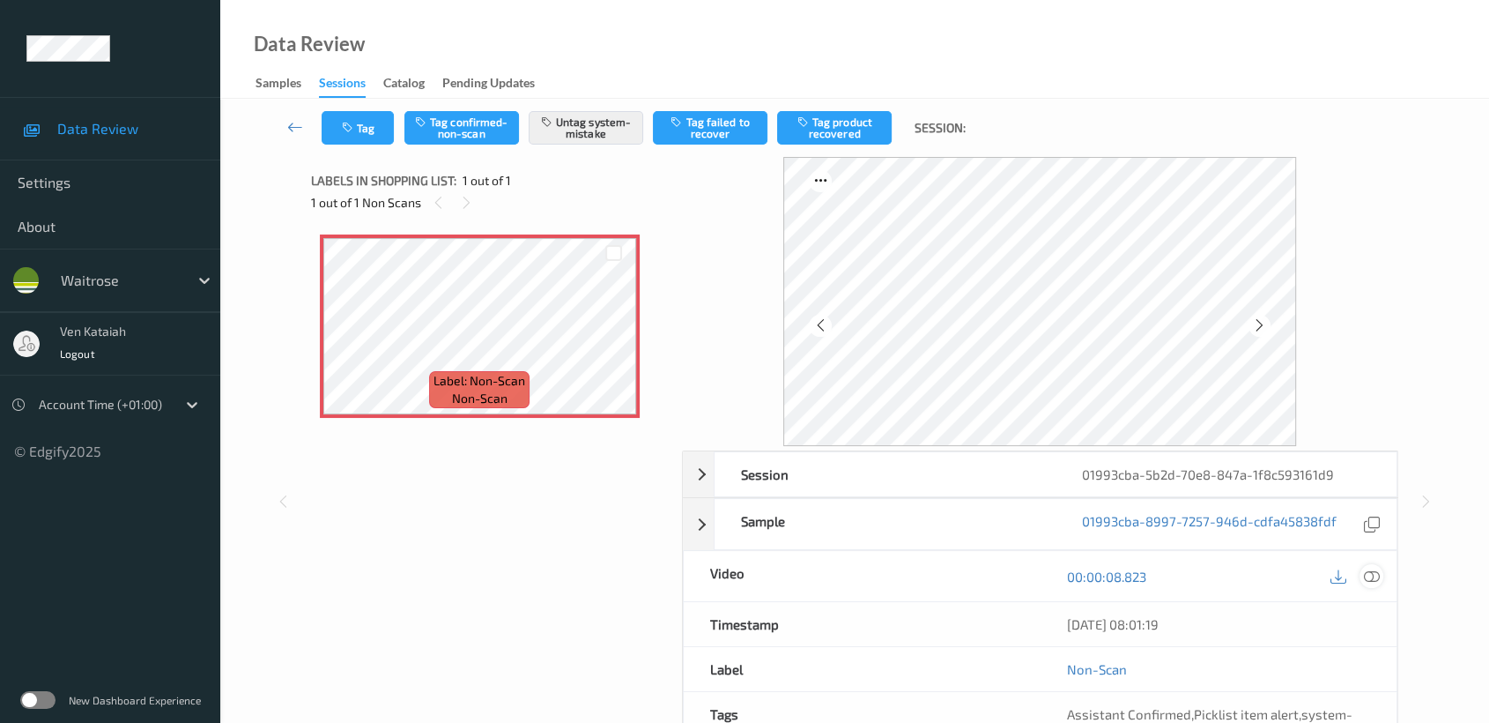
click at [1376, 575] on icon at bounding box center [1372, 576] width 16 height 16
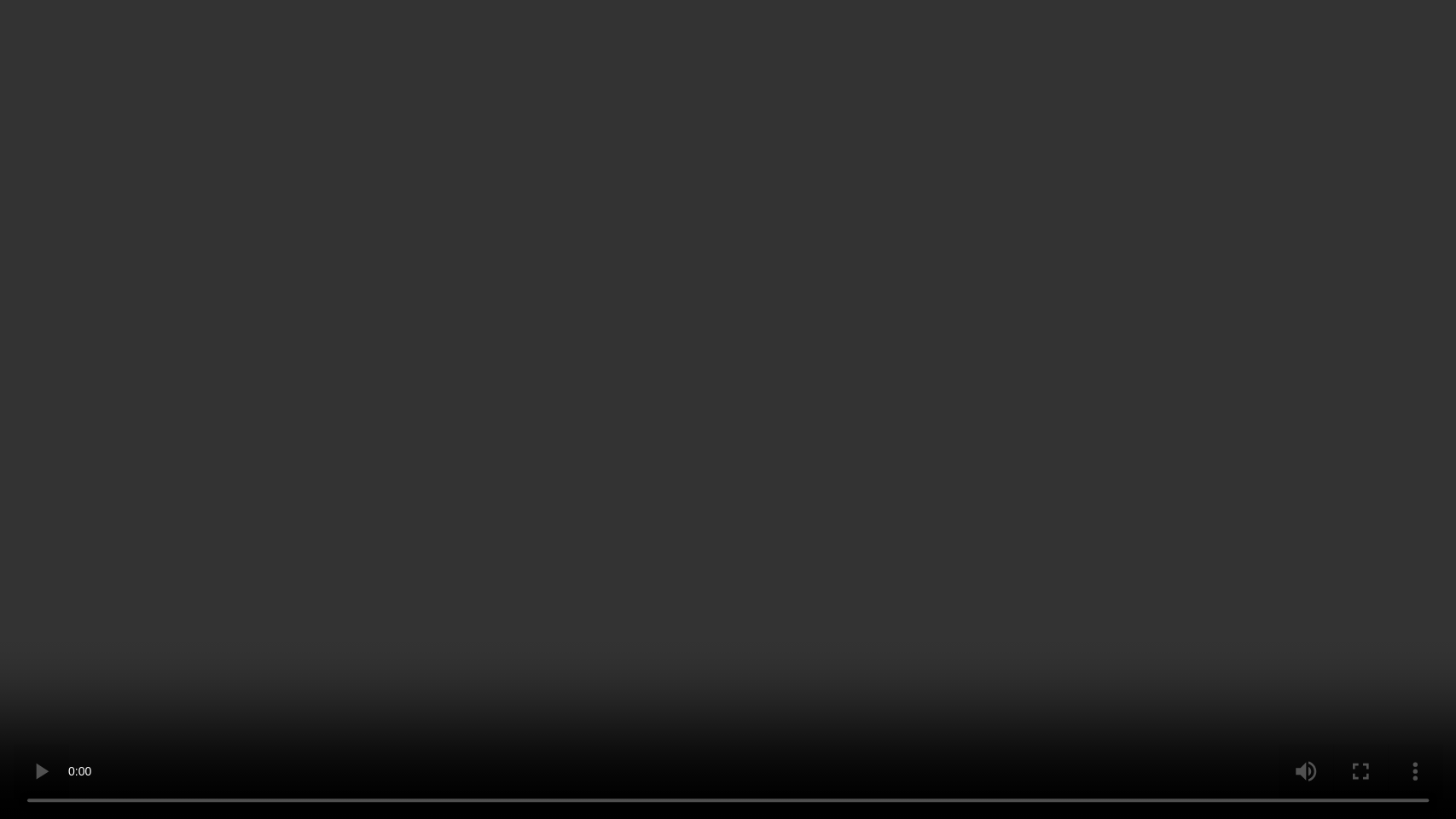
click at [598, 410] on video at bounding box center [728, 410] width 1456 height 819
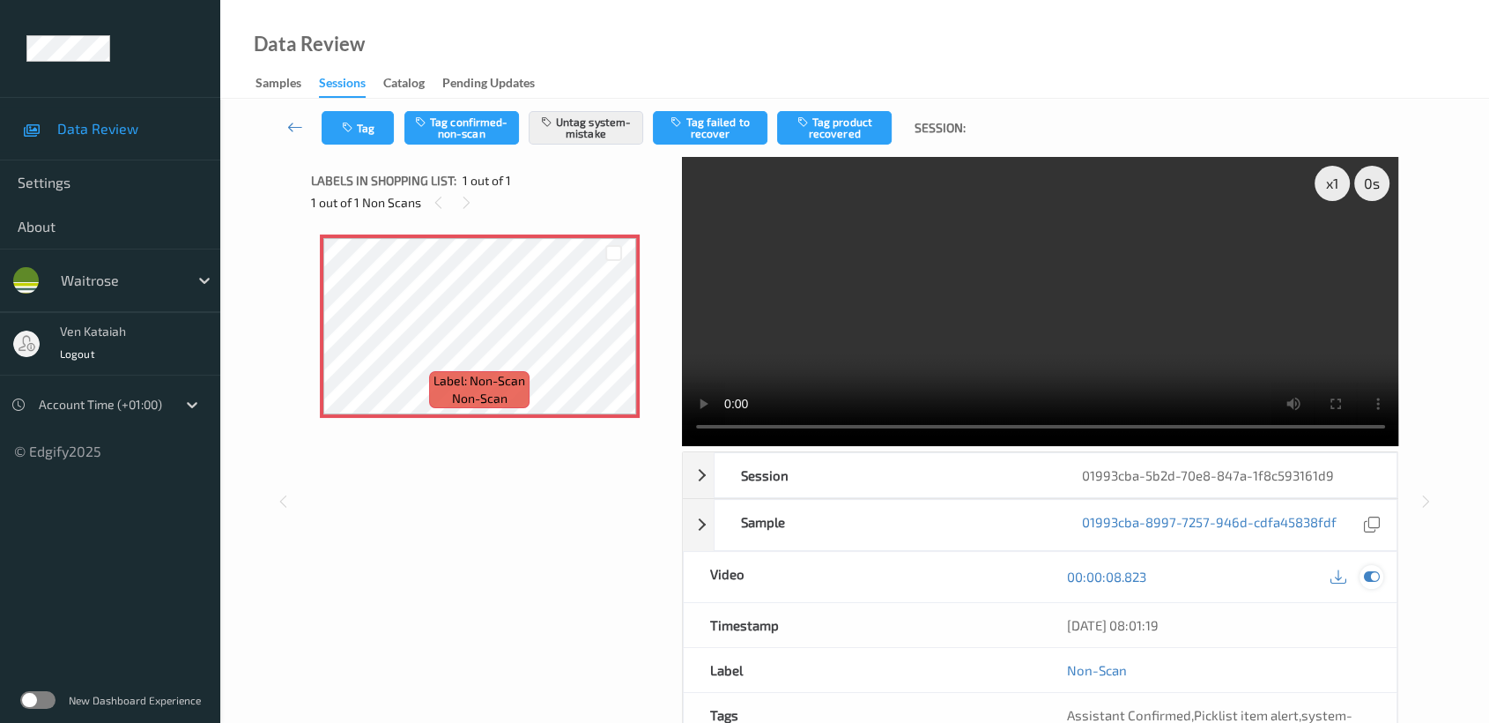
click at [1368, 574] on icon at bounding box center [1372, 576] width 16 height 16
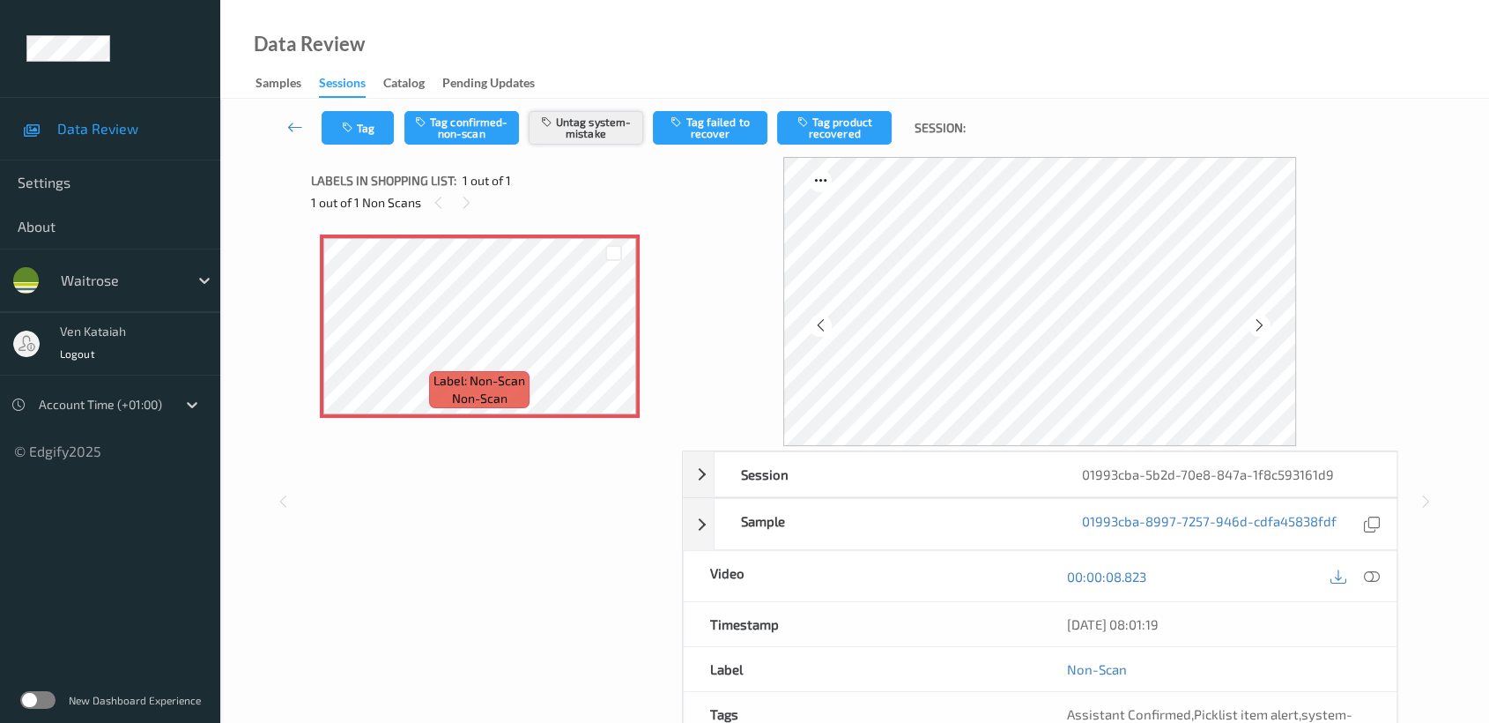
click at [586, 134] on button "Untag system-mistake" at bounding box center [586, 127] width 115 height 33
click at [349, 145] on div "Tag Tag confirmed-non-scan Tag system-mistake Tag failed to recover Tag product…" at bounding box center [854, 128] width 1197 height 58
click at [360, 125] on button "Tag" at bounding box center [358, 127] width 72 height 33
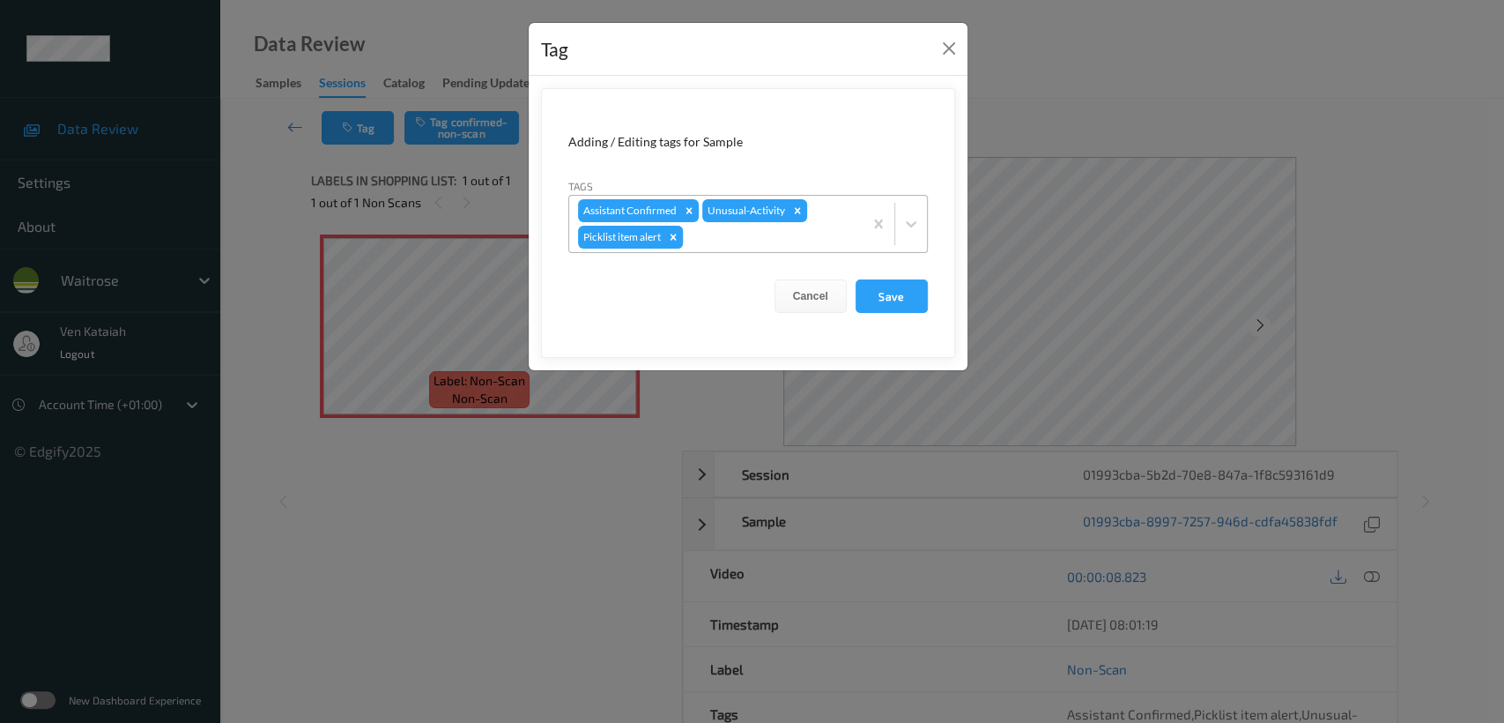
click at [671, 237] on icon "Remove Picklist item alert" at bounding box center [673, 237] width 12 height 12
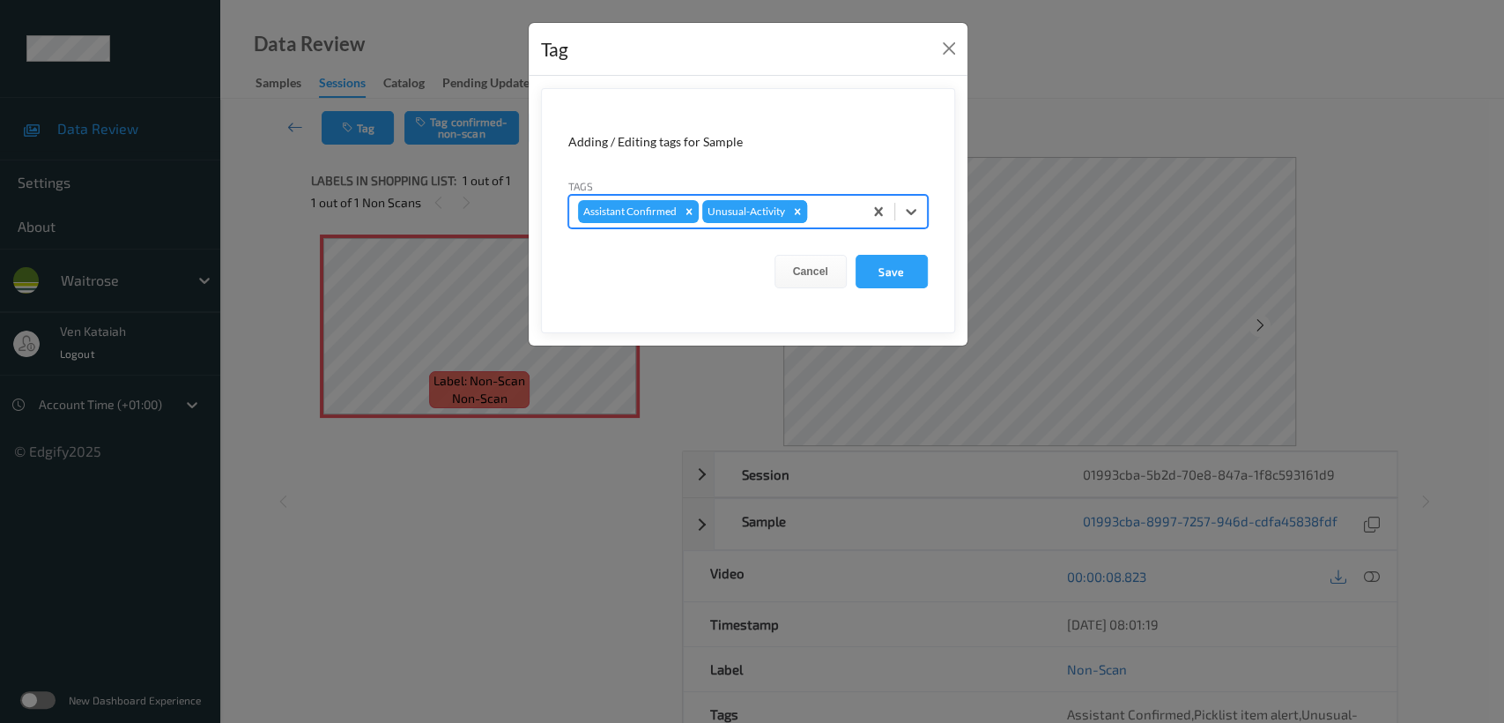
click at [794, 209] on icon "Remove Unusual-Activity" at bounding box center [797, 211] width 6 height 6
click at [870, 270] on button "Save" at bounding box center [892, 271] width 72 height 33
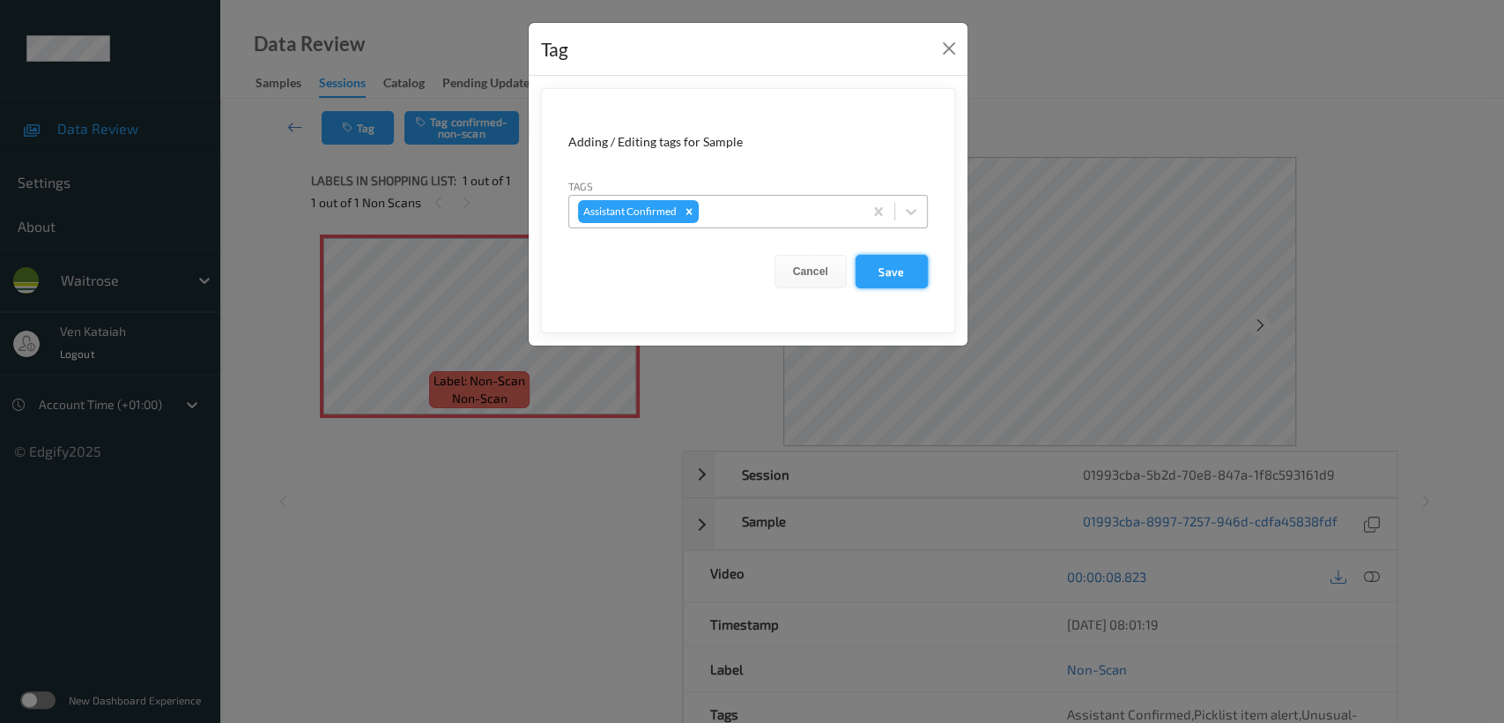
click at [886, 272] on button "Save" at bounding box center [892, 271] width 72 height 33
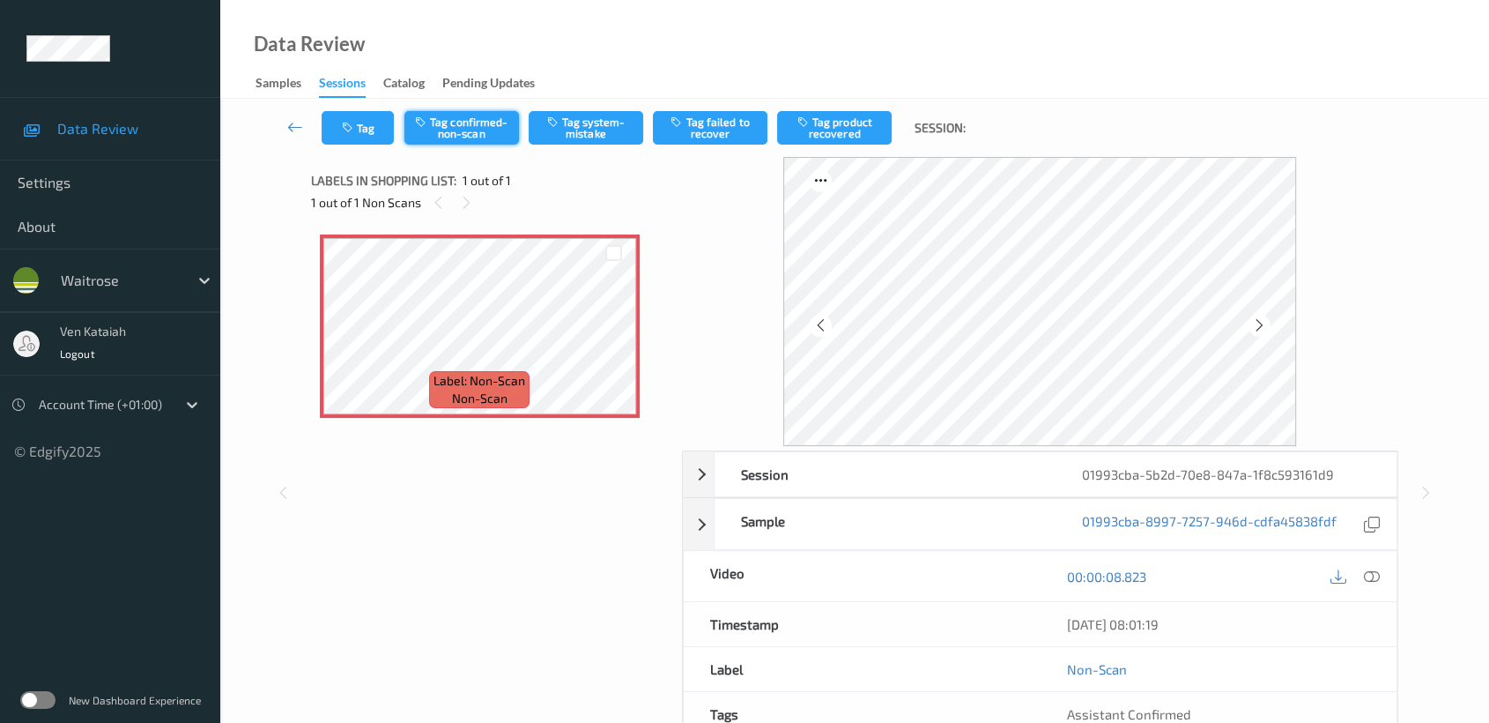
click at [479, 133] on button "Tag confirmed-non-scan" at bounding box center [461, 127] width 115 height 33
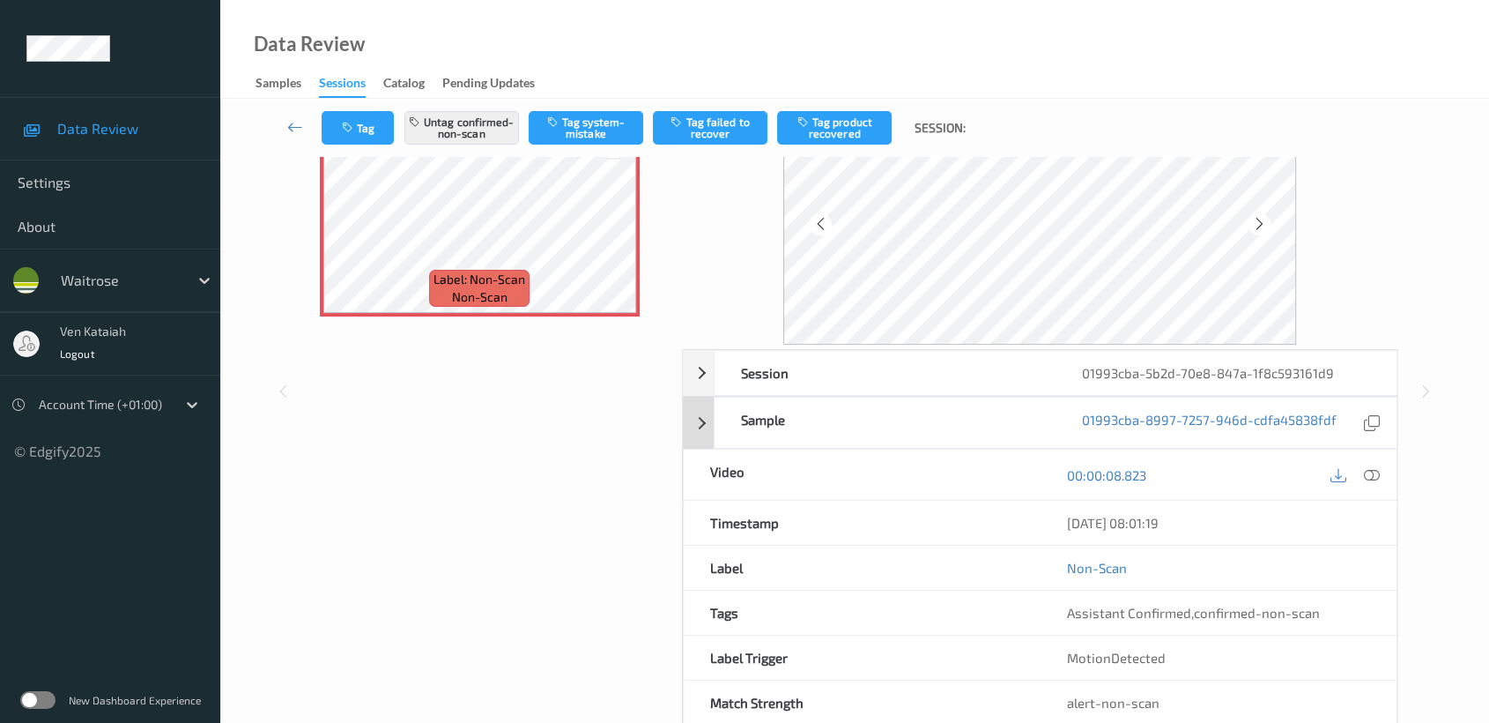
scroll to position [140, 0]
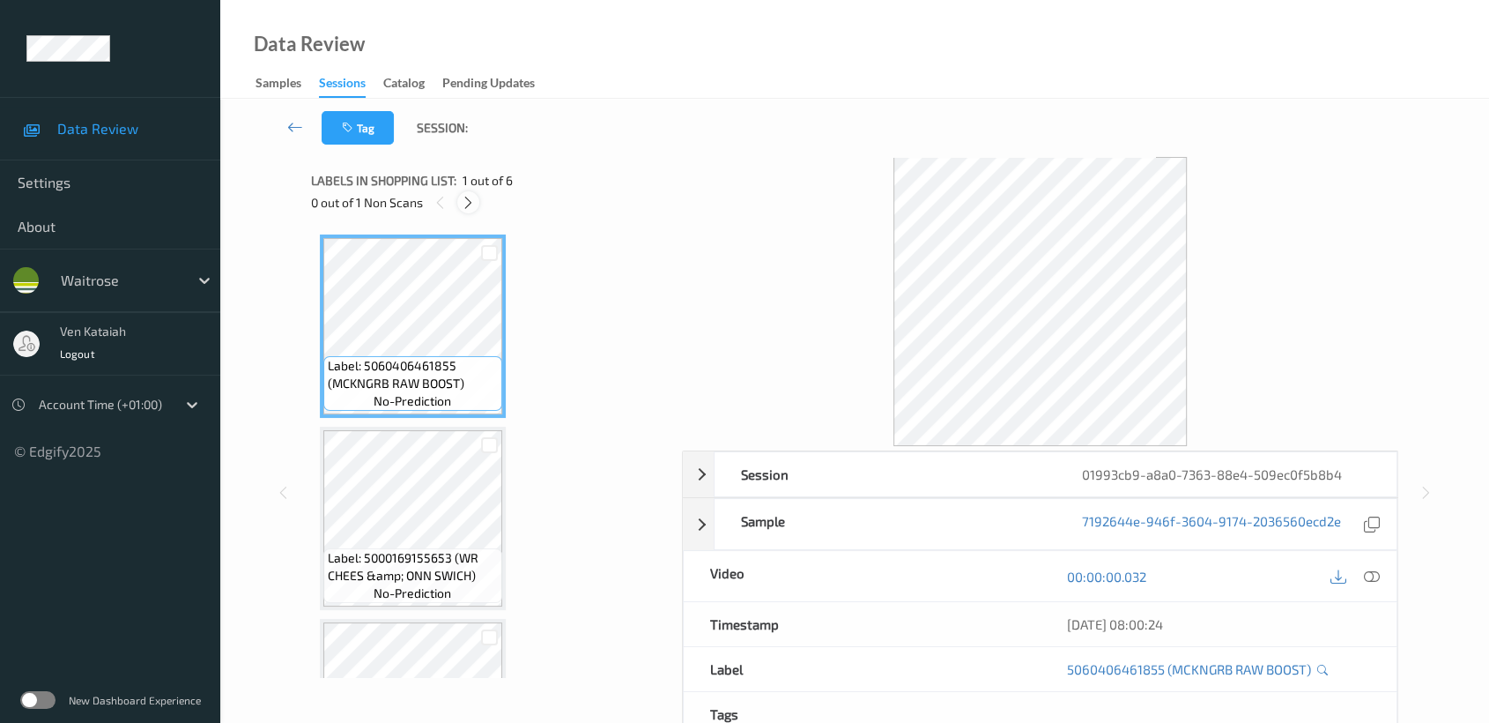
click at [471, 196] on icon at bounding box center [468, 203] width 15 height 16
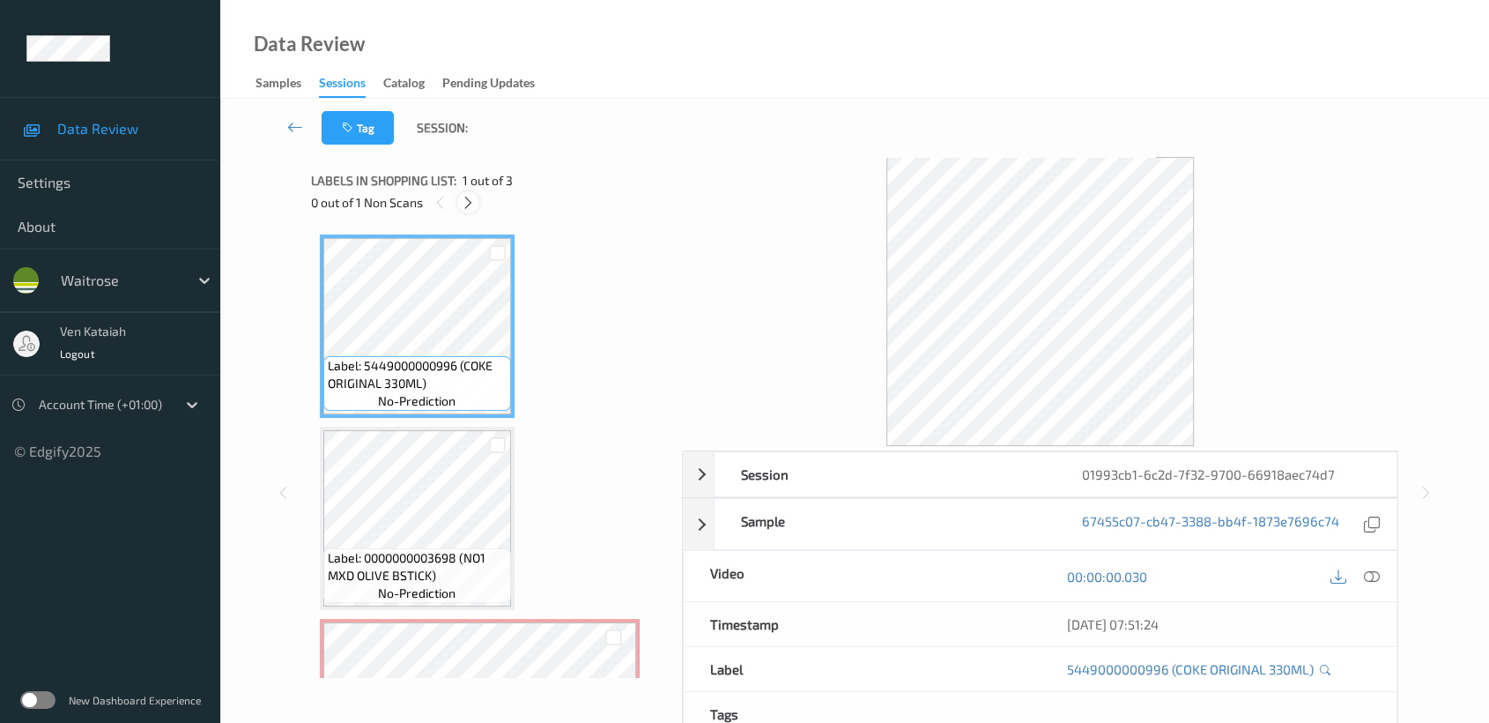
click at [473, 204] on icon at bounding box center [468, 203] width 15 height 16
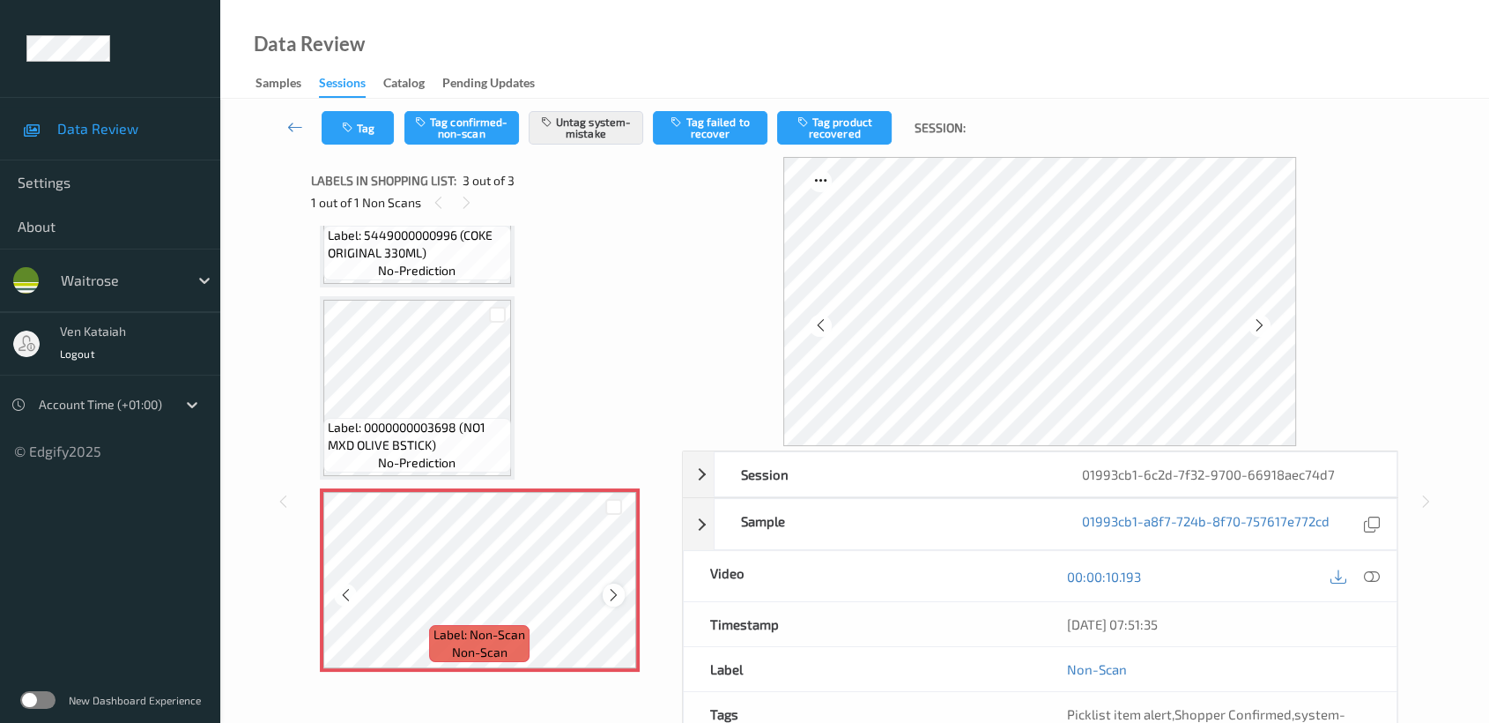
click at [618, 591] on icon at bounding box center [613, 595] width 15 height 16
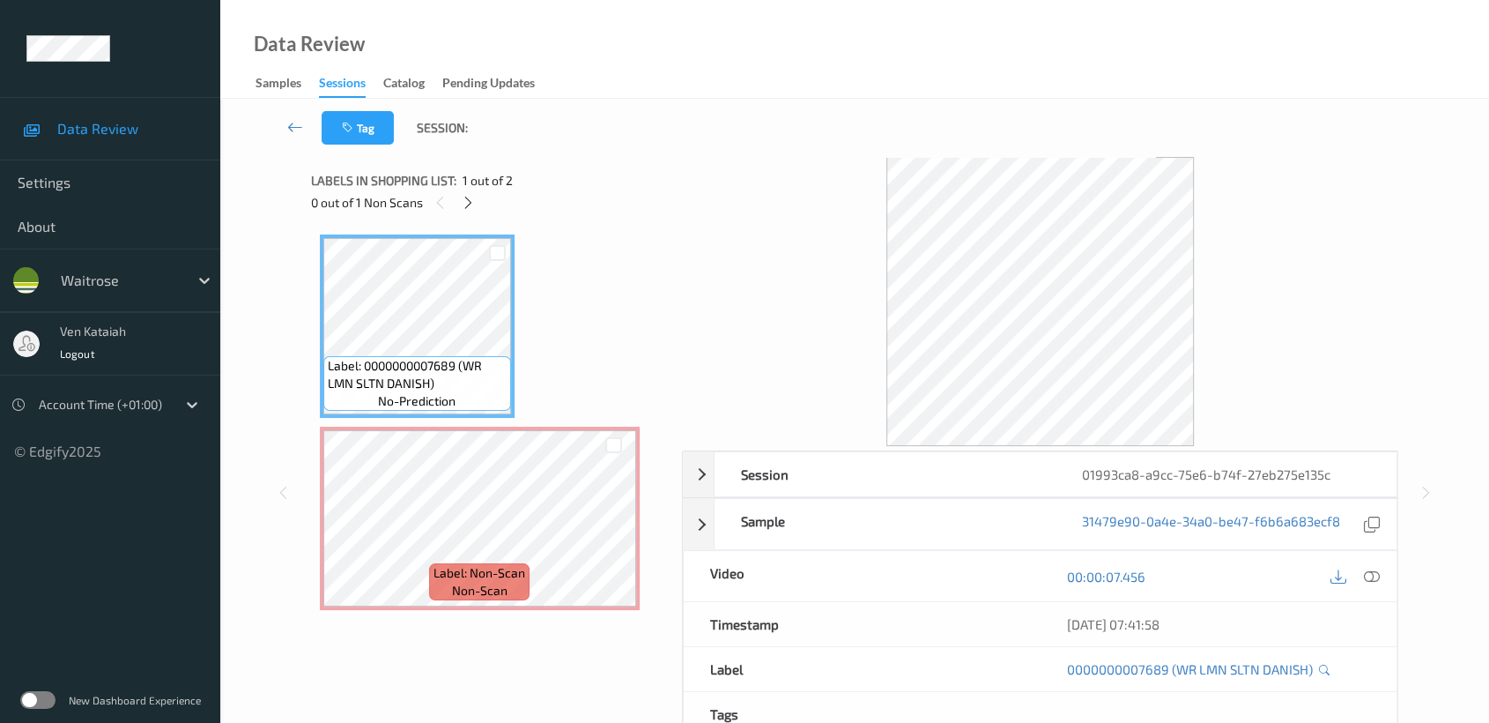
drag, startPoint x: 462, startPoint y: 193, endPoint x: 462, endPoint y: 216, distance: 22.9
click at [463, 195] on icon at bounding box center [468, 203] width 15 height 16
click at [467, 206] on icon at bounding box center [468, 203] width 15 height 16
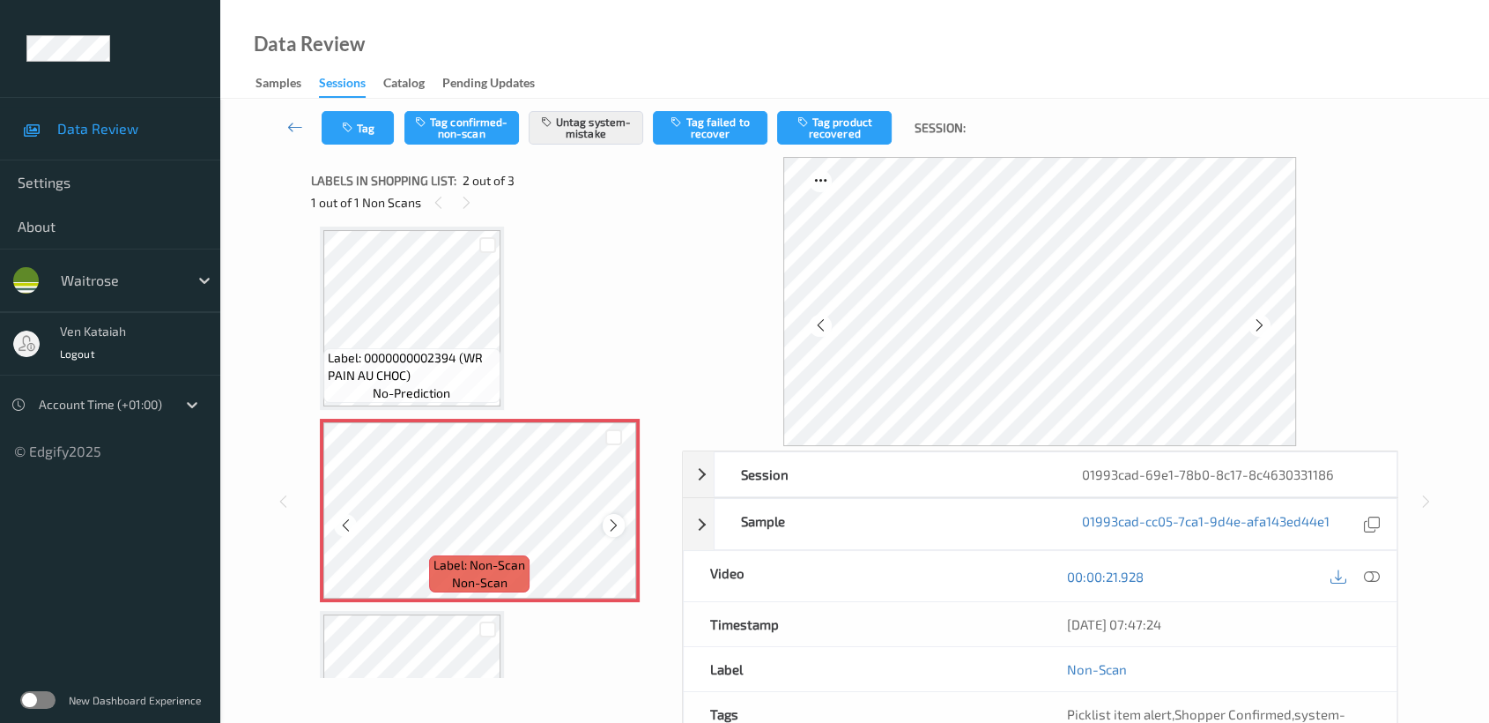
click at [614, 523] on icon at bounding box center [613, 525] width 15 height 16
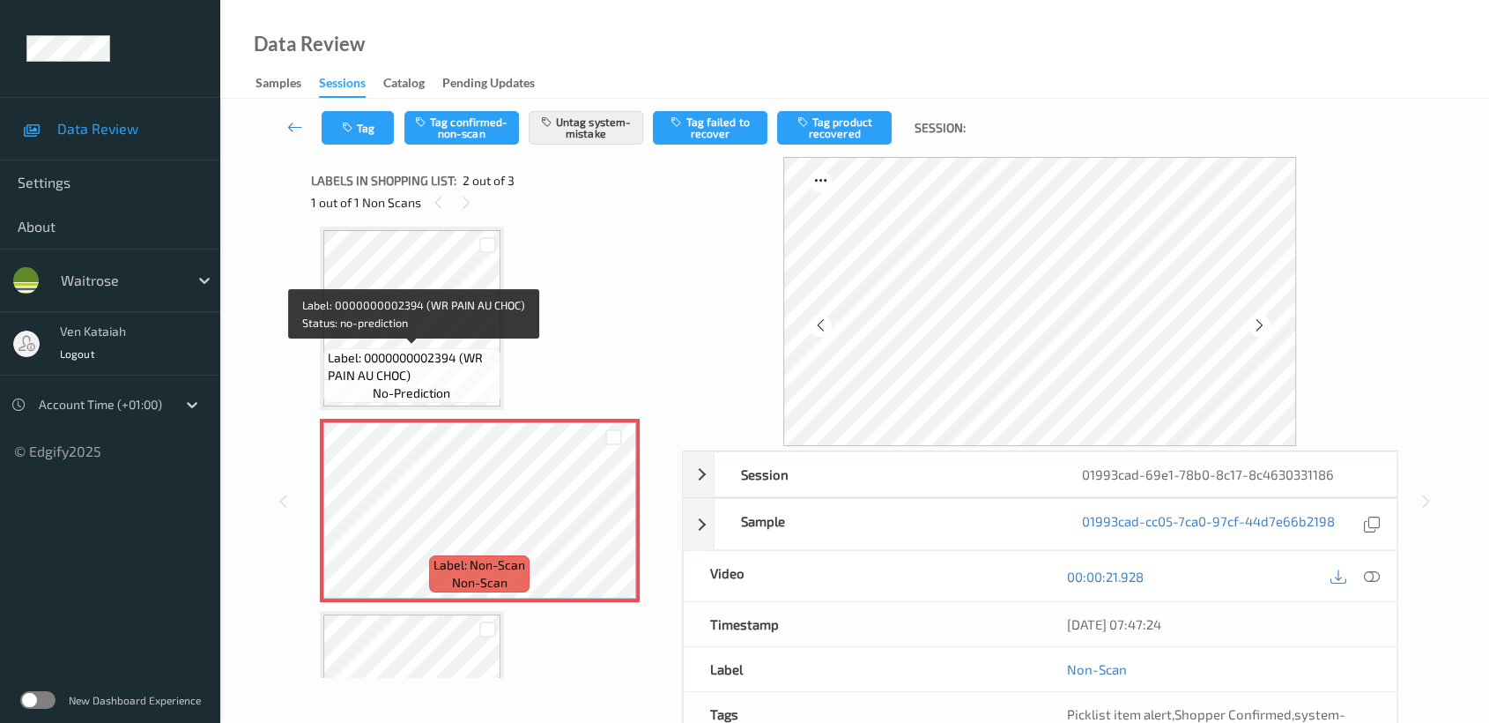
click at [458, 348] on div "Label: 0000000002394 (WR PAIN AU CHOC) no-prediction" at bounding box center [411, 375] width 177 height 55
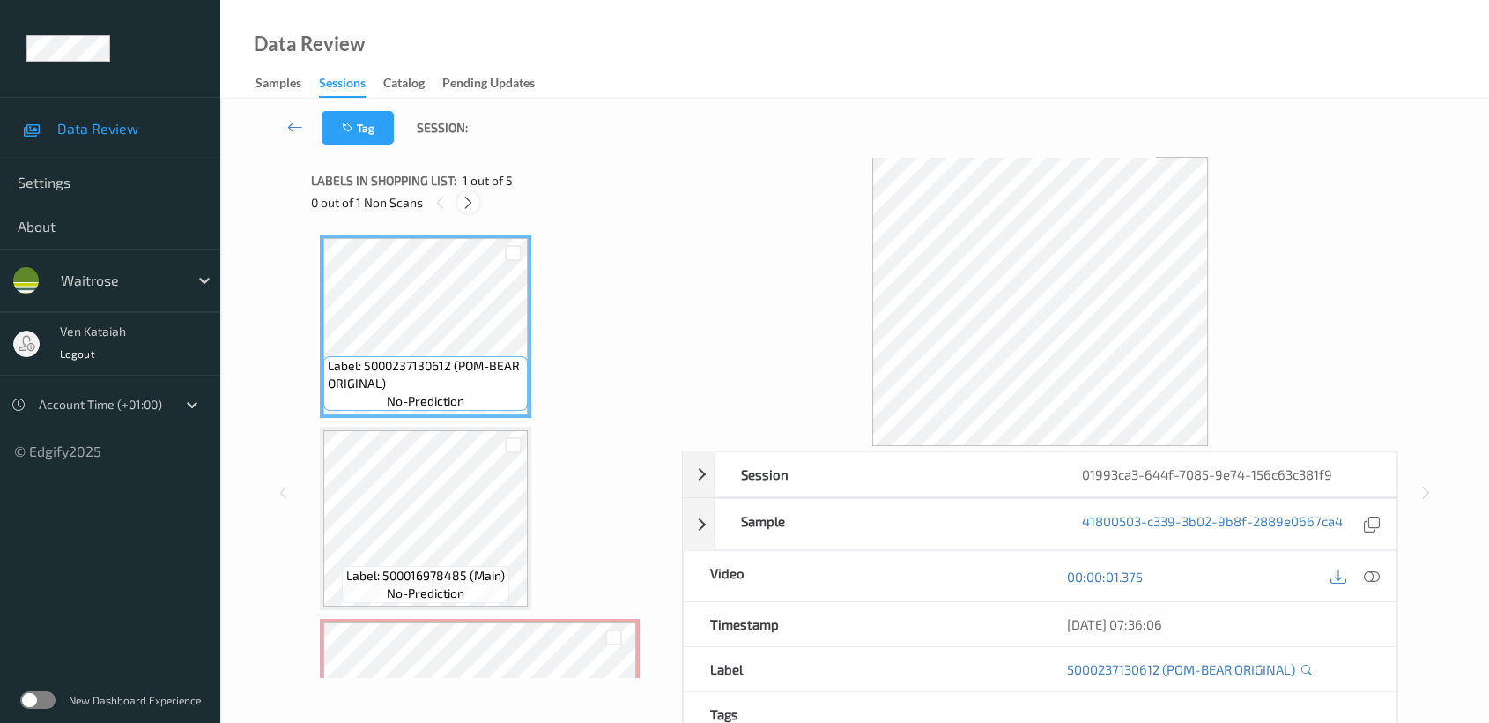
click at [472, 207] on icon at bounding box center [468, 203] width 15 height 16
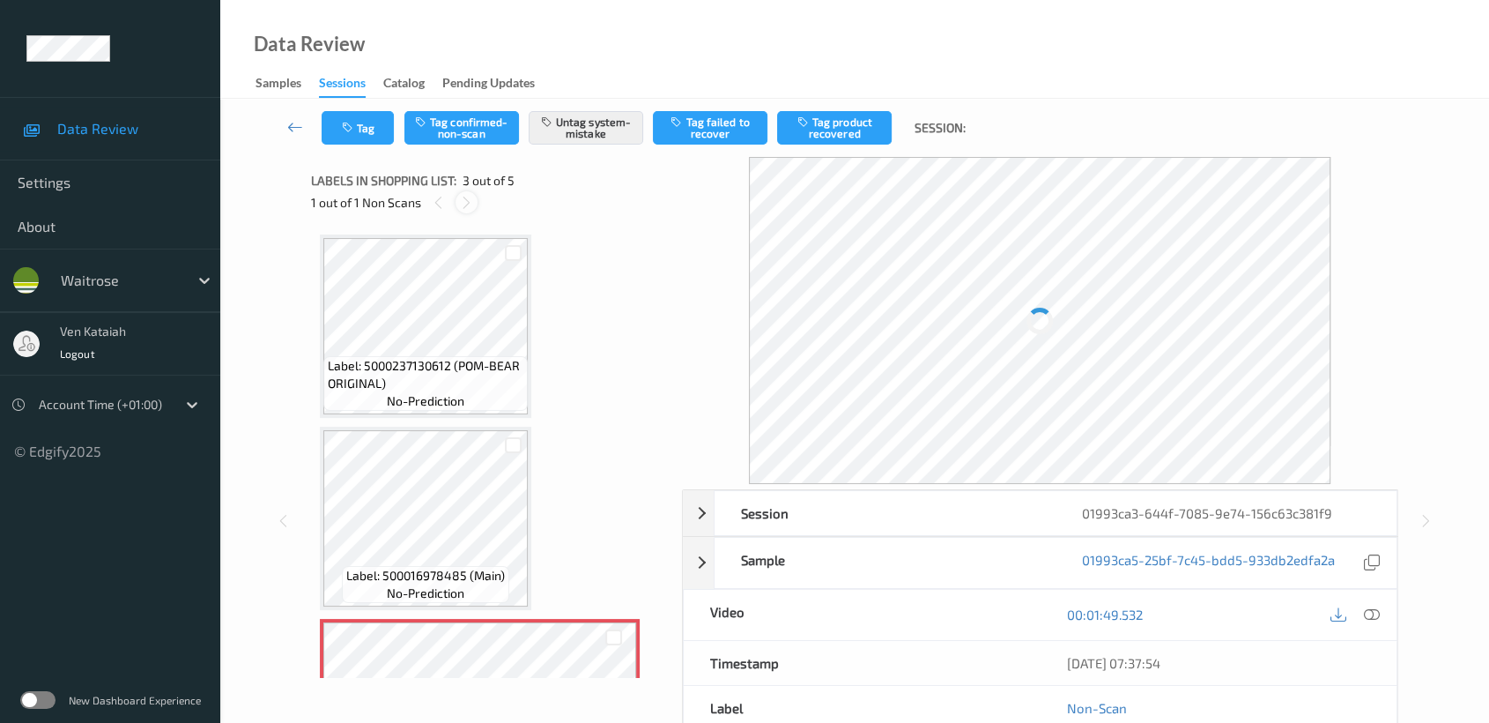
scroll to position [199, 0]
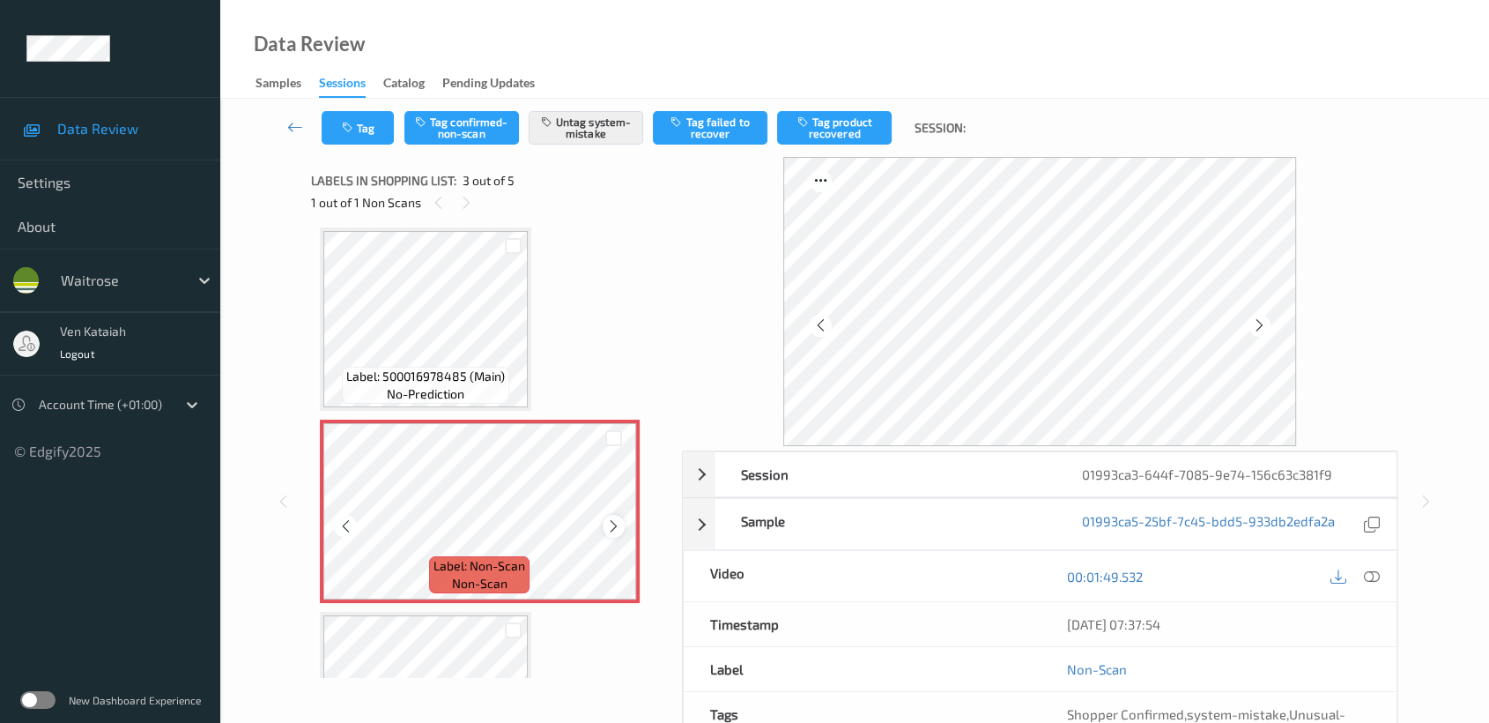
click at [614, 523] on icon at bounding box center [613, 526] width 15 height 16
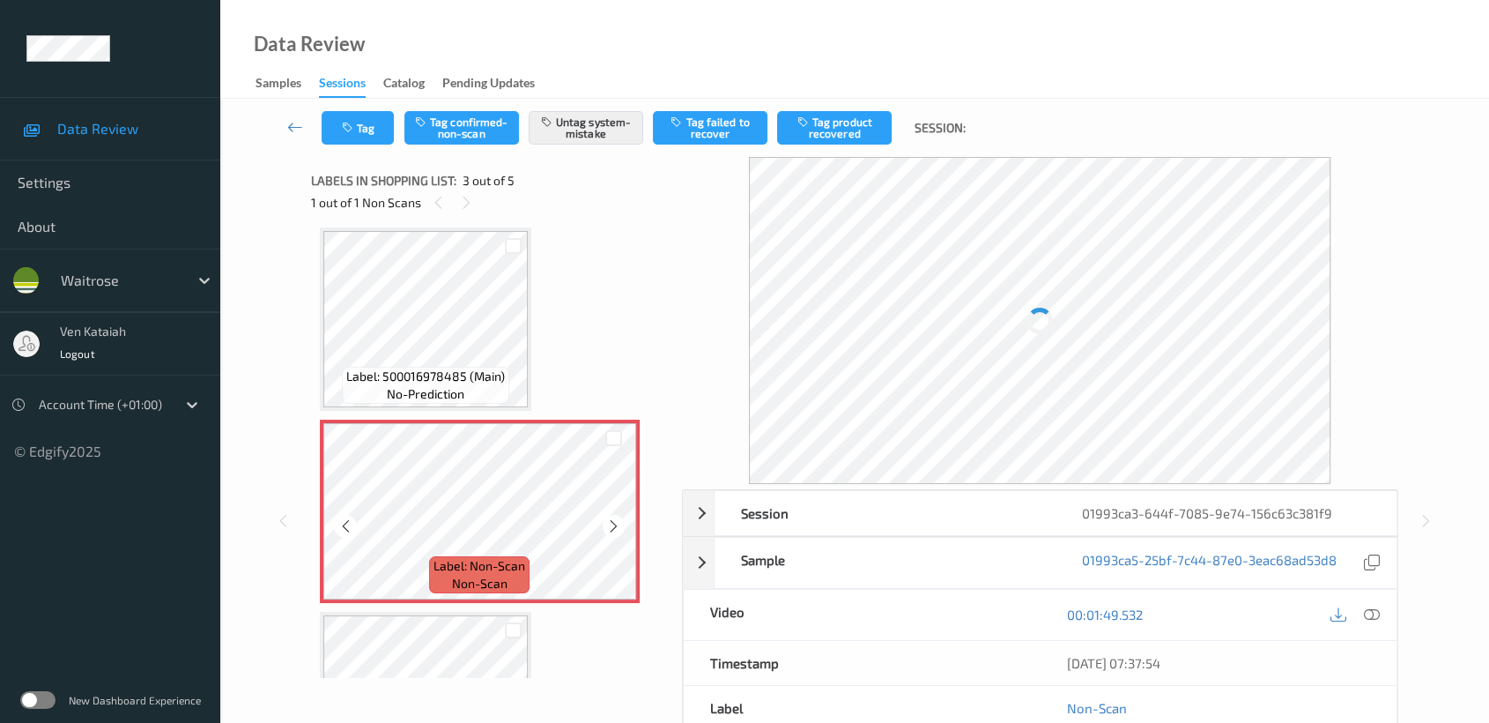
click at [614, 523] on icon at bounding box center [613, 526] width 15 height 16
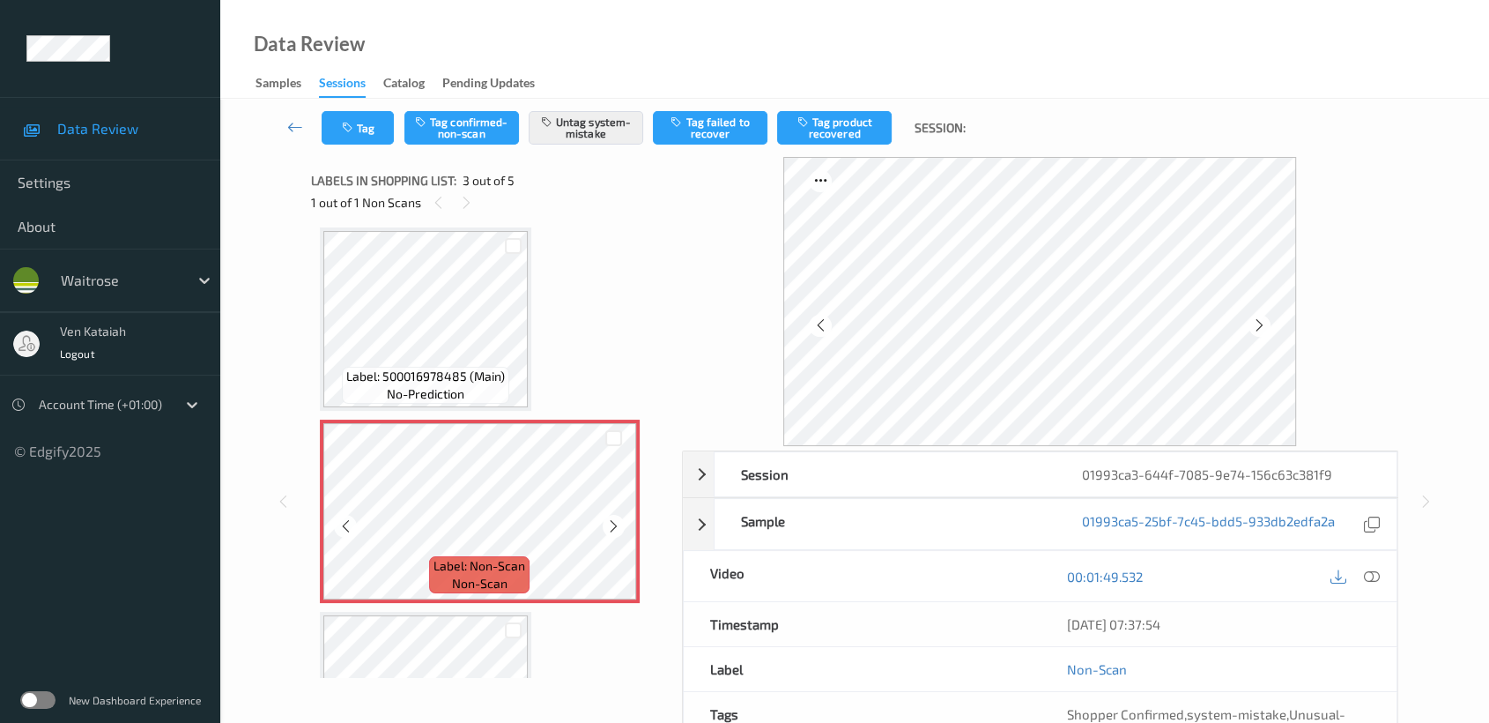
click at [614, 523] on icon at bounding box center [613, 526] width 15 height 16
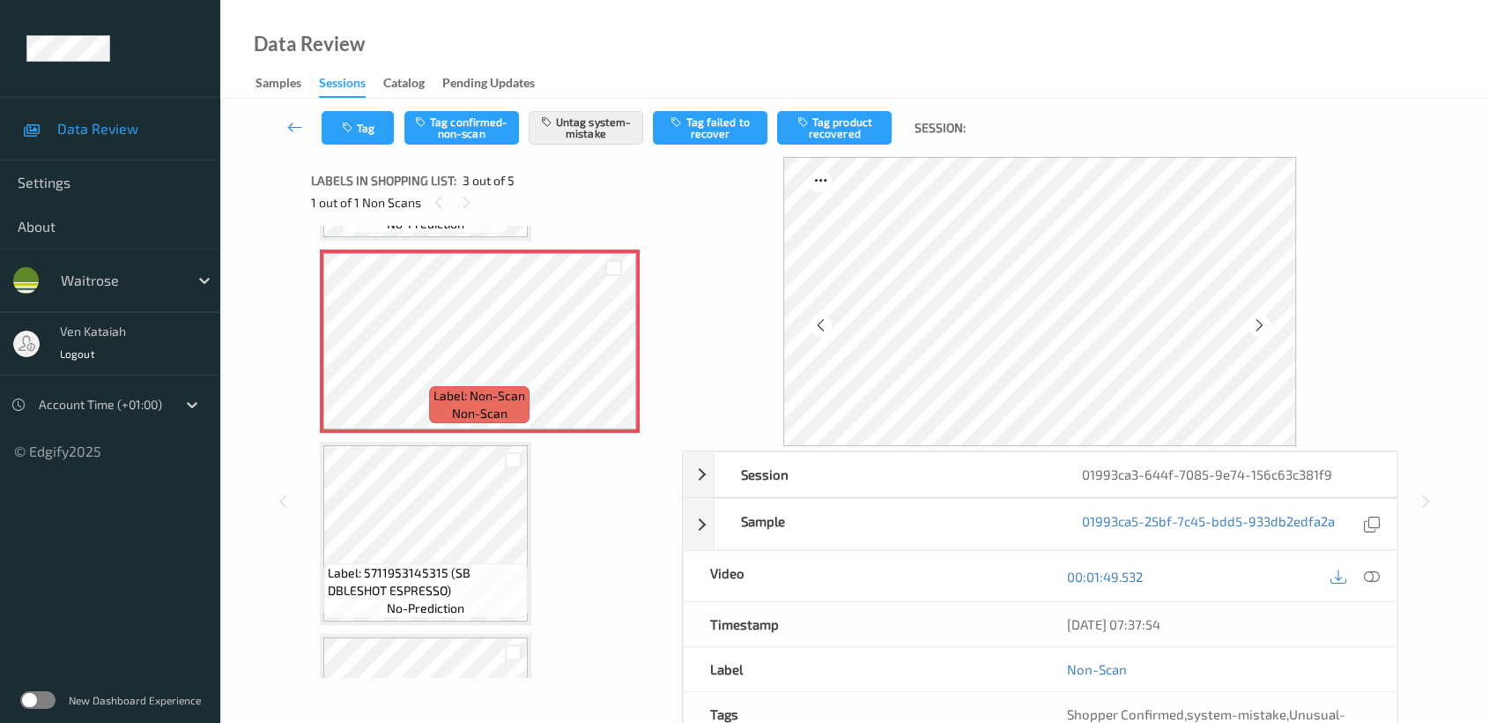
scroll to position [391, 0]
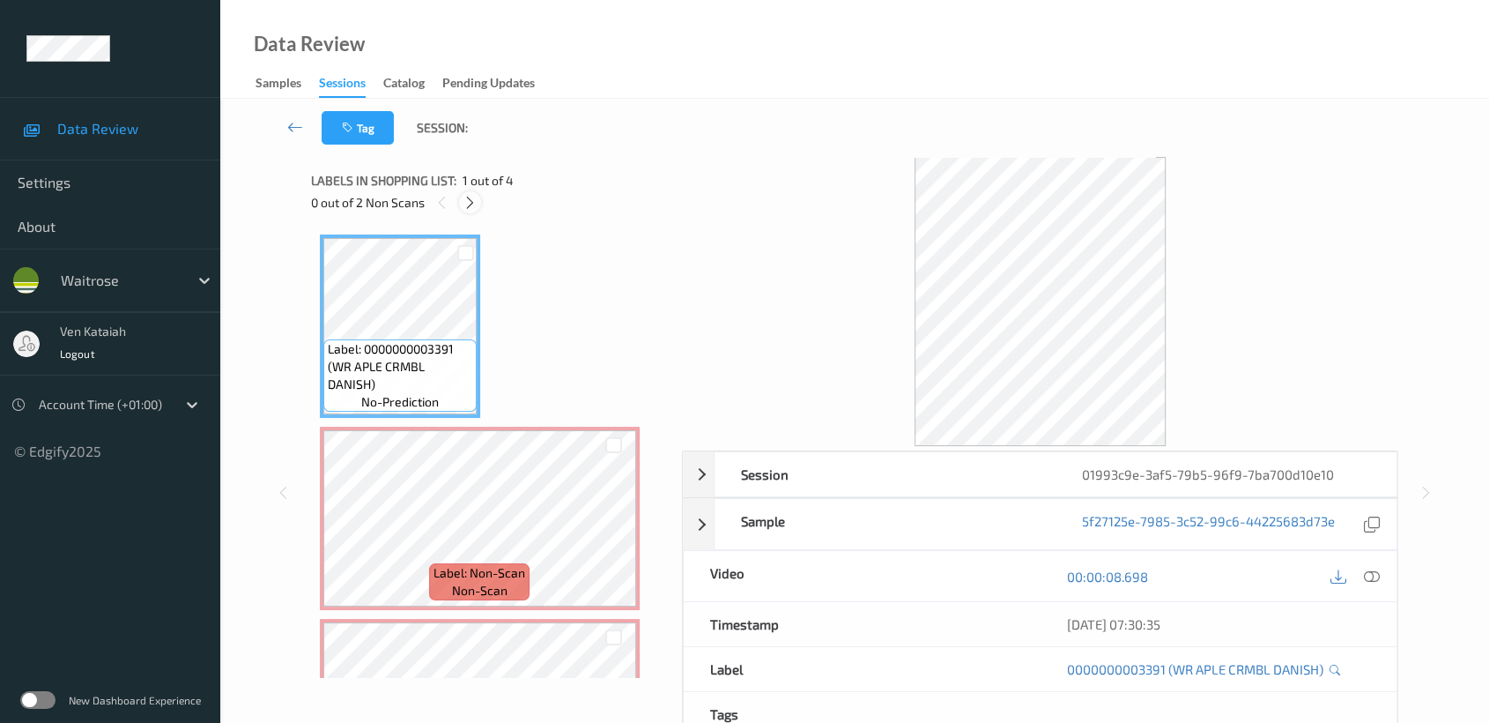
drag, startPoint x: 470, startPoint y: 204, endPoint x: 507, endPoint y: 386, distance: 186.1
click at [472, 216] on div "Labels in shopping list: 1 out of 4 0 out of 2 Non Scans" at bounding box center [490, 191] width 359 height 69
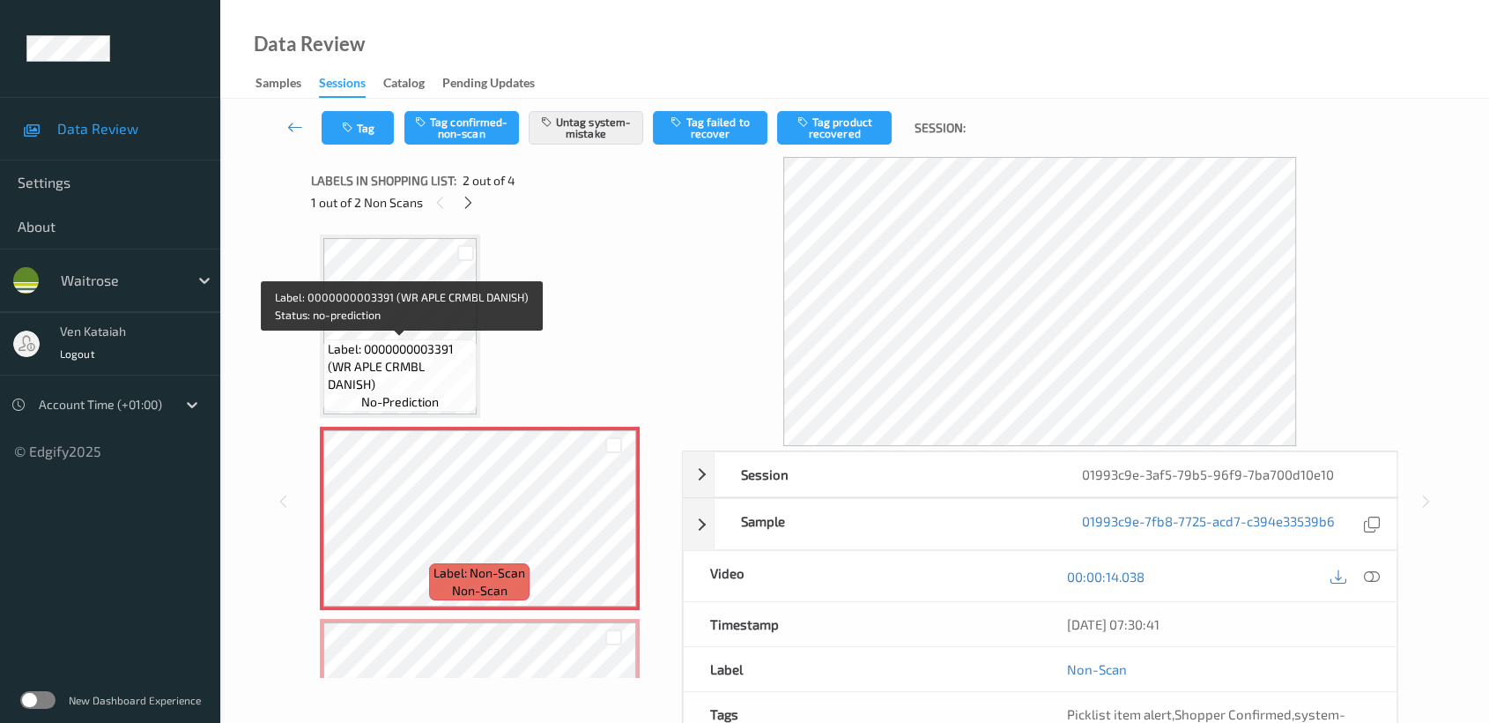
click at [463, 350] on span "Label: 0000000003391 (WR APLE CRMBL DANISH)" at bounding box center [400, 366] width 145 height 53
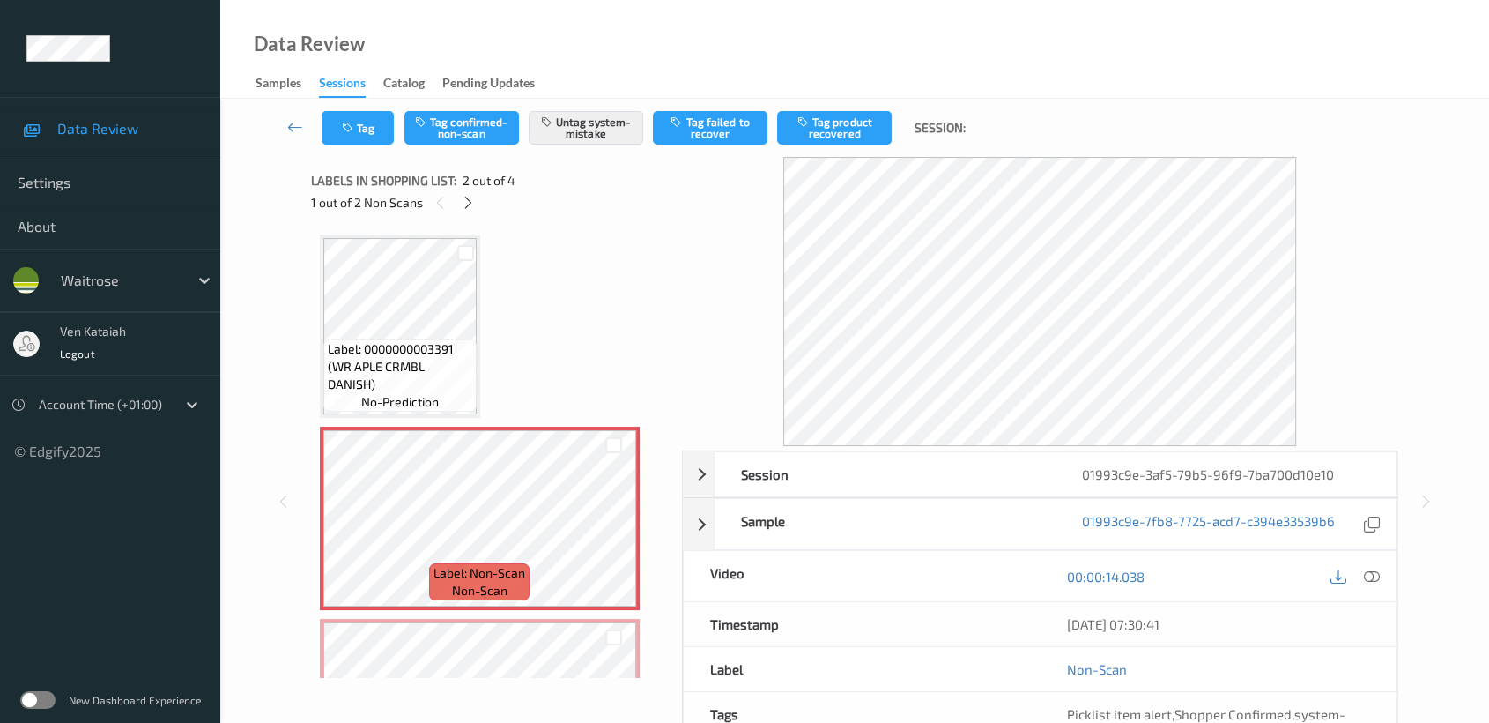
scroll to position [196, 0]
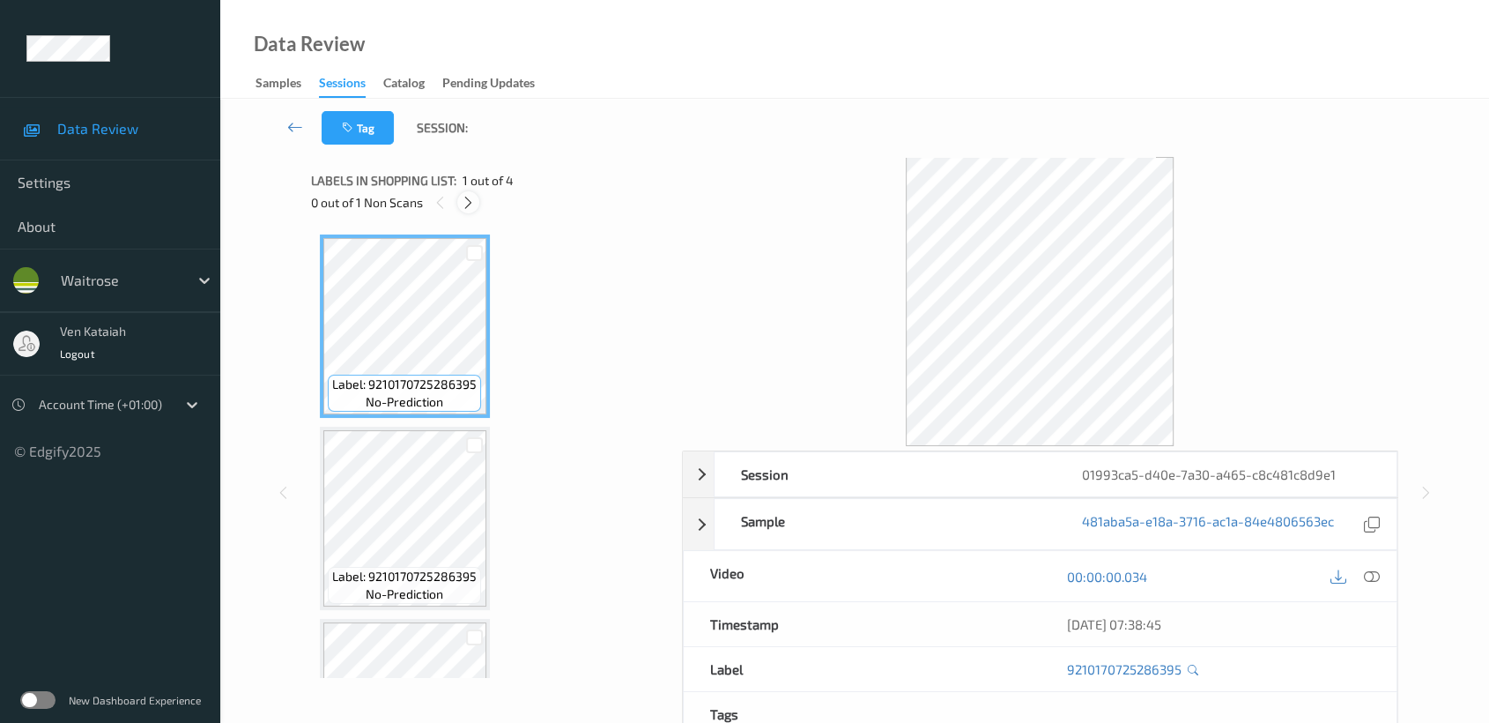
click at [478, 203] on div at bounding box center [468, 202] width 22 height 22
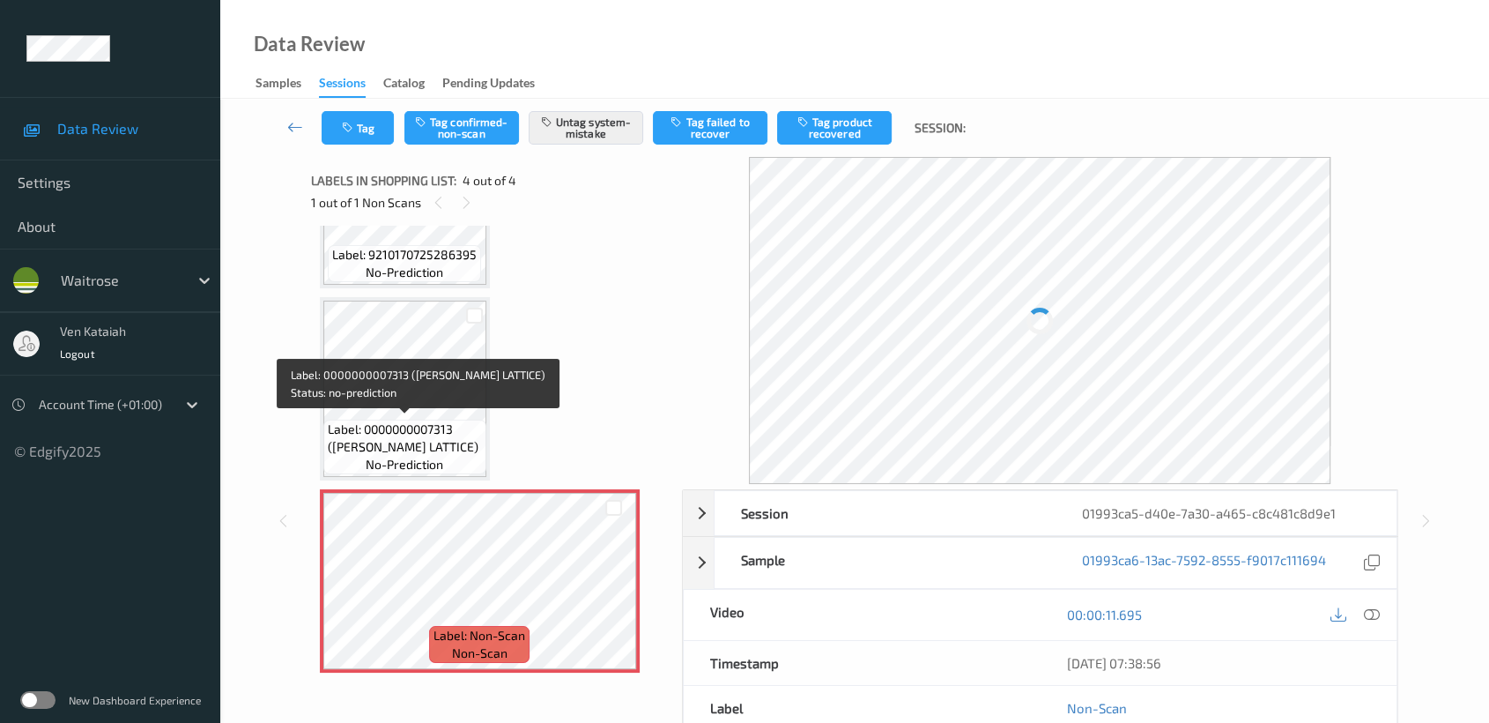
click at [475, 469] on div "Label: 0000000007313 ([PERSON_NAME] LATTICE) no-prediction" at bounding box center [404, 446] width 163 height 55
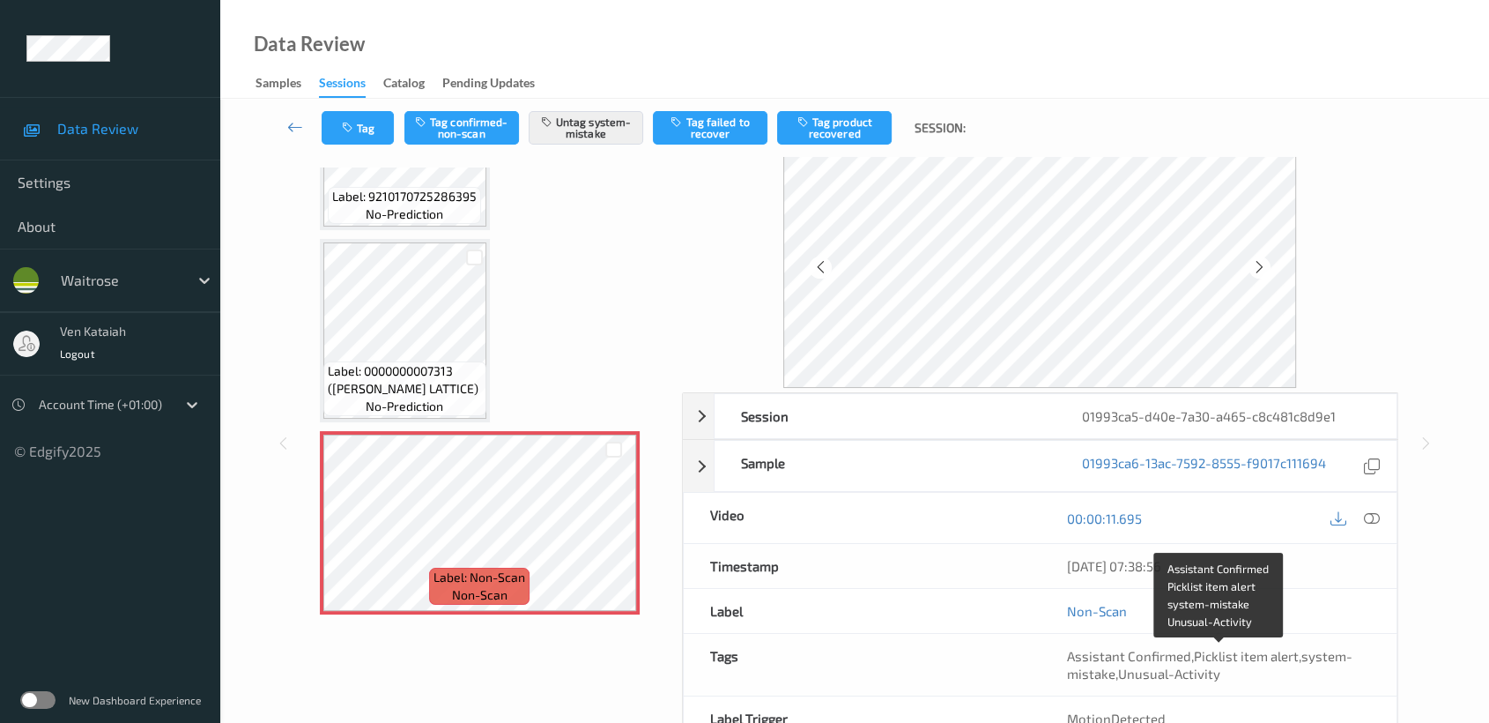
scroll to position [0, 0]
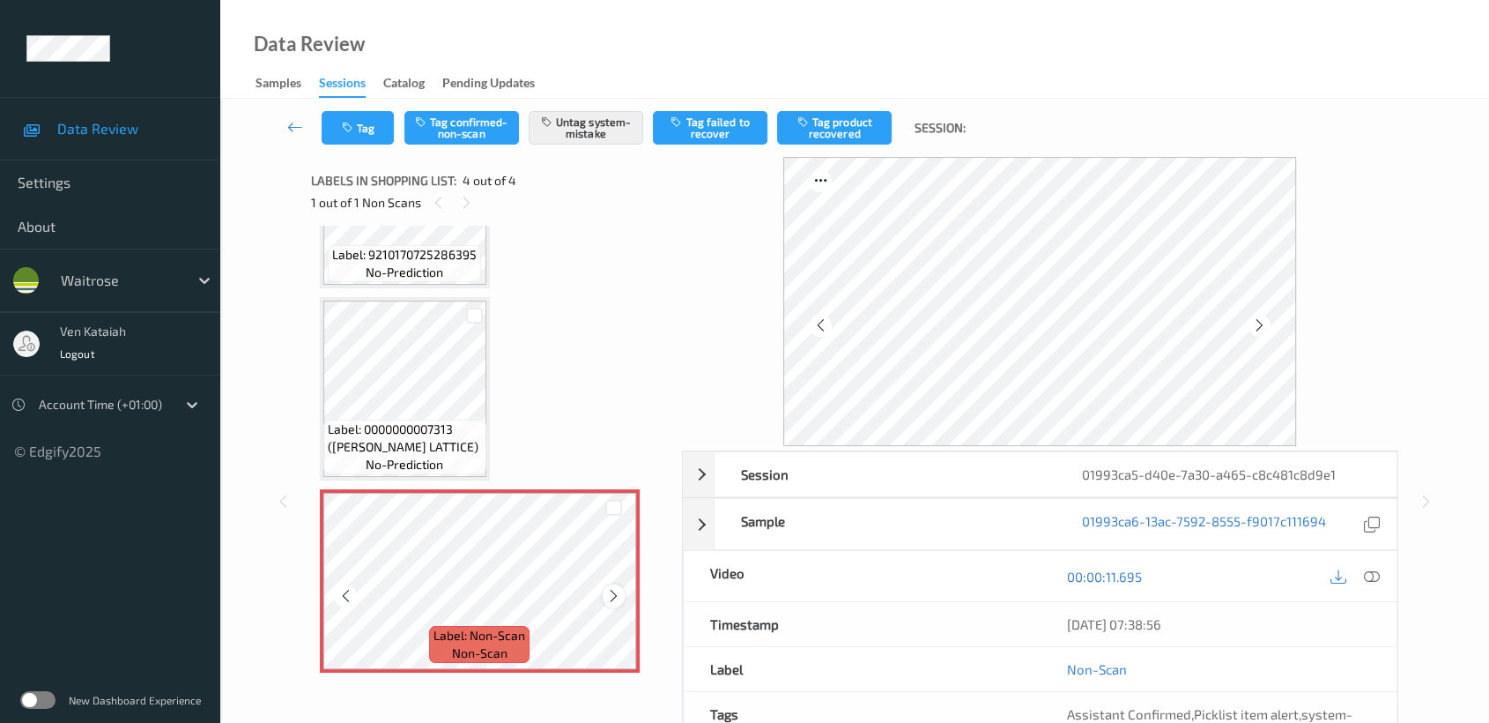
click at [620, 596] on div at bounding box center [614, 595] width 22 height 22
click at [449, 194] on div "1 out of 1 Non Scans" at bounding box center [490, 202] width 359 height 22
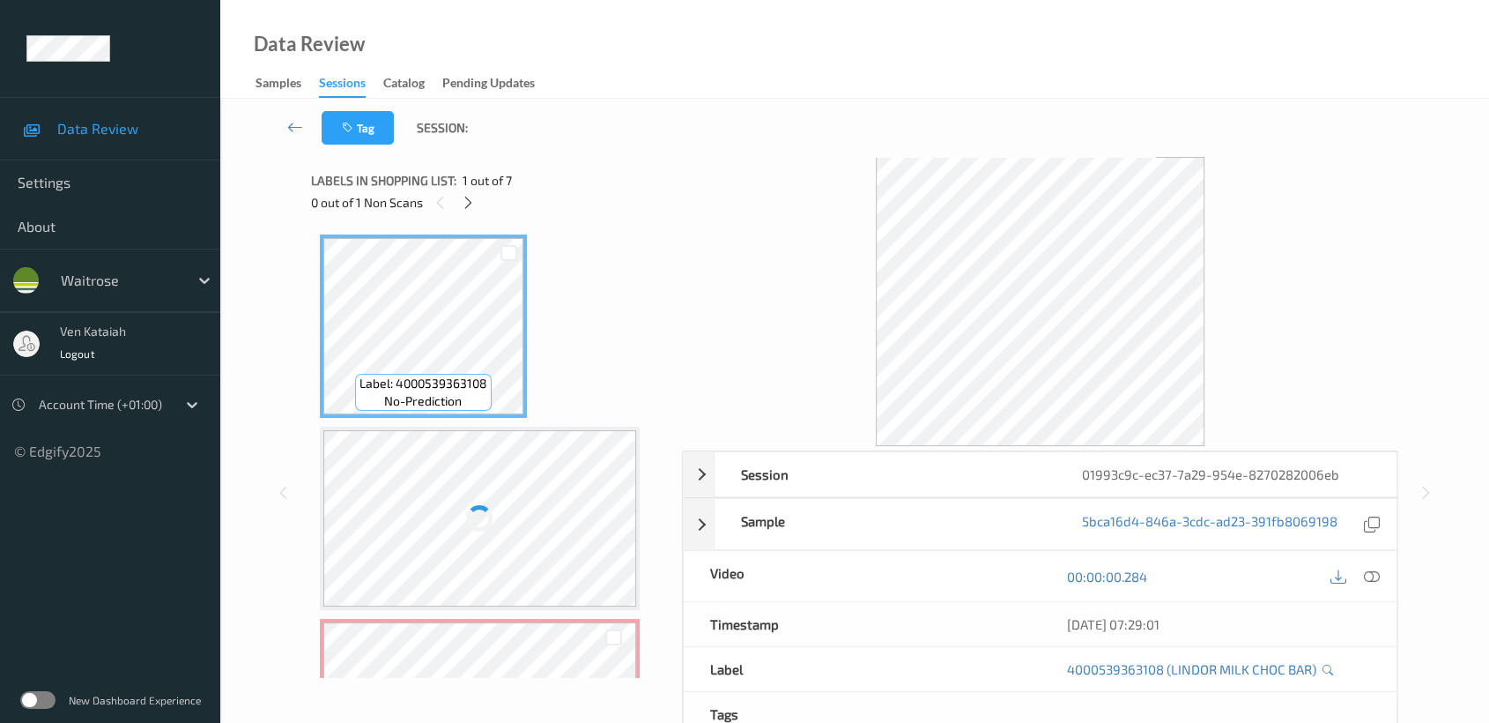
click at [479, 189] on span "1 out of 7" at bounding box center [487, 181] width 49 height 18
click at [472, 196] on icon at bounding box center [468, 203] width 15 height 16
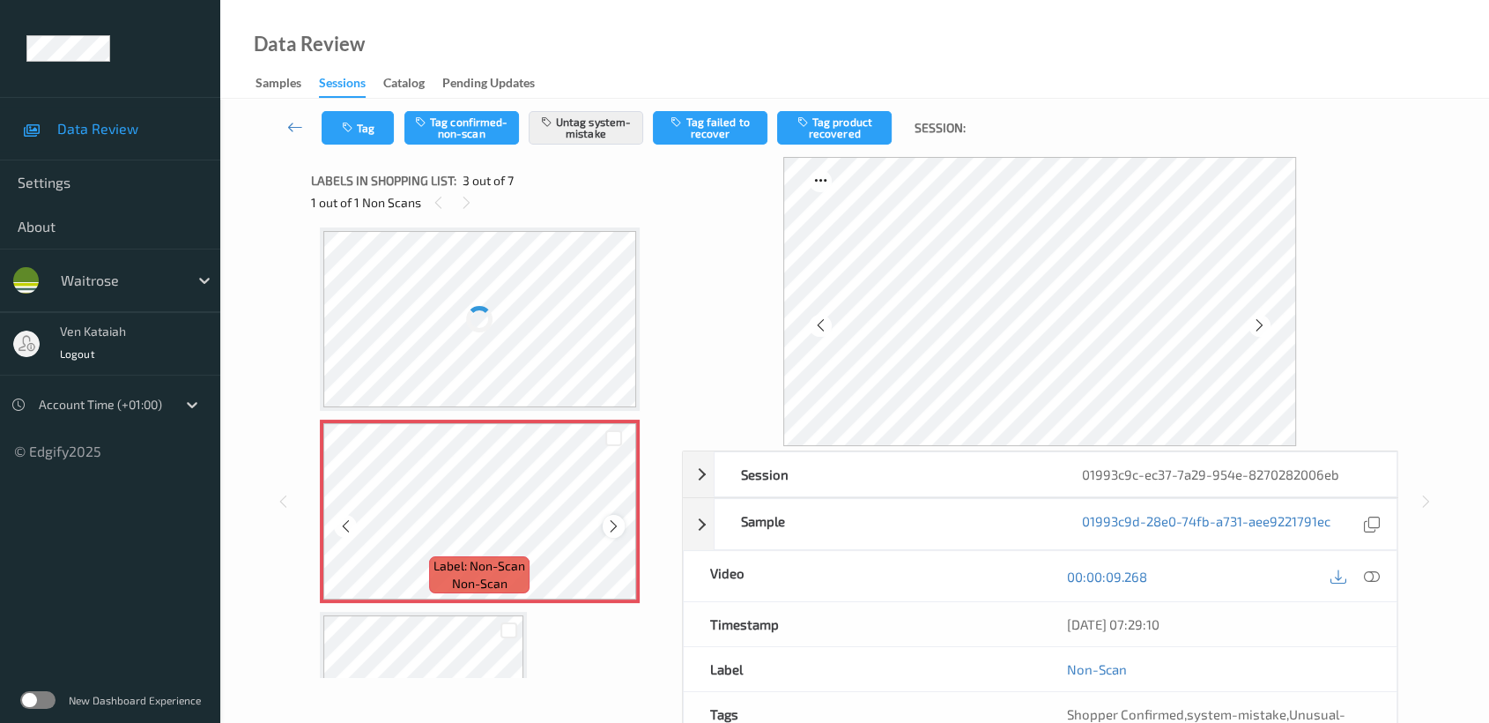
click at [620, 519] on icon at bounding box center [613, 526] width 15 height 16
click at [620, 519] on div at bounding box center [480, 511] width 314 height 176
click at [620, 519] on icon at bounding box center [613, 526] width 15 height 16
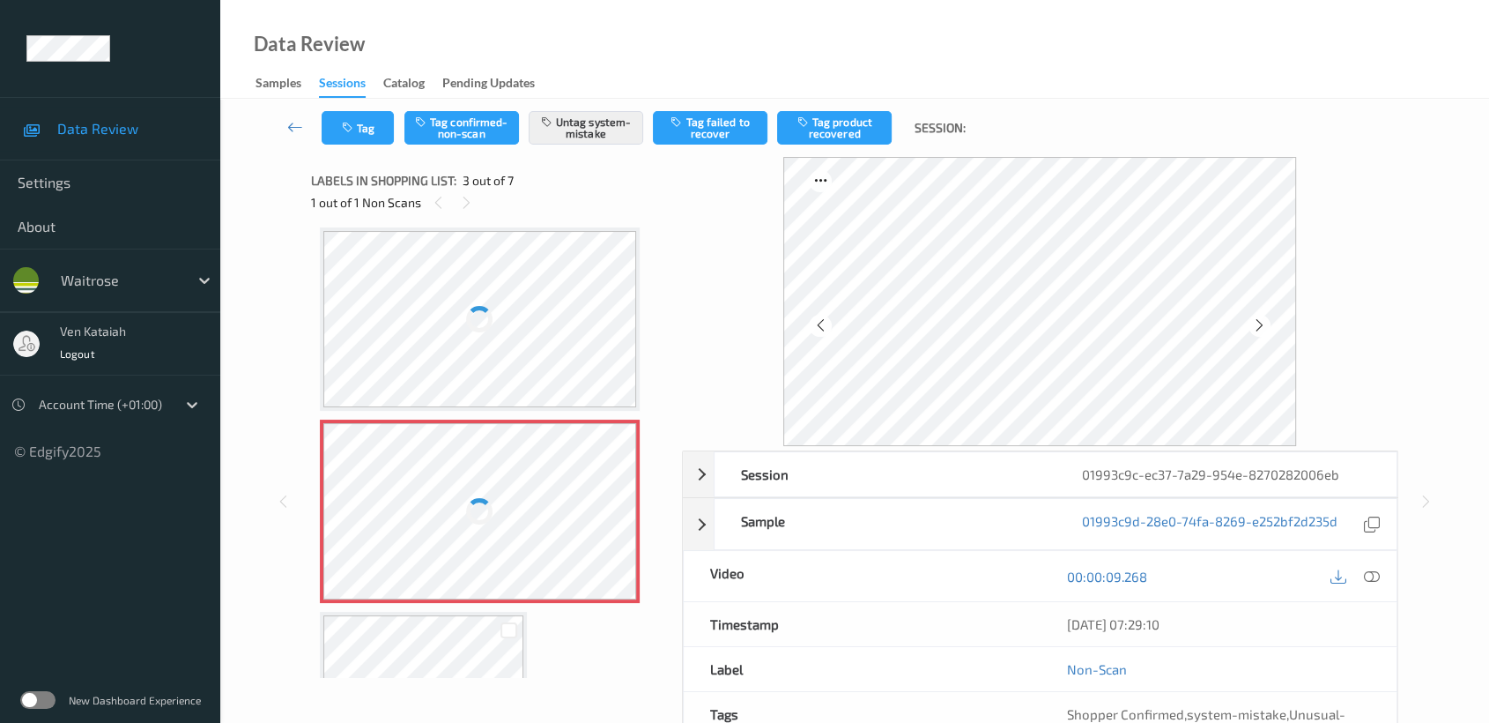
click at [620, 519] on div at bounding box center [480, 511] width 314 height 176
click at [620, 519] on icon at bounding box center [613, 526] width 15 height 16
click at [620, 519] on div at bounding box center [480, 511] width 314 height 176
click at [446, 314] on div at bounding box center [480, 319] width 314 height 176
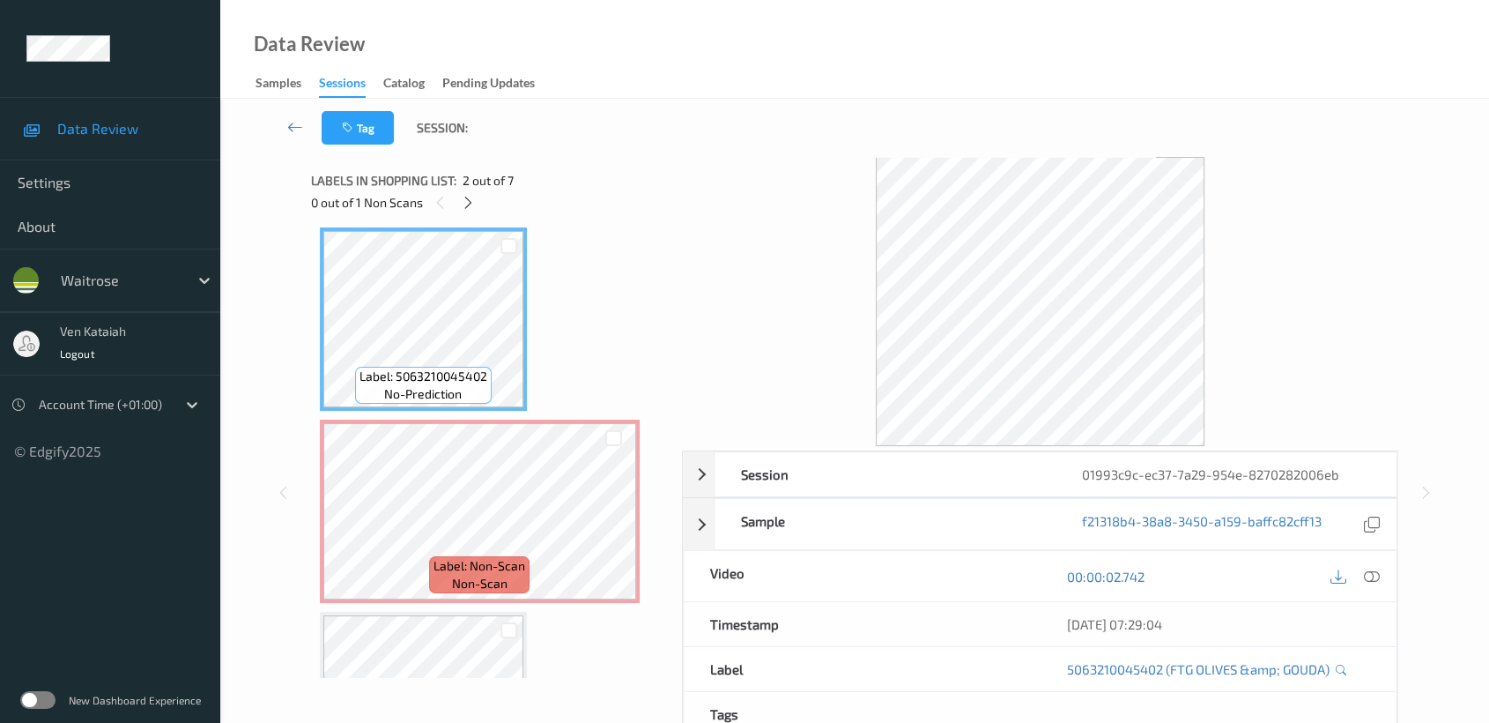
click at [458, 606] on div "Label: 4000539363108 no-prediction Label: 5063210045402 no-prediction Label: No…" at bounding box center [490, 703] width 341 height 1336
click at [494, 640] on div at bounding box center [508, 629] width 28 height 29
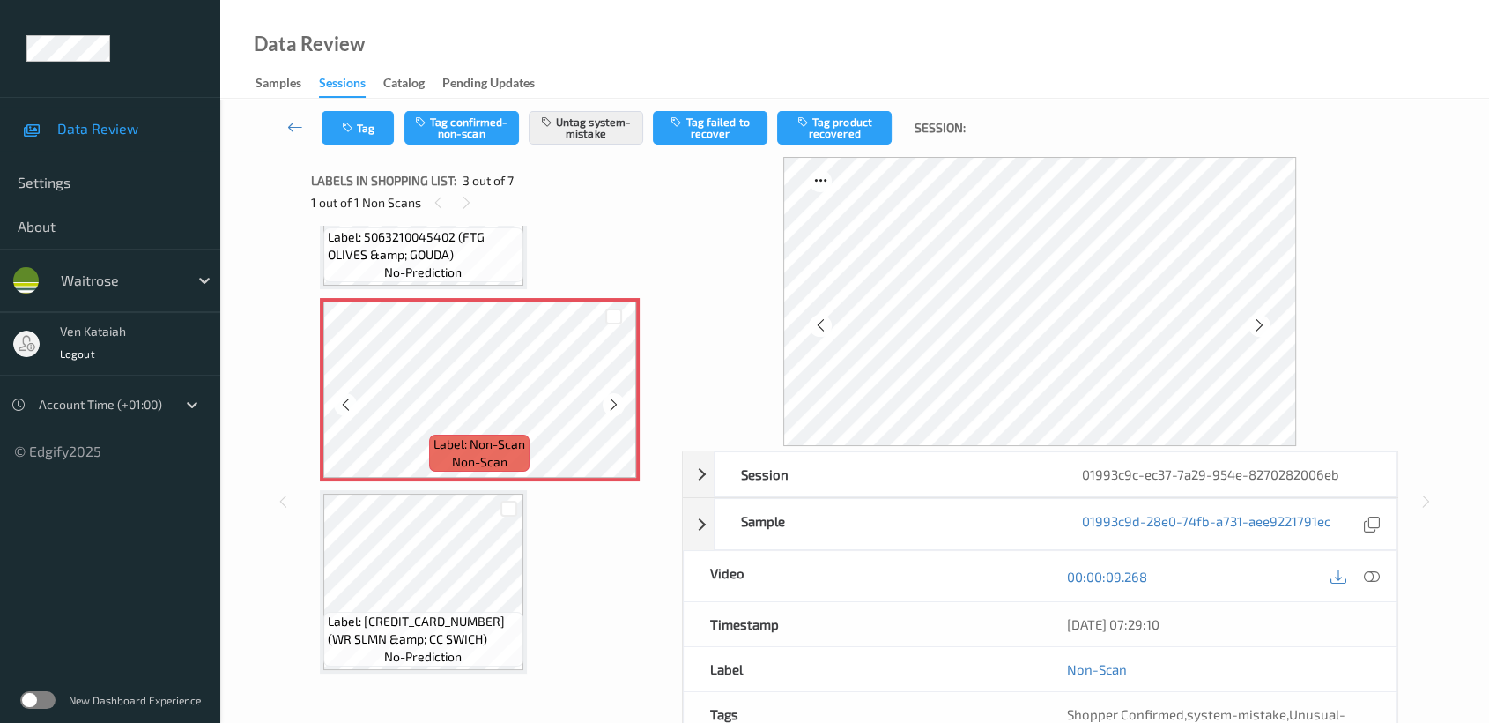
scroll to position [291, 0]
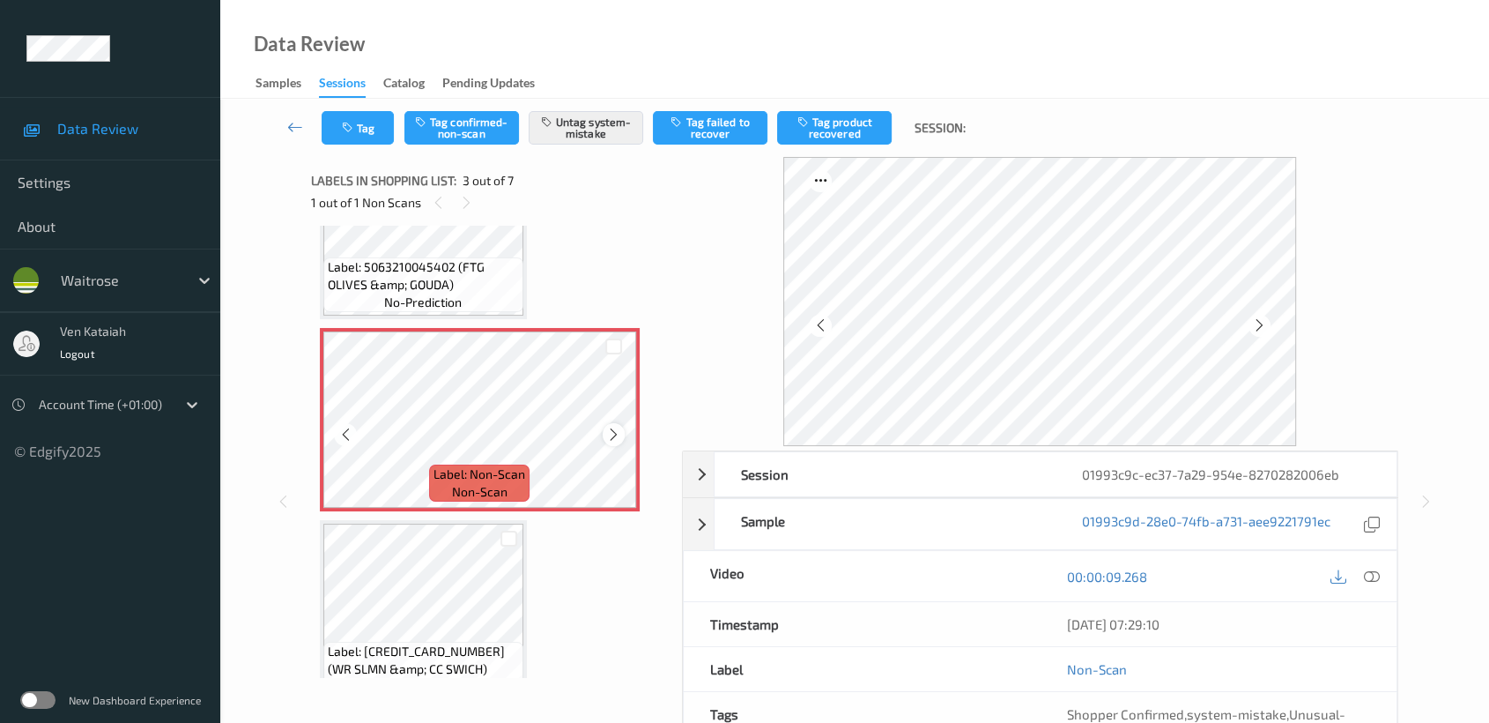
click at [616, 432] on icon at bounding box center [613, 434] width 15 height 16
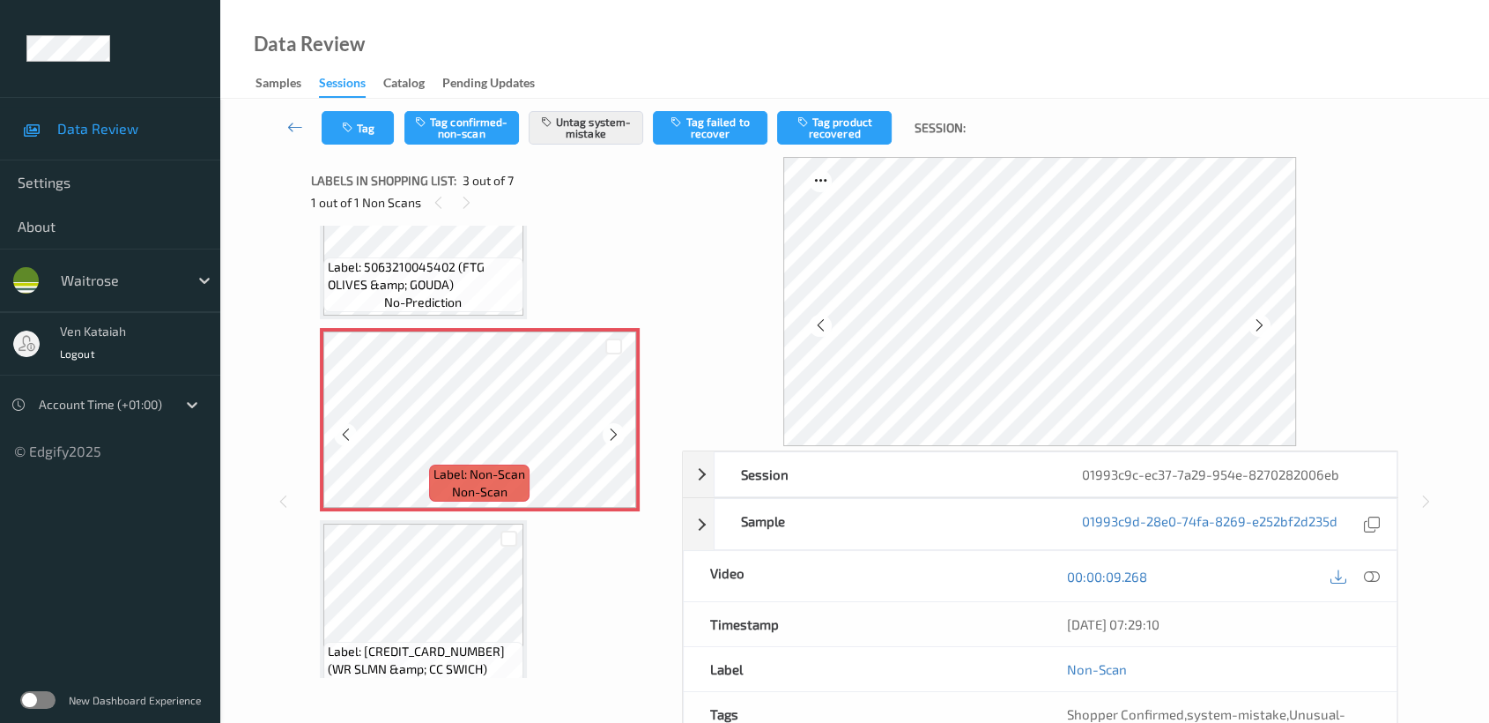
click at [616, 432] on icon at bounding box center [613, 434] width 15 height 16
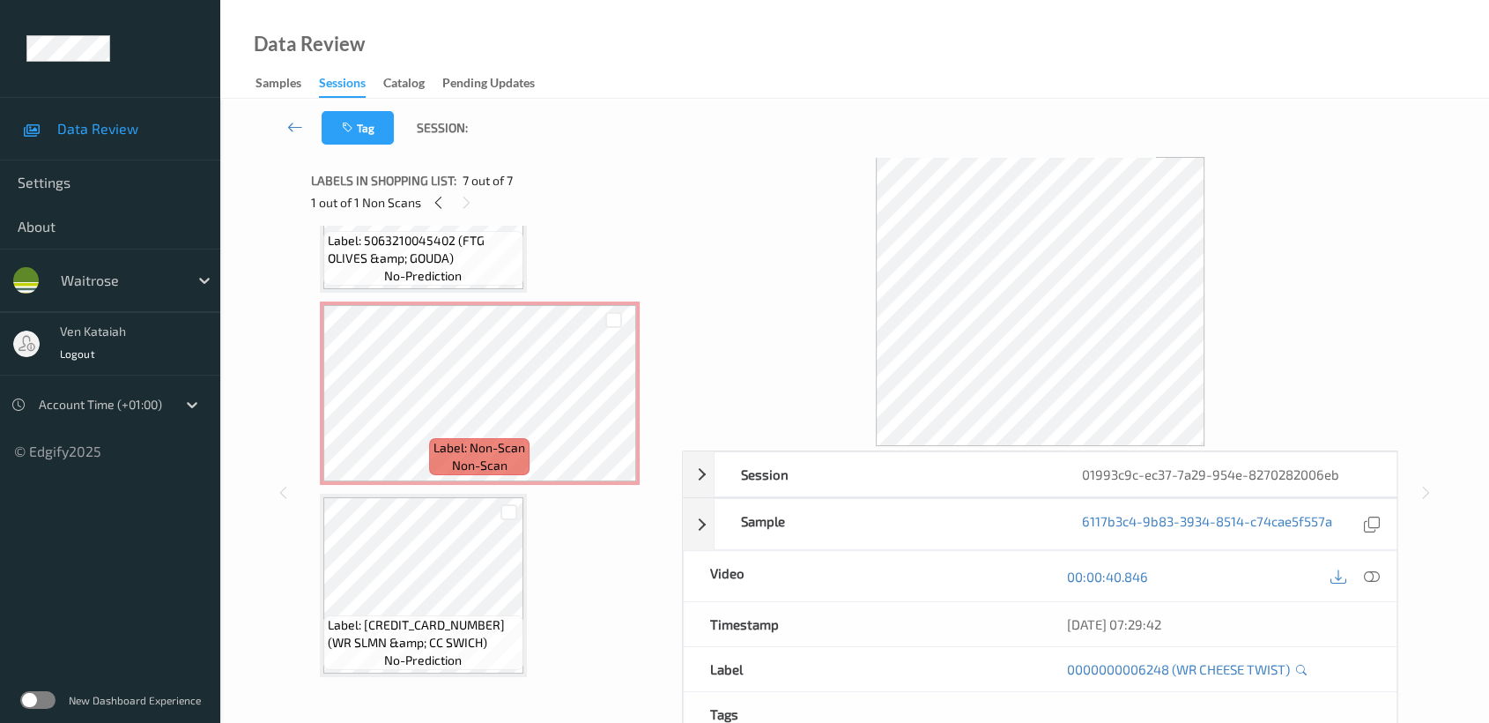
scroll to position [308, 0]
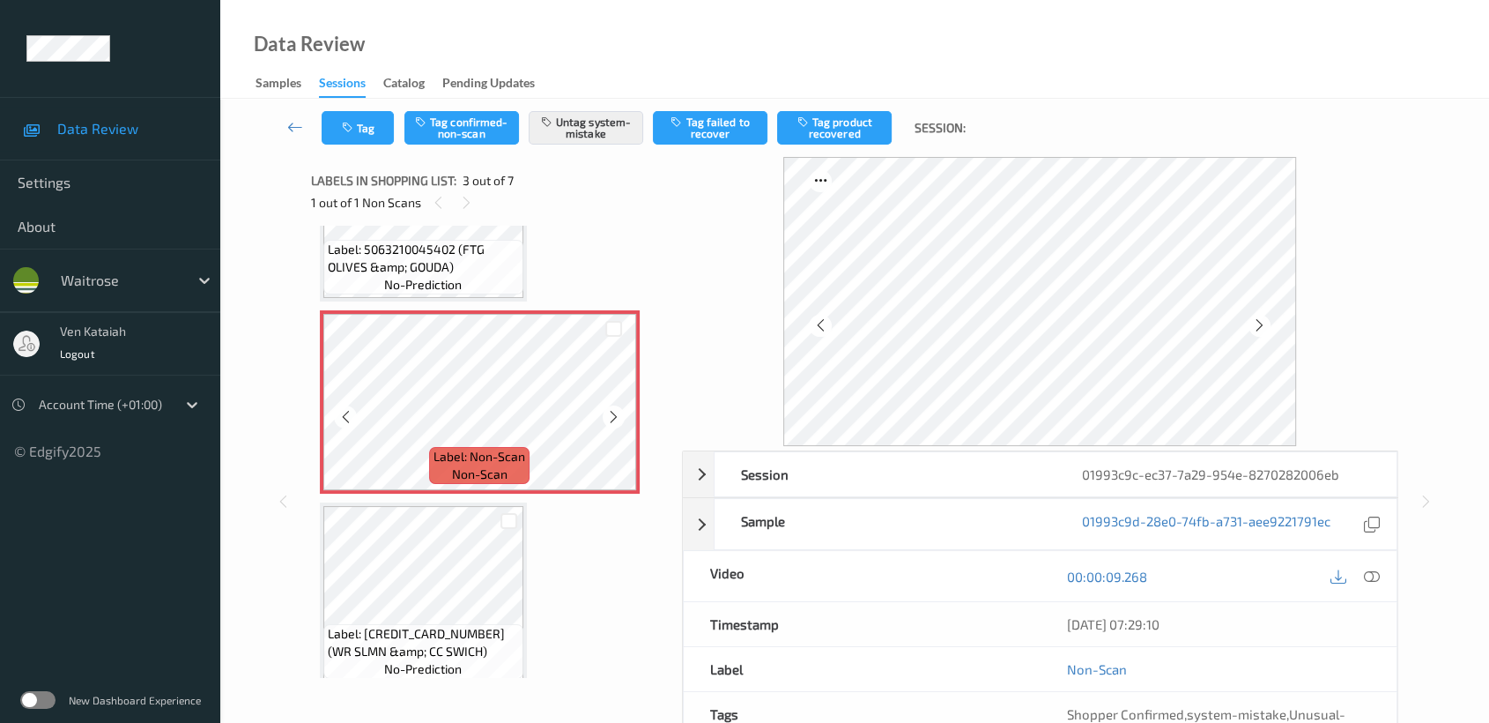
click at [610, 417] on icon at bounding box center [613, 417] width 15 height 16
drag, startPoint x: 640, startPoint y: 437, endPoint x: 609, endPoint y: 419, distance: 36.0
click at [609, 419] on icon at bounding box center [613, 417] width 15 height 16
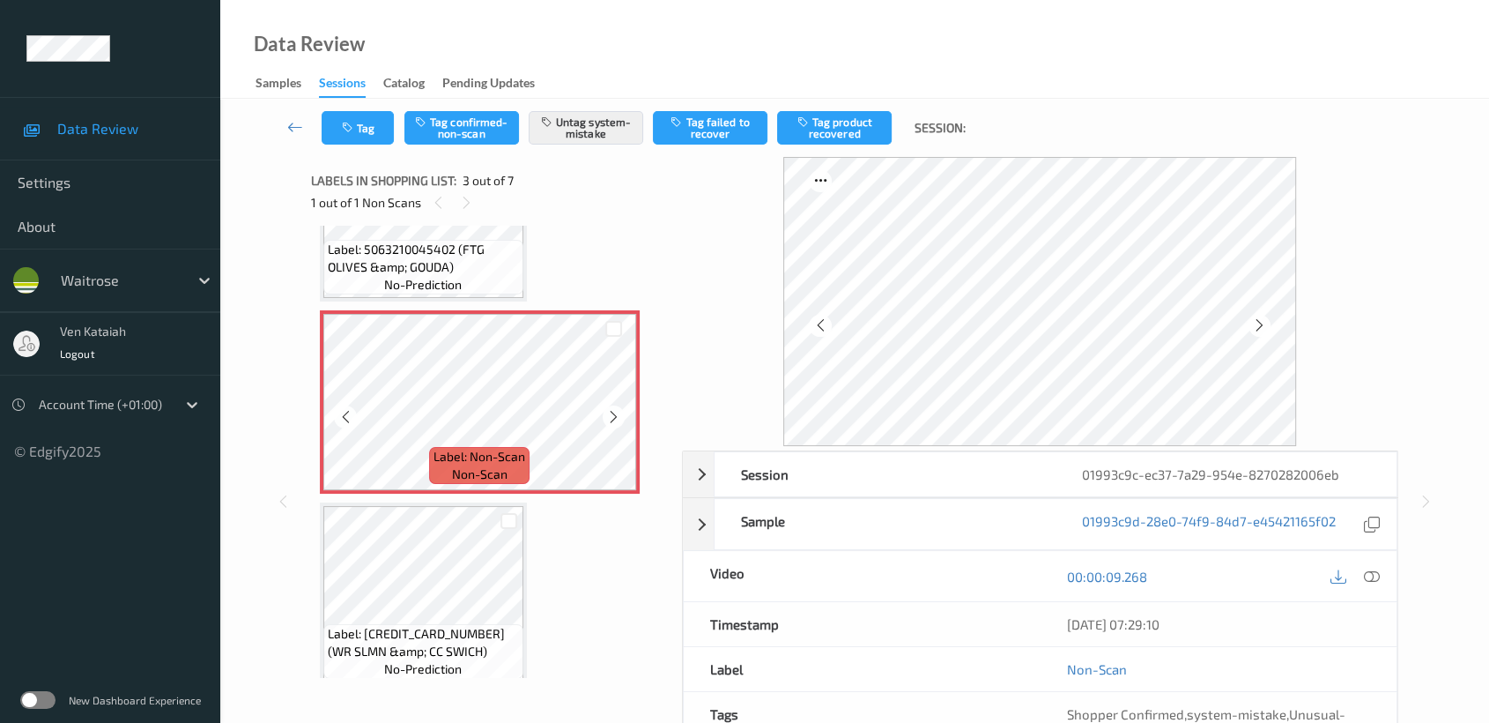
click at [609, 419] on icon at bounding box center [613, 417] width 15 height 16
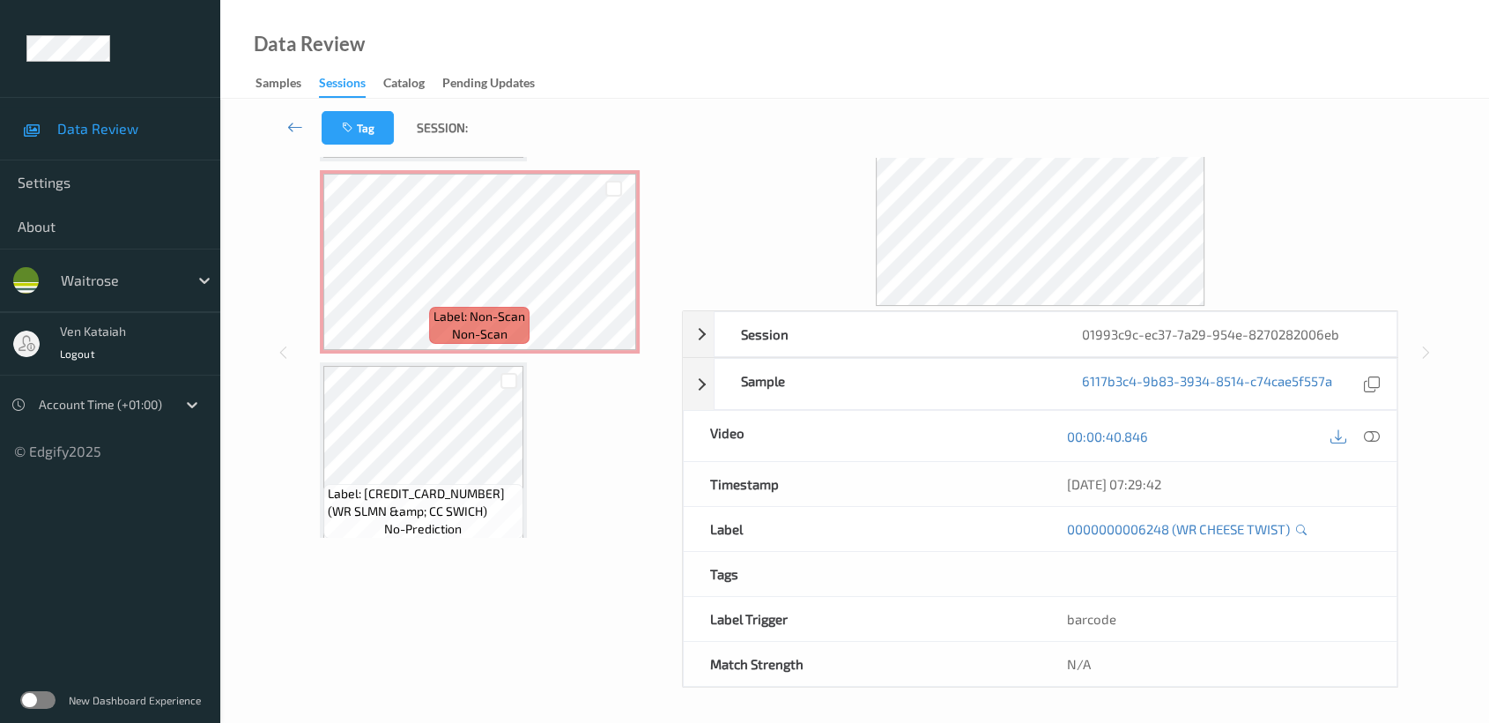
scroll to position [113, 0]
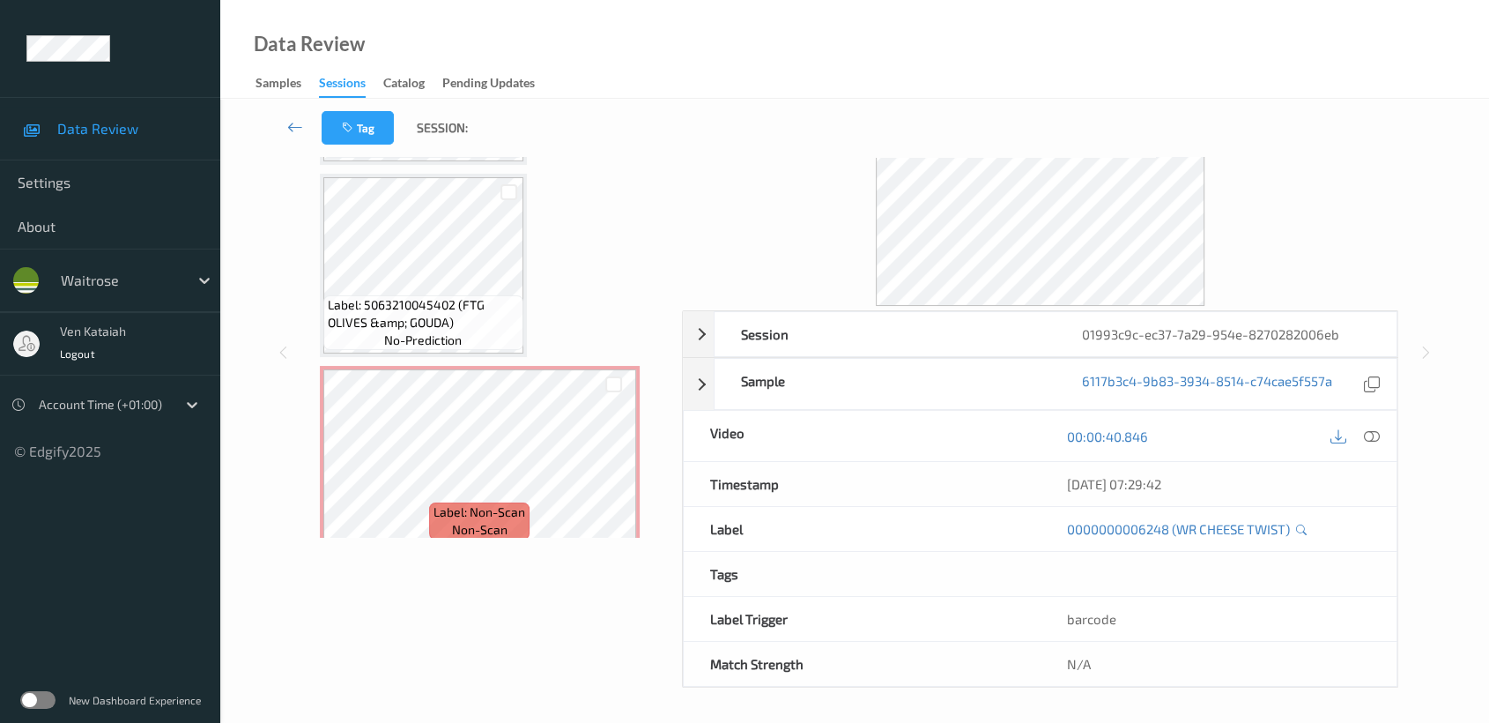
click at [520, 327] on div "Label: 5063210045402 (FTG OLIVES &amp; GOUDA) no-prediction" at bounding box center [423, 322] width 200 height 55
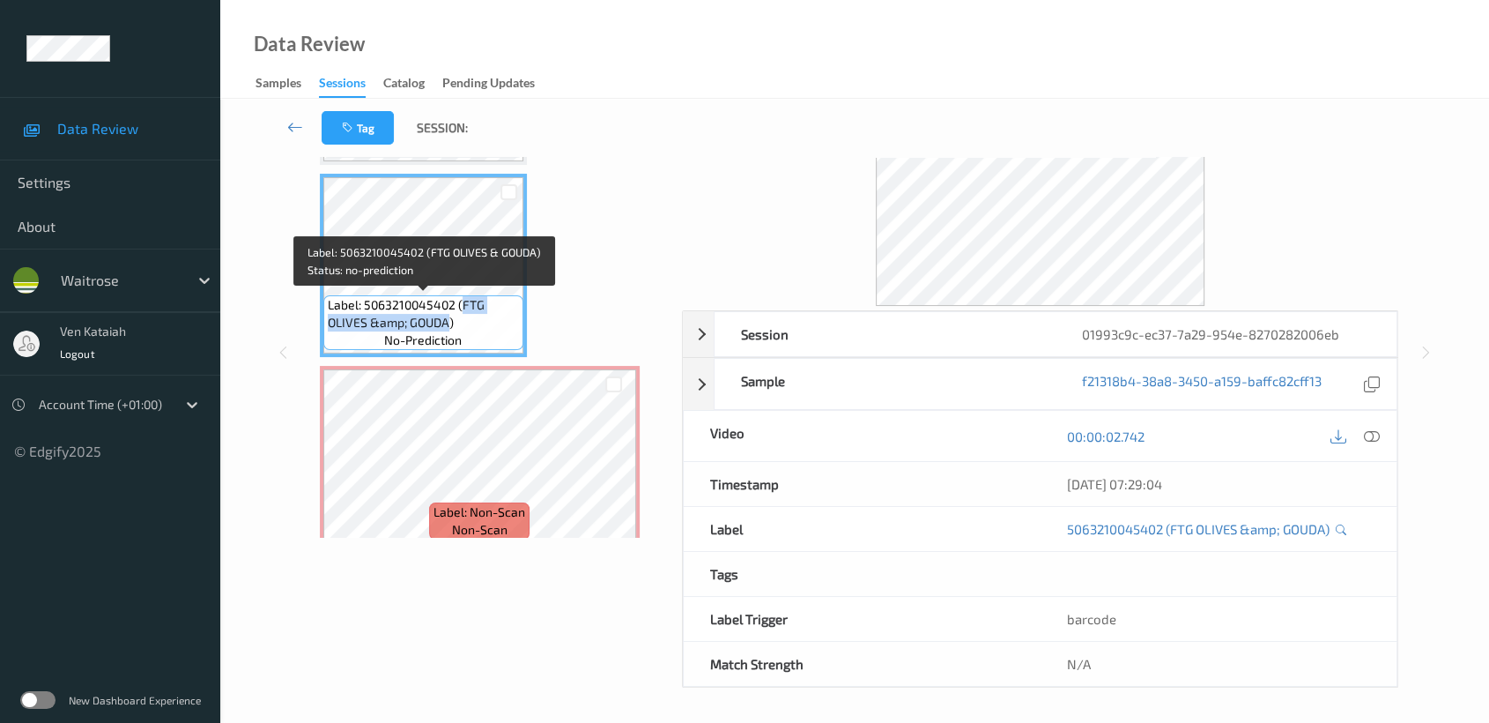
drag, startPoint x: 462, startPoint y: 315, endPoint x: 449, endPoint y: 321, distance: 14.2
click at [449, 321] on span "Label: 5063210045402 (FTG OLIVES &amp; GOUDA)" at bounding box center [423, 313] width 191 height 35
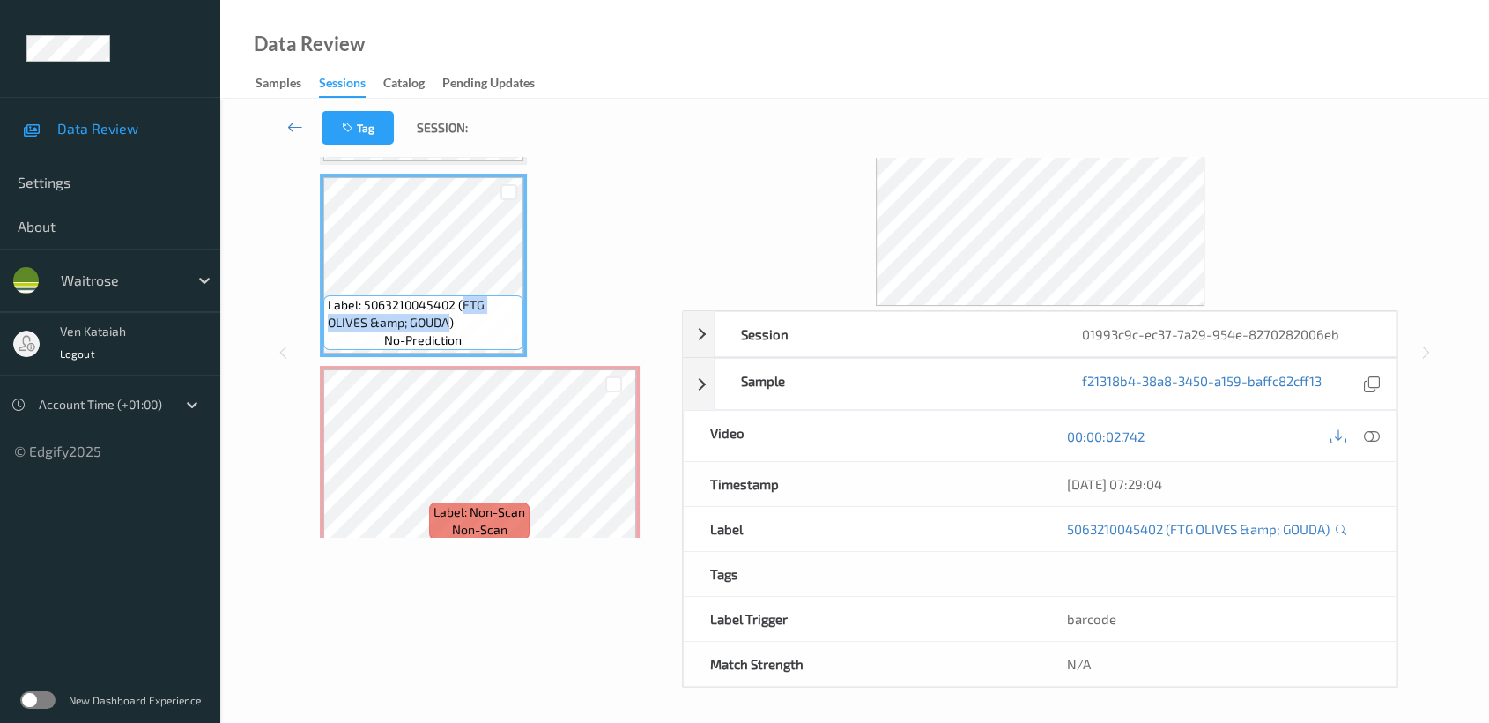
copy span "FTG OLIVES &amp; GOUDA"
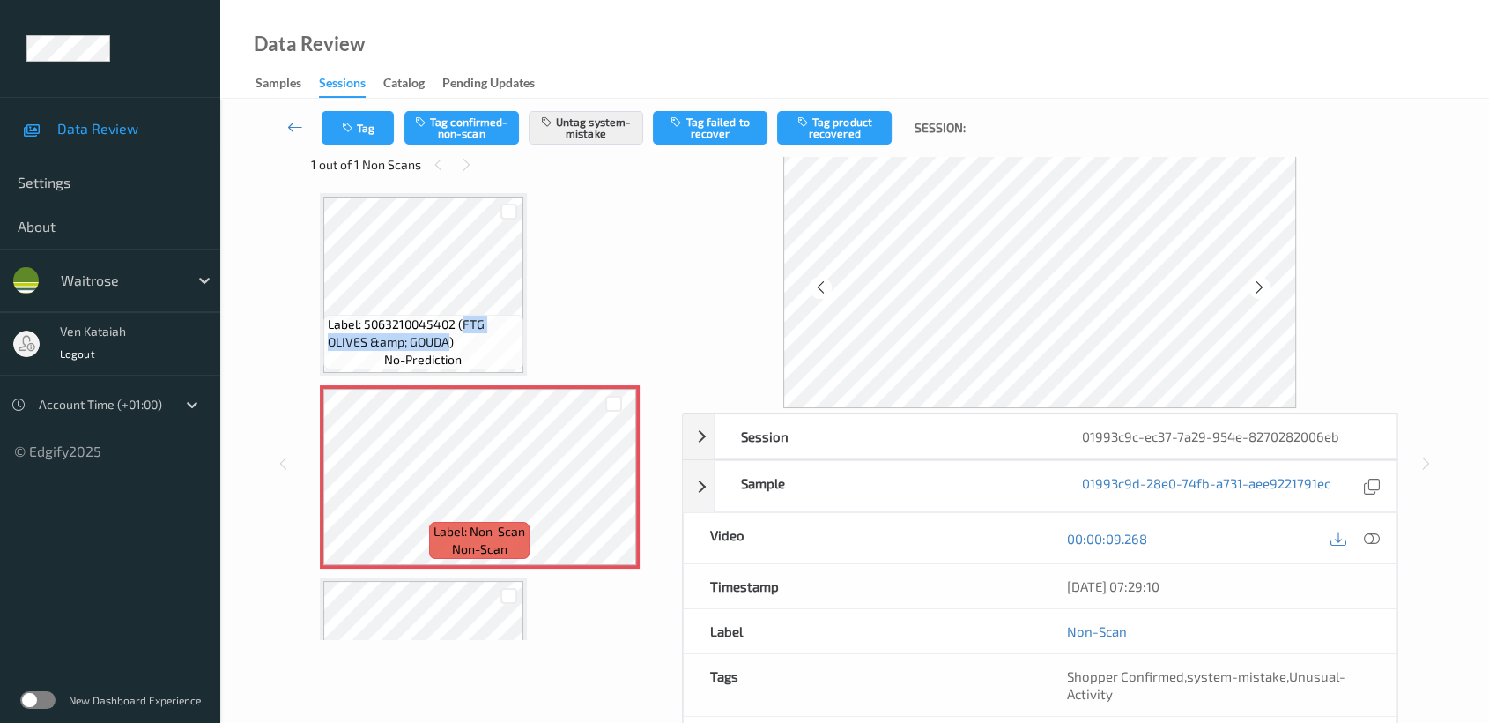
scroll to position [0, 0]
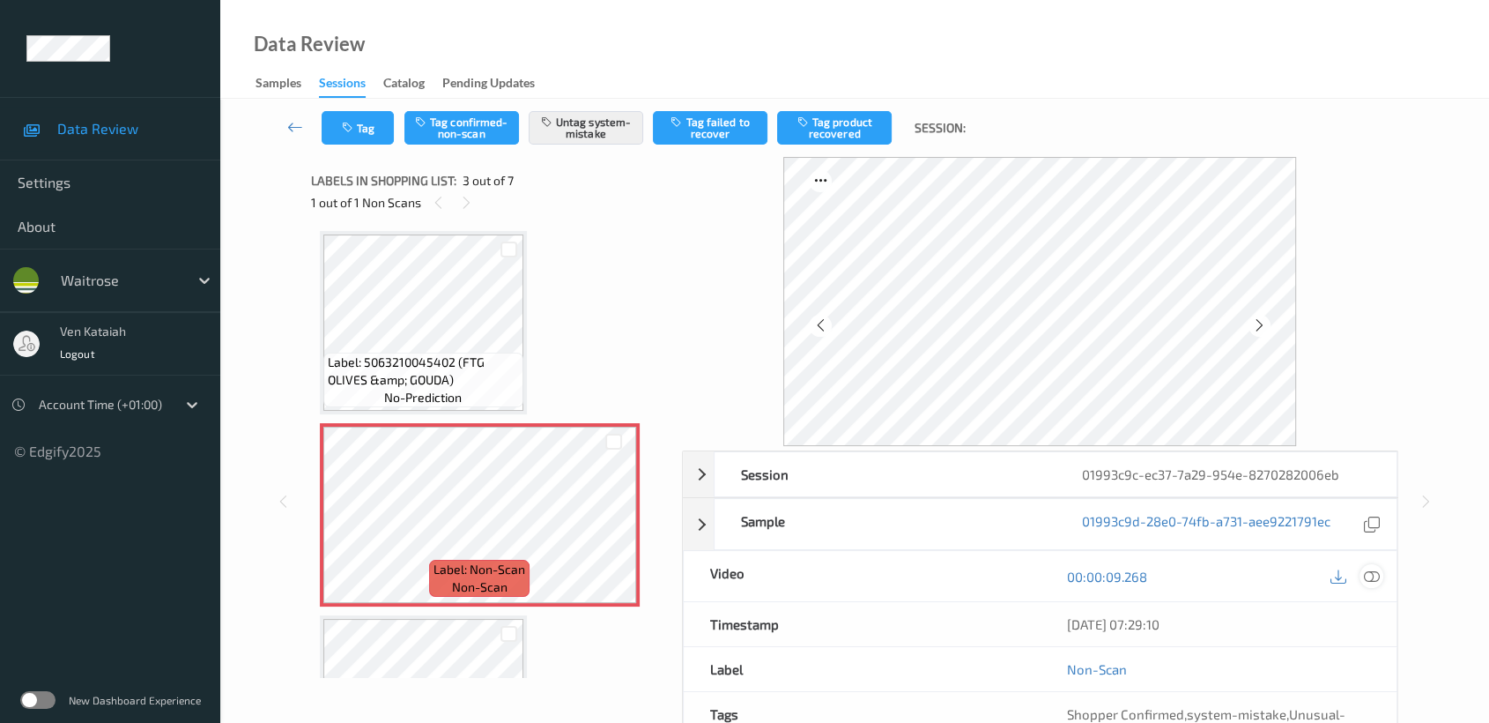
click at [1375, 577] on icon at bounding box center [1372, 576] width 16 height 16
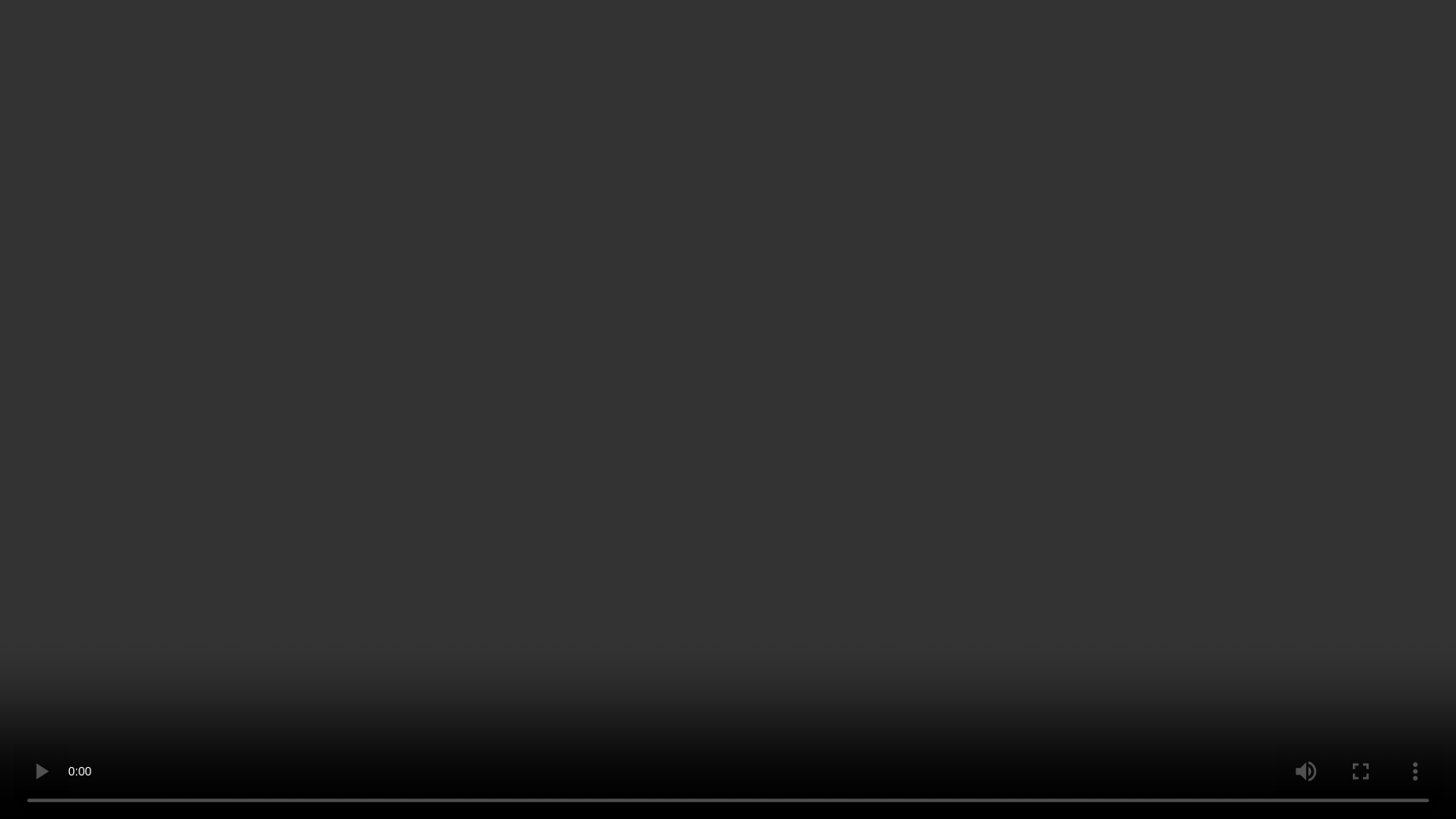
click at [1051, 427] on video at bounding box center [728, 410] width 1456 height 819
click at [0, 699] on video at bounding box center [728, 410] width 1456 height 819
click at [588, 409] on video at bounding box center [728, 410] width 1456 height 819
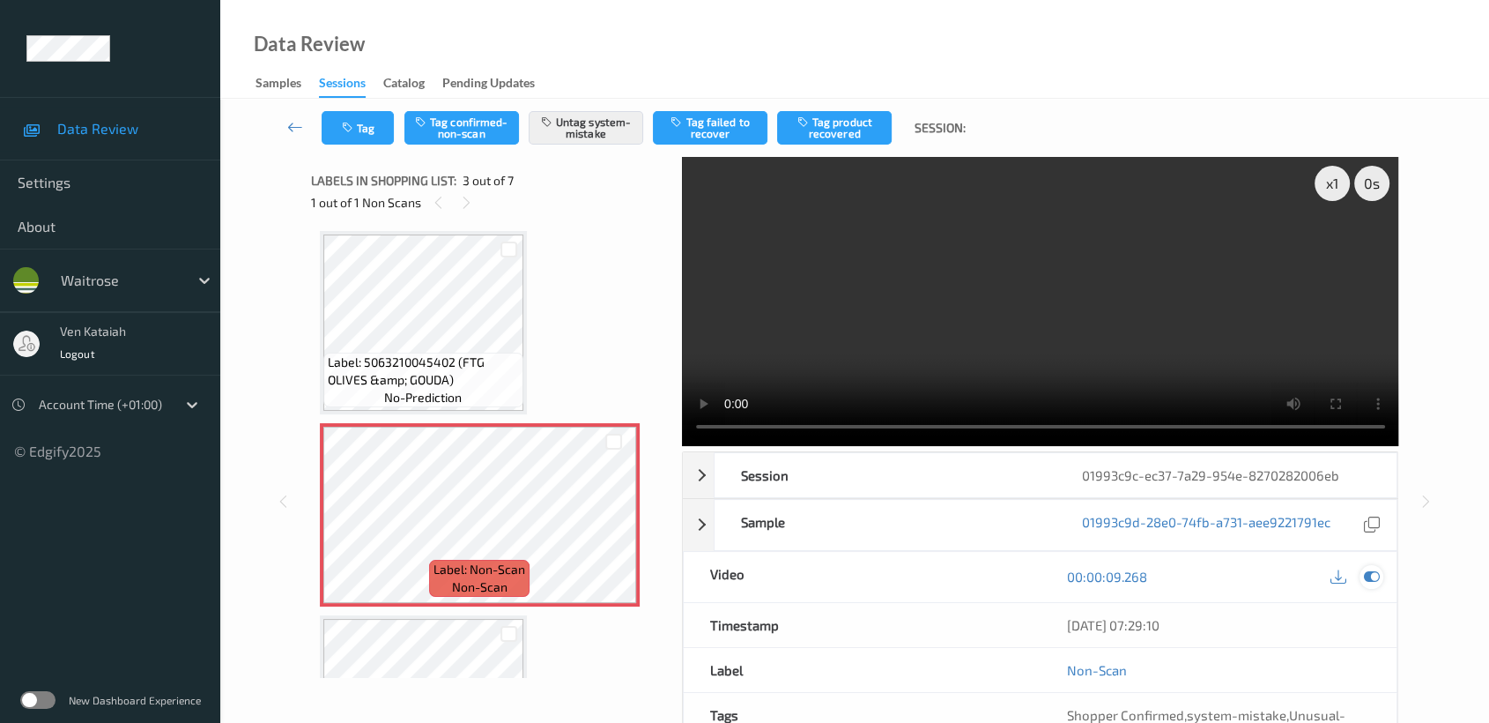
click at [1372, 583] on div at bounding box center [1372, 577] width 24 height 24
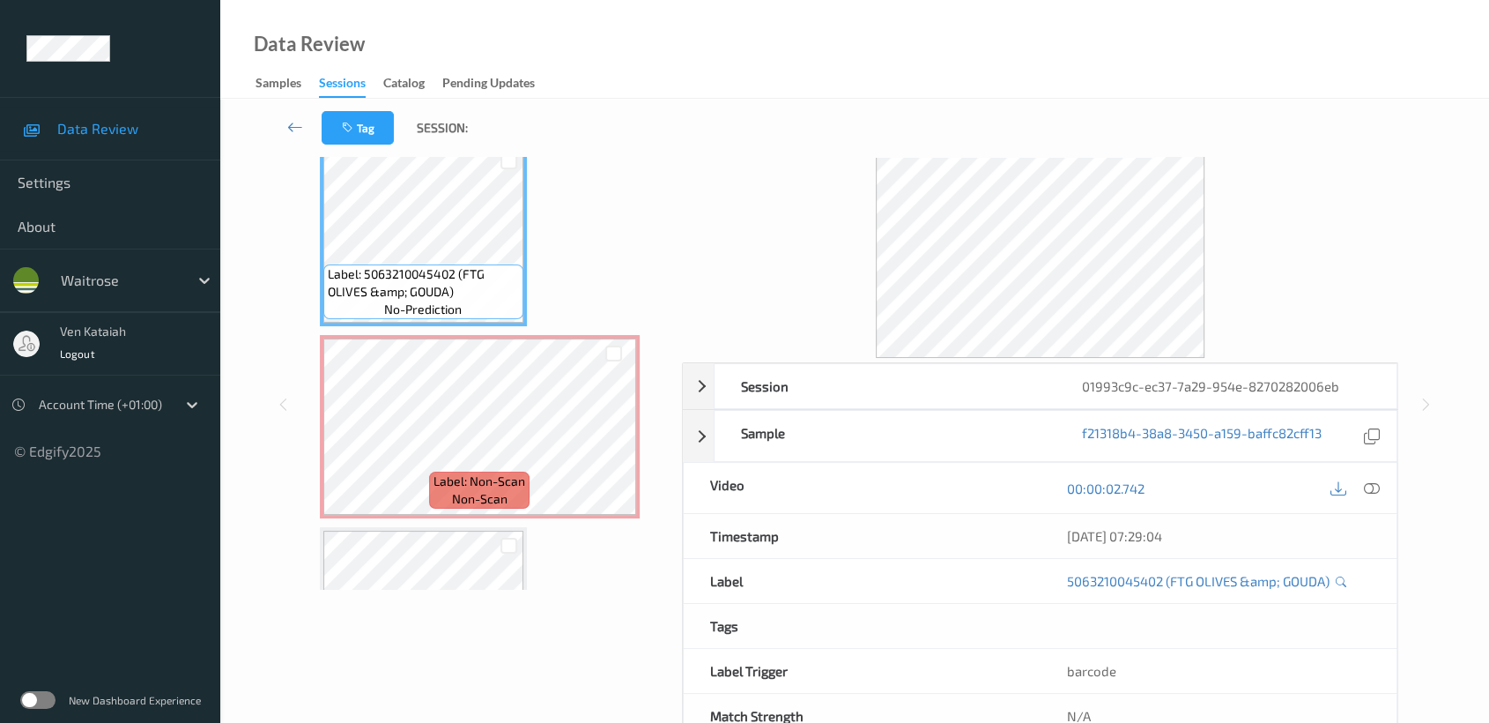
scroll to position [140, 0]
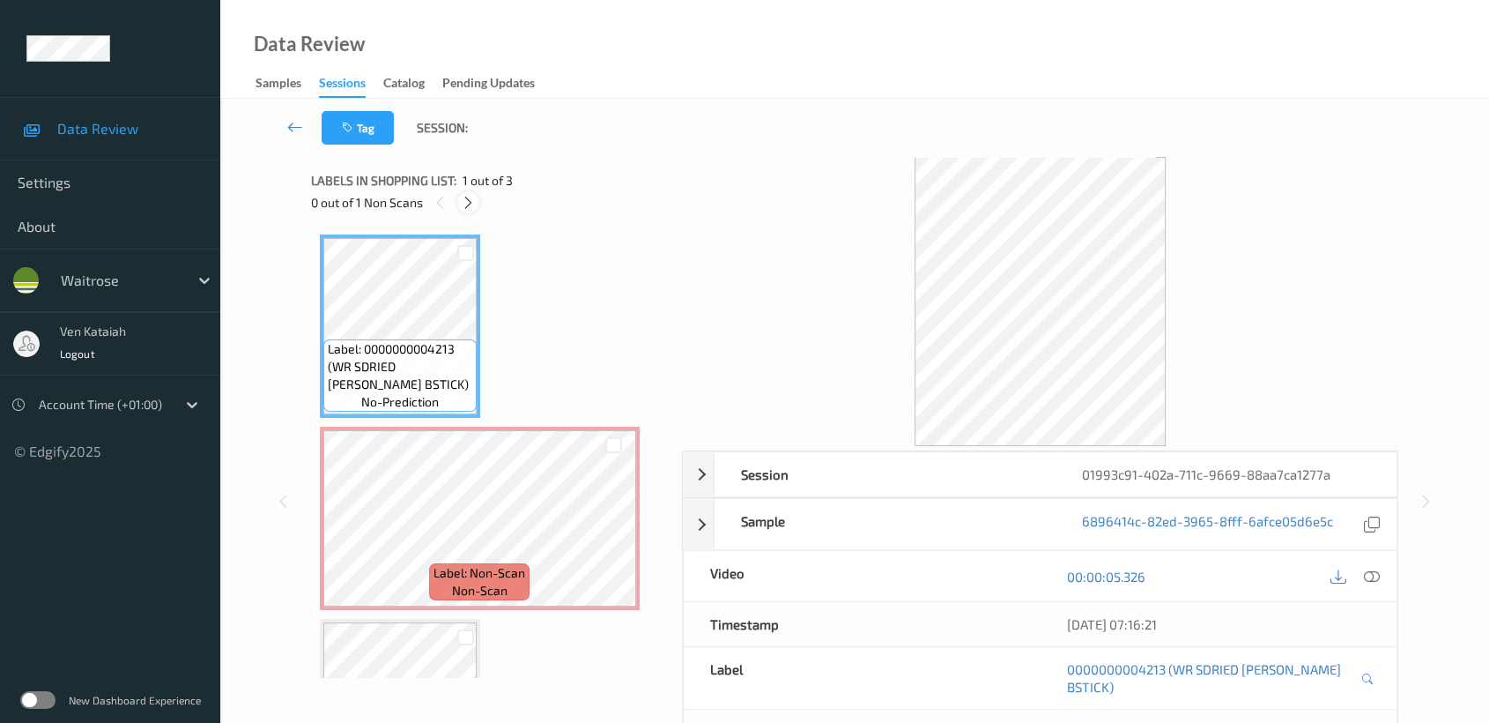
click at [464, 206] on icon at bounding box center [468, 203] width 15 height 16
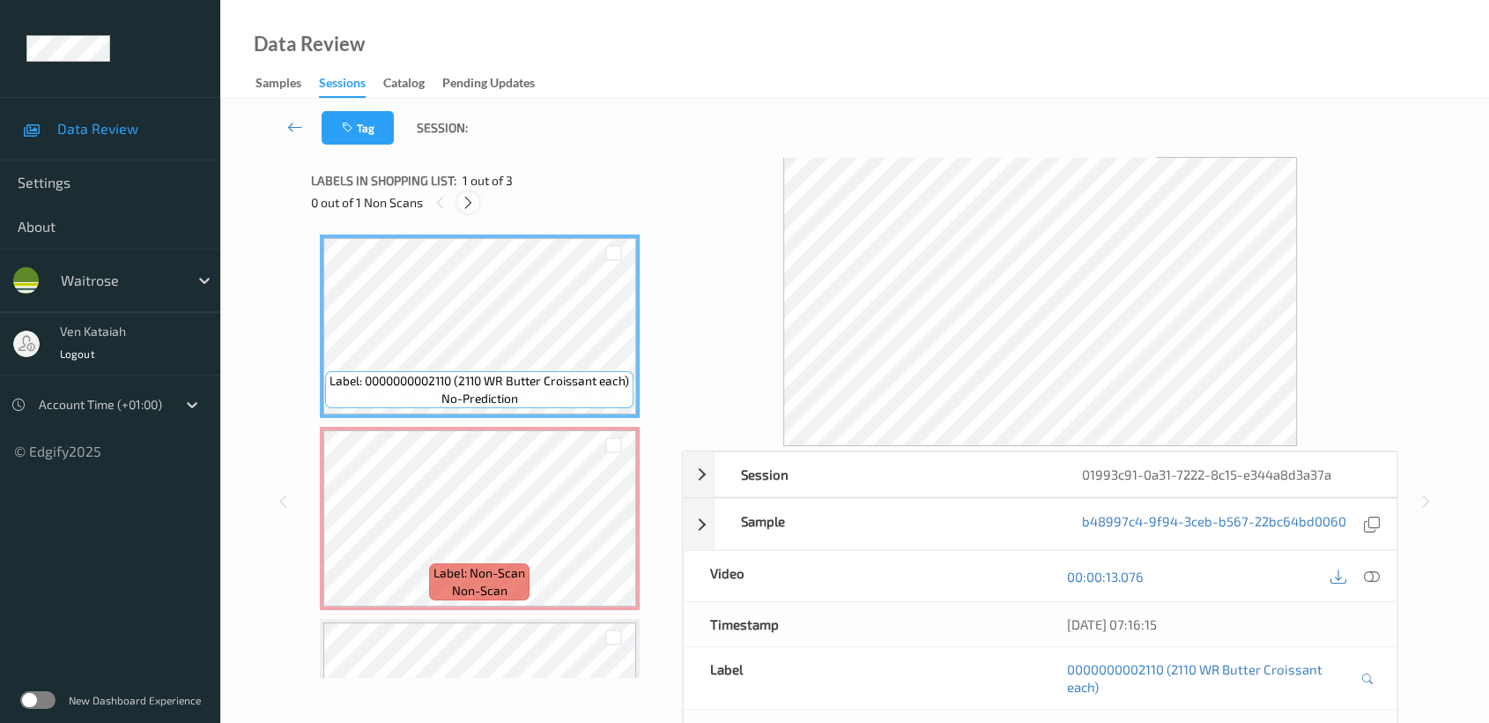
click at [466, 204] on icon at bounding box center [468, 203] width 15 height 16
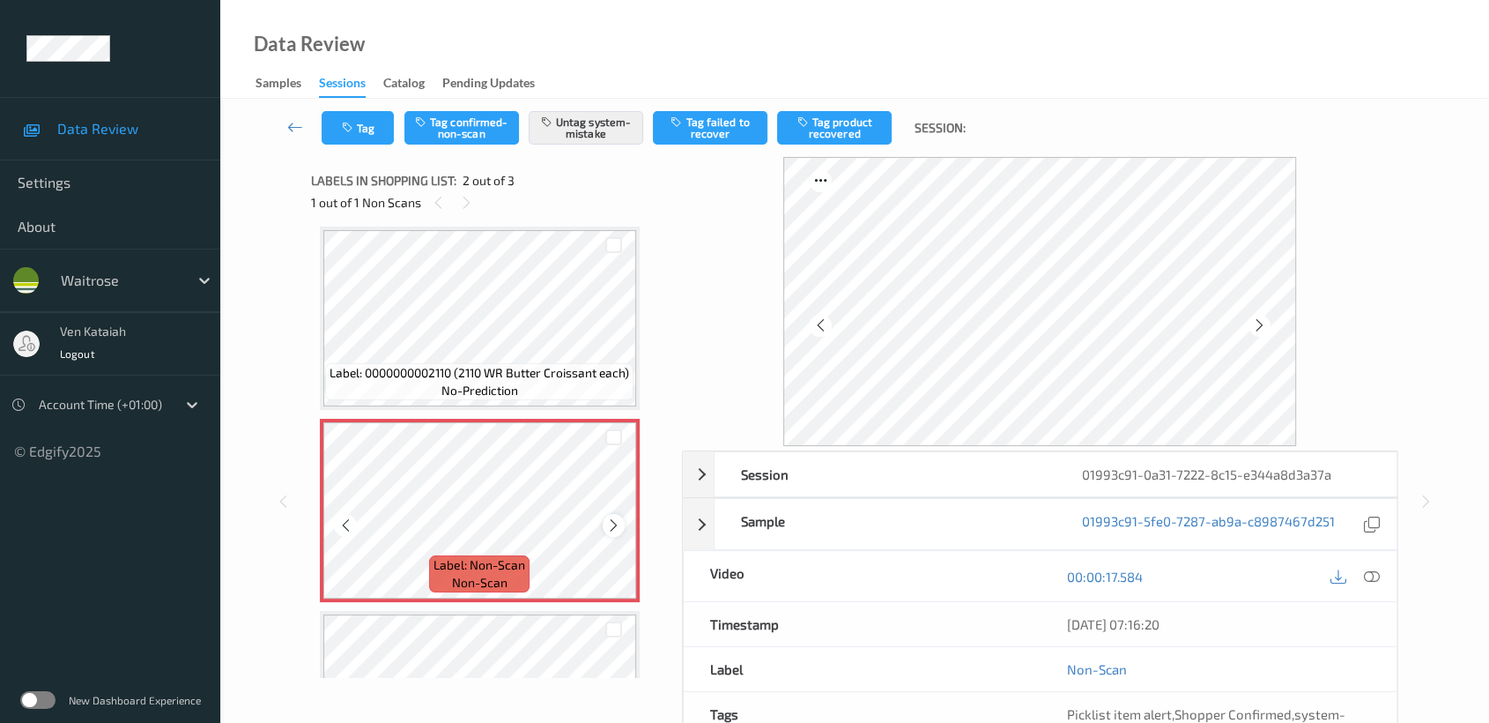
click at [612, 524] on icon at bounding box center [613, 525] width 15 height 16
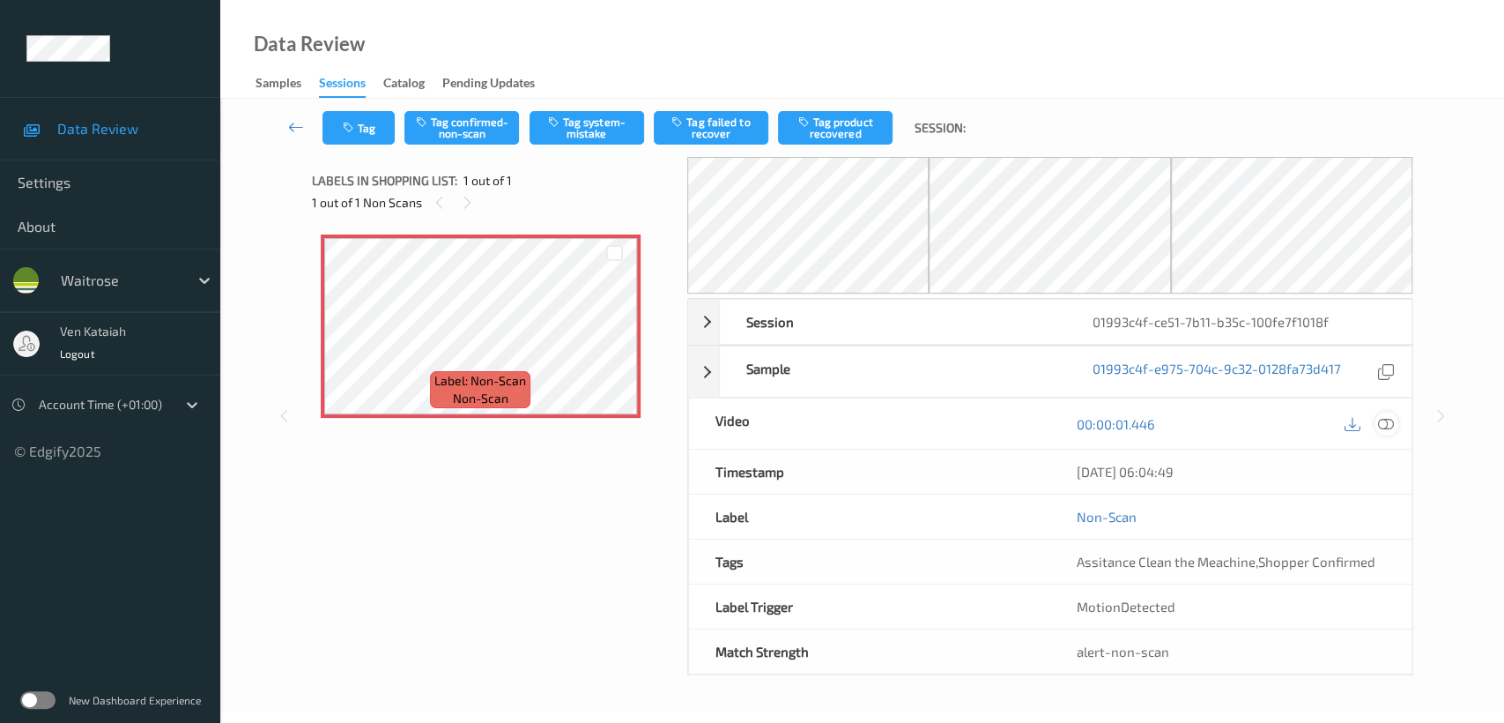
click at [1393, 426] on icon at bounding box center [1386, 424] width 16 height 16
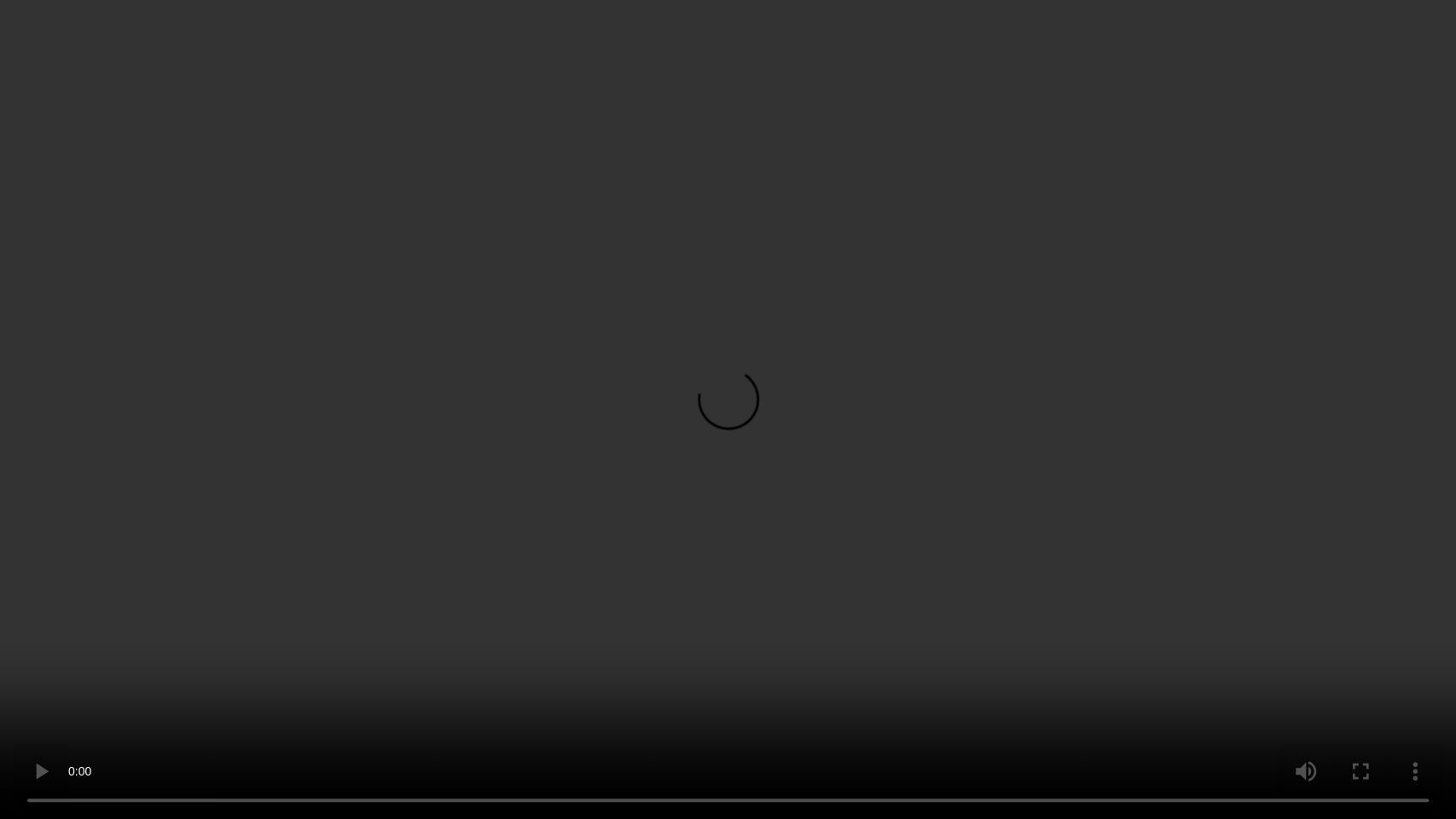
click at [826, 406] on video at bounding box center [728, 410] width 1456 height 819
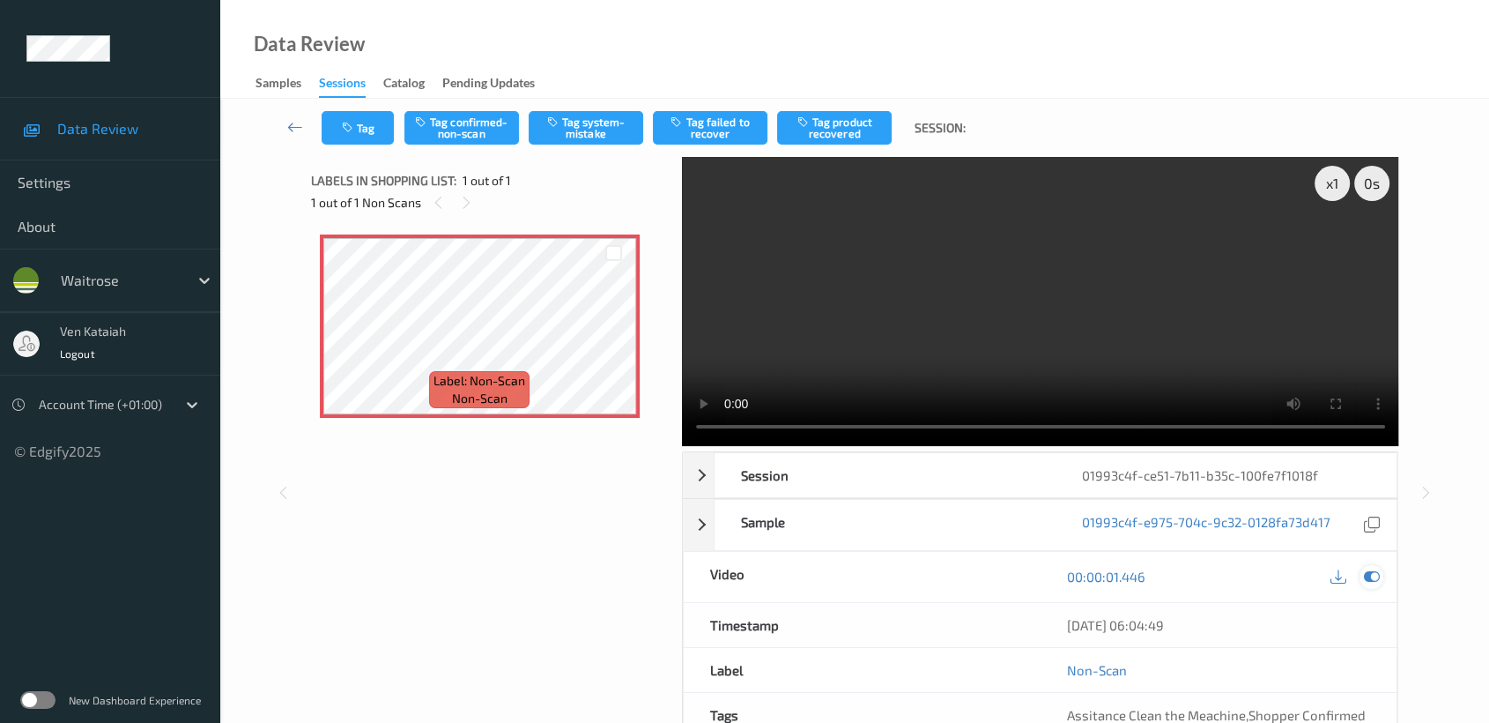
click at [1376, 579] on icon at bounding box center [1372, 576] width 16 height 16
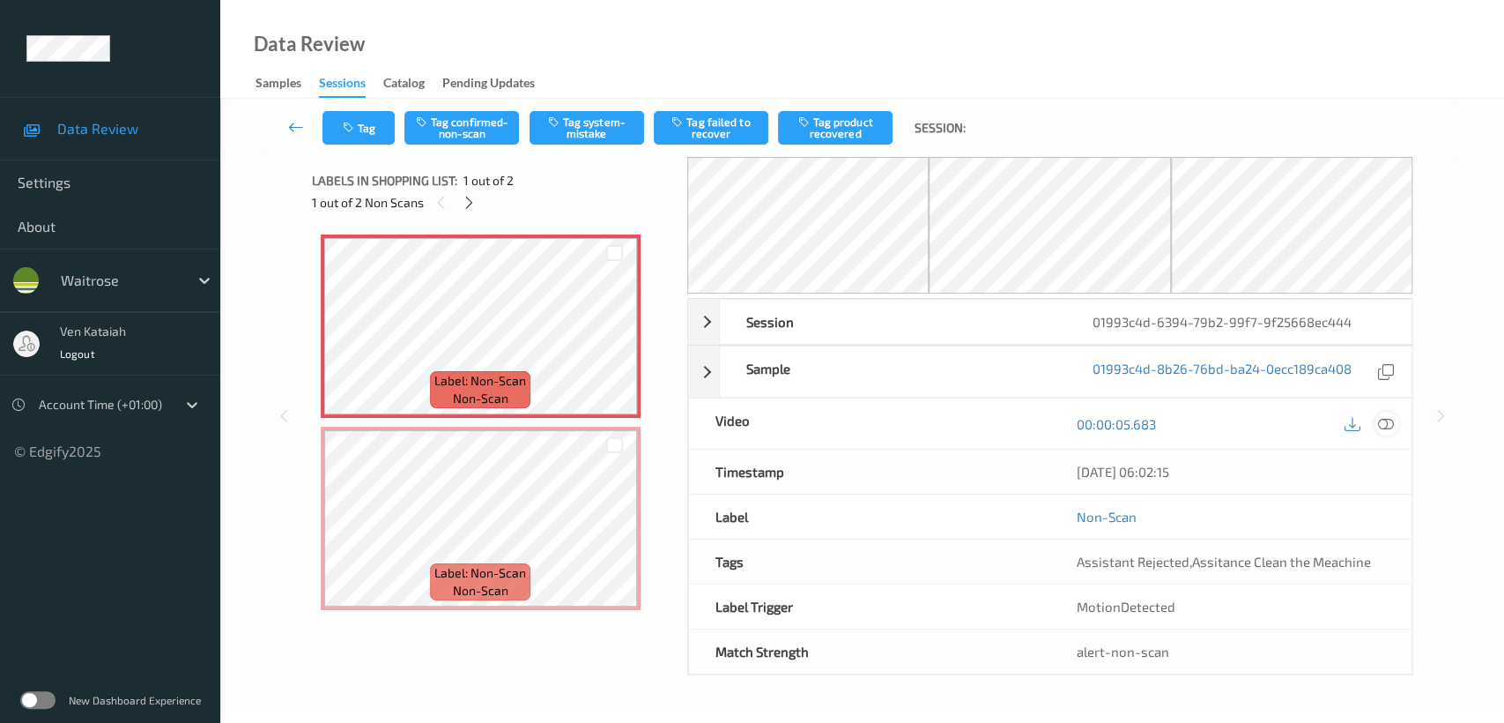
click at [1383, 422] on icon at bounding box center [1386, 424] width 16 height 16
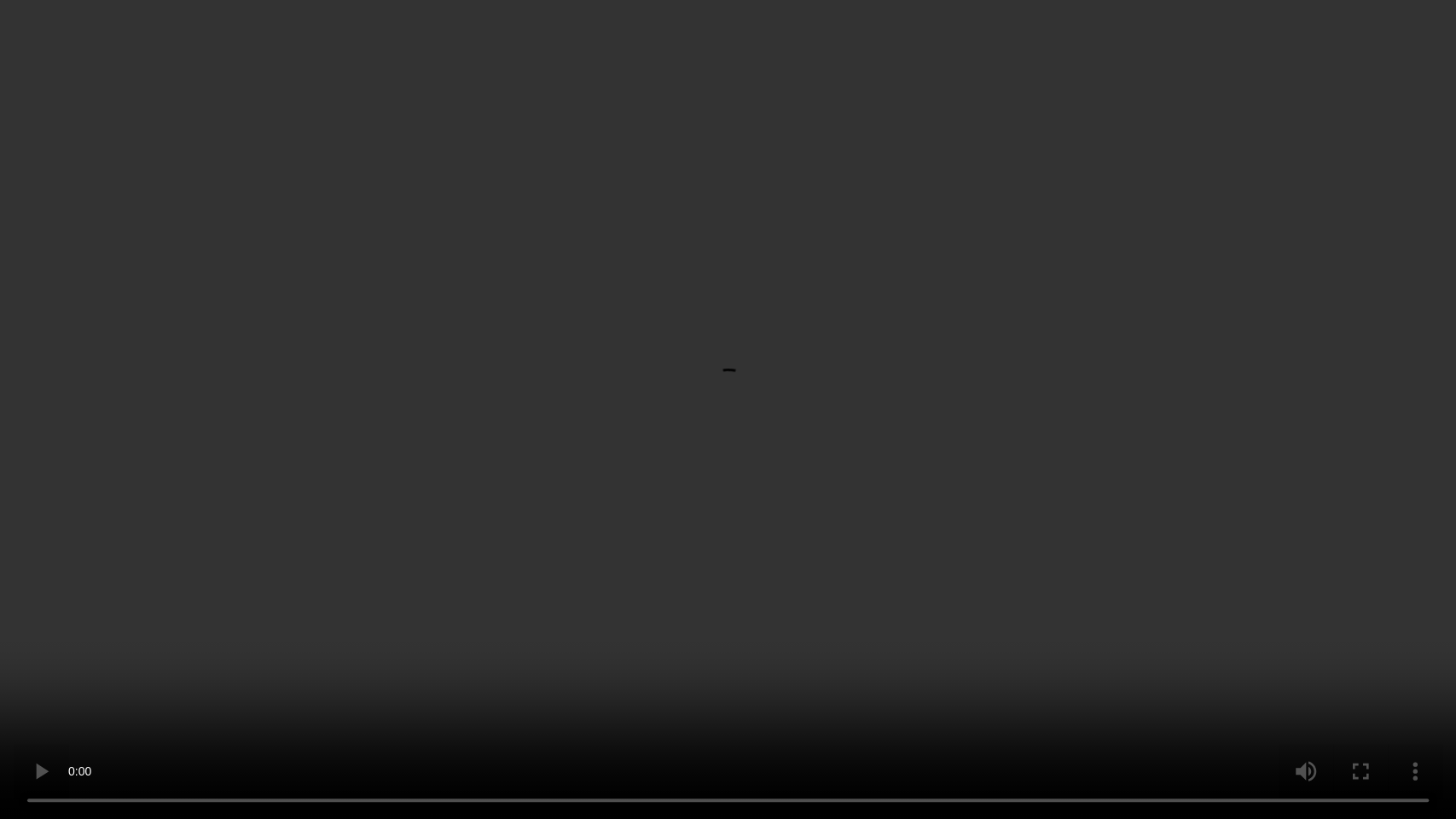
click at [1188, 445] on video at bounding box center [728, 410] width 1456 height 819
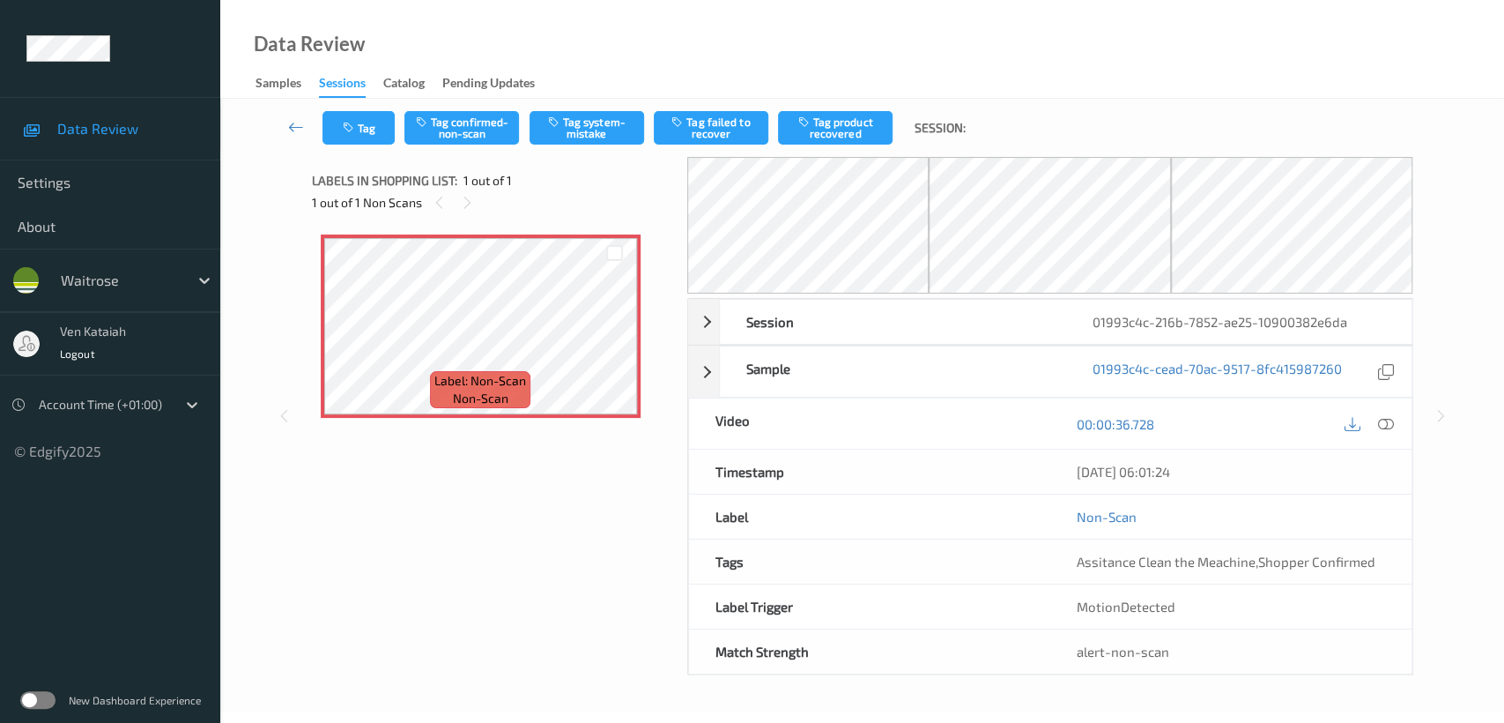
click at [1398, 427] on div "00:00:36.728" at bounding box center [1230, 423] width 361 height 50
click at [1398, 426] on div "00:00:36.728" at bounding box center [1230, 423] width 361 height 50
click at [1375, 424] on div at bounding box center [1387, 424] width 24 height 24
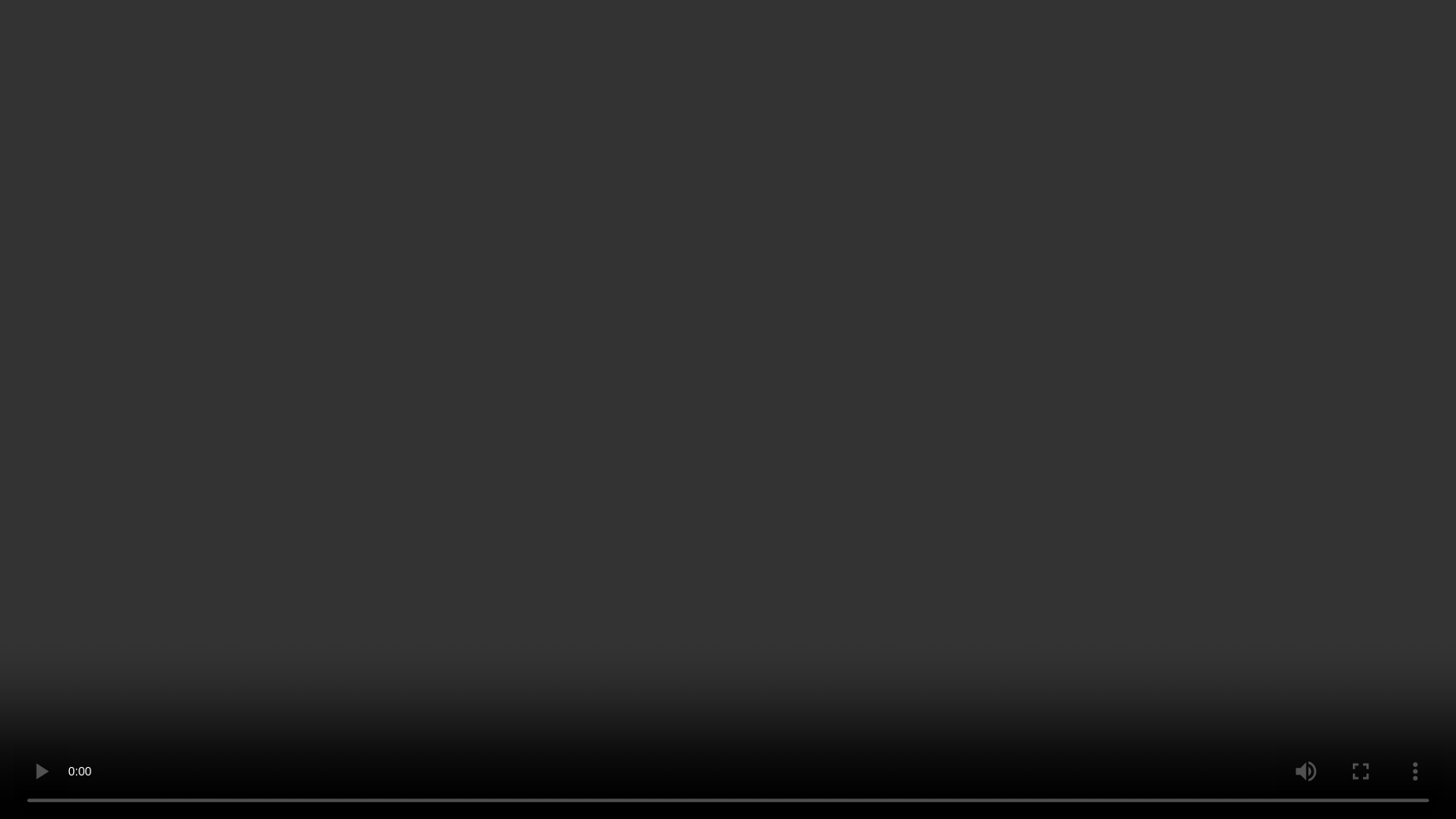
click at [927, 427] on video at bounding box center [728, 410] width 1456 height 819
click at [386, 607] on video at bounding box center [728, 410] width 1456 height 819
click at [391, 607] on video at bounding box center [728, 410] width 1456 height 819
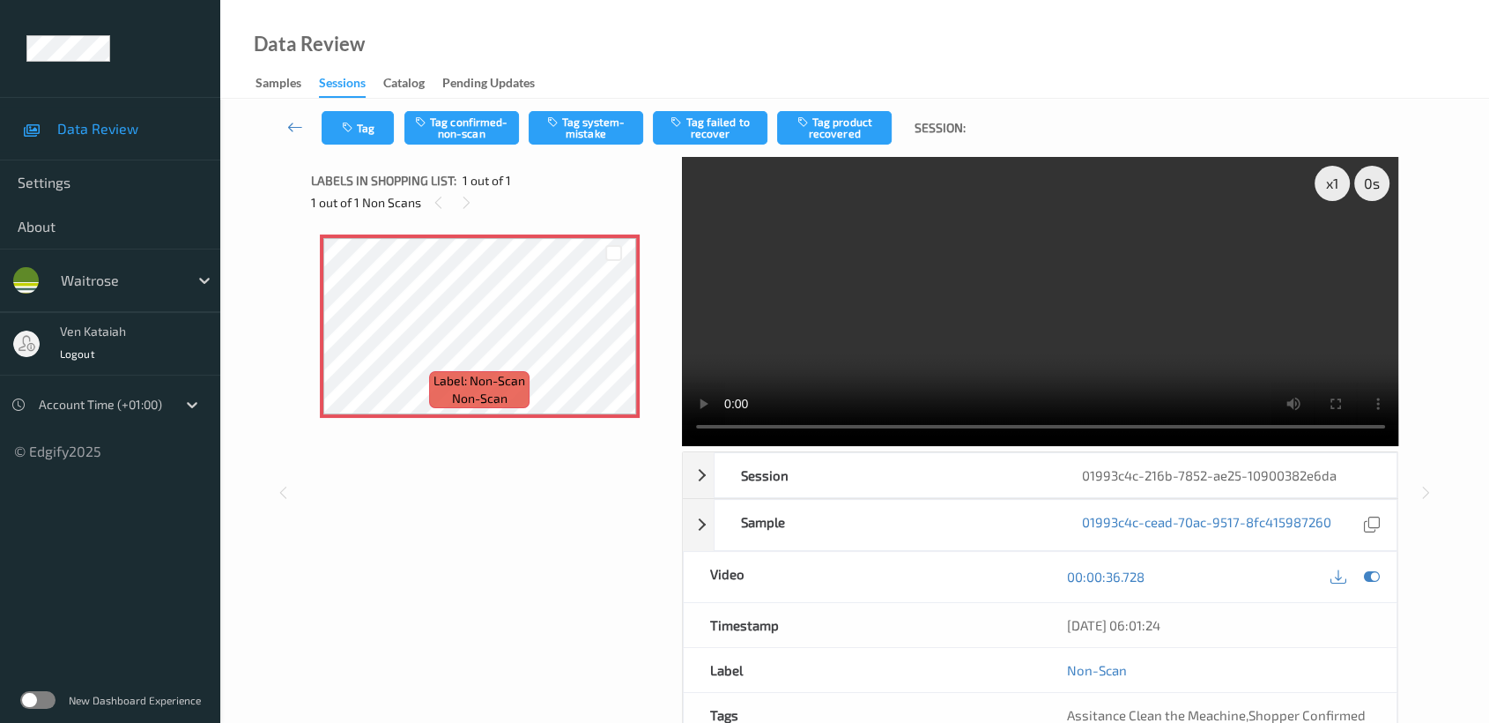
click at [1379, 580] on icon at bounding box center [1372, 576] width 16 height 16
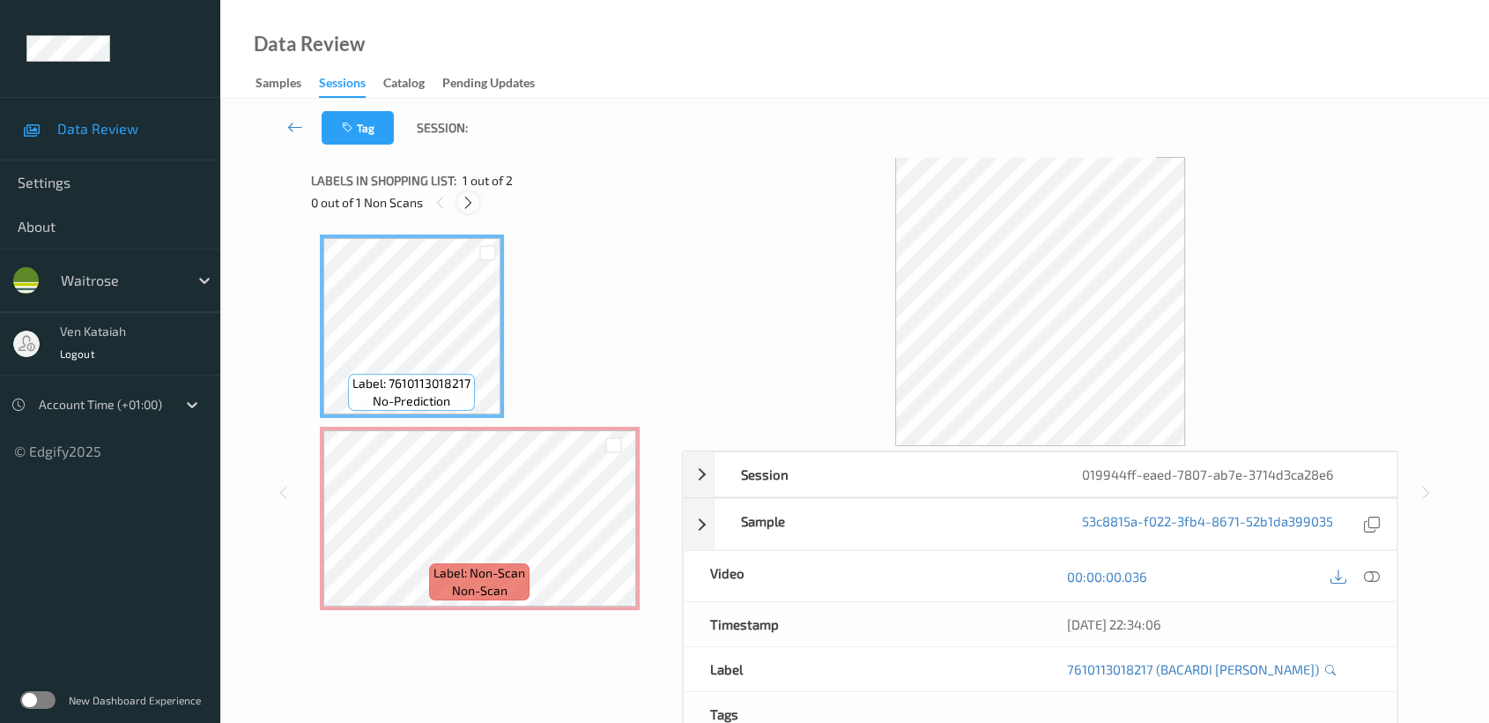
drag, startPoint x: 473, startPoint y: 201, endPoint x: 464, endPoint y: 226, distance: 27.0
click at [472, 205] on icon at bounding box center [468, 203] width 15 height 16
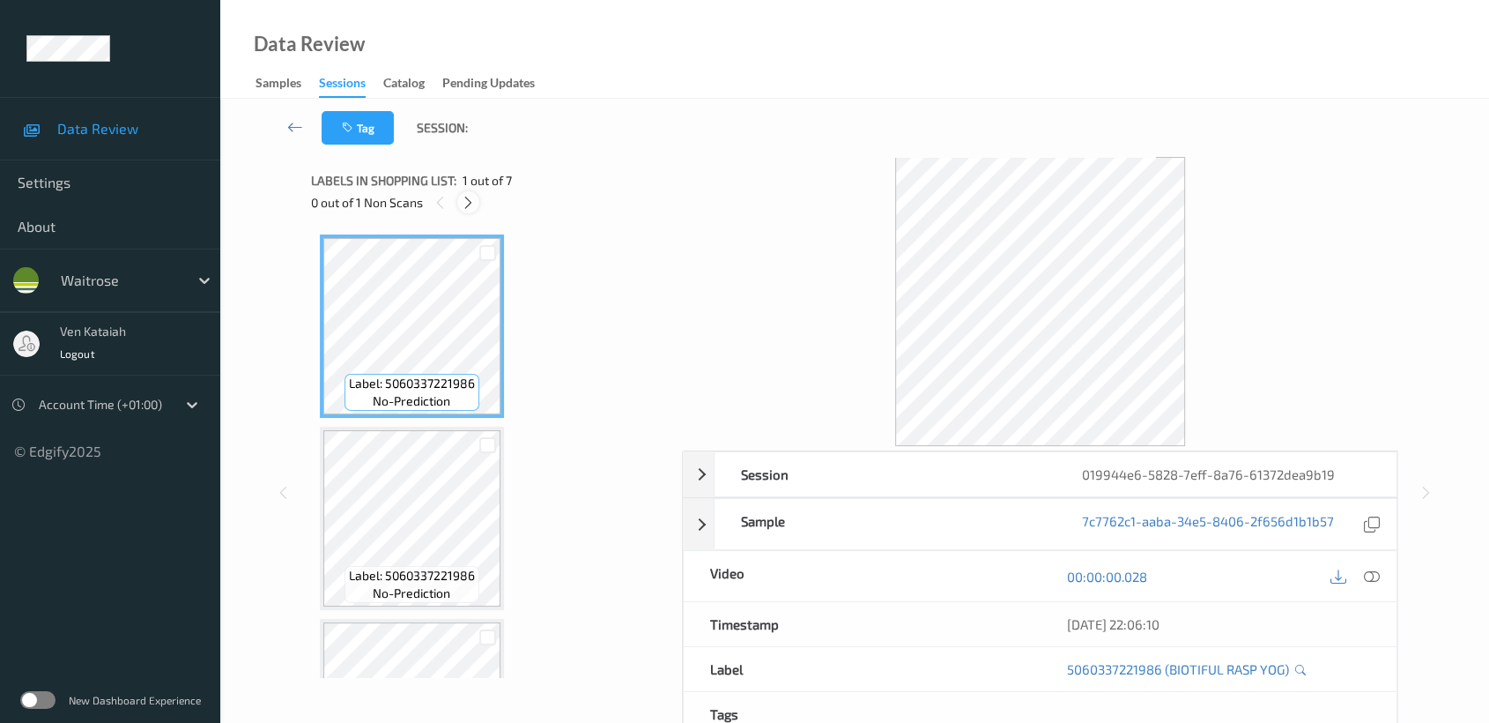
click at [464, 200] on icon at bounding box center [468, 203] width 15 height 16
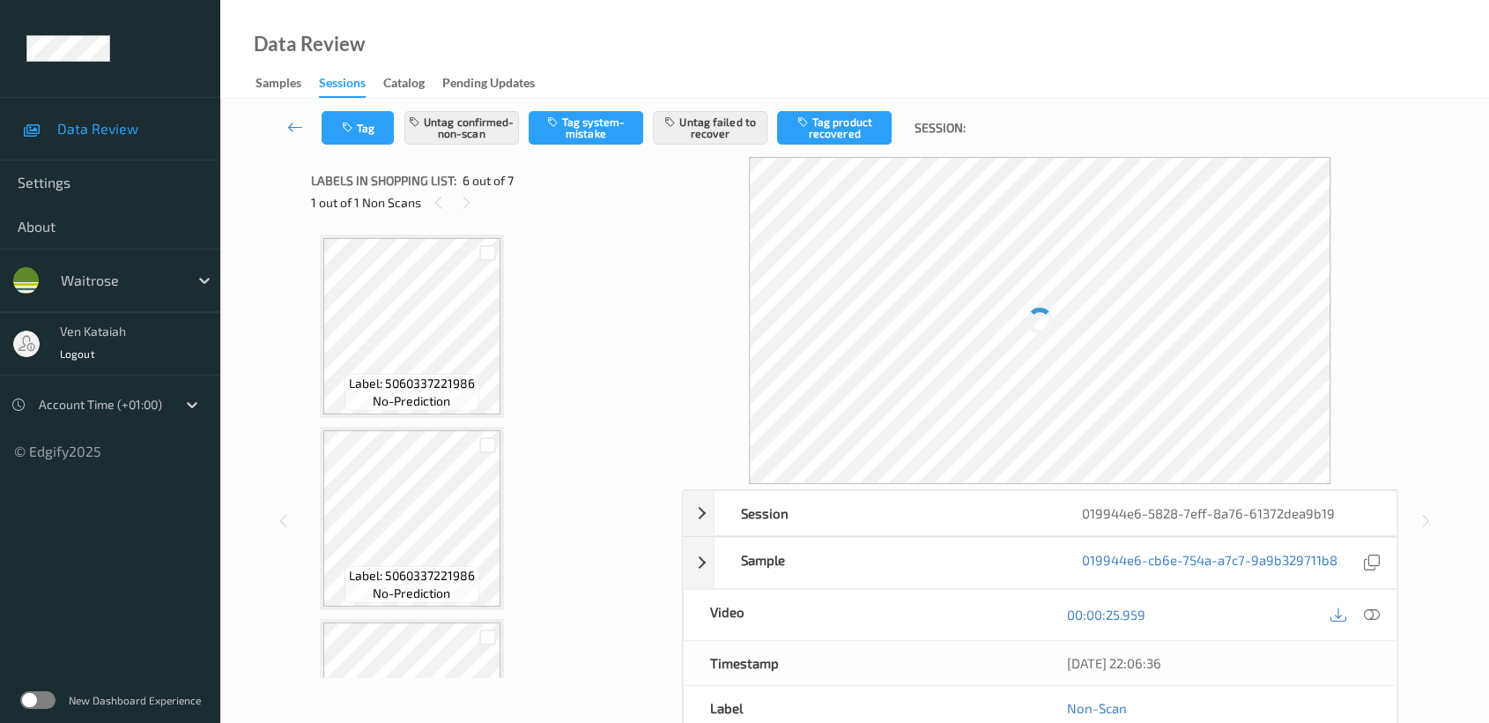
scroll to position [774, 0]
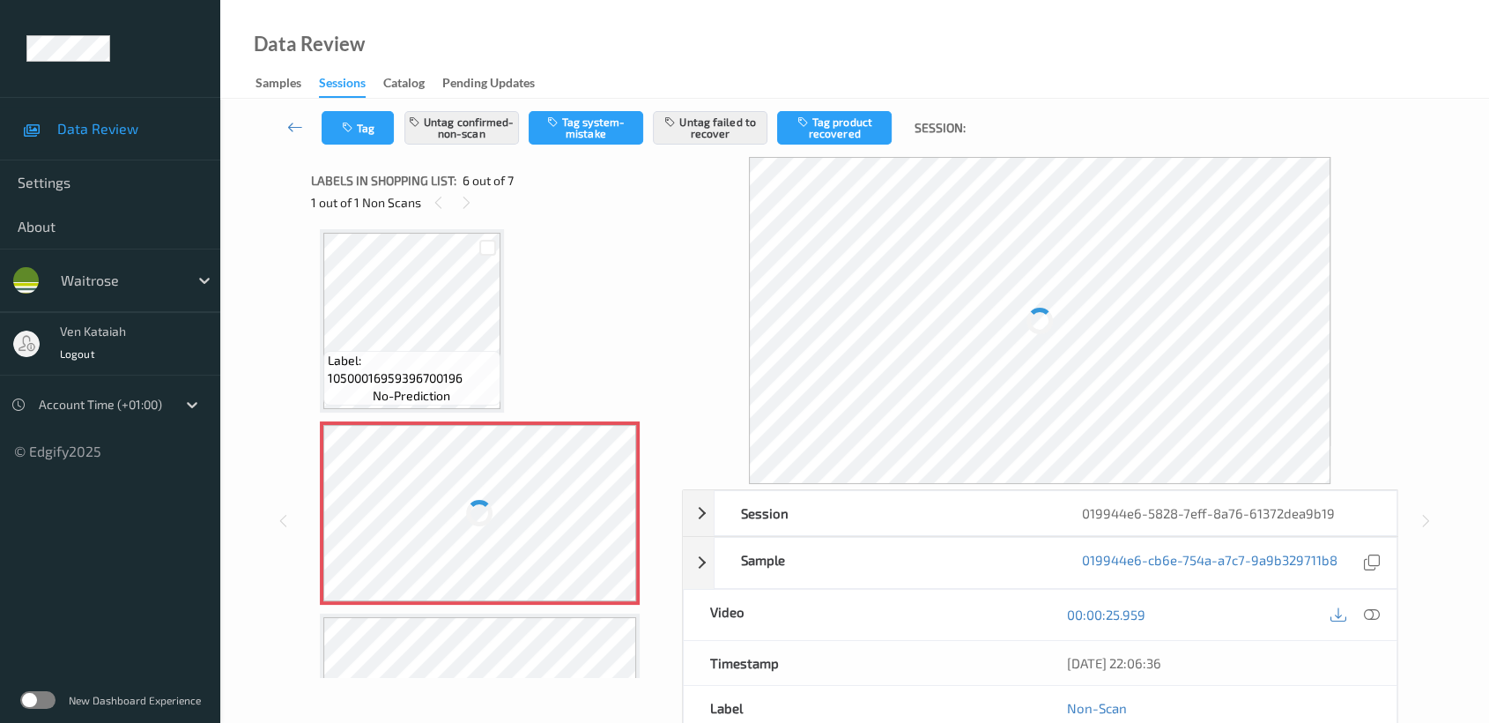
click at [540, 467] on div at bounding box center [480, 513] width 314 height 176
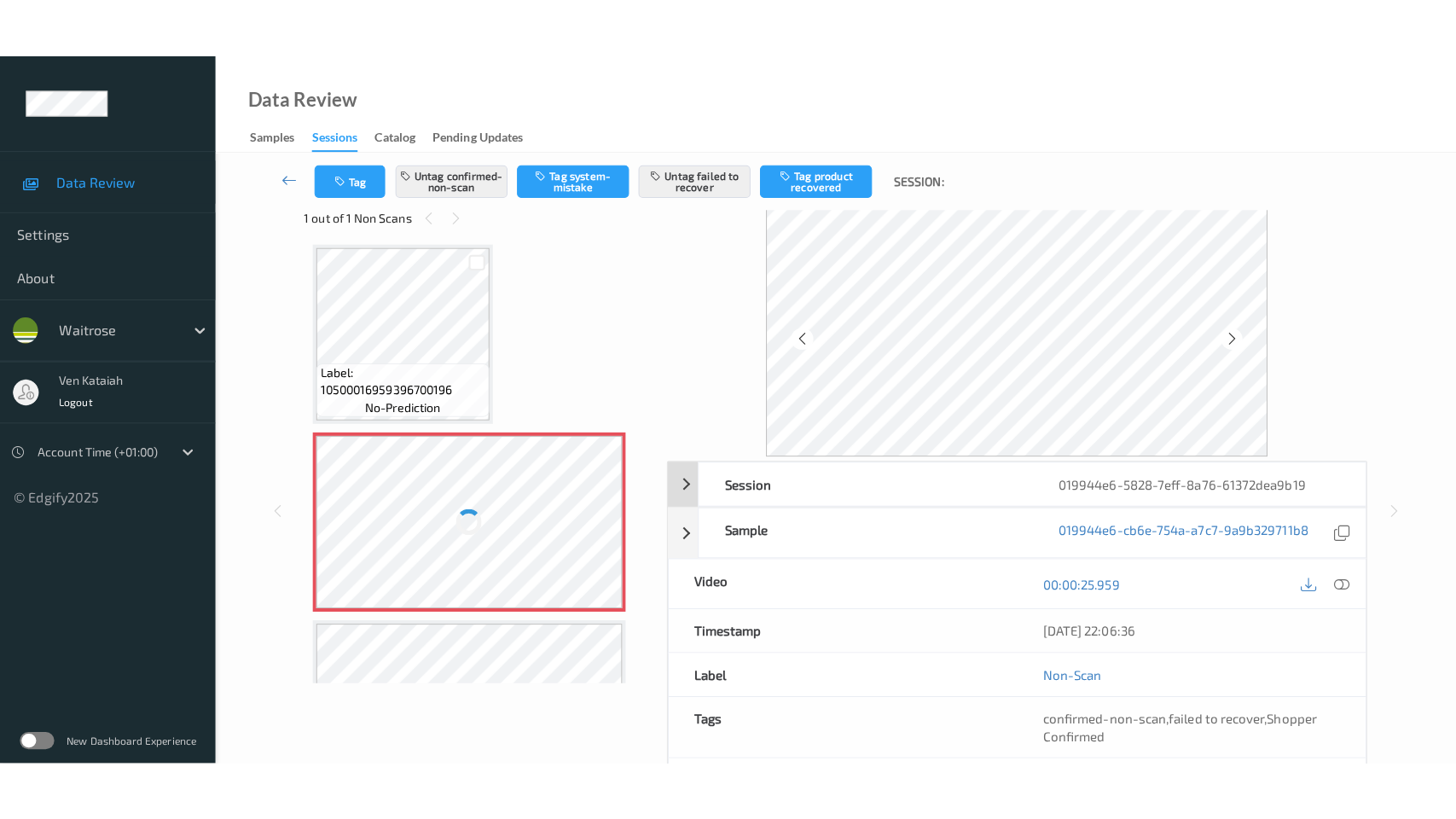
scroll to position [0, 0]
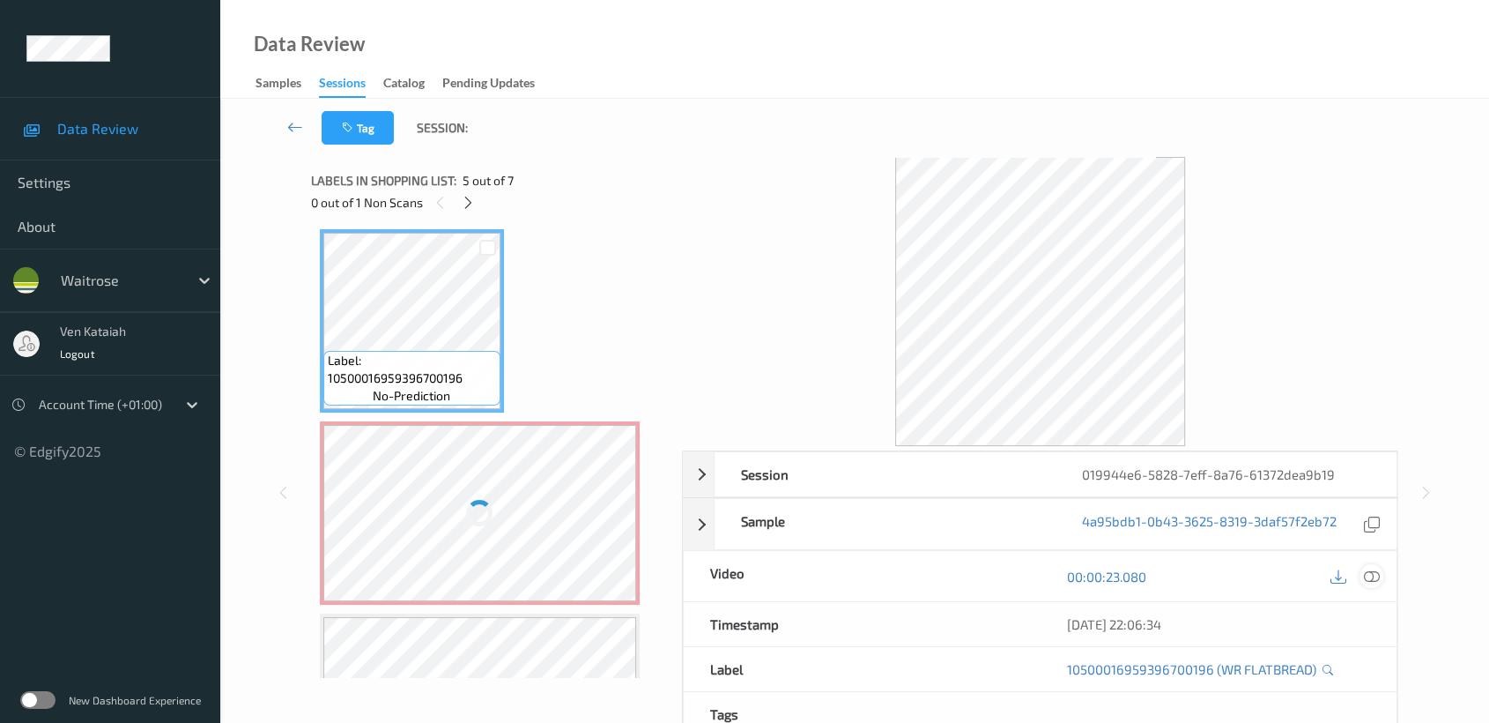
click at [1378, 583] on div at bounding box center [1372, 576] width 24 height 24
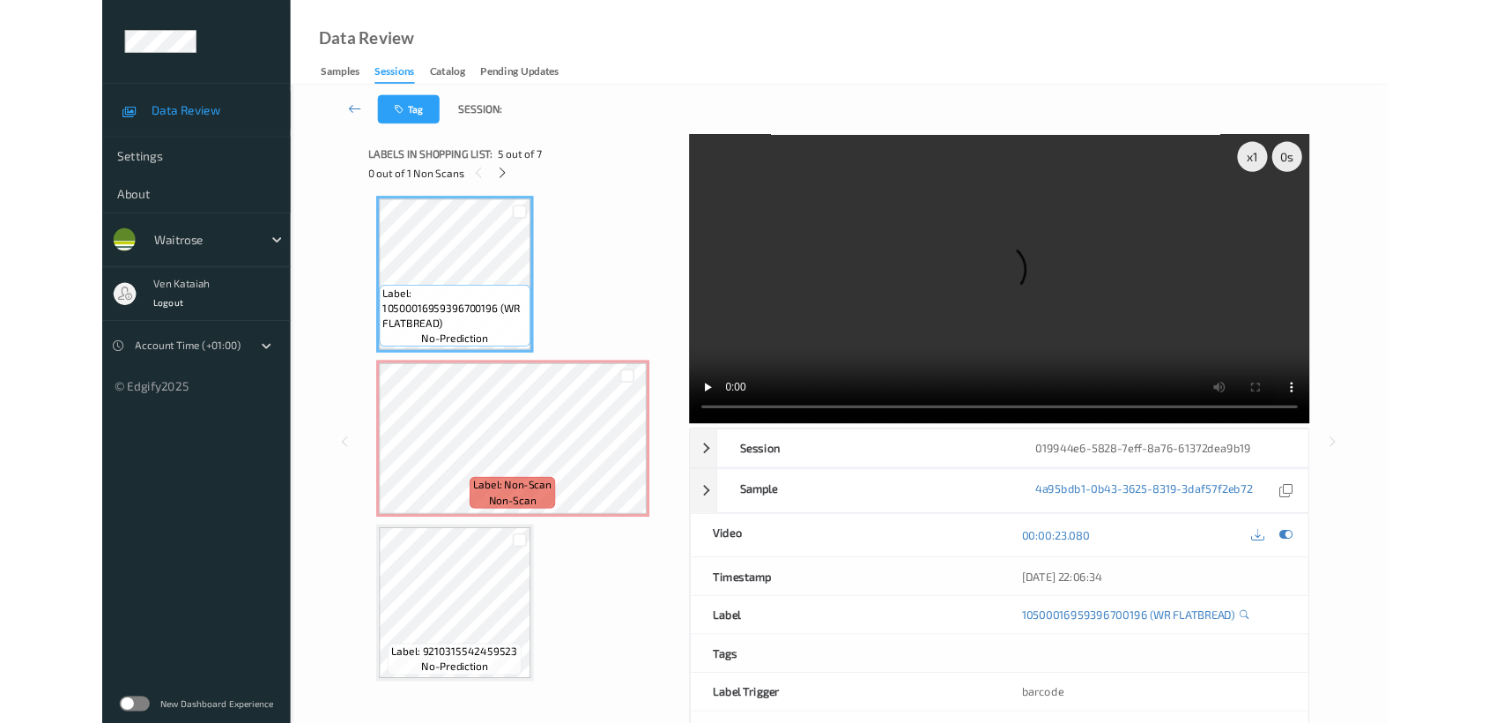
scroll to position [772, 0]
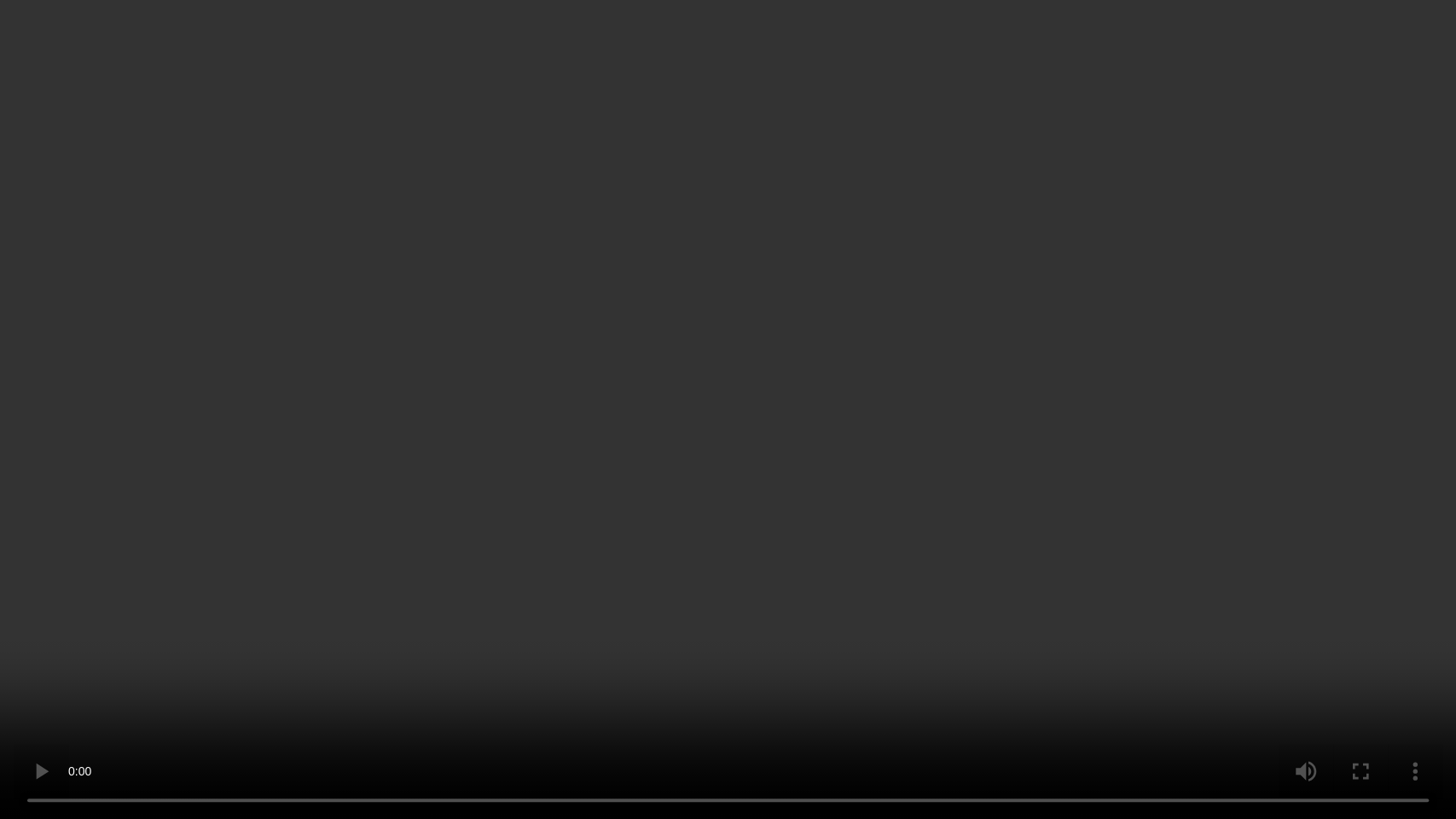
click at [593, 360] on video at bounding box center [728, 410] width 1456 height 819
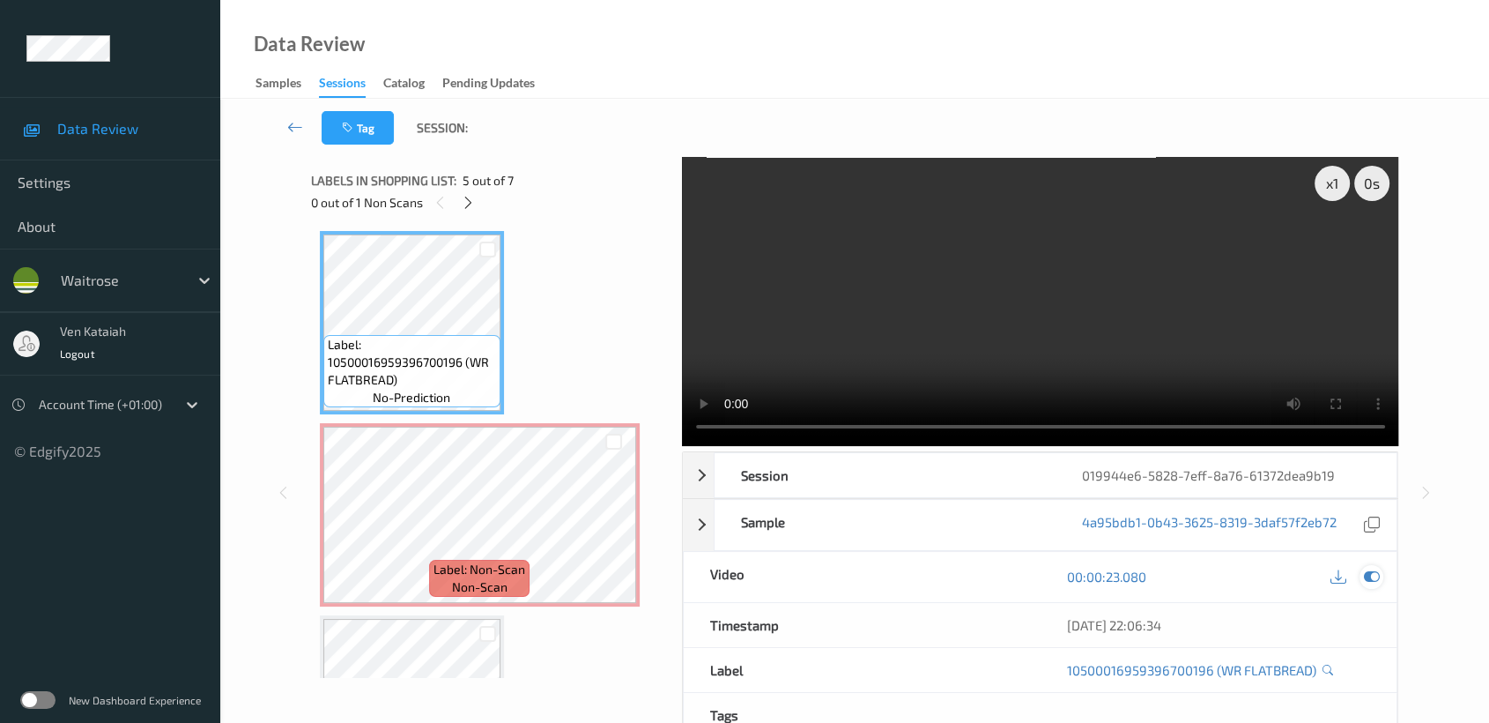
click at [1361, 573] on div at bounding box center [1372, 577] width 24 height 24
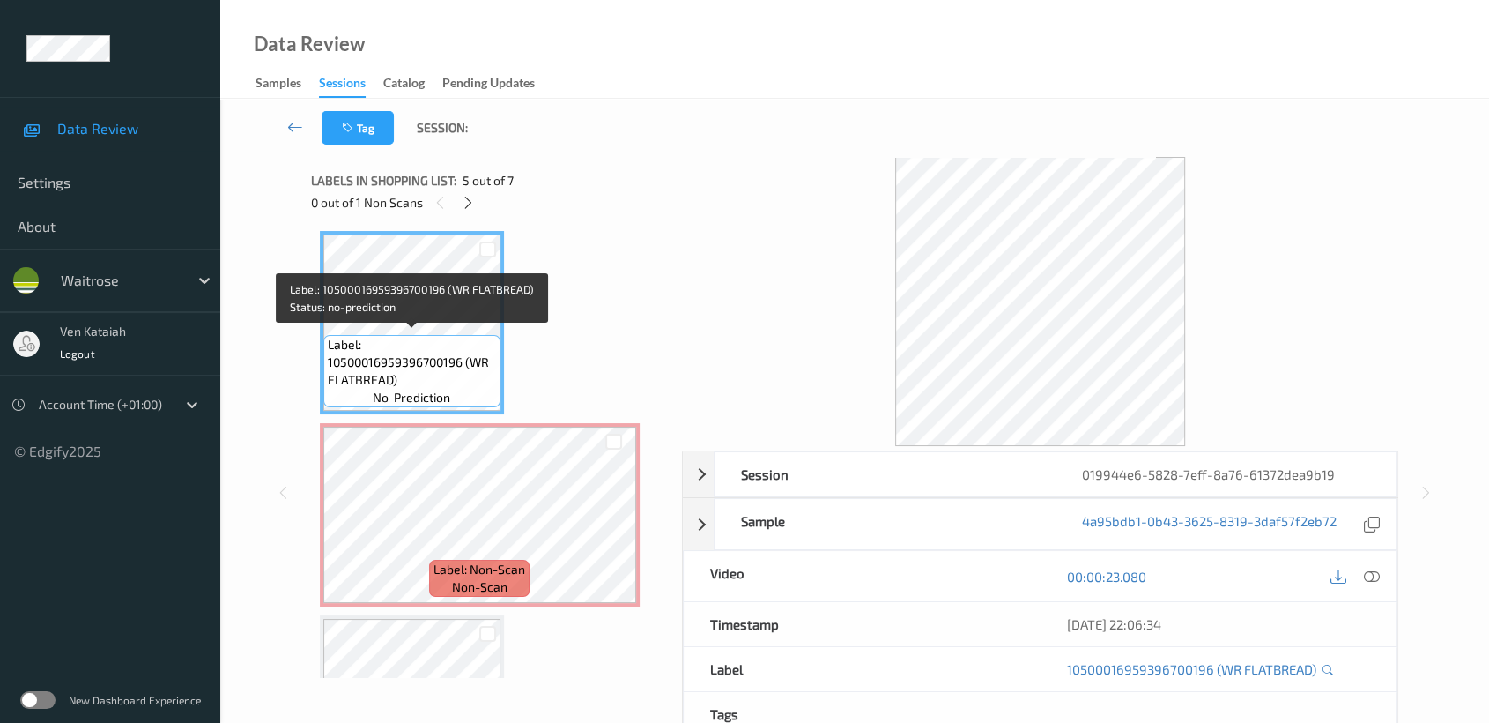
click at [476, 343] on span "Label: 10500016959396700196 (WR FLATBREAD)" at bounding box center [412, 362] width 168 height 53
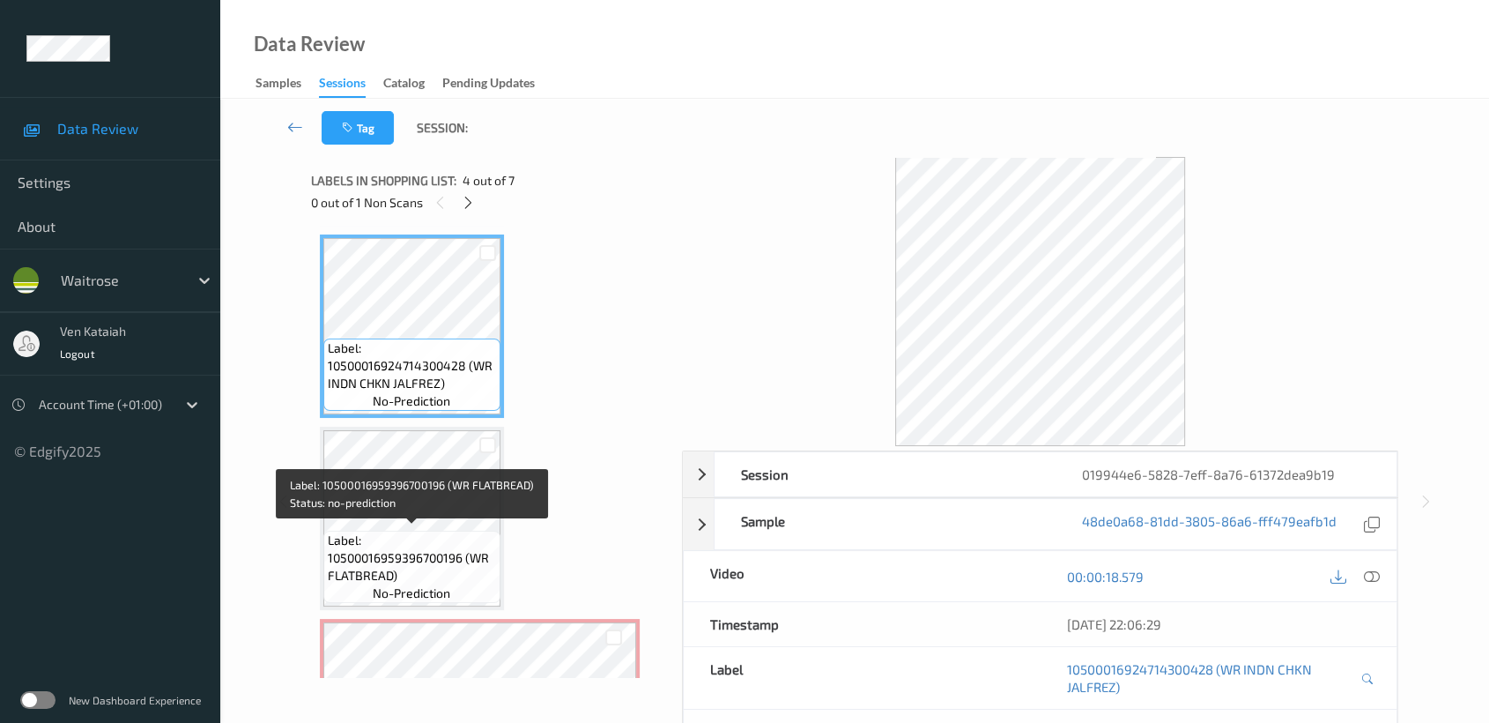
click at [404, 535] on span "Label: 10500016959396700196 (WR FLATBREAD)" at bounding box center [412, 557] width 168 height 53
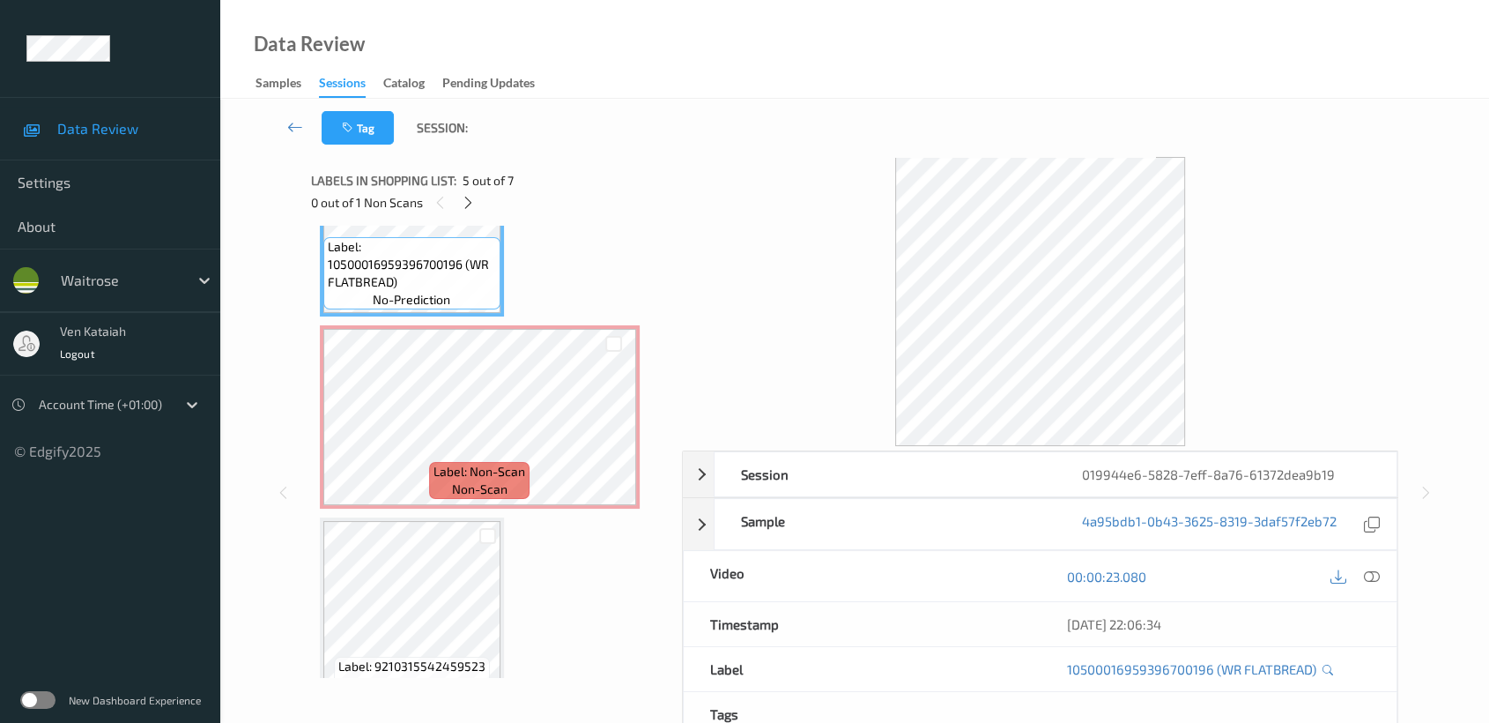
scroll to position [895, 0]
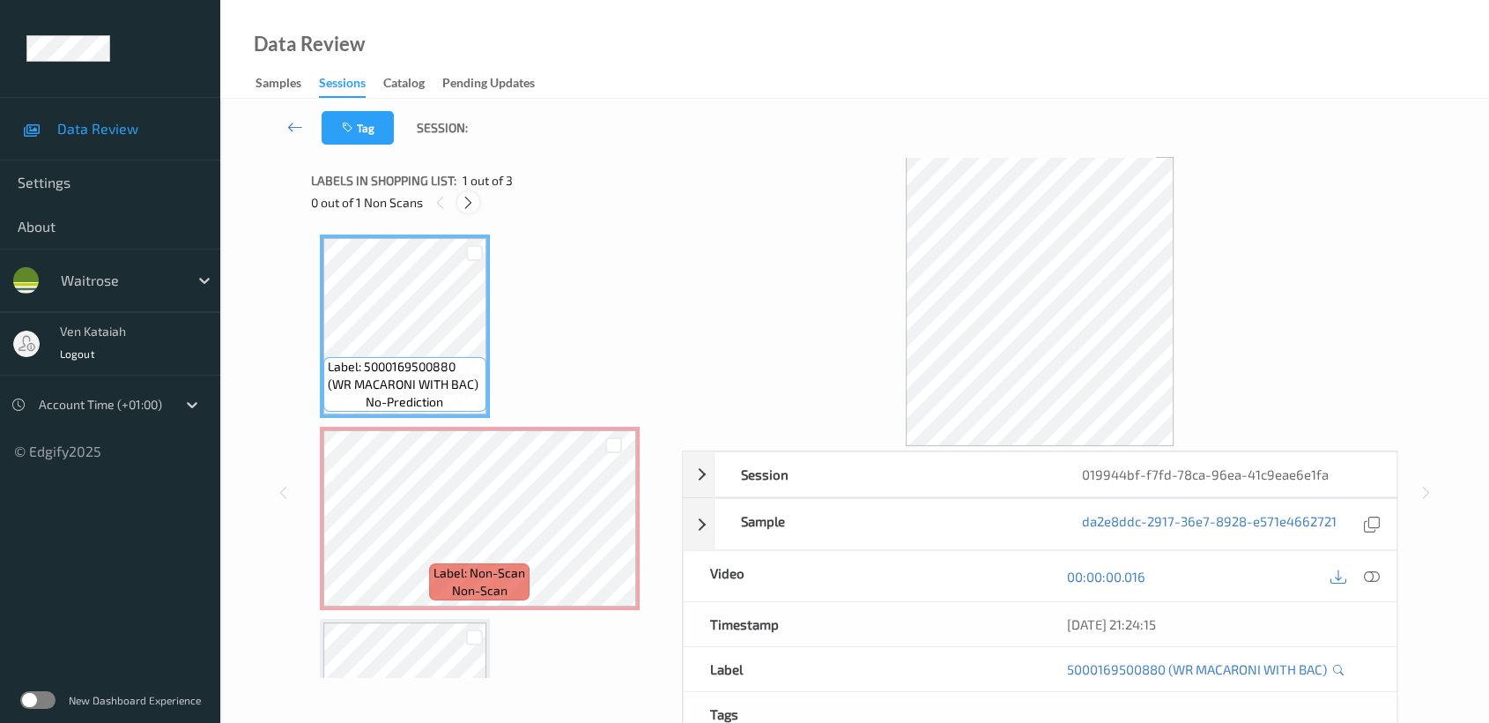
click at [462, 207] on icon at bounding box center [468, 203] width 15 height 16
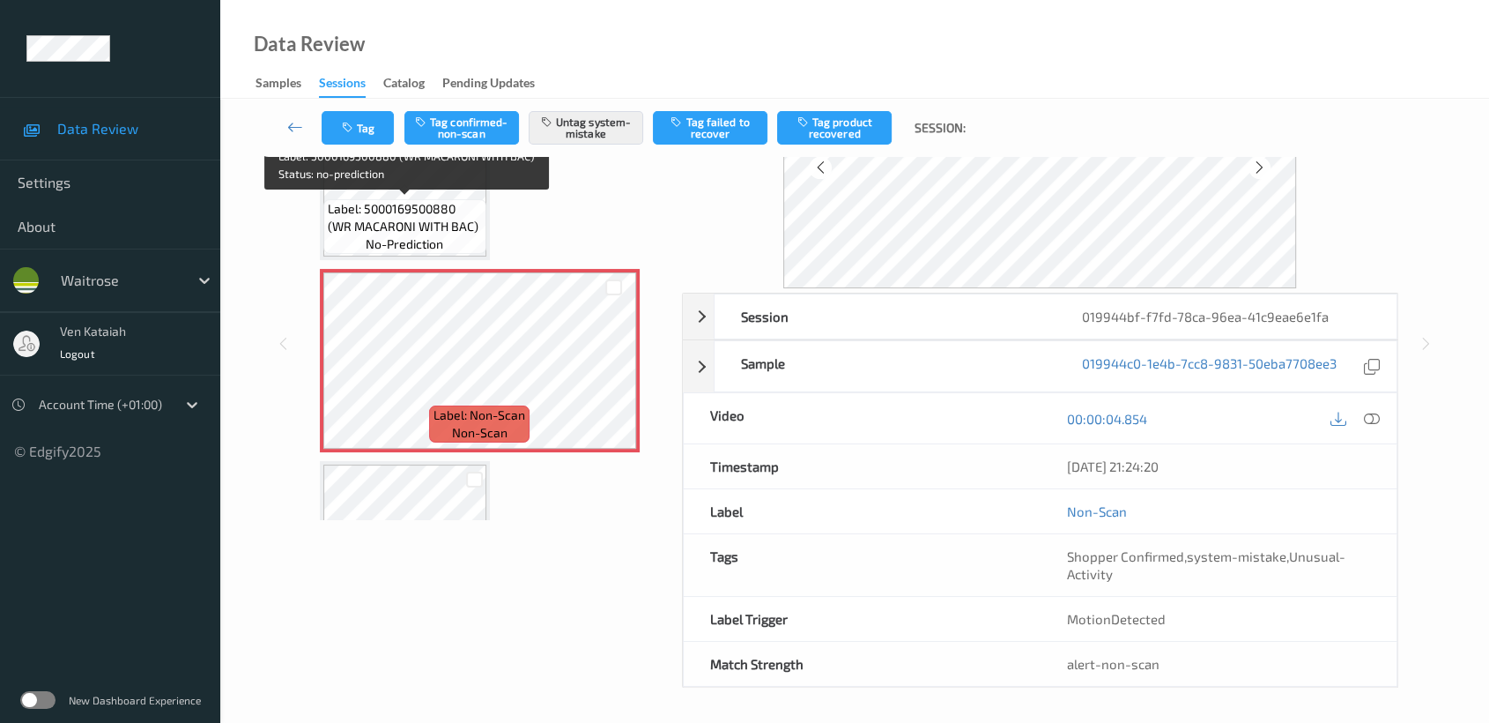
click at [436, 238] on span "no-prediction" at bounding box center [405, 244] width 78 height 18
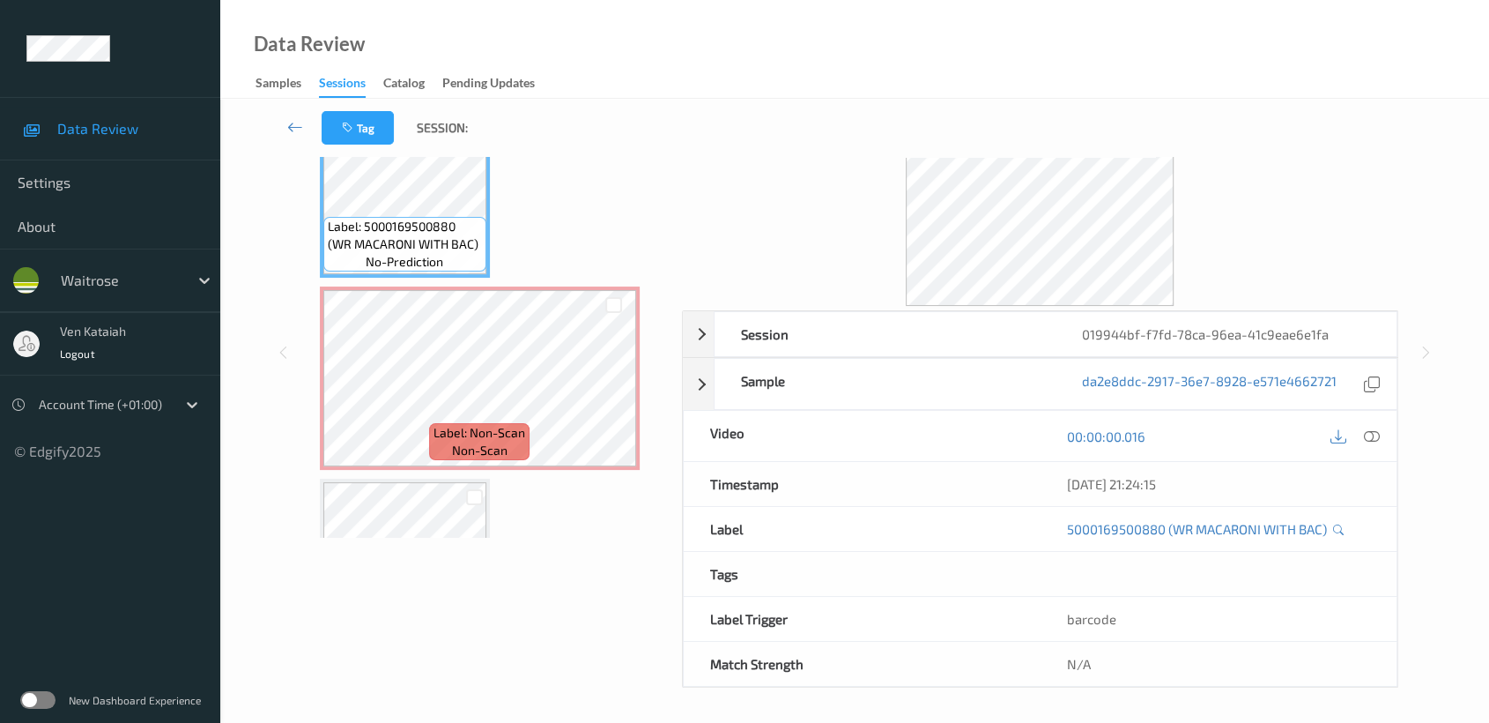
click at [1369, 447] on div "00:00:00.016" at bounding box center [1218, 436] width 357 height 50
click at [1370, 434] on icon at bounding box center [1372, 436] width 16 height 16
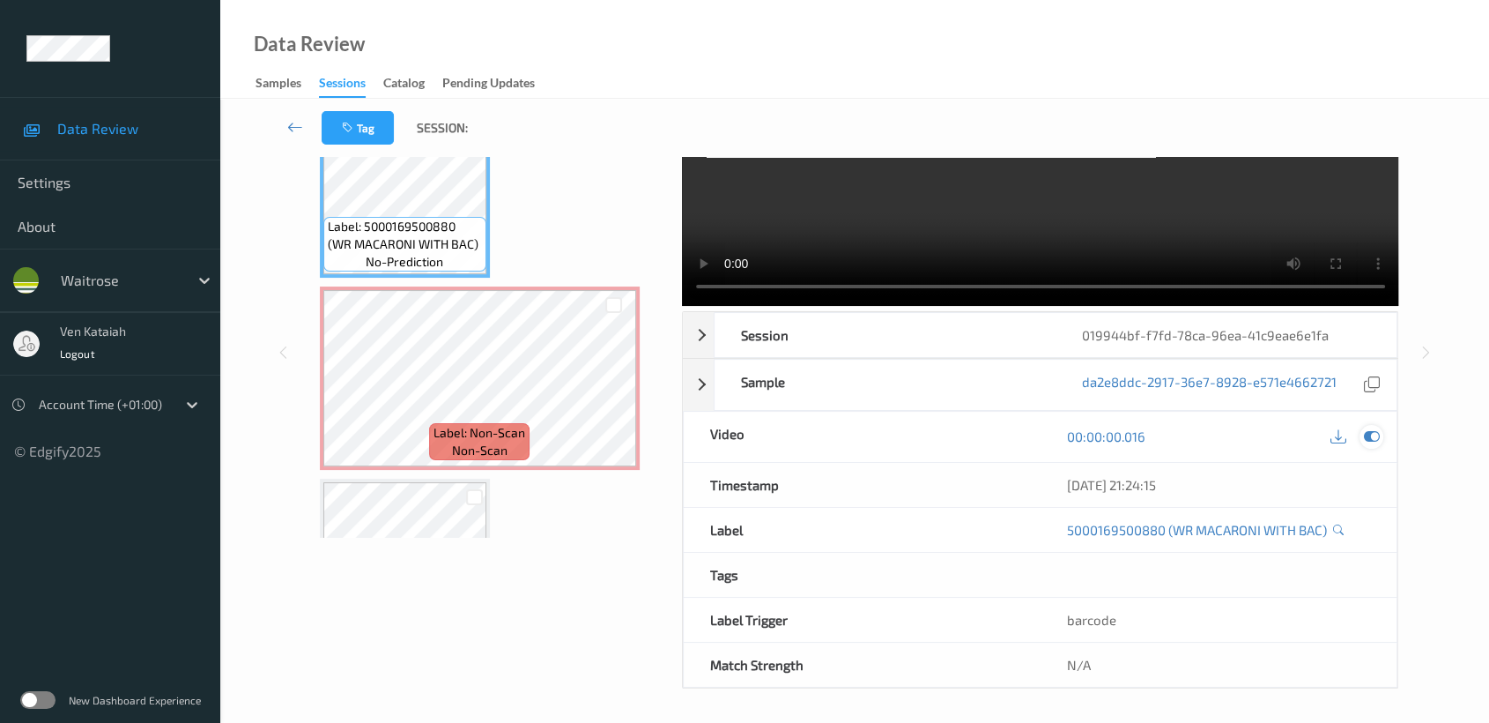
scroll to position [0, 0]
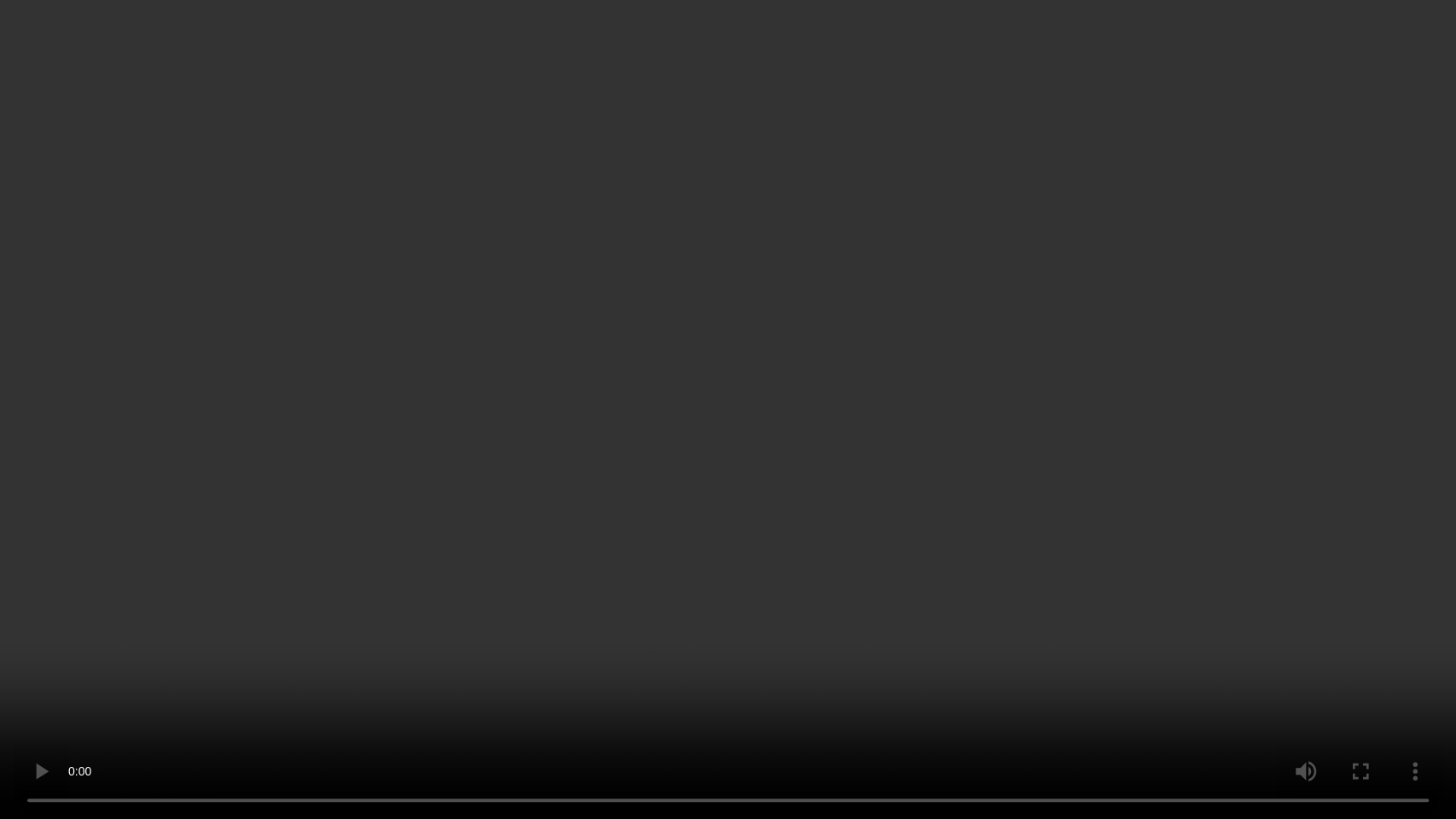
click at [1202, 423] on video at bounding box center [728, 410] width 1456 height 819
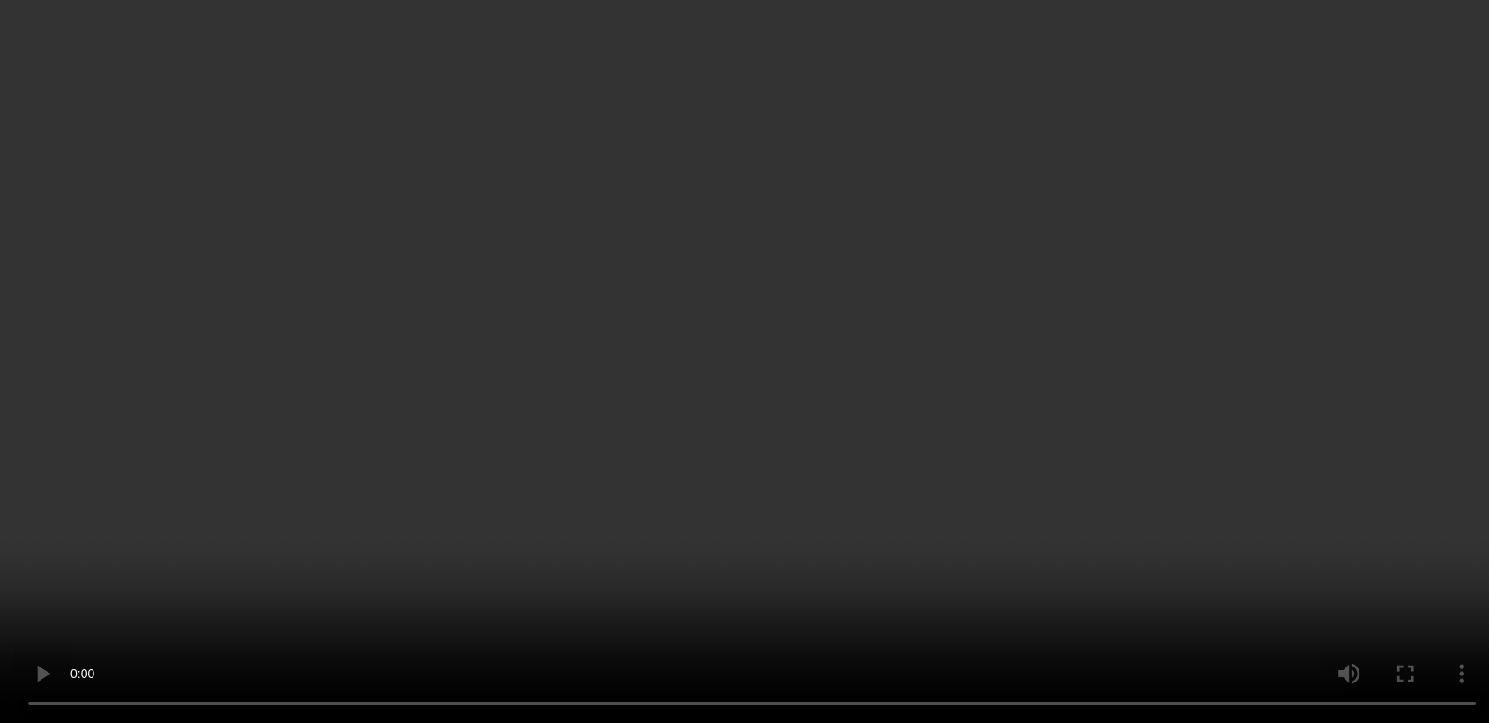
scroll to position [130, 0]
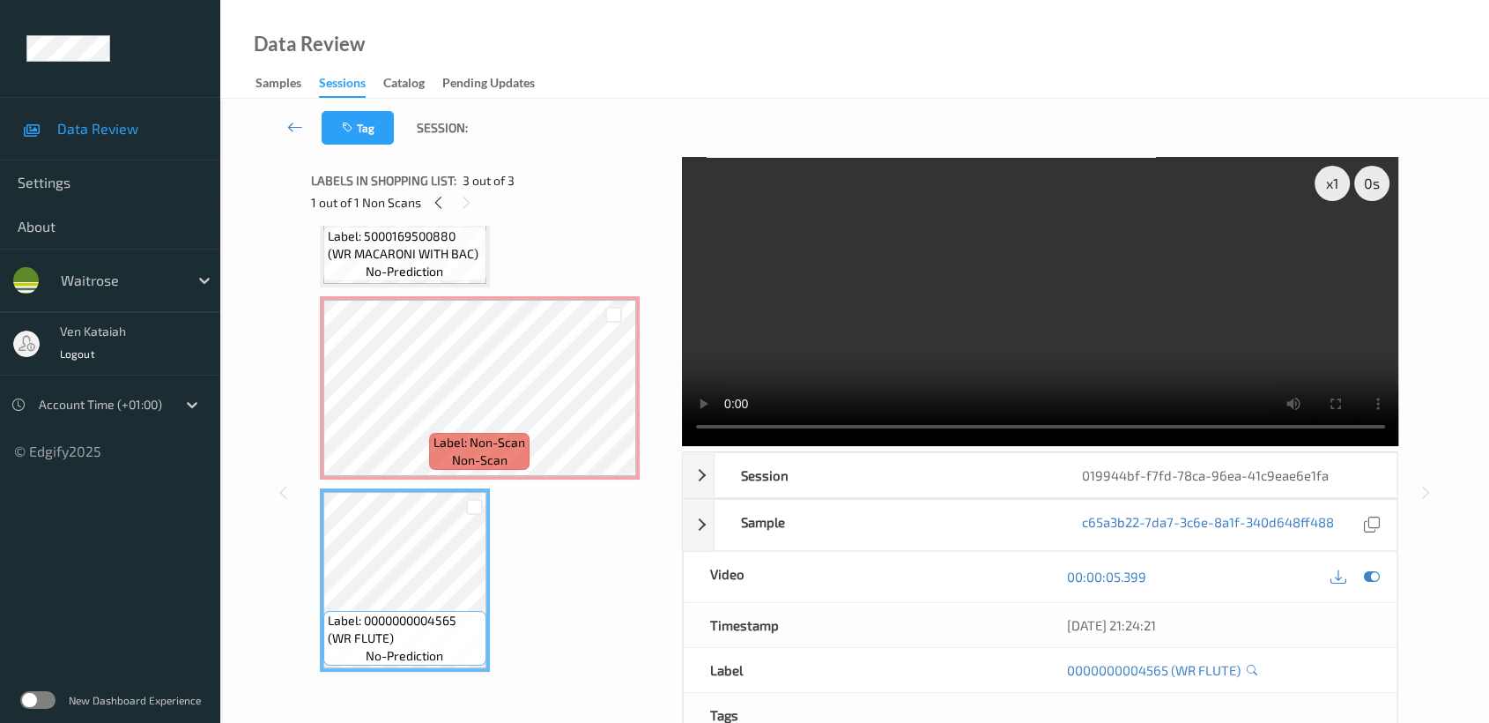
click at [1064, 330] on video at bounding box center [1040, 301] width 717 height 289
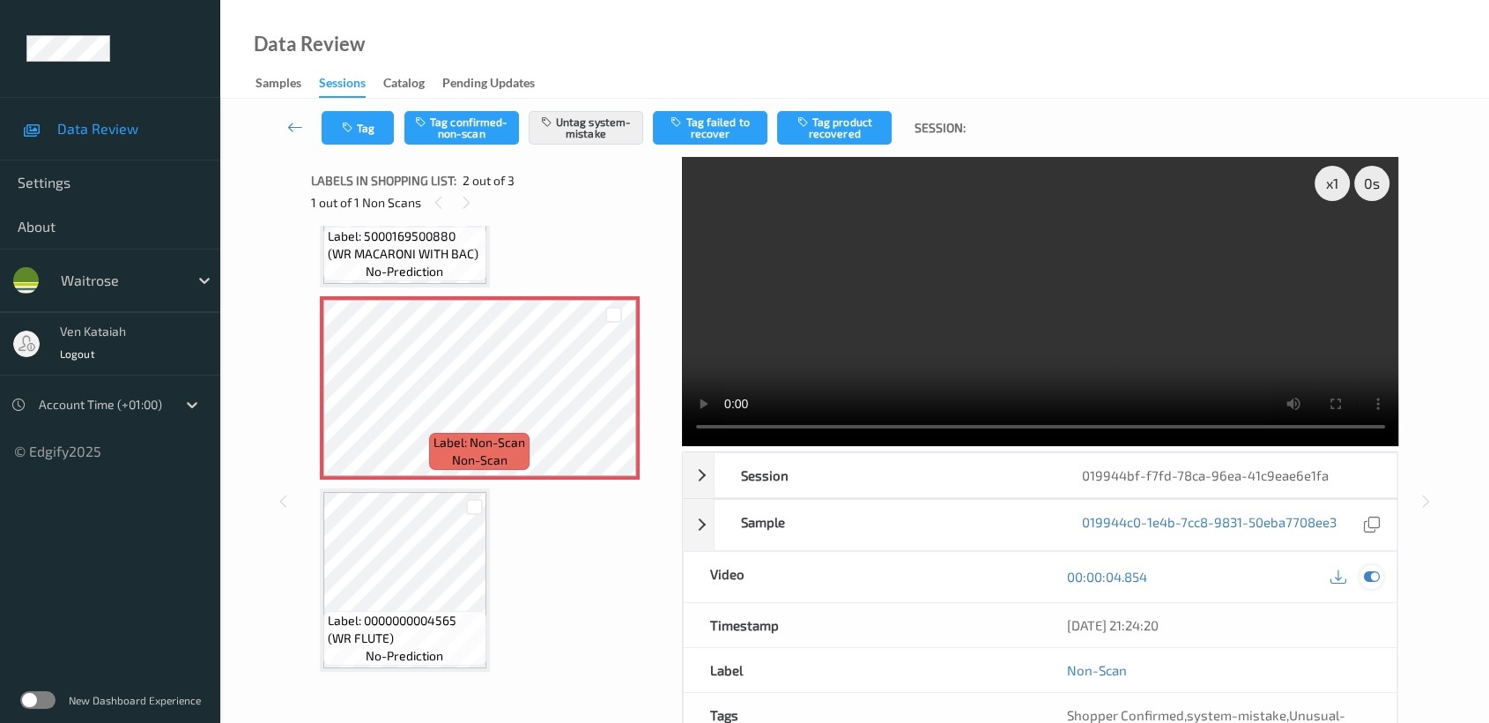
click at [1372, 580] on icon at bounding box center [1372, 576] width 16 height 16
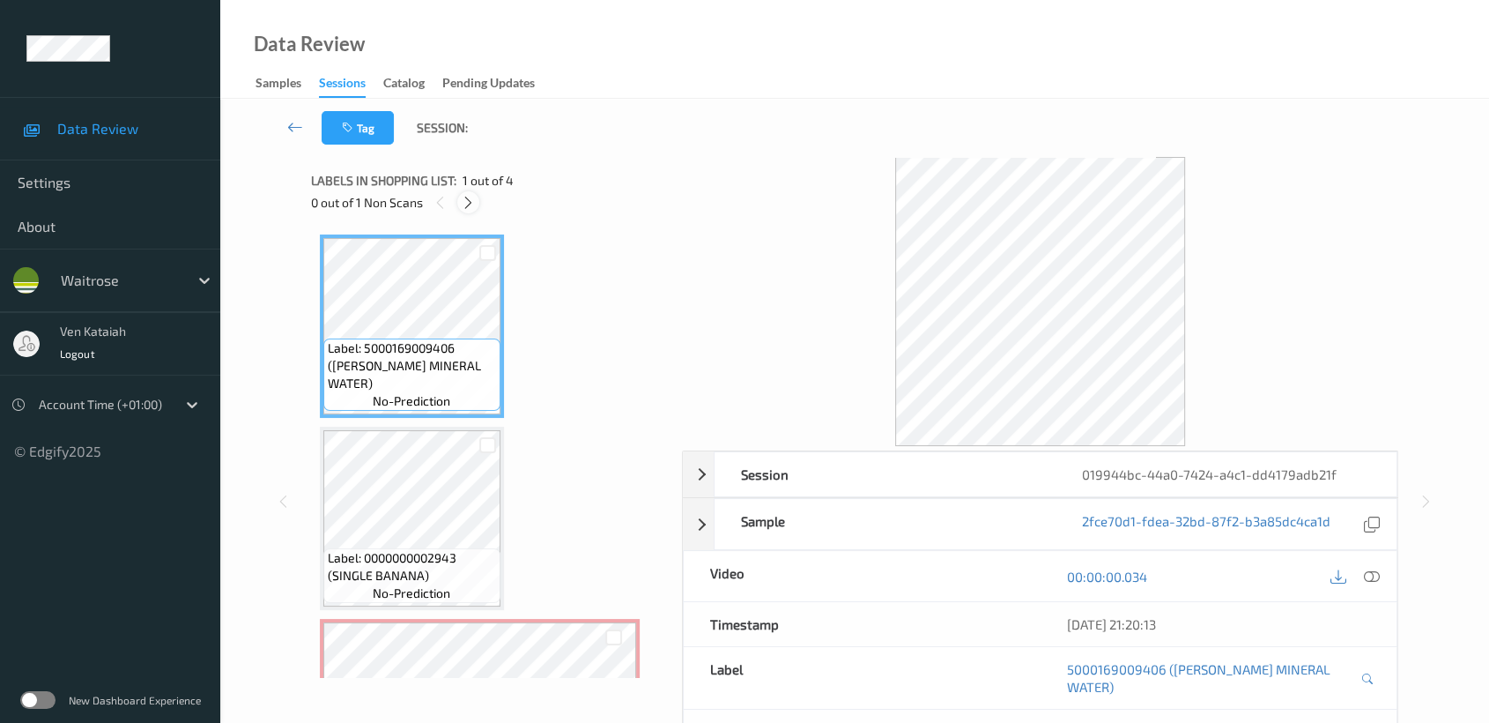
click at [468, 201] on icon at bounding box center [468, 203] width 15 height 16
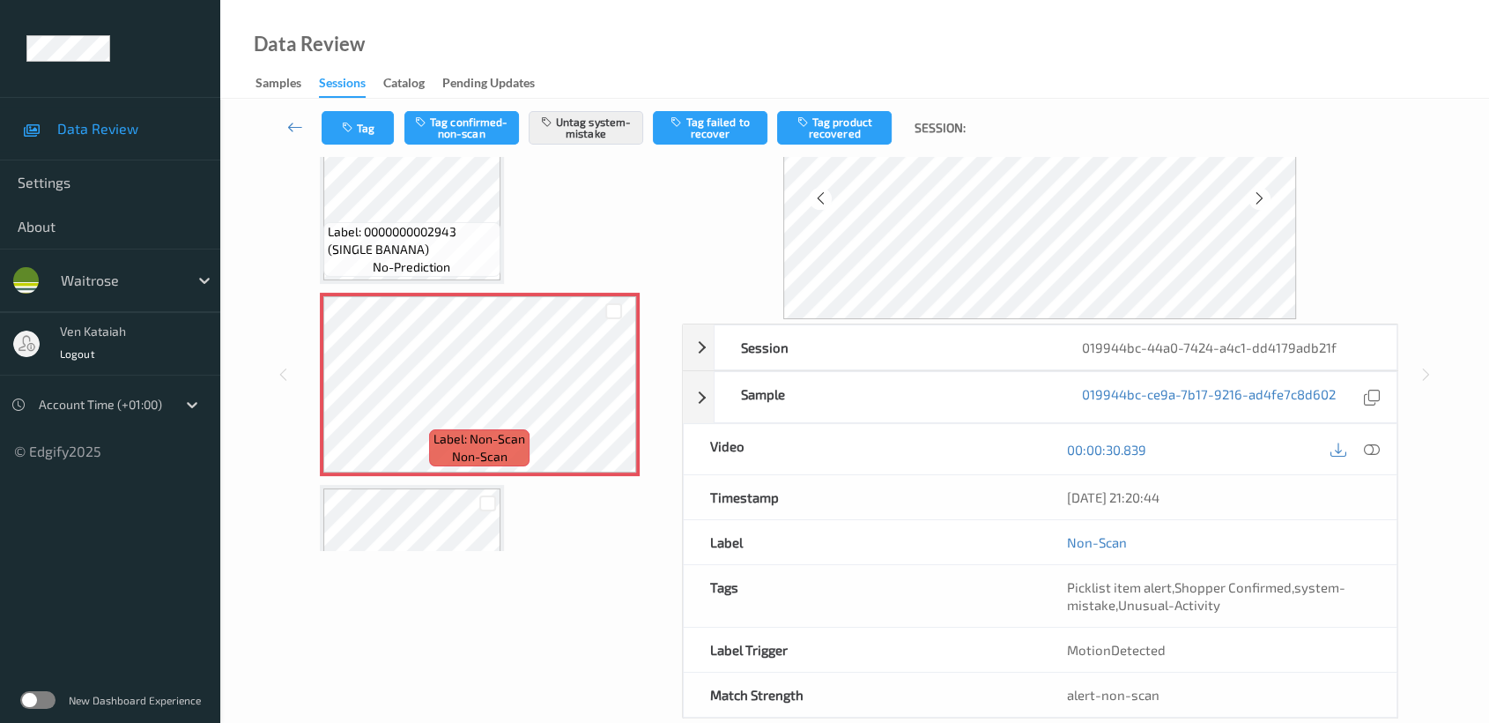
scroll to position [158, 0]
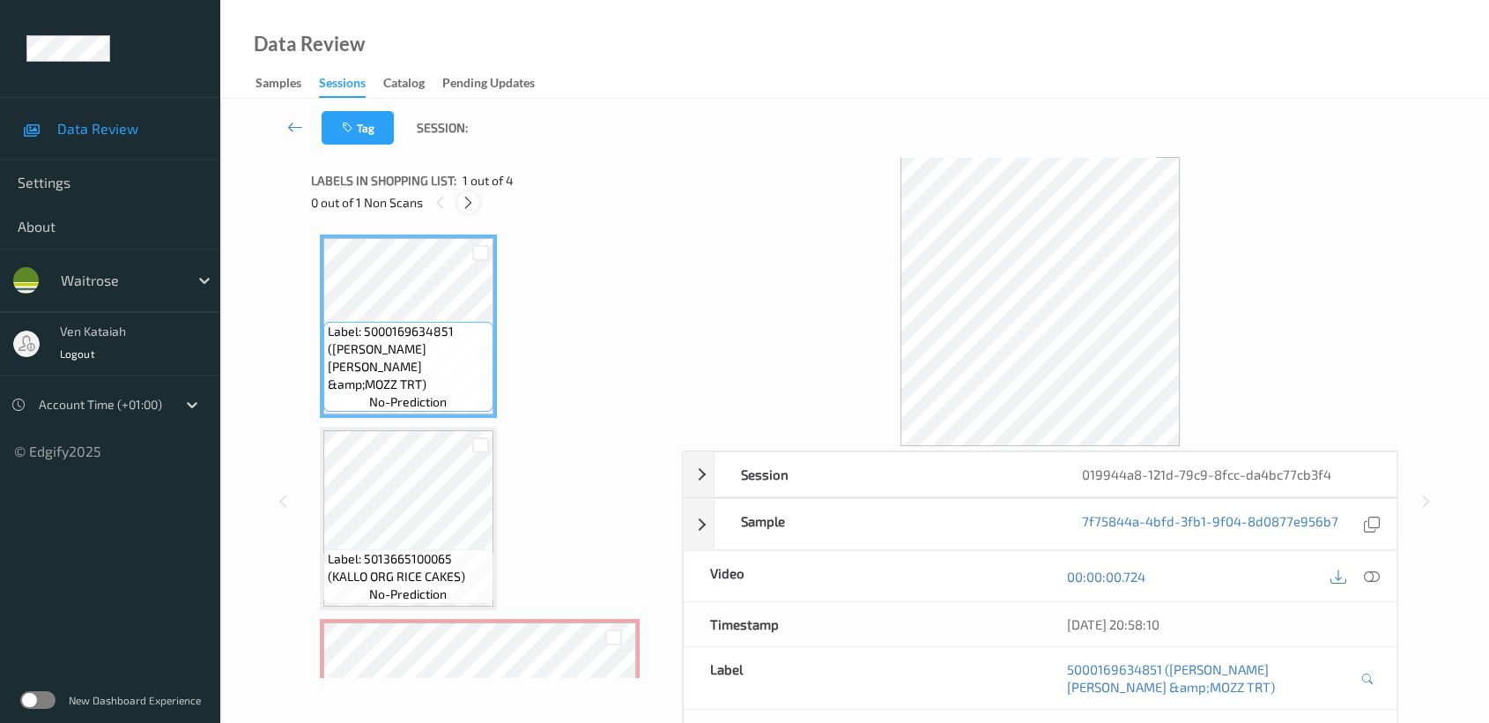
click at [474, 195] on icon at bounding box center [468, 203] width 15 height 16
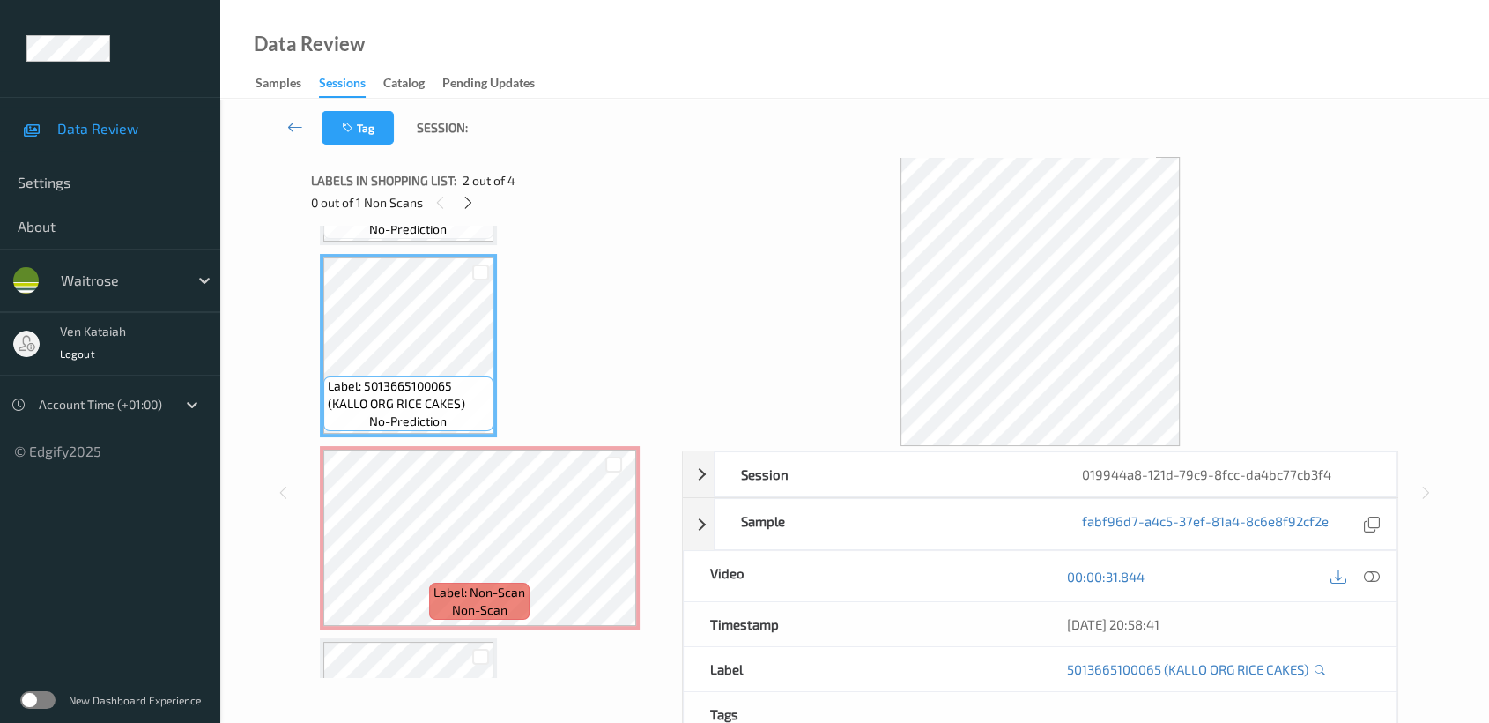
scroll to position [196, 0]
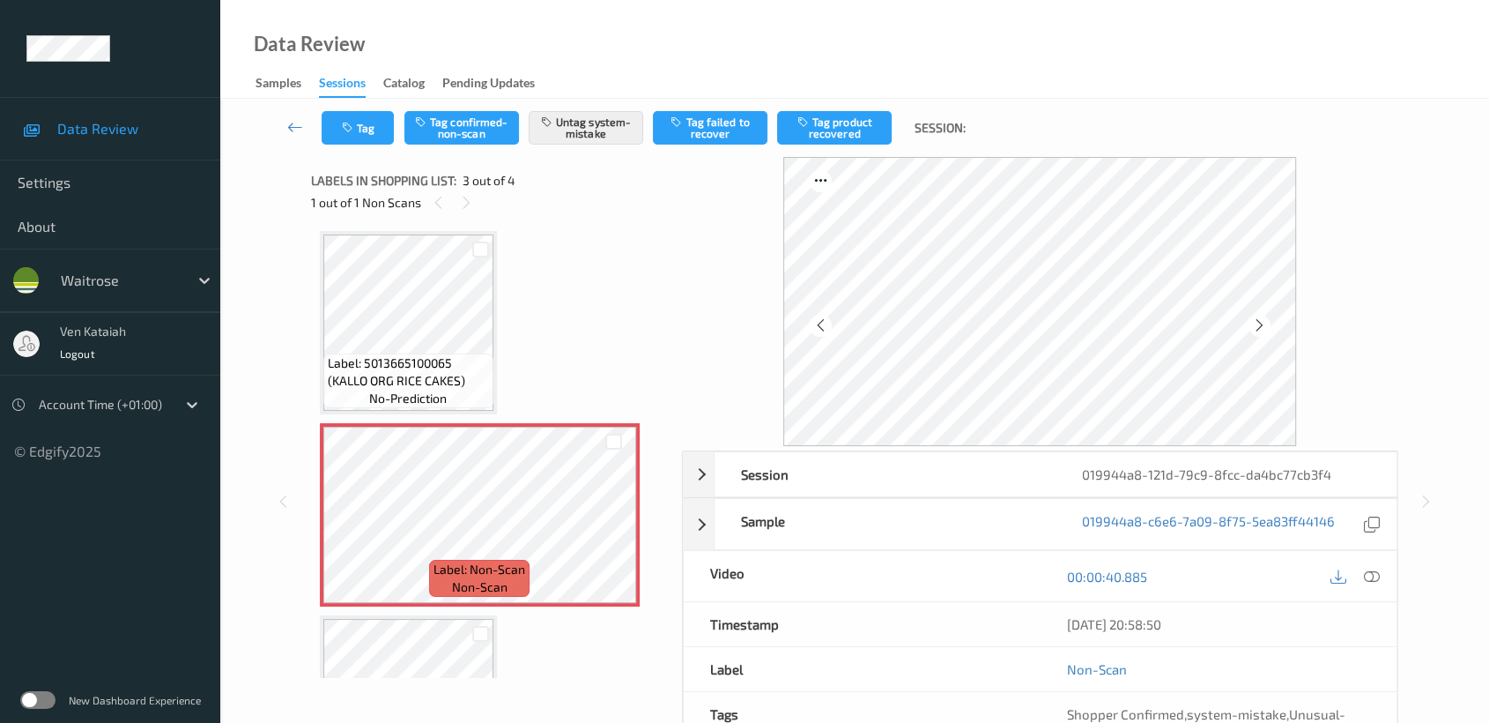
click at [464, 397] on div "Label: 5013665100065 (KALLO ORG RICE CAKES) no-prediction" at bounding box center [408, 380] width 170 height 55
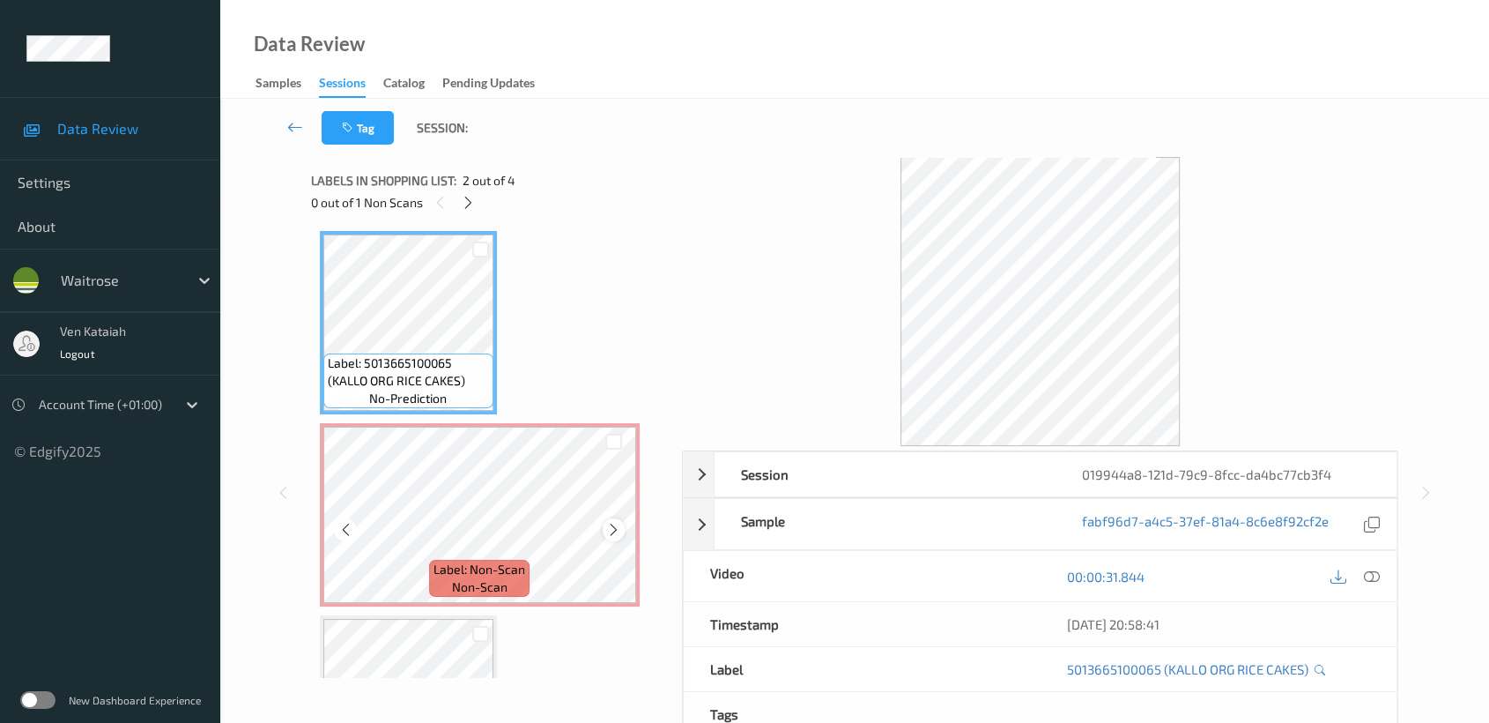
click at [606, 531] on icon at bounding box center [613, 530] width 15 height 16
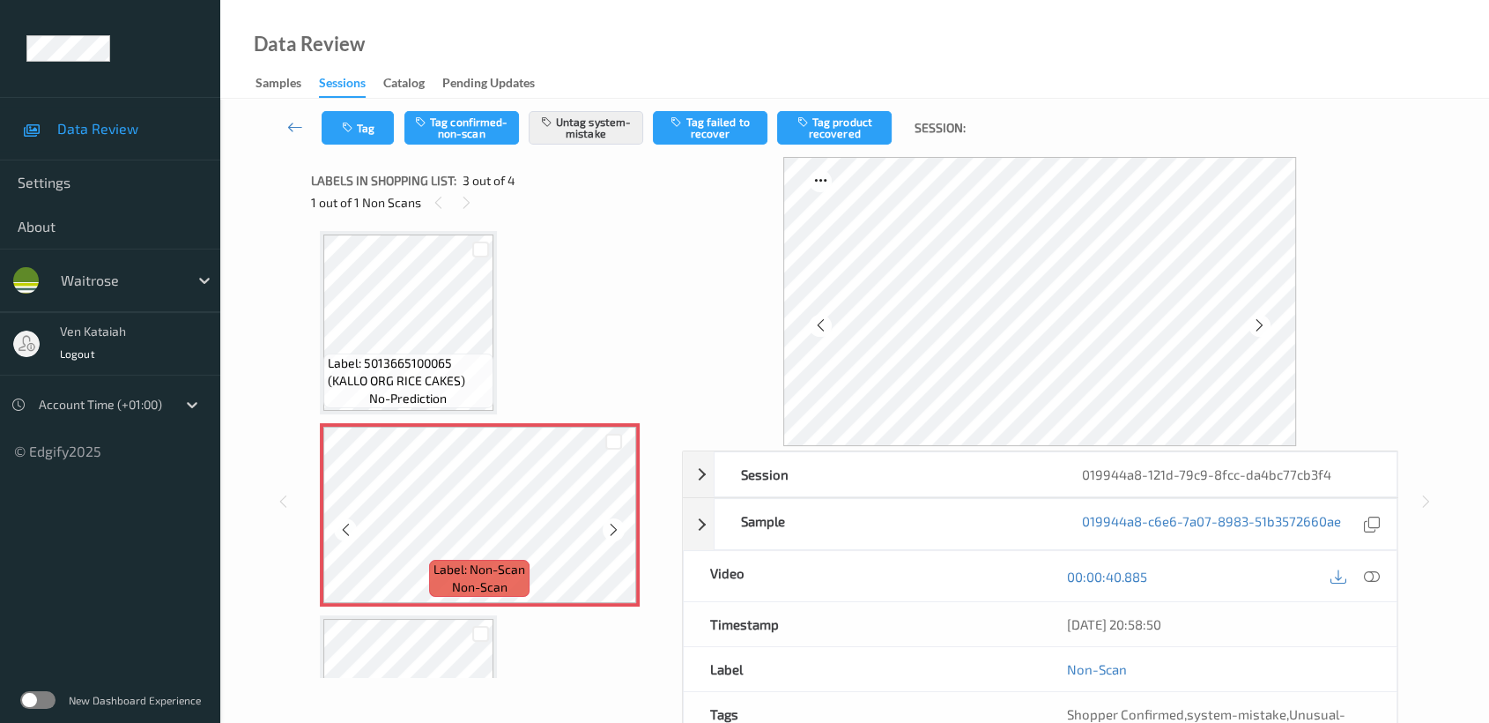
click at [606, 530] on icon at bounding box center [613, 530] width 15 height 16
click at [611, 523] on icon at bounding box center [613, 530] width 15 height 16
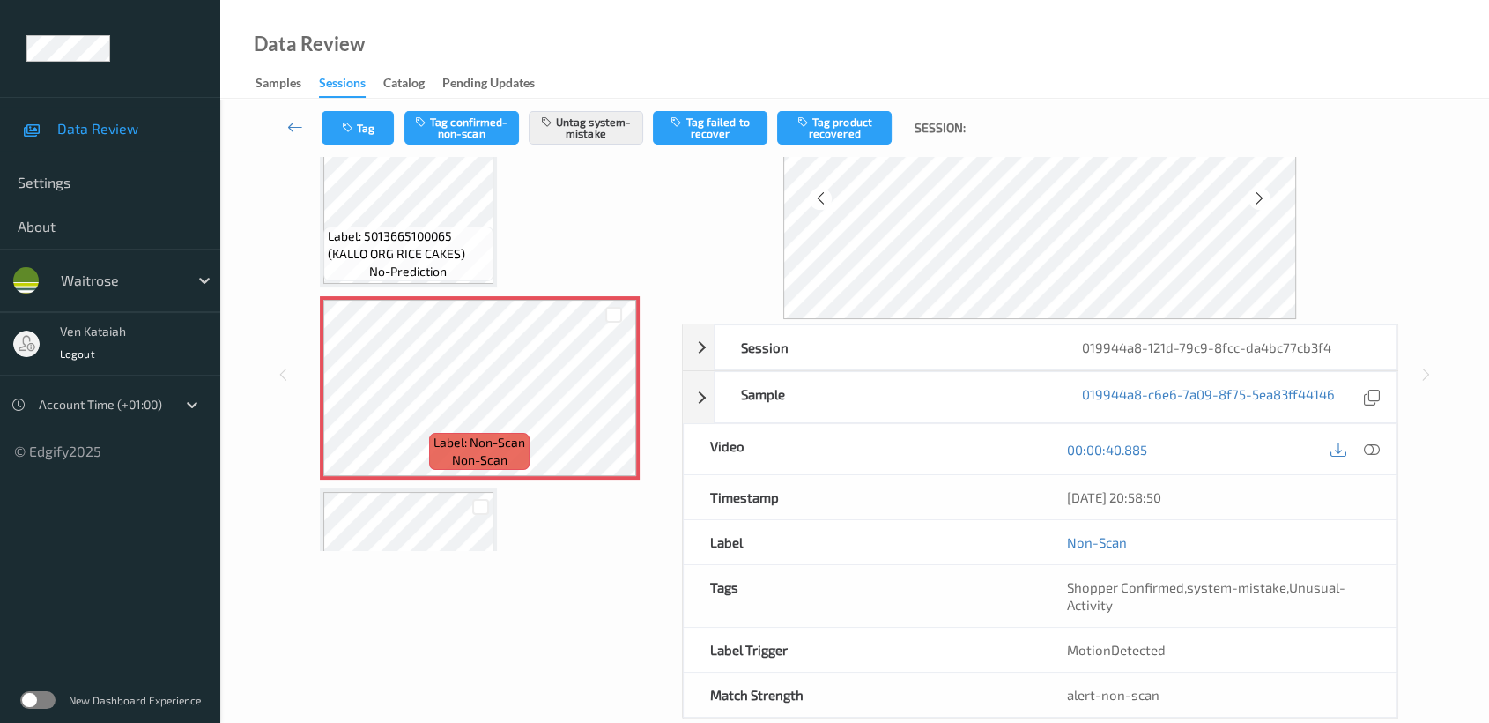
scroll to position [158, 0]
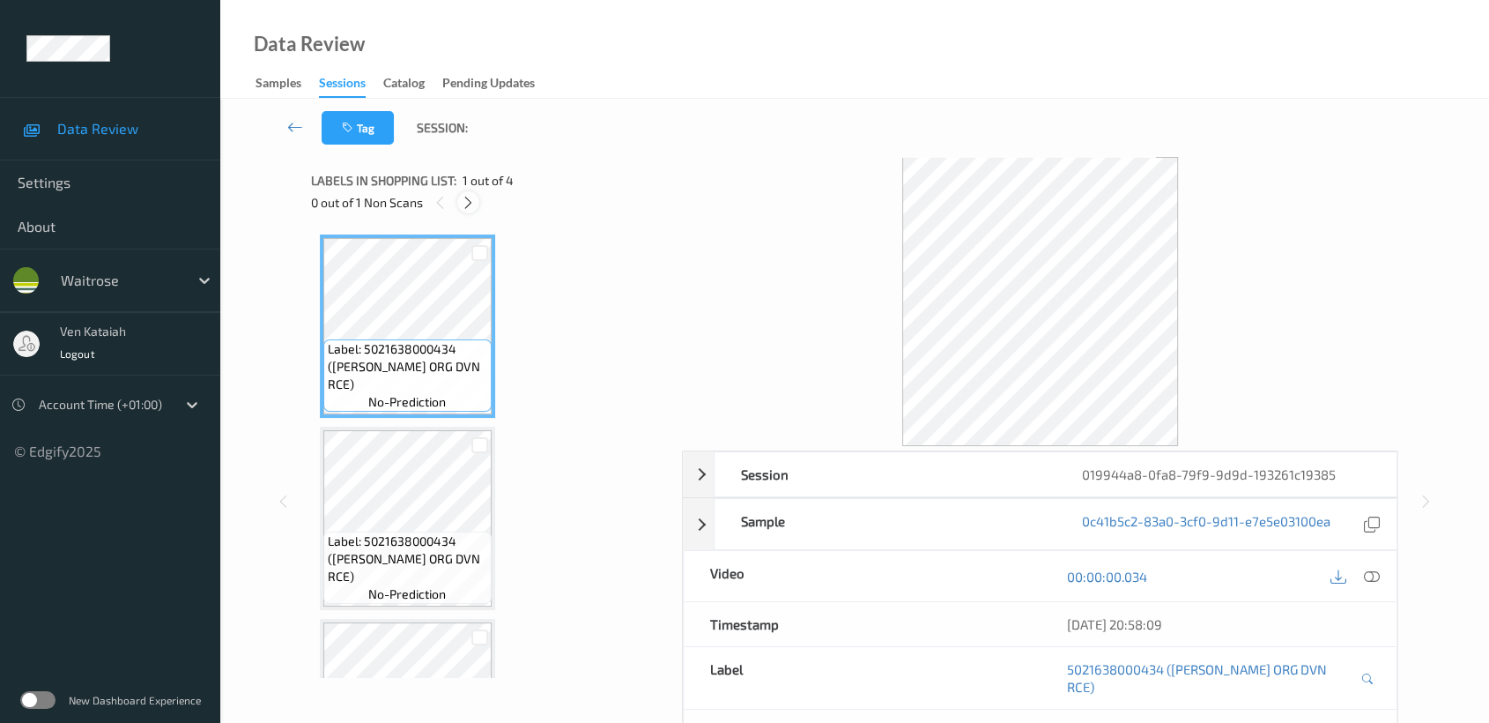
click at [465, 196] on icon at bounding box center [468, 203] width 15 height 16
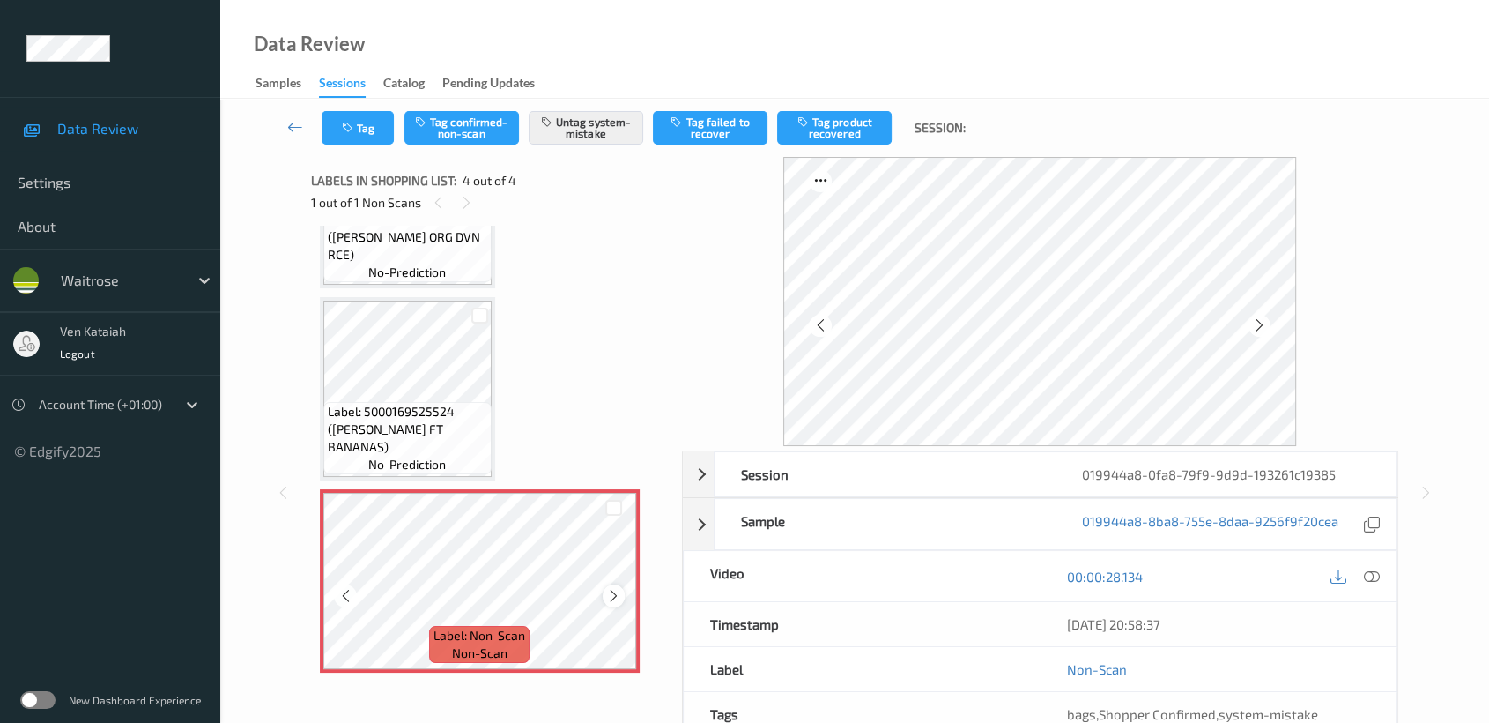
click at [613, 594] on icon at bounding box center [613, 596] width 15 height 16
click at [612, 596] on icon at bounding box center [613, 596] width 15 height 16
click at [618, 597] on icon at bounding box center [613, 596] width 15 height 16
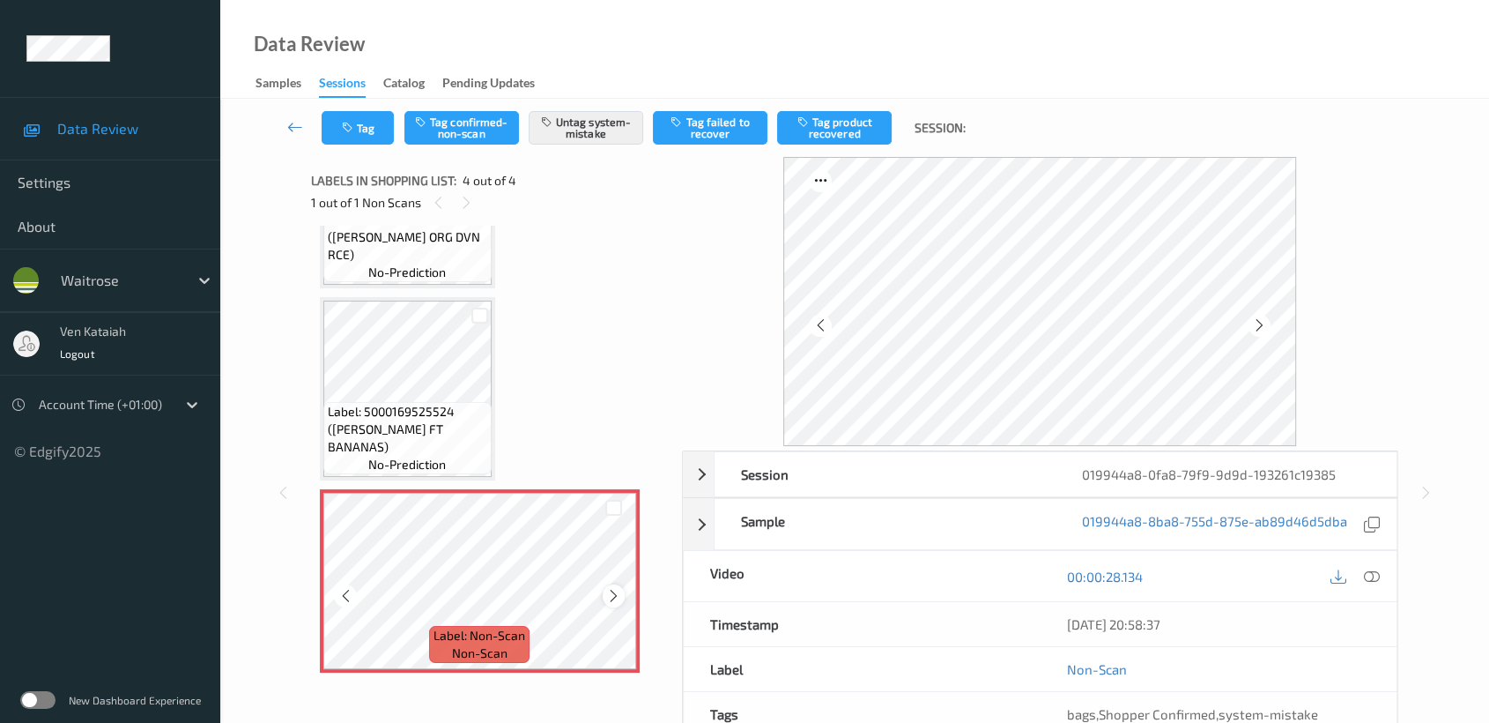
click at [615, 596] on icon at bounding box center [613, 596] width 15 height 16
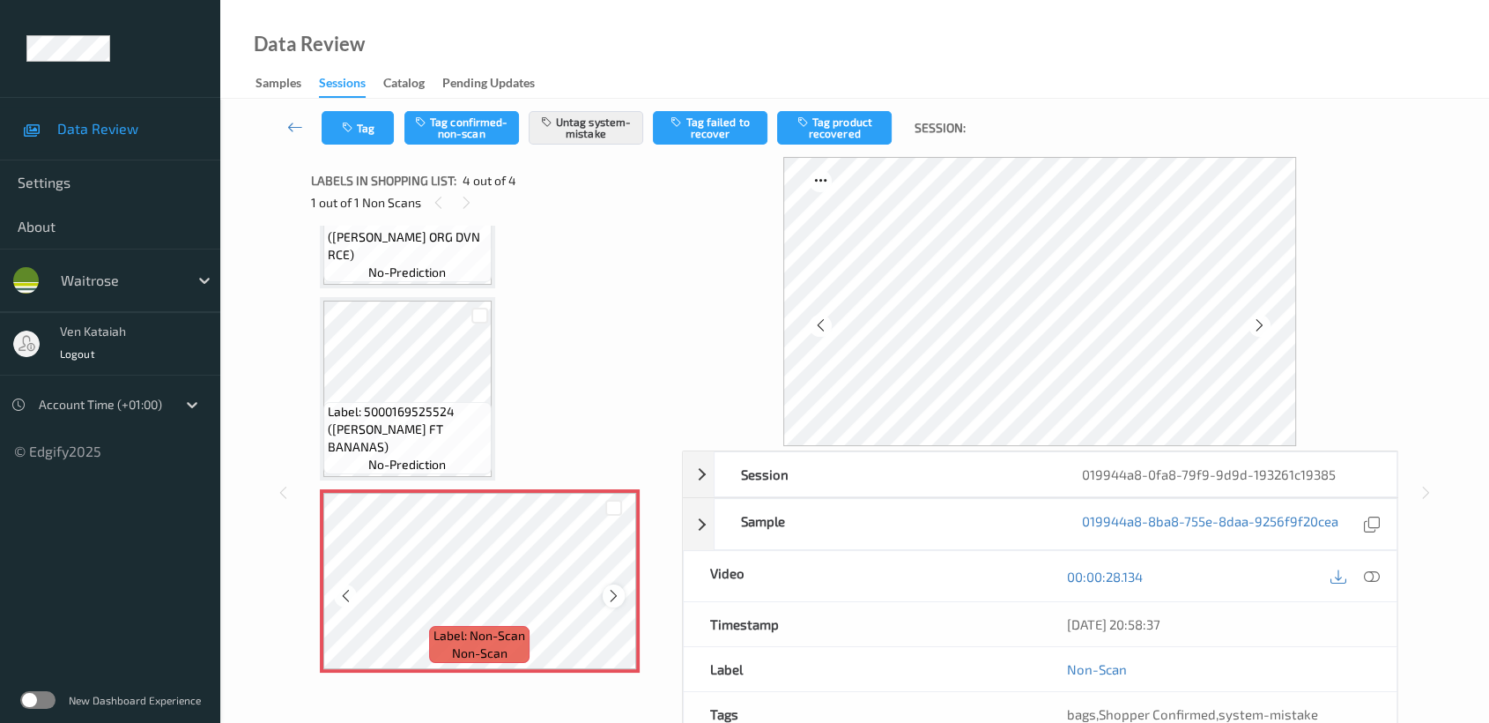
click at [613, 595] on icon at bounding box center [613, 596] width 15 height 16
click at [616, 588] on icon at bounding box center [613, 596] width 15 height 16
click at [617, 588] on icon at bounding box center [613, 596] width 15 height 16
click at [616, 588] on icon at bounding box center [613, 596] width 15 height 16
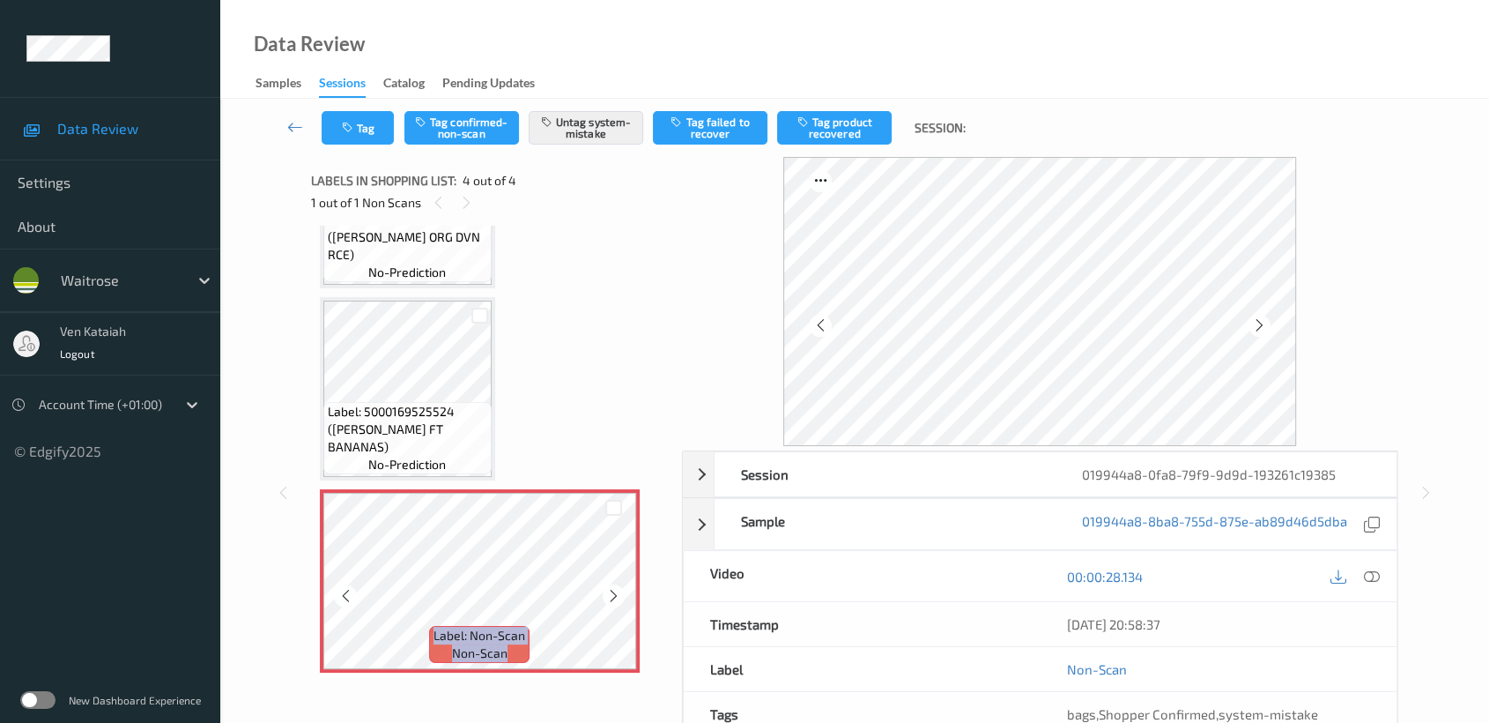
click at [616, 588] on icon at bounding box center [613, 596] width 15 height 16
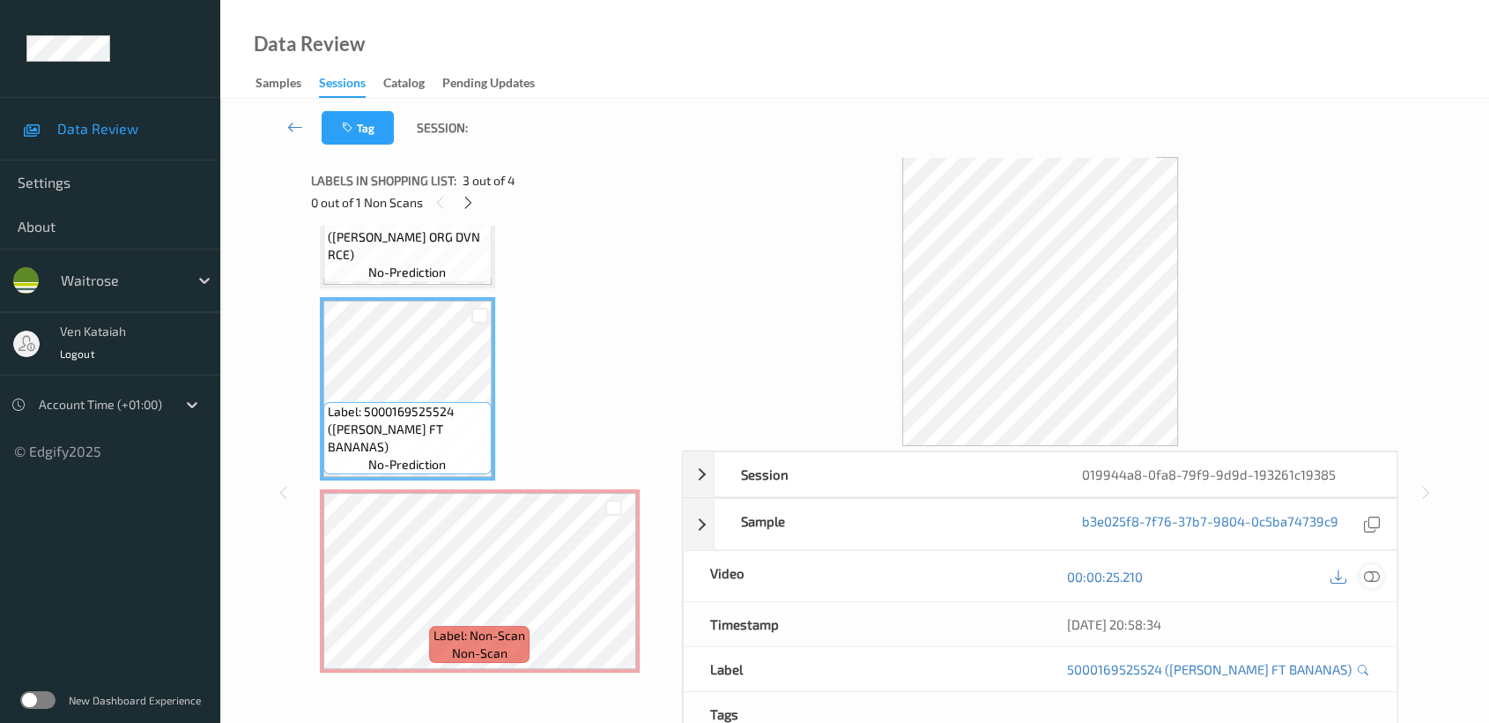
click at [1368, 570] on icon at bounding box center [1372, 576] width 16 height 16
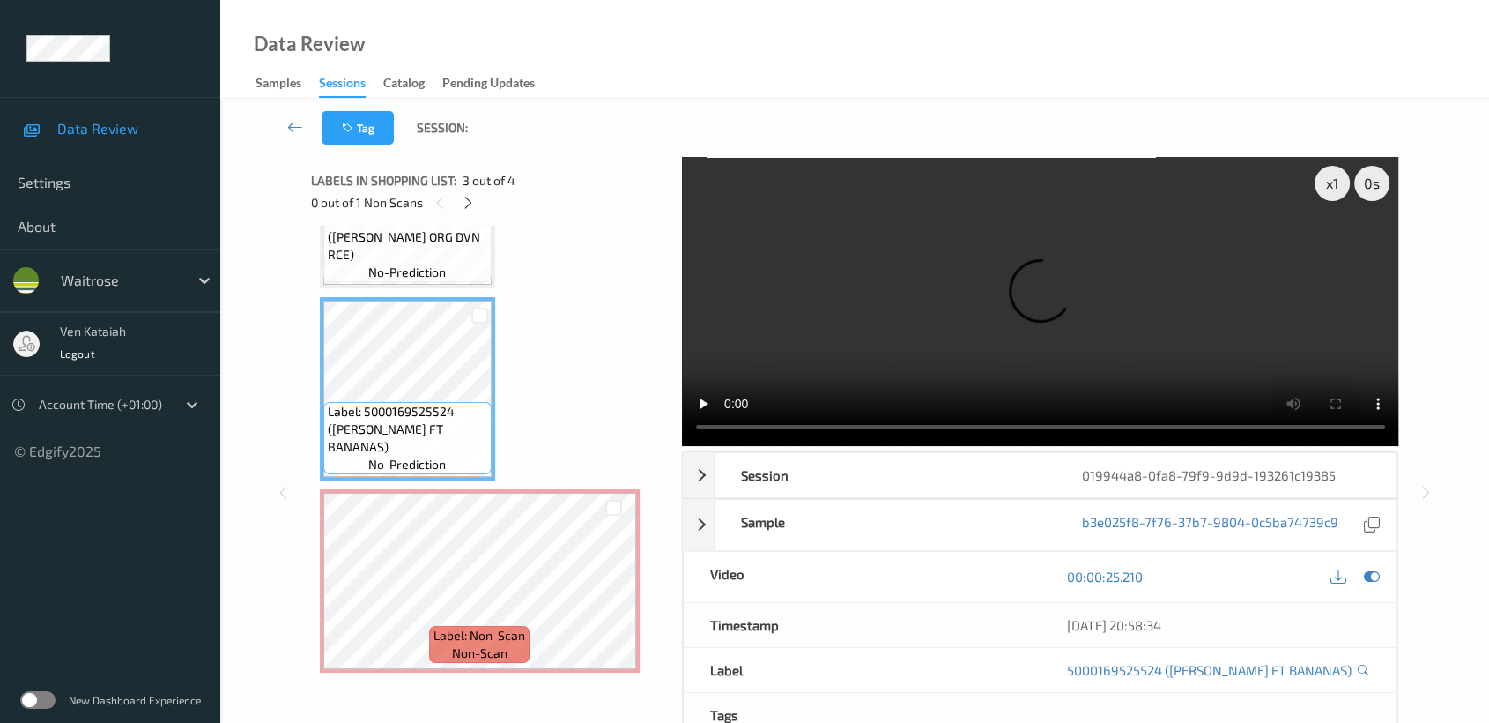
scroll to position [197, 0]
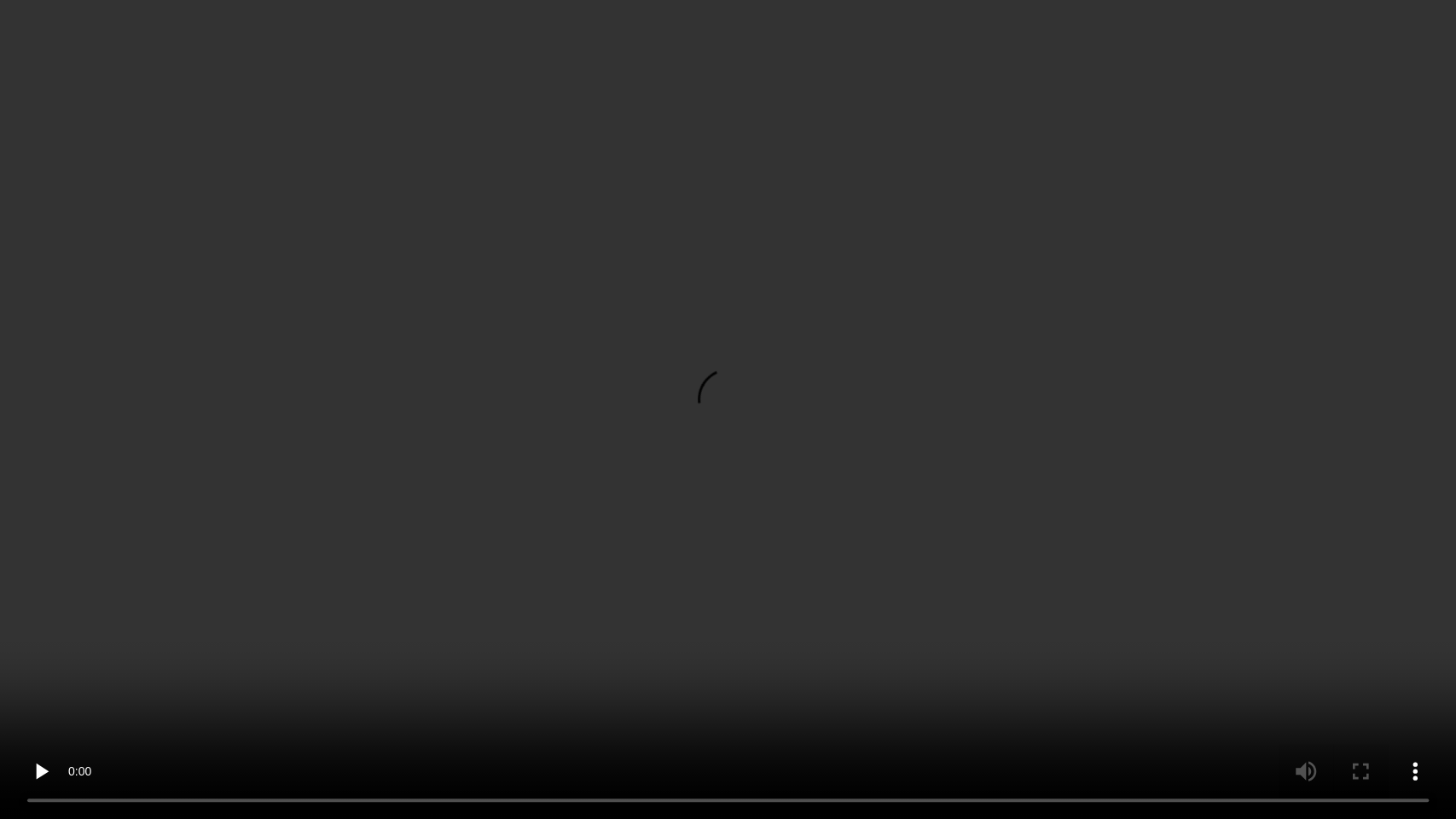
click at [687, 422] on video at bounding box center [728, 410] width 1456 height 819
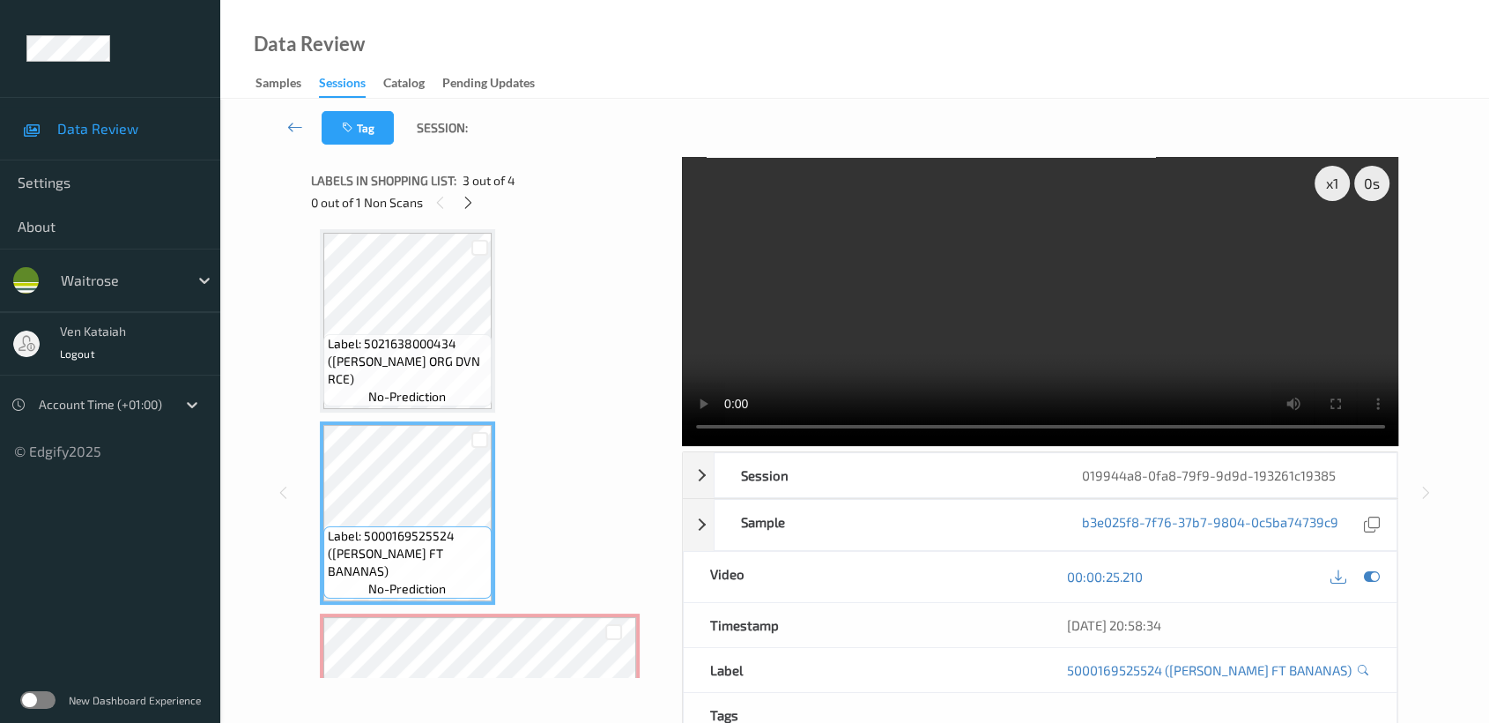
drag, startPoint x: 1375, startPoint y: 573, endPoint x: 1166, endPoint y: 556, distance: 209.5
click at [1367, 575] on icon at bounding box center [1372, 576] width 16 height 16
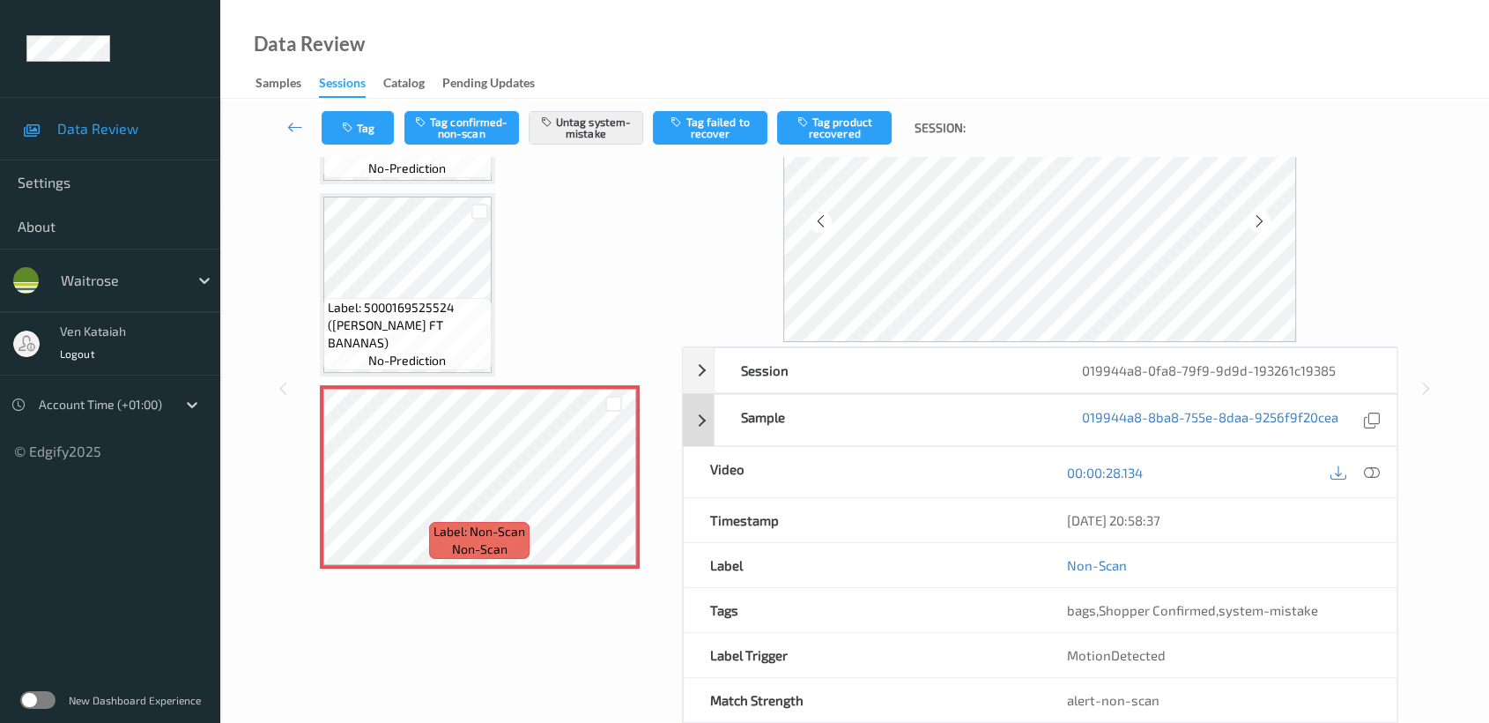
scroll to position [140, 0]
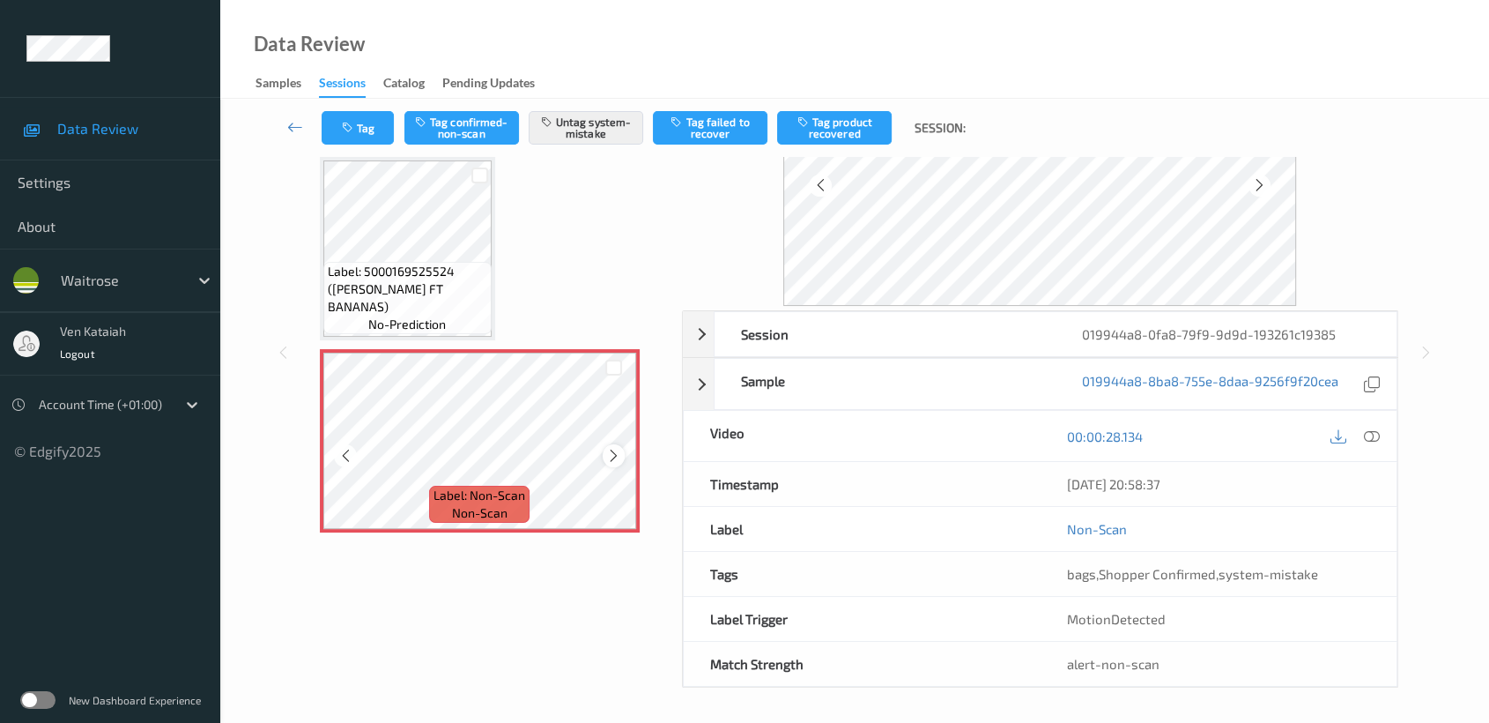
click at [617, 449] on icon at bounding box center [613, 456] width 15 height 16
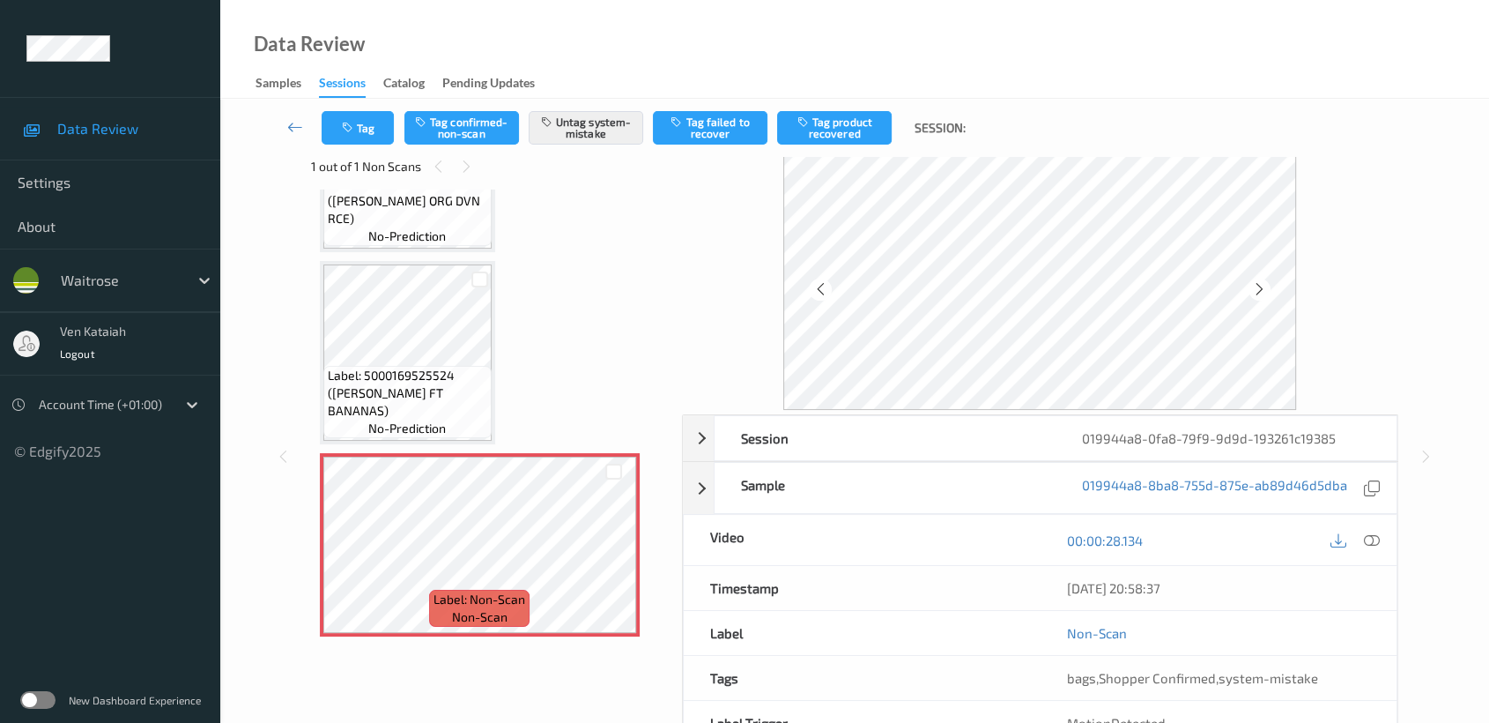
scroll to position [0, 0]
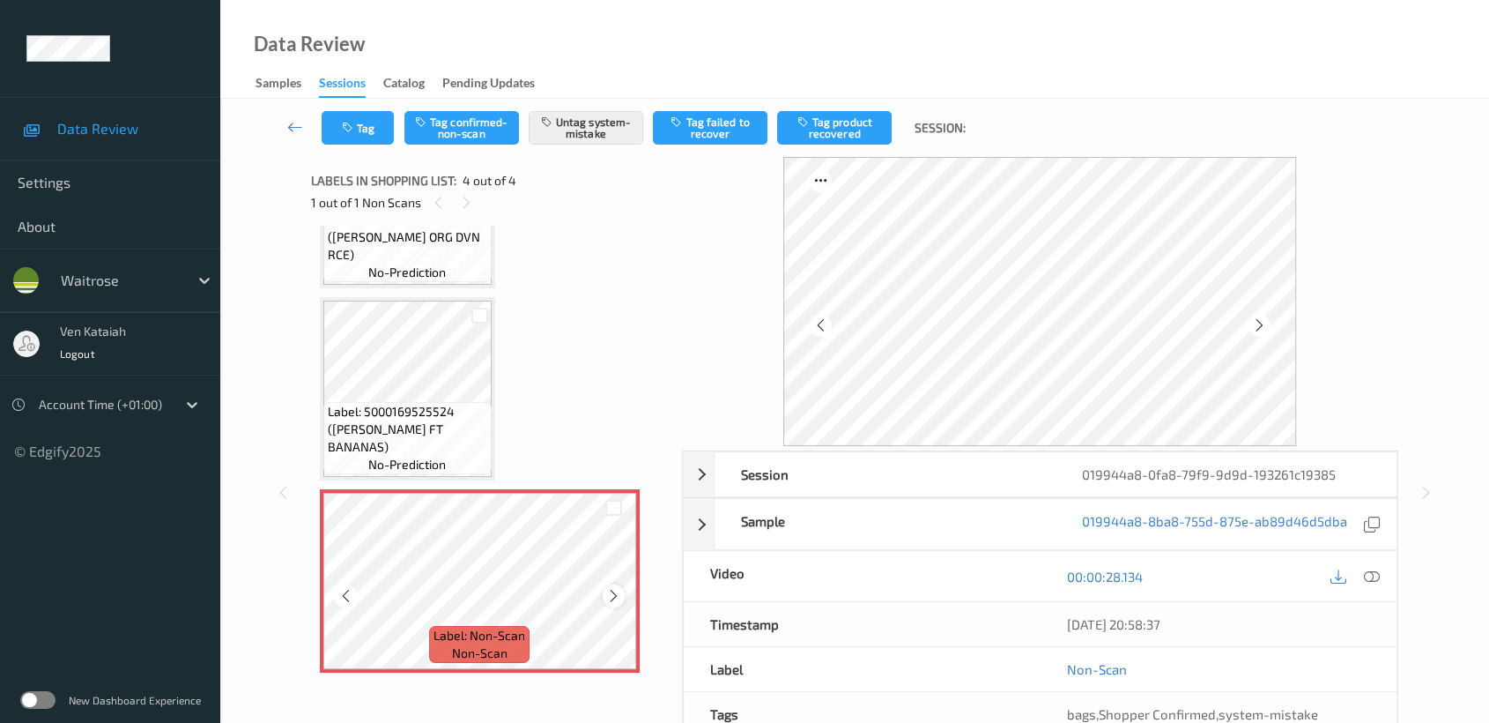
click at [616, 595] on icon at bounding box center [613, 596] width 15 height 16
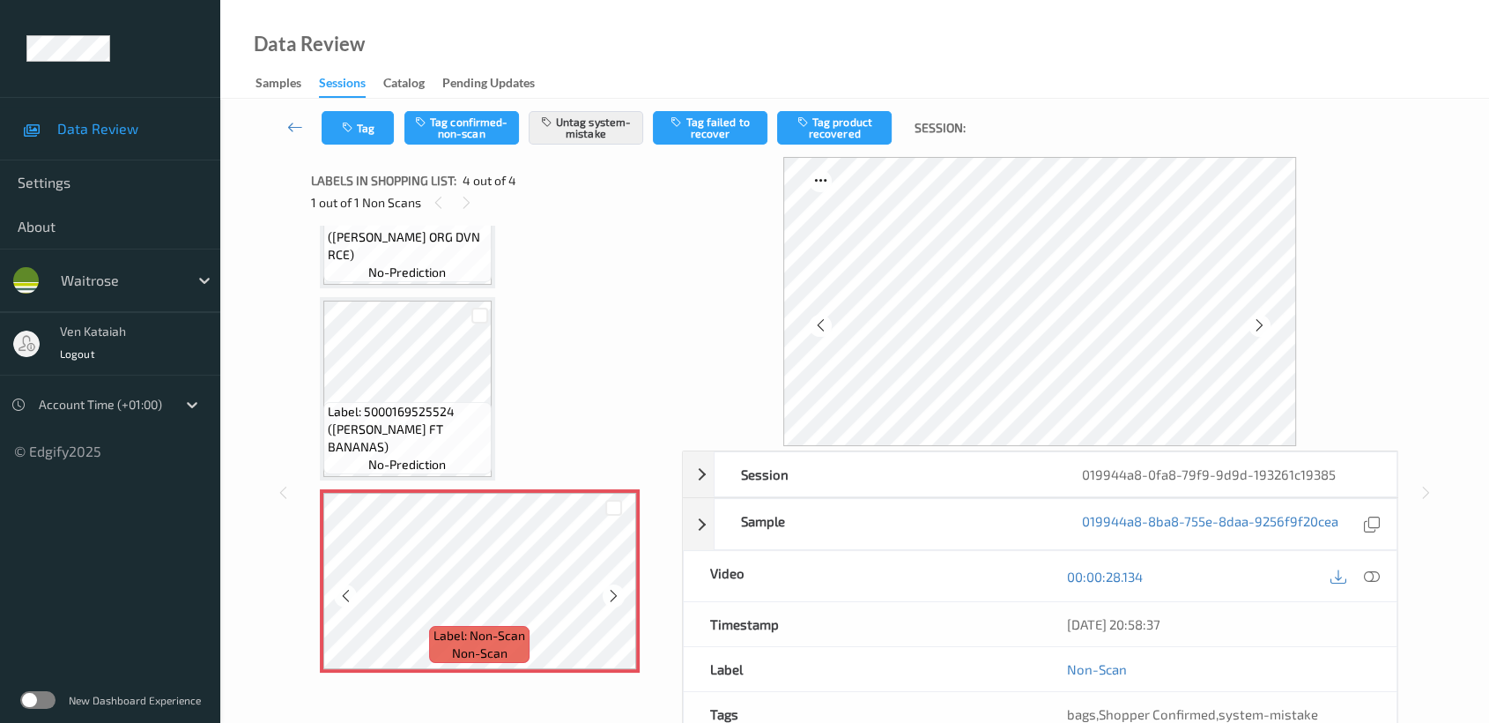
click at [616, 595] on icon at bounding box center [613, 596] width 15 height 16
click at [612, 596] on icon at bounding box center [613, 596] width 15 height 16
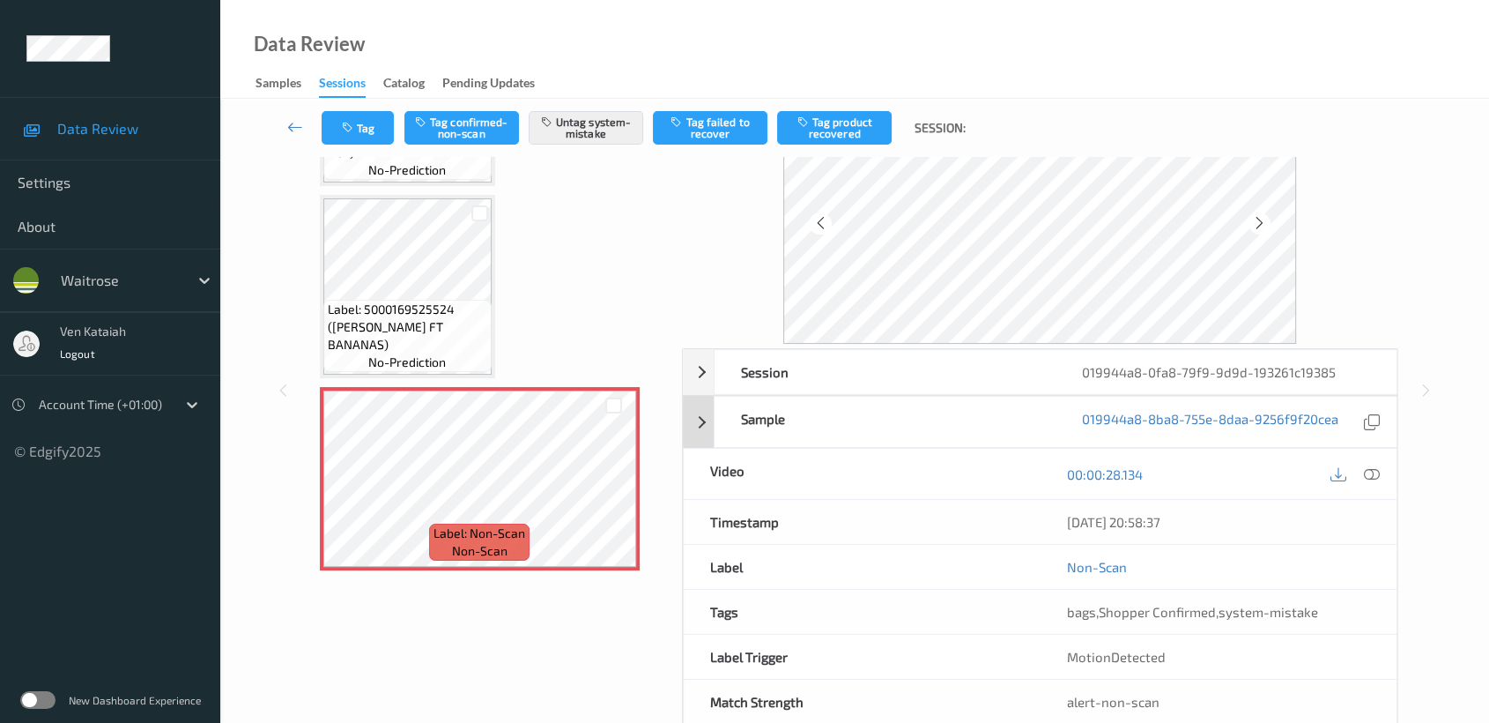
scroll to position [140, 0]
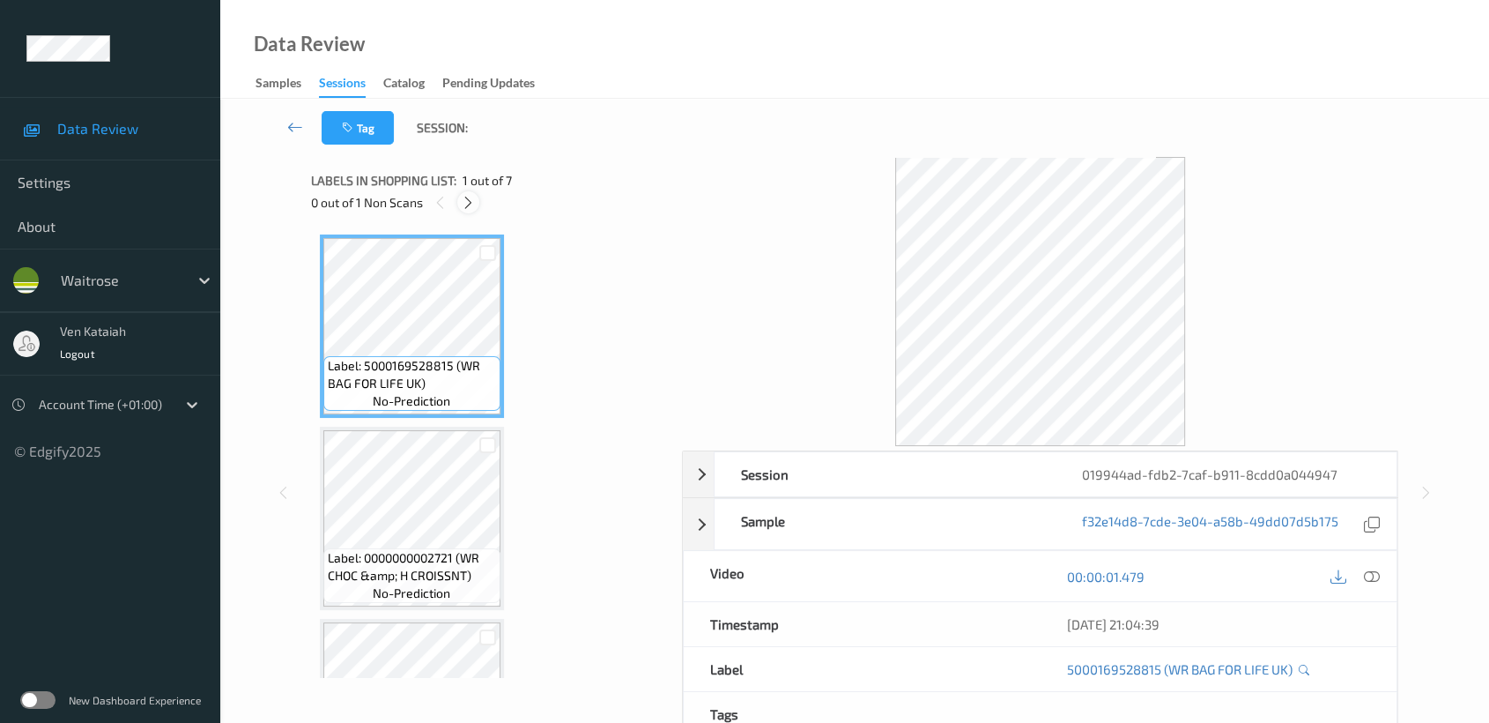
click at [463, 205] on icon at bounding box center [468, 203] width 15 height 16
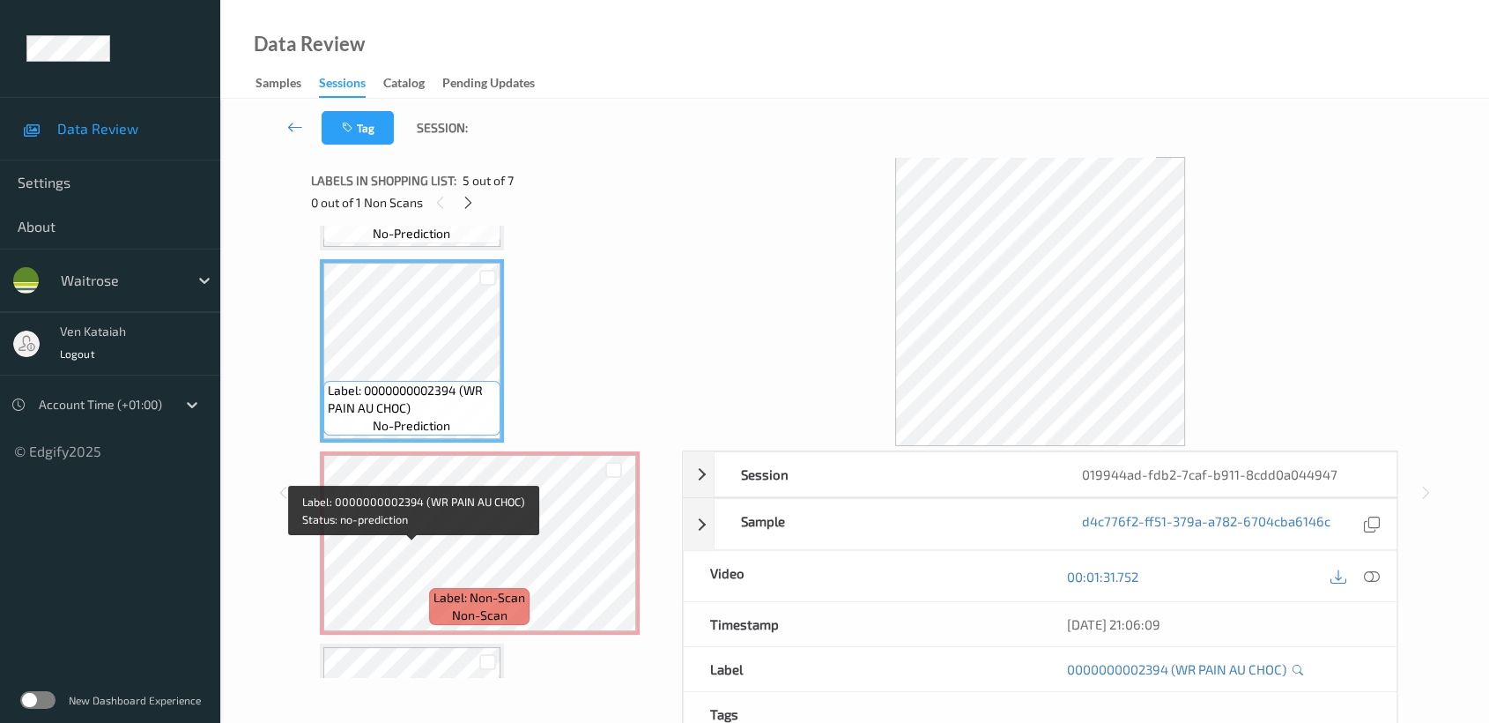
scroll to position [774, 0]
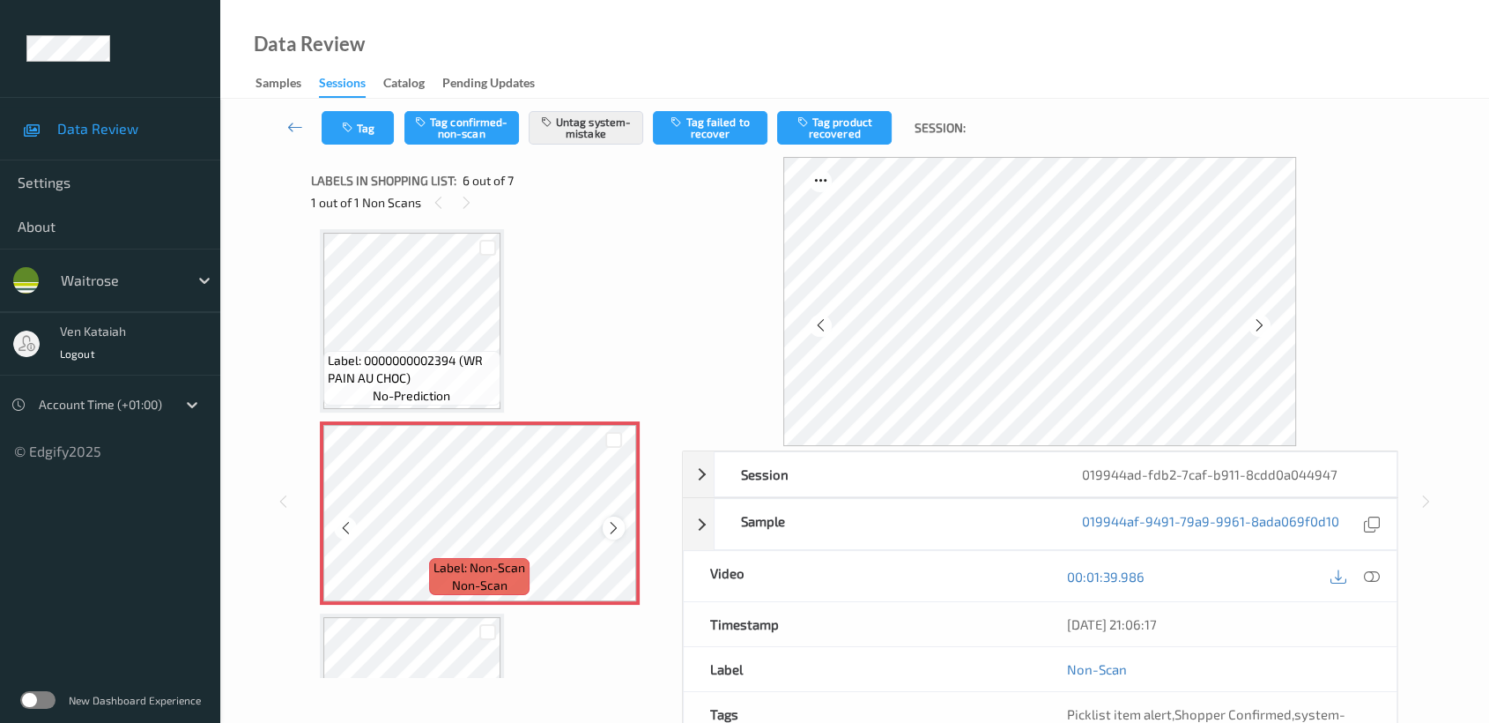
click at [620, 519] on div at bounding box center [614, 527] width 22 height 22
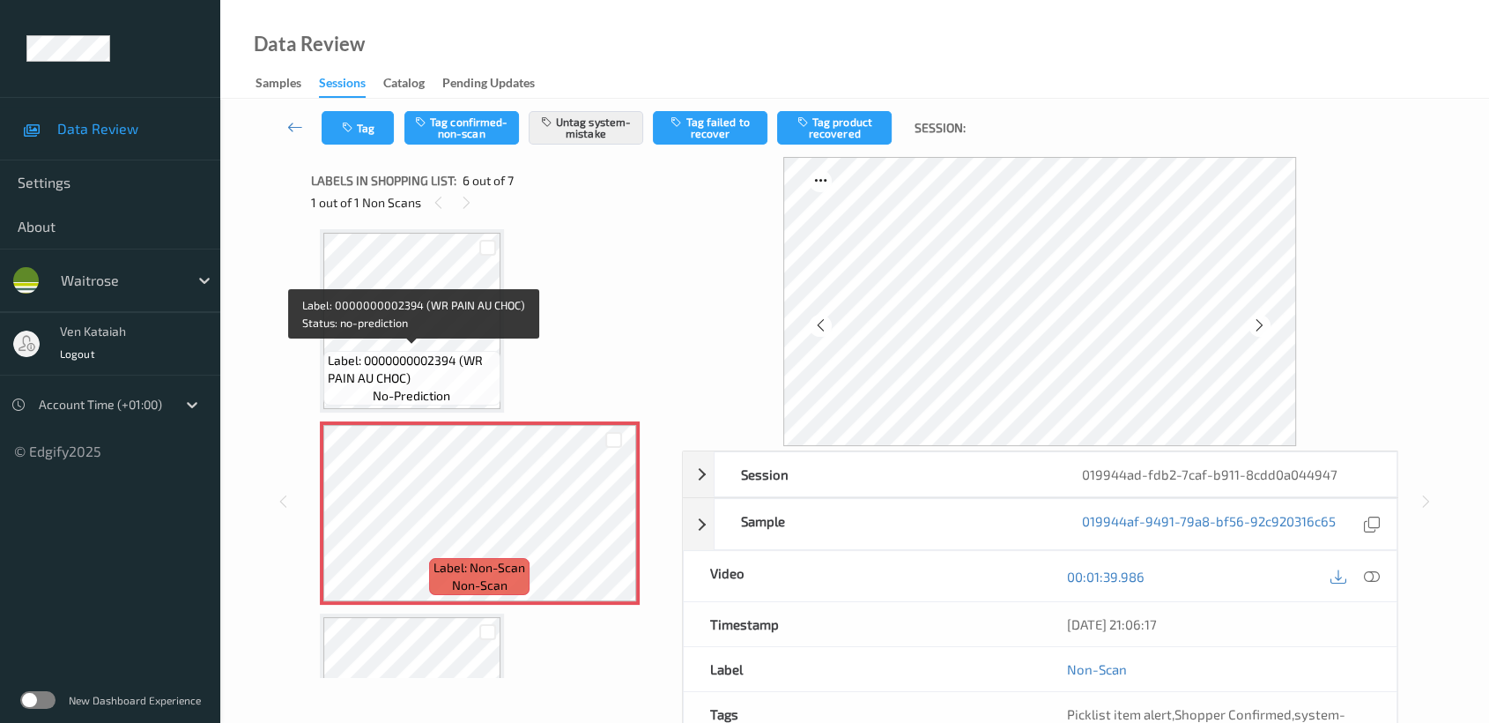
click at [361, 361] on span "Label: 0000000002394 (WR PAIN AU CHOC)" at bounding box center [412, 369] width 168 height 35
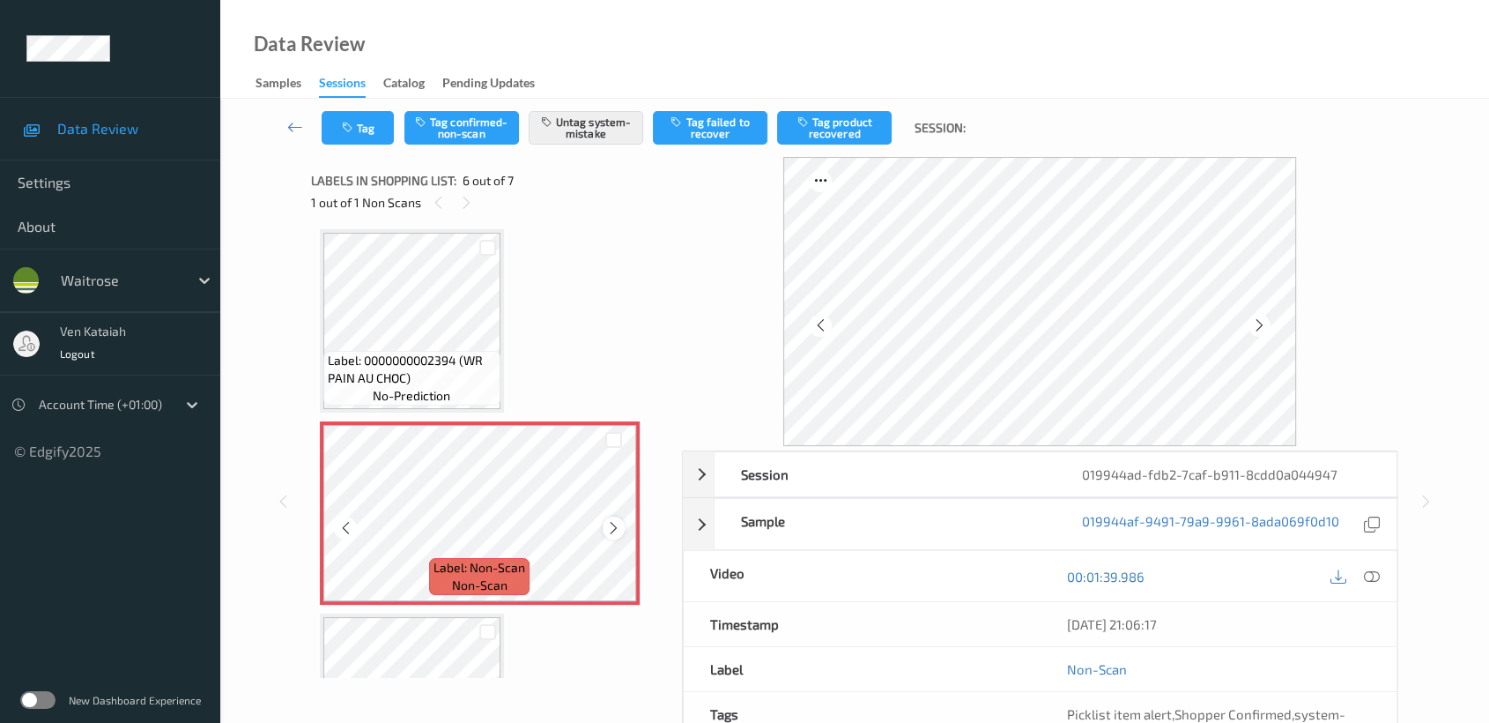
click at [608, 523] on icon at bounding box center [613, 528] width 15 height 16
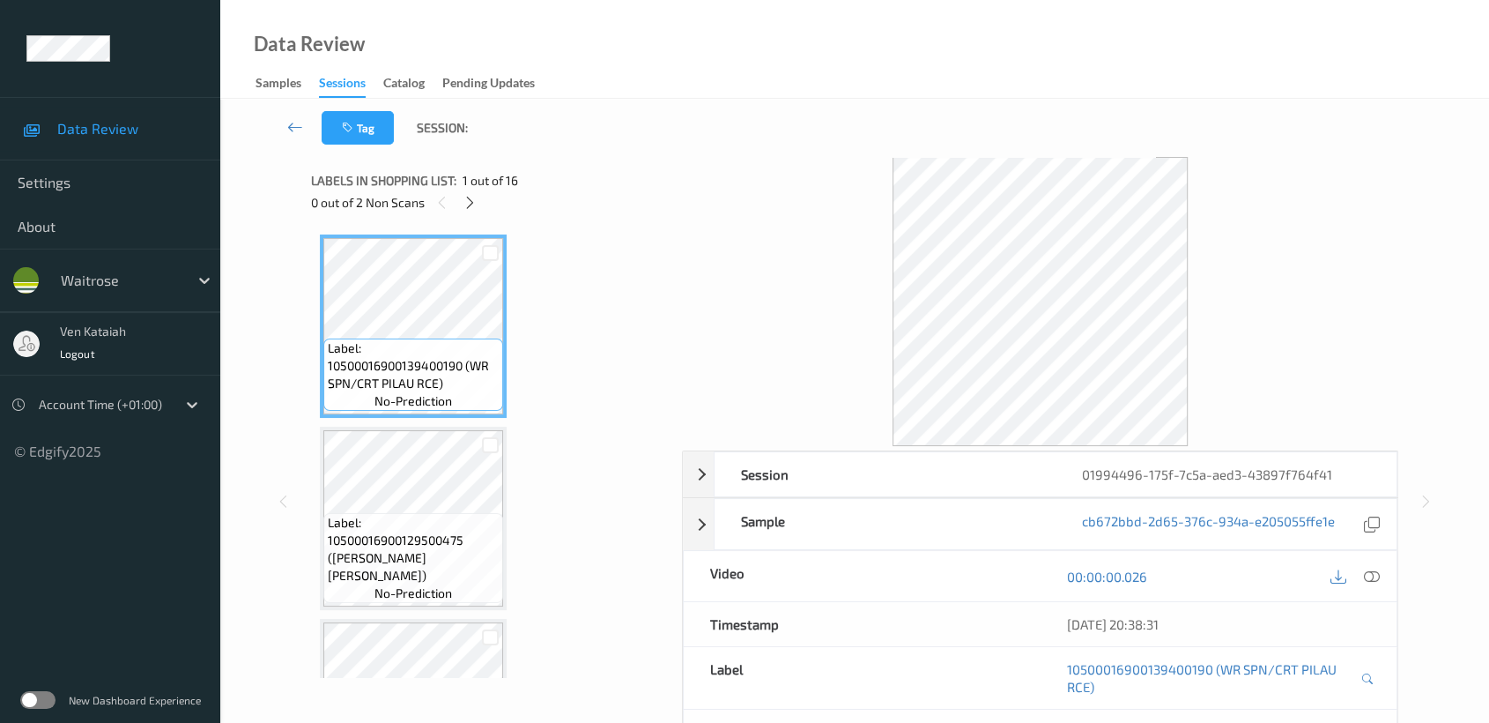
click at [451, 189] on div "Labels in shopping list: 1 out of 16" at bounding box center [490, 180] width 359 height 22
click at [472, 203] on icon at bounding box center [470, 203] width 15 height 16
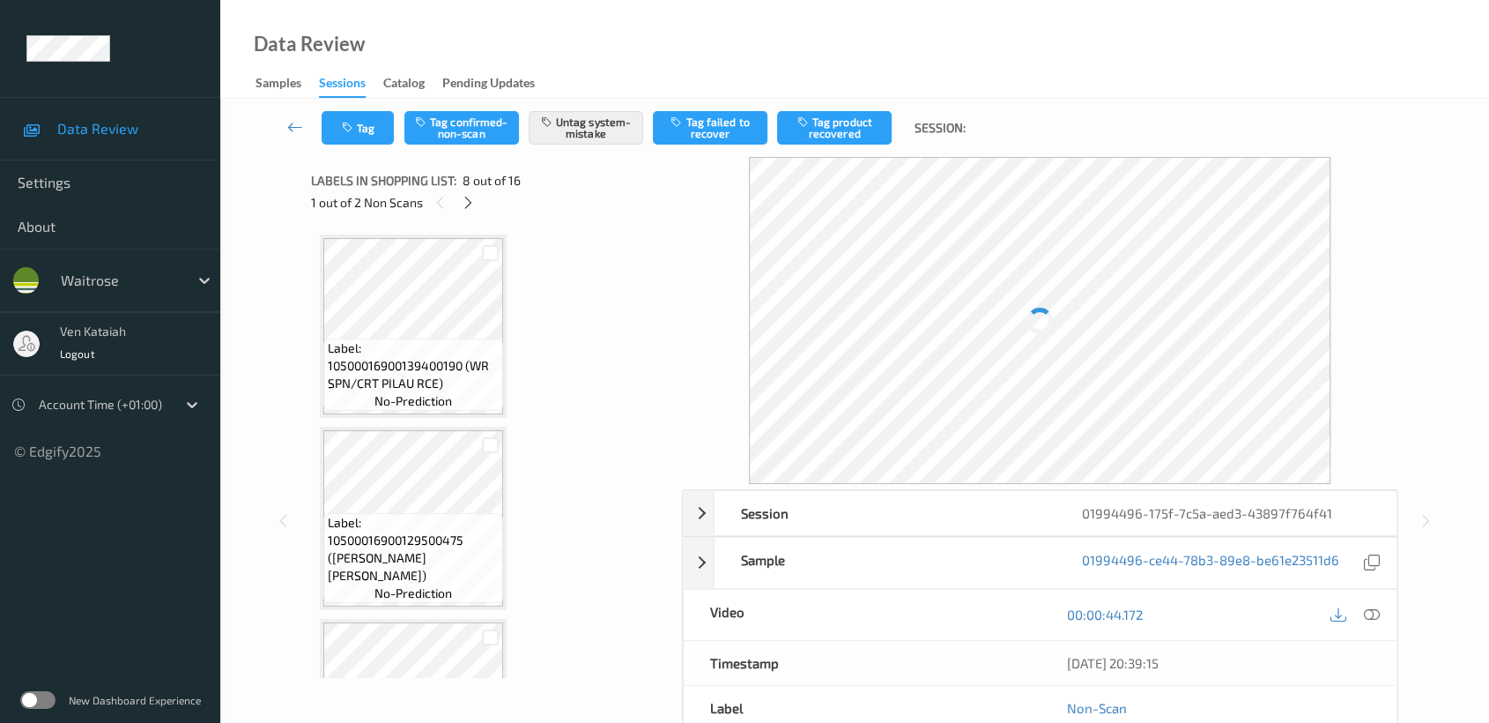
scroll to position [1156, 0]
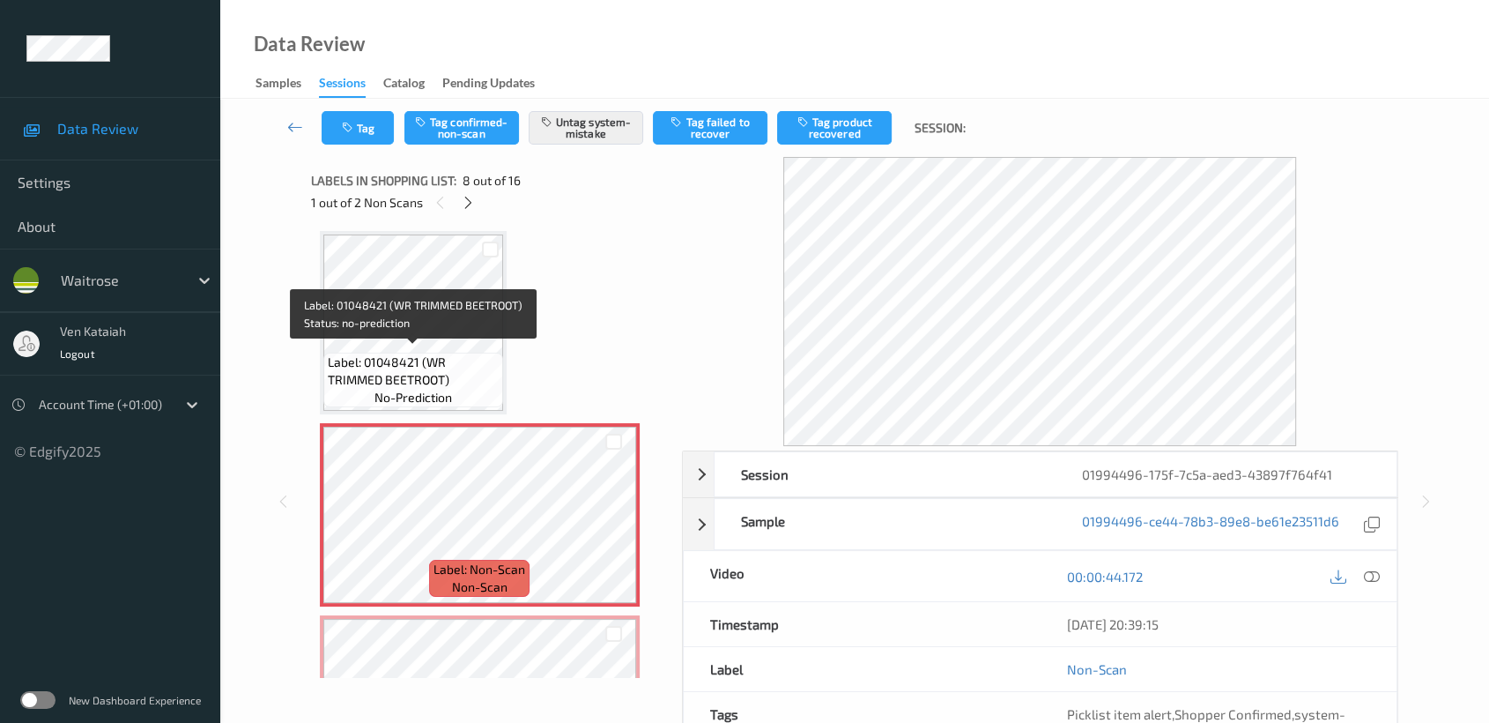
click at [430, 372] on span "Label: 01048421 (WR TRIMMED BEETROOT)" at bounding box center [413, 370] width 171 height 35
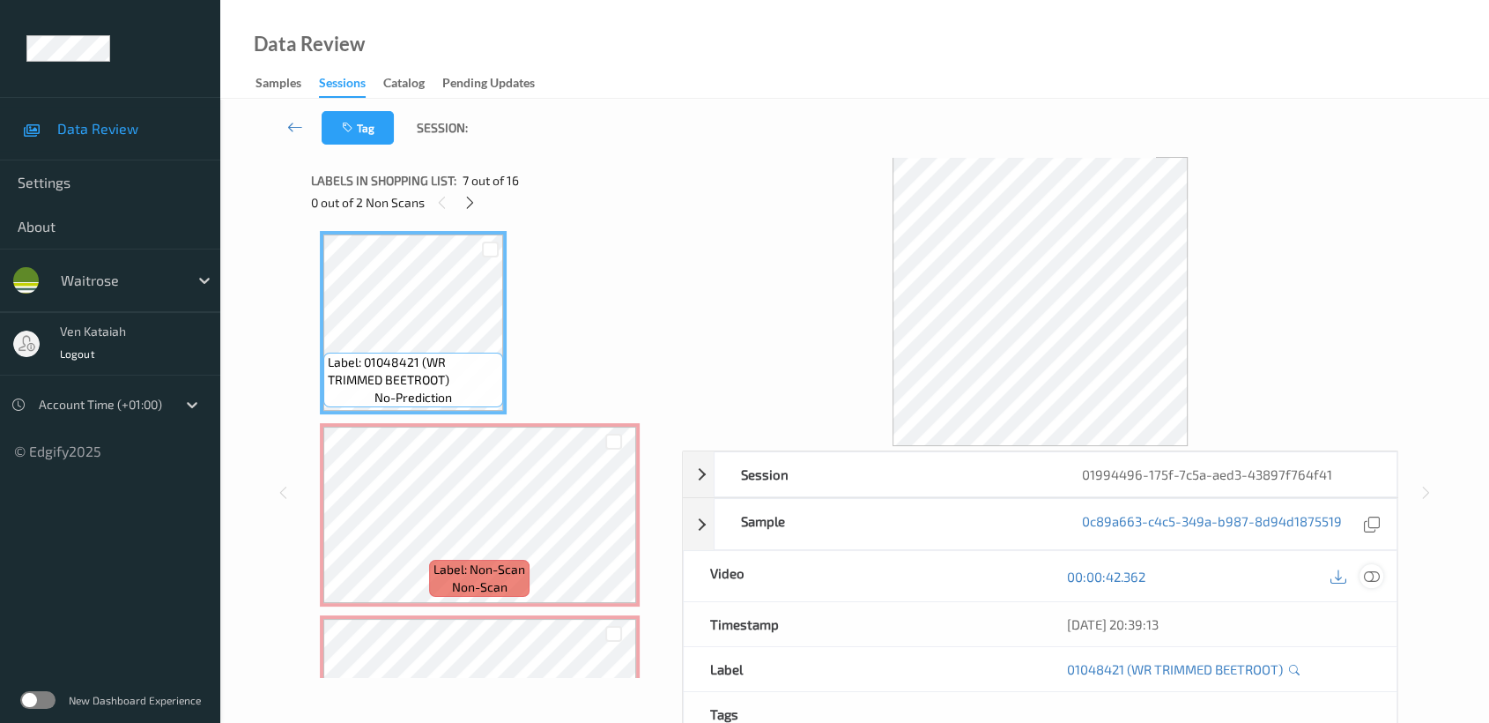
click at [1361, 570] on div at bounding box center [1372, 576] width 24 height 24
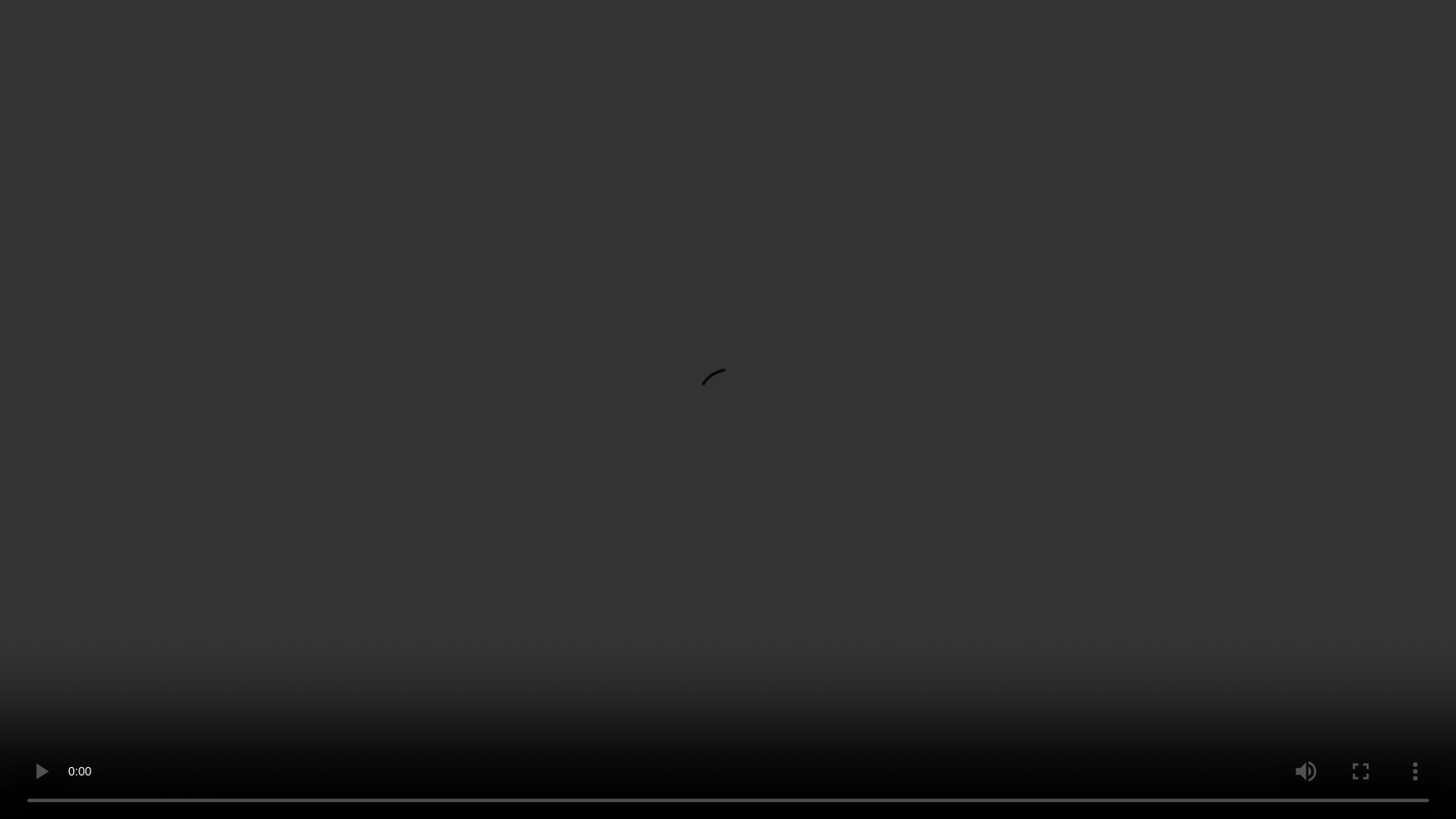
click at [1033, 417] on video at bounding box center [728, 410] width 1456 height 819
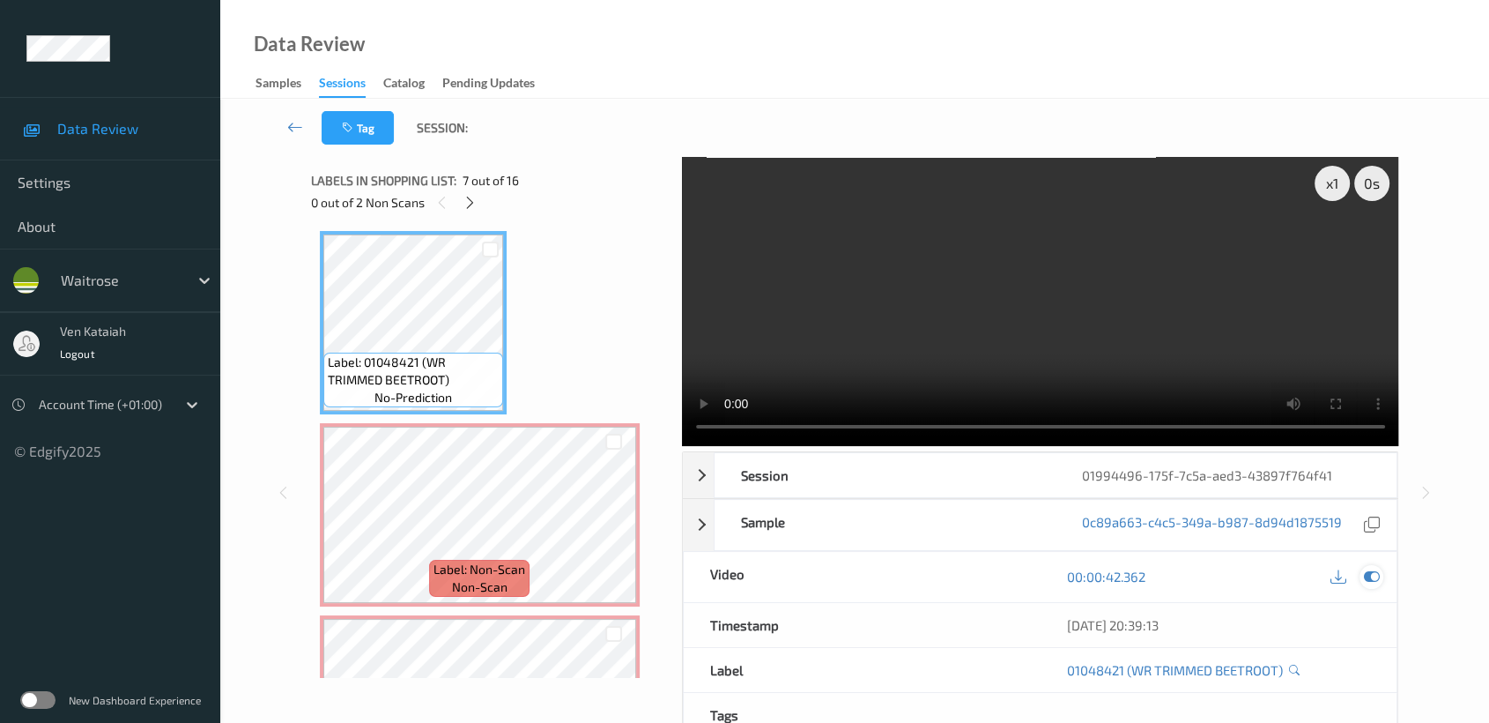
click at [1379, 567] on div at bounding box center [1372, 577] width 24 height 24
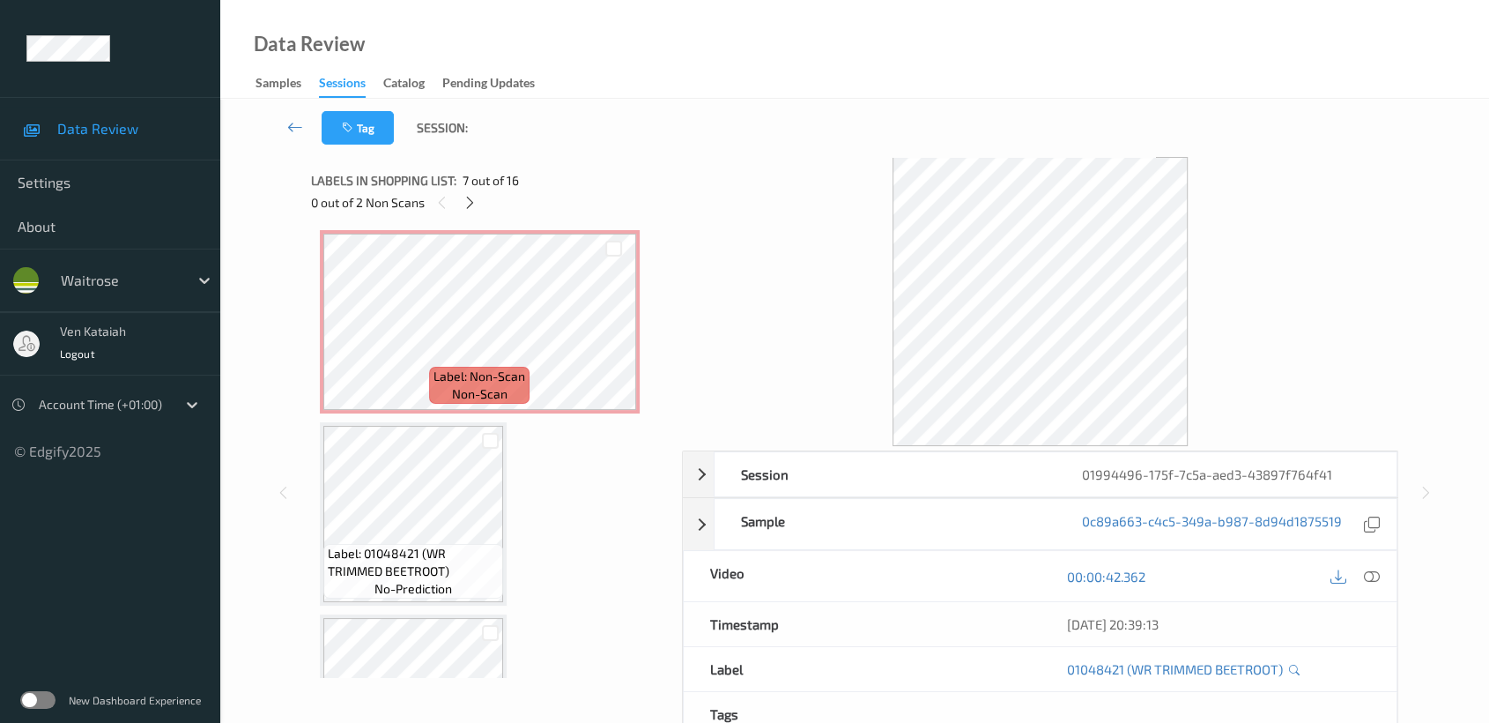
scroll to position [1548, 0]
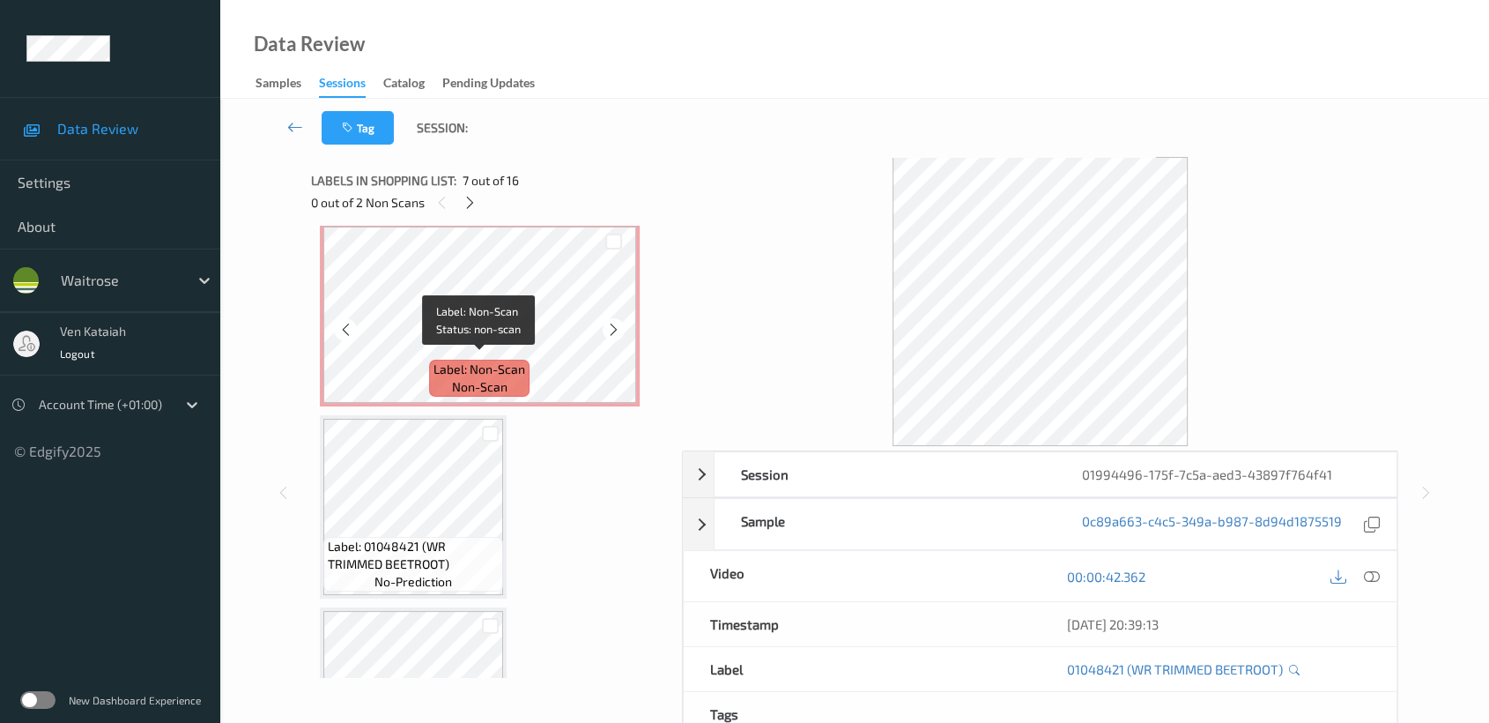
click at [466, 378] on span "non-scan" at bounding box center [480, 387] width 56 height 18
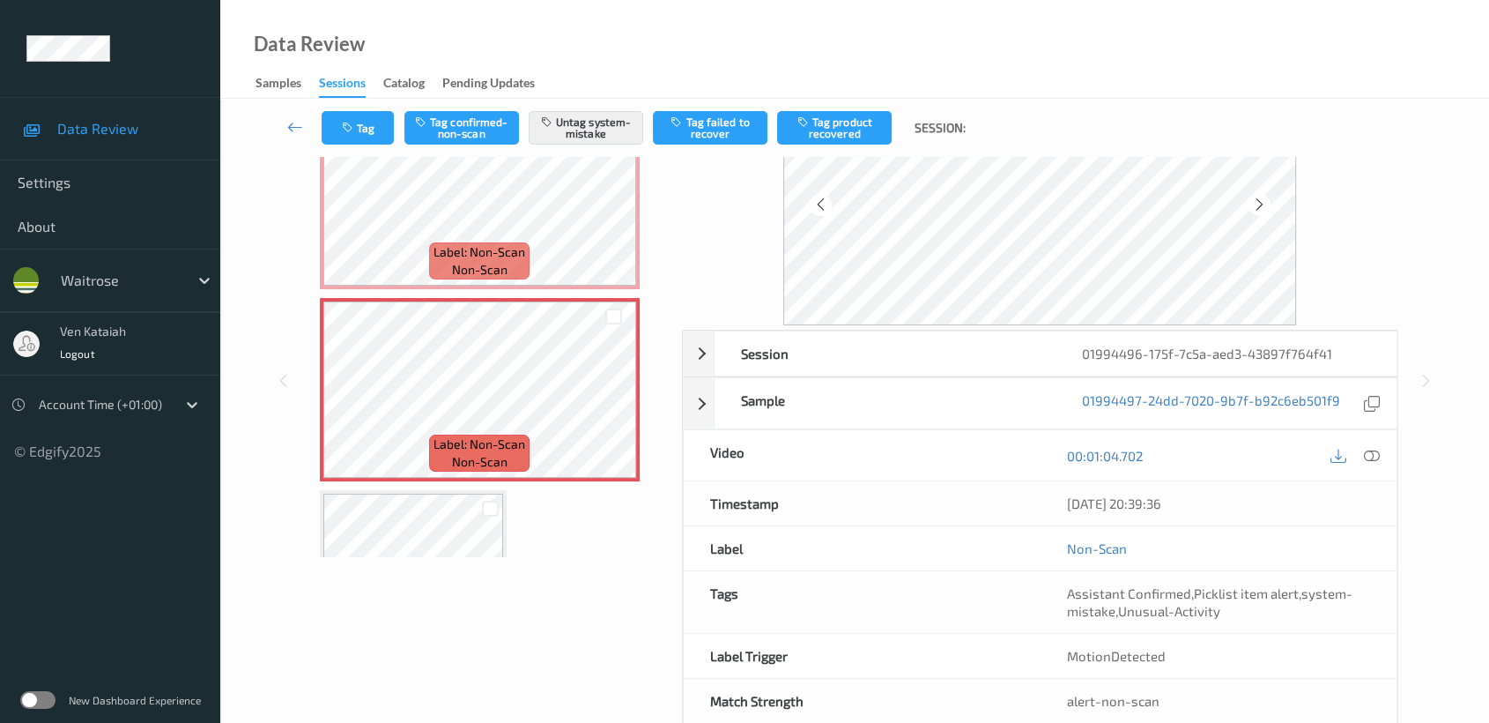
scroll to position [158, 0]
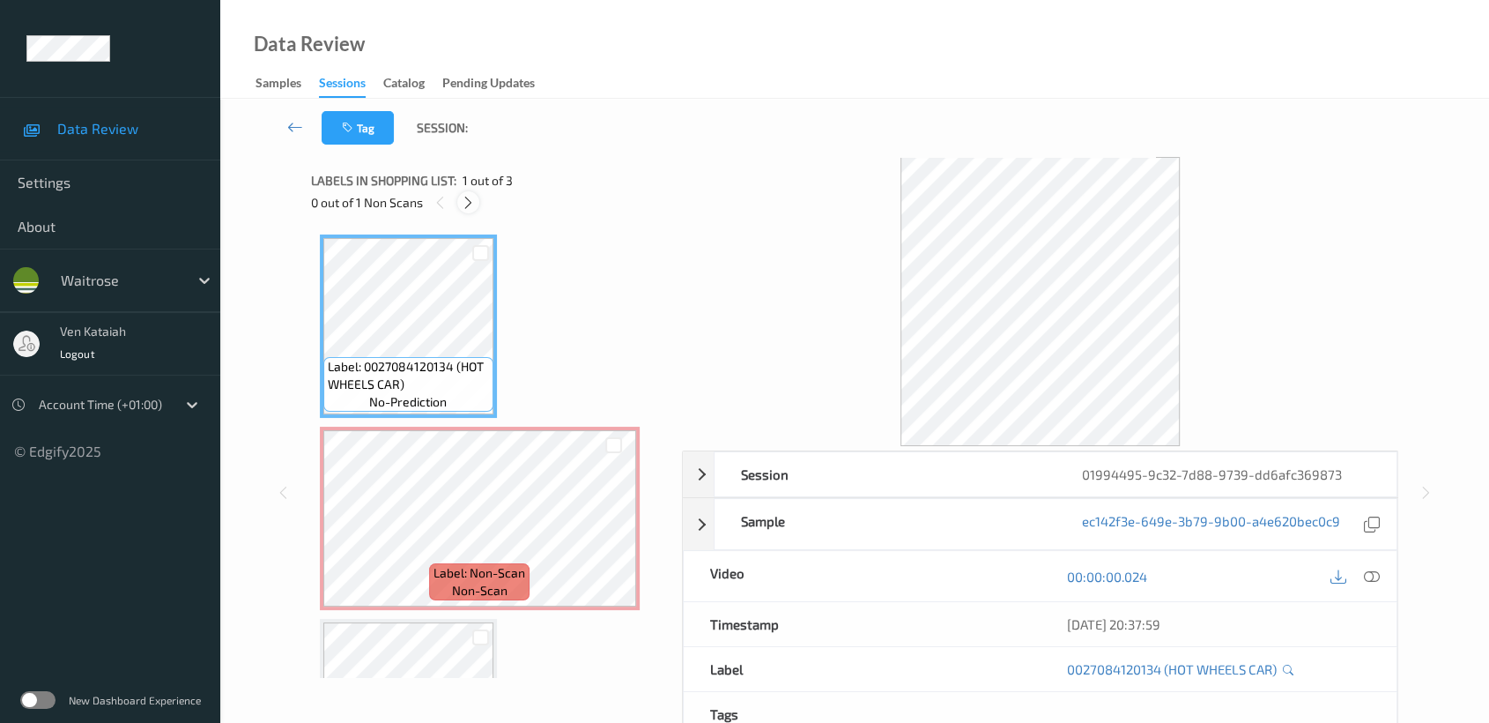
click at [465, 199] on icon at bounding box center [468, 203] width 15 height 16
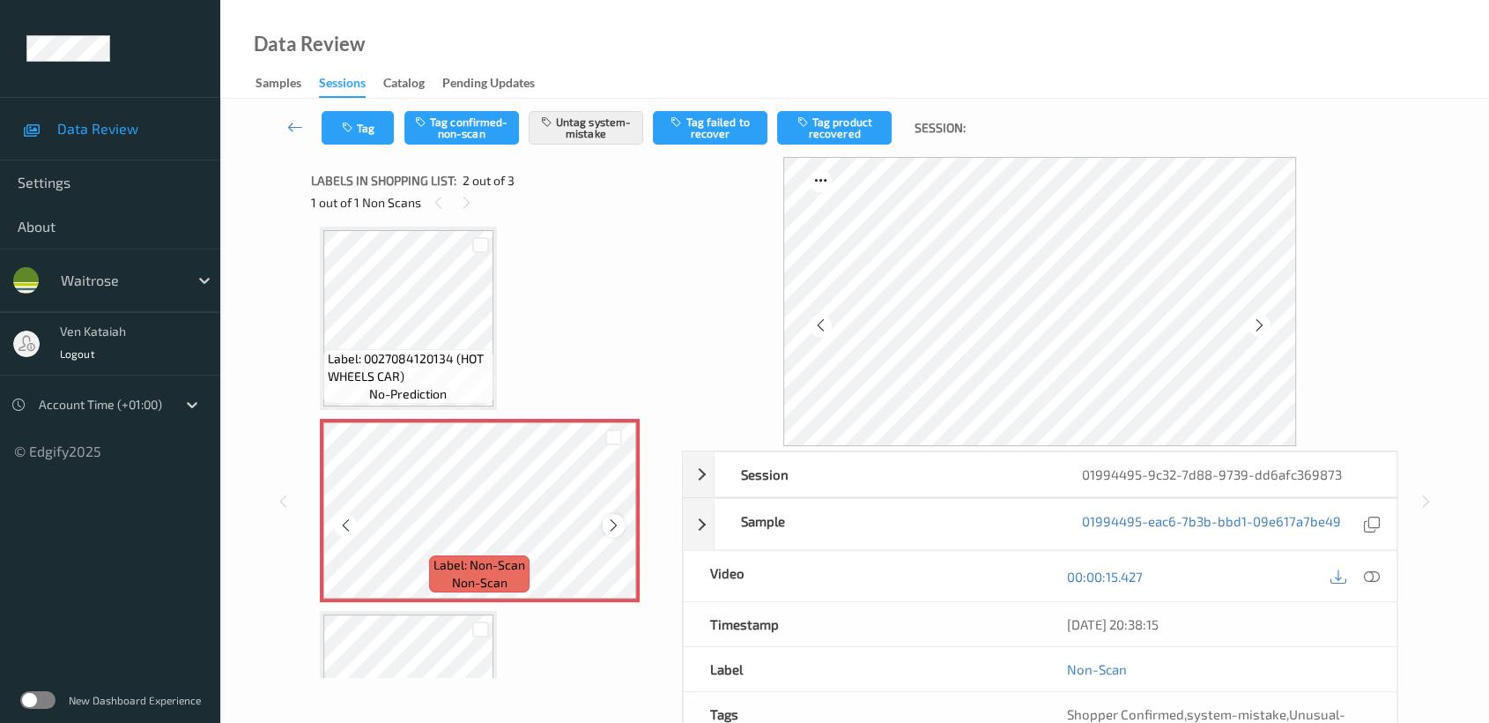
click at [604, 520] on div at bounding box center [614, 525] width 22 height 22
click at [613, 524] on icon at bounding box center [613, 525] width 15 height 16
click at [618, 525] on icon at bounding box center [613, 525] width 15 height 16
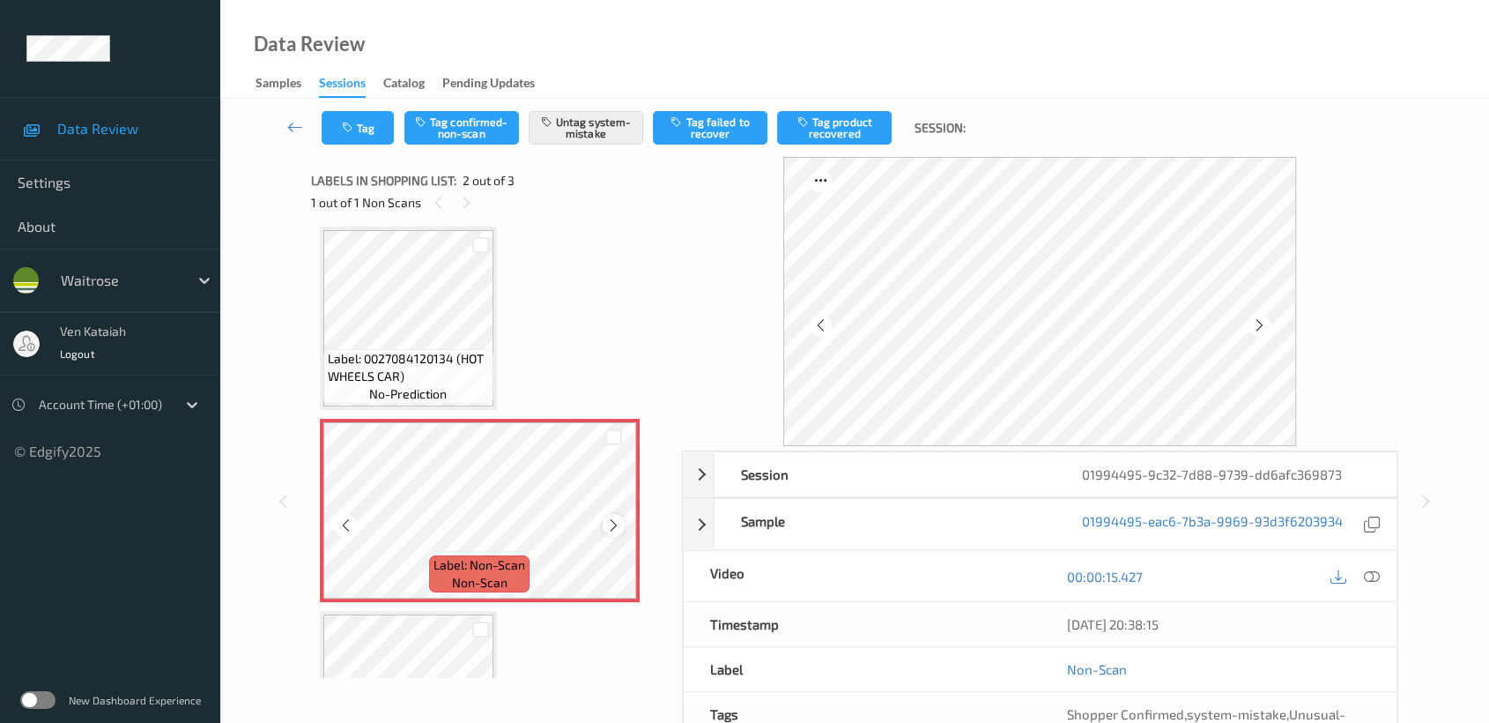
click at [616, 520] on icon at bounding box center [613, 525] width 15 height 16
click at [606, 518] on icon at bounding box center [613, 525] width 15 height 16
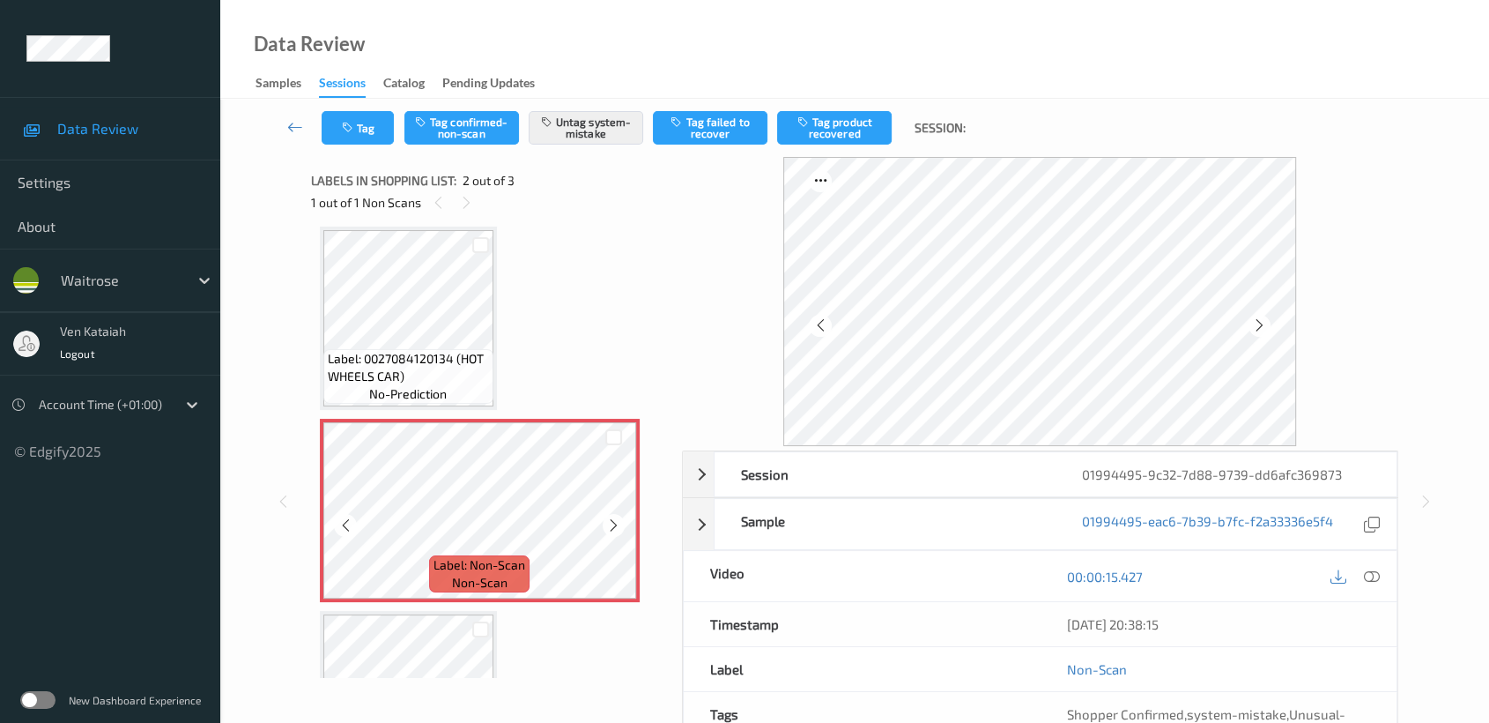
click at [606, 518] on icon at bounding box center [613, 525] width 15 height 16
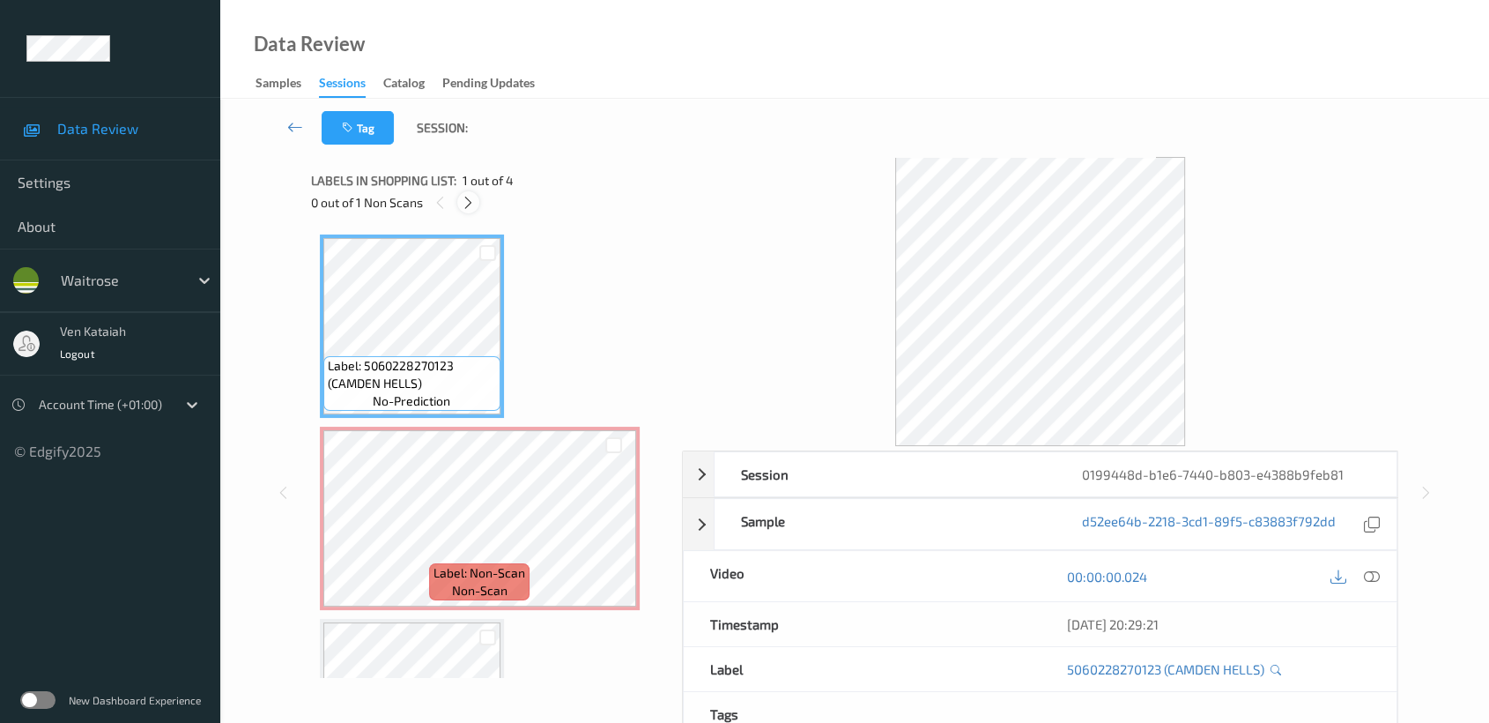
click at [470, 197] on icon at bounding box center [468, 203] width 15 height 16
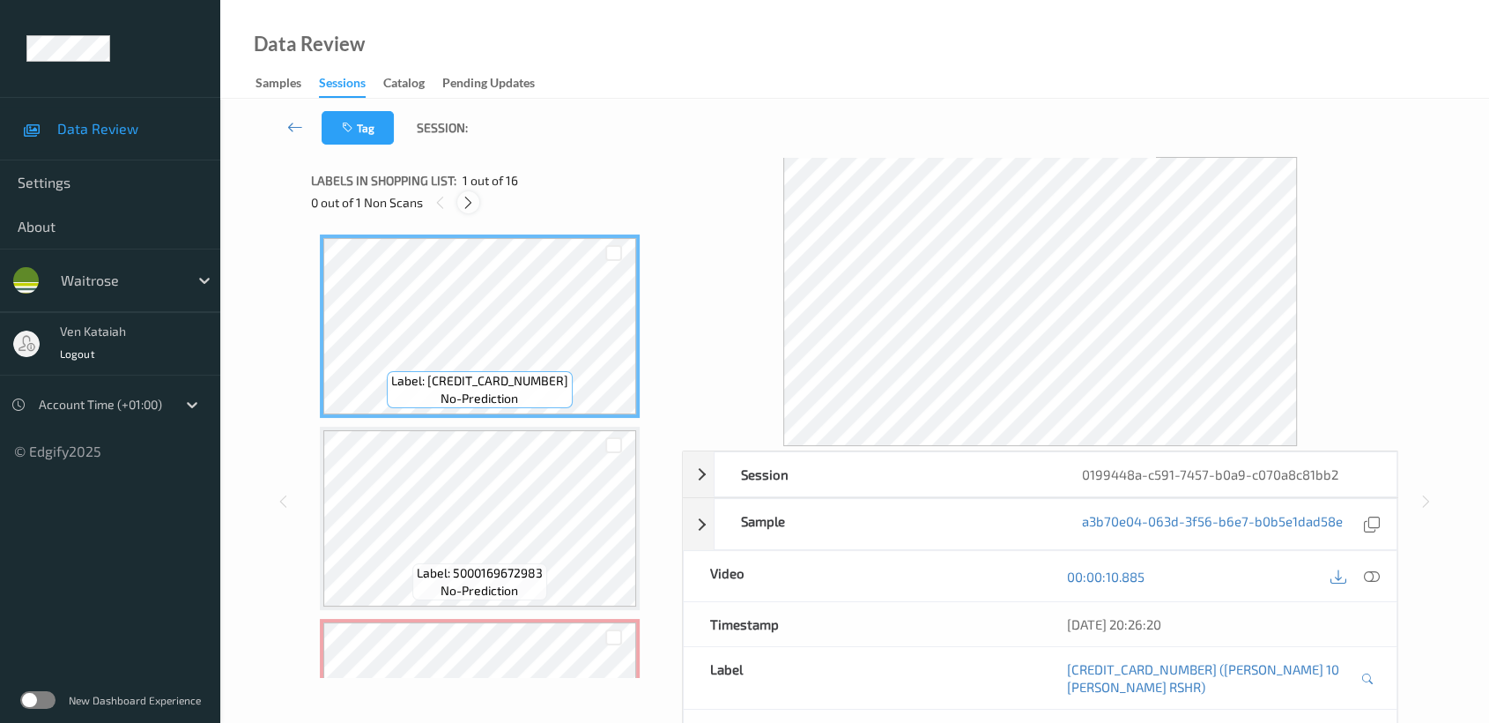
click at [472, 204] on icon at bounding box center [468, 203] width 15 height 16
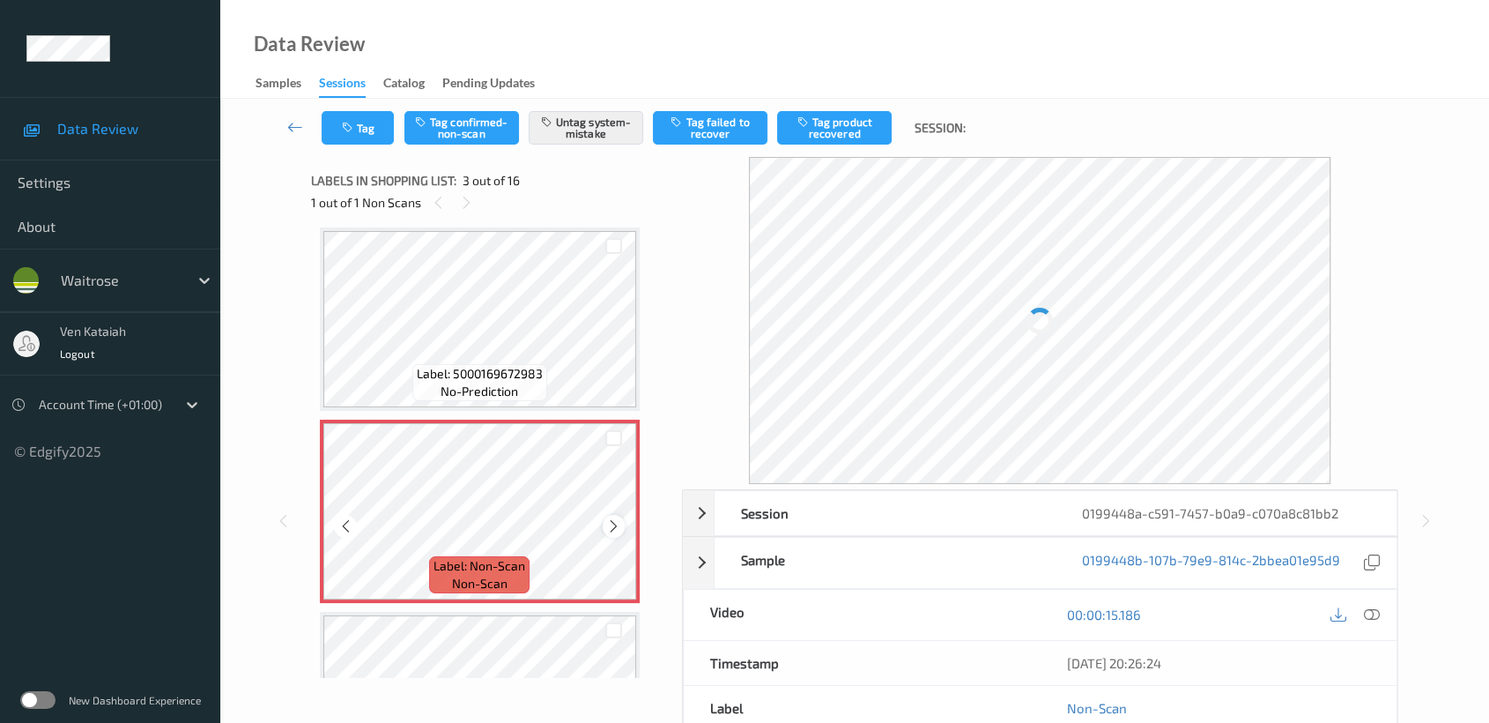
click at [612, 523] on icon at bounding box center [613, 526] width 15 height 16
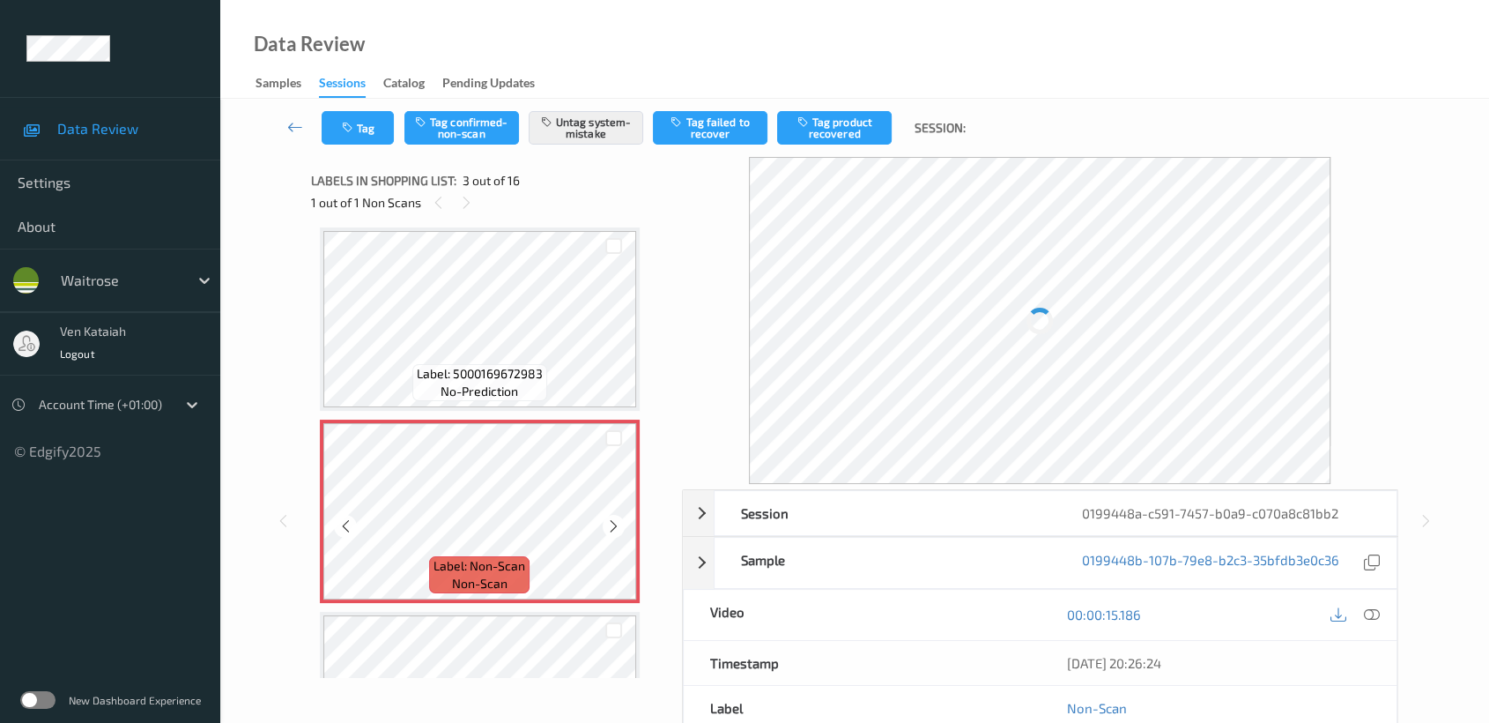
click at [612, 523] on icon at bounding box center [613, 526] width 15 height 16
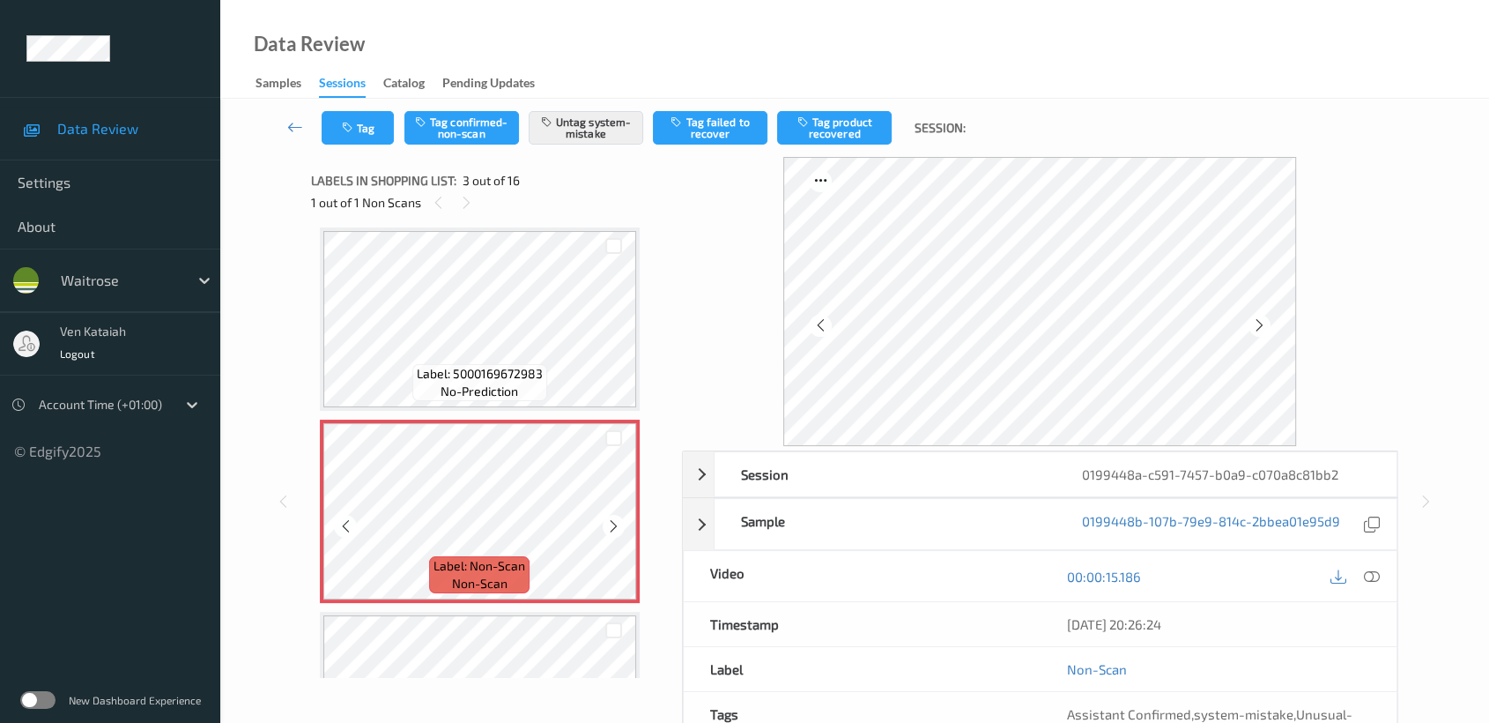
click at [612, 523] on icon at bounding box center [613, 526] width 15 height 16
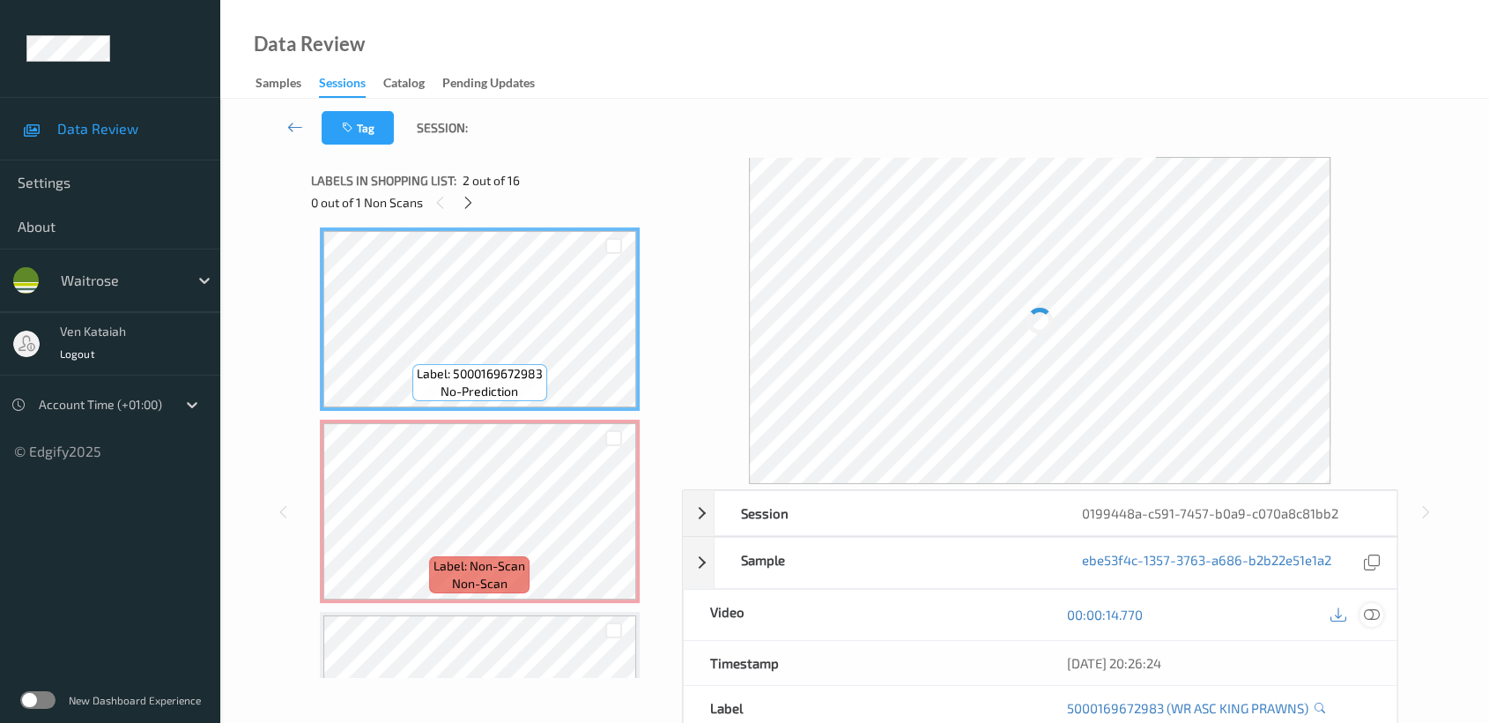
click at [1371, 617] on icon at bounding box center [1372, 614] width 16 height 16
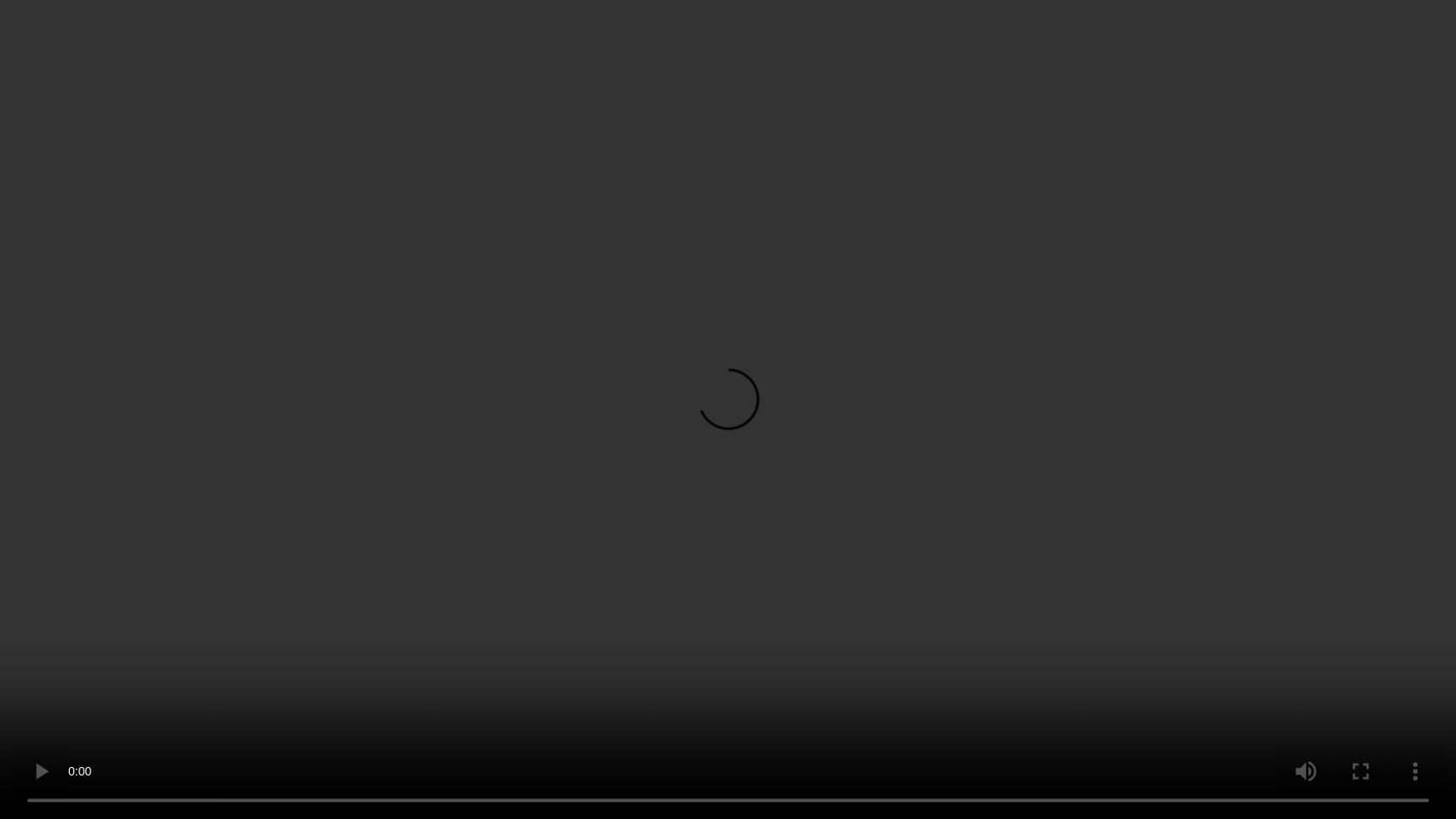
click at [1000, 412] on video at bounding box center [728, 410] width 1456 height 819
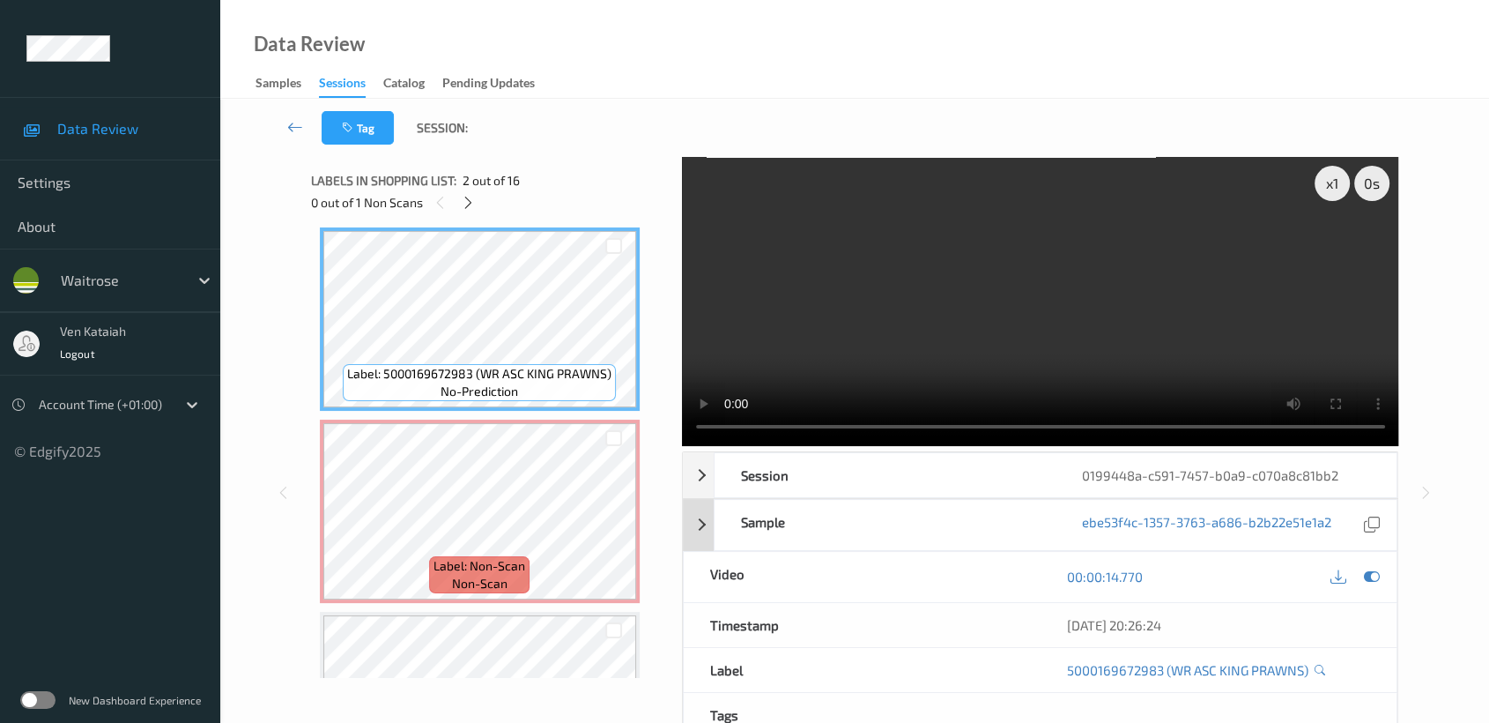
click at [1375, 584] on icon at bounding box center [1372, 576] width 16 height 16
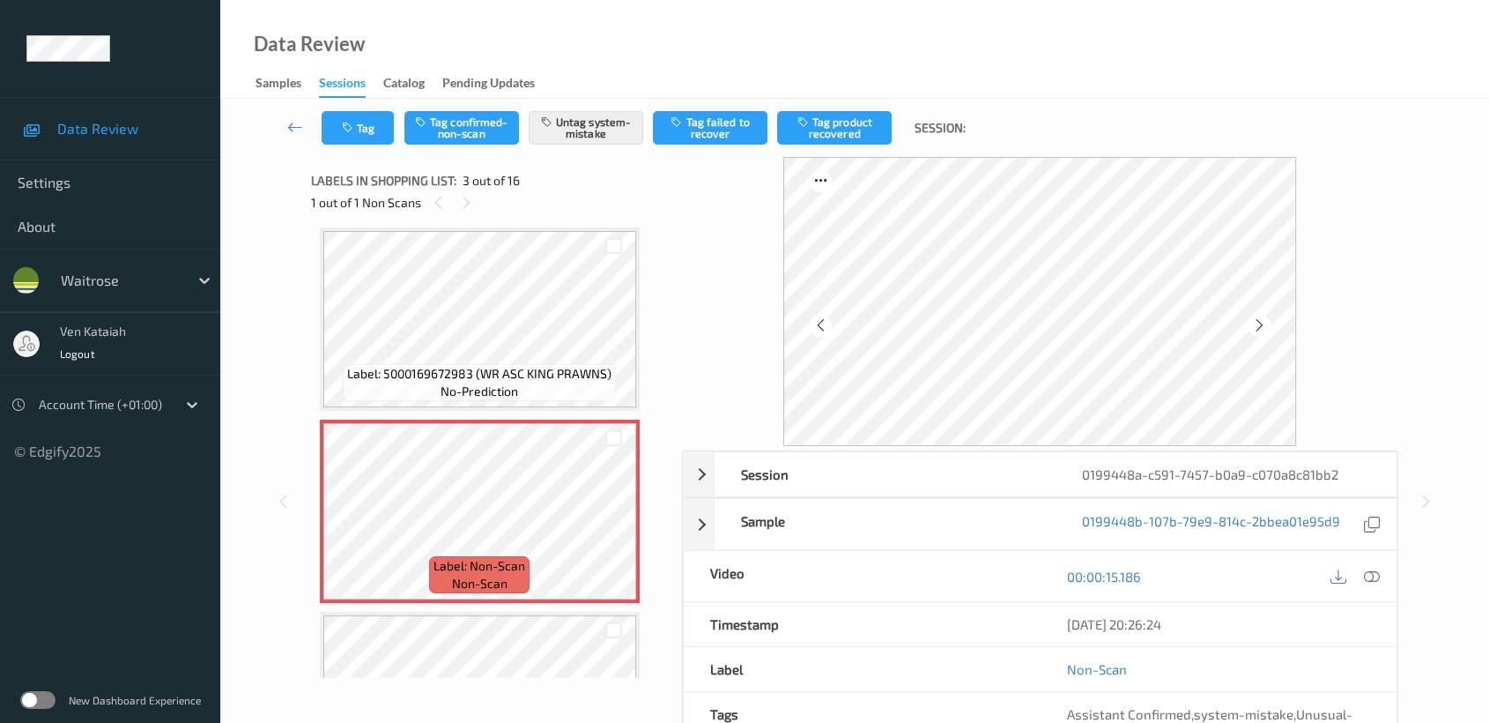
scroll to position [158, 0]
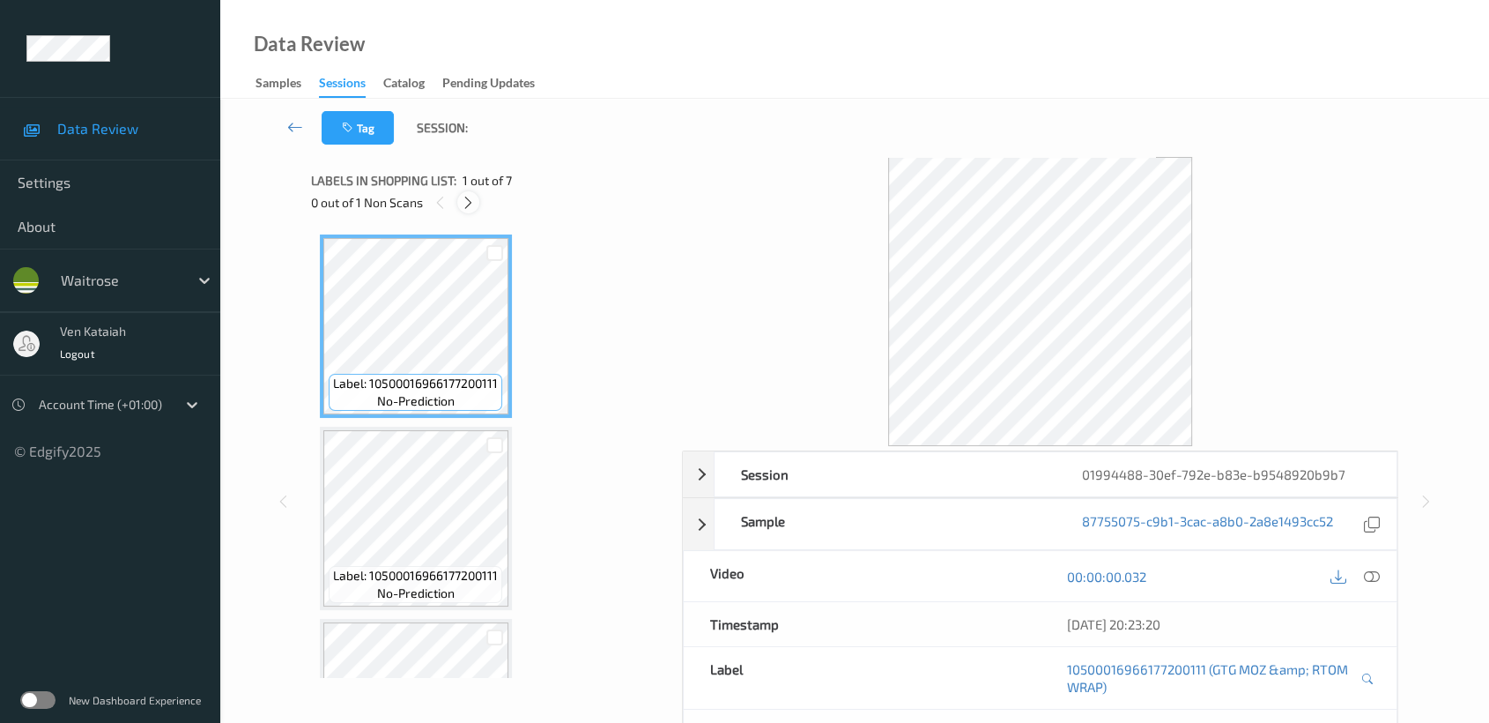
click at [473, 195] on icon at bounding box center [468, 203] width 15 height 16
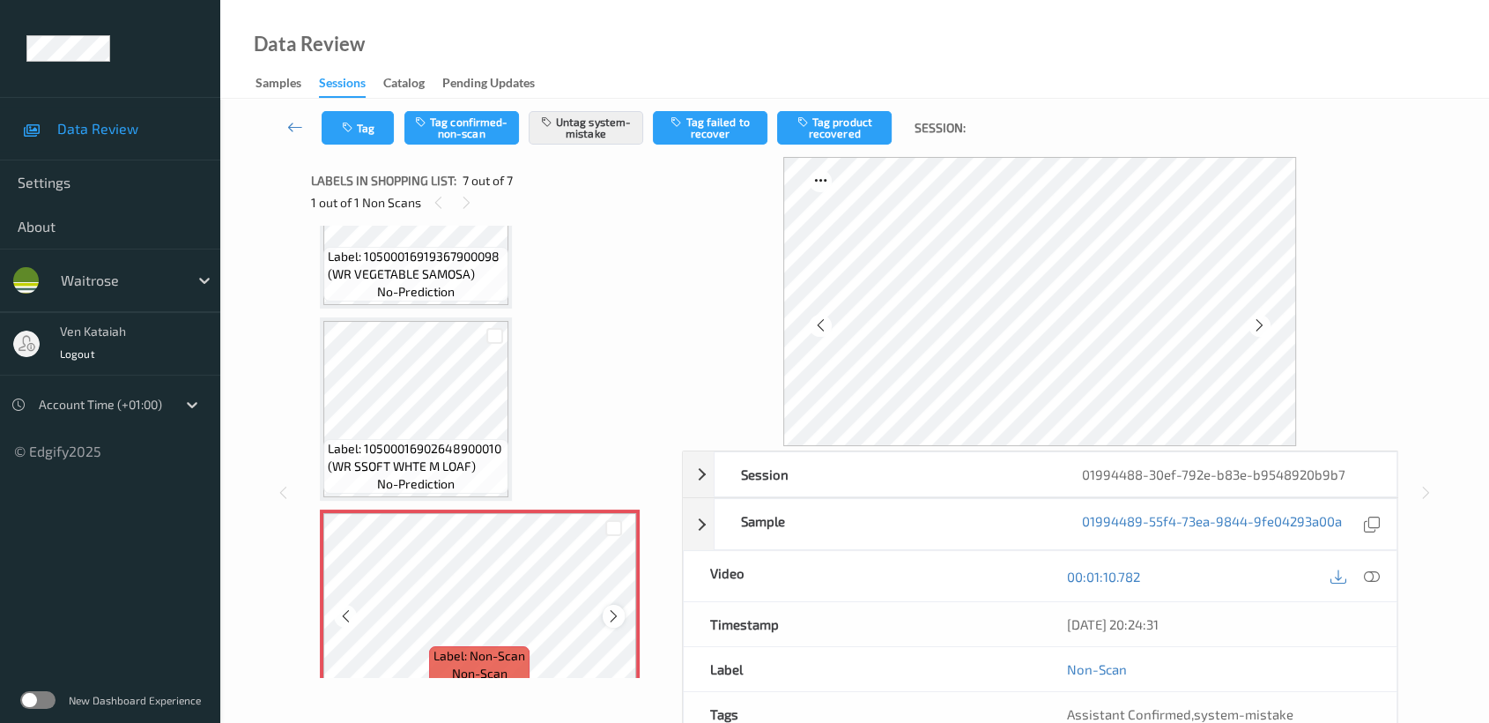
click at [604, 610] on div at bounding box center [614, 615] width 22 height 22
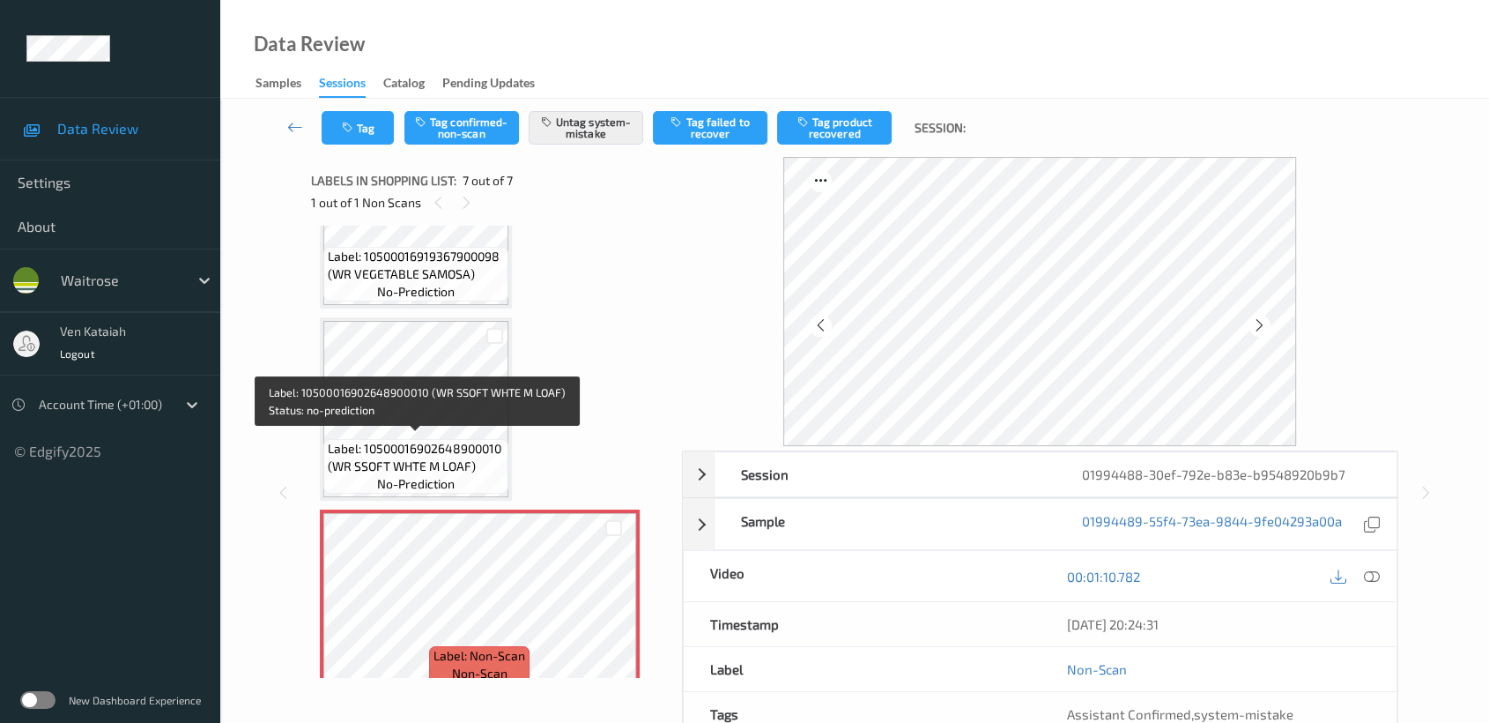
click at [446, 440] on span "Label: 10500016902648900010 (WR SSOFT WHTE M LOAF)" at bounding box center [416, 457] width 176 height 35
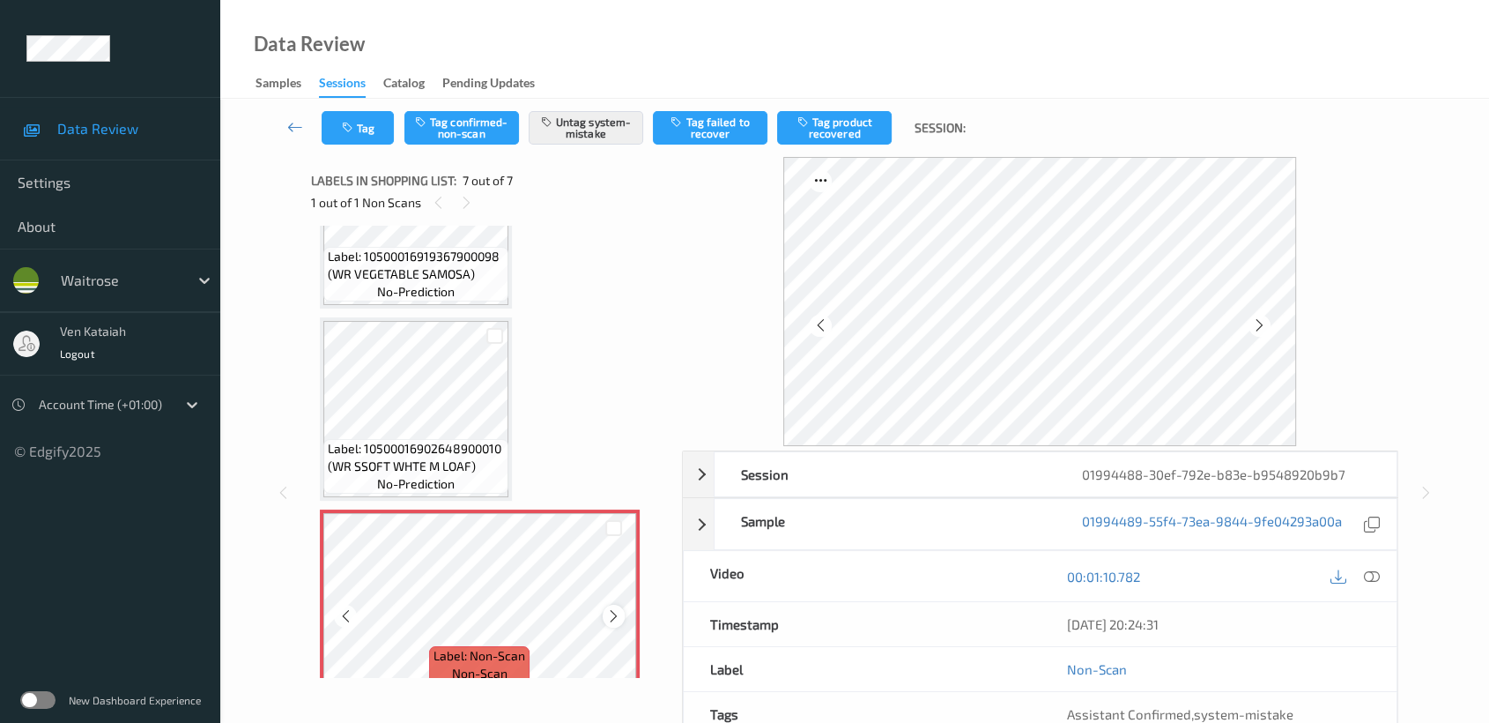
click at [616, 610] on icon at bounding box center [613, 616] width 15 height 16
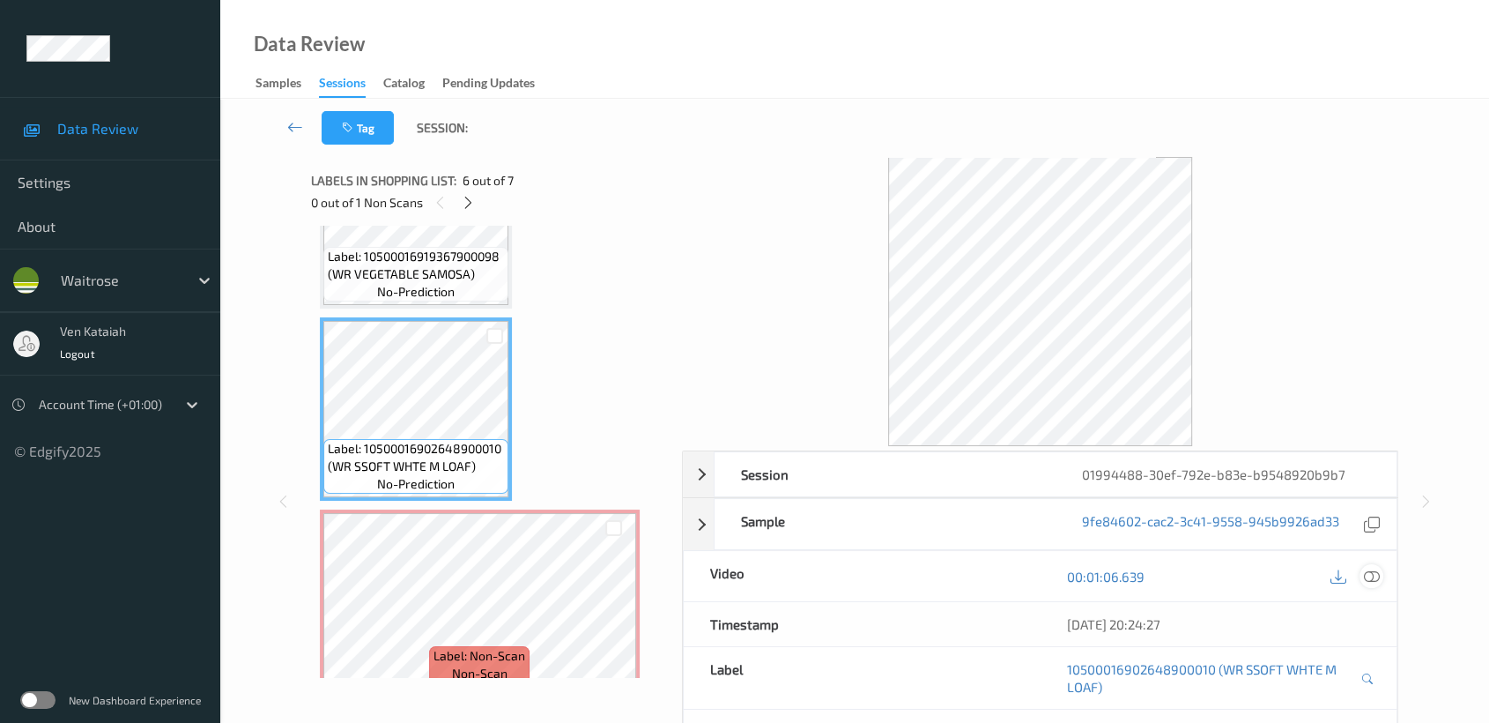
click at [1382, 574] on div at bounding box center [1372, 576] width 24 height 24
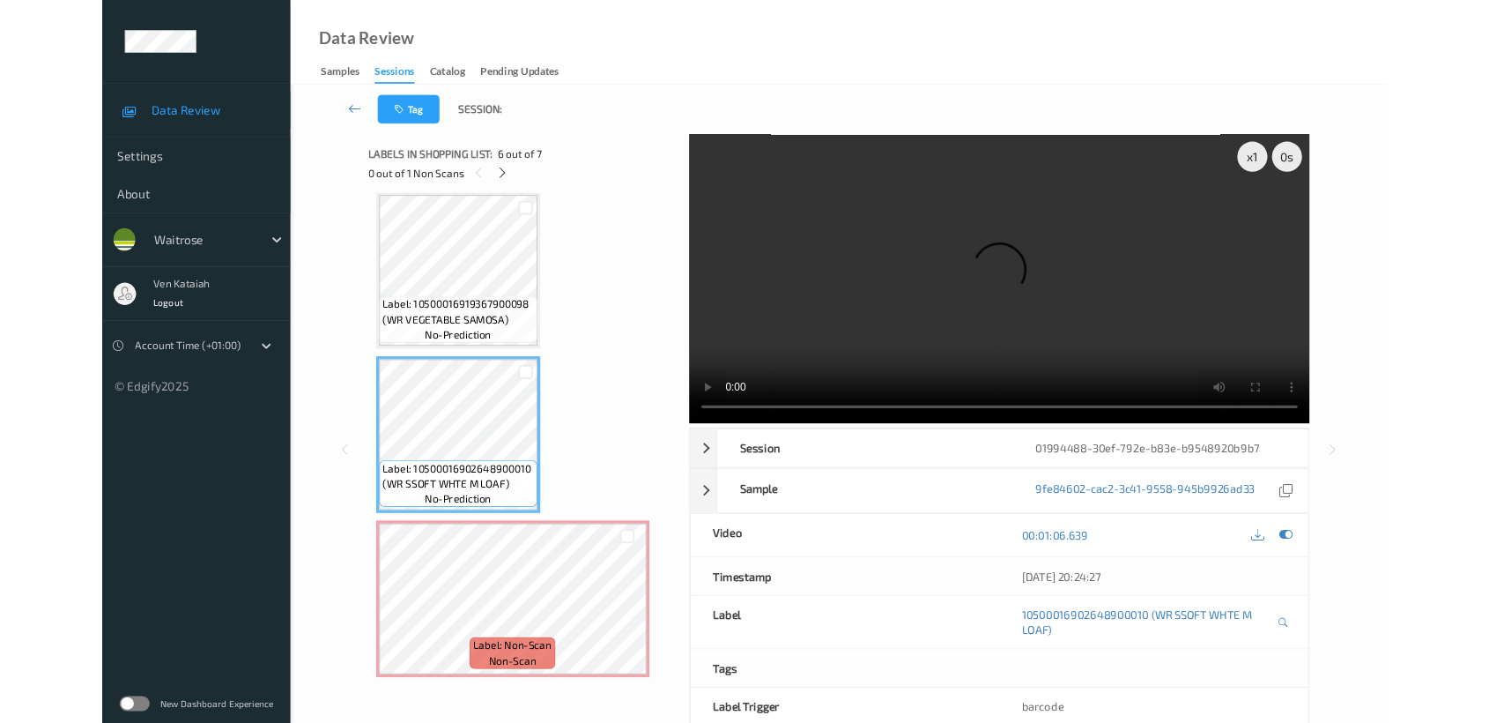
scroll to position [772, 0]
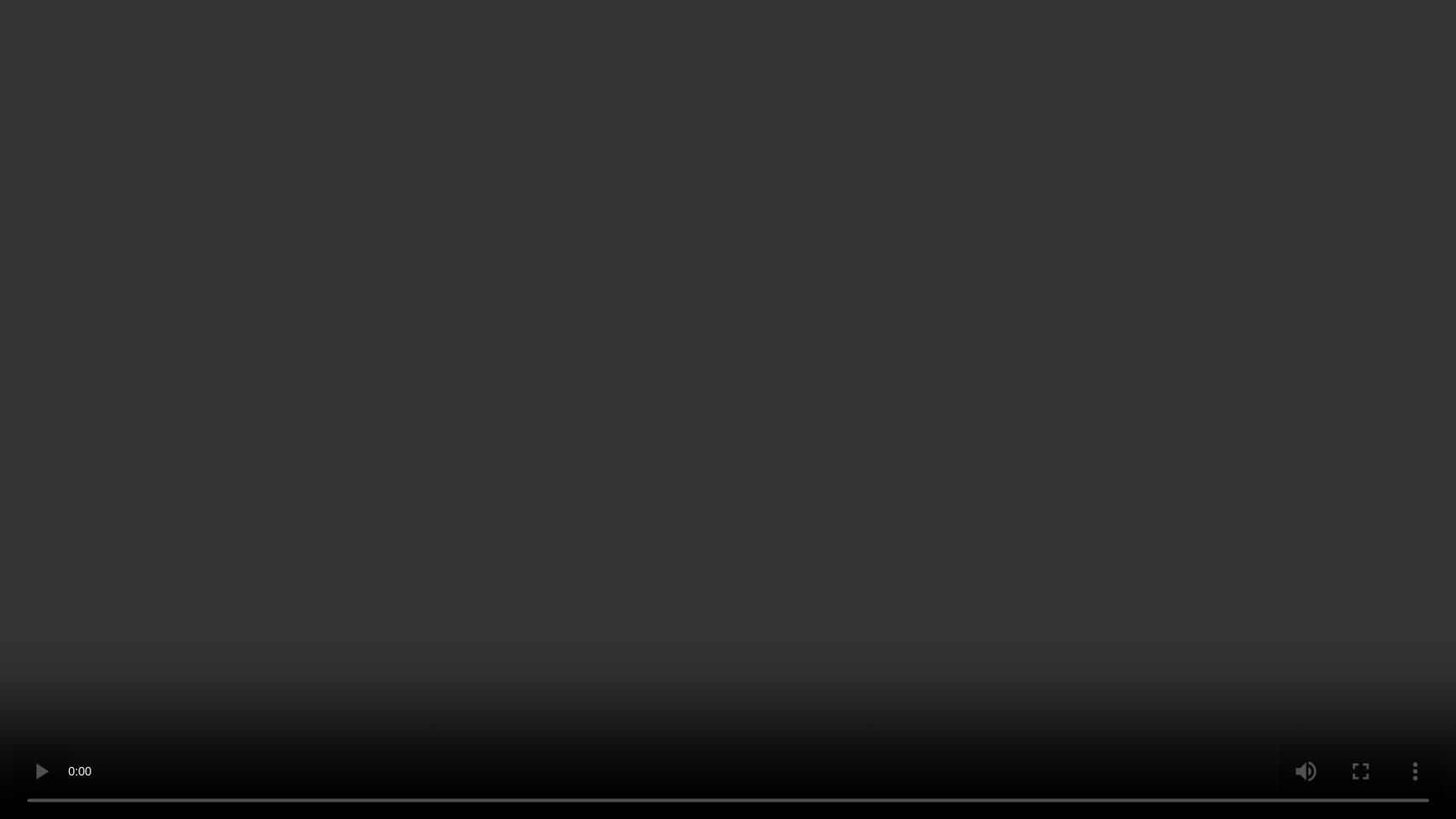
click at [979, 395] on video at bounding box center [728, 410] width 1456 height 819
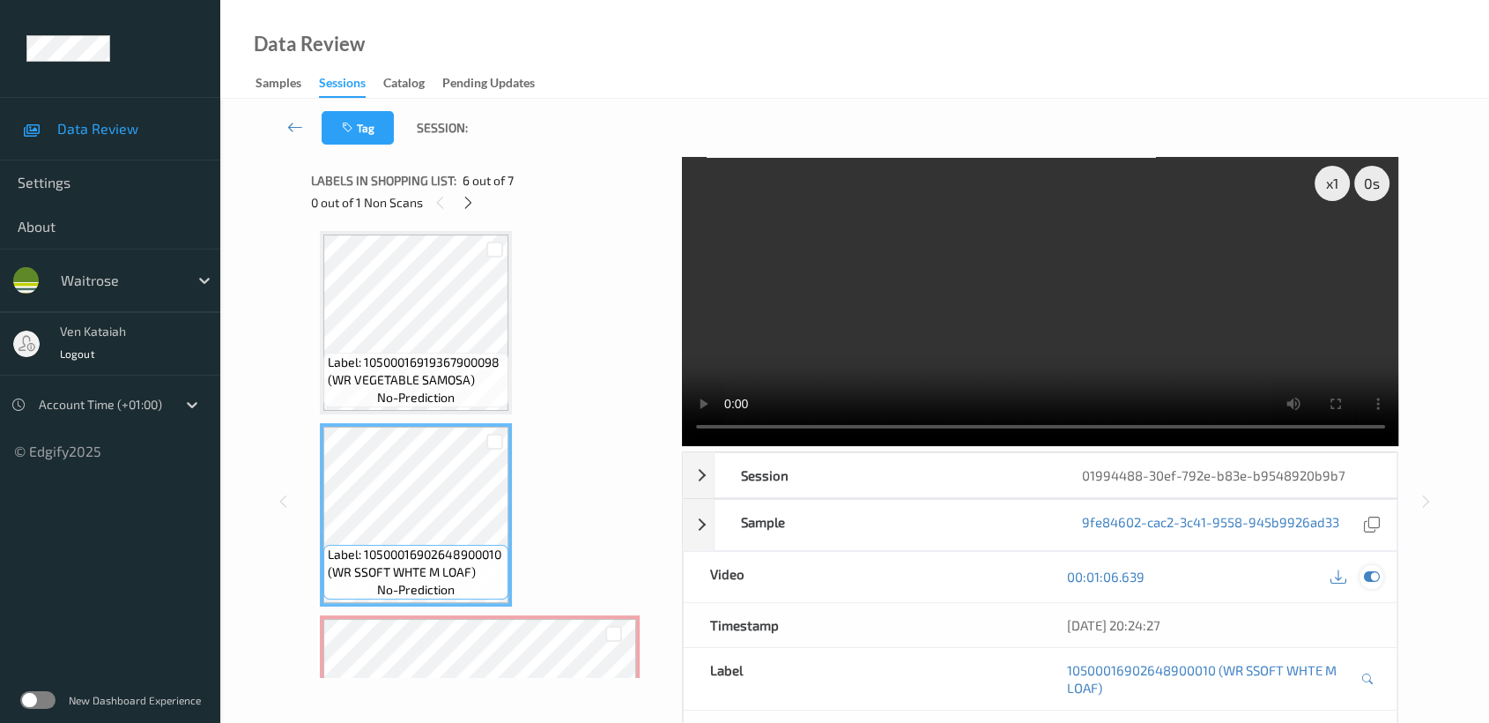
click at [1371, 582] on icon at bounding box center [1372, 576] width 16 height 16
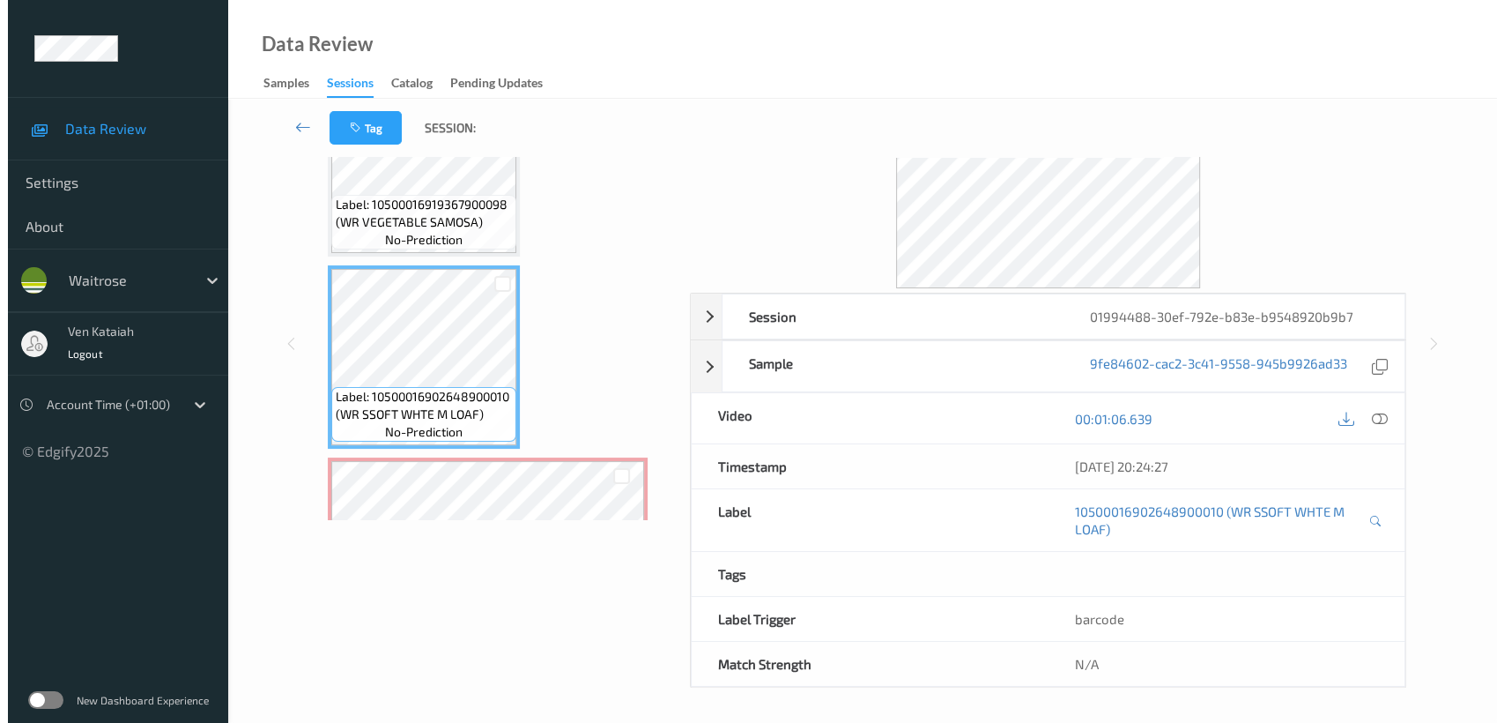
scroll to position [140, 0]
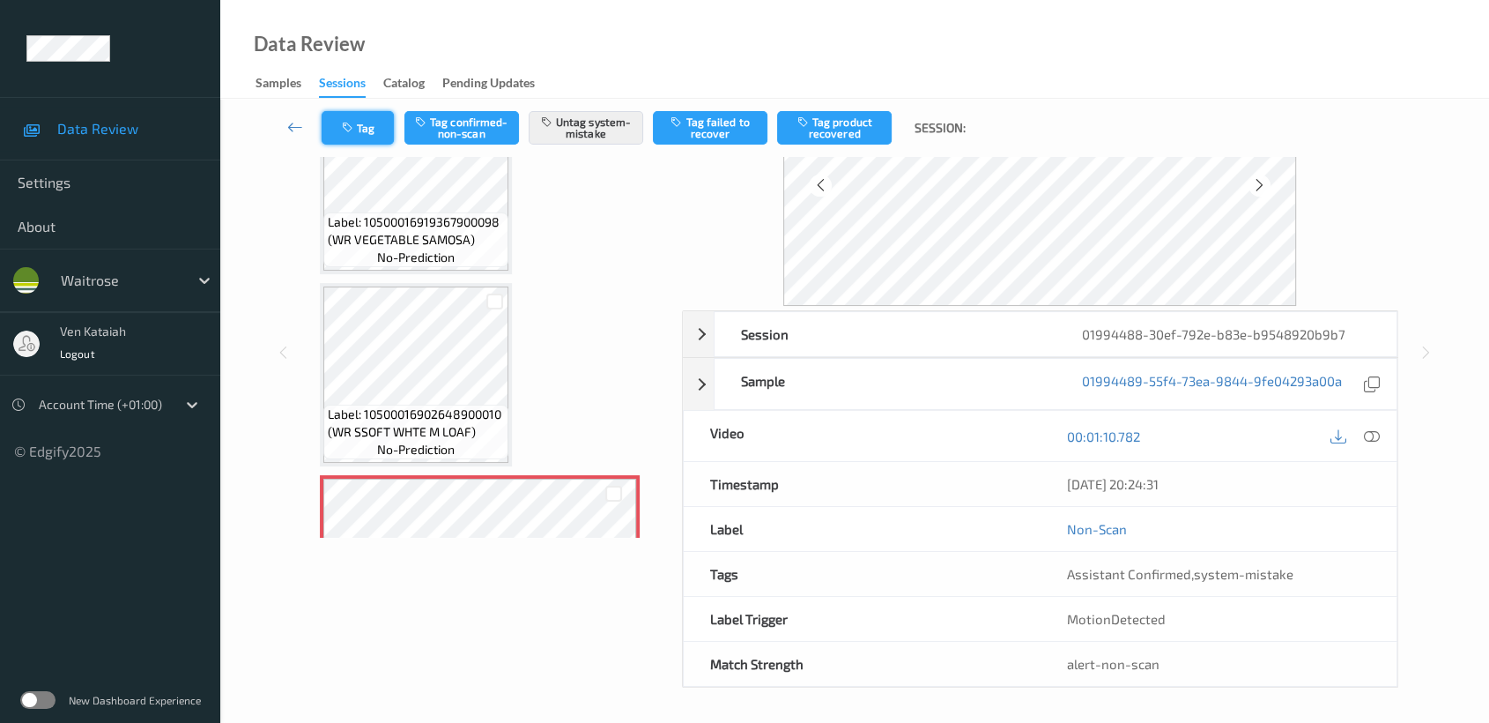
click at [367, 117] on button "Tag" at bounding box center [358, 127] width 72 height 33
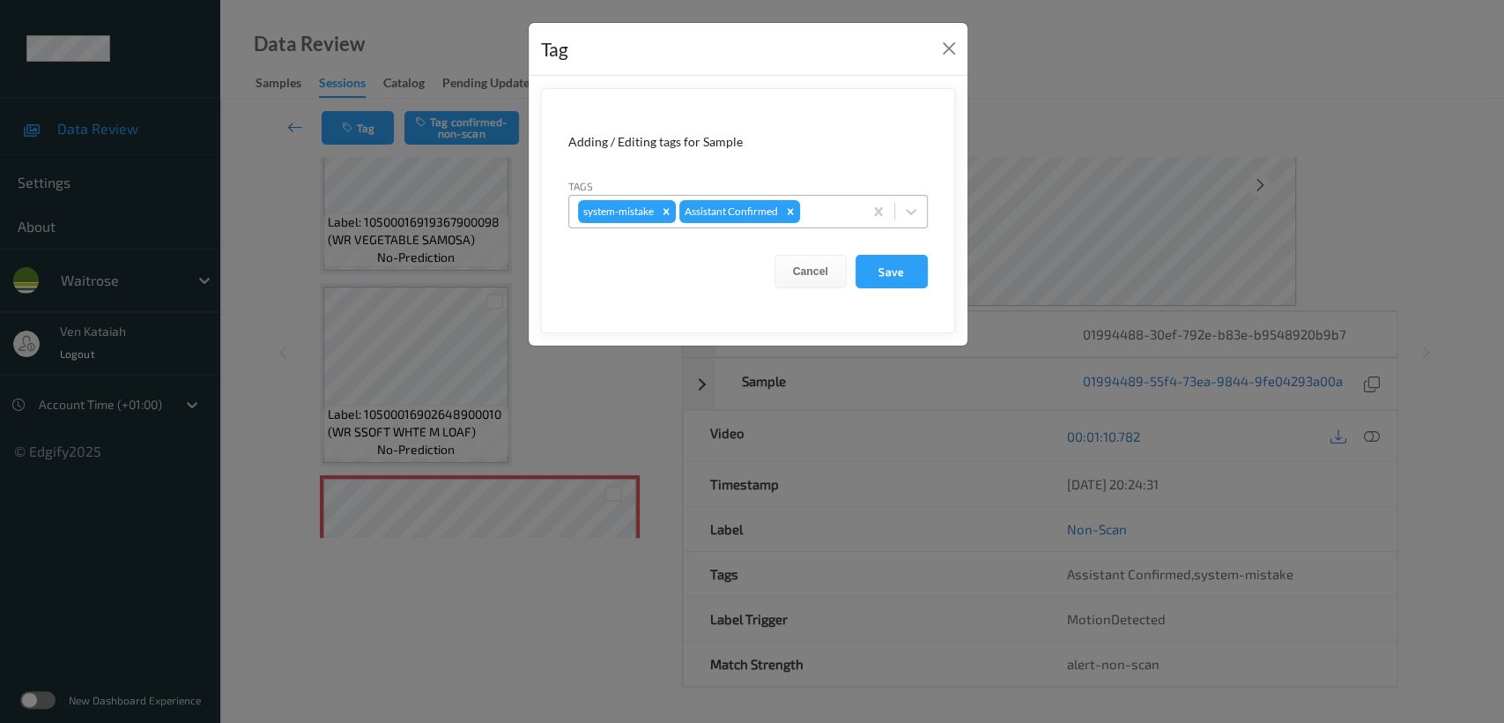
click at [847, 219] on div at bounding box center [829, 211] width 50 height 21
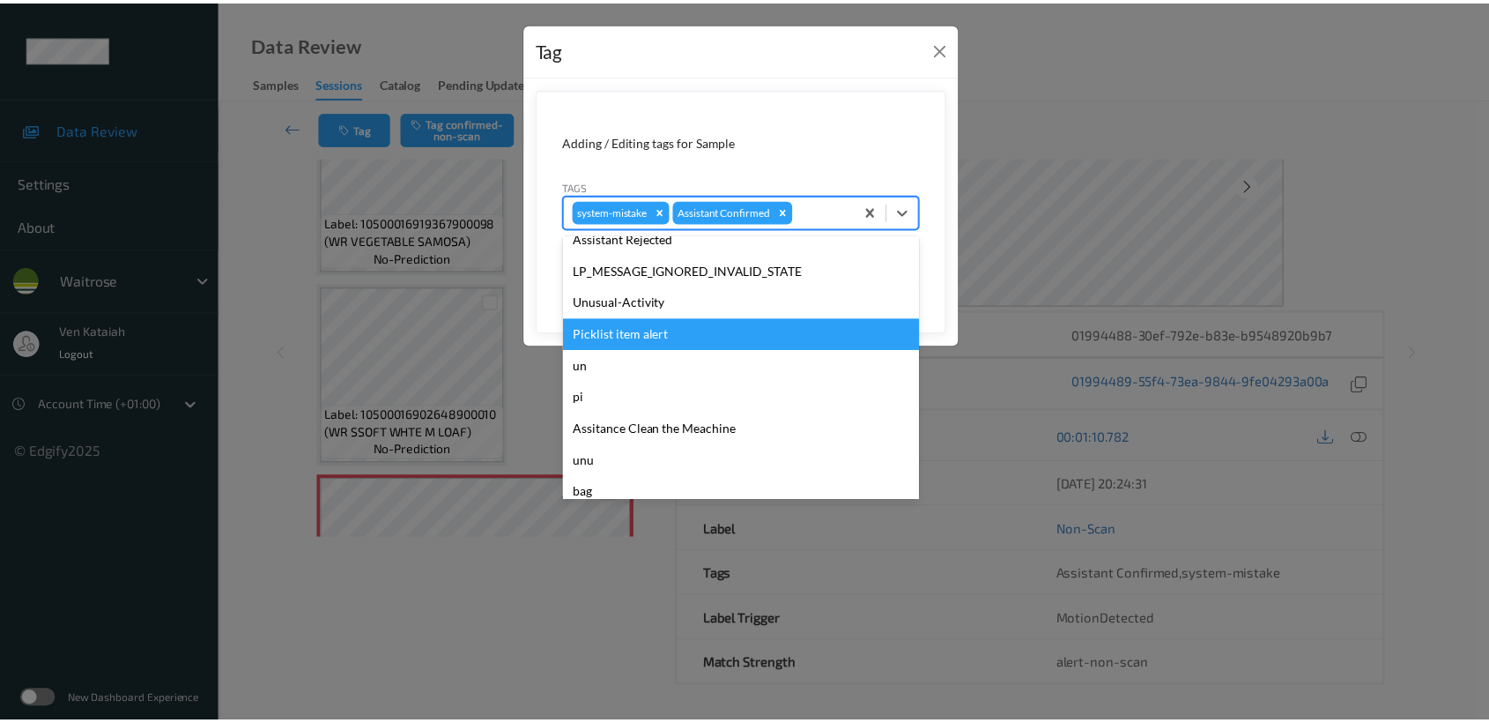
scroll to position [440, 0]
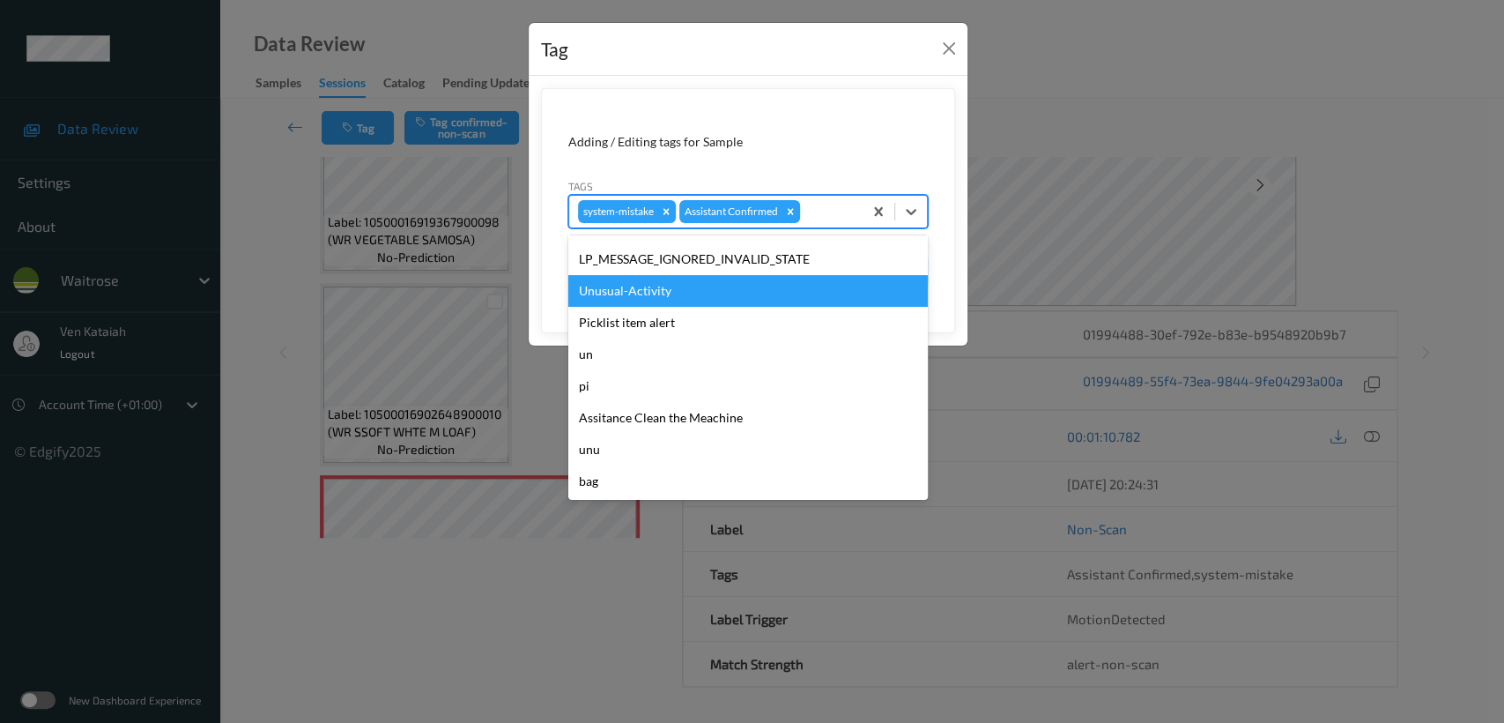
click at [680, 294] on div "Unusual-Activity" at bounding box center [748, 291] width 360 height 32
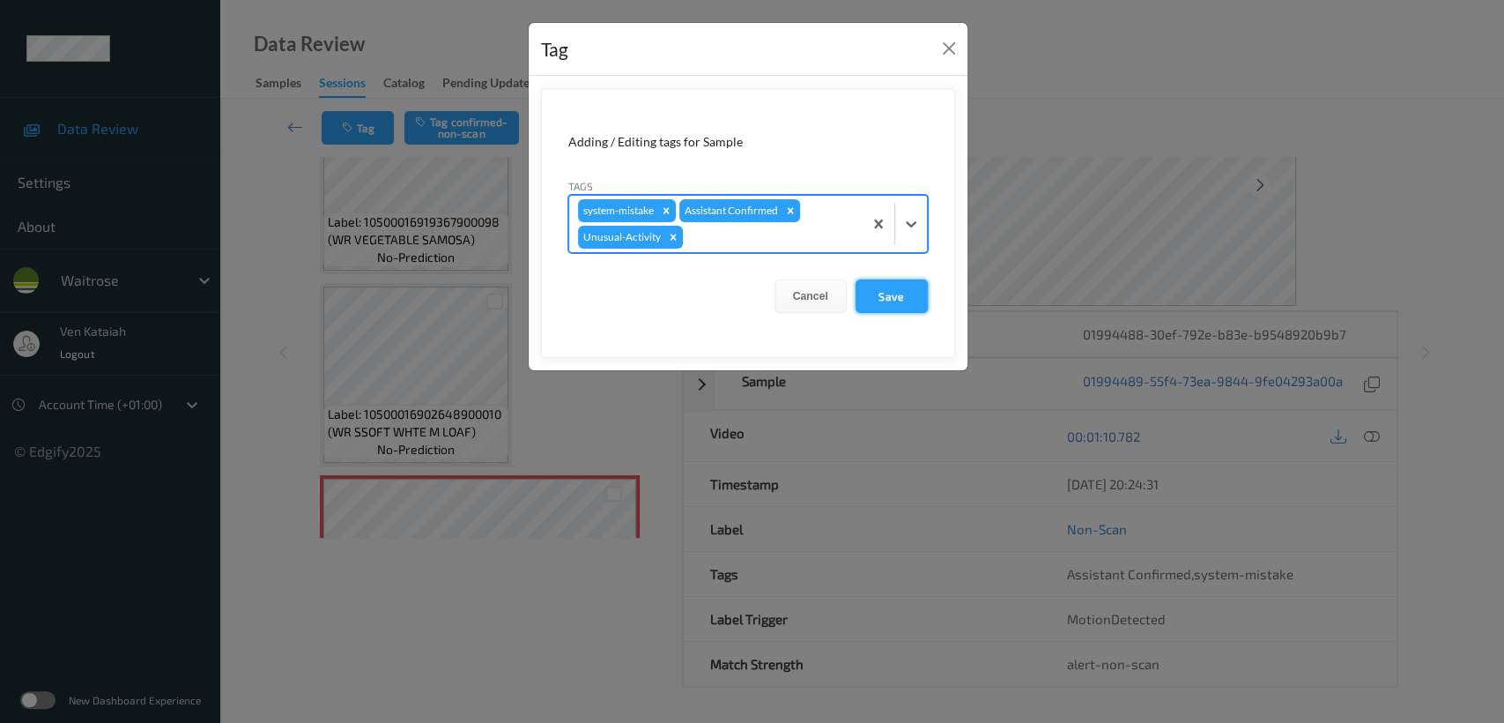
click at [871, 305] on button "Save" at bounding box center [892, 295] width 72 height 33
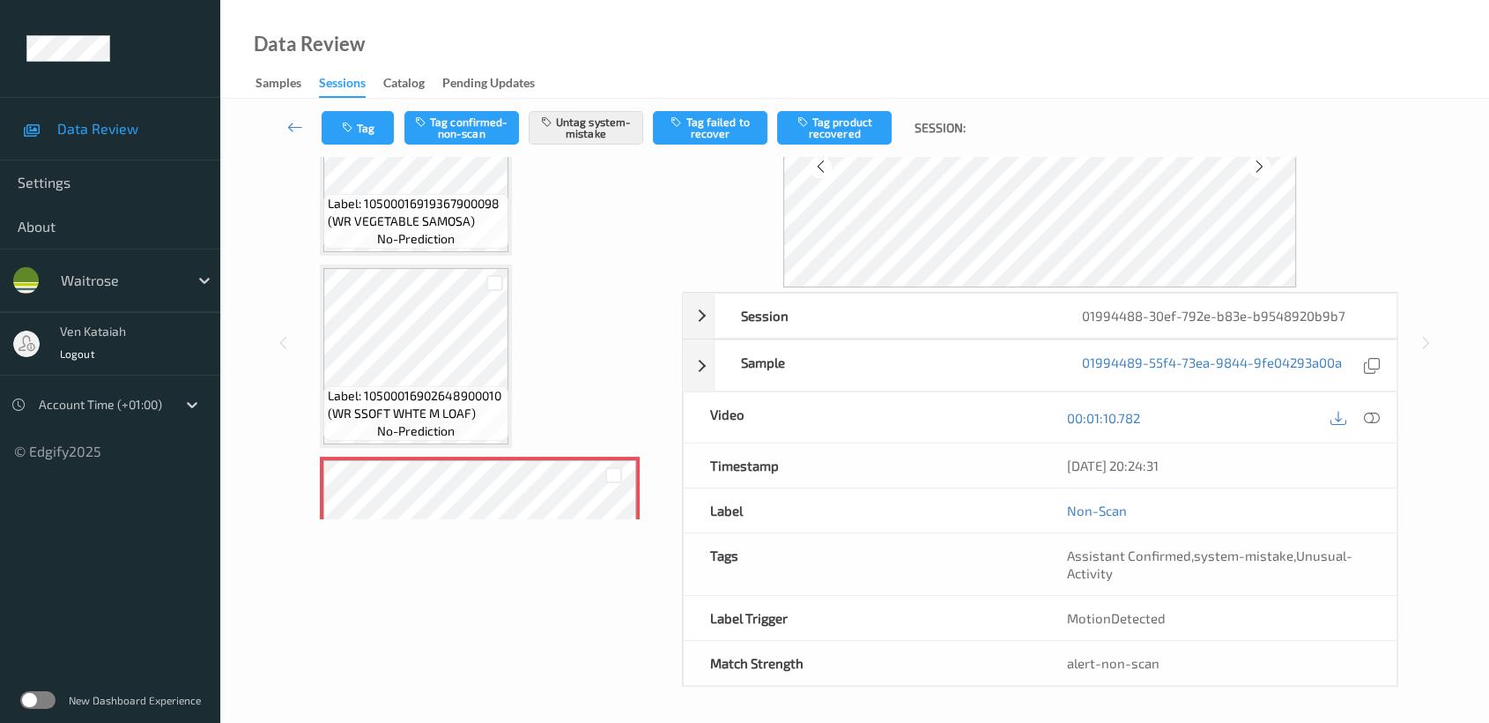
scroll to position [158, 0]
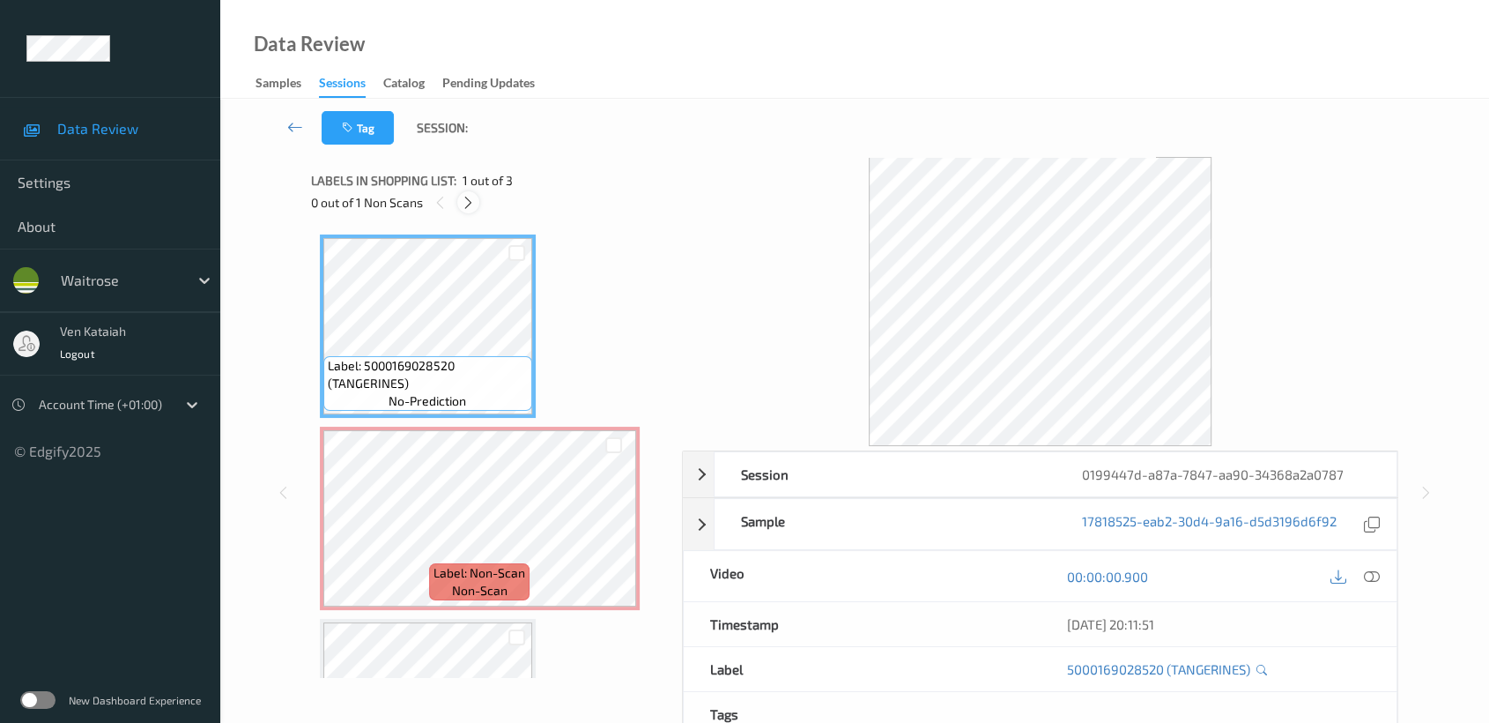
click at [463, 206] on icon at bounding box center [468, 203] width 15 height 16
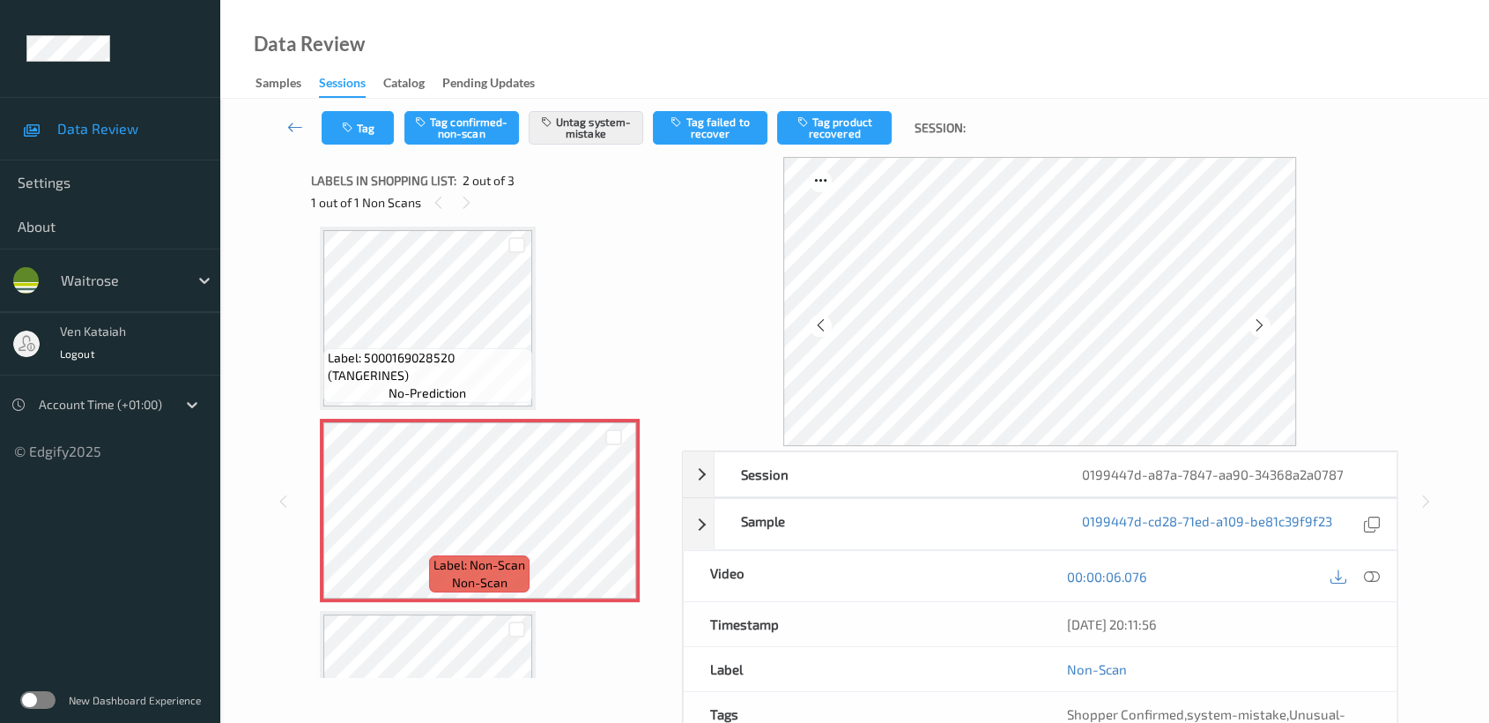
click at [537, 362] on div "Label: 5000169028520 (TANGERINES) no-prediction Label: Non-Scan non-scan Label:…" at bounding box center [490, 509] width 341 height 567
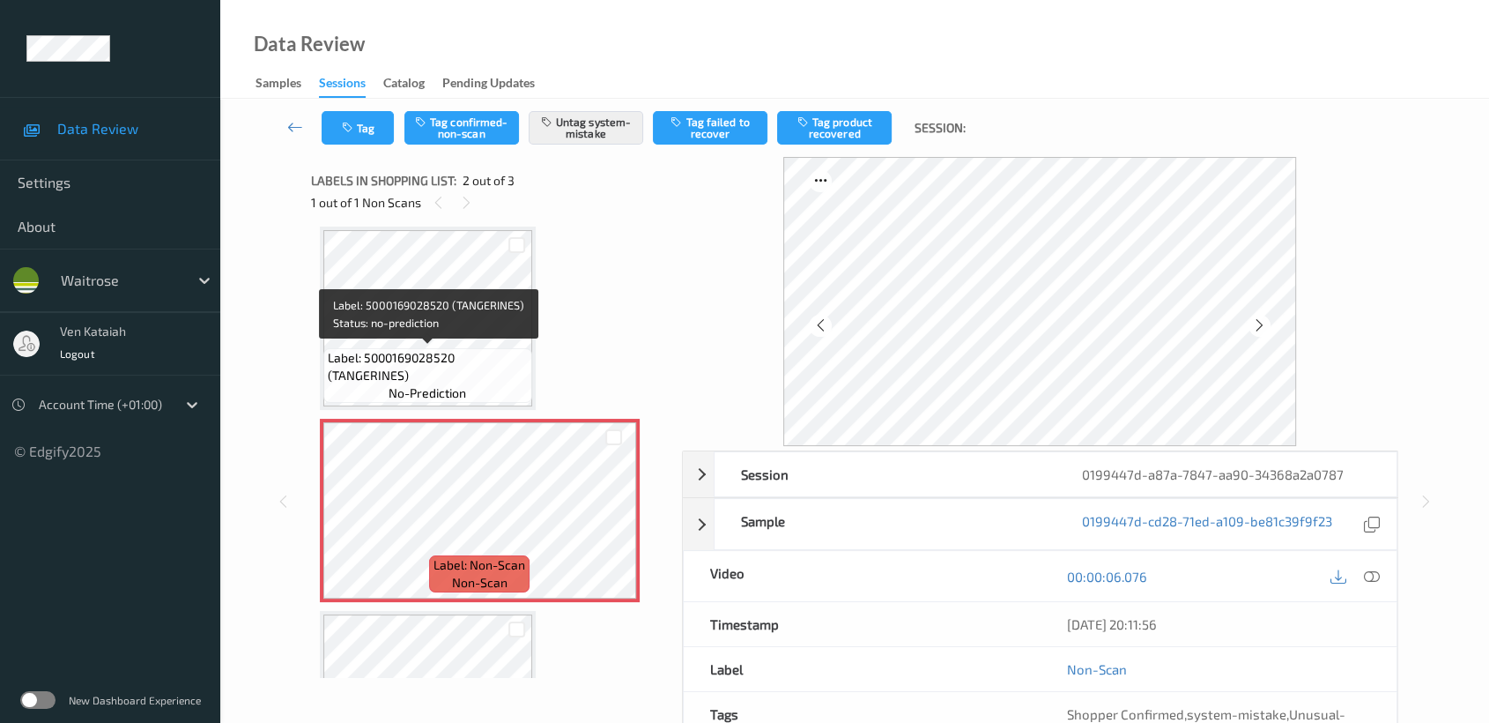
click at [486, 361] on span "Label: 5000169028520 (TANGERINES)" at bounding box center [428, 366] width 200 height 35
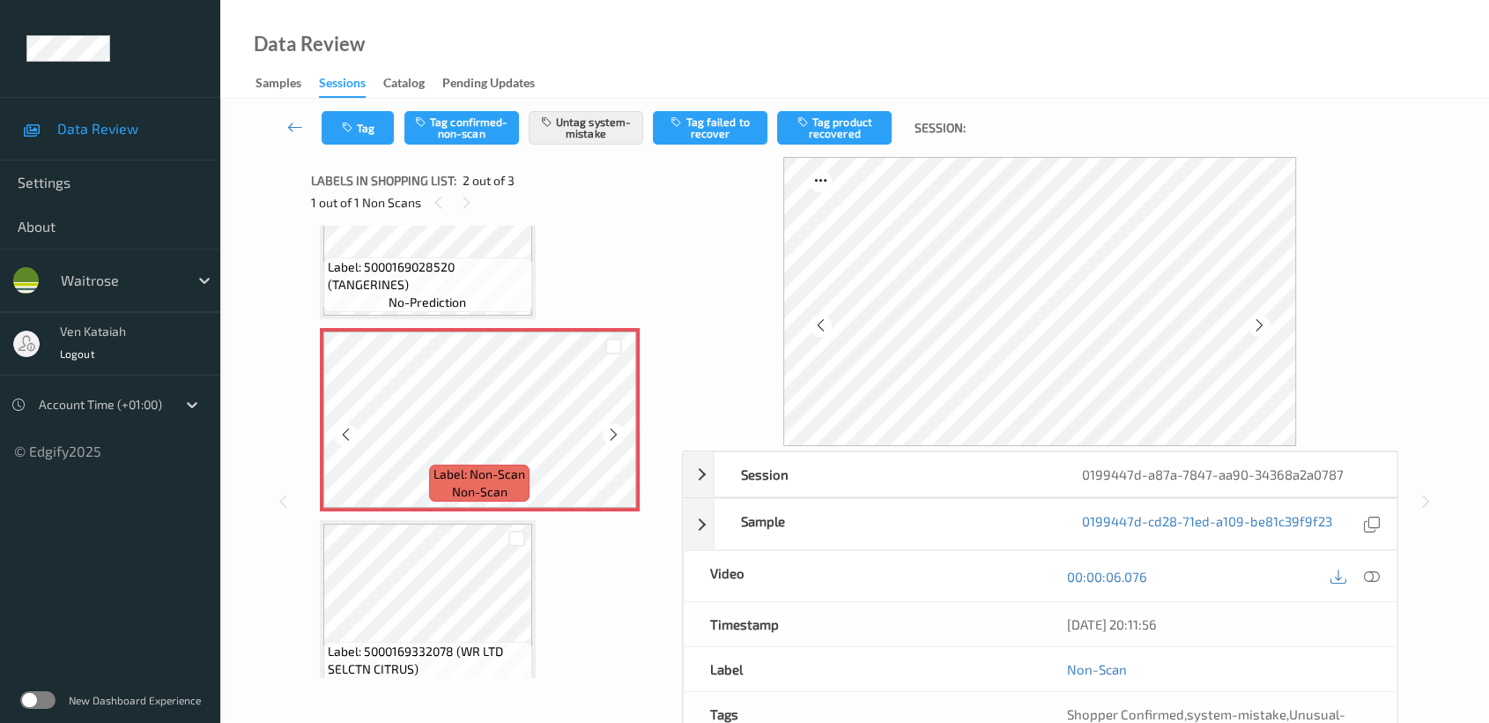
scroll to position [130, 0]
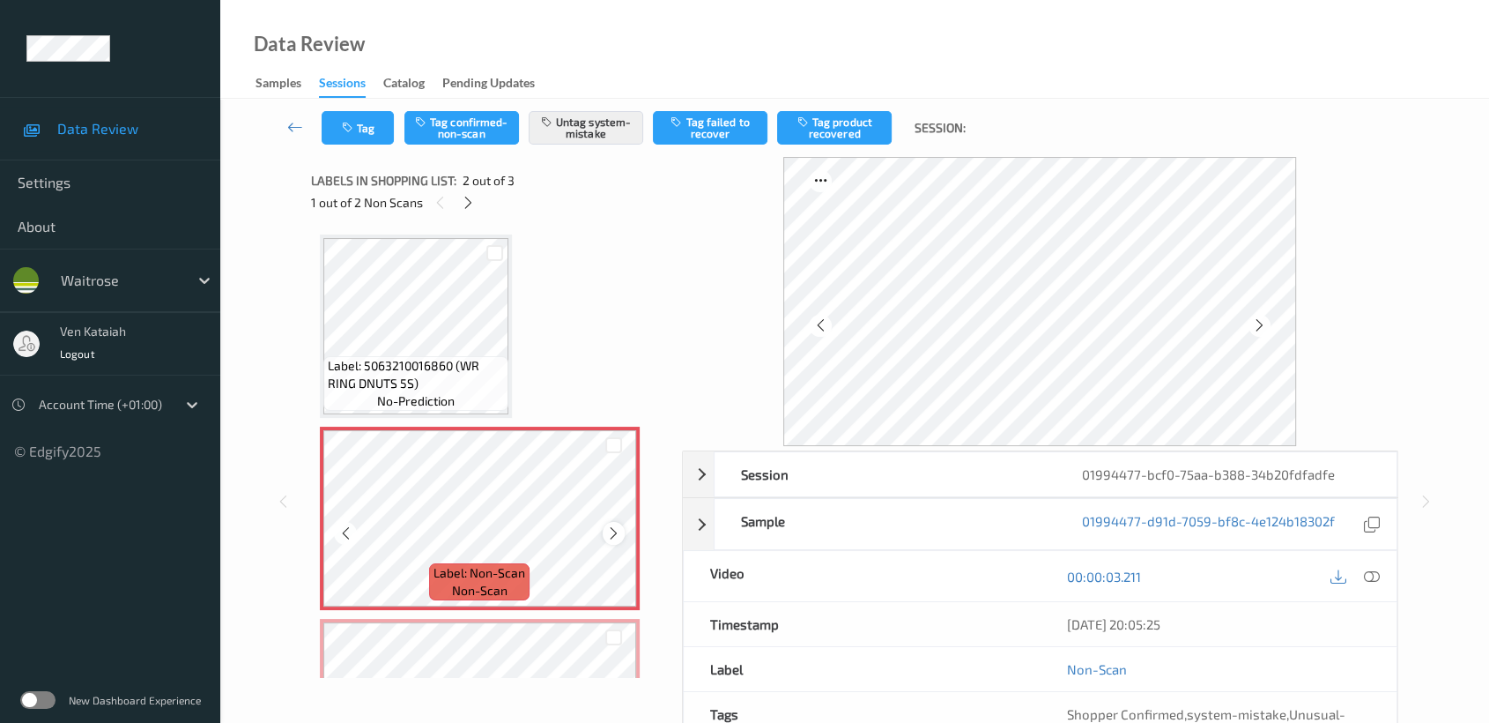
click at [620, 536] on icon at bounding box center [613, 533] width 15 height 16
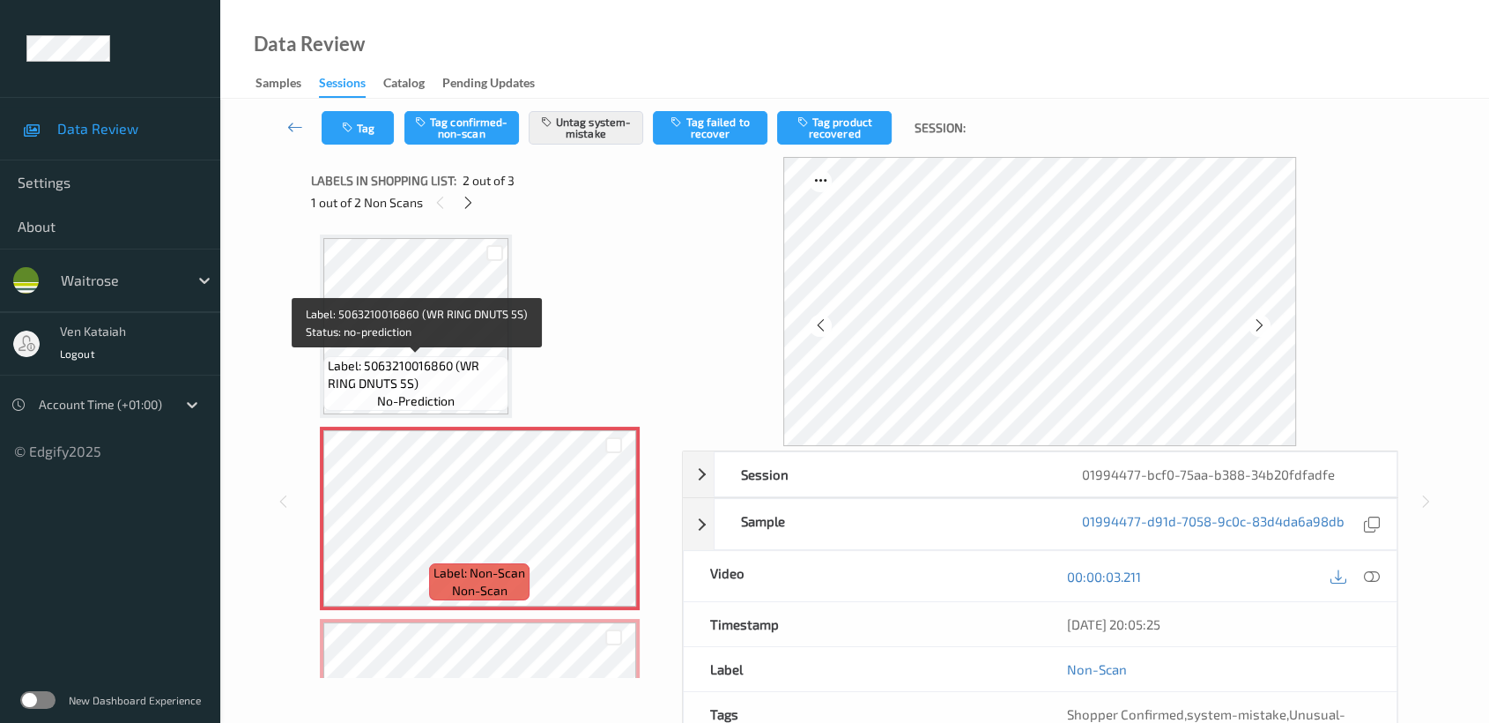
click at [423, 373] on span "Label: 5063210016860 (WR RING DNUTS 5S)" at bounding box center [416, 374] width 176 height 35
click at [447, 374] on span "Label: 5063210016860 (WR RING DNUTS 5S)" at bounding box center [416, 374] width 176 height 35
click at [429, 367] on span "Label: 5063210016860 (WR RING DNUTS 5S)" at bounding box center [416, 374] width 176 height 35
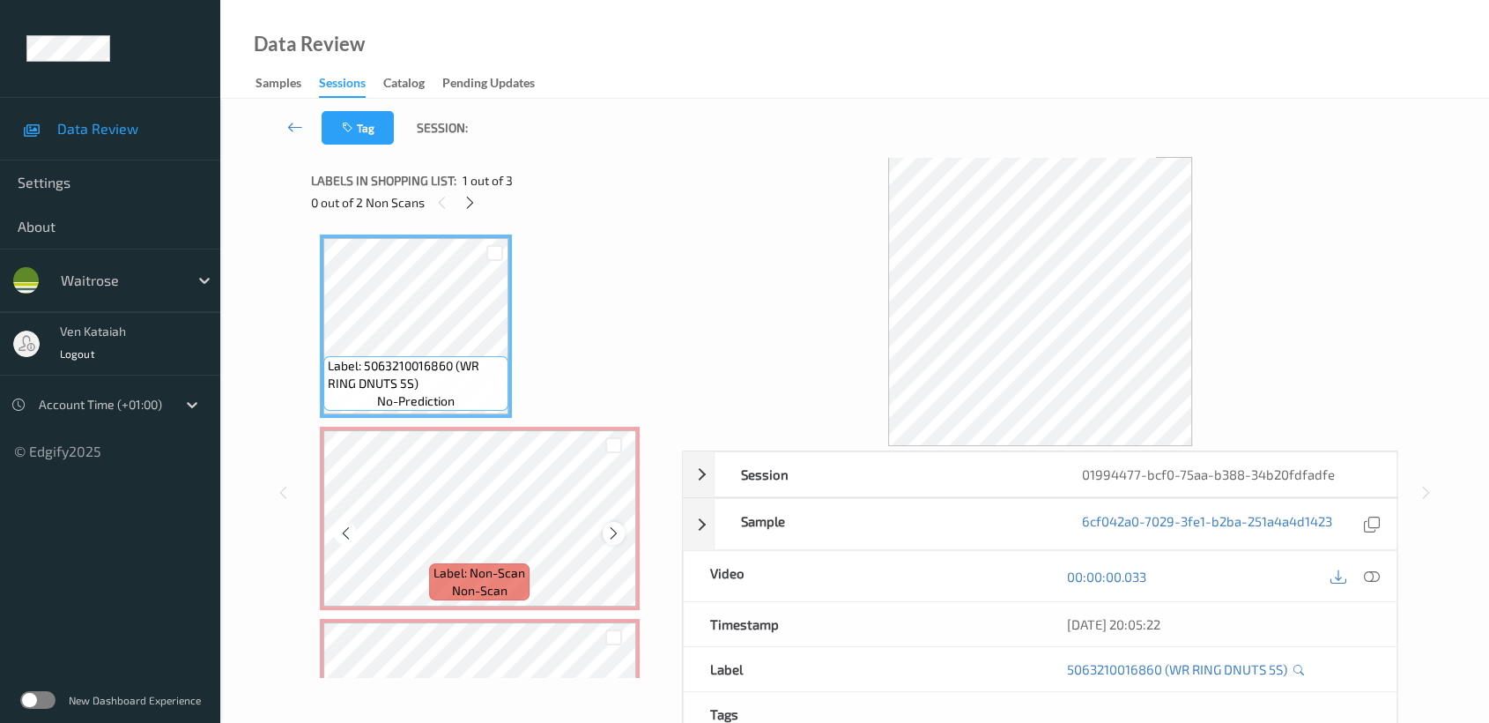
click at [614, 538] on icon at bounding box center [613, 533] width 15 height 16
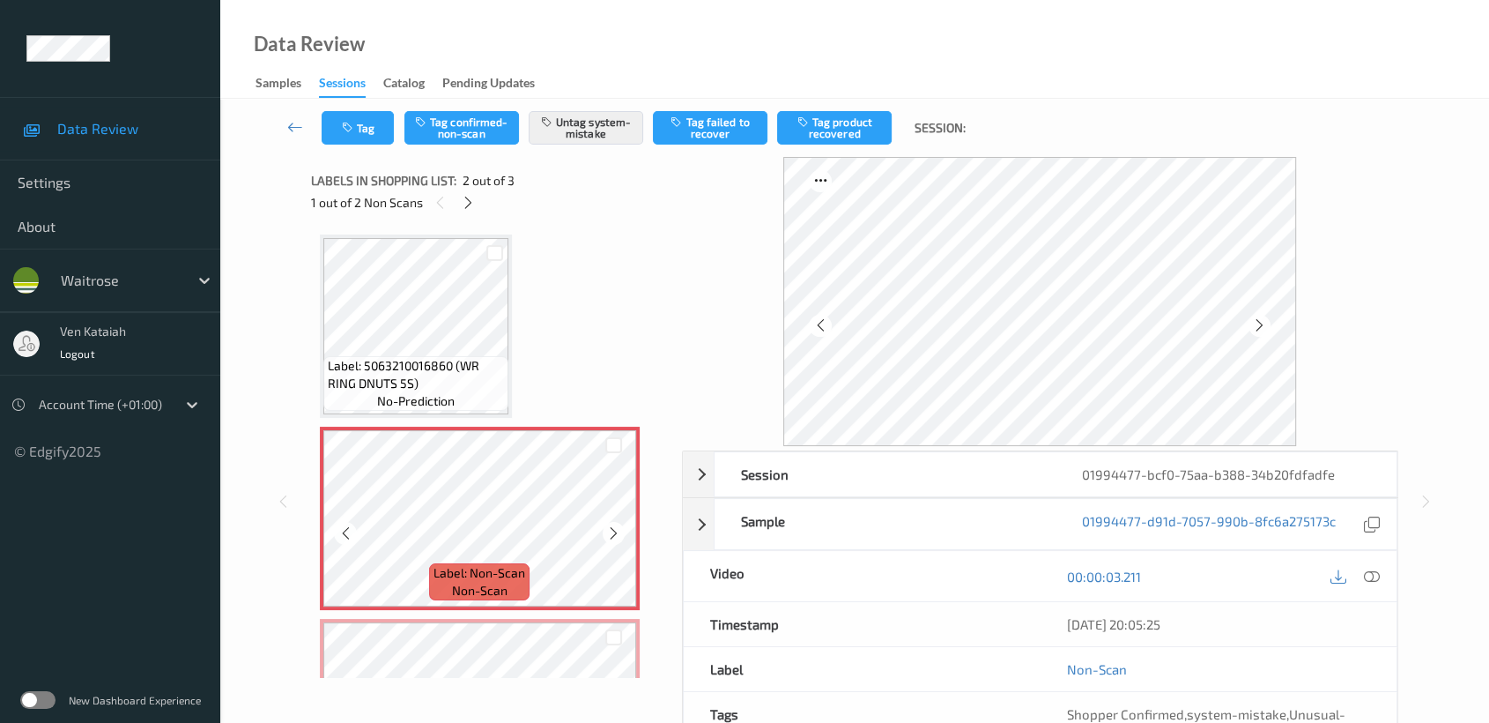
click at [612, 534] on icon at bounding box center [613, 533] width 15 height 16
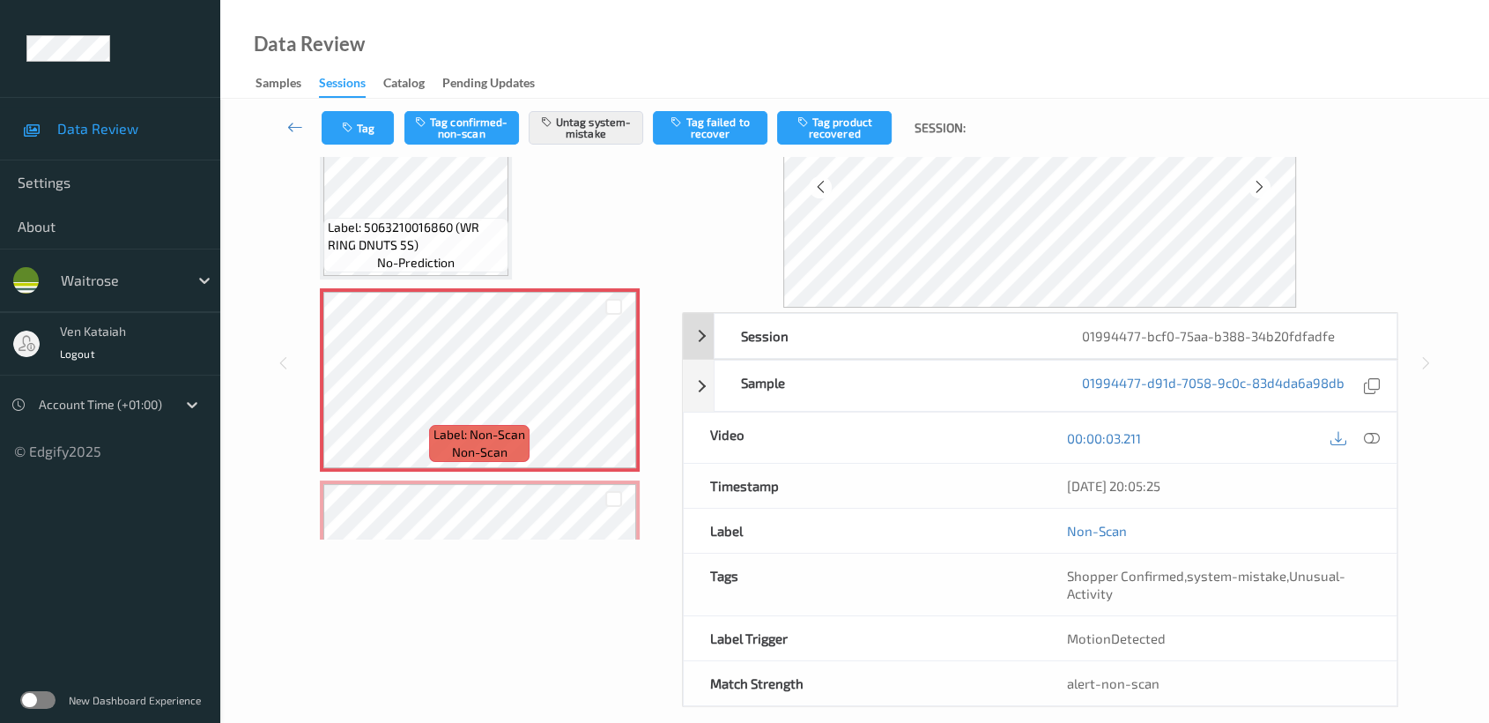
scroll to position [158, 0]
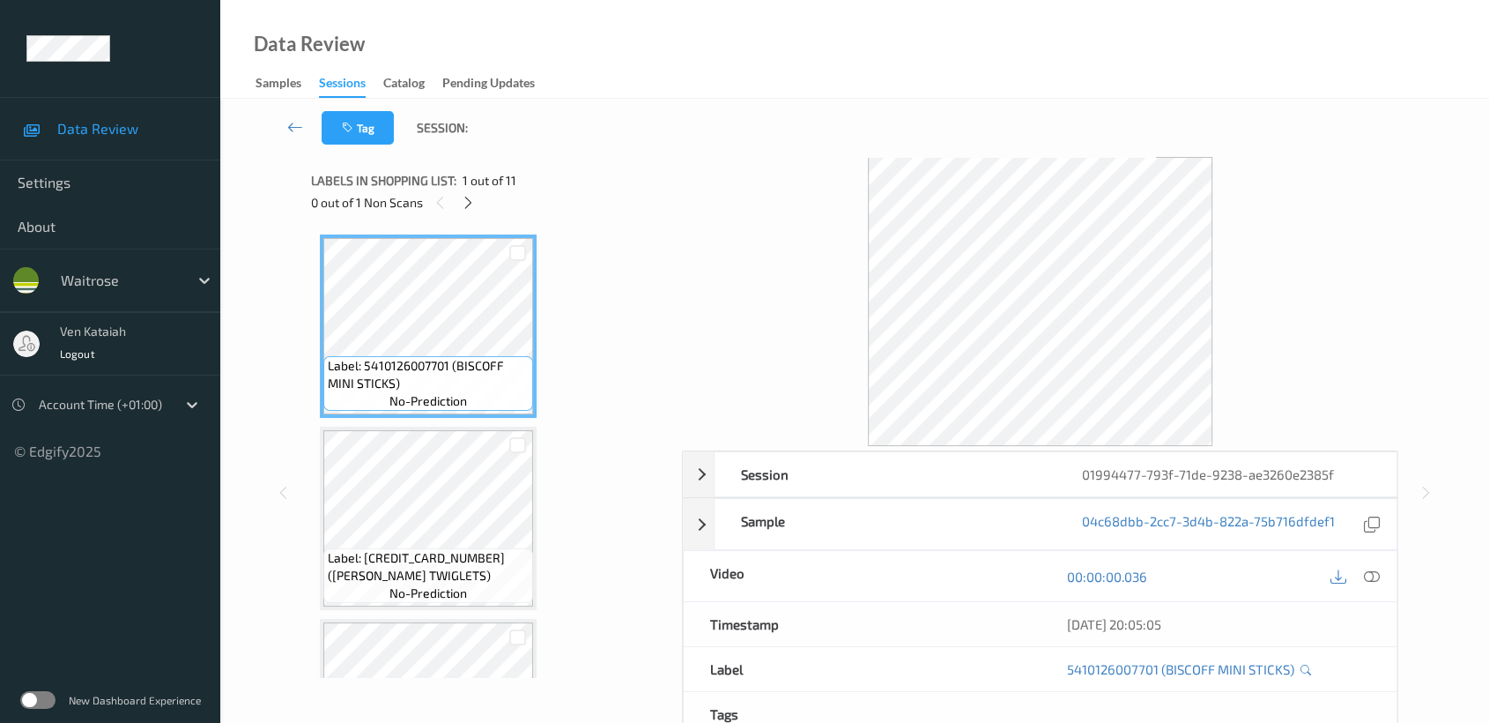
click at [468, 219] on div "Labels in shopping list: 1 out of 11 0 out of 1 Non Scans" at bounding box center [490, 191] width 359 height 69
drag, startPoint x: 472, startPoint y: 208, endPoint x: 456, endPoint y: 426, distance: 219.2
click at [472, 206] on icon at bounding box center [468, 203] width 15 height 16
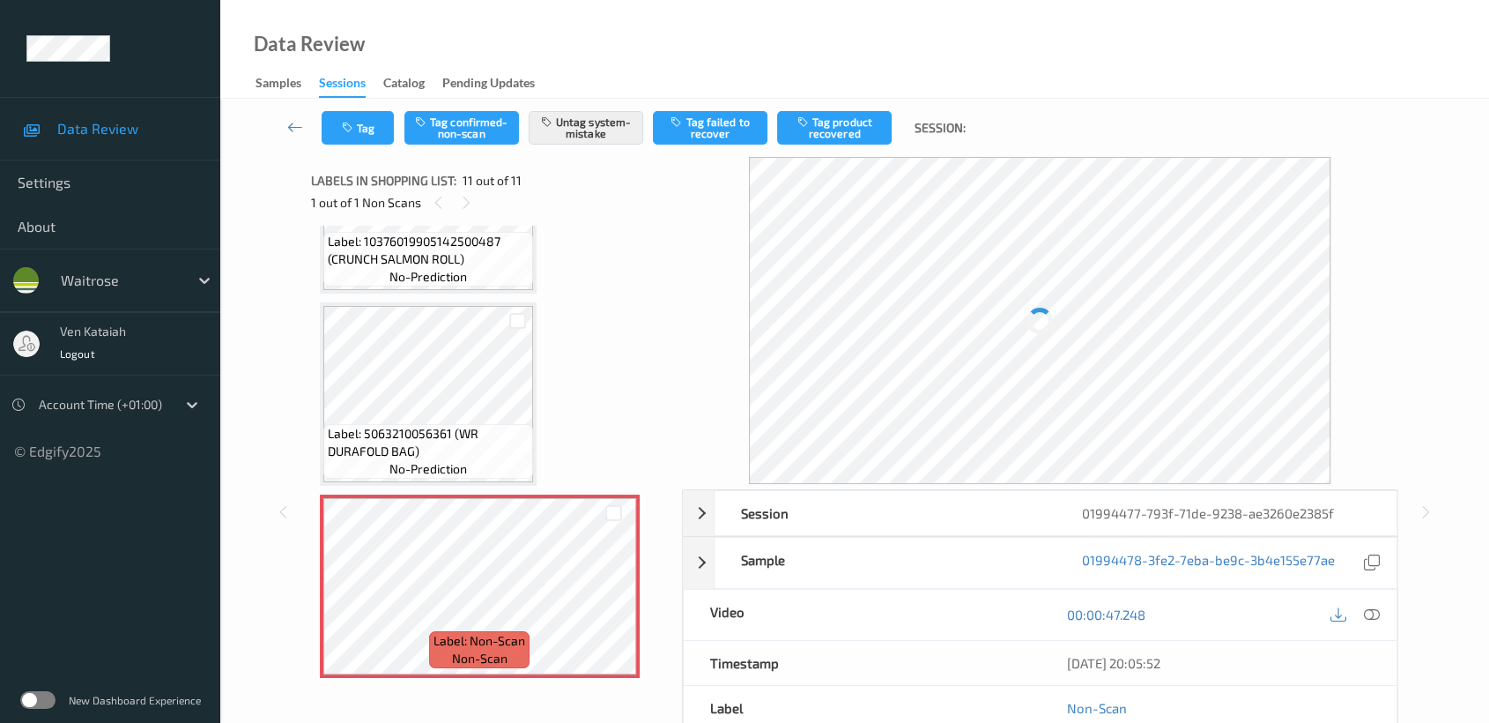
click at [448, 460] on span "no-prediction" at bounding box center [428, 469] width 78 height 18
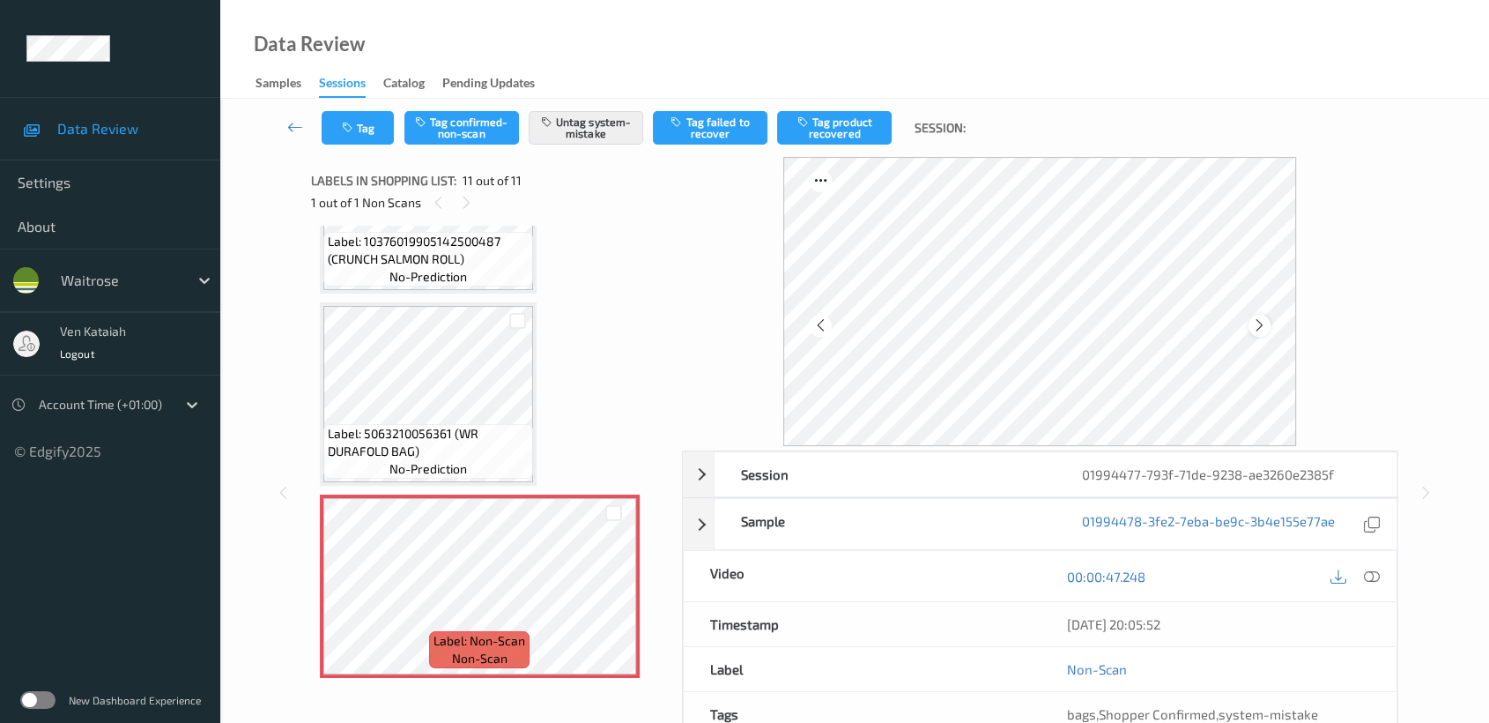
click at [1263, 322] on icon at bounding box center [1259, 325] width 15 height 16
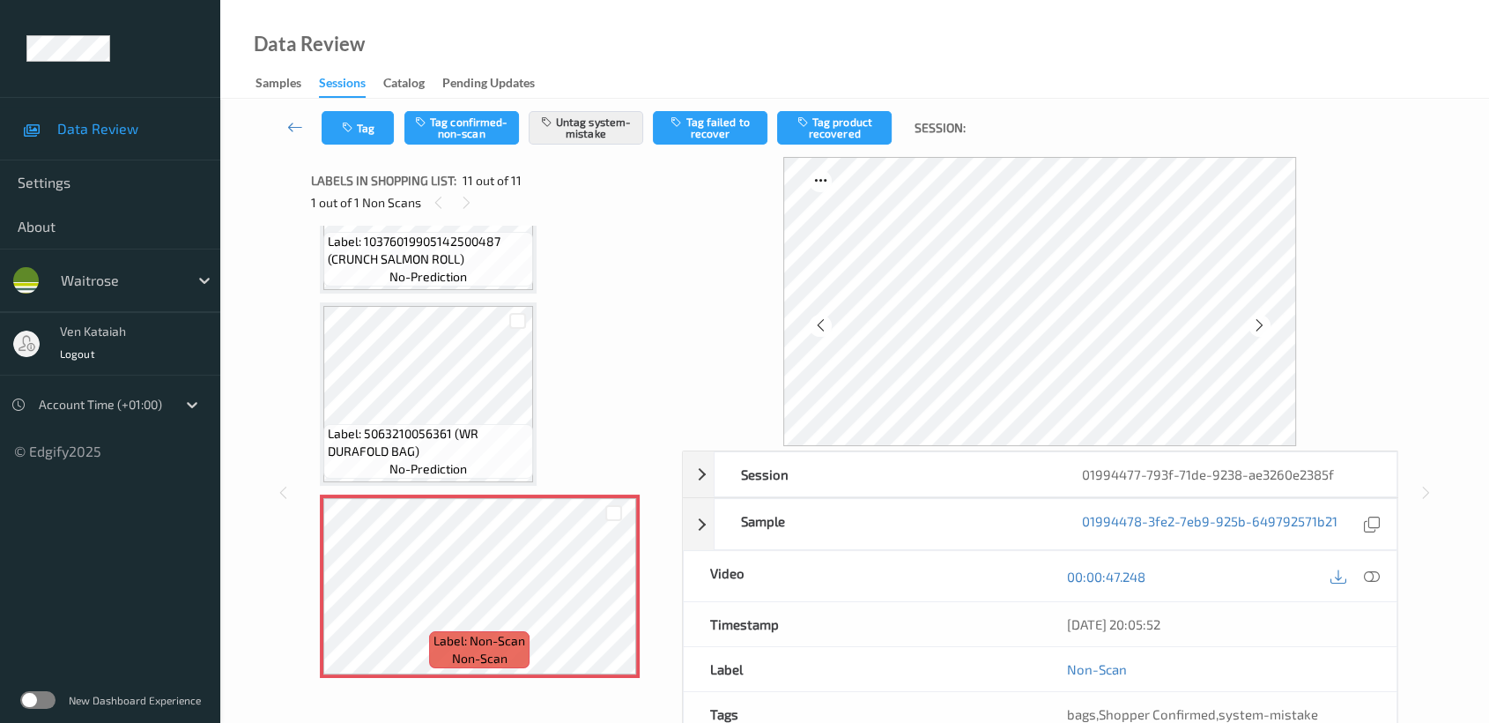
click at [1263, 322] on icon at bounding box center [1259, 325] width 15 height 16
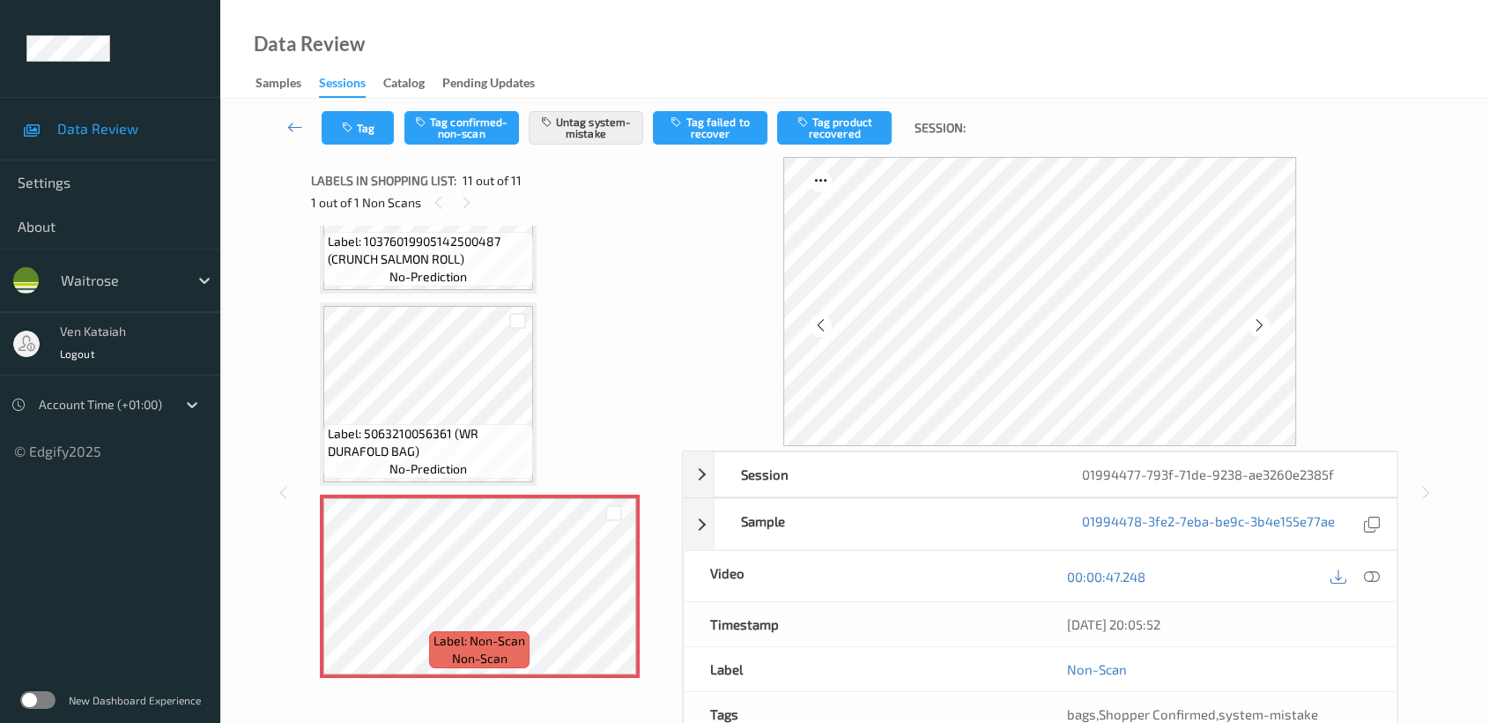
click at [1263, 322] on icon at bounding box center [1259, 325] width 15 height 16
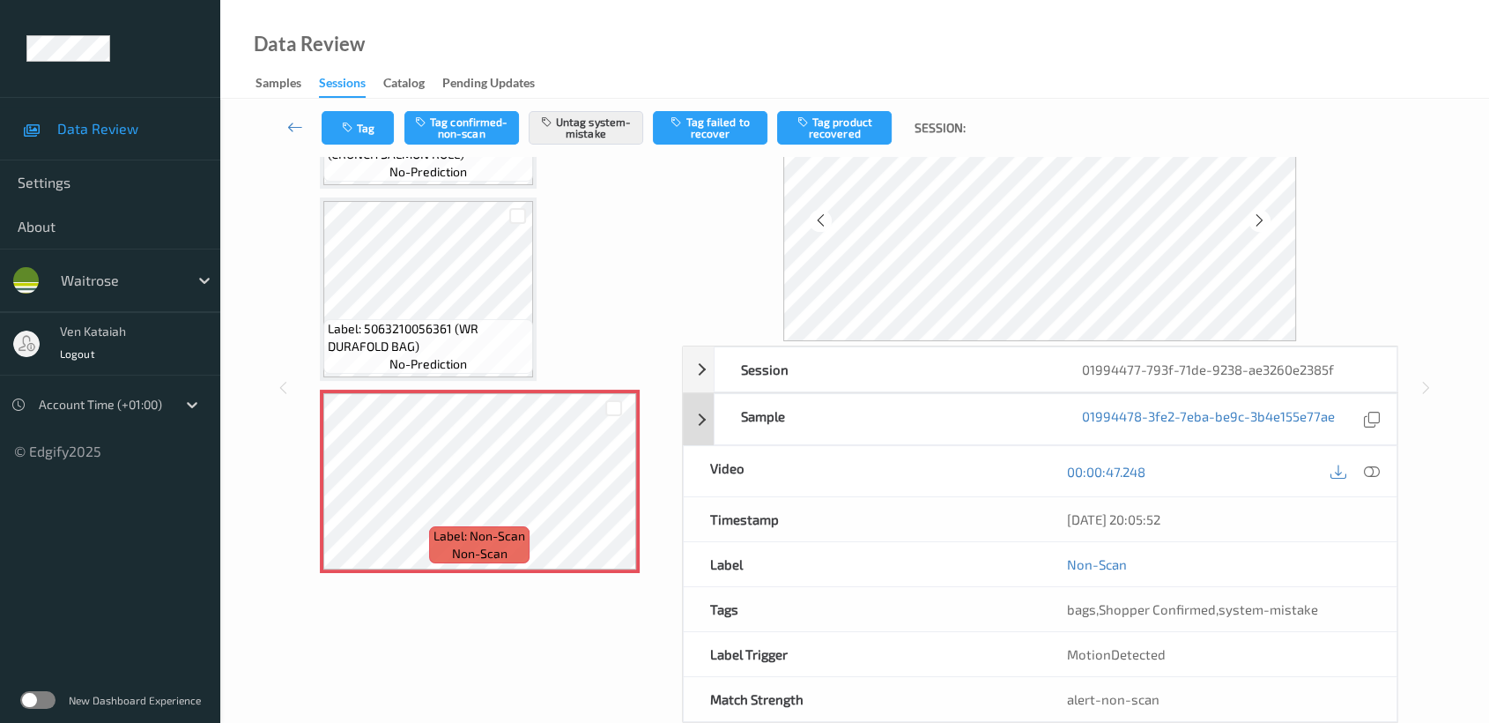
scroll to position [140, 0]
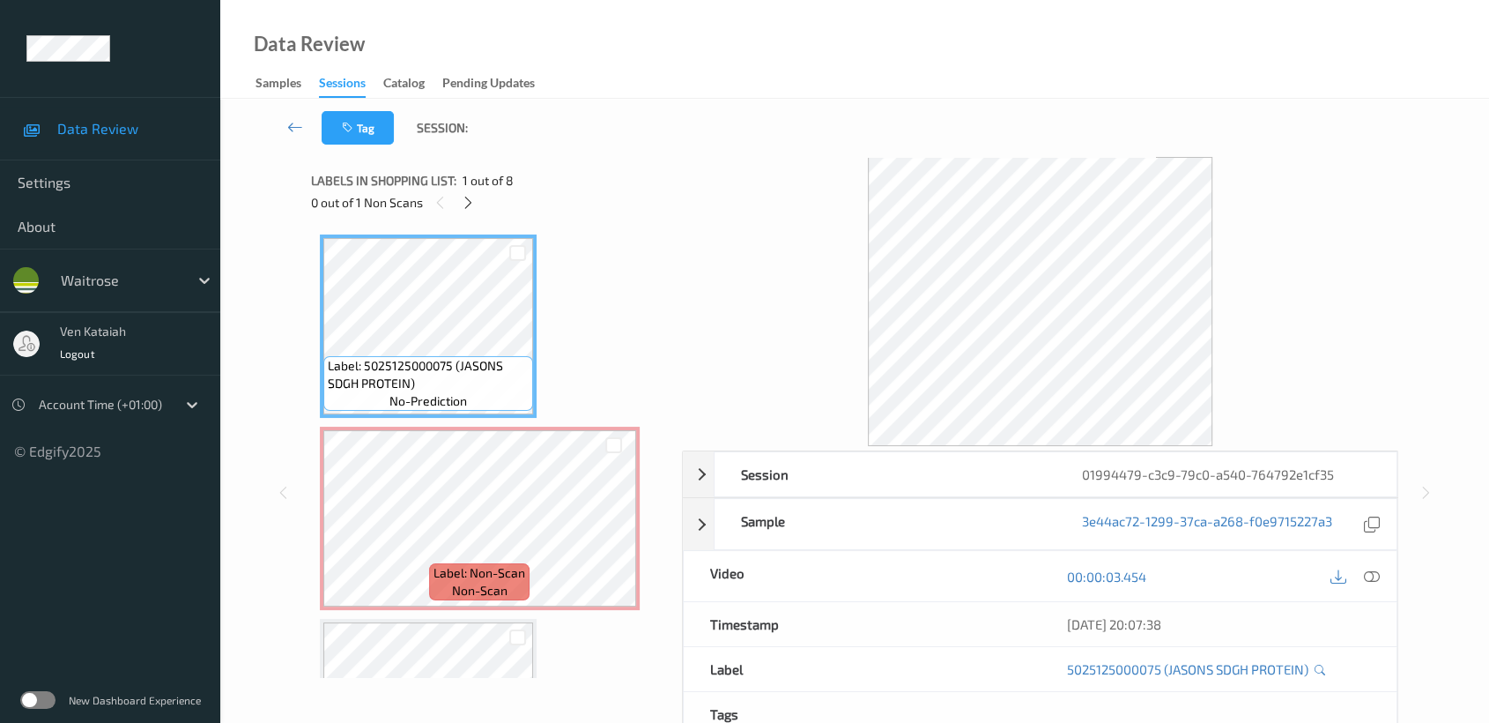
click at [456, 204] on div "0 out of 1 Non Scans" at bounding box center [490, 202] width 359 height 22
click at [465, 203] on icon at bounding box center [468, 203] width 15 height 16
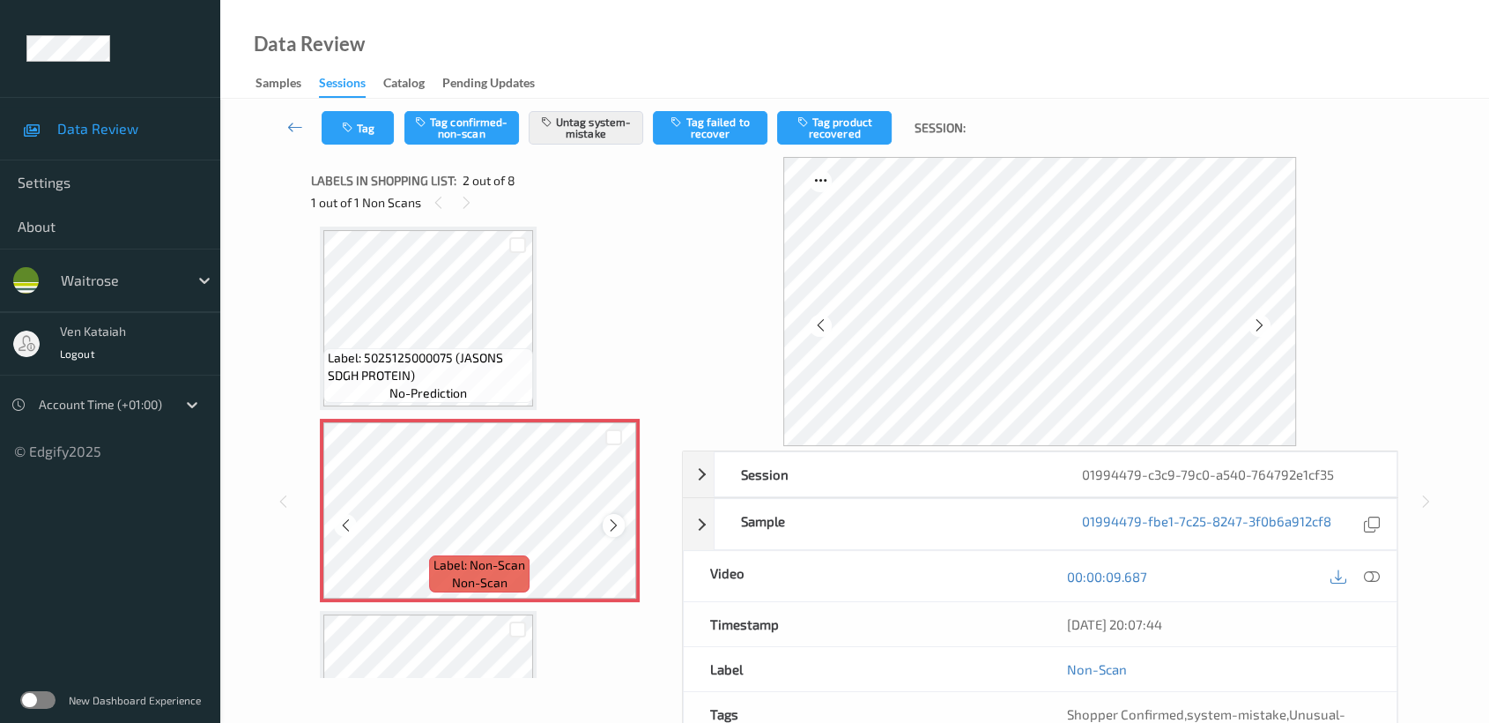
click at [613, 525] on icon at bounding box center [613, 525] width 15 height 16
click at [612, 524] on icon at bounding box center [613, 525] width 15 height 16
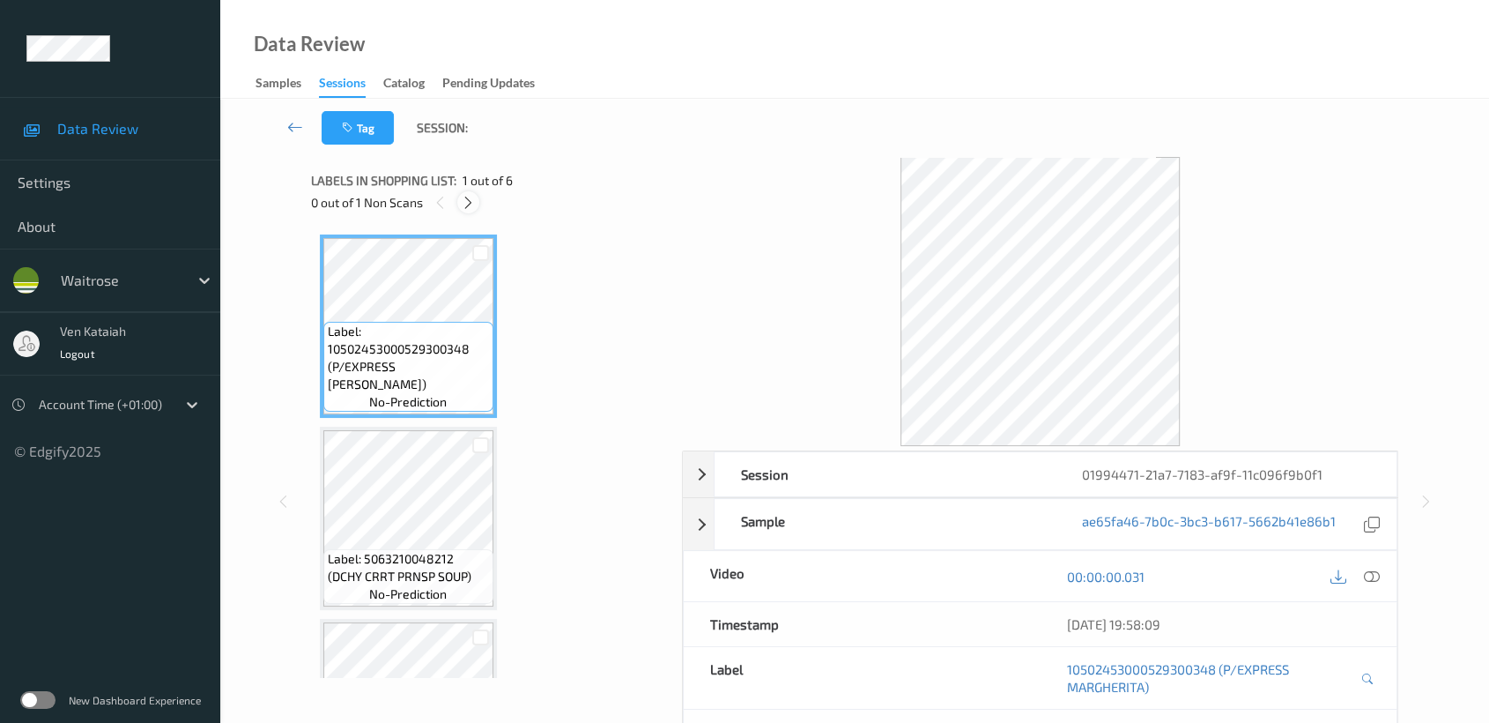
click at [475, 205] on icon at bounding box center [468, 203] width 15 height 16
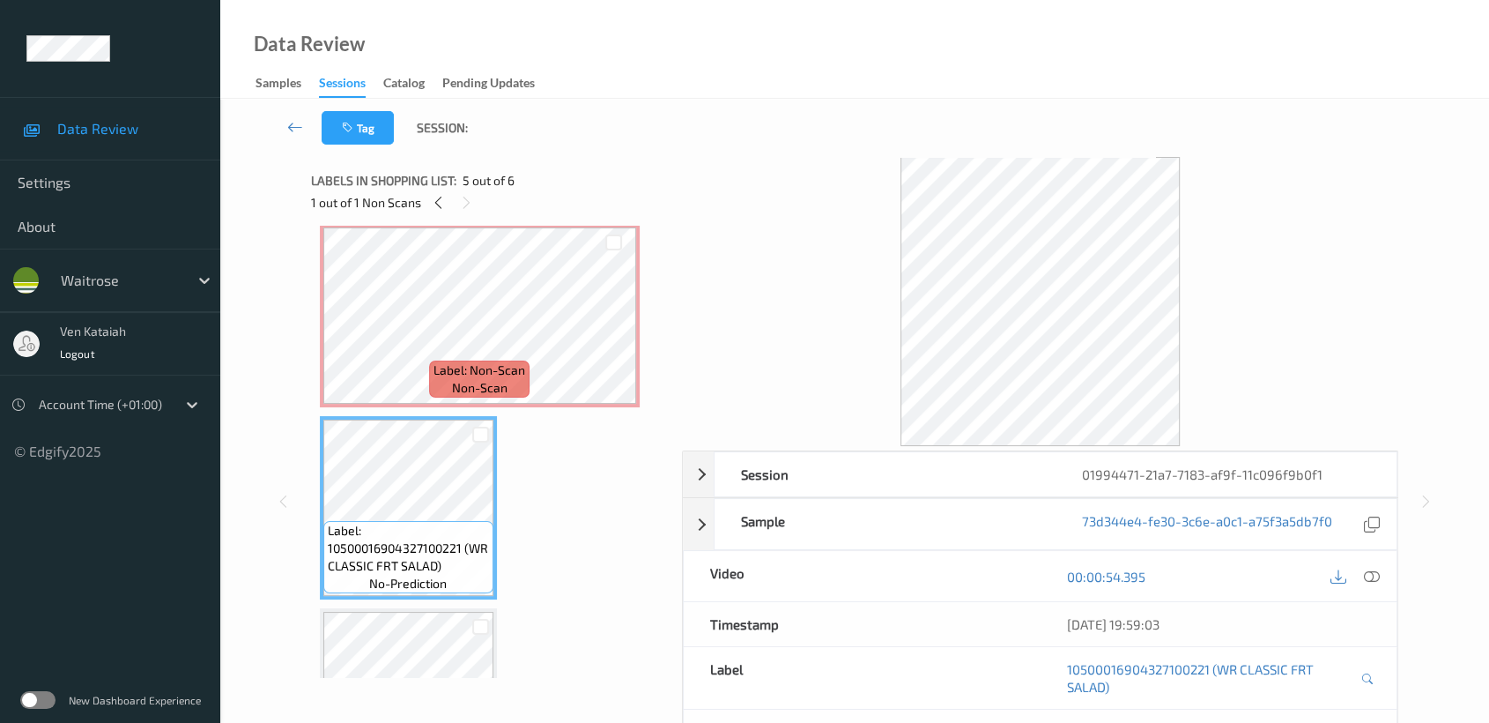
scroll to position [391, 0]
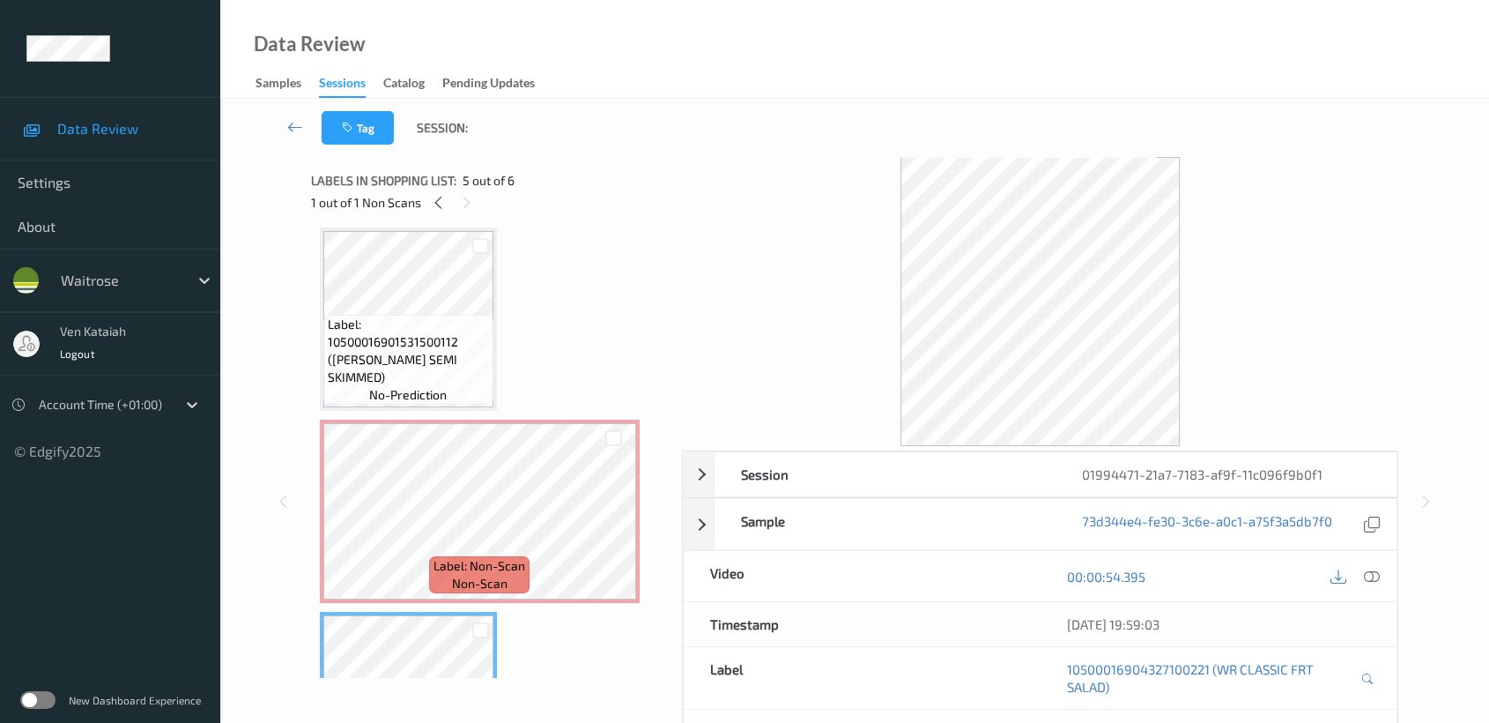
click at [480, 408] on div "Label: 10502453000529300348 (P/EXPRESS MARGHERITA) no-prediction Label: 5063210…" at bounding box center [490, 415] width 341 height 1144
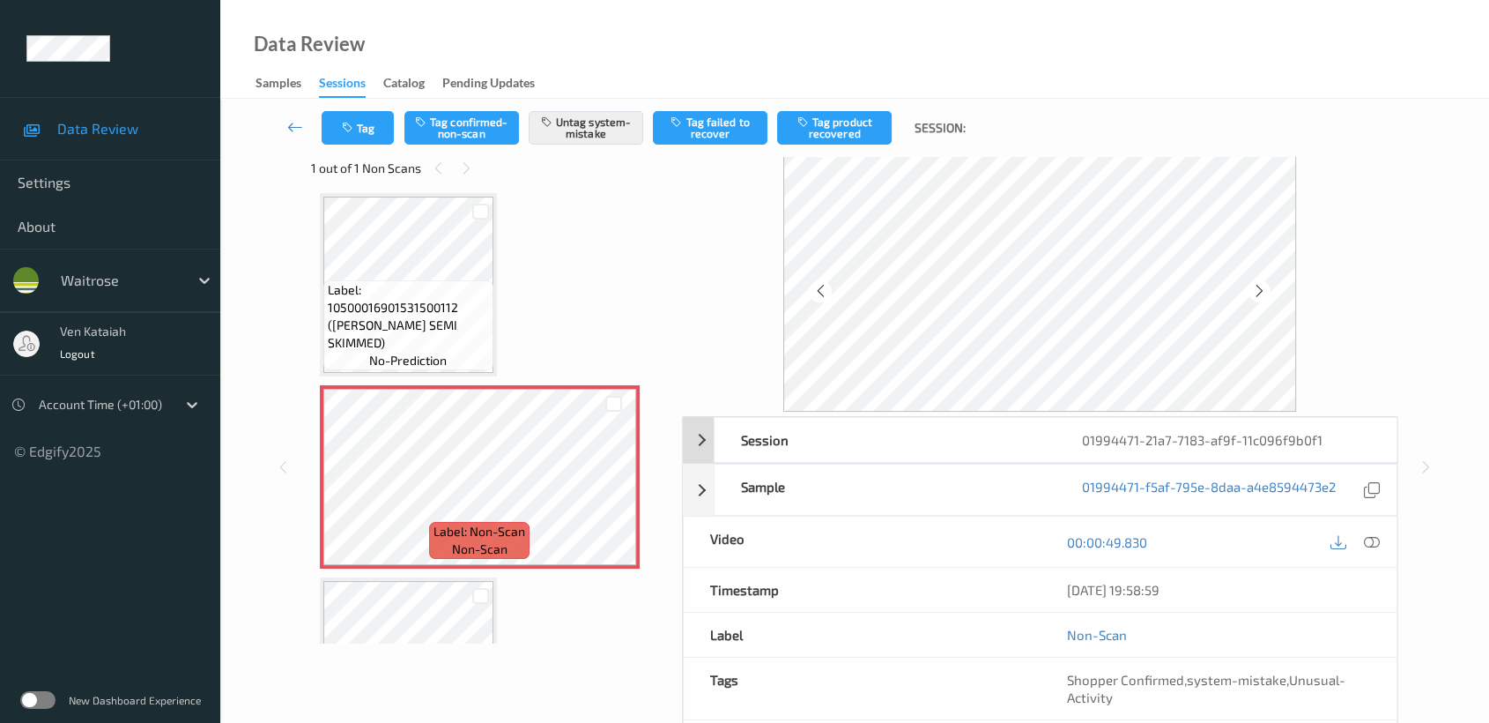
scroll to position [0, 0]
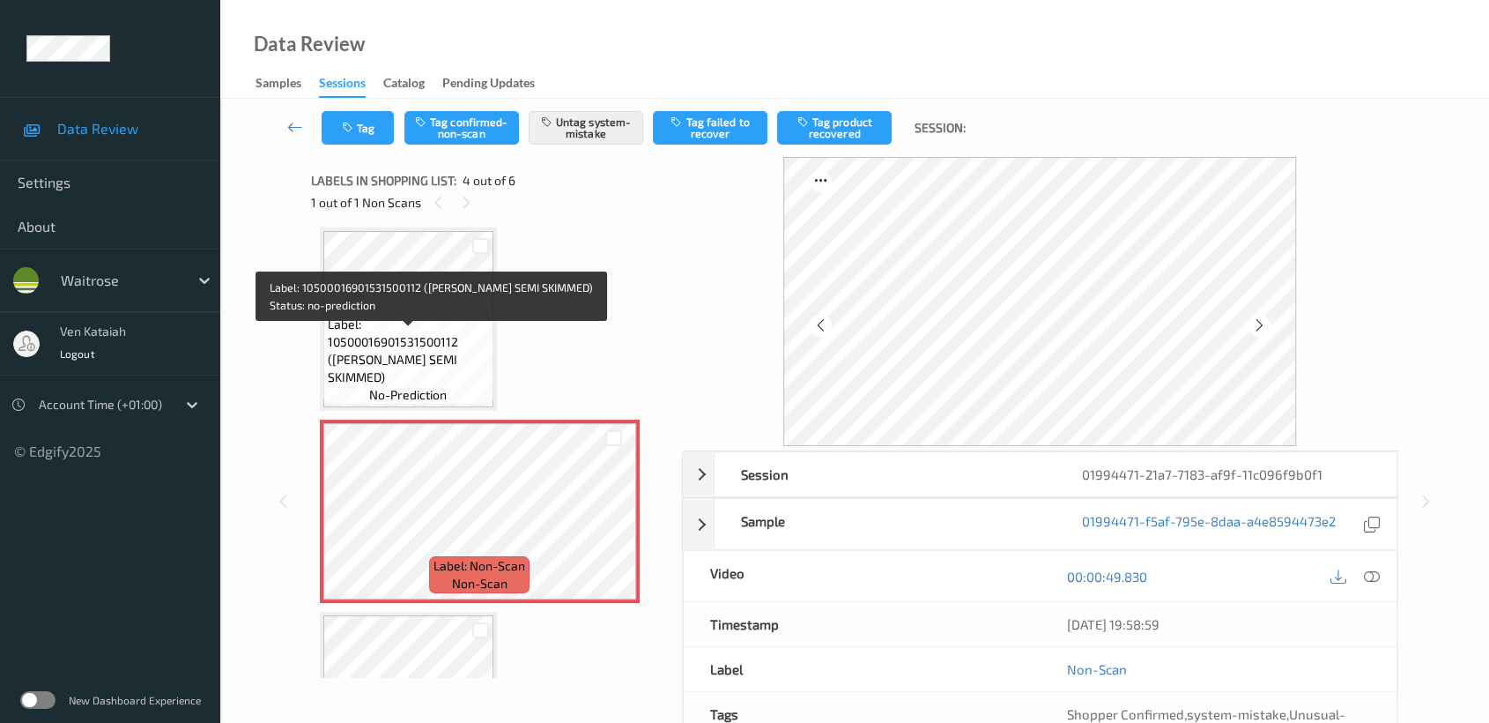
click at [479, 329] on div "Label: 10500016901531500112 ([PERSON_NAME] SEMI SKIMMED) no-prediction" at bounding box center [408, 360] width 170 height 90
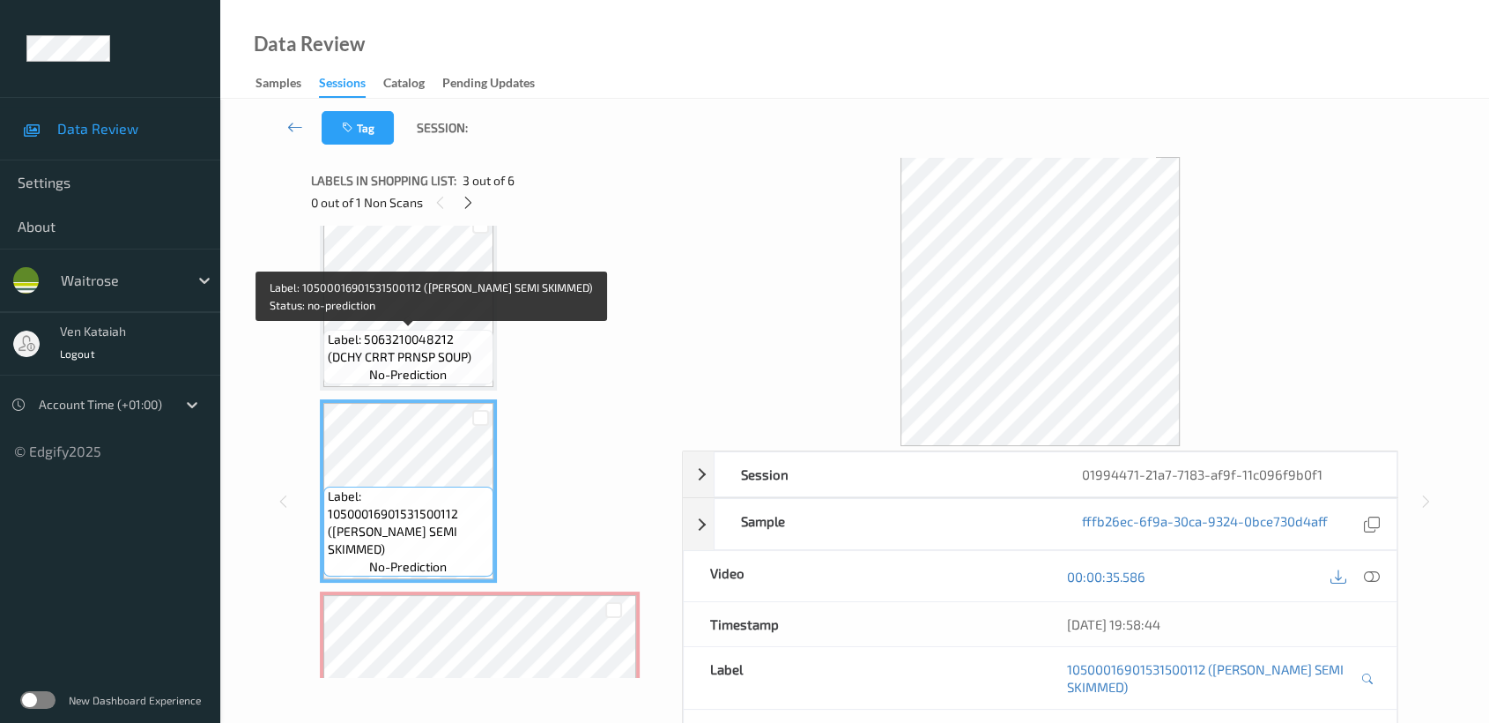
scroll to position [196, 0]
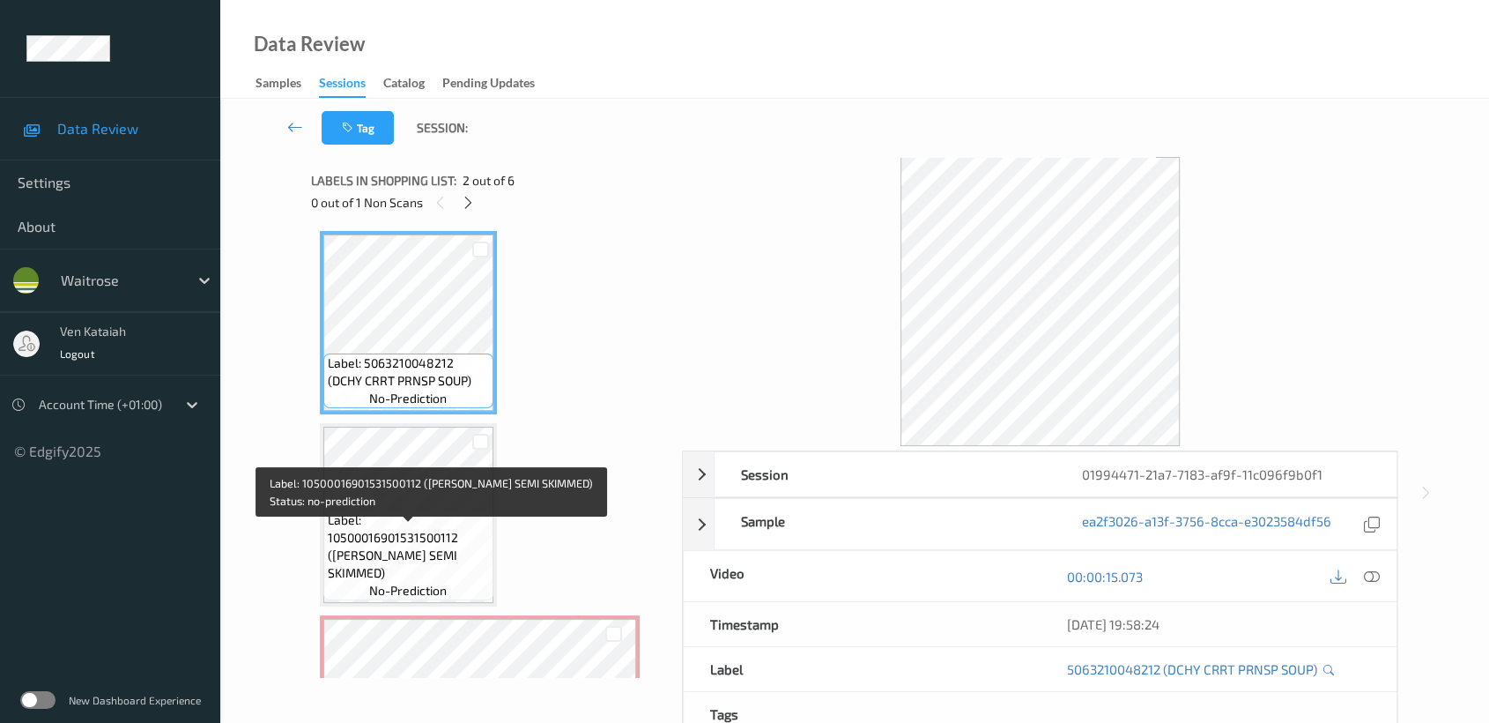
click at [458, 564] on span "Label: 10500016901531500112 ([PERSON_NAME] SEMI SKIMMED)" at bounding box center [408, 546] width 161 height 70
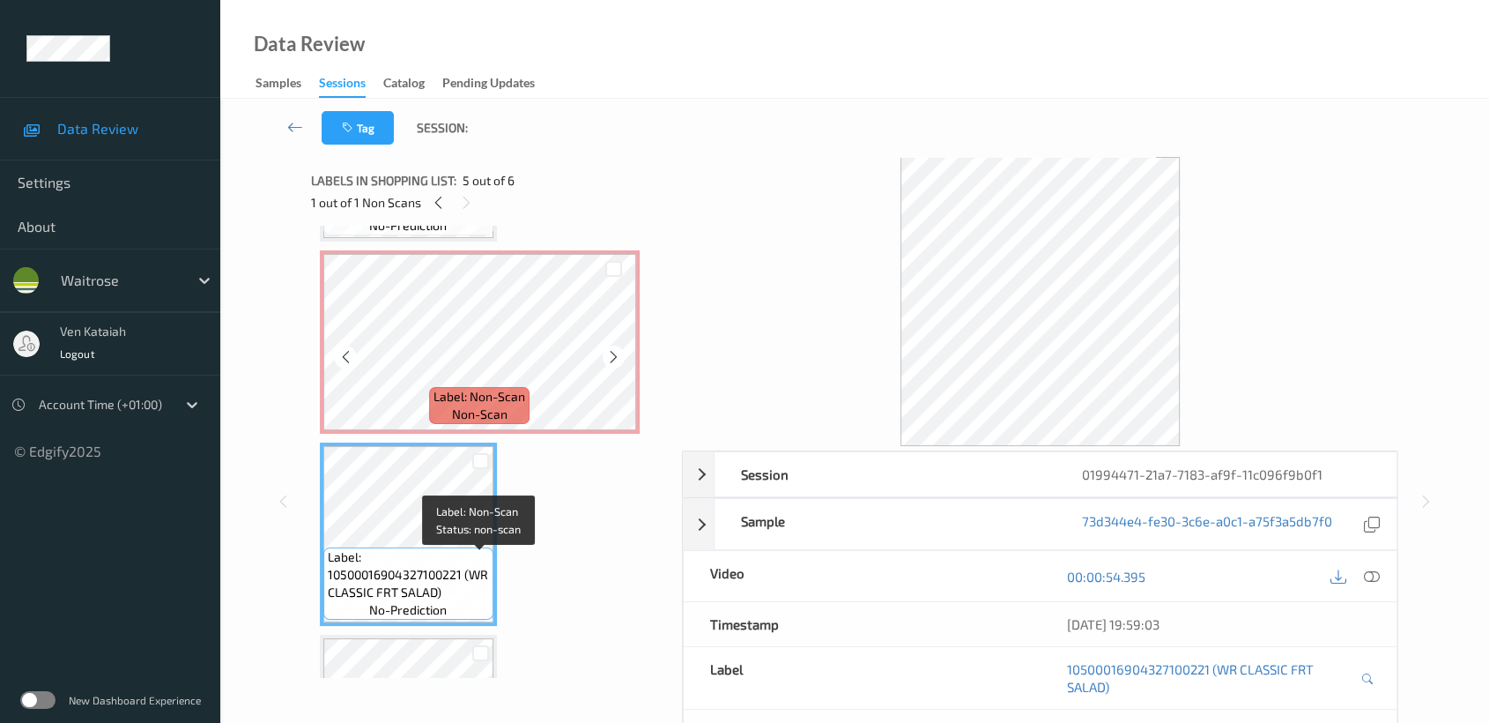
scroll to position [587, 0]
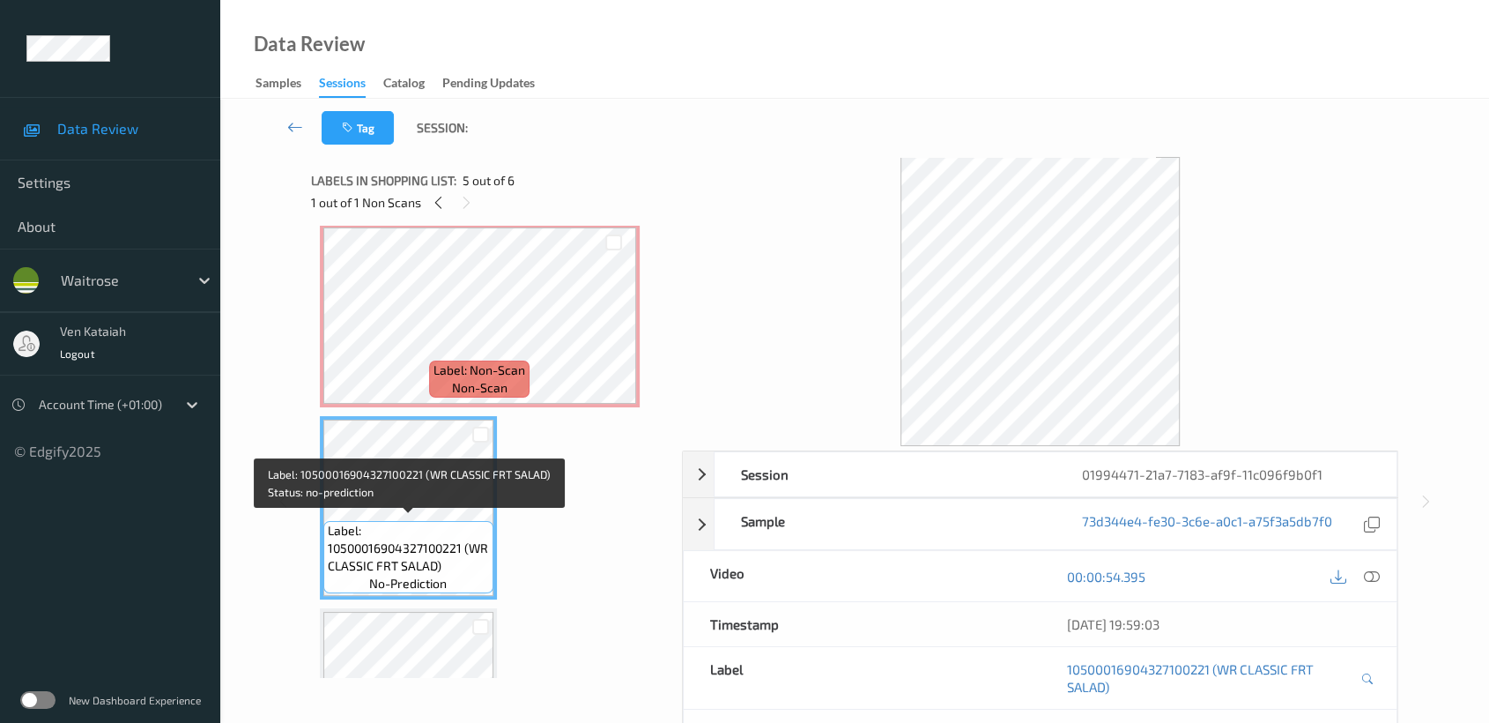
click at [425, 533] on span "Label: 10500016904327100221 (WR CLASSIC FRT SALAD)" at bounding box center [408, 548] width 161 height 53
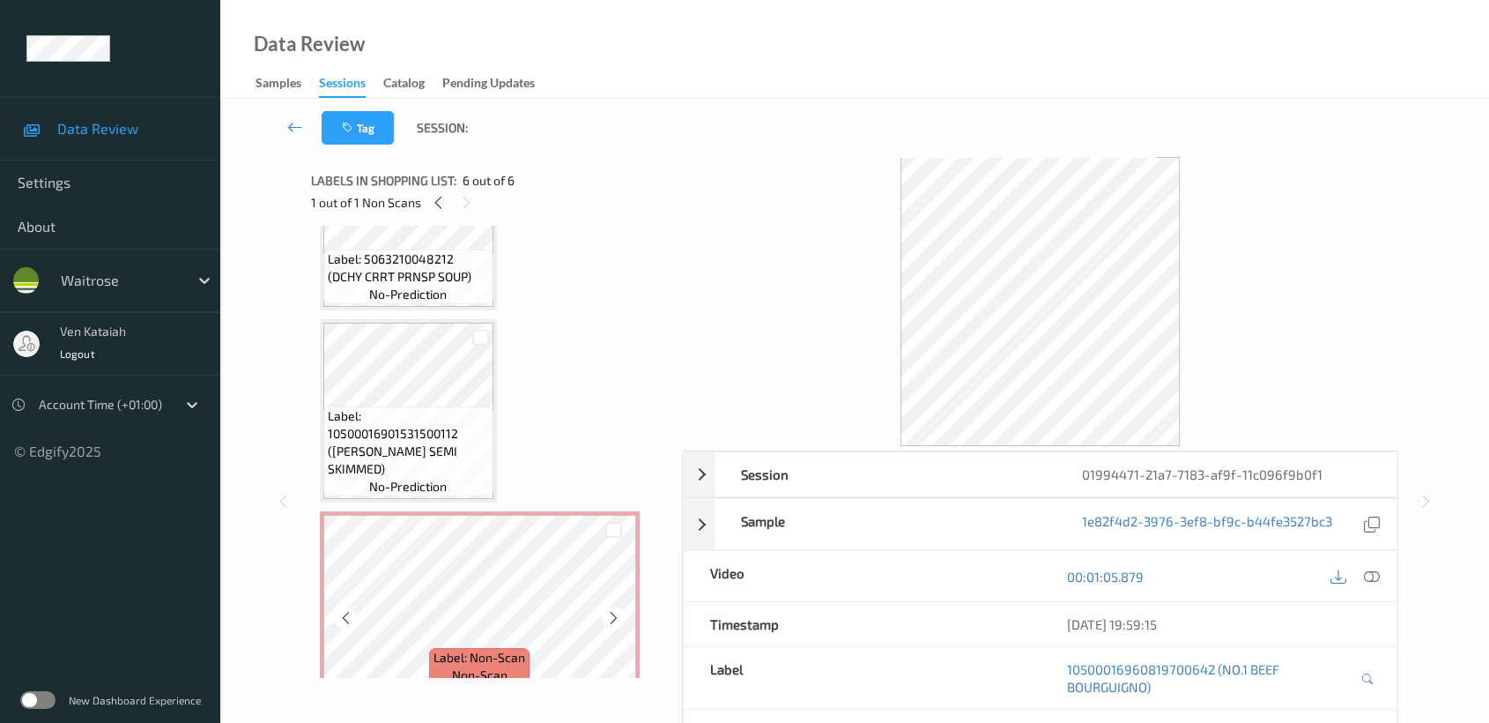
scroll to position [117, 0]
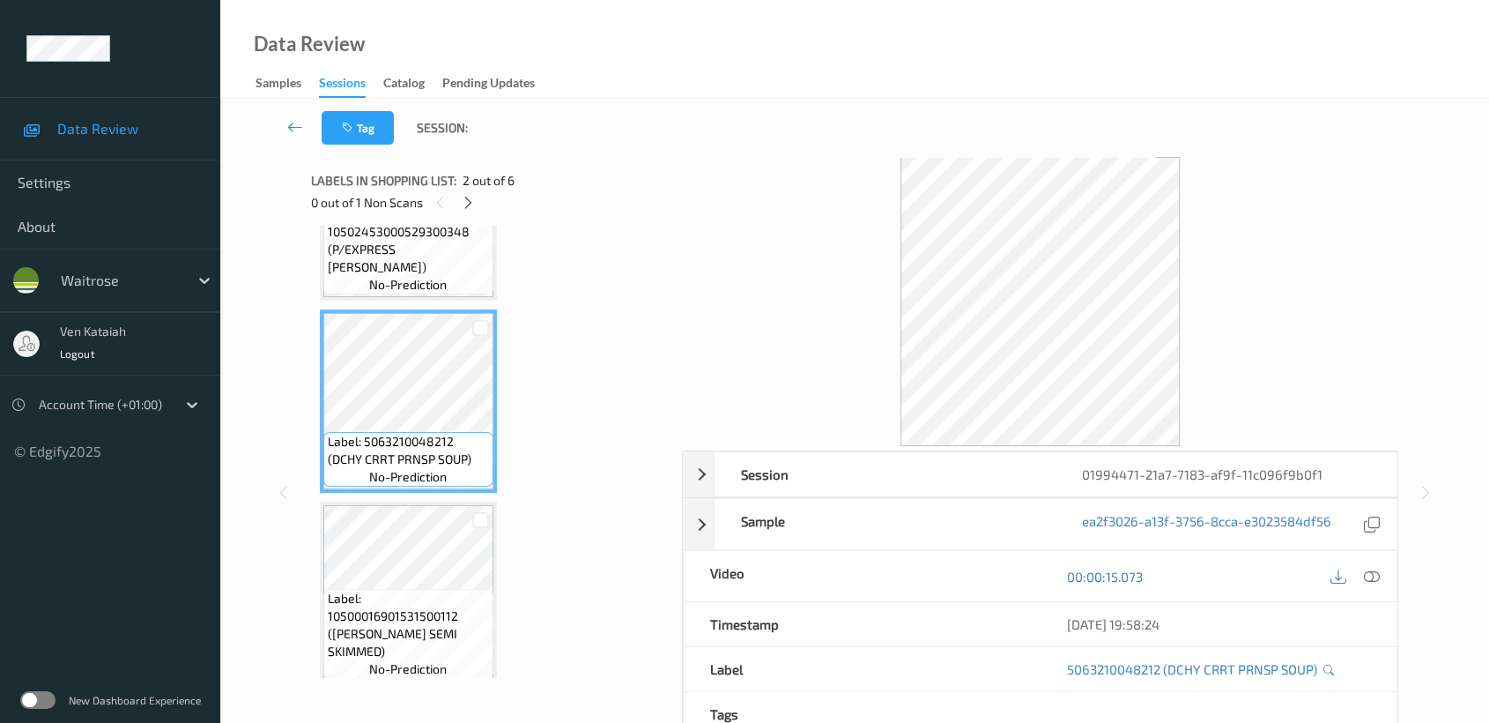
click at [1368, 560] on div "00:00:15.073" at bounding box center [1218, 576] width 357 height 50
click at [1367, 569] on icon at bounding box center [1372, 576] width 16 height 16
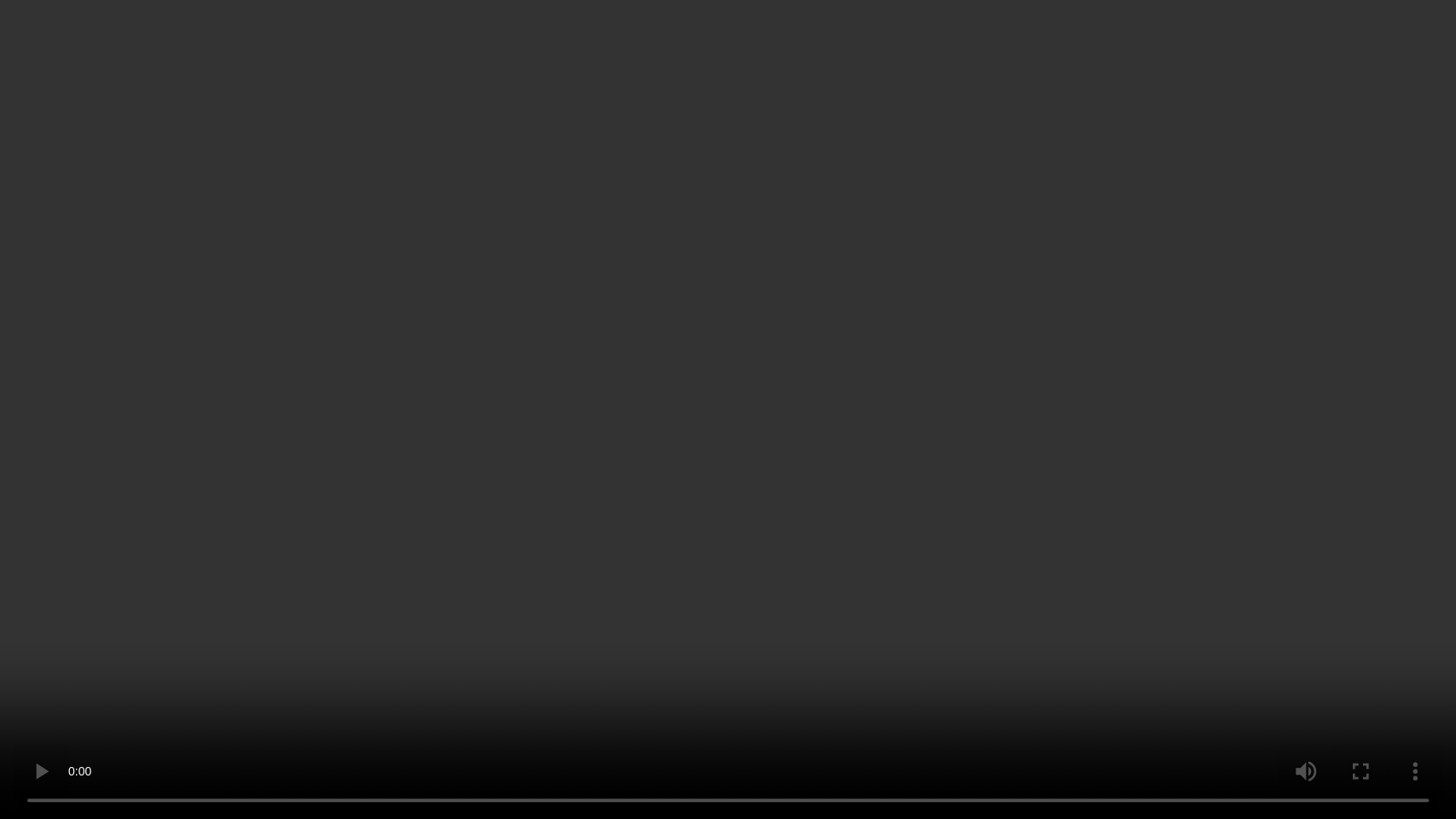
click at [833, 410] on video at bounding box center [728, 410] width 1456 height 819
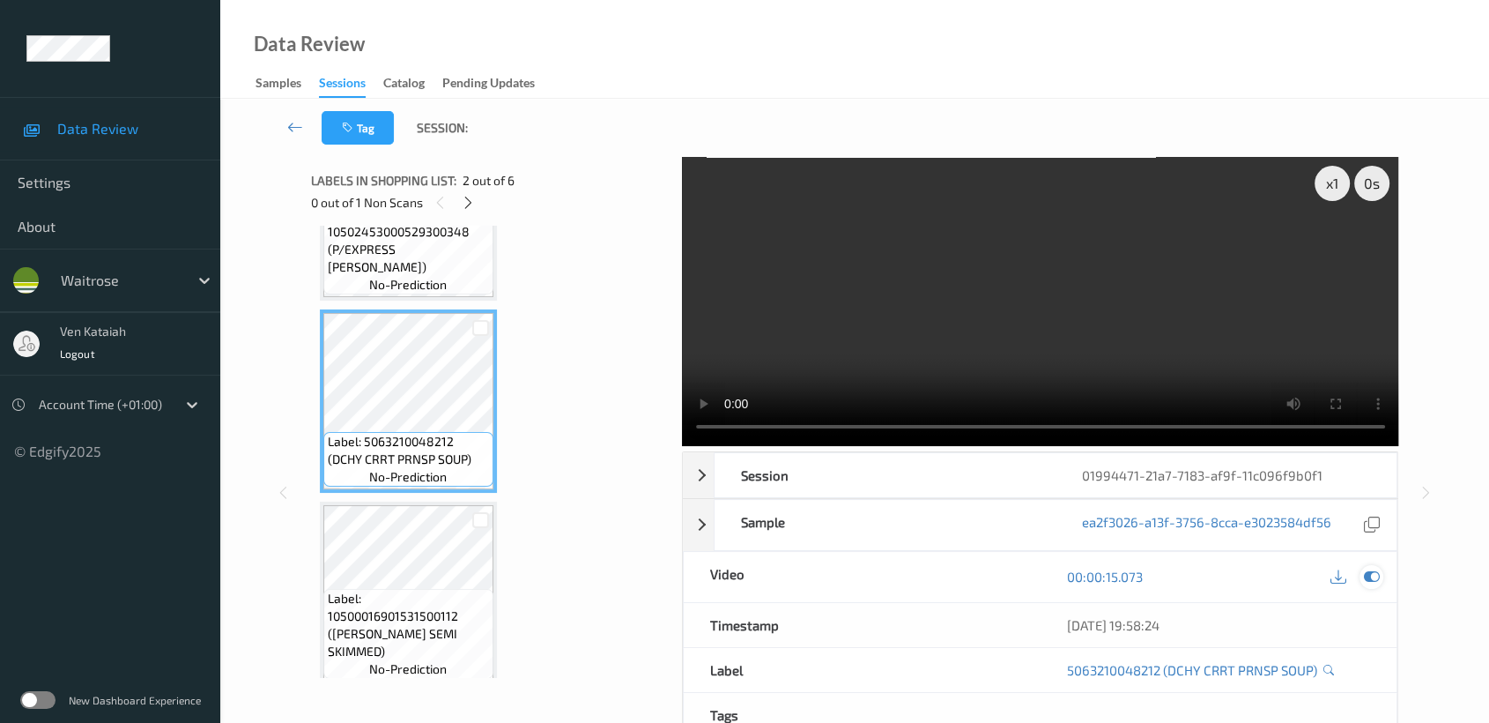
drag, startPoint x: 1372, startPoint y: 573, endPoint x: 860, endPoint y: 518, distance: 514.9
click at [1371, 573] on icon at bounding box center [1372, 576] width 16 height 16
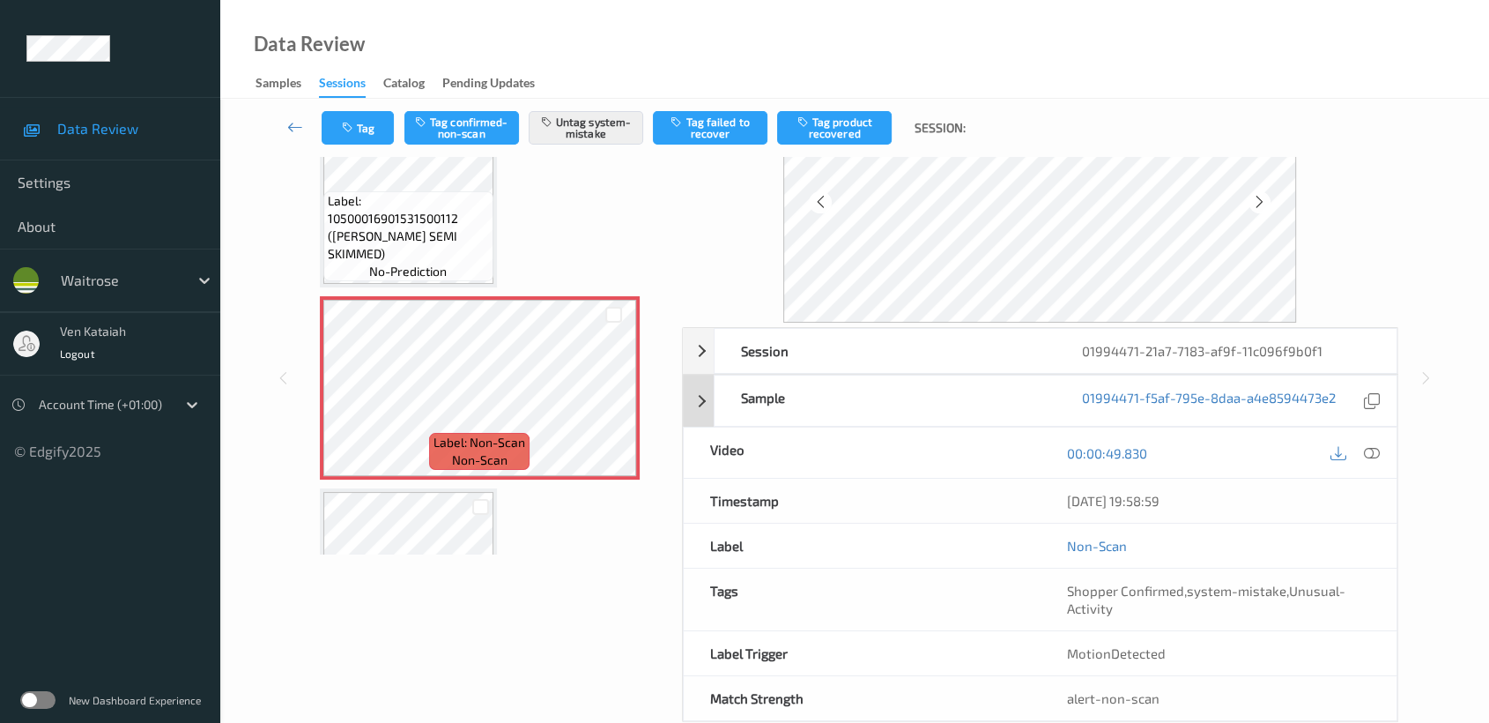
scroll to position [158, 0]
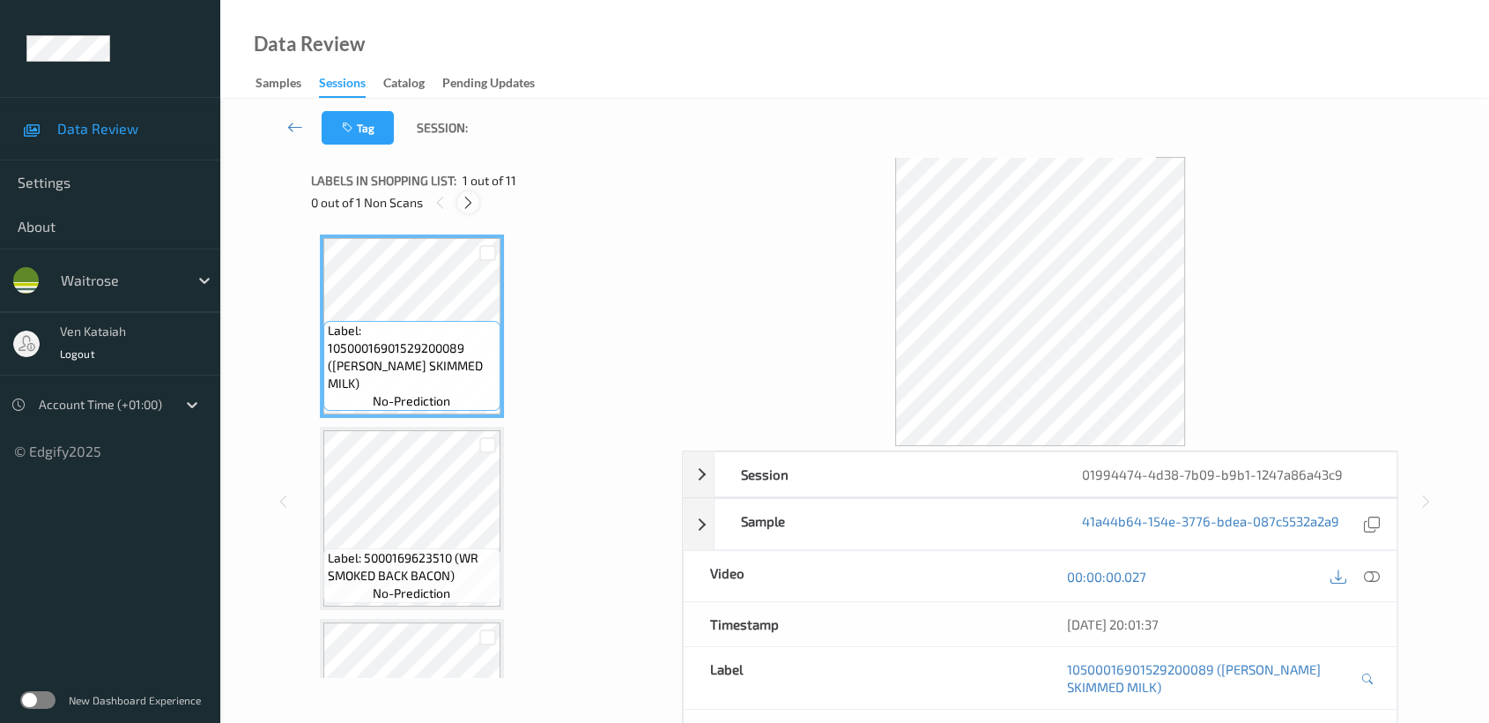
click at [474, 199] on icon at bounding box center [468, 203] width 15 height 16
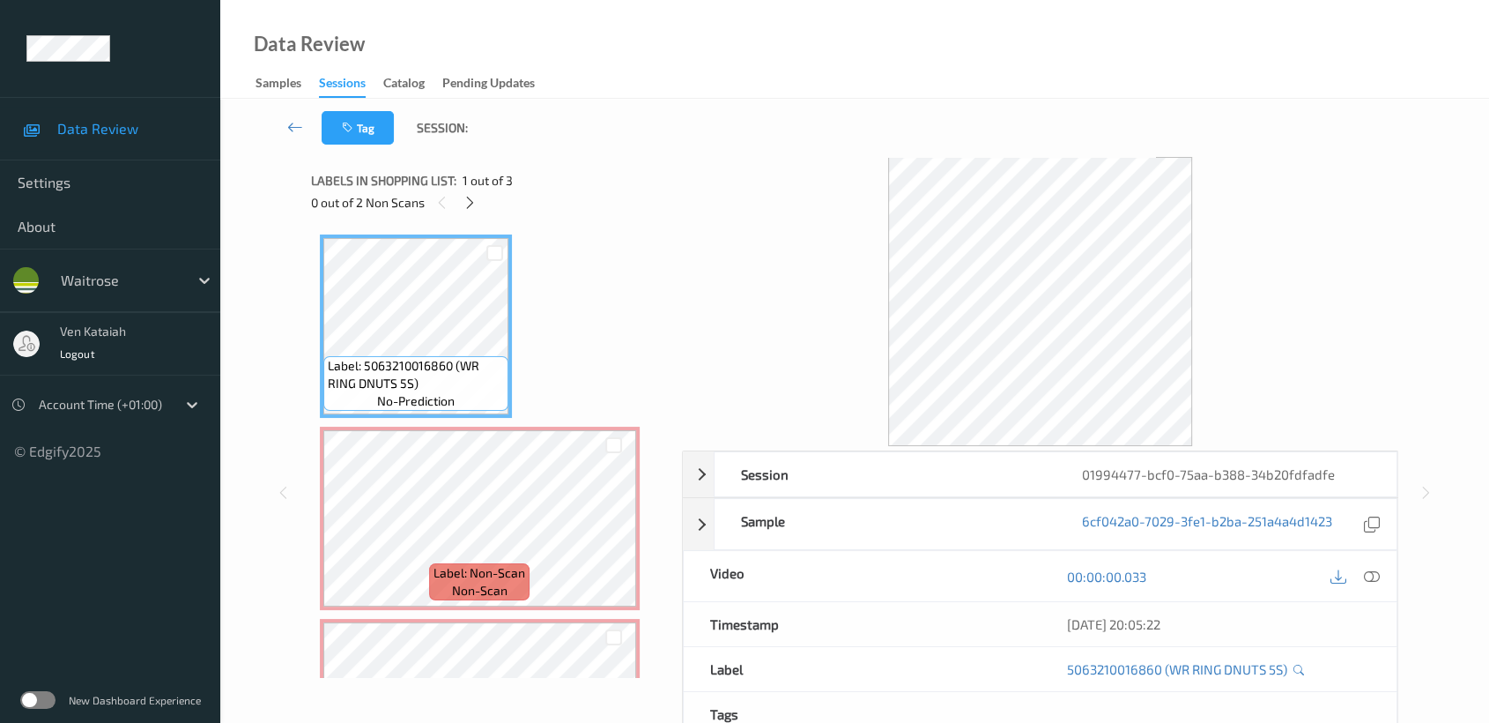
click at [486, 192] on div "0 out of 2 Non Scans" at bounding box center [490, 202] width 359 height 22
click at [474, 198] on icon at bounding box center [470, 203] width 15 height 16
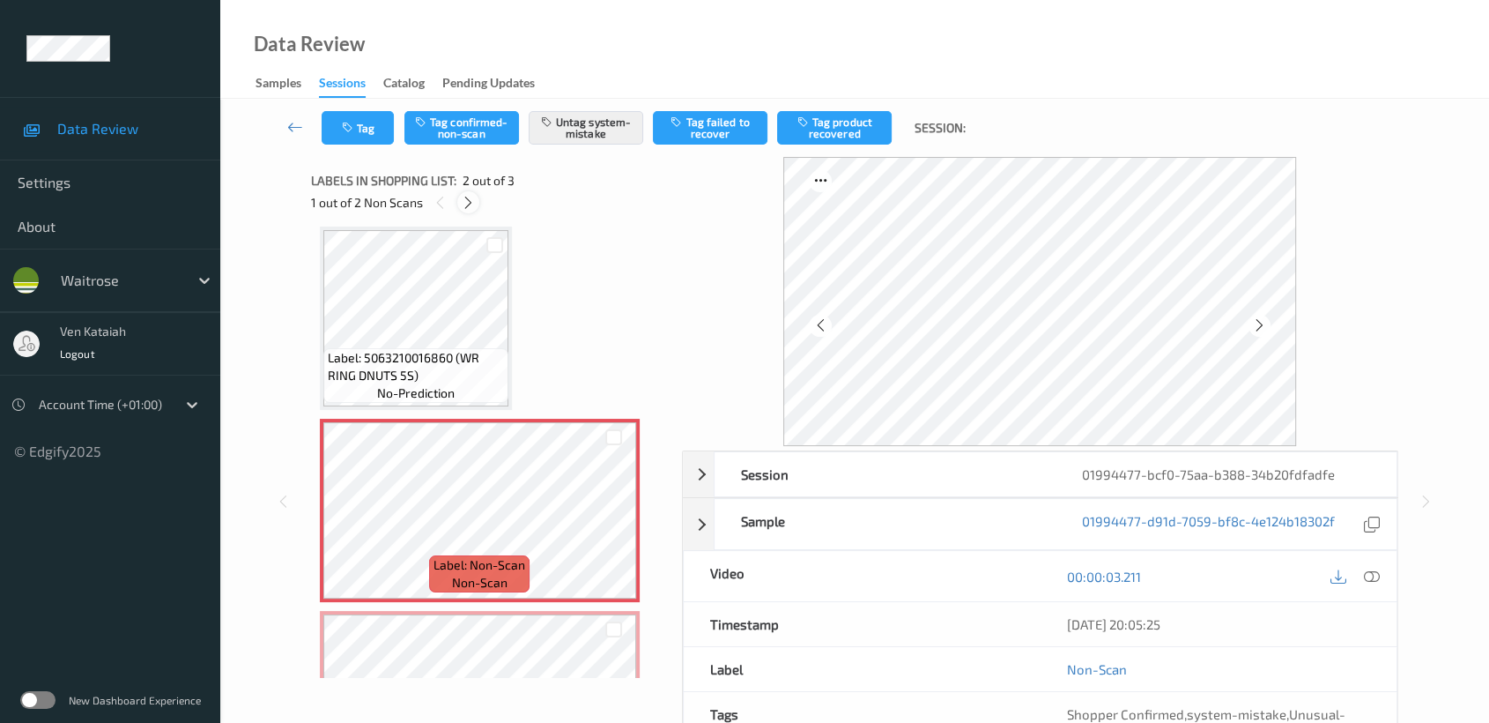
click at [459, 199] on div at bounding box center [468, 202] width 22 height 22
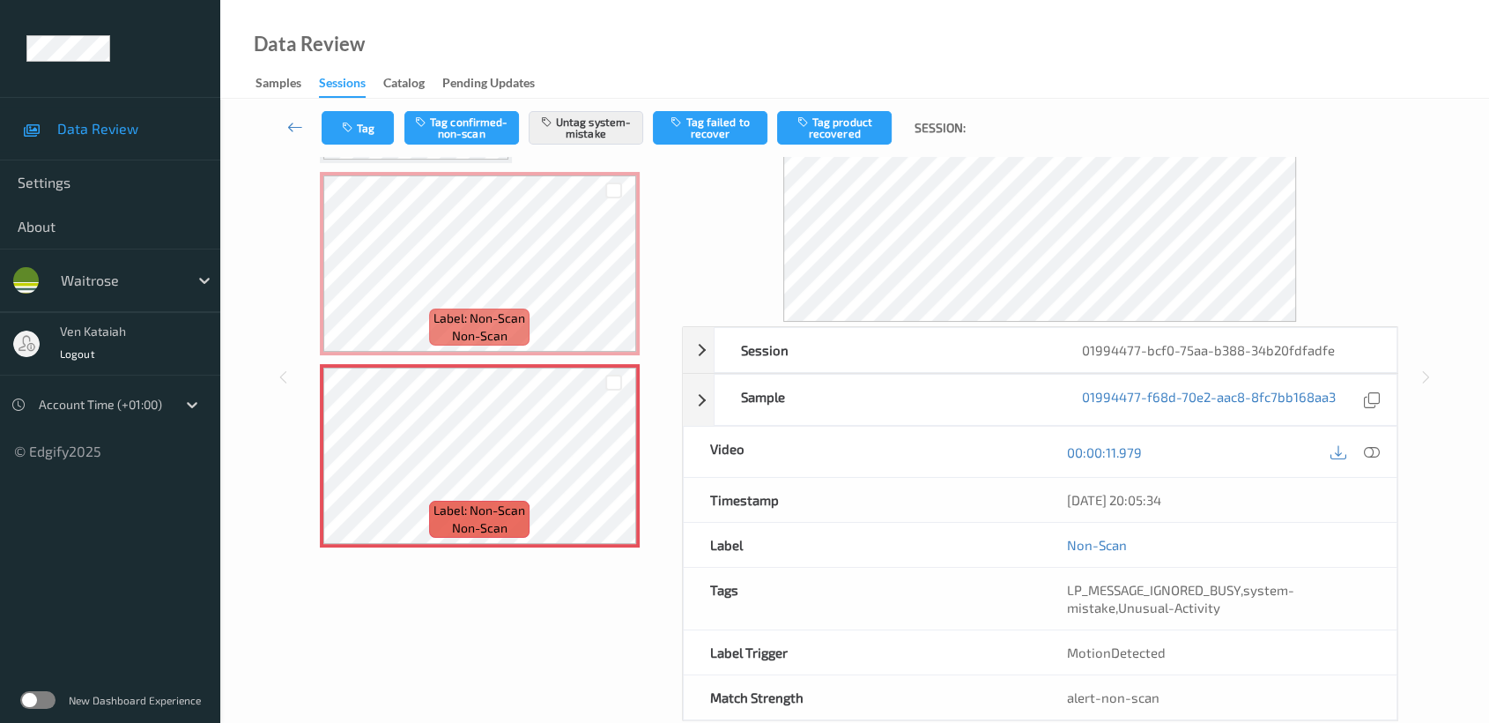
scroll to position [158, 0]
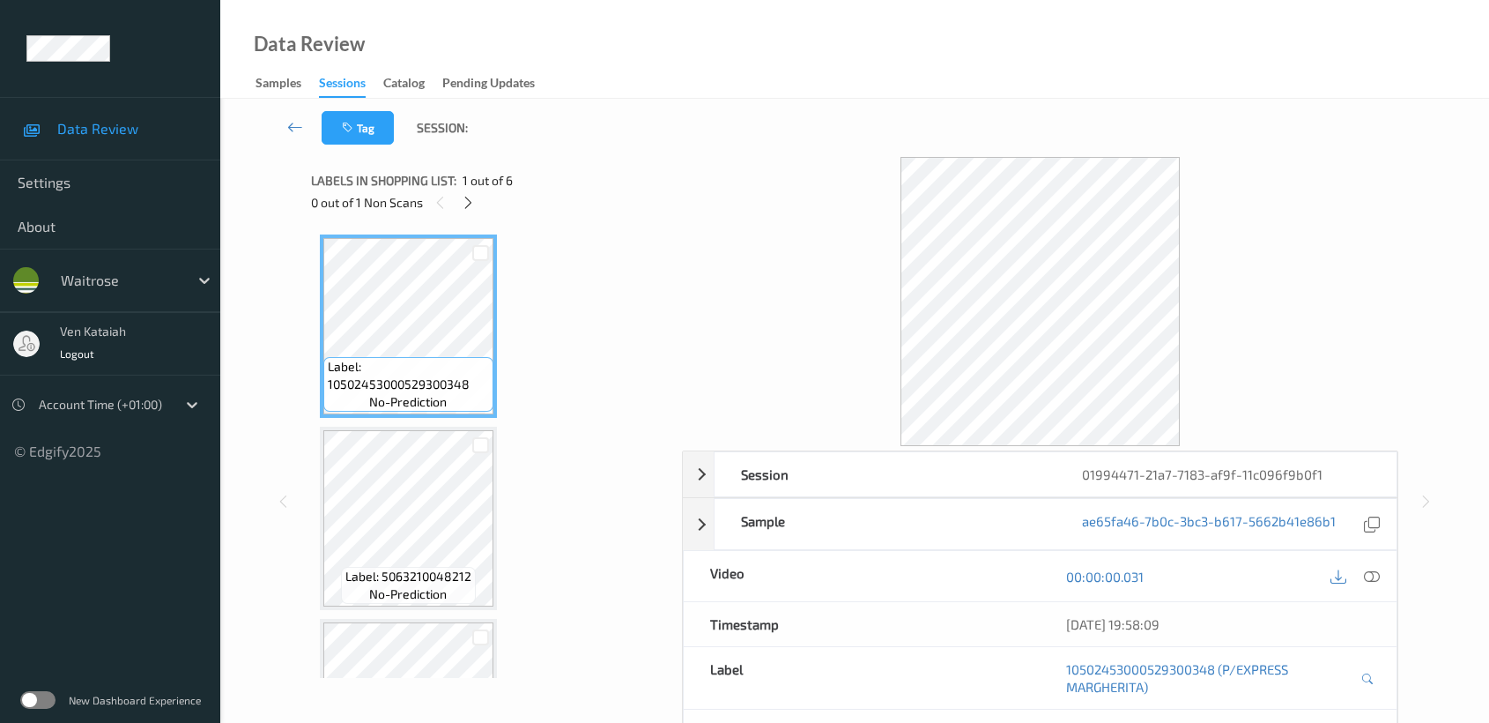
scroll to position [158, 0]
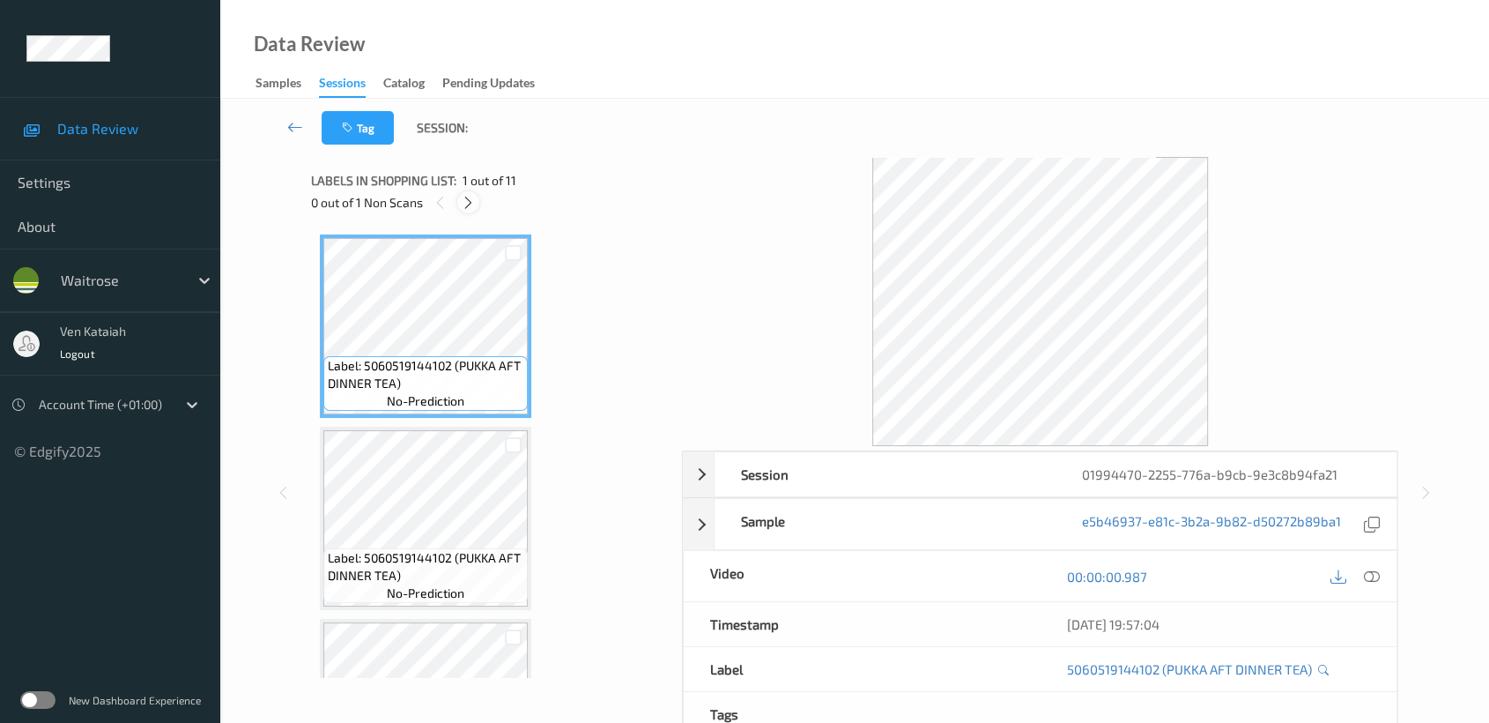
click at [464, 204] on icon at bounding box center [468, 203] width 15 height 16
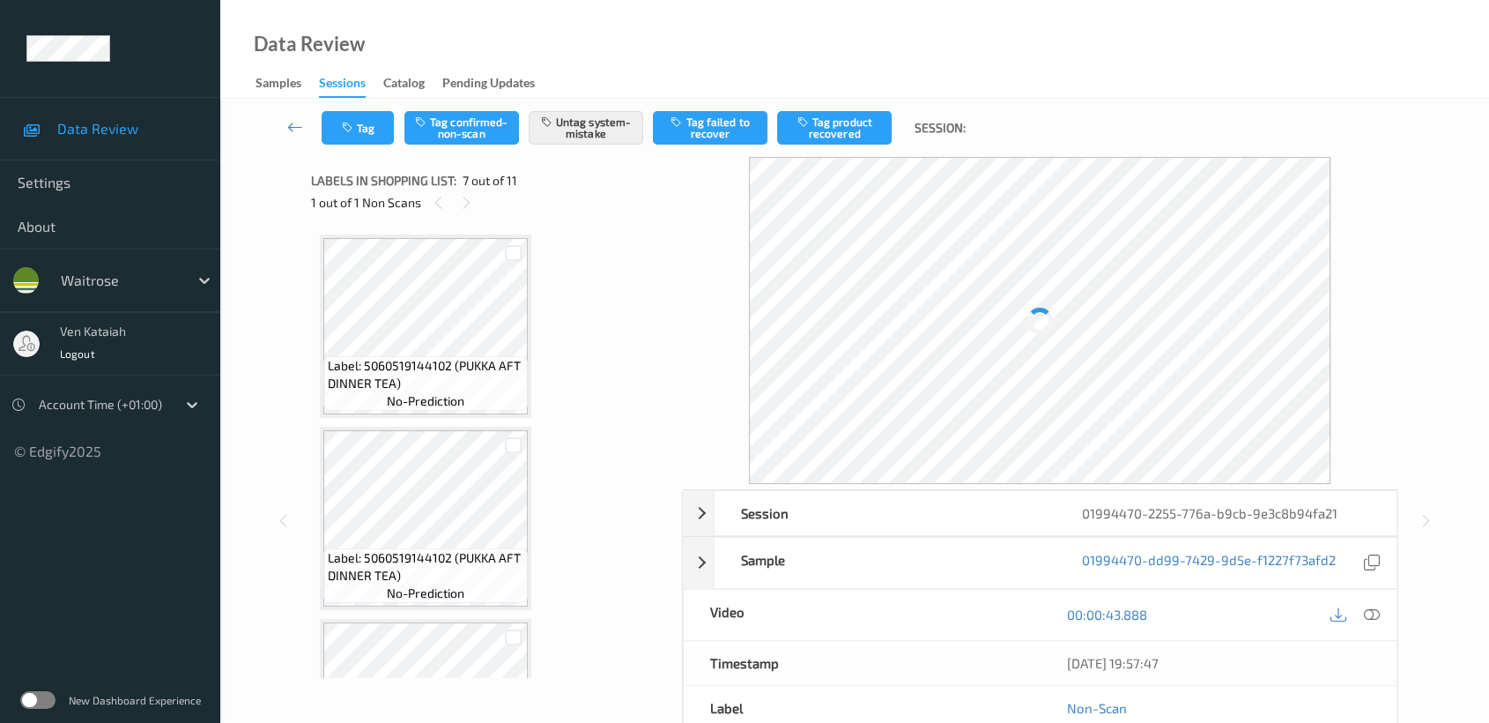
scroll to position [966, 0]
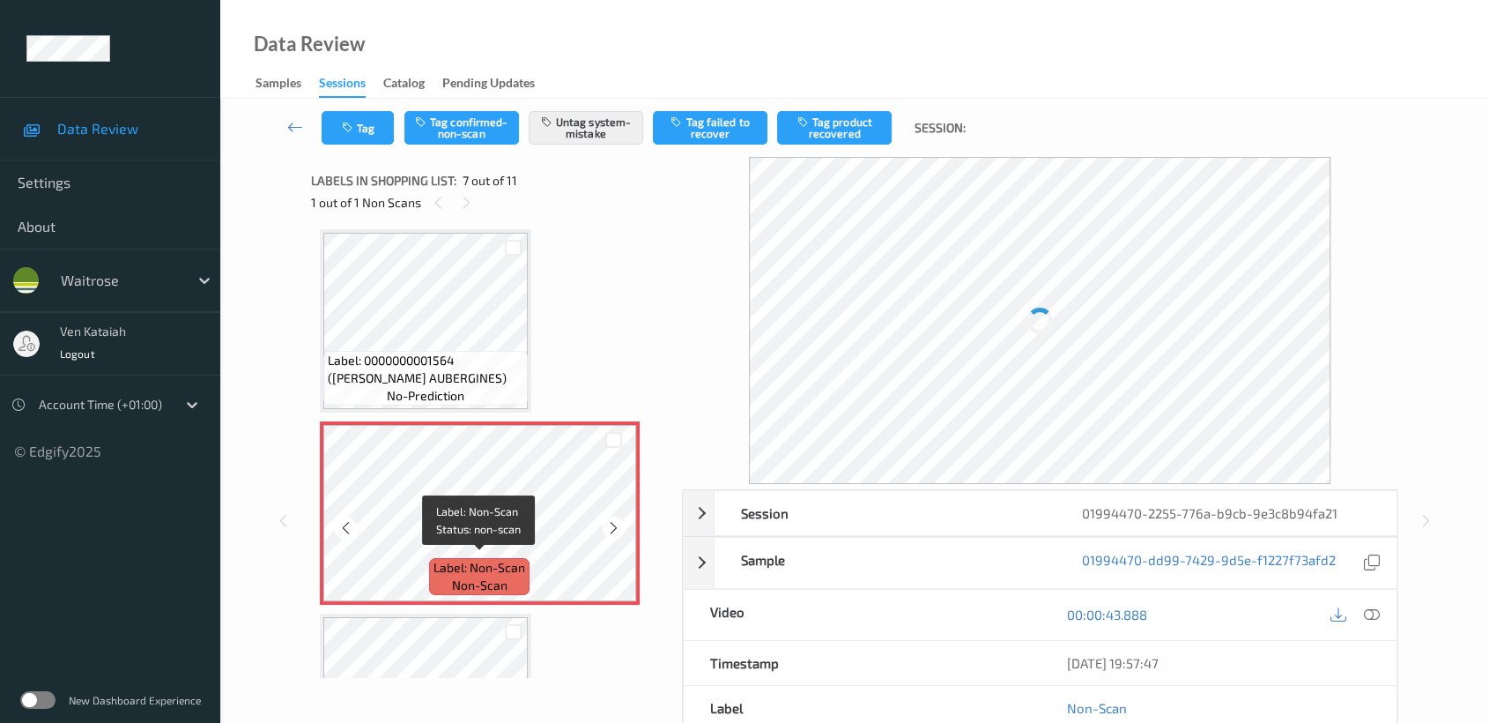
click at [498, 560] on span "Label: Non-Scan" at bounding box center [480, 568] width 92 height 18
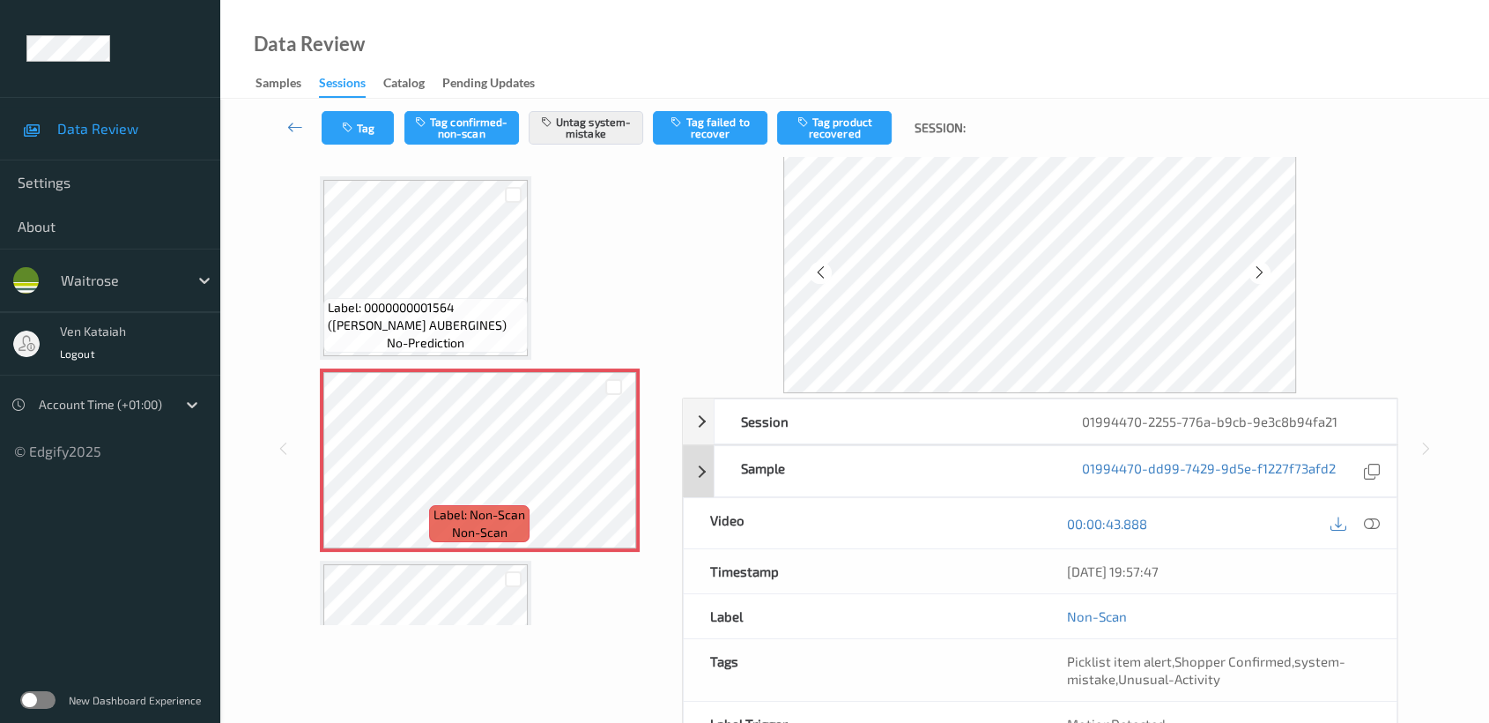
scroll to position [0, 0]
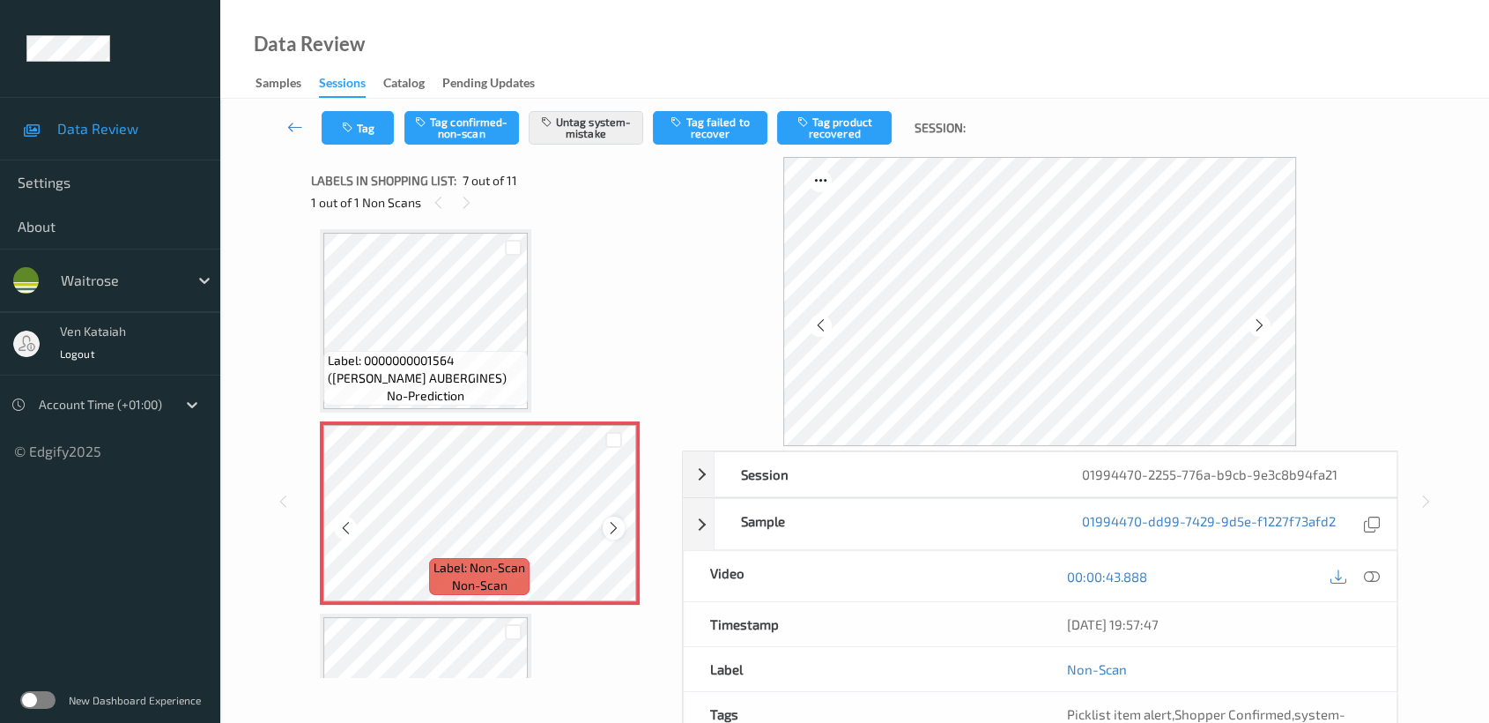
click at [610, 520] on icon at bounding box center [613, 528] width 15 height 16
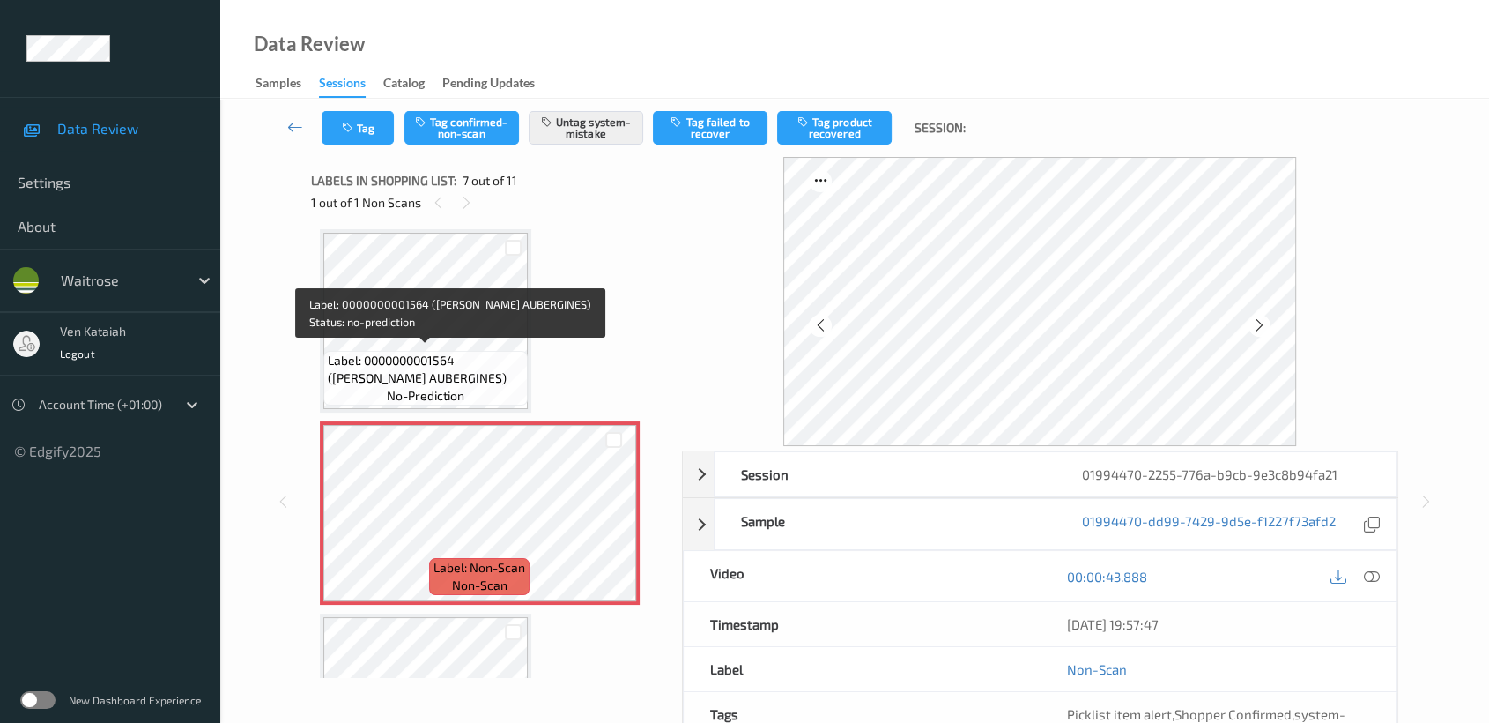
click at [436, 351] on div "Label: 0000000001564 (WR ESS AUBERGINES) no-prediction" at bounding box center [425, 378] width 204 height 55
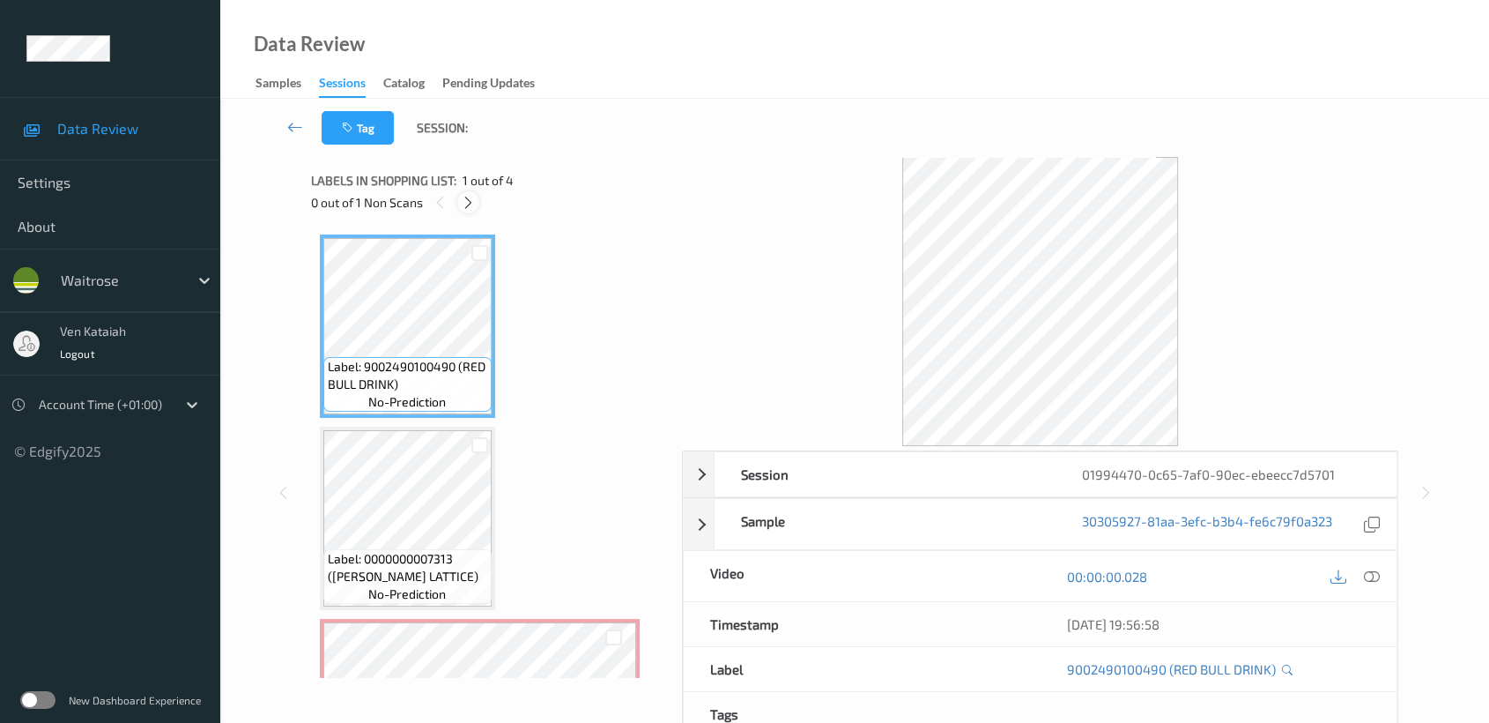
click at [468, 206] on icon at bounding box center [468, 203] width 15 height 16
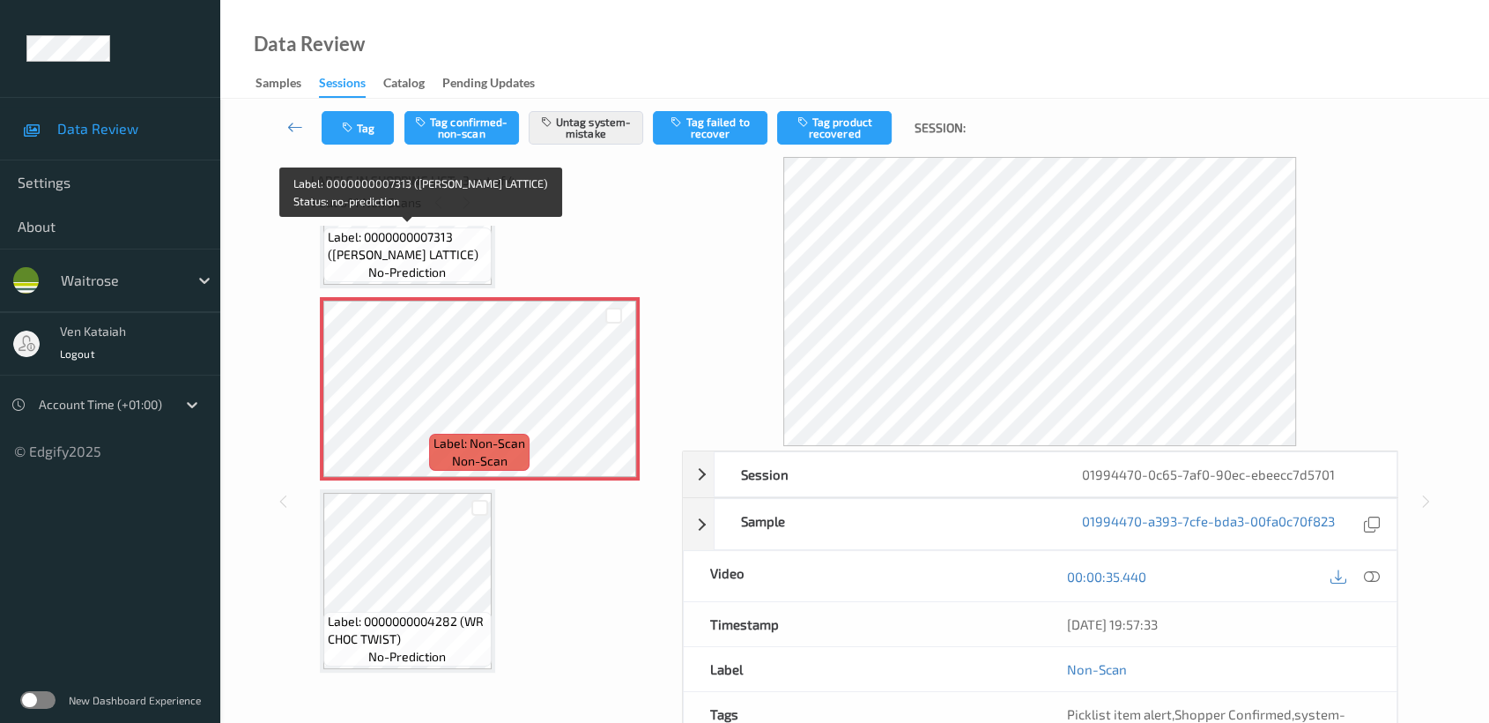
click at [434, 232] on span "Label: 0000000007313 (WR CHERRY LATTICE)" at bounding box center [407, 245] width 159 height 35
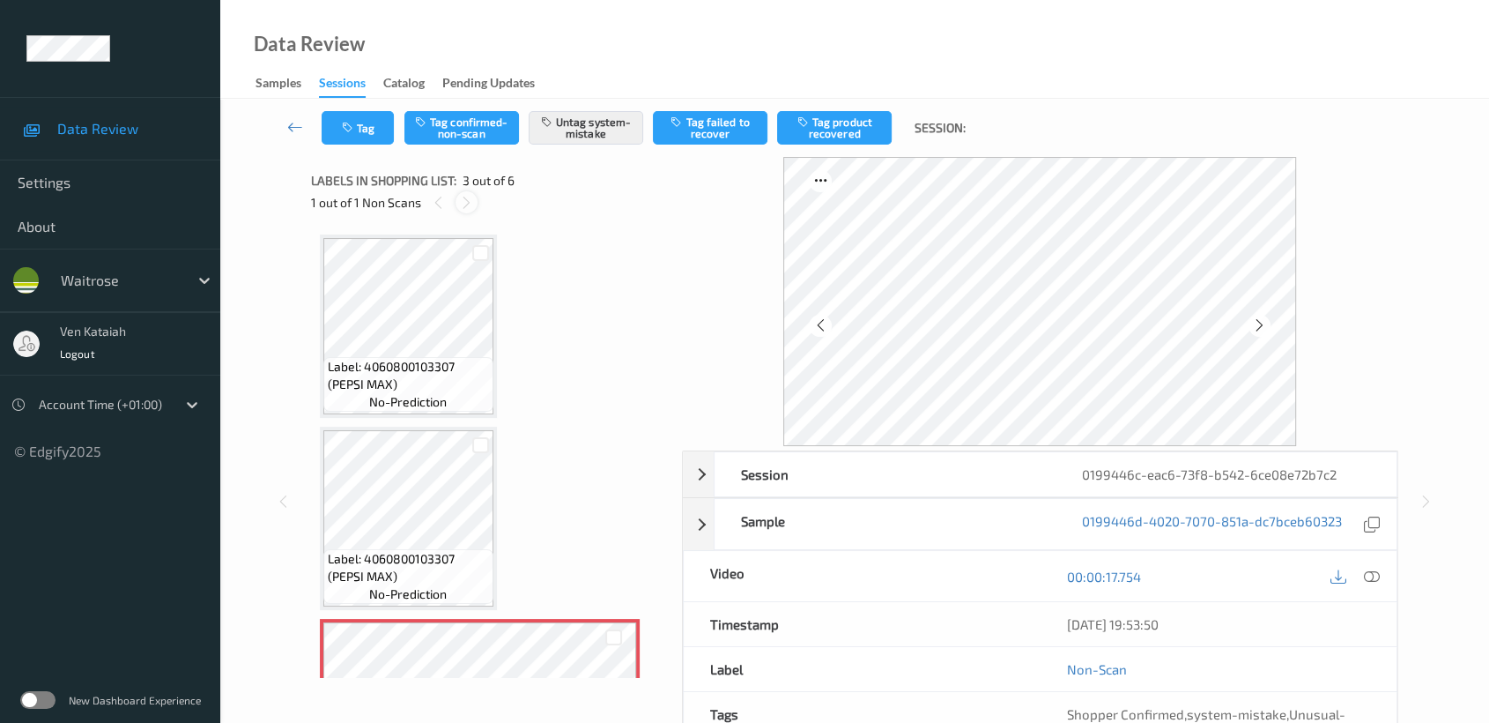
click at [465, 196] on icon at bounding box center [466, 203] width 15 height 16
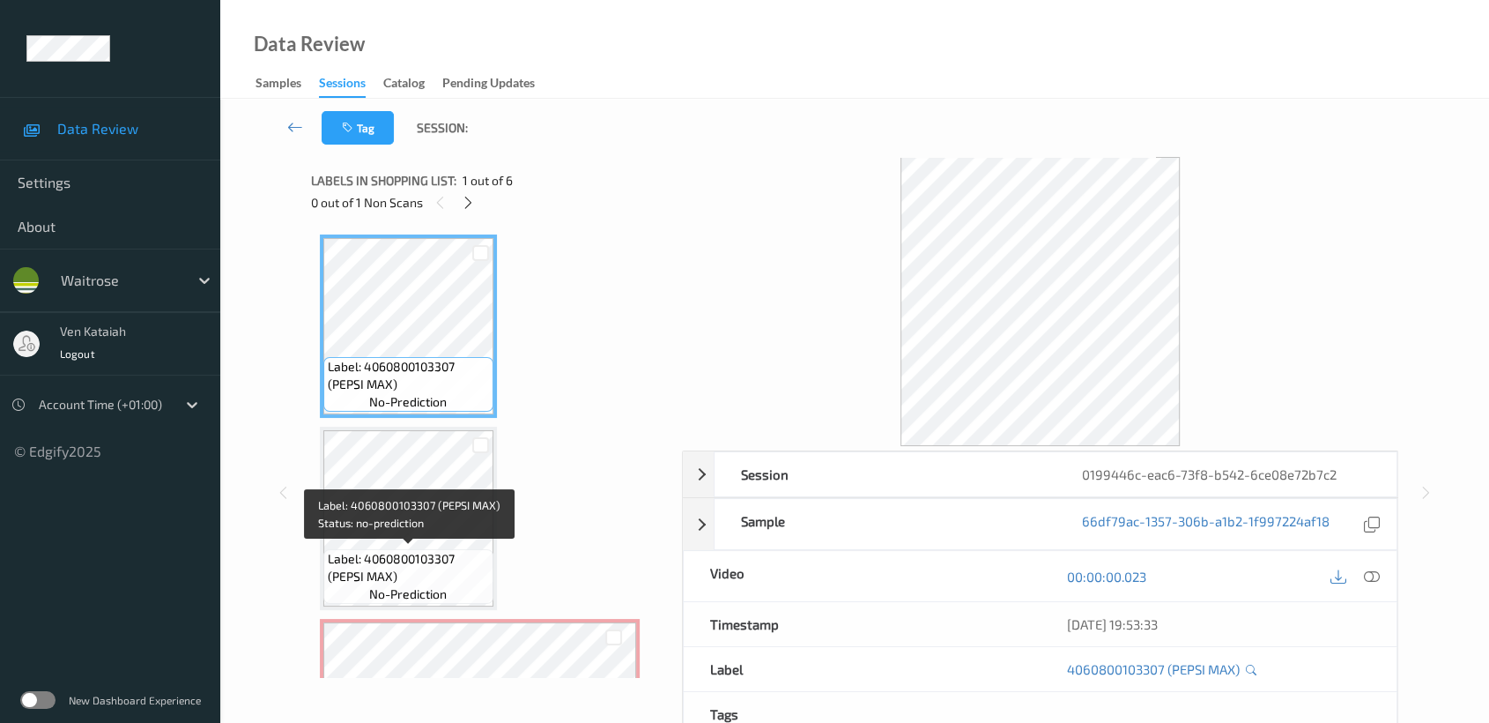
click at [402, 560] on span "Label: 4060800103307 (PEPSI MAX)" at bounding box center [408, 567] width 161 height 35
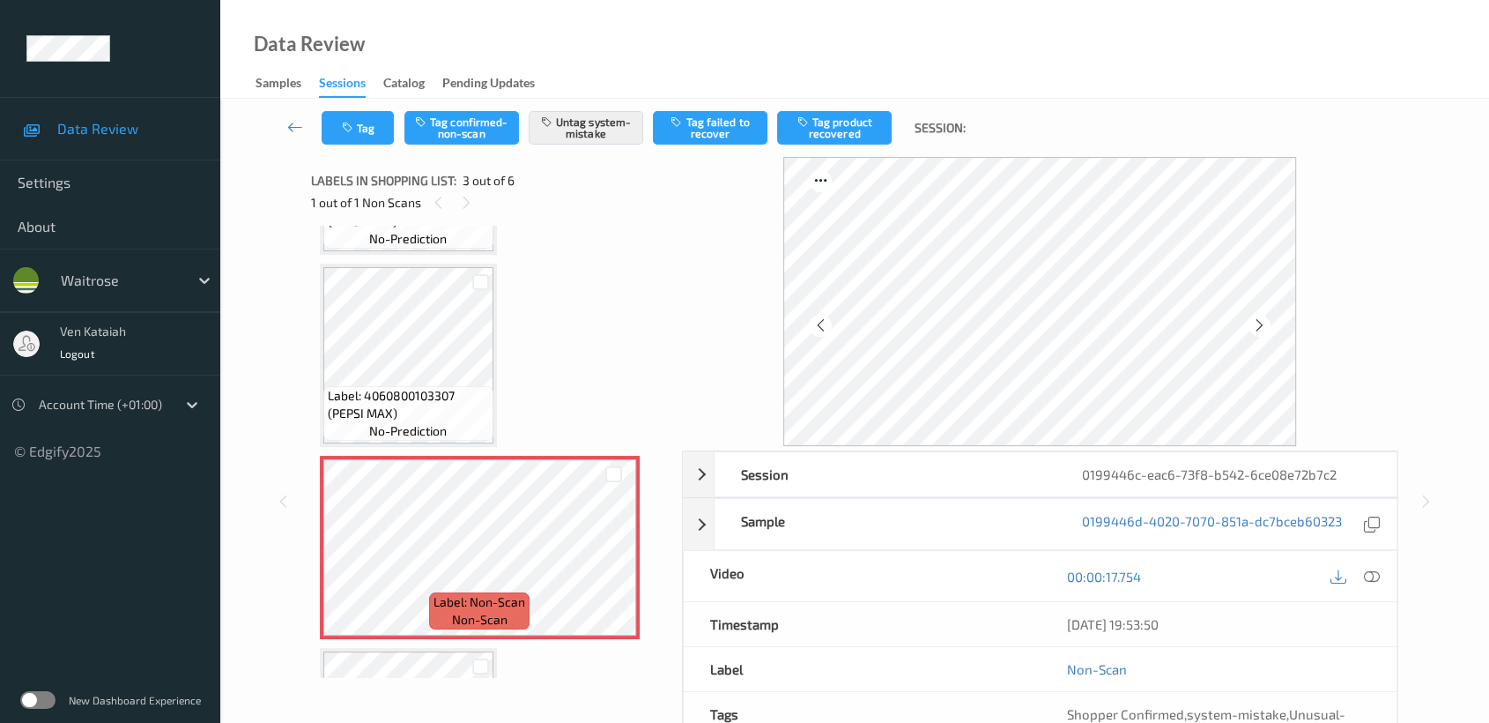
scroll to position [196, 0]
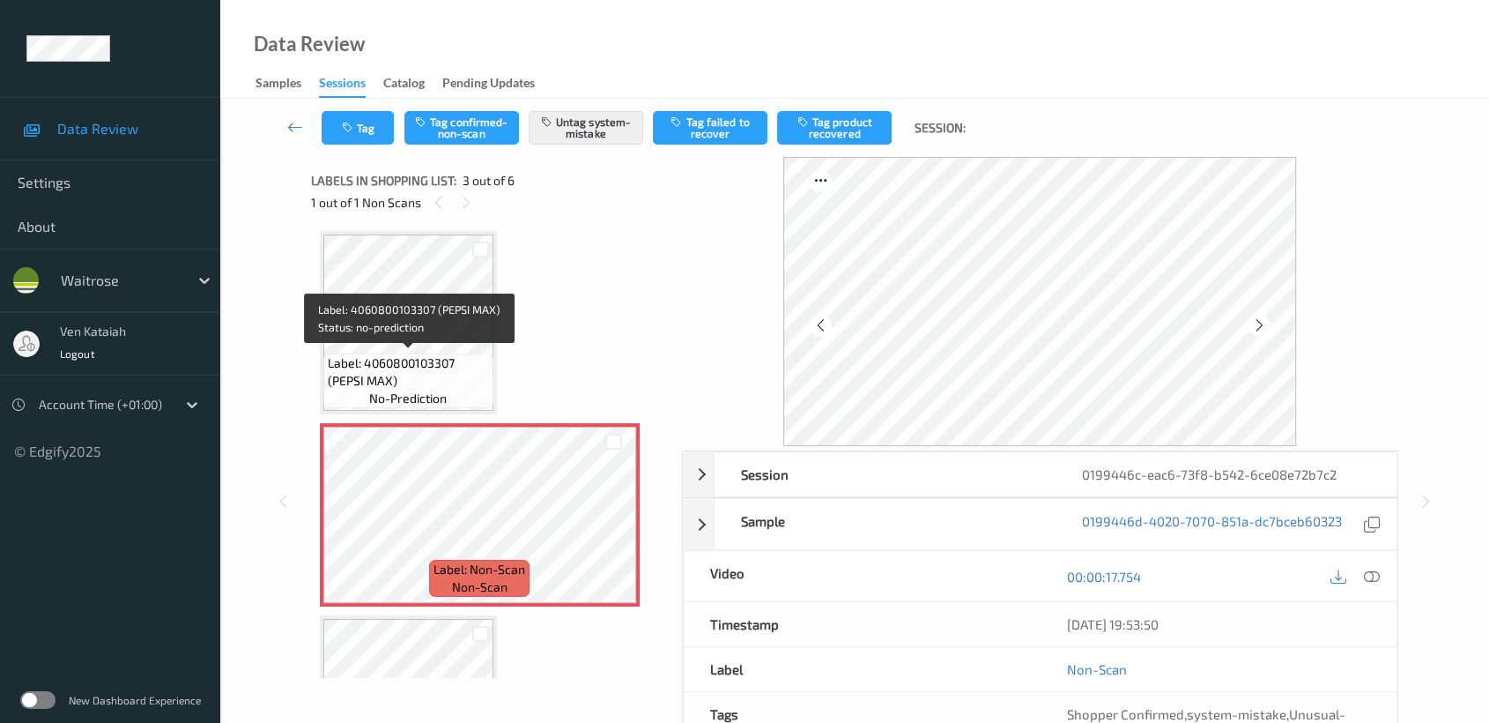
click at [427, 354] on span "Label: 4060800103307 (PEPSI MAX)" at bounding box center [408, 371] width 161 height 35
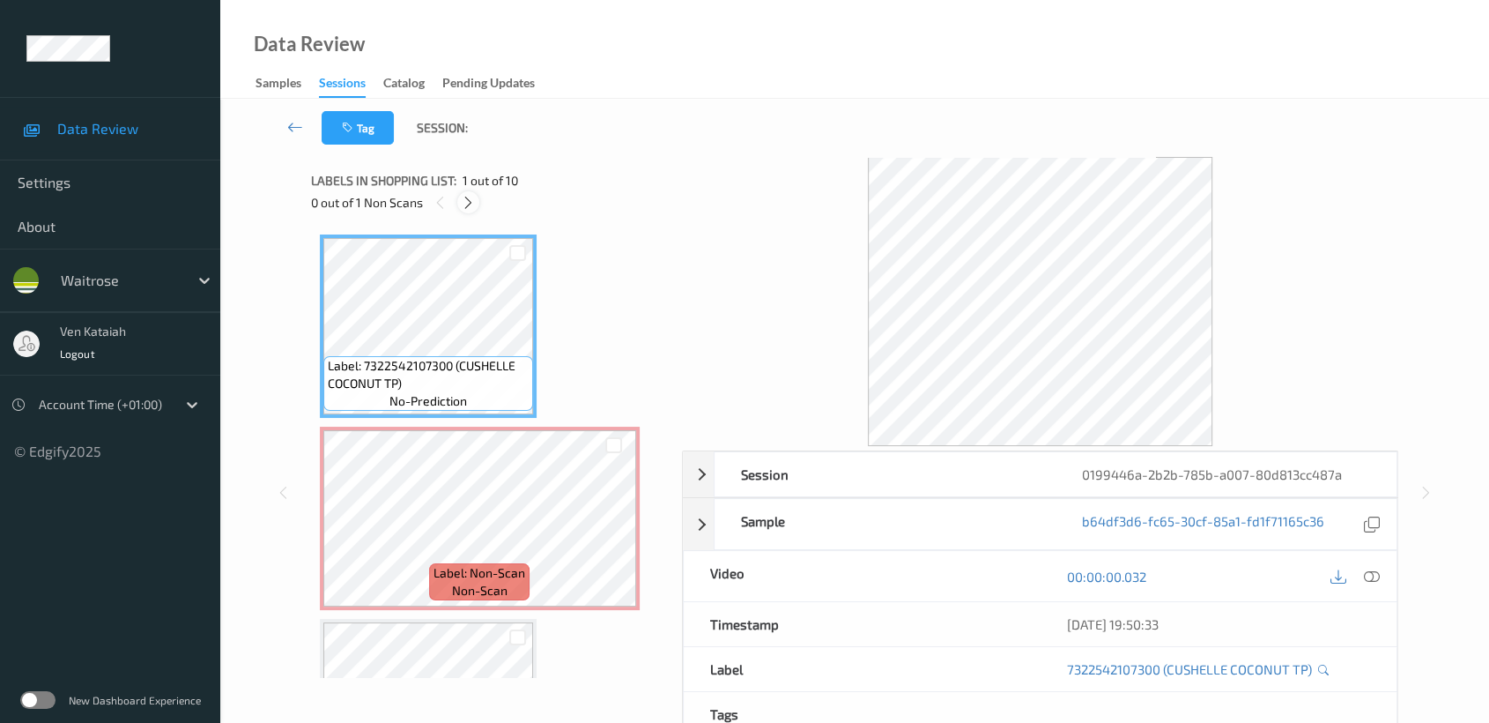
click at [470, 195] on icon at bounding box center [468, 203] width 15 height 16
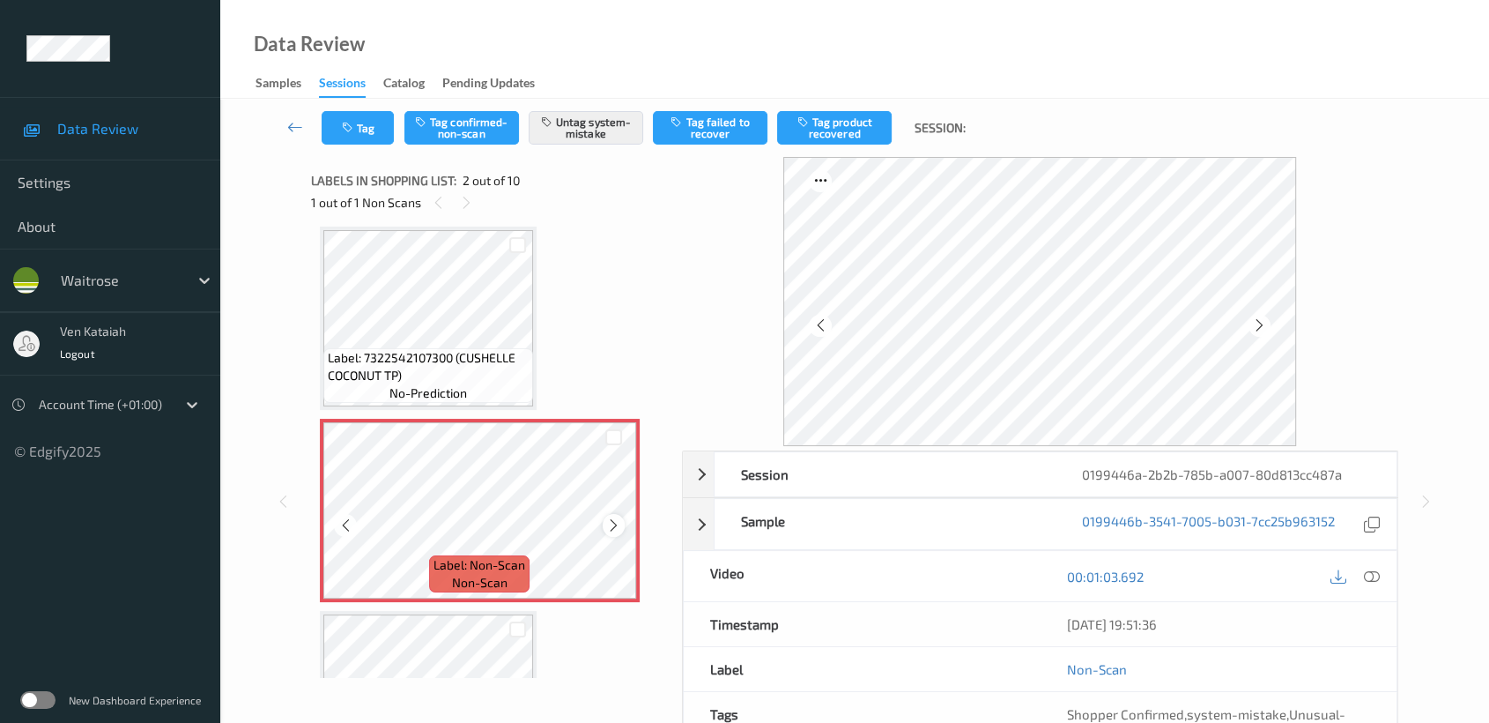
click at [617, 524] on icon at bounding box center [613, 525] width 15 height 16
click at [617, 523] on icon at bounding box center [613, 525] width 15 height 16
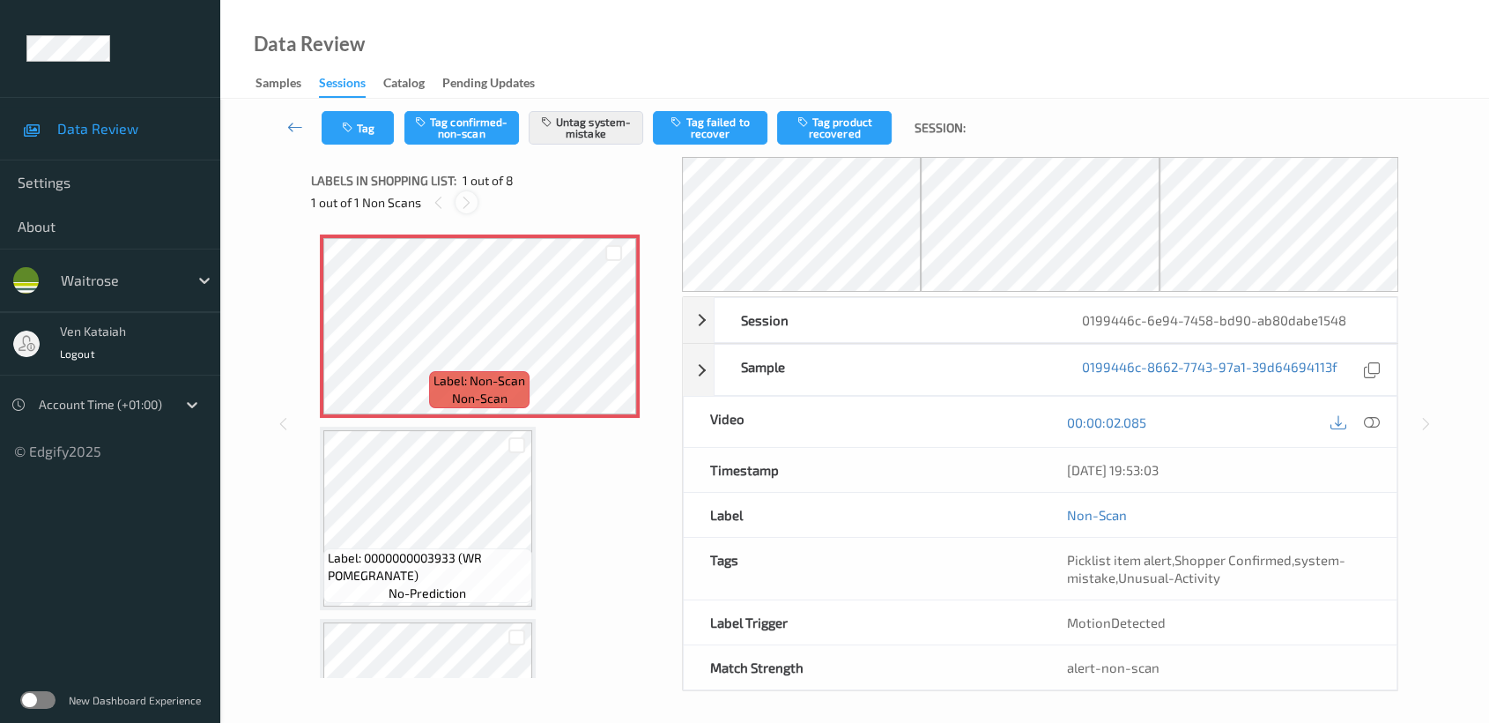
click at [465, 212] on div at bounding box center [467, 202] width 22 height 22
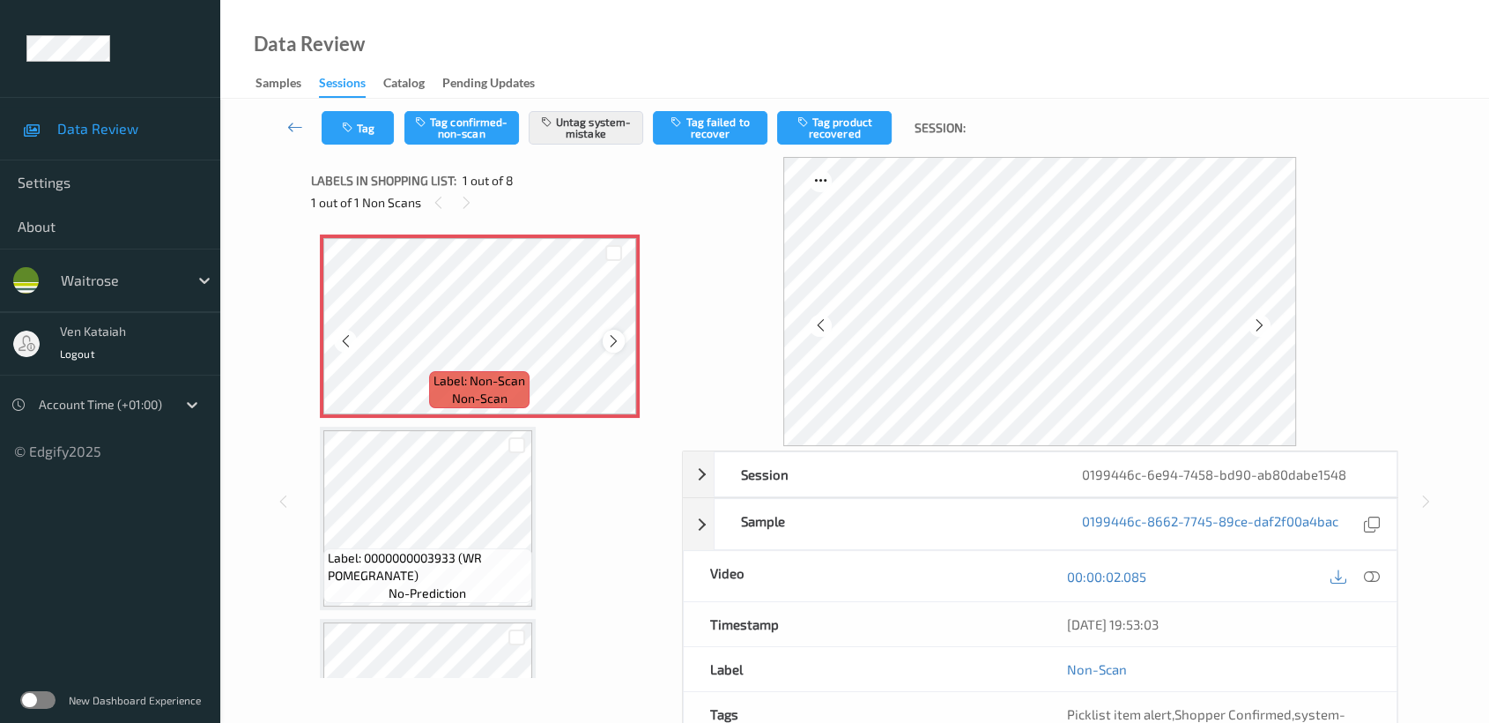
click at [613, 343] on icon at bounding box center [613, 341] width 15 height 16
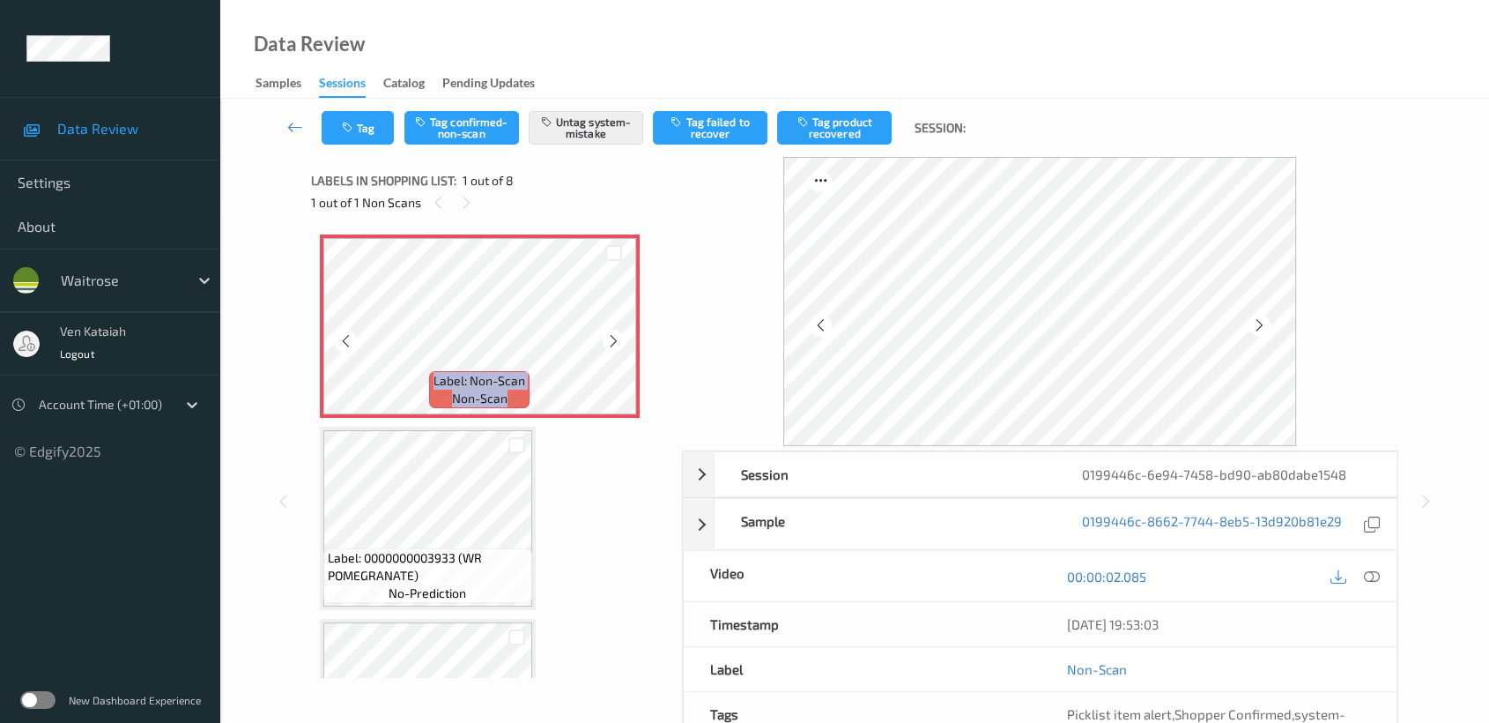
click at [613, 343] on icon at bounding box center [613, 341] width 15 height 16
click at [1371, 574] on icon at bounding box center [1372, 576] width 16 height 16
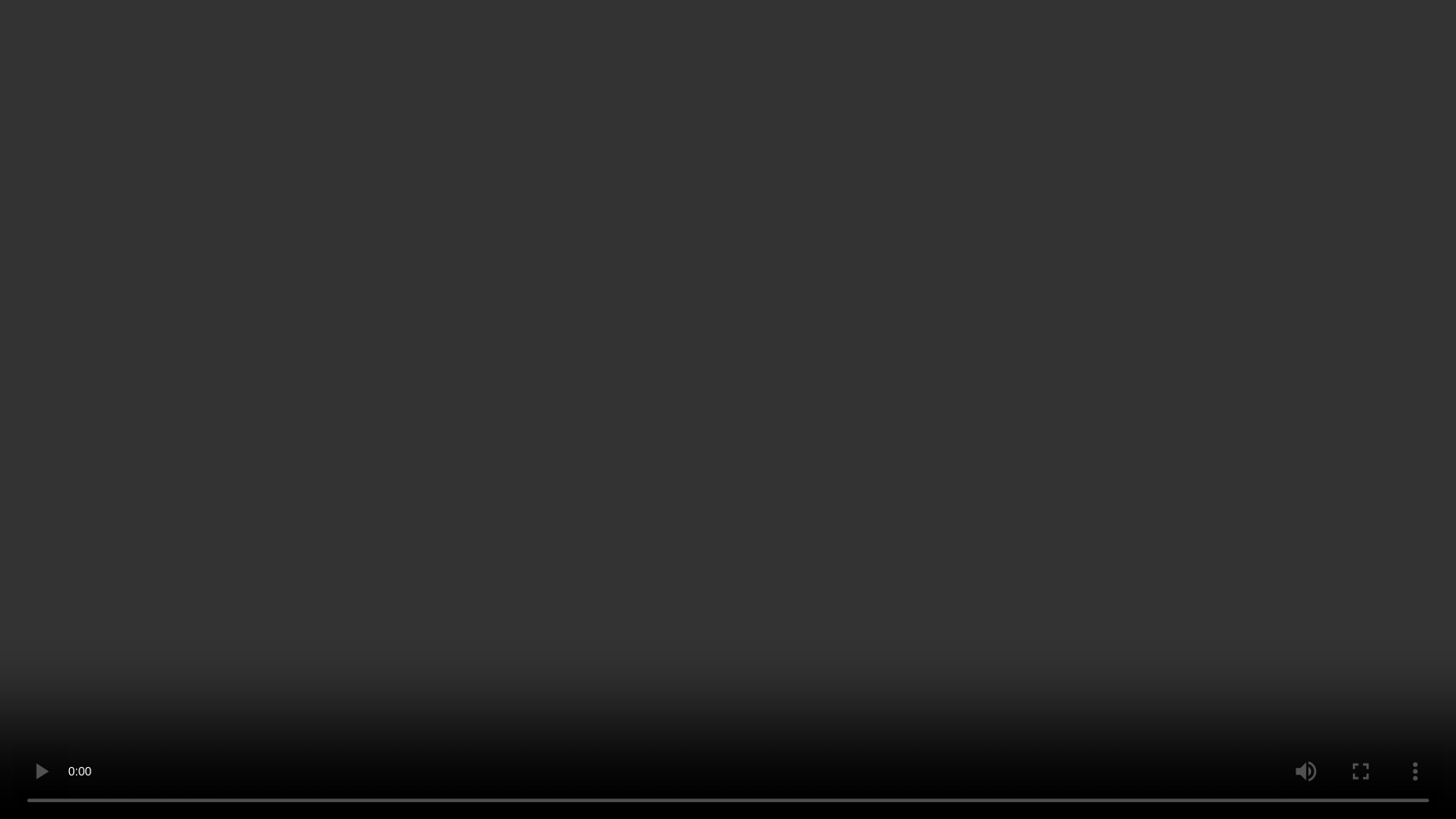
click at [1003, 402] on video at bounding box center [728, 410] width 1456 height 819
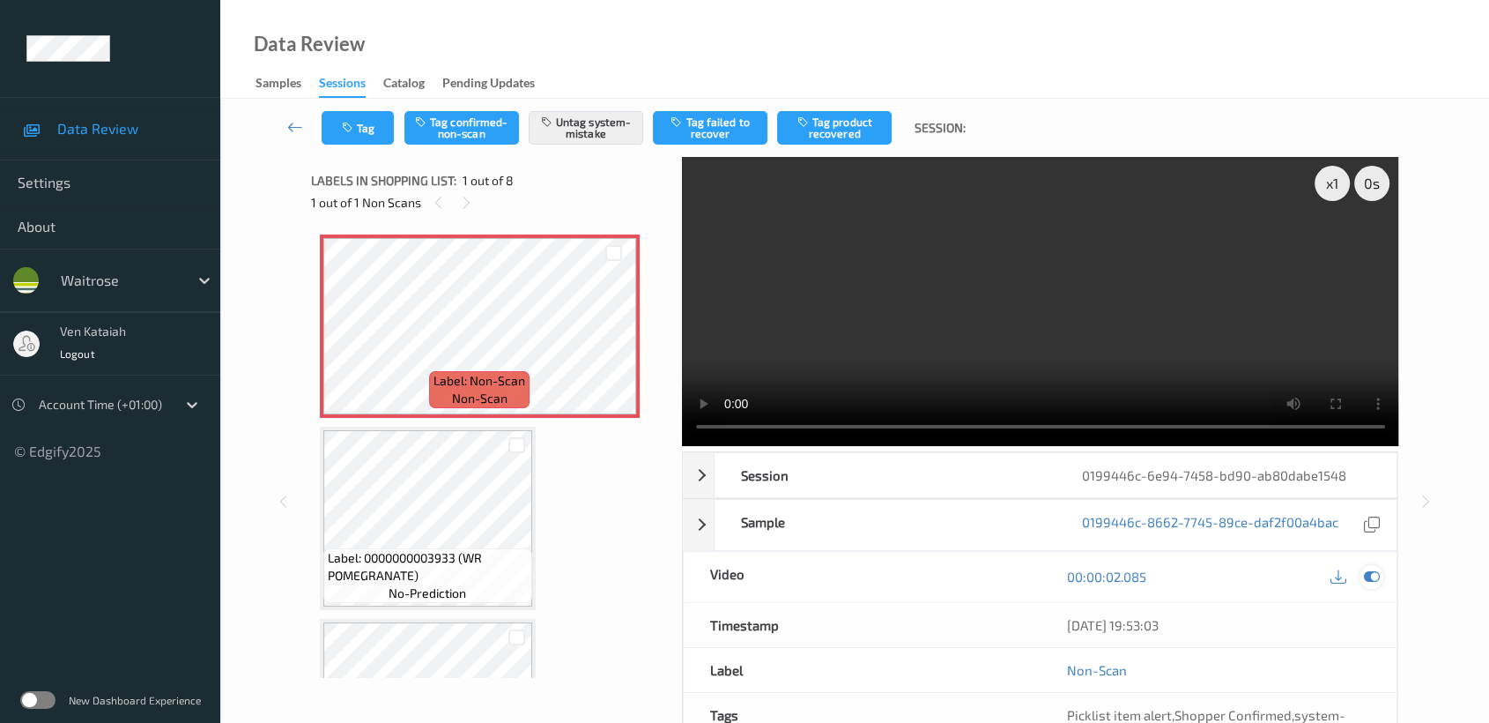
click at [1374, 574] on icon at bounding box center [1372, 576] width 16 height 16
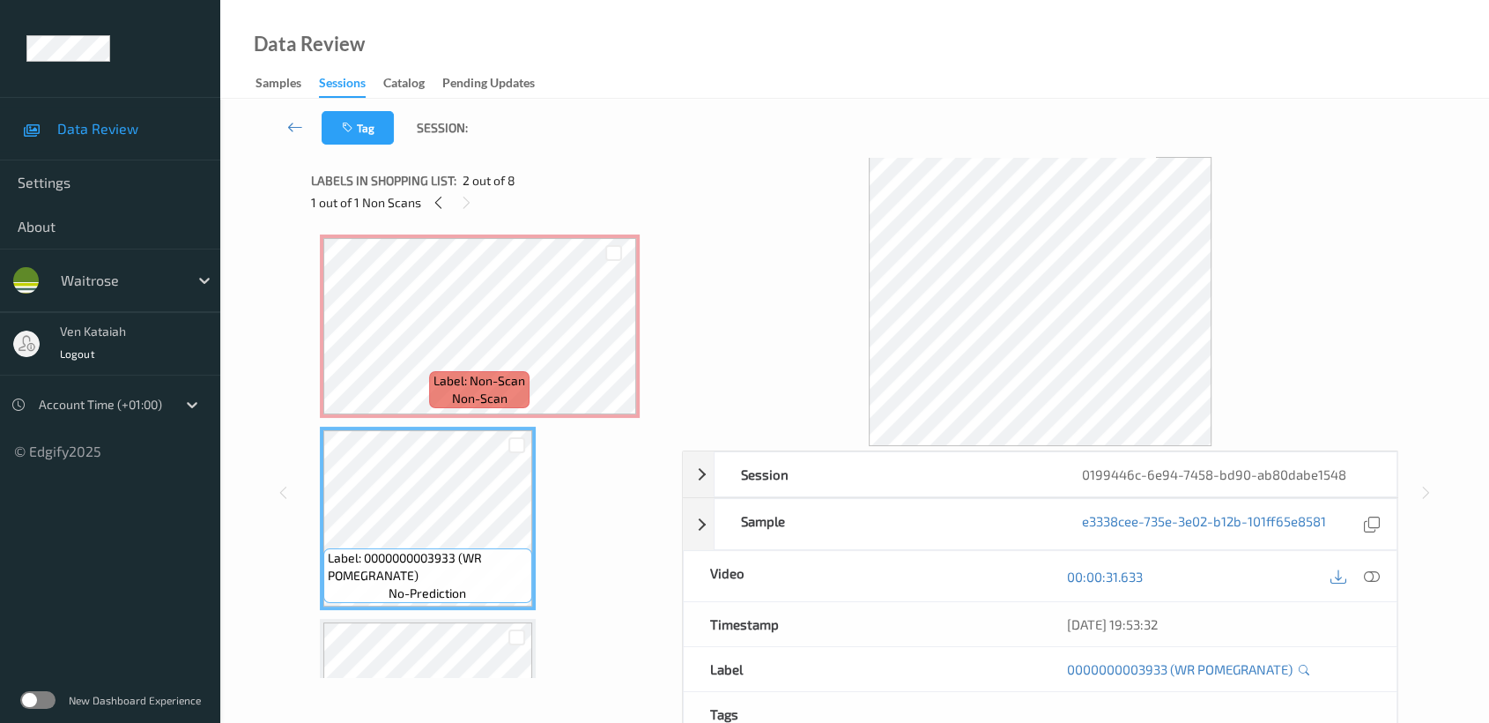
scroll to position [196, 0]
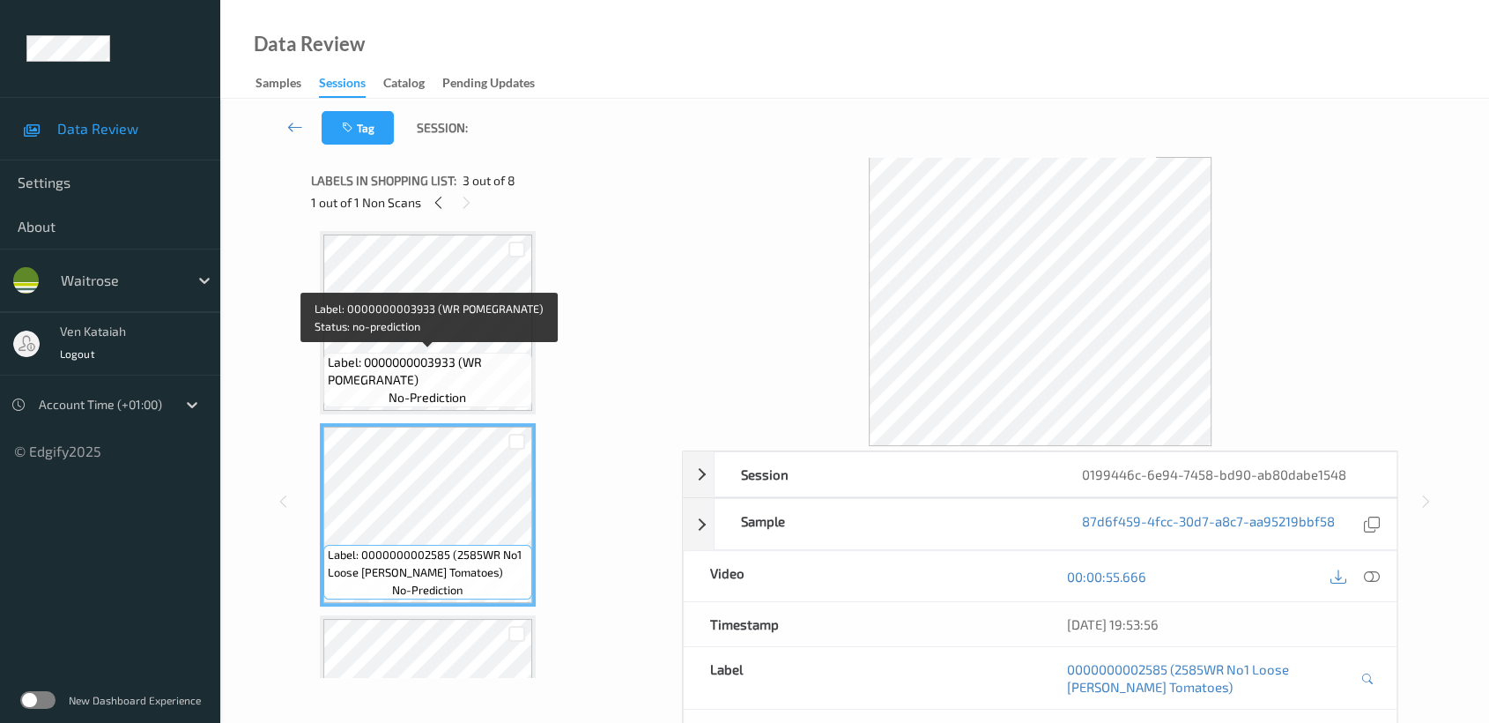
click at [464, 396] on span "no-prediction" at bounding box center [428, 398] width 78 height 18
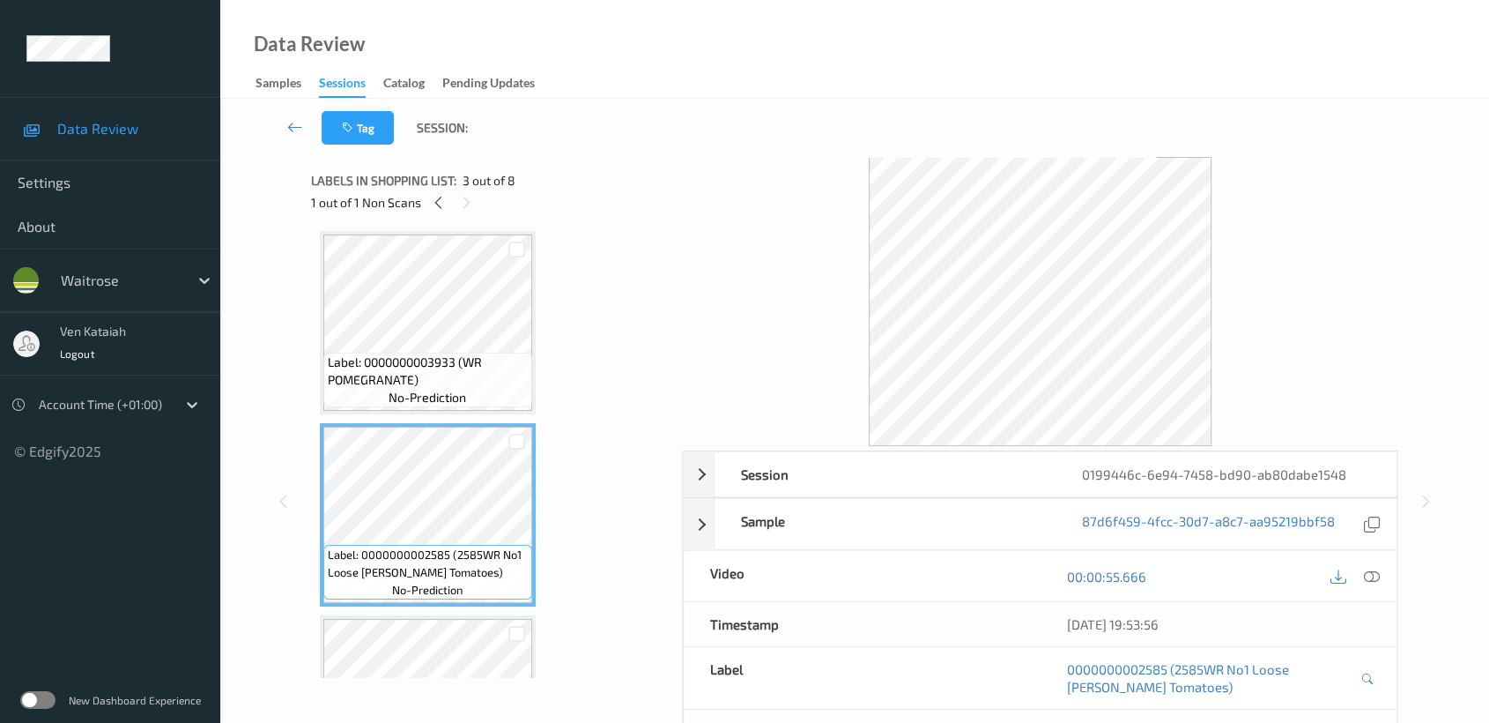
scroll to position [0, 0]
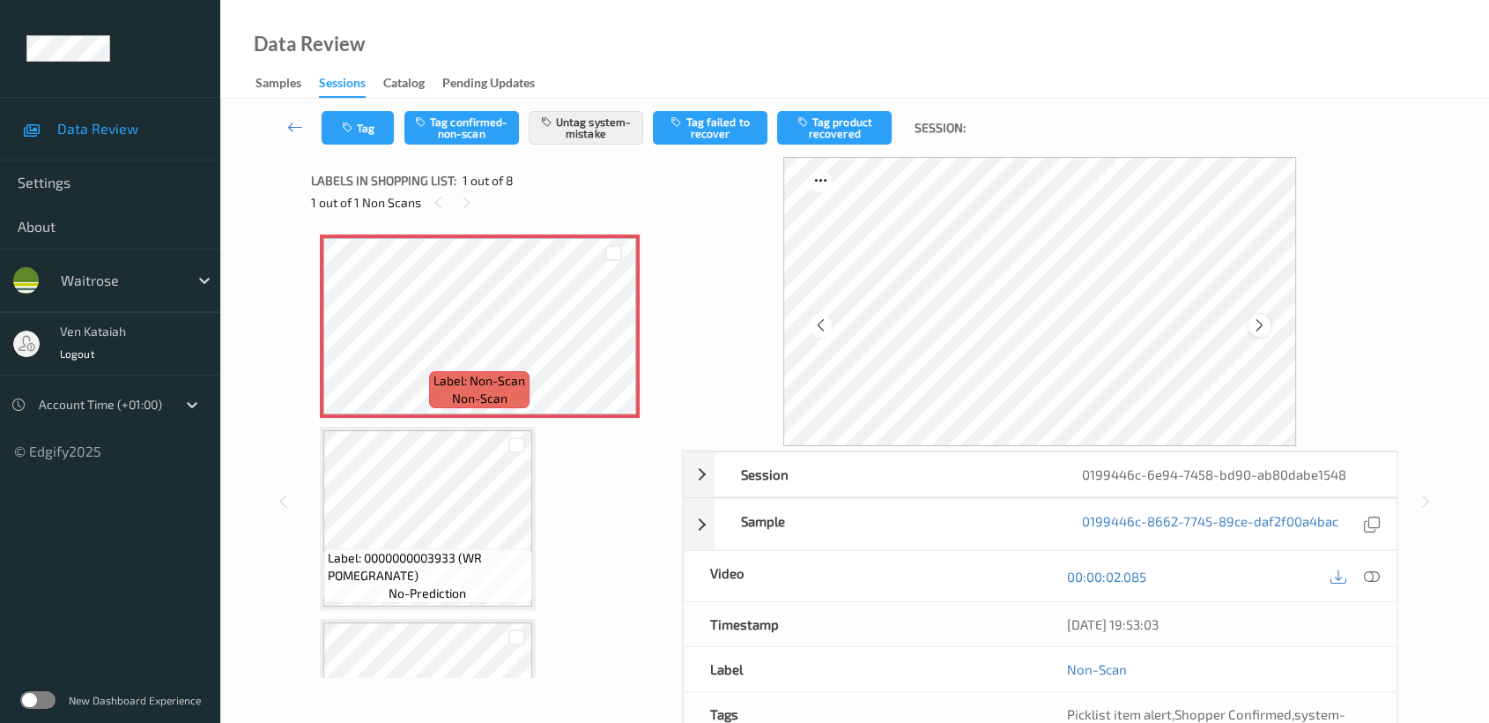
click at [1268, 324] on div at bounding box center [1260, 326] width 22 height 22
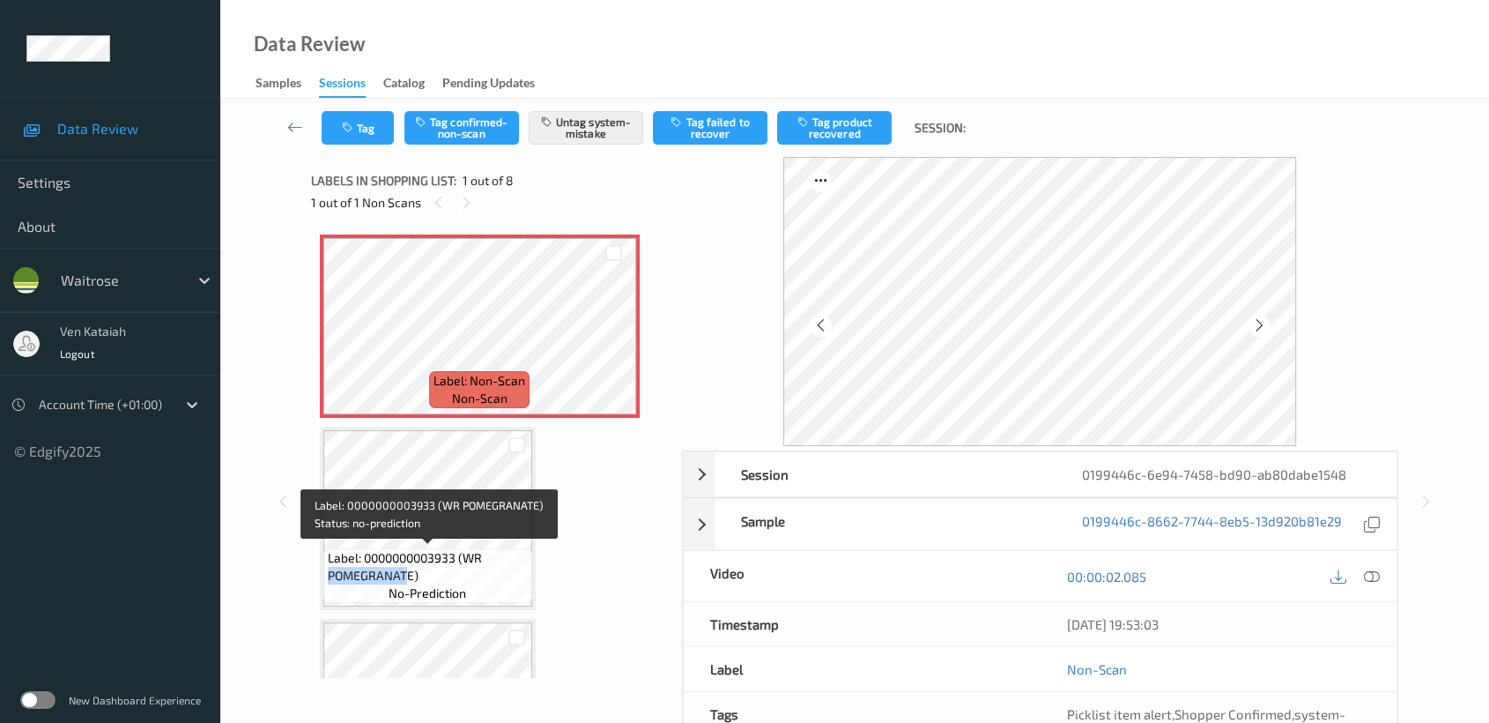
drag, startPoint x: 324, startPoint y: 570, endPoint x: 409, endPoint y: 575, distance: 84.7
click at [409, 575] on div "Label: 0000000003933 (WR POMEGRANATE) no-prediction" at bounding box center [427, 575] width 209 height 55
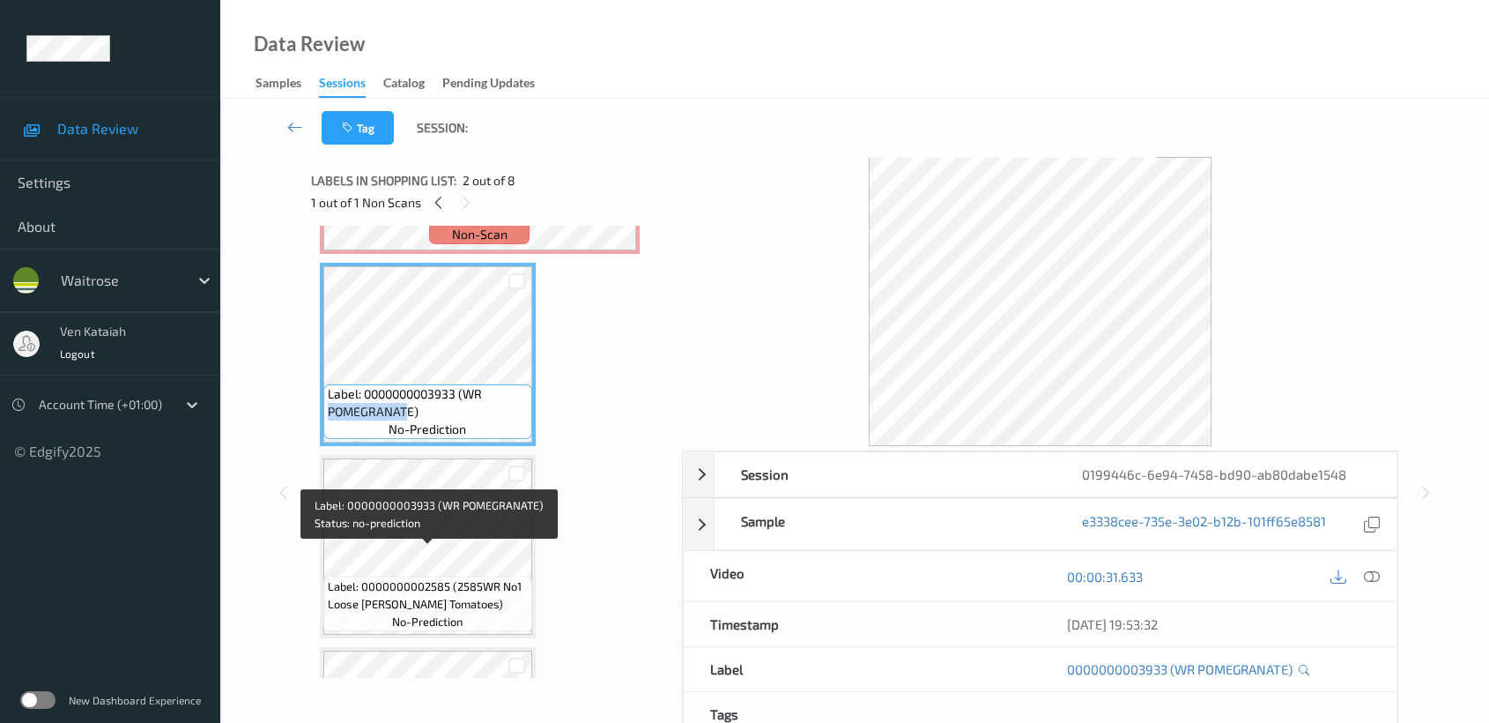
scroll to position [196, 0]
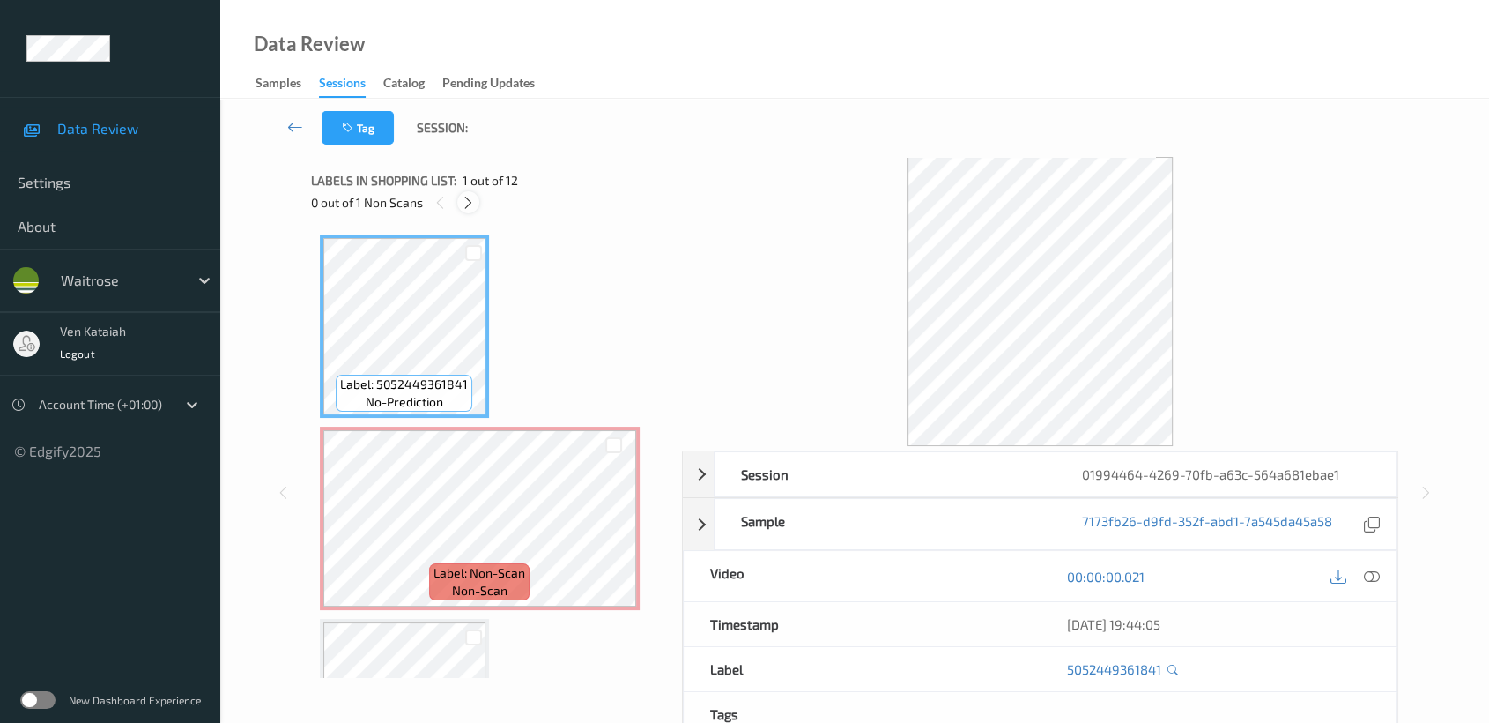
drag, startPoint x: 466, startPoint y: 200, endPoint x: 461, endPoint y: 234, distance: 34.8
click at [466, 207] on icon at bounding box center [468, 203] width 15 height 16
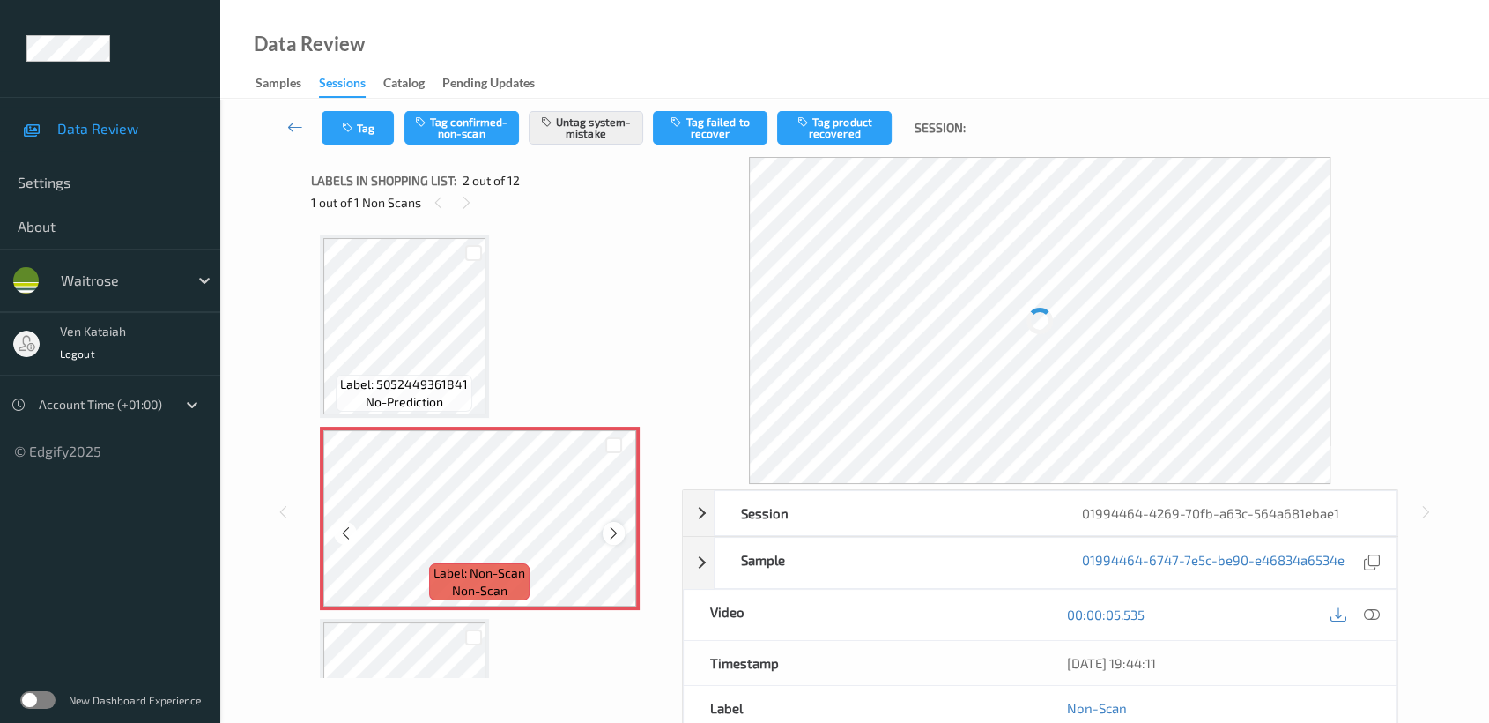
click at [612, 530] on icon at bounding box center [613, 533] width 15 height 16
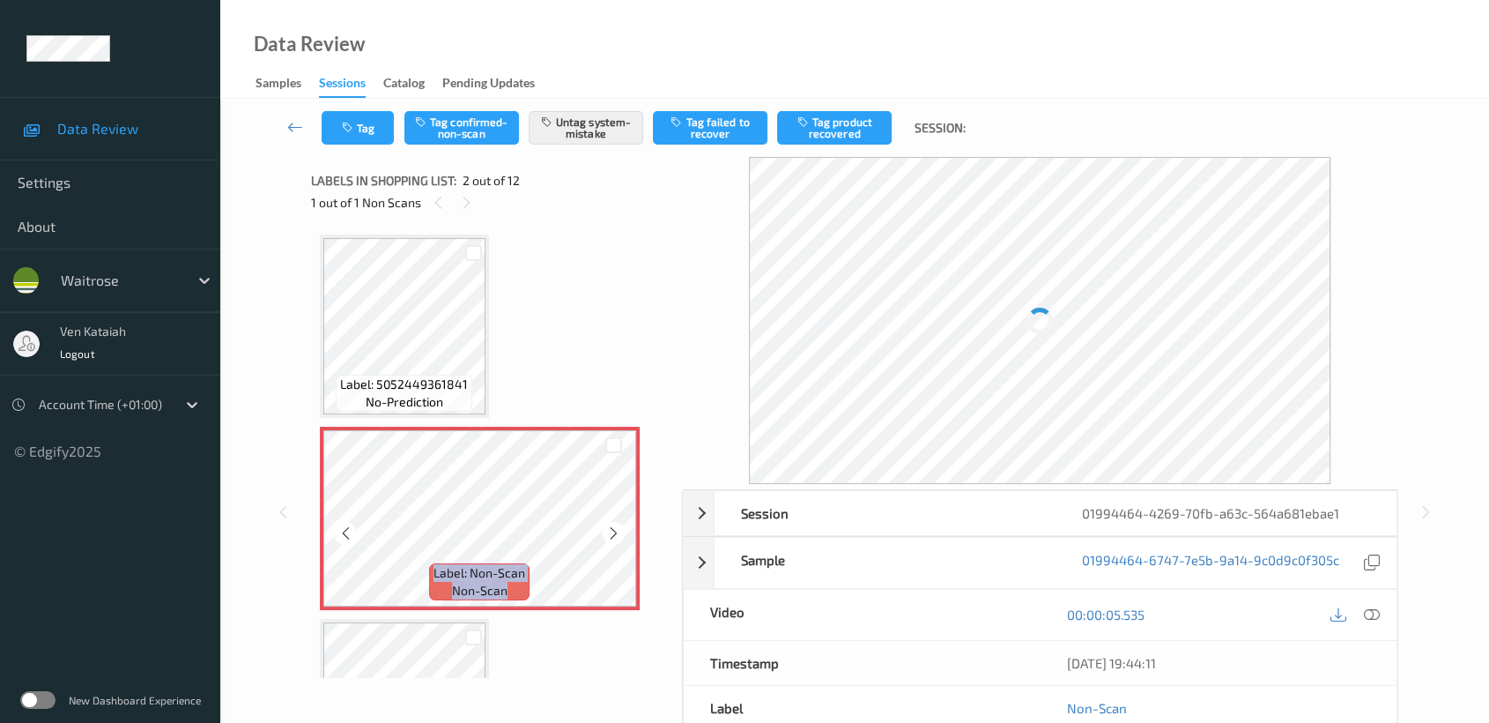
click at [612, 530] on icon at bounding box center [613, 533] width 15 height 16
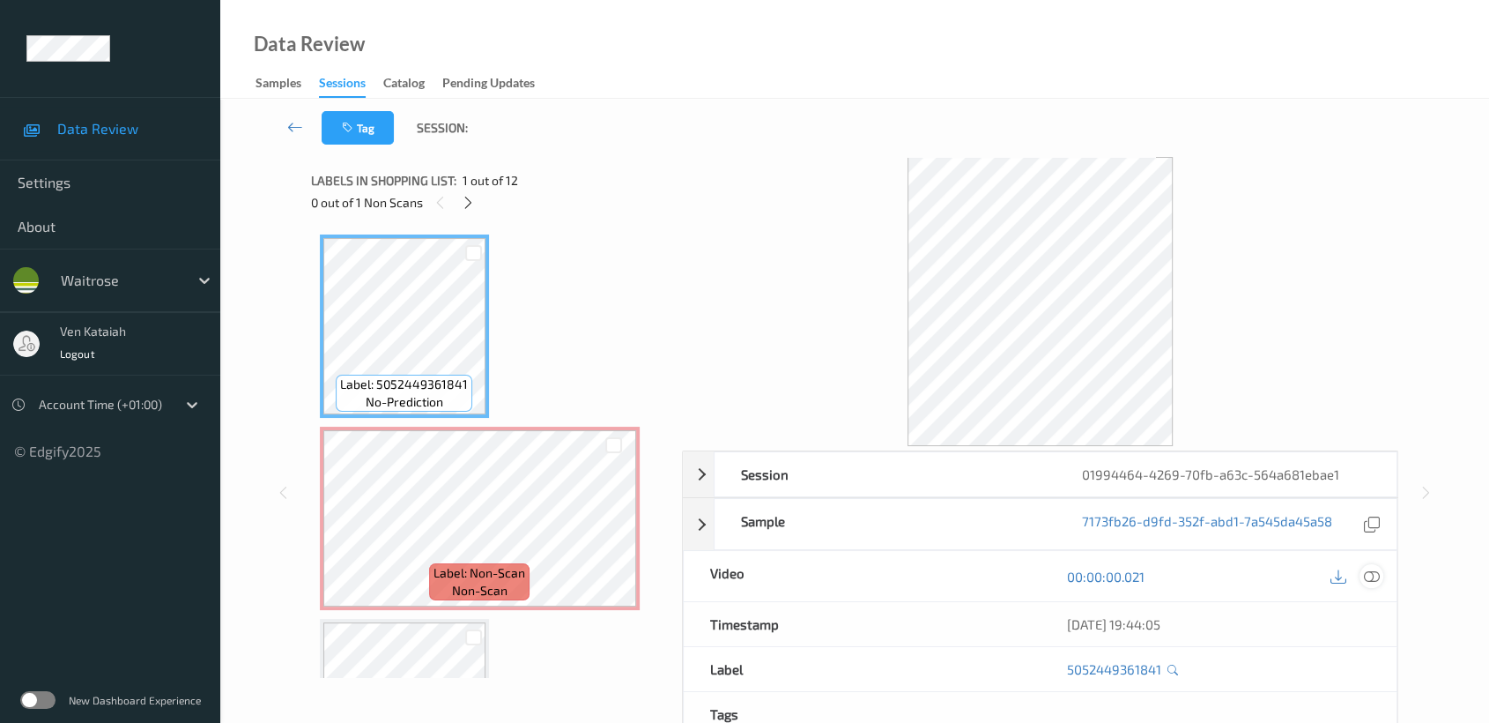
click at [1378, 577] on icon at bounding box center [1372, 576] width 16 height 16
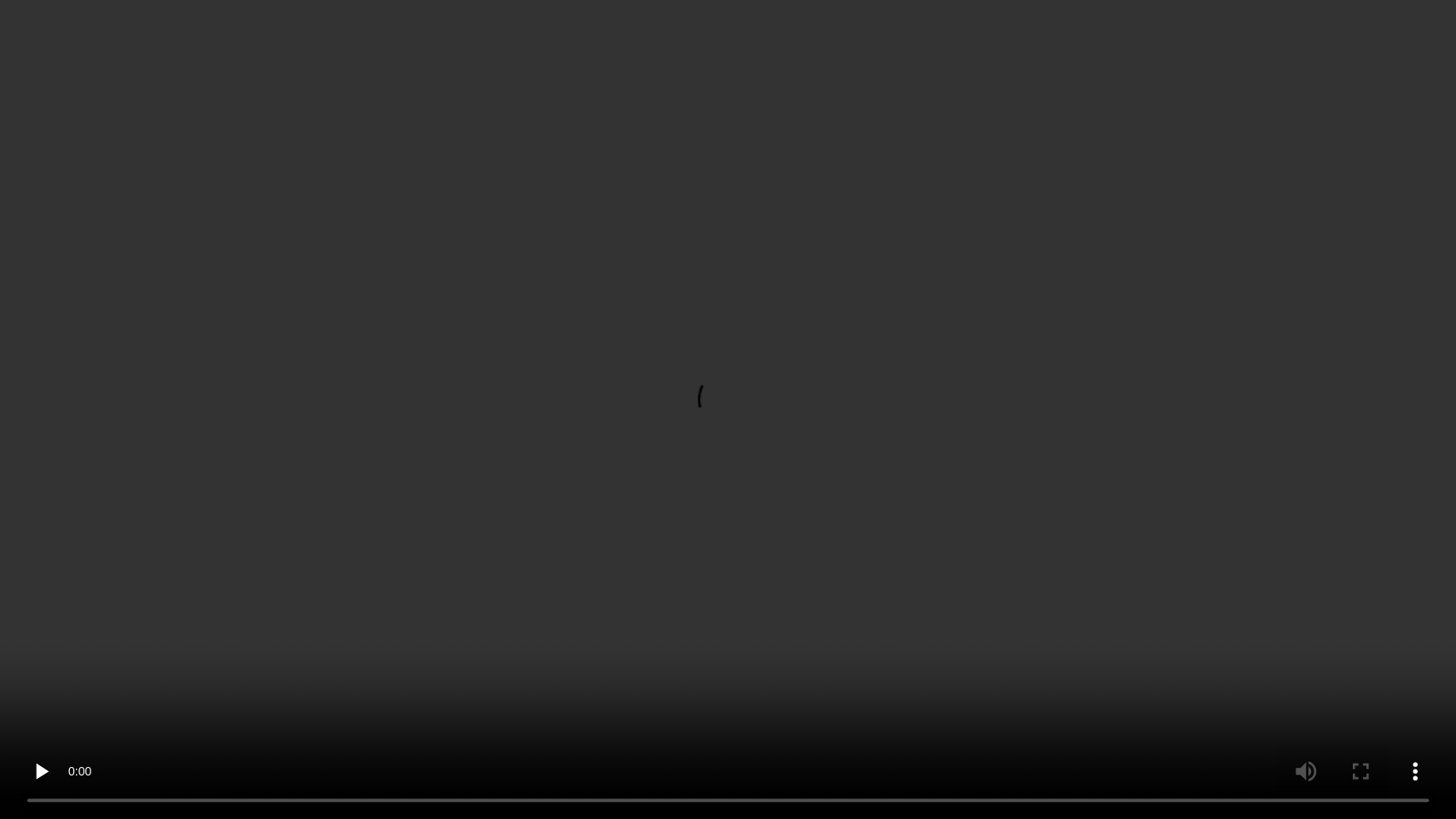
click at [1126, 387] on video at bounding box center [728, 410] width 1456 height 819
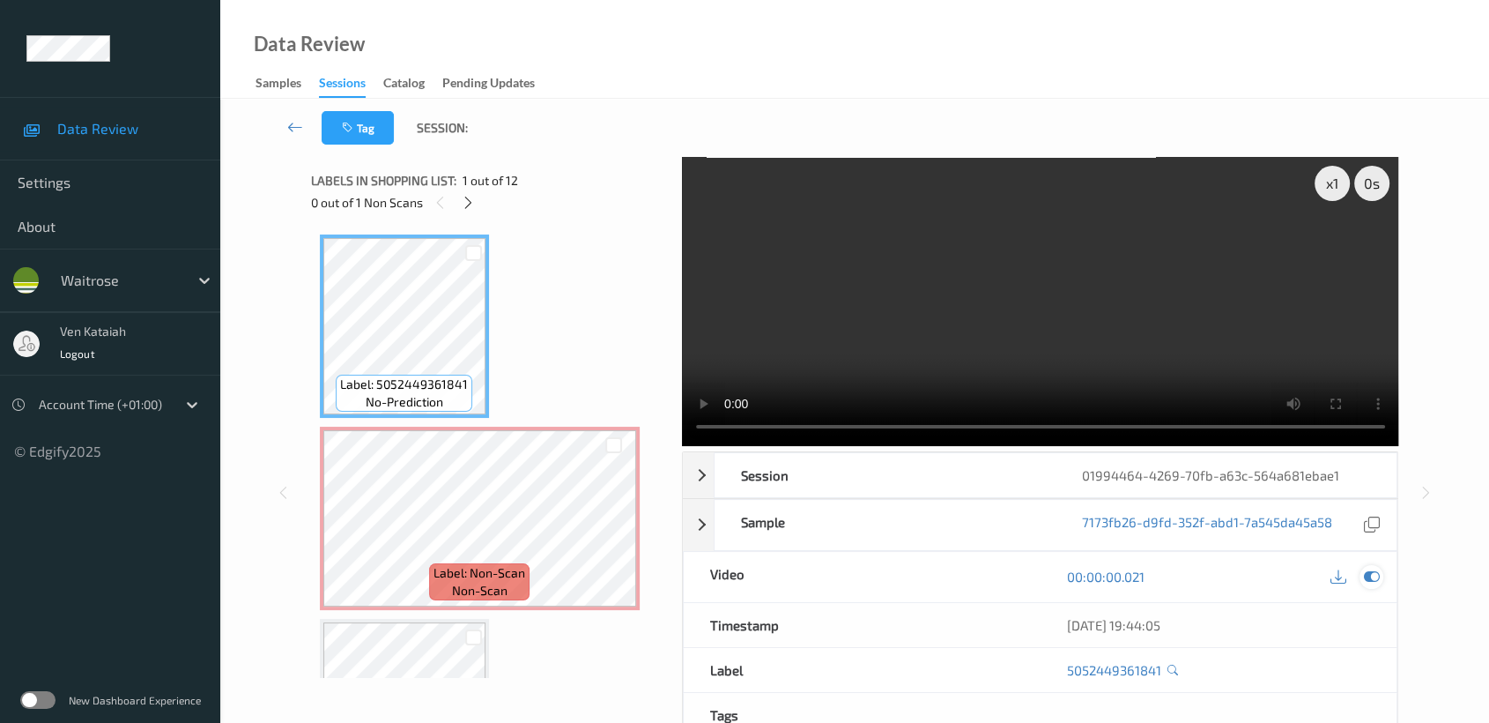
click at [1377, 570] on icon at bounding box center [1372, 576] width 16 height 16
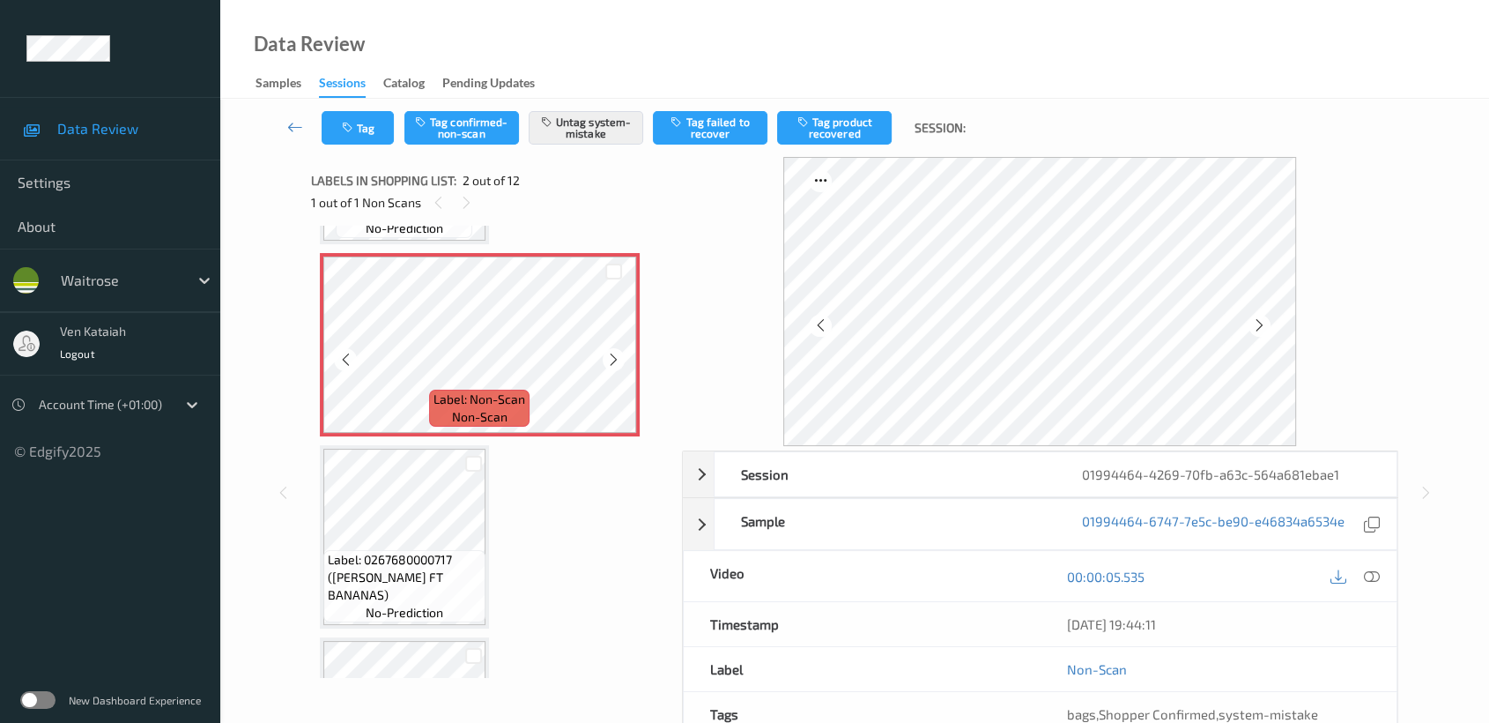
scroll to position [196, 0]
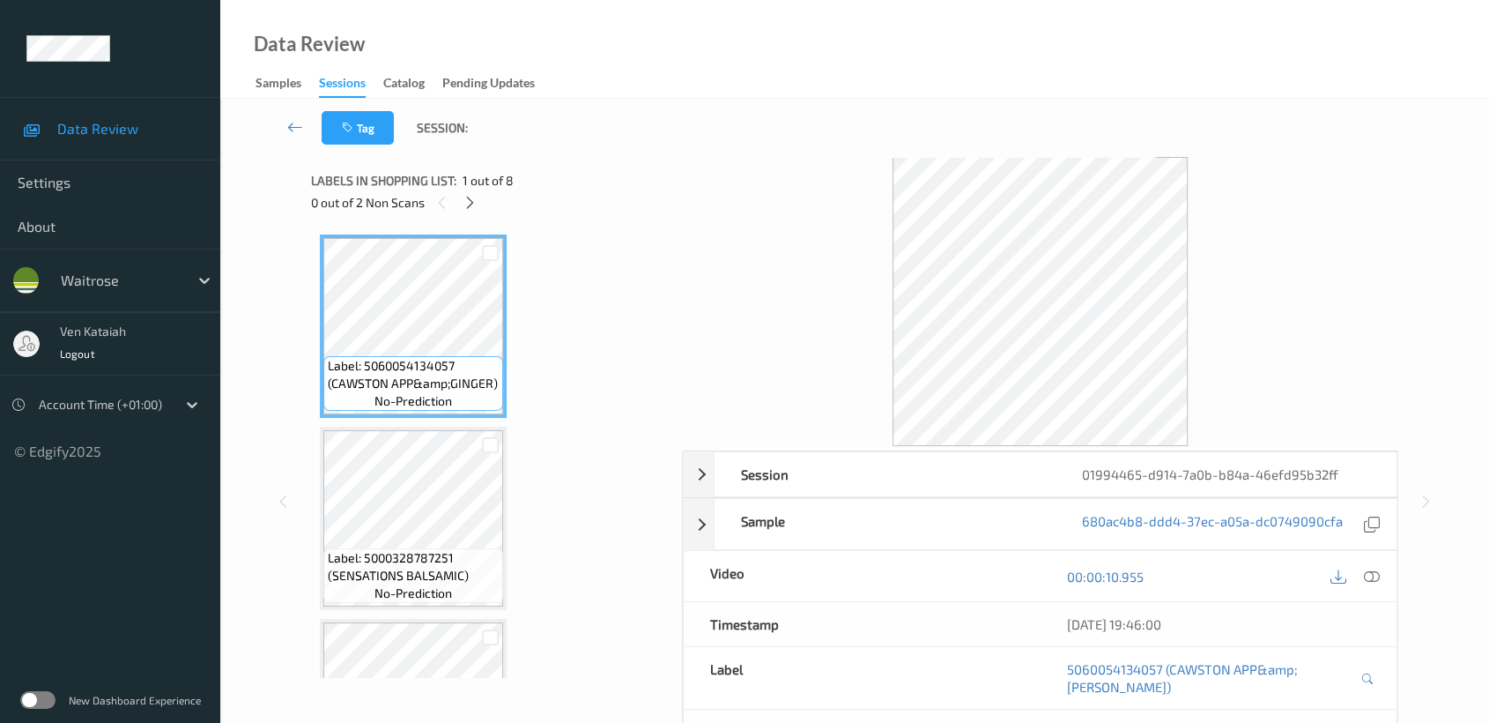
click at [486, 199] on div "0 out of 2 Non Scans" at bounding box center [490, 202] width 359 height 22
click at [472, 199] on icon at bounding box center [470, 203] width 15 height 16
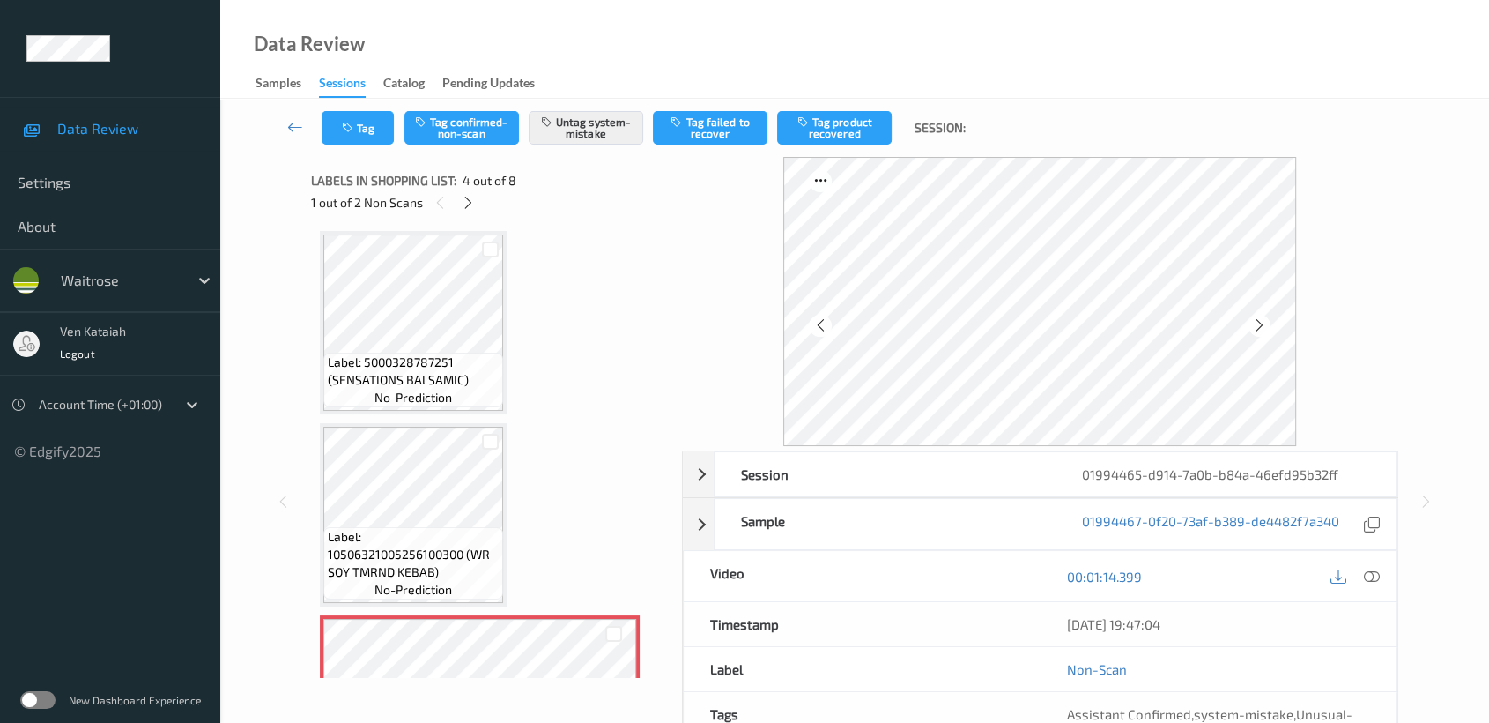
scroll to position [391, 0]
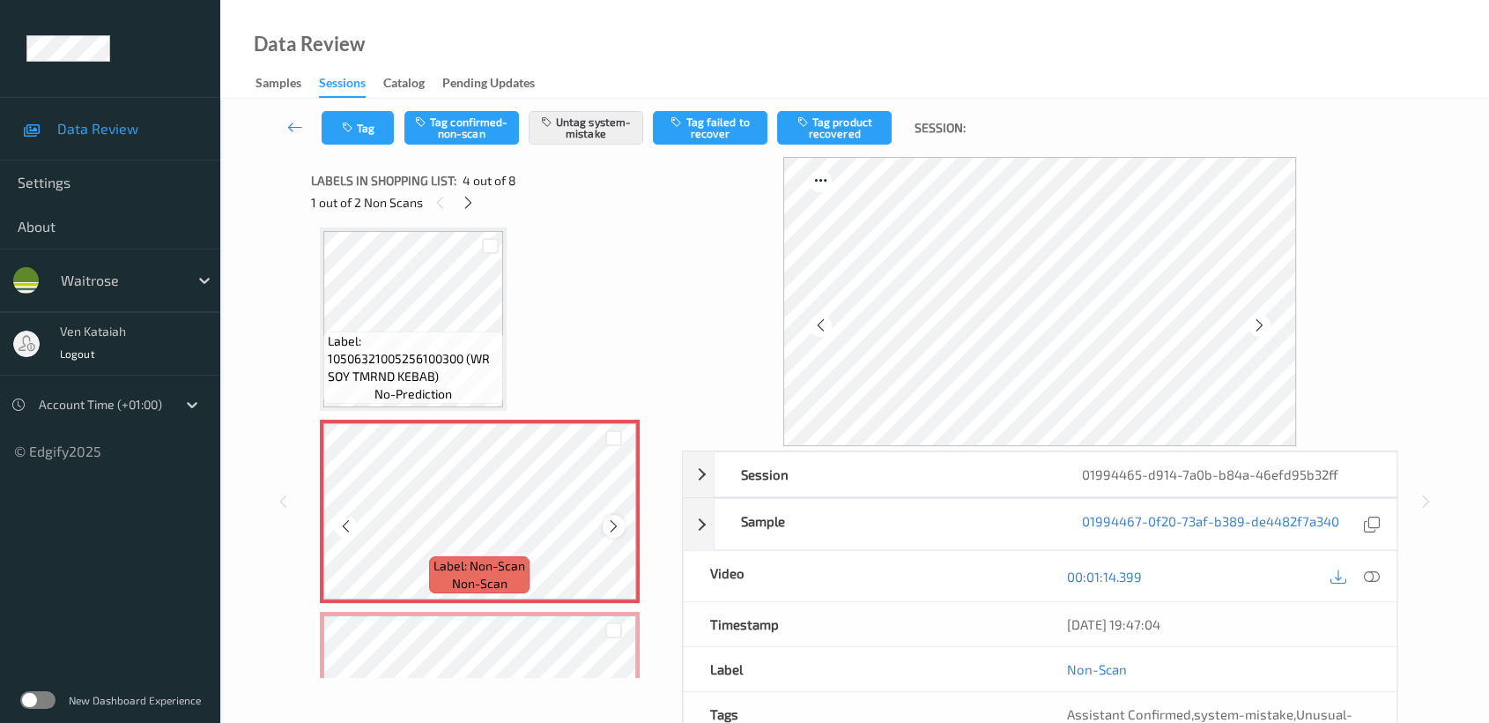
click at [615, 523] on icon at bounding box center [613, 526] width 15 height 16
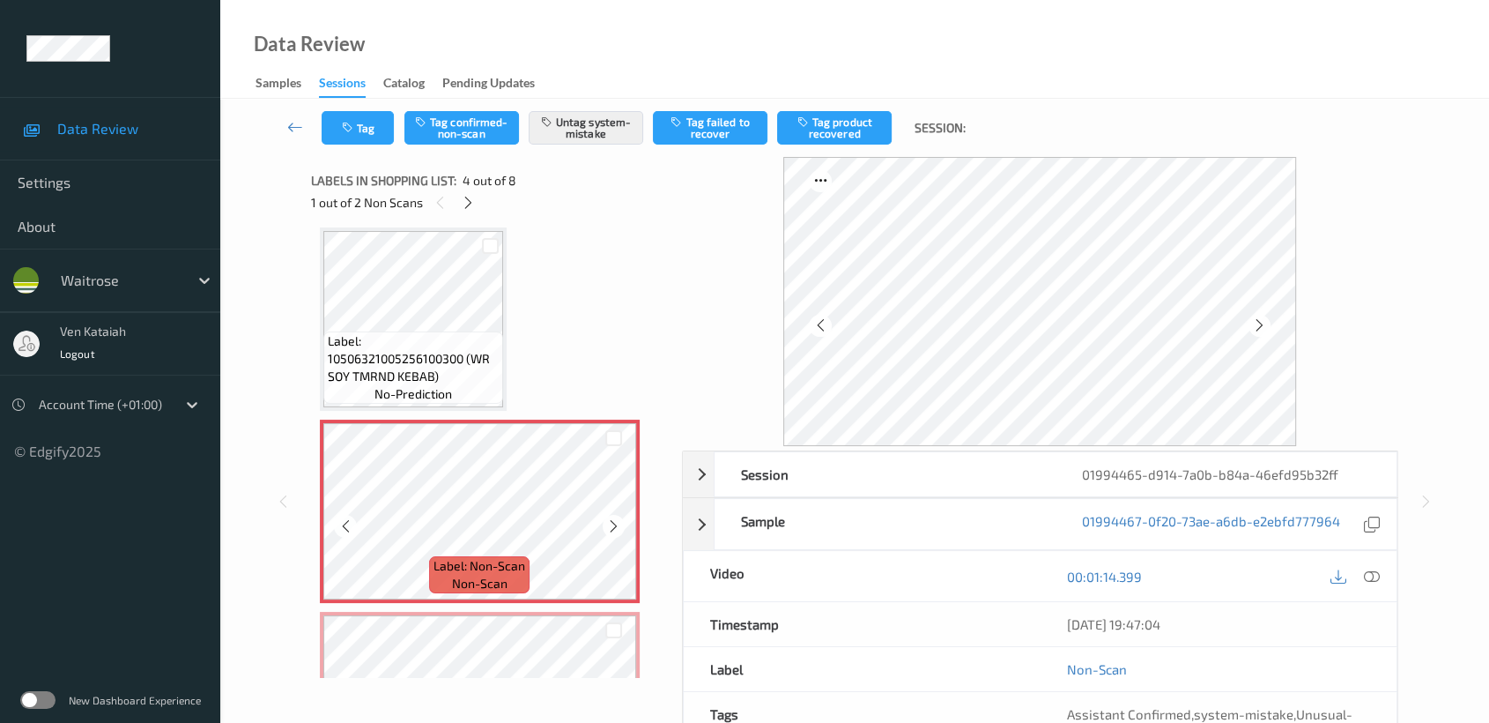
click at [615, 523] on icon at bounding box center [613, 526] width 15 height 16
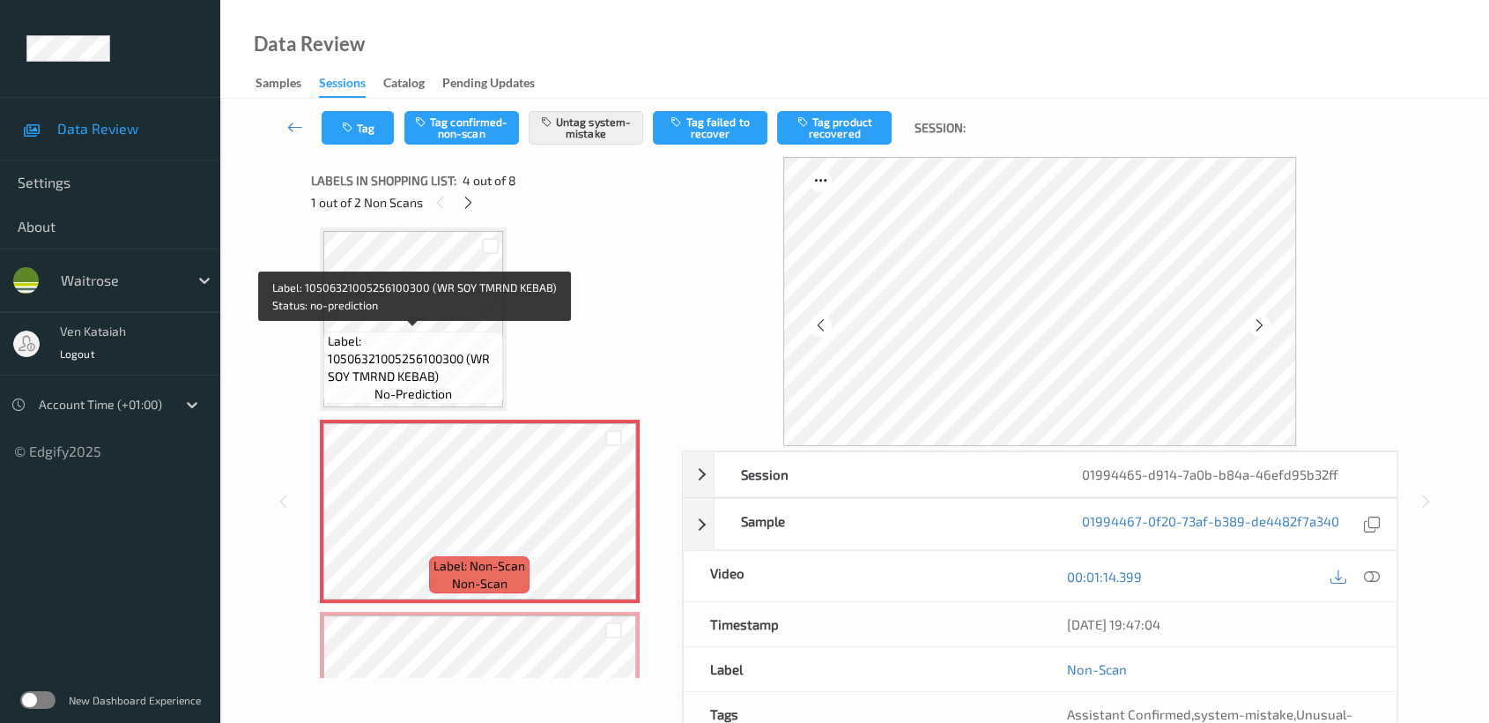
click at [450, 347] on span "Label: 10506321005256100300 (WR SOY TMRND KEBAB)" at bounding box center [413, 358] width 171 height 53
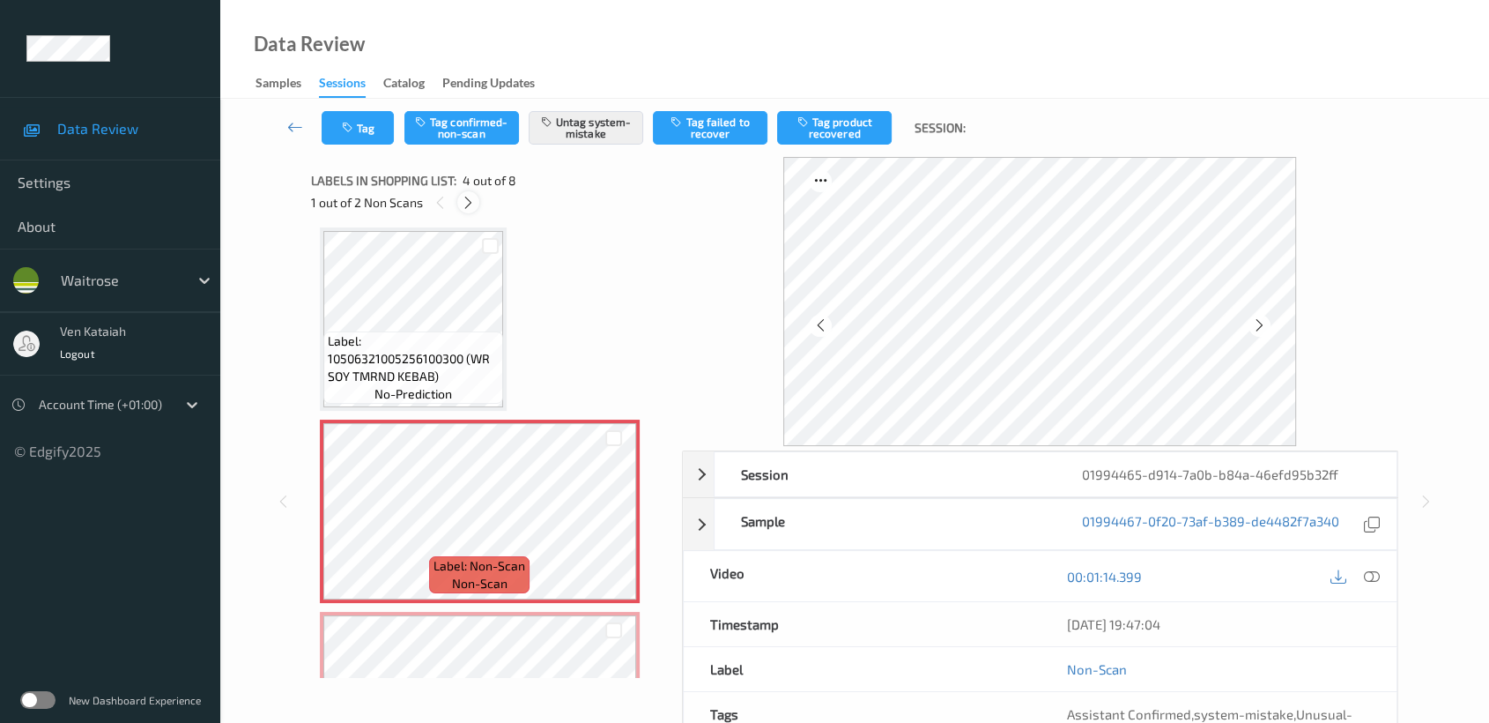
click at [472, 195] on icon at bounding box center [468, 203] width 15 height 16
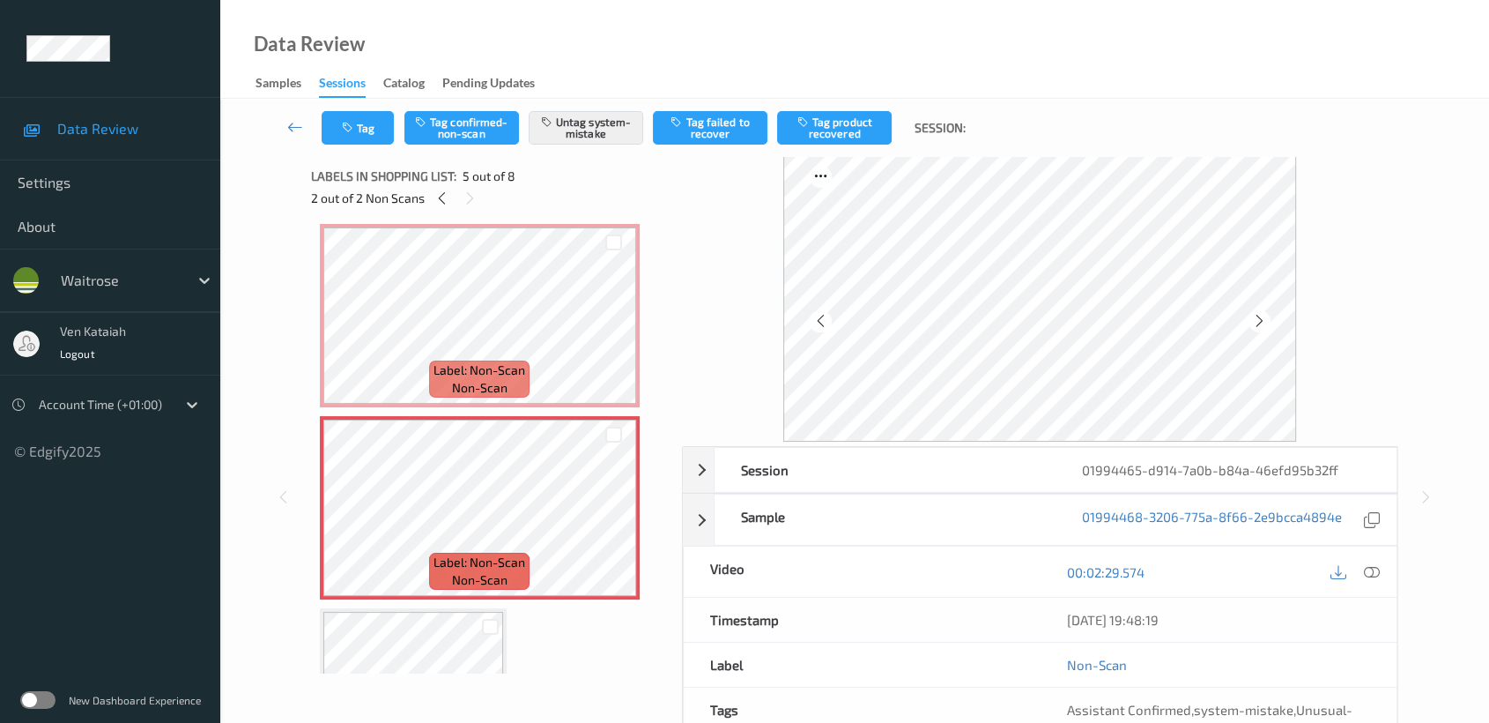
scroll to position [0, 0]
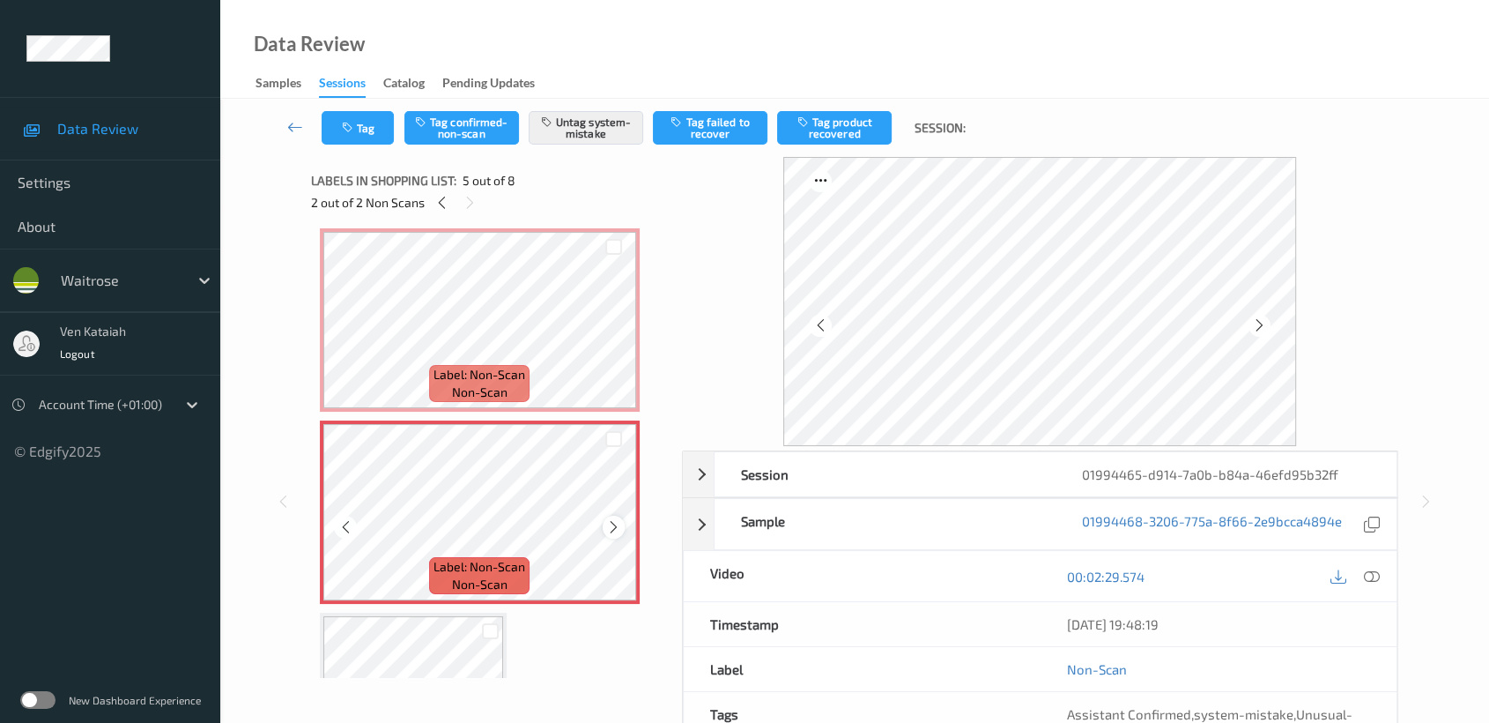
click at [619, 522] on icon at bounding box center [613, 527] width 15 height 16
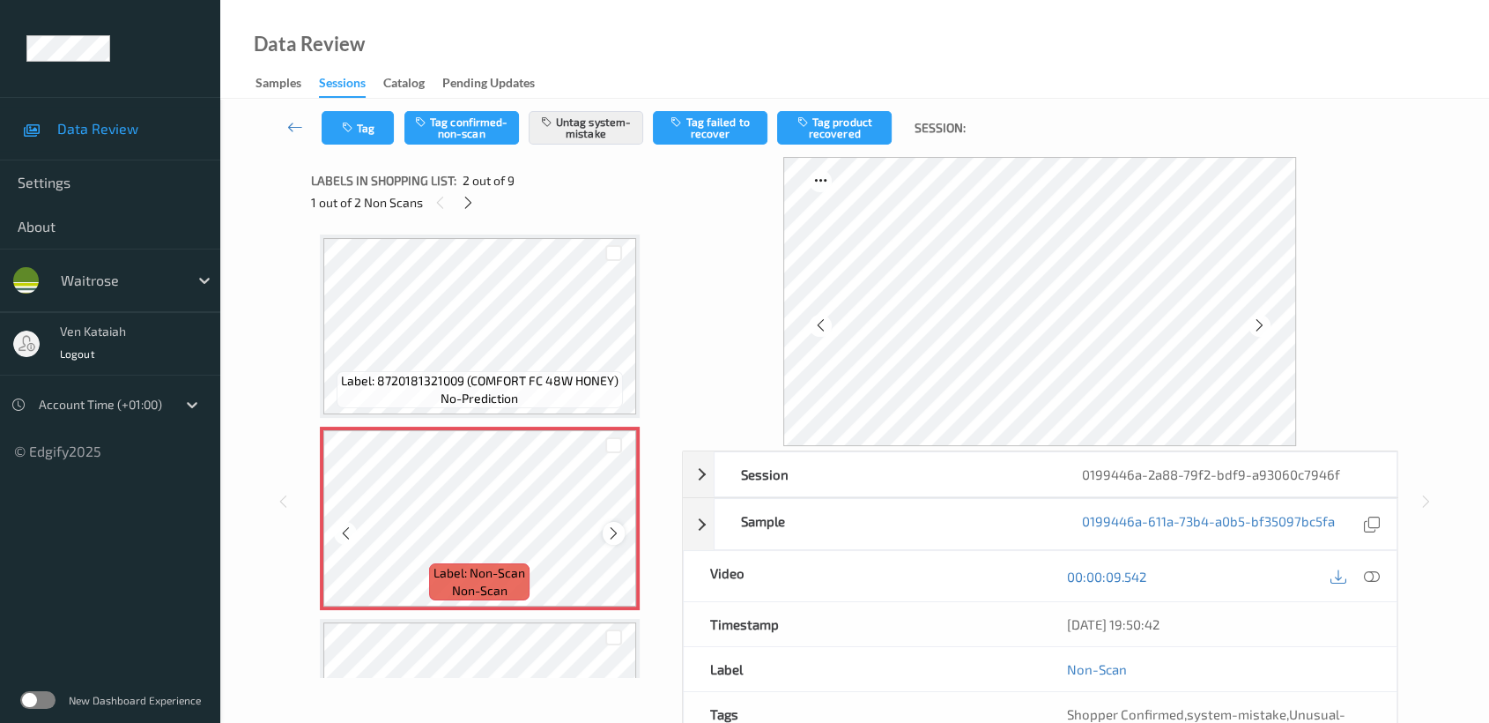
click at [613, 530] on icon at bounding box center [613, 533] width 15 height 16
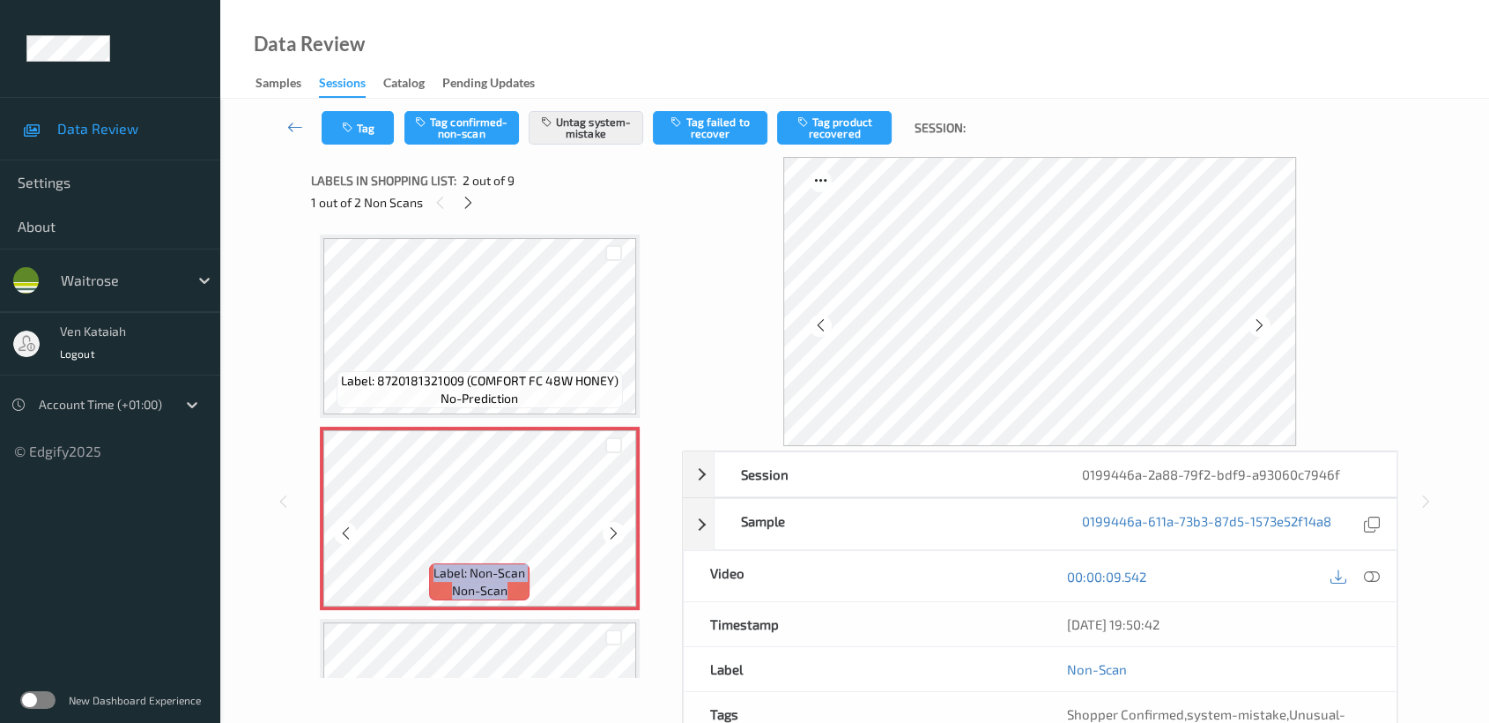
click at [613, 530] on icon at bounding box center [613, 533] width 15 height 16
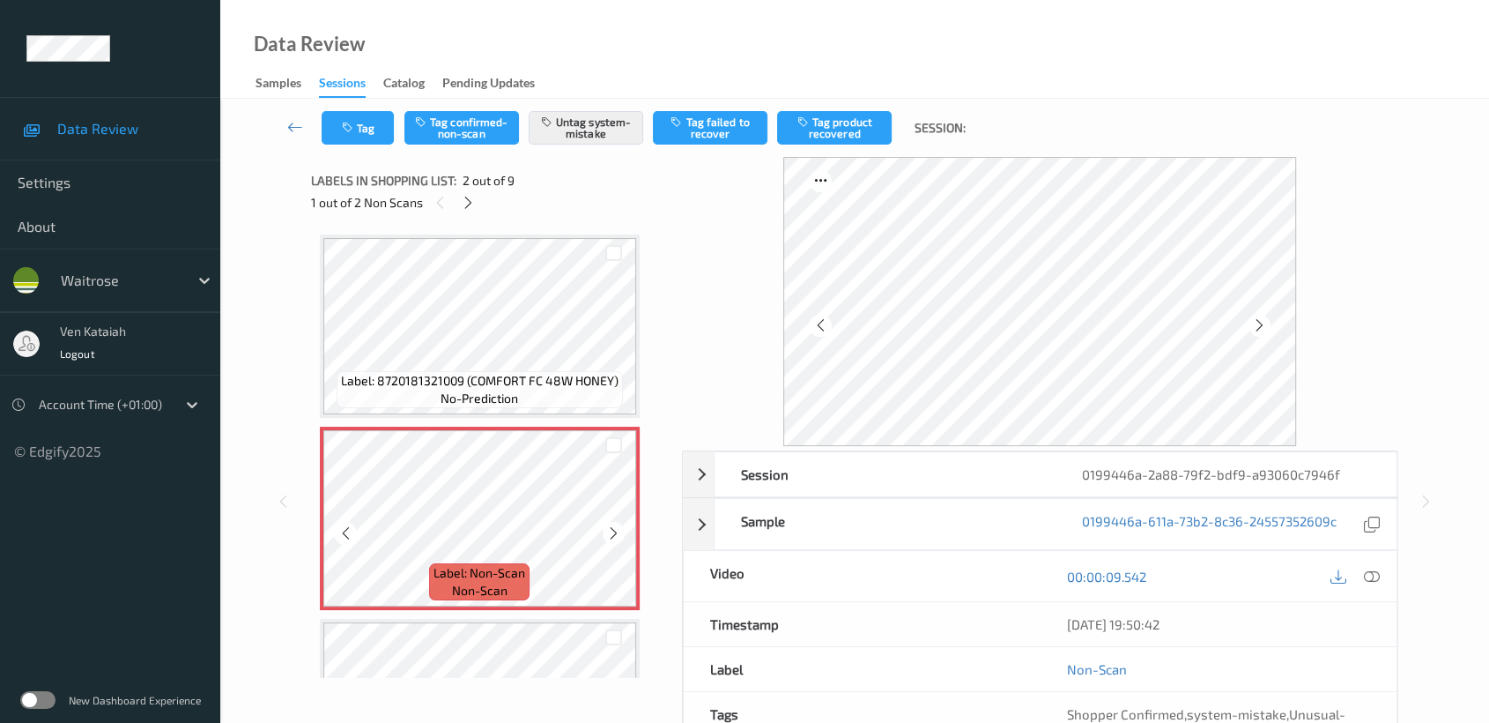
click at [613, 530] on icon at bounding box center [613, 533] width 15 height 16
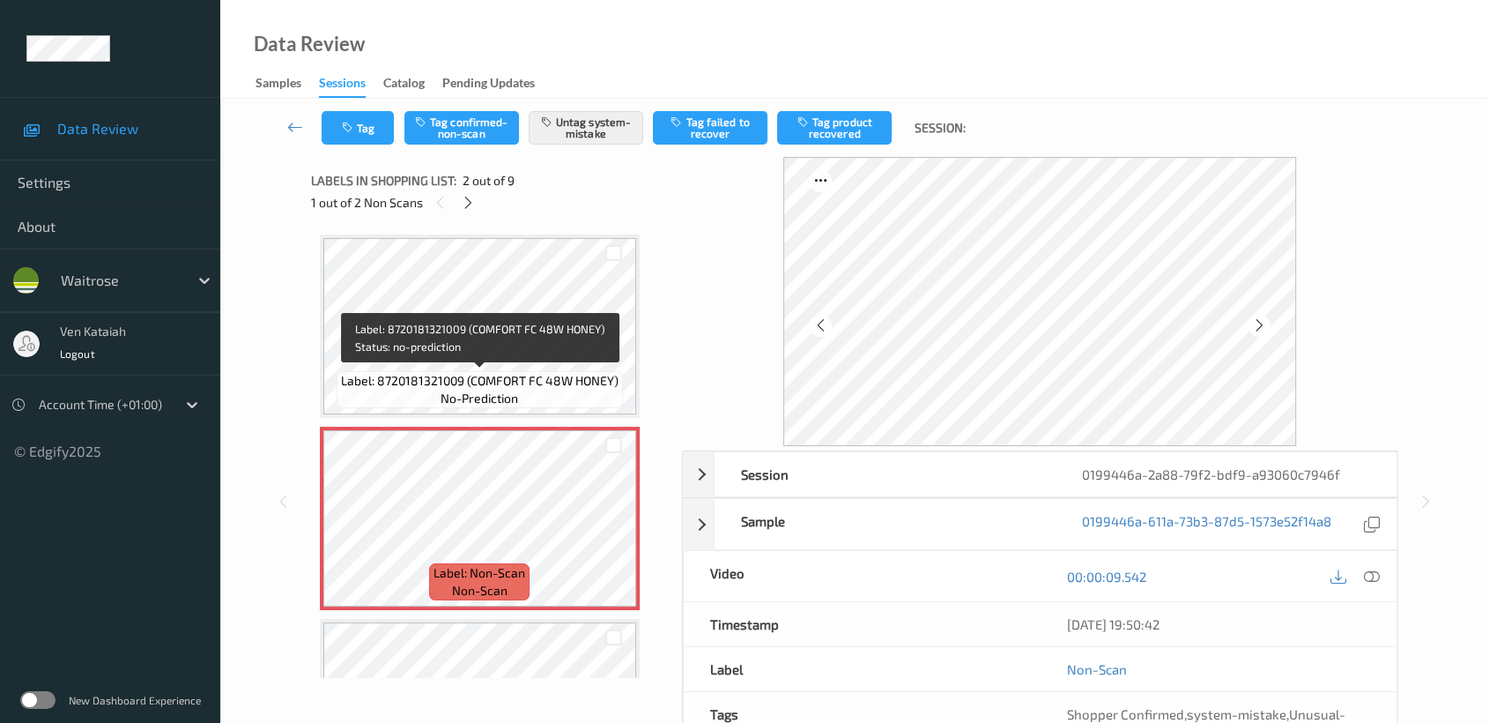
click at [560, 383] on span "Label: 8720181321009 (COMFORT FC 48W HONEY)" at bounding box center [480, 381] width 278 height 18
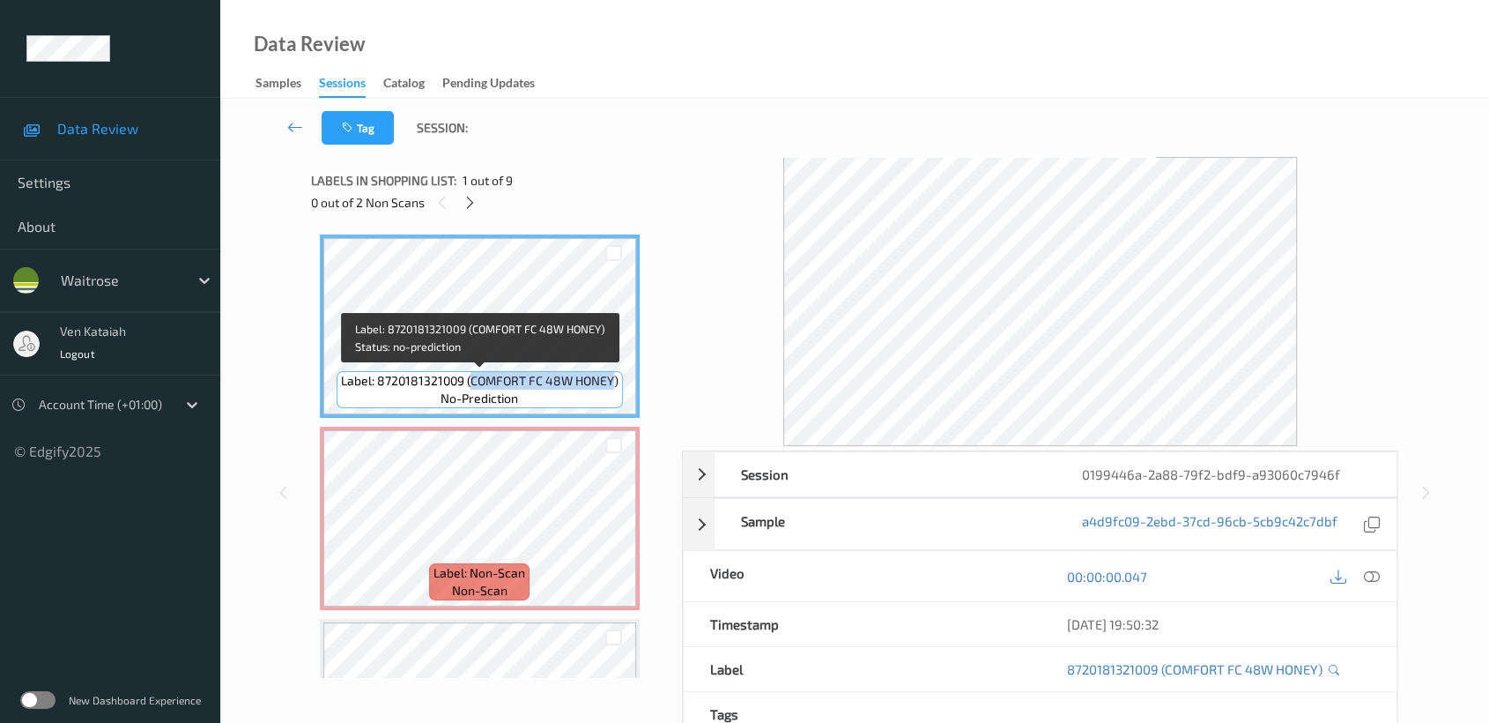
drag, startPoint x: 472, startPoint y: 375, endPoint x: 612, endPoint y: 379, distance: 140.1
click at [612, 379] on span "Label: 8720181321009 (COMFORT FC 48W HONEY)" at bounding box center [480, 381] width 278 height 18
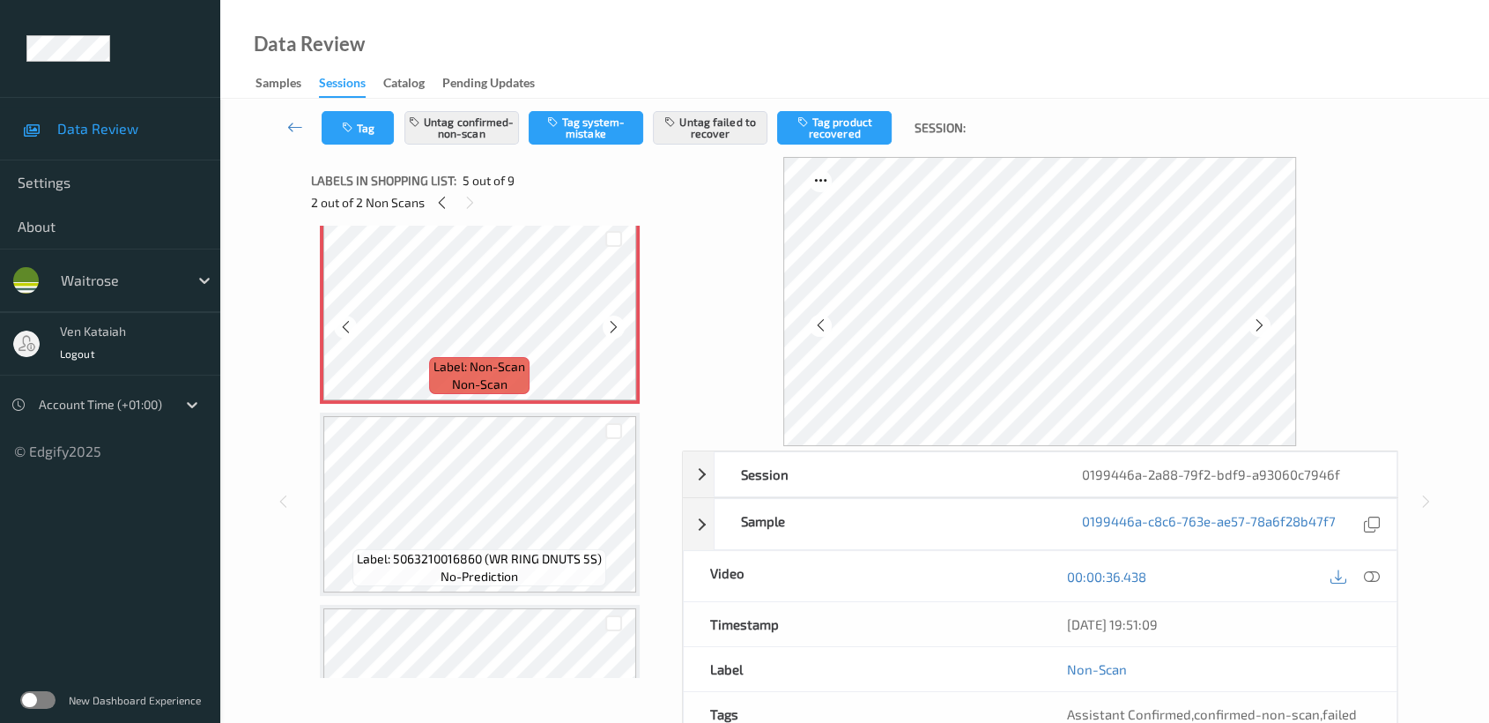
scroll to position [587, 0]
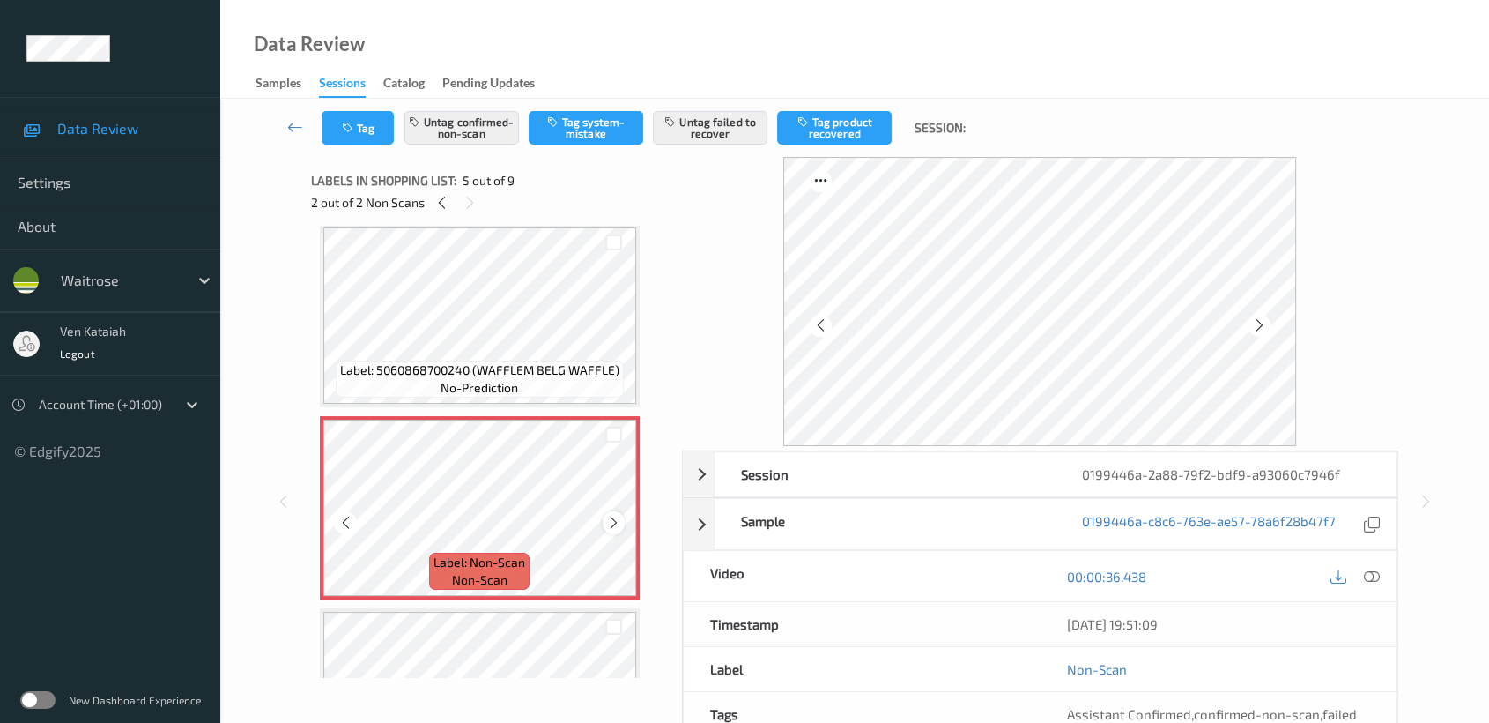
click at [613, 522] on icon at bounding box center [613, 523] width 15 height 16
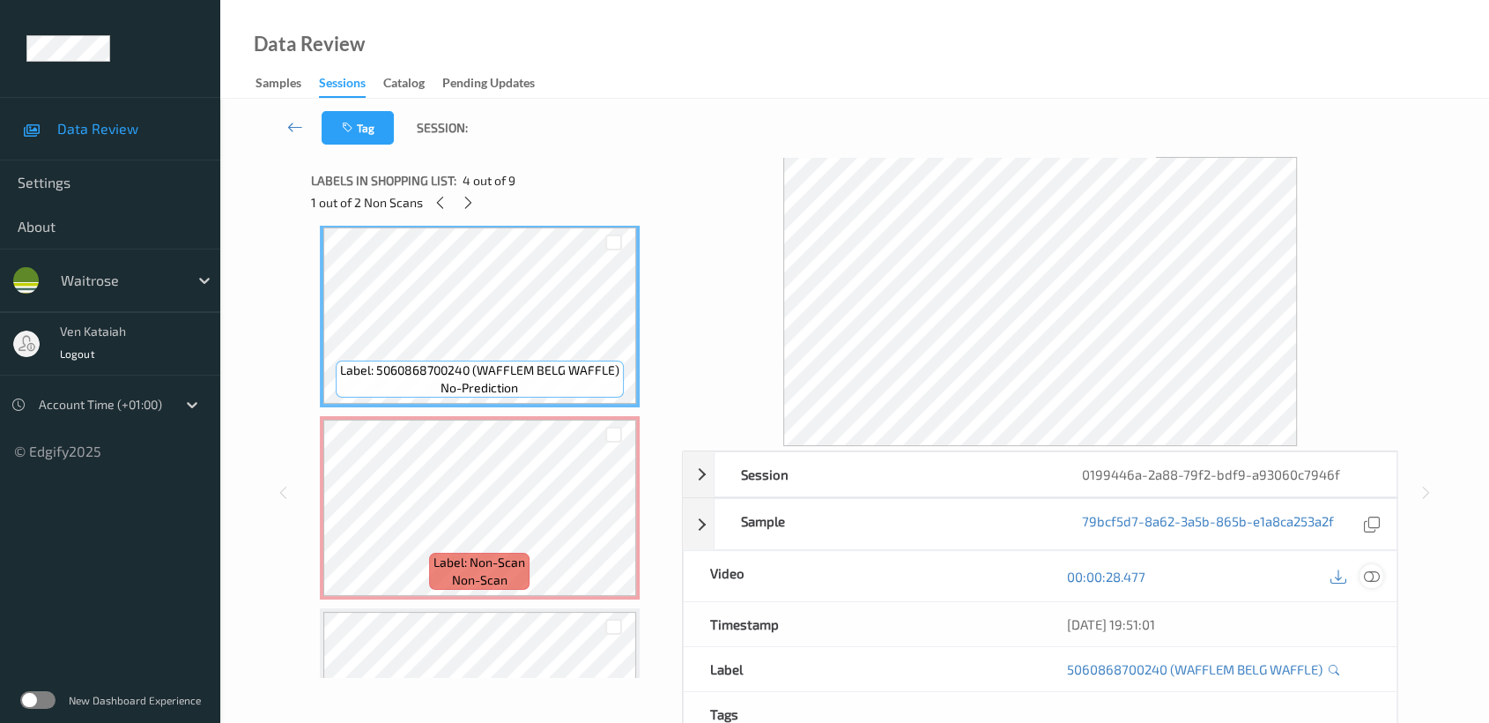
click at [1366, 571] on icon at bounding box center [1372, 576] width 16 height 16
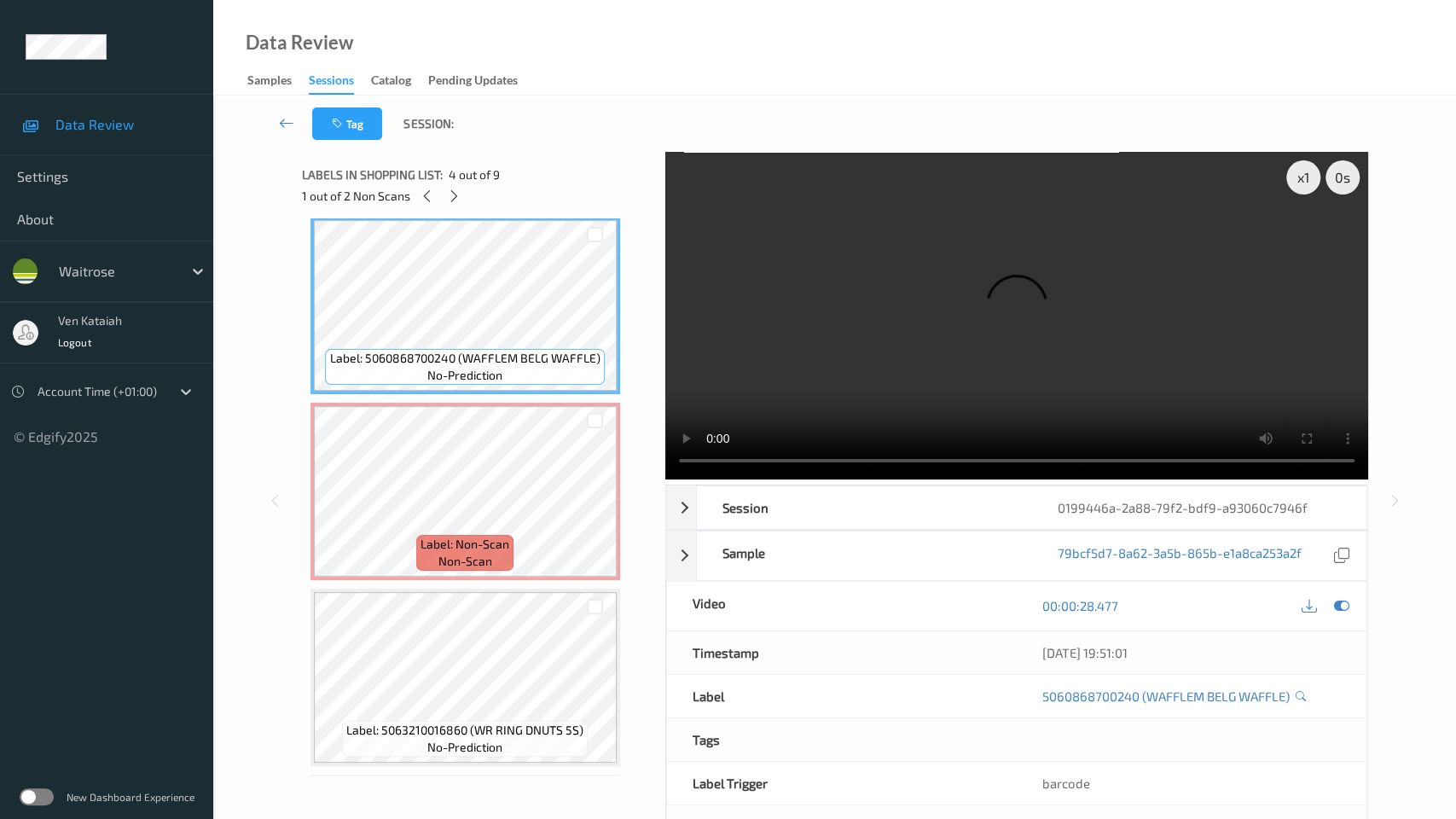
click at [923, 407] on video at bounding box center [1016, 316] width 703 height 327
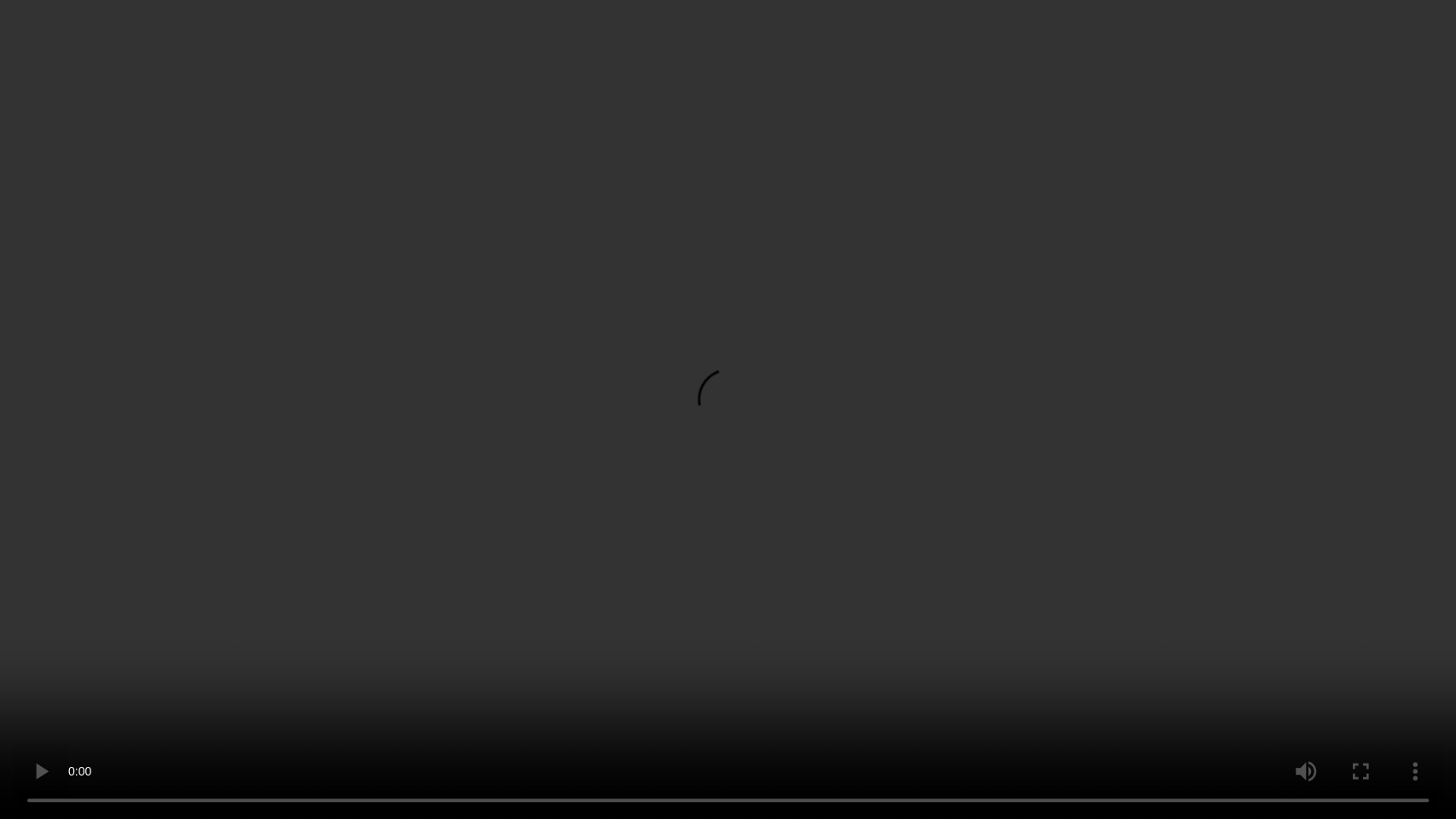
click at [923, 407] on video at bounding box center [728, 410] width 1456 height 819
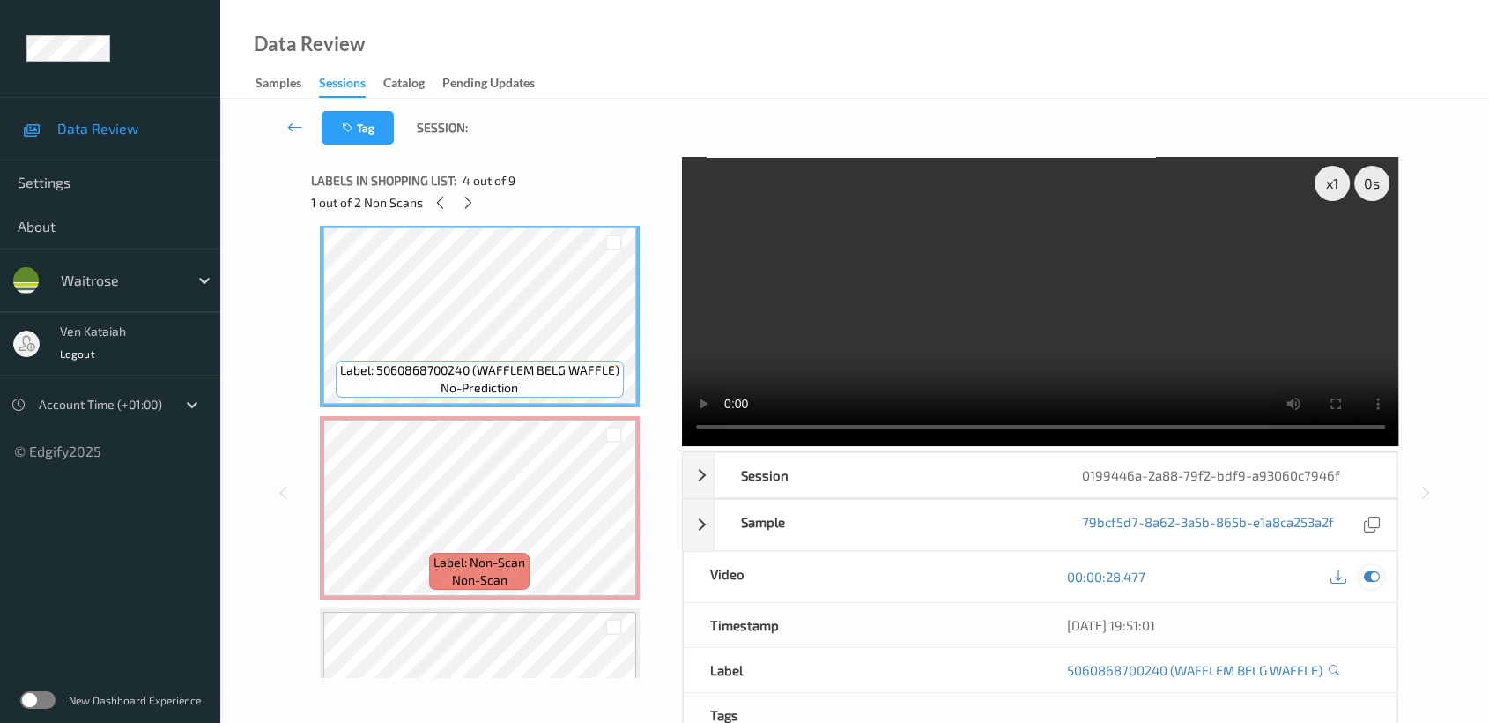
click at [1375, 568] on icon at bounding box center [1372, 576] width 16 height 16
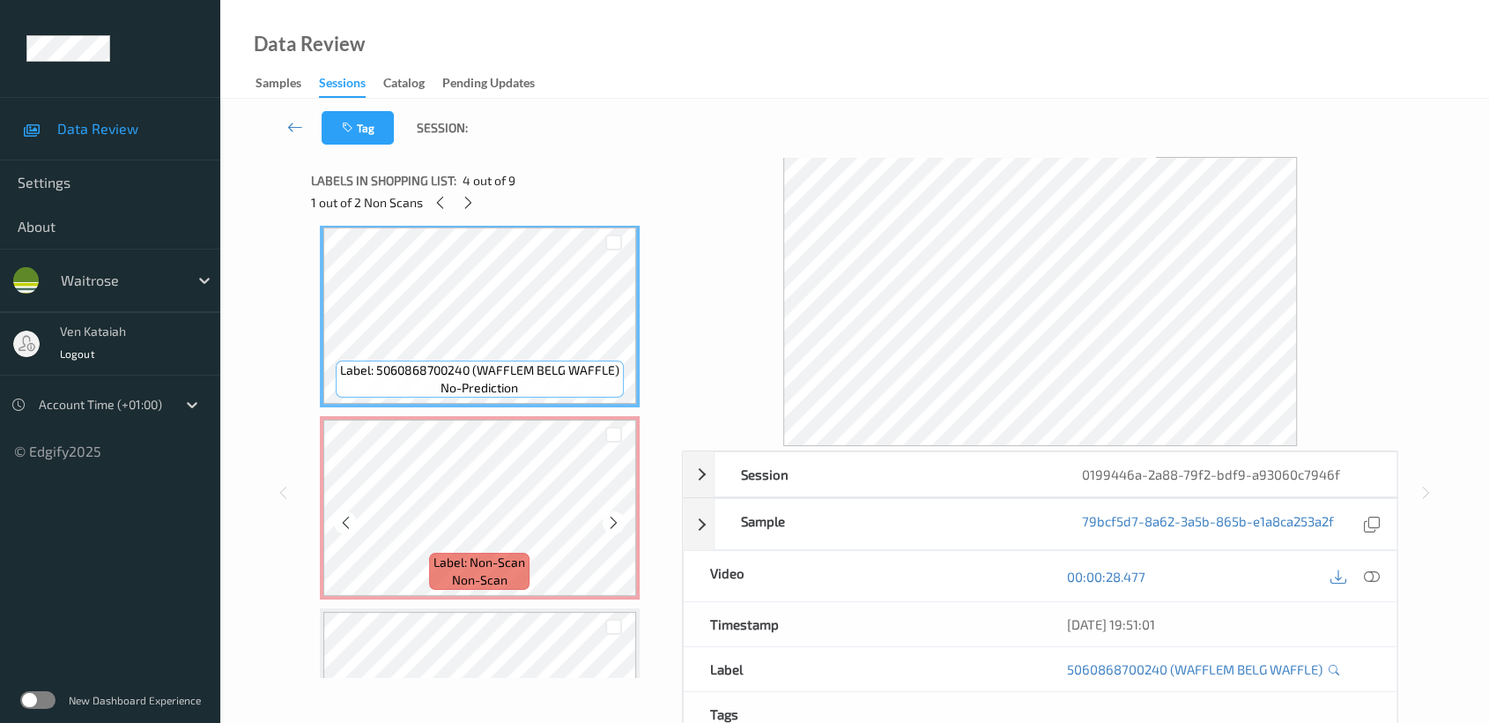
click at [465, 416] on div "Label: Non-Scan non-scan" at bounding box center [480, 507] width 320 height 183
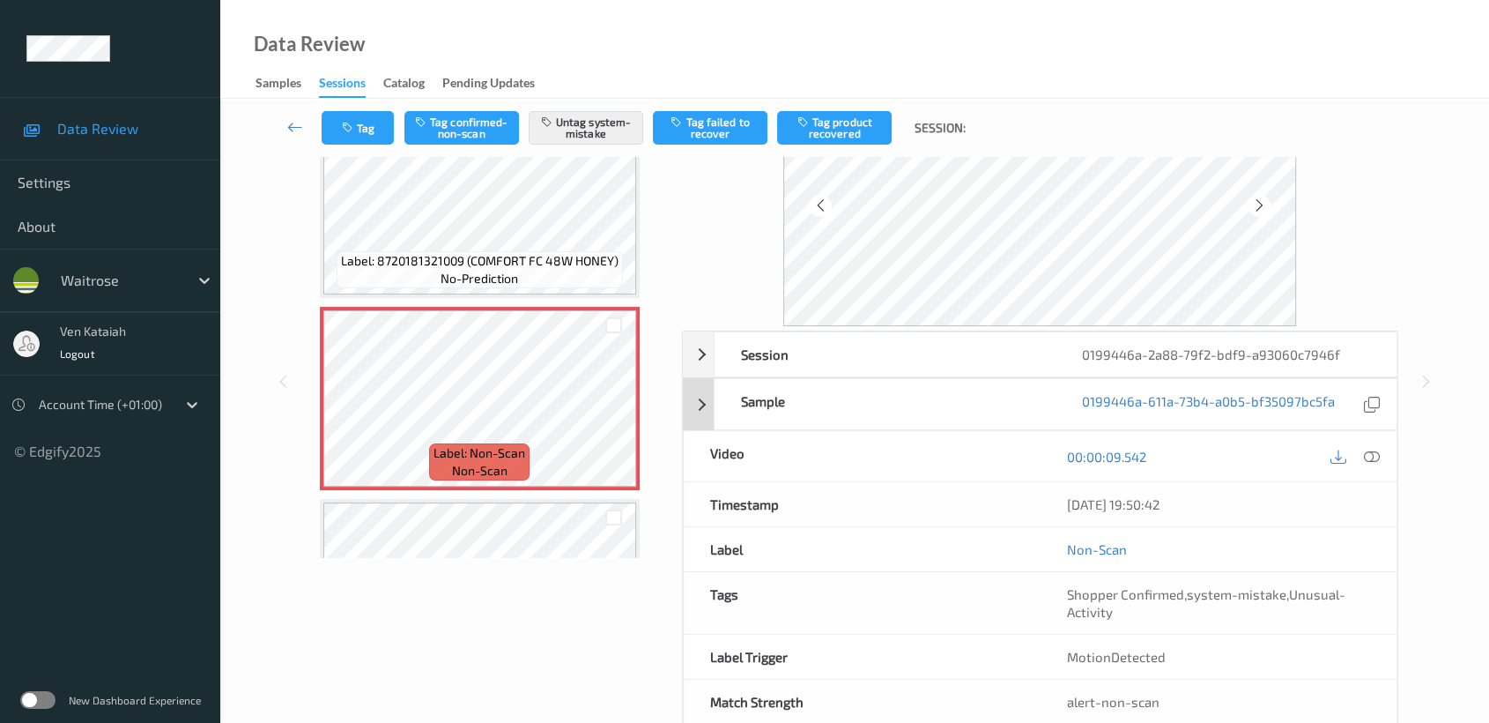
scroll to position [158, 0]
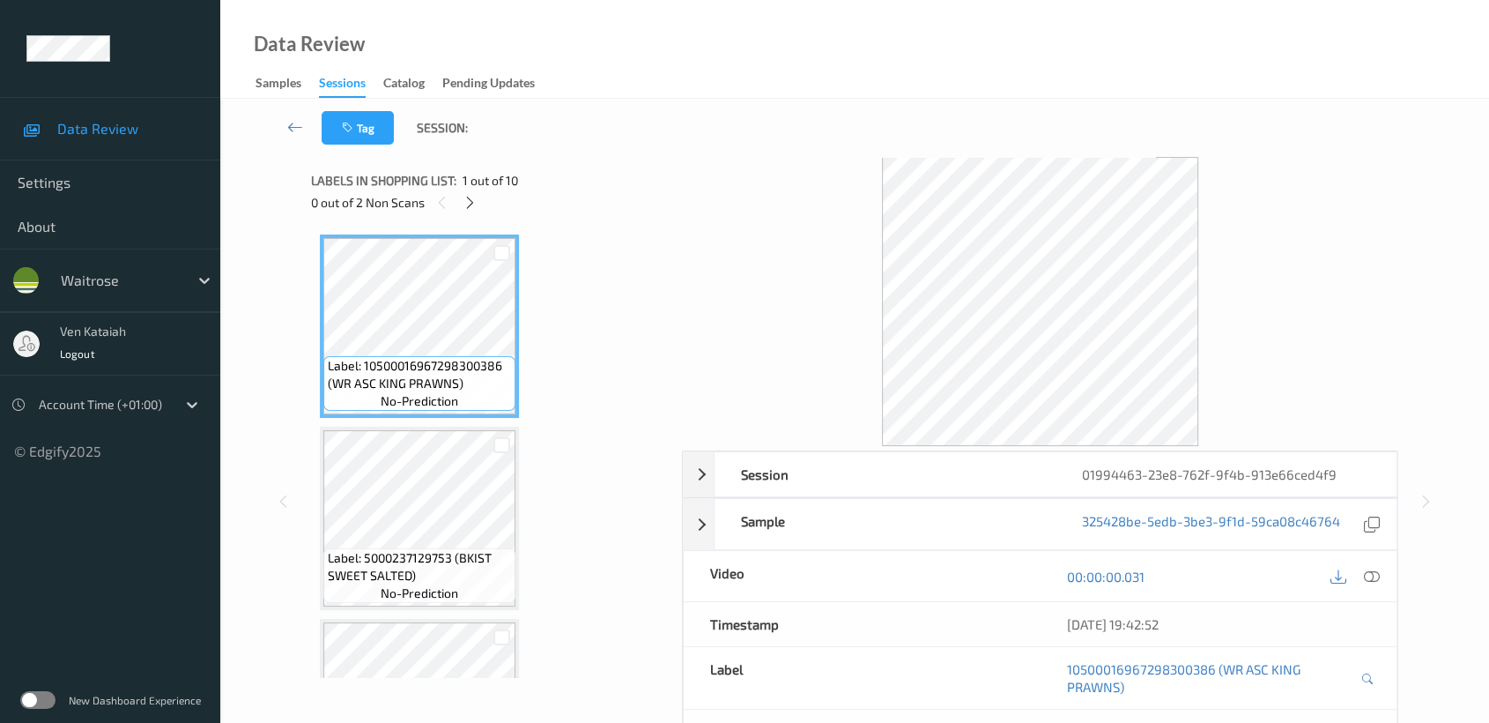
click at [465, 212] on div at bounding box center [470, 202] width 22 height 22
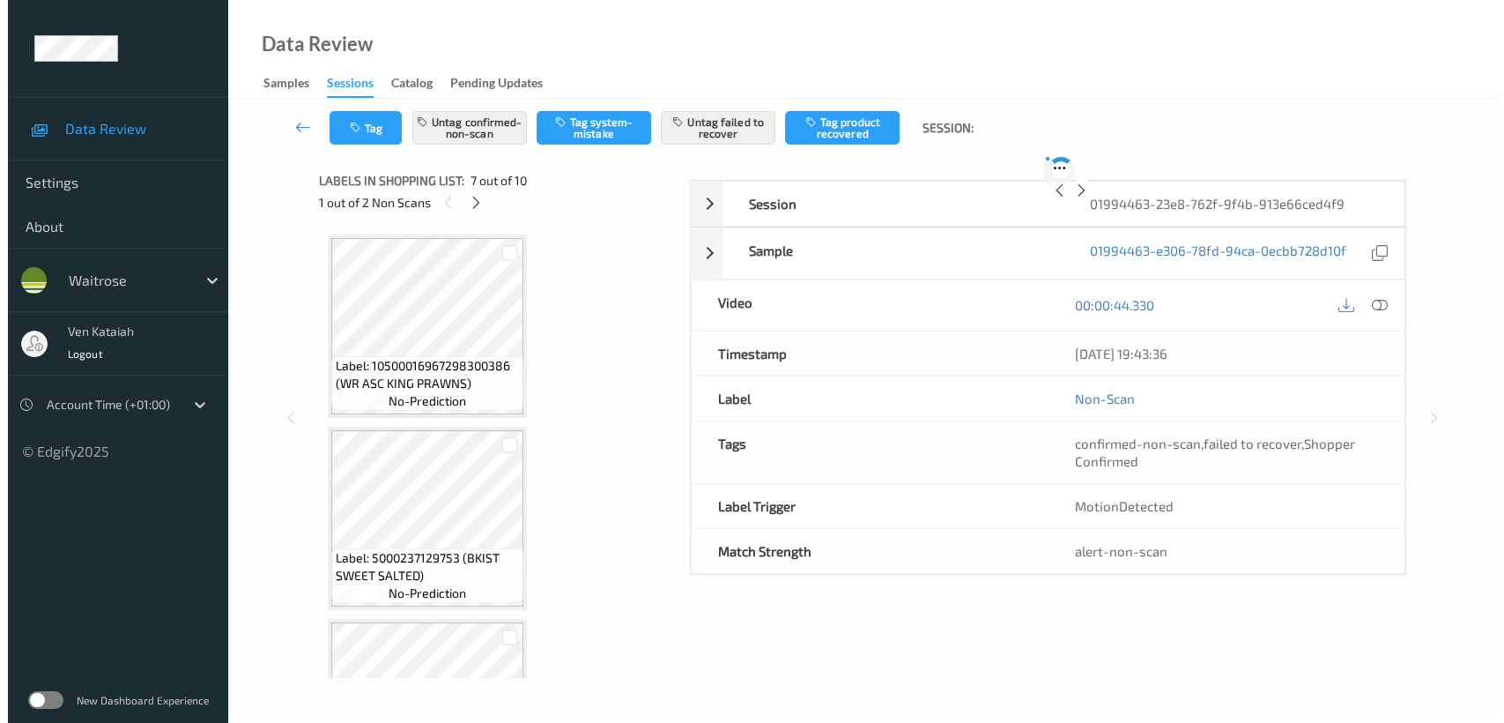
scroll to position [966, 0]
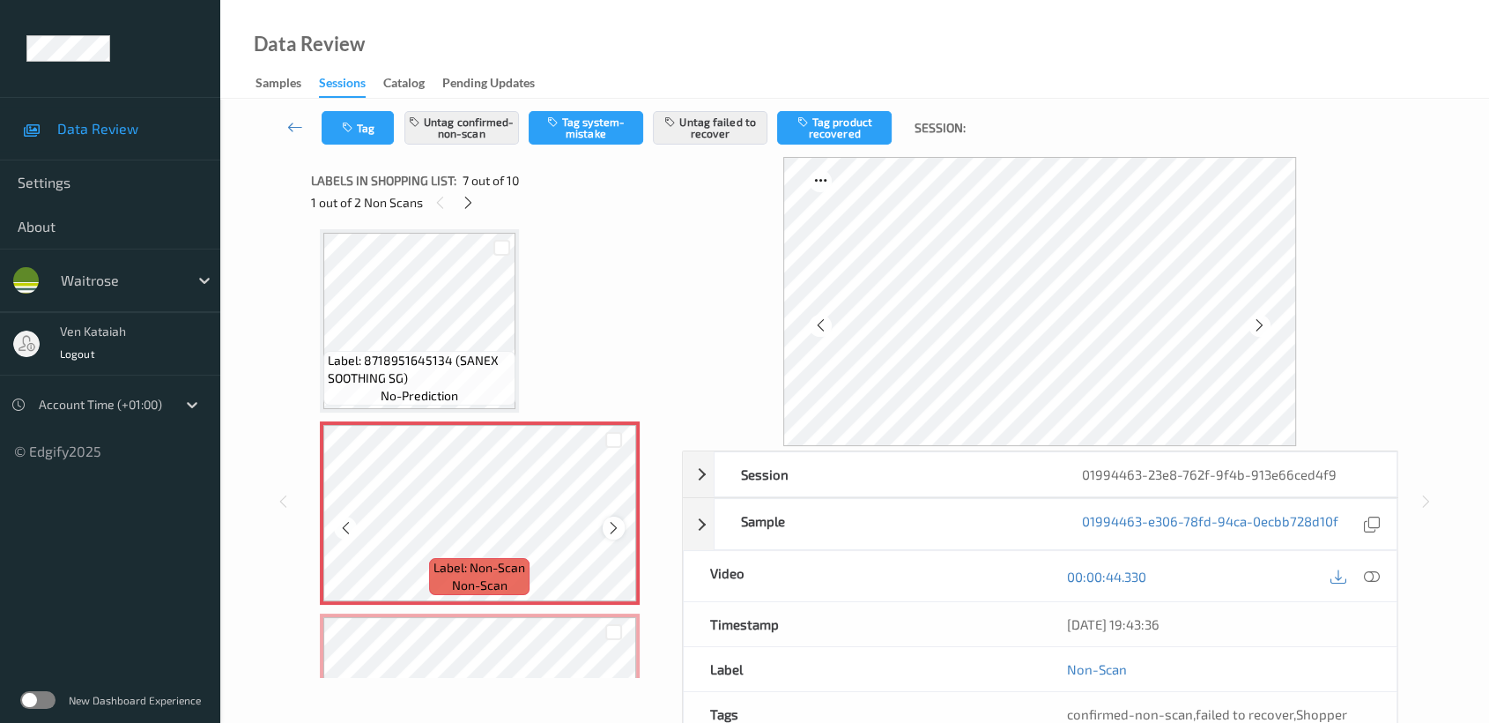
click at [606, 523] on icon at bounding box center [613, 528] width 15 height 16
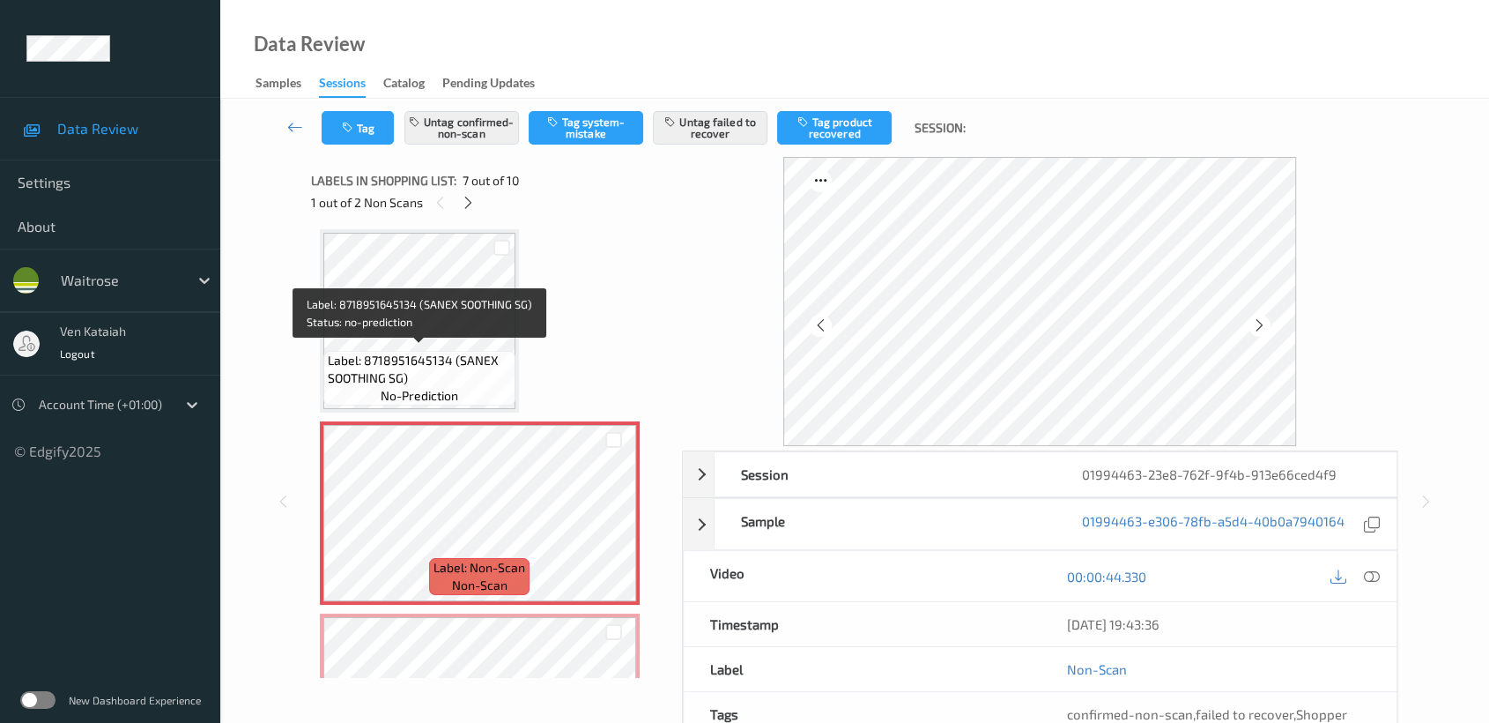
click at [430, 352] on span "Label: 8718951645134 (SANEX SOOTHING SG)" at bounding box center [419, 369] width 183 height 35
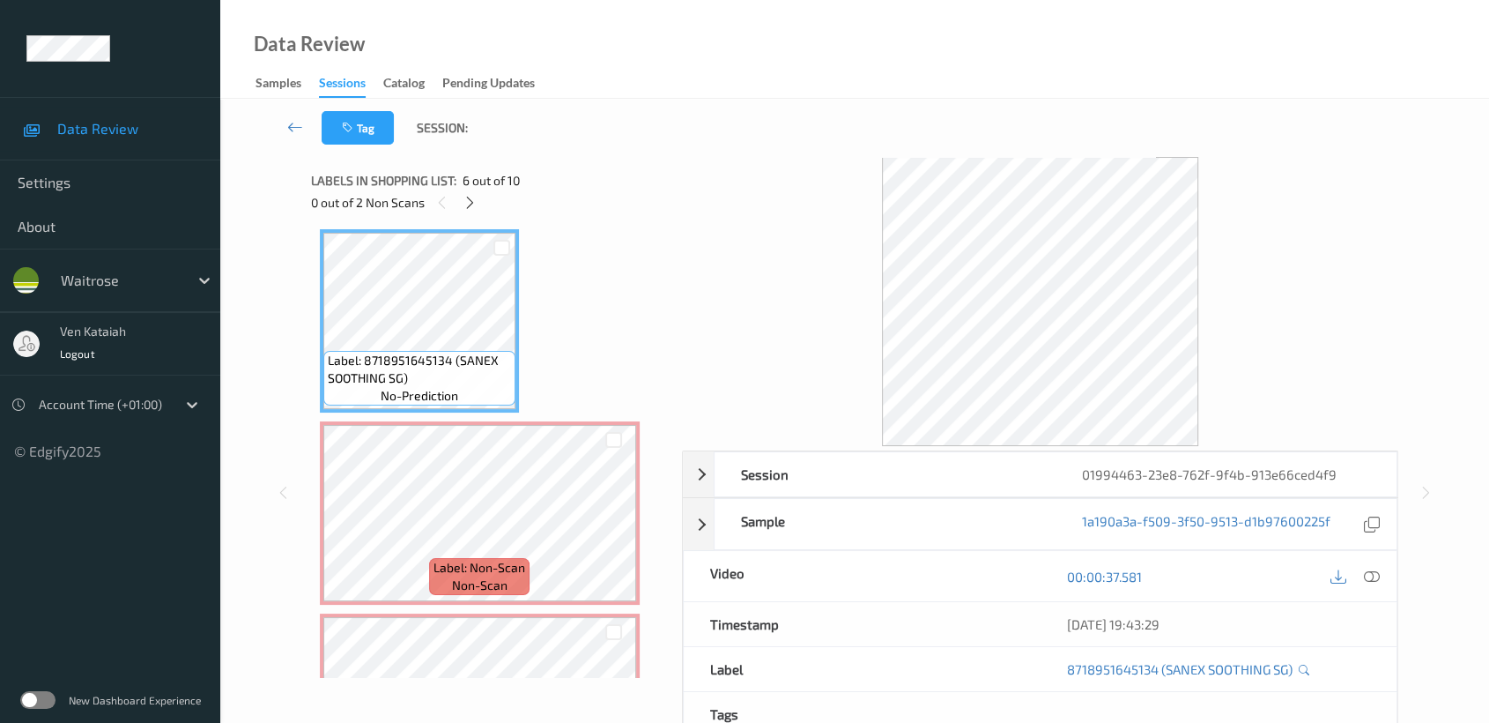
click at [1370, 613] on div "13/09/2025 19:43:29" at bounding box center [1218, 624] width 357 height 44
click at [1372, 581] on icon at bounding box center [1372, 576] width 16 height 16
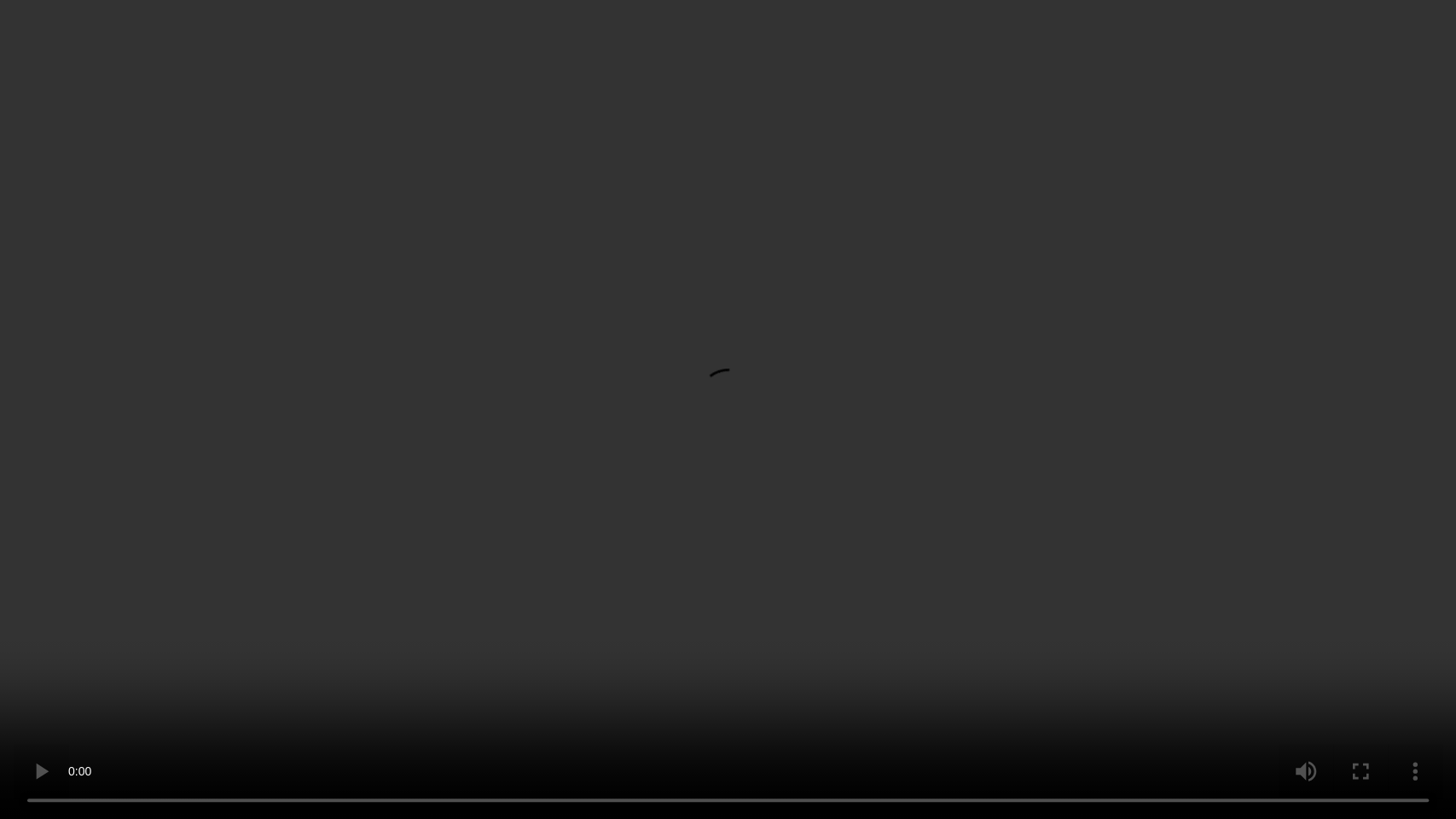
click at [1073, 405] on video at bounding box center [728, 410] width 1456 height 819
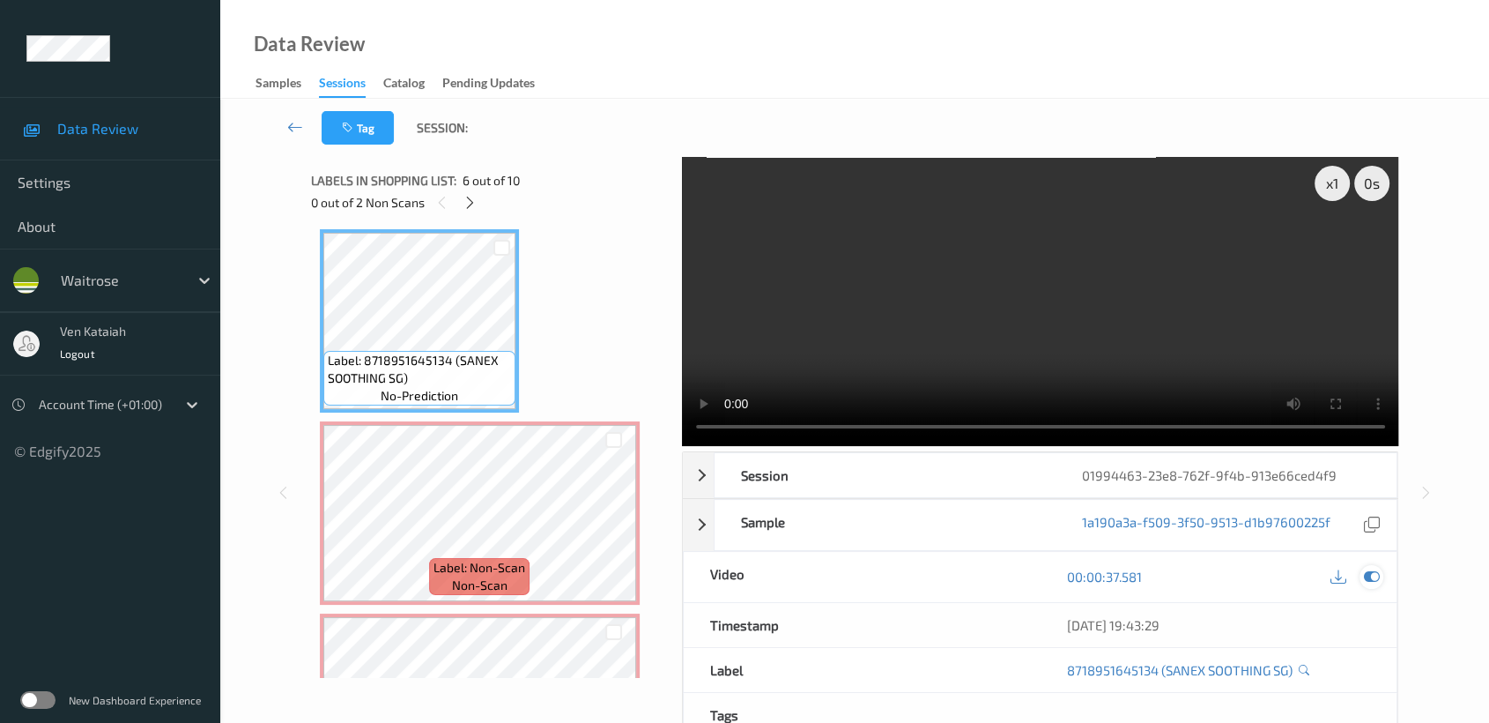
click at [1368, 585] on div at bounding box center [1372, 577] width 24 height 24
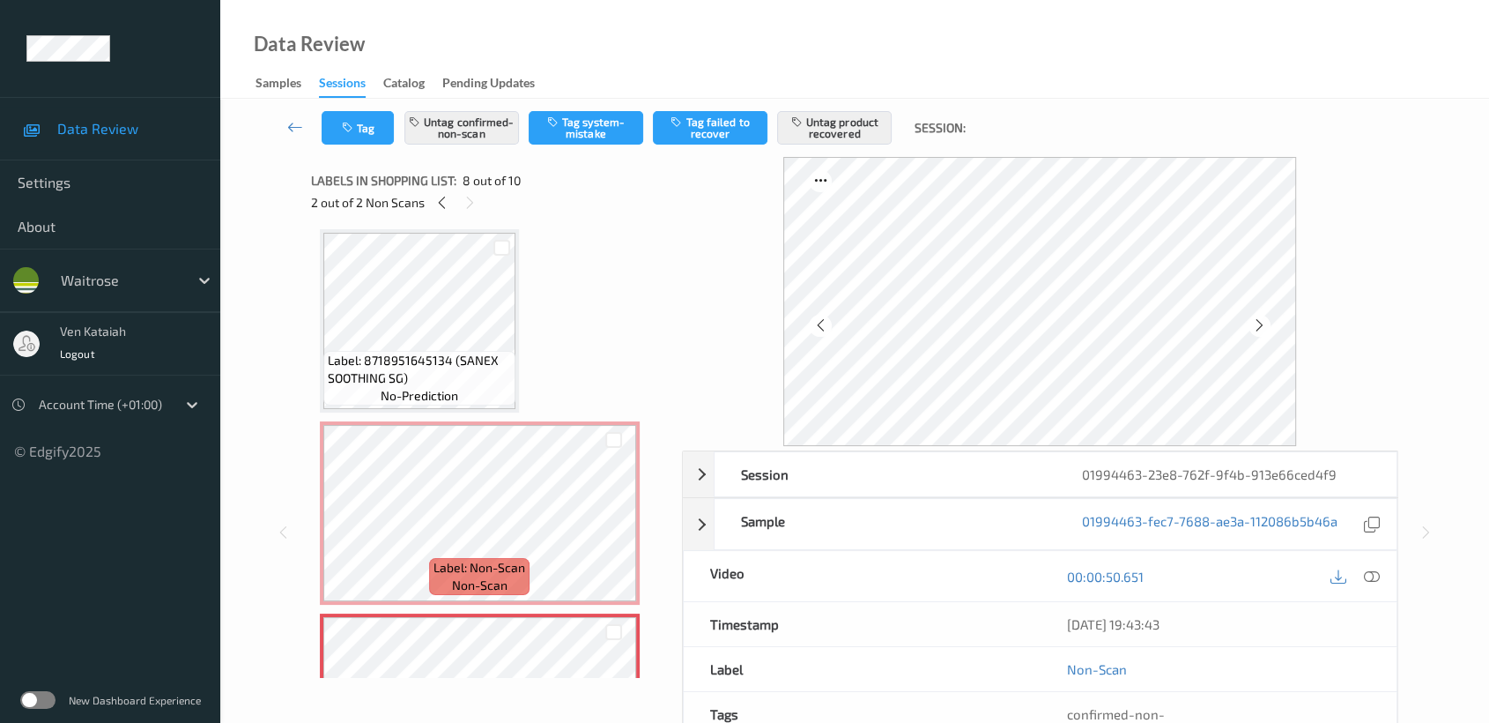
scroll to position [1161, 0]
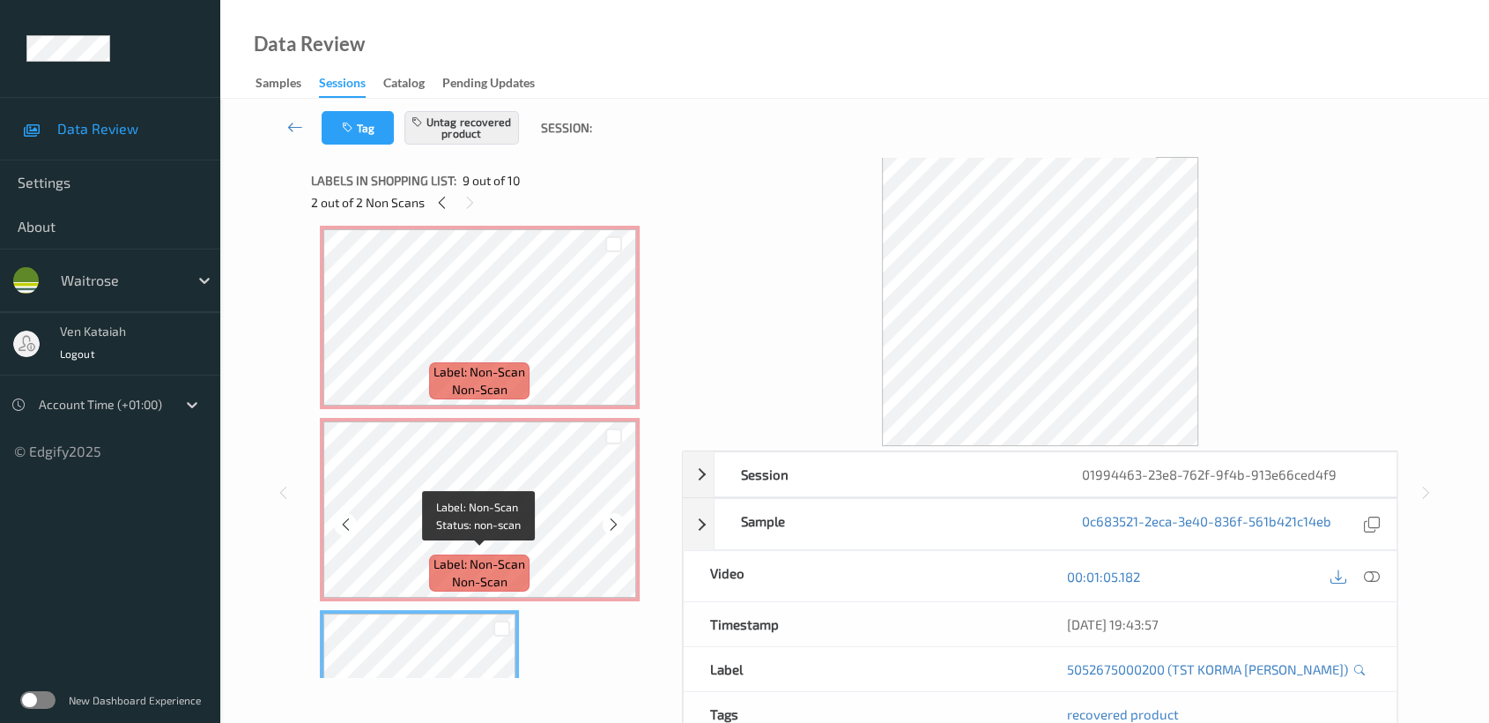
click at [507, 554] on div "Label: Non-Scan non-scan" at bounding box center [479, 572] width 100 height 37
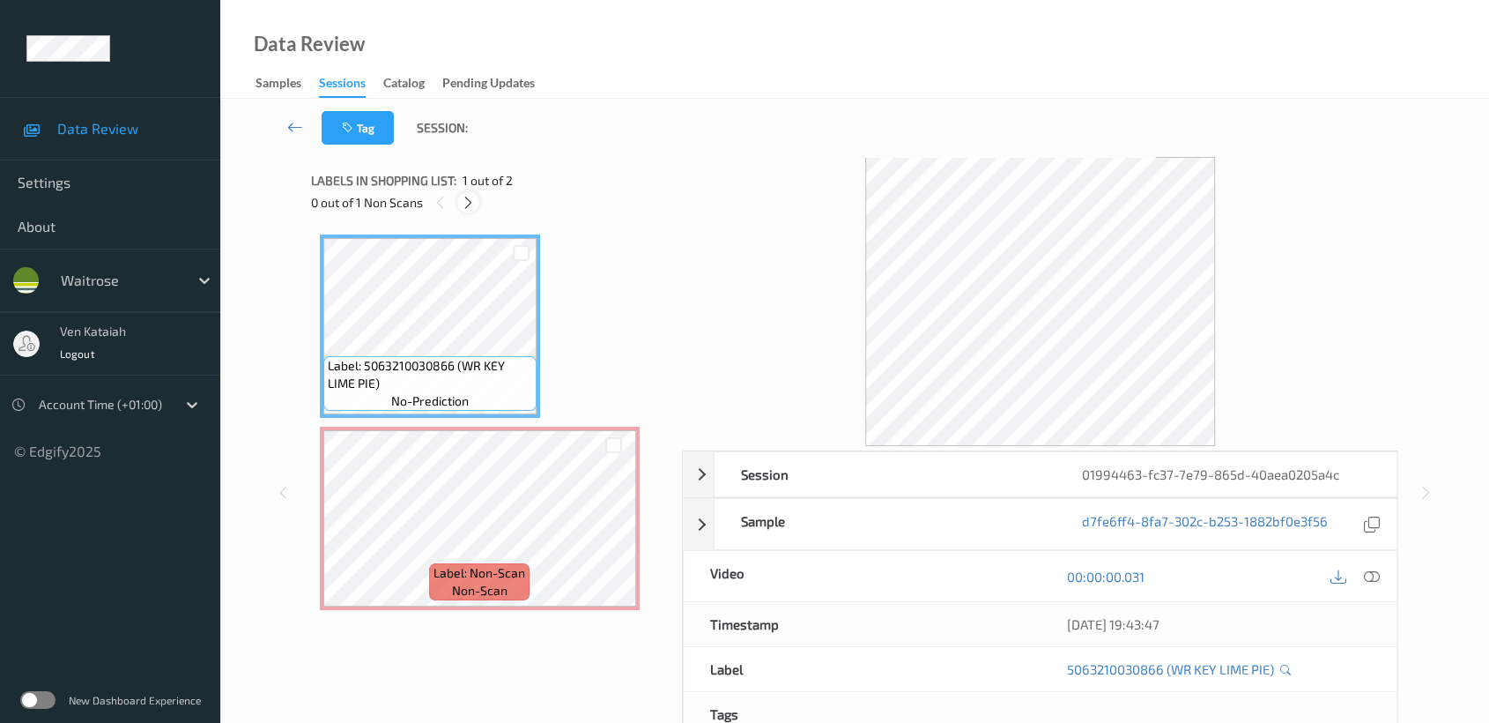
click at [471, 201] on icon at bounding box center [468, 203] width 15 height 16
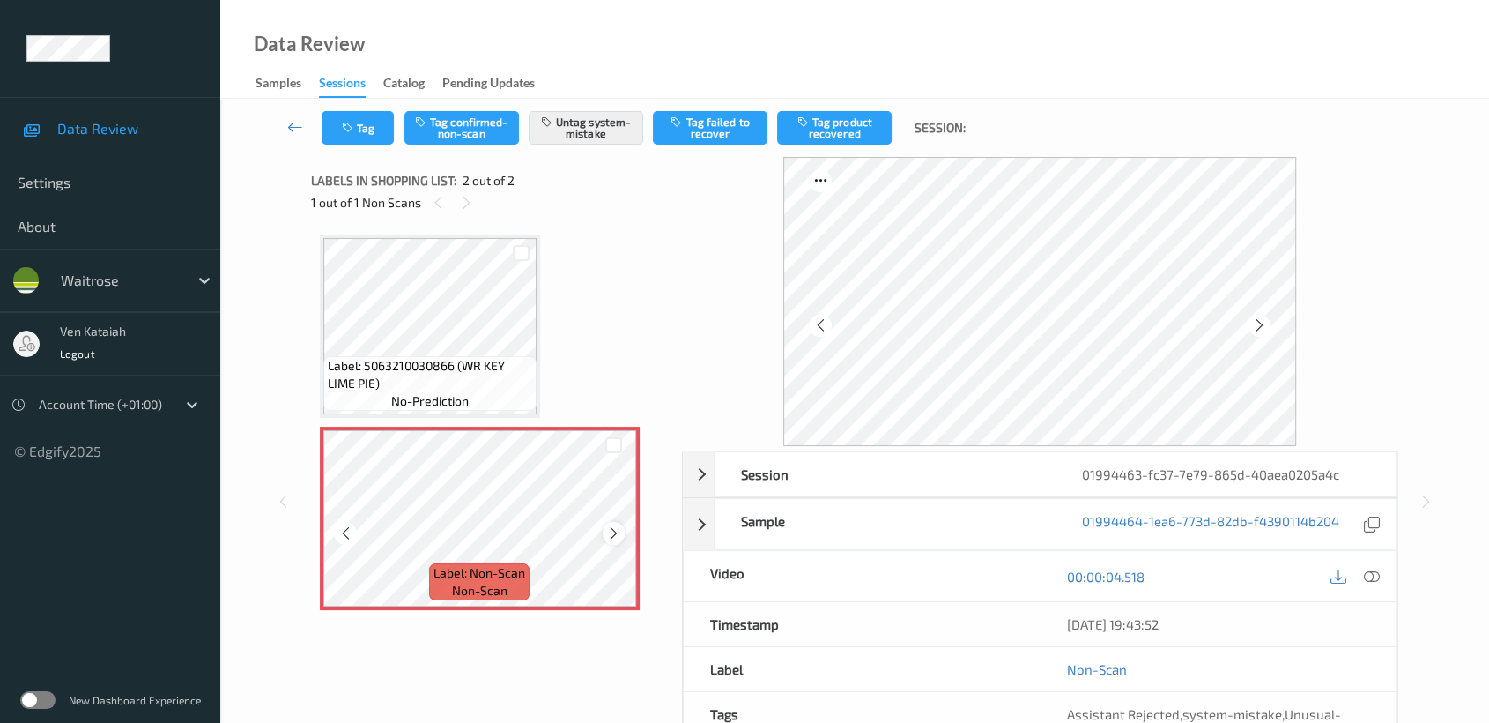
click at [609, 529] on icon at bounding box center [613, 533] width 15 height 16
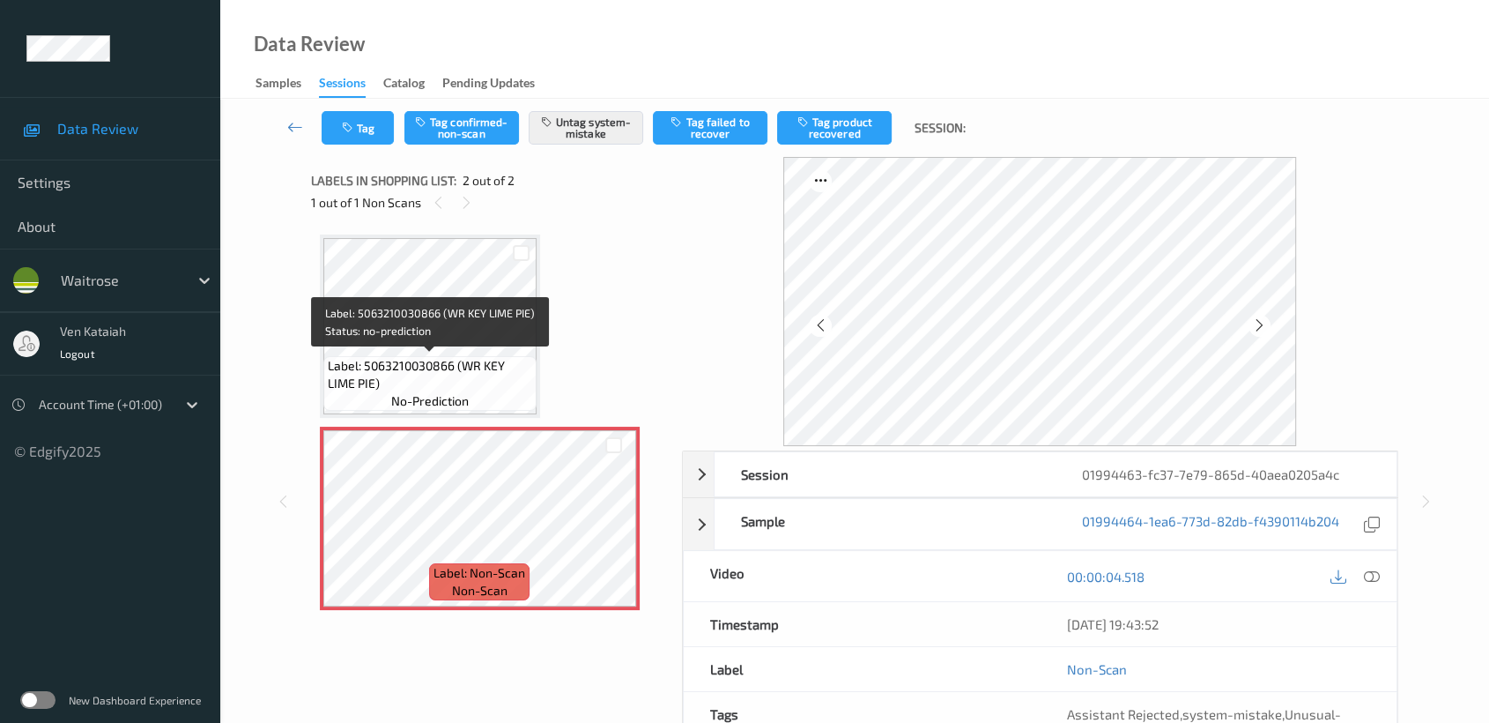
click at [508, 378] on span "Label: 5063210030866 (WR KEY LIME PIE)" at bounding box center [430, 374] width 204 height 35
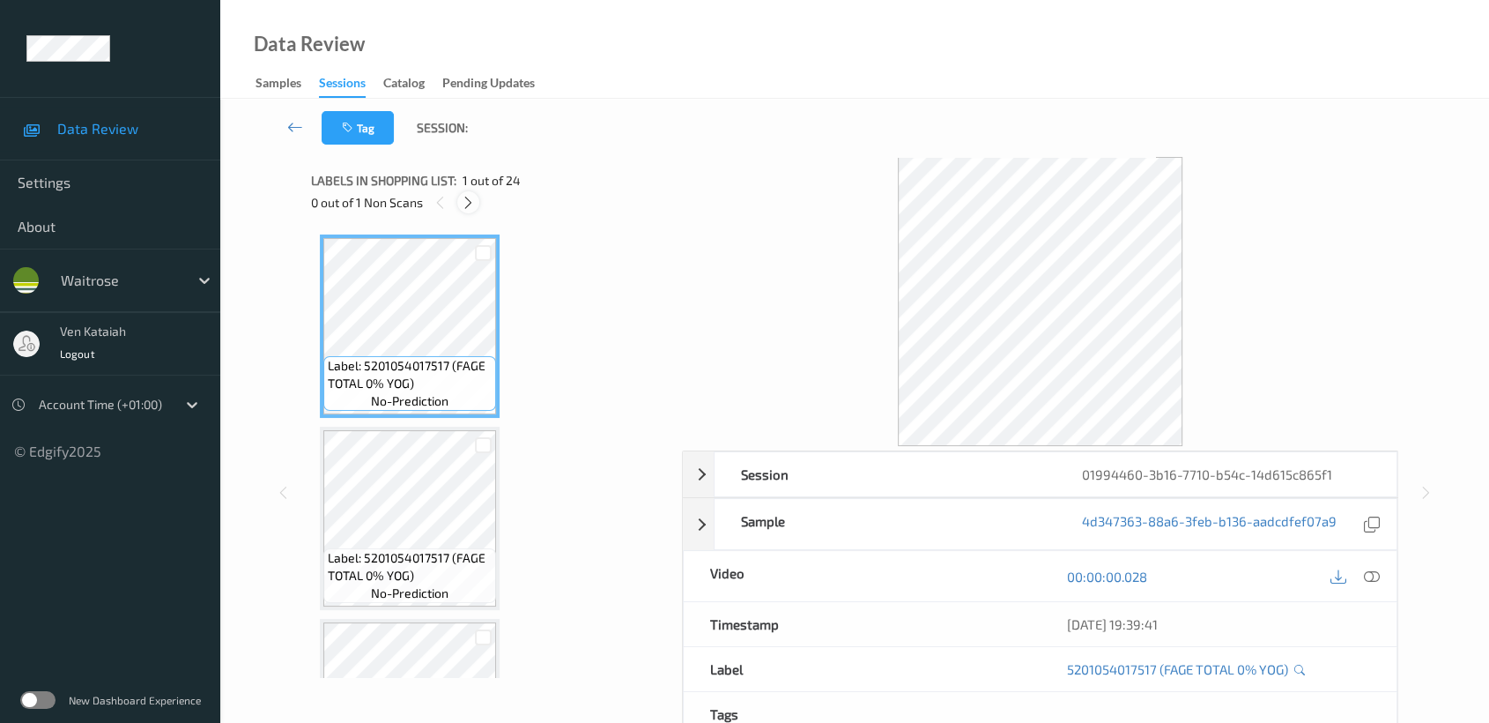
click at [468, 198] on icon at bounding box center [468, 203] width 15 height 16
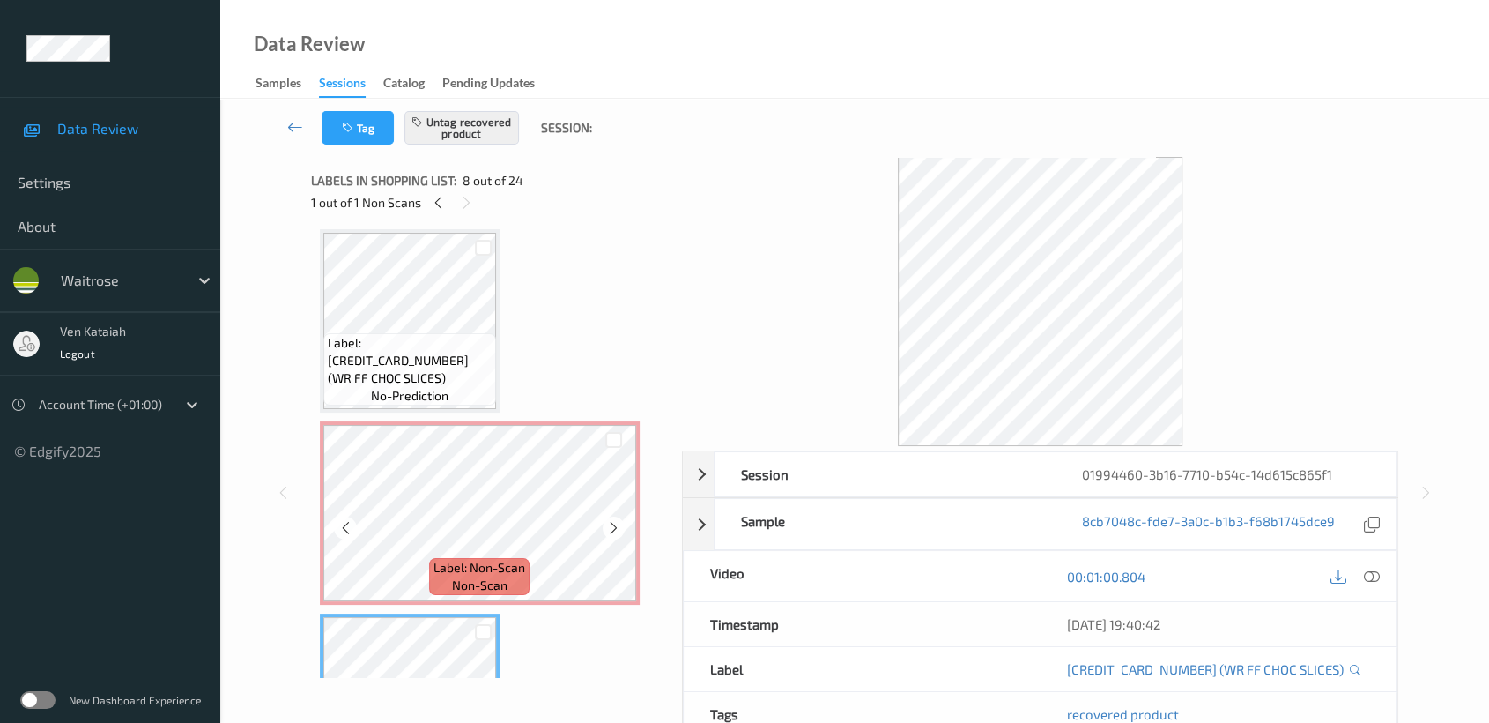
click at [606, 523] on icon at bounding box center [613, 528] width 15 height 16
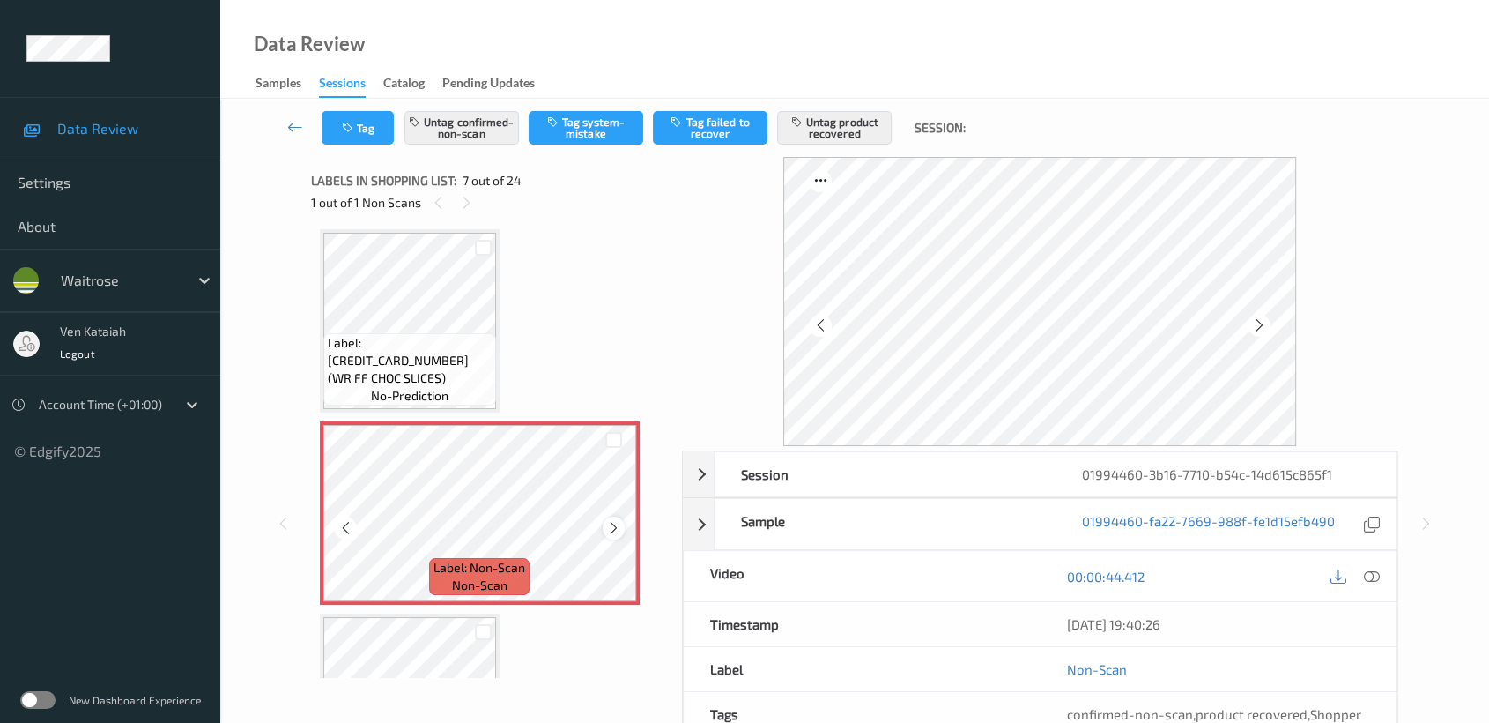
click at [606, 523] on icon at bounding box center [613, 528] width 15 height 16
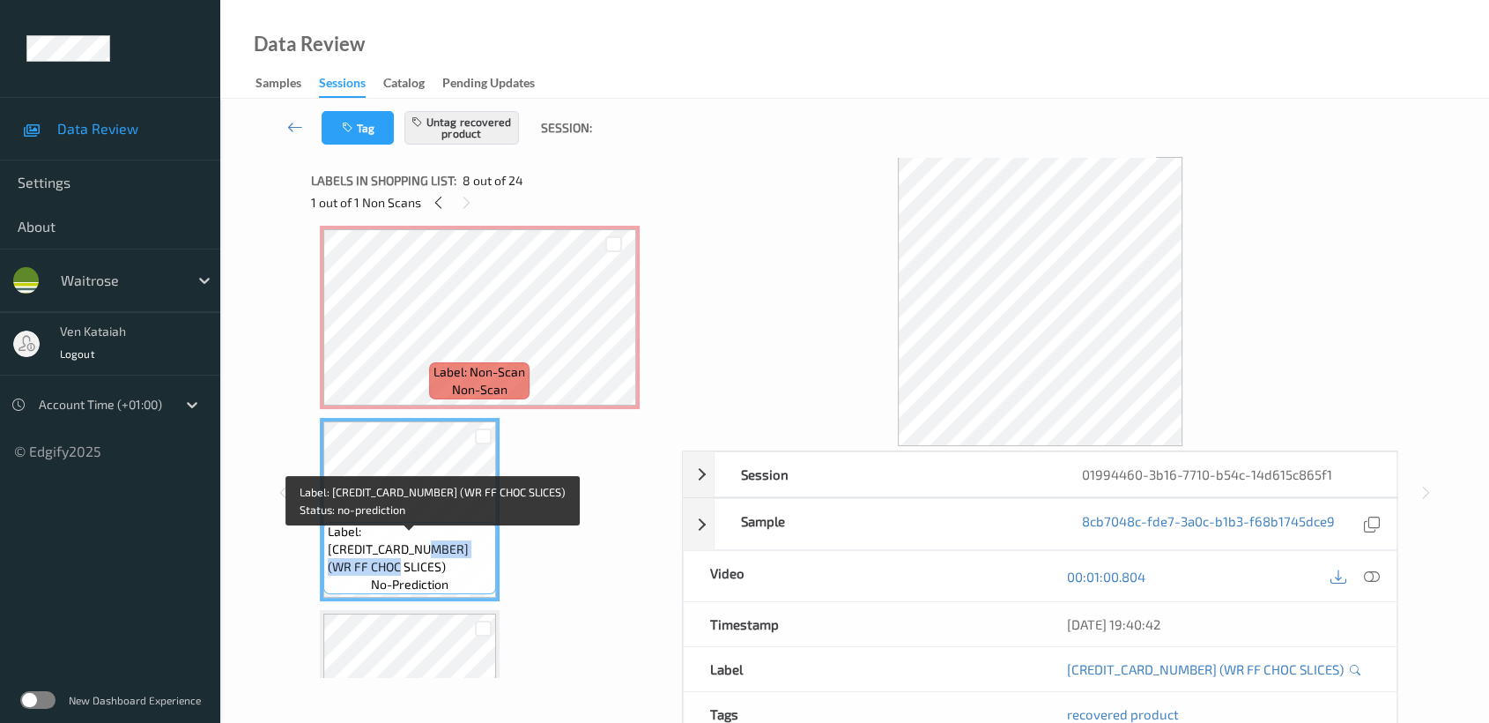
drag, startPoint x: 458, startPoint y: 540, endPoint x: 414, endPoint y: 563, distance: 49.7
click at [414, 563] on span "Label: [CREDIT_CARD_NUMBER] (WR FF CHOC SLICES)" at bounding box center [410, 549] width 164 height 53
copy span "WR FF CHOC SLICES"
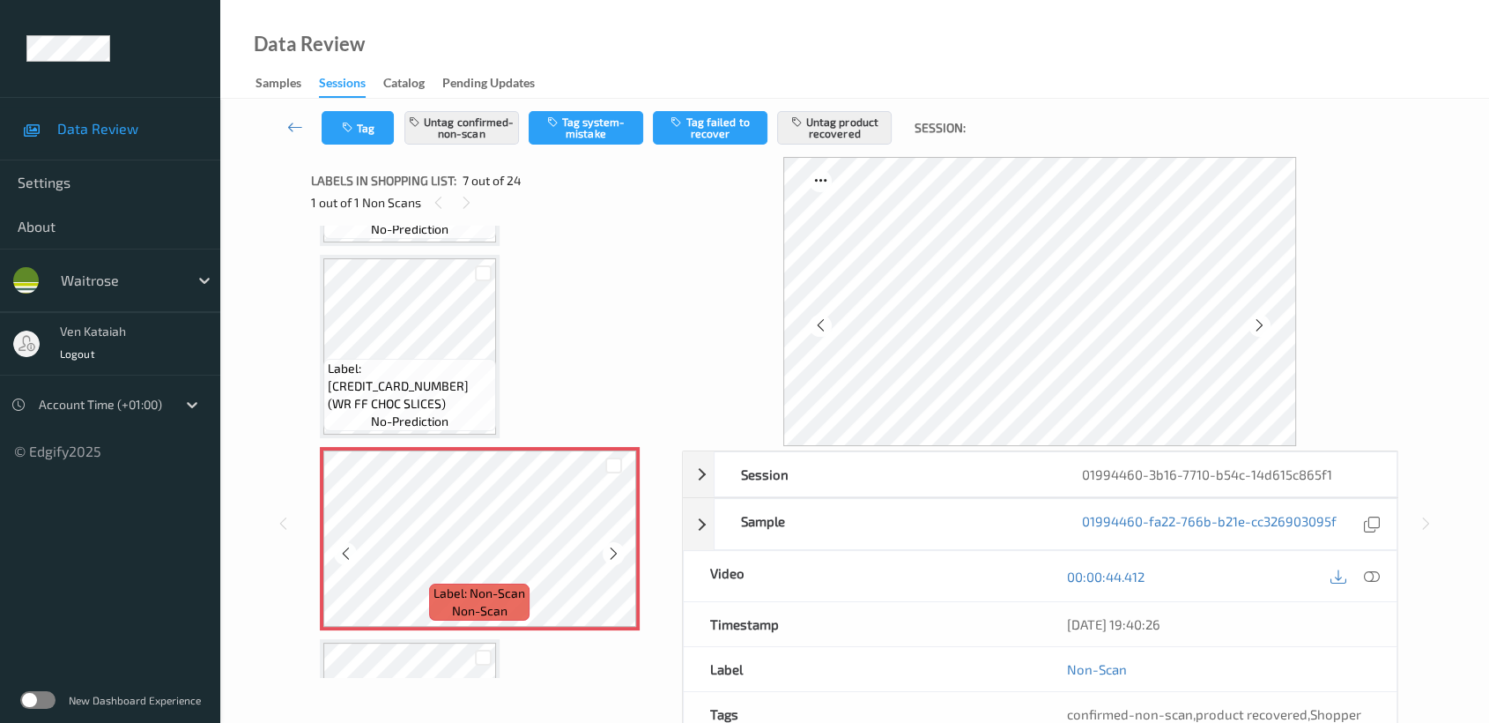
scroll to position [966, 0]
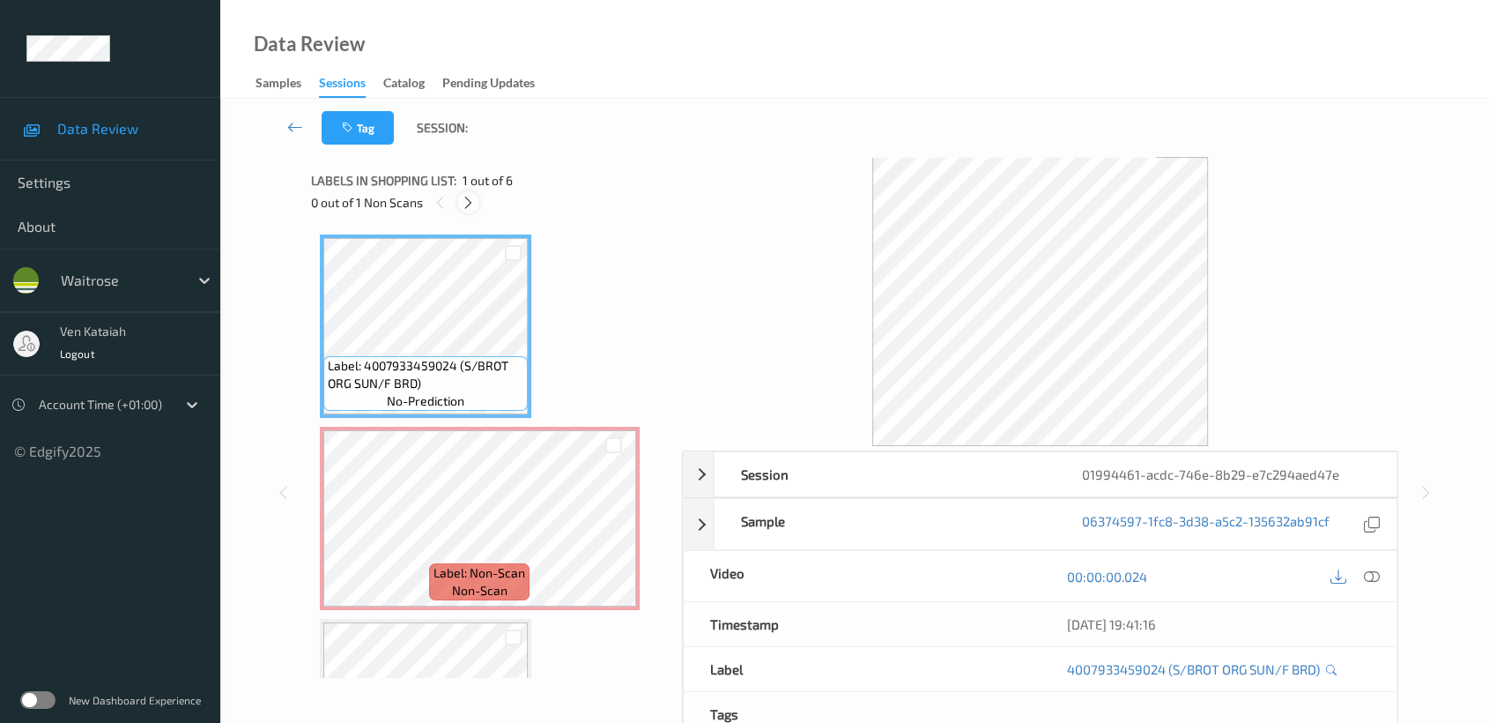
click at [461, 195] on icon at bounding box center [468, 203] width 15 height 16
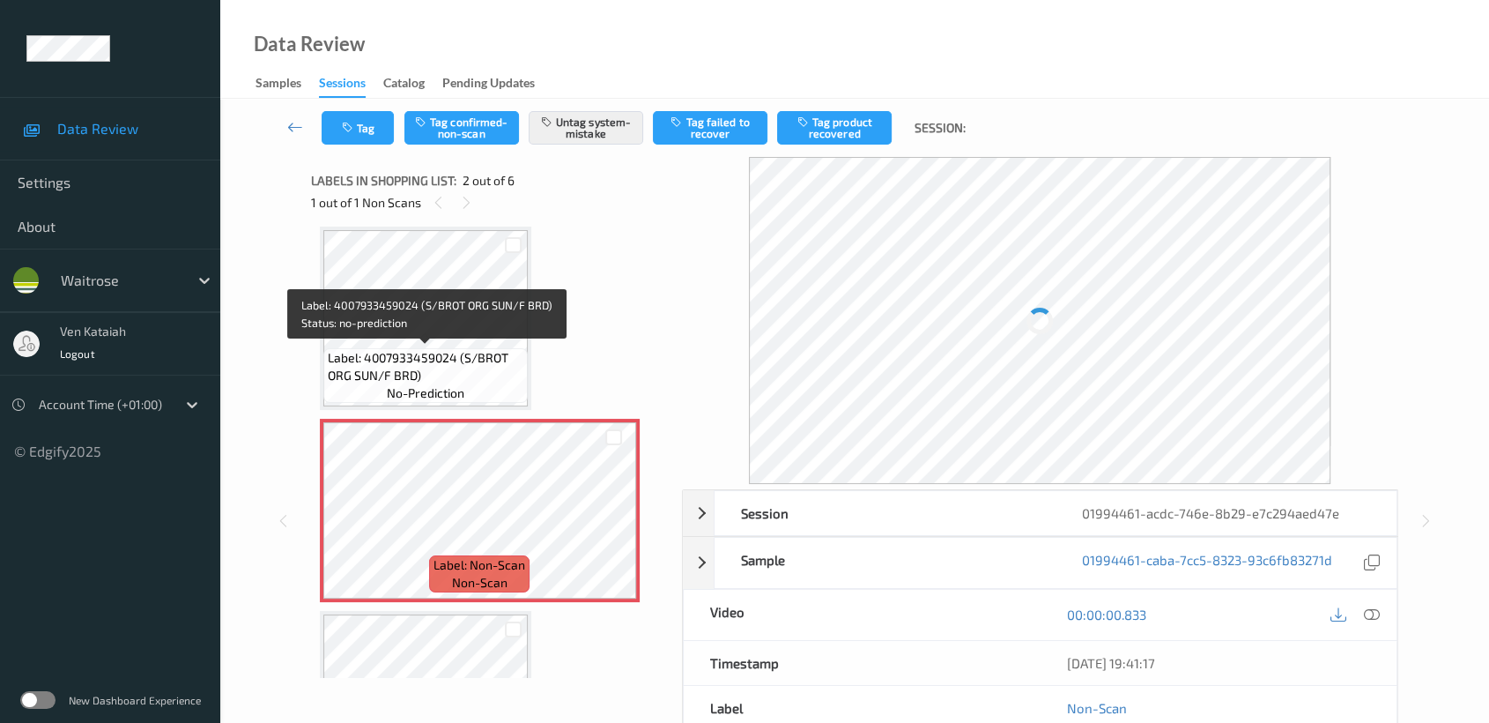
click at [494, 369] on span "Label: 4007933459024 (S/BROT ORG SUN/F BRD)" at bounding box center [426, 366] width 196 height 35
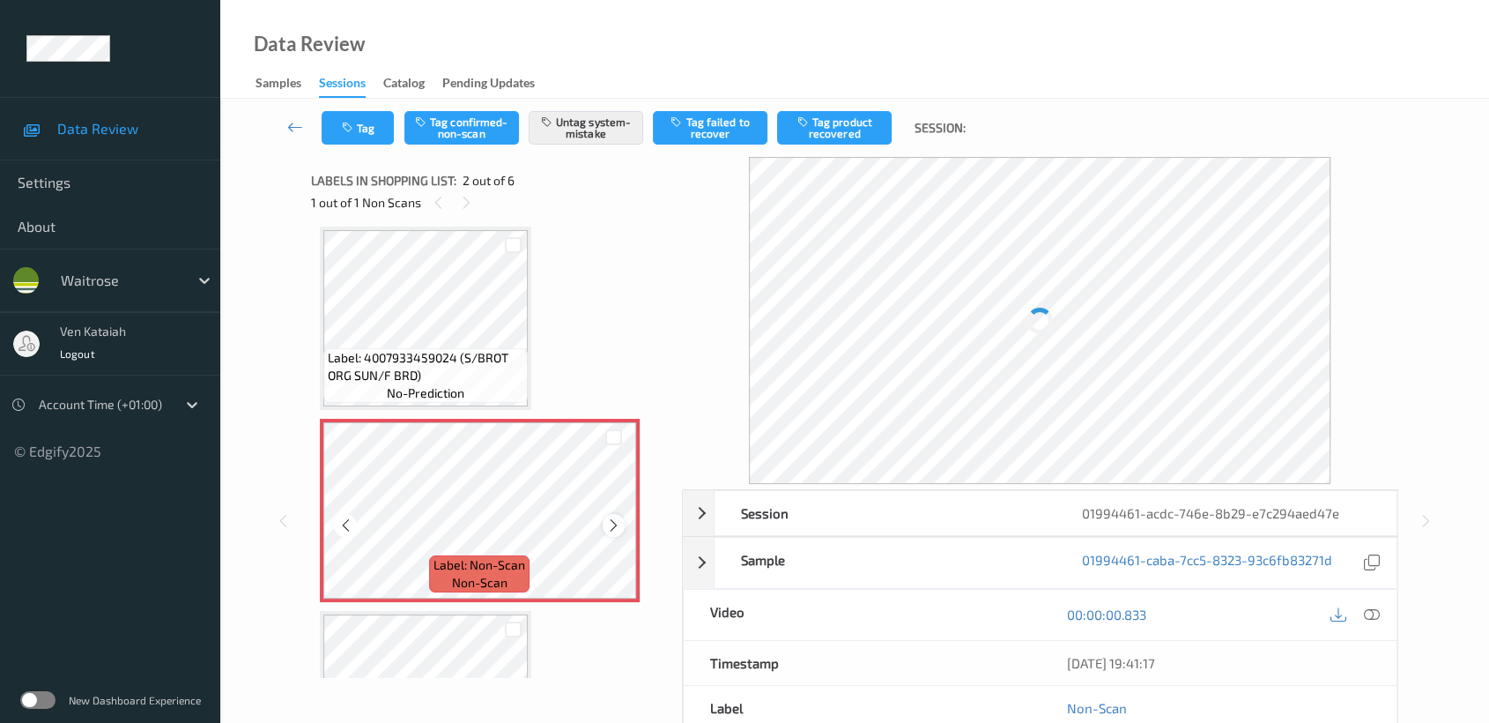
click at [615, 523] on icon at bounding box center [613, 525] width 15 height 16
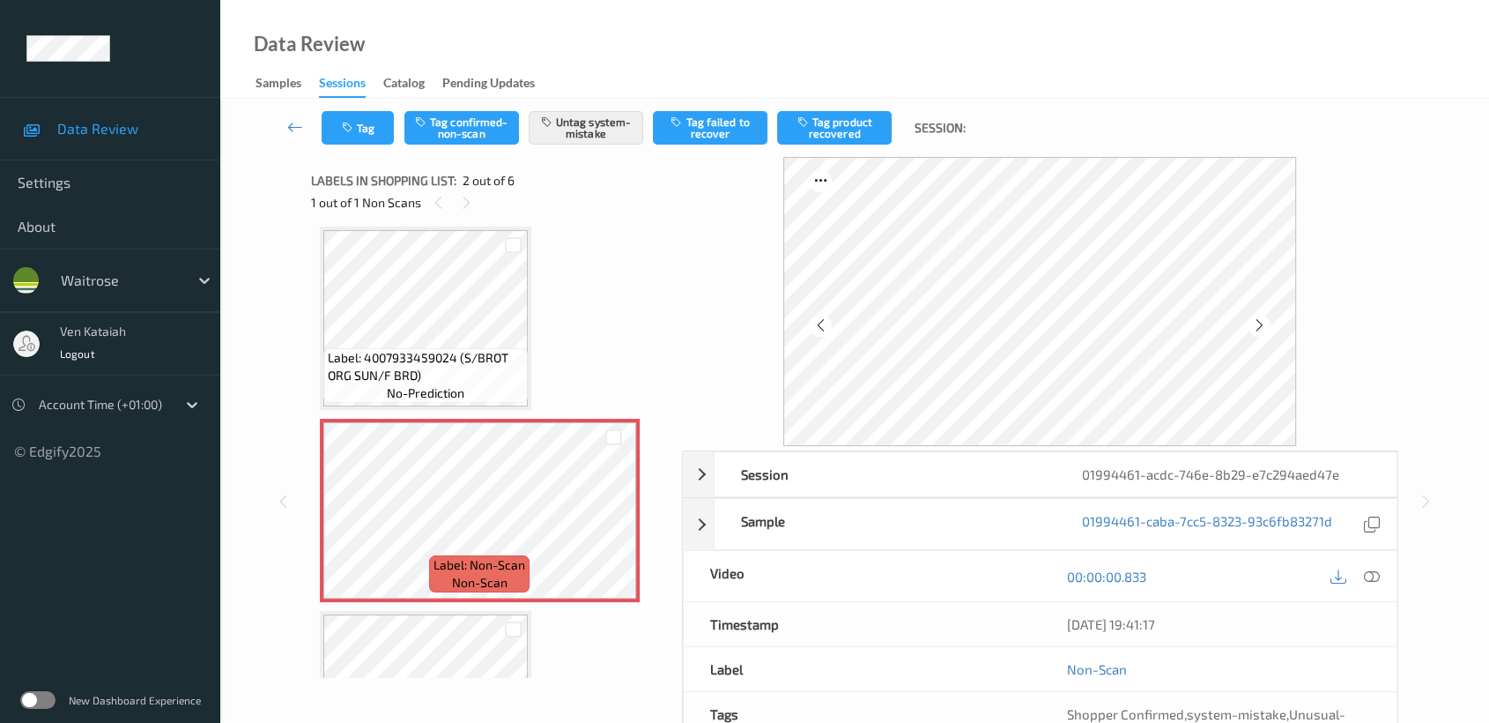
click at [457, 188] on div "Labels in shopping list: 2 out of 6" at bounding box center [490, 180] width 359 height 22
drag, startPoint x: 307, startPoint y: 262, endPoint x: 315, endPoint y: 278, distance: 18.9
click at [310, 263] on div "Session 01994461-acdc-746e-8b29-e7c294aed47e Session ID 01994461-acdc-746e-8b29…" at bounding box center [854, 501] width 1197 height 688
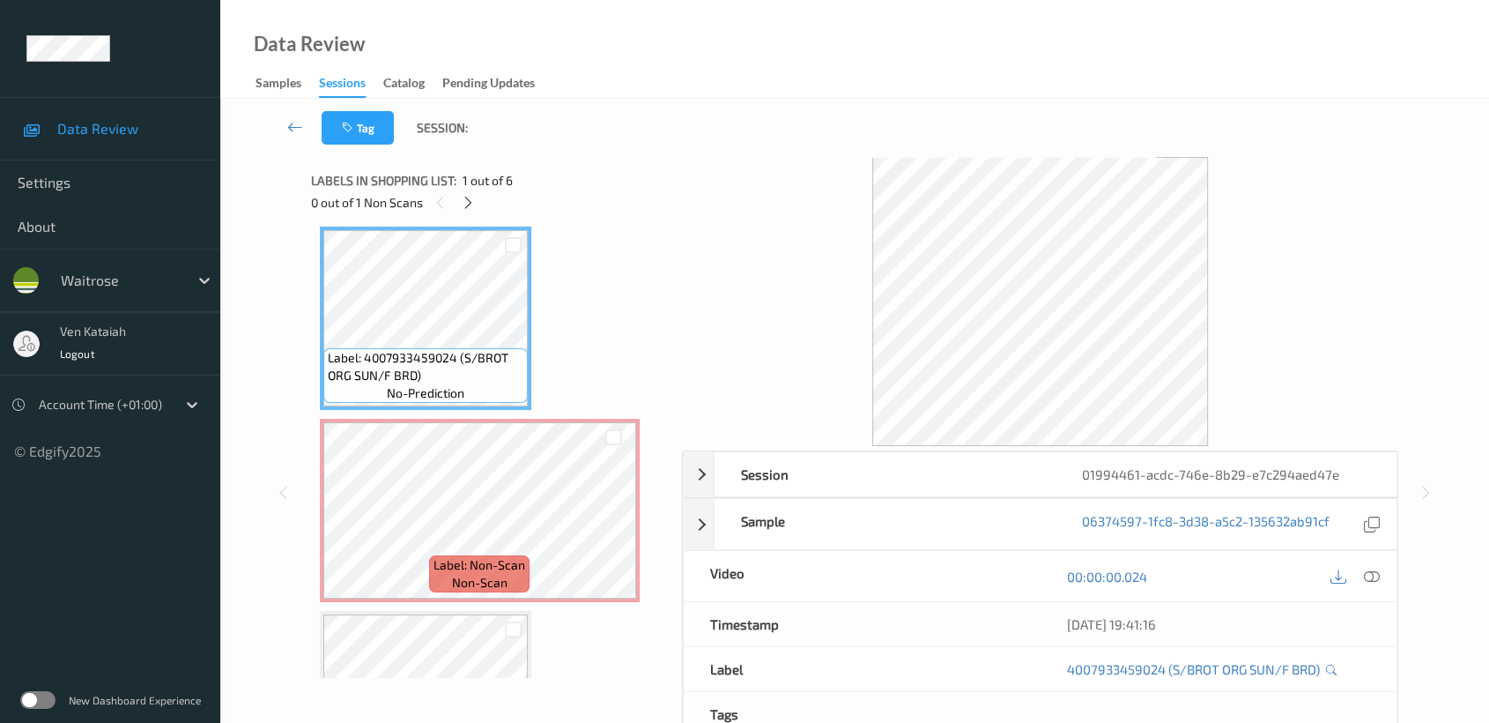
click at [1374, 562] on div "00:00:00.024" at bounding box center [1218, 576] width 357 height 50
click at [1375, 568] on icon at bounding box center [1372, 576] width 16 height 16
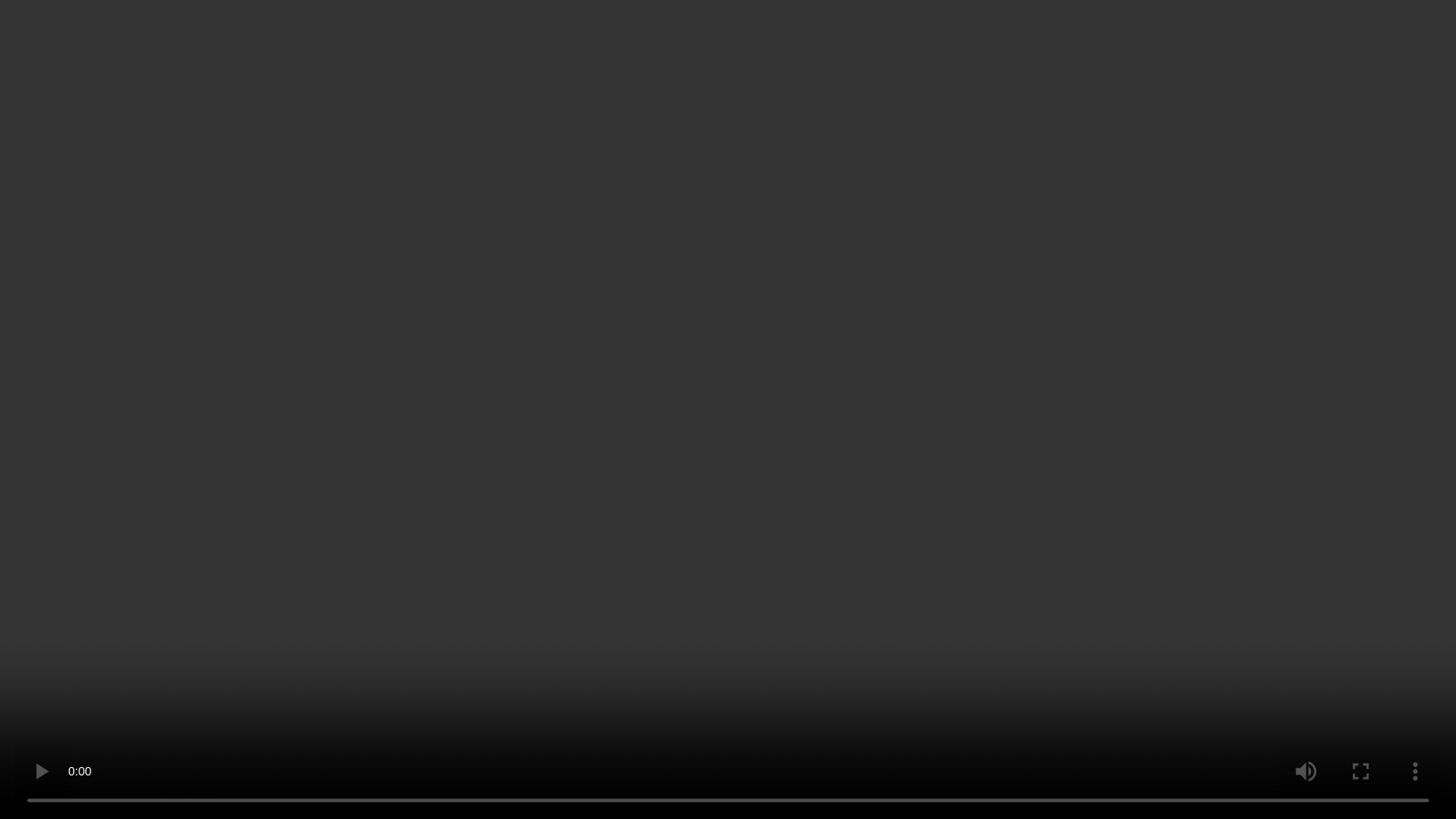
click at [1093, 394] on video at bounding box center [728, 410] width 1456 height 819
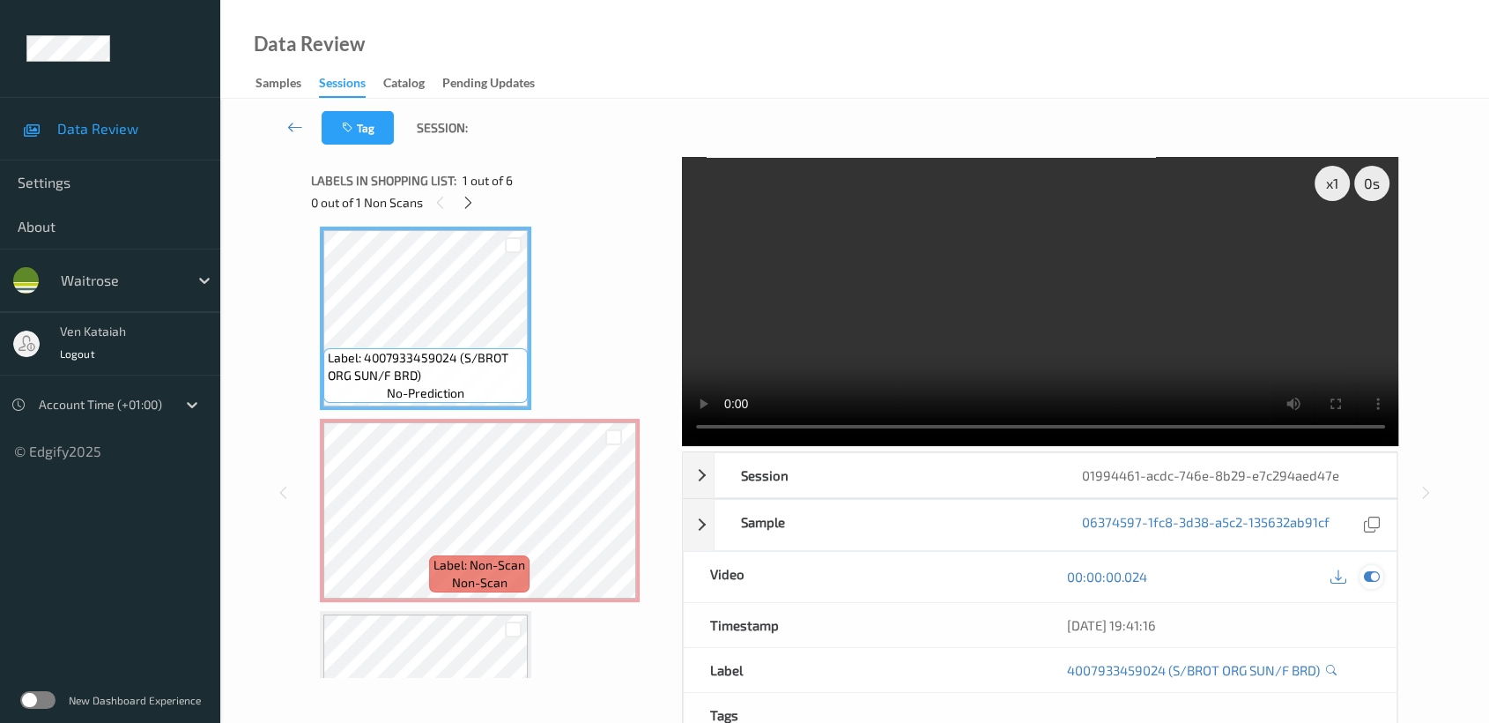
click at [1378, 577] on icon at bounding box center [1372, 576] width 16 height 16
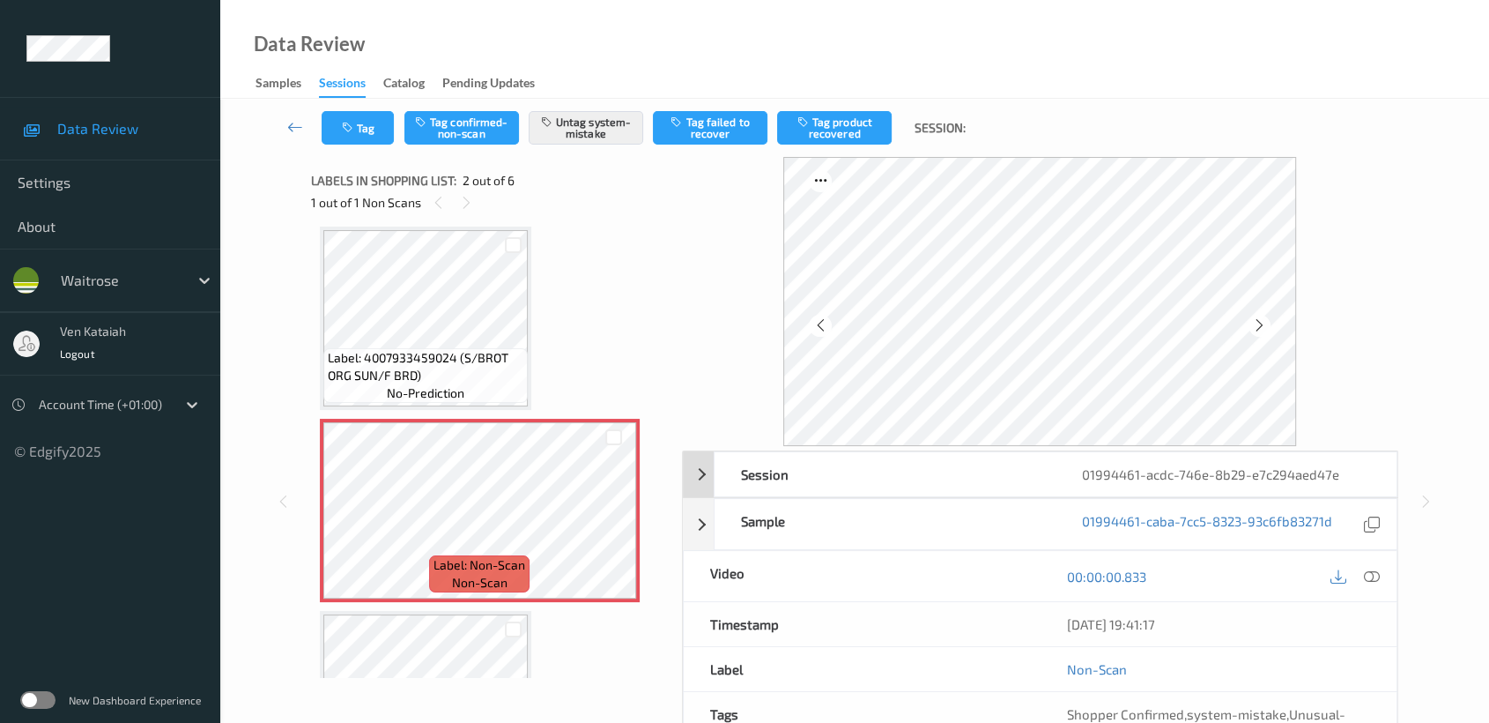
scroll to position [158, 0]
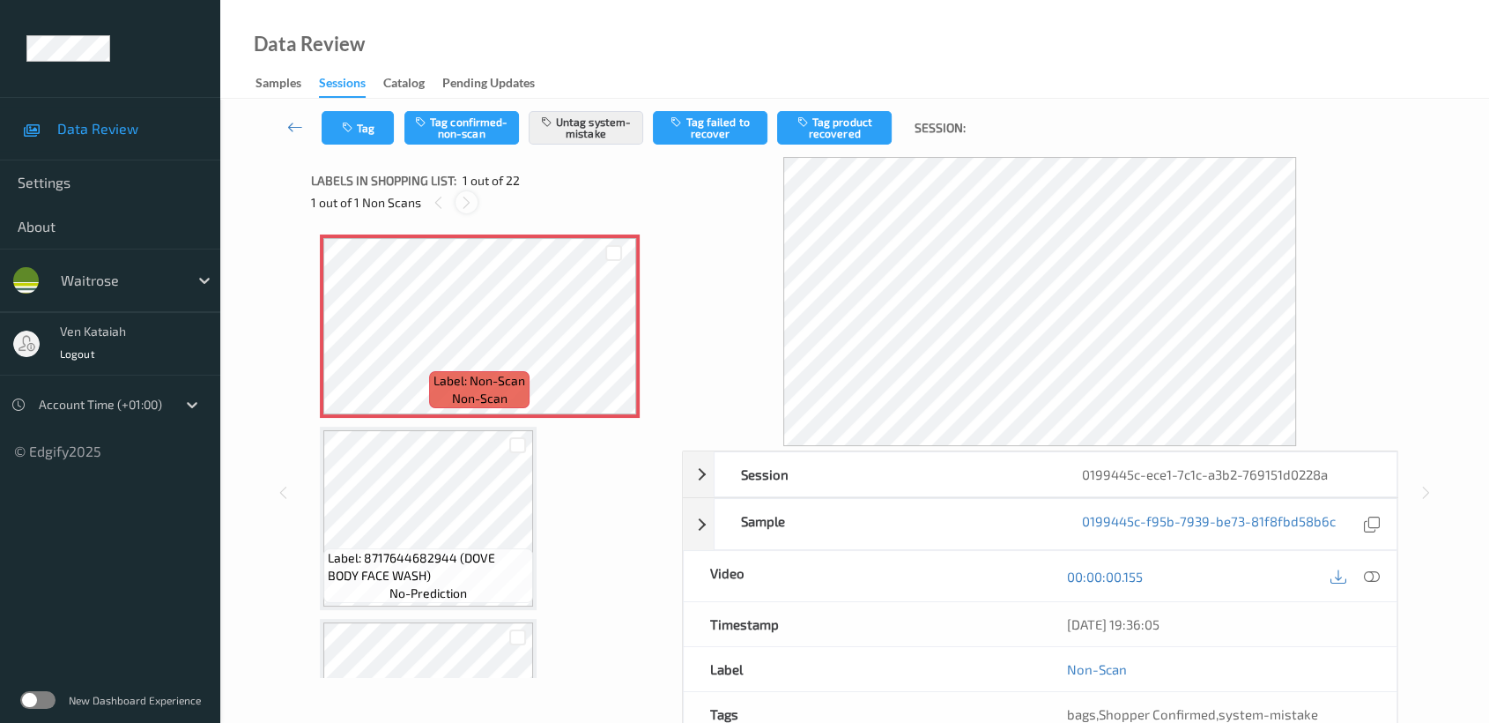
click at [468, 204] on icon at bounding box center [466, 203] width 15 height 16
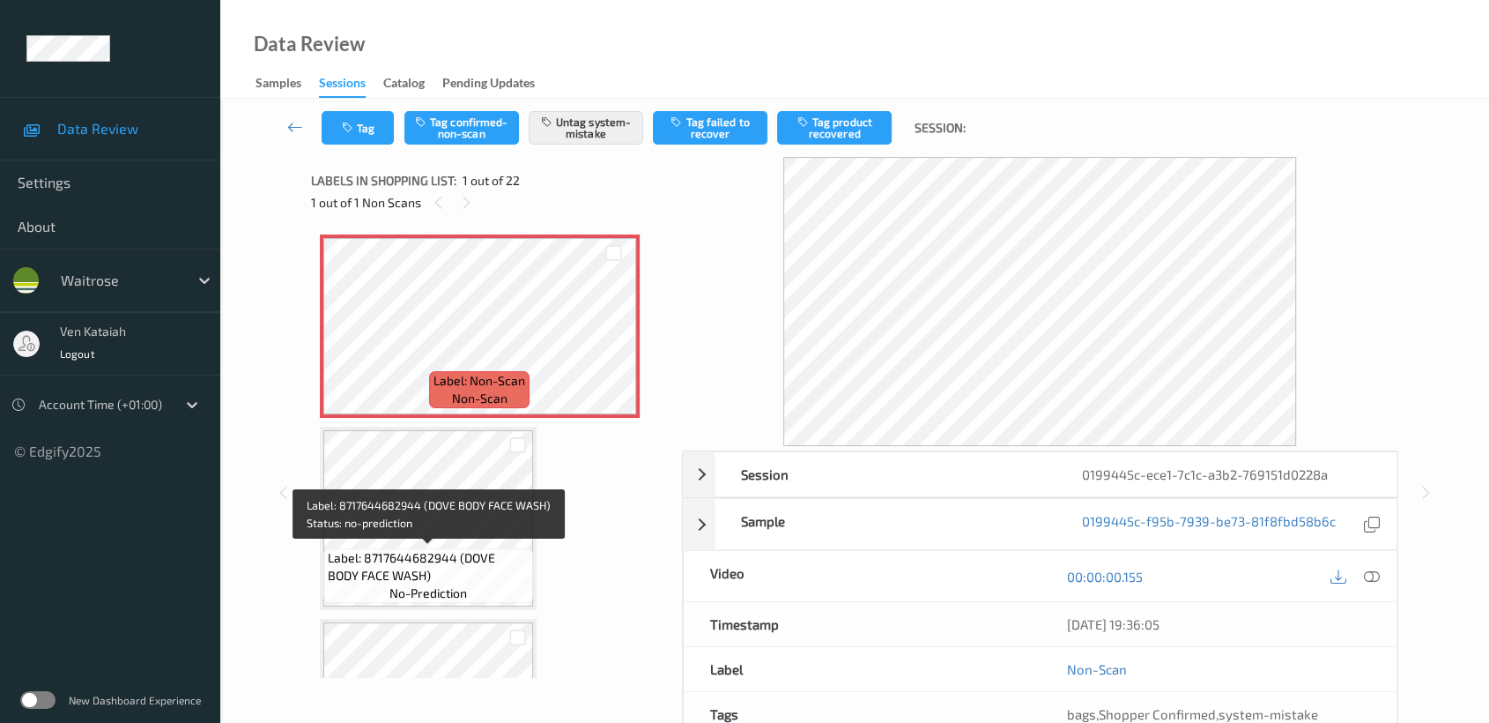
click at [440, 552] on span "Label: 8717644682944 (DOVE BODY FACE WASH)" at bounding box center [428, 566] width 201 height 35
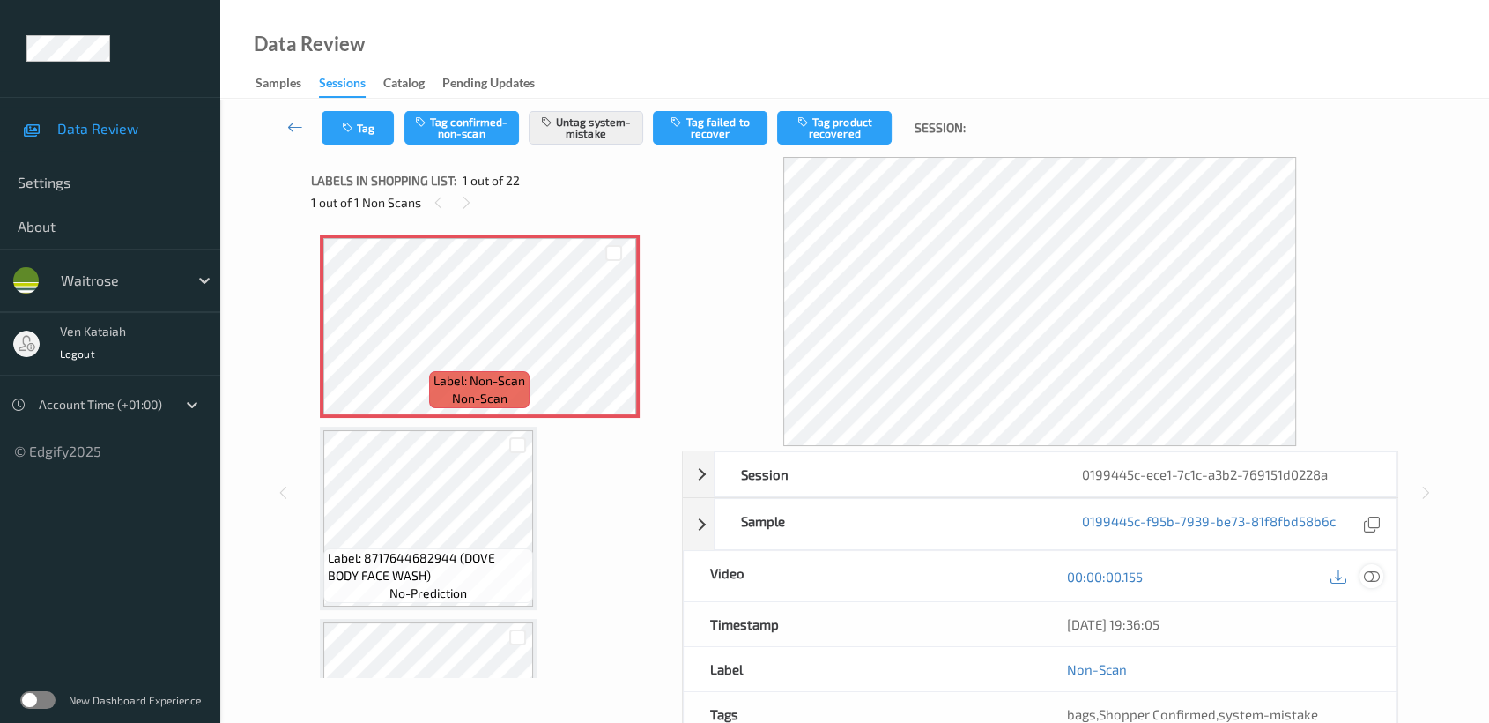
click at [1367, 571] on icon at bounding box center [1372, 576] width 16 height 16
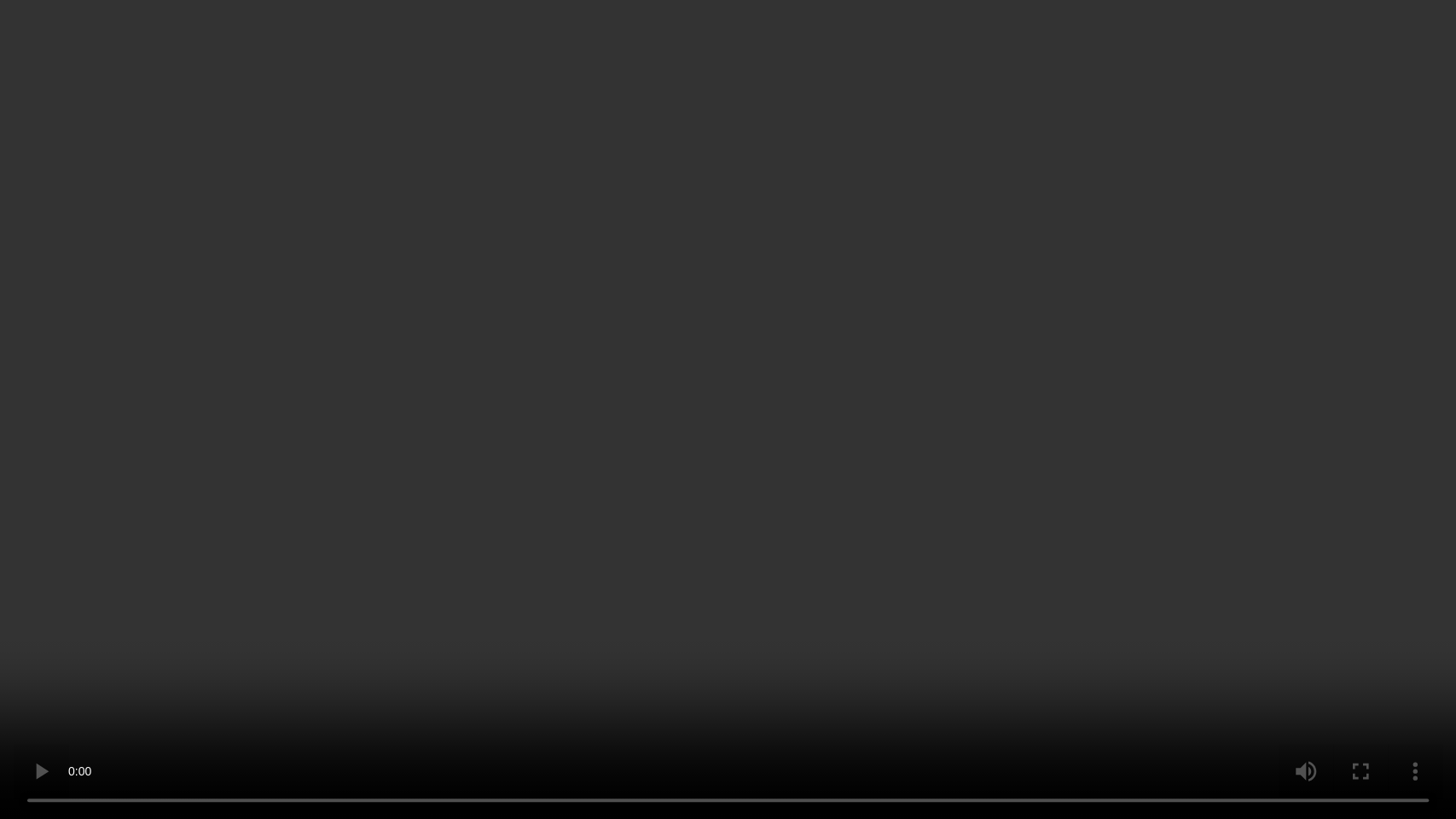
click at [1059, 399] on video at bounding box center [728, 410] width 1456 height 819
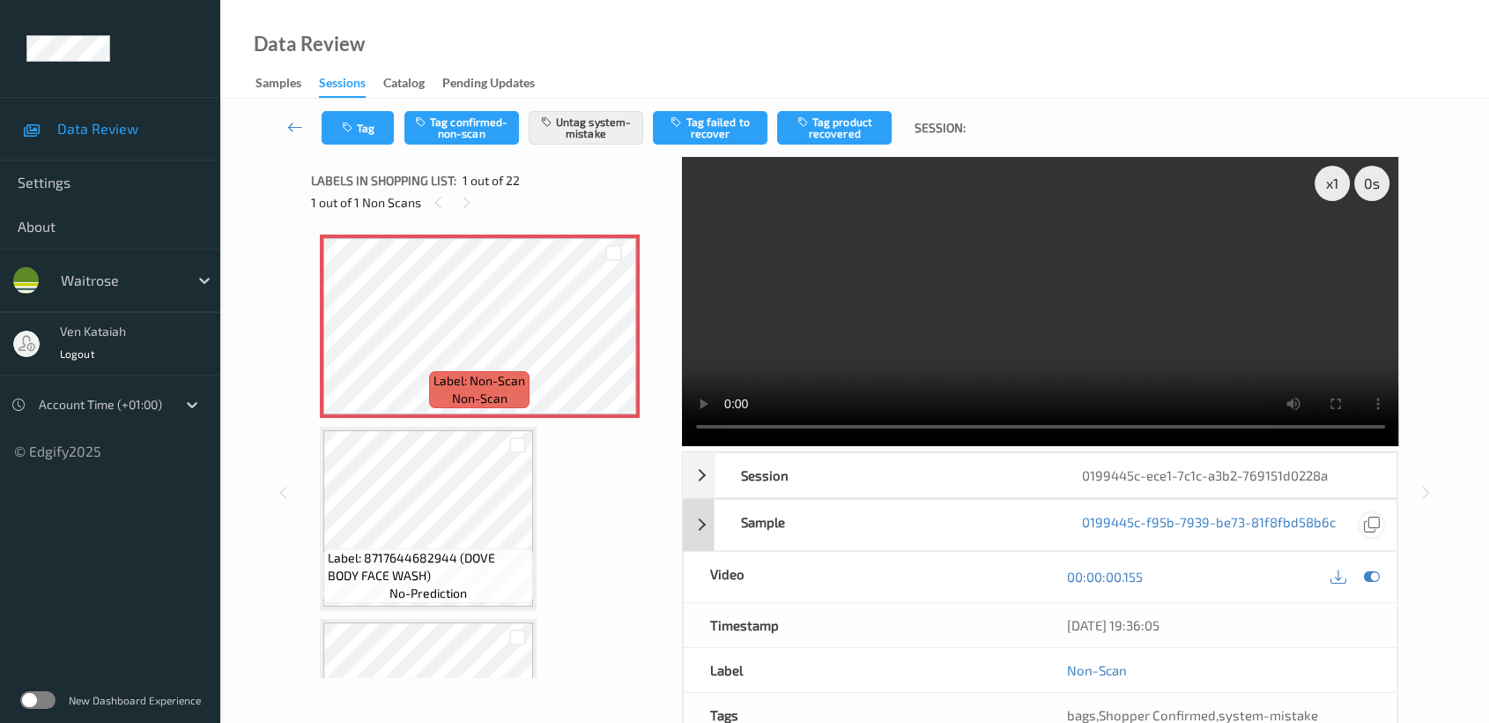
click at [1367, 566] on div at bounding box center [1372, 577] width 24 height 24
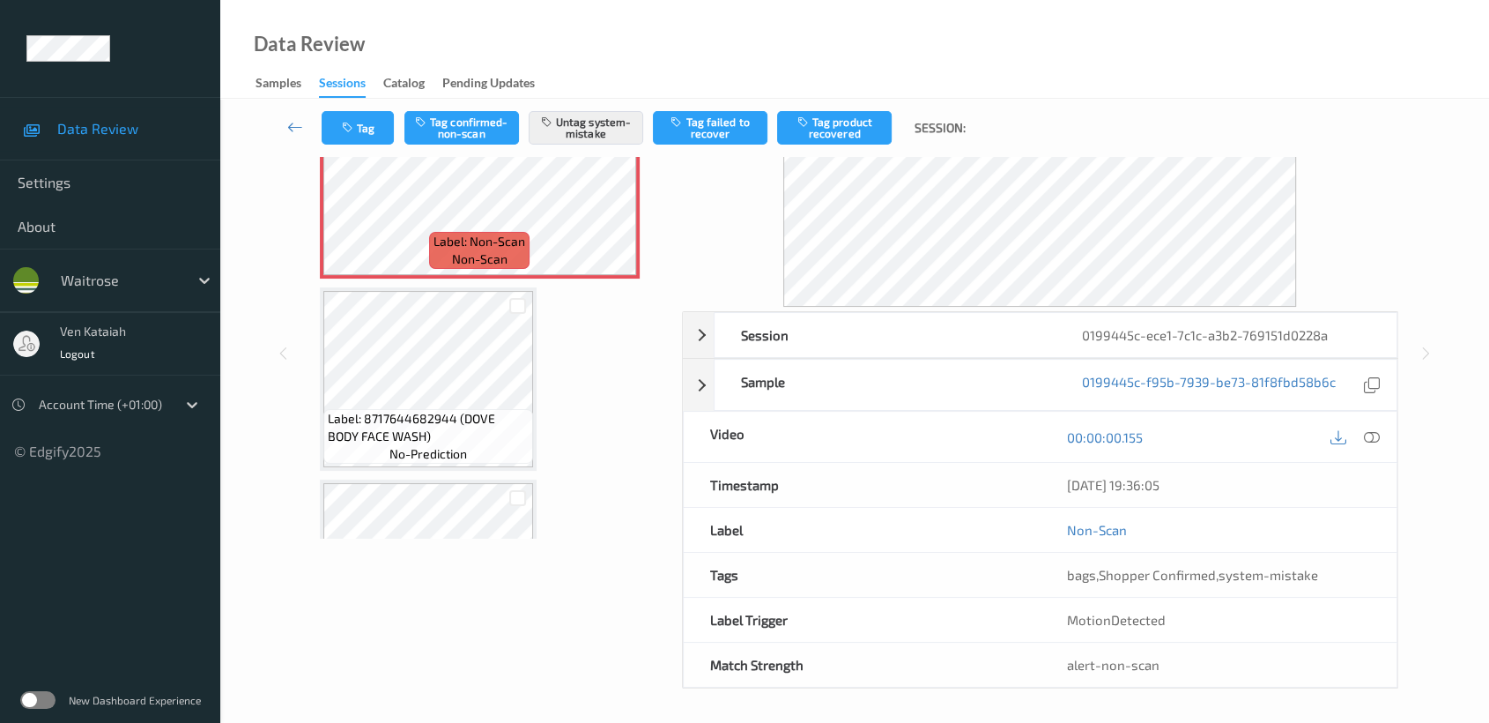
scroll to position [140, 0]
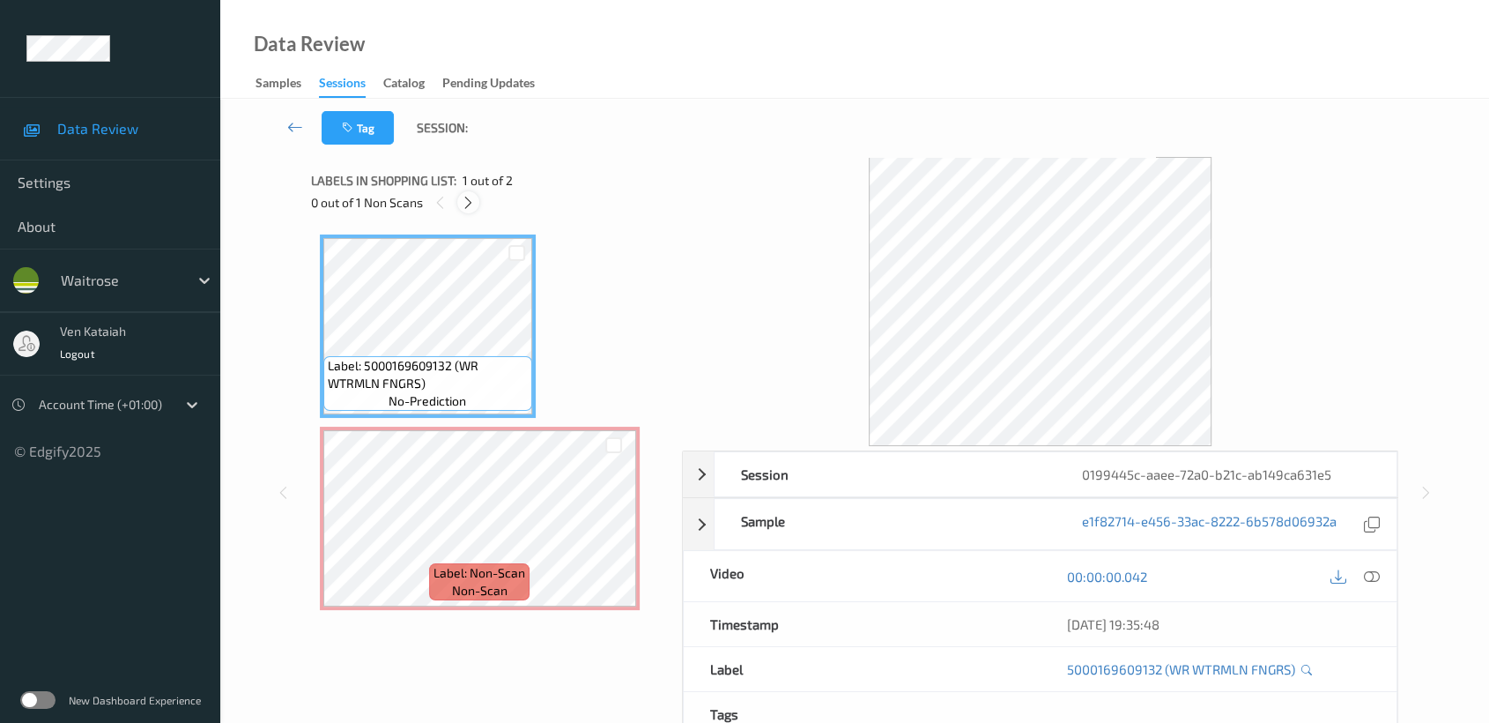
click at [460, 199] on div at bounding box center [468, 202] width 22 height 22
click at [476, 206] on div at bounding box center [468, 202] width 22 height 22
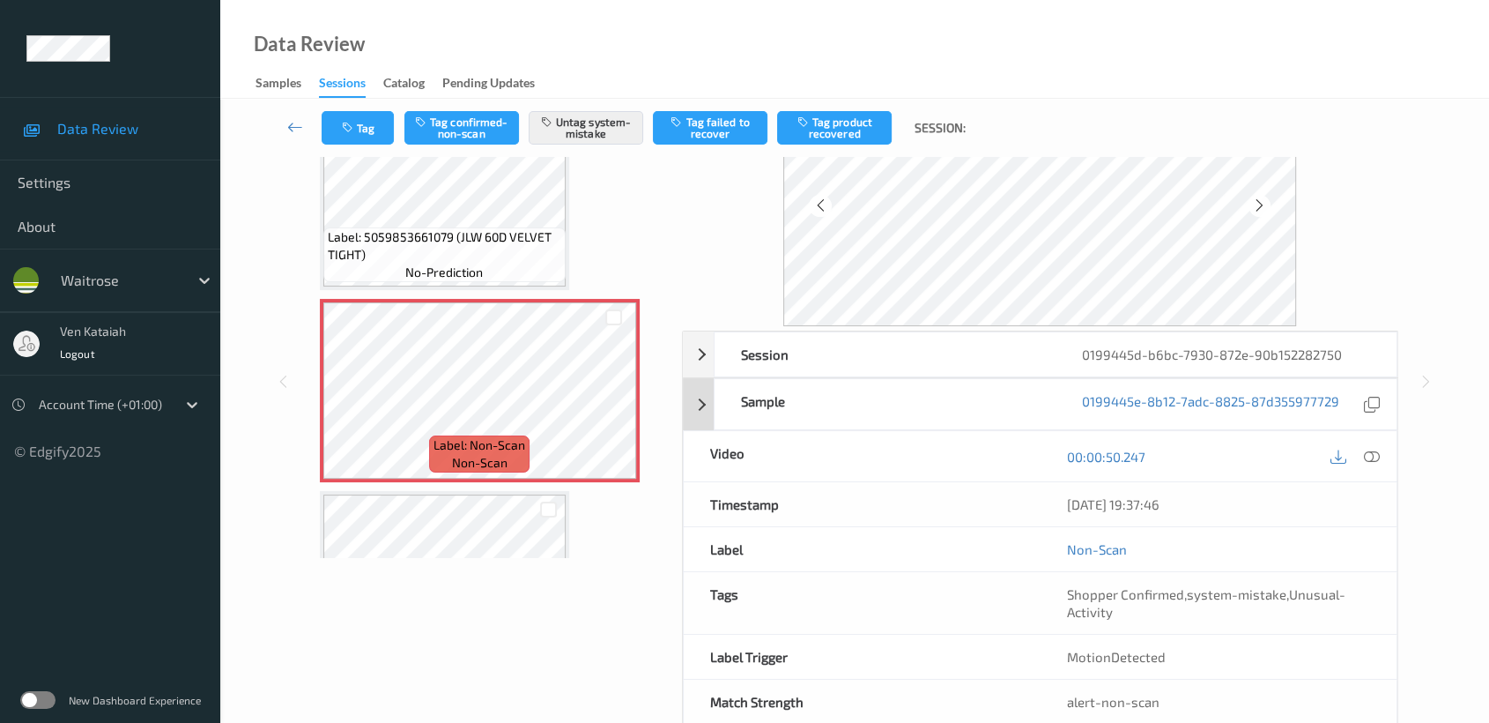
scroll to position [158, 0]
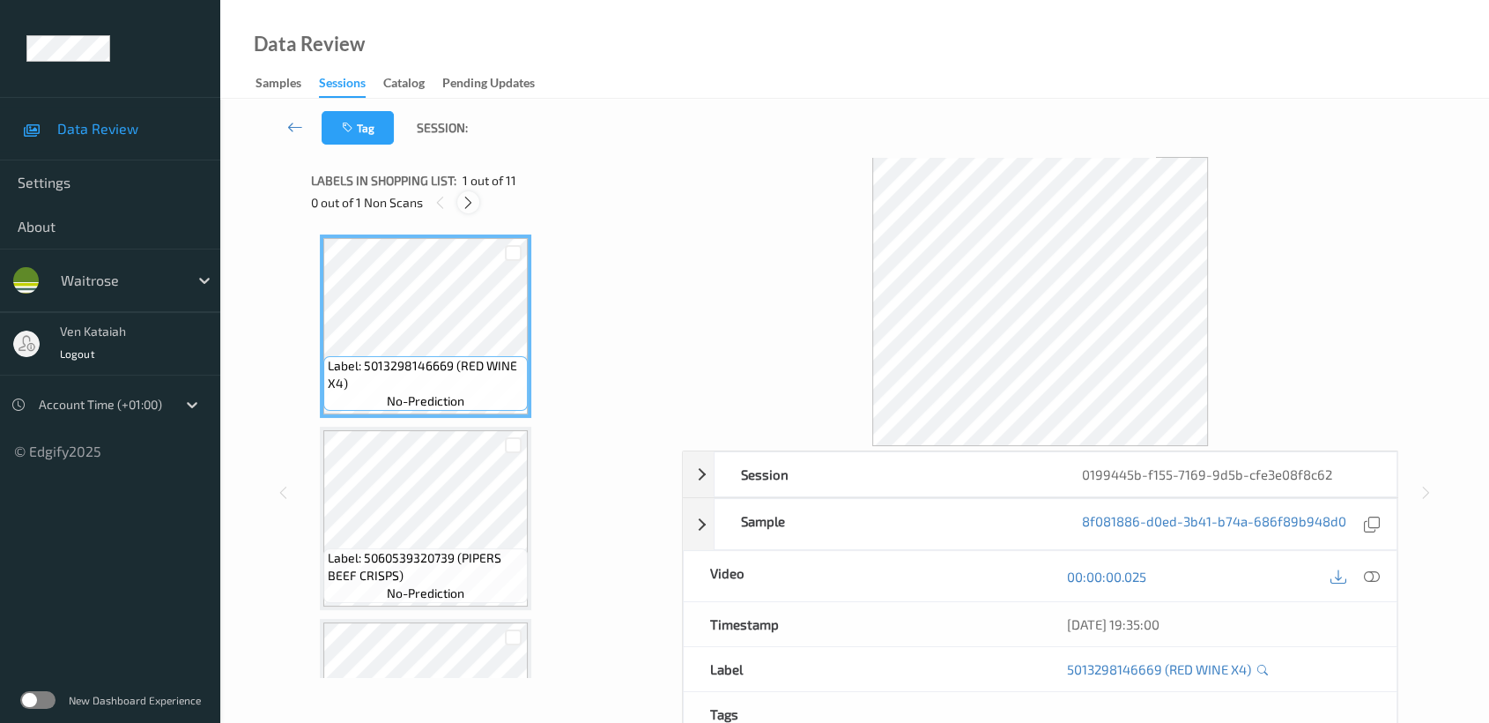
click at [465, 202] on icon at bounding box center [468, 203] width 15 height 16
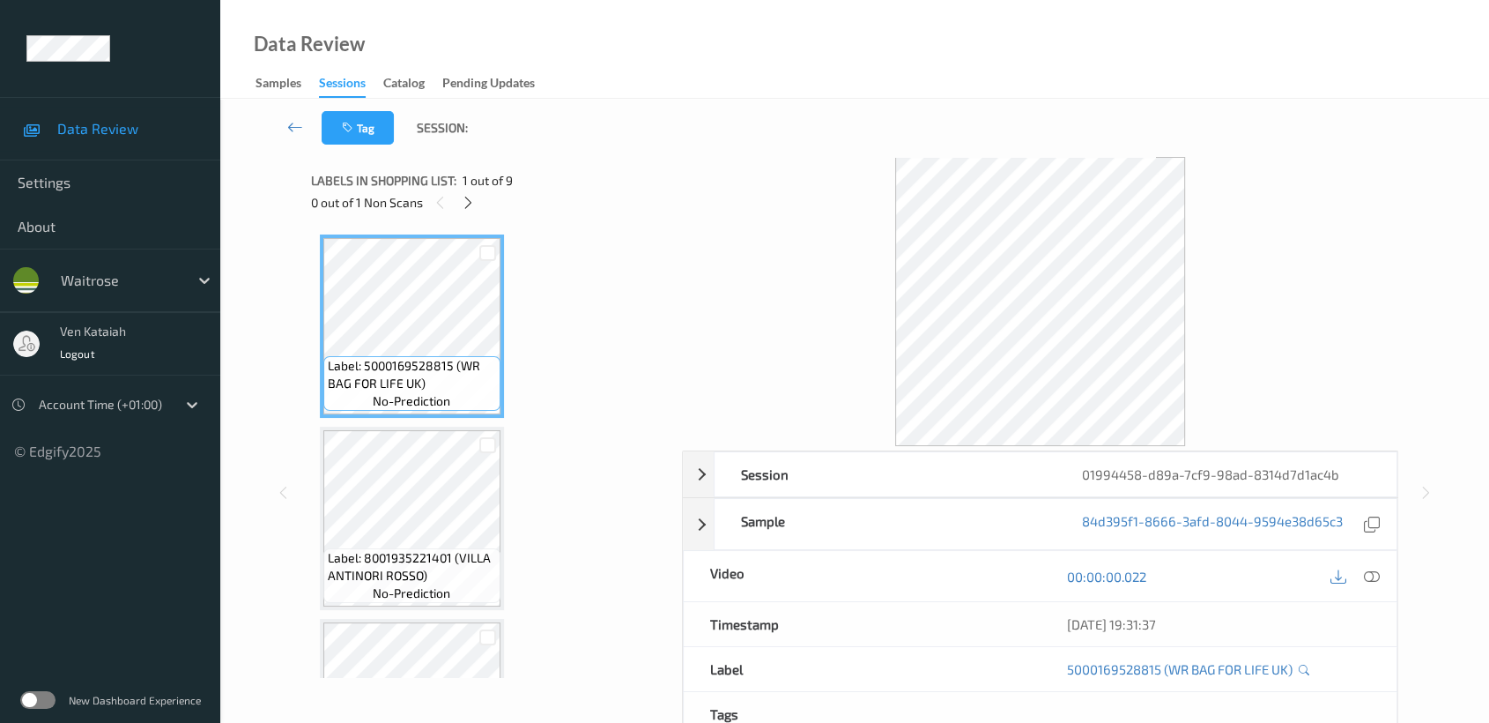
drag, startPoint x: 471, startPoint y: 199, endPoint x: 412, endPoint y: 367, distance: 177.5
click at [472, 200] on icon at bounding box center [468, 203] width 15 height 16
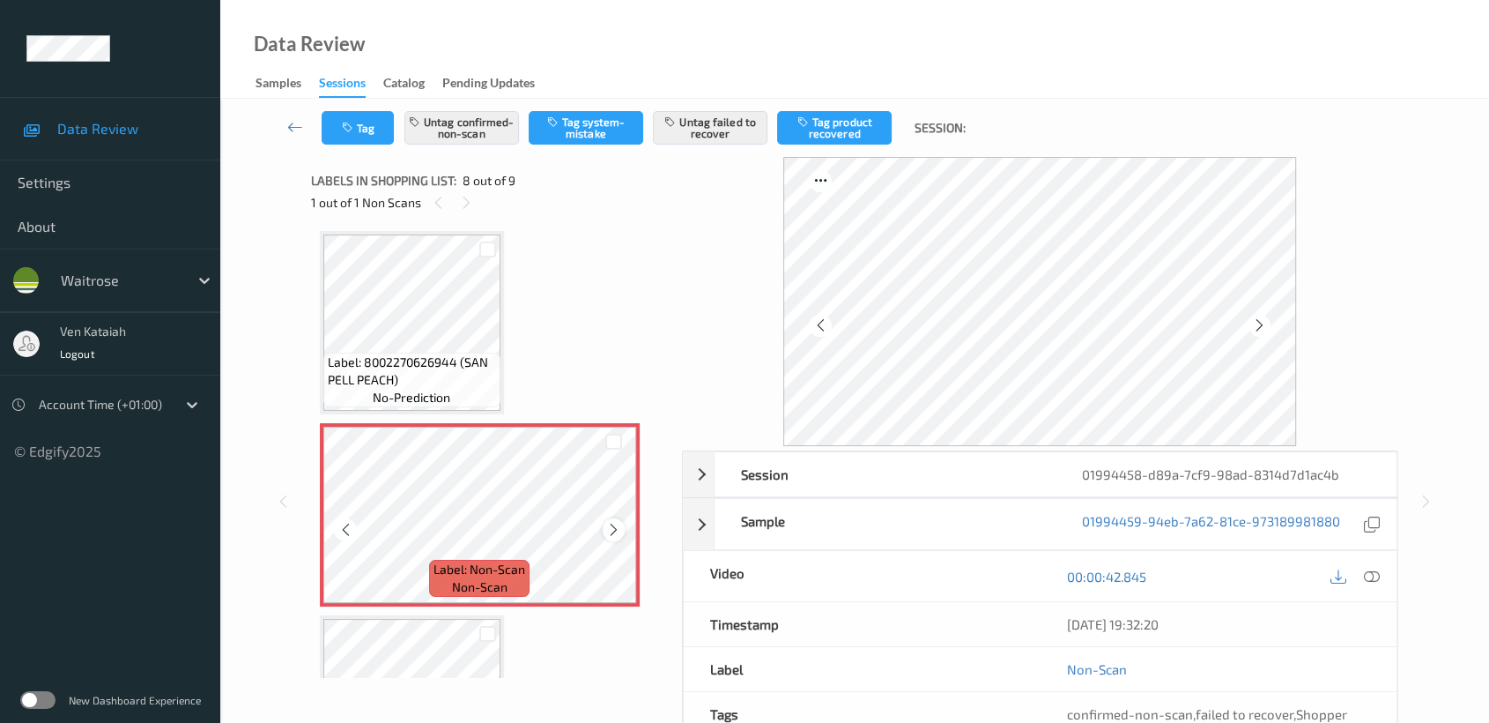
click at [618, 522] on icon at bounding box center [613, 530] width 15 height 16
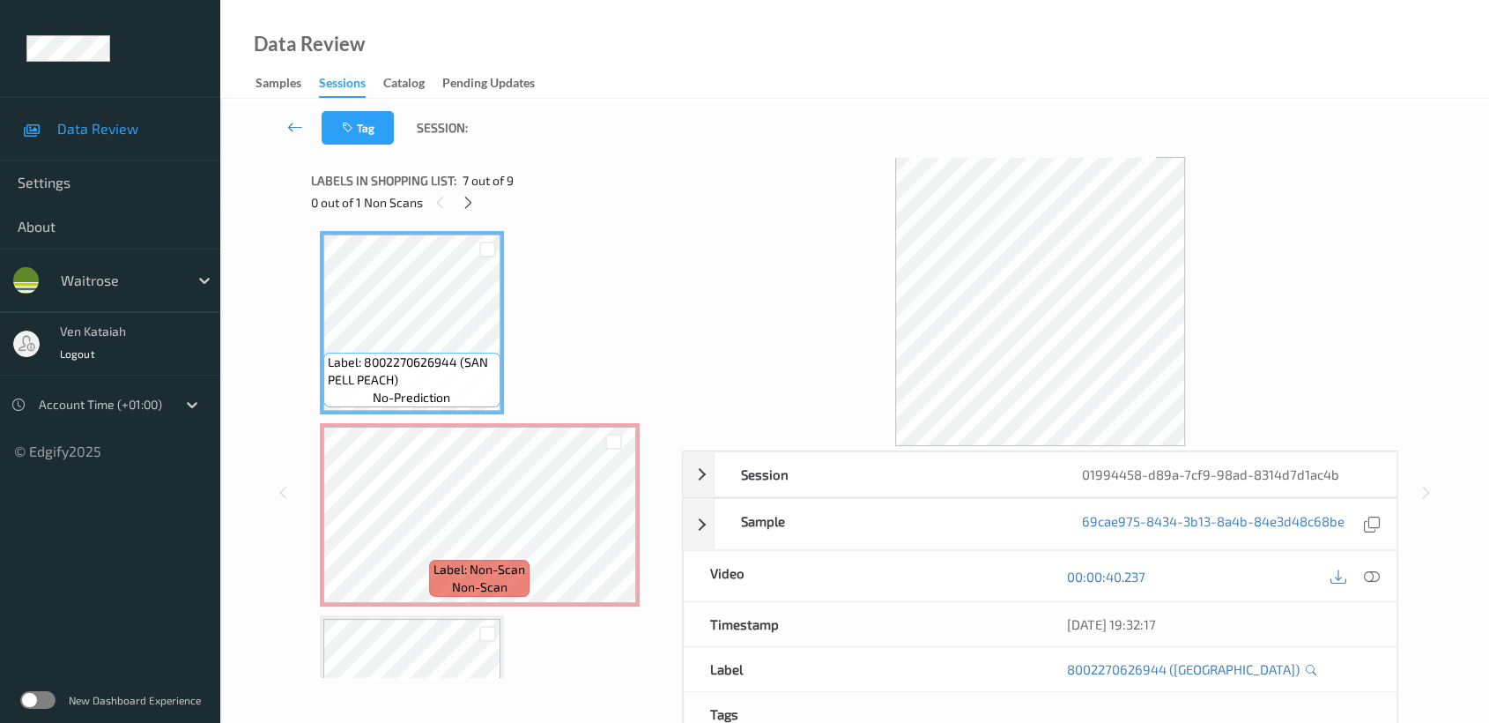
click at [1382, 566] on div at bounding box center [1354, 576] width 57 height 24
click at [1366, 568] on icon at bounding box center [1372, 576] width 16 height 16
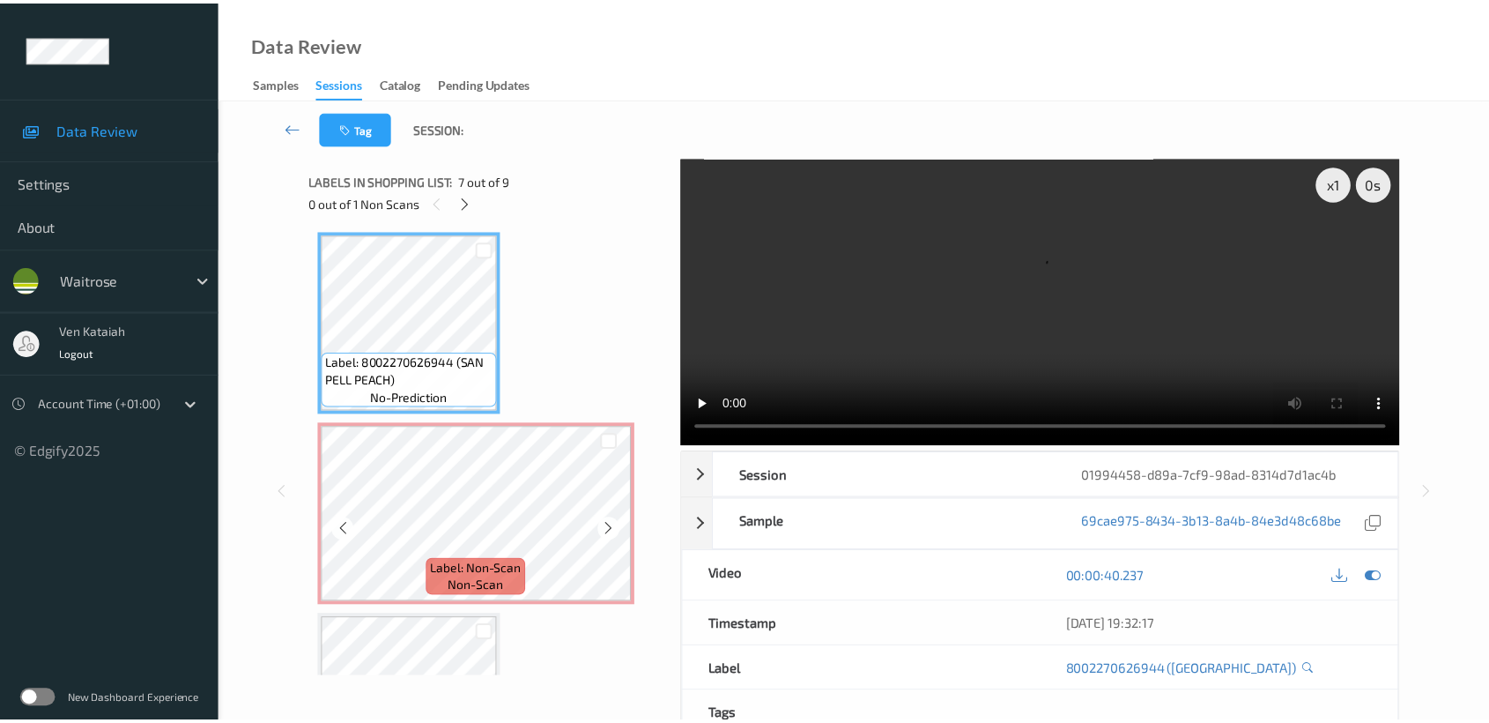
scroll to position [1279, 0]
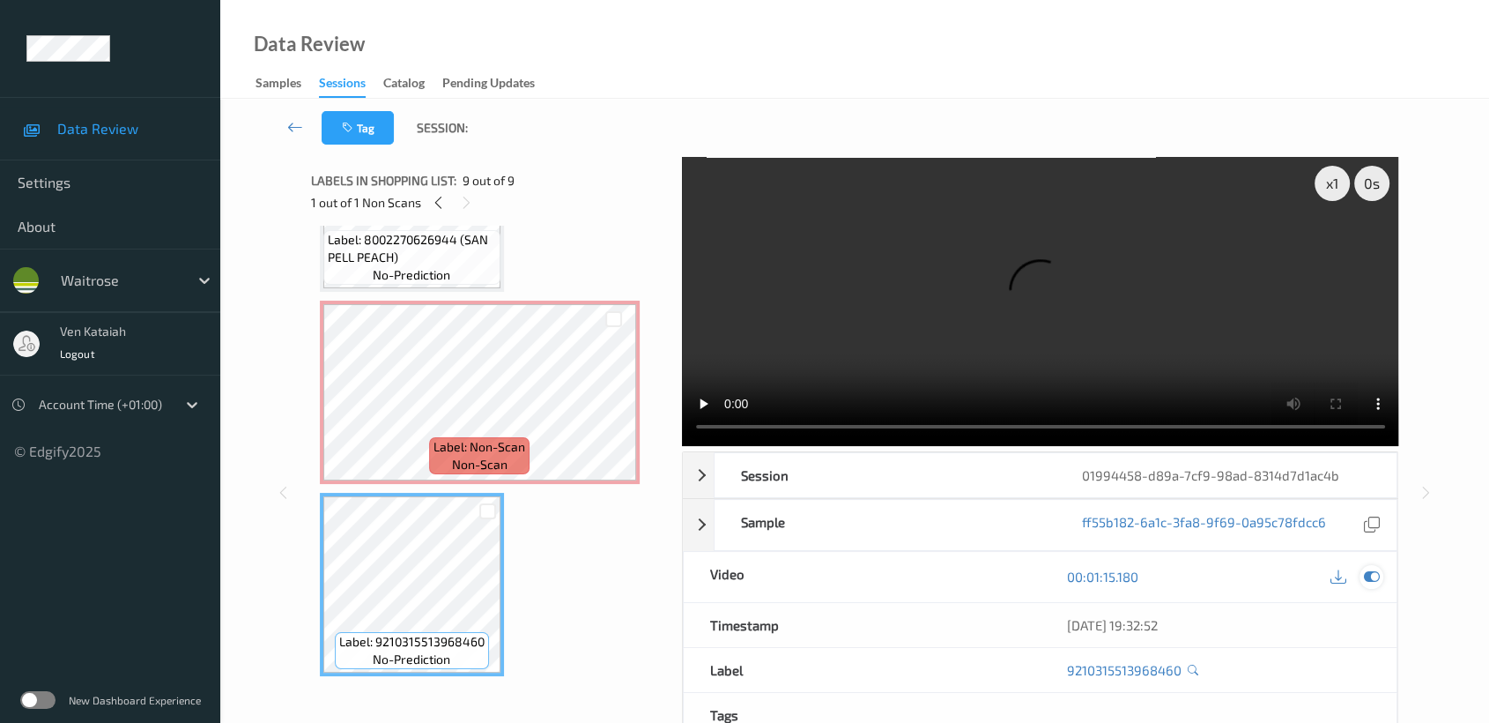
click at [1364, 568] on icon at bounding box center [1372, 576] width 16 height 16
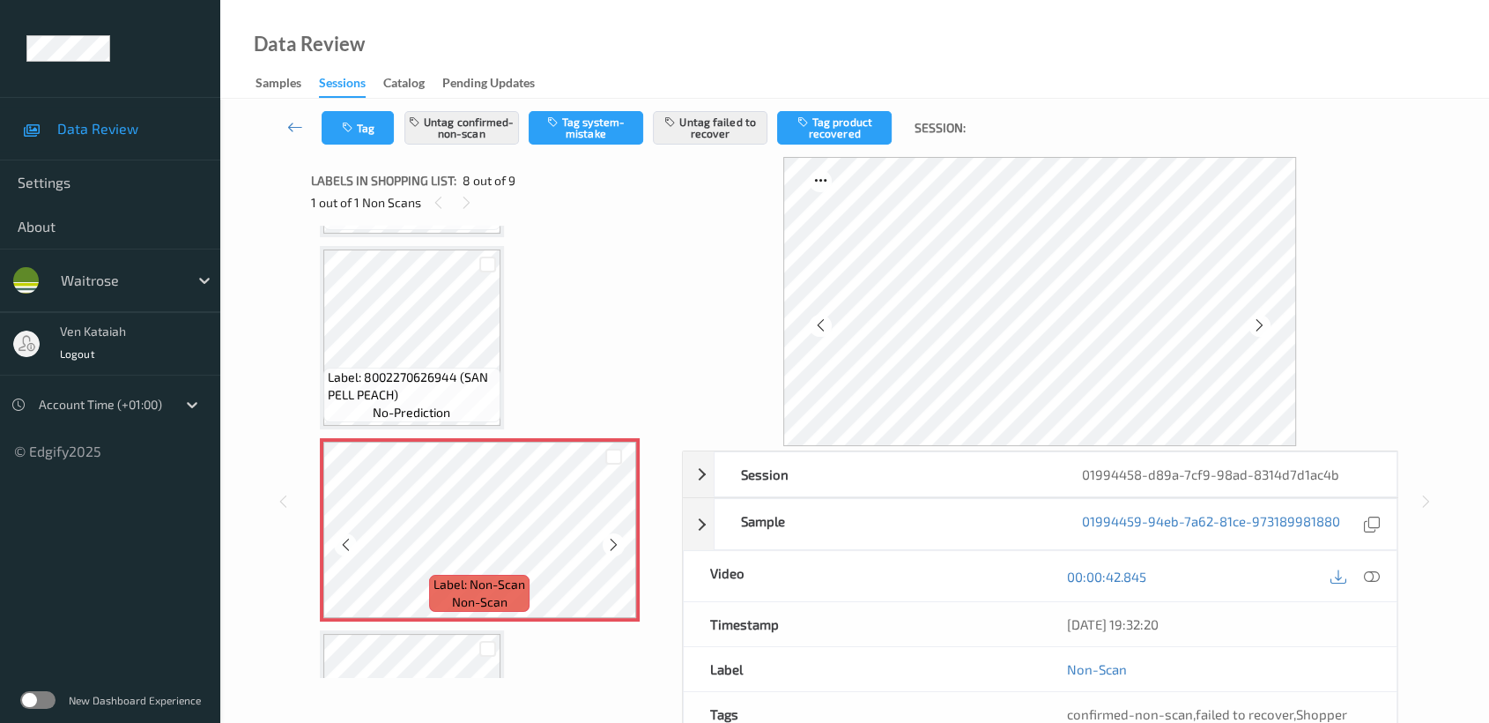
scroll to position [1083, 0]
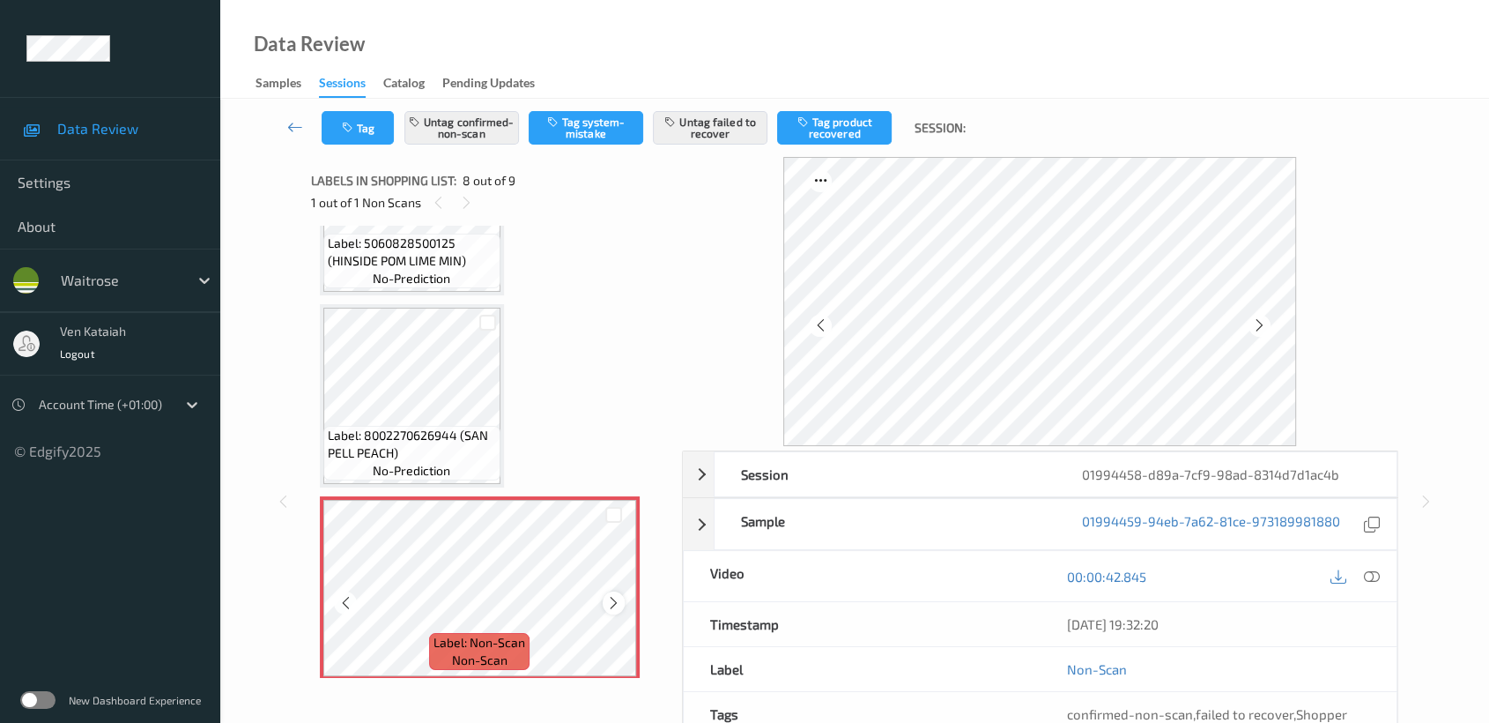
click at [613, 595] on icon at bounding box center [613, 603] width 15 height 16
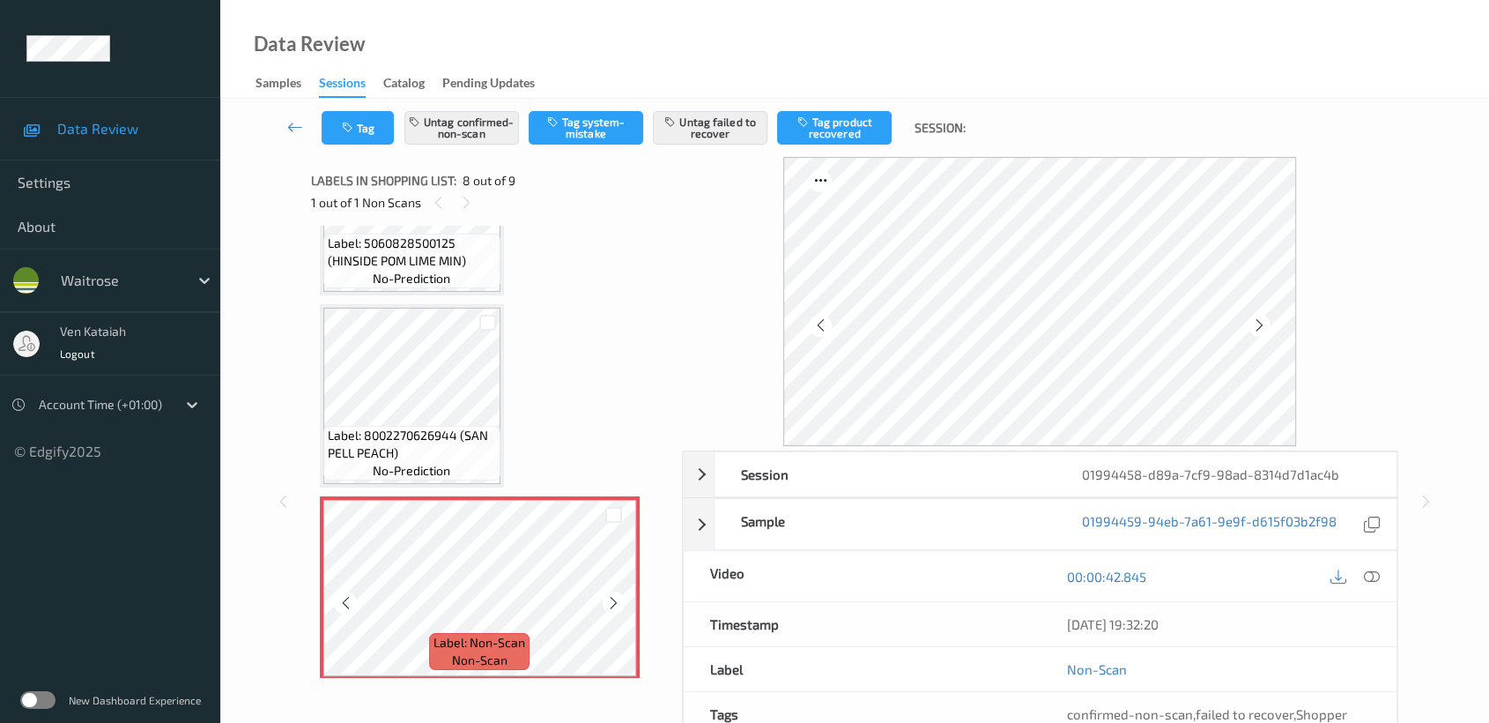
click at [613, 595] on icon at bounding box center [613, 603] width 15 height 16
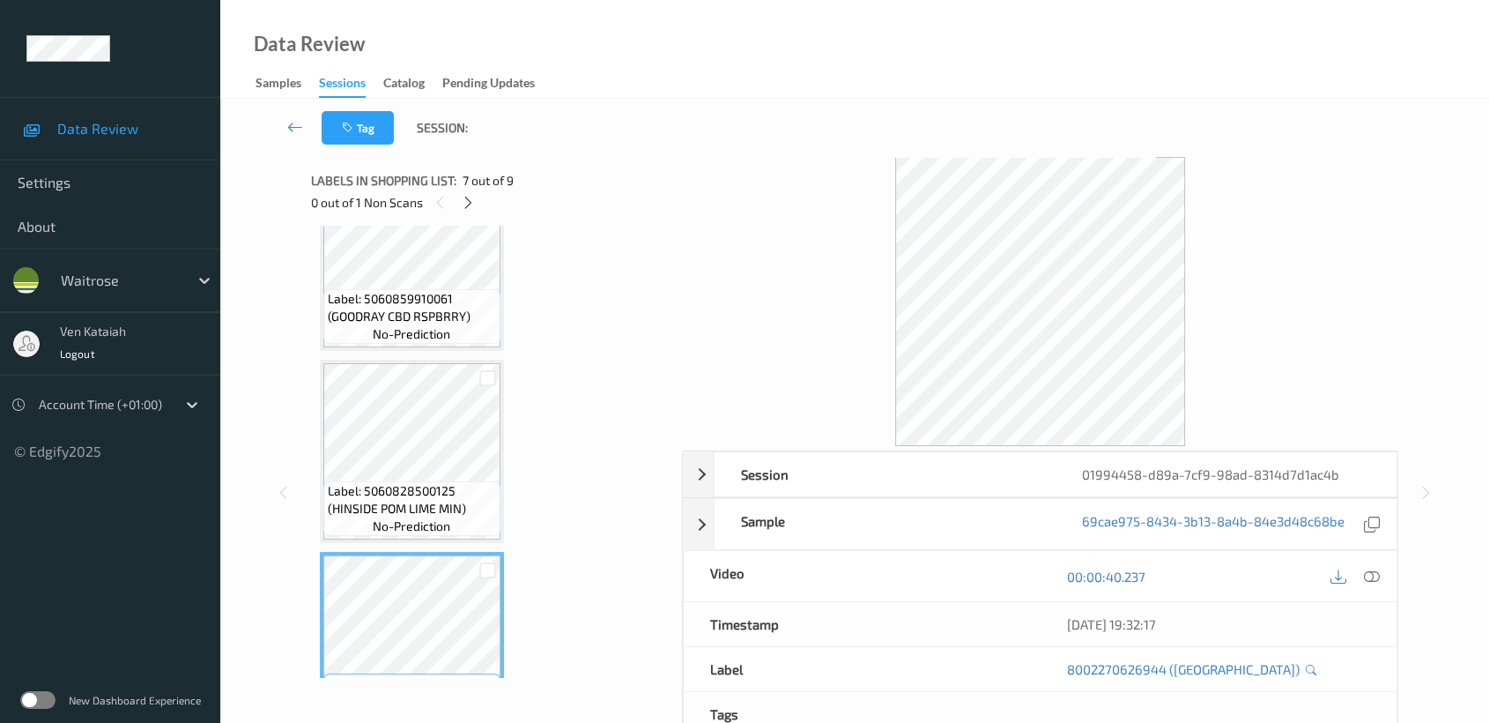
scroll to position [691, 0]
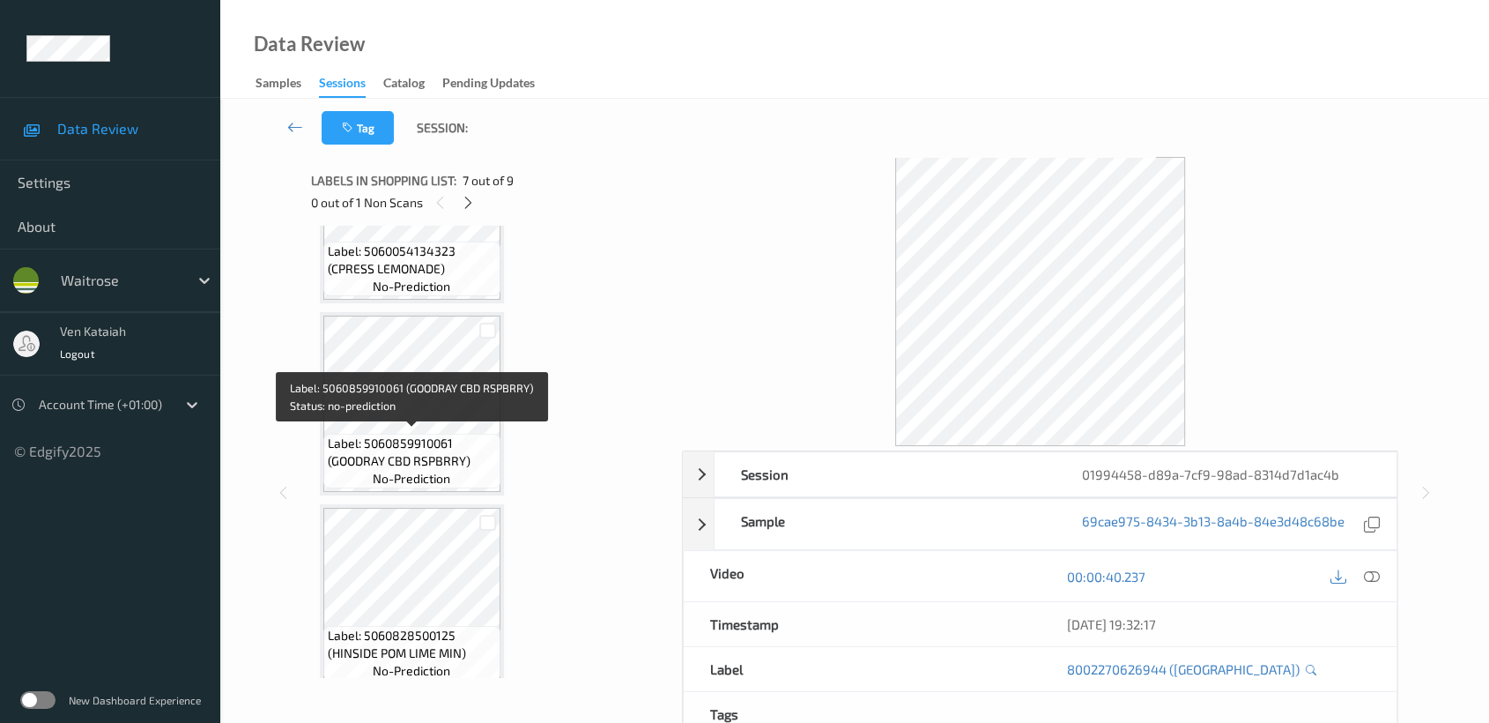
click at [434, 442] on span "Label: 5060859910061 (GOODRAY CBD RSPBRRY)" at bounding box center [412, 451] width 168 height 35
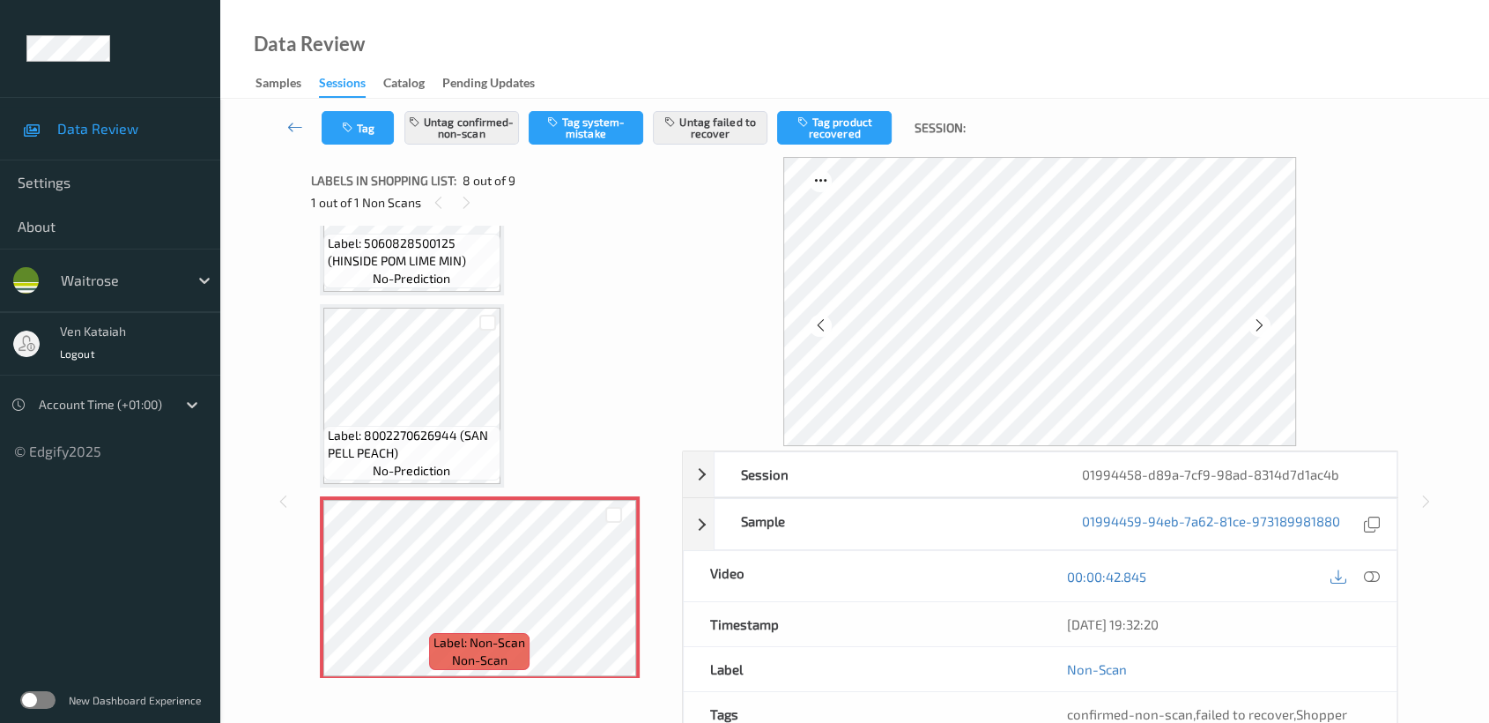
scroll to position [158, 0]
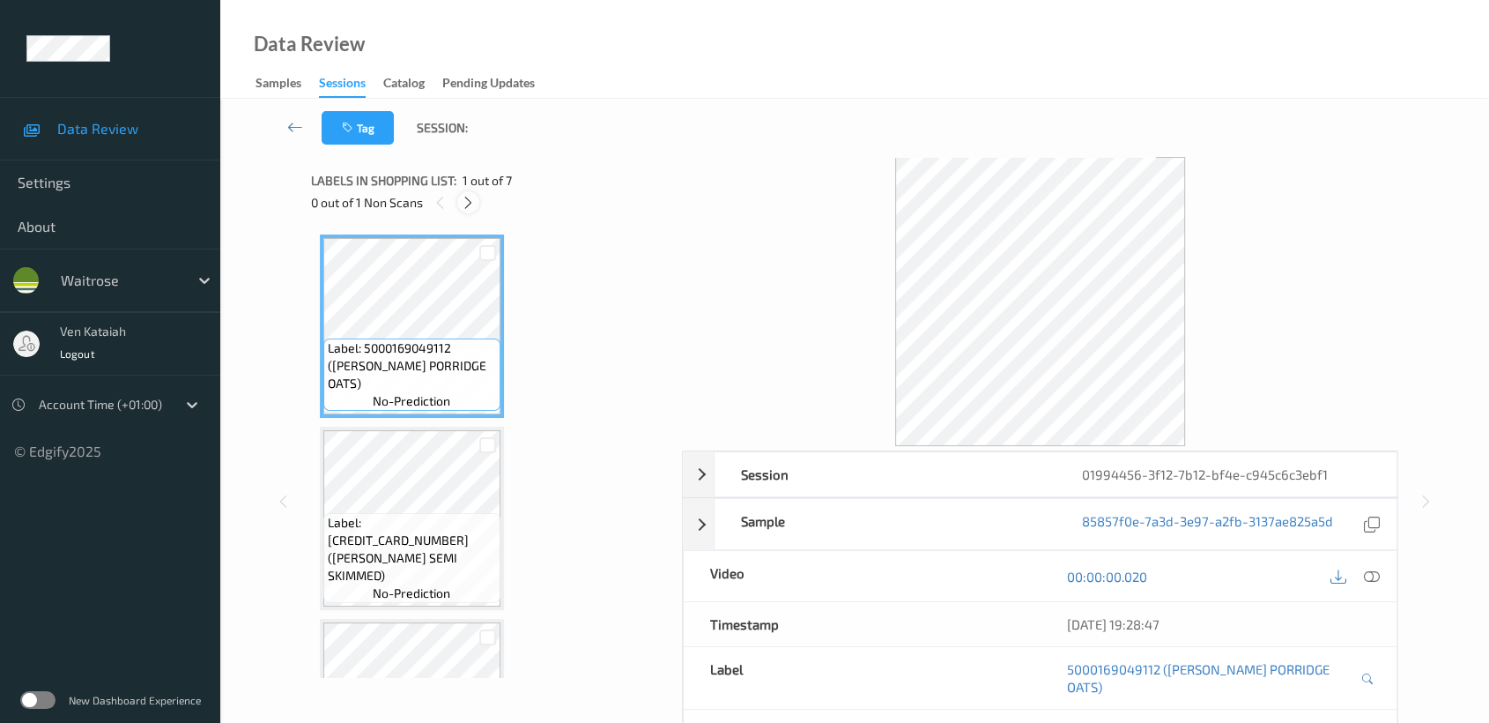
click at [469, 206] on icon at bounding box center [468, 203] width 15 height 16
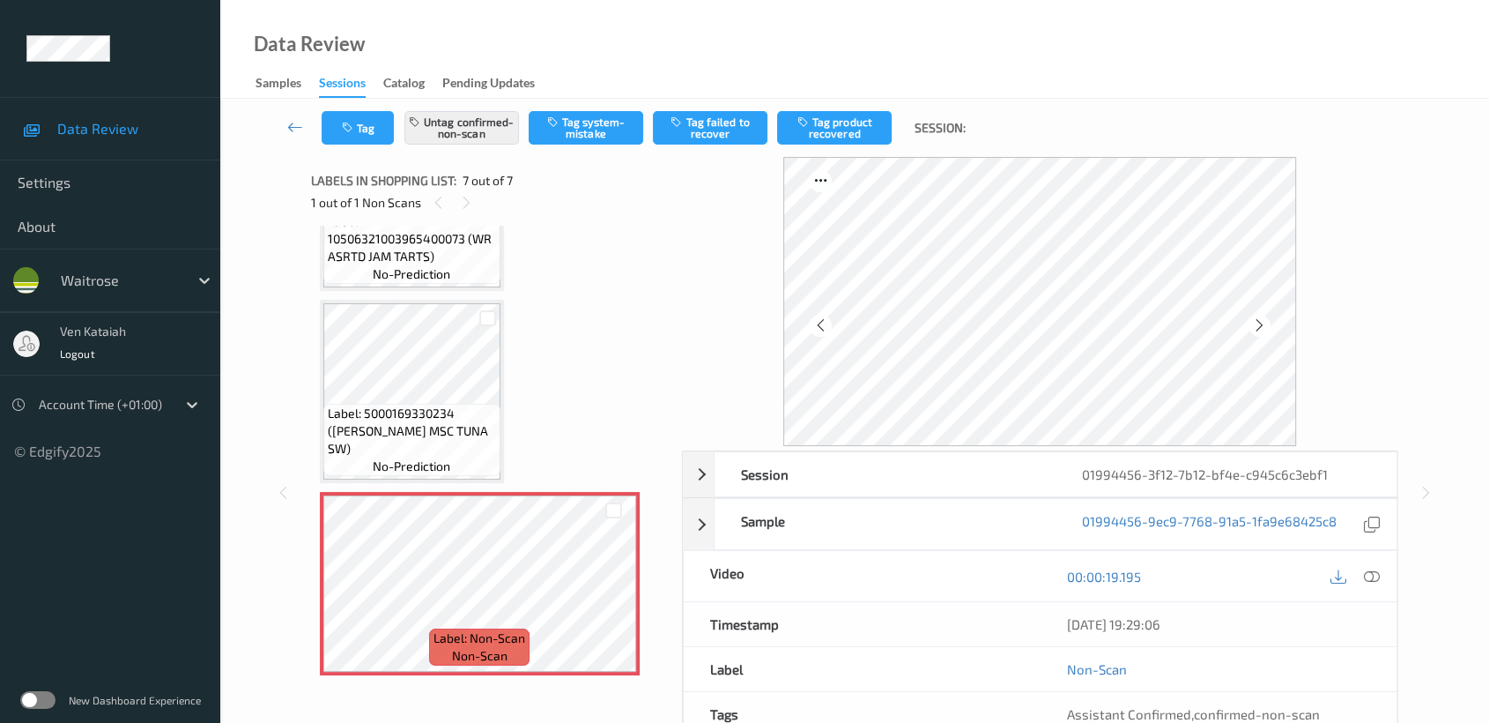
drag, startPoint x: 301, startPoint y: 409, endPoint x: 437, endPoint y: 440, distance: 139.2
click at [305, 410] on div "Session 01994456-3f12-7b12-bf4e-c945c6c3ebf1 Session ID 01994456-3f12-7b12-bf4e…" at bounding box center [854, 492] width 1197 height 671
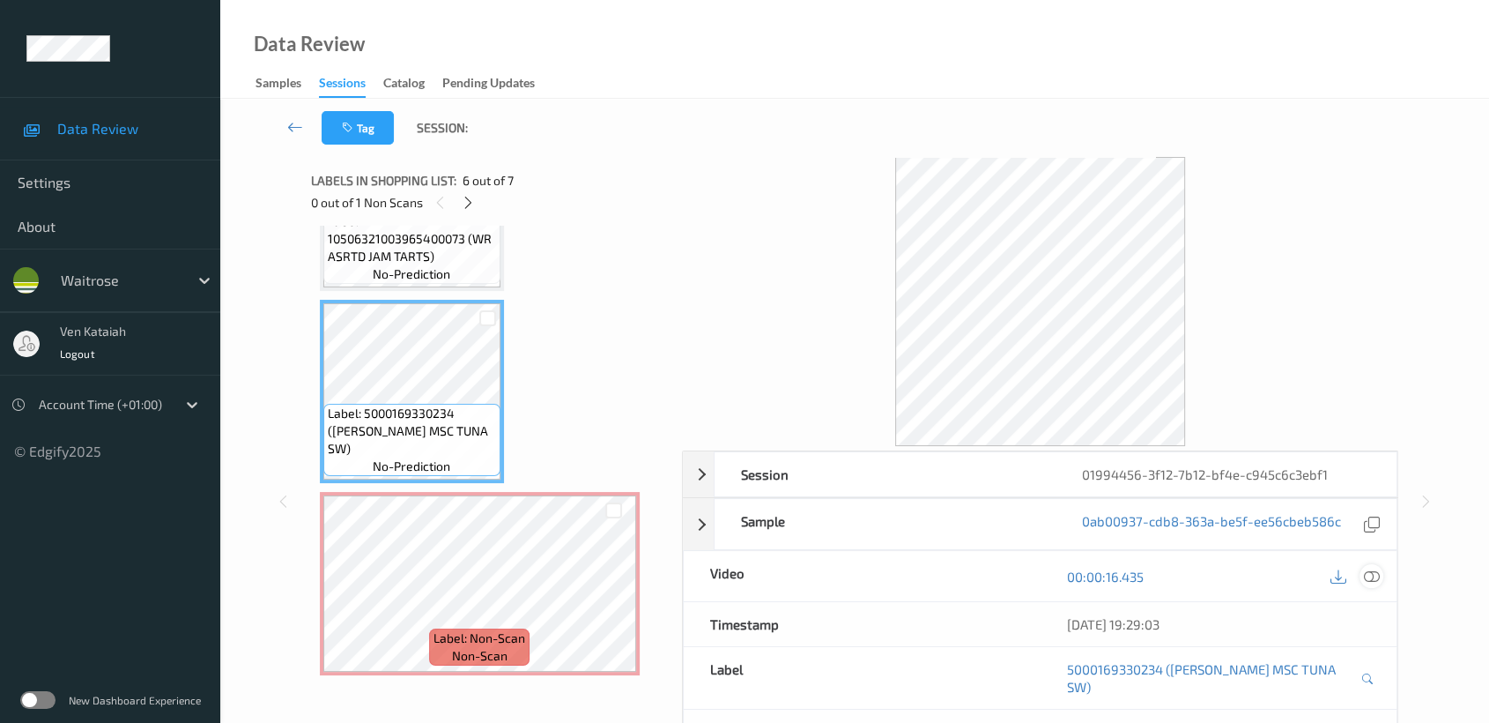
click at [1376, 583] on div at bounding box center [1372, 576] width 24 height 24
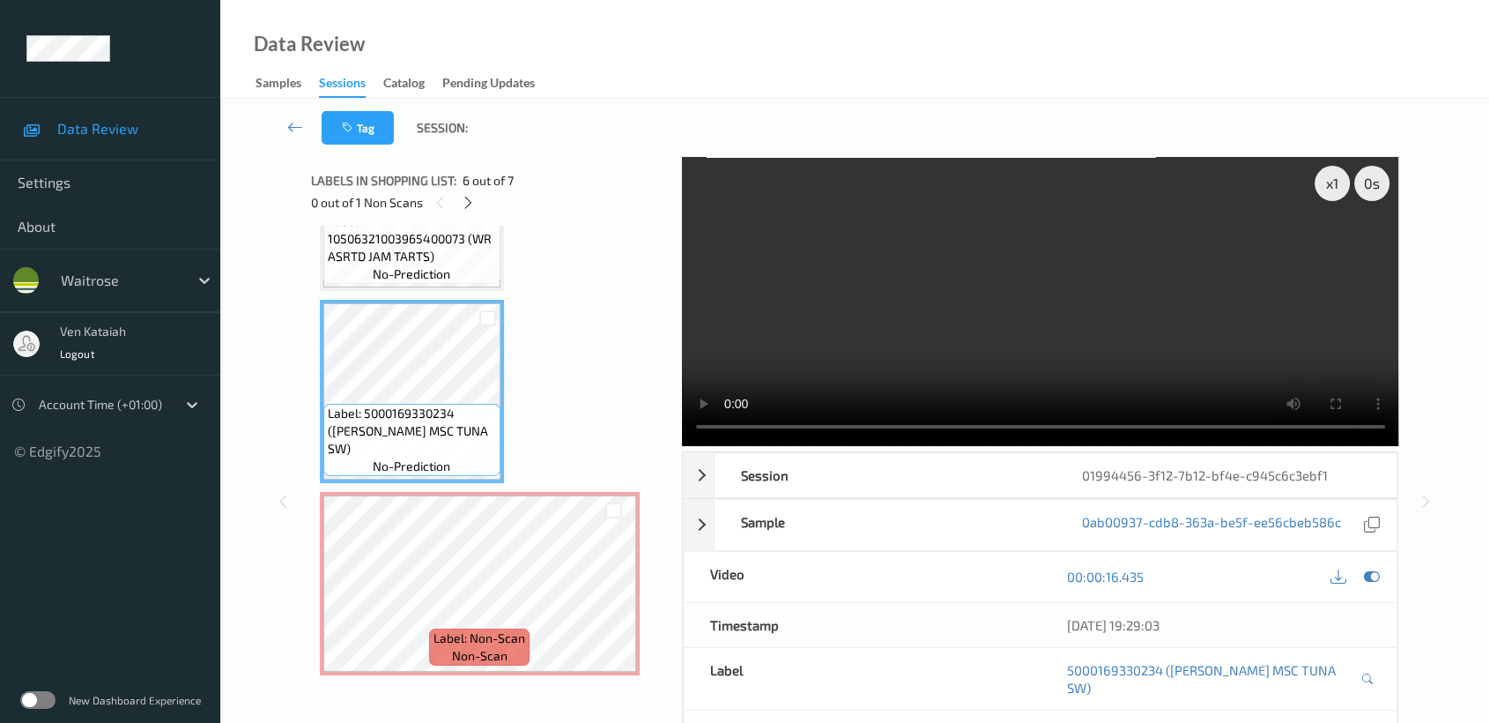
scroll to position [772, 0]
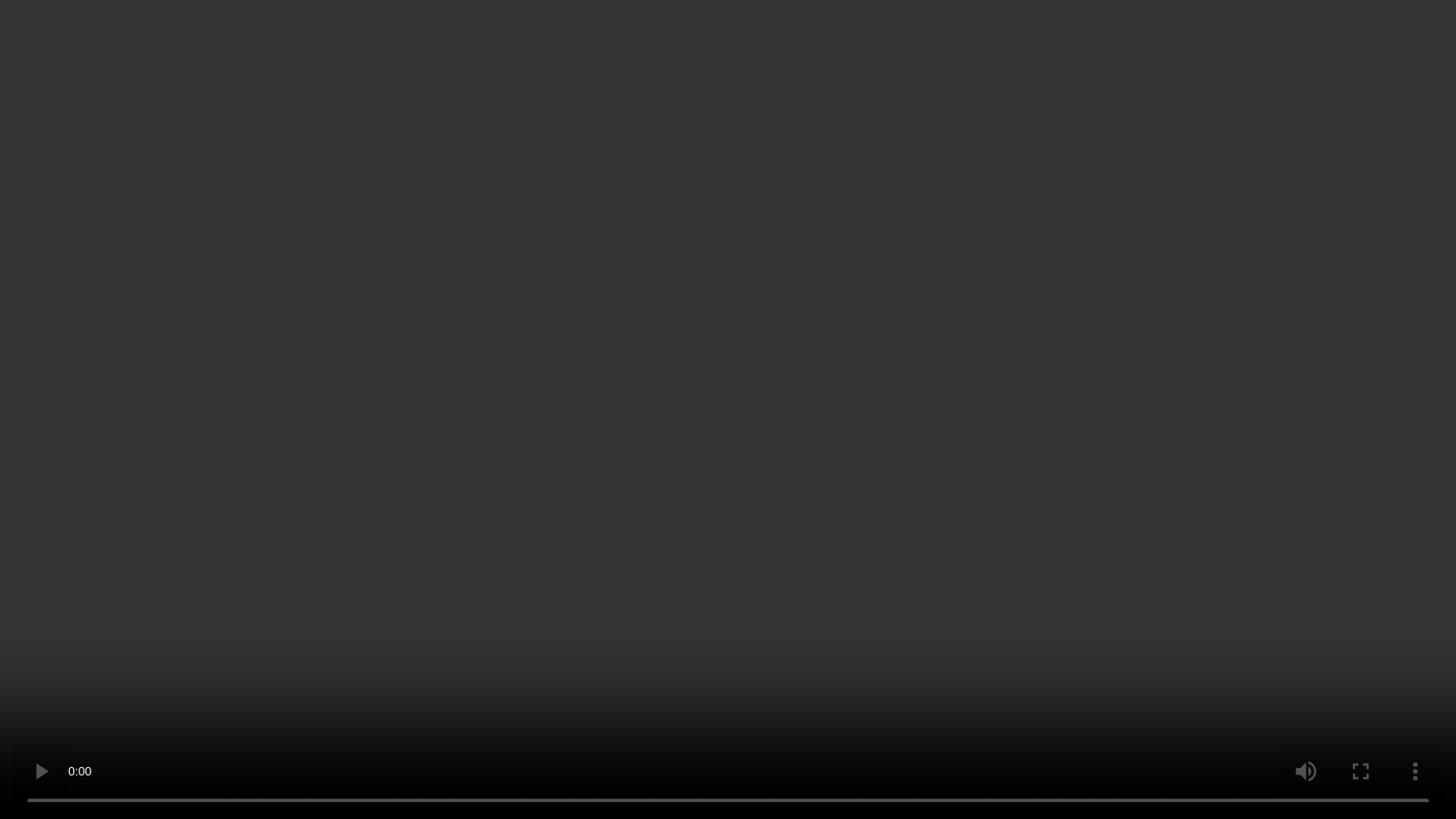
click at [812, 516] on video at bounding box center [728, 410] width 1456 height 819
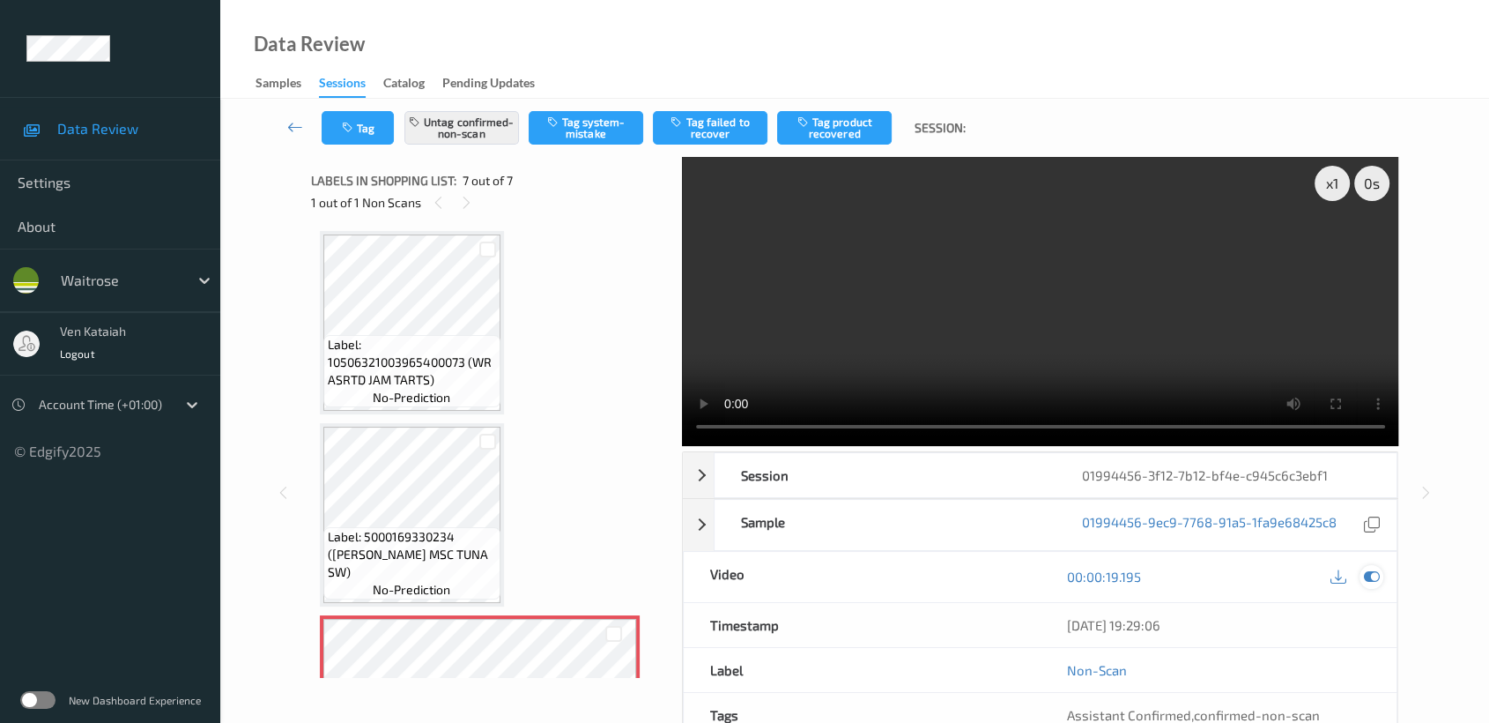
click at [1381, 573] on div at bounding box center [1372, 577] width 24 height 24
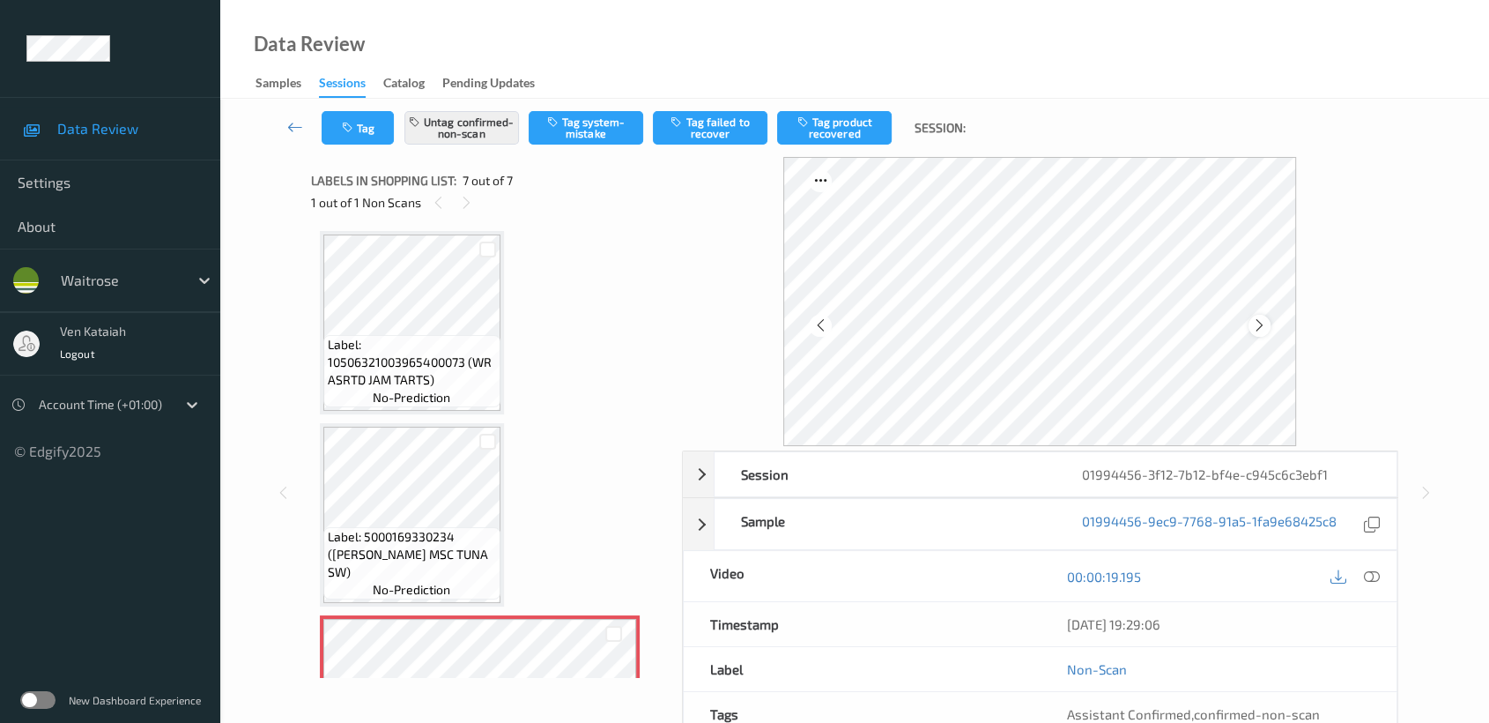
click at [1252, 319] on icon at bounding box center [1259, 325] width 15 height 16
click at [1264, 322] on icon at bounding box center [1259, 325] width 15 height 16
click at [677, 123] on icon "button" at bounding box center [678, 121] width 15 height 12
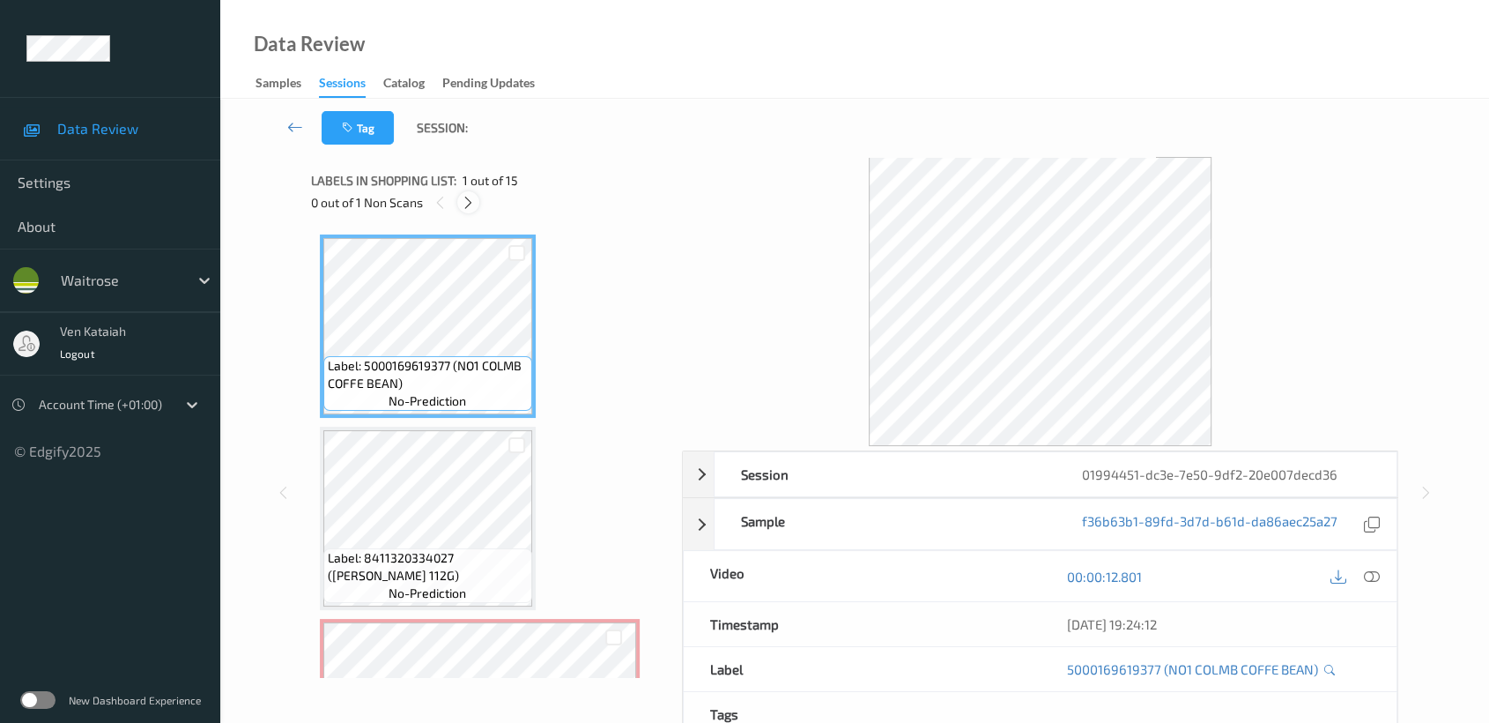
click at [469, 204] on icon at bounding box center [468, 203] width 15 height 16
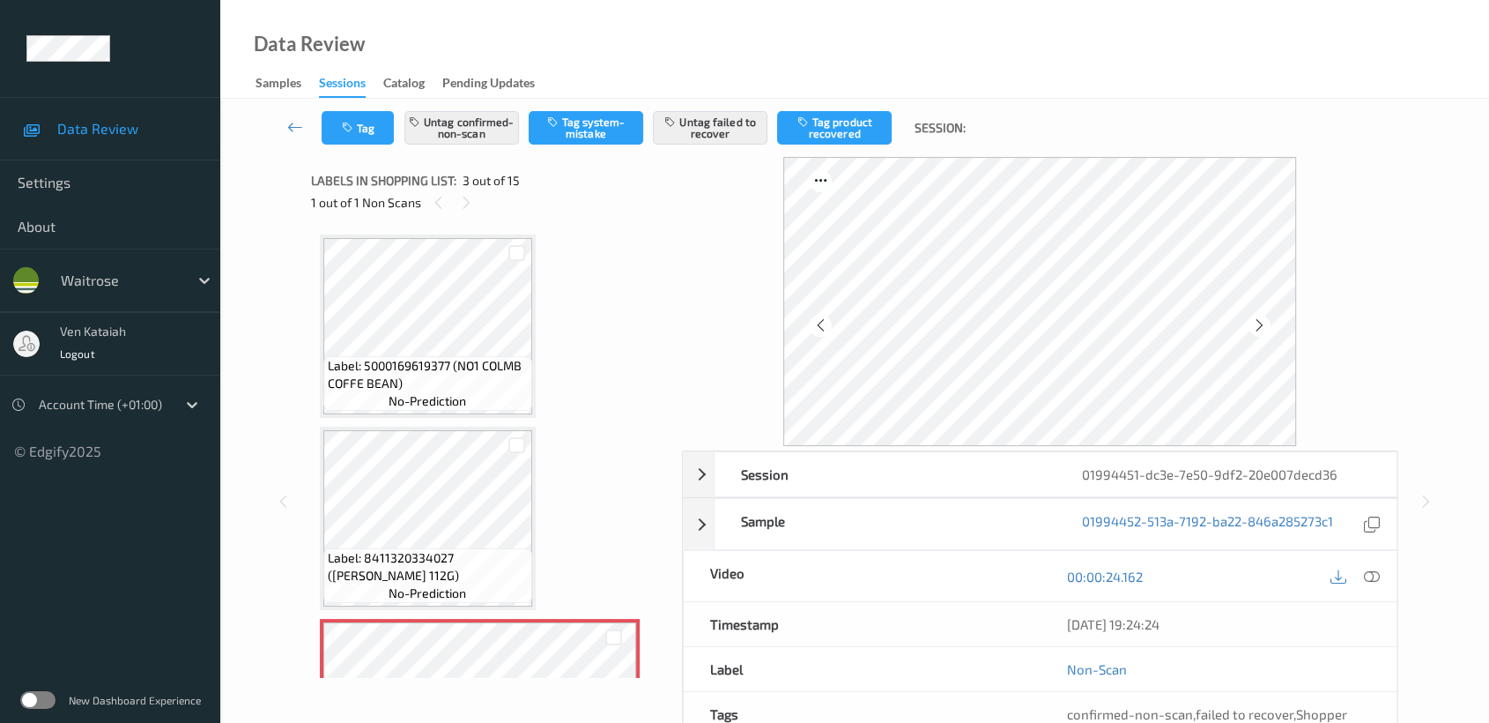
scroll to position [196, 0]
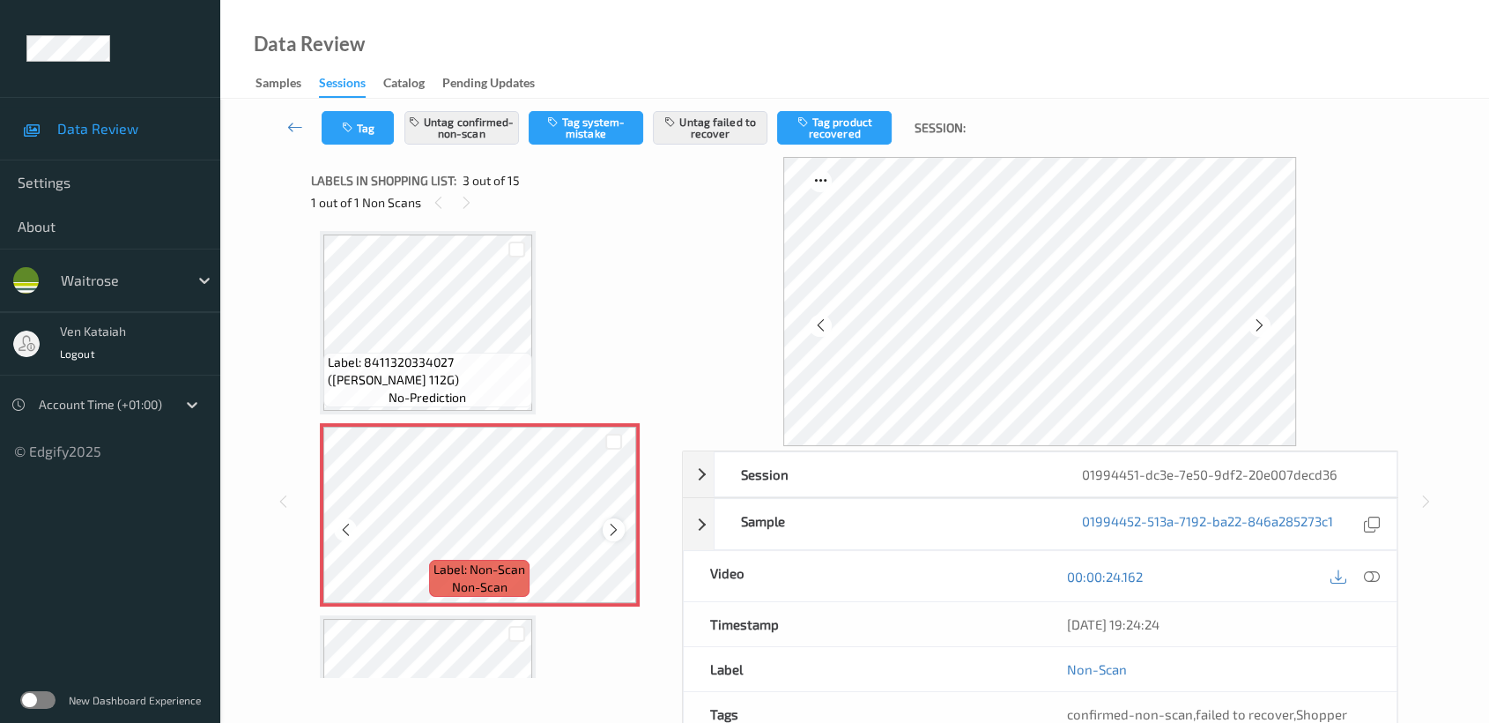
click at [613, 530] on icon at bounding box center [613, 530] width 15 height 16
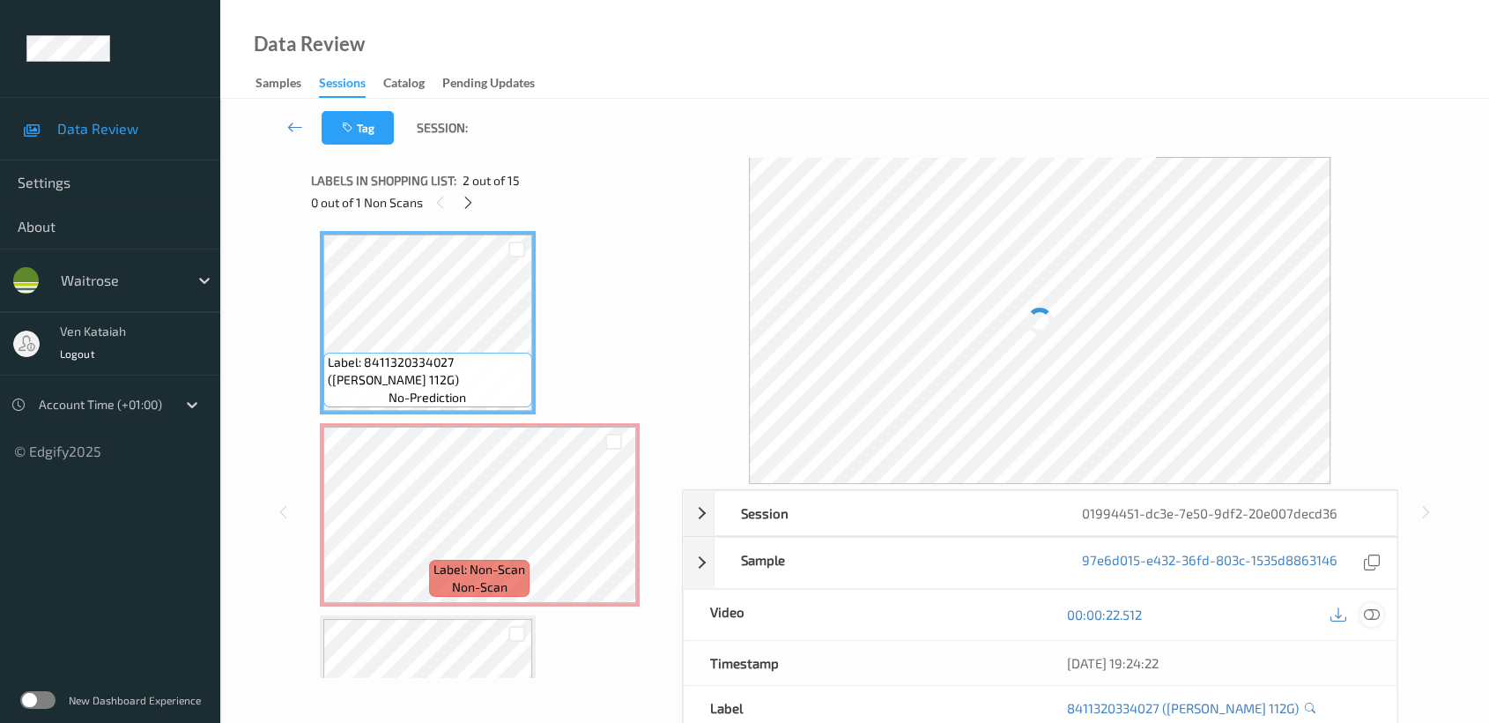
click at [1382, 612] on div at bounding box center [1372, 615] width 24 height 24
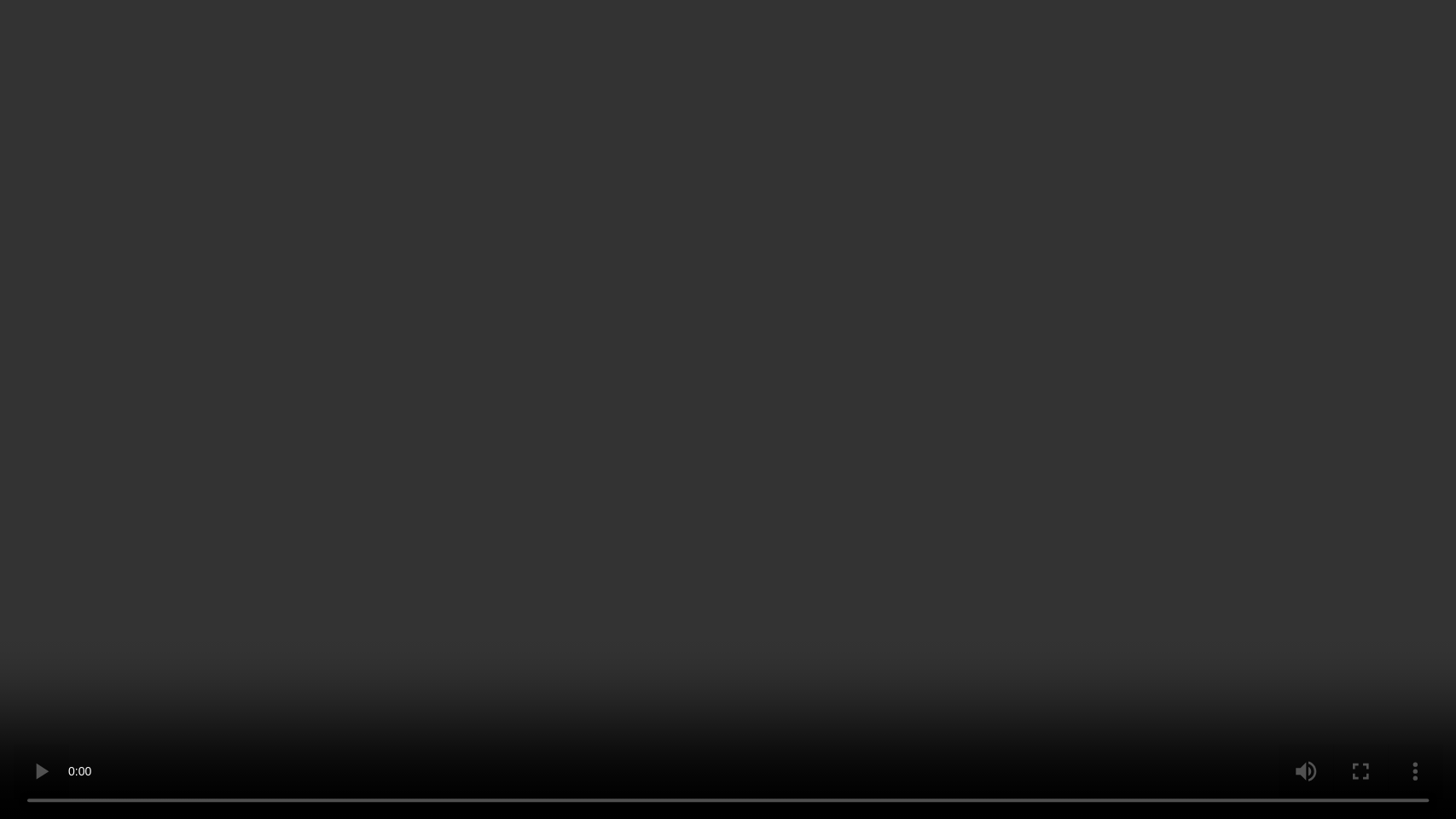
click at [621, 560] on video at bounding box center [728, 410] width 1456 height 819
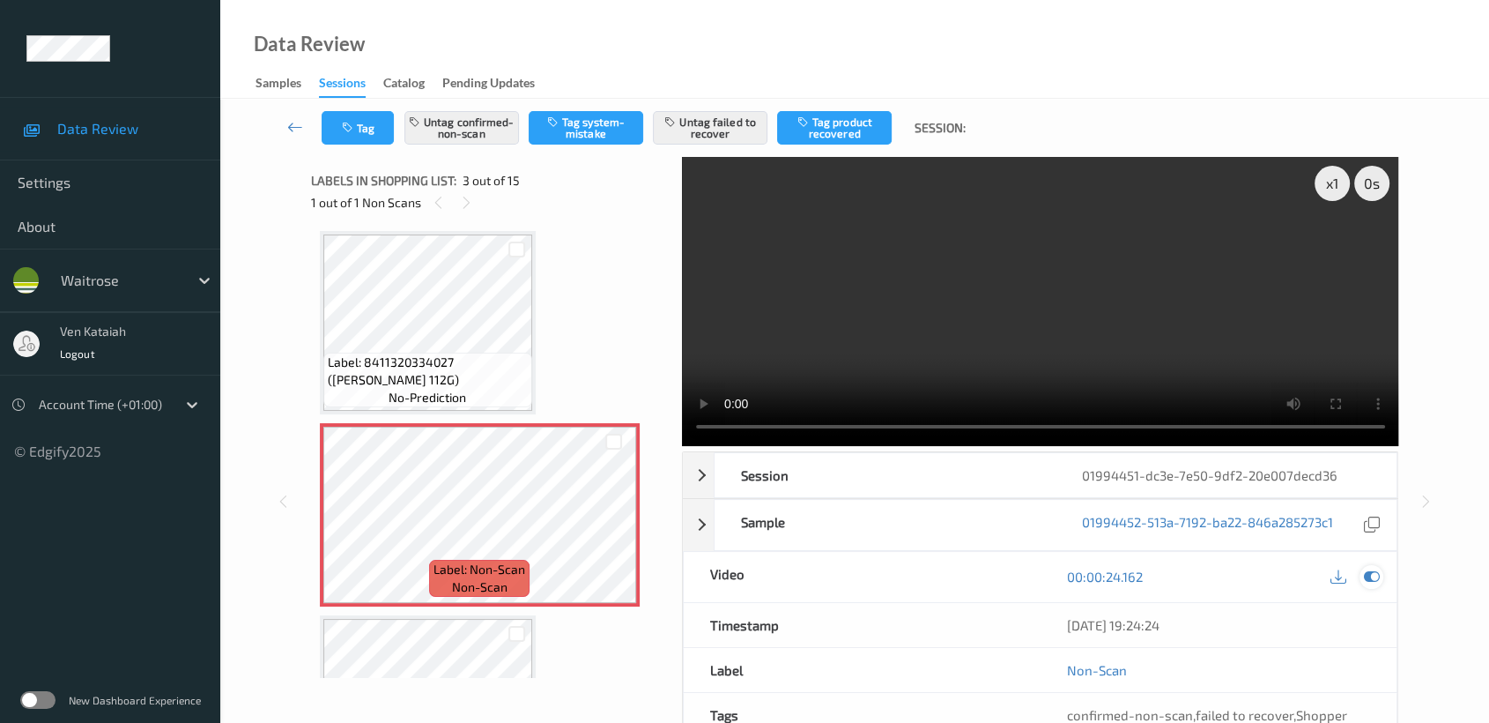
click at [1378, 572] on icon at bounding box center [1372, 576] width 16 height 16
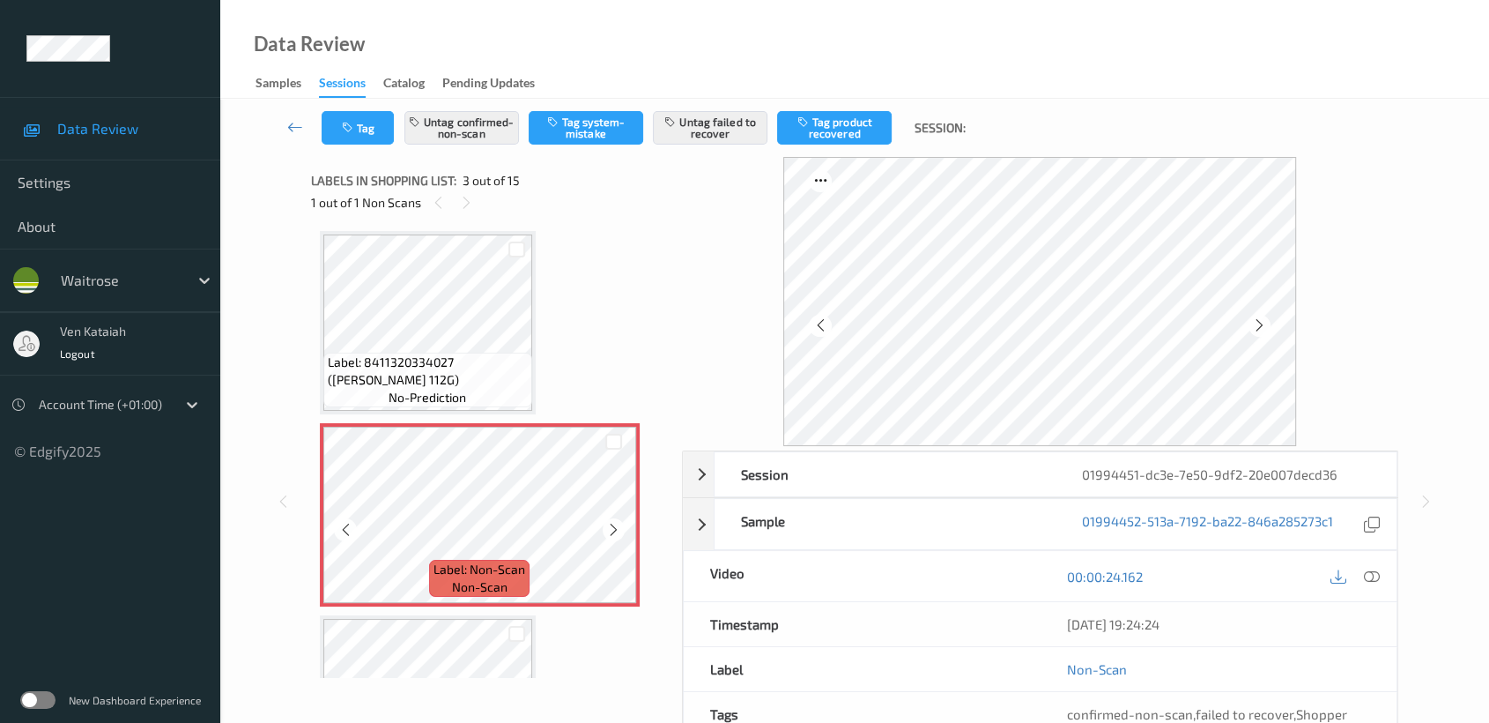
scroll to position [391, 0]
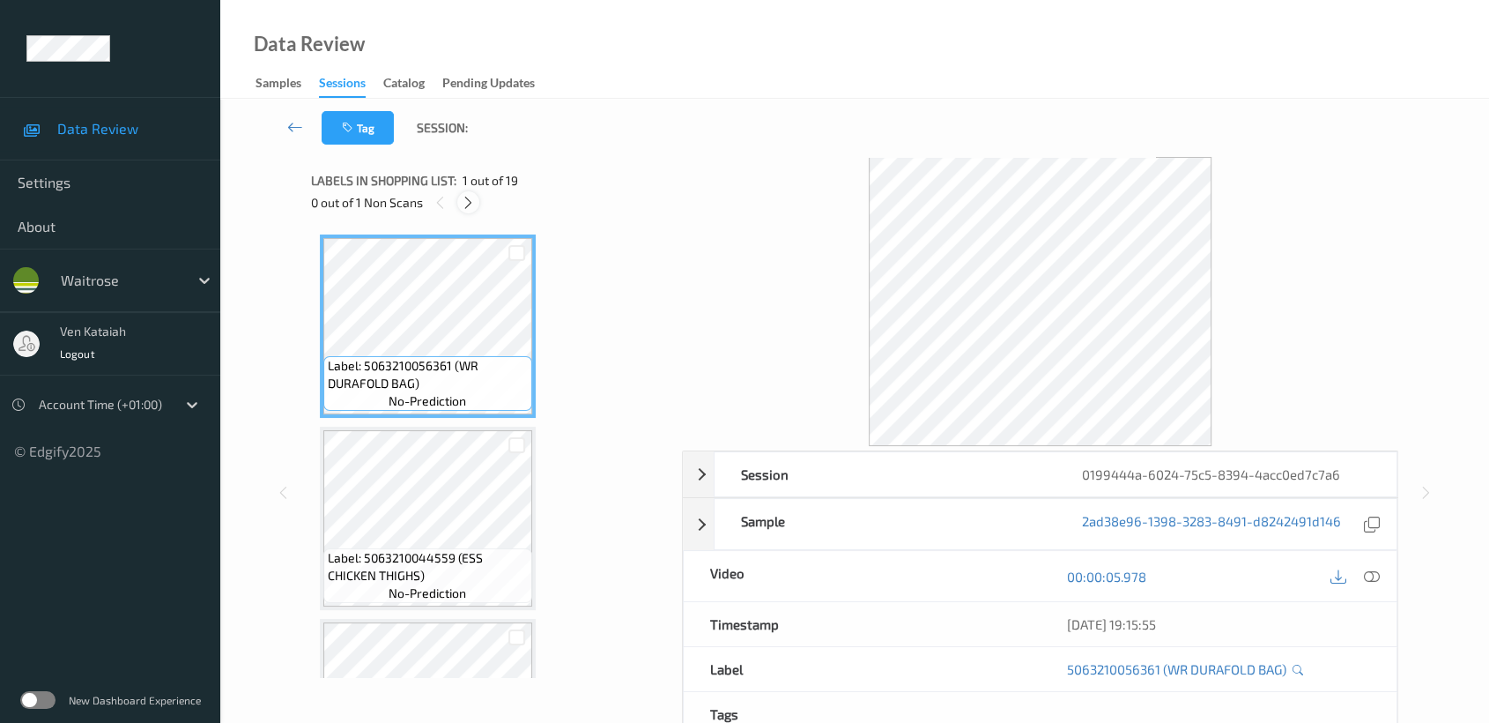
click at [472, 209] on icon at bounding box center [468, 203] width 15 height 16
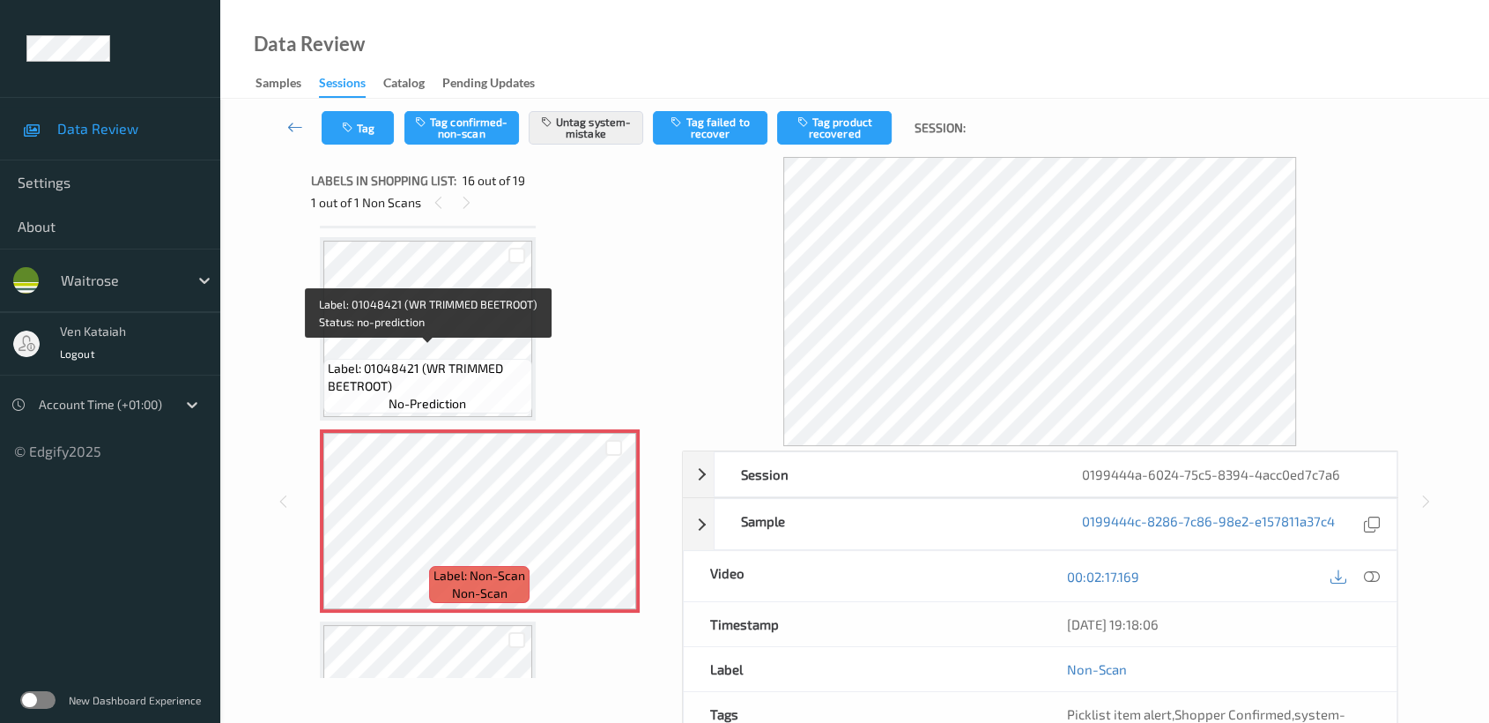
click at [430, 360] on span "Label: 01048421 (WR TRIMMED BEETROOT)" at bounding box center [428, 377] width 200 height 35
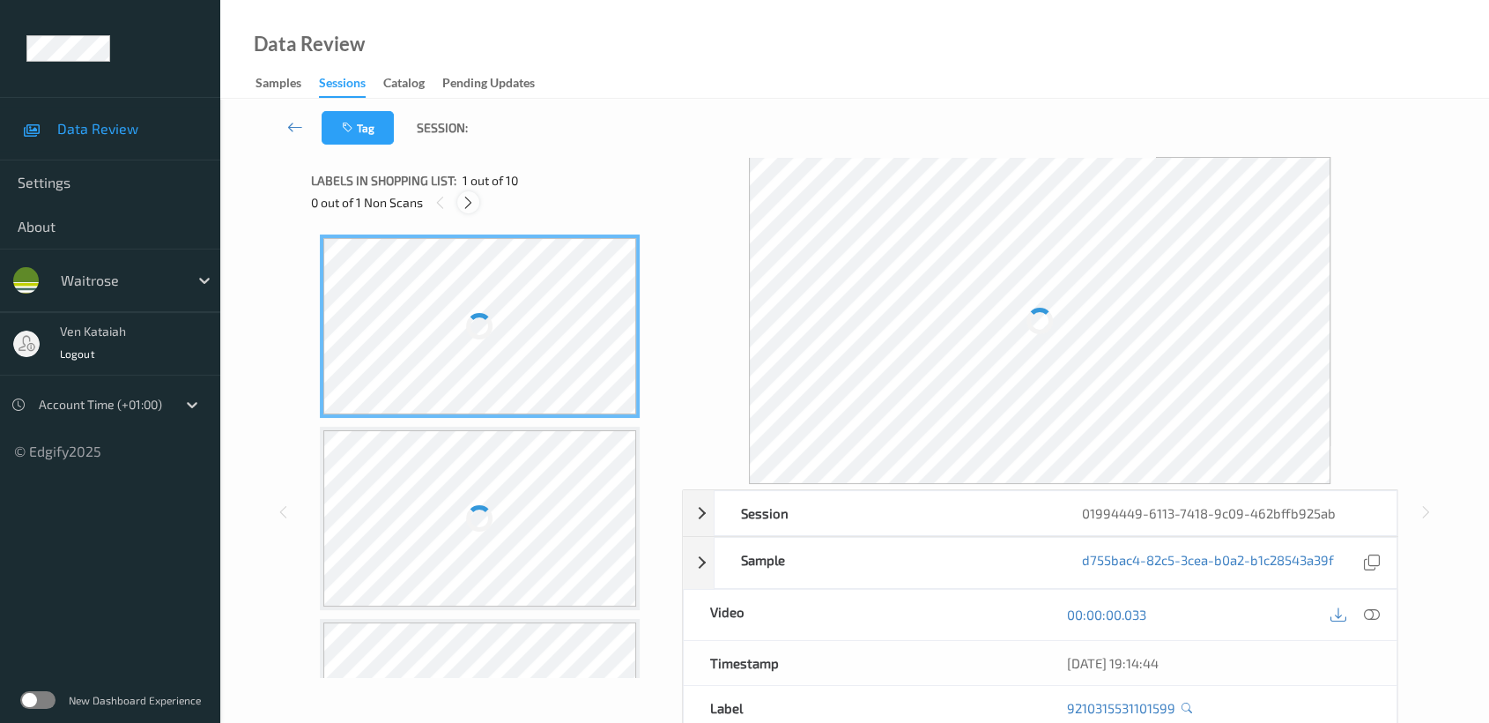
click at [461, 204] on icon at bounding box center [468, 203] width 15 height 16
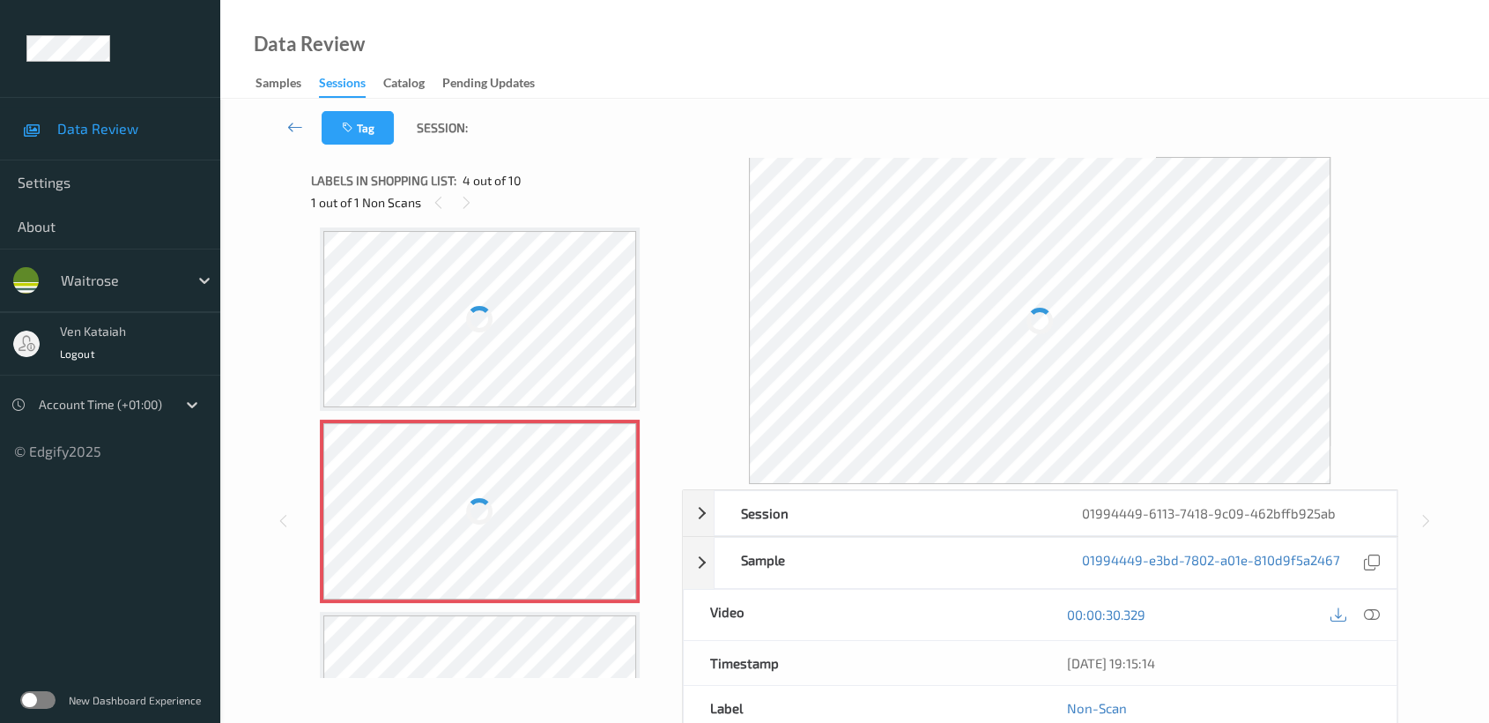
click at [577, 488] on div at bounding box center [480, 511] width 314 height 176
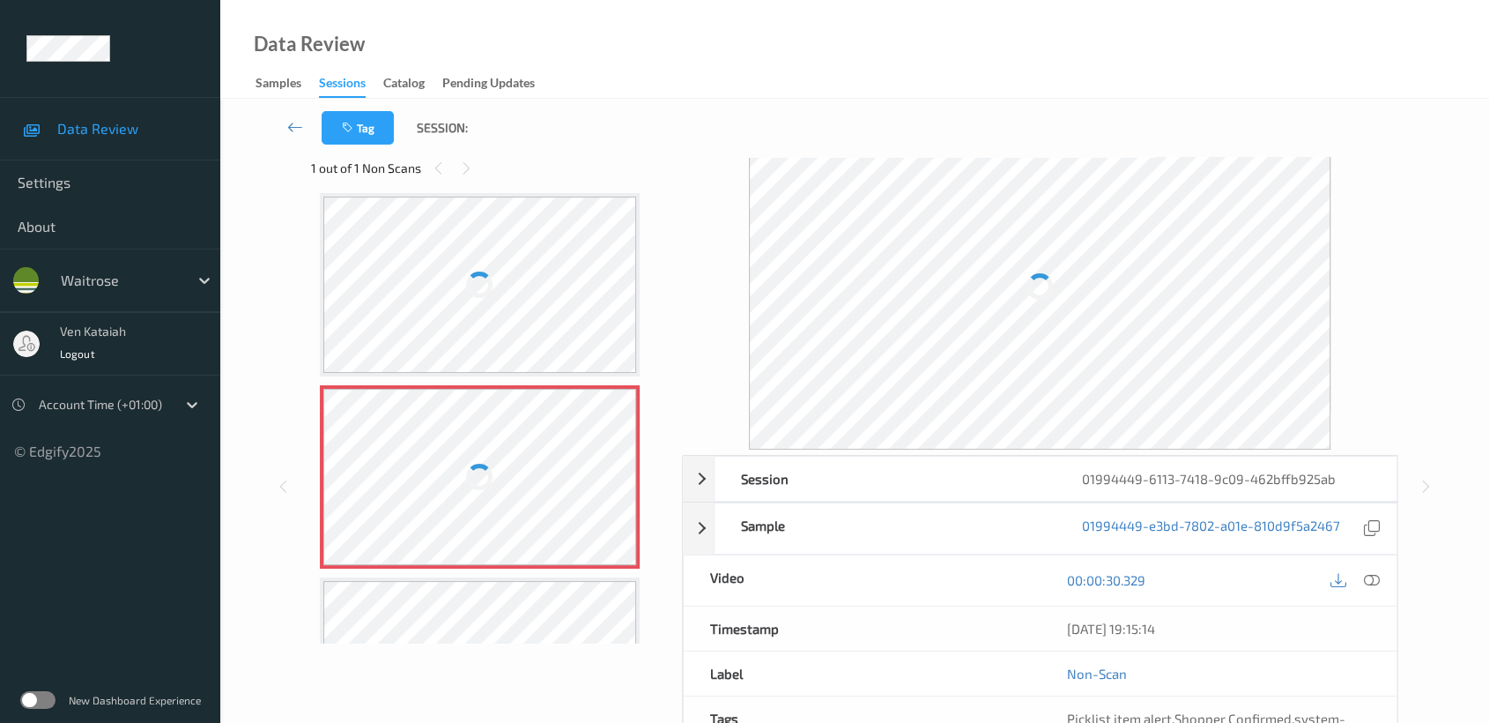
scroll to position [0, 0]
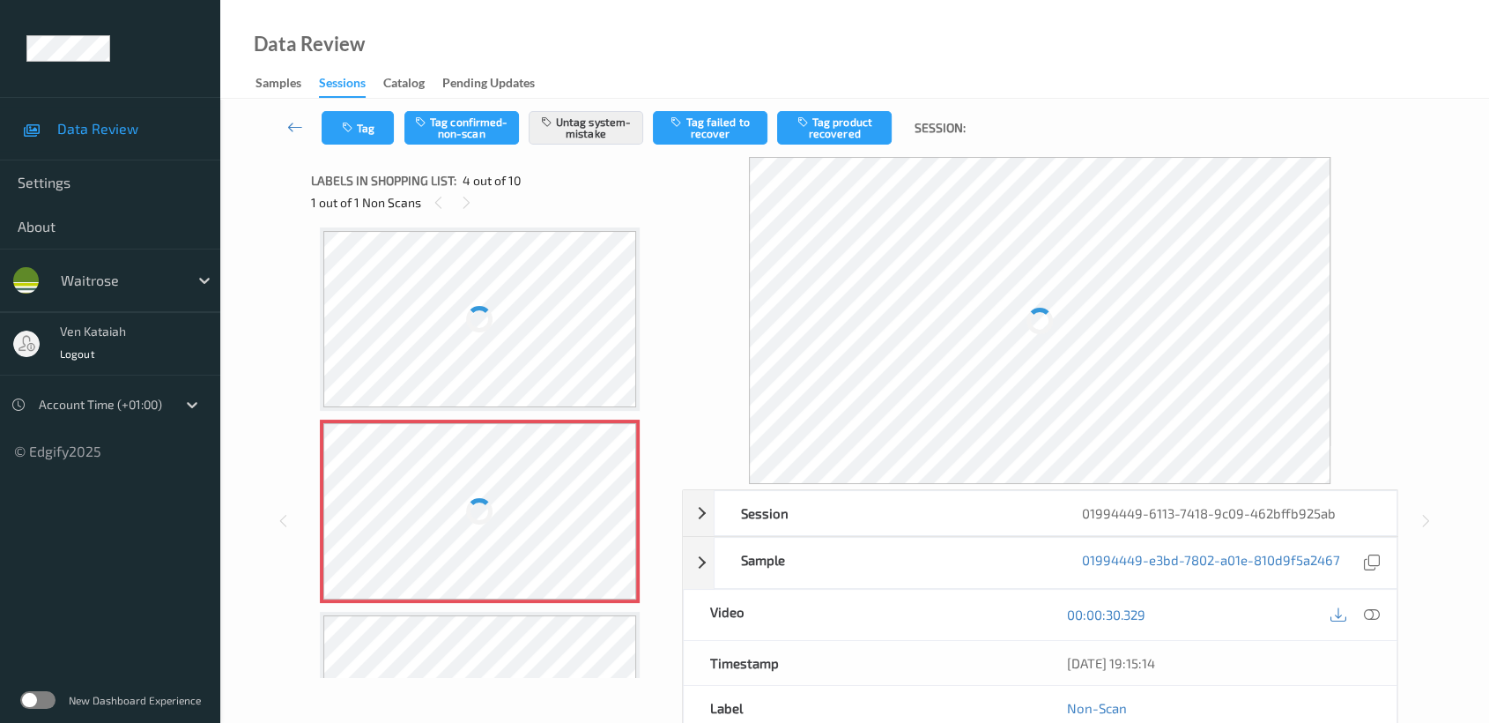
click at [533, 326] on div at bounding box center [480, 319] width 314 height 176
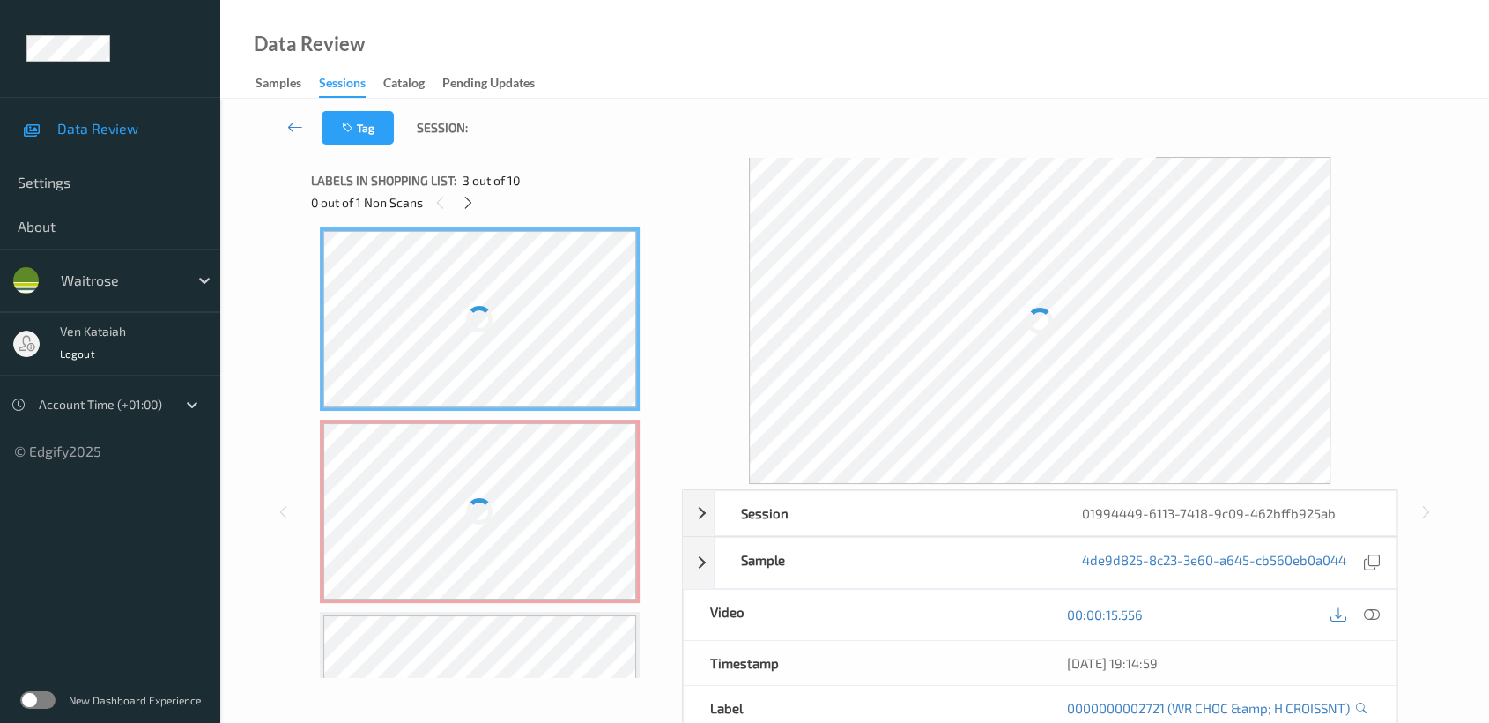
click at [518, 463] on div at bounding box center [480, 511] width 314 height 176
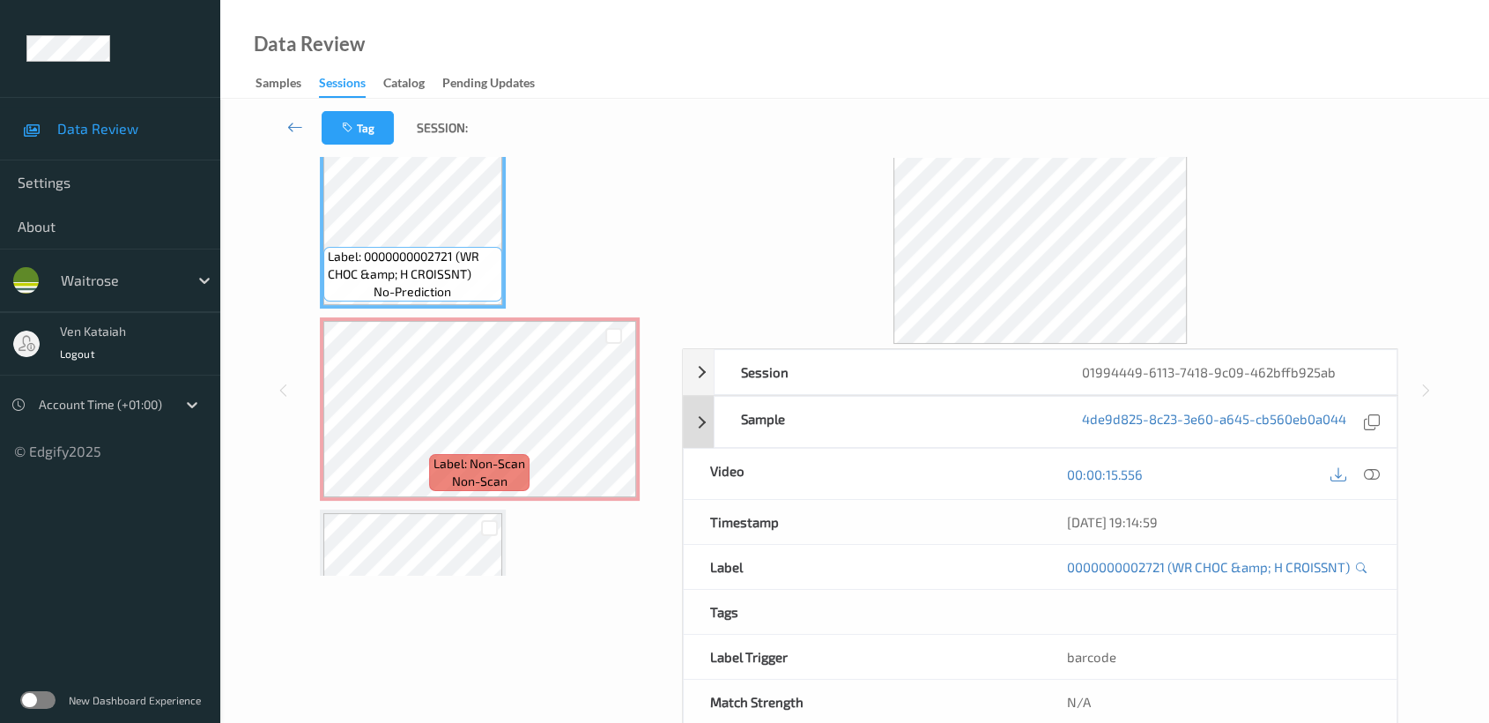
scroll to position [140, 0]
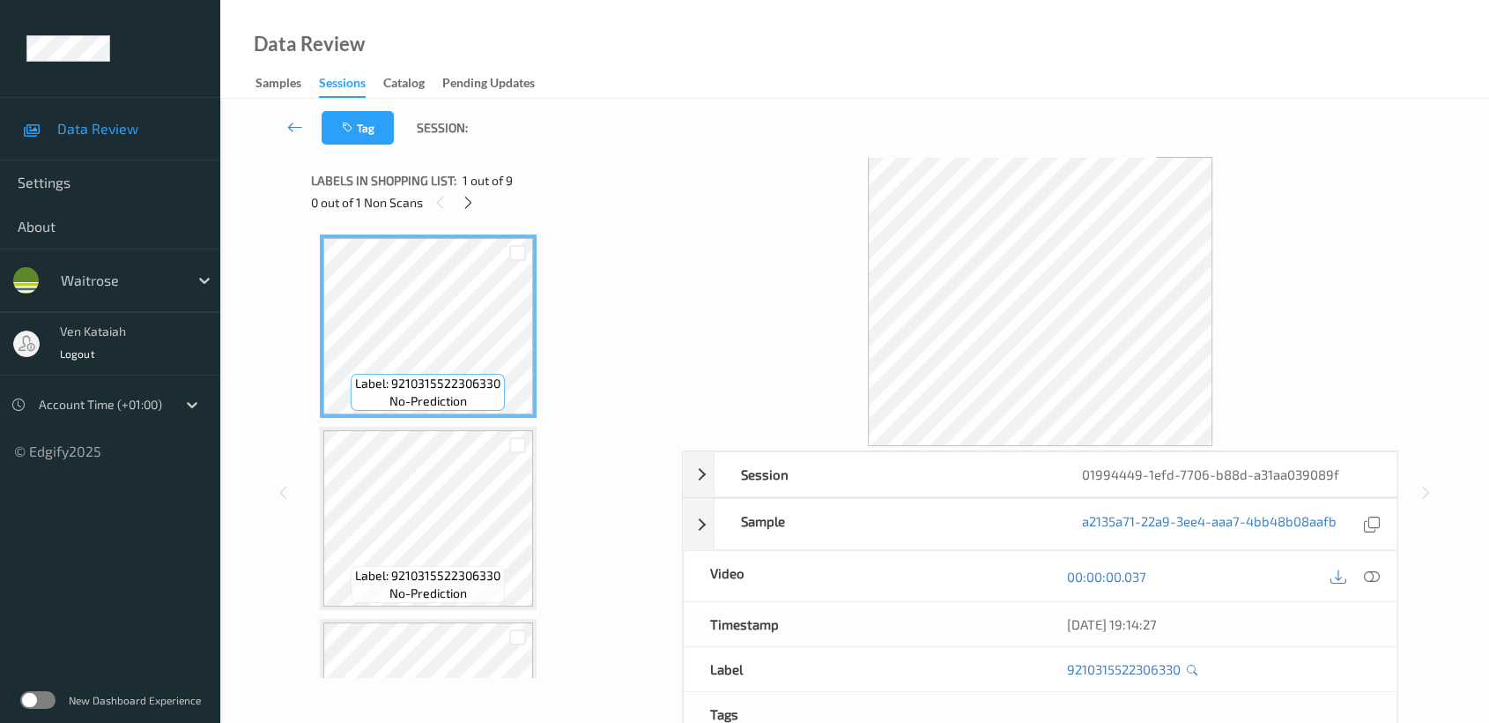
click at [469, 185] on span "1 out of 9" at bounding box center [488, 181] width 50 height 18
click at [469, 195] on icon at bounding box center [468, 203] width 15 height 16
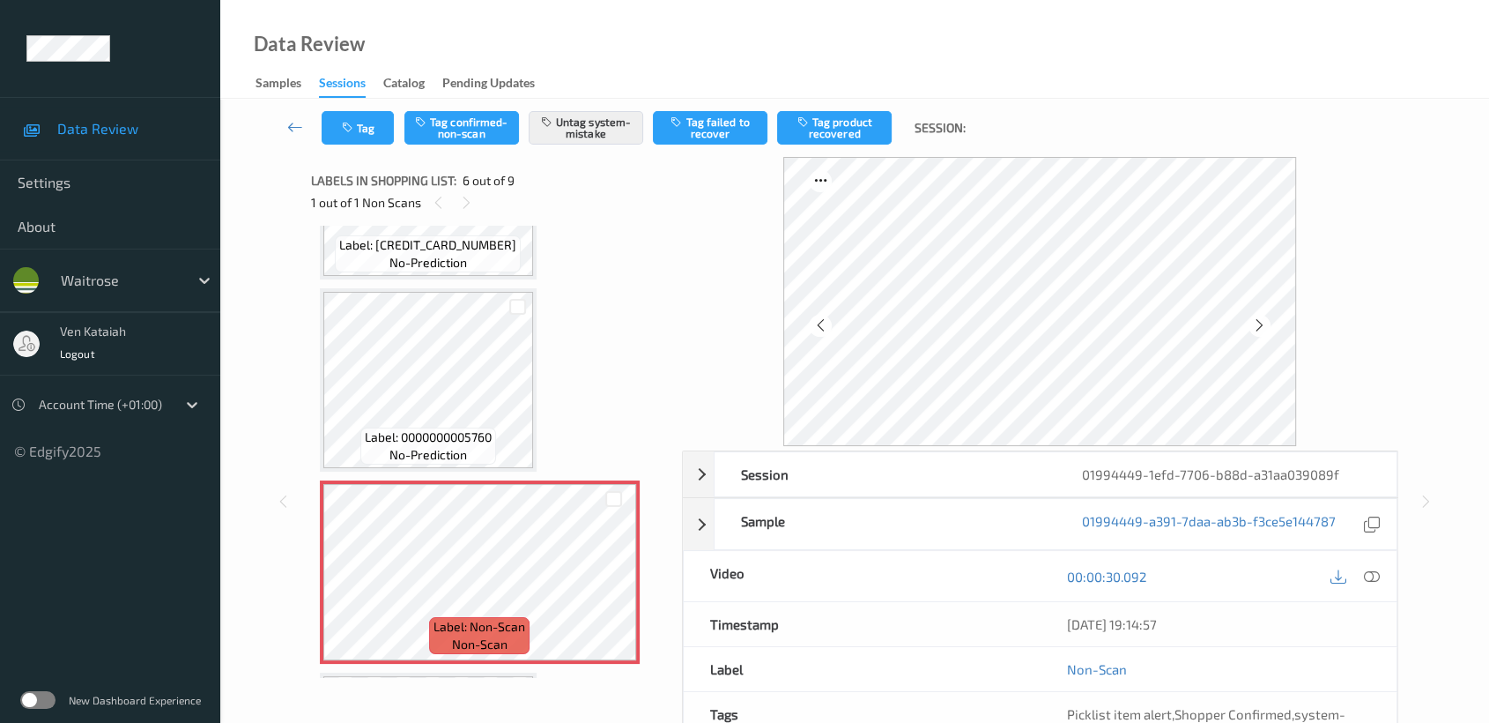
scroll to position [774, 0]
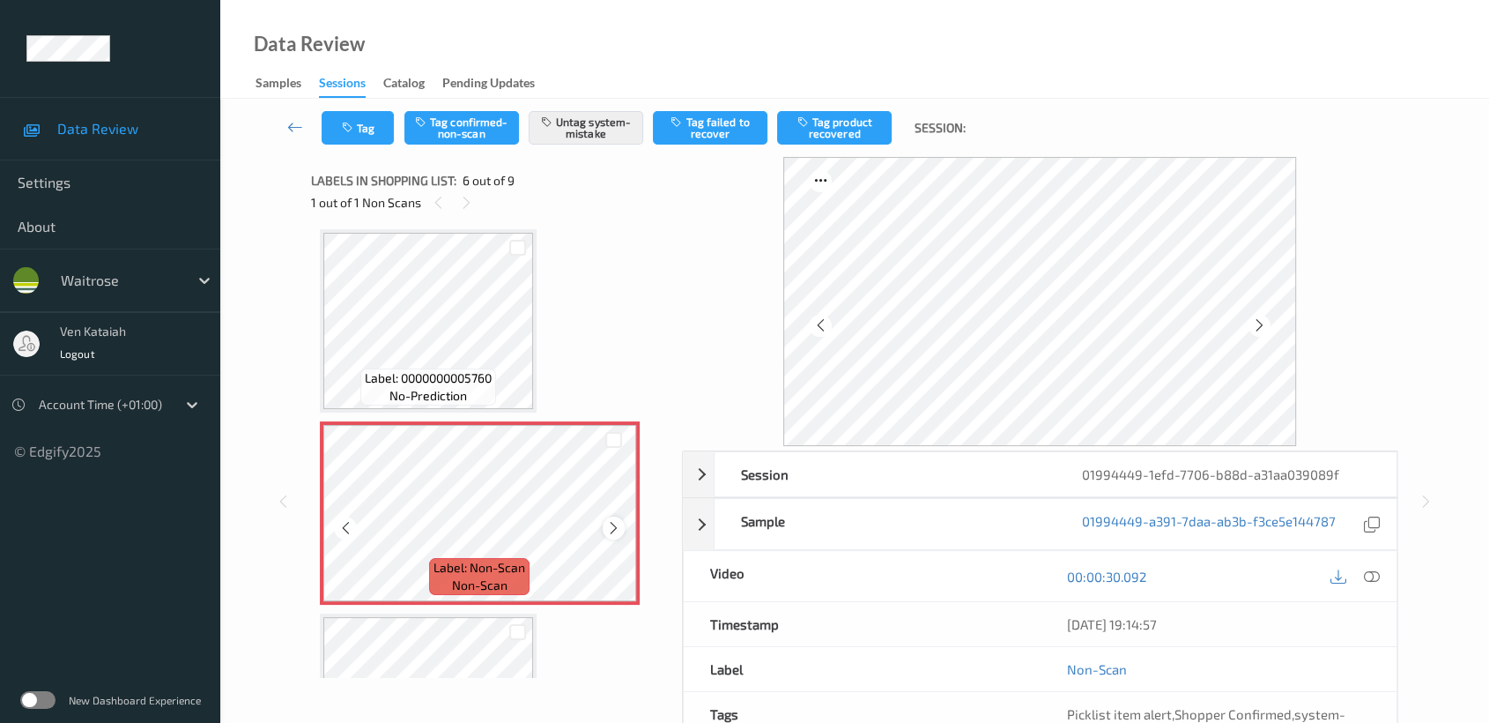
click at [608, 523] on icon at bounding box center [613, 528] width 15 height 16
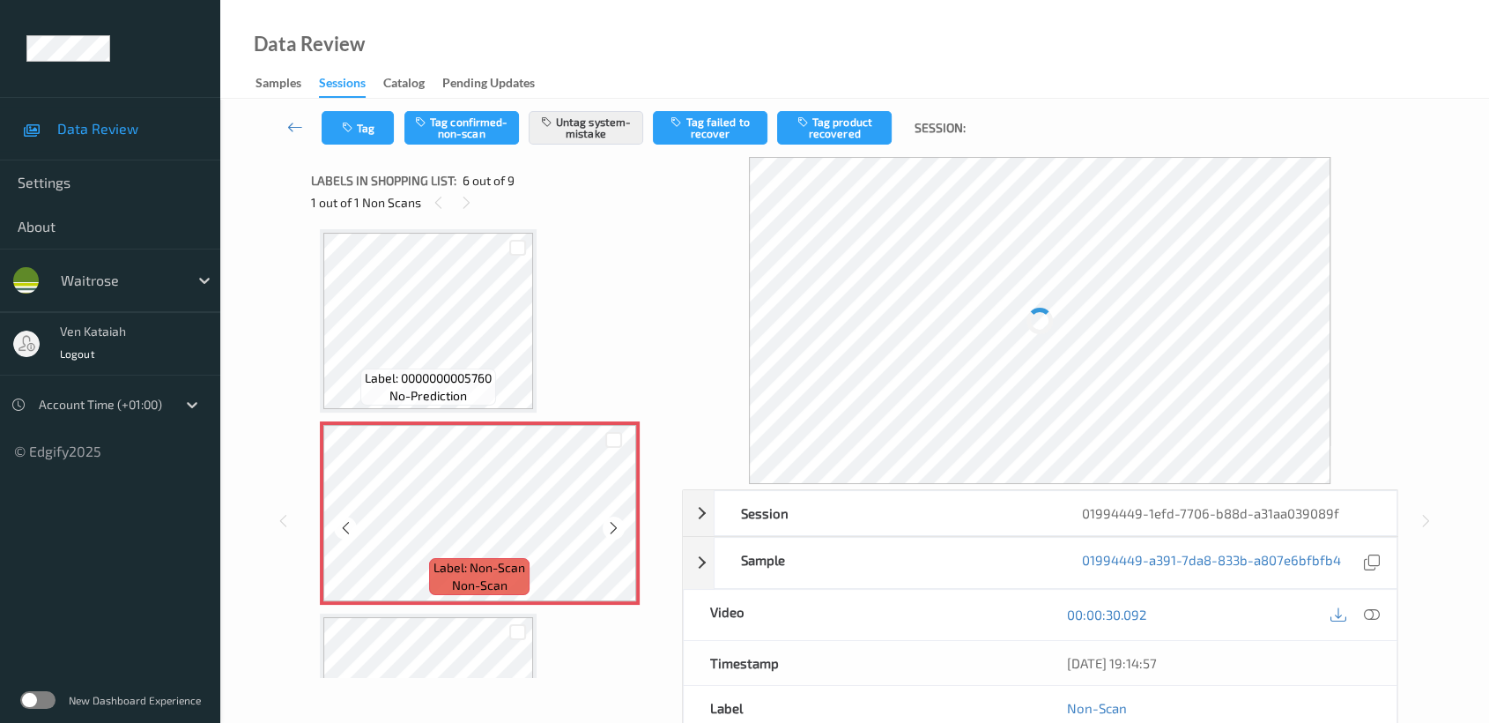
click at [608, 523] on icon at bounding box center [613, 528] width 15 height 16
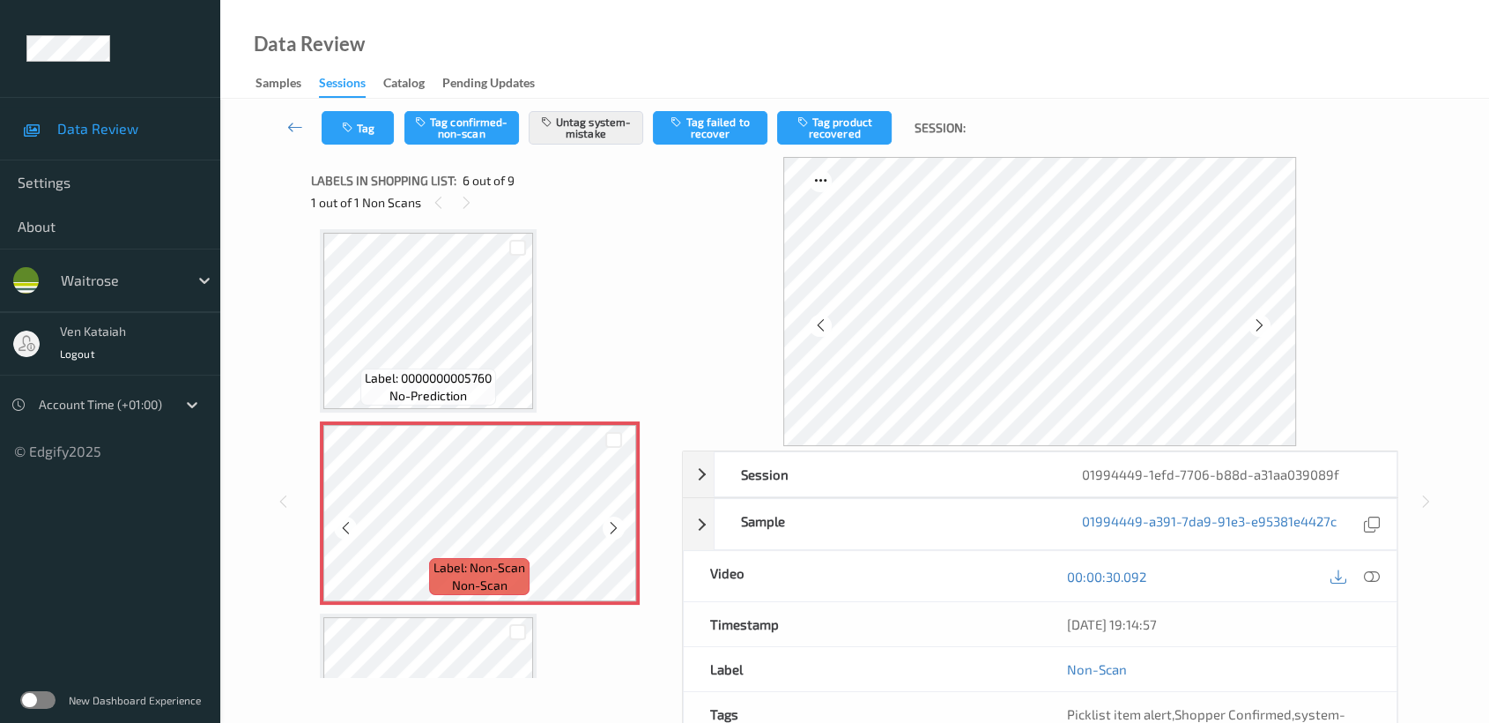
click at [608, 523] on icon at bounding box center [613, 528] width 15 height 16
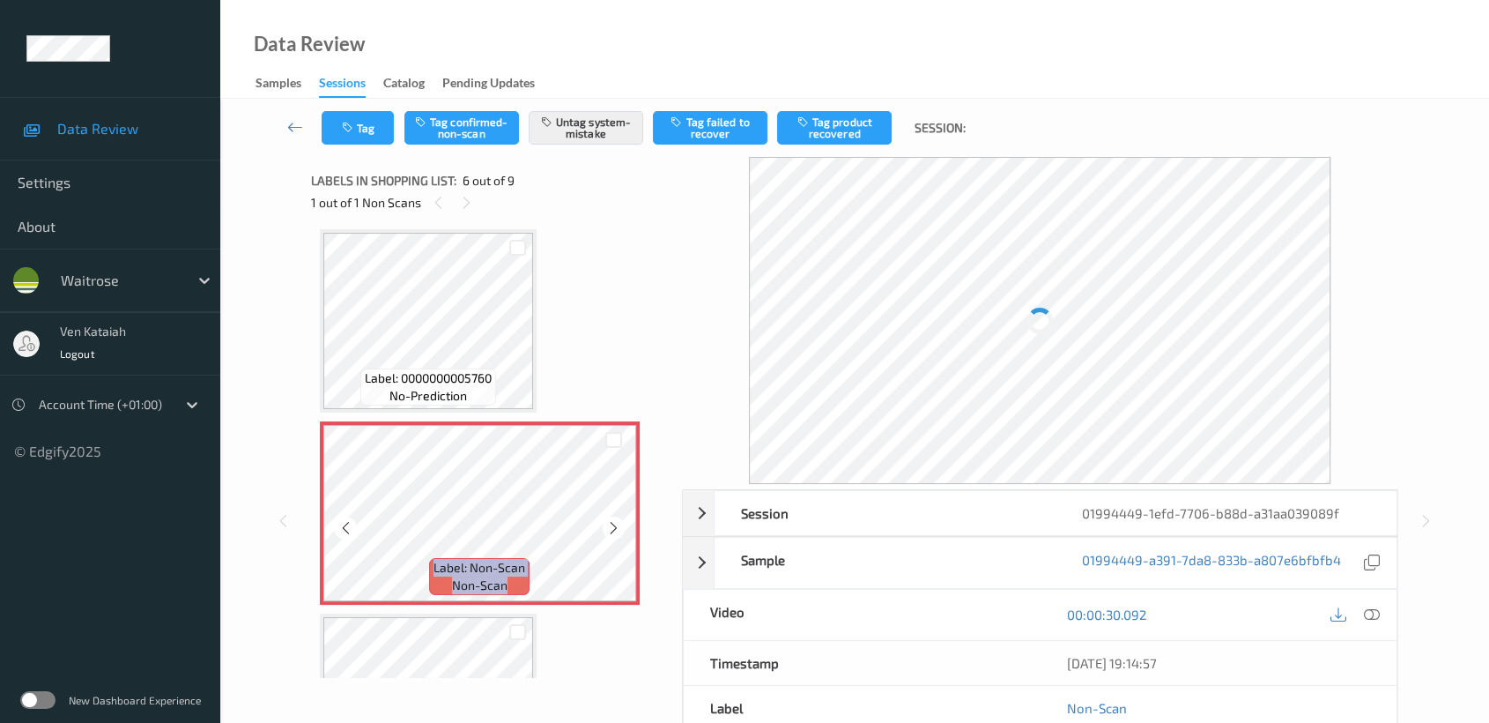
click at [608, 523] on icon at bounding box center [613, 528] width 15 height 16
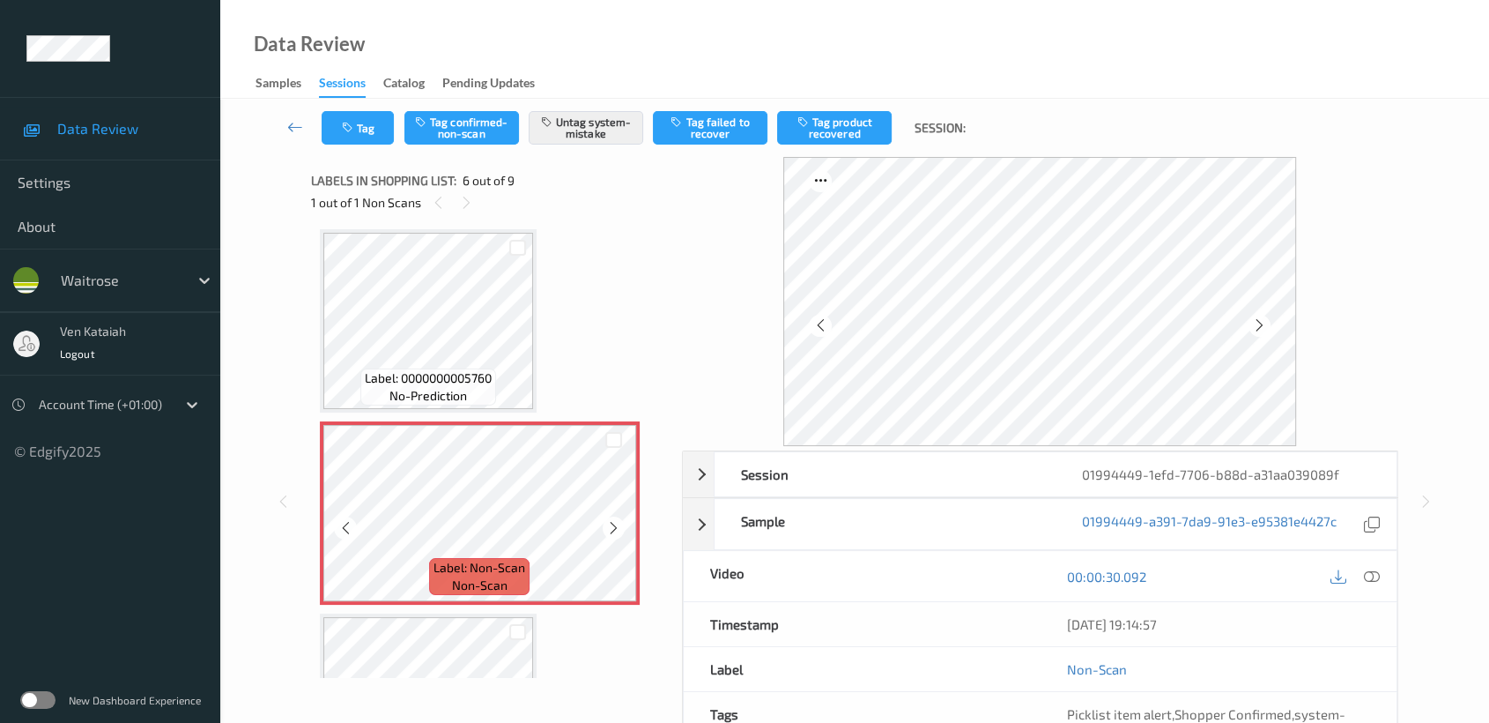
click at [608, 523] on icon at bounding box center [613, 528] width 15 height 16
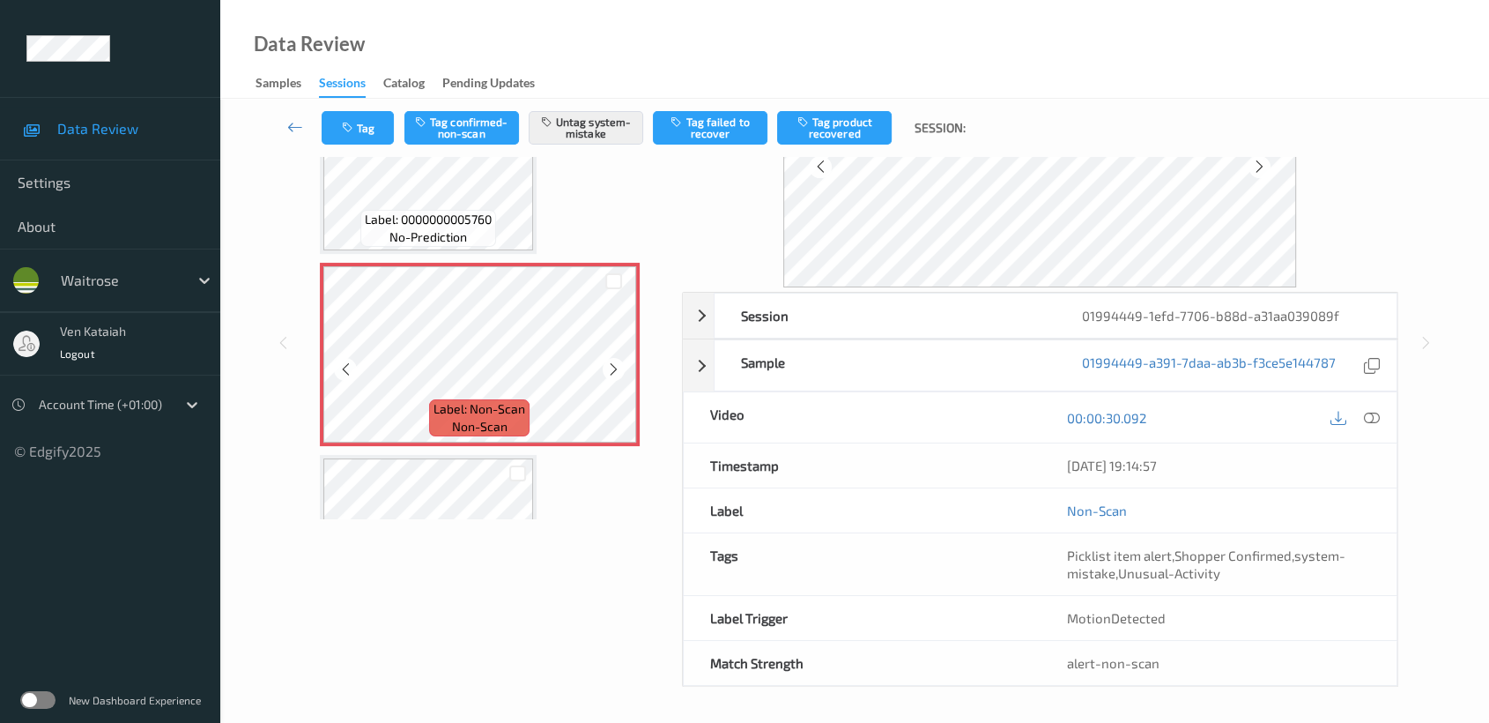
scroll to position [158, 0]
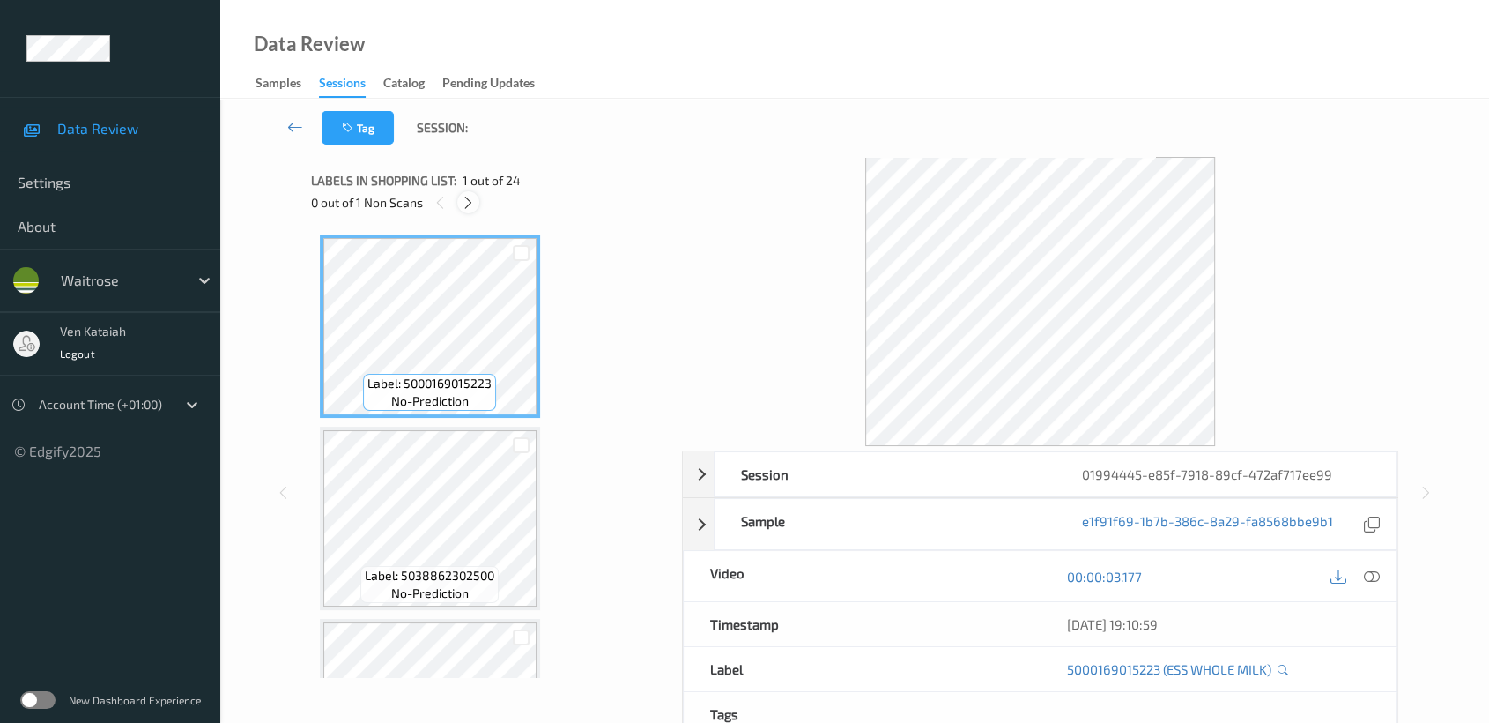
click at [467, 198] on icon at bounding box center [468, 203] width 15 height 16
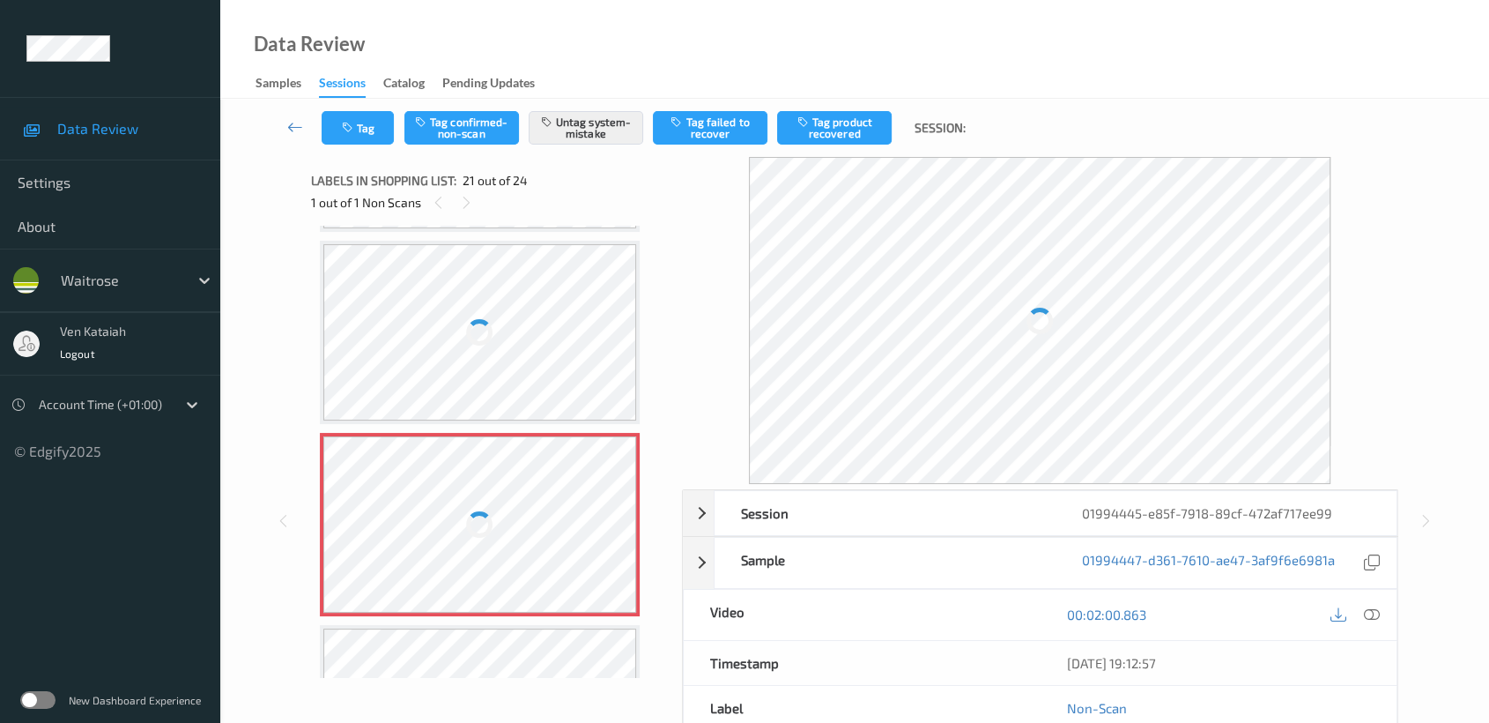
click at [437, 494] on div at bounding box center [480, 524] width 314 height 176
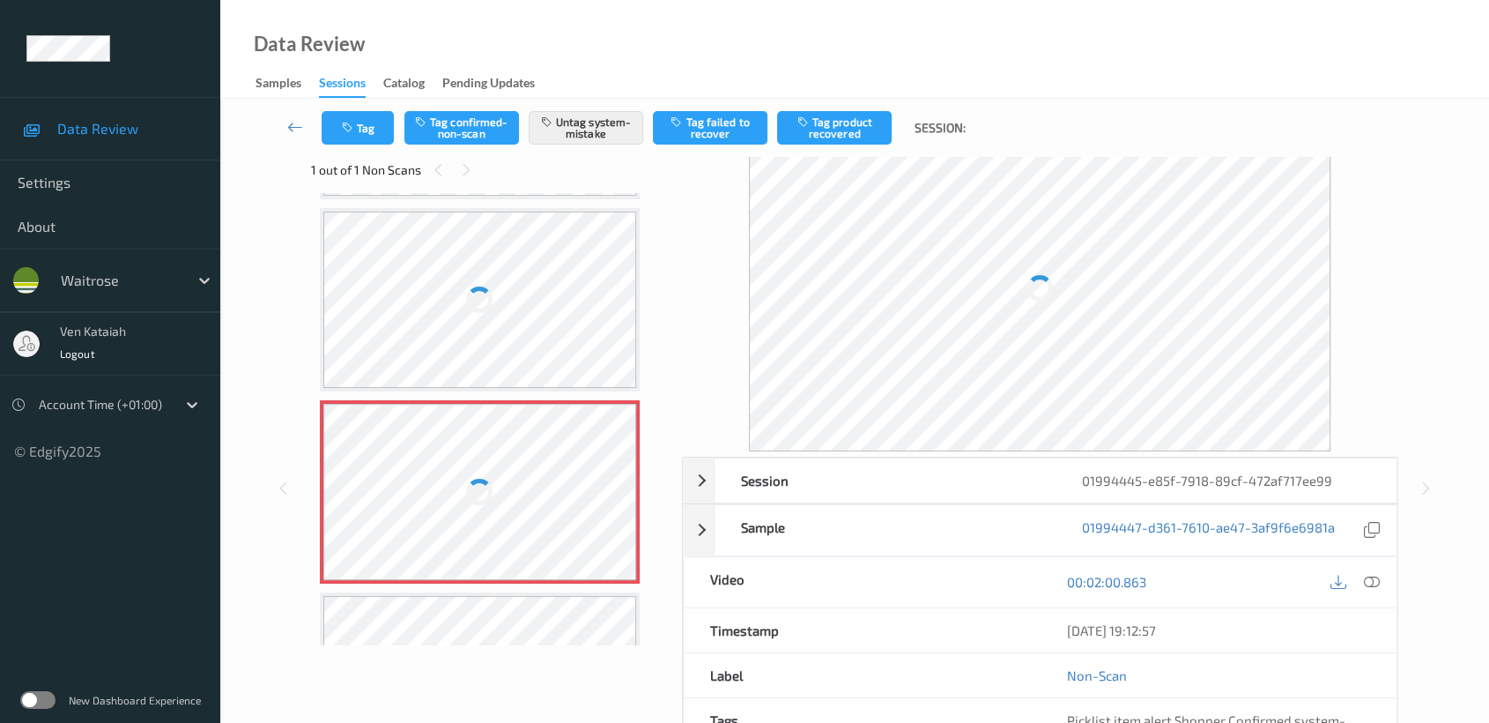
scroll to position [0, 0]
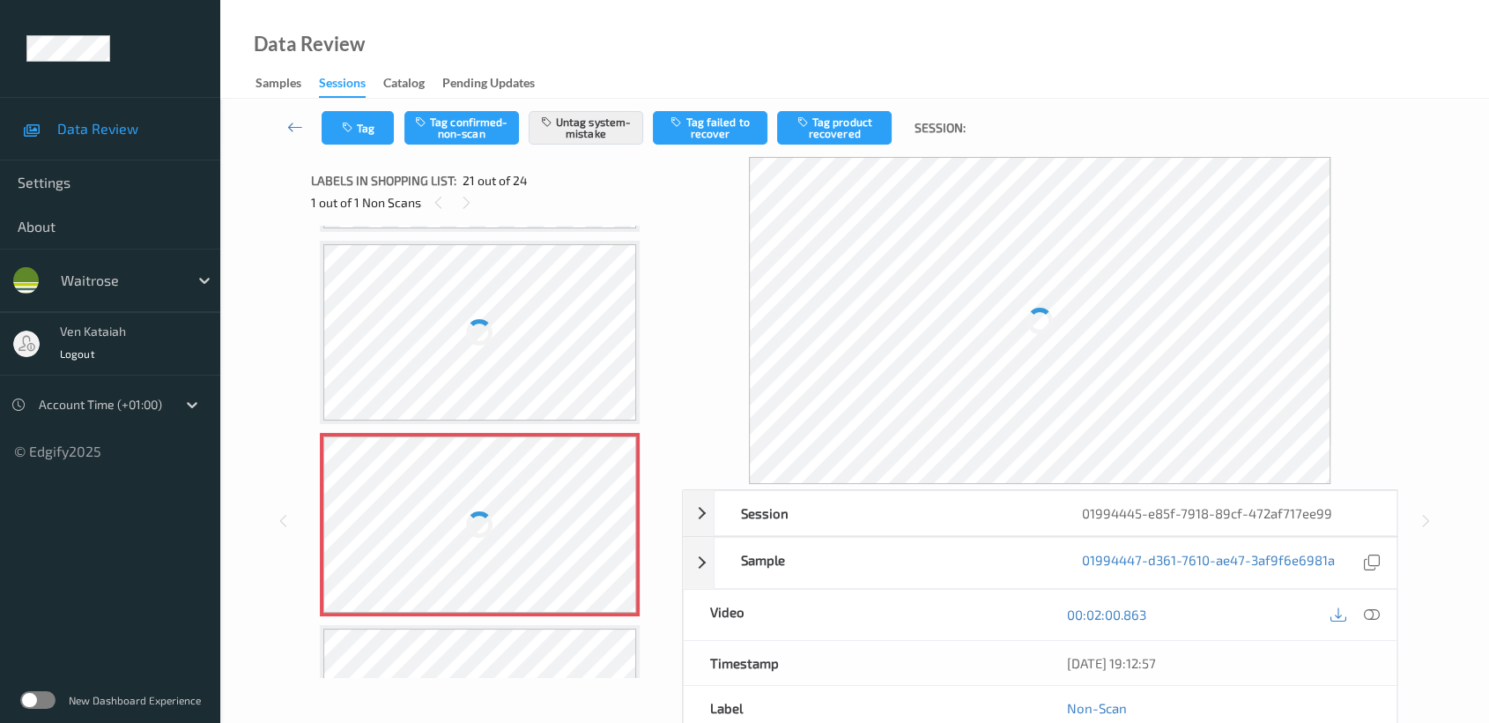
click at [538, 320] on div at bounding box center [480, 332] width 314 height 176
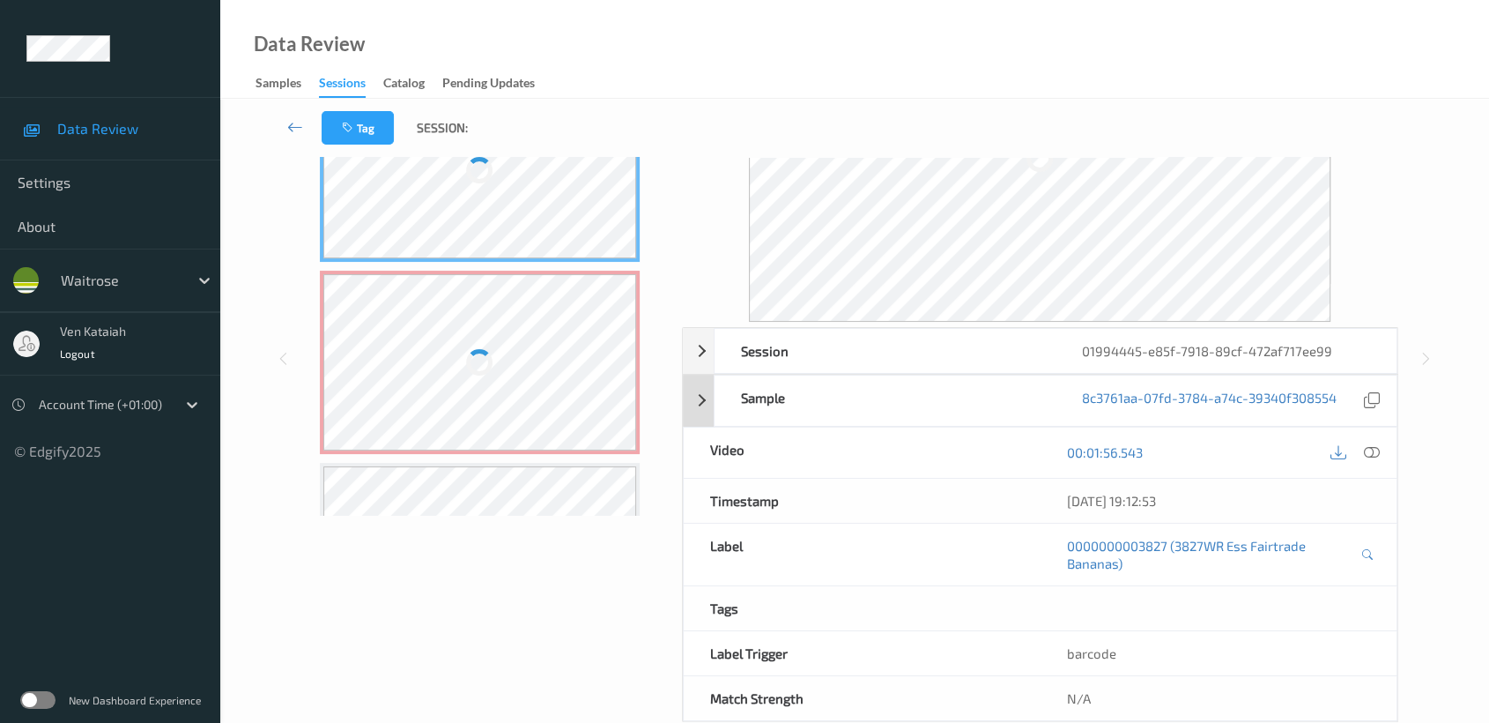
scroll to position [196, 0]
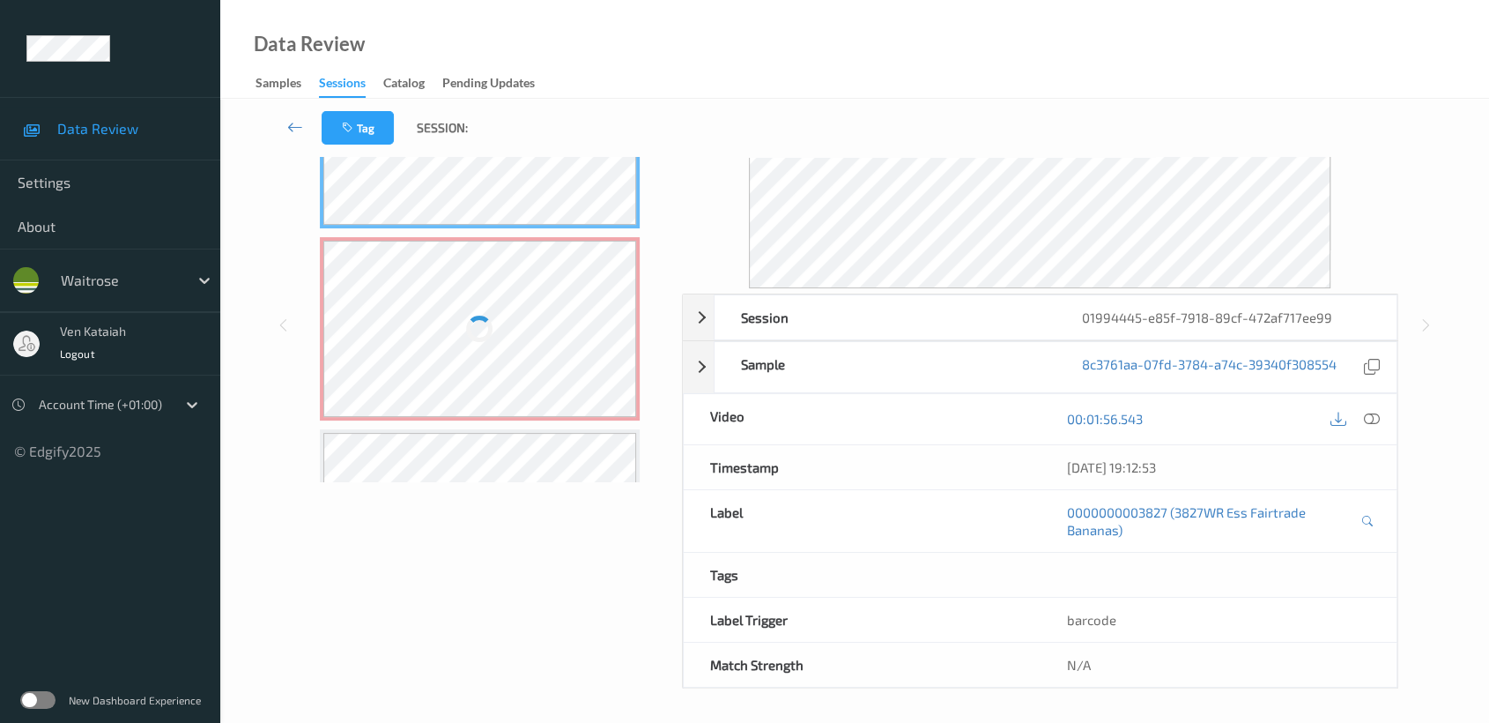
click at [551, 354] on div at bounding box center [480, 329] width 314 height 176
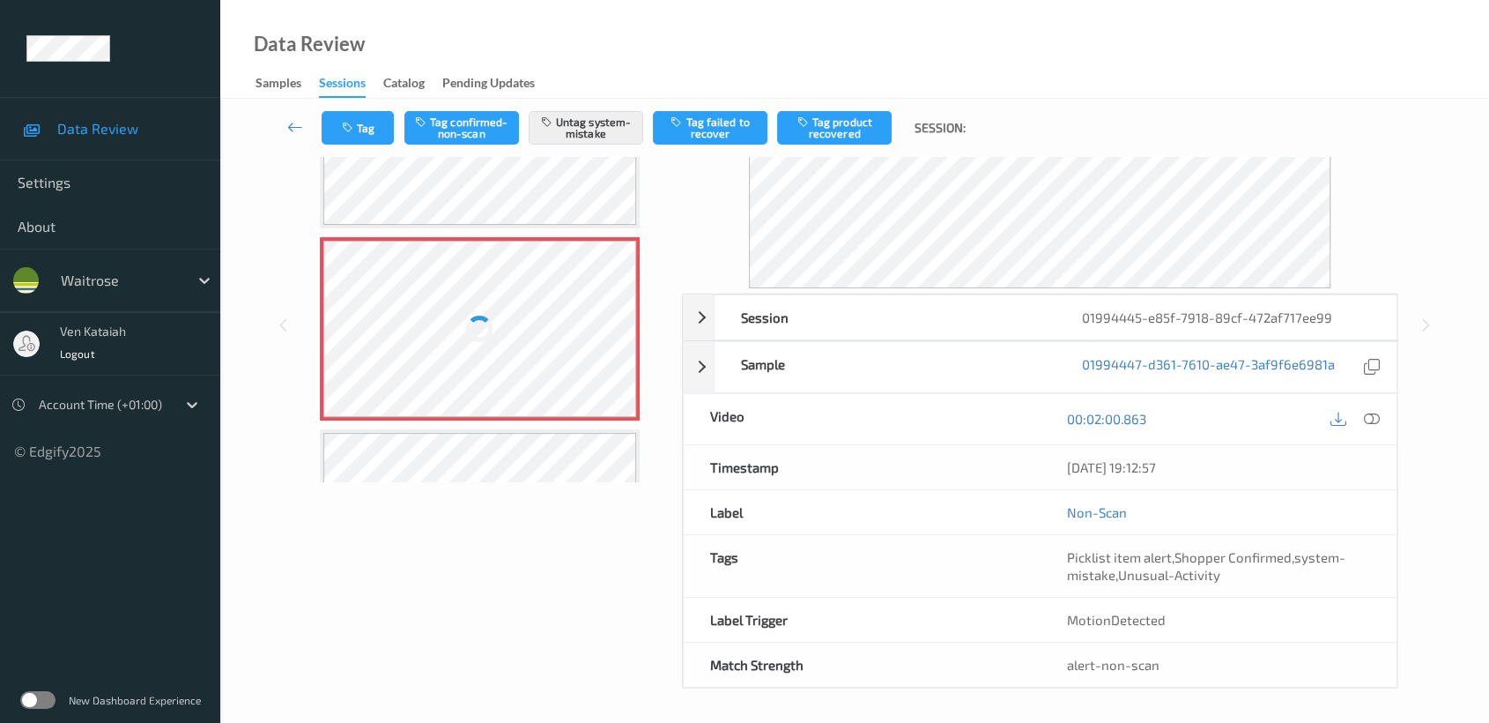
click at [541, 190] on div at bounding box center [480, 136] width 314 height 176
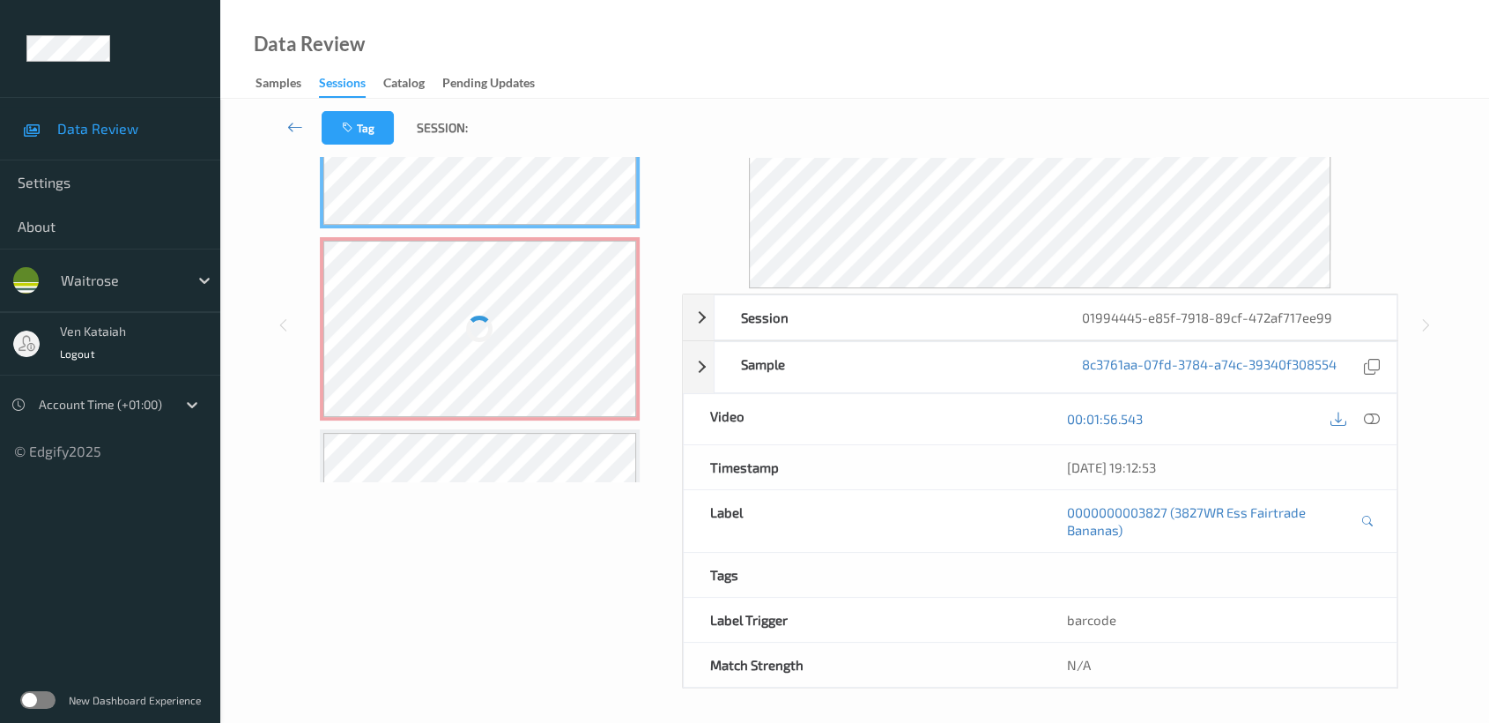
click at [532, 295] on div at bounding box center [480, 329] width 314 height 176
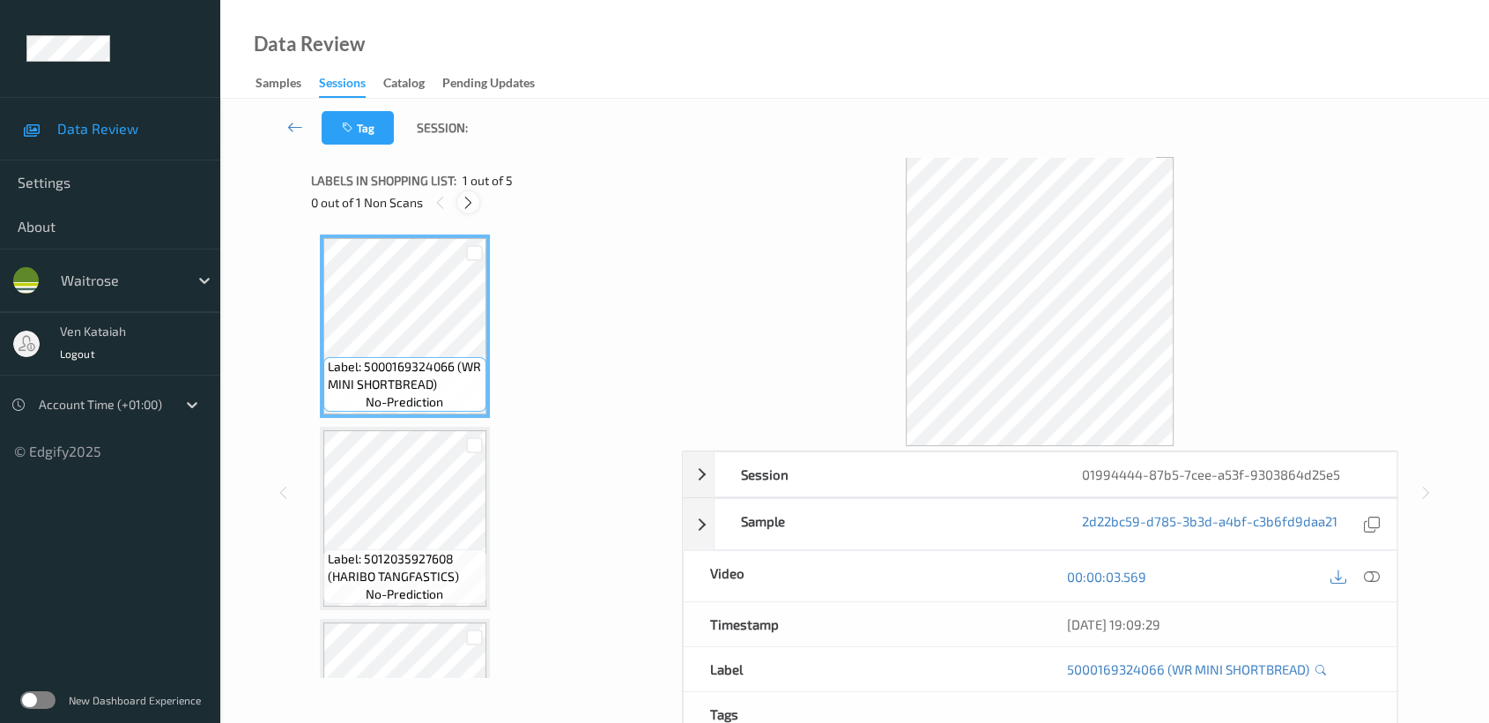
click at [465, 199] on icon at bounding box center [468, 203] width 15 height 16
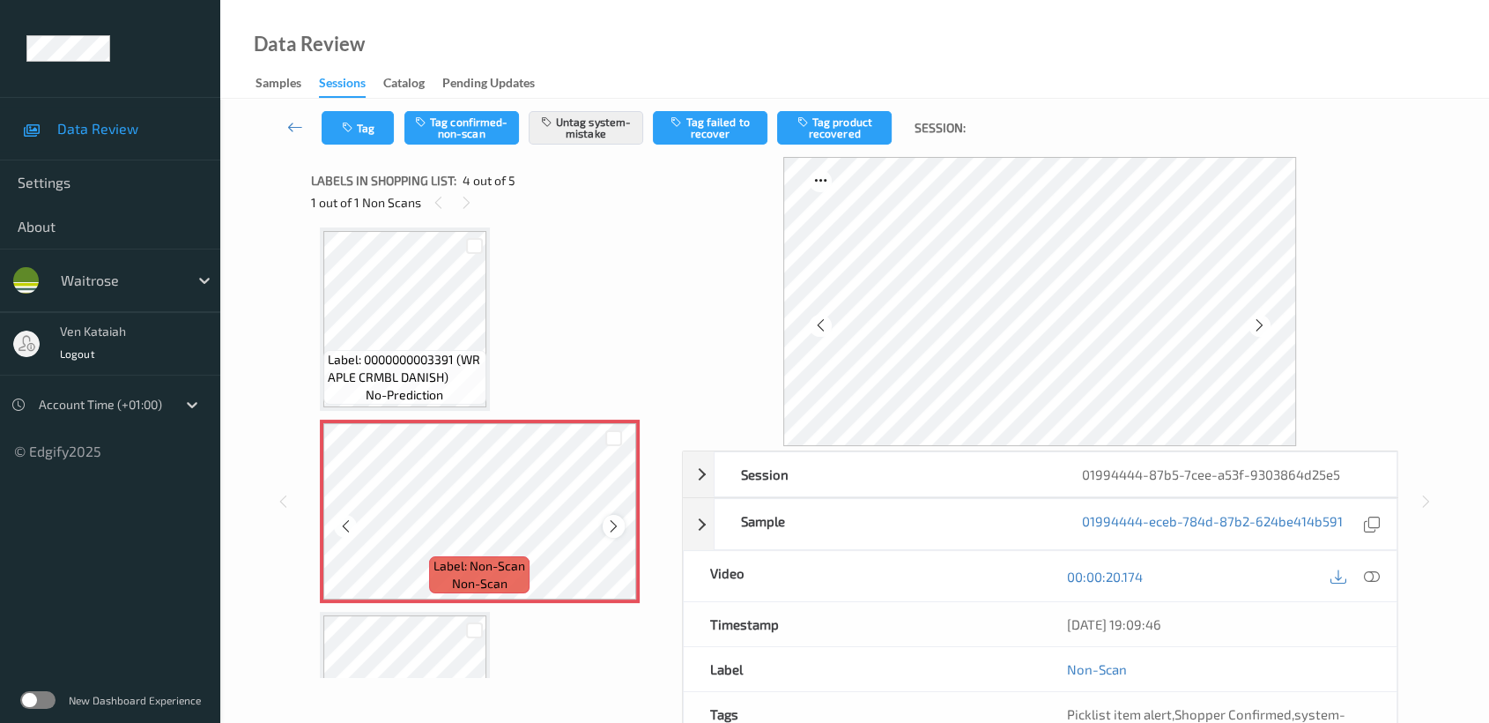
click at [608, 521] on icon at bounding box center [613, 526] width 15 height 16
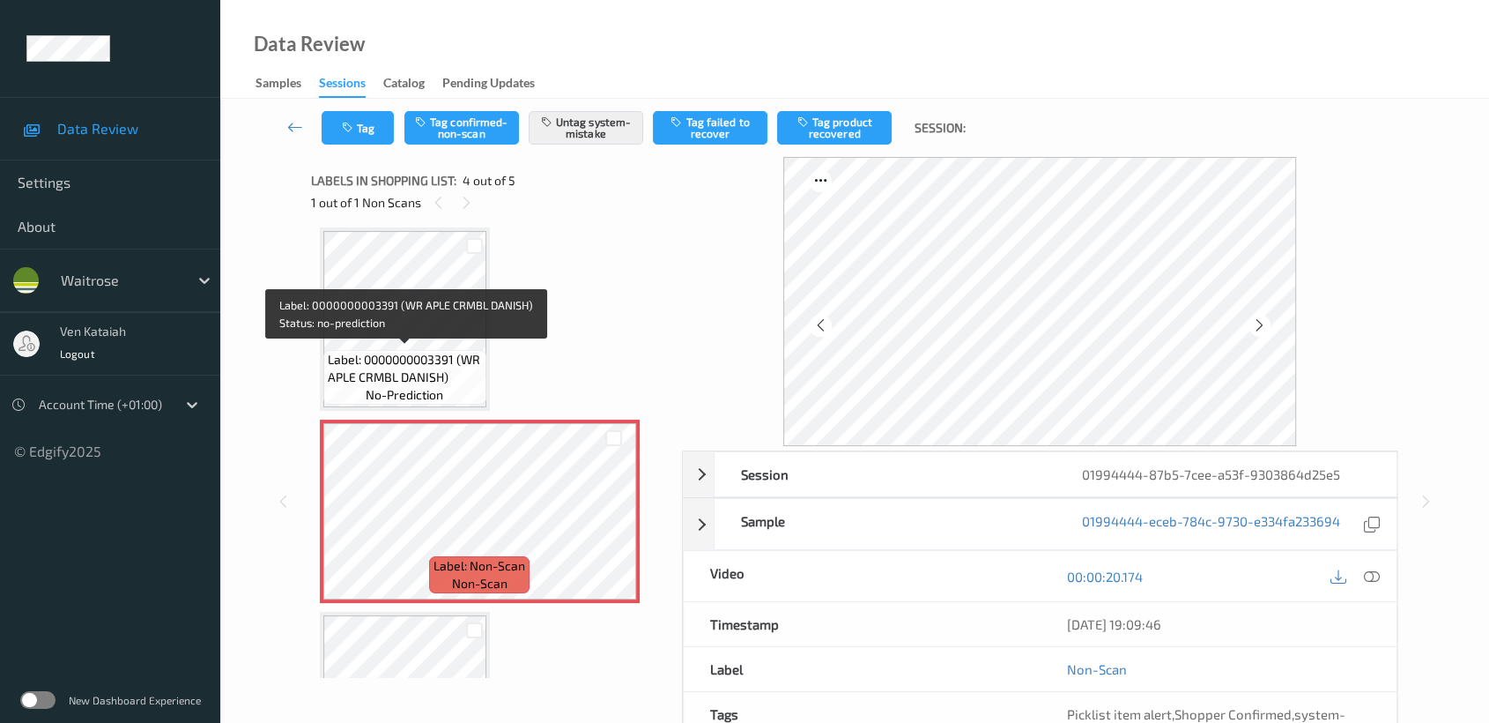
click at [410, 351] on span "Label: 0000000003391 (WR APLE CRMBL DANISH)" at bounding box center [405, 368] width 154 height 35
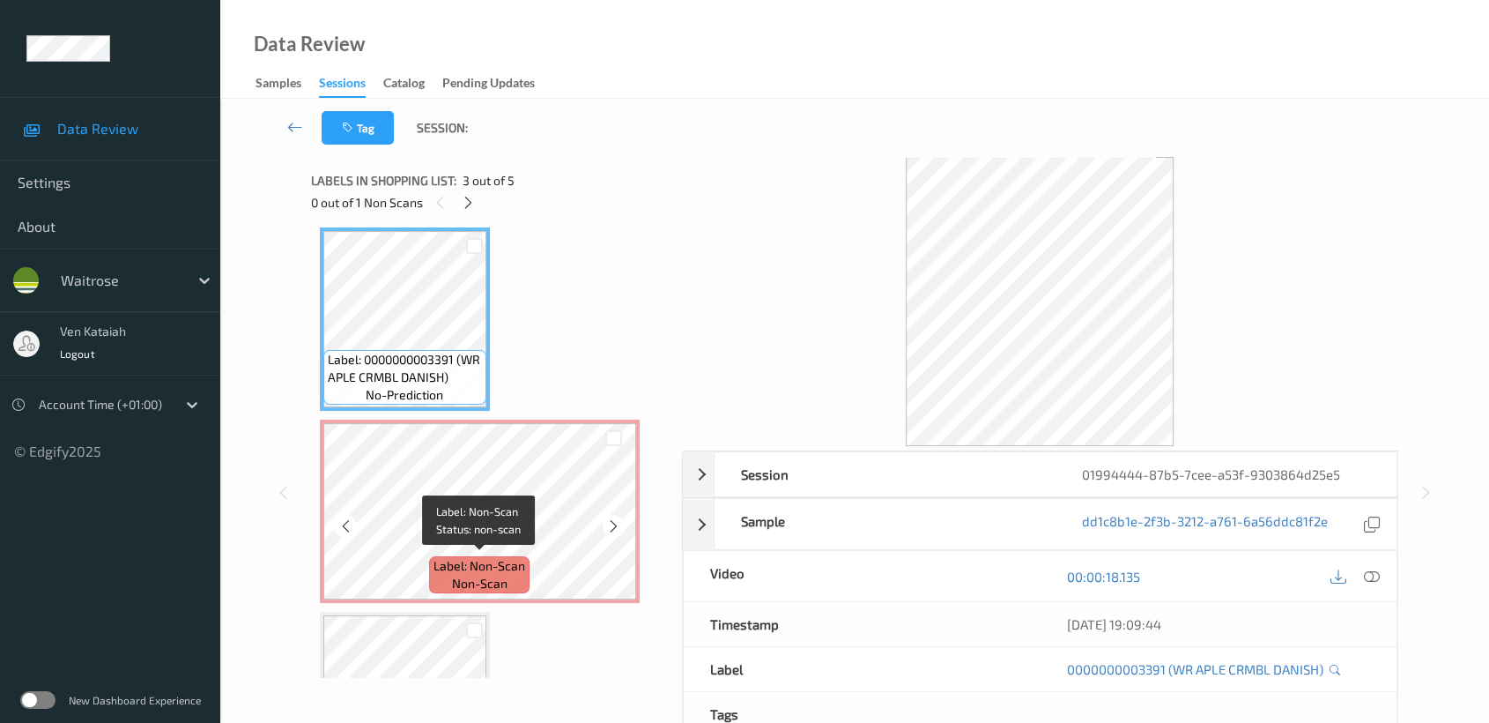
click at [505, 576] on span "non-scan" at bounding box center [480, 584] width 56 height 18
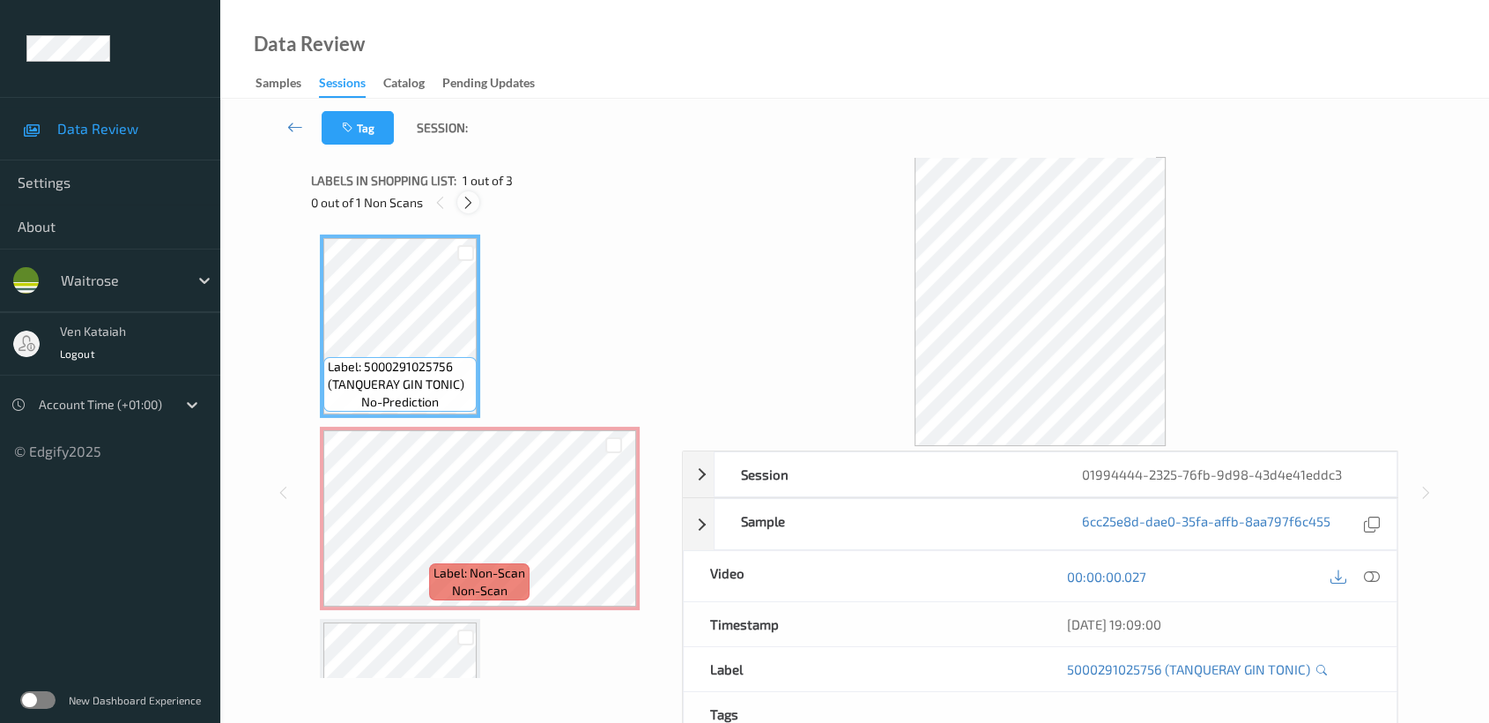
click at [462, 202] on icon at bounding box center [468, 203] width 15 height 16
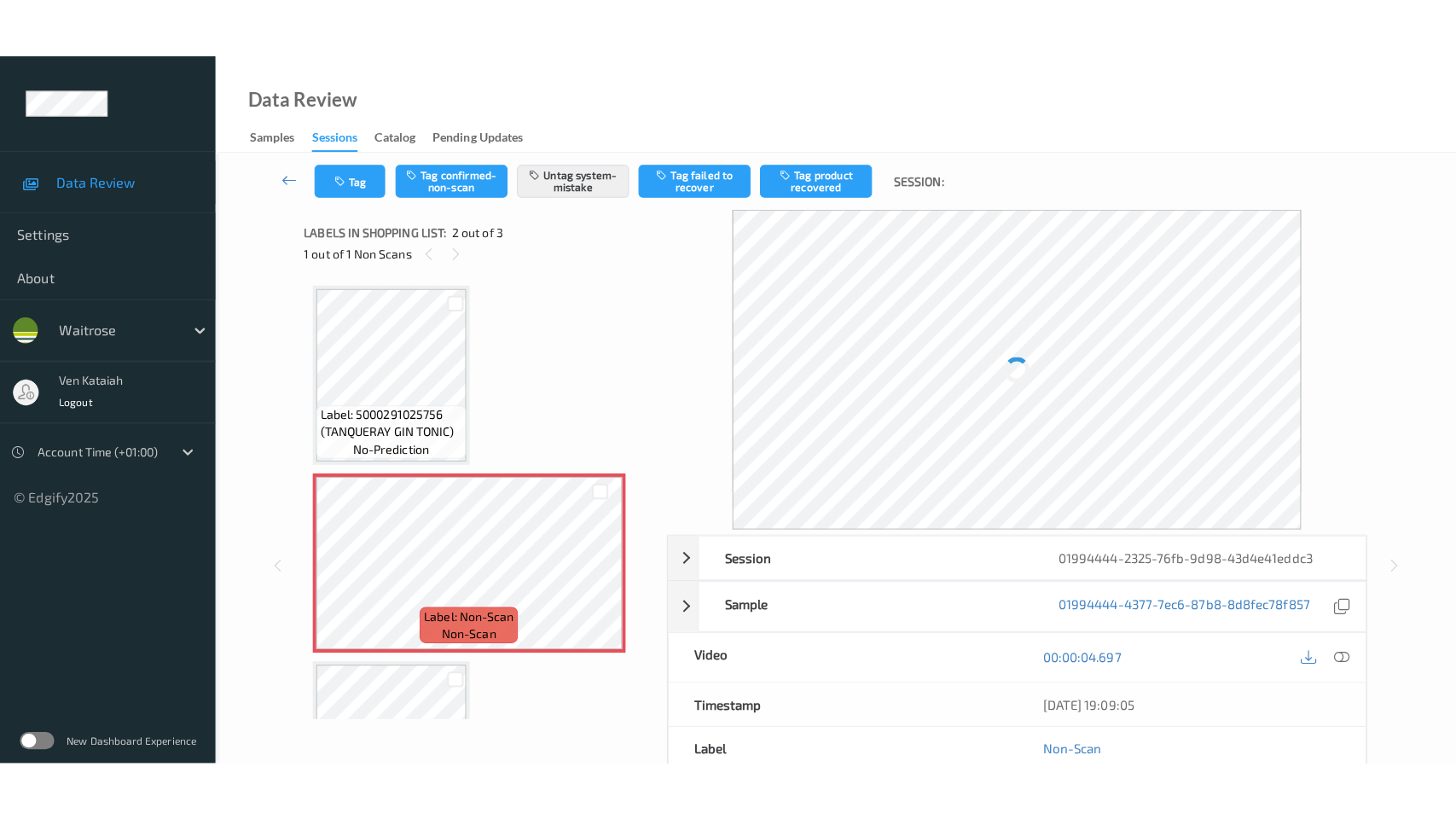
scroll to position [8, 0]
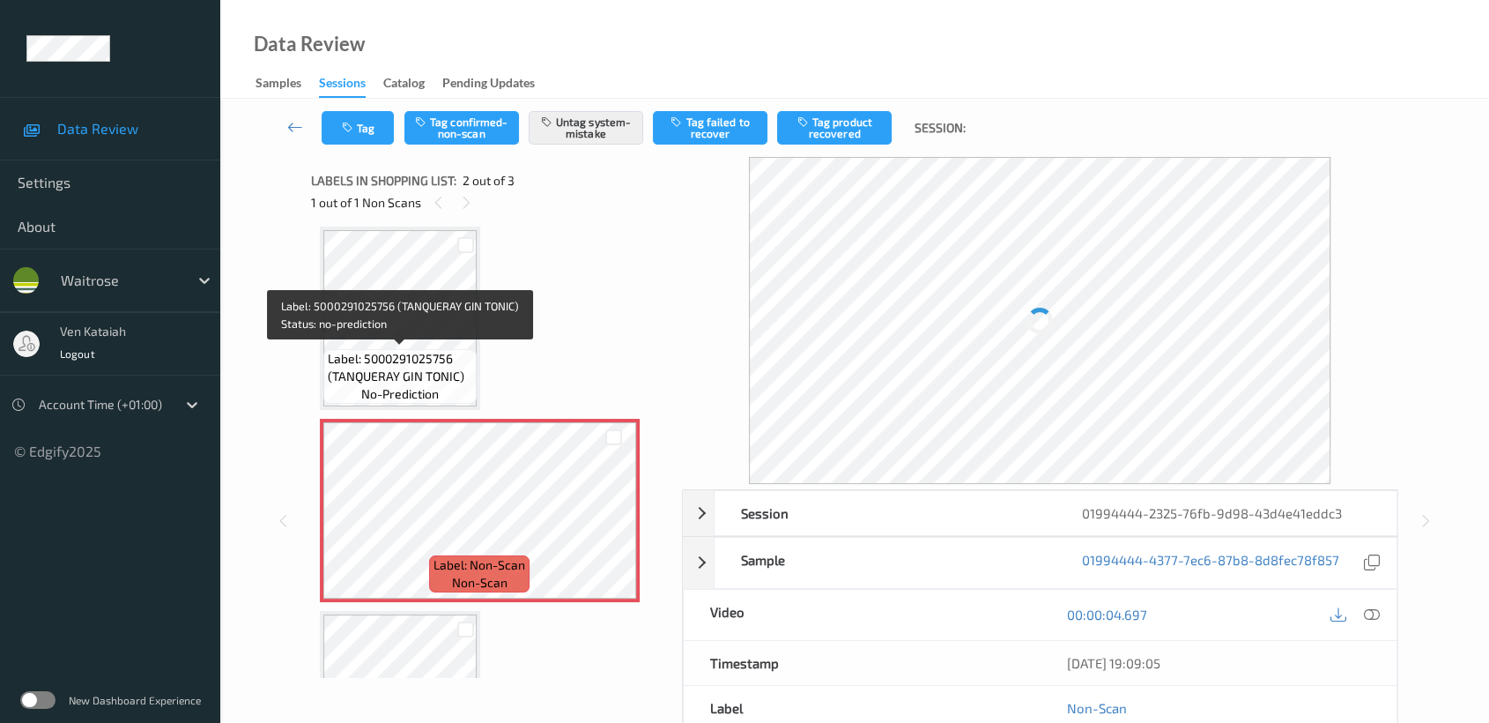
drag, startPoint x: 463, startPoint y: 397, endPoint x: 463, endPoint y: 417, distance: 20.3
click at [463, 417] on div "Label: 5000291025756 (TANQUERAY GIN TONIC) no-prediction Label: Non-Scan non-sc…" at bounding box center [490, 509] width 341 height 567
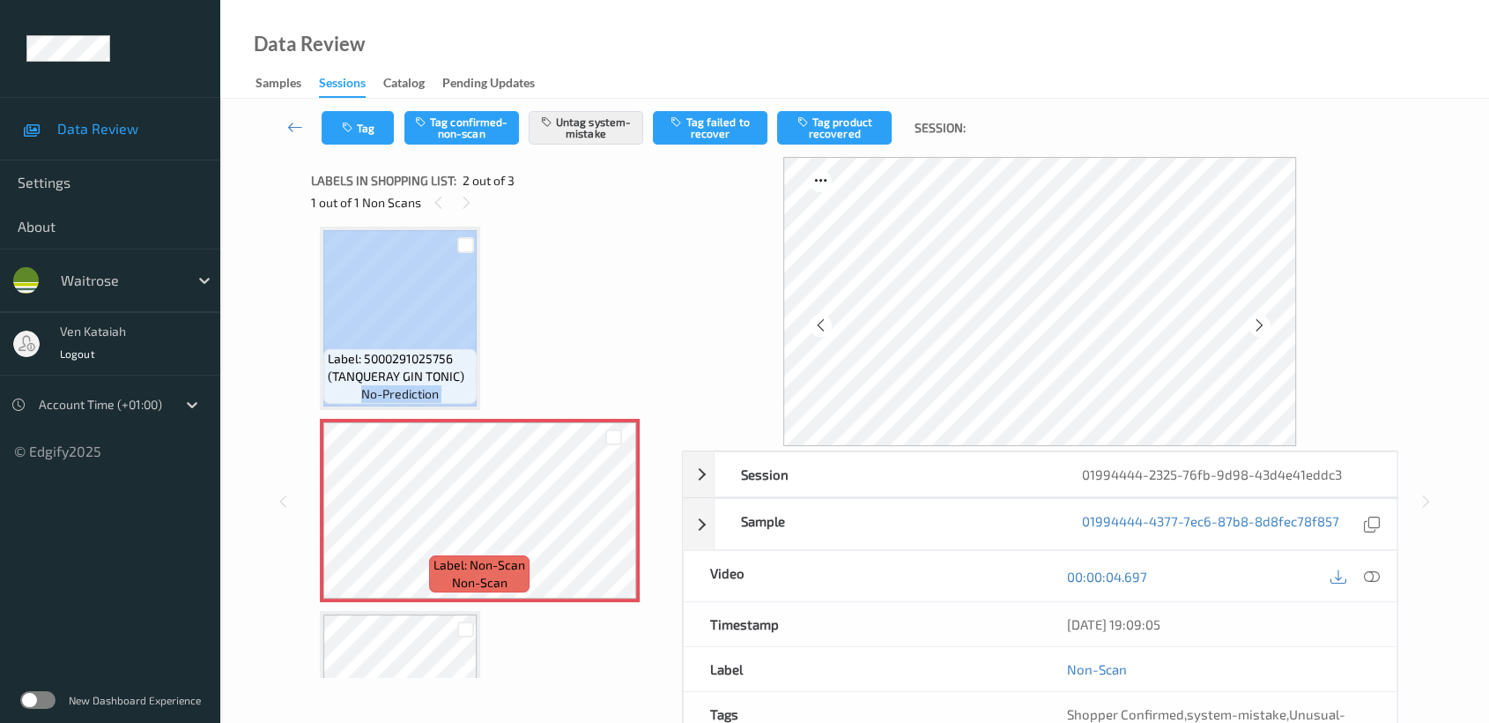
click at [538, 340] on div "Label: 5000291025756 (TANQUERAY GIN TONIC) no-prediction Label: Non-Scan non-sc…" at bounding box center [490, 509] width 341 height 567
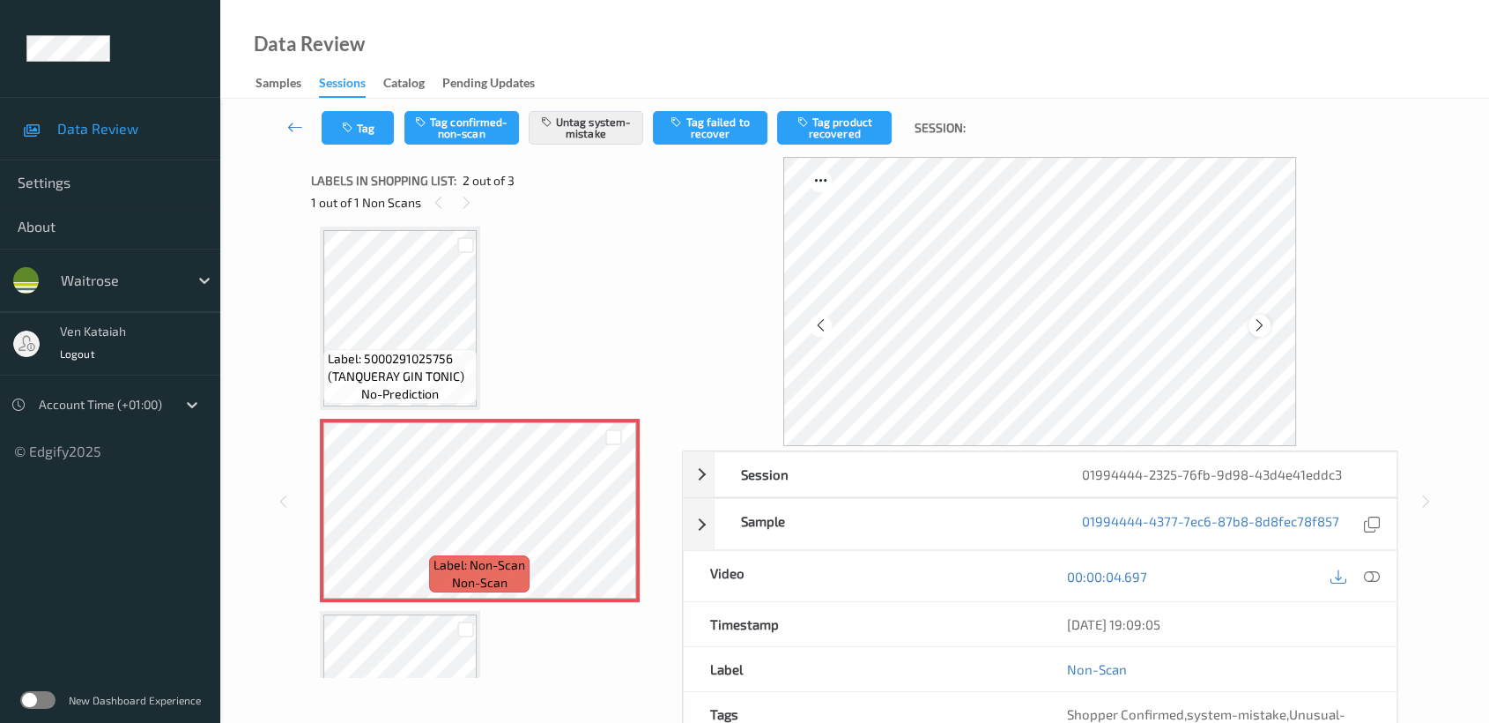
click at [1249, 321] on div at bounding box center [1260, 326] width 22 height 22
click at [1257, 321] on icon at bounding box center [1259, 325] width 15 height 16
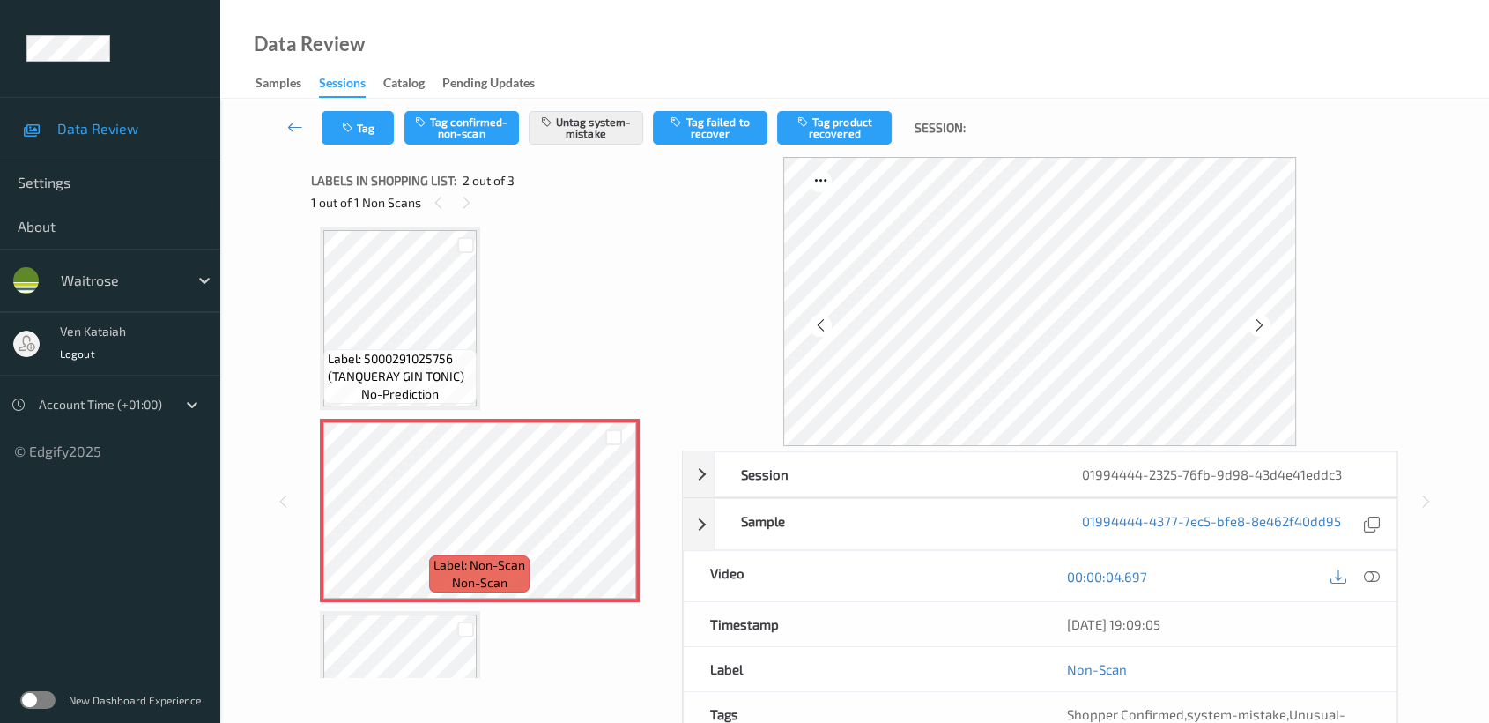
click at [1257, 321] on icon at bounding box center [1259, 325] width 15 height 16
click at [606, 525] on icon at bounding box center [613, 525] width 15 height 16
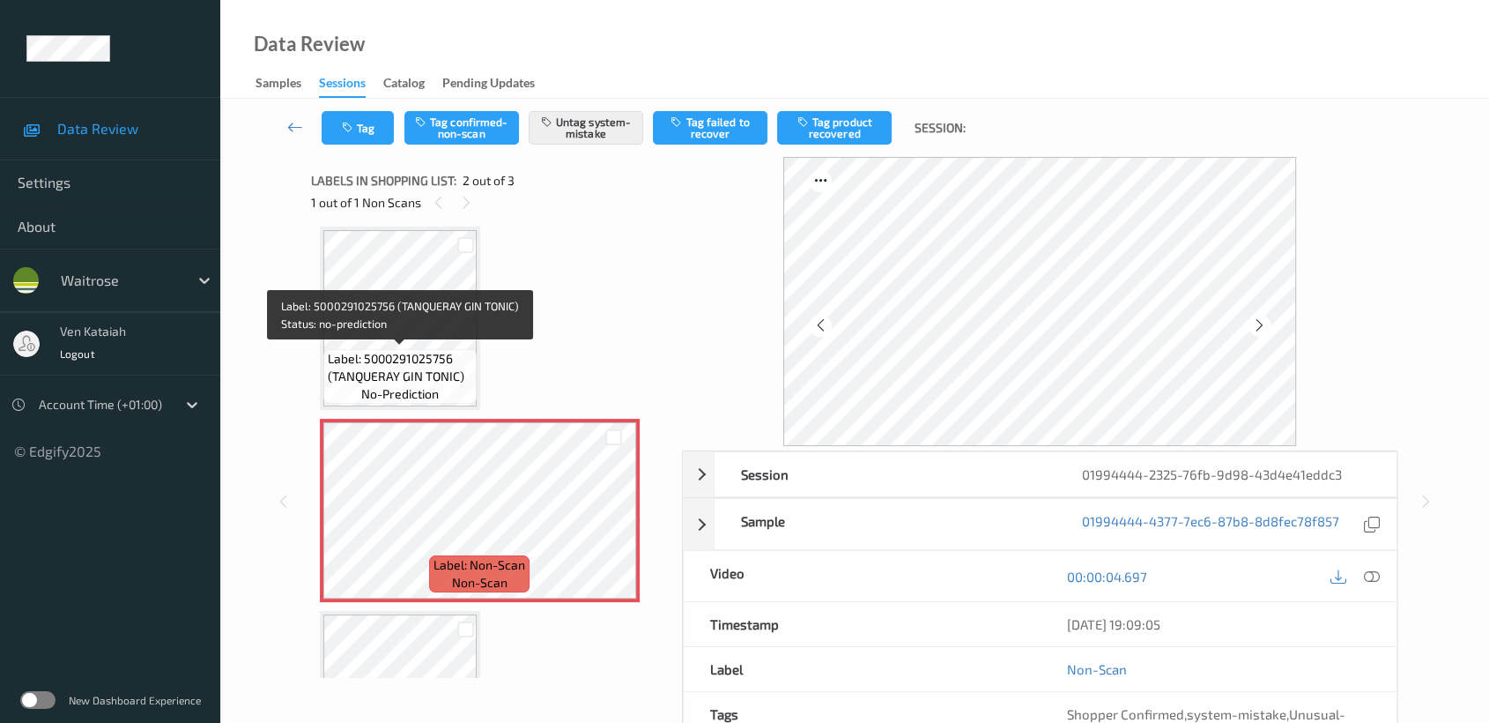
click at [413, 357] on span "Label: 5000291025756 (TANQUERAY GIN TONIC)" at bounding box center [400, 367] width 145 height 35
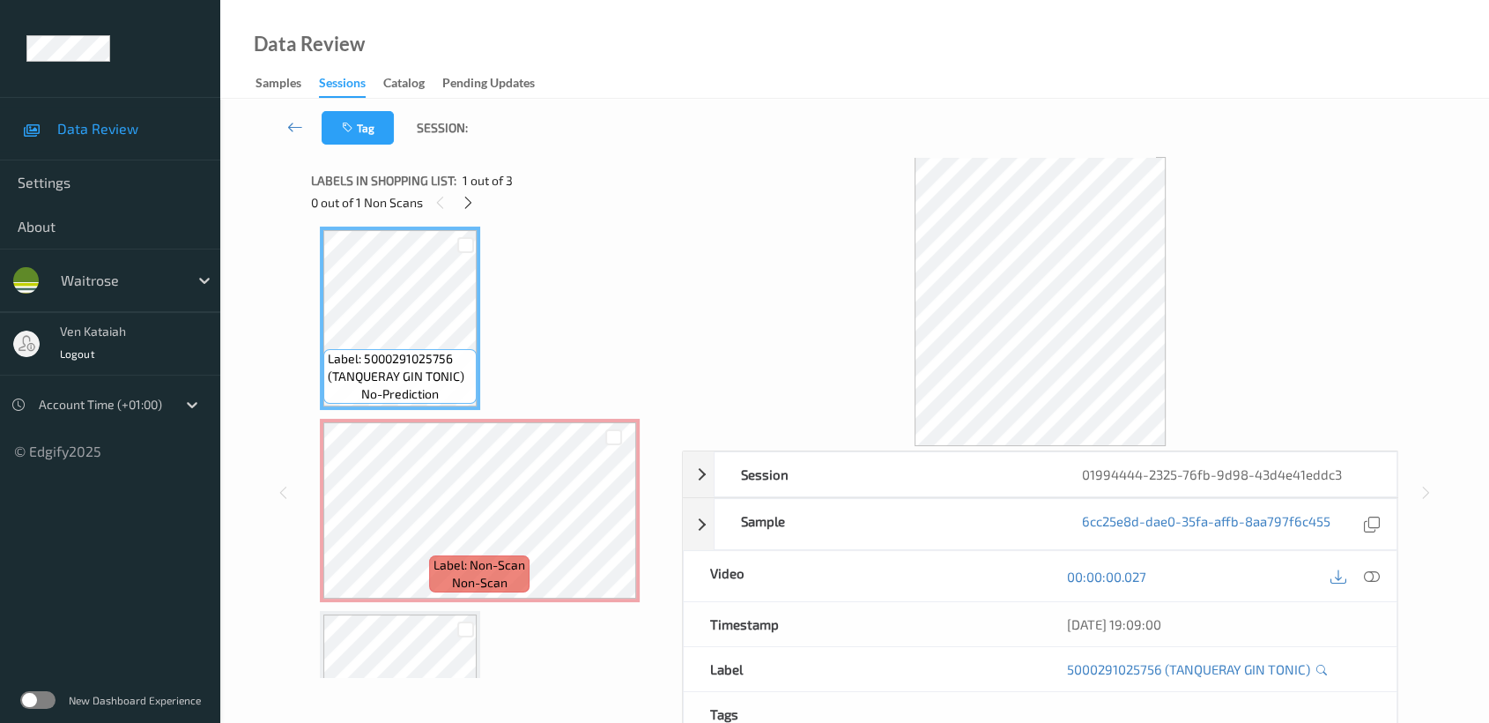
click at [1385, 570] on div "00:00:00.027" at bounding box center [1218, 576] width 357 height 50
click at [1362, 573] on div at bounding box center [1372, 576] width 24 height 24
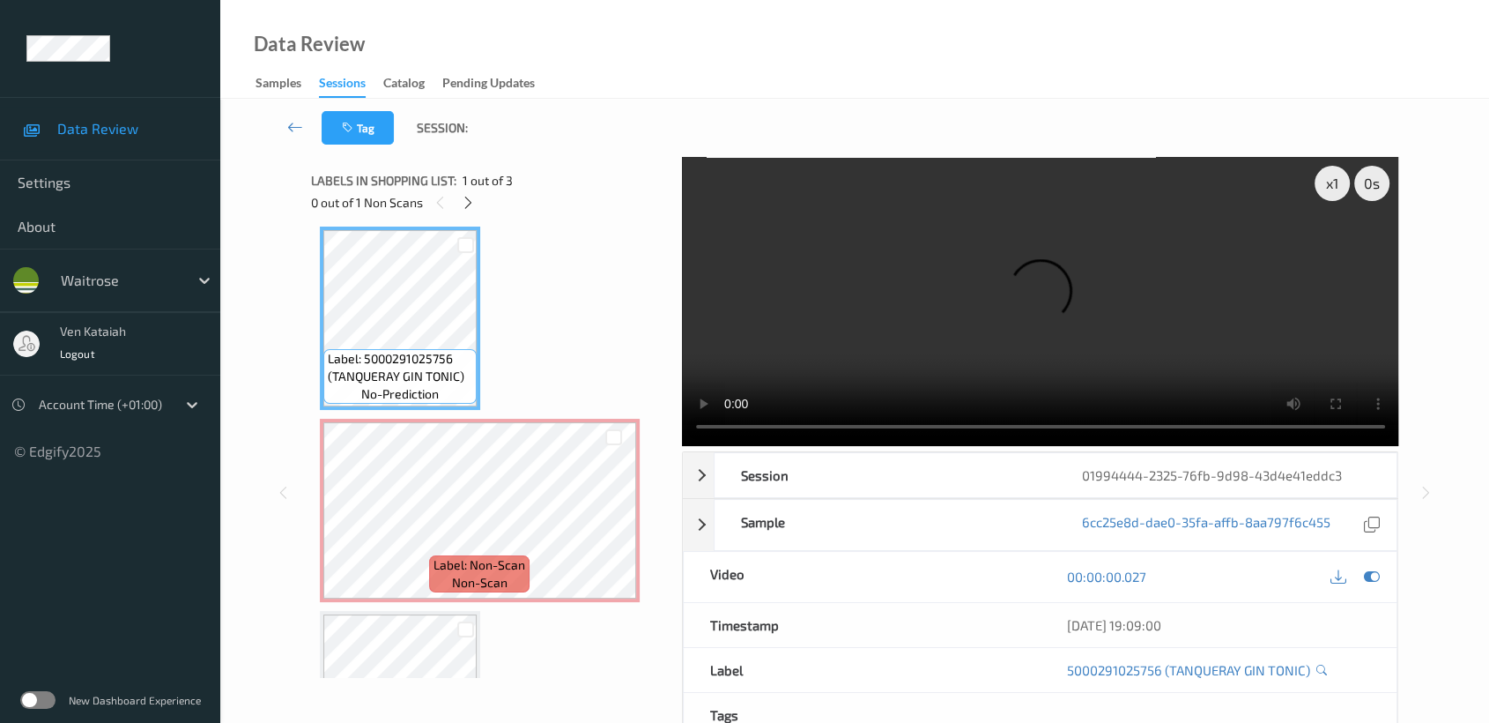
click at [1264, 378] on video at bounding box center [1040, 301] width 717 height 289
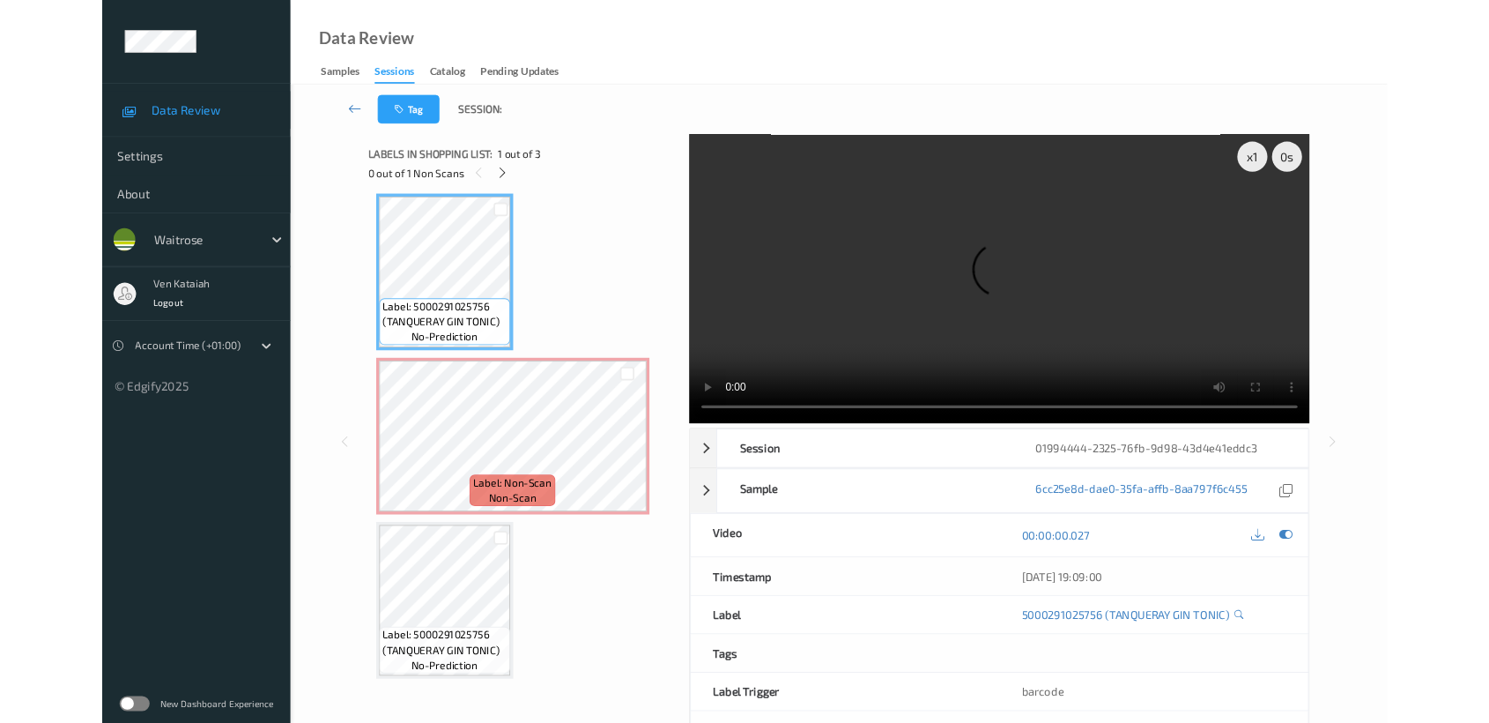
scroll to position [7, 0]
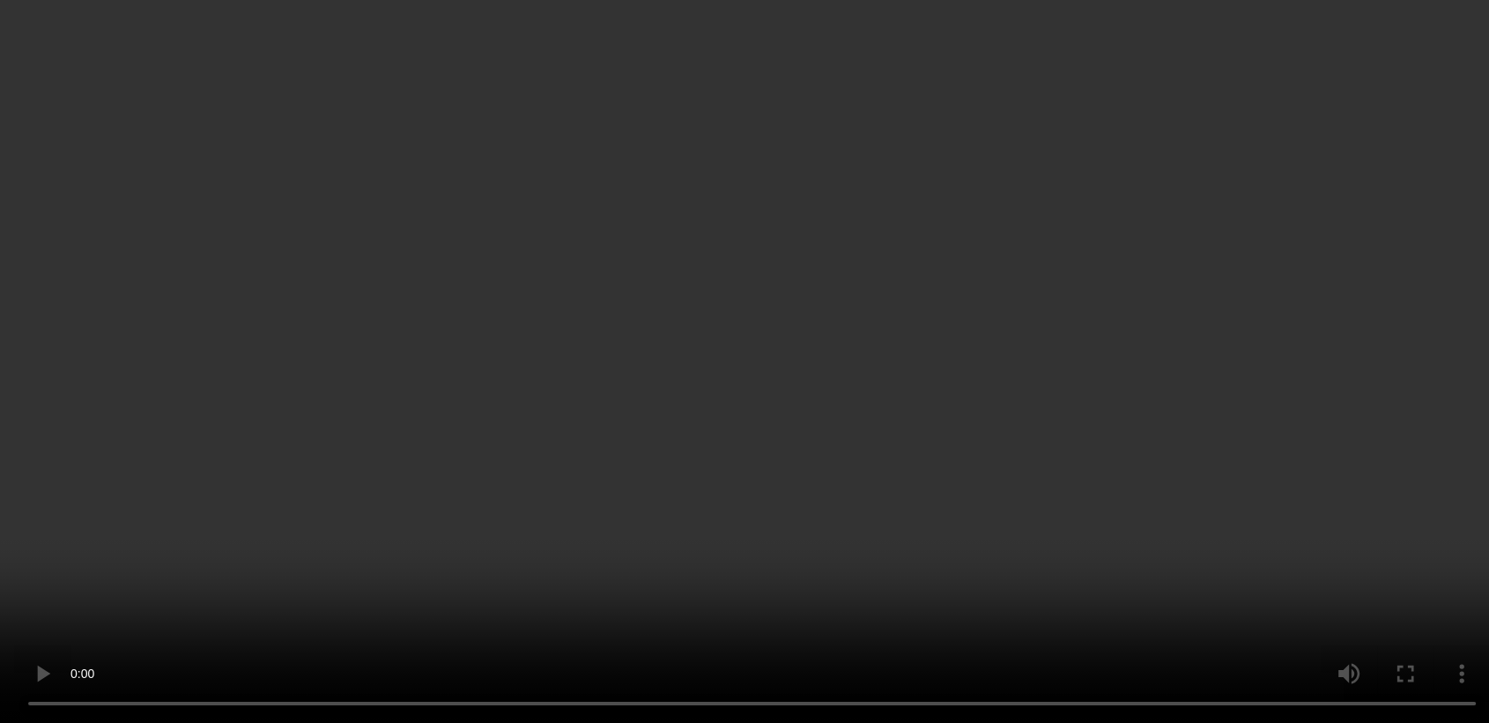
click at [1377, 295] on icon at bounding box center [1372, 287] width 16 height 16
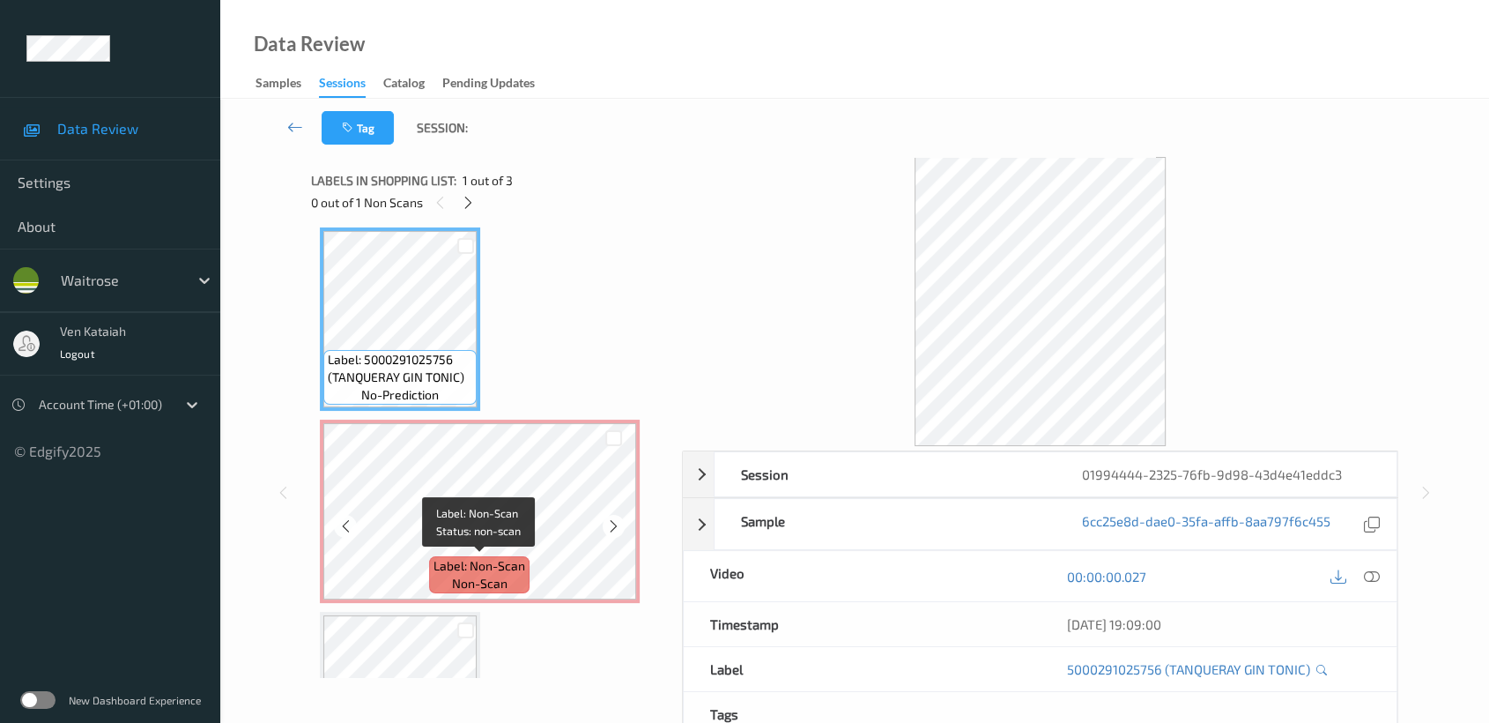
click at [525, 561] on div "Label: Non-Scan non-scan" at bounding box center [479, 574] width 100 height 37
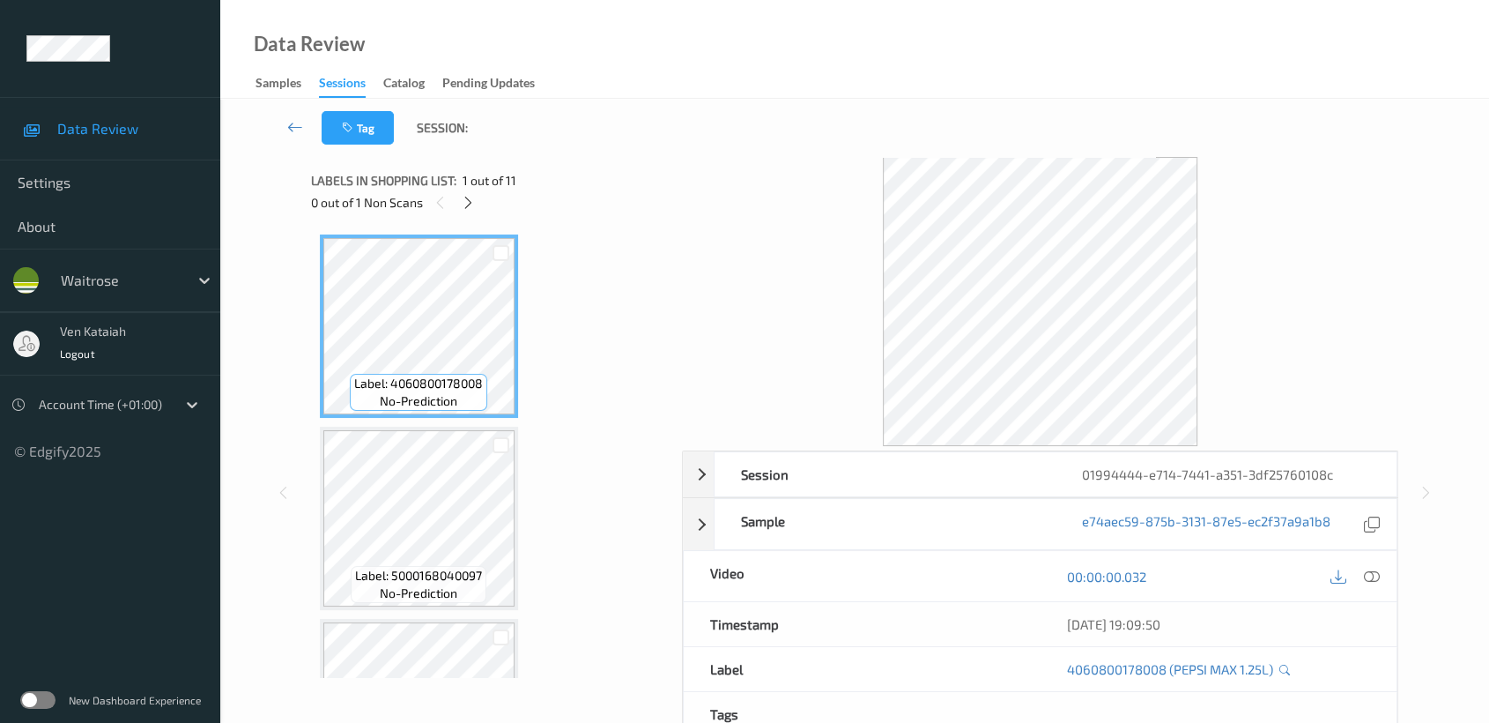
click at [233, 143] on div "Tag Session: Session 01994444-e714-7441-a351-3df25760108c Session ID 01994444-e…" at bounding box center [854, 481] width 1269 height 765
click at [455, 199] on div "0 out of 1 Non Scans" at bounding box center [490, 202] width 359 height 22
click at [478, 199] on div at bounding box center [468, 202] width 22 height 22
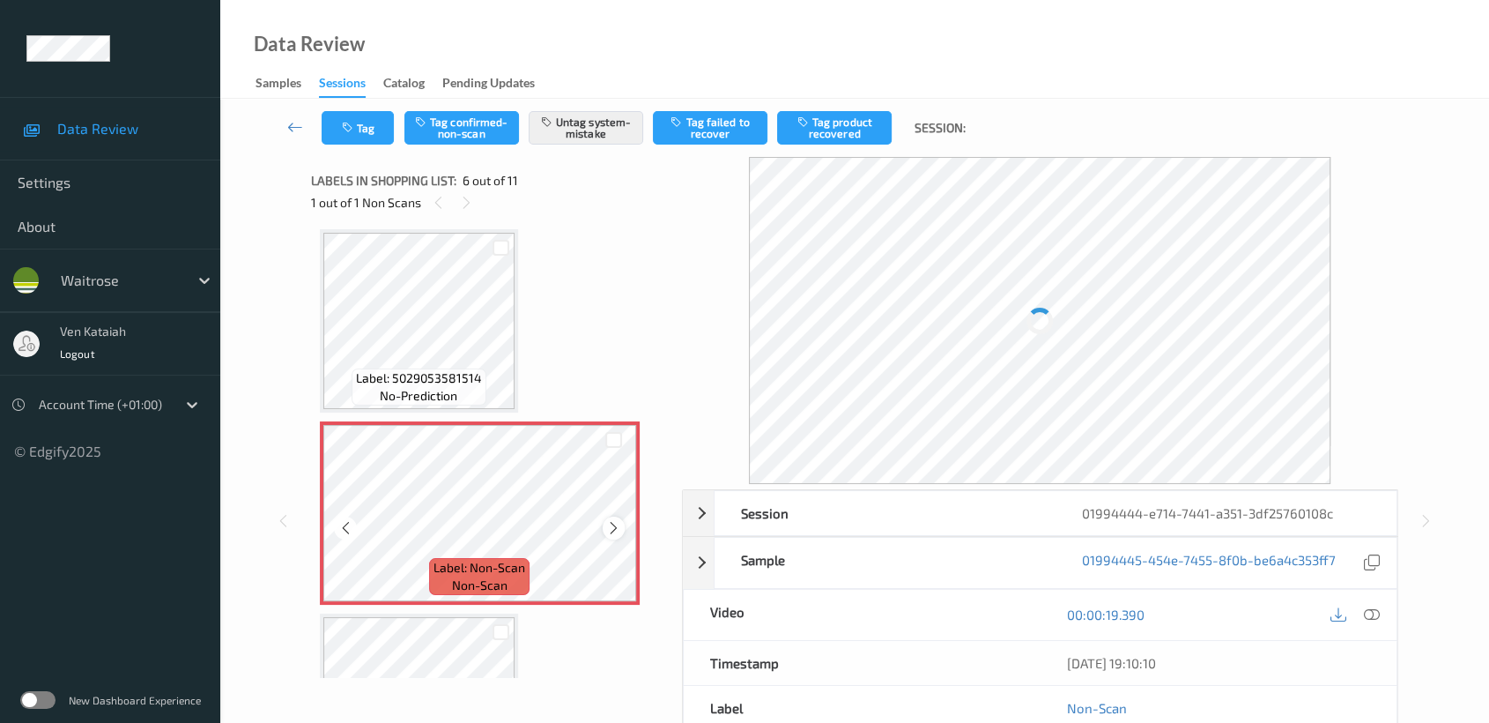
click at [604, 516] on div at bounding box center [614, 527] width 22 height 22
click at [623, 523] on div at bounding box center [614, 527] width 22 height 22
click at [619, 520] on icon at bounding box center [613, 528] width 15 height 16
click at [614, 520] on icon at bounding box center [613, 528] width 15 height 16
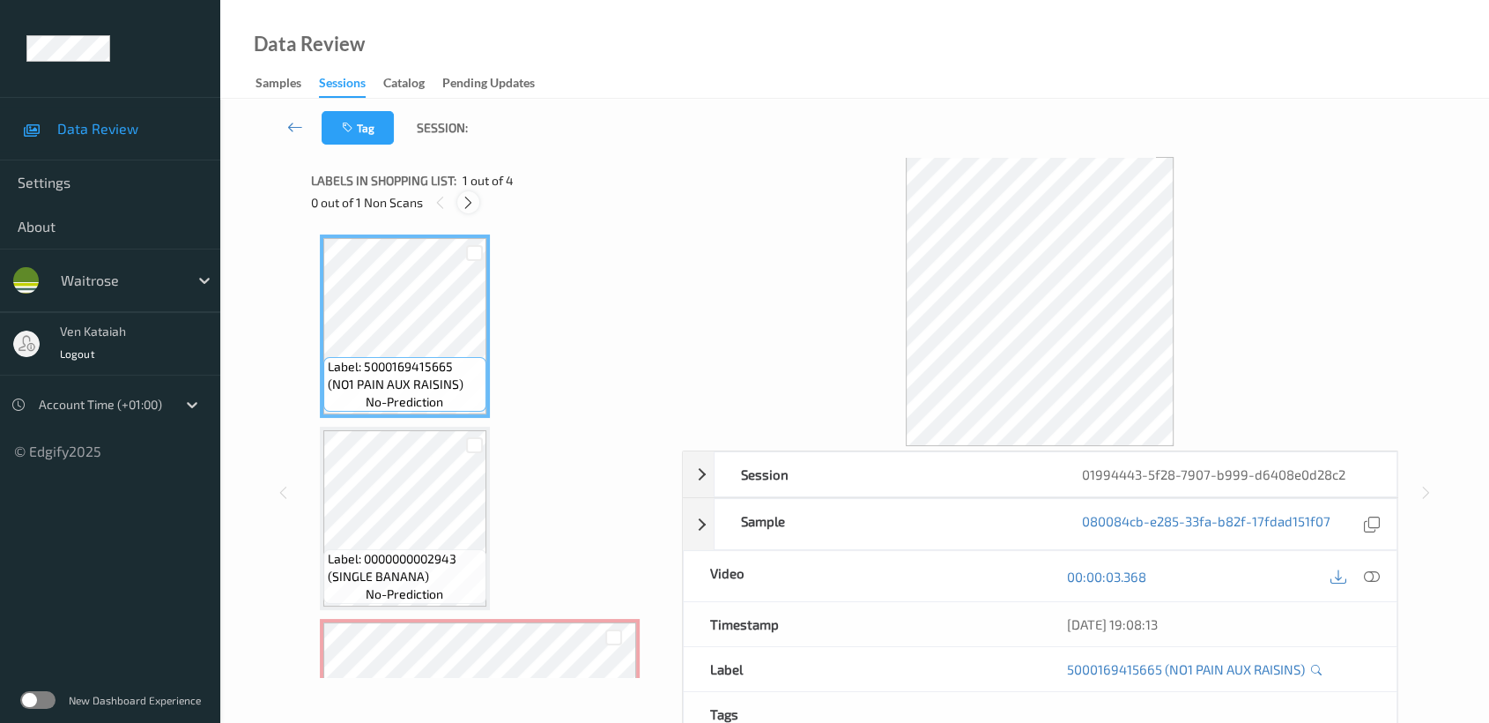
click at [467, 195] on icon at bounding box center [468, 203] width 15 height 16
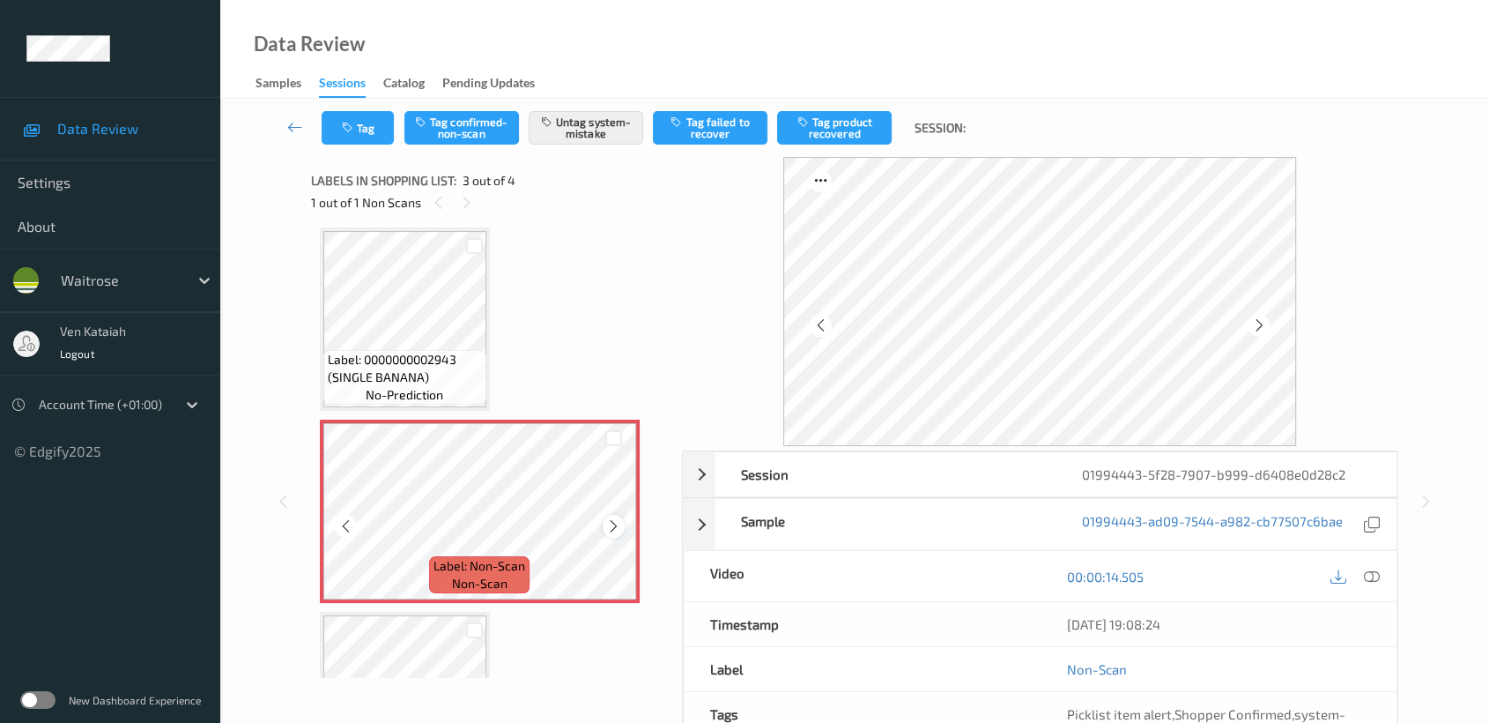
click at [604, 518] on div at bounding box center [614, 526] width 22 height 22
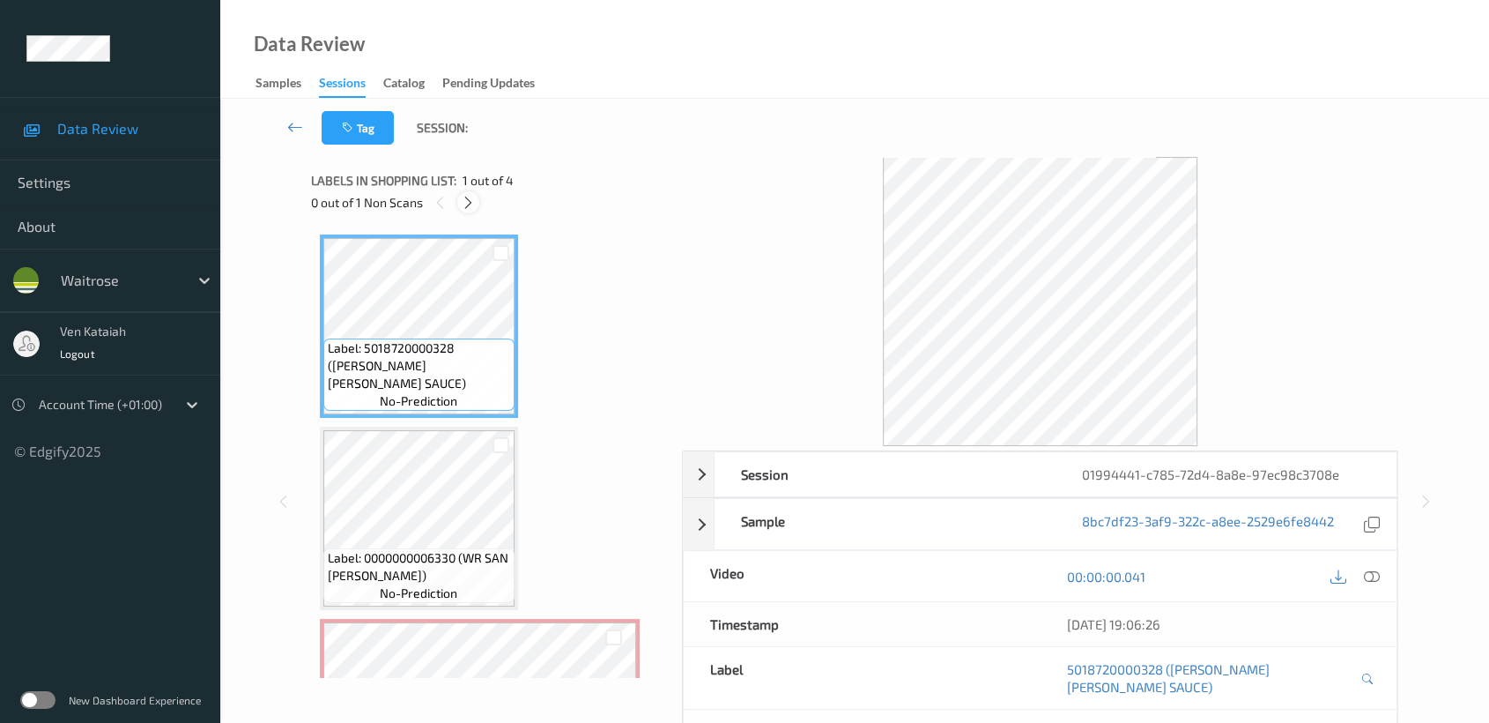
click at [473, 200] on icon at bounding box center [468, 203] width 15 height 16
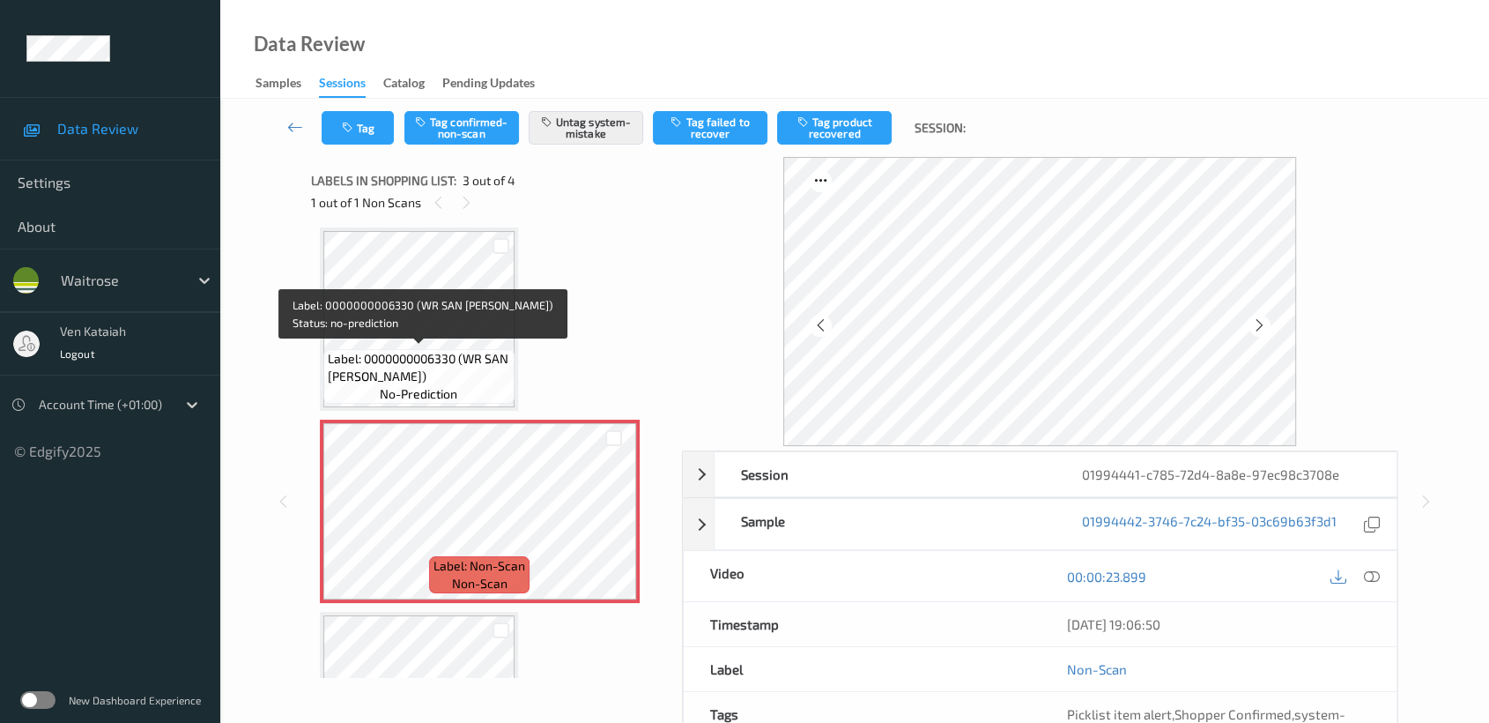
click at [444, 368] on span "Label: 0000000006330 (WR SAN [PERSON_NAME])" at bounding box center [419, 367] width 182 height 35
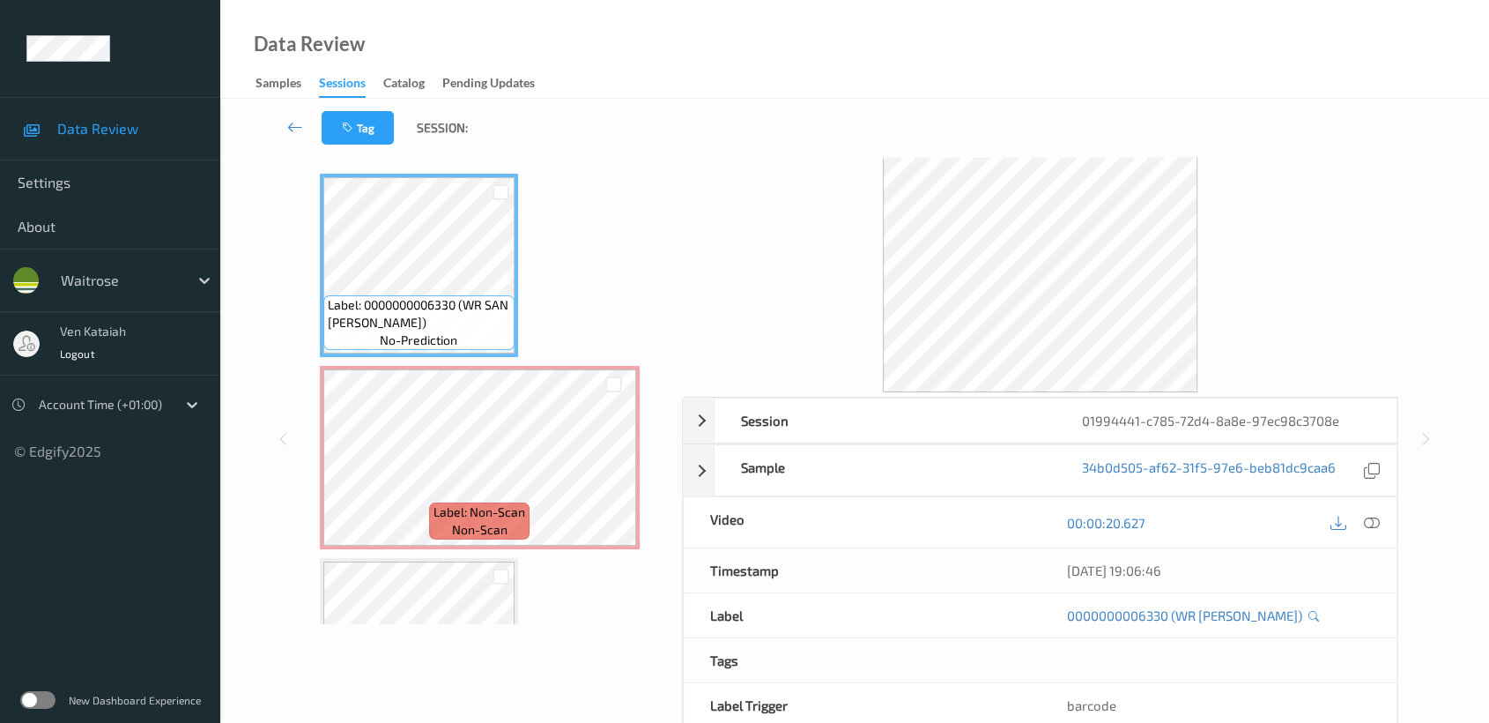
scroll to position [0, 0]
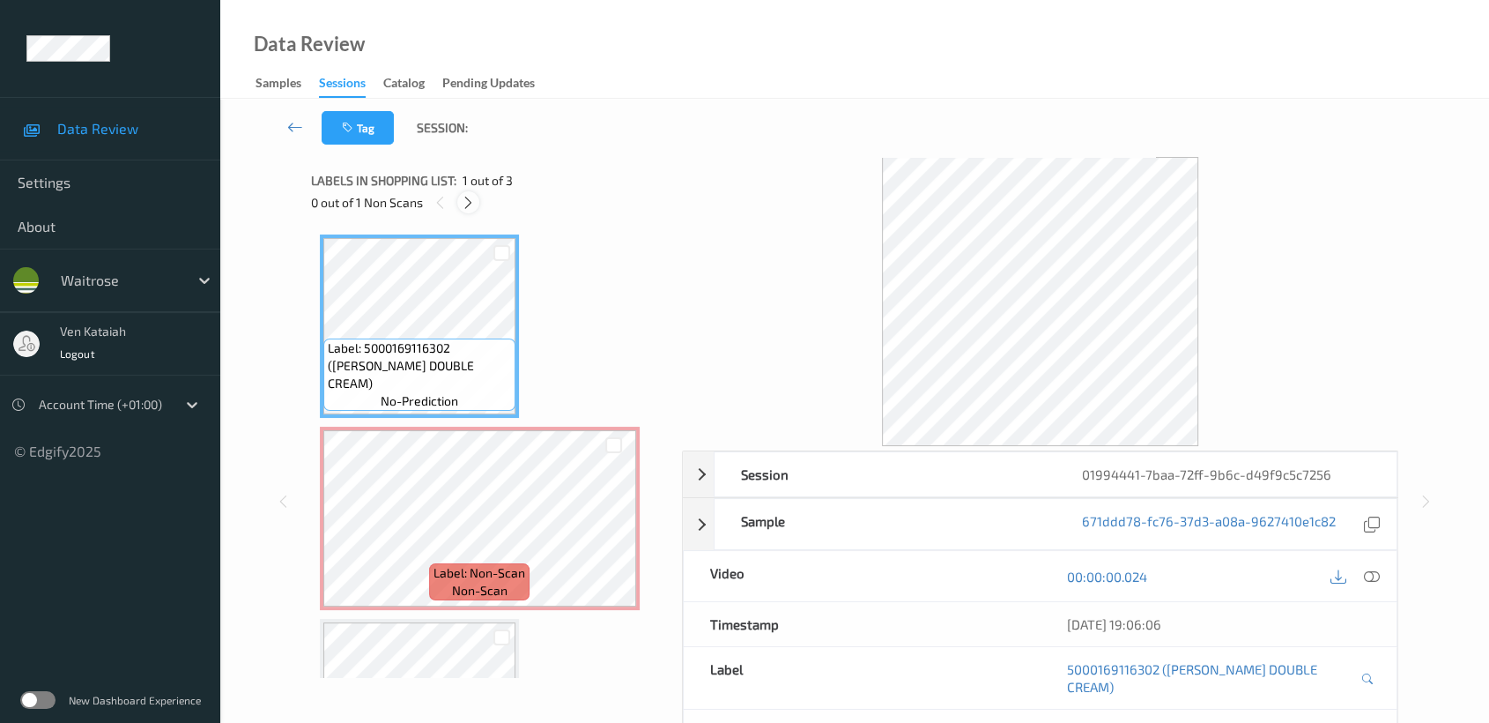
click at [465, 196] on icon at bounding box center [468, 203] width 15 height 16
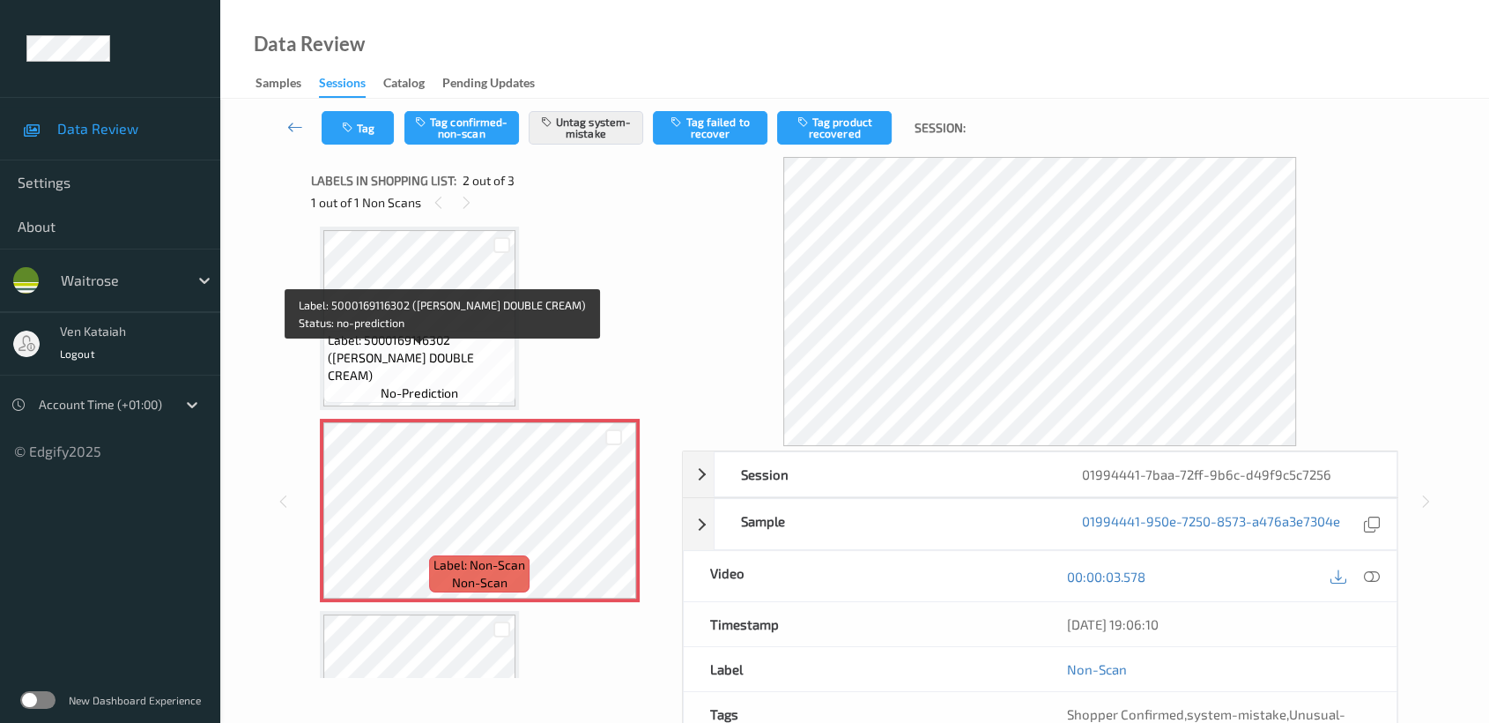
click at [438, 350] on span "Label: 5000169116302 (WR ESS DOUBLE CREAM)" at bounding box center [419, 357] width 183 height 53
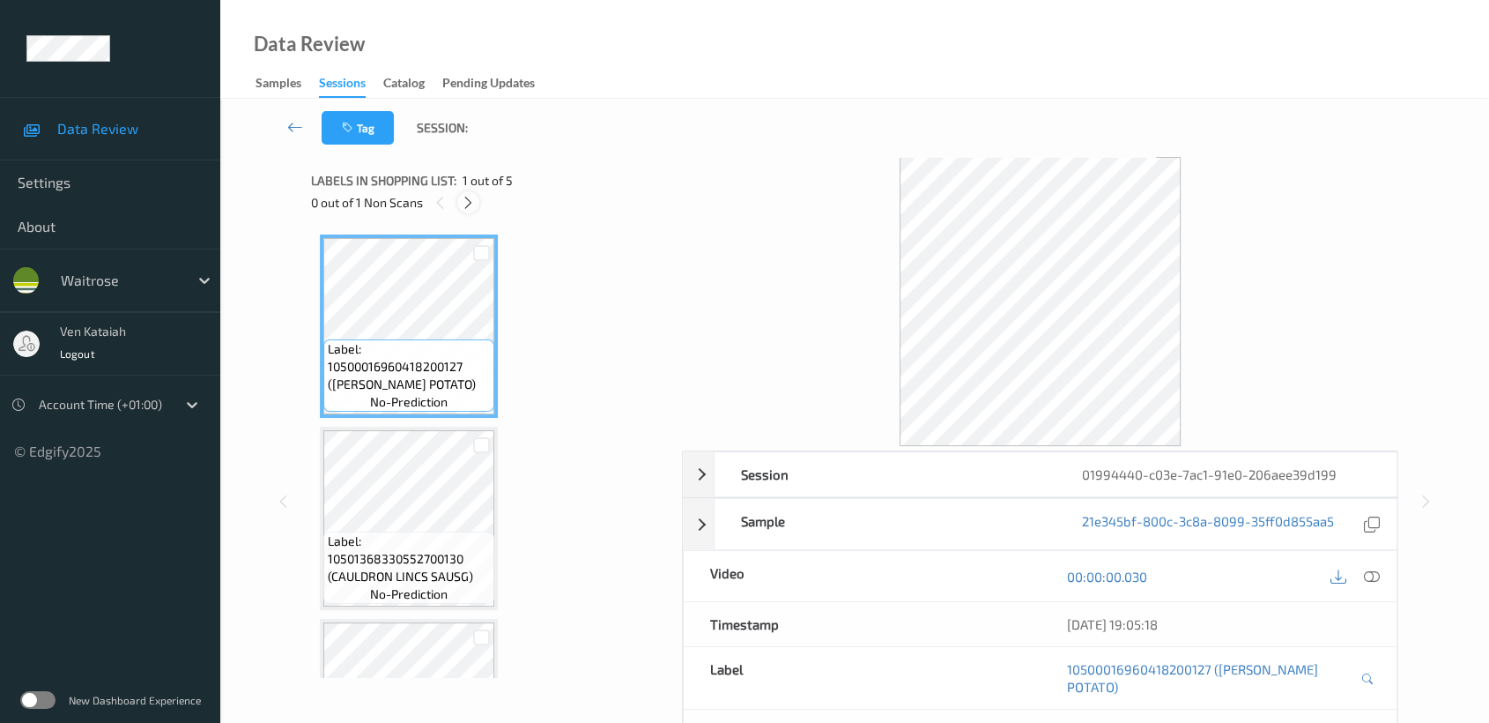
click at [460, 199] on div at bounding box center [468, 202] width 22 height 22
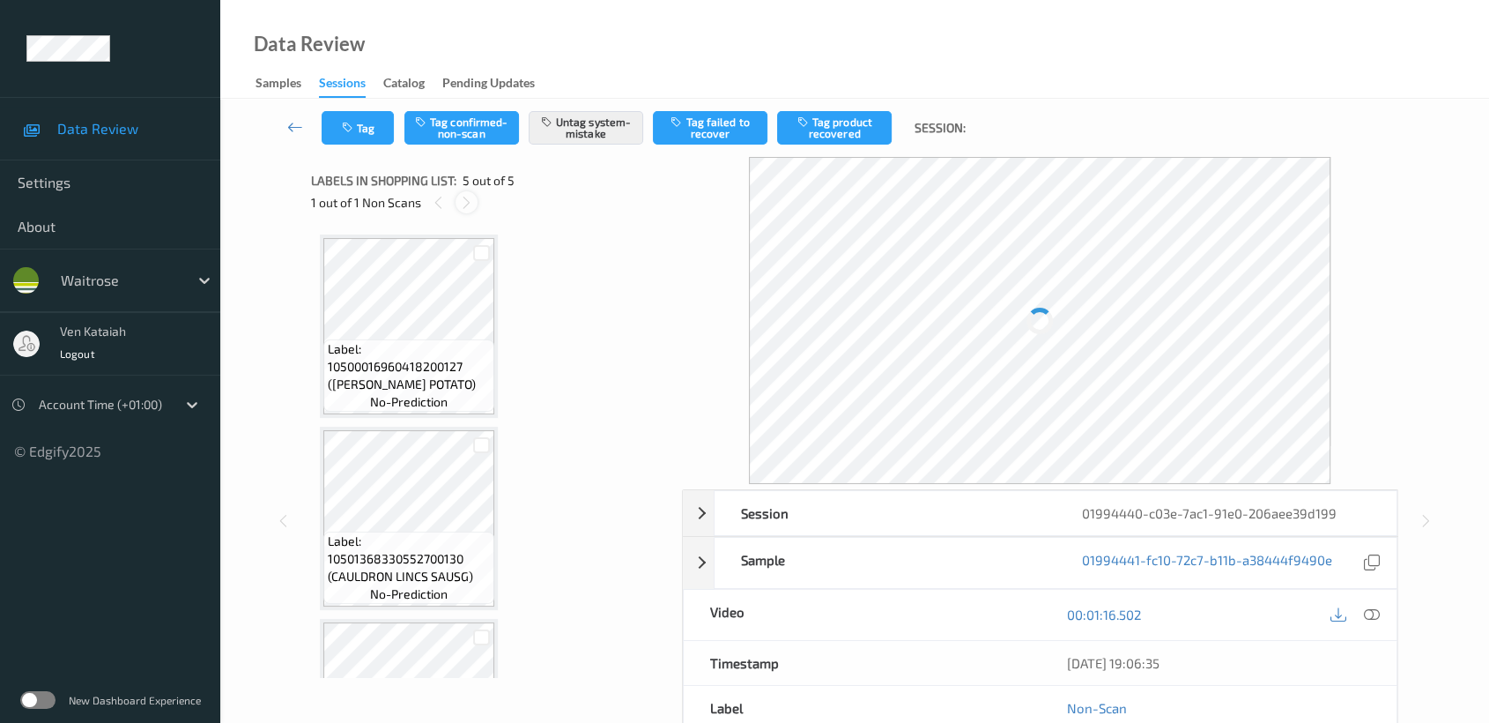
scroll to position [514, 0]
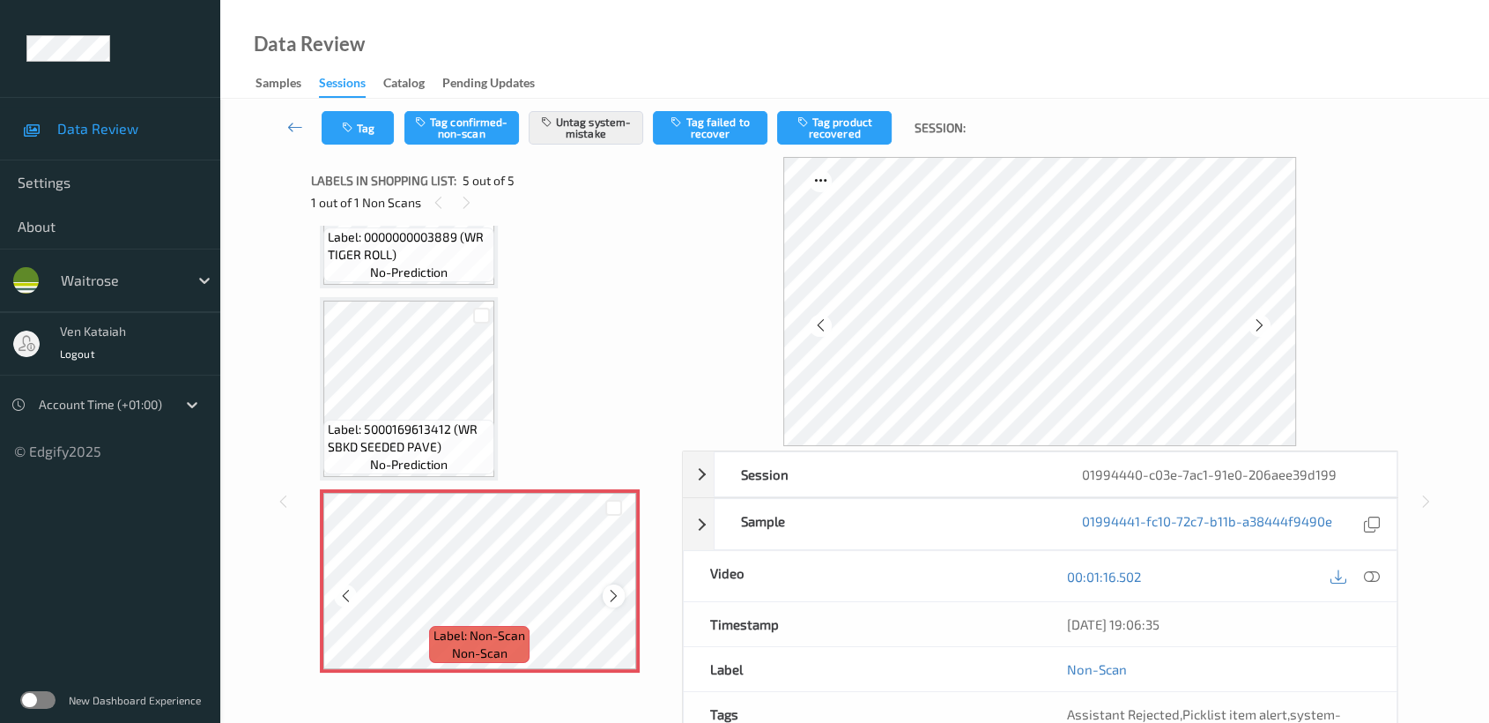
click at [611, 597] on icon at bounding box center [613, 596] width 15 height 16
click at [609, 594] on icon at bounding box center [613, 596] width 15 height 16
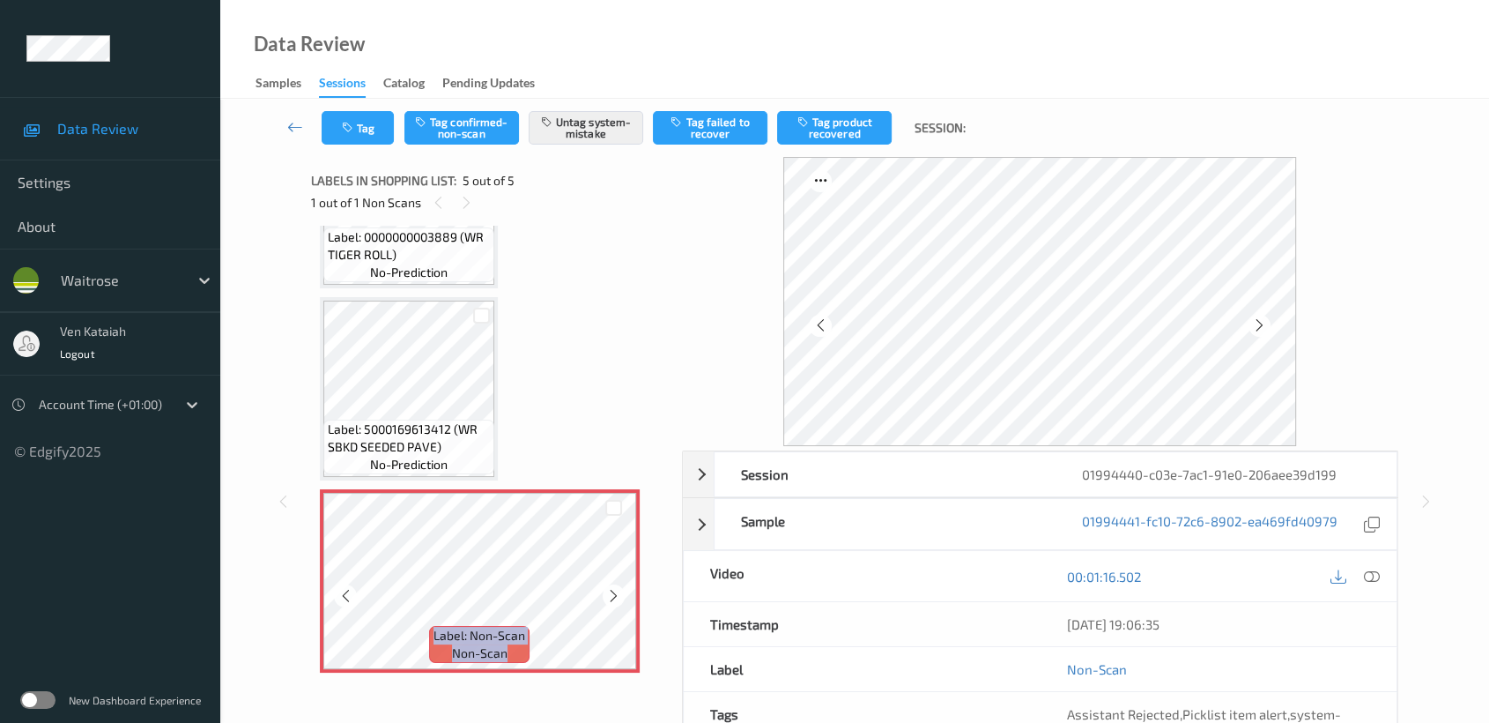
click at [609, 594] on icon at bounding box center [613, 596] width 15 height 16
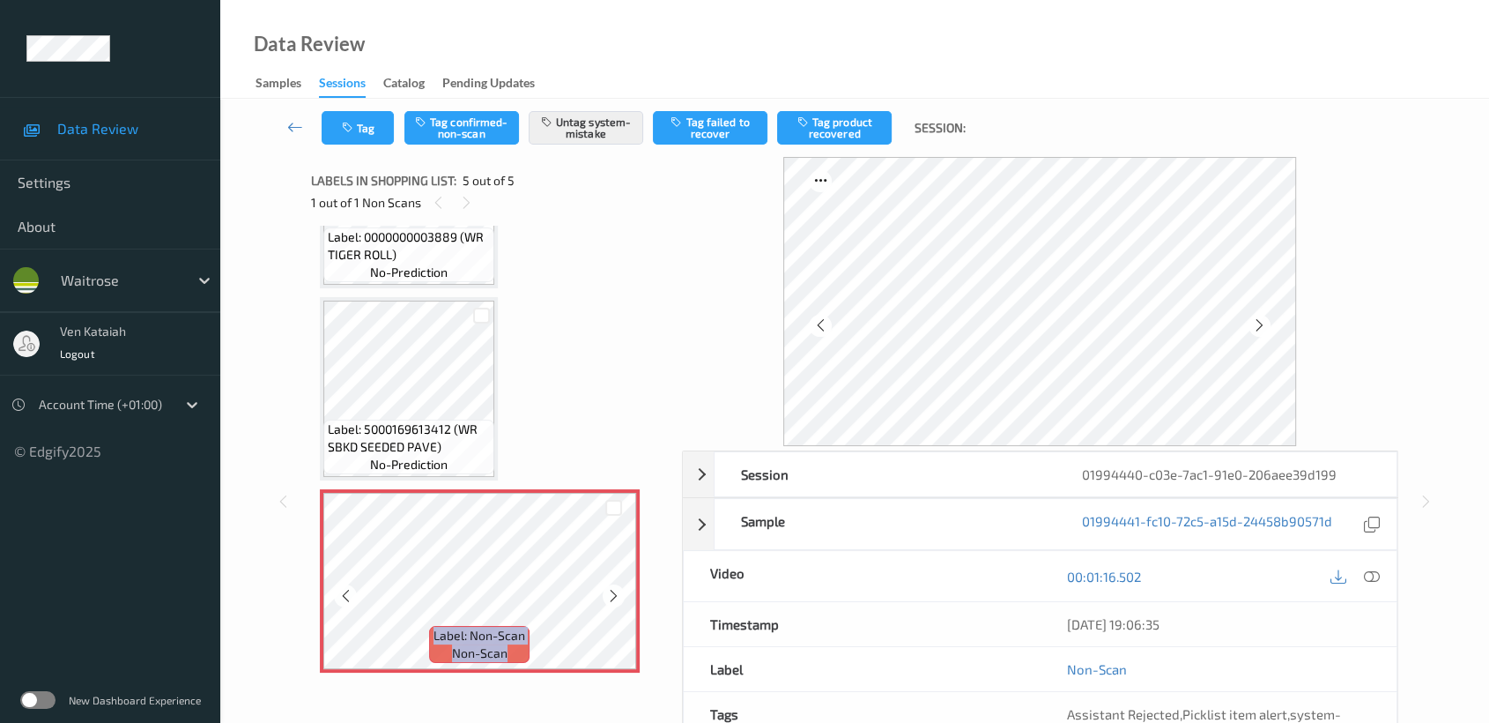
click at [609, 594] on icon at bounding box center [613, 596] width 15 height 16
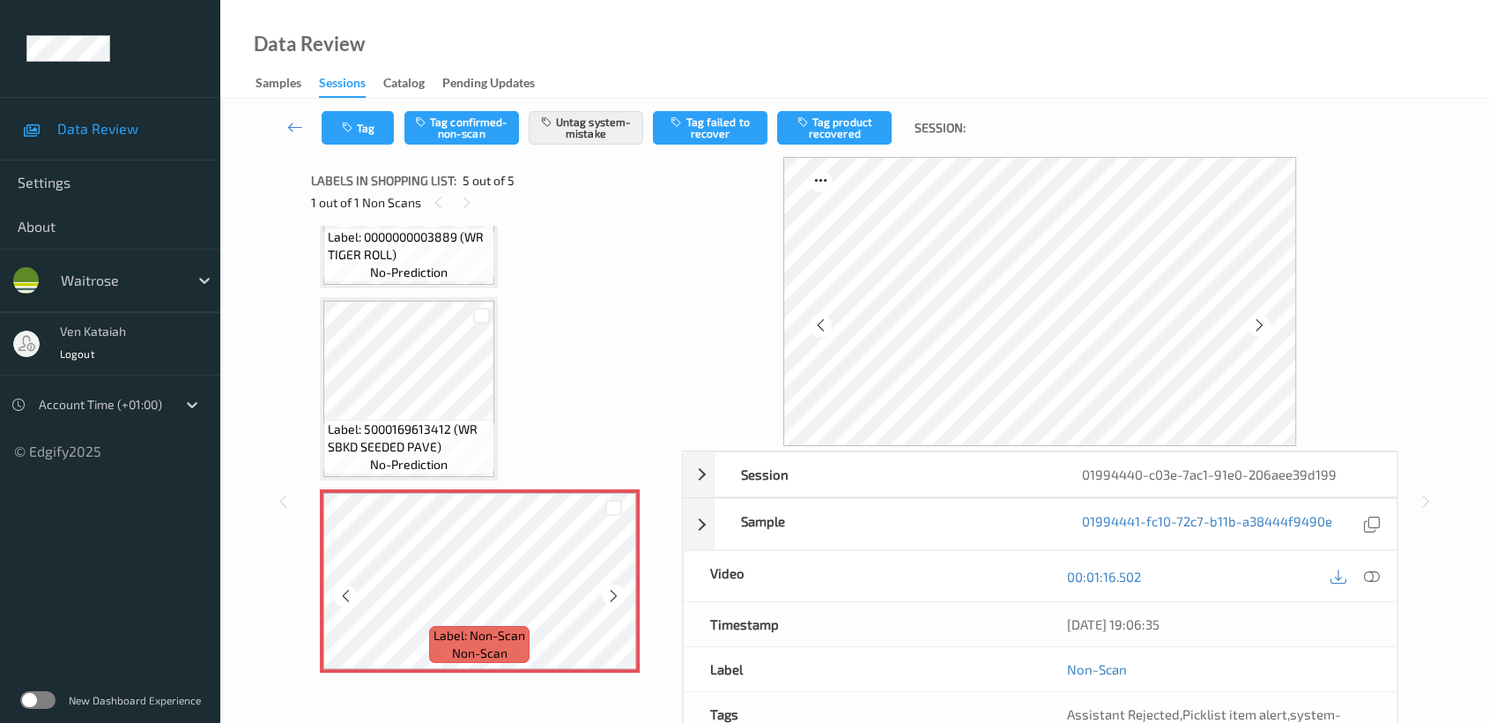
click at [609, 594] on icon at bounding box center [613, 596] width 15 height 16
click at [604, 587] on div at bounding box center [614, 595] width 22 height 22
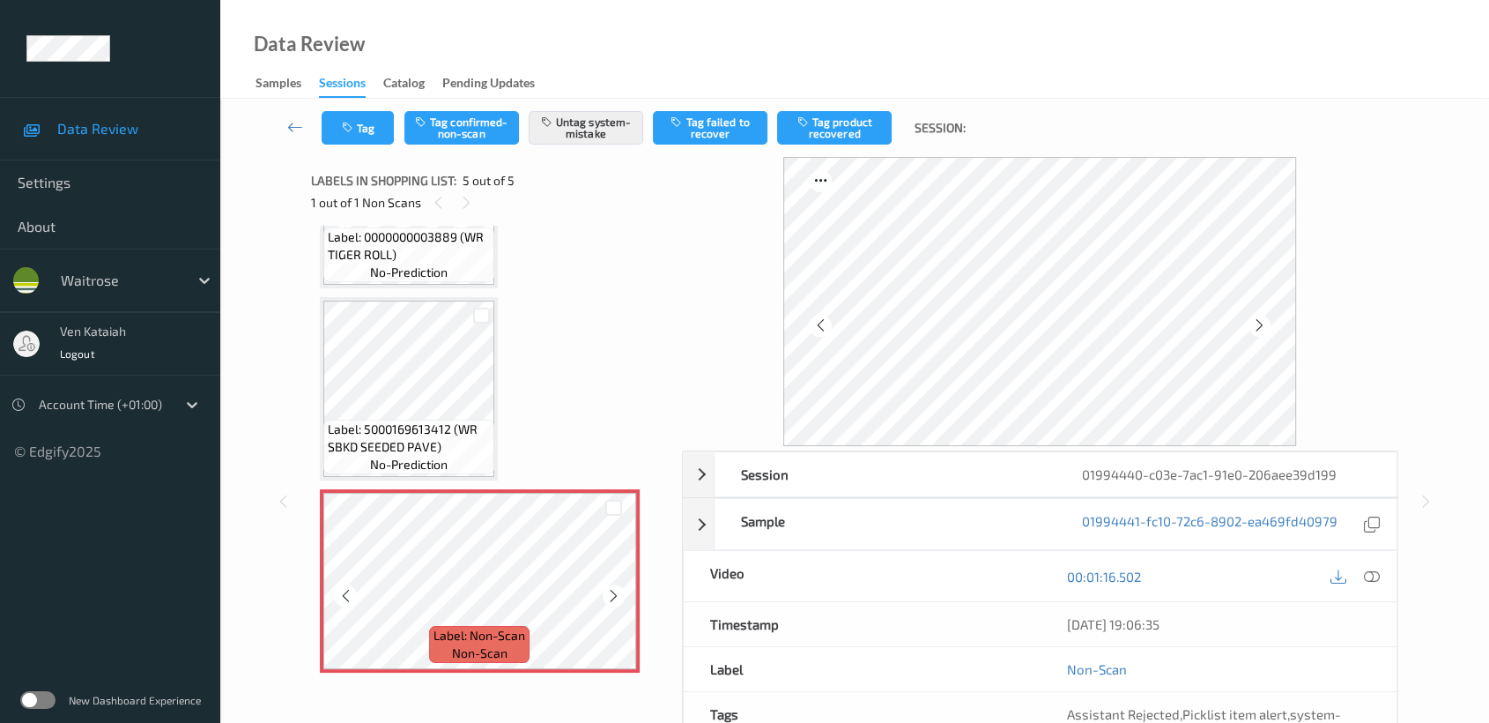
click at [604, 587] on div at bounding box center [614, 595] width 22 height 22
click at [610, 594] on icon at bounding box center [613, 596] width 15 height 16
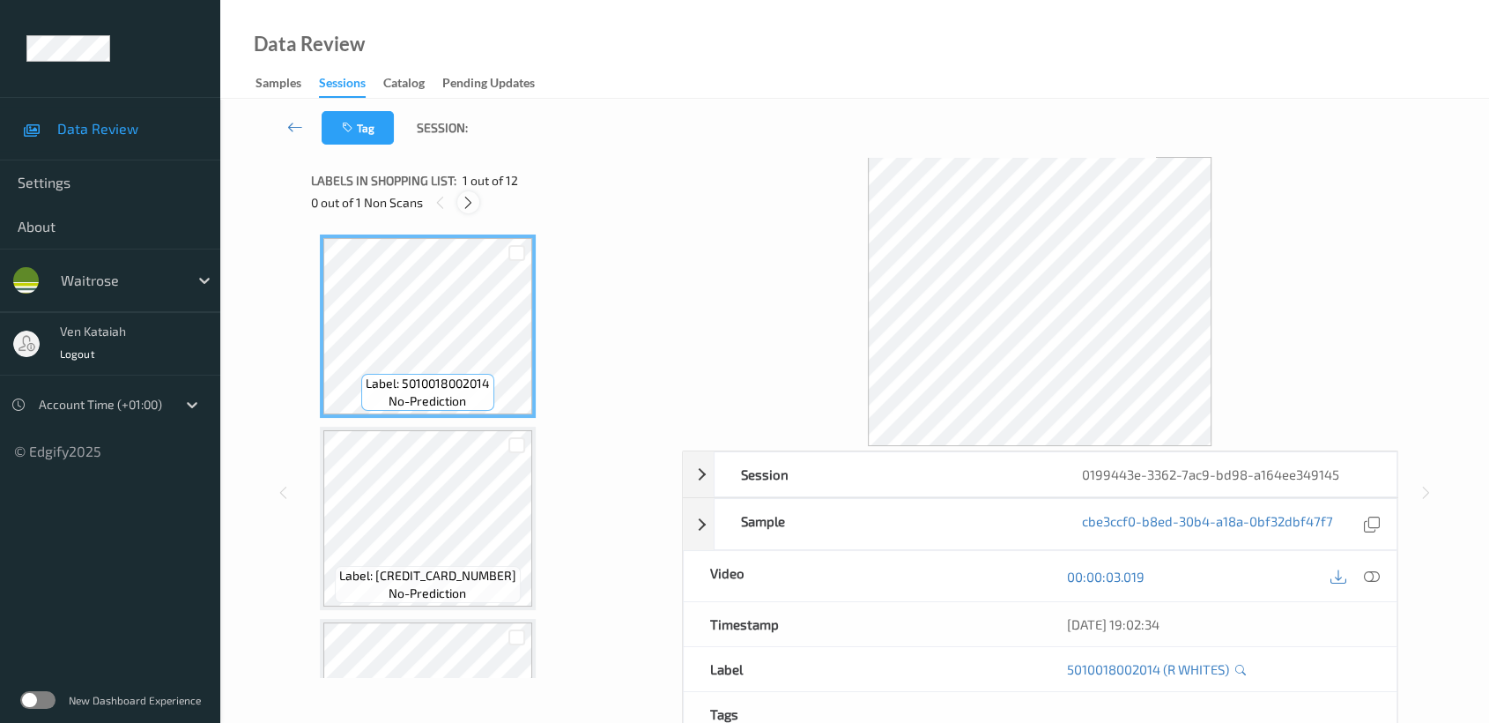
click at [468, 197] on icon at bounding box center [468, 203] width 15 height 16
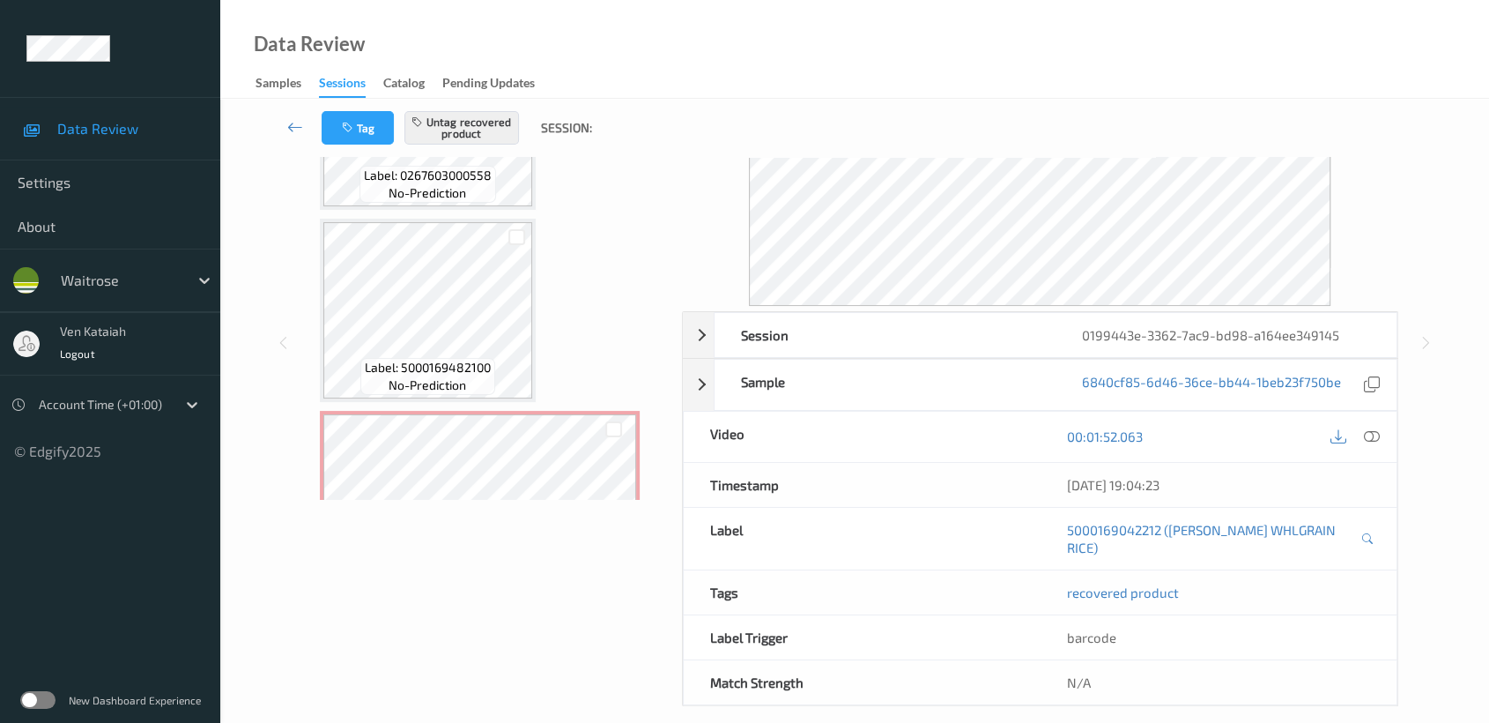
scroll to position [1343, 0]
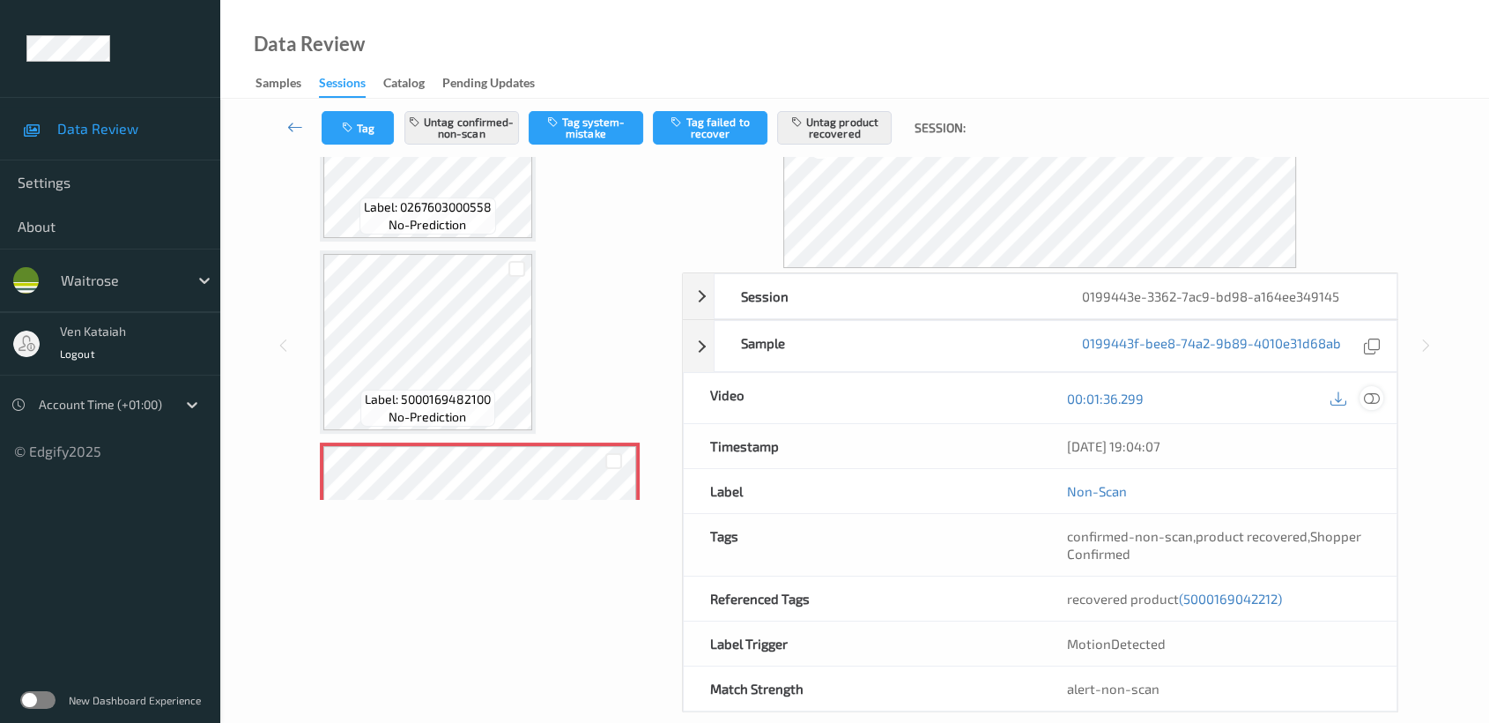
click at [1364, 394] on icon at bounding box center [1372, 398] width 16 height 16
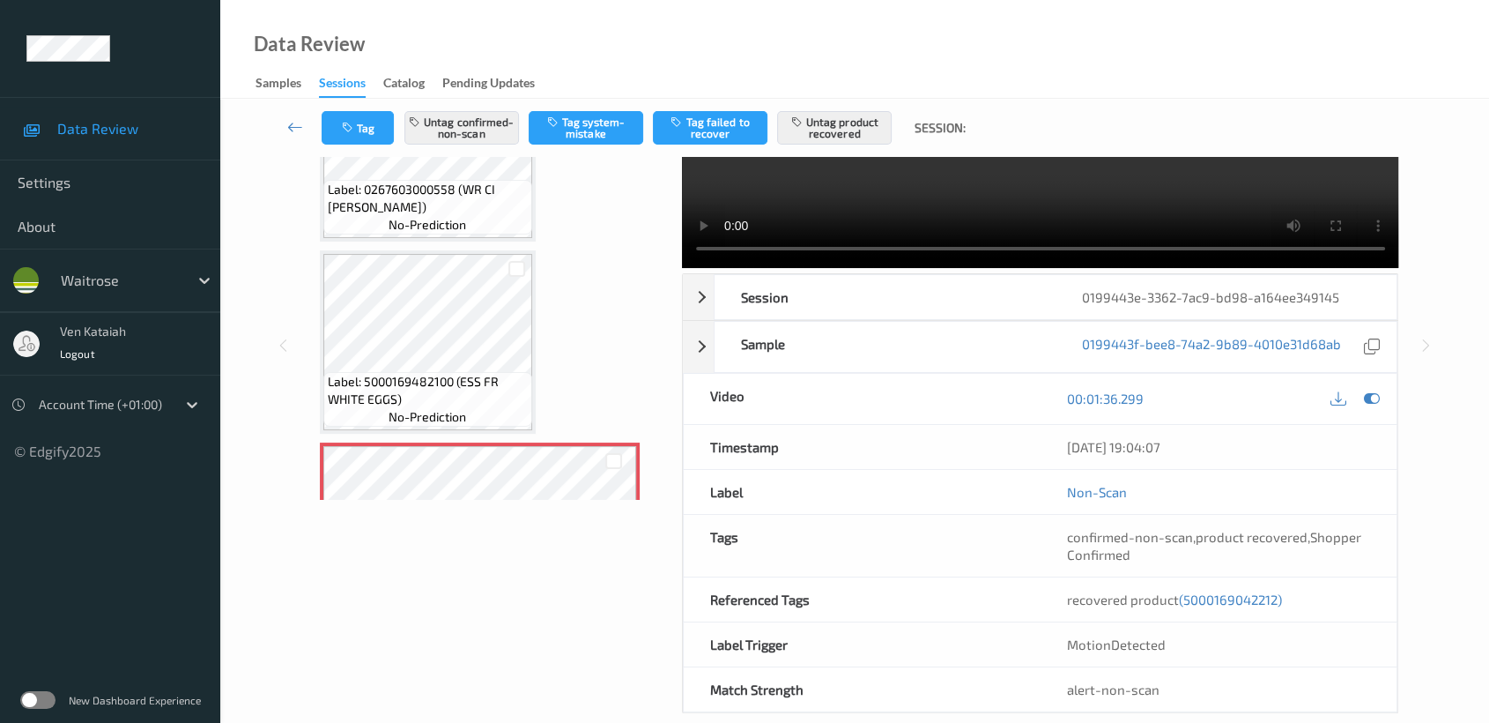
scroll to position [0, 0]
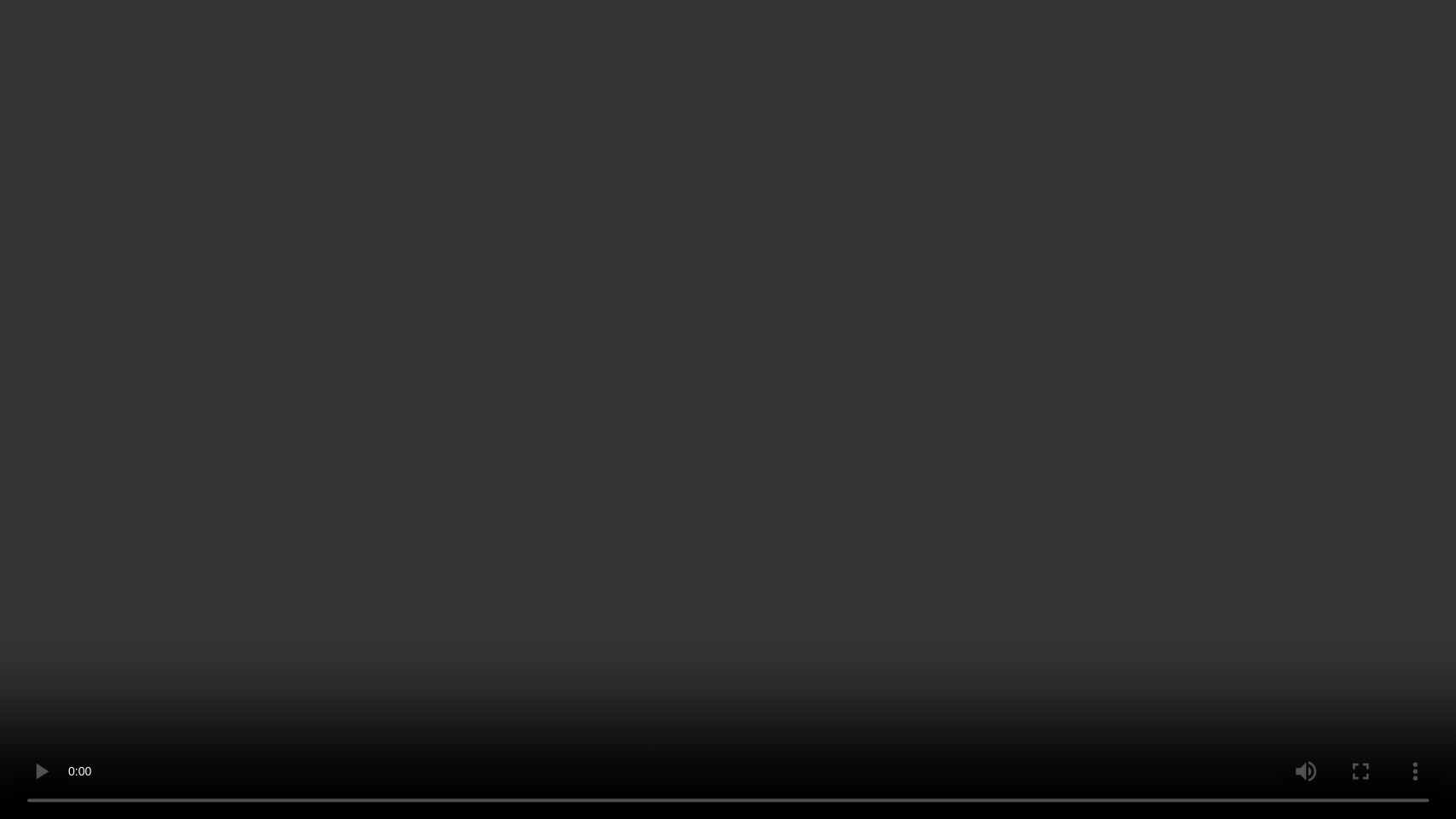
click at [944, 459] on video at bounding box center [728, 410] width 1456 height 819
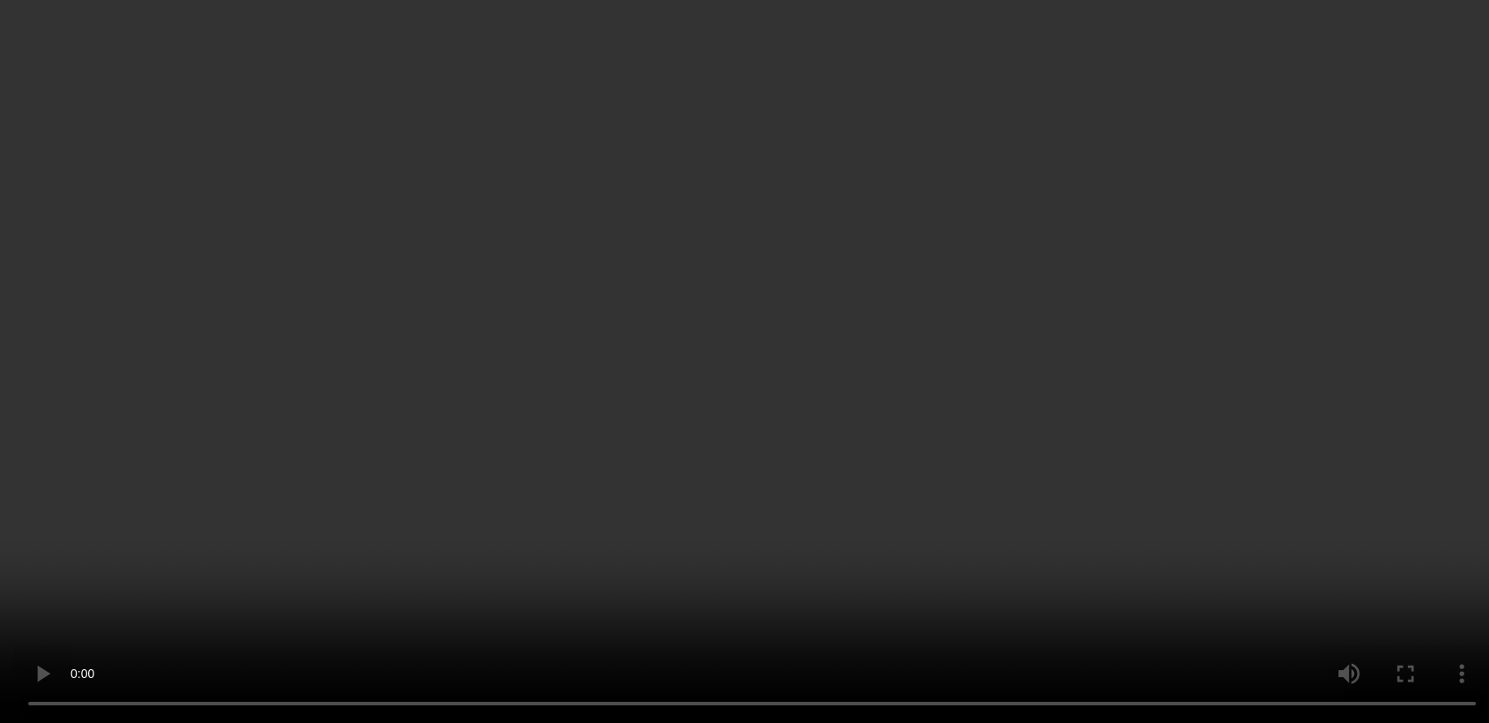
scroll to position [1539, 0]
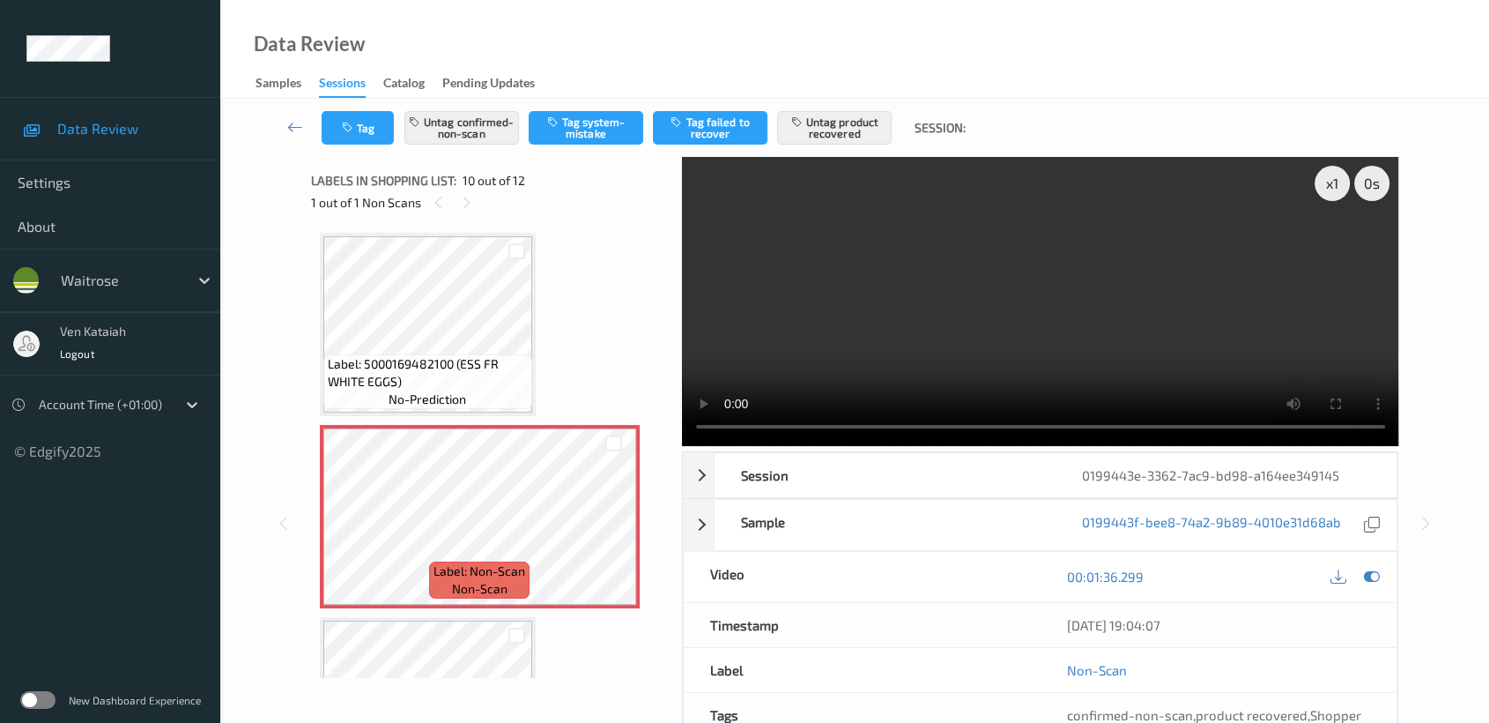
click at [511, 633] on div at bounding box center [516, 635] width 17 height 17
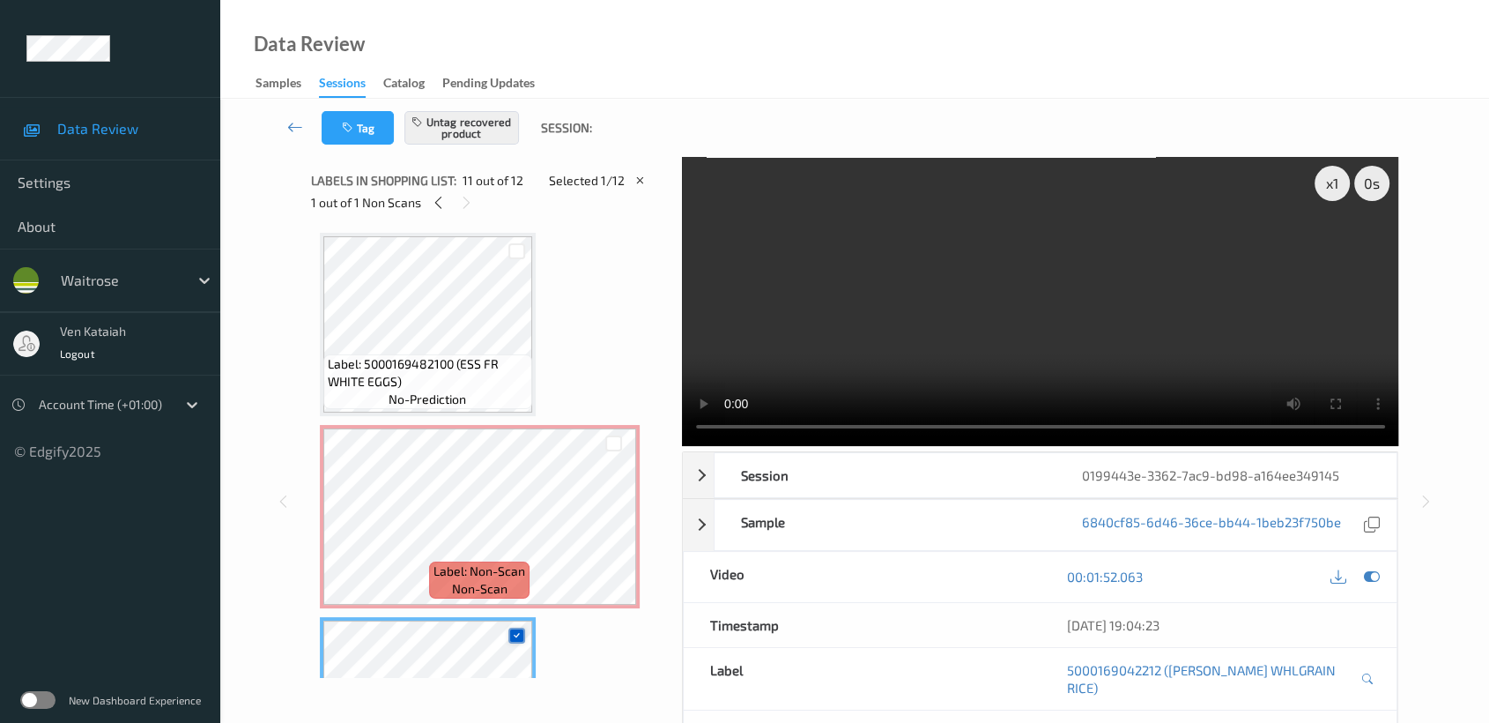
click at [520, 634] on div at bounding box center [516, 635] width 17 height 17
drag, startPoint x: 1382, startPoint y: 575, endPoint x: 1373, endPoint y: 567, distance: 12.5
click at [1381, 574] on div at bounding box center [1372, 577] width 24 height 24
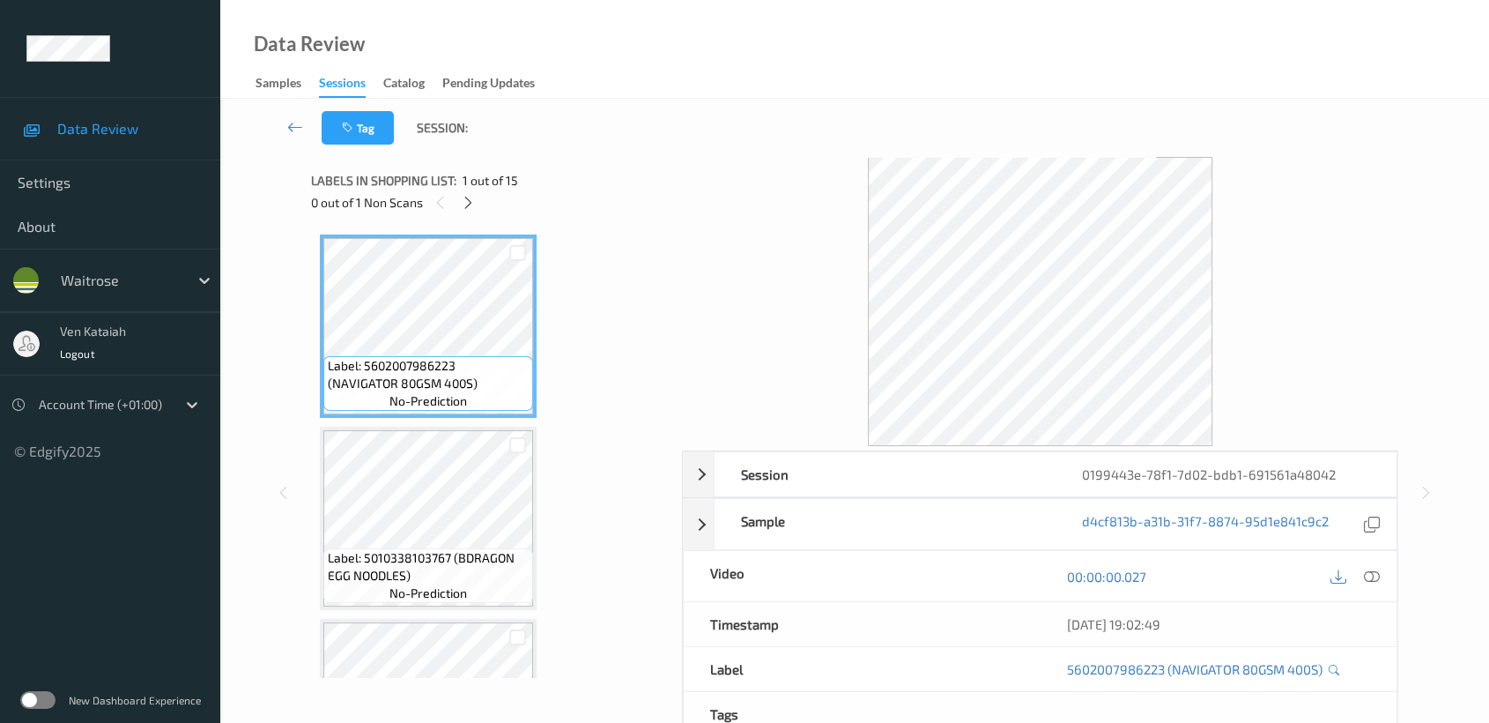
drag, startPoint x: 453, startPoint y: 202, endPoint x: 465, endPoint y: 209, distance: 14.2
click at [454, 204] on div "0 out of 1 Non Scans" at bounding box center [490, 202] width 359 height 22
click at [479, 203] on div at bounding box center [468, 202] width 22 height 22
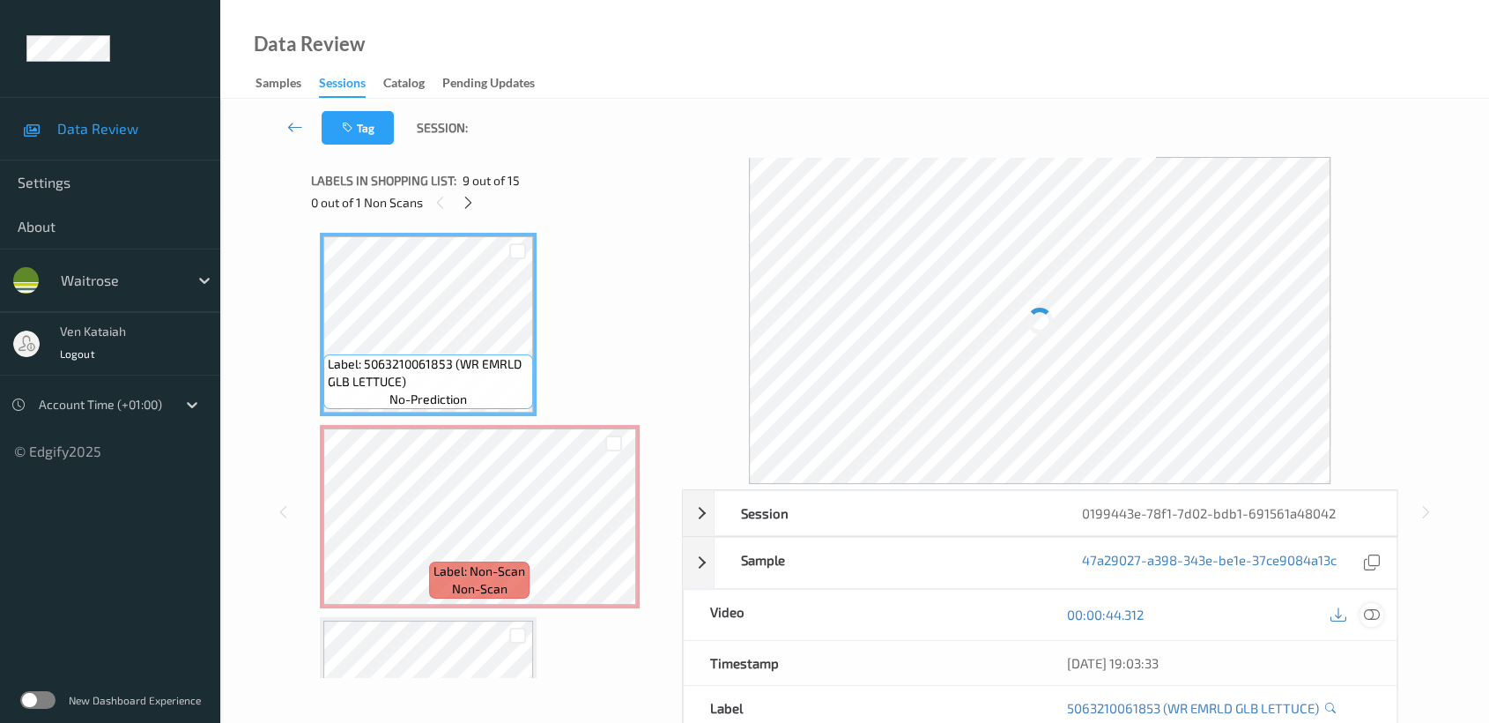
click at [1368, 606] on icon at bounding box center [1372, 614] width 16 height 16
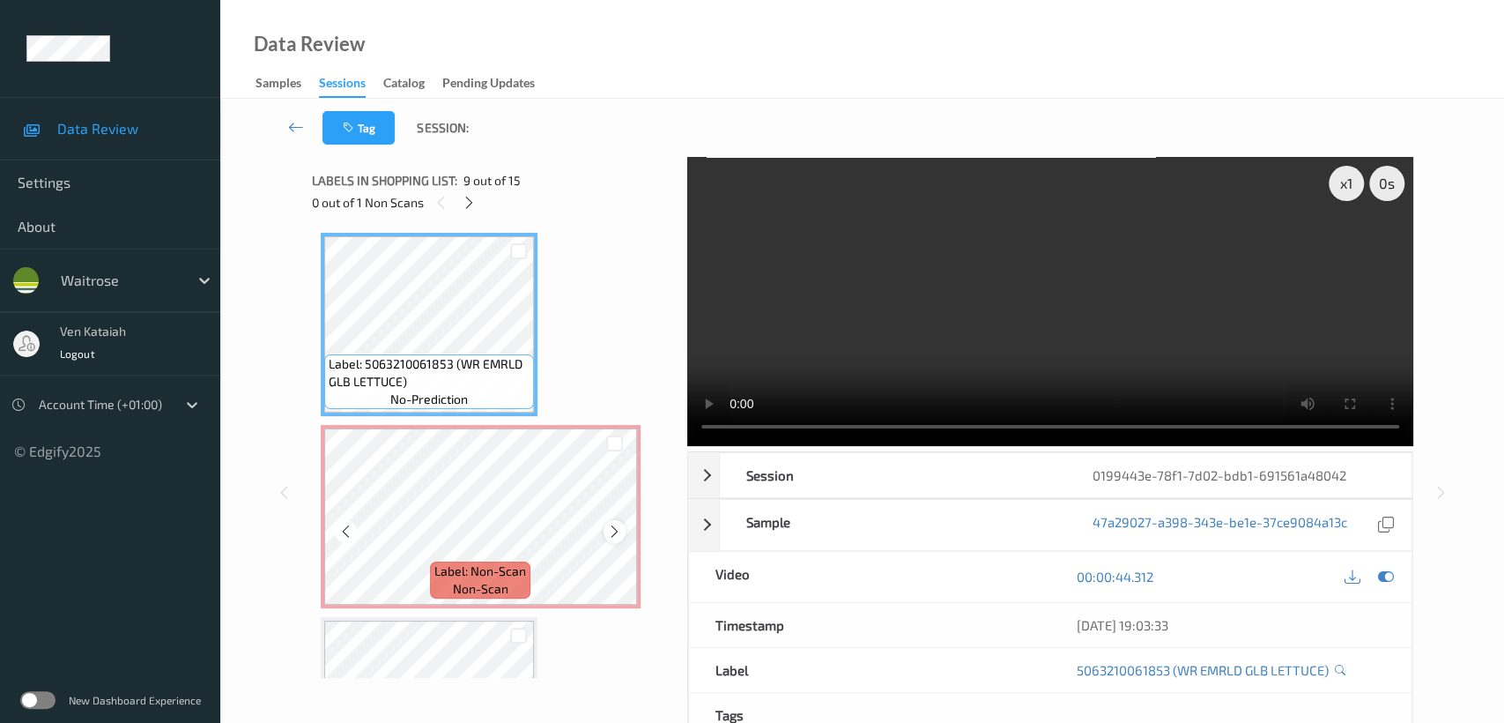
click at [608, 523] on icon at bounding box center [614, 531] width 15 height 16
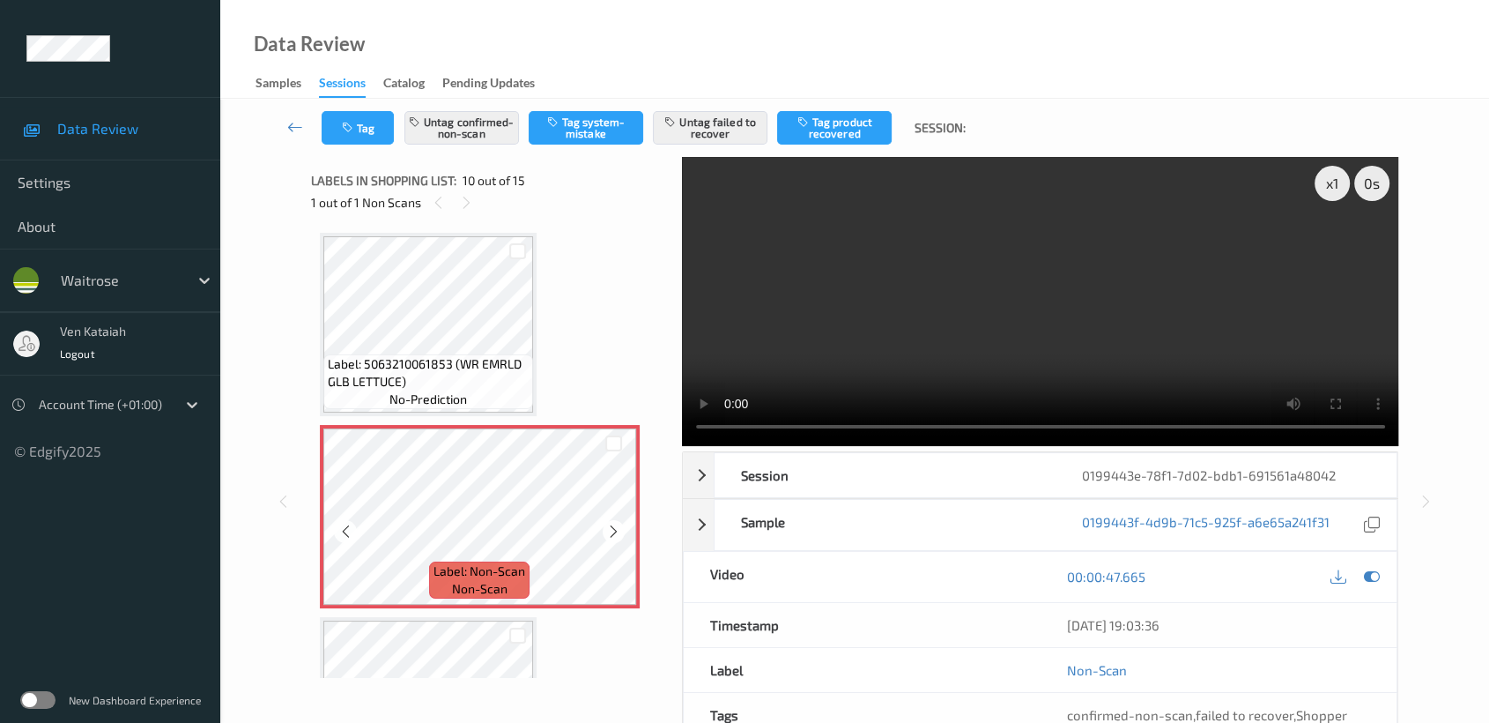
click at [608, 523] on icon at bounding box center [613, 531] width 15 height 16
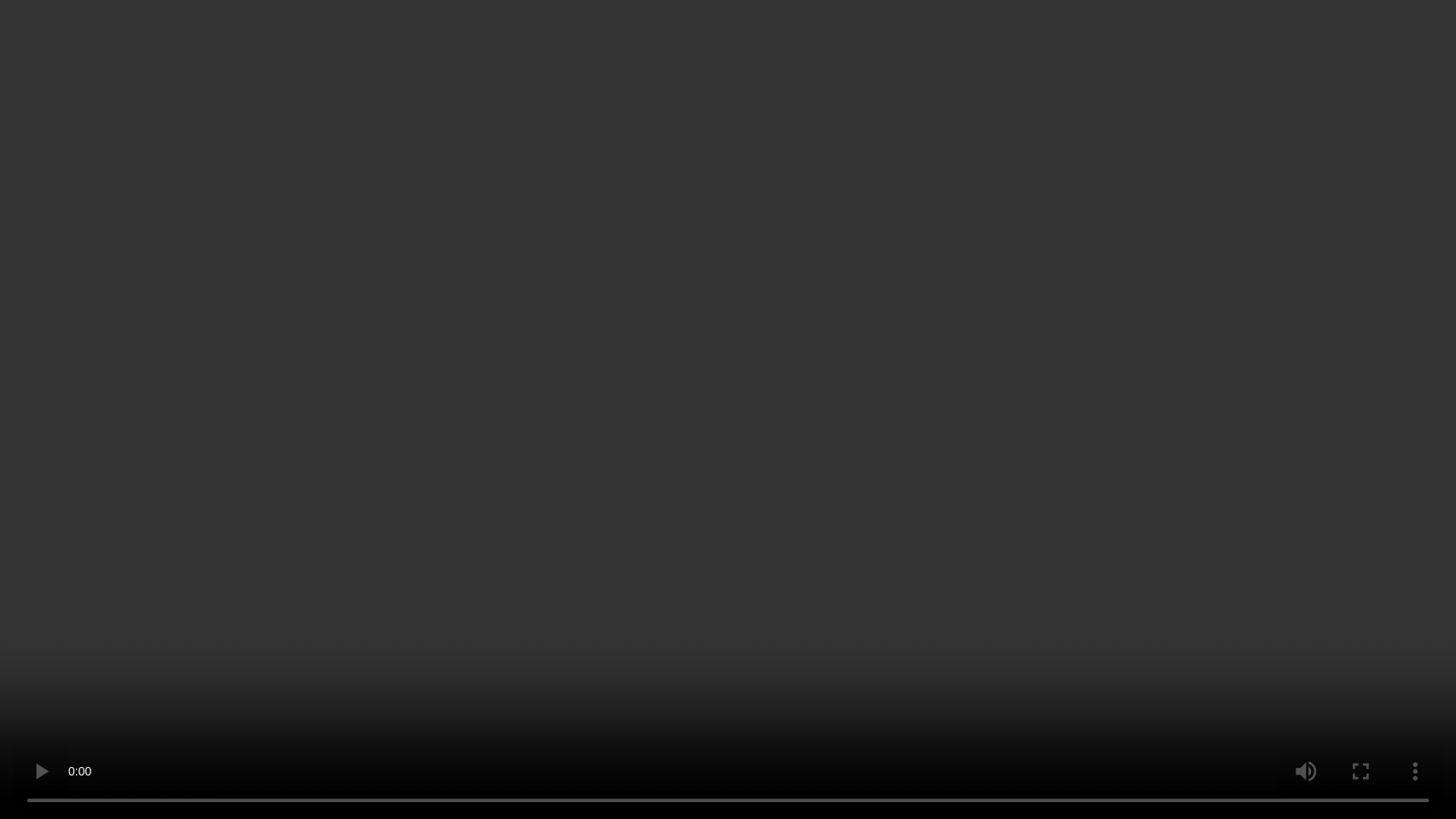
click at [1259, 499] on video at bounding box center [728, 410] width 1456 height 819
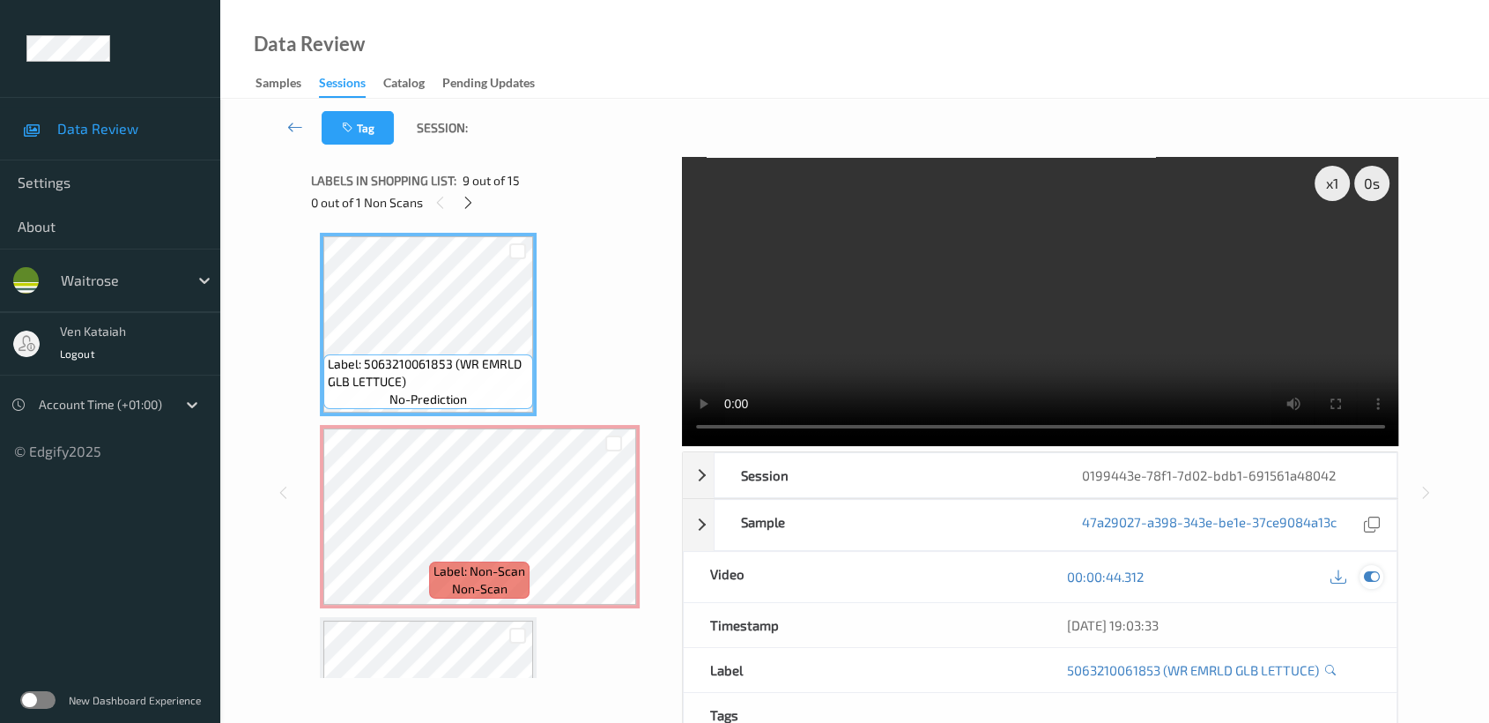
click at [1372, 573] on icon at bounding box center [1372, 576] width 16 height 16
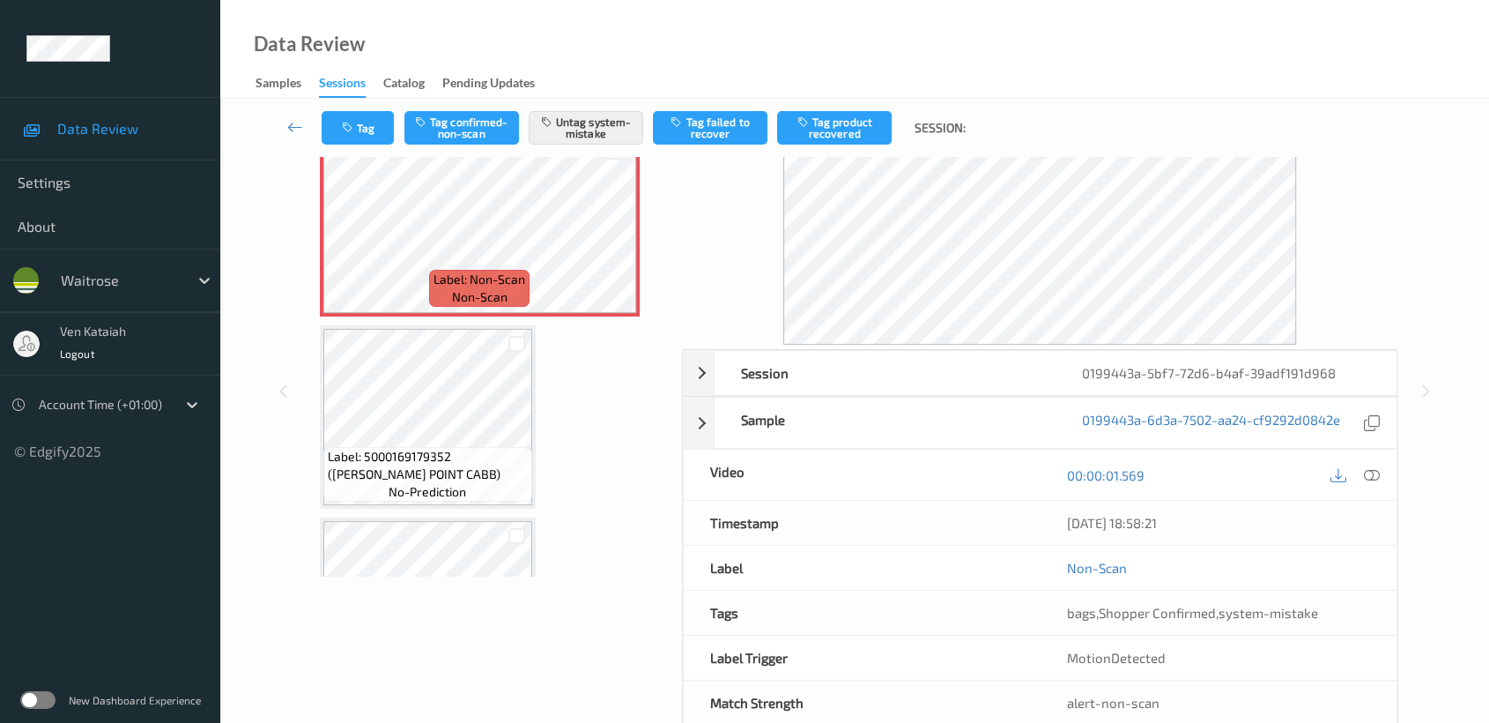
scroll to position [140, 0]
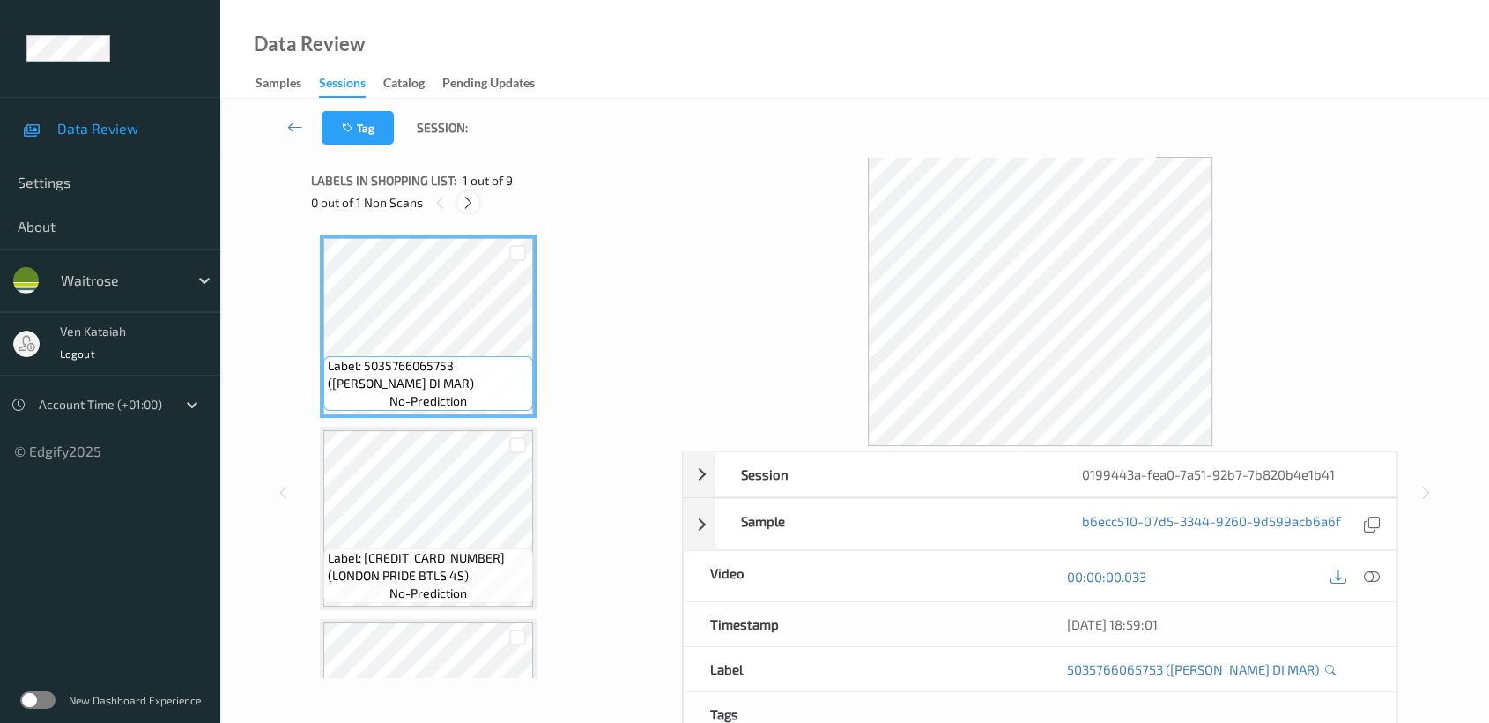
click at [478, 206] on div at bounding box center [468, 202] width 22 height 22
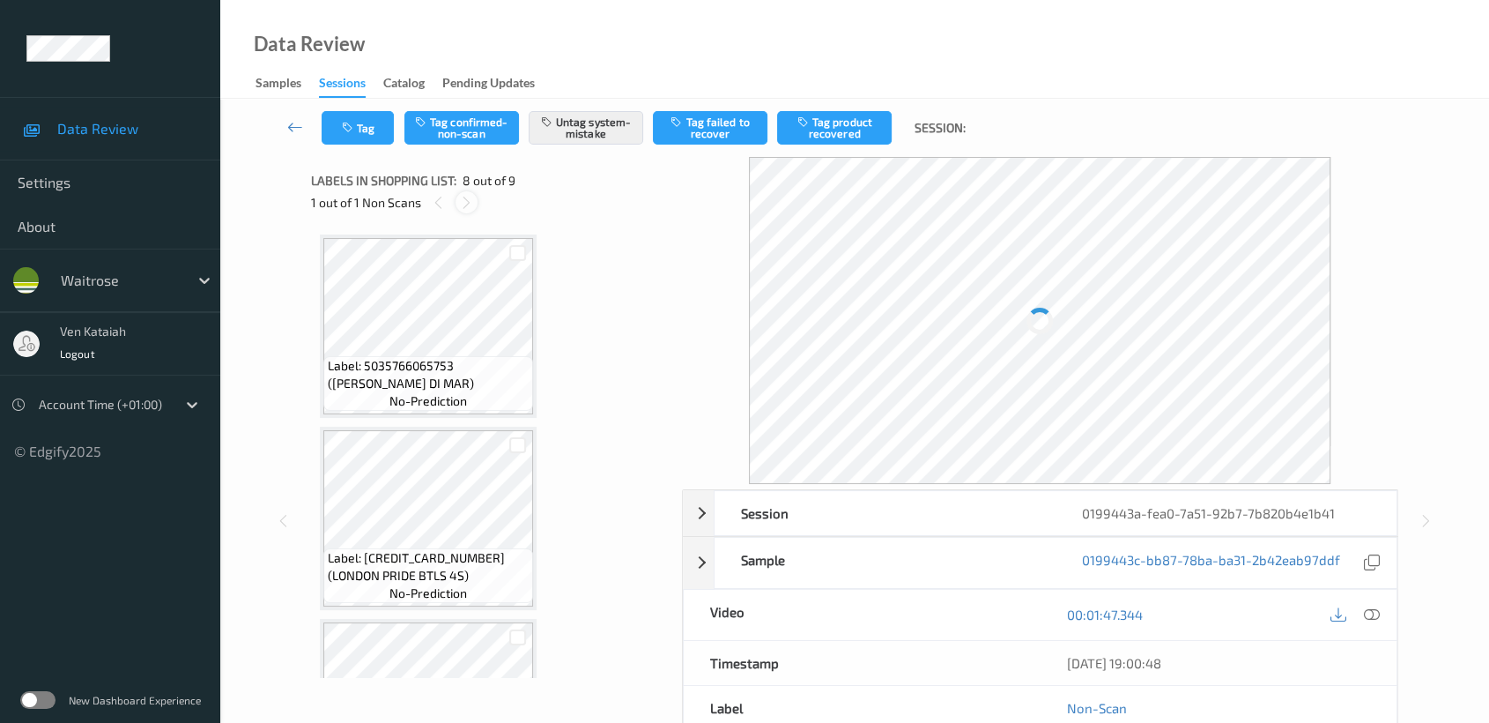
scroll to position [1156, 0]
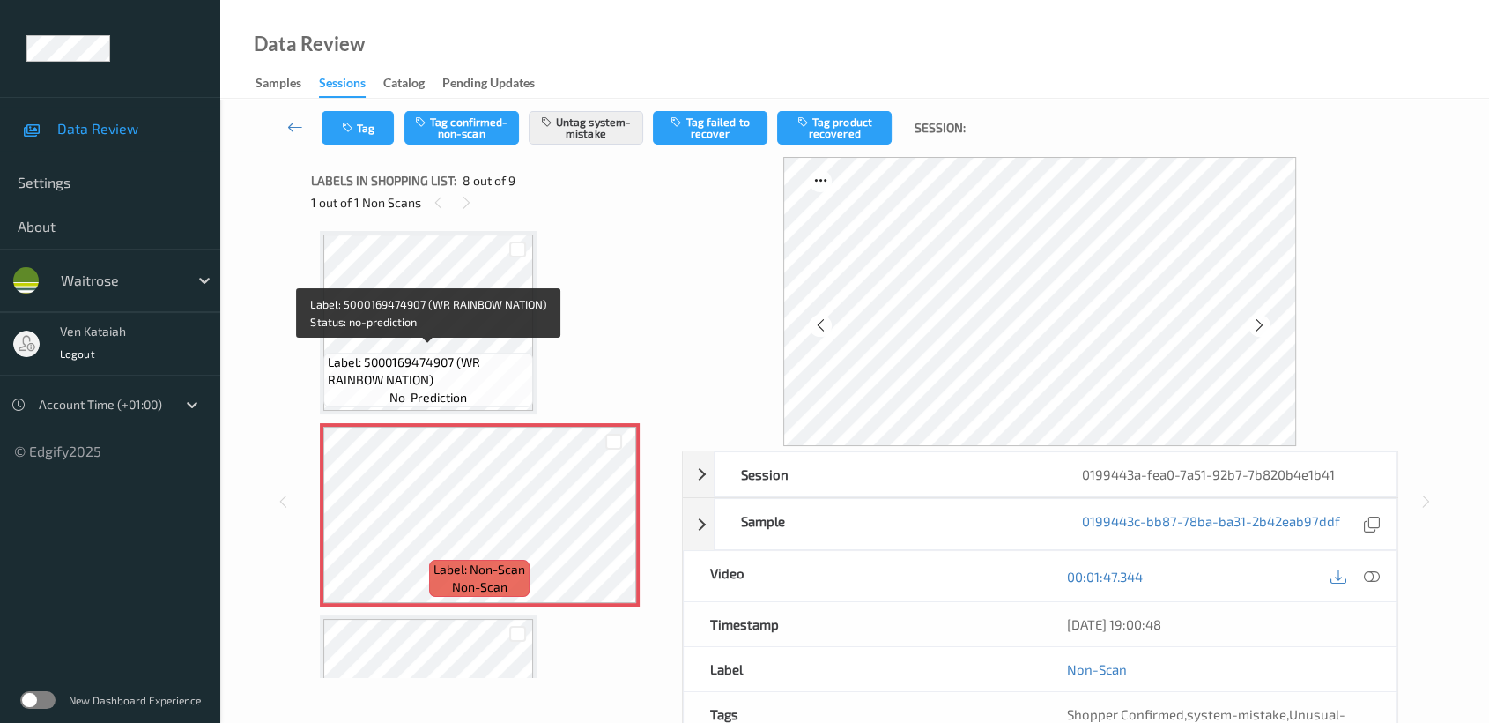
click at [455, 353] on span "Label: 5000169474907 (WR RAINBOW NATION)" at bounding box center [428, 370] width 201 height 35
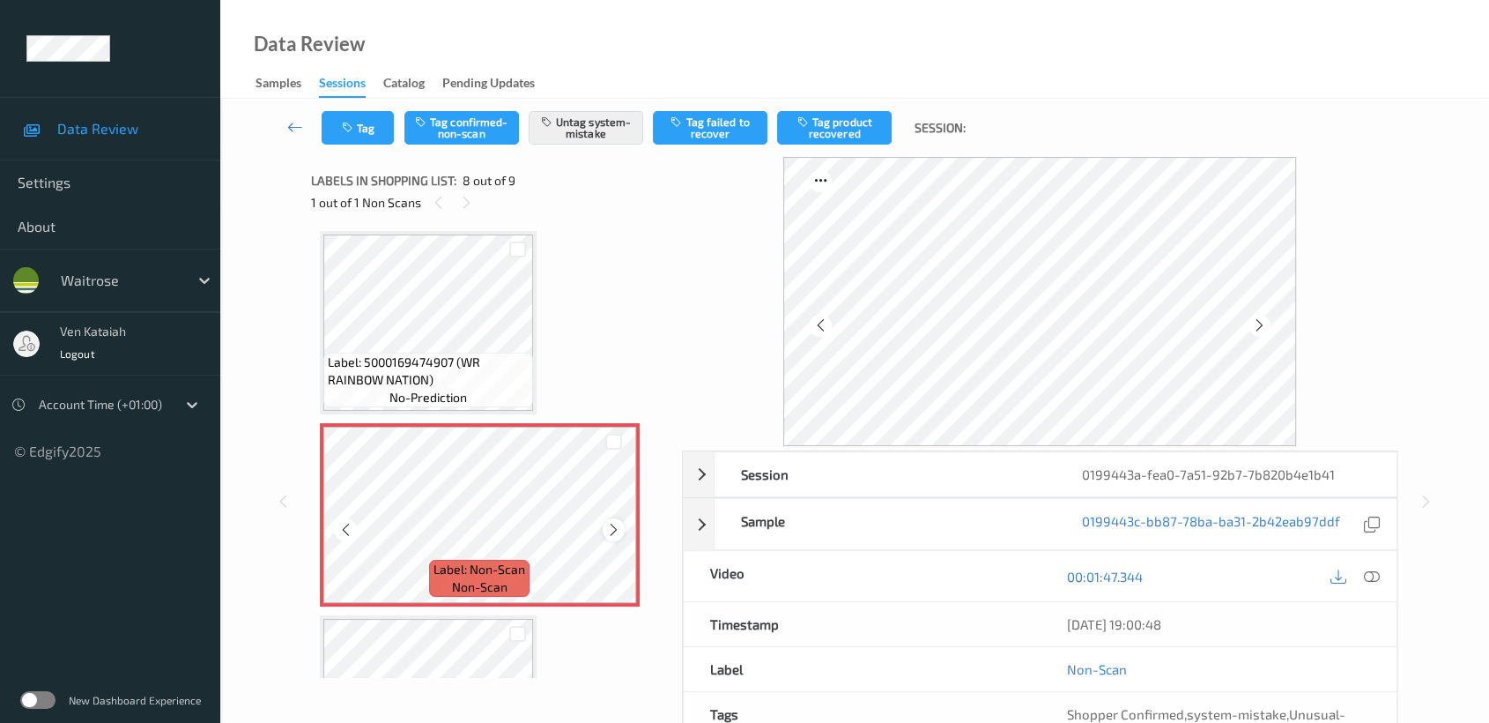
click at [613, 522] on icon at bounding box center [613, 530] width 15 height 16
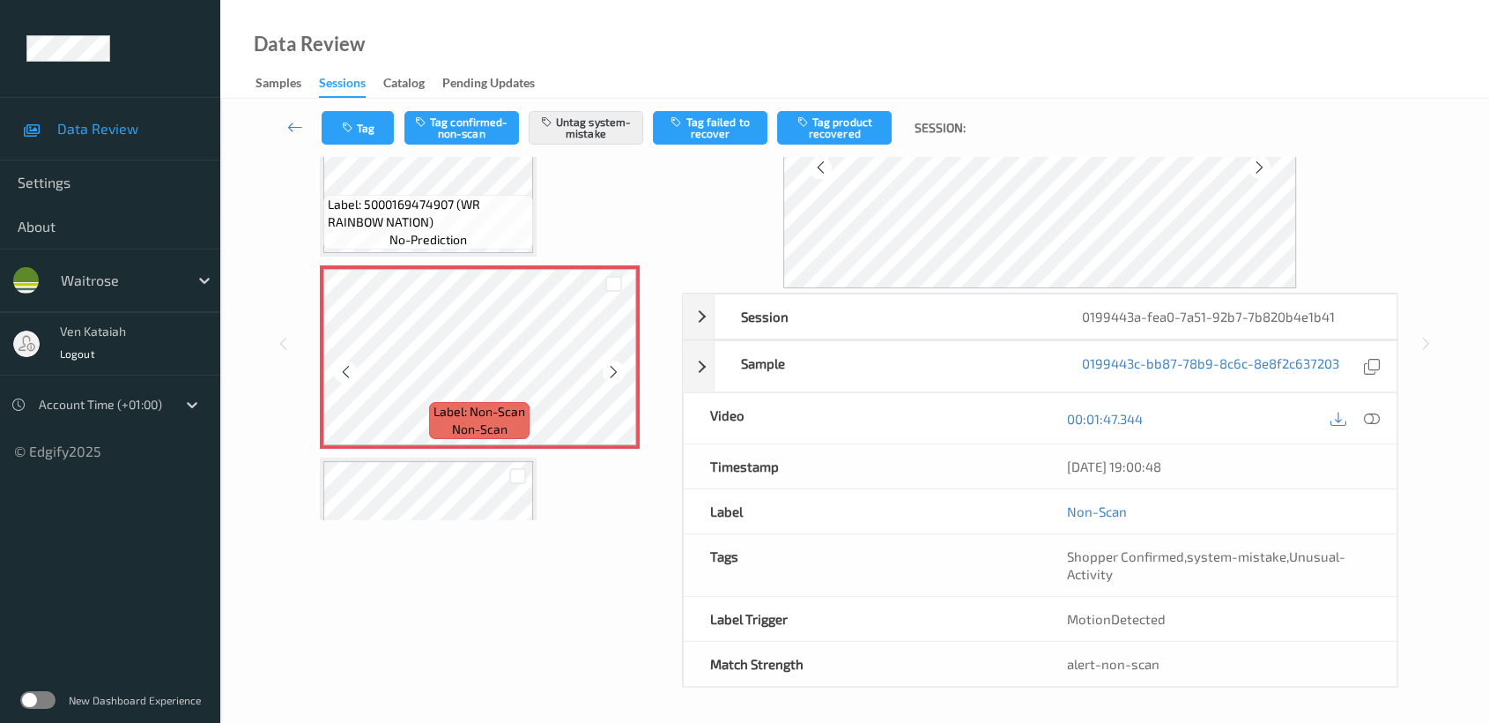
scroll to position [765, 0]
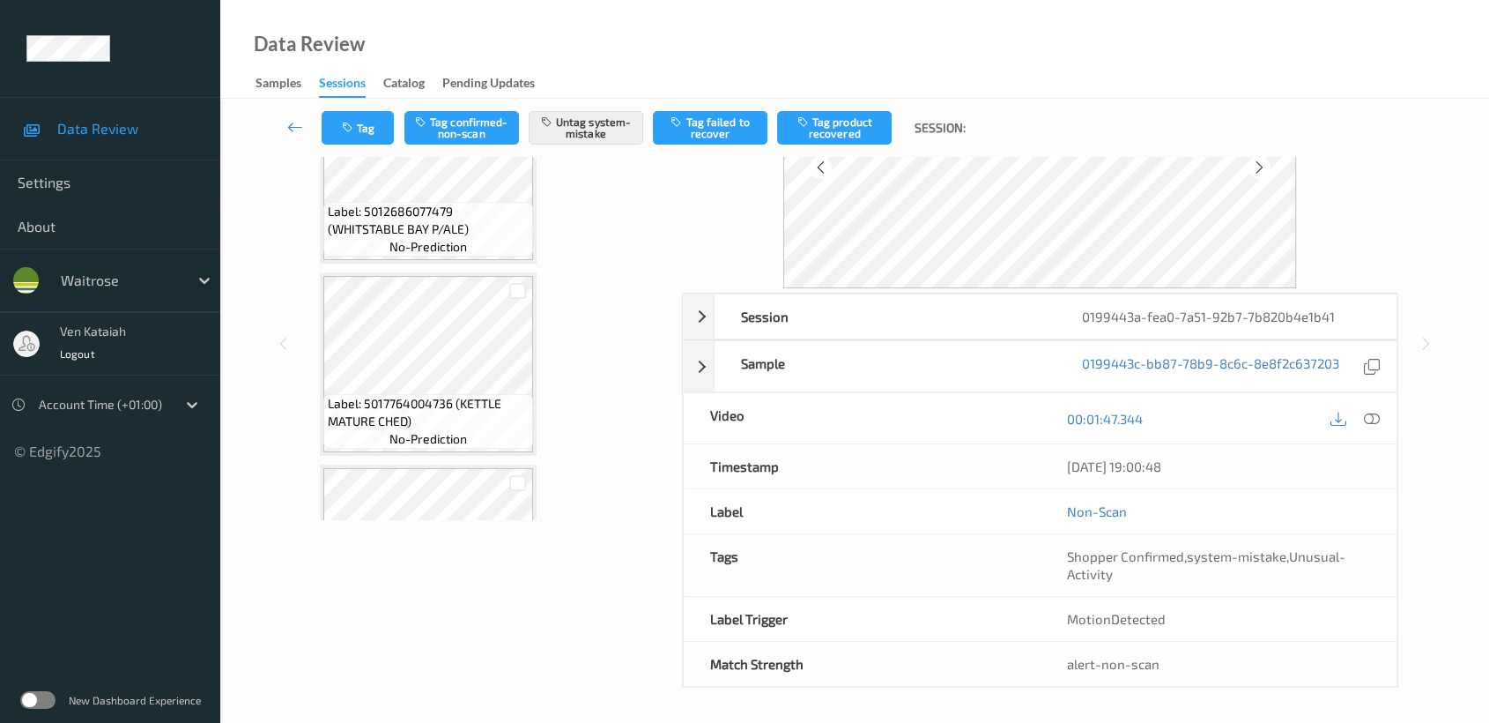
click at [488, 234] on div "Label: 5012686077479 (WHITSTABLE BAY P/ALE) no-prediction" at bounding box center [428, 229] width 210 height 55
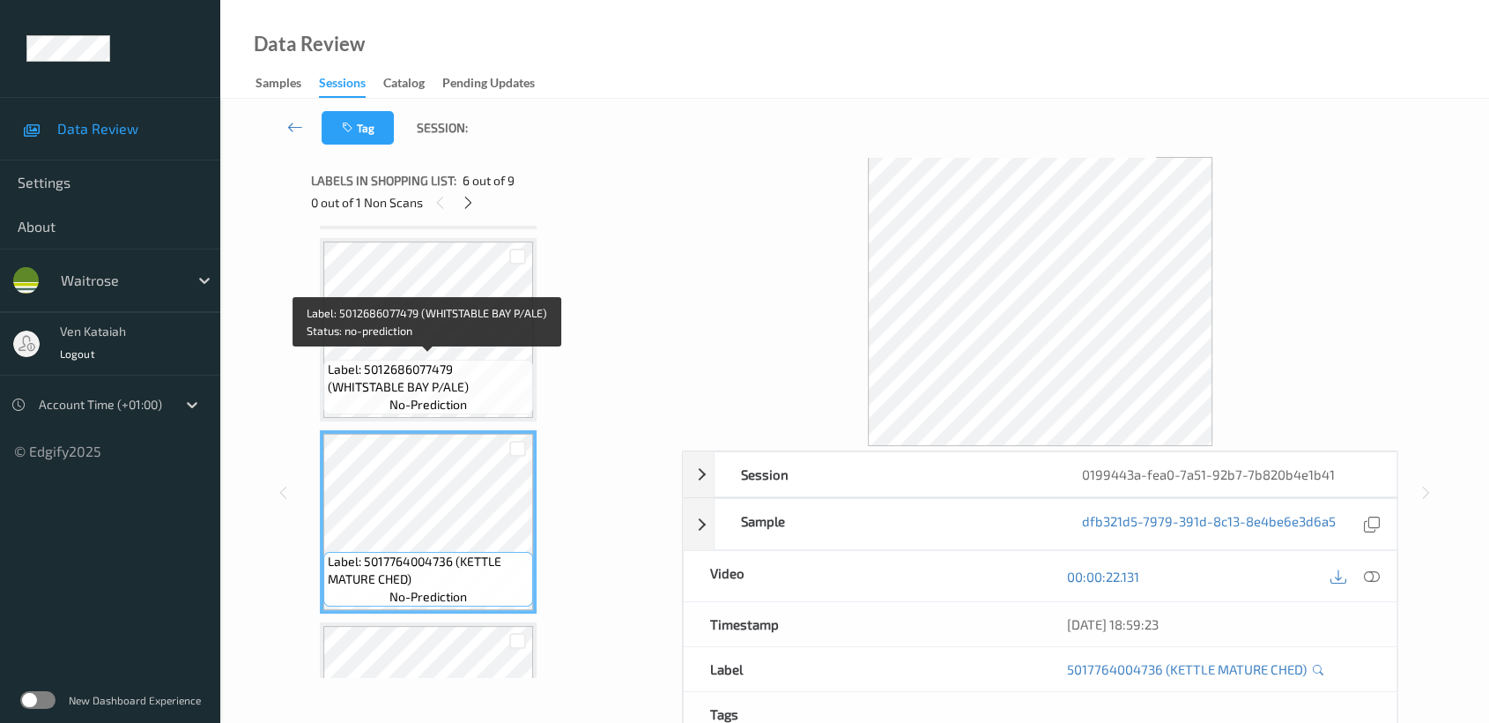
scroll to position [177, 0]
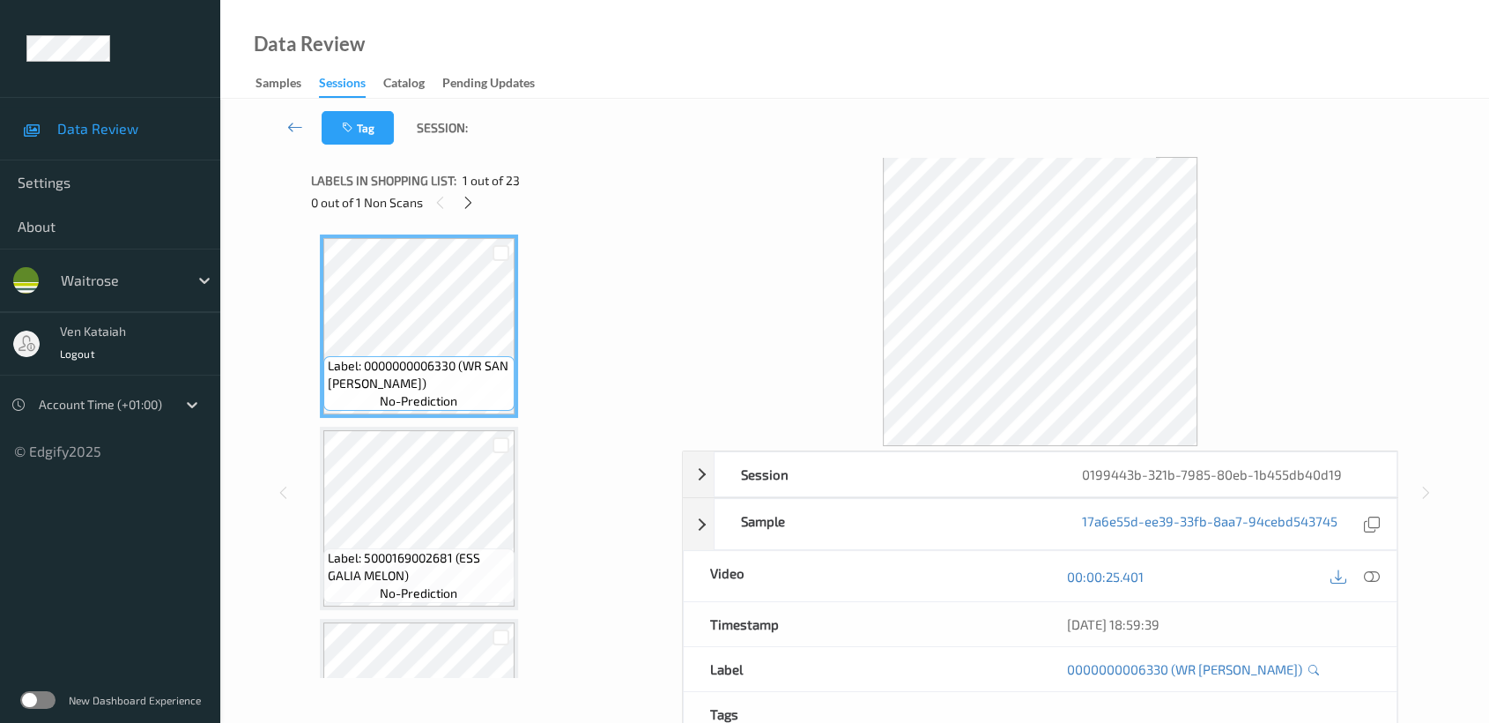
drag, startPoint x: 467, startPoint y: 213, endPoint x: 467, endPoint y: 226, distance: 12.3
click at [467, 226] on div "Labels in shopping list: 1 out of 23 0 out of 1 Non Scans Label: 0000000006330 …" at bounding box center [490, 492] width 359 height 671
drag, startPoint x: 595, startPoint y: 374, endPoint x: 488, endPoint y: 265, distance: 152.0
click at [471, 202] on icon at bounding box center [468, 203] width 15 height 16
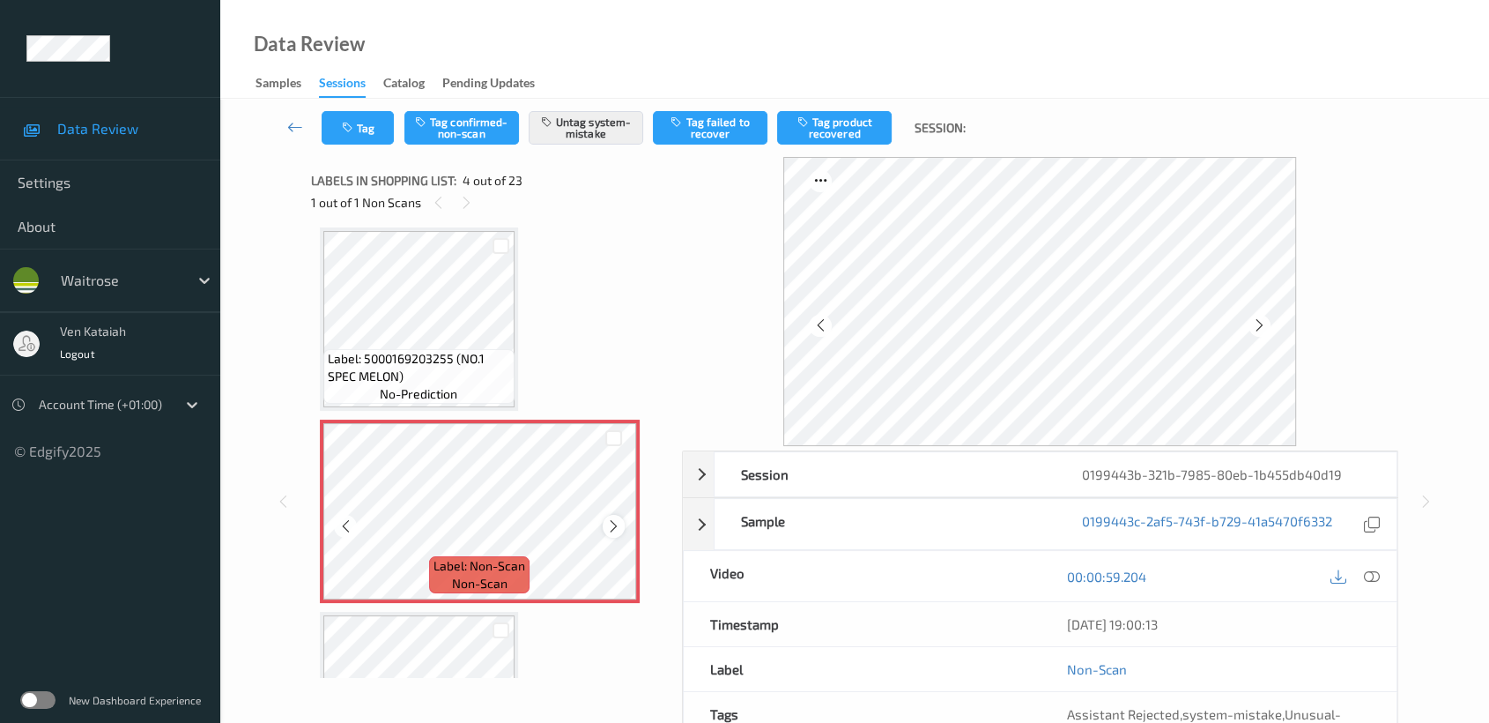
click at [612, 532] on div at bounding box center [614, 526] width 22 height 22
